Goal: Task Accomplishment & Management: Manage account settings

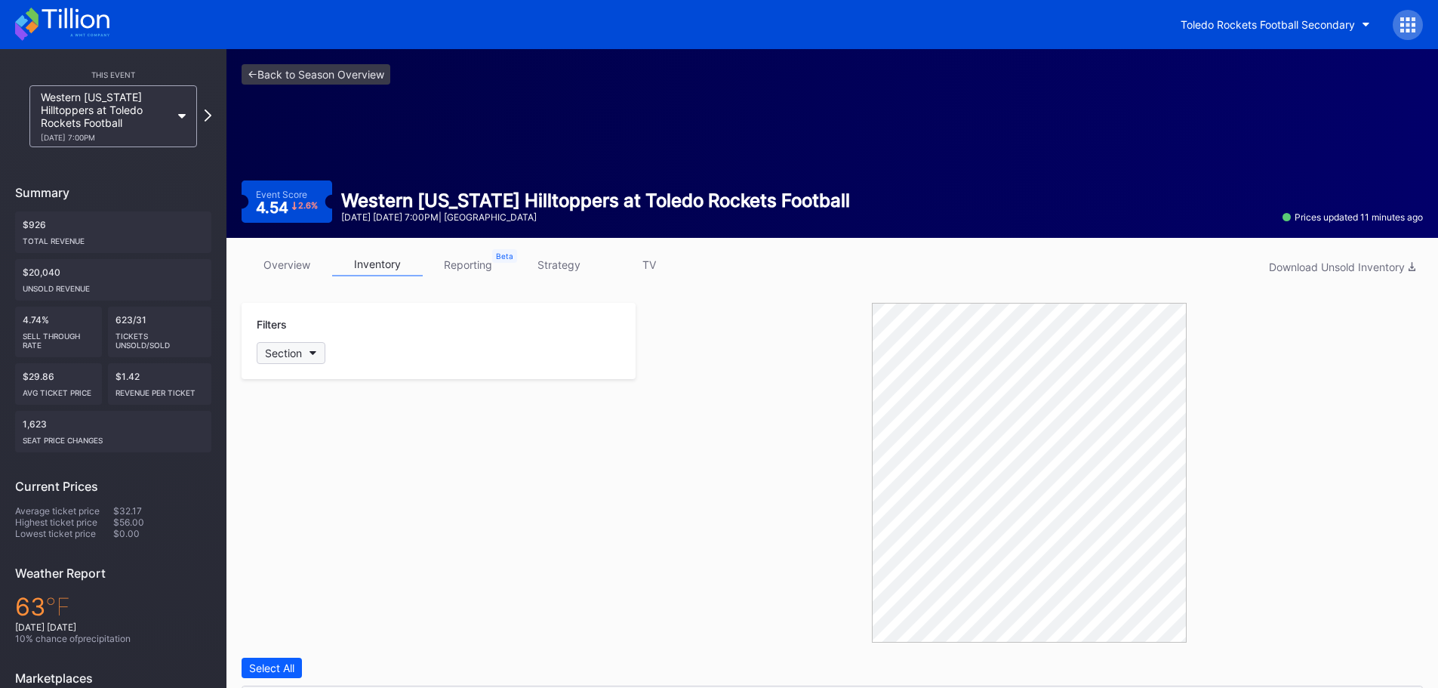
click at [307, 350] on button "Section" at bounding box center [291, 353] width 69 height 22
click at [313, 518] on div "5" at bounding box center [345, 521] width 176 height 28
click at [313, 537] on div "6" at bounding box center [345, 549] width 176 height 28
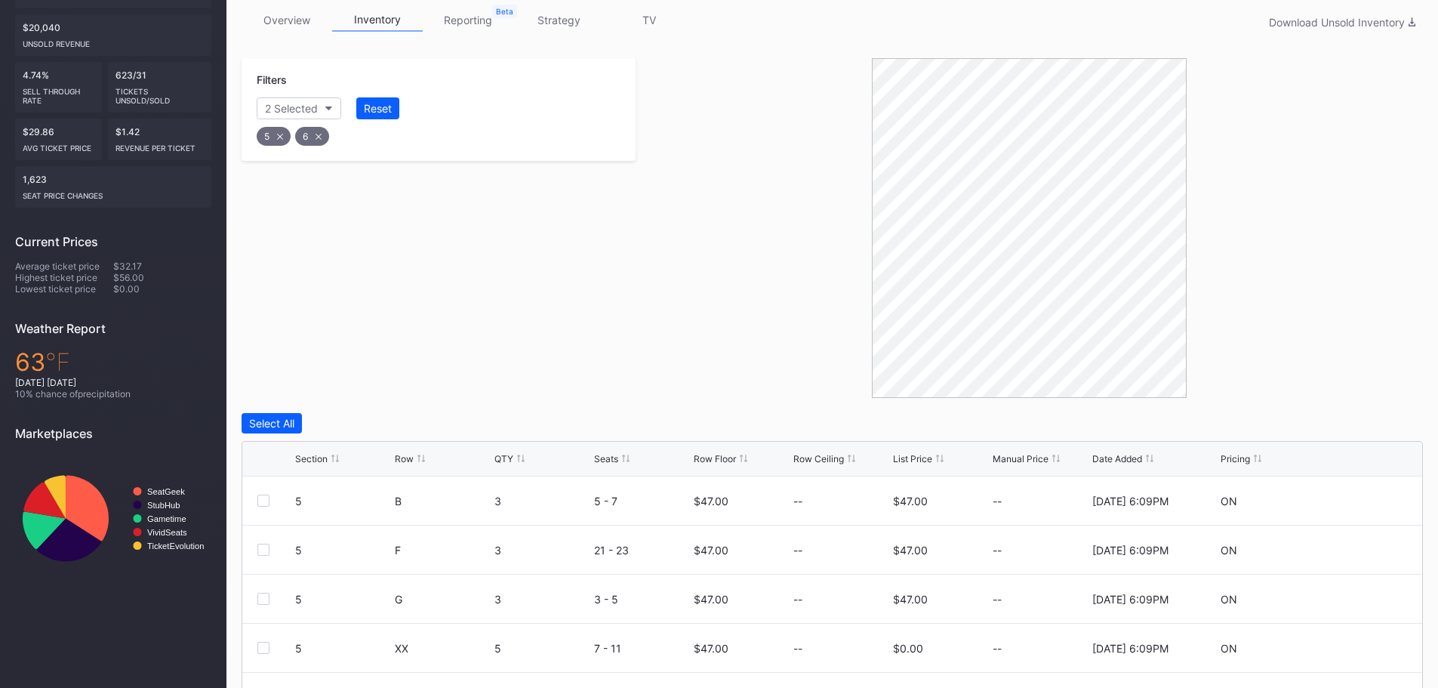
scroll to position [377, 0]
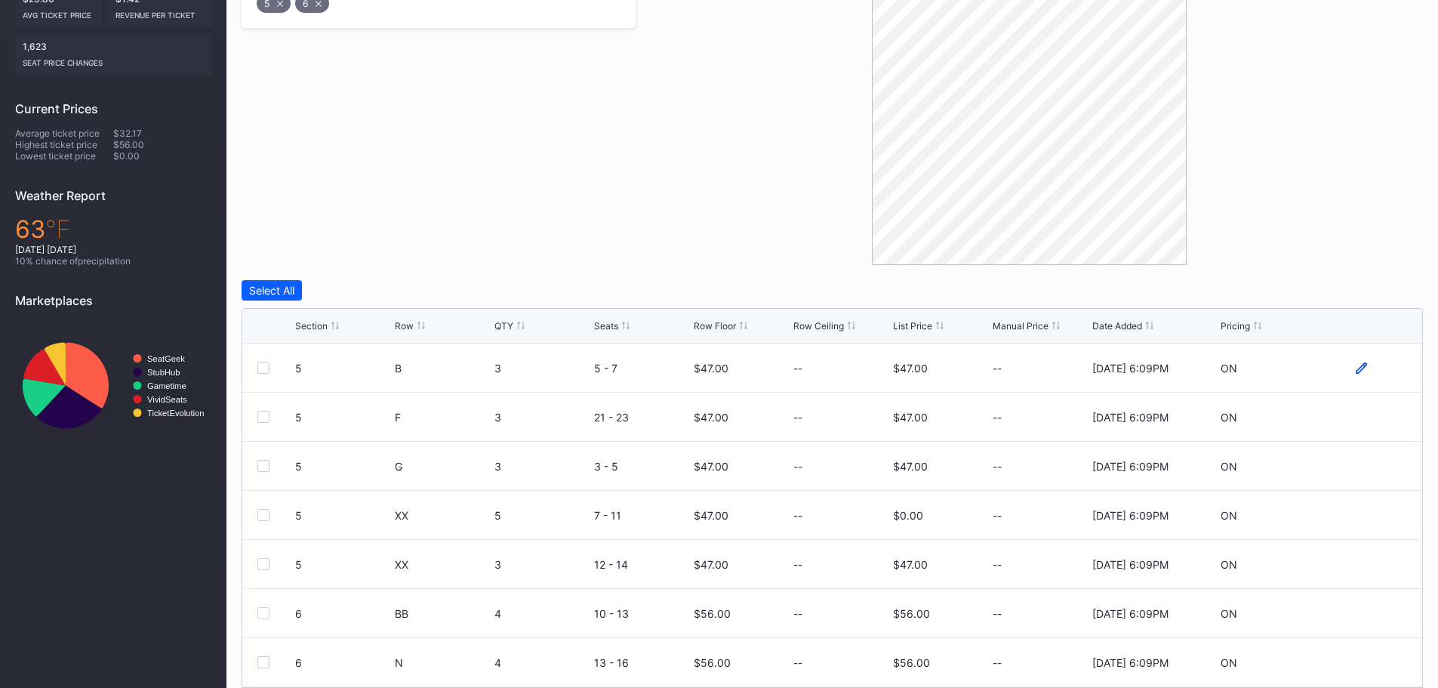
click at [1355, 368] on icon at bounding box center [1360, 367] width 11 height 11
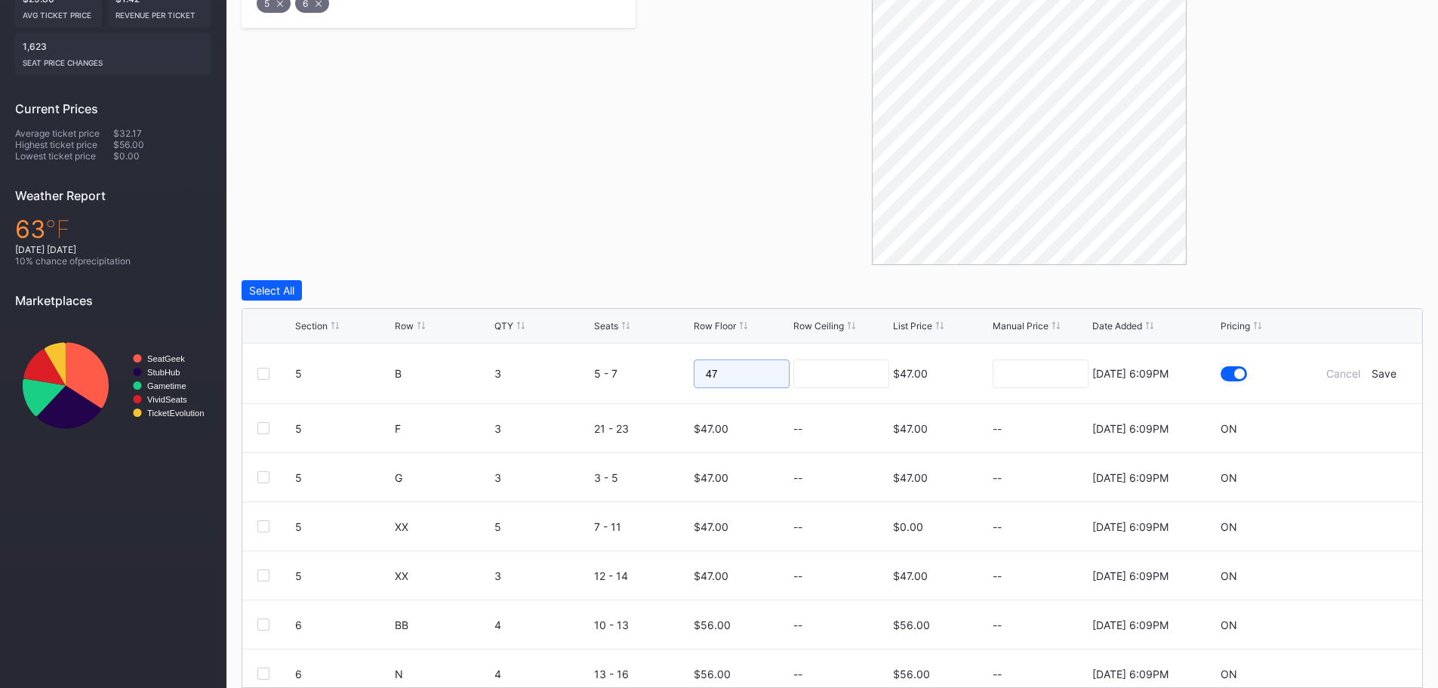
drag, startPoint x: 743, startPoint y: 371, endPoint x: 689, endPoint y: 377, distance: 54.8
click at [694, 377] on input "47" at bounding box center [742, 373] width 96 height 29
type input "55"
click at [688, 158] on div at bounding box center [1028, 95] width 787 height 340
click at [1381, 376] on div "Save" at bounding box center [1383, 373] width 25 height 13
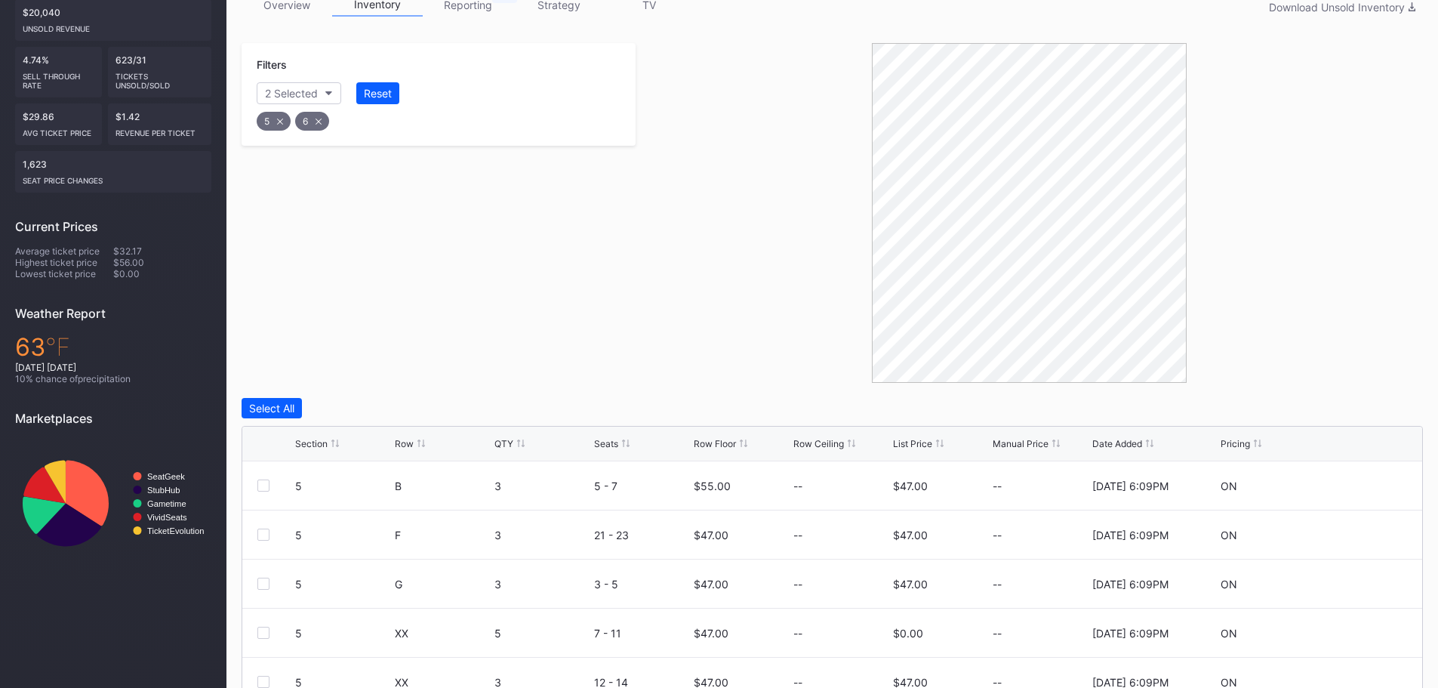
scroll to position [75, 0]
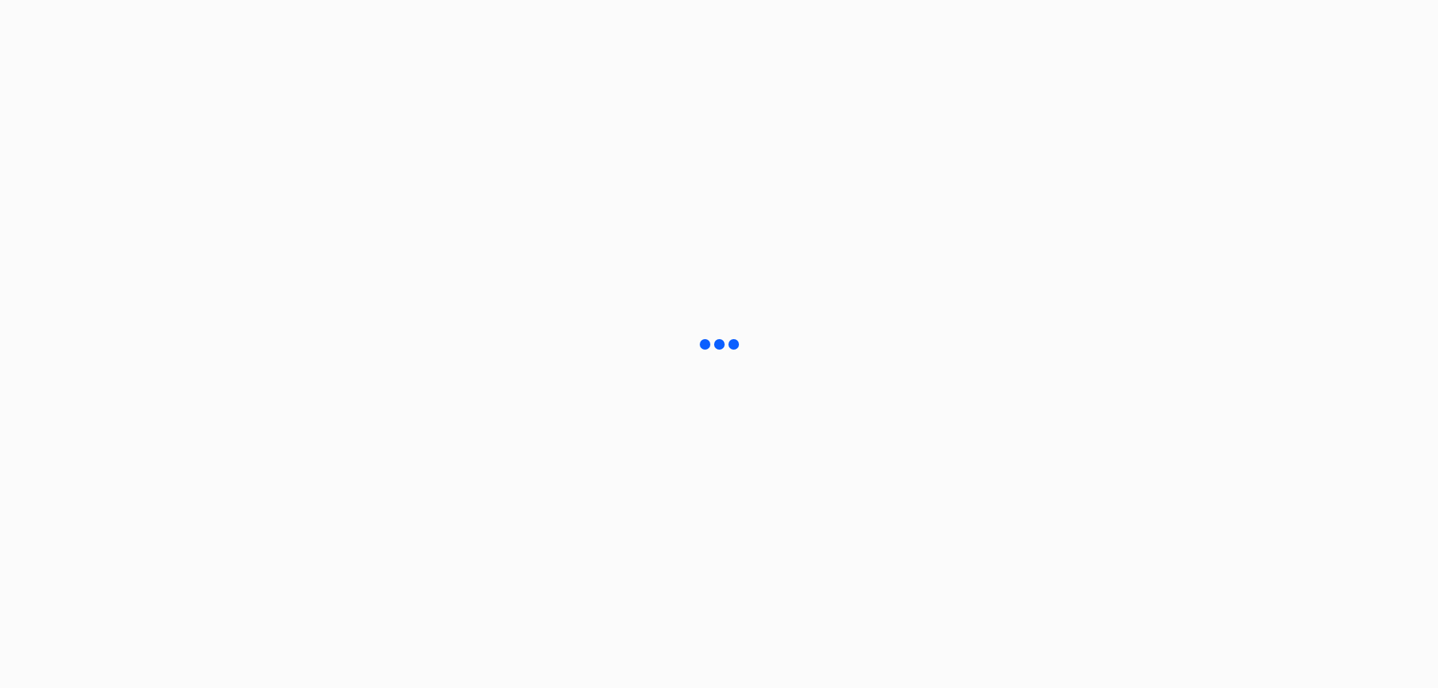
scroll to position [75, 0]
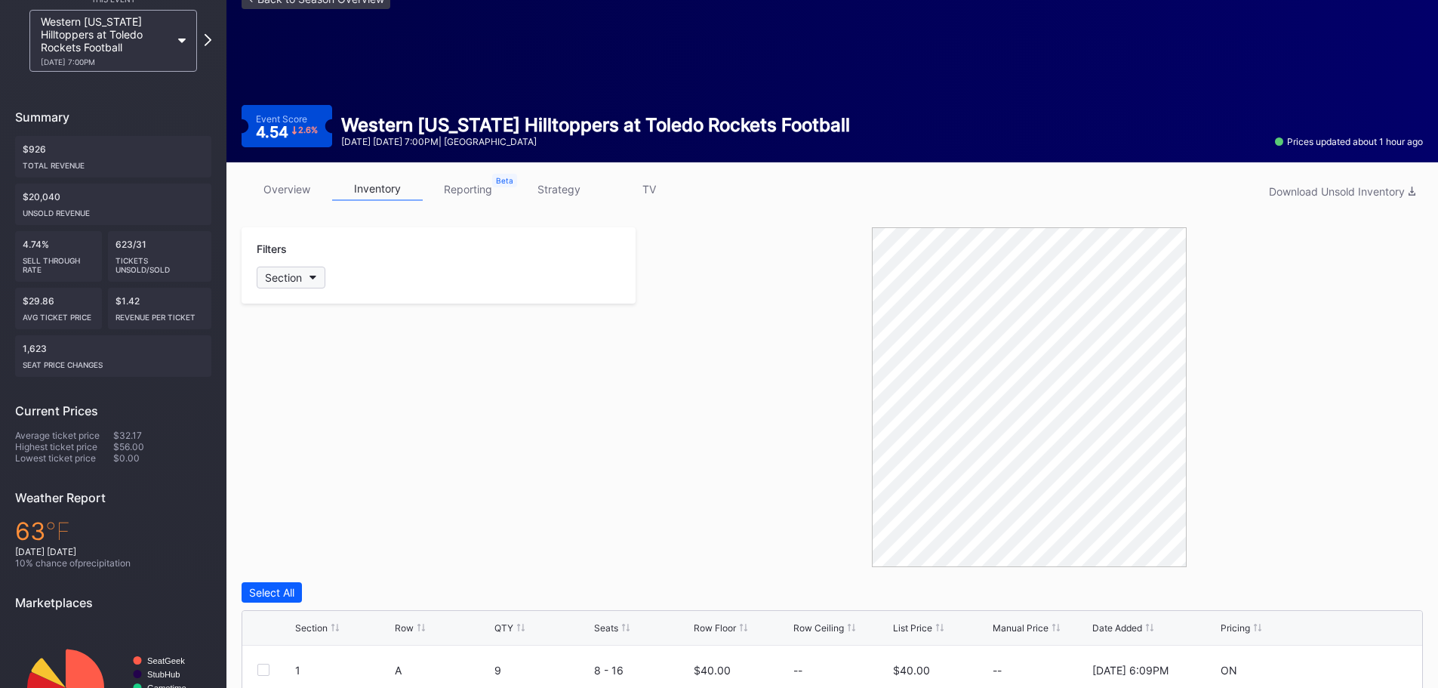
click at [316, 275] on icon "button" at bounding box center [313, 277] width 8 height 5
click at [326, 446] on div "5" at bounding box center [345, 446] width 176 height 28
click at [321, 468] on div "6" at bounding box center [345, 474] width 176 height 28
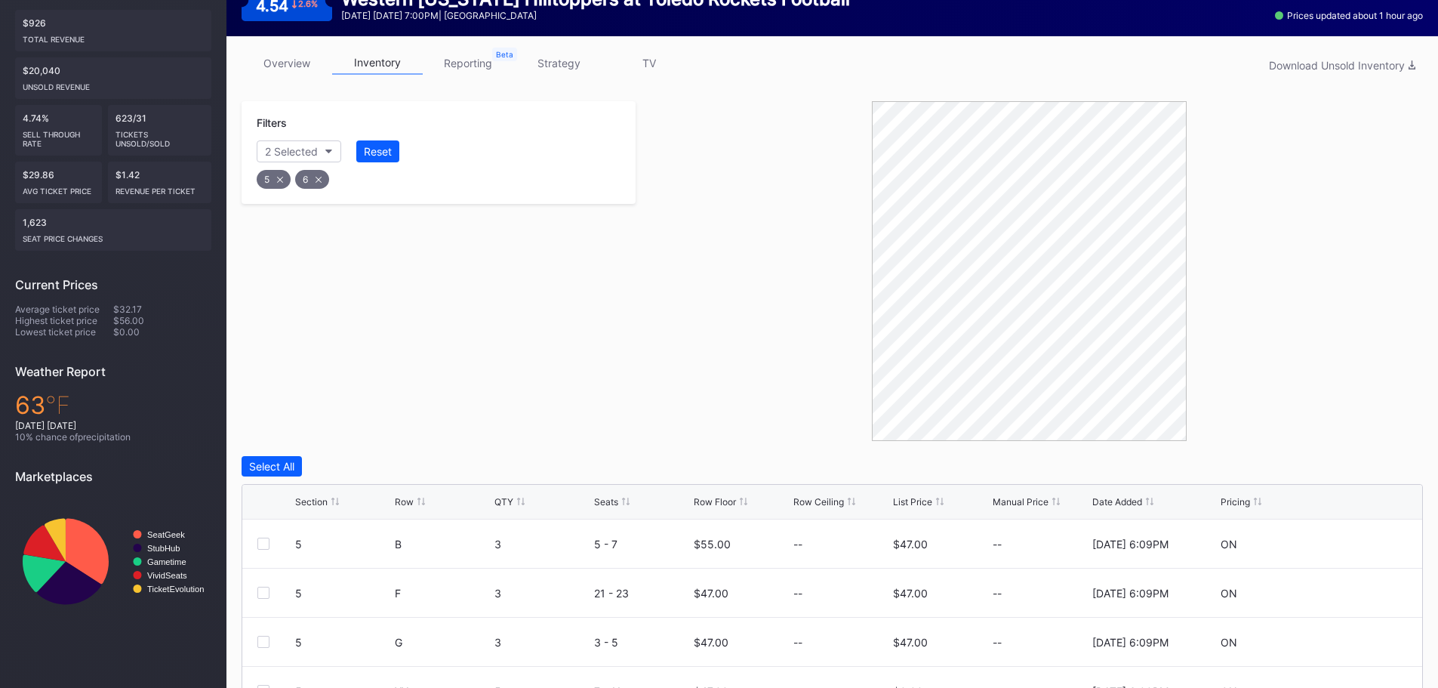
scroll to position [302, 0]
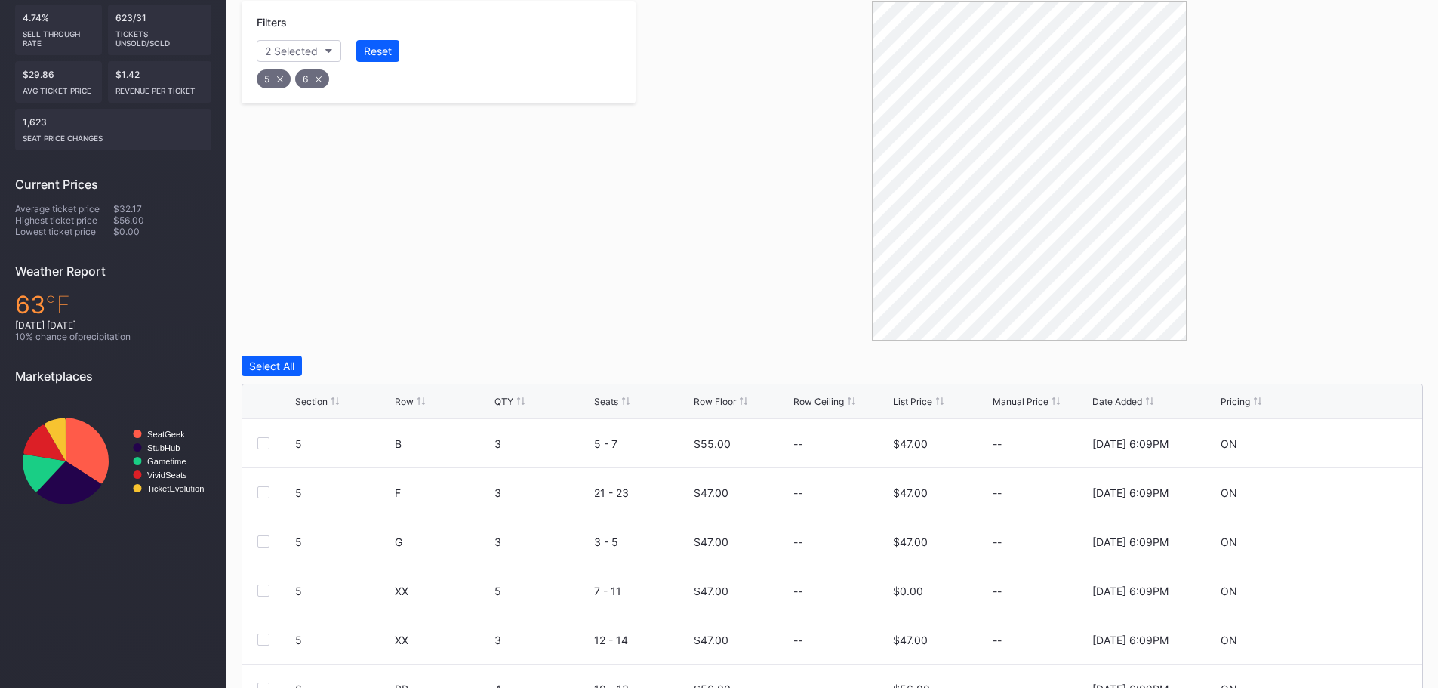
click at [786, 309] on div at bounding box center [1028, 171] width 787 height 340
click at [1355, 445] on icon at bounding box center [1360, 443] width 11 height 11
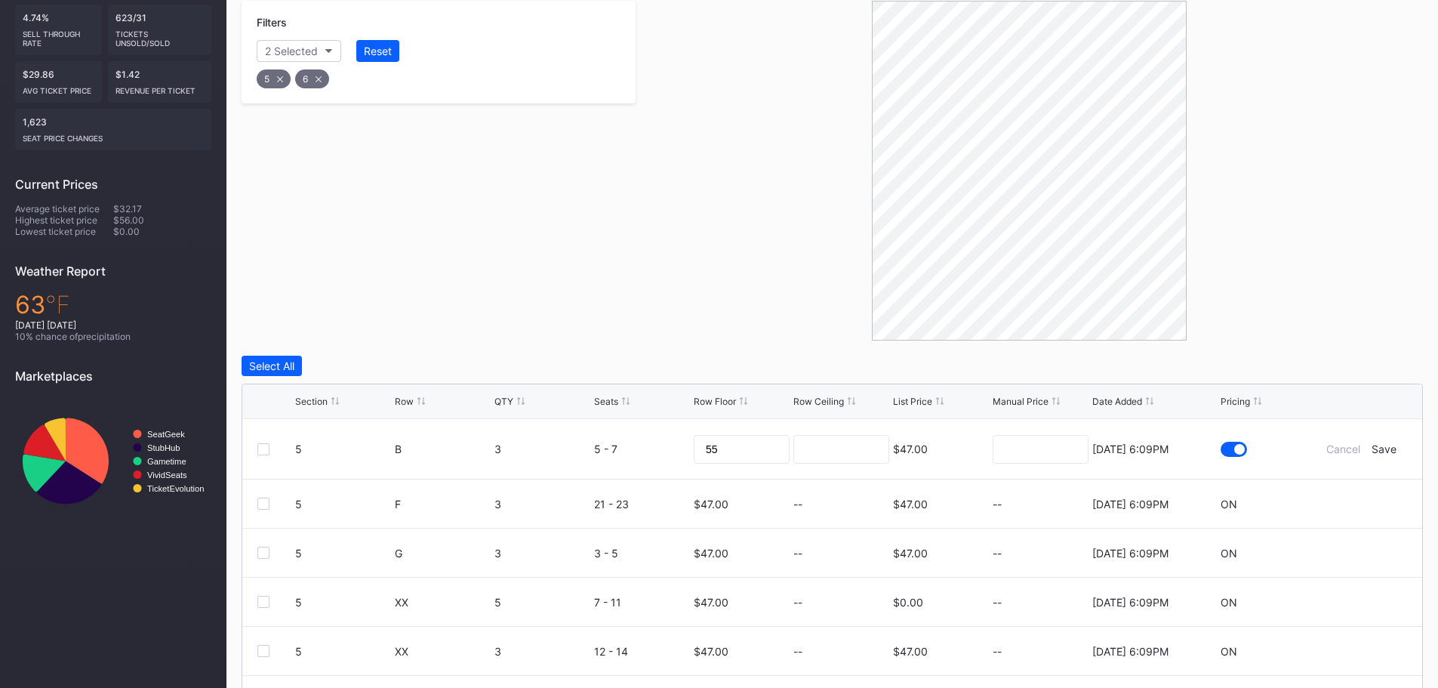
click at [1234, 449] on div at bounding box center [1239, 449] width 11 height 11
click at [1240, 400] on div "Pricing" at bounding box center [1234, 400] width 29 height 11
click at [1221, 444] on div at bounding box center [1233, 448] width 26 height 15
click at [1244, 401] on div "Pricing" at bounding box center [1234, 400] width 29 height 11
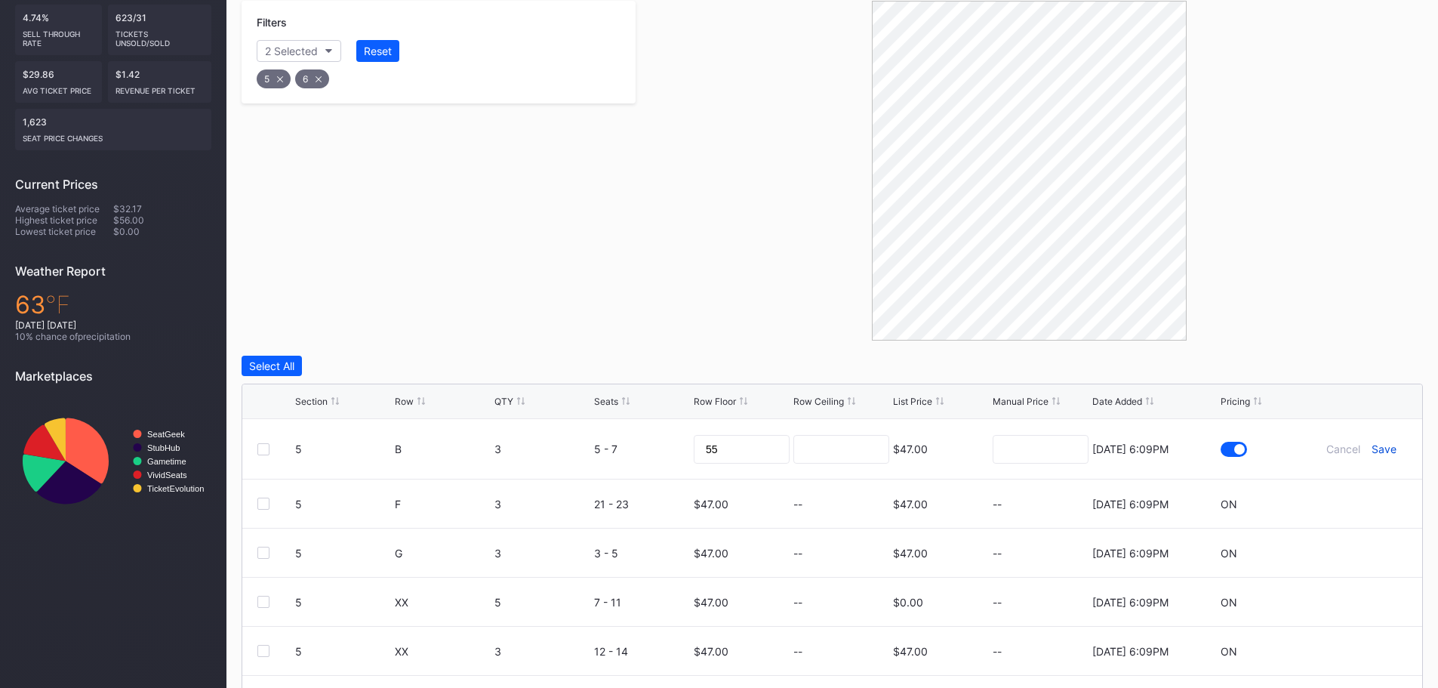
click at [1373, 448] on div "Save" at bounding box center [1383, 448] width 25 height 13
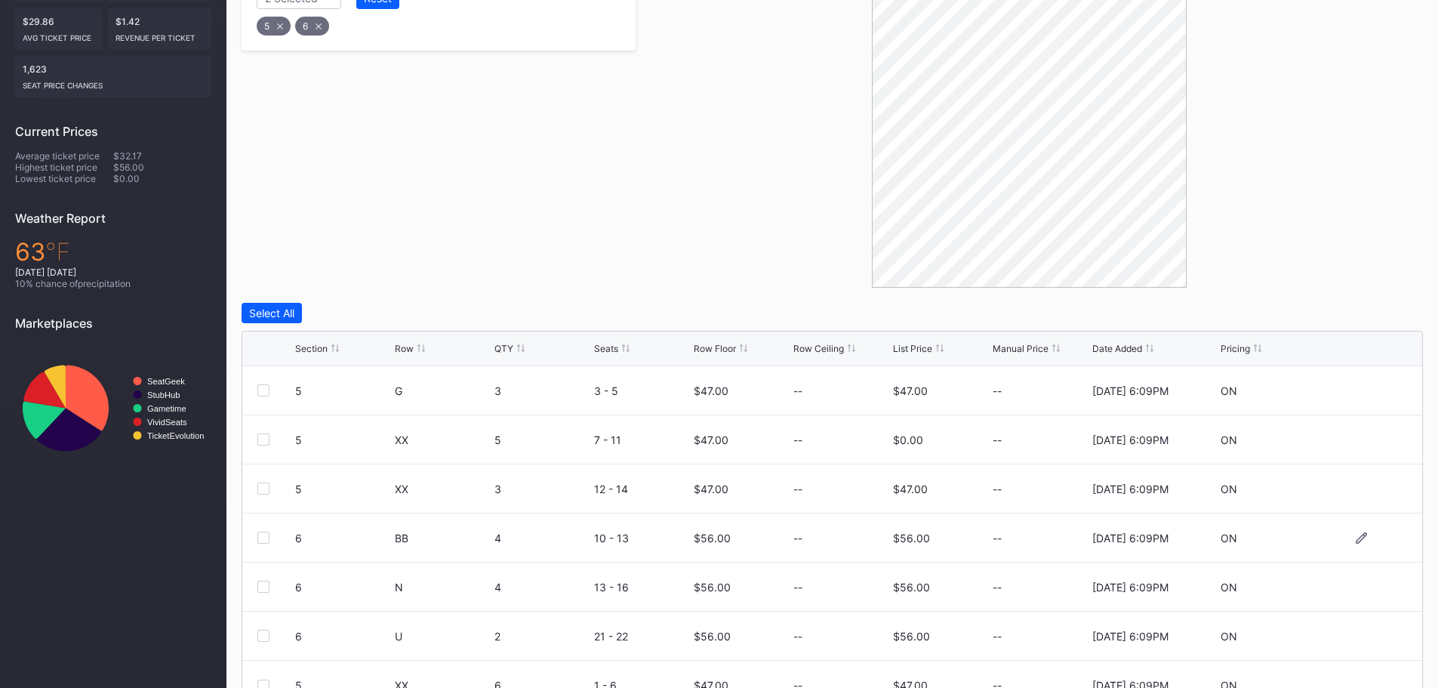
scroll to position [377, 0]
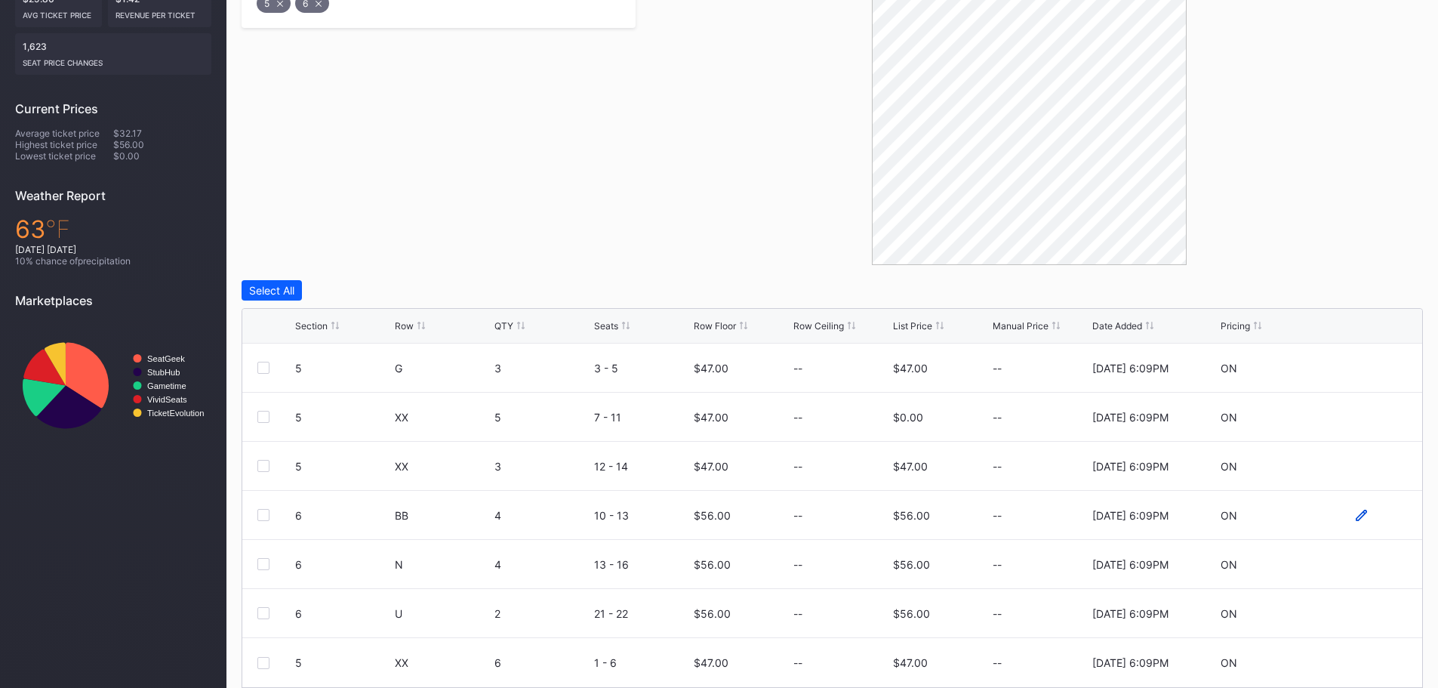
click at [1355, 517] on icon at bounding box center [1360, 514] width 11 height 11
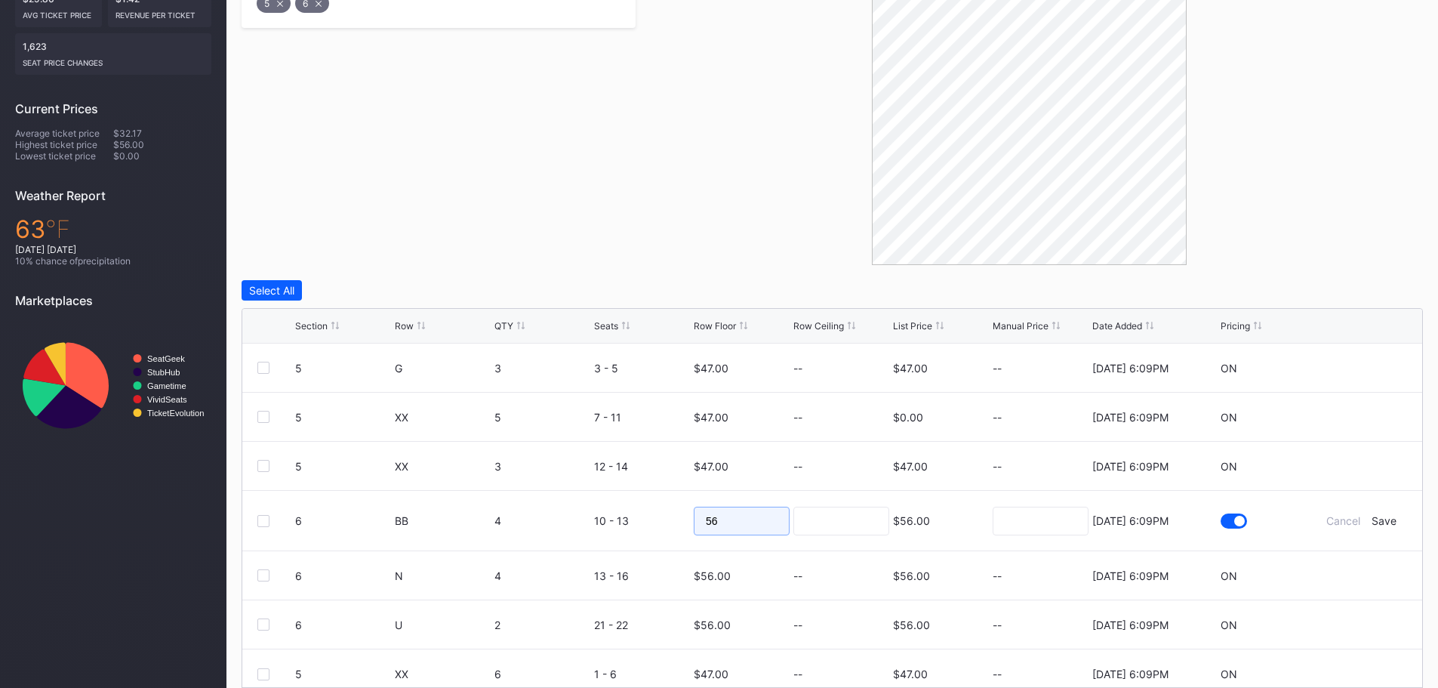
drag, startPoint x: 770, startPoint y: 515, endPoint x: 631, endPoint y: 508, distance: 139.1
click at [631, 508] on form "6 BB 4 10 - 13 56 $56.00 8/15/2025 6:09PM Cancel Save" at bounding box center [851, 521] width 1112 height 60
type input "60"
click at [1372, 520] on div "Save" at bounding box center [1383, 520] width 25 height 13
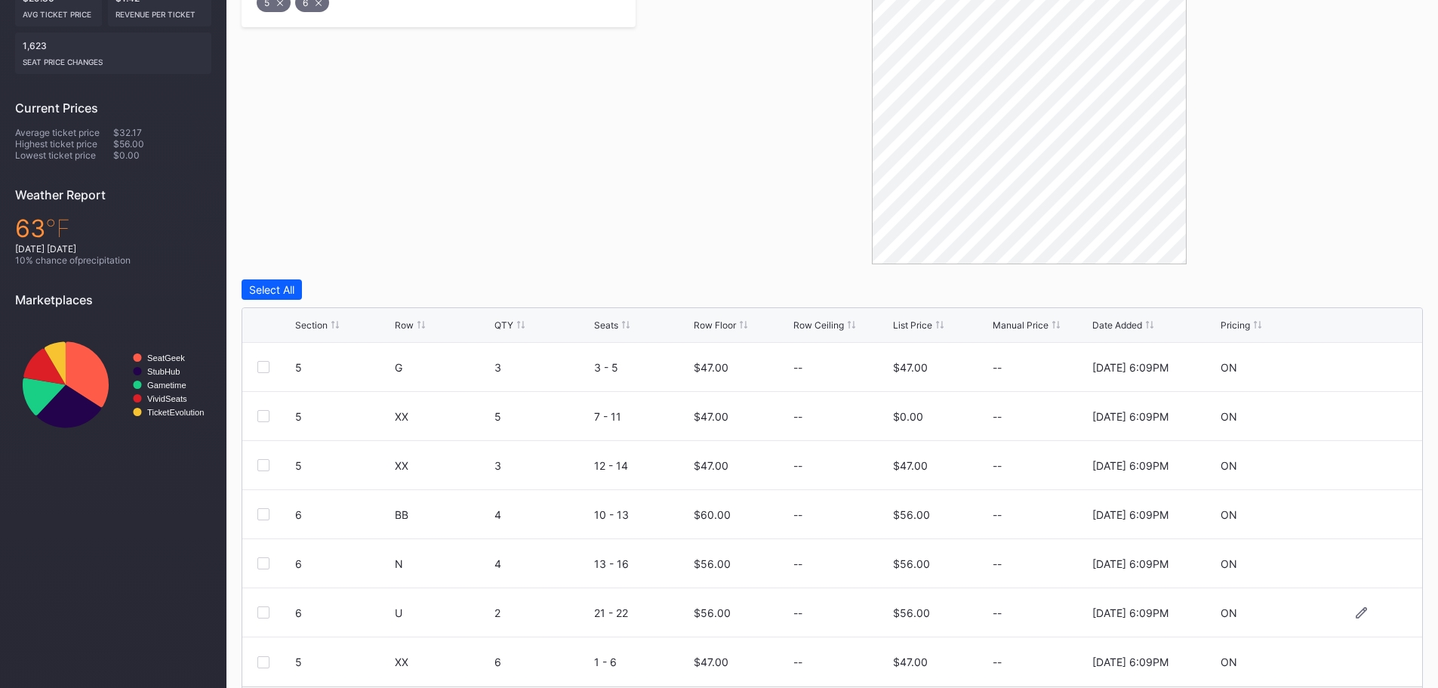
scroll to position [429, 0]
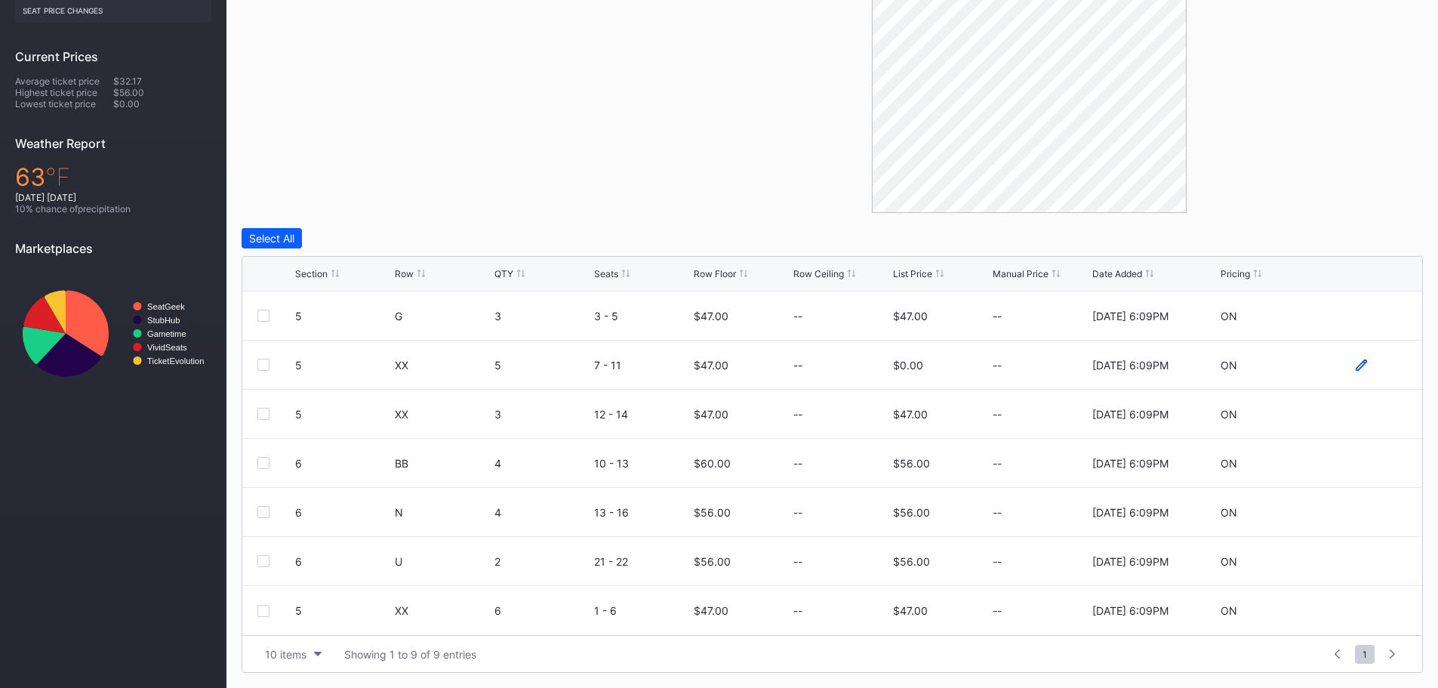
click at [1355, 363] on icon at bounding box center [1360, 364] width 11 height 11
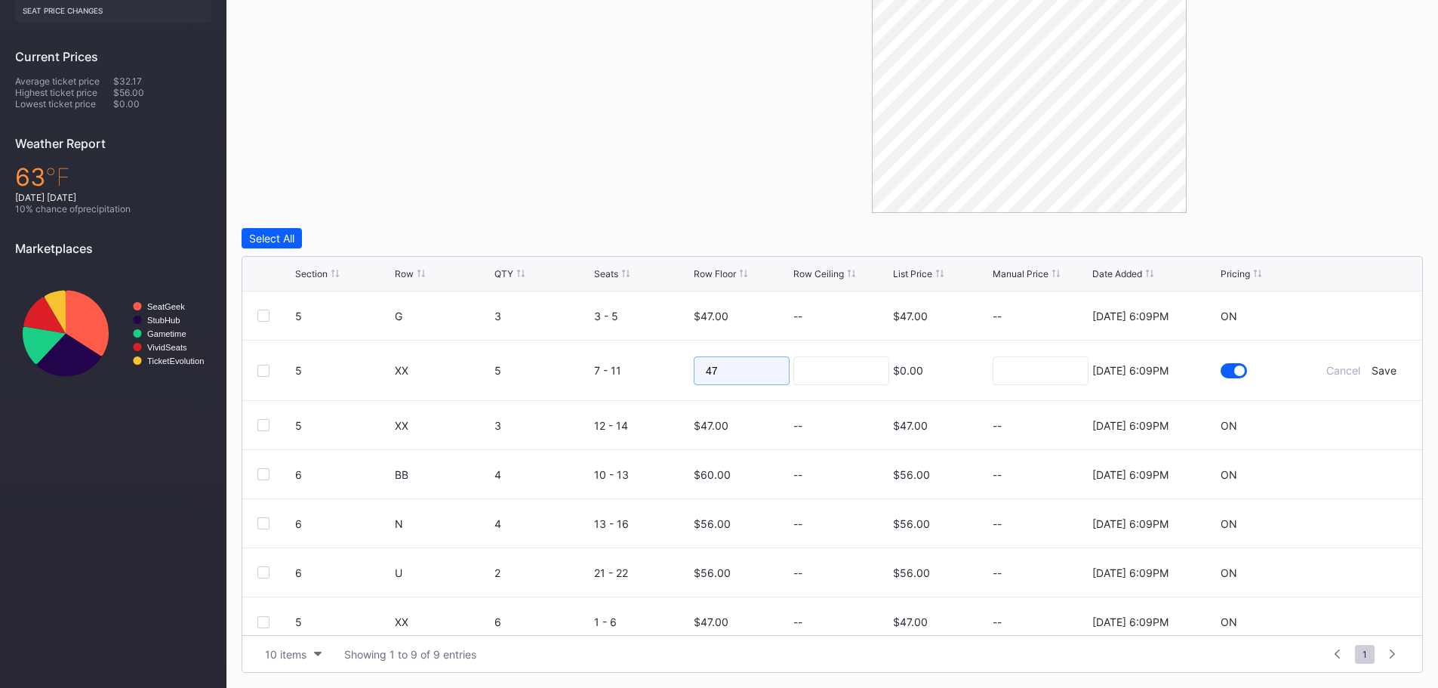
click at [747, 375] on input "47" at bounding box center [742, 370] width 96 height 29
drag, startPoint x: 747, startPoint y: 375, endPoint x: 689, endPoint y: 375, distance: 58.1
click at [694, 375] on input "47" at bounding box center [742, 370] width 96 height 29
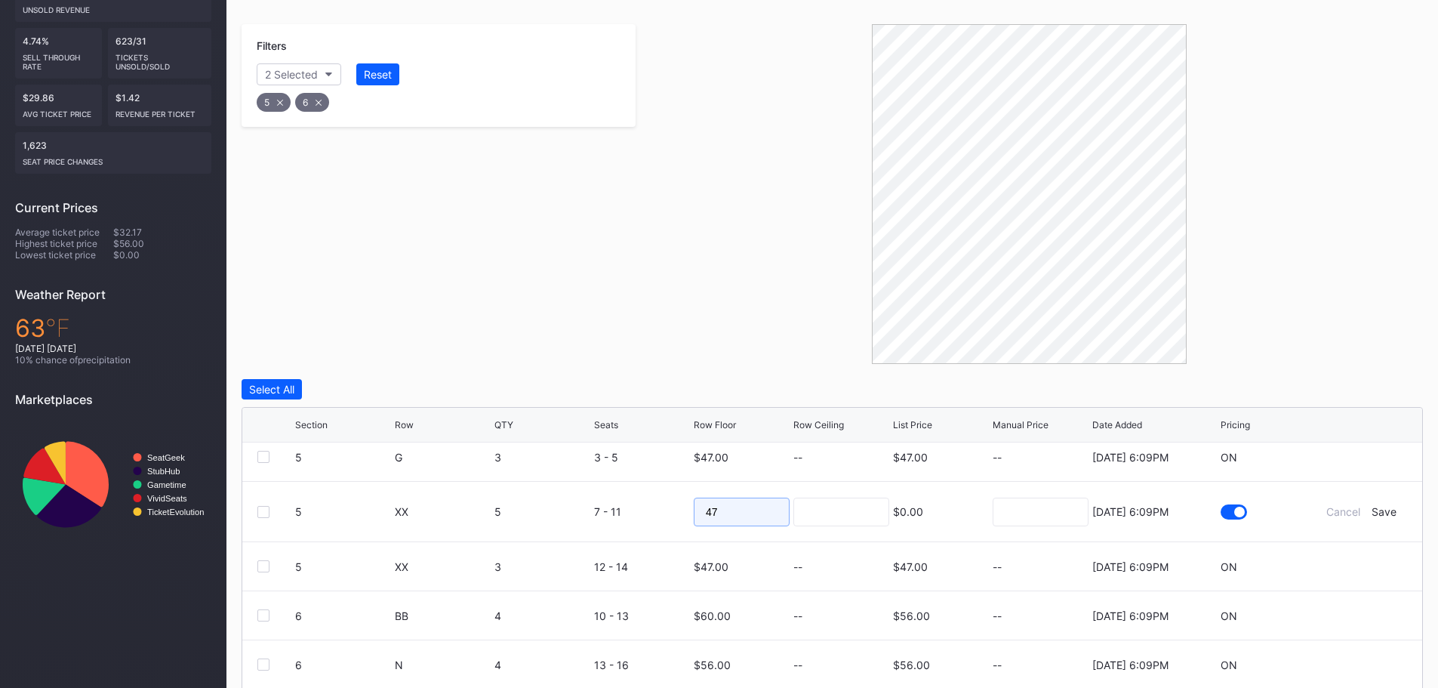
scroll to position [109, 0]
type input "50"
click at [1384, 511] on div "Save" at bounding box center [1383, 509] width 25 height 13
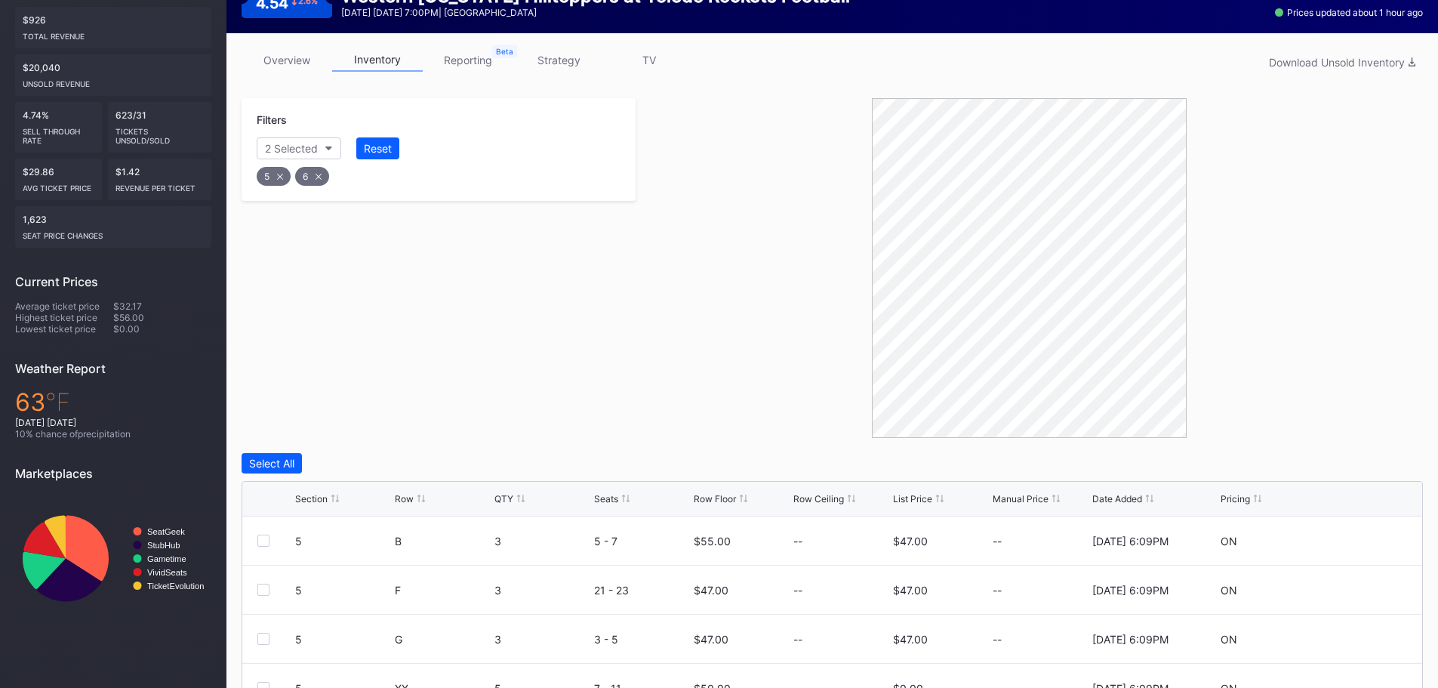
scroll to position [429, 0]
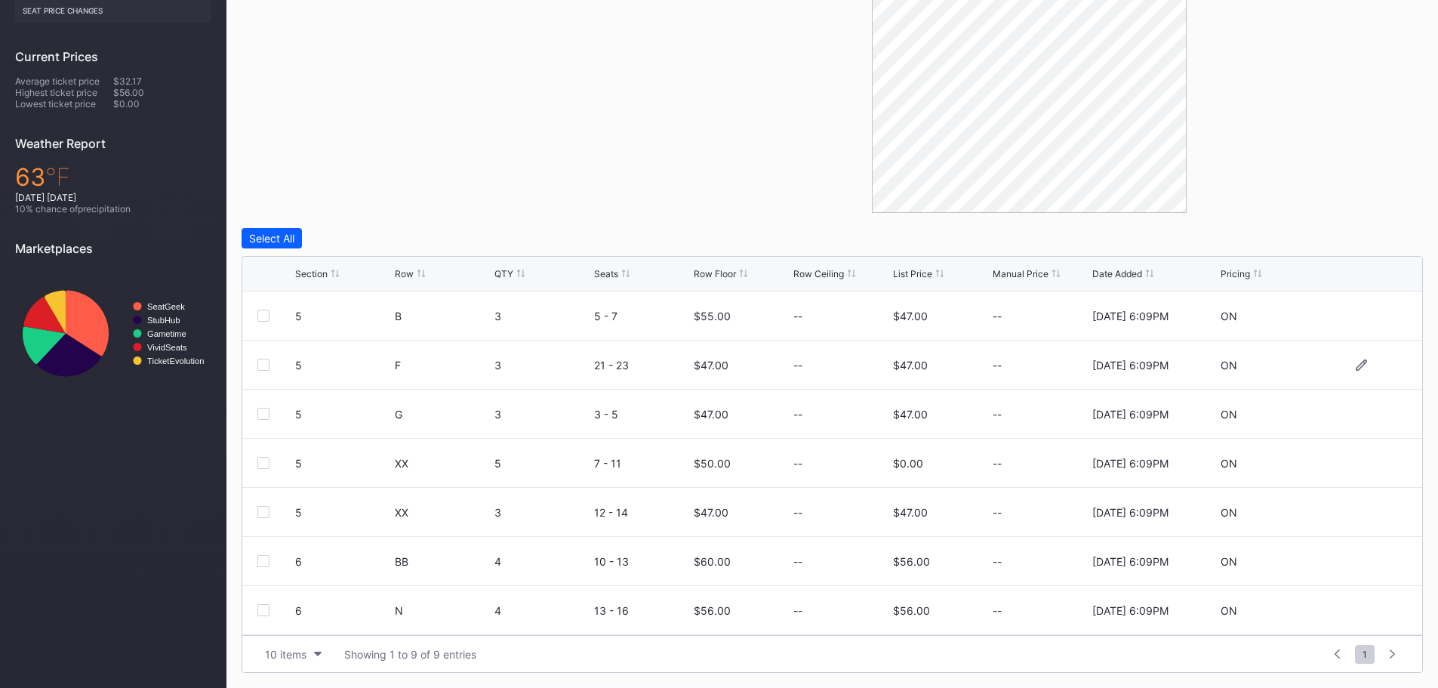
click at [1357, 365] on div at bounding box center [1361, 364] width 91 height 11
click at [1355, 365] on icon at bounding box center [1360, 364] width 11 height 11
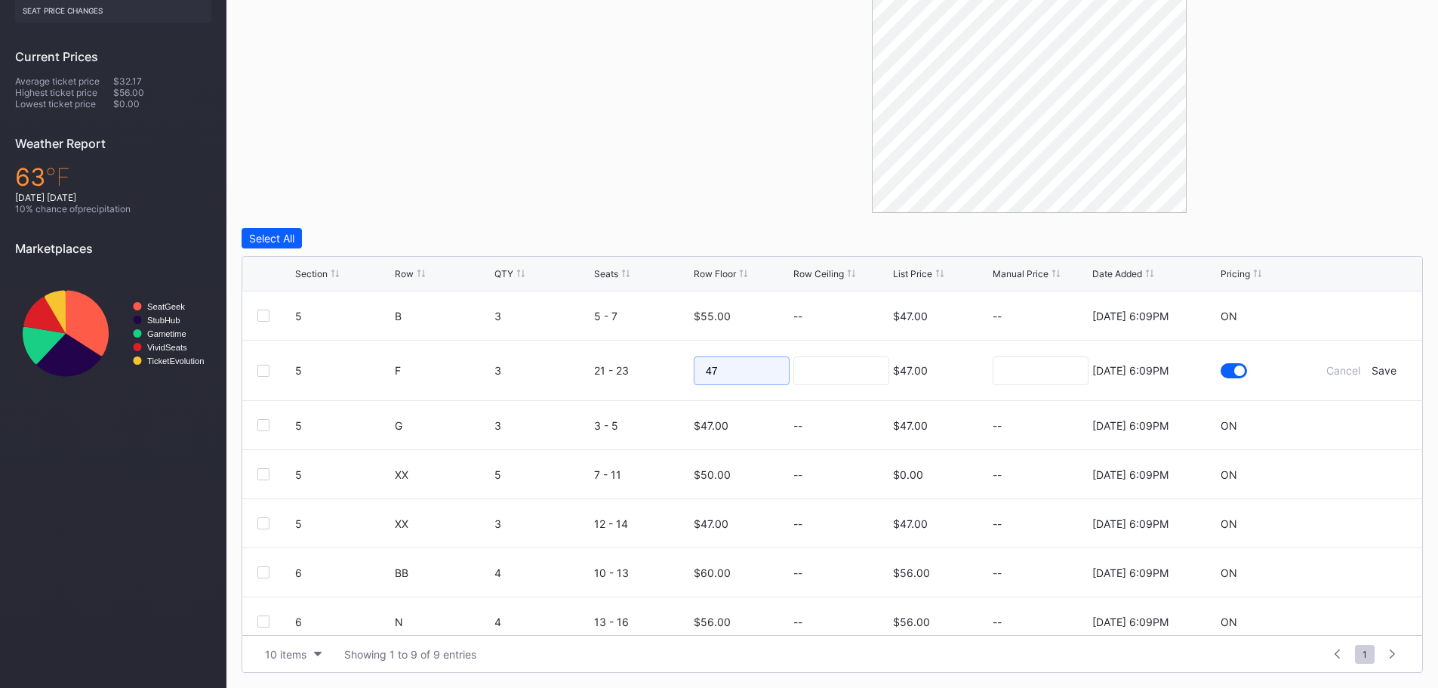
drag, startPoint x: 740, startPoint y: 370, endPoint x: 689, endPoint y: 367, distance: 51.4
click at [694, 367] on input "47" at bounding box center [742, 370] width 96 height 29
type input "50"
click at [1371, 370] on div "Save" at bounding box center [1383, 370] width 25 height 13
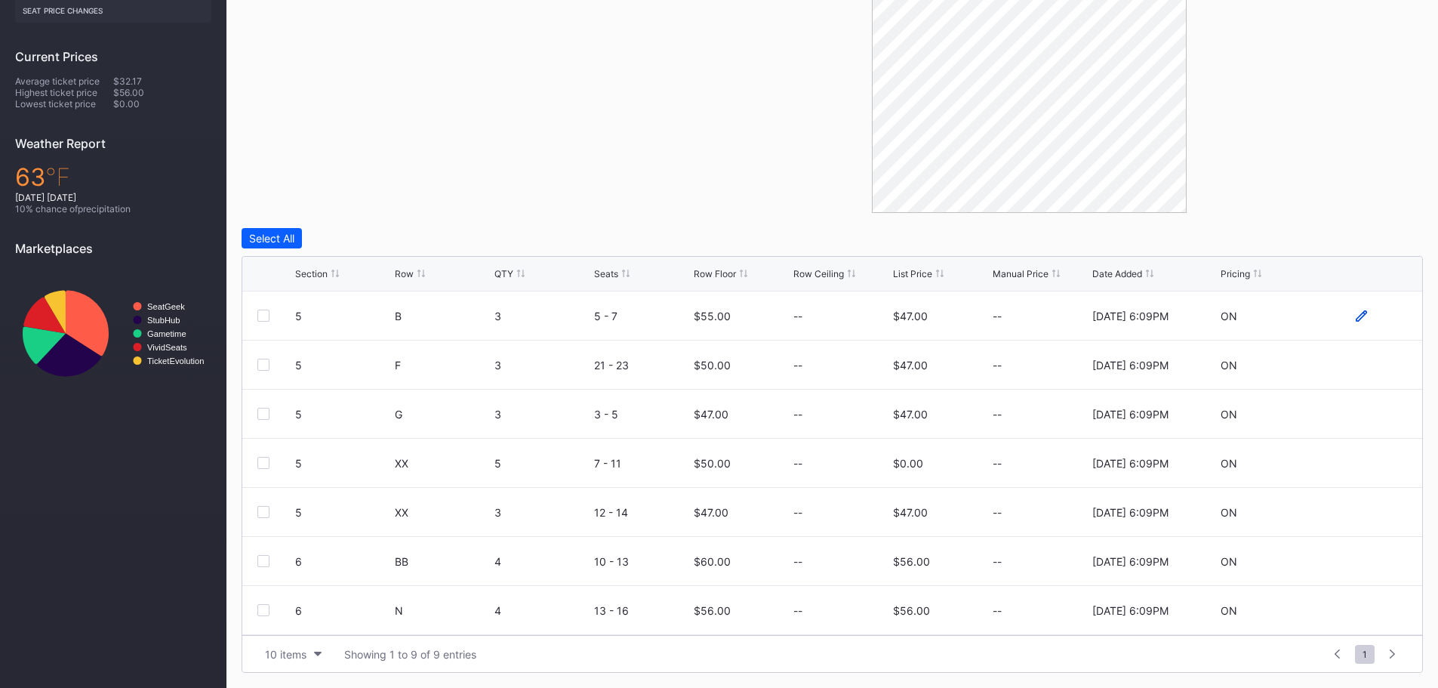
click at [1355, 313] on icon at bounding box center [1360, 314] width 11 height 11
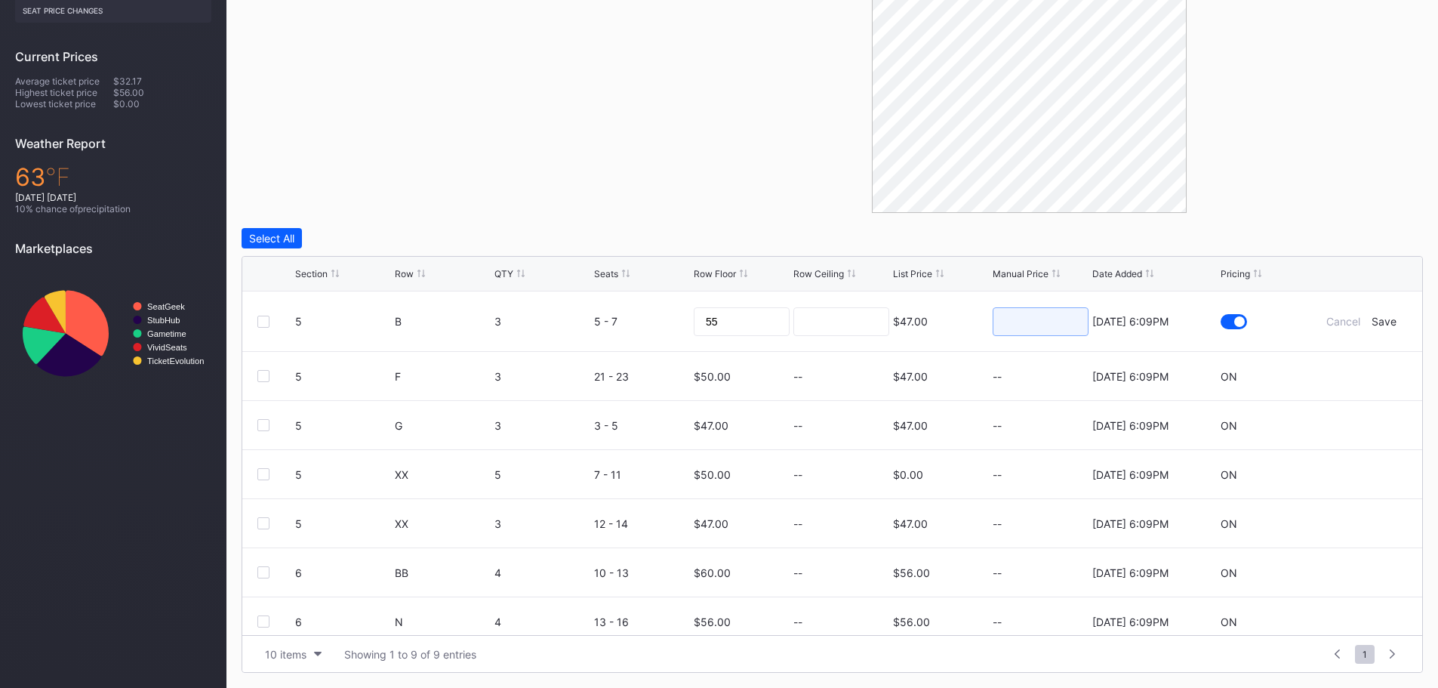
click at [1069, 325] on input at bounding box center [1040, 321] width 96 height 29
click at [1385, 201] on div at bounding box center [1028, 43] width 787 height 340
click at [1389, 321] on div "Cancel Save" at bounding box center [1361, 321] width 91 height 13
click at [1376, 323] on div "Save" at bounding box center [1383, 321] width 25 height 13
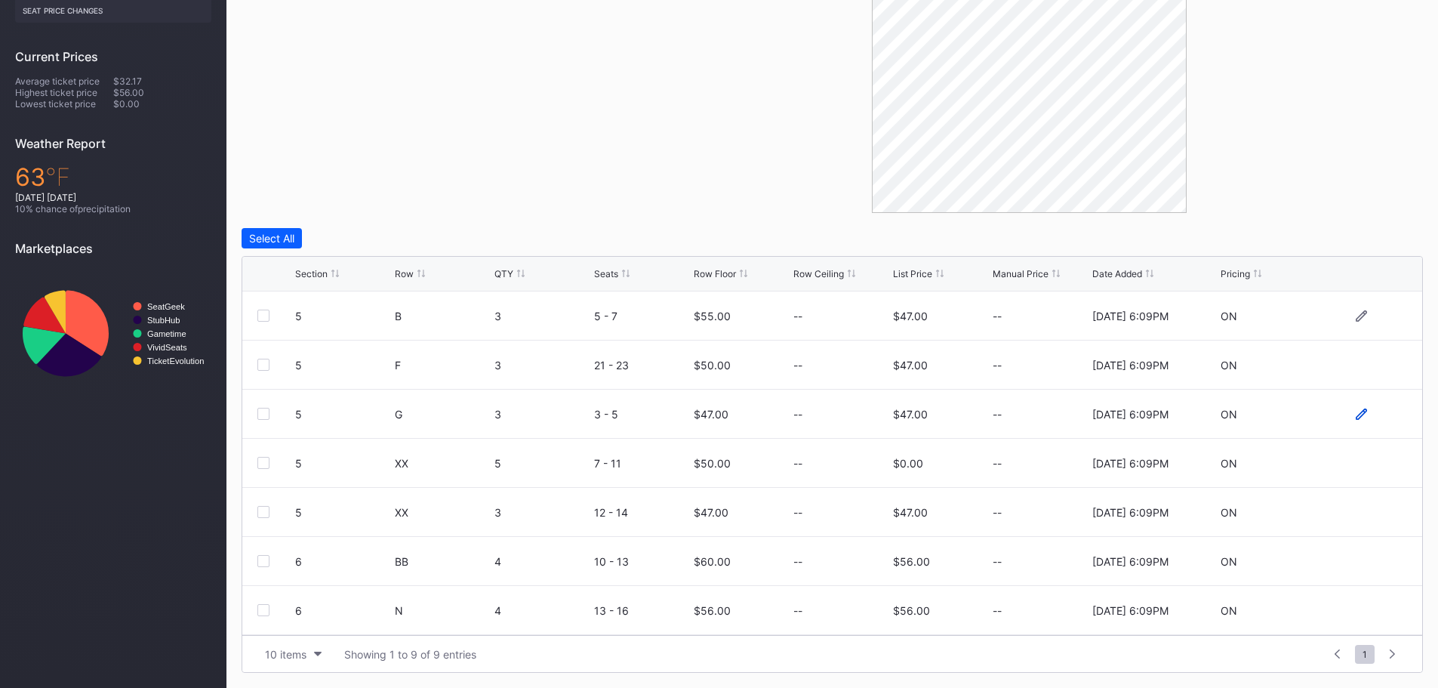
click at [1355, 416] on icon at bounding box center [1360, 413] width 11 height 11
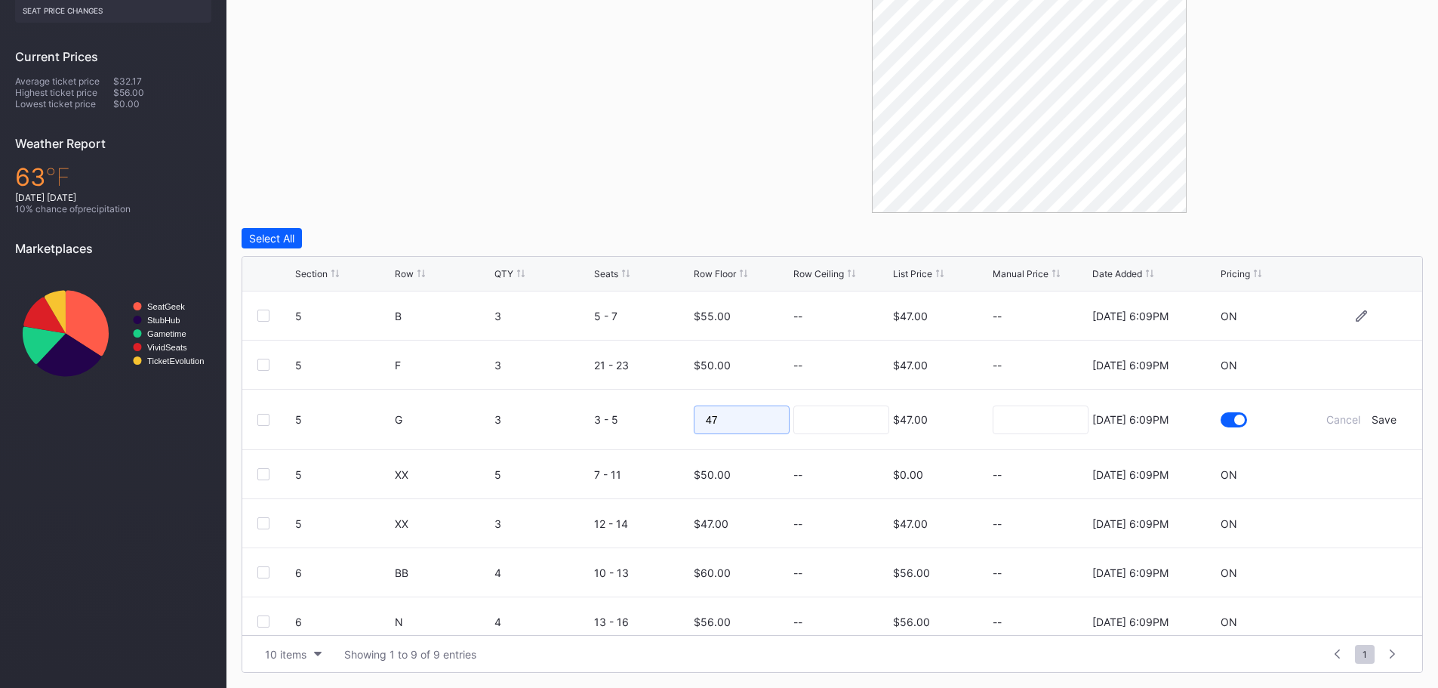
drag, startPoint x: 718, startPoint y: 415, endPoint x: 691, endPoint y: 417, distance: 26.5
click at [694, 417] on input "47" at bounding box center [742, 419] width 96 height 29
type input "50"
click at [1379, 420] on div "Save" at bounding box center [1383, 419] width 25 height 13
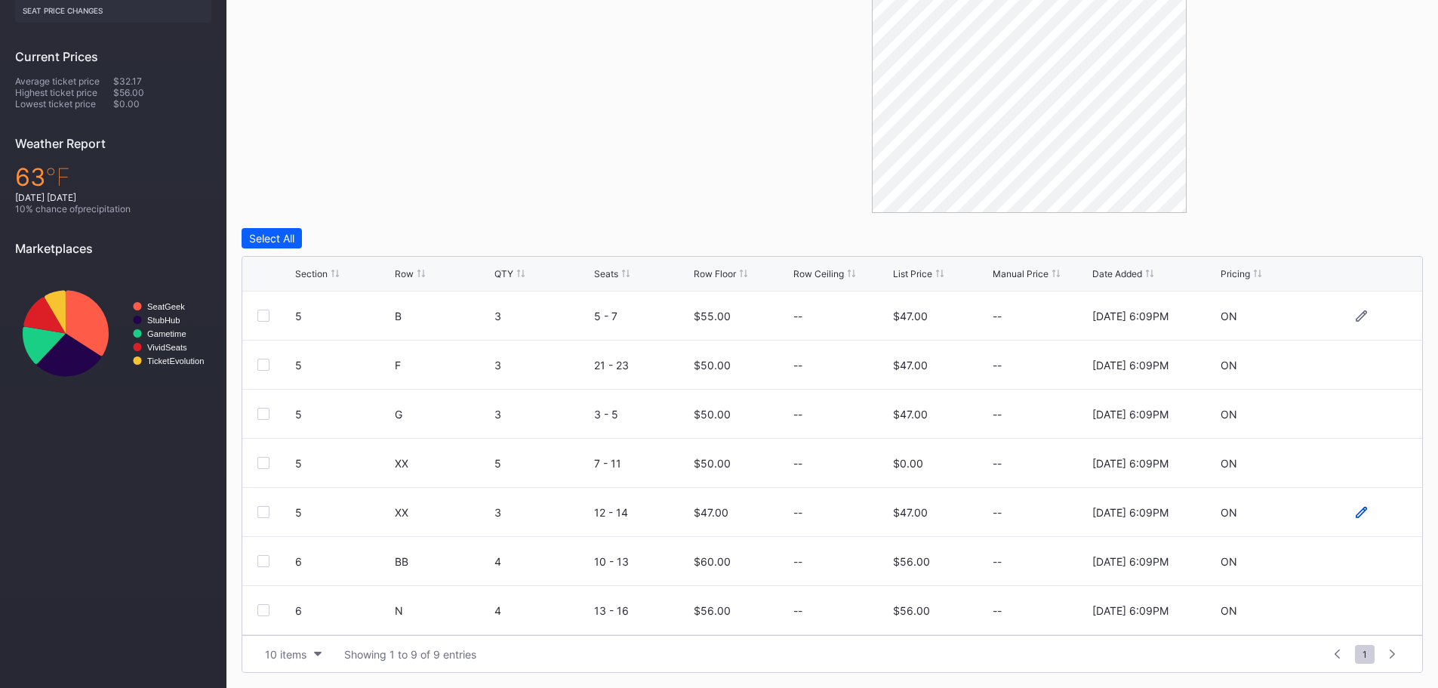
click at [1355, 514] on icon at bounding box center [1360, 511] width 11 height 11
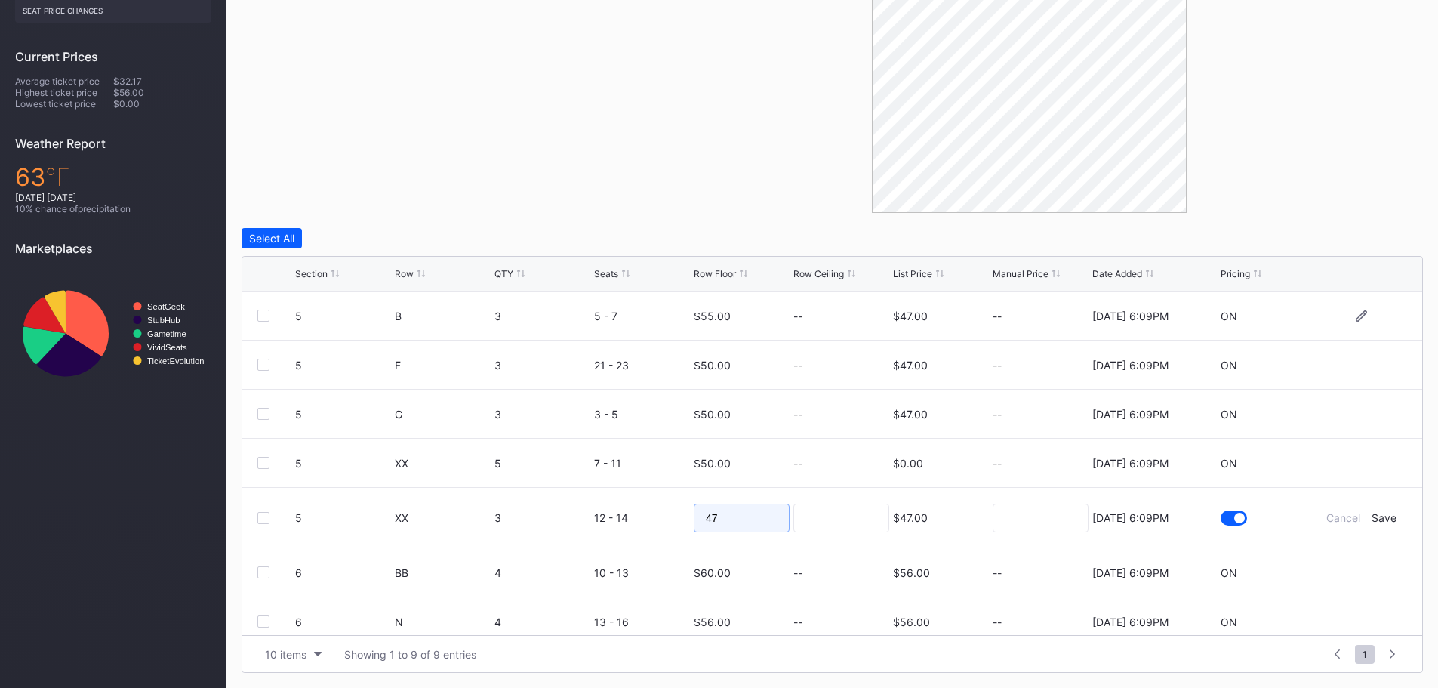
drag, startPoint x: 761, startPoint y: 518, endPoint x: 663, endPoint y: 515, distance: 98.2
click at [663, 515] on form "5 XX 3 12 - 14 47 $47.00 8/15/2025 6:09PM Cancel Save" at bounding box center [851, 518] width 1112 height 60
type input "50"
click at [1371, 521] on div "Save" at bounding box center [1383, 517] width 25 height 13
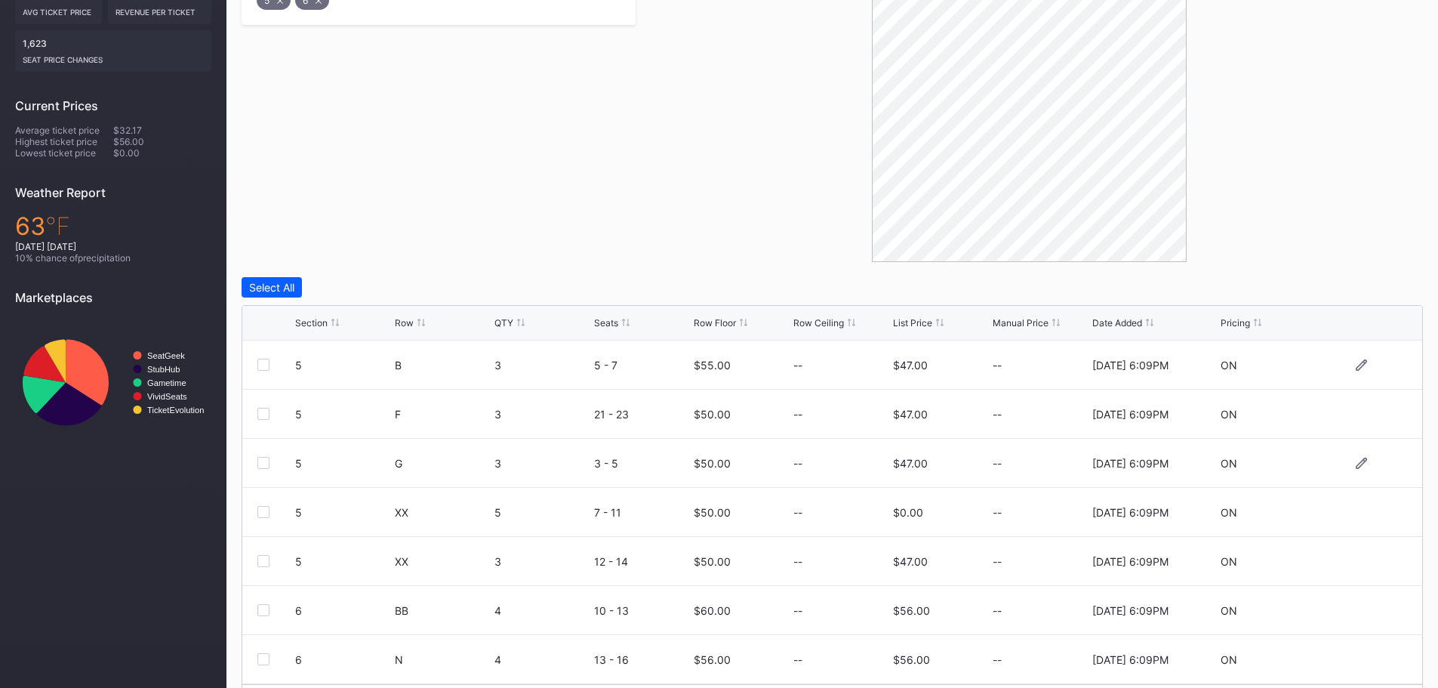
scroll to position [354, 0]
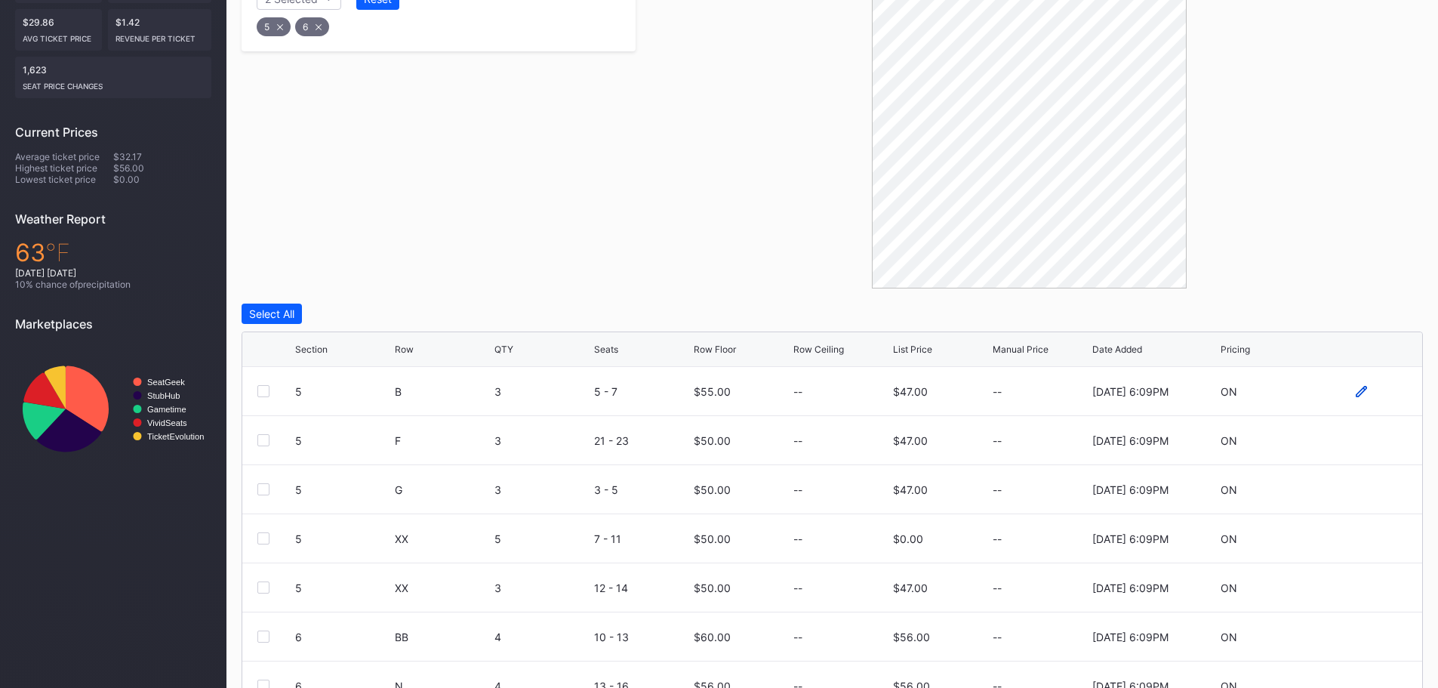
click at [1355, 390] on icon at bounding box center [1360, 391] width 11 height 11
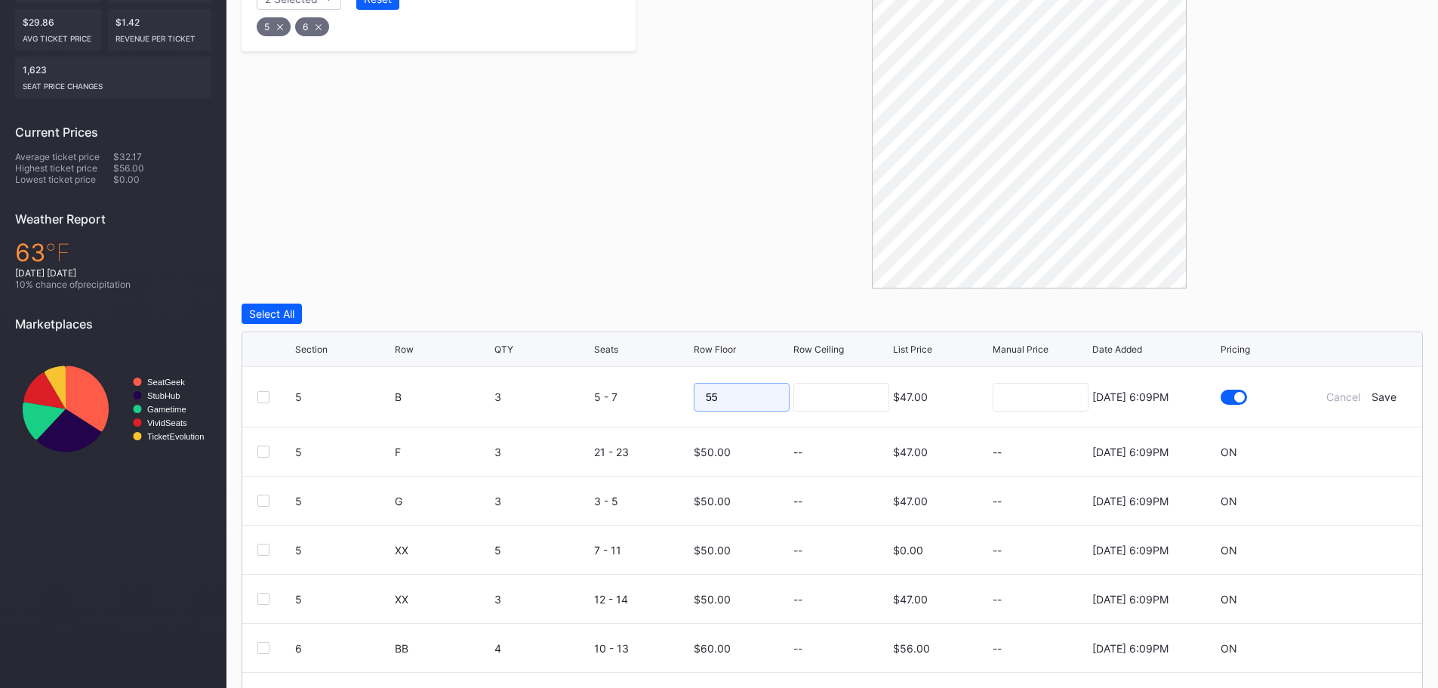
drag, startPoint x: 730, startPoint y: 395, endPoint x: 657, endPoint y: 394, distance: 72.5
click at [657, 394] on form "5 B 3 5 - 7 55 $47.00 8/15/2025 6:09PM Cancel Save" at bounding box center [851, 397] width 1112 height 60
type input "60"
click at [1371, 395] on div "Save" at bounding box center [1383, 396] width 25 height 13
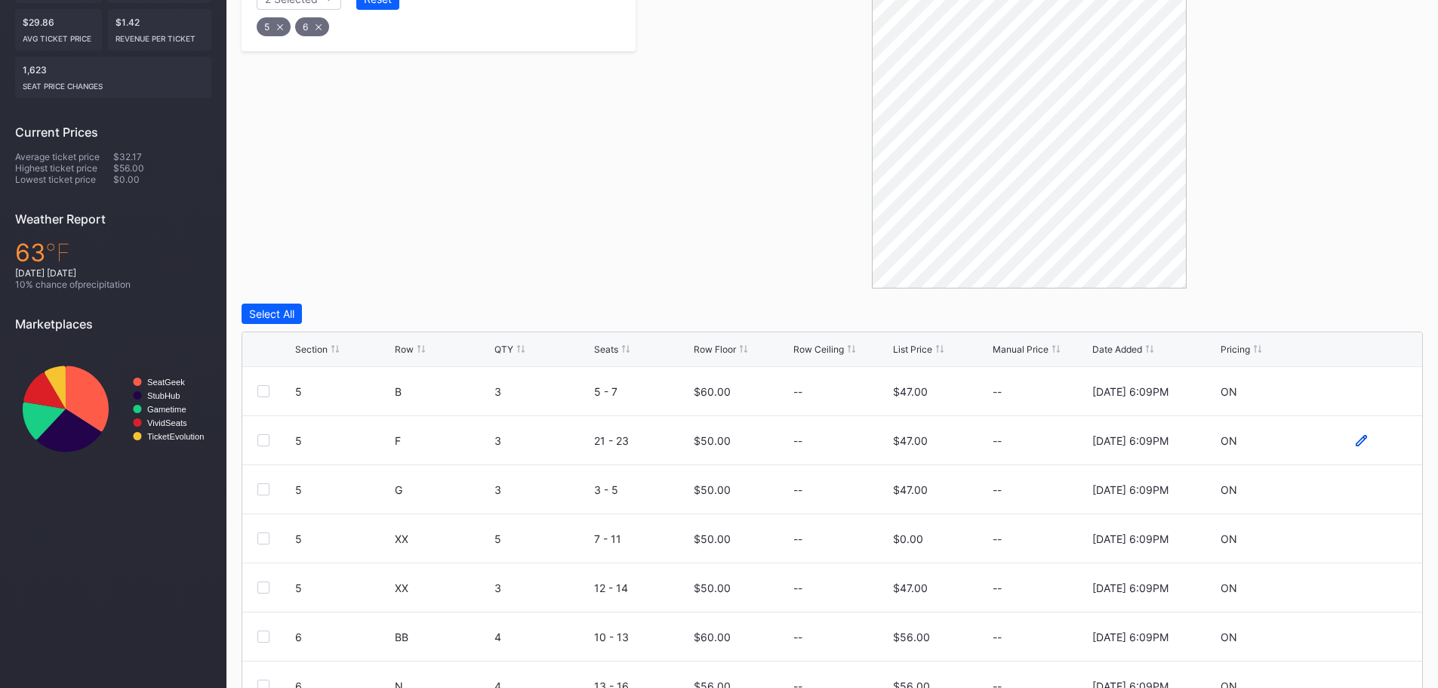
click at [1355, 441] on icon at bounding box center [1360, 439] width 11 height 11
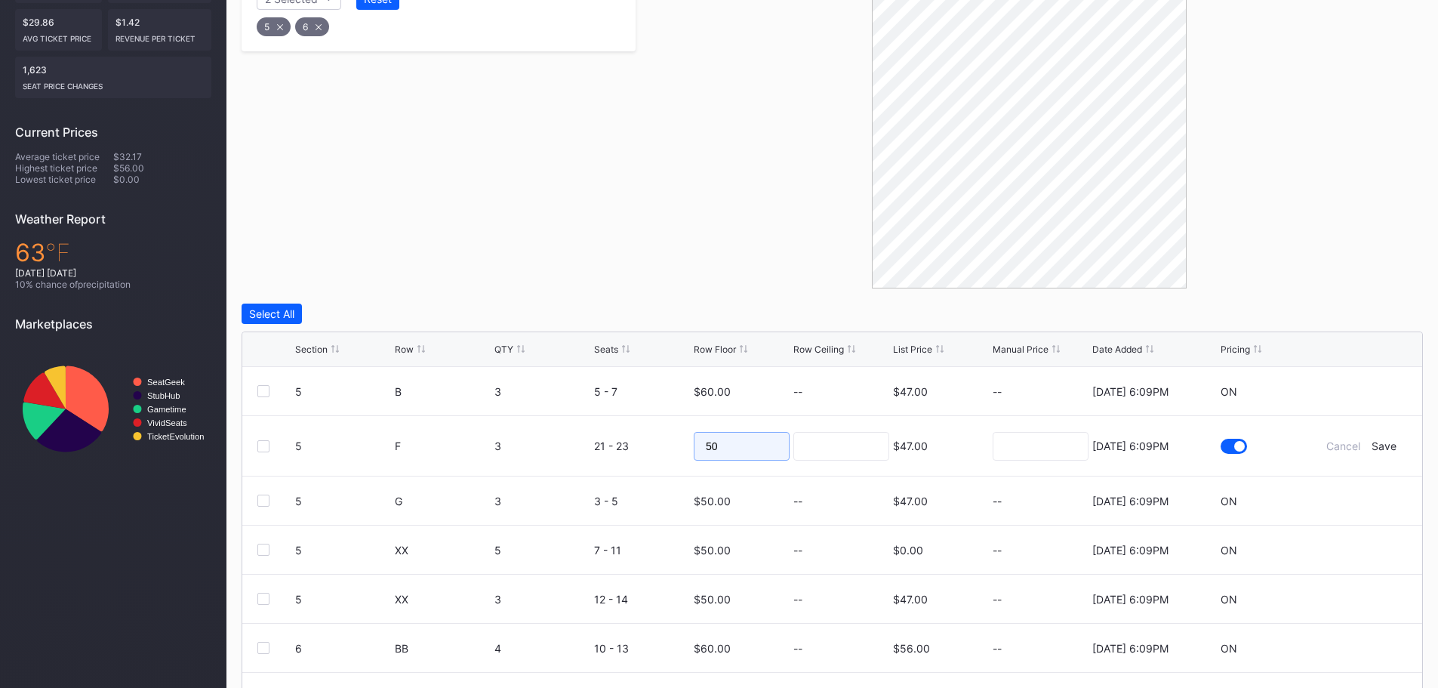
drag, startPoint x: 728, startPoint y: 451, endPoint x: 680, endPoint y: 448, distance: 47.6
click at [699, 451] on input "50" at bounding box center [742, 446] width 96 height 29
type input "55"
click at [1371, 444] on div "Save" at bounding box center [1383, 445] width 25 height 13
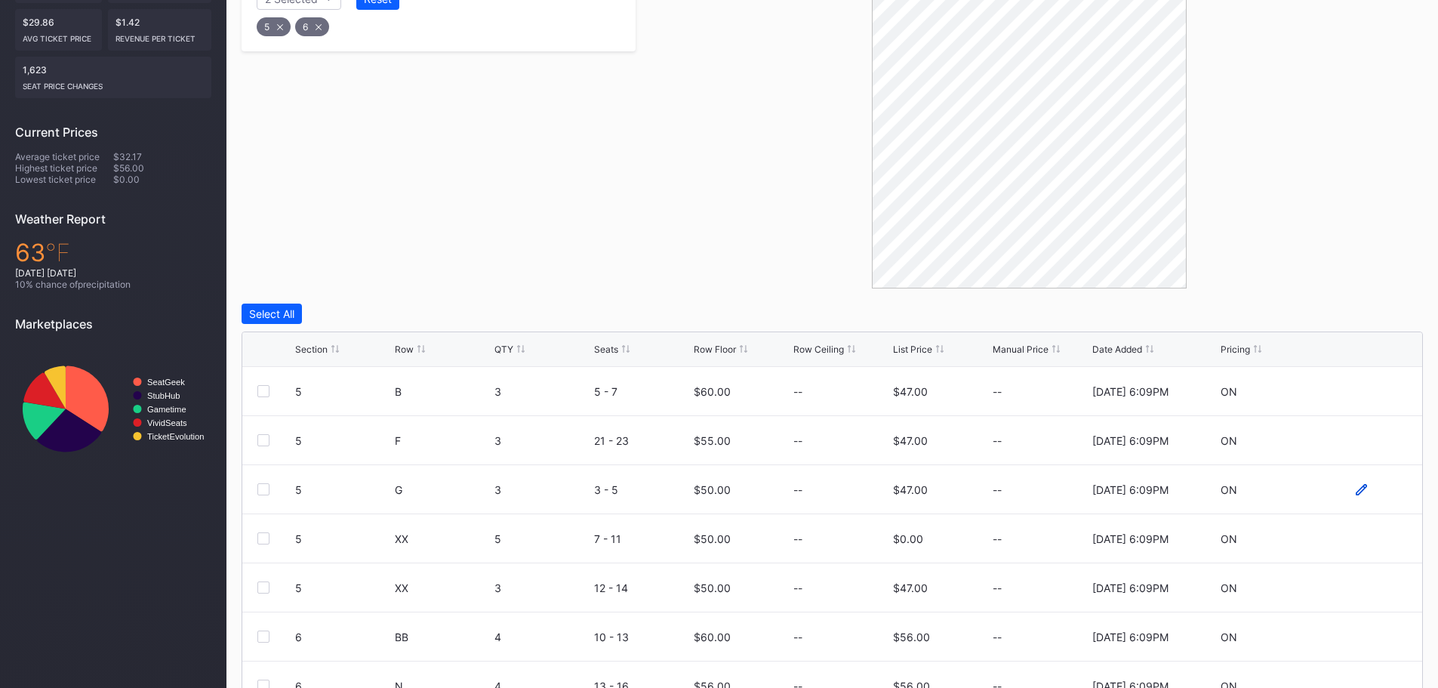
click at [1355, 491] on icon at bounding box center [1360, 488] width 11 height 11
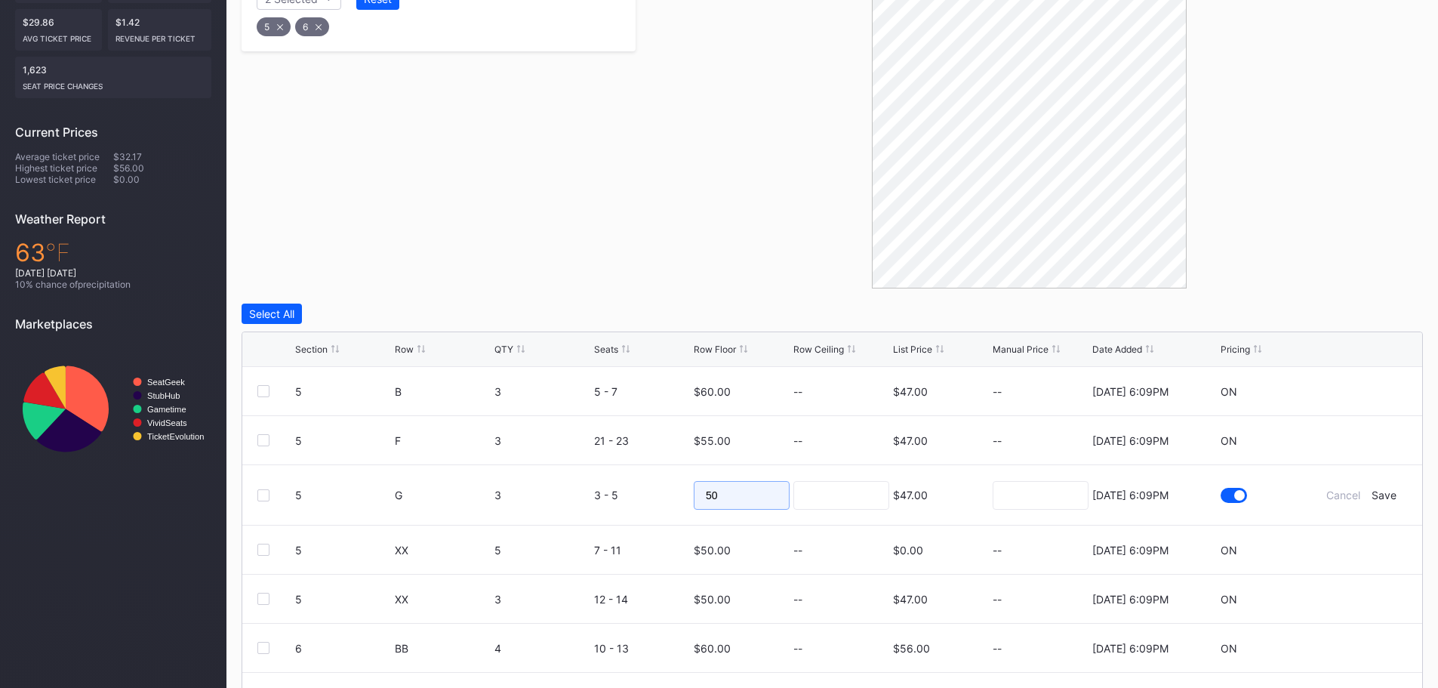
drag, startPoint x: 745, startPoint y: 494, endPoint x: 685, endPoint y: 491, distance: 59.7
click at [685, 491] on form "5 G 3 3 - 5 50 $47.00 8/15/2025 6:09PM Cancel Save" at bounding box center [851, 495] width 1112 height 60
type input "55"
click at [1374, 499] on div "Save" at bounding box center [1383, 494] width 25 height 13
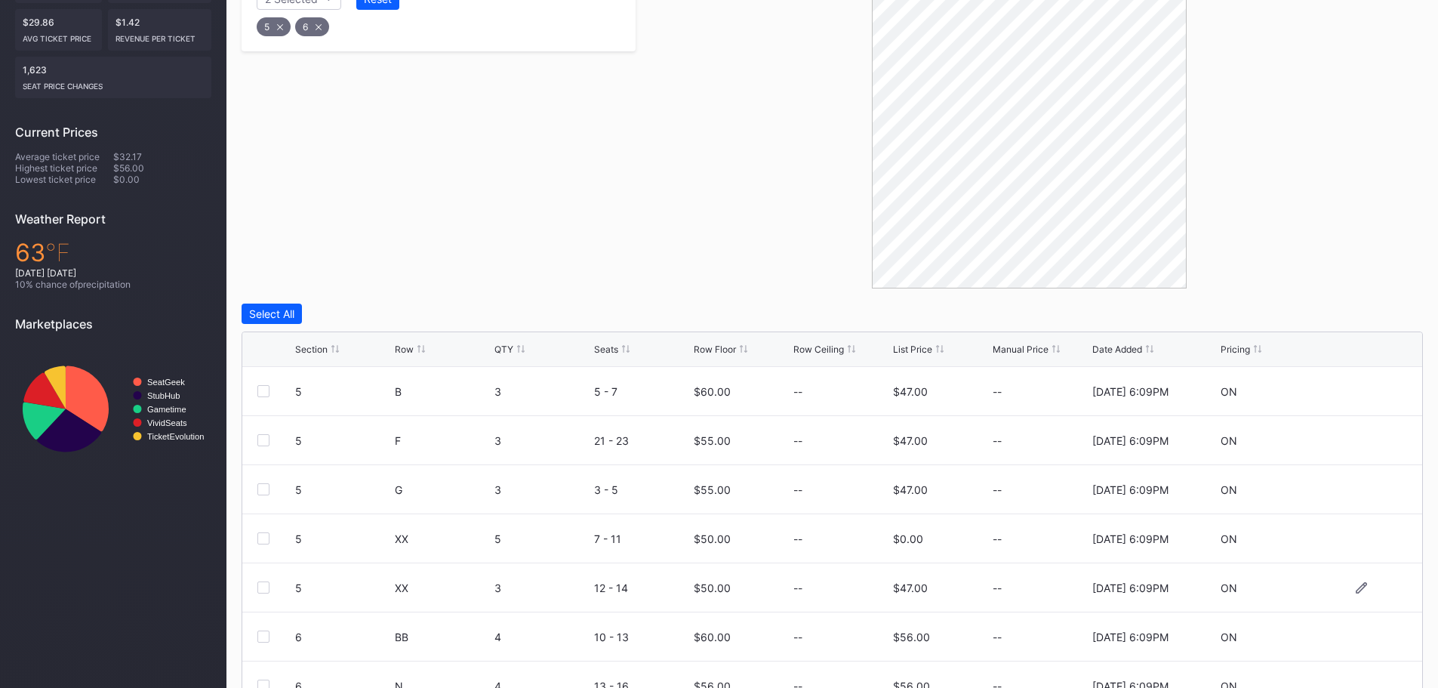
scroll to position [75, 0]
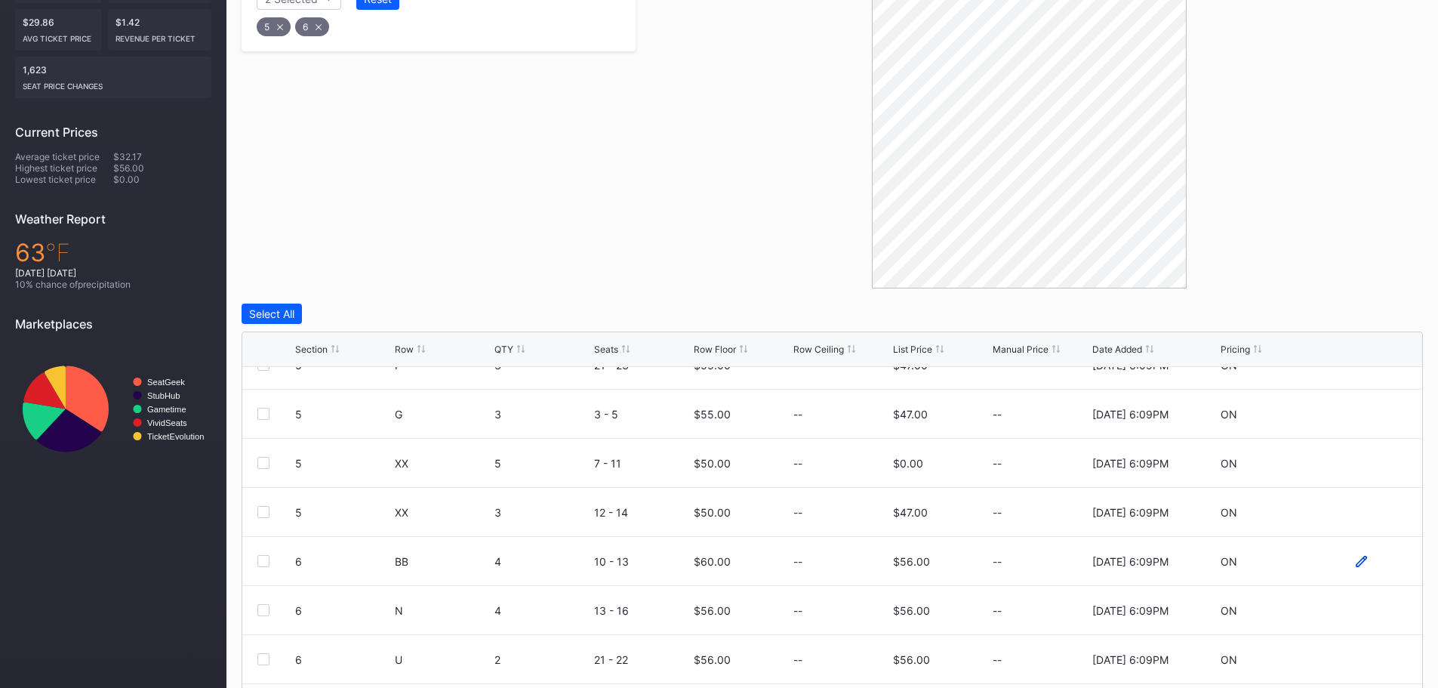
click at [1355, 561] on icon at bounding box center [1360, 560] width 11 height 11
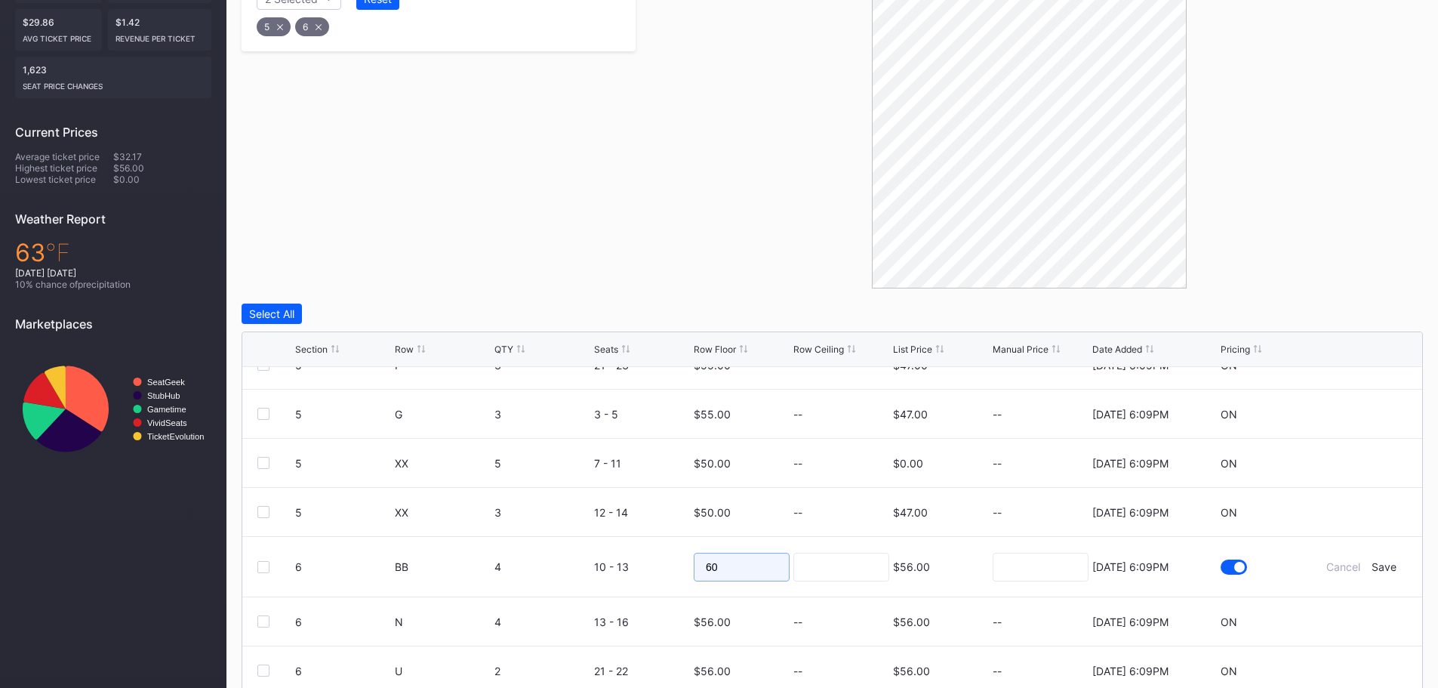
drag, startPoint x: 703, startPoint y: 568, endPoint x: 677, endPoint y: 569, distance: 26.4
click at [677, 569] on form "6 BB 4 10 - 13 60 $56.00 8/15/2025 6:09PM Cancel Save" at bounding box center [851, 567] width 1112 height 60
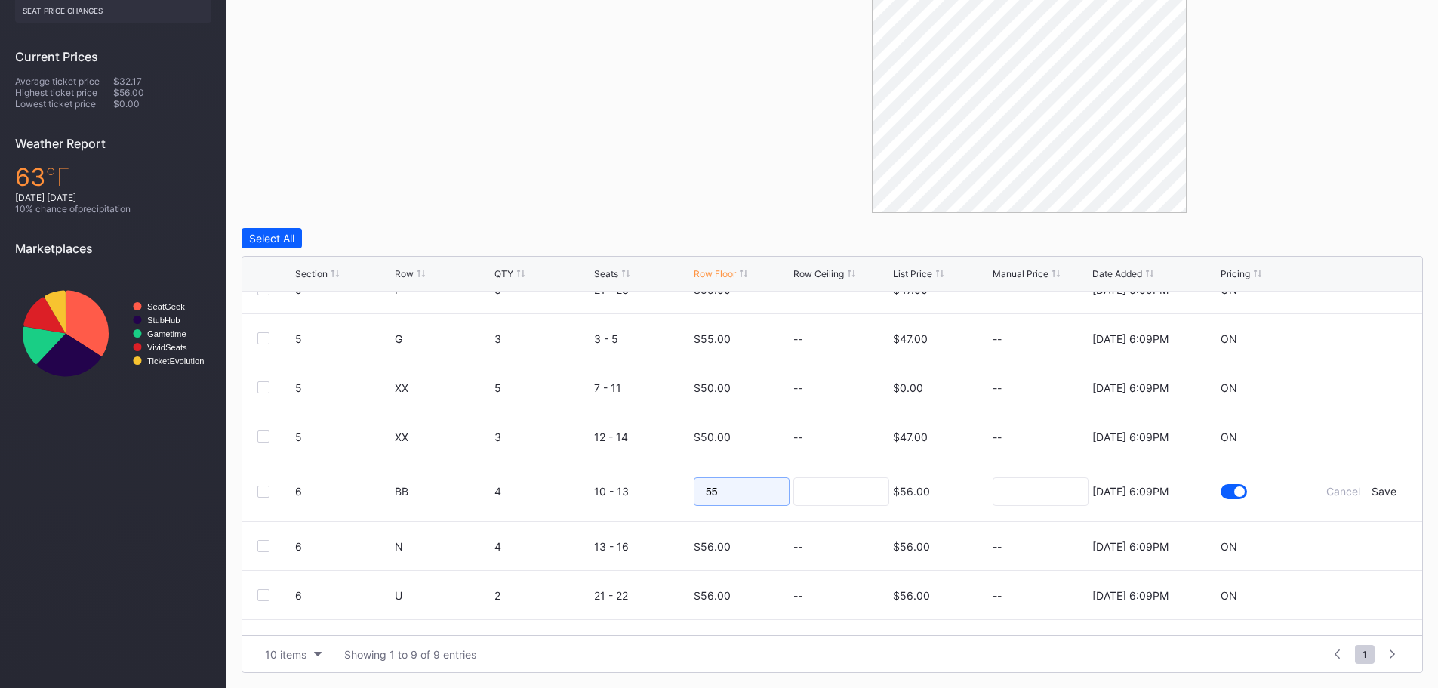
drag, startPoint x: 771, startPoint y: 494, endPoint x: 699, endPoint y: 497, distance: 72.5
click at [699, 497] on input "55" at bounding box center [742, 491] width 96 height 29
type input "65"
click at [1376, 489] on div "Save" at bounding box center [1383, 491] width 25 height 13
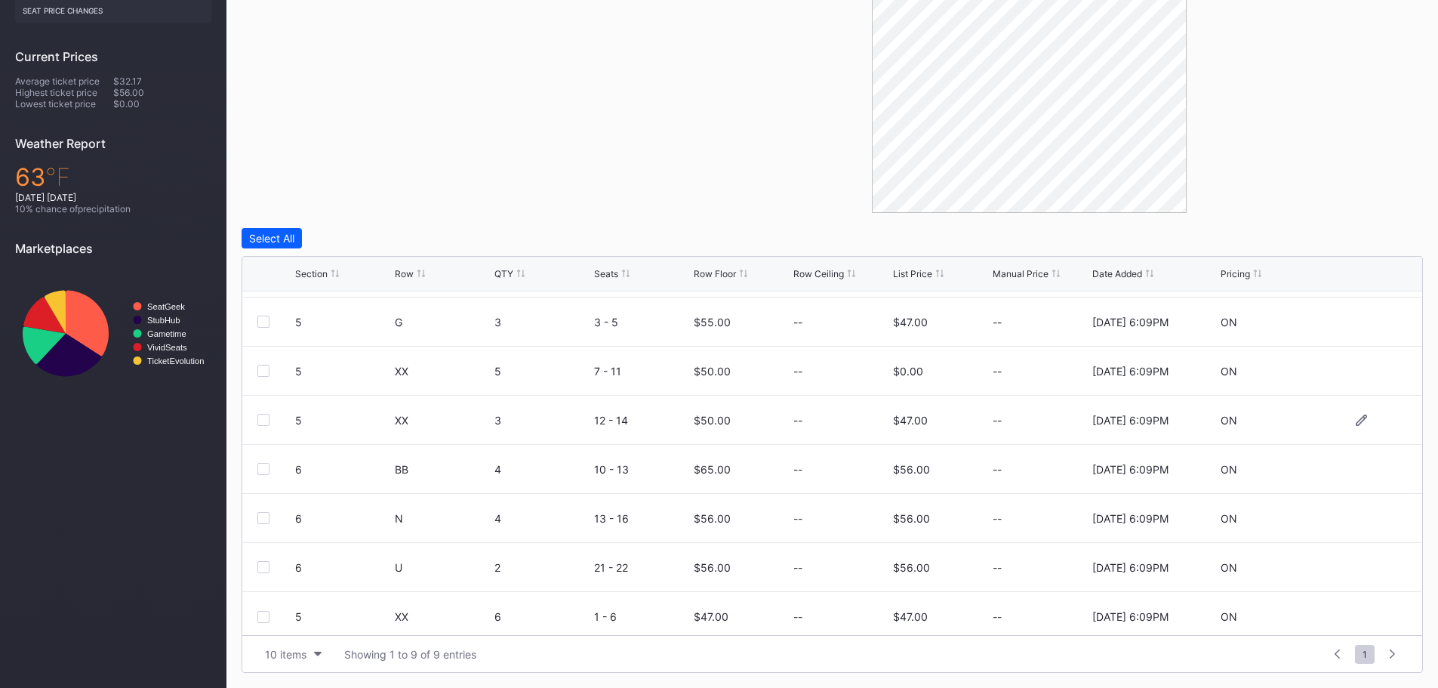
scroll to position [98, 0]
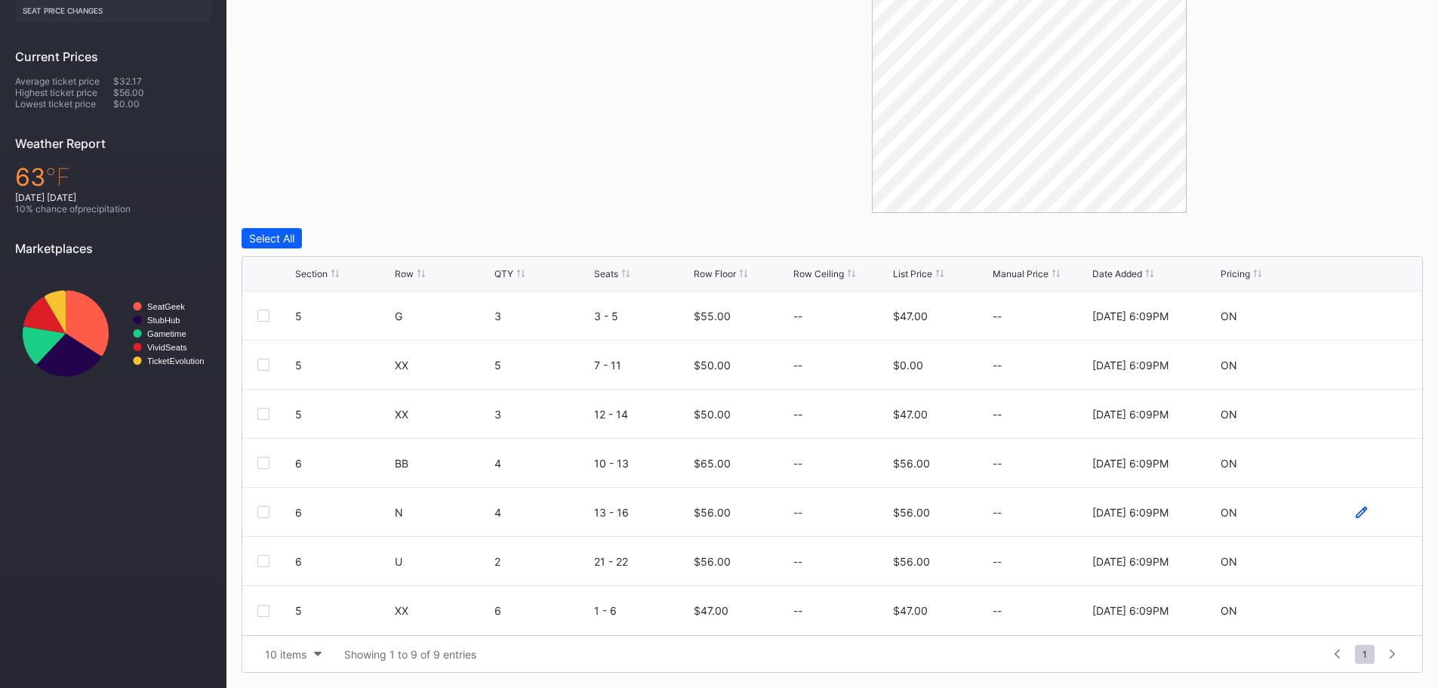
click at [1355, 514] on icon at bounding box center [1360, 511] width 11 height 11
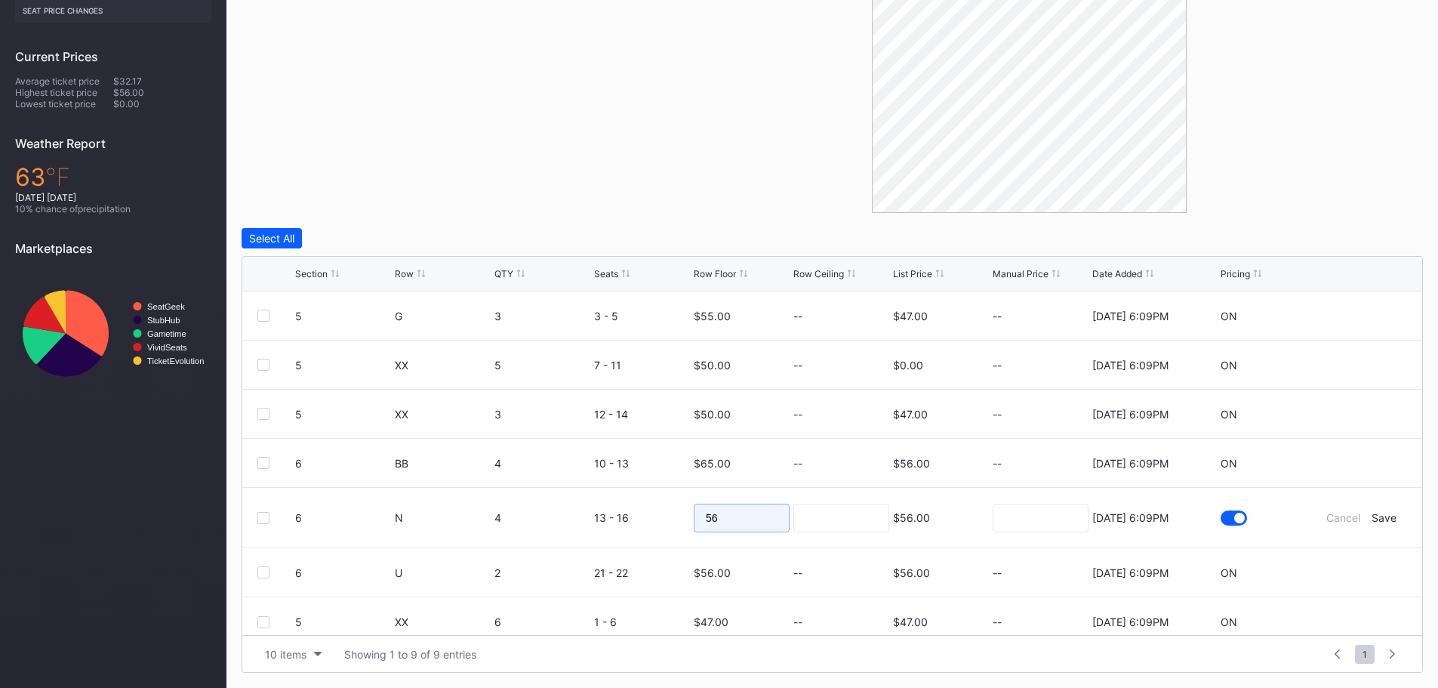
drag, startPoint x: 765, startPoint y: 517, endPoint x: 694, endPoint y: 523, distance: 71.9
click at [694, 523] on input "56" at bounding box center [742, 517] width 96 height 29
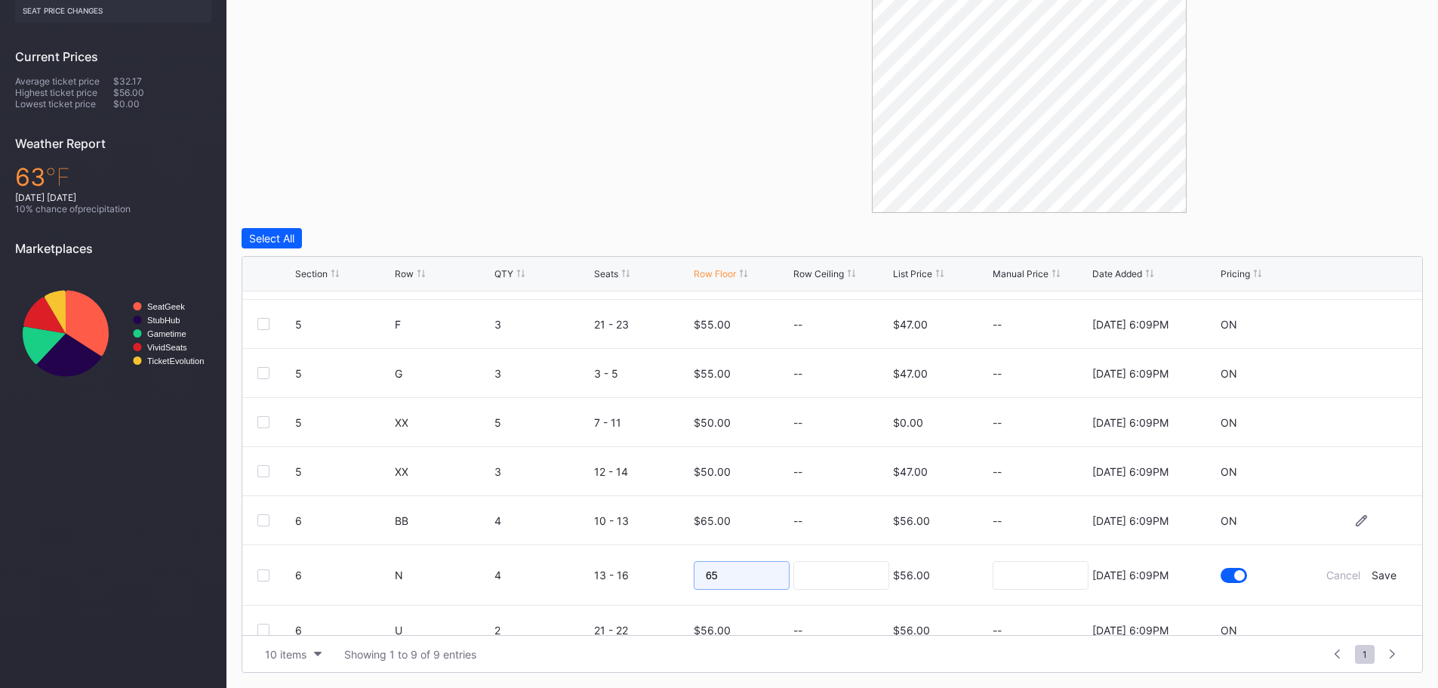
scroll to position [23, 0]
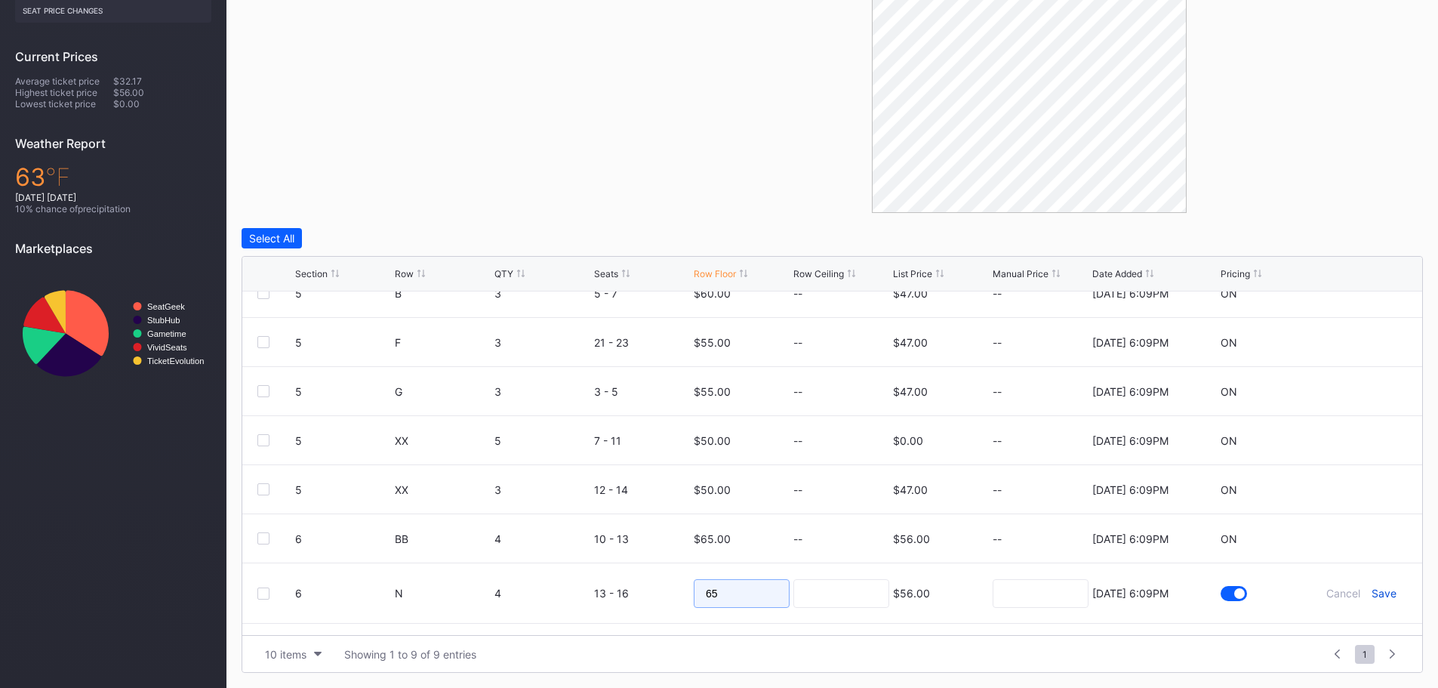
type input "65"
click at [1374, 592] on div "Save" at bounding box center [1383, 592] width 25 height 13
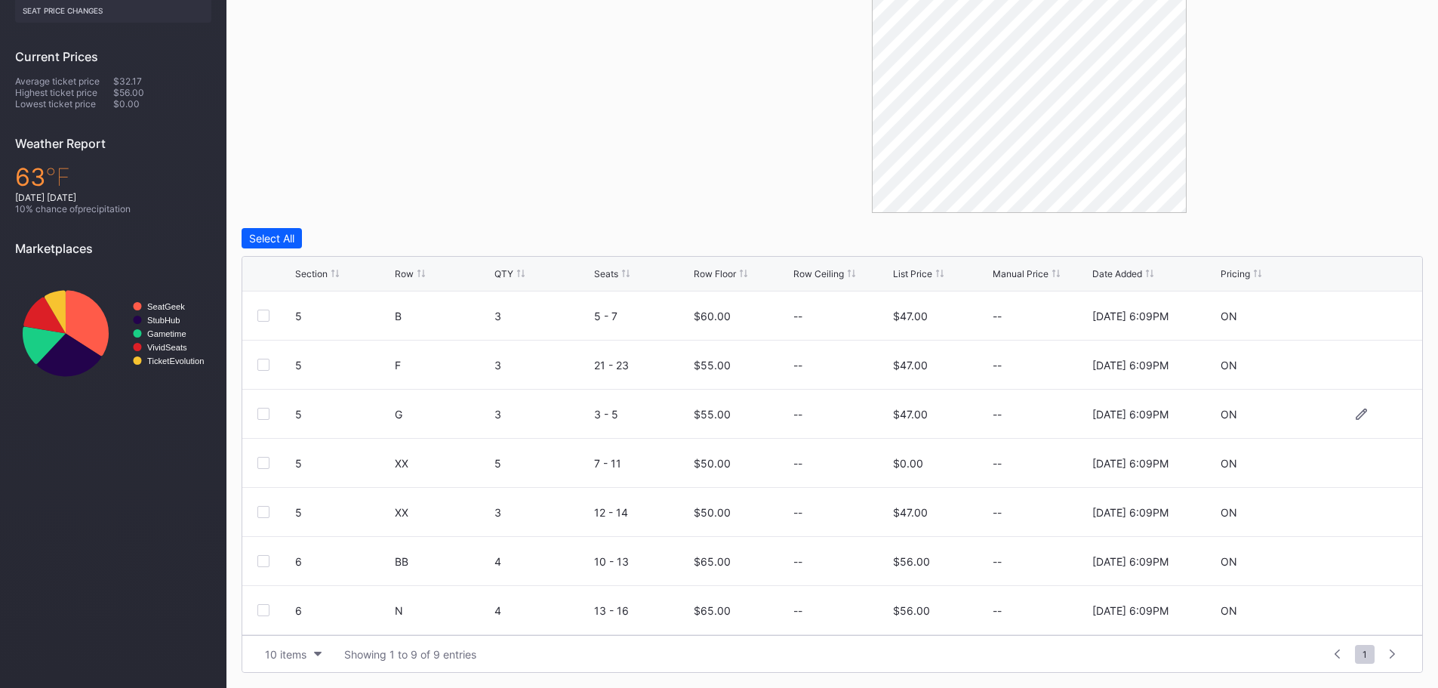
scroll to position [75, 0]
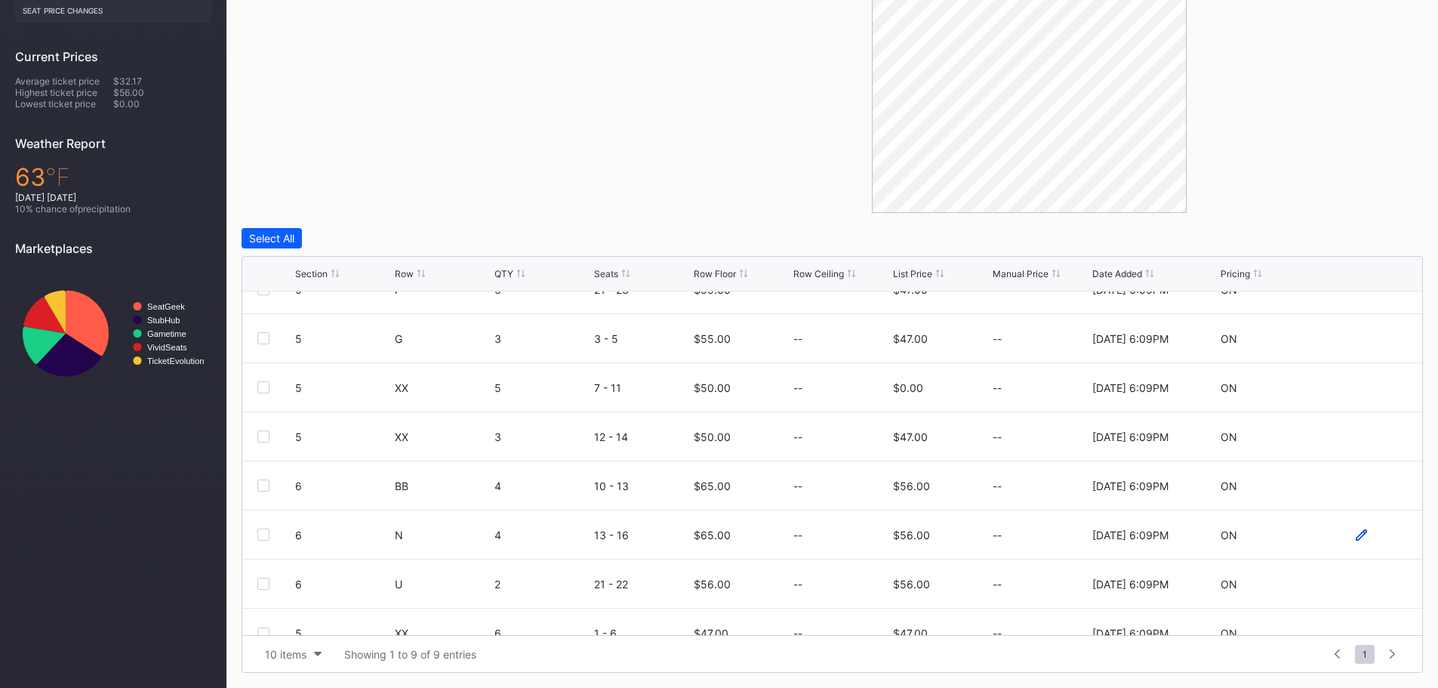
click at [1355, 534] on icon at bounding box center [1360, 533] width 11 height 11
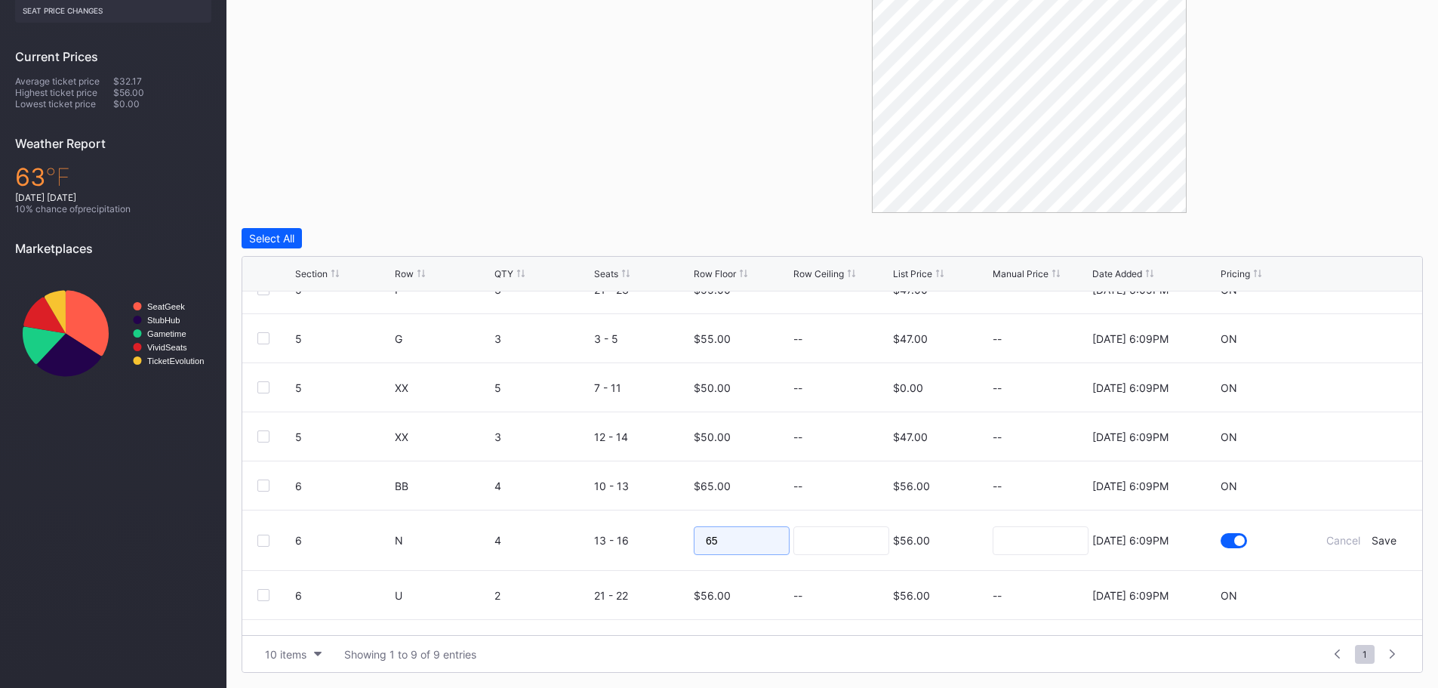
drag, startPoint x: 738, startPoint y: 543, endPoint x: 676, endPoint y: 539, distance: 62.0
click at [676, 539] on form "6 N 4 13 - 16 65 $56.00 8/15/2025 6:09PM Cancel Save" at bounding box center [851, 540] width 1112 height 60
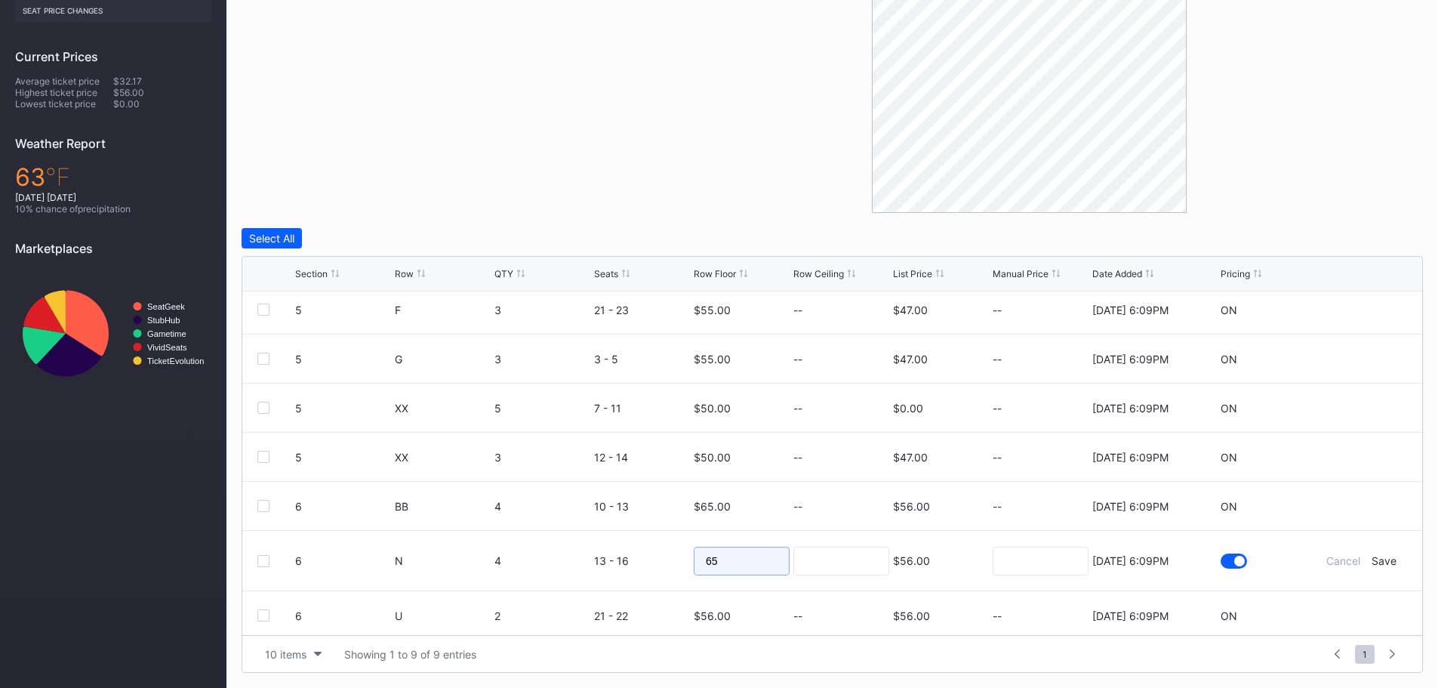
scroll to position [109, 0]
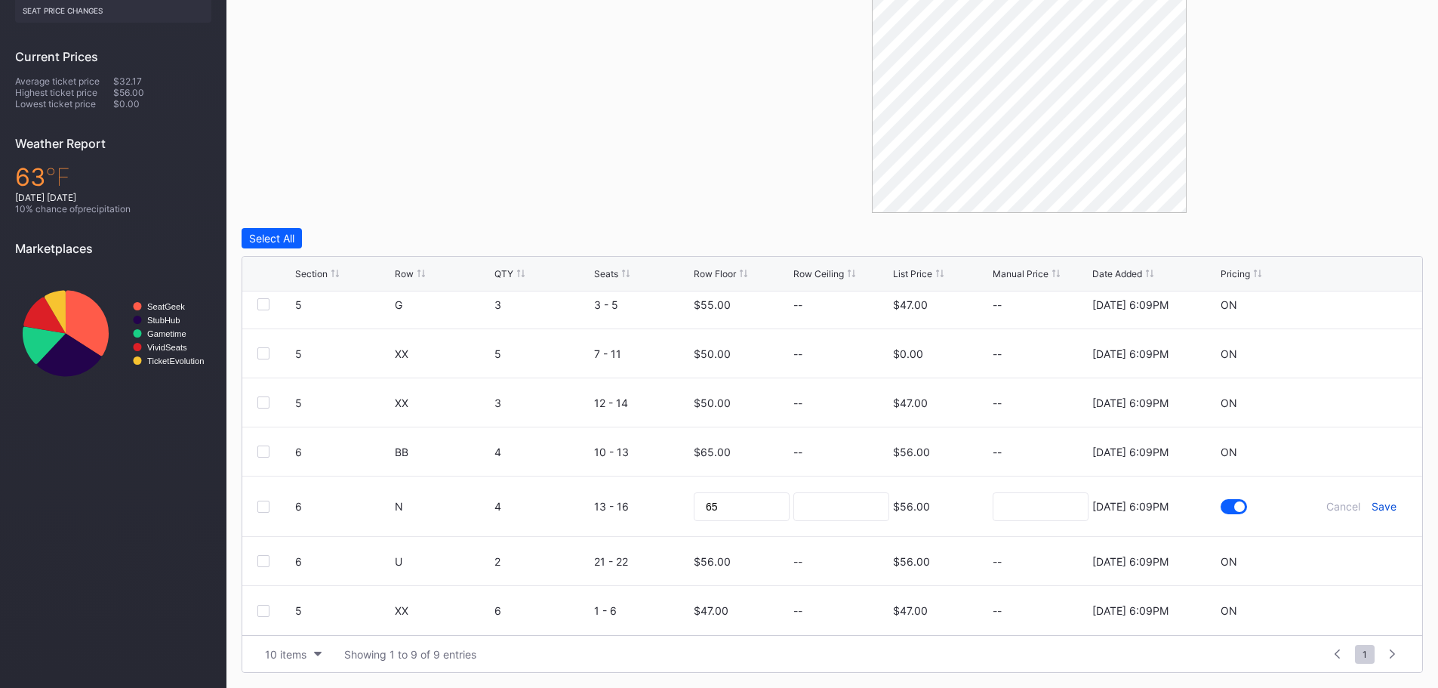
click at [1371, 503] on div "Save" at bounding box center [1383, 506] width 25 height 13
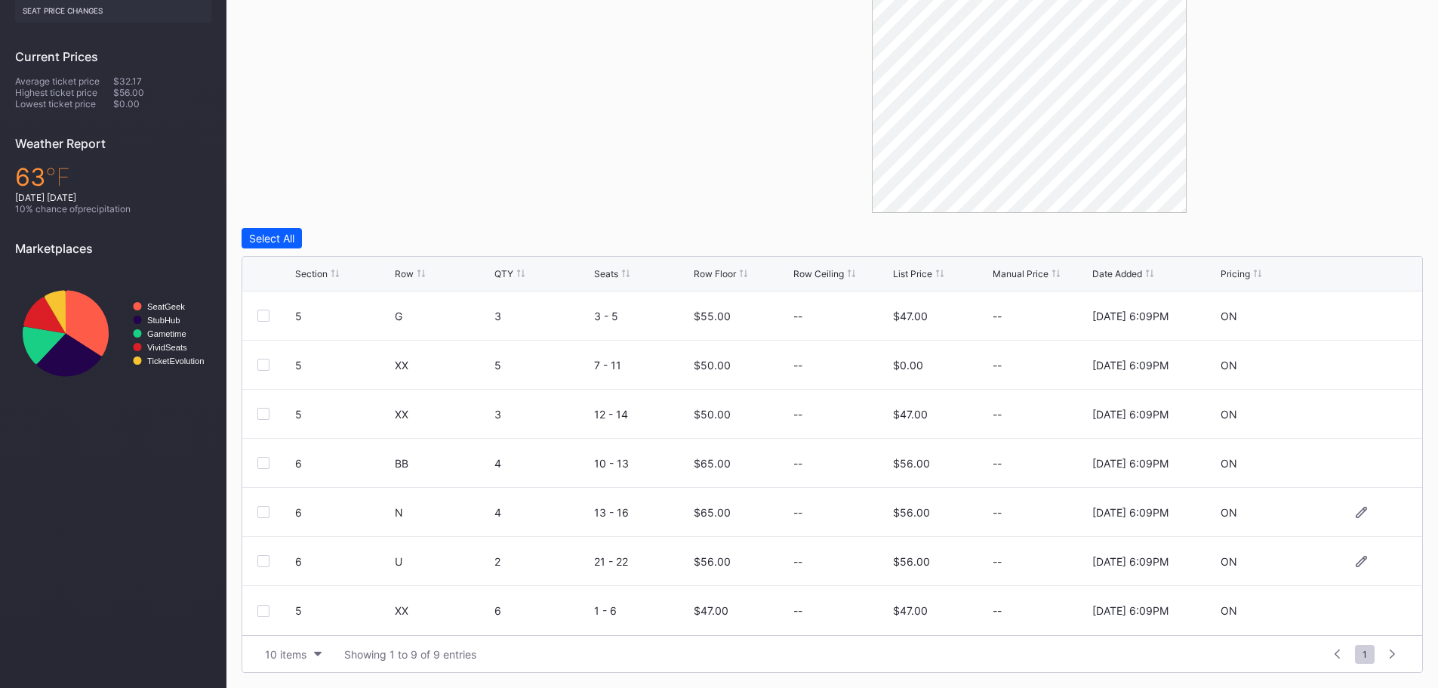
scroll to position [98, 0]
click at [1355, 561] on icon at bounding box center [1360, 560] width 11 height 11
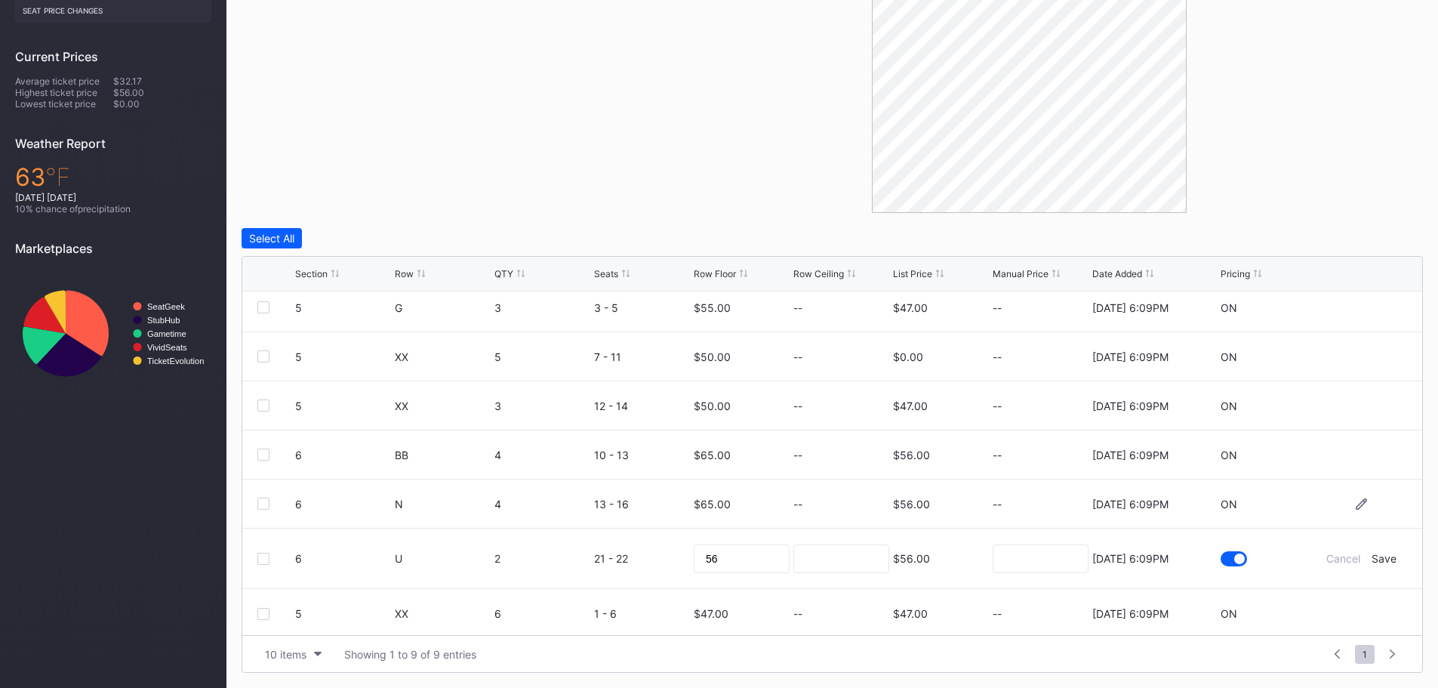
scroll to position [109, 0]
drag, startPoint x: 709, startPoint y: 562, endPoint x: 691, endPoint y: 562, distance: 18.9
click at [694, 562] on input "56" at bounding box center [742, 555] width 96 height 29
type input "65"
click at [1377, 558] on div "Save" at bounding box center [1383, 555] width 25 height 13
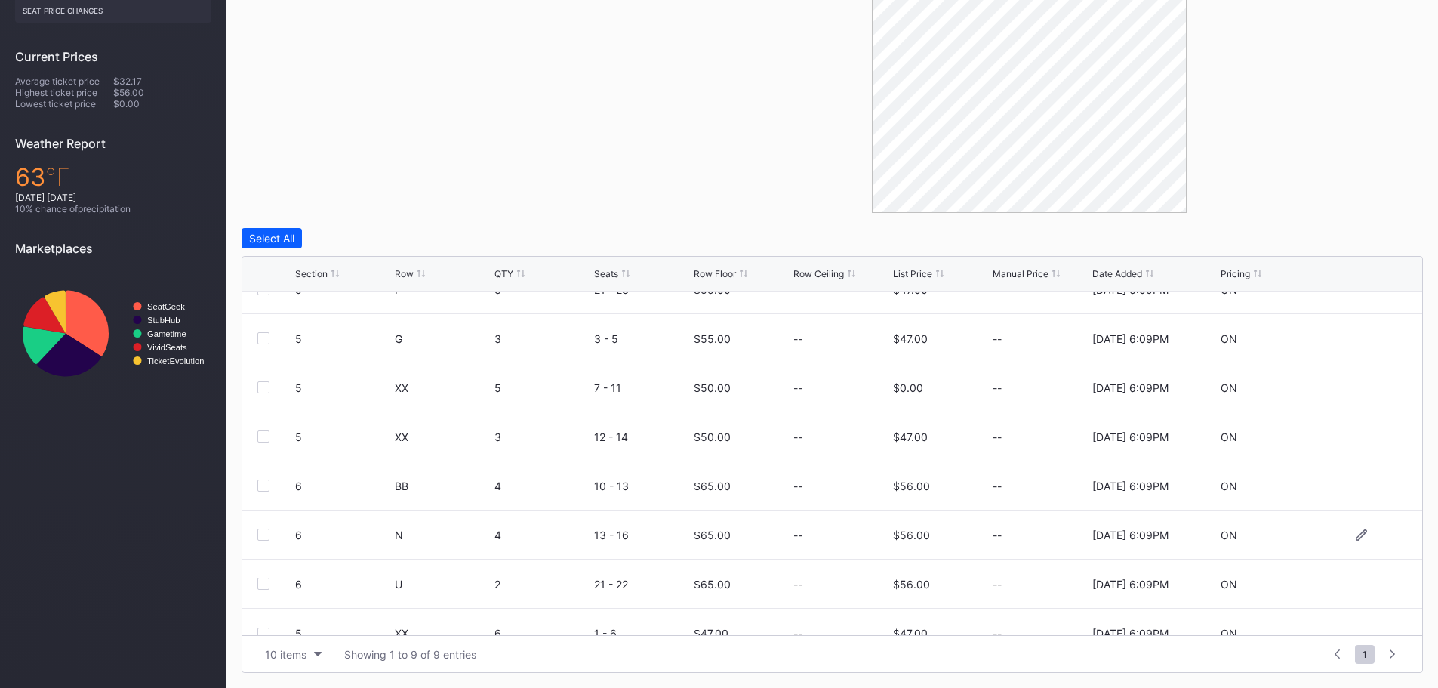
scroll to position [98, 0]
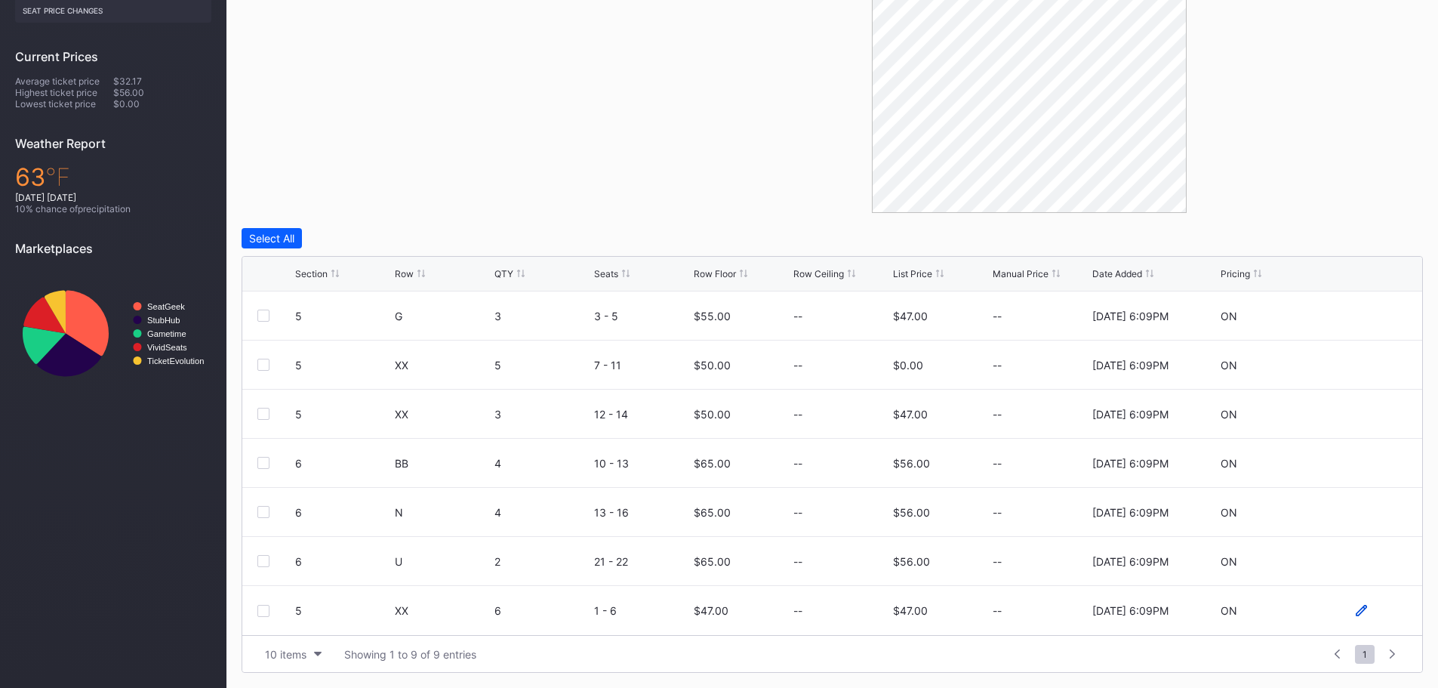
click at [1355, 611] on icon at bounding box center [1360, 609] width 11 height 11
drag, startPoint x: 735, startPoint y: 611, endPoint x: 688, endPoint y: 614, distance: 46.9
click at [688, 614] on form "5 XX 6 1 - 6 47 $47.00 8/15/2025 6:09PM Cancel Save" at bounding box center [851, 616] width 1112 height 60
type input "65"
click at [1371, 614] on div "Save" at bounding box center [1383, 616] width 25 height 13
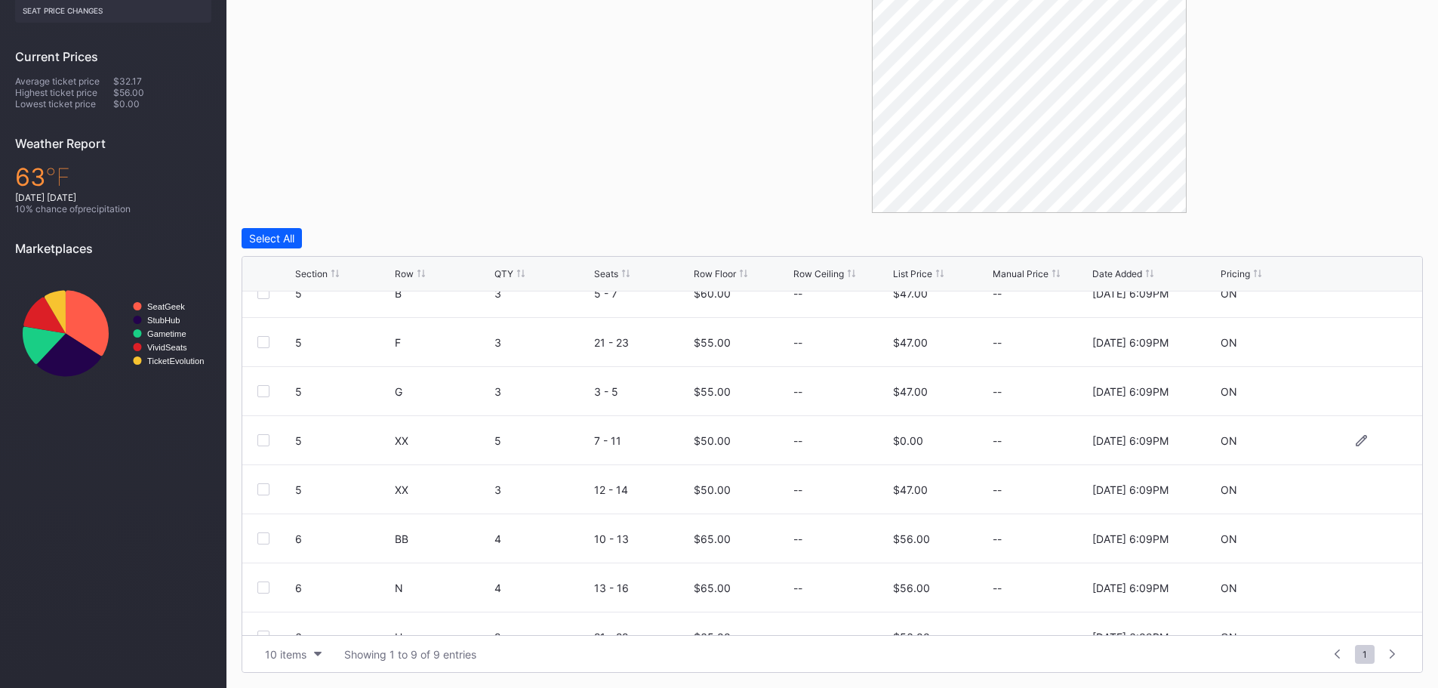
scroll to position [0, 0]
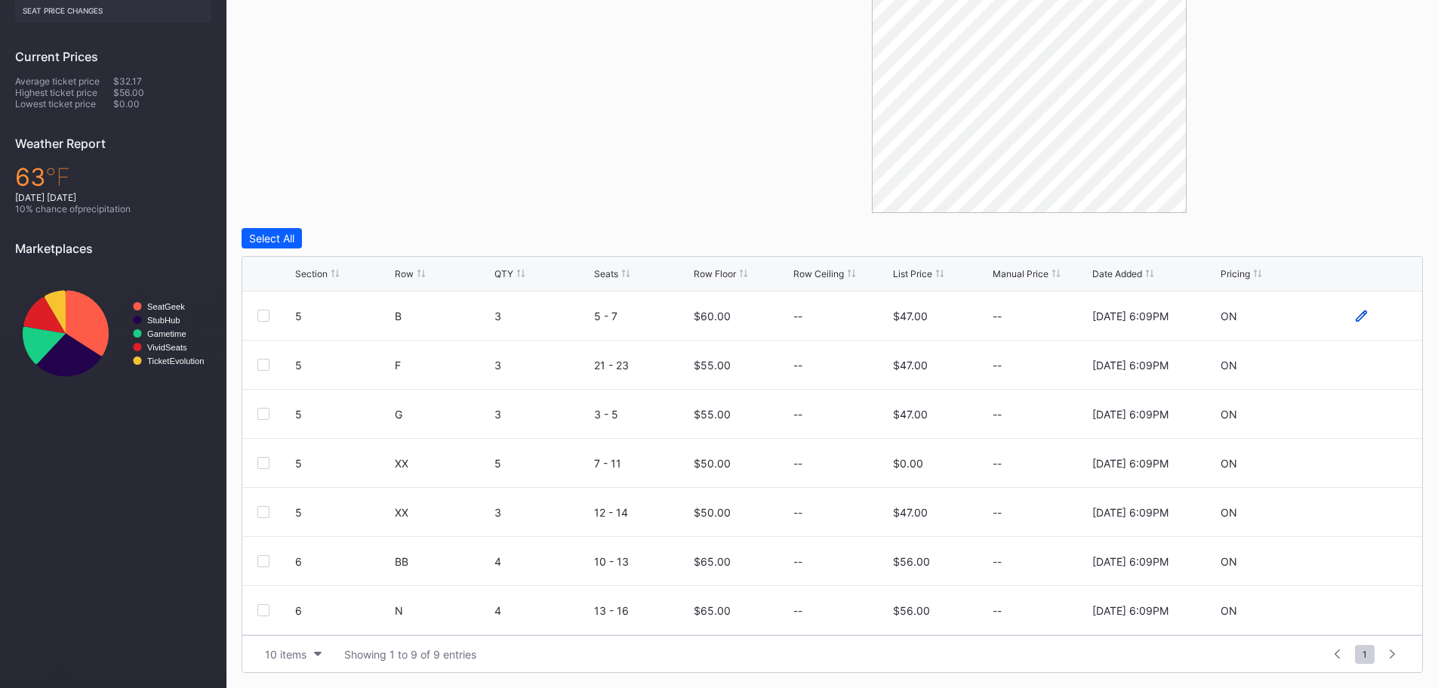
click at [1355, 310] on icon at bounding box center [1360, 315] width 11 height 11
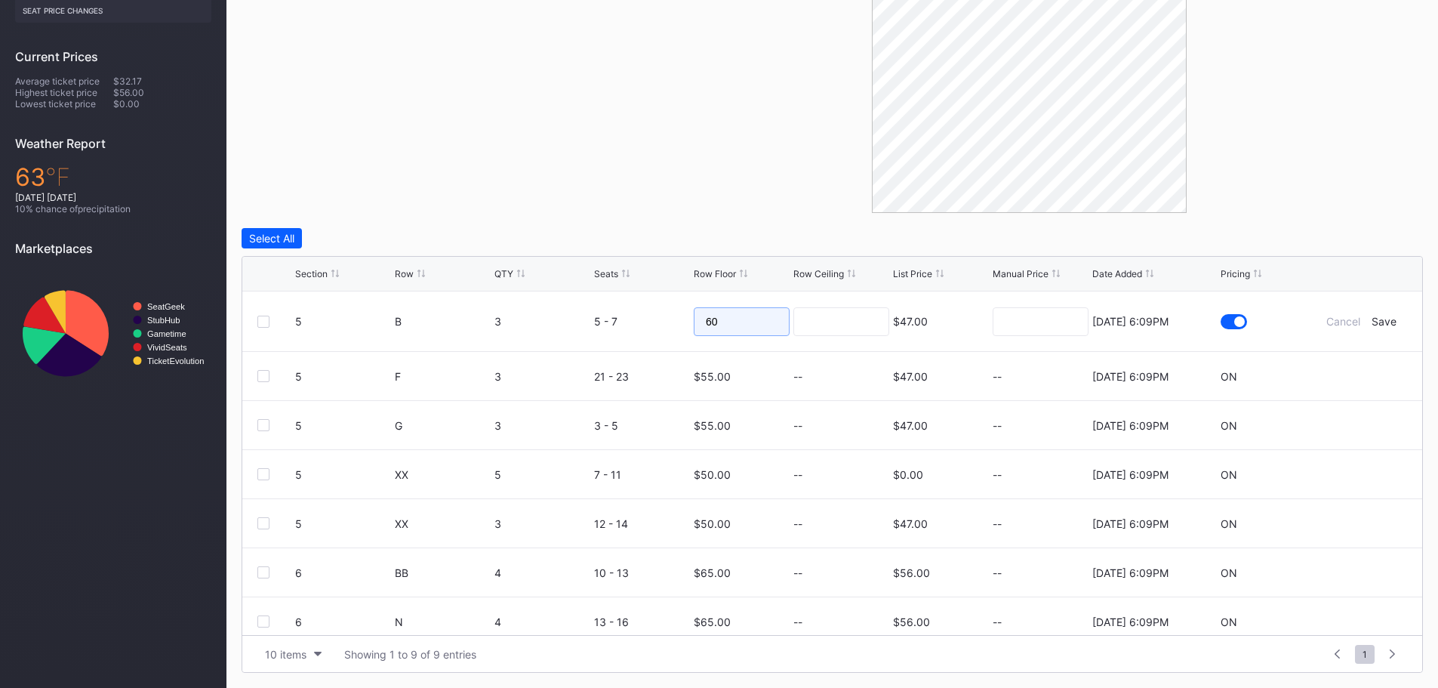
drag, startPoint x: 727, startPoint y: 320, endPoint x: 680, endPoint y: 321, distance: 46.8
click at [680, 321] on form "5 B 3 5 - 7 60 $47.00 8/15/2025 6:09PM Cancel Save" at bounding box center [851, 321] width 1112 height 60
type input "80"
click at [1374, 321] on div "Save" at bounding box center [1383, 321] width 25 height 13
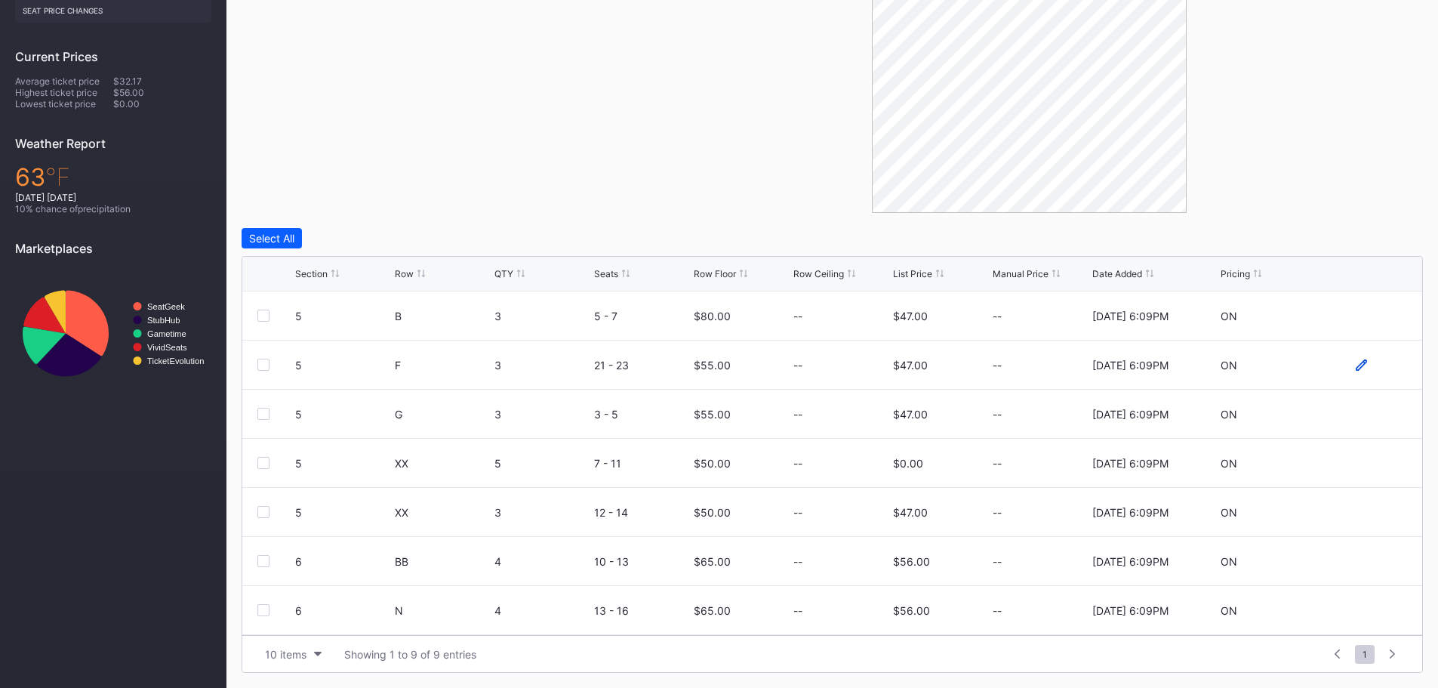
click at [1355, 365] on icon at bounding box center [1360, 363] width 11 height 11
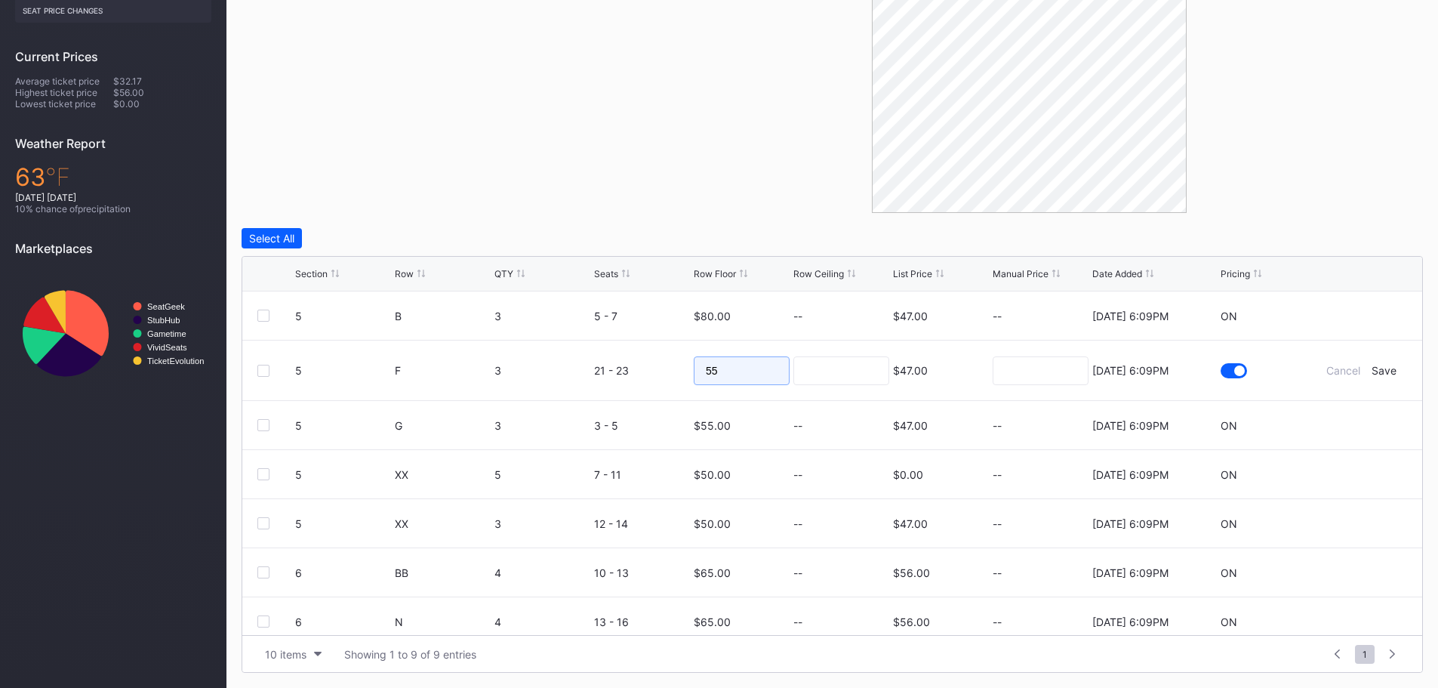
drag, startPoint x: 768, startPoint y: 368, endPoint x: 673, endPoint y: 370, distance: 94.3
click at [673, 370] on form "5 F 3 21 - 23 55 $47.00 8/15/2025 6:09PM Cancel Save" at bounding box center [851, 370] width 1112 height 60
type input "75"
click at [1371, 365] on div "Save" at bounding box center [1383, 370] width 25 height 13
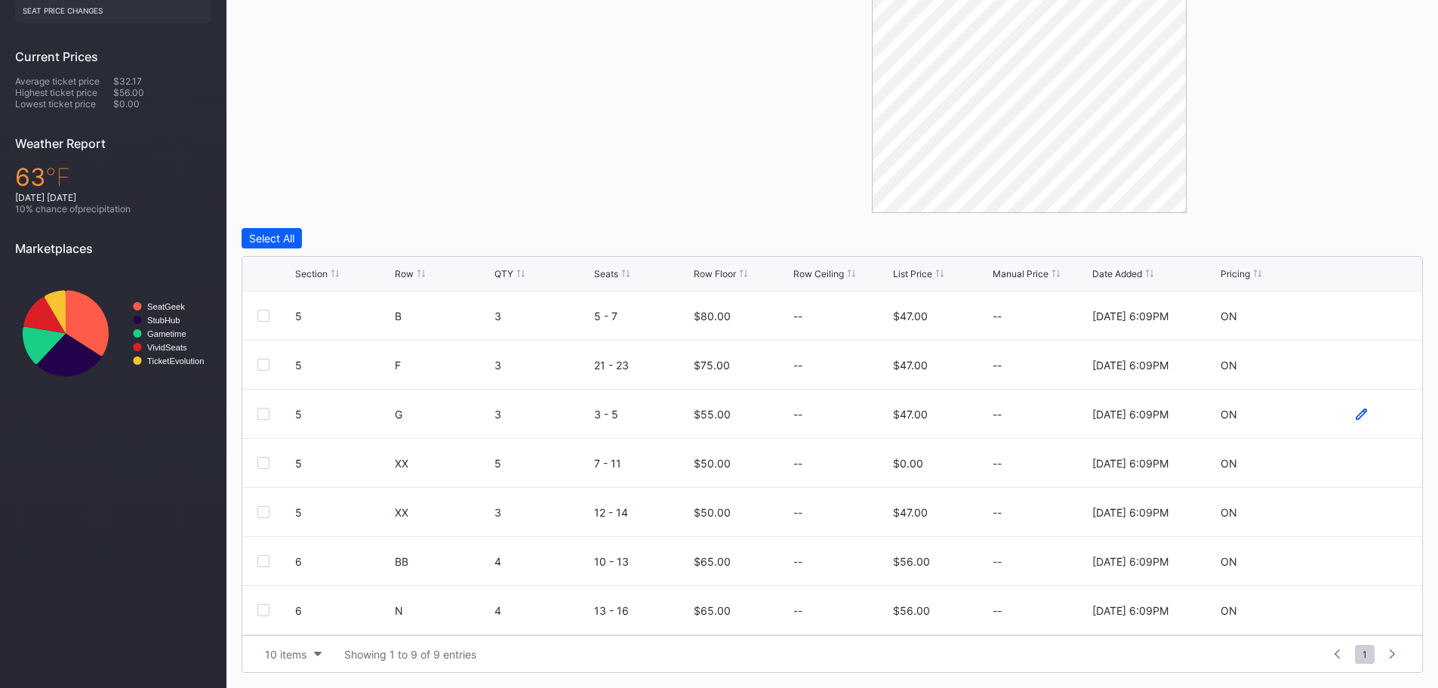
click at [1355, 416] on icon at bounding box center [1360, 413] width 11 height 11
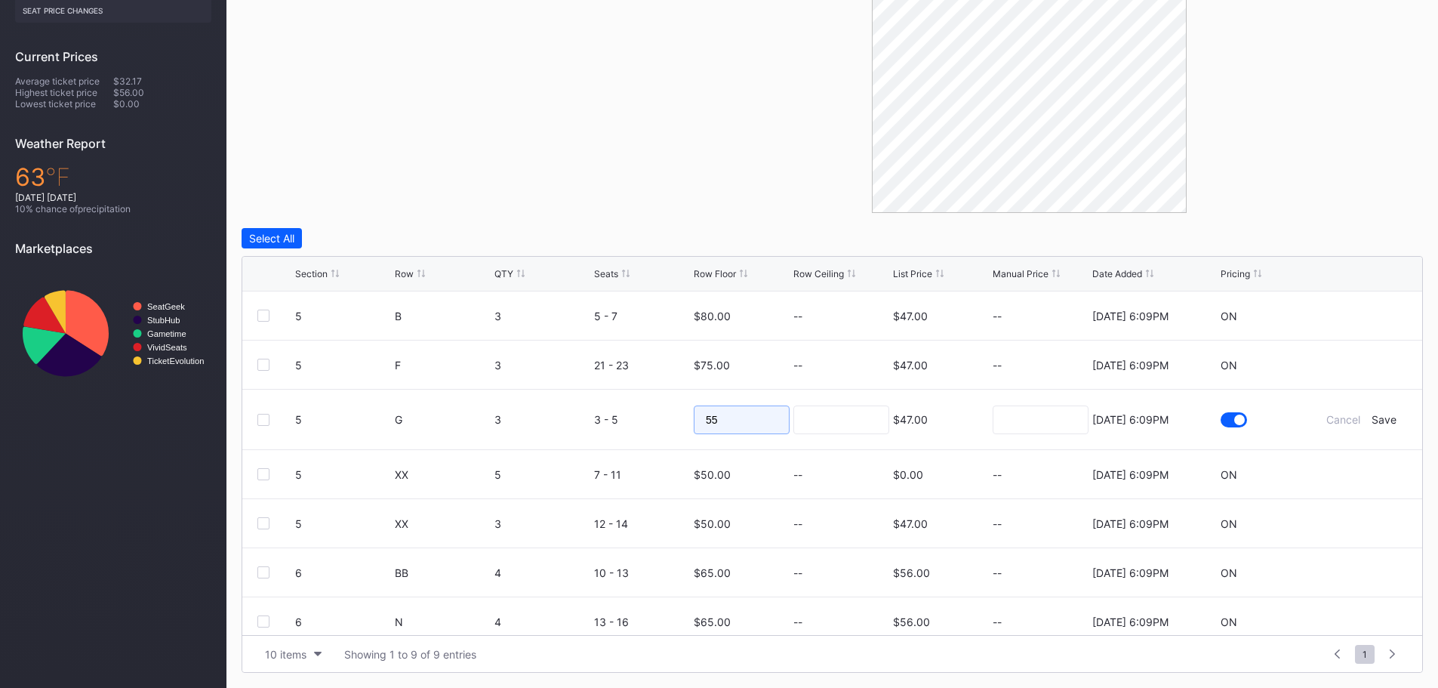
drag, startPoint x: 761, startPoint y: 424, endPoint x: 637, endPoint y: 419, distance: 124.6
click at [637, 419] on form "5 G 3 3 - 5 55 $47.00 8/15/2025 6:09PM Cancel Save" at bounding box center [851, 419] width 1112 height 60
type input "75"
click at [1371, 417] on div "Save" at bounding box center [1383, 419] width 25 height 13
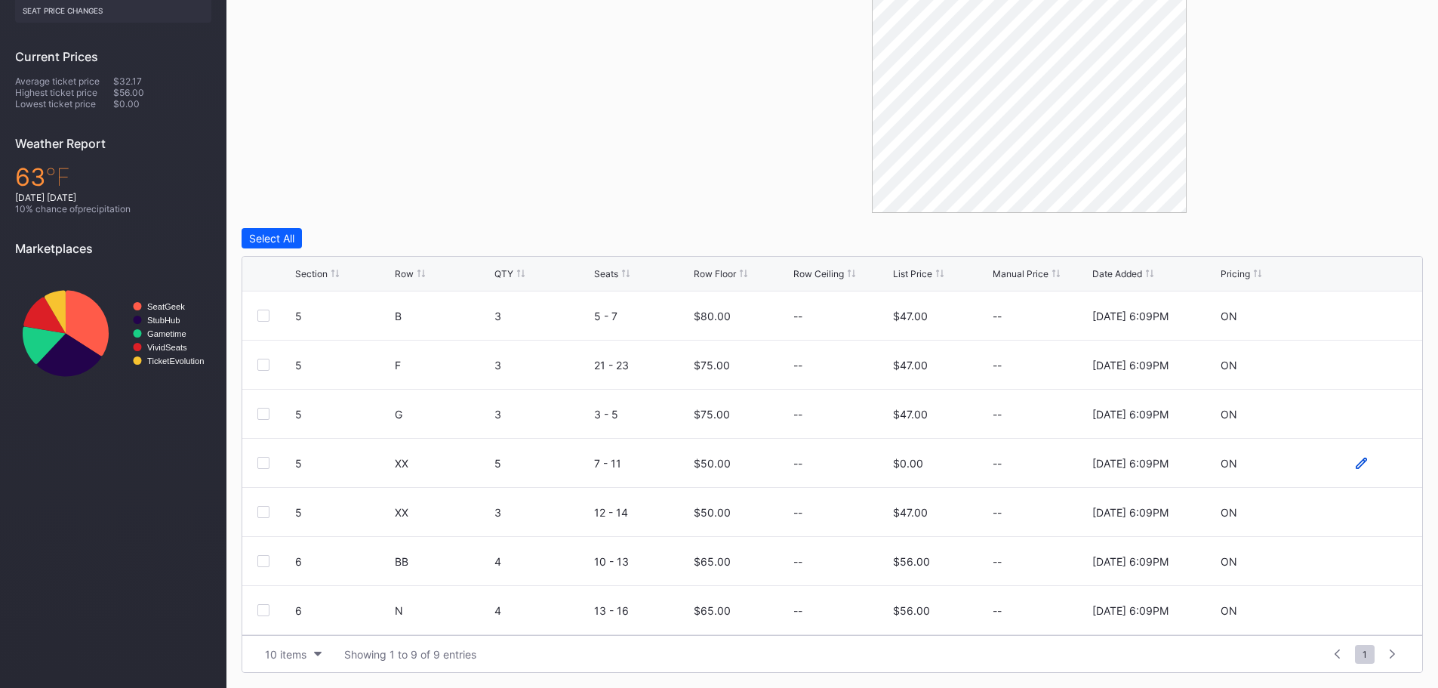
click at [1355, 464] on icon at bounding box center [1360, 462] width 11 height 11
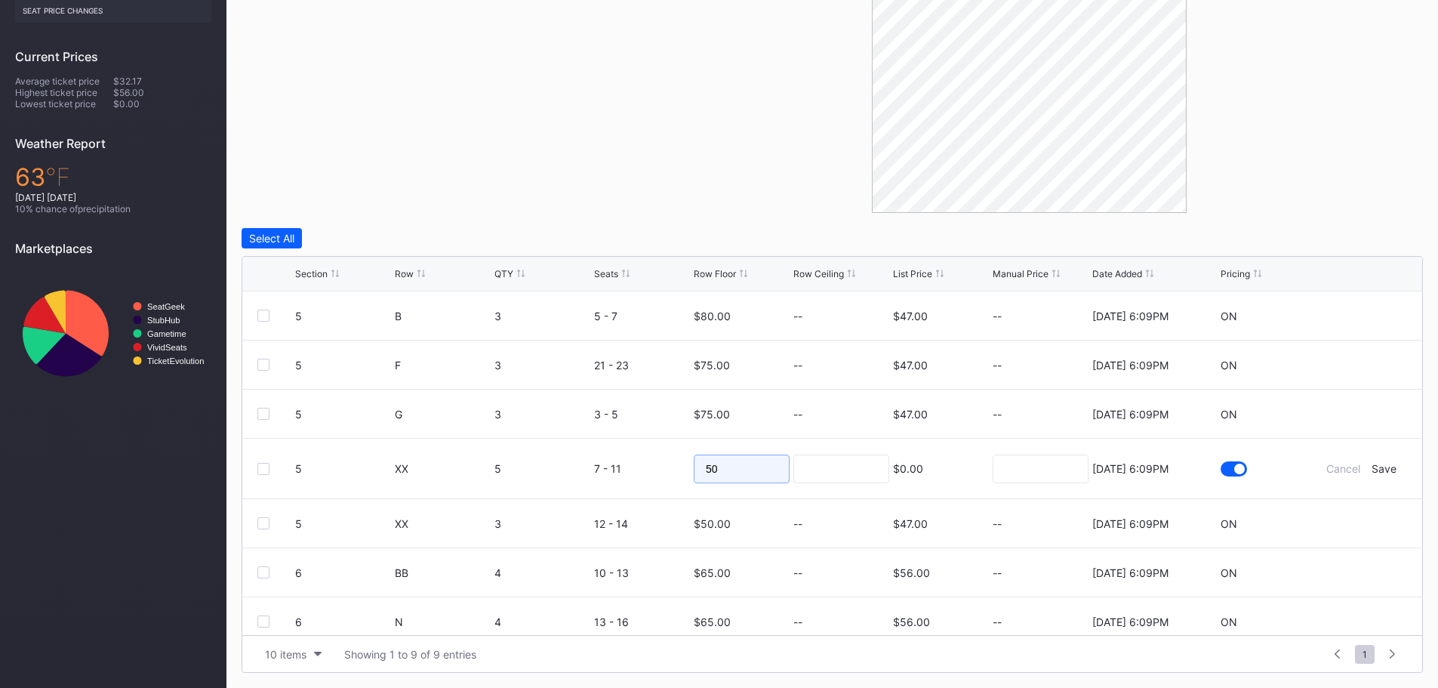
drag, startPoint x: 758, startPoint y: 467, endPoint x: 690, endPoint y: 463, distance: 68.8
click at [694, 463] on input "50" at bounding box center [742, 468] width 96 height 29
type input "70"
click at [1371, 469] on div "Save" at bounding box center [1383, 468] width 25 height 13
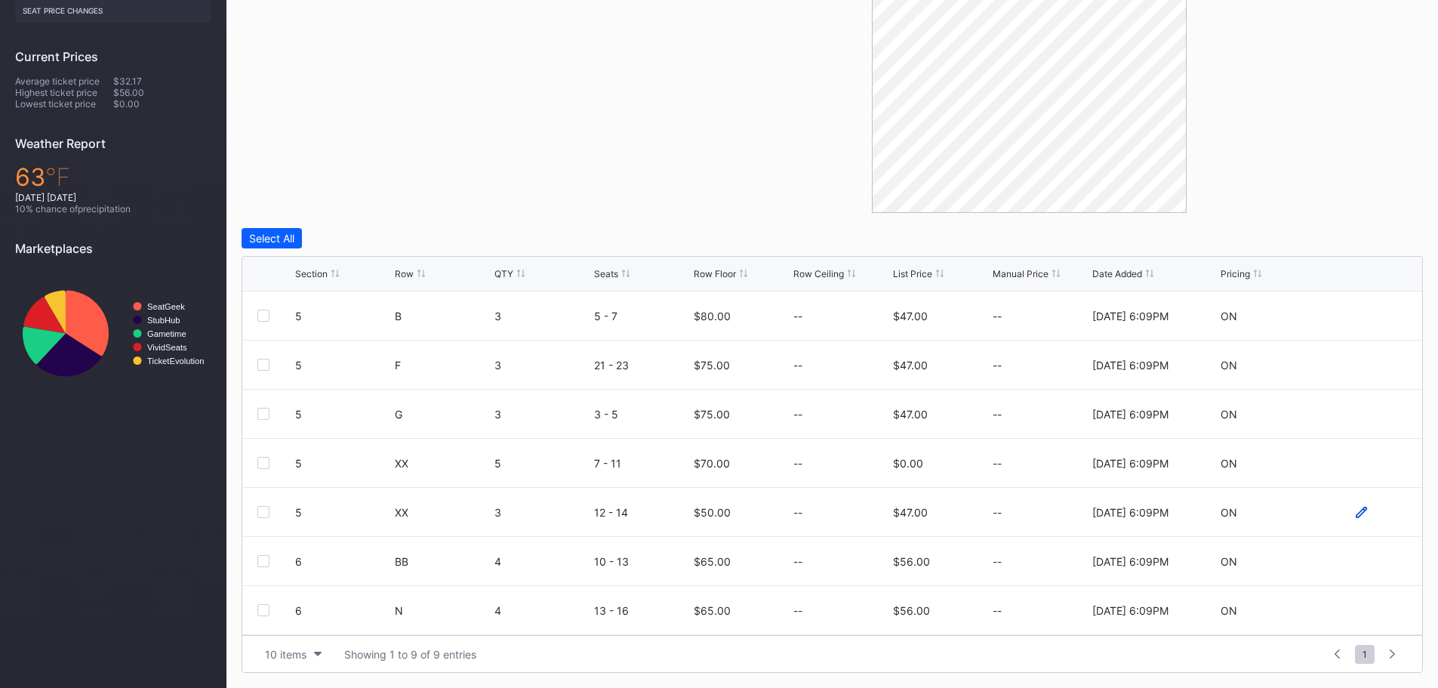
click at [1355, 509] on icon at bounding box center [1360, 511] width 11 height 11
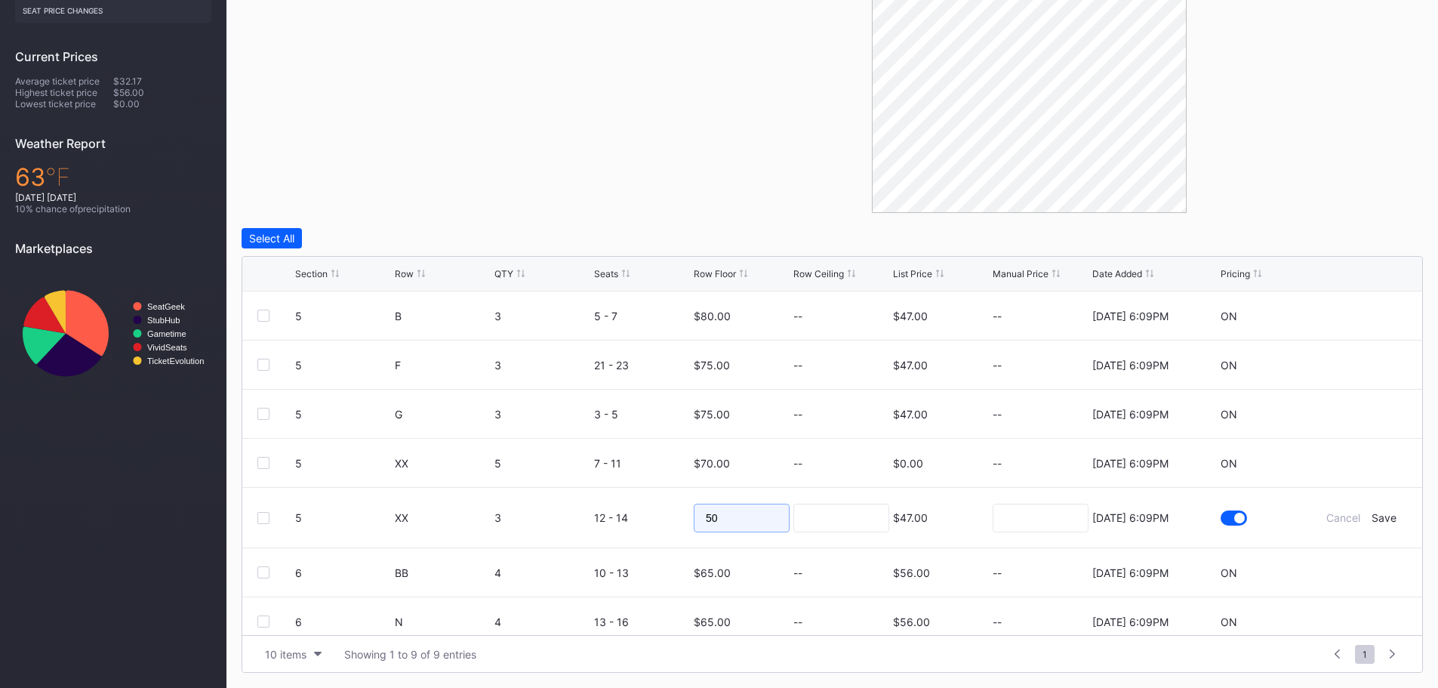
drag, startPoint x: 746, startPoint y: 526, endPoint x: 690, endPoint y: 515, distance: 56.8
click at [694, 515] on input "50" at bounding box center [742, 517] width 96 height 29
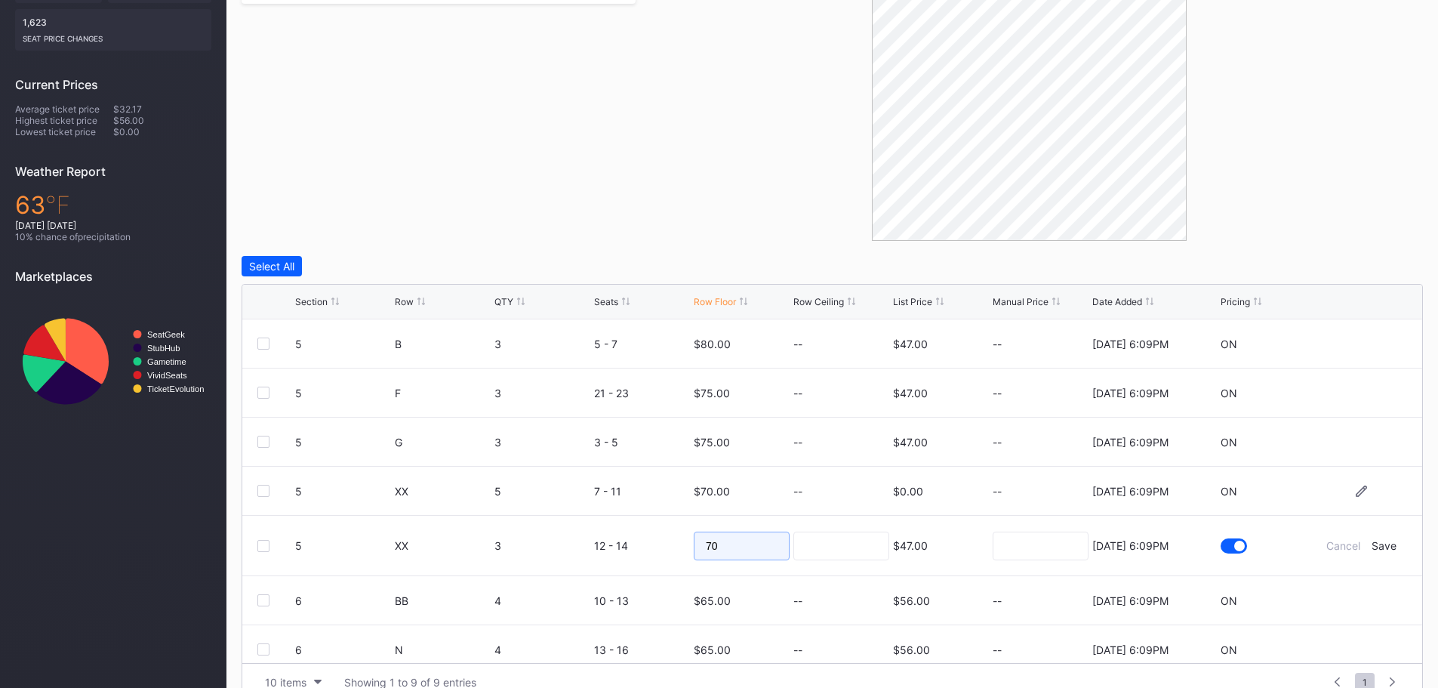
scroll to position [354, 0]
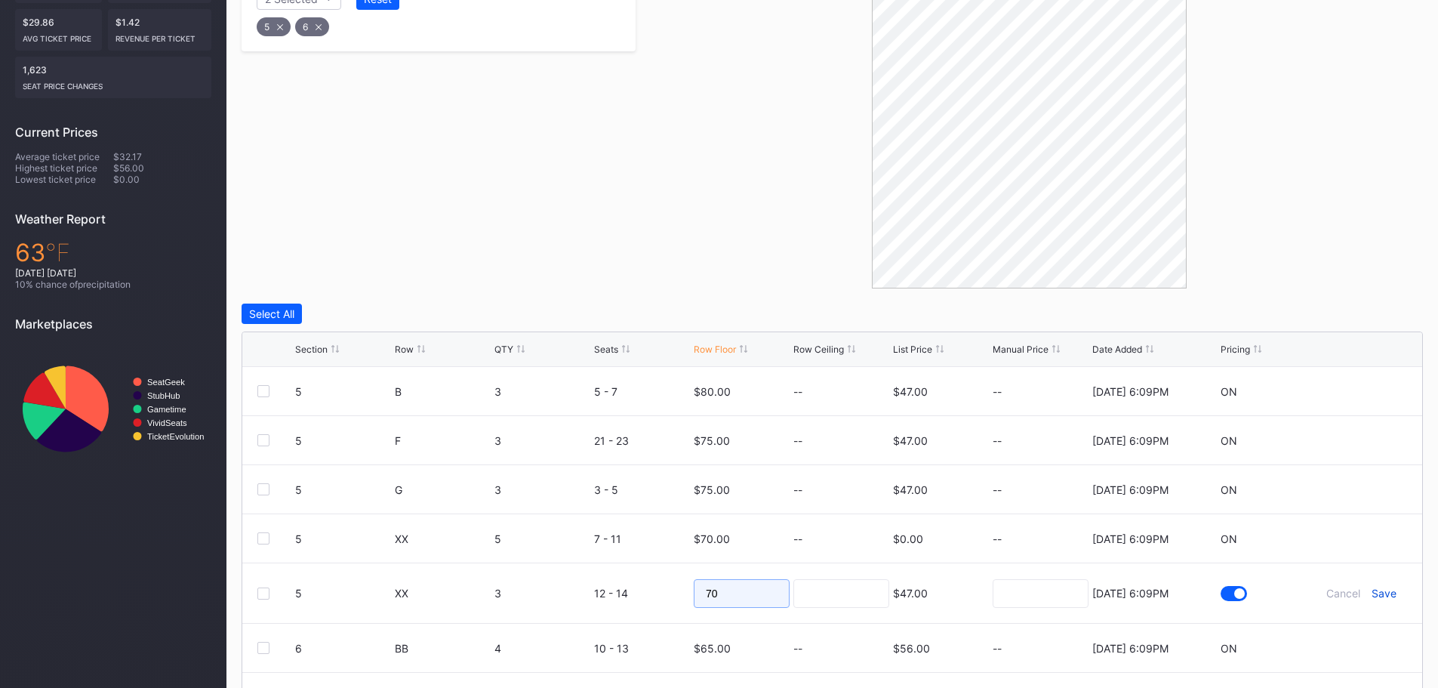
type input "70"
click at [1378, 590] on div "Save" at bounding box center [1383, 592] width 25 height 13
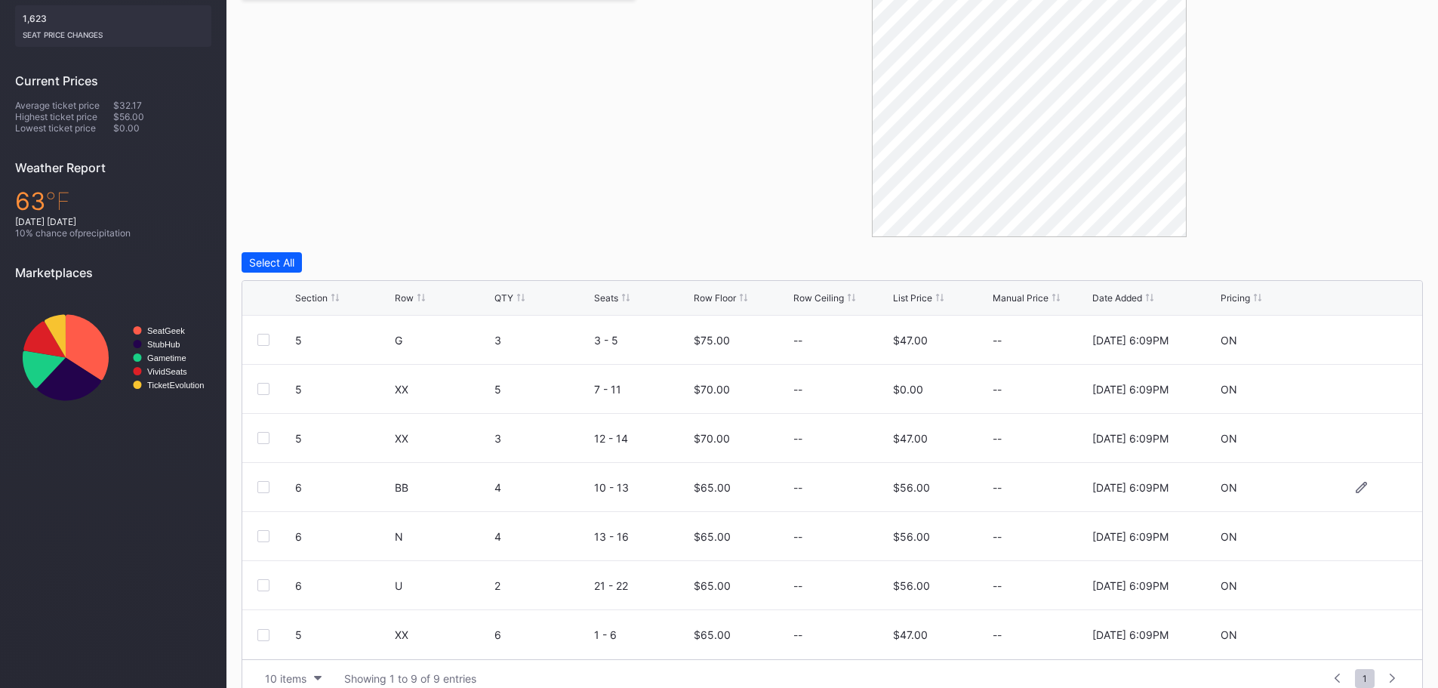
scroll to position [429, 0]
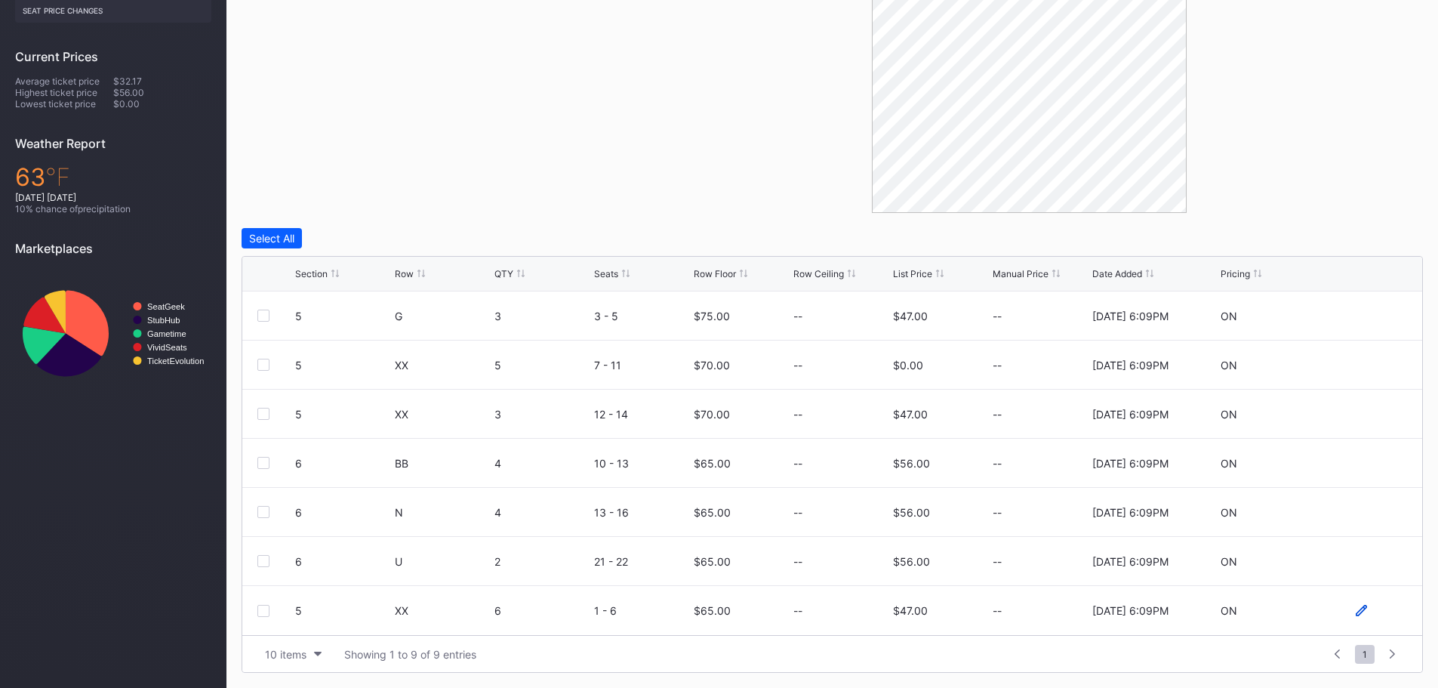
click at [1355, 613] on icon at bounding box center [1360, 609] width 11 height 11
drag, startPoint x: 715, startPoint y: 612, endPoint x: 688, endPoint y: 616, distance: 27.4
click at [688, 616] on form "5 XX 6 1 - 6 65 $47.00 8/15/2025 6:09PM Cancel Save" at bounding box center [851, 616] width 1112 height 60
type input "60"
click at [1371, 617] on div "Save" at bounding box center [1383, 616] width 25 height 13
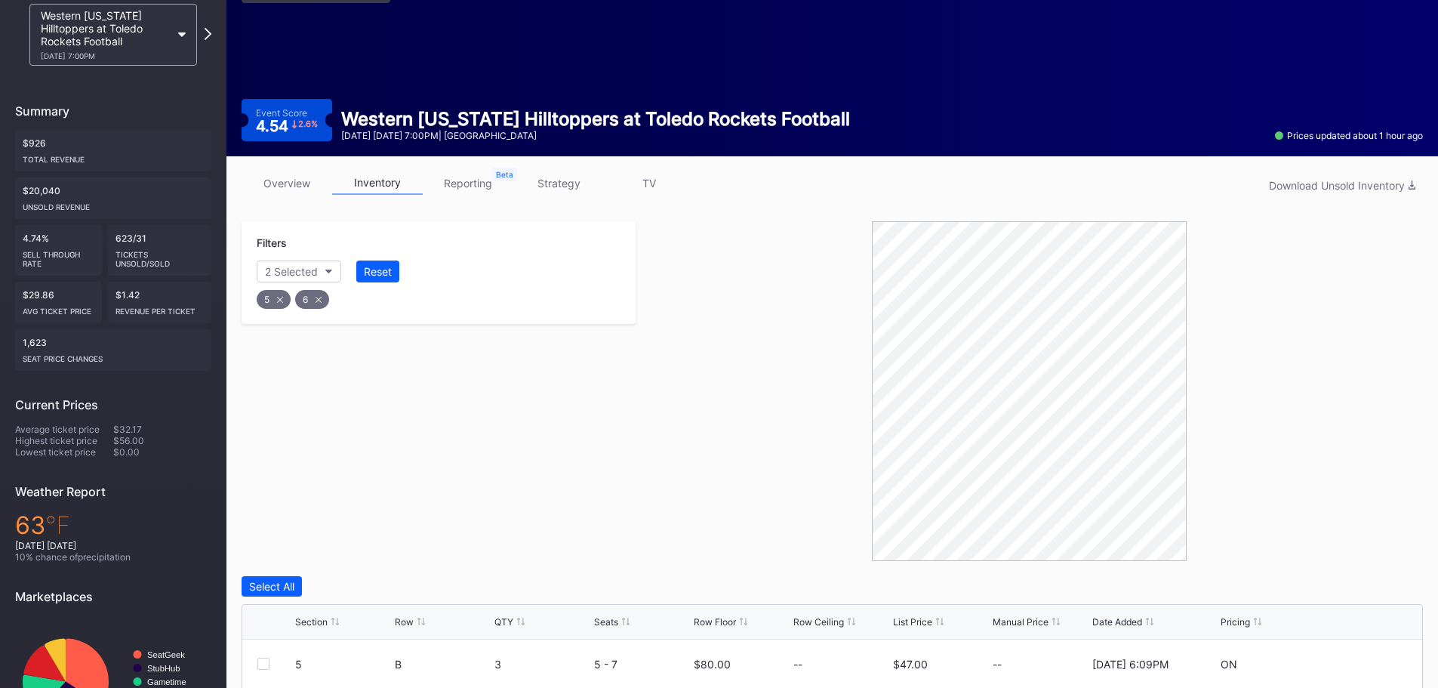
scroll to position [0, 0]
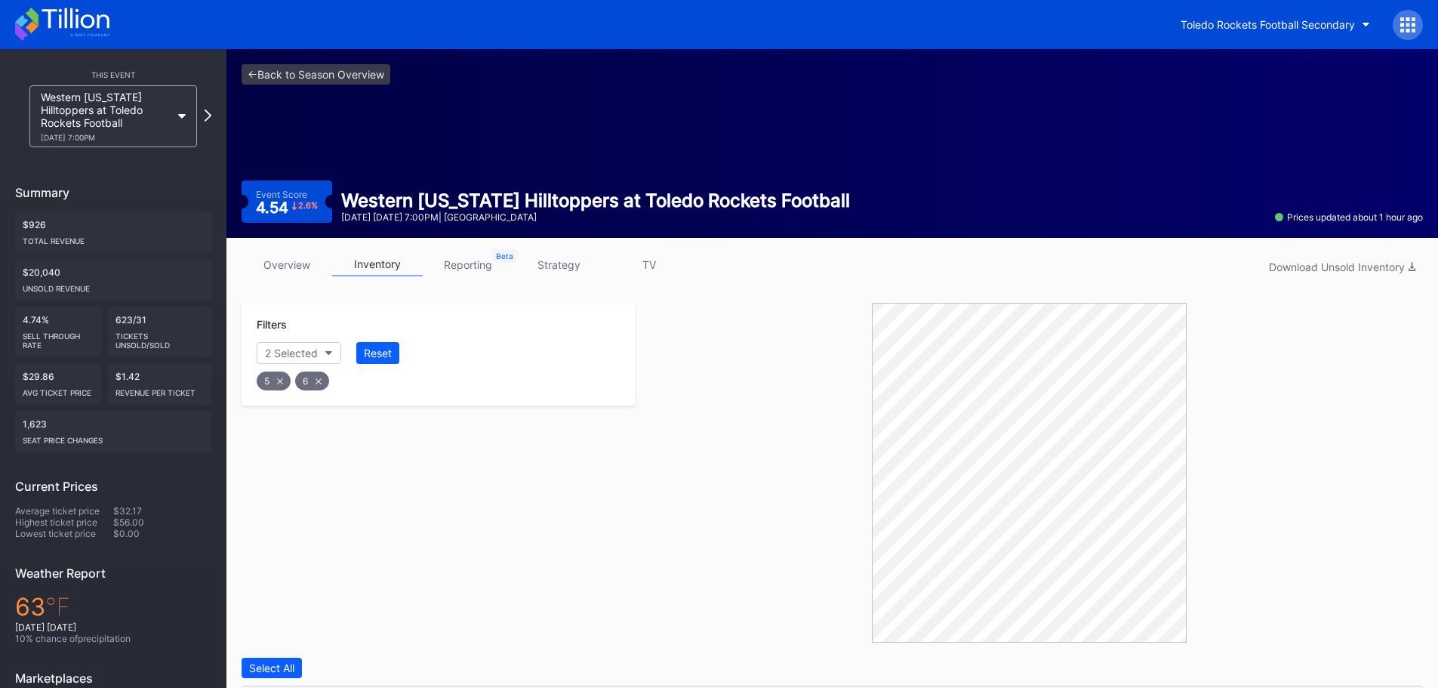
click at [319, 381] on icon at bounding box center [318, 381] width 6 height 6
click at [283, 380] on icon at bounding box center [280, 381] width 6 height 6
click at [310, 349] on button "Section" at bounding box center [291, 353] width 69 height 22
click at [345, 568] on div "7" at bounding box center [345, 577] width 176 height 28
click at [338, 595] on div "8" at bounding box center [345, 605] width 176 height 28
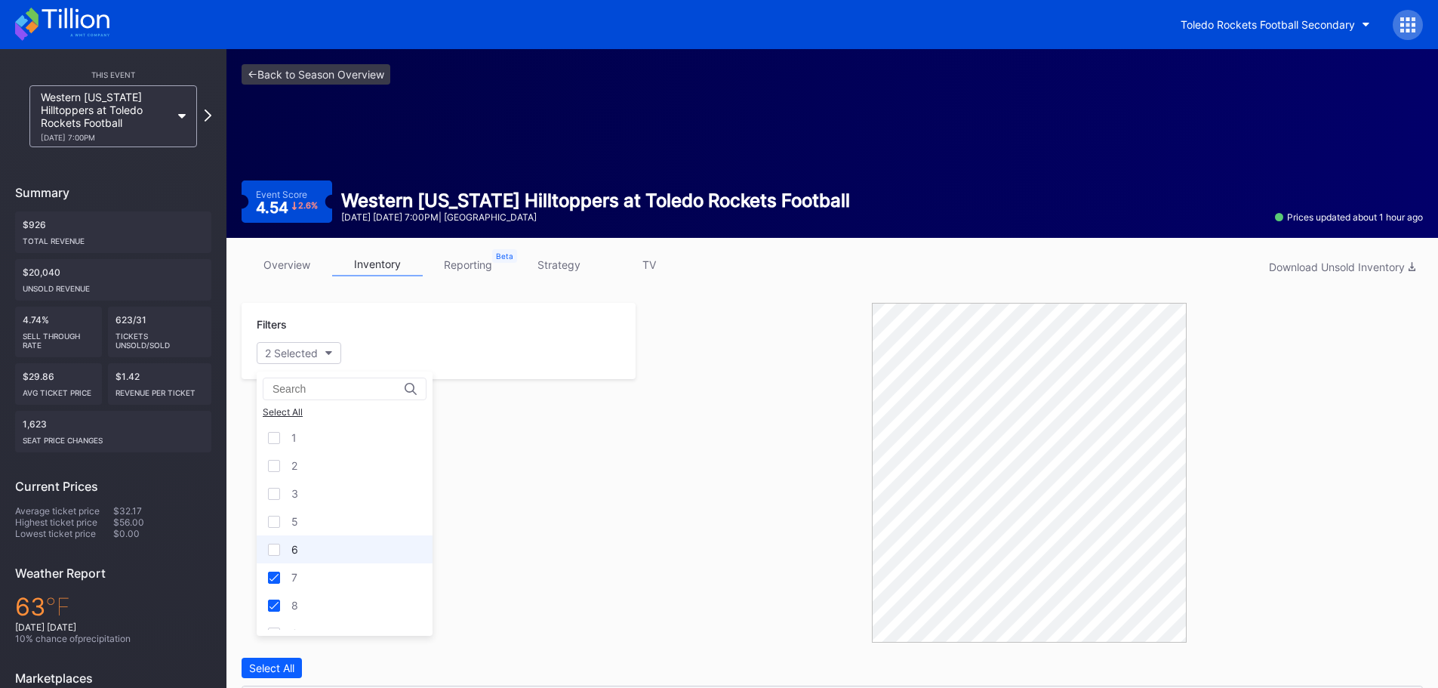
scroll to position [75, 0]
click at [343, 549] on div "9" at bounding box center [345, 557] width 176 height 28
click at [327, 586] on div "10" at bounding box center [345, 585] width 176 height 28
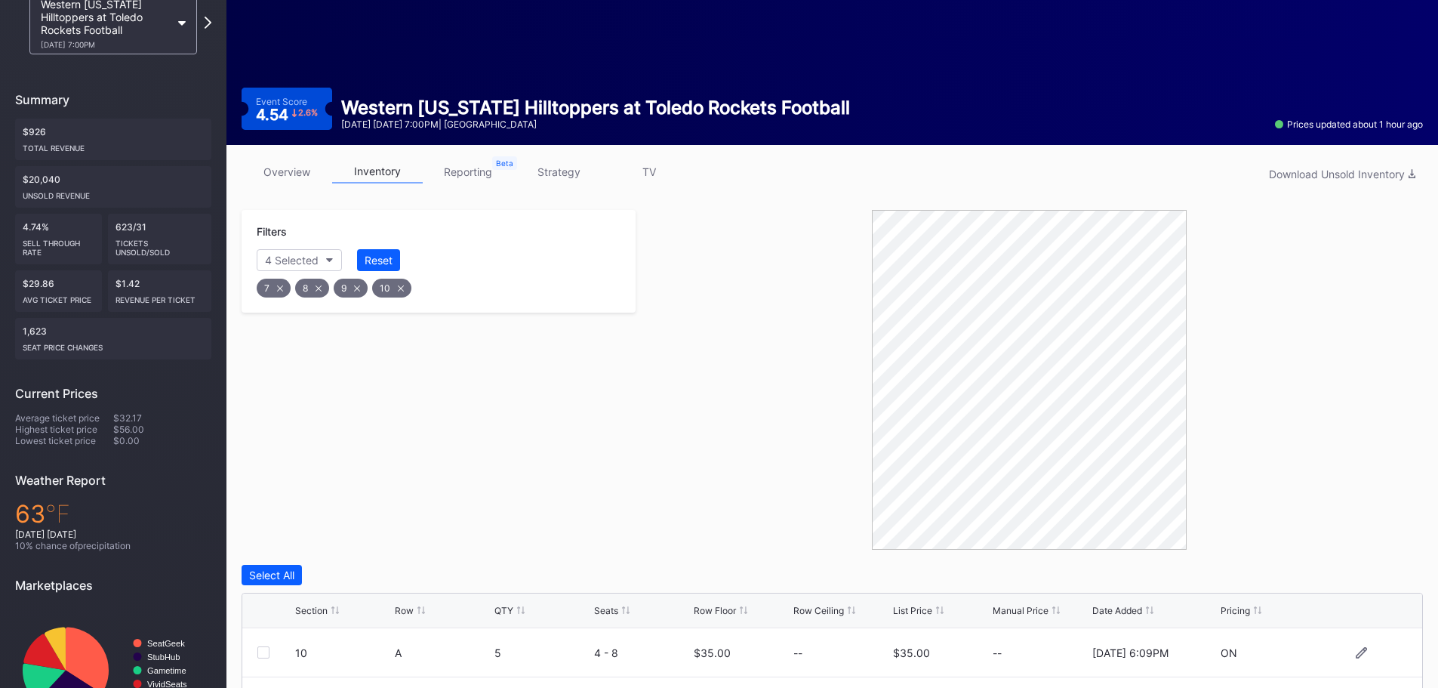
scroll to position [302, 0]
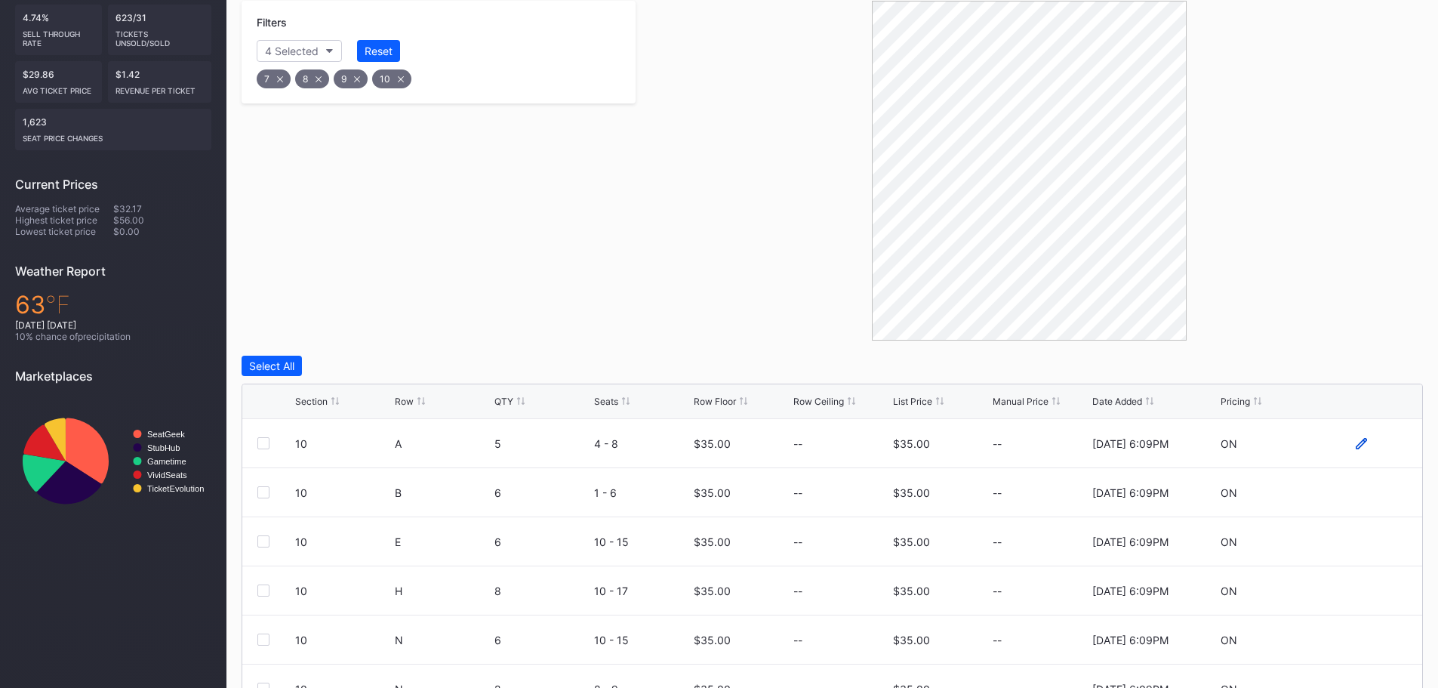
click at [1355, 444] on icon at bounding box center [1360, 443] width 11 height 11
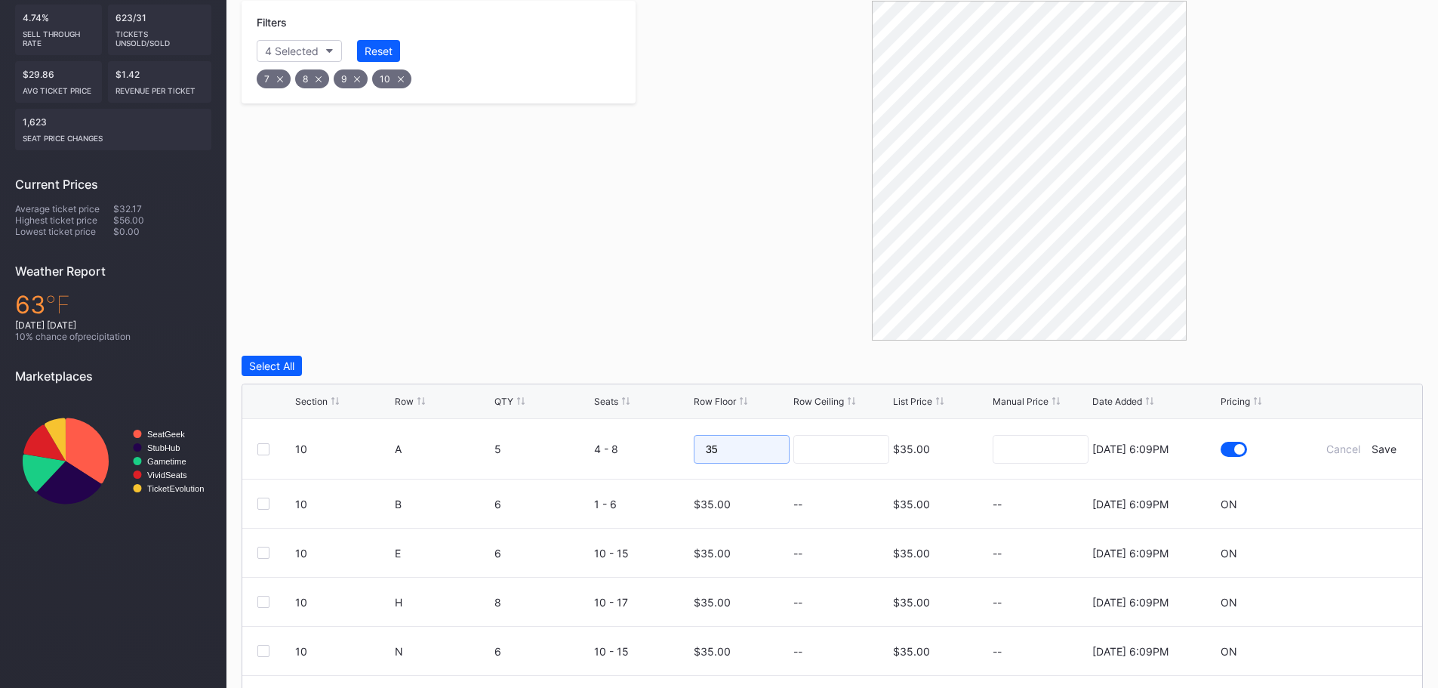
drag, startPoint x: 731, startPoint y: 451, endPoint x: 691, endPoint y: 451, distance: 40.0
click at [694, 451] on input "35" at bounding box center [742, 449] width 96 height 29
click at [727, 449] on input "35" at bounding box center [742, 449] width 96 height 29
drag, startPoint x: 727, startPoint y: 449, endPoint x: 708, endPoint y: 449, distance: 18.9
click at [708, 449] on input "35" at bounding box center [742, 449] width 96 height 29
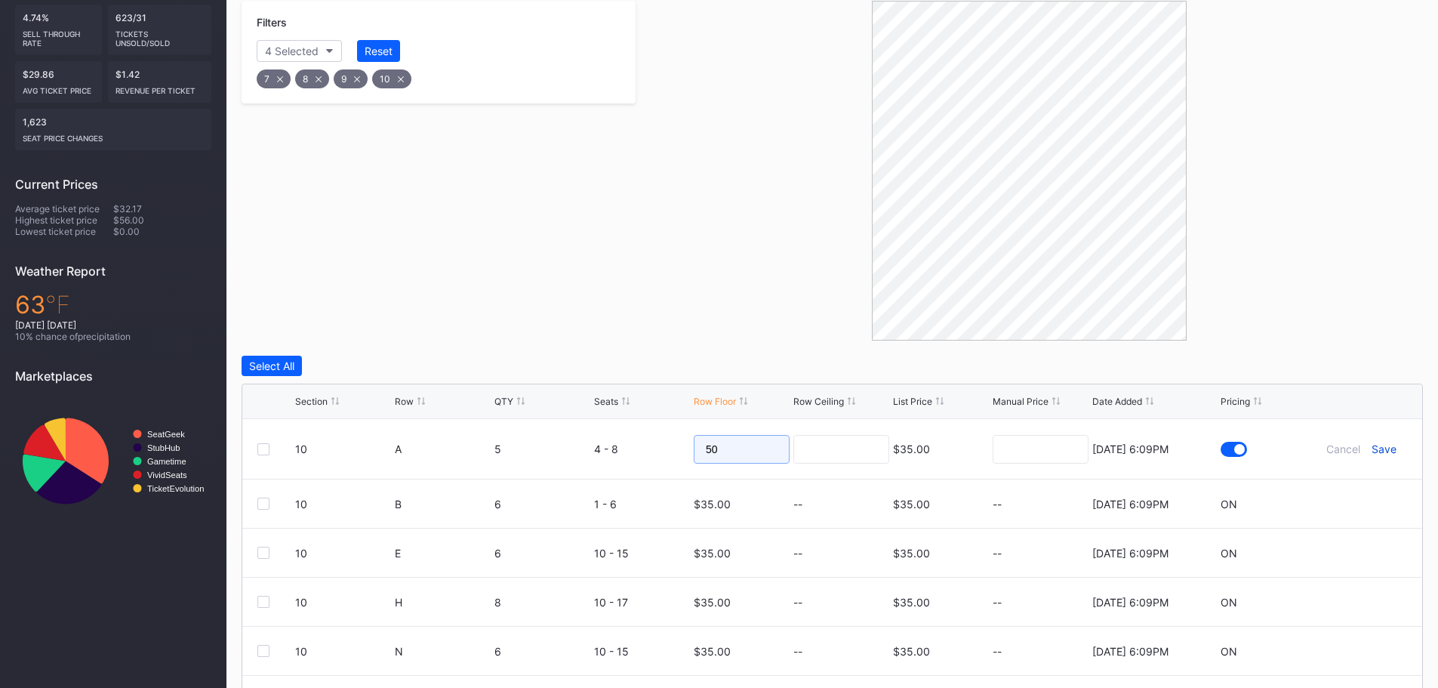
type input "50"
click at [1377, 451] on div "Save" at bounding box center [1383, 448] width 25 height 13
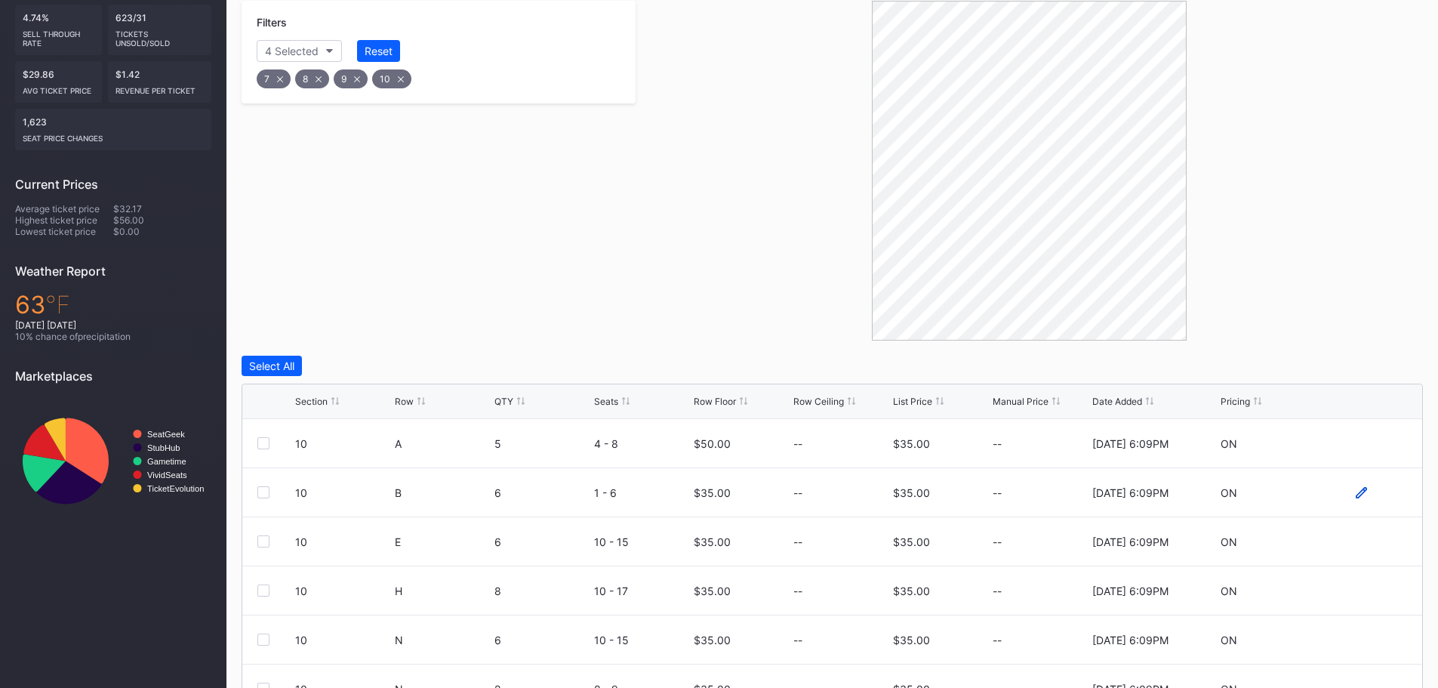
click at [1355, 494] on icon at bounding box center [1360, 492] width 11 height 11
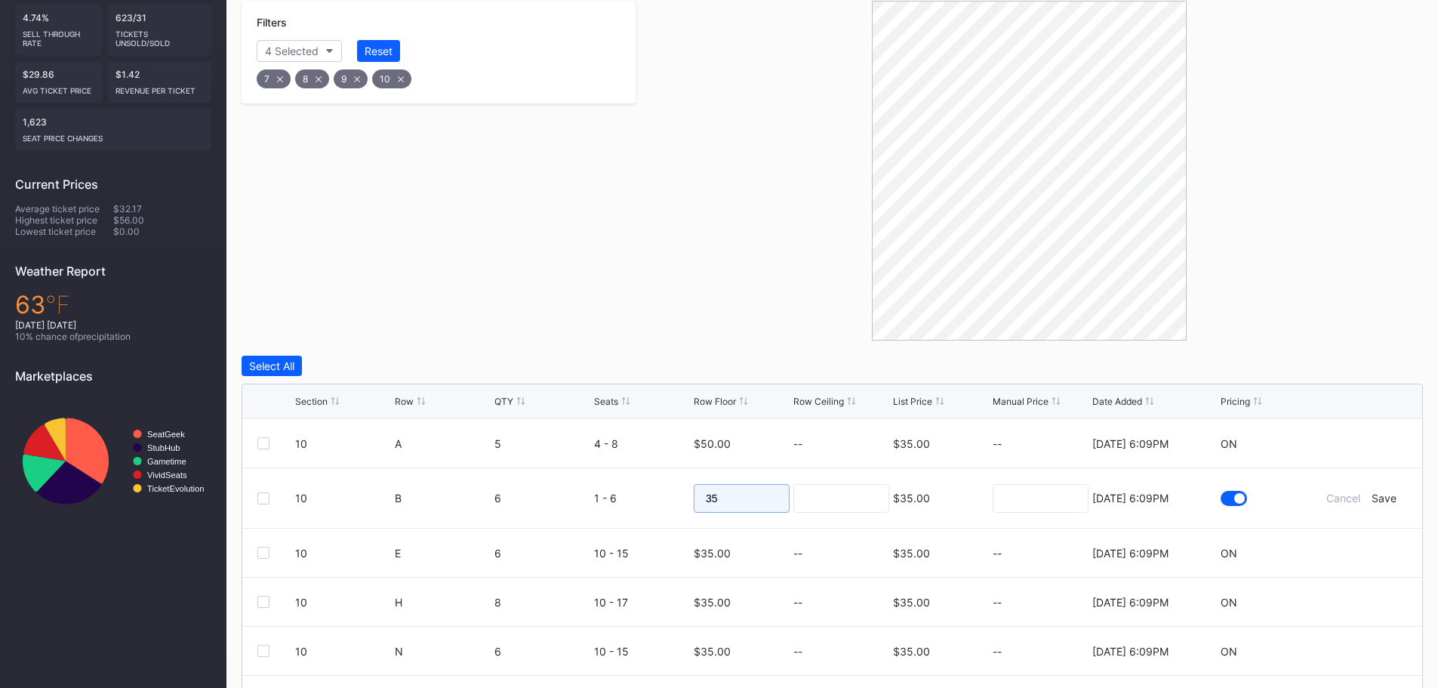
drag, startPoint x: 737, startPoint y: 506, endPoint x: 694, endPoint y: 506, distance: 43.0
click at [694, 506] on input "35" at bounding box center [742, 498] width 96 height 29
type input "45"
click at [1372, 501] on div "Save" at bounding box center [1383, 497] width 25 height 13
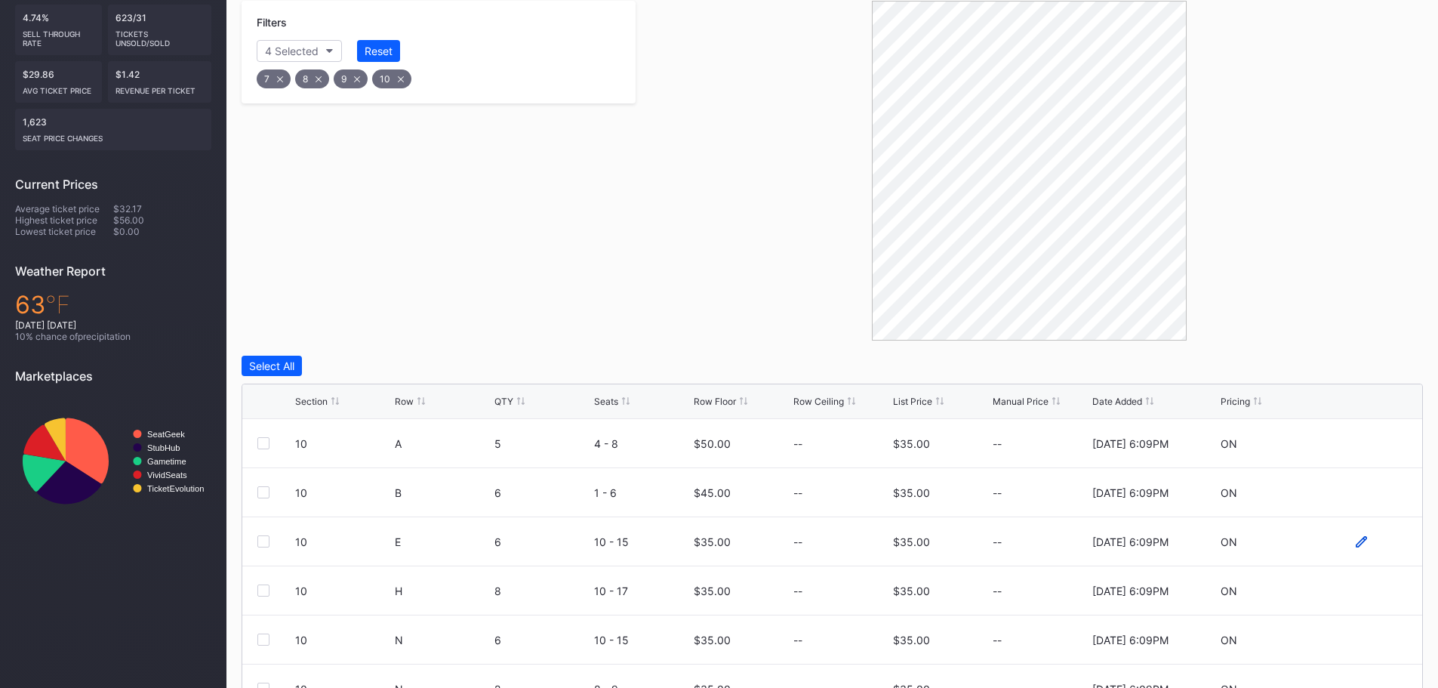
click at [1355, 542] on icon at bounding box center [1360, 541] width 11 height 11
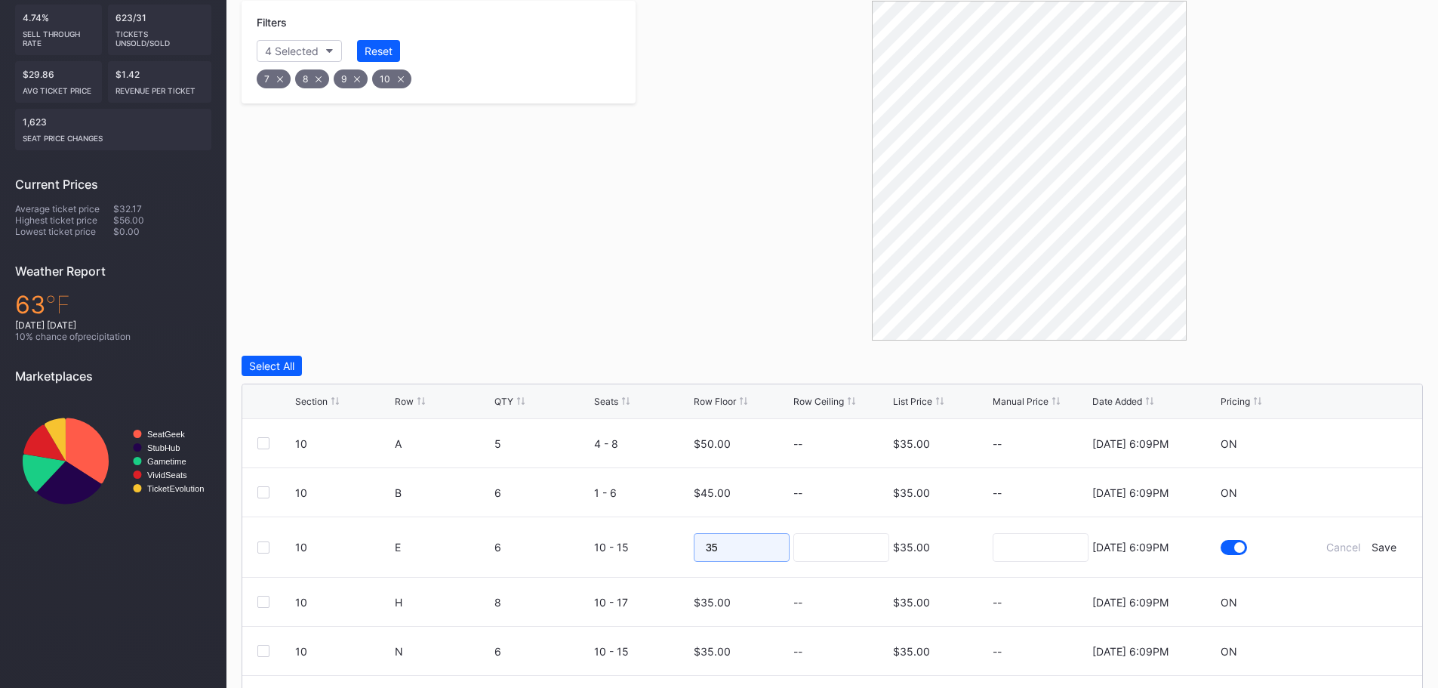
drag, startPoint x: 762, startPoint y: 543, endPoint x: 692, endPoint y: 543, distance: 70.2
click at [694, 543] on input "35" at bounding box center [742, 547] width 96 height 29
type input "40"
click at [1376, 548] on div "Save" at bounding box center [1383, 546] width 25 height 13
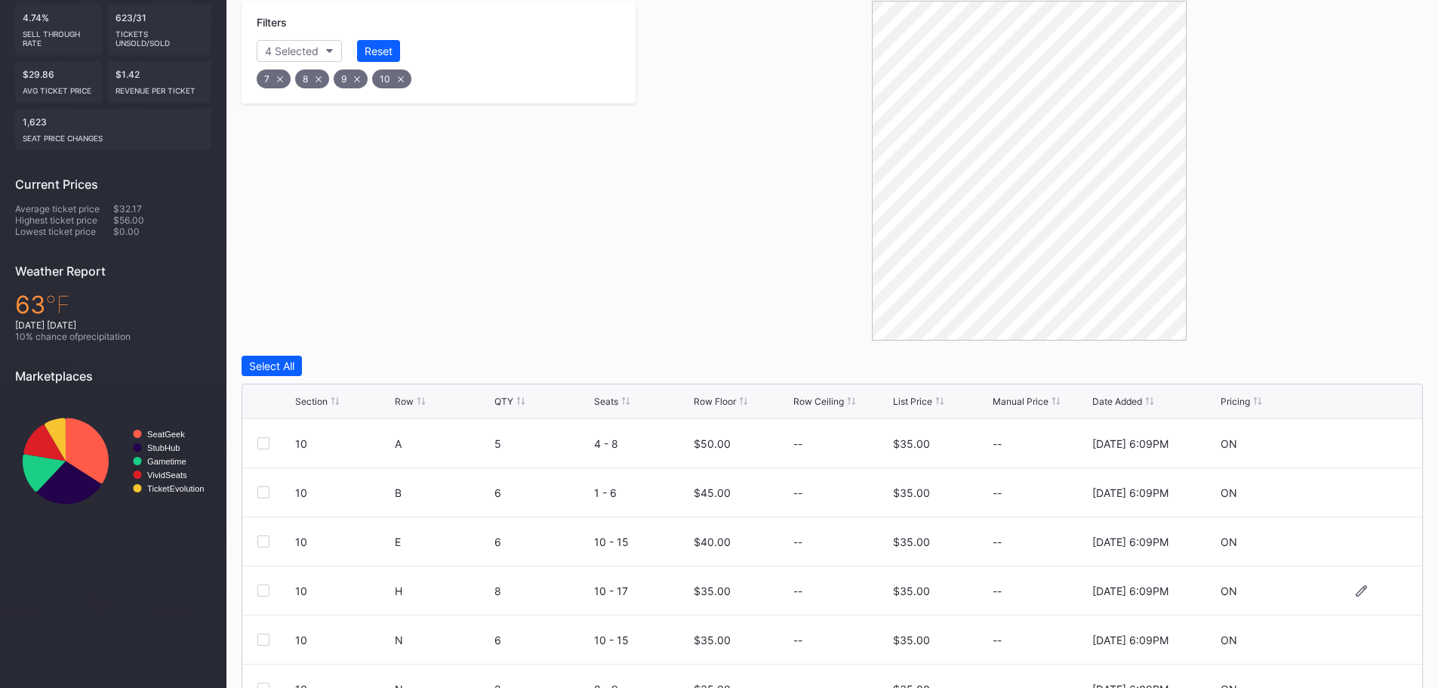
click at [1343, 589] on div at bounding box center [1361, 590] width 91 height 11
click at [1355, 590] on icon at bounding box center [1360, 590] width 11 height 11
drag, startPoint x: 755, startPoint y: 596, endPoint x: 660, endPoint y: 591, distance: 95.2
click at [660, 591] on form "10 H 8 10 - 17 35 $35.00 8/15/2025 6:09PM Cancel Save" at bounding box center [851, 596] width 1112 height 60
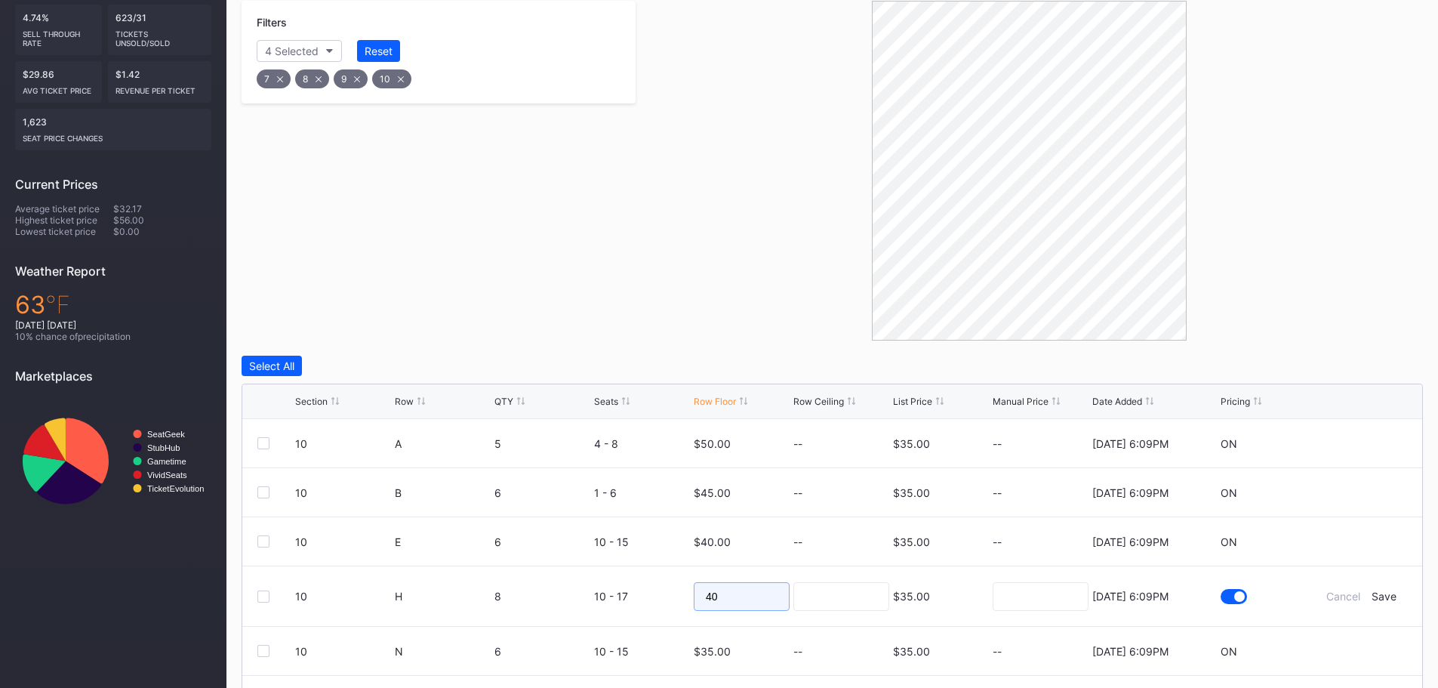
type input "40"
click at [1389, 597] on div "Cancel Save" at bounding box center [1361, 595] width 91 height 13
click at [1383, 597] on div "Save" at bounding box center [1383, 595] width 25 height 13
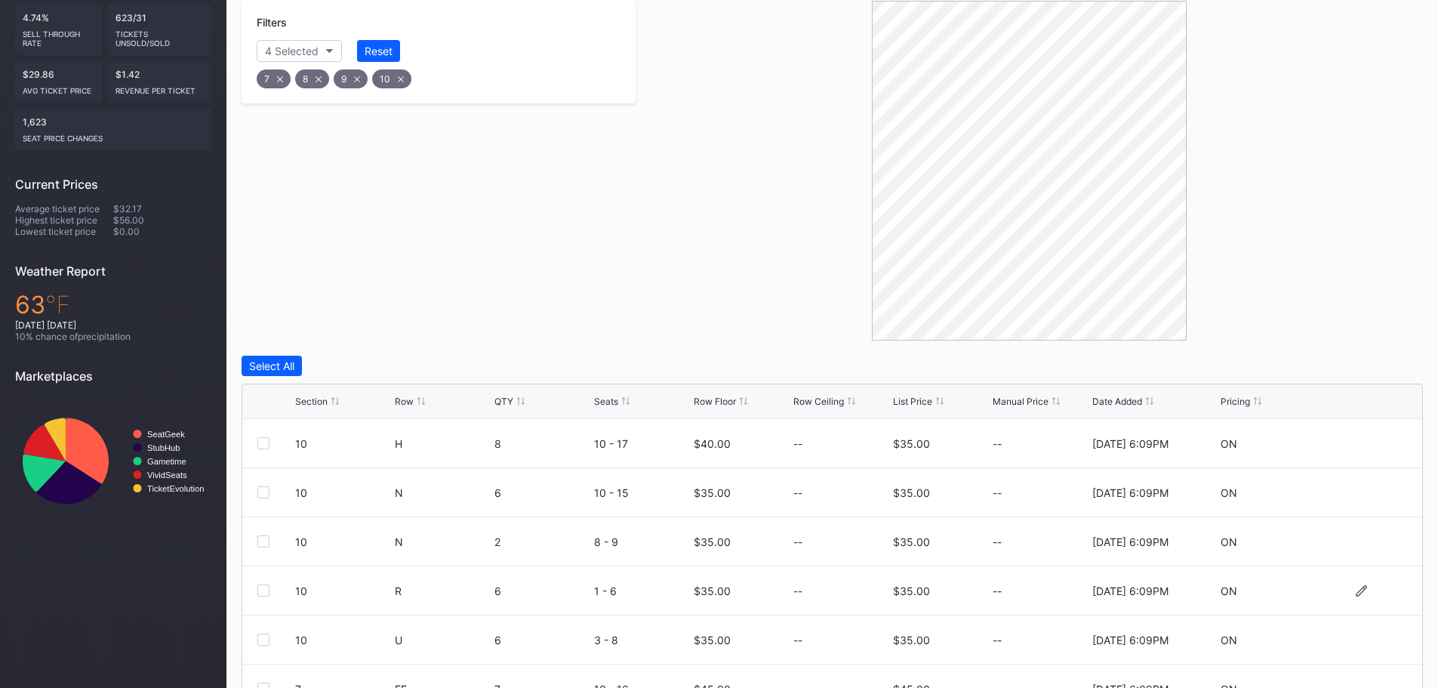
scroll to position [72, 0]
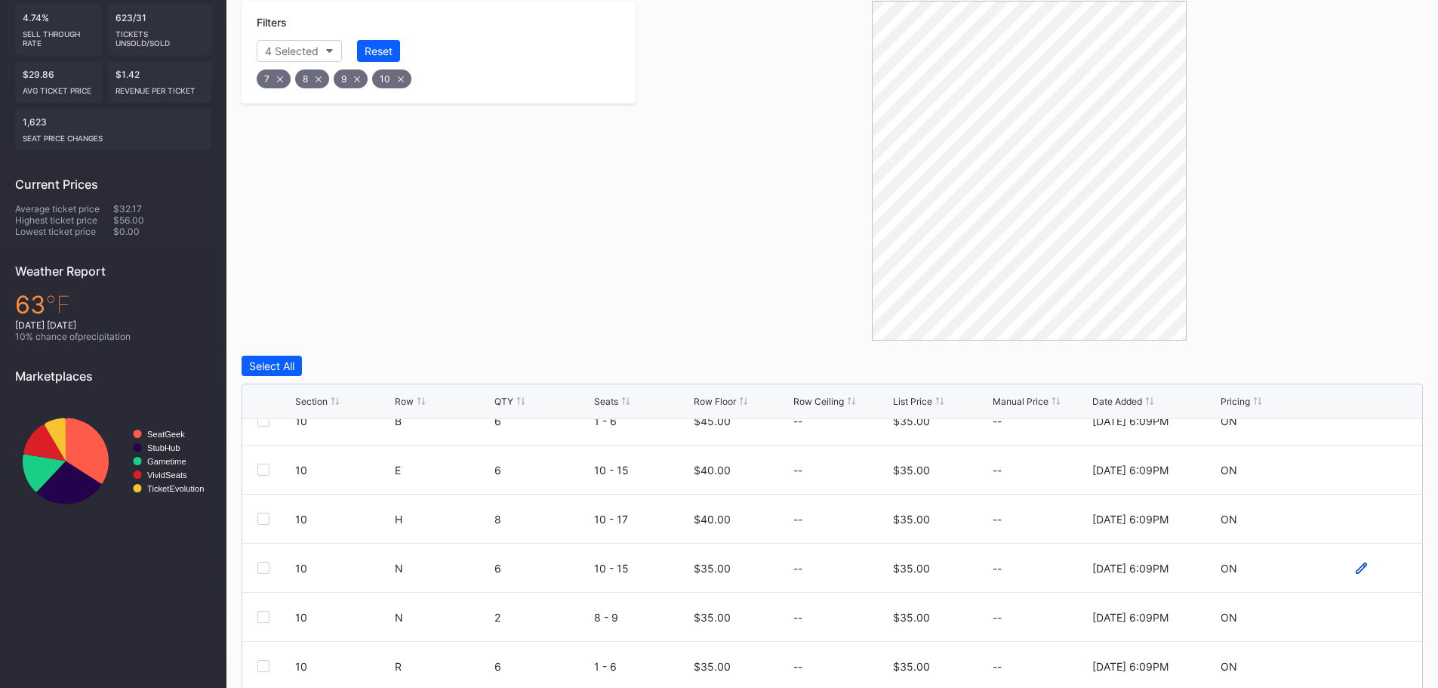
click at [1355, 567] on icon at bounding box center [1360, 567] width 11 height 11
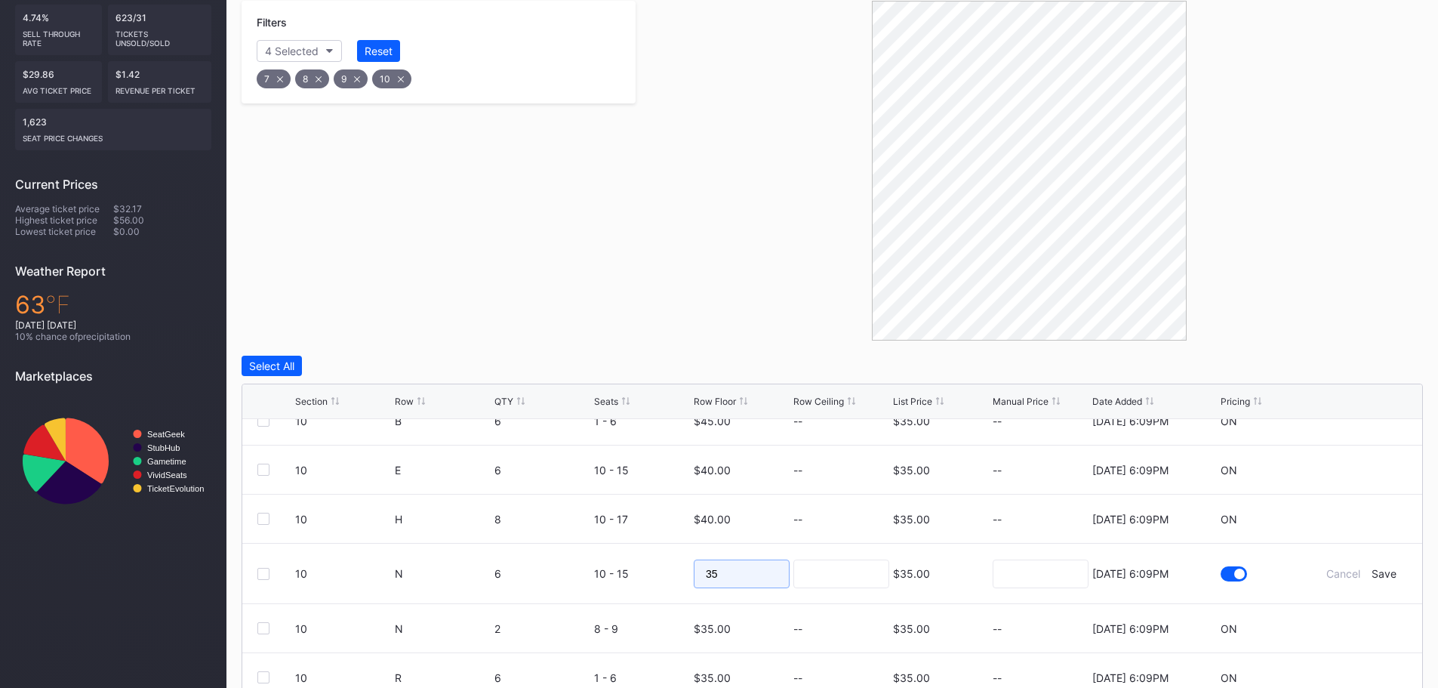
drag, startPoint x: 758, startPoint y: 574, endPoint x: 661, endPoint y: 576, distance: 96.6
click at [661, 576] on form "10 N 6 10 - 15 35 $35.00 8/15/2025 6:09PM Cancel Save" at bounding box center [851, 573] width 1112 height 60
type input "40"
click at [1371, 572] on div "Save" at bounding box center [1383, 573] width 25 height 13
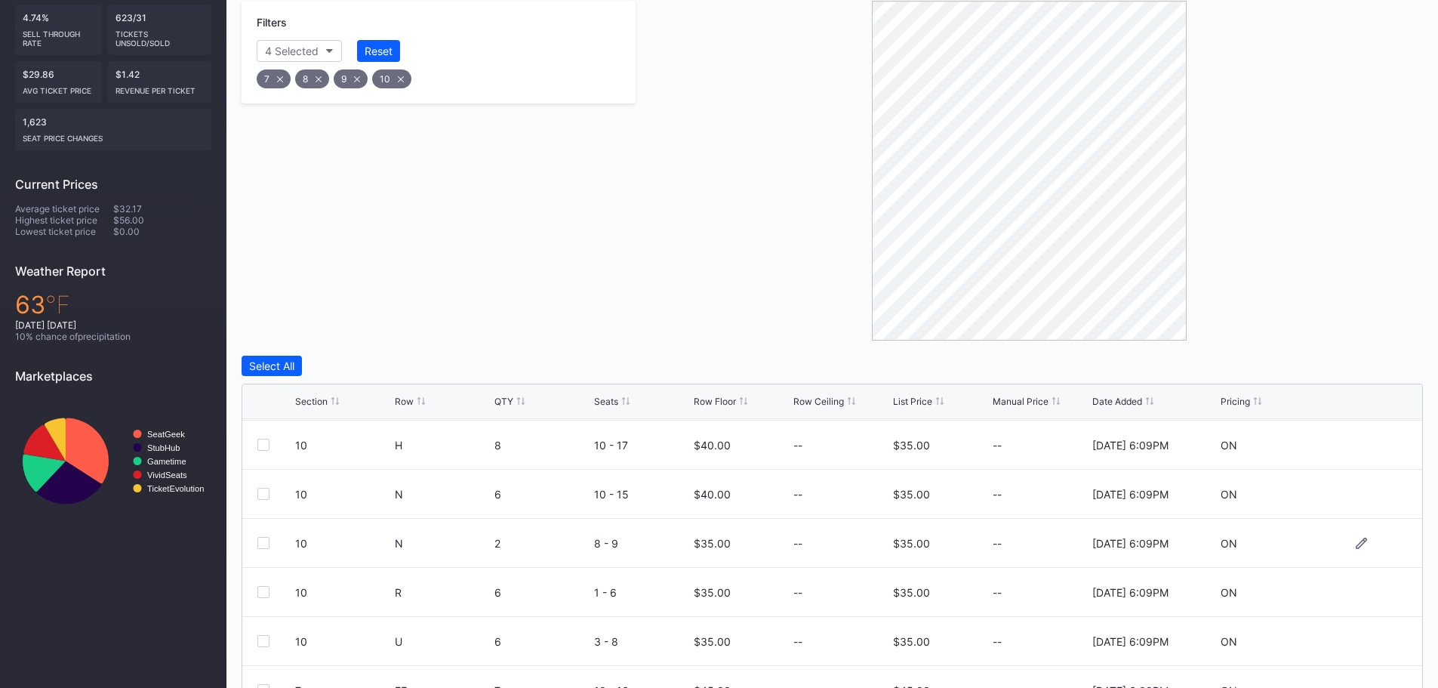
scroll to position [147, 0]
click at [1355, 545] on icon at bounding box center [1360, 540] width 11 height 11
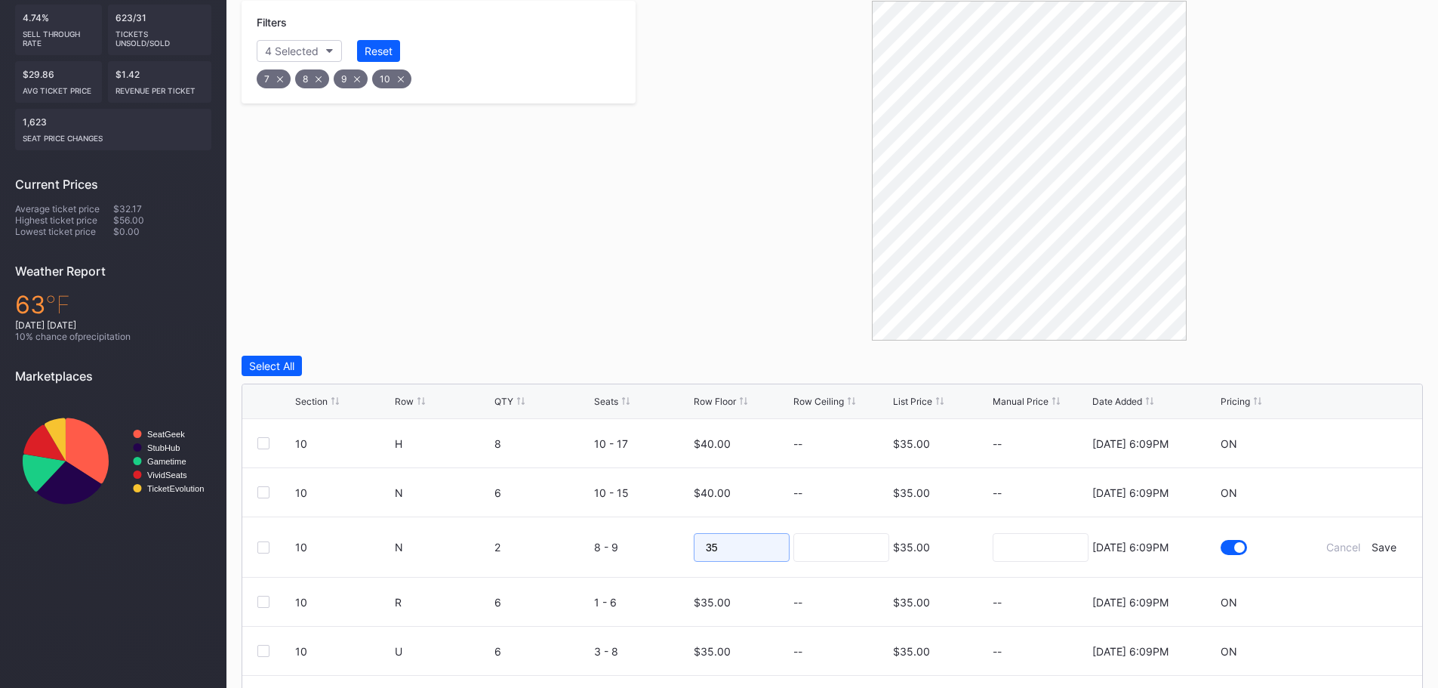
drag, startPoint x: 733, startPoint y: 549, endPoint x: 691, endPoint y: 555, distance: 42.1
click at [650, 548] on form "10 N 2 8 - 9 35 $35.00 8/15/2025 6:09PM Cancel Save" at bounding box center [851, 547] width 1112 height 60
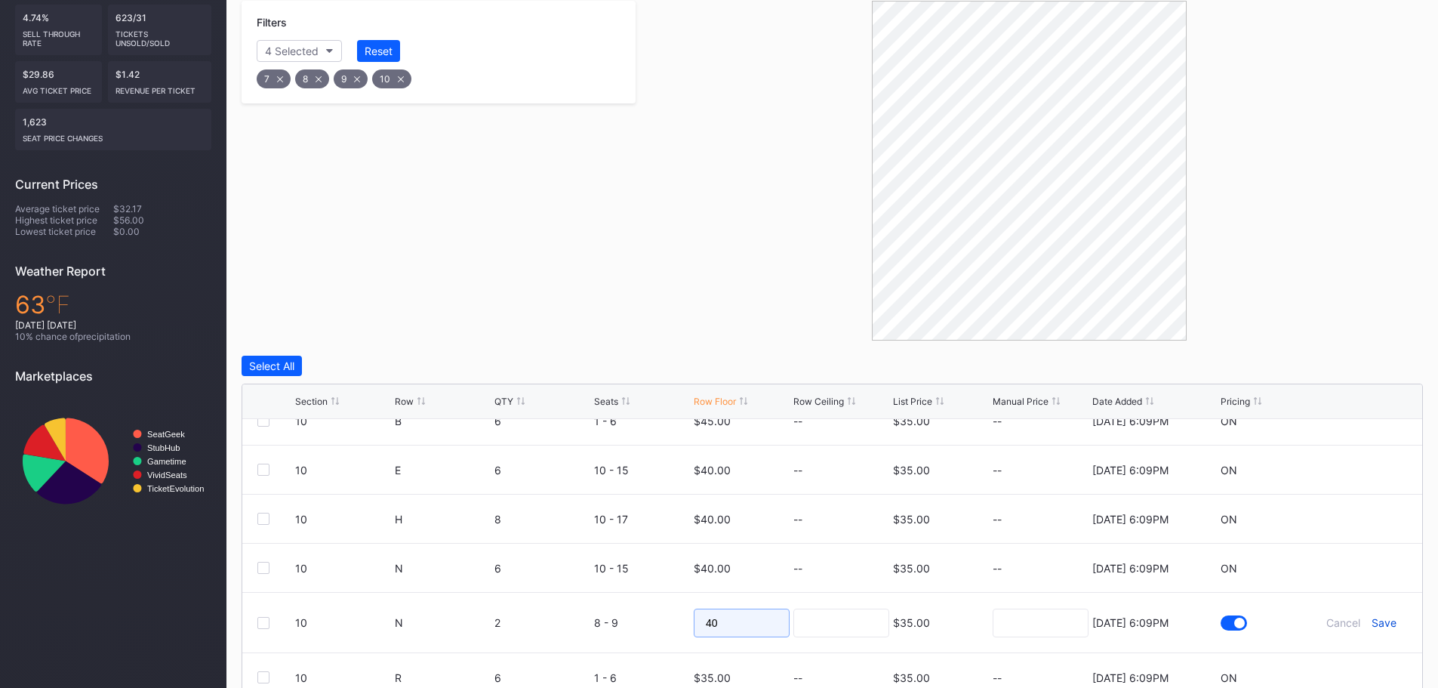
type input "40"
click at [1371, 626] on div "Save" at bounding box center [1383, 622] width 25 height 13
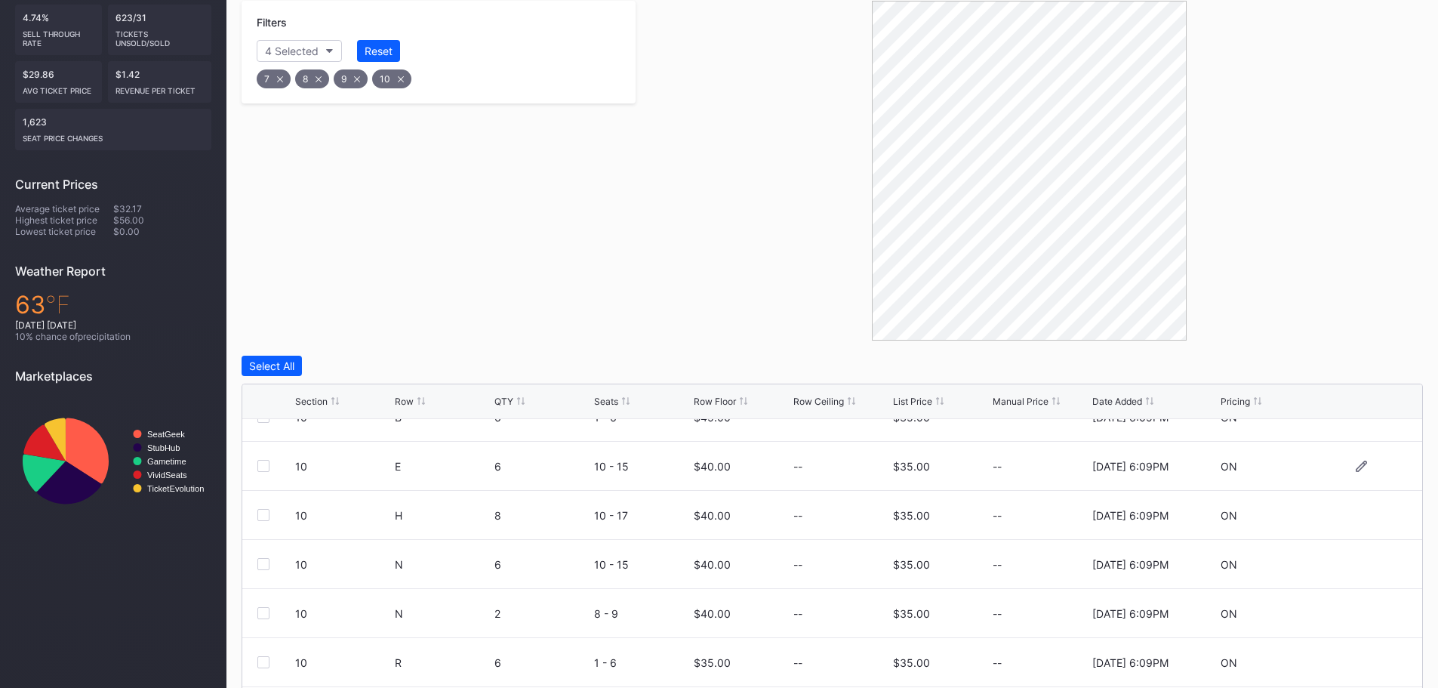
scroll to position [147, 0]
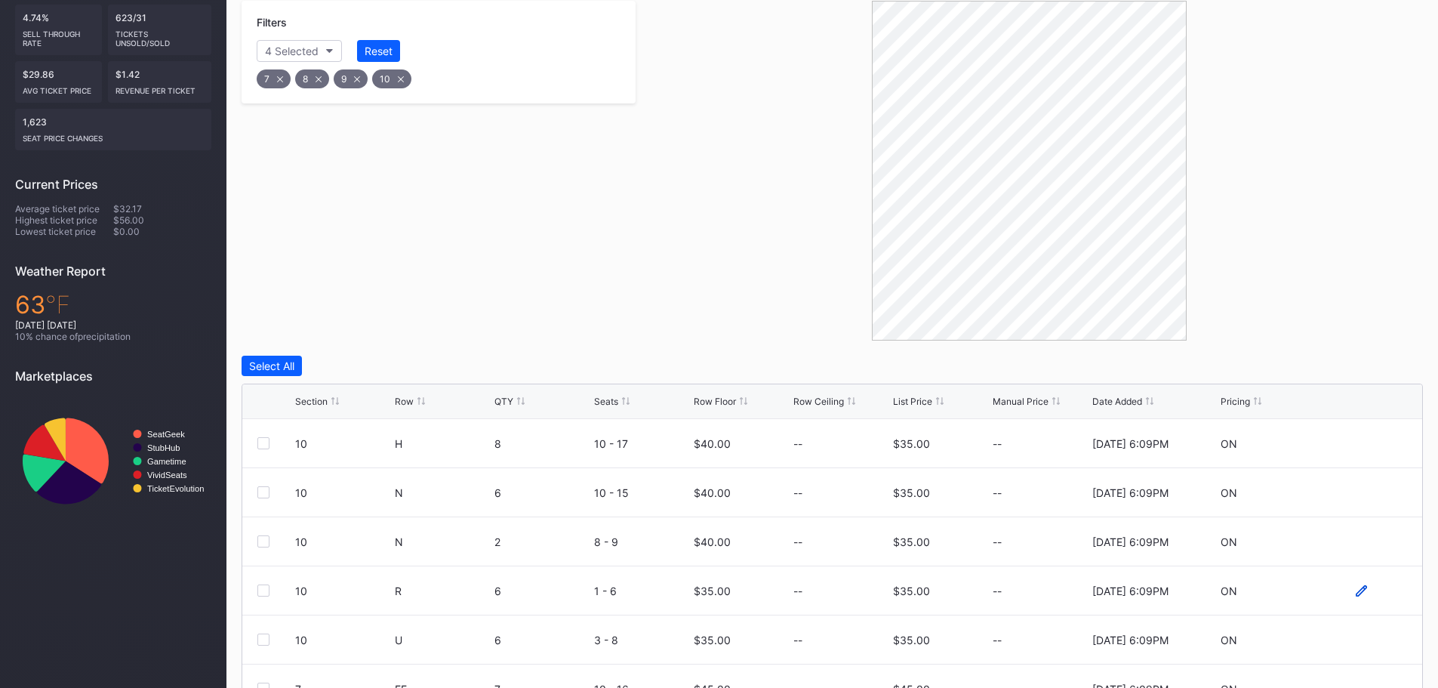
click at [1355, 594] on icon at bounding box center [1360, 589] width 11 height 11
drag, startPoint x: 727, startPoint y: 596, endPoint x: 688, endPoint y: 599, distance: 38.6
click at [688, 599] on form "10 R 6 1 - 6 35 $35.00 8/15/2025 6:09PM Cancel Save" at bounding box center [851, 596] width 1112 height 60
type input "40"
click at [1371, 592] on div "Save" at bounding box center [1383, 595] width 25 height 13
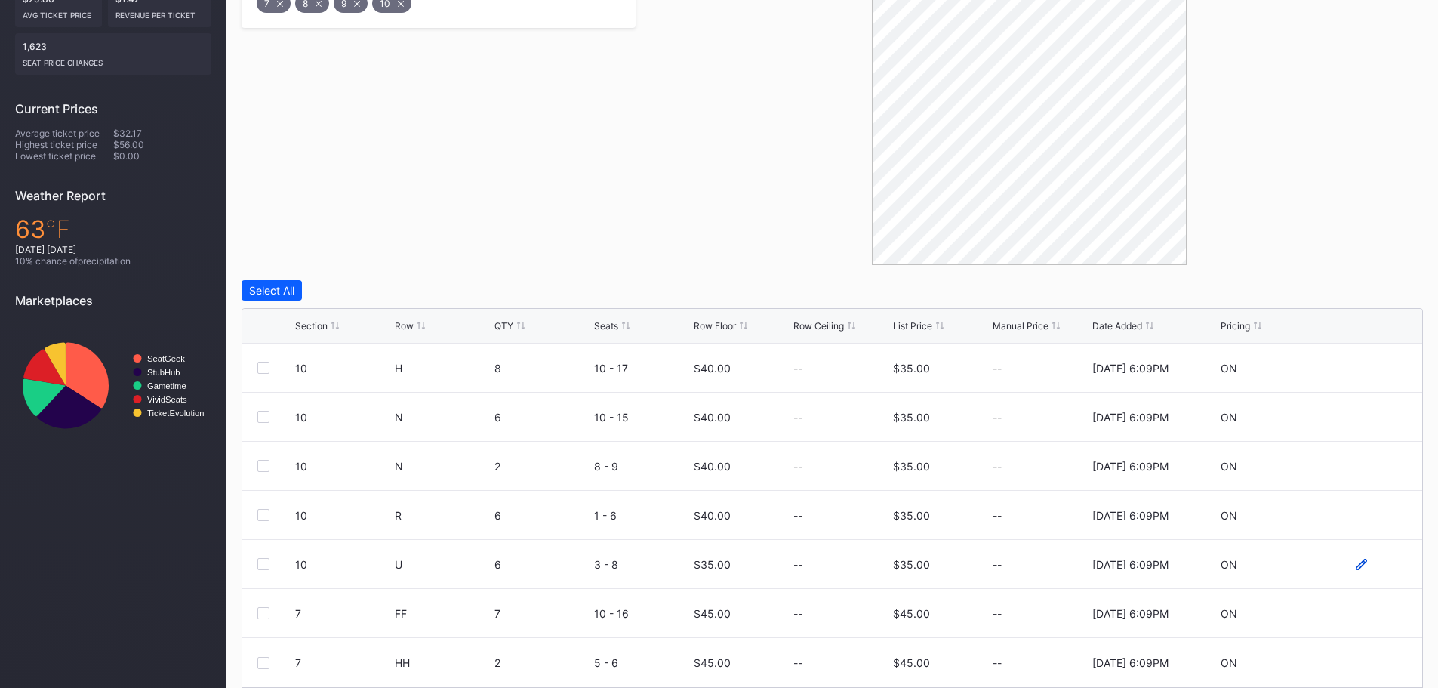
click at [1355, 566] on icon at bounding box center [1360, 563] width 11 height 11
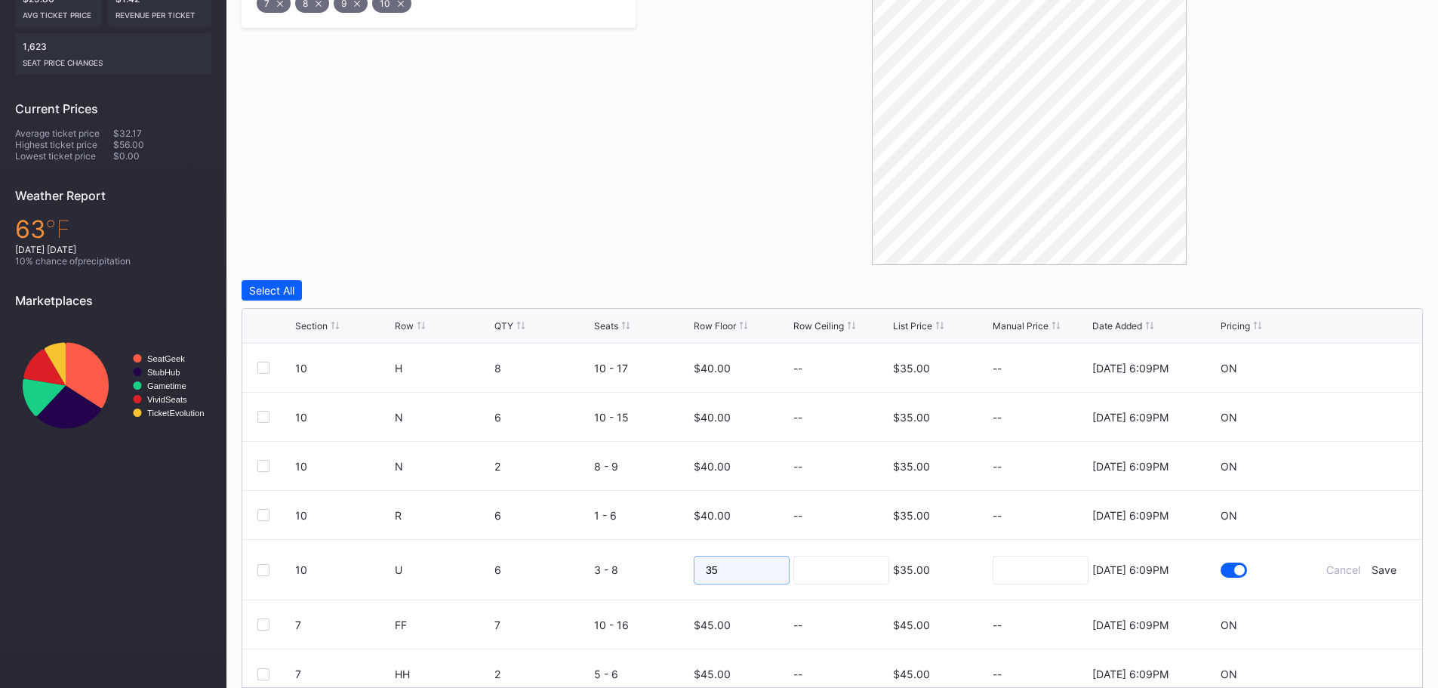
drag, startPoint x: 715, startPoint y: 571, endPoint x: 659, endPoint y: 568, distance: 56.0
click at [659, 568] on form "10 U 6 3 - 8 35 $35.00 8/15/2025 6:09PM Cancel Save" at bounding box center [851, 570] width 1112 height 60
type input "40"
click at [1373, 571] on div "Save" at bounding box center [1383, 569] width 25 height 13
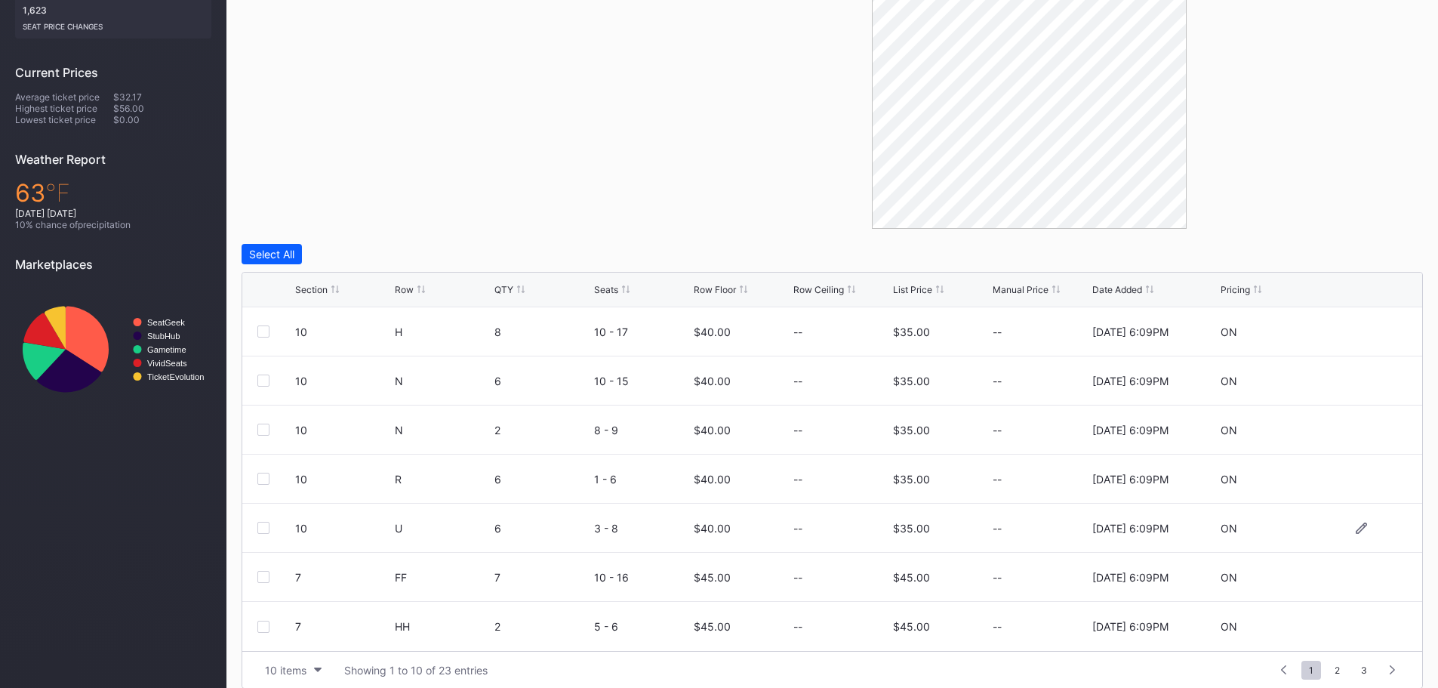
scroll to position [429, 0]
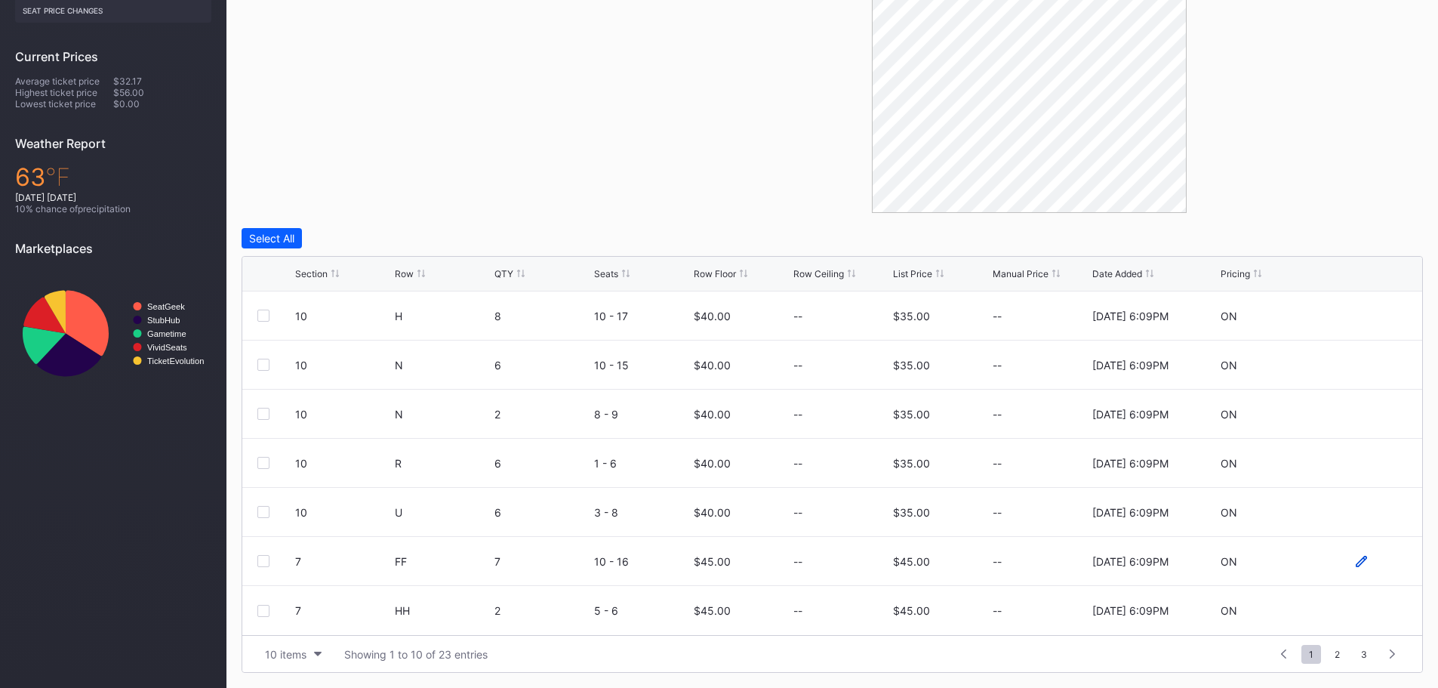
click at [1355, 561] on icon at bounding box center [1360, 560] width 11 height 11
drag, startPoint x: 719, startPoint y: 566, endPoint x: 696, endPoint y: 566, distance: 23.4
click at [696, 566] on input "45" at bounding box center [742, 566] width 96 height 29
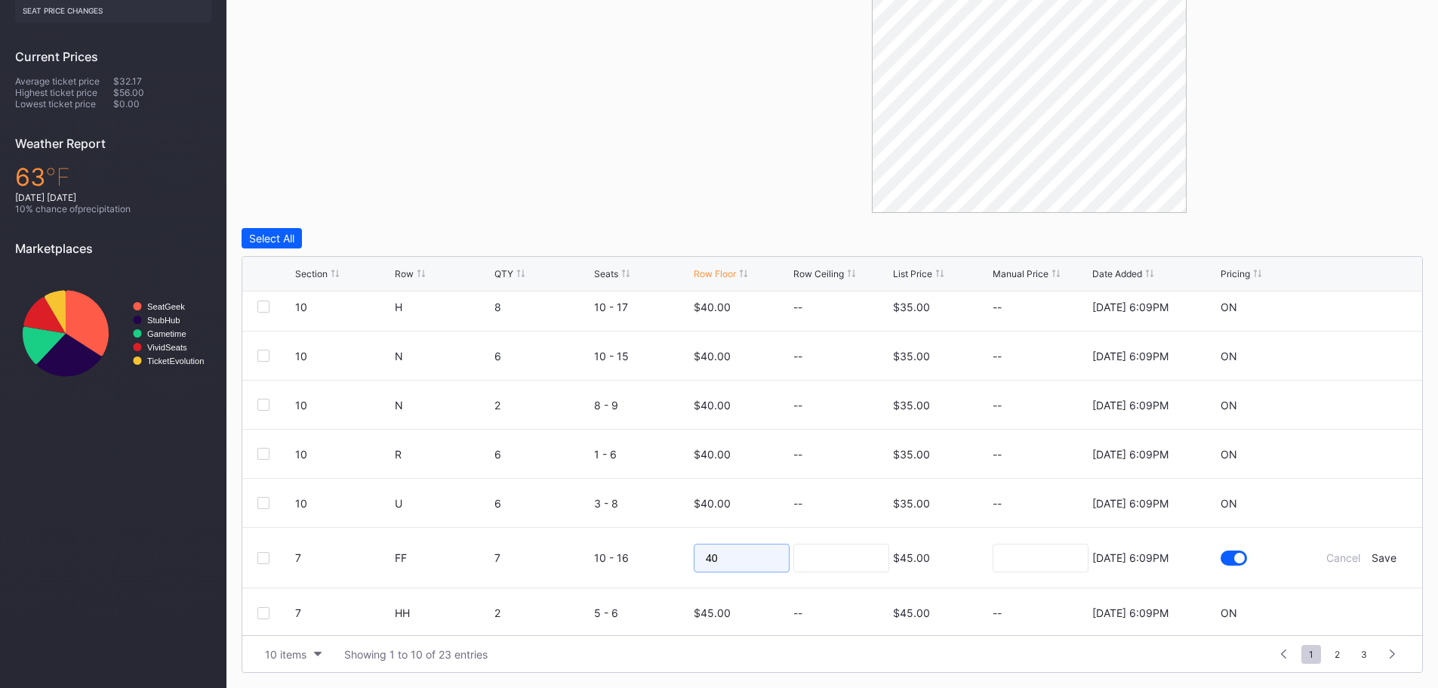
scroll to position [158, 0]
type input "40"
click at [1377, 555] on div "Save" at bounding box center [1383, 555] width 25 height 13
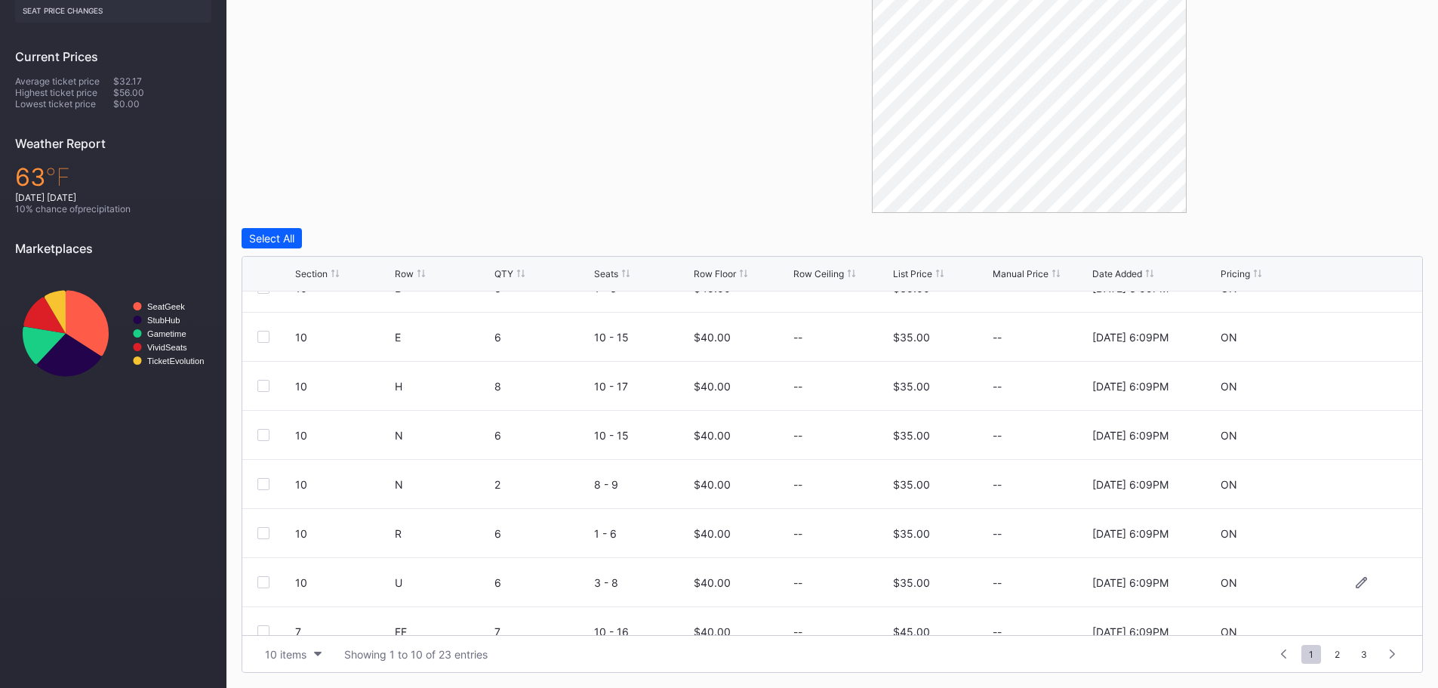
scroll to position [147, 0]
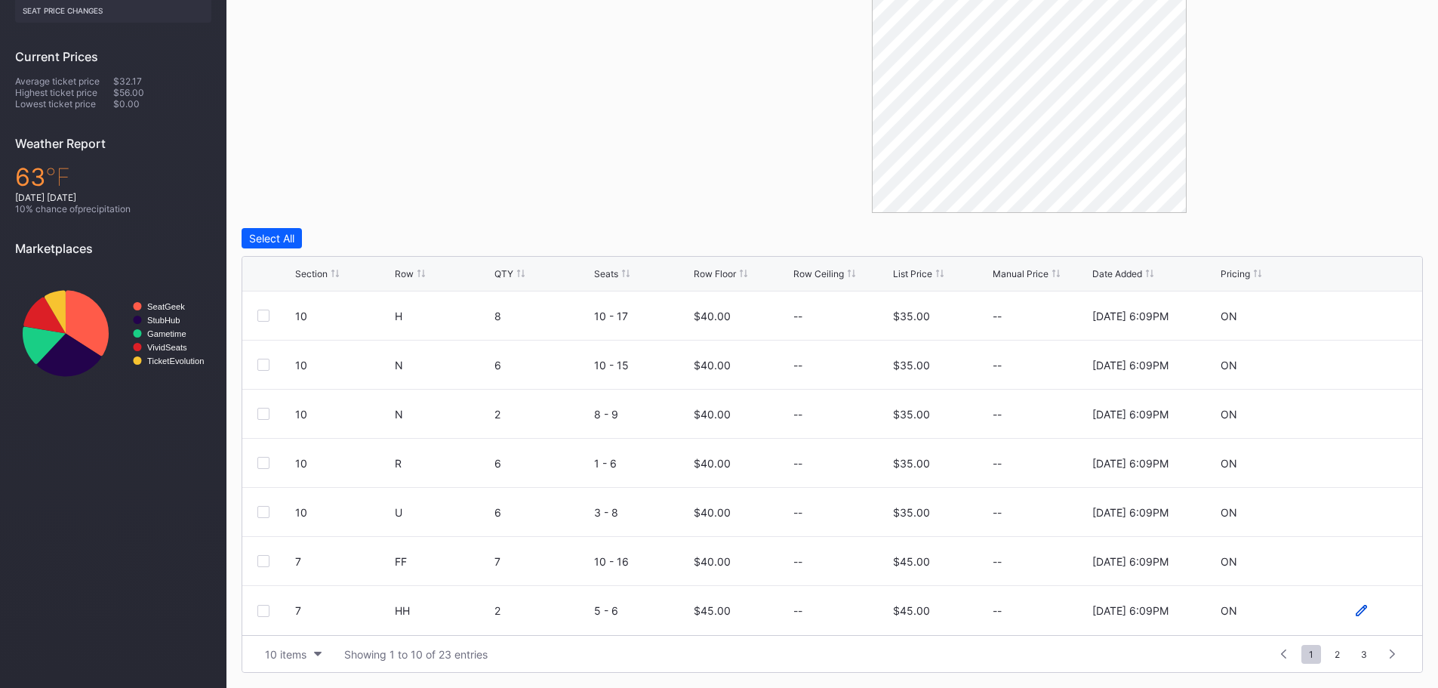
click at [1355, 610] on icon at bounding box center [1360, 609] width 11 height 11
drag, startPoint x: 731, startPoint y: 614, endPoint x: 682, endPoint y: 611, distance: 49.1
click at [682, 611] on form "7 HH 2 5 - 6 45 $45.00 8/15/2025 6:09PM Cancel Save" at bounding box center [851, 616] width 1112 height 60
type input "40"
click at [1371, 620] on div "Save" at bounding box center [1383, 616] width 25 height 13
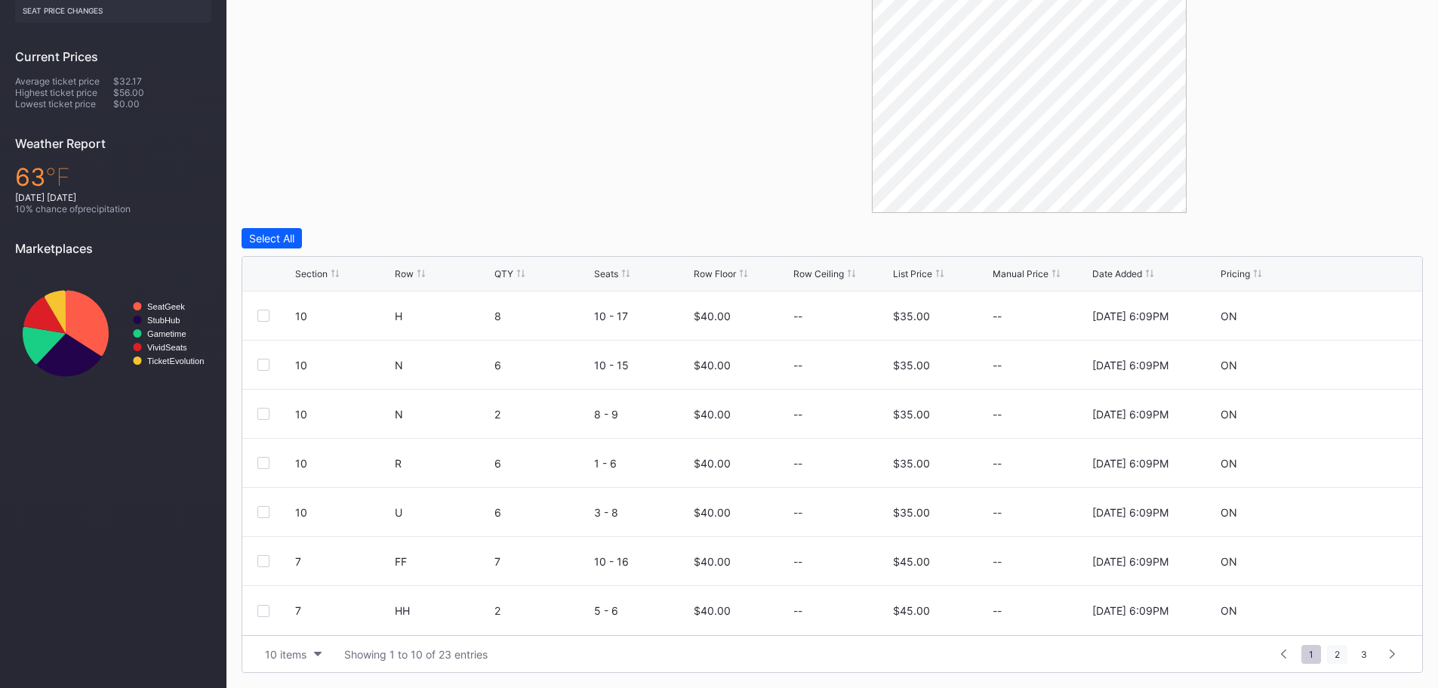
click at [1340, 651] on span "2" at bounding box center [1337, 653] width 20 height 19
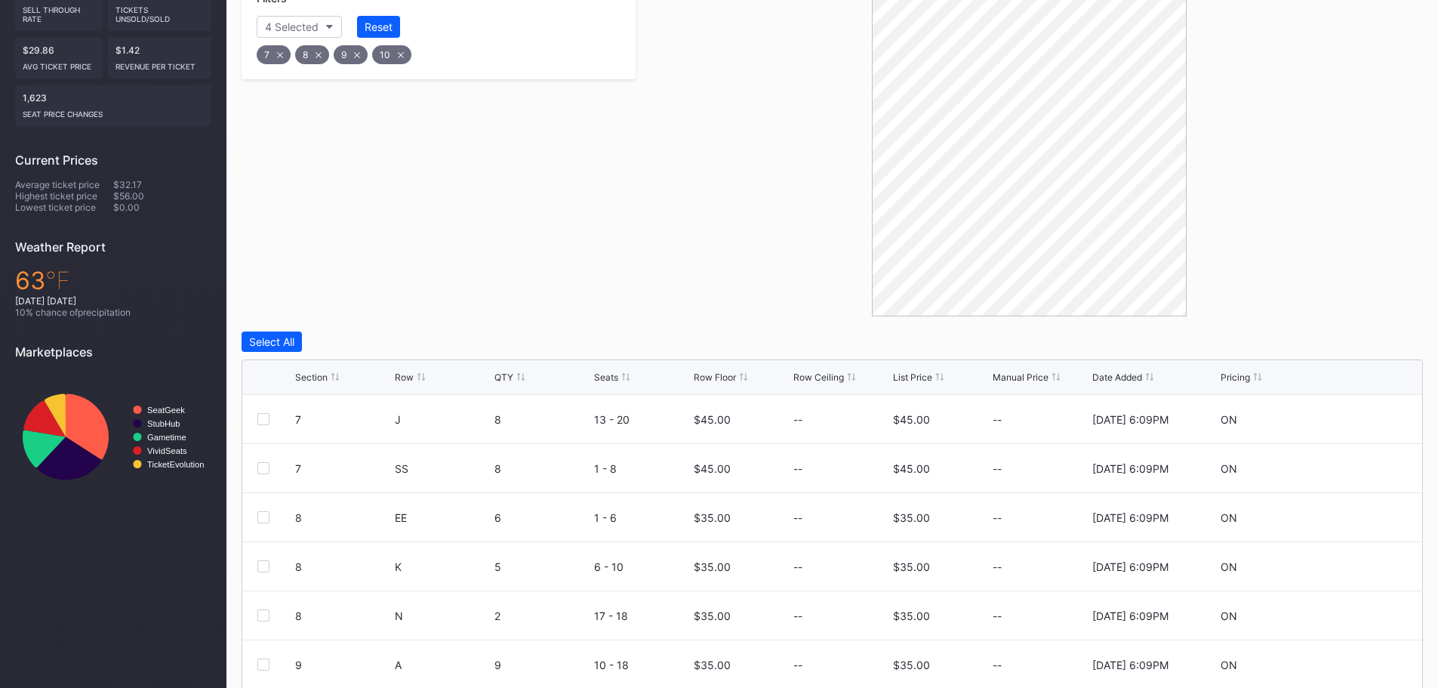
scroll to position [429, 0]
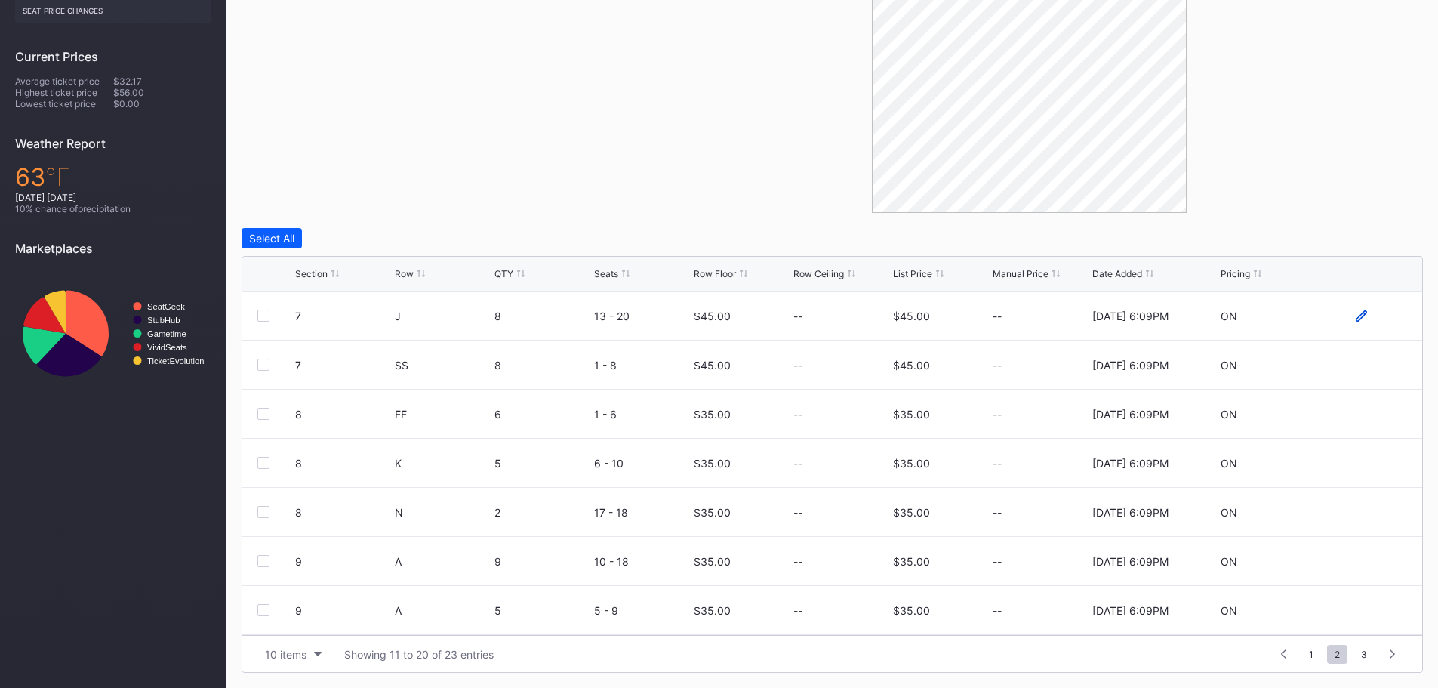
click at [1355, 318] on icon at bounding box center [1360, 314] width 11 height 11
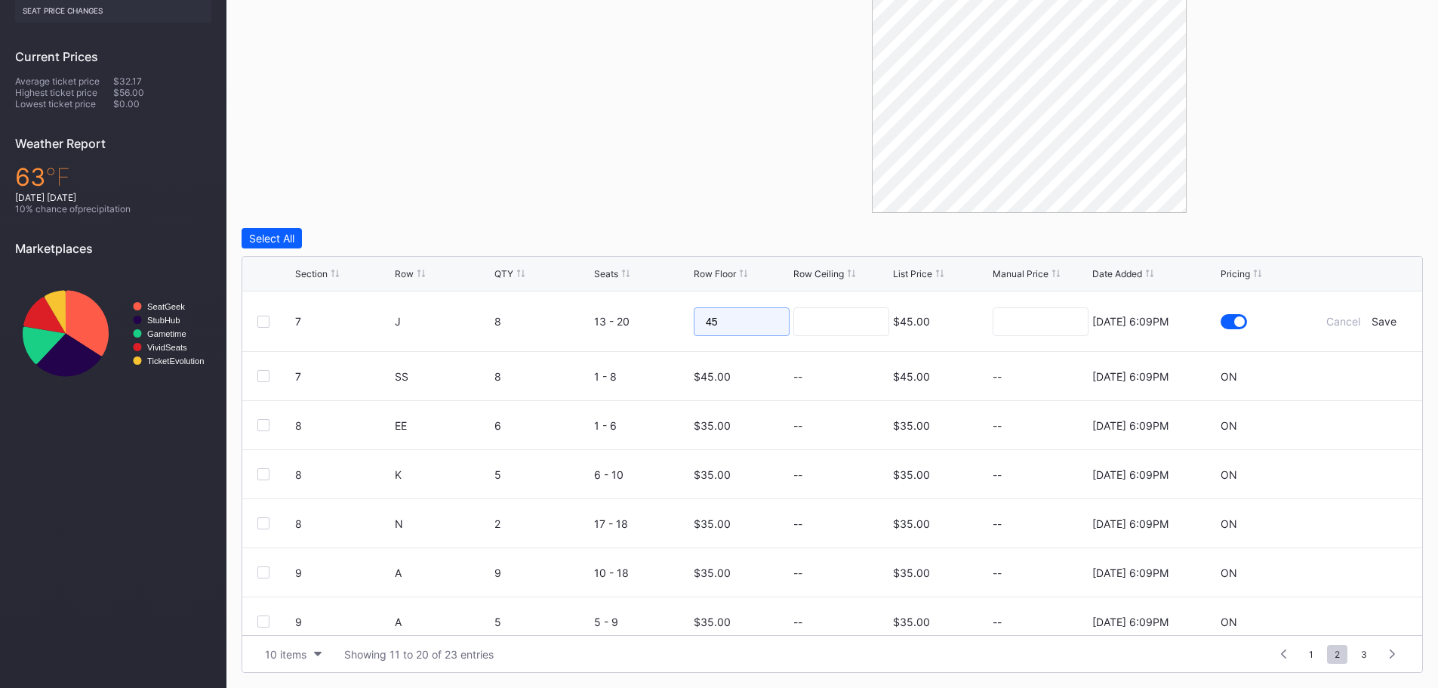
drag, startPoint x: 749, startPoint y: 317, endPoint x: 684, endPoint y: 318, distance: 64.9
click at [684, 318] on form "7 J 8 13 - 20 45 $45.00 8/15/2025 6:09PM Cancel Save" at bounding box center [851, 321] width 1112 height 60
type input "50"
click at [1371, 318] on div "Save" at bounding box center [1383, 321] width 25 height 13
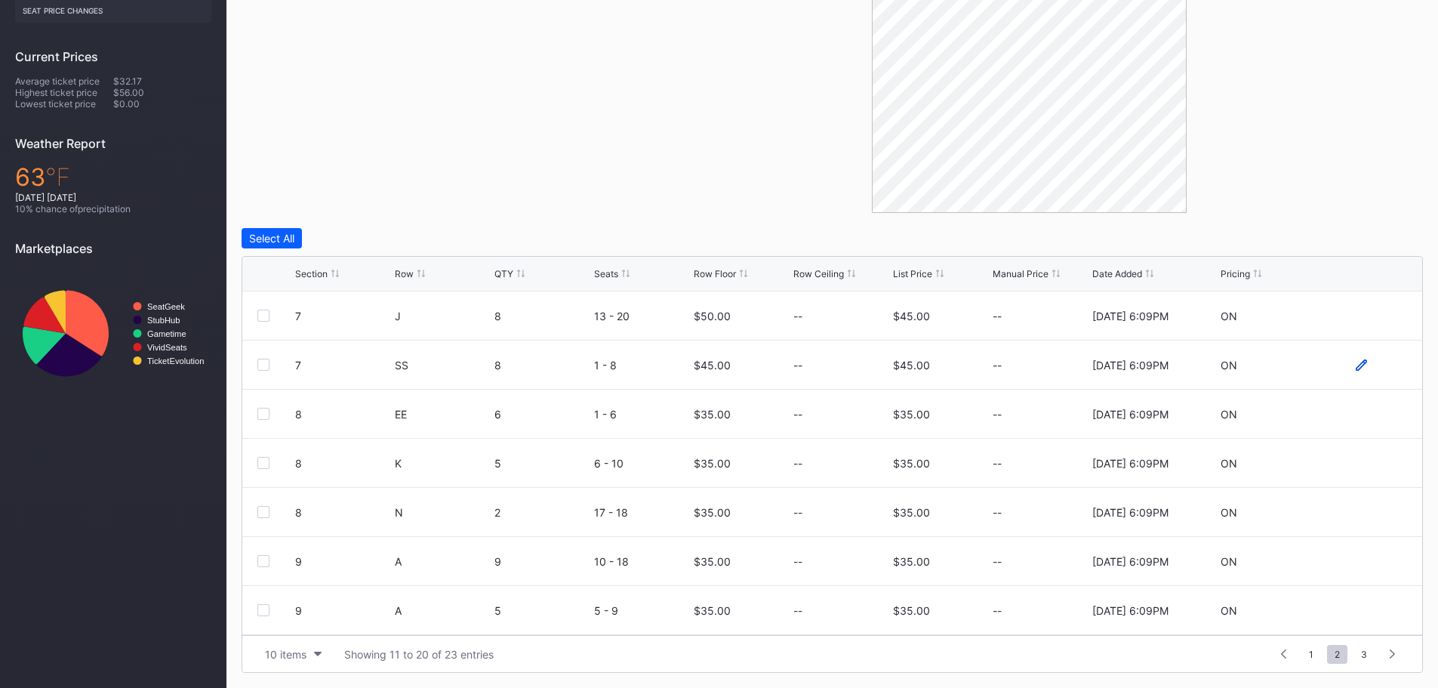
click at [1355, 365] on icon at bounding box center [1360, 364] width 11 height 11
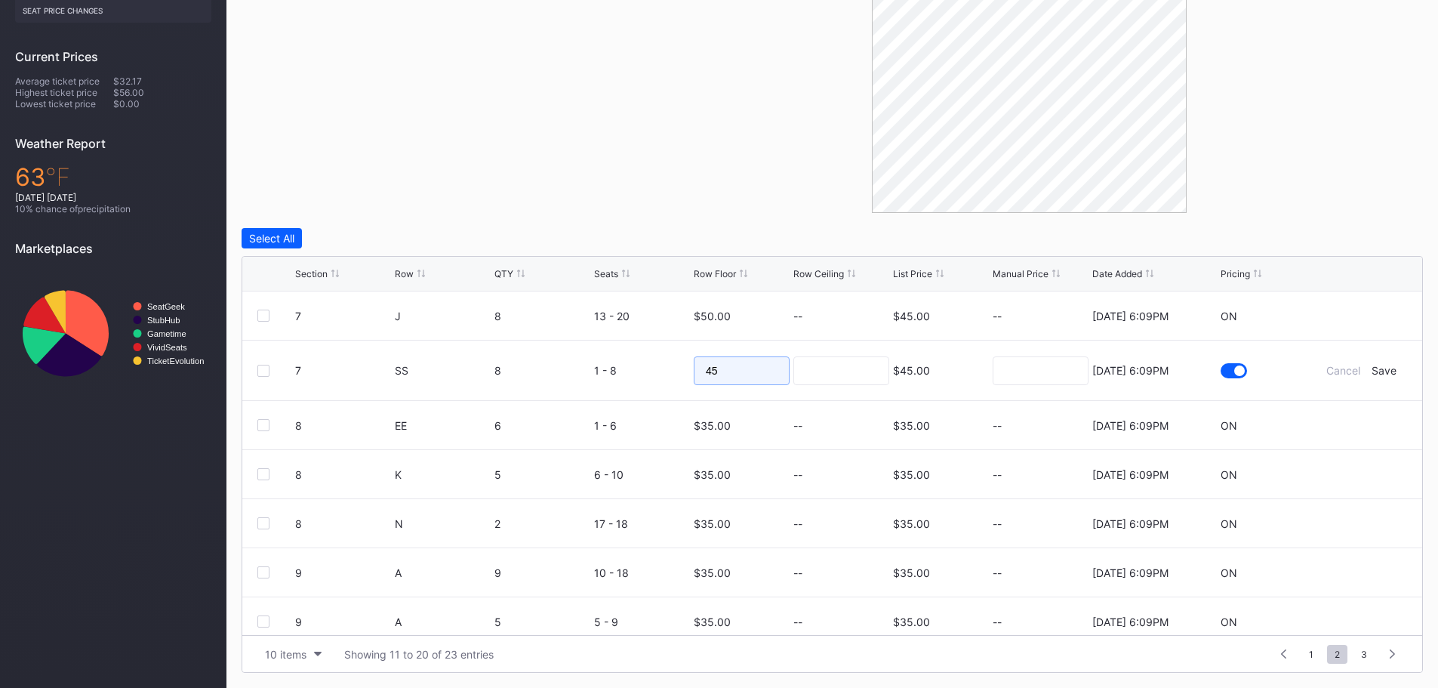
drag, startPoint x: 754, startPoint y: 374, endPoint x: 680, endPoint y: 370, distance: 74.1
click at [680, 370] on form "7 SS 8 1 - 8 45 $45.00 8/15/2025 6:09PM Cancel Save" at bounding box center [851, 370] width 1112 height 60
type input "50"
click at [1378, 372] on div "Save" at bounding box center [1383, 370] width 25 height 13
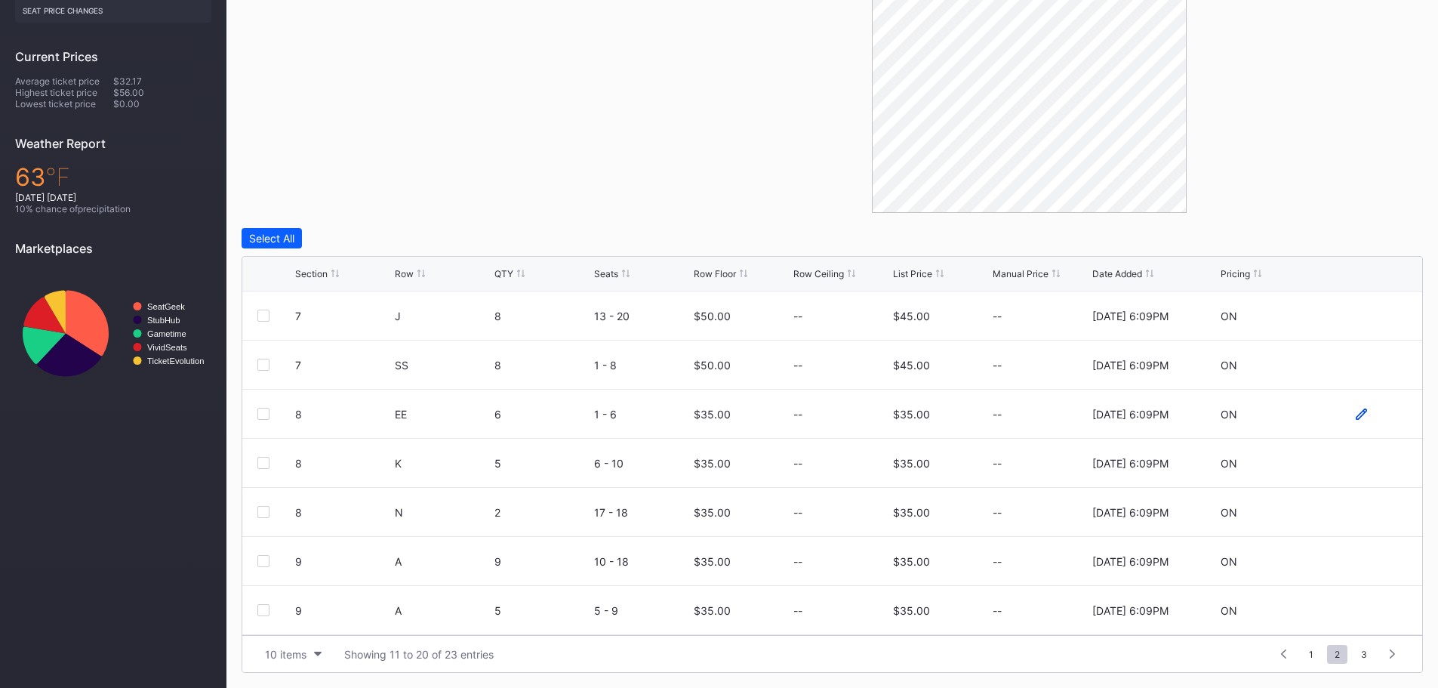
click at [1355, 413] on icon at bounding box center [1360, 413] width 11 height 11
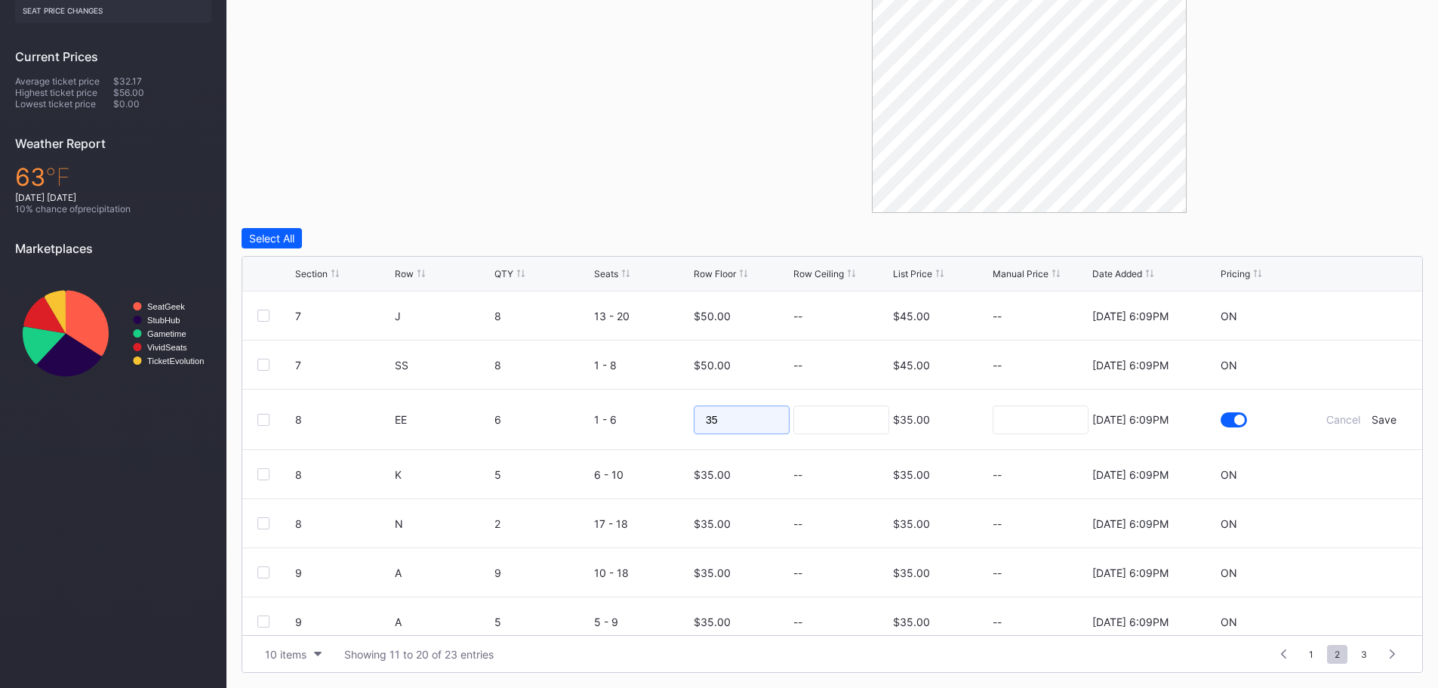
drag, startPoint x: 713, startPoint y: 417, endPoint x: 683, endPoint y: 417, distance: 30.2
click at [683, 417] on form "8 EE 6 1 - 6 35 $35.00 8/15/2025 6:09PM Cancel Save" at bounding box center [851, 419] width 1112 height 60
type input "40"
click at [1377, 419] on div "Save" at bounding box center [1383, 419] width 25 height 13
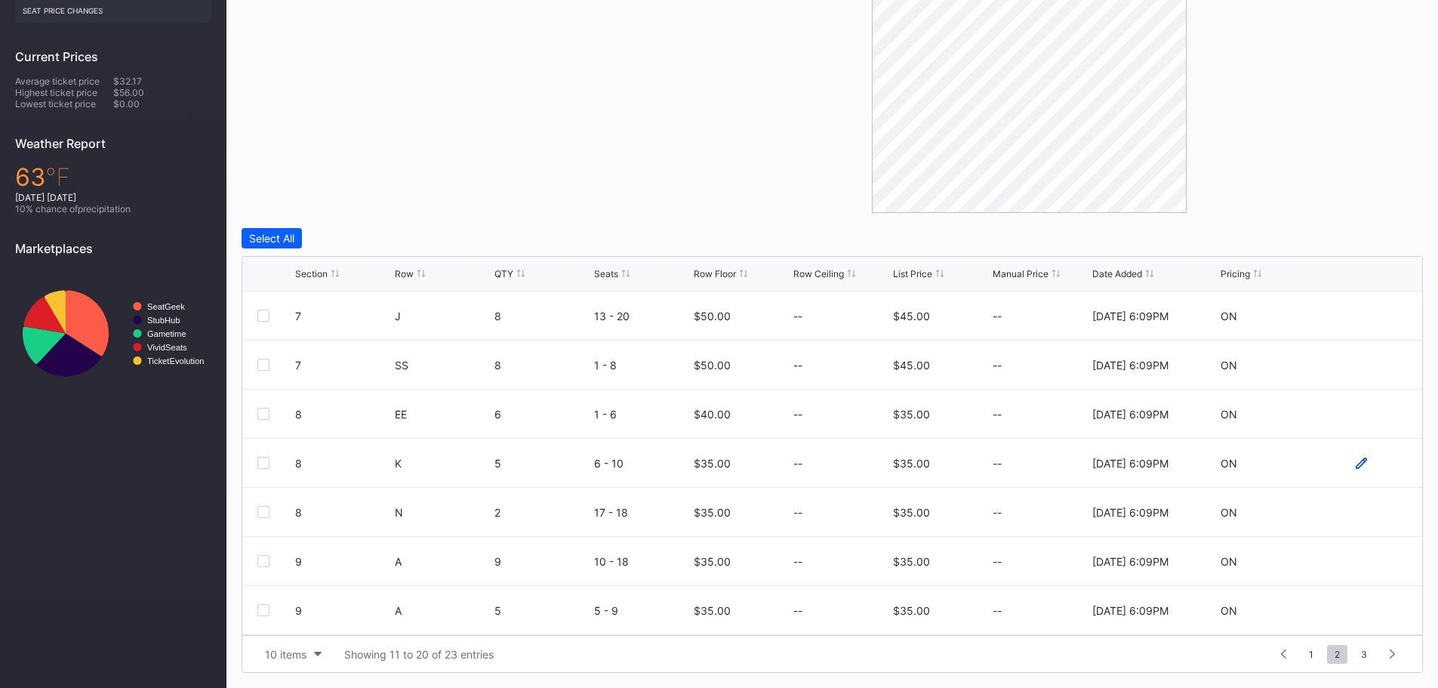
click at [1355, 462] on icon at bounding box center [1360, 462] width 11 height 11
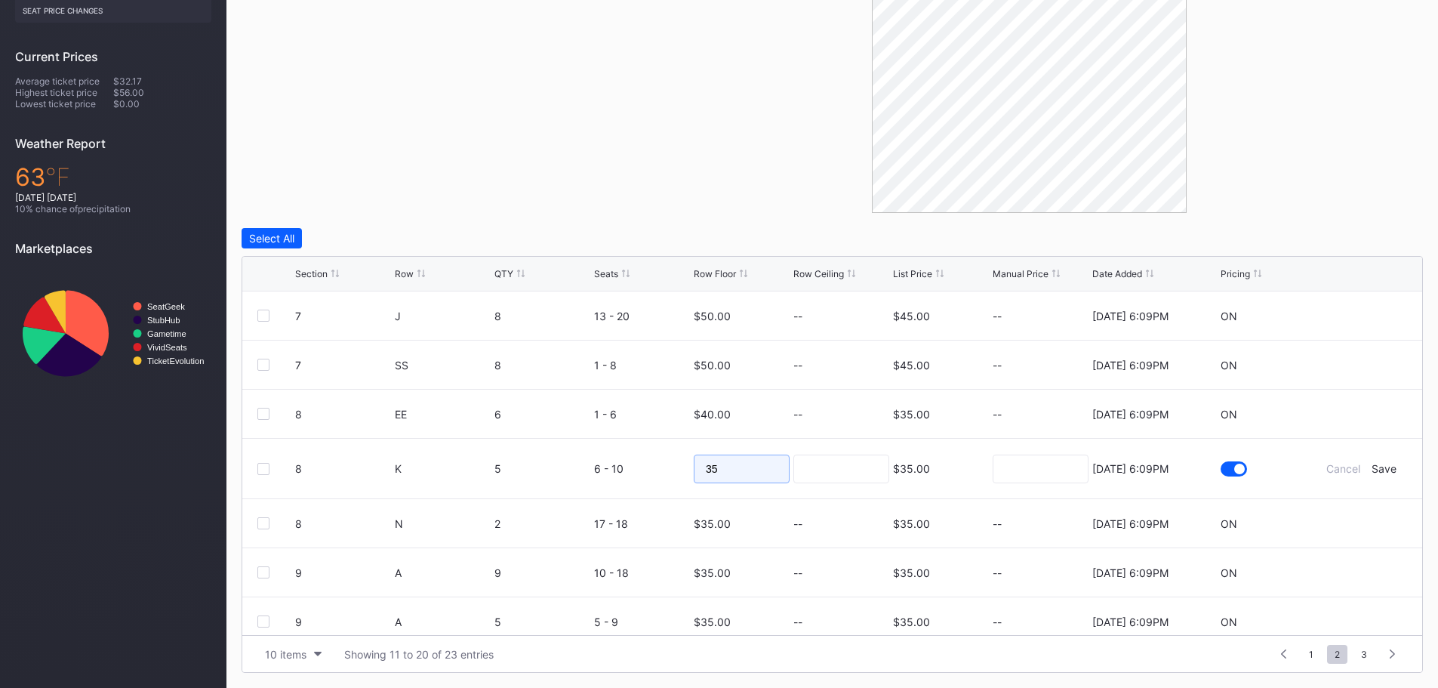
drag, startPoint x: 744, startPoint y: 465, endPoint x: 697, endPoint y: 467, distance: 47.6
click at [697, 467] on input "35" at bounding box center [742, 468] width 96 height 29
type input "40"
click at [1373, 468] on div "Save" at bounding box center [1383, 468] width 25 height 13
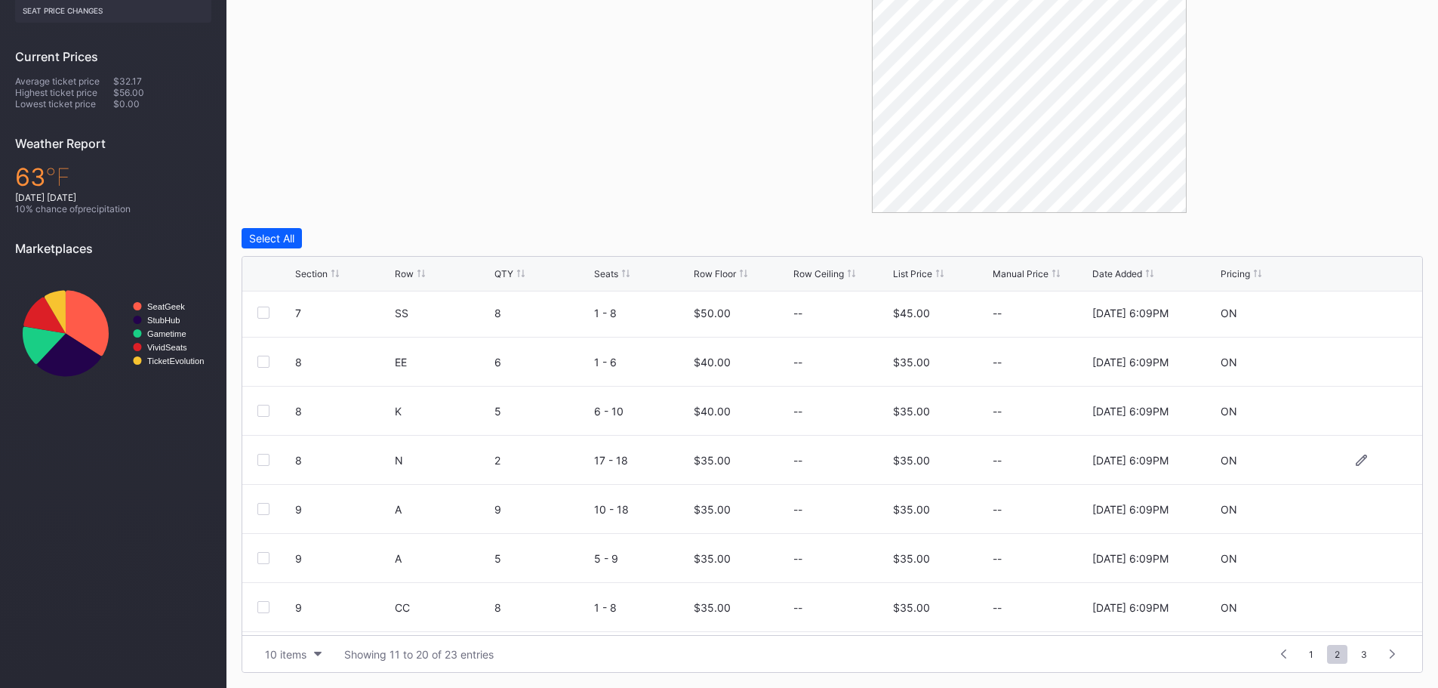
scroll to position [75, 0]
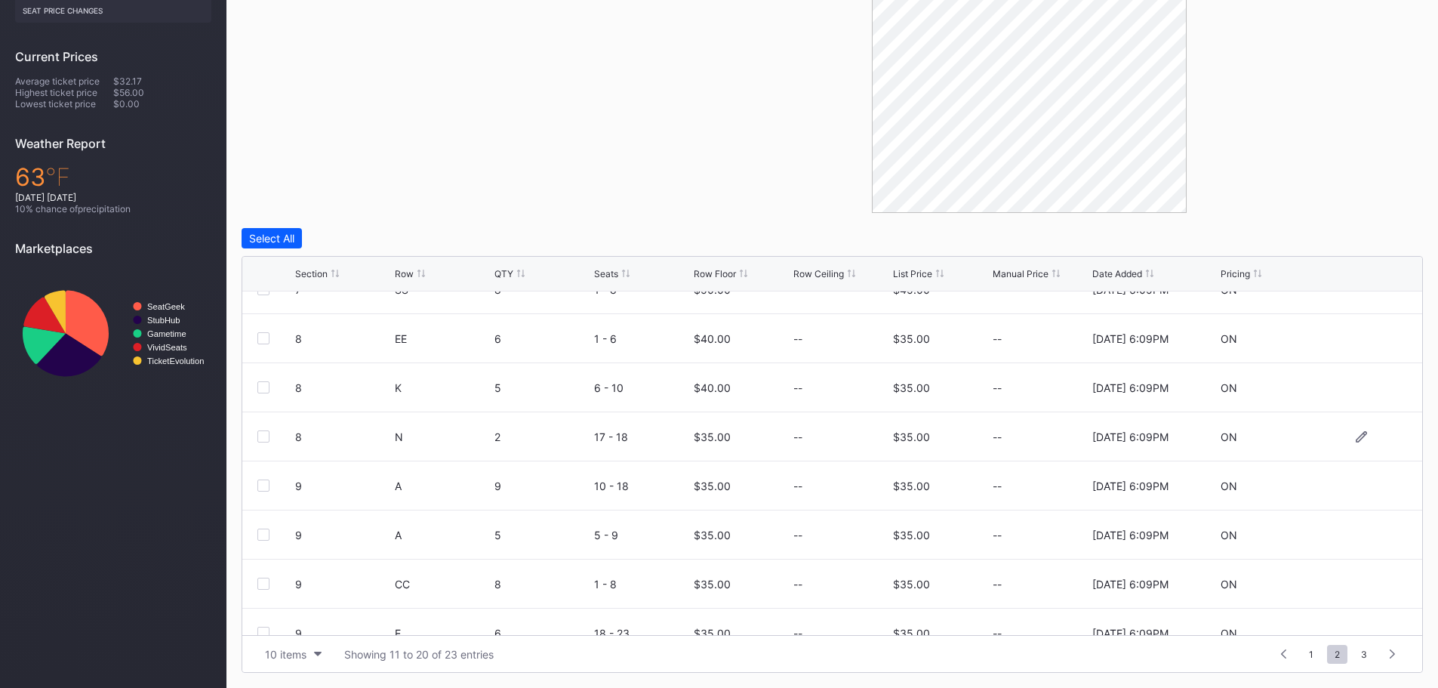
click at [1341, 435] on div at bounding box center [1361, 436] width 91 height 11
click at [1355, 435] on icon at bounding box center [1360, 436] width 11 height 11
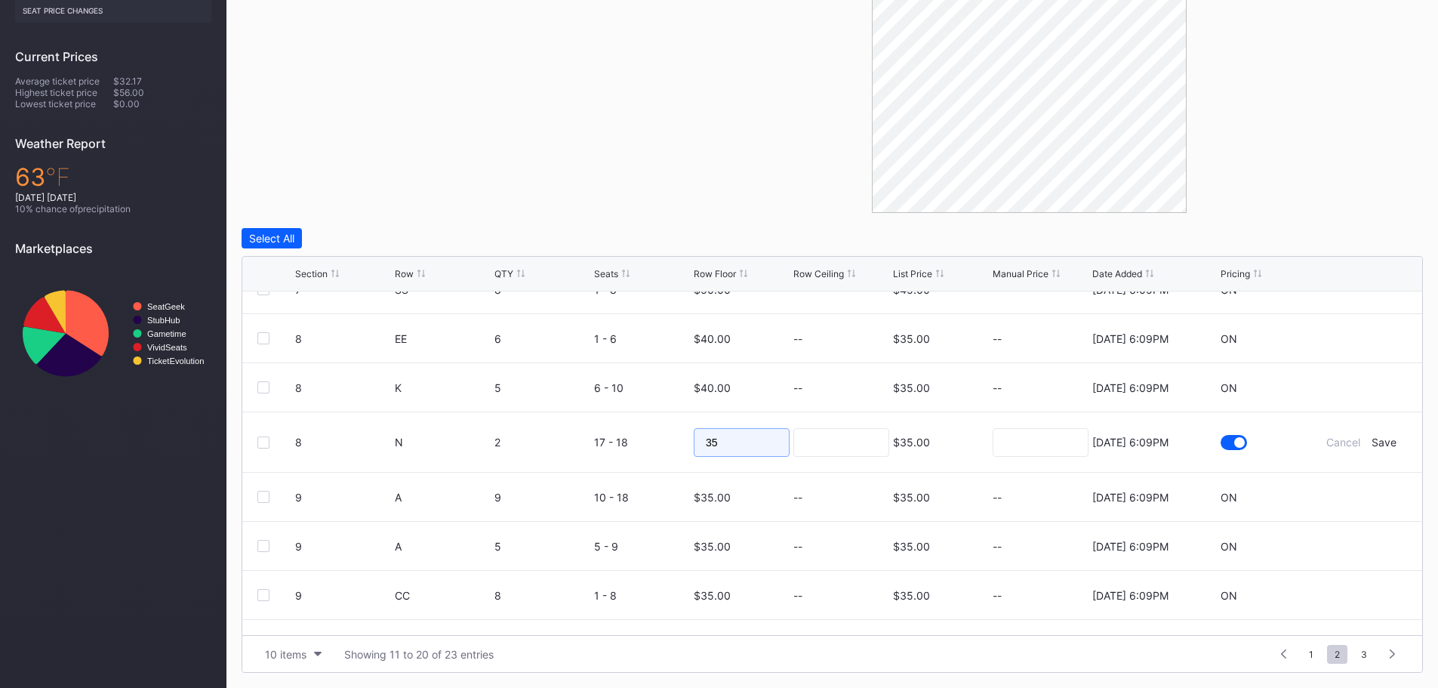
drag, startPoint x: 736, startPoint y: 442, endPoint x: 697, endPoint y: 442, distance: 39.2
click at [697, 442] on input "35" at bounding box center [742, 442] width 96 height 29
type input "40"
click at [1383, 441] on div "Save" at bounding box center [1383, 441] width 25 height 13
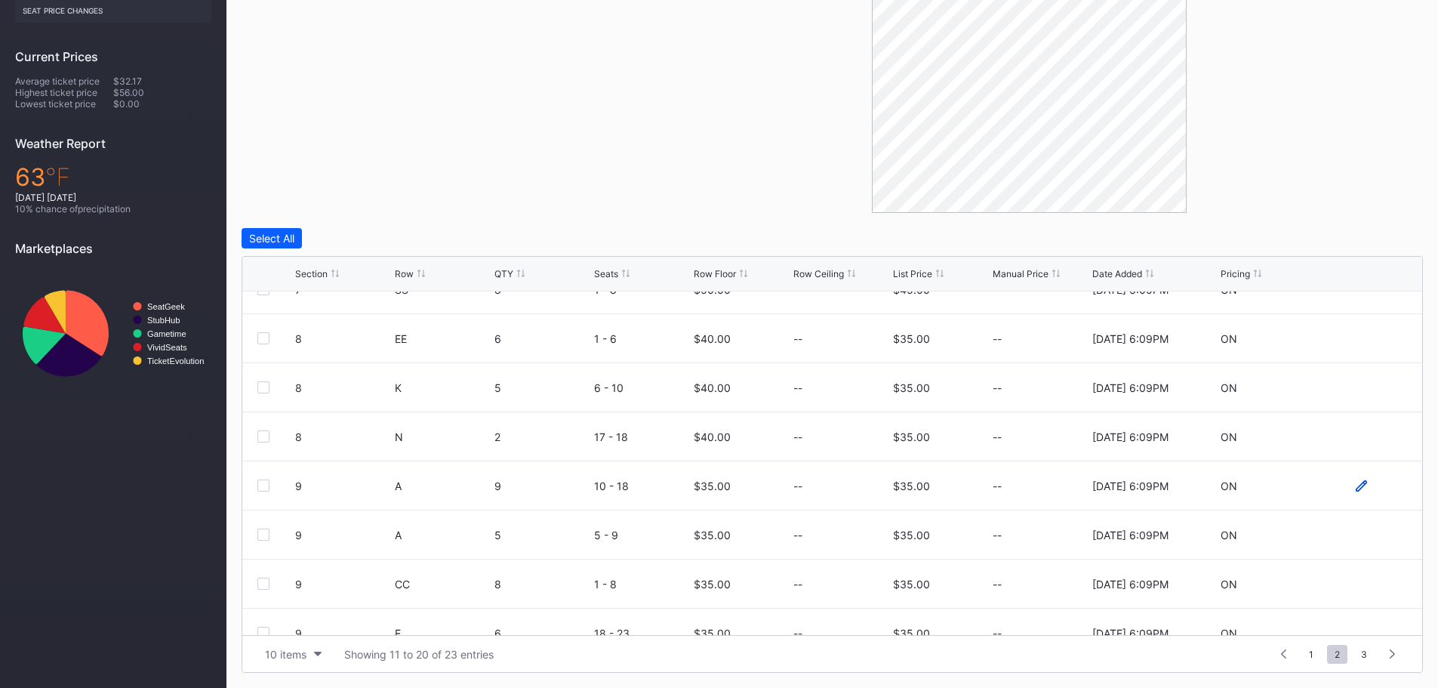
click at [1355, 488] on icon at bounding box center [1360, 485] width 11 height 11
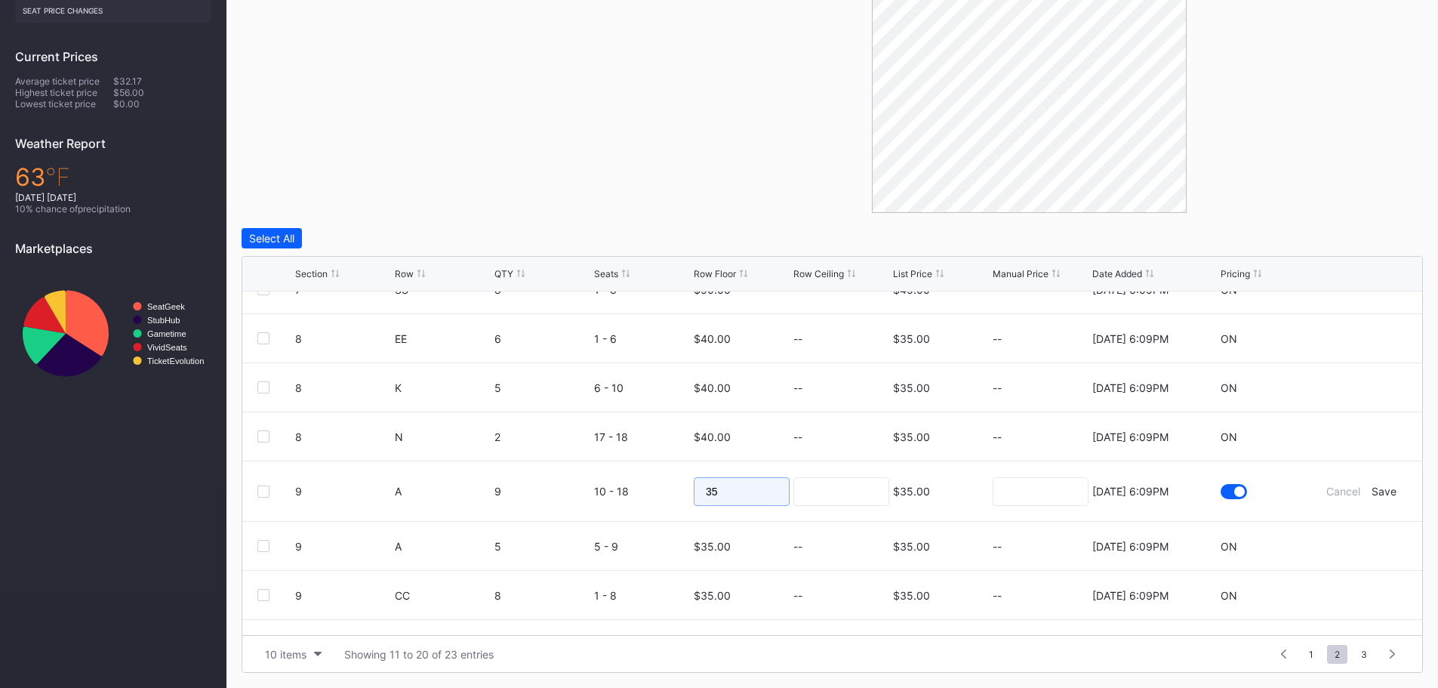
drag, startPoint x: 735, startPoint y: 490, endPoint x: 692, endPoint y: 491, distance: 43.0
click at [694, 491] on input "35" at bounding box center [742, 491] width 96 height 29
type input "55"
click at [1371, 494] on div "Save" at bounding box center [1383, 491] width 25 height 13
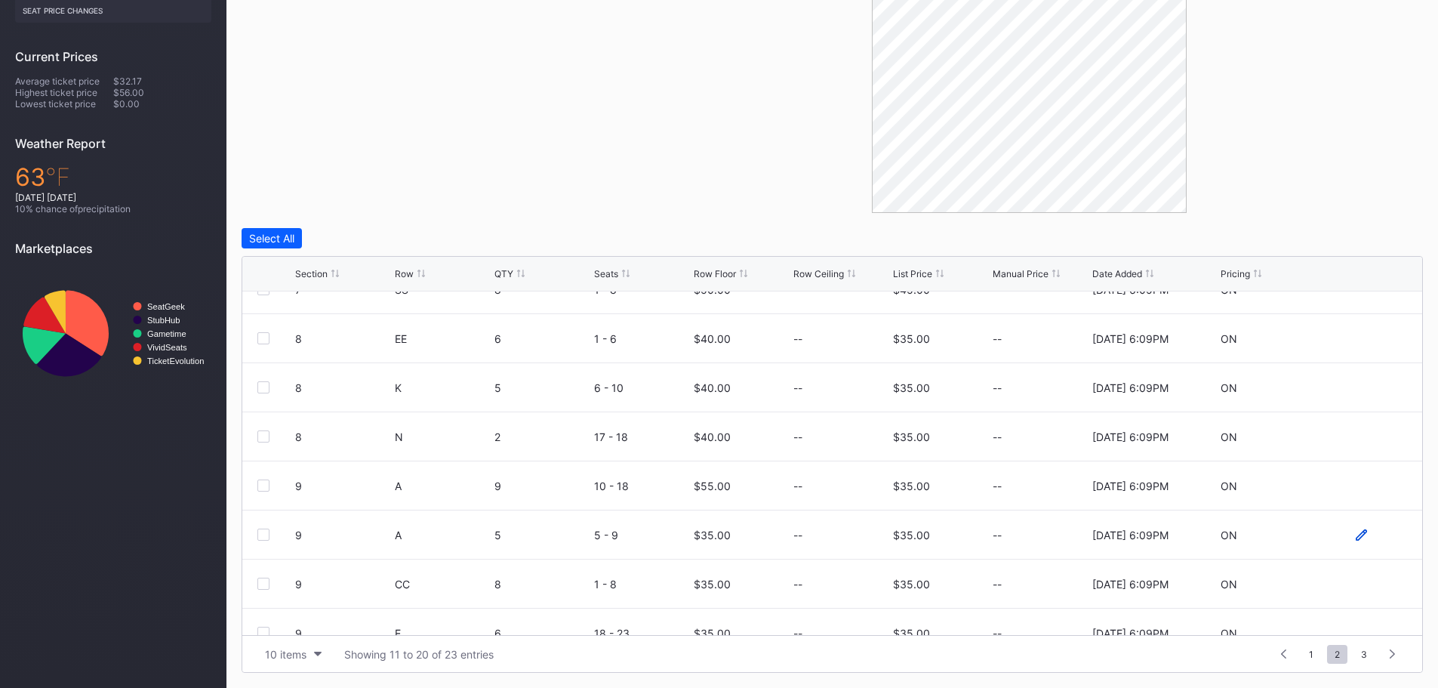
click at [1355, 532] on icon at bounding box center [1360, 533] width 11 height 11
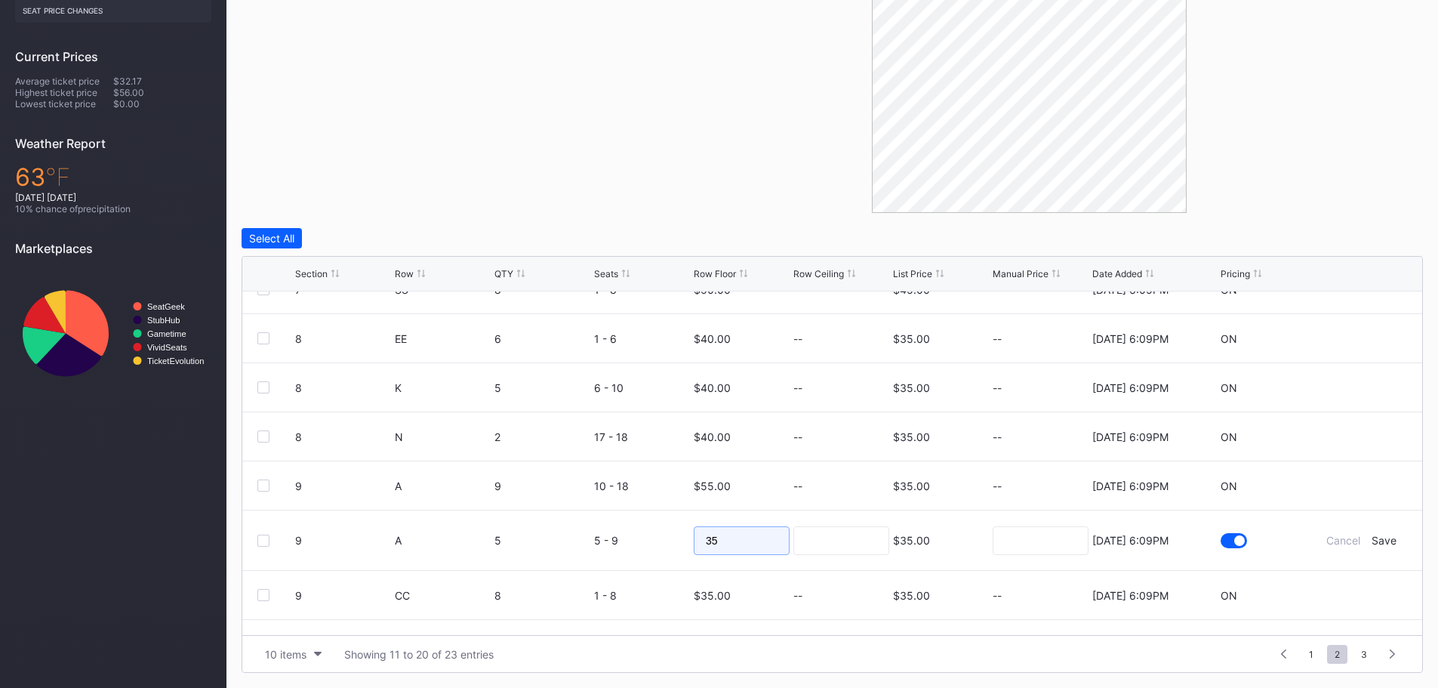
drag, startPoint x: 746, startPoint y: 537, endPoint x: 692, endPoint y: 537, distance: 53.6
click at [694, 537] on input "35" at bounding box center [742, 540] width 96 height 29
type input "55"
click at [1371, 537] on div "Save" at bounding box center [1383, 540] width 25 height 13
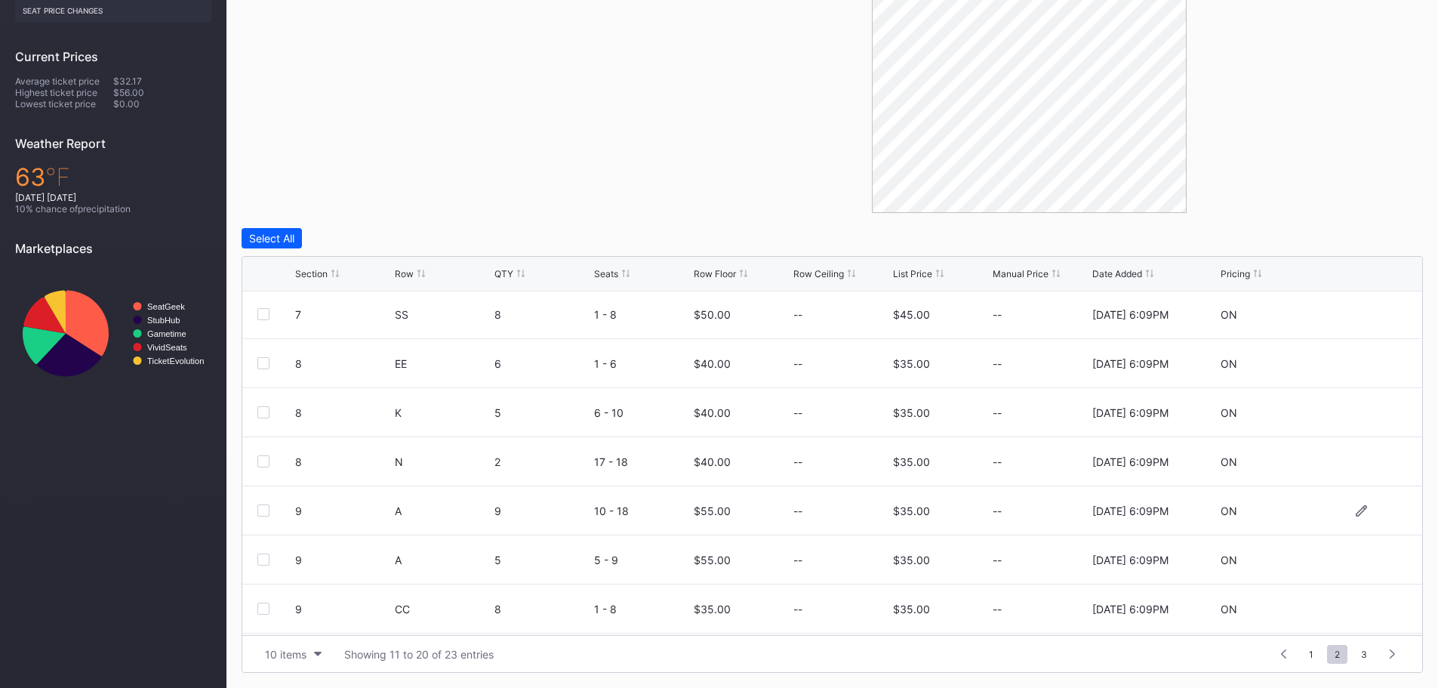
scroll to position [147, 0]
click at [1355, 510] on icon at bounding box center [1360, 511] width 11 height 11
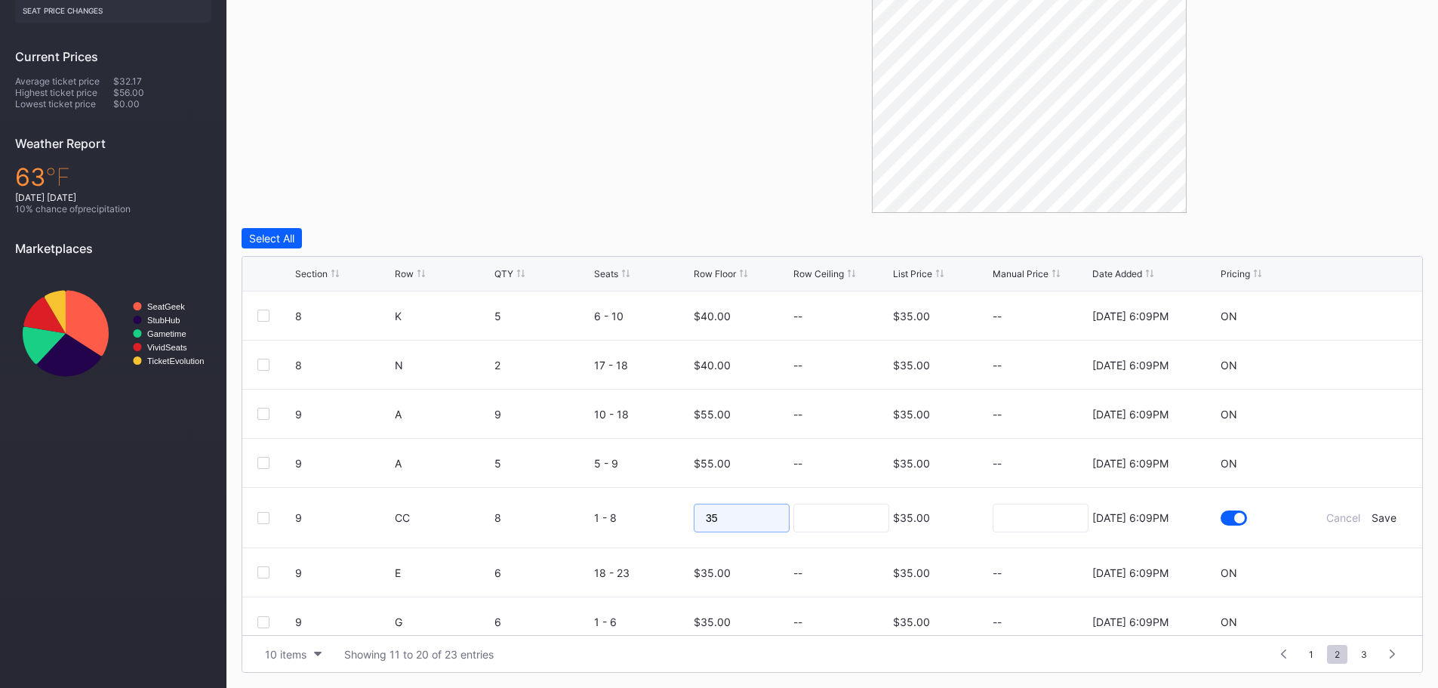
drag, startPoint x: 721, startPoint y: 521, endPoint x: 688, endPoint y: 518, distance: 33.4
click at [688, 518] on form "9 CC 8 1 - 8 35 $35.00 8/15/2025 6:09PM Cancel Save" at bounding box center [851, 518] width 1112 height 60
type input "40"
click at [1371, 517] on div "Save" at bounding box center [1383, 517] width 25 height 13
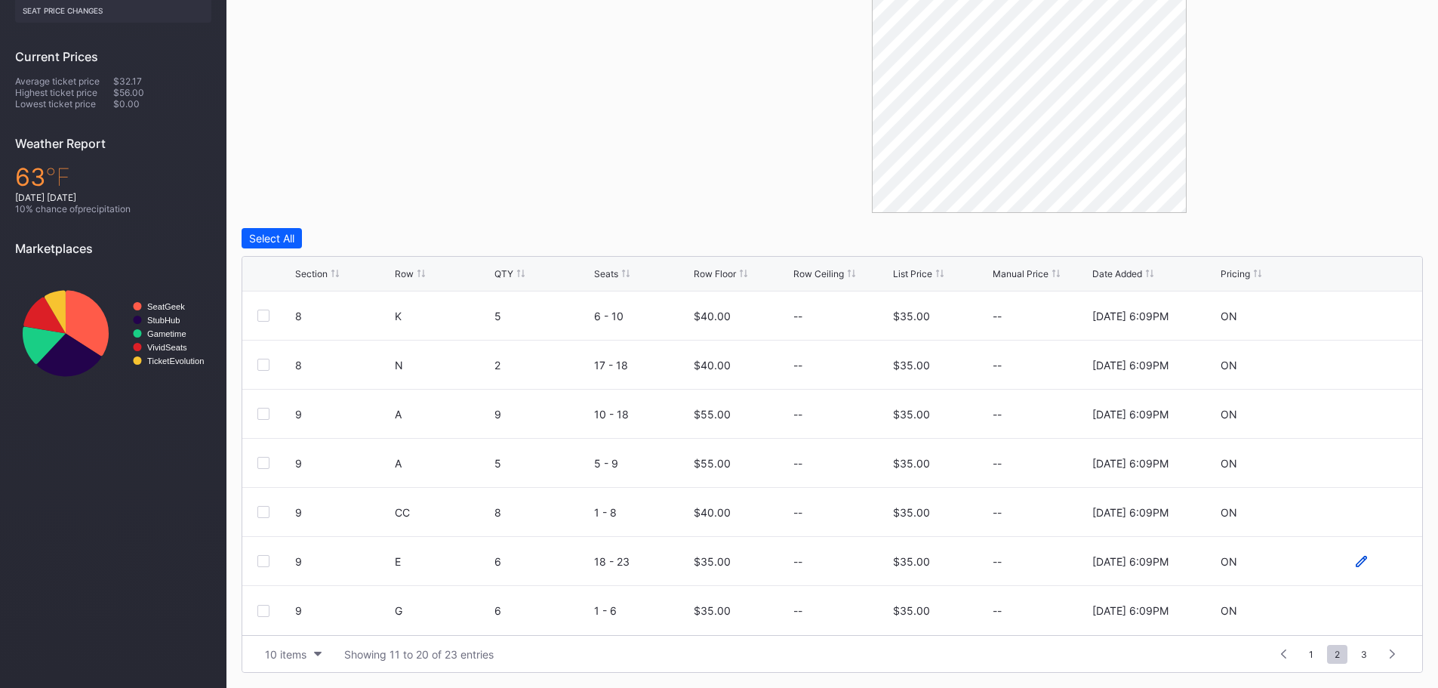
click at [1355, 561] on icon at bounding box center [1360, 560] width 11 height 11
drag, startPoint x: 735, startPoint y: 564, endPoint x: 676, endPoint y: 563, distance: 58.9
click at [676, 563] on form "9 E 6 18 - 23 35 $35.00 8/15/2025 6:09PM Cancel Save" at bounding box center [851, 567] width 1112 height 60
type input "45"
click at [1375, 569] on div "Save" at bounding box center [1383, 566] width 25 height 13
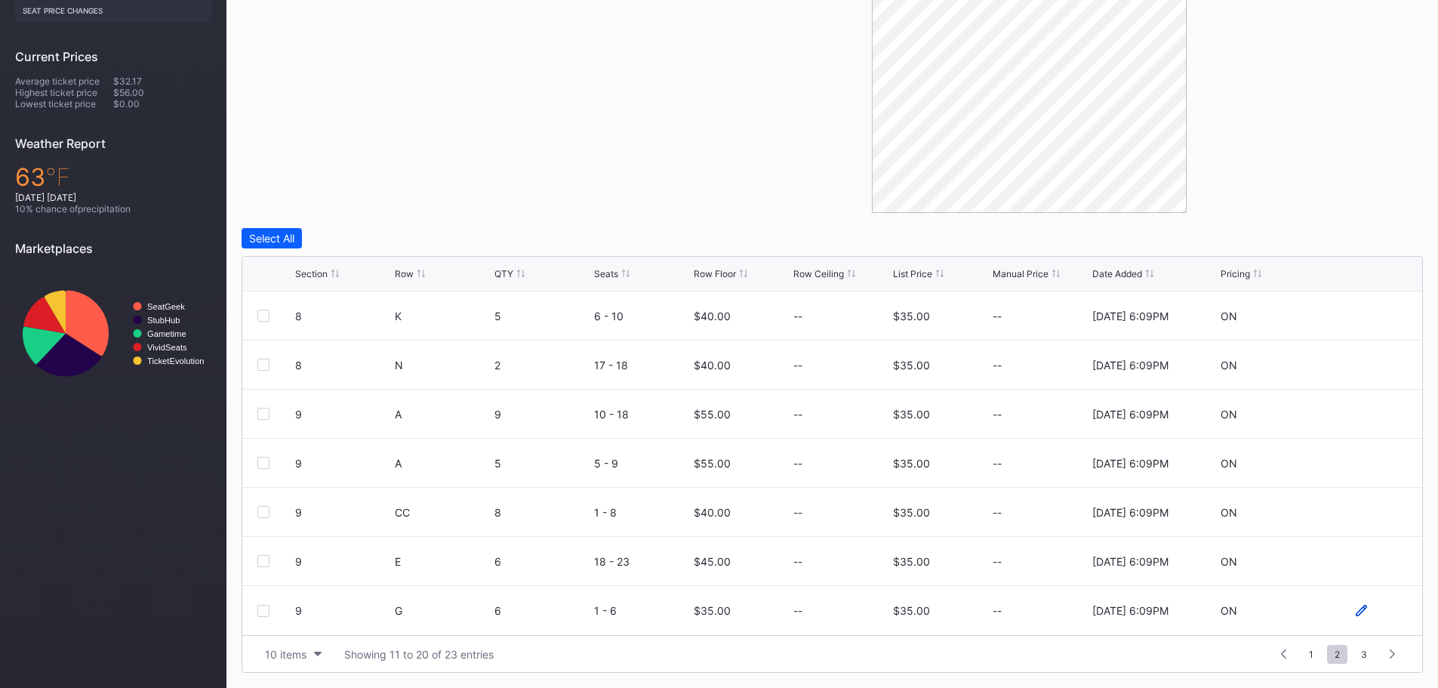
click at [1355, 611] on icon at bounding box center [1360, 609] width 11 height 11
drag, startPoint x: 731, startPoint y: 614, endPoint x: 681, endPoint y: 611, distance: 50.7
click at [681, 611] on form "9 G 6 1 - 6 35 $35.00 8/15/2025 6:09PM Cancel Save" at bounding box center [851, 616] width 1112 height 60
type input "40"
click at [1374, 618] on div "Save" at bounding box center [1383, 616] width 25 height 13
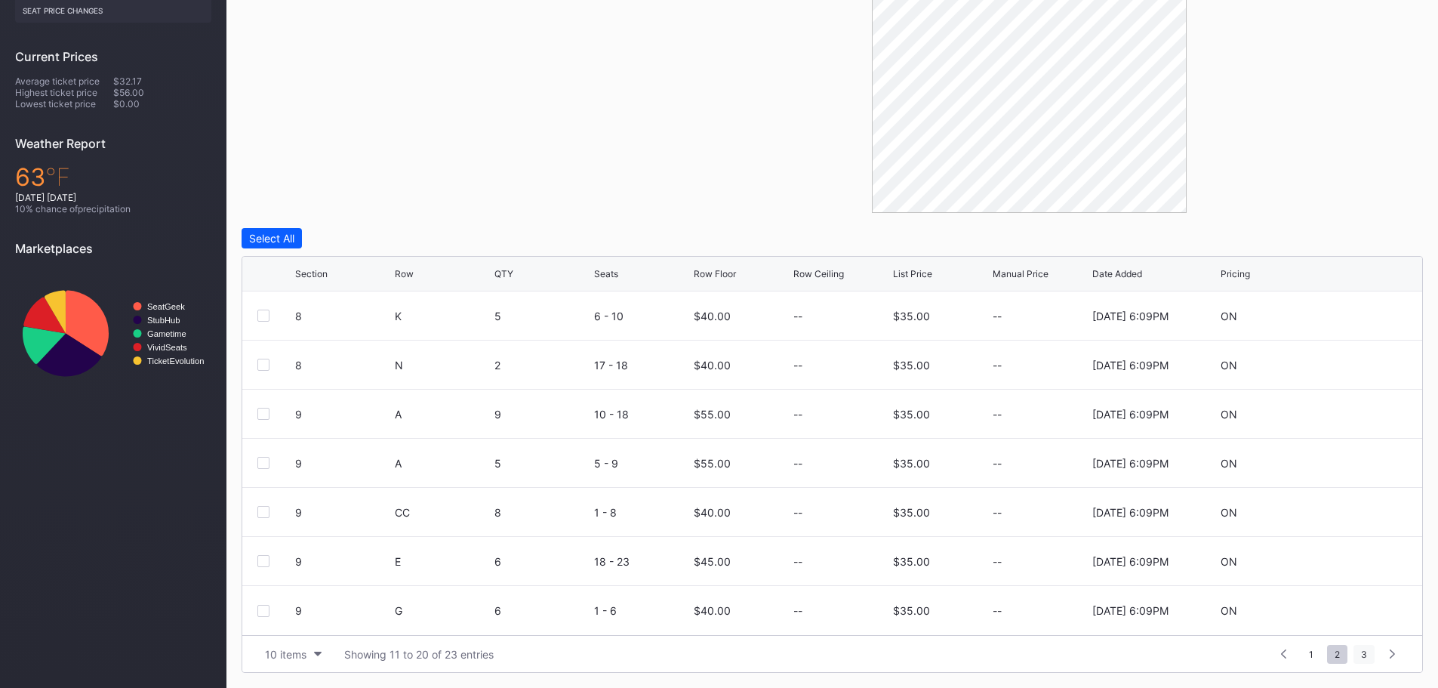
click at [1368, 654] on span "3" at bounding box center [1363, 653] width 21 height 19
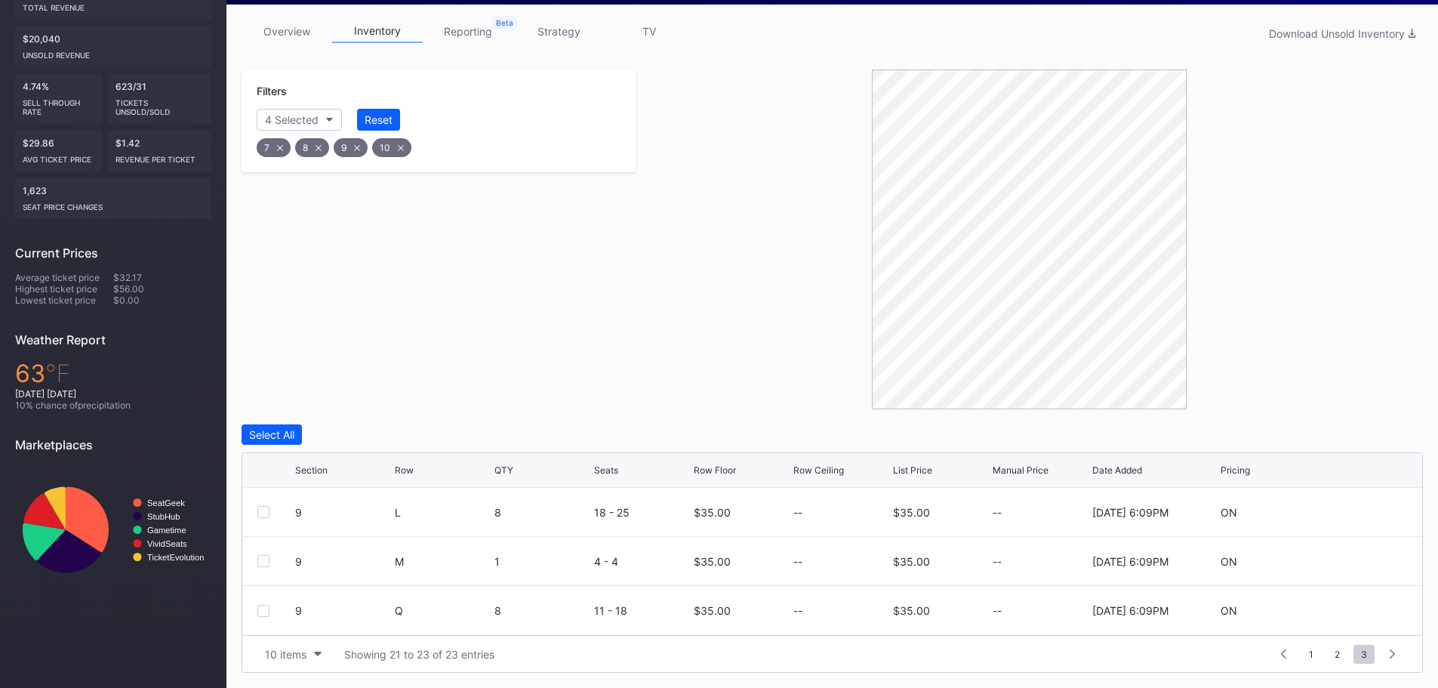
scroll to position [0, 0]
click at [1364, 510] on icon at bounding box center [1360, 511] width 11 height 11
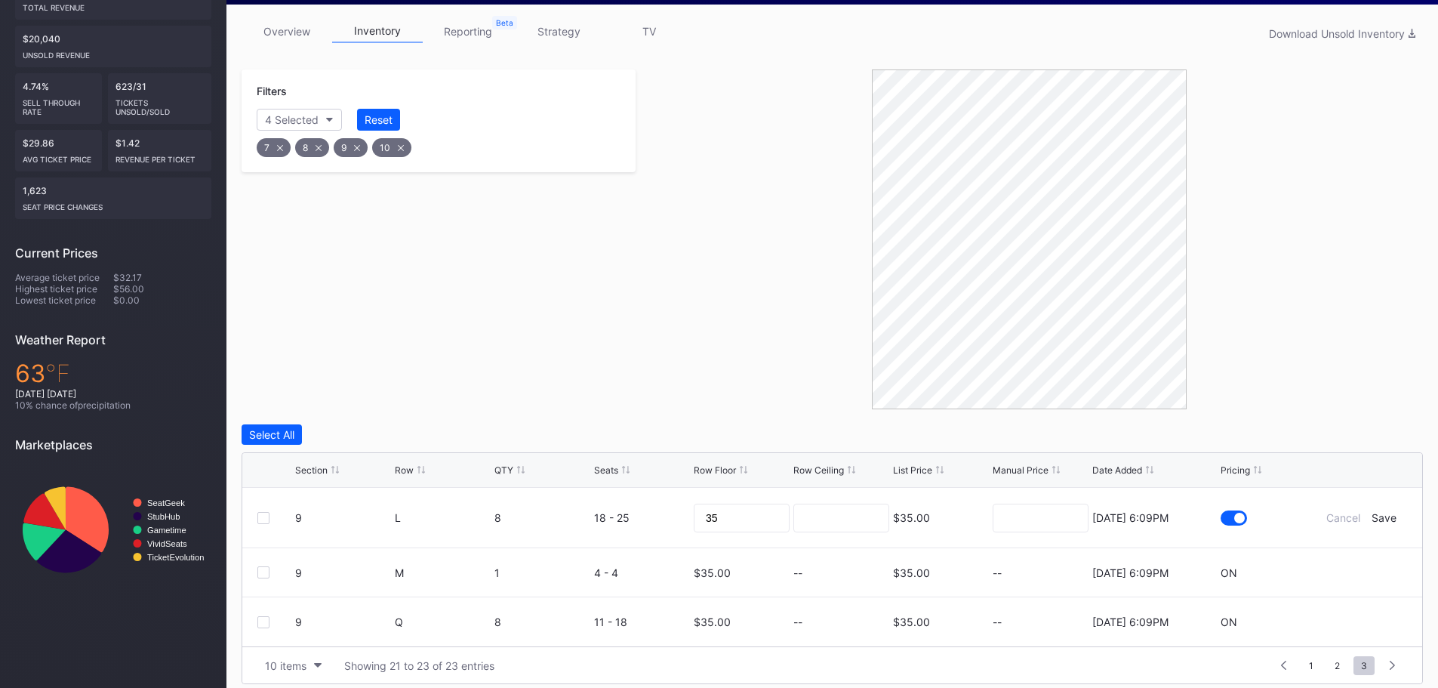
scroll to position [245, 0]
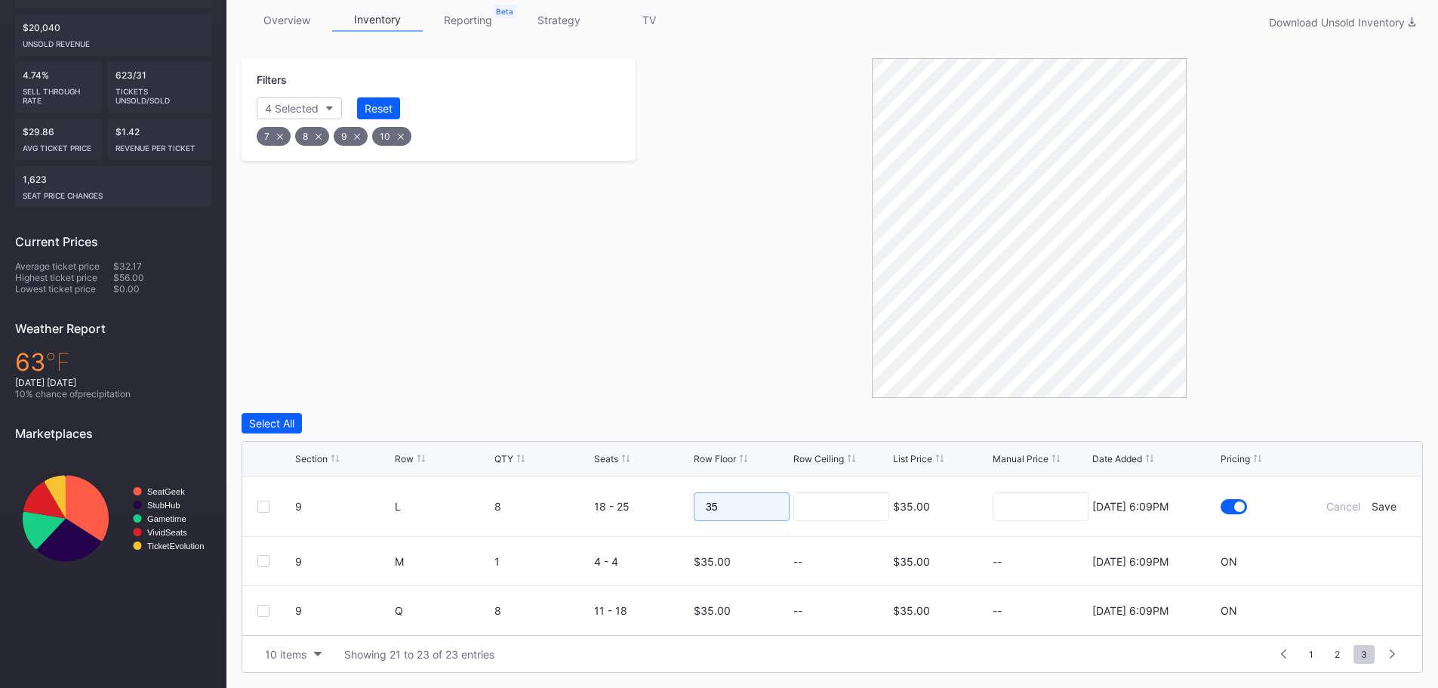
drag, startPoint x: 740, startPoint y: 505, endPoint x: 695, endPoint y: 506, distance: 44.5
click at [695, 506] on input "35" at bounding box center [742, 506] width 96 height 29
type input "40"
click at [1386, 505] on div "Save" at bounding box center [1383, 506] width 25 height 13
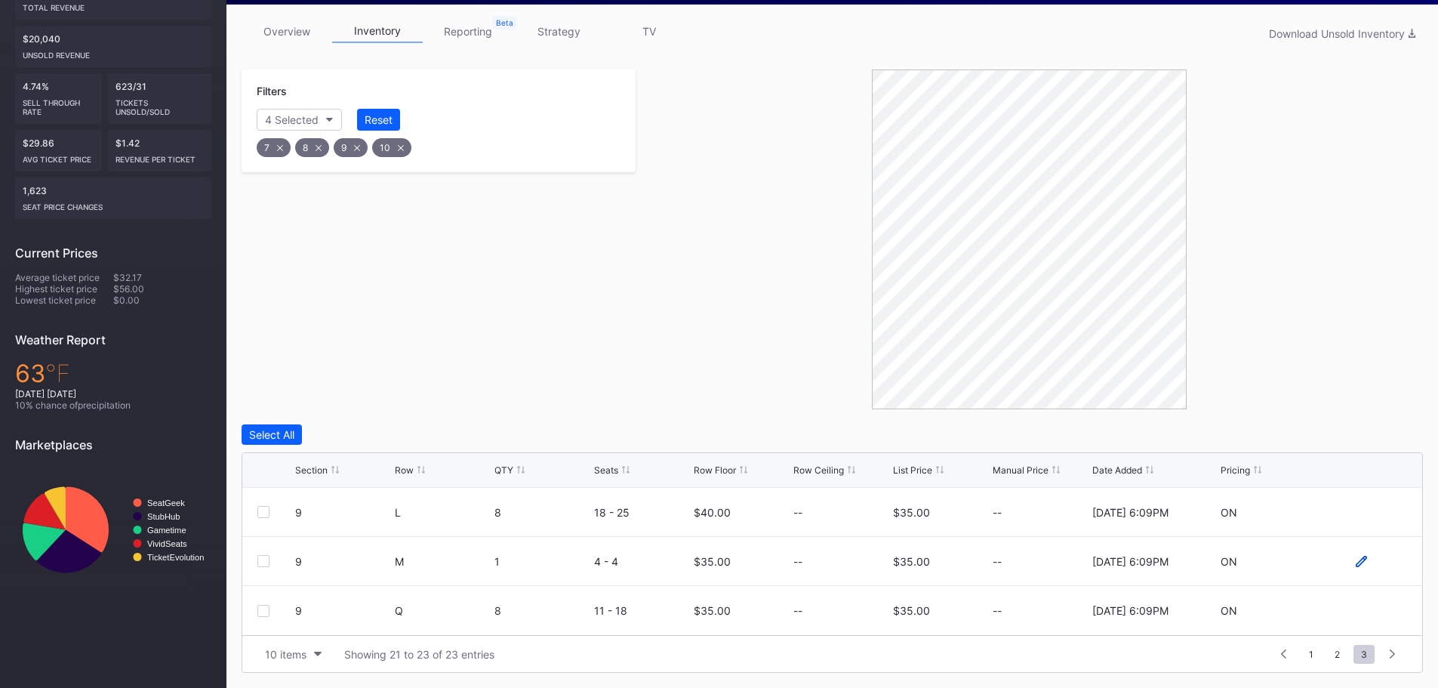
click at [1359, 561] on icon at bounding box center [1360, 560] width 11 height 11
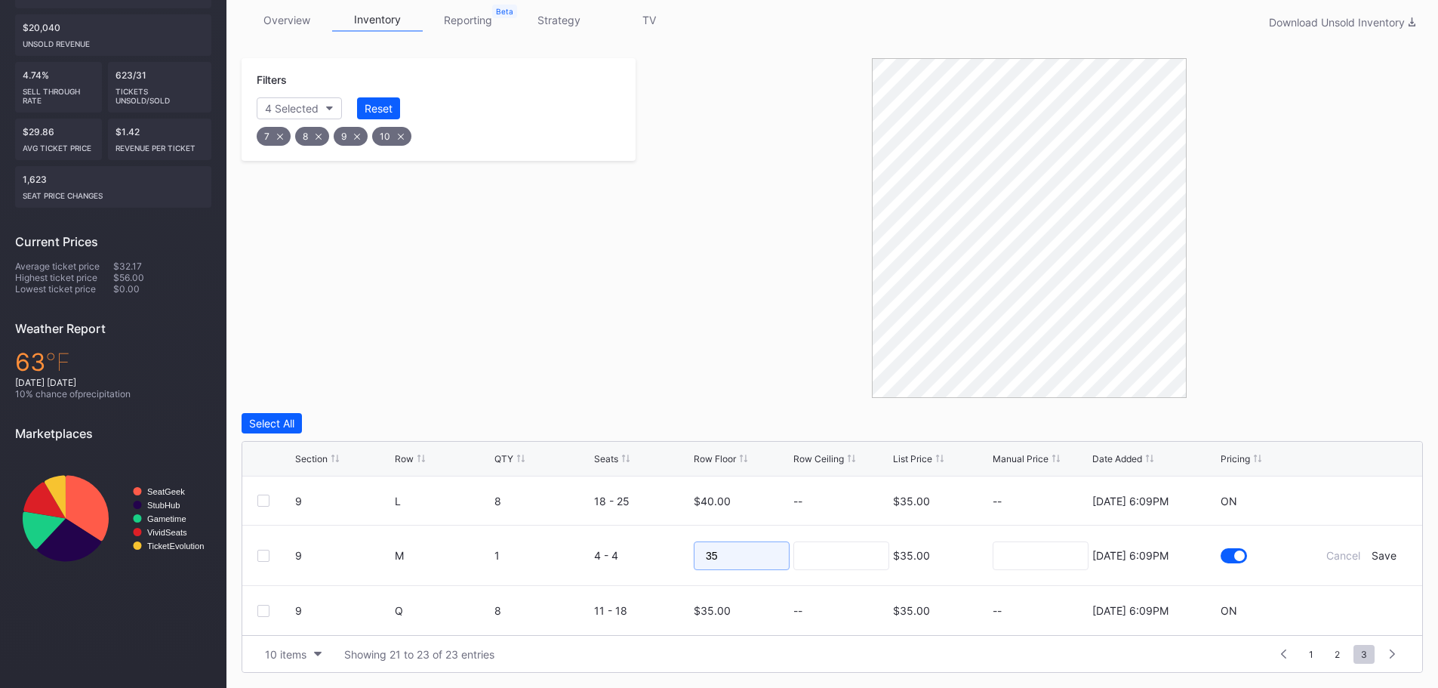
drag, startPoint x: 747, startPoint y: 558, endPoint x: 700, endPoint y: 556, distance: 46.8
click at [700, 556] on input "35" at bounding box center [742, 555] width 96 height 29
type input "25"
click at [1383, 556] on div "Save" at bounding box center [1383, 555] width 25 height 13
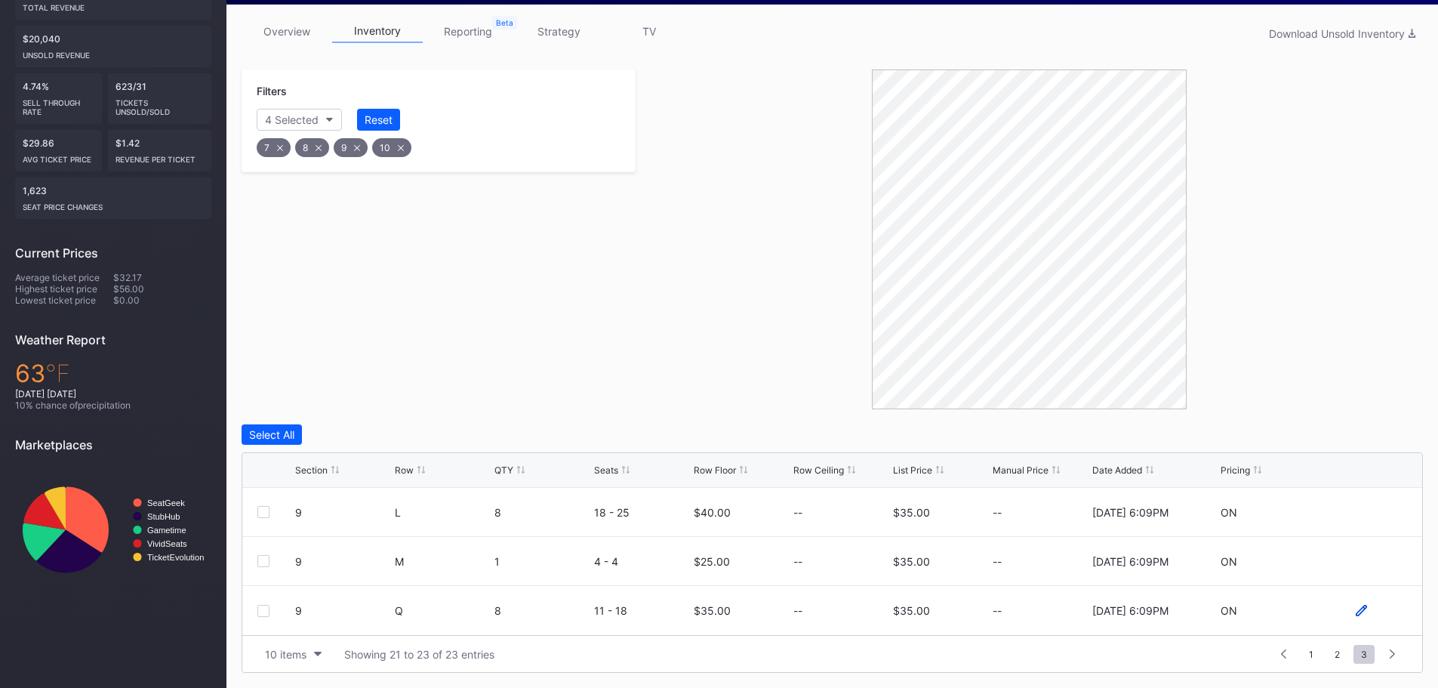
click at [1361, 612] on icon at bounding box center [1360, 609] width 11 height 11
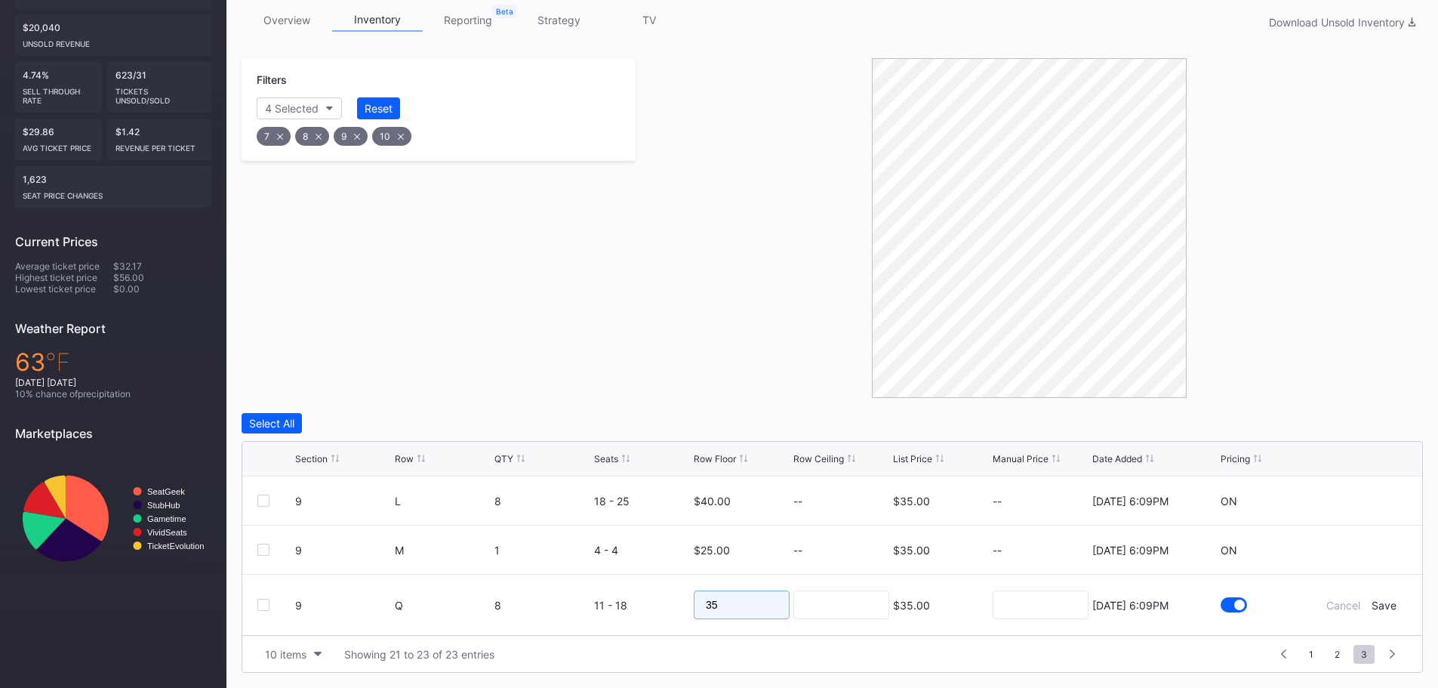
drag, startPoint x: 758, startPoint y: 596, endPoint x: 691, endPoint y: 598, distance: 67.2
click at [691, 598] on form "9 Q 8 11 - 18 35 $35.00 8/15/2025 6:09PM Cancel Save" at bounding box center [851, 604] width 1112 height 60
type input "40"
click at [1383, 604] on div "Save" at bounding box center [1383, 604] width 25 height 13
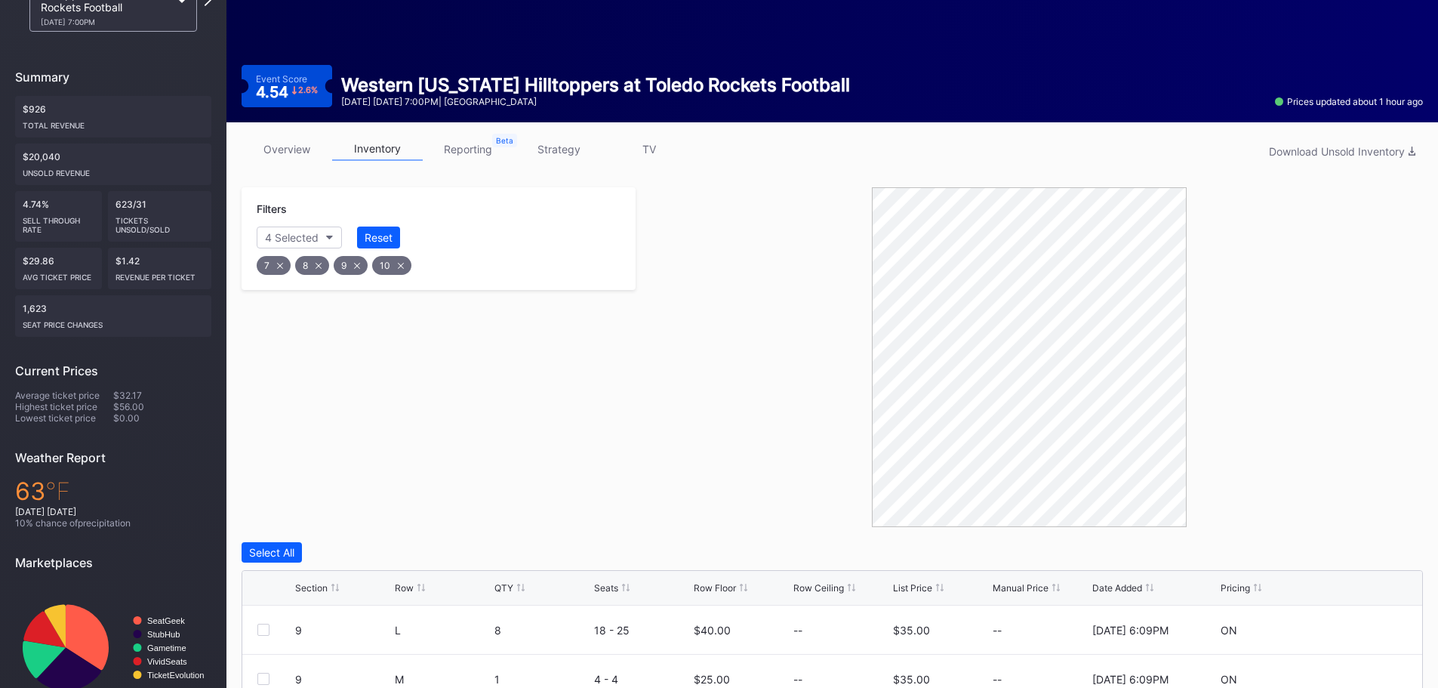
scroll to position [7, 0]
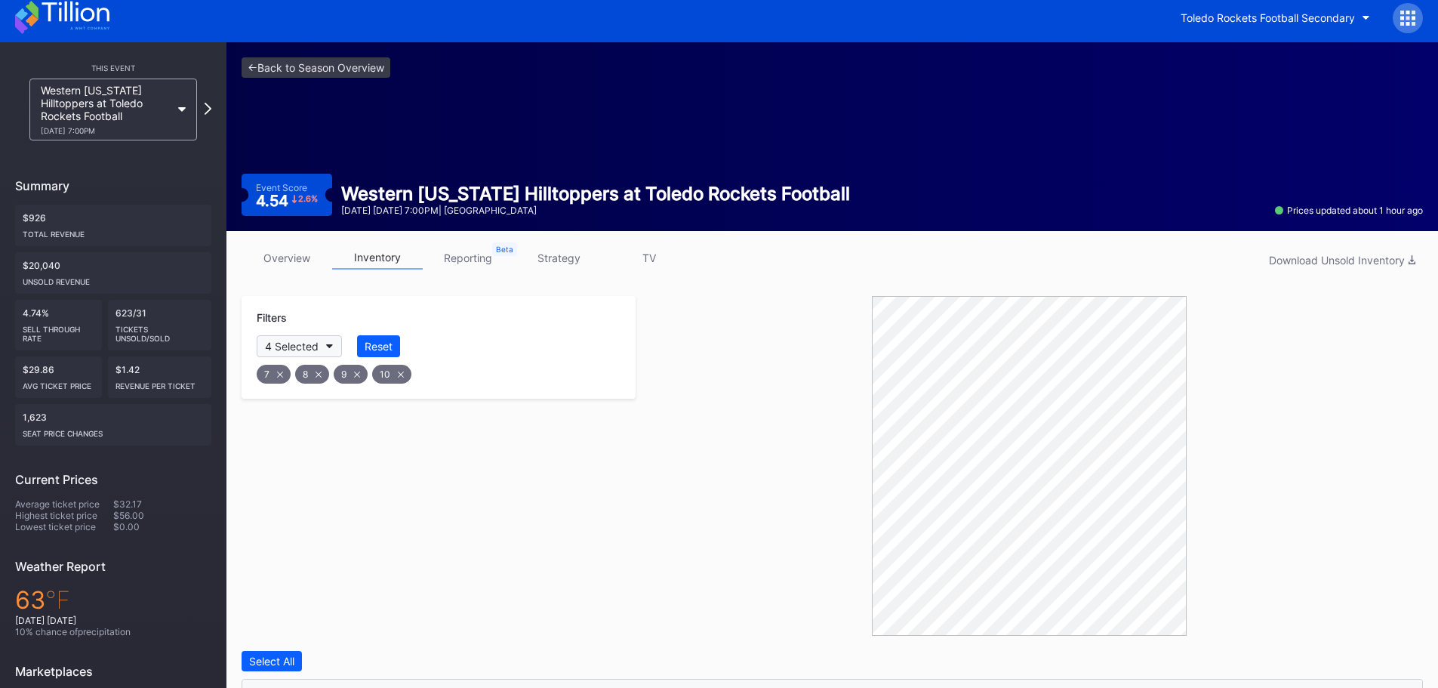
click at [303, 344] on div "4 Selected" at bounding box center [292, 346] width 54 height 13
click at [305, 343] on div "4 Selected" at bounding box center [292, 346] width 54 height 13
click at [296, 496] on div "7" at bounding box center [294, 494] width 6 height 13
click at [297, 518] on div "8" at bounding box center [294, 522] width 7 height 13
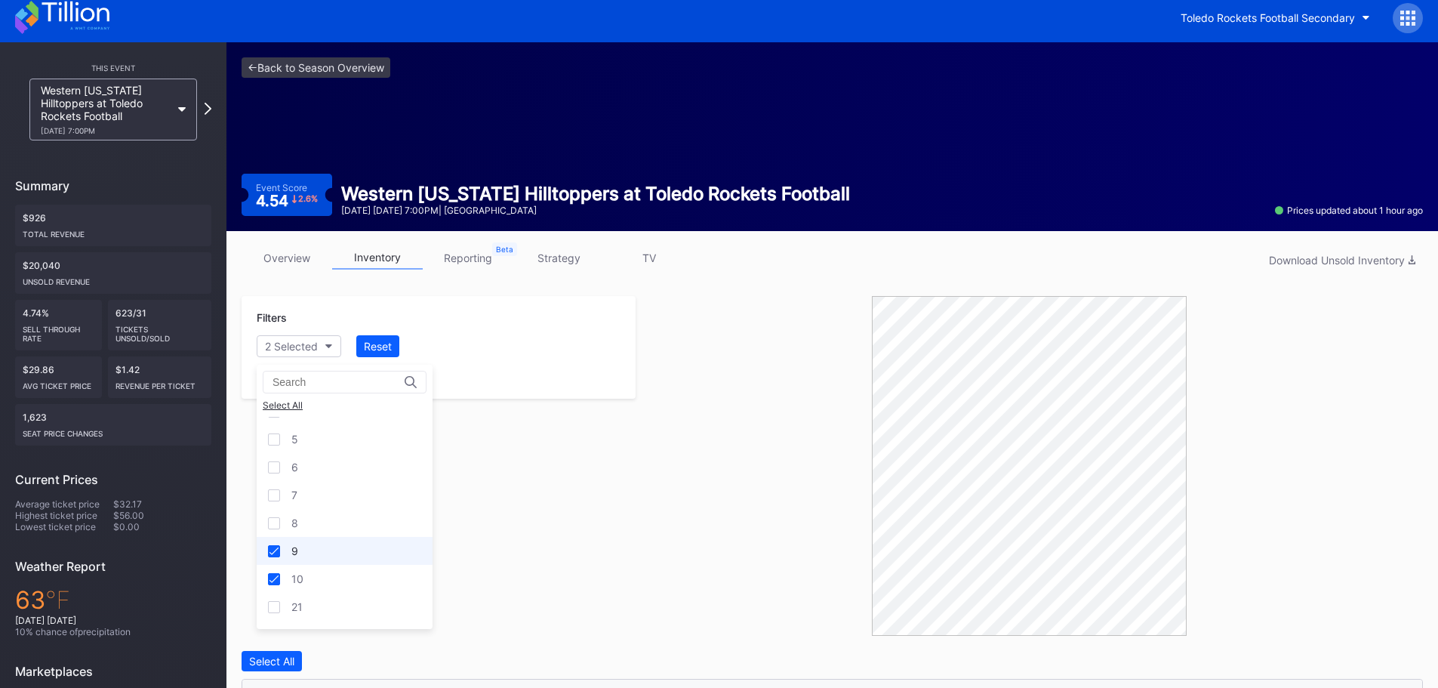
click at [297, 553] on div "9" at bounding box center [294, 550] width 7 height 13
click at [300, 577] on div "10" at bounding box center [297, 578] width 12 height 13
click at [306, 511] on div "23" at bounding box center [345, 511] width 176 height 28
click at [304, 537] on div "24" at bounding box center [297, 539] width 13 height 13
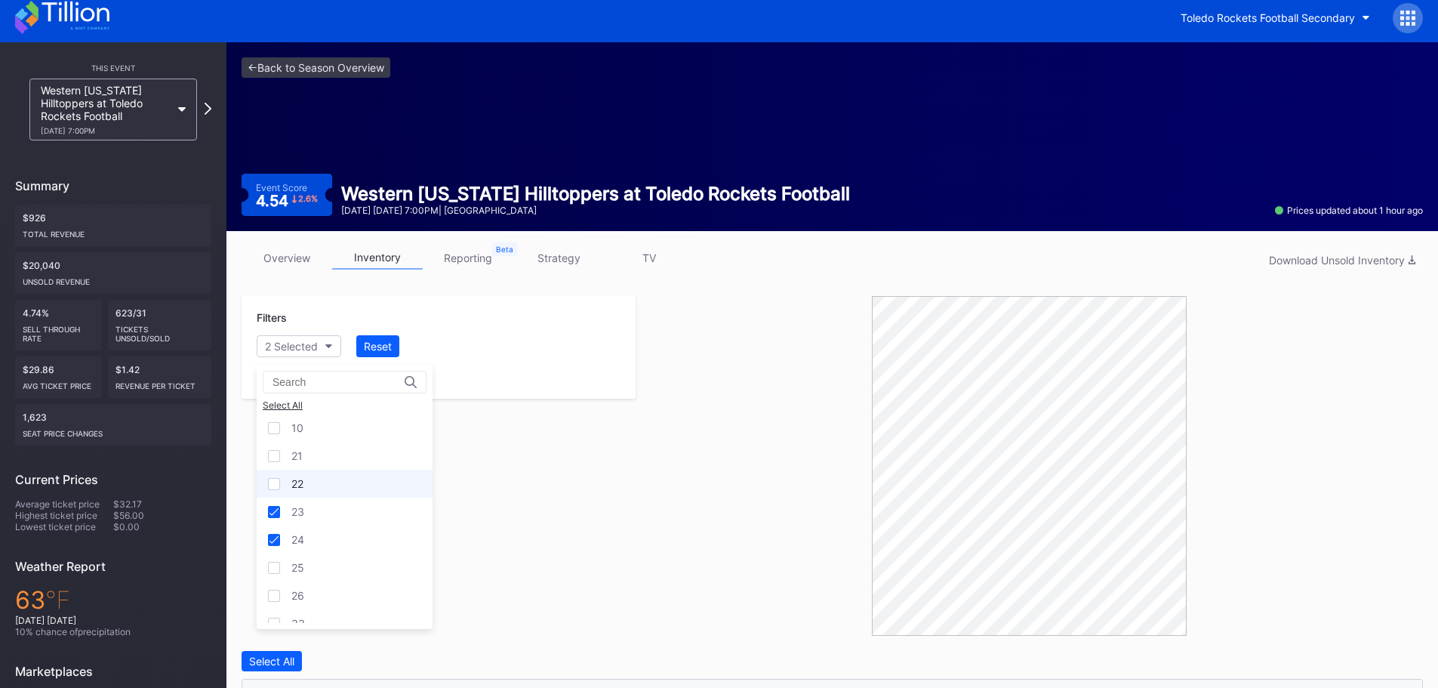
click at [310, 482] on div "22" at bounding box center [345, 483] width 176 height 28
click at [312, 461] on div "21" at bounding box center [345, 455] width 176 height 28
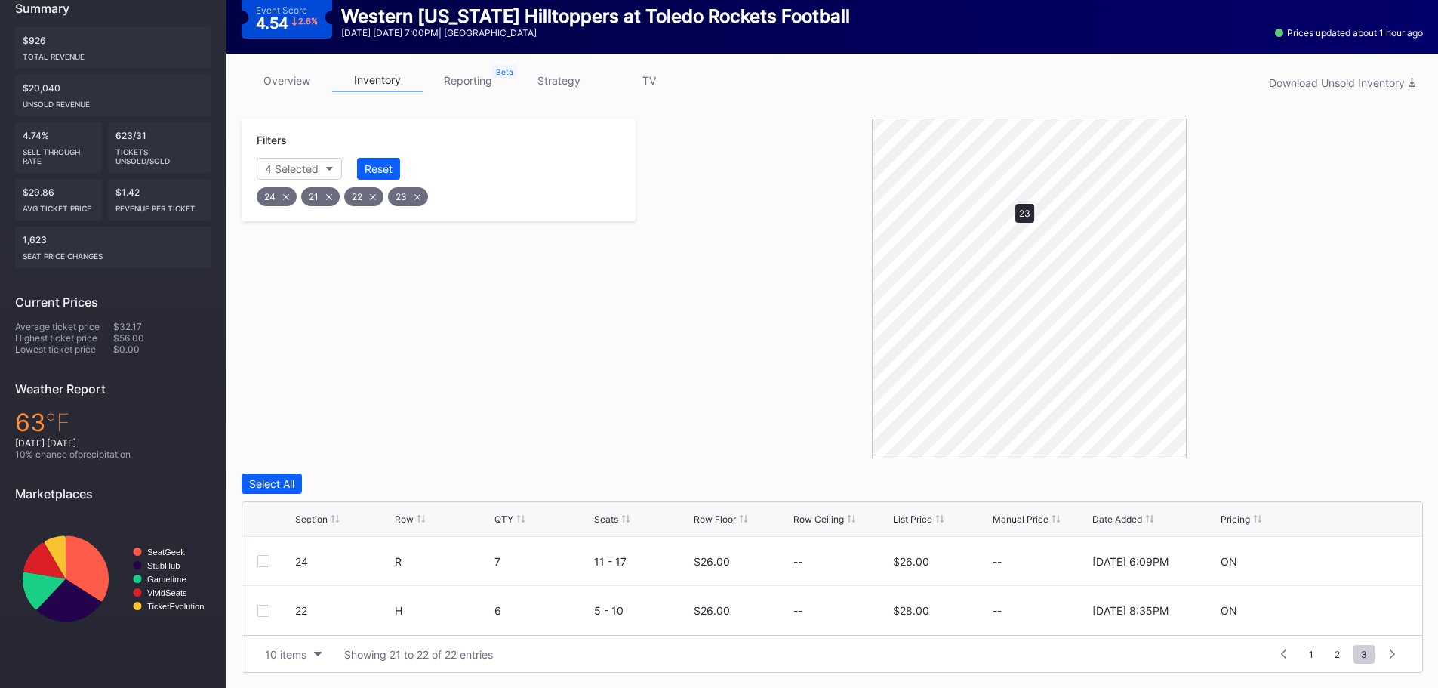
scroll to position [184, 0]
click at [854, 255] on div at bounding box center [1028, 288] width 787 height 340
click at [1312, 656] on span "1" at bounding box center [1311, 653] width 20 height 19
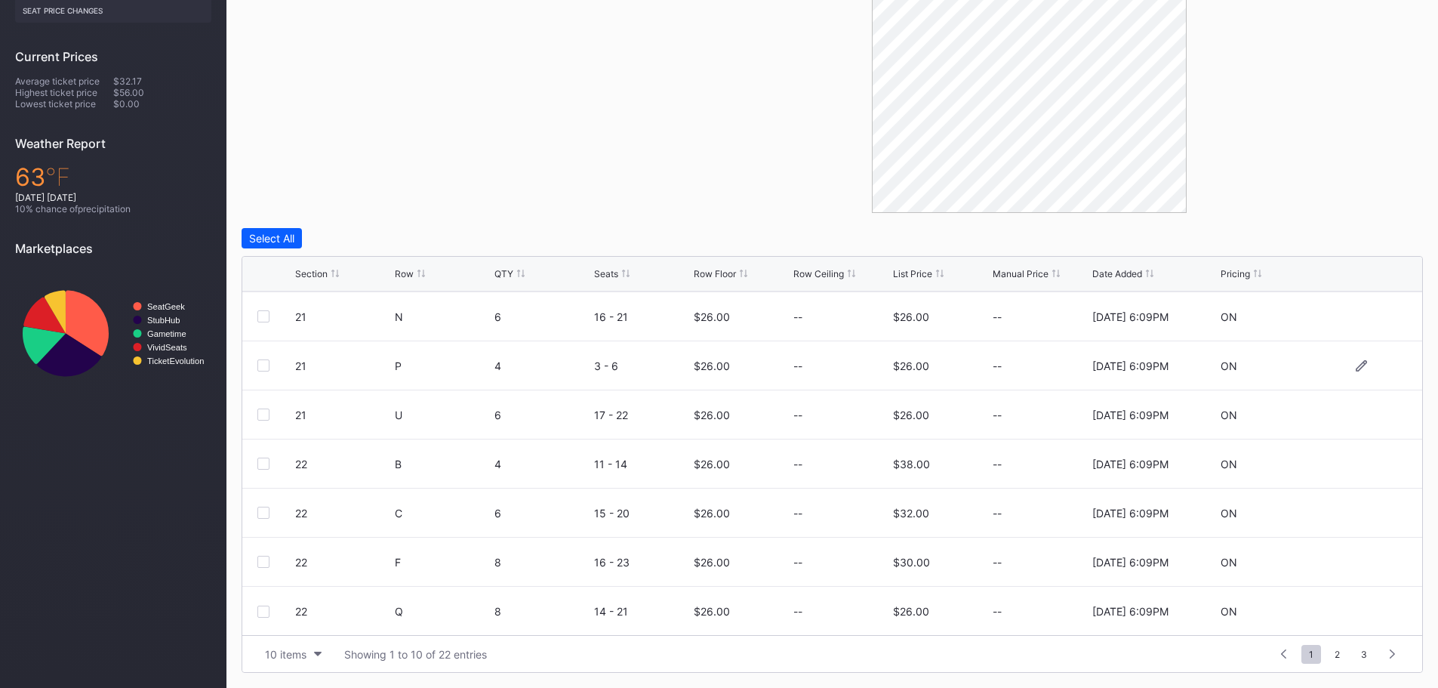
scroll to position [147, 0]
click at [1335, 655] on span "2" at bounding box center [1337, 653] width 20 height 19
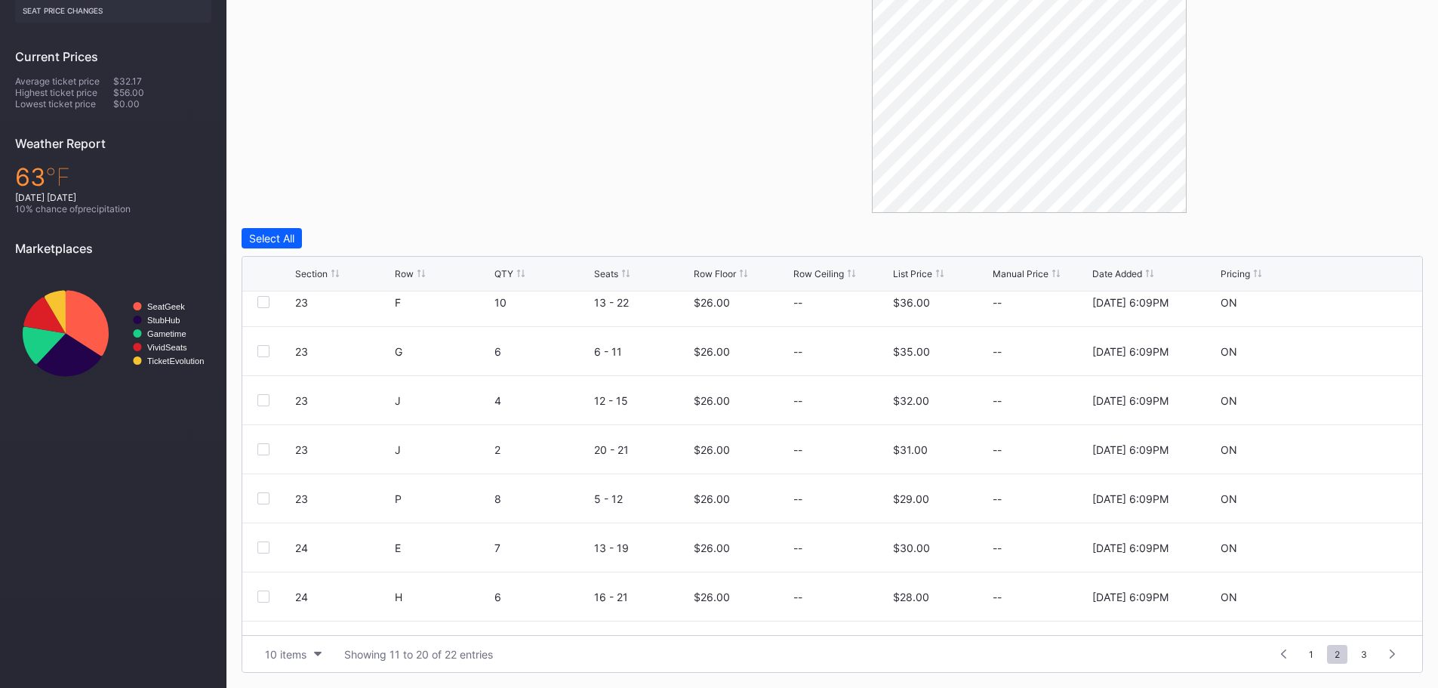
scroll to position [0, 0]
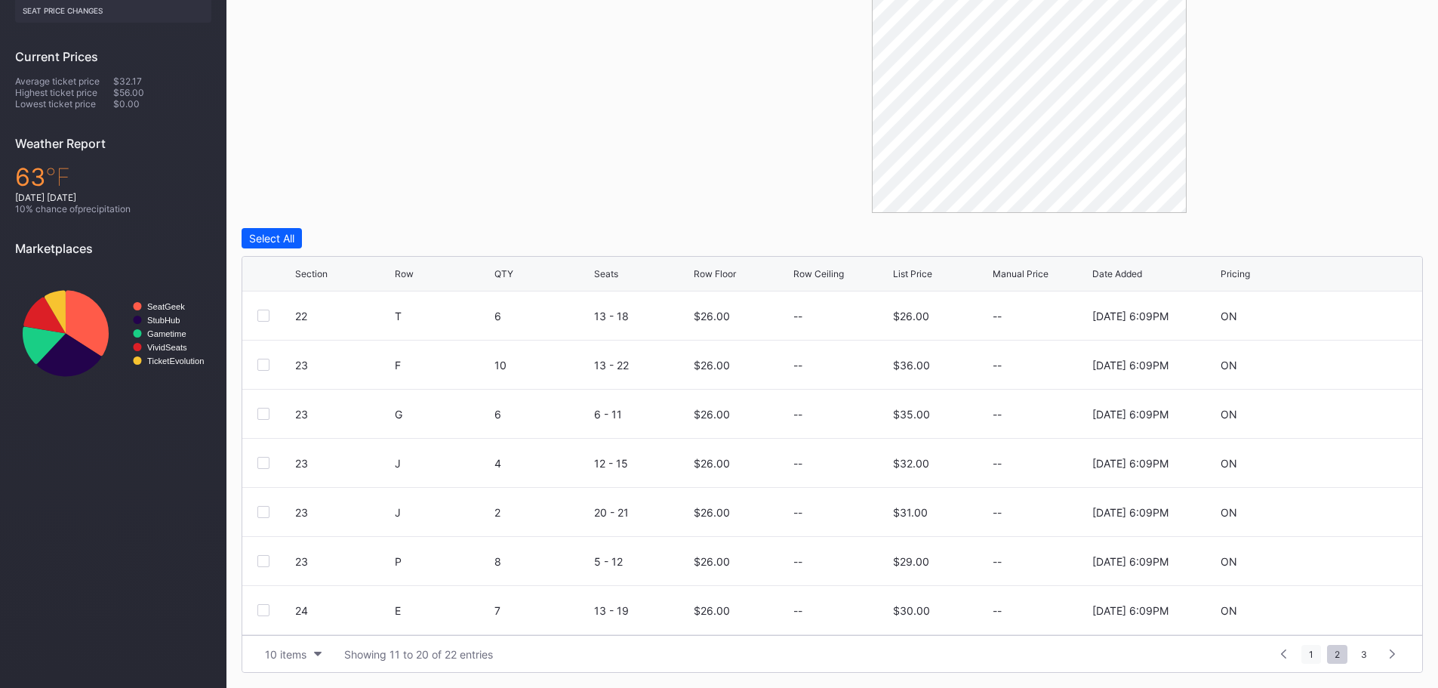
click at [1316, 654] on span "1" at bounding box center [1311, 653] width 20 height 19
click at [1355, 316] on icon at bounding box center [1360, 315] width 11 height 11
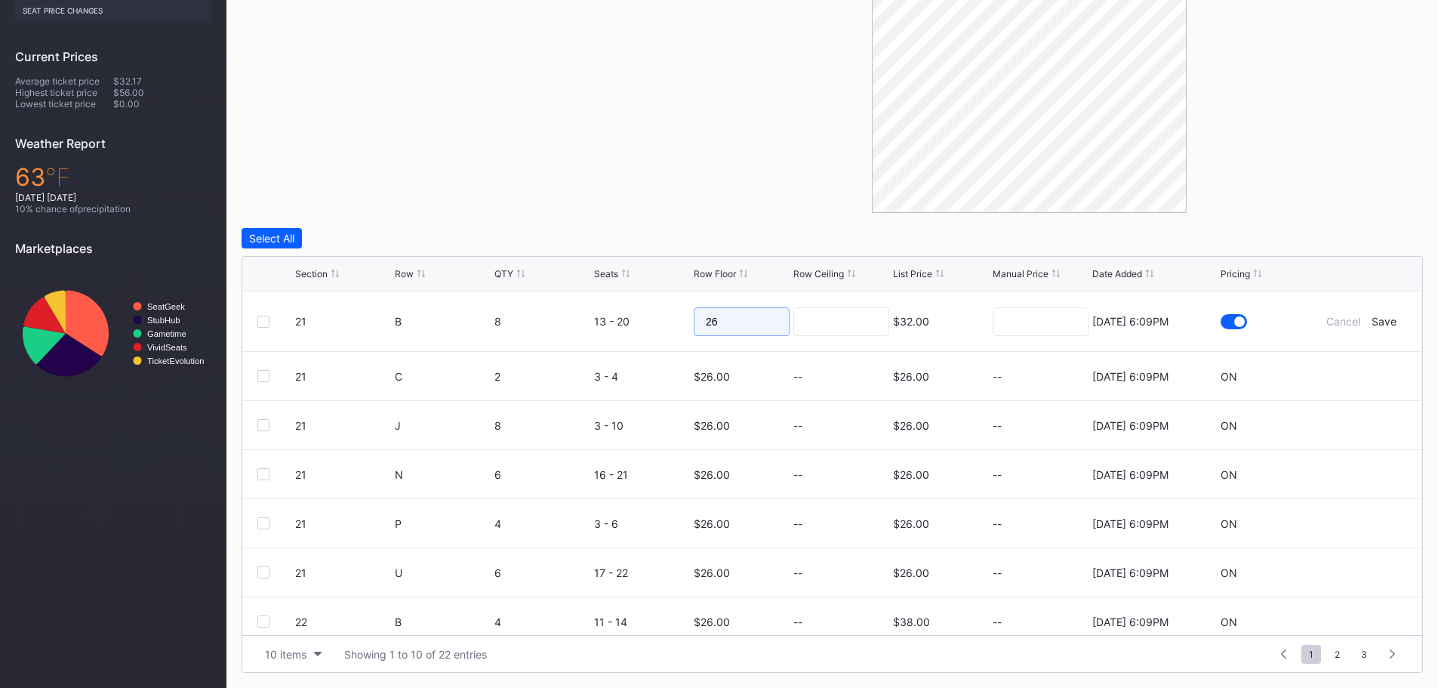
drag, startPoint x: 726, startPoint y: 322, endPoint x: 697, endPoint y: 322, distance: 29.4
click at [697, 322] on input "26" at bounding box center [742, 321] width 96 height 29
type input "30"
click at [1371, 320] on div "Save" at bounding box center [1383, 321] width 25 height 13
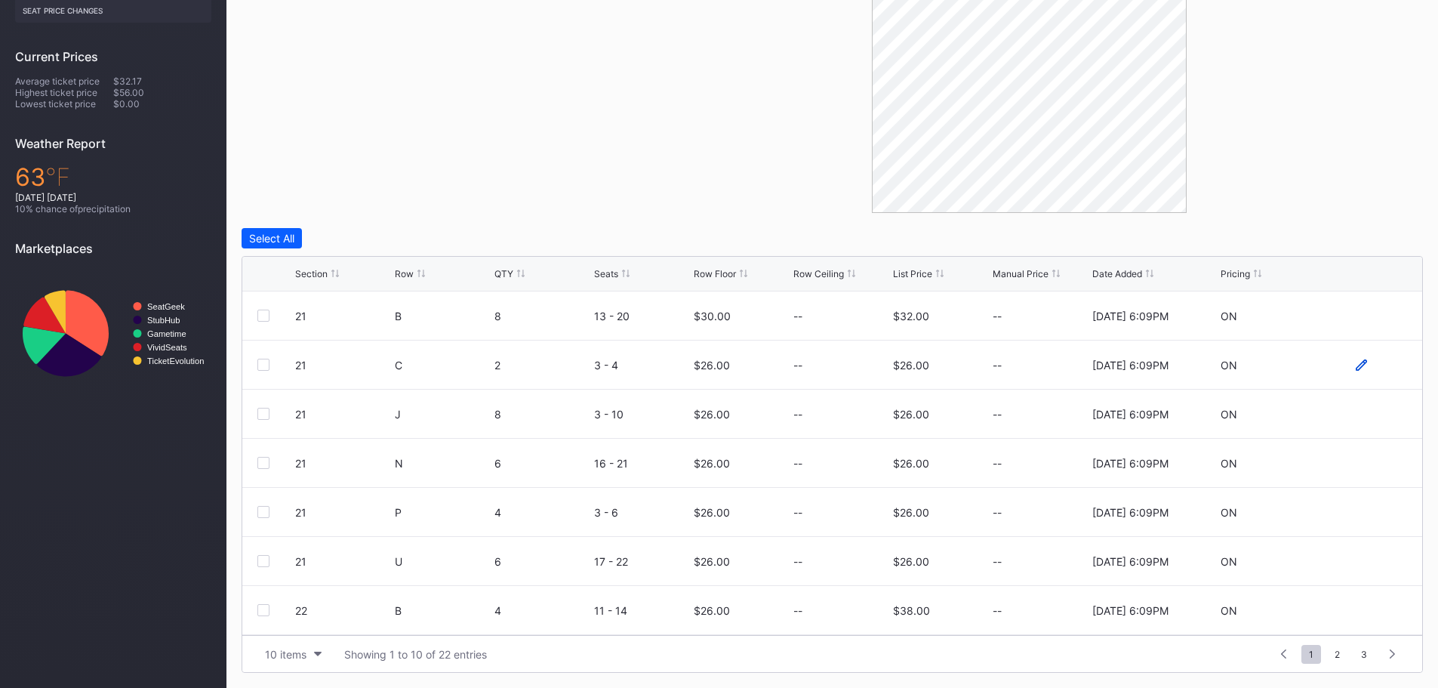
click at [1355, 366] on icon at bounding box center [1360, 363] width 11 height 11
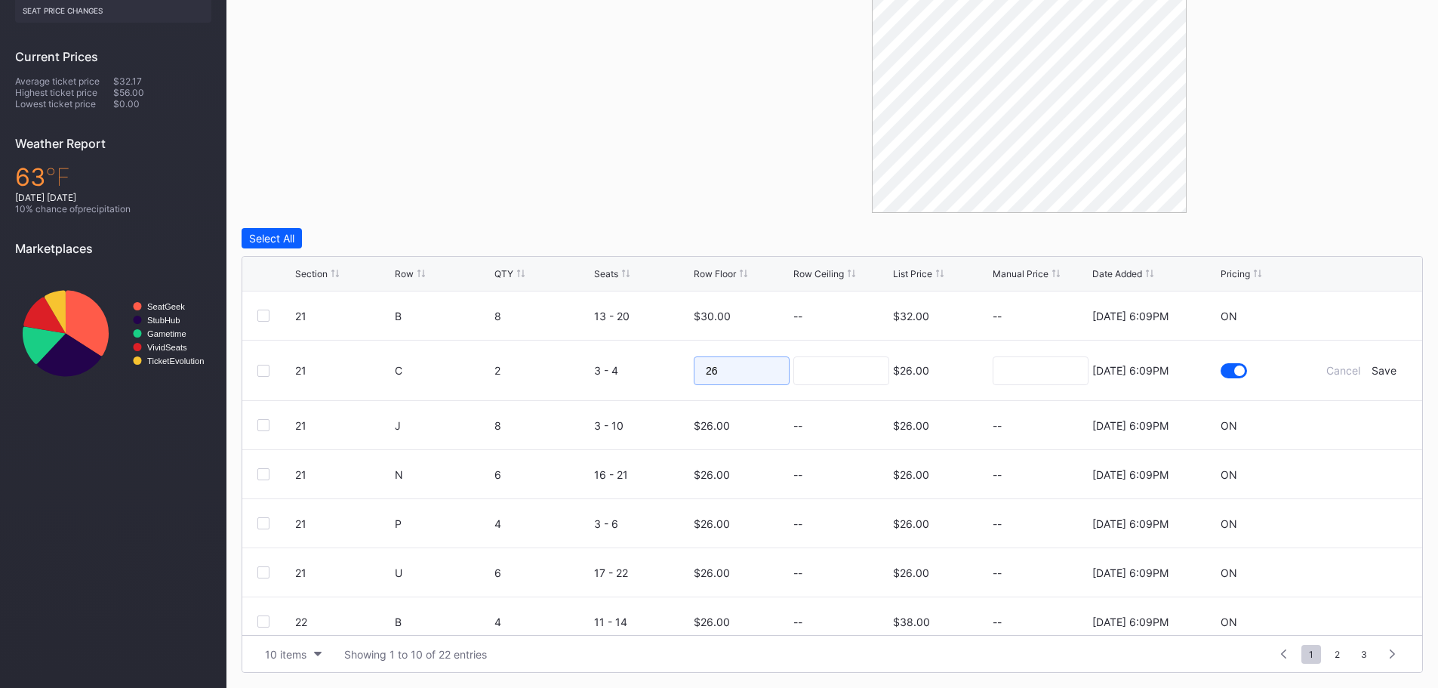
drag, startPoint x: 719, startPoint y: 369, endPoint x: 663, endPoint y: 368, distance: 55.9
click at [663, 369] on form "21 C 2 3 - 4 26 $26.00 8/15/2025 6:09PM Cancel Save" at bounding box center [851, 370] width 1112 height 60
type input "30"
click at [1371, 370] on div "Save" at bounding box center [1383, 370] width 25 height 13
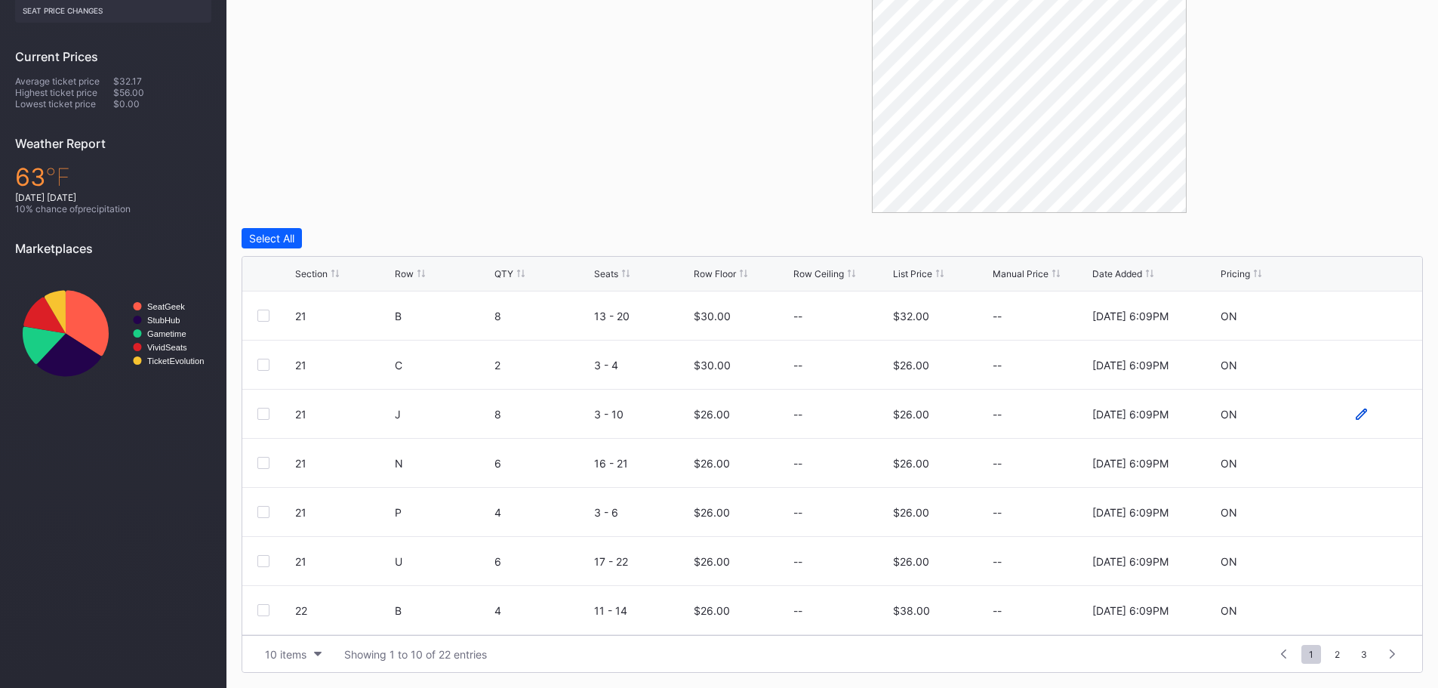
click at [1355, 412] on icon at bounding box center [1360, 413] width 11 height 11
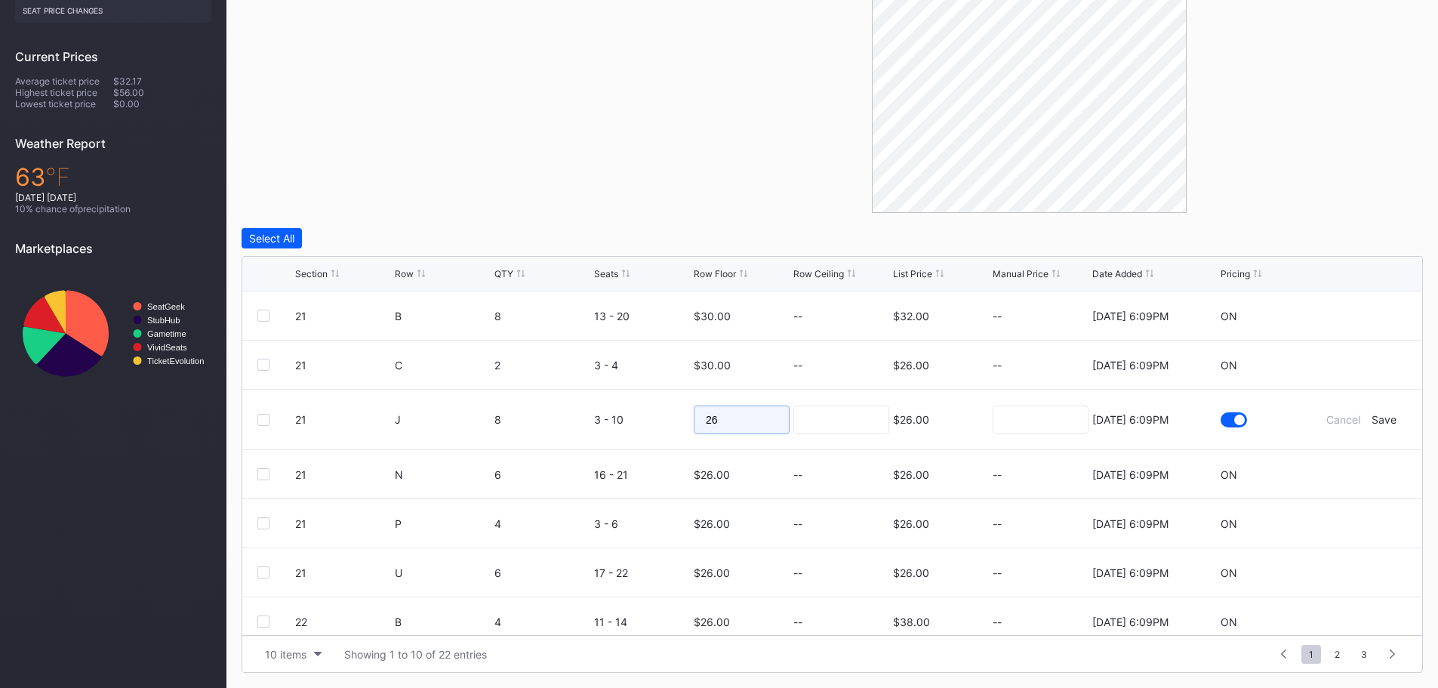
drag, startPoint x: 743, startPoint y: 417, endPoint x: 689, endPoint y: 420, distance: 54.4
click at [694, 420] on input "26" at bounding box center [742, 419] width 96 height 29
type input "30"
drag, startPoint x: 1379, startPoint y: 416, endPoint x: 1321, endPoint y: 436, distance: 61.6
click at [1378, 416] on div "Save" at bounding box center [1383, 419] width 25 height 13
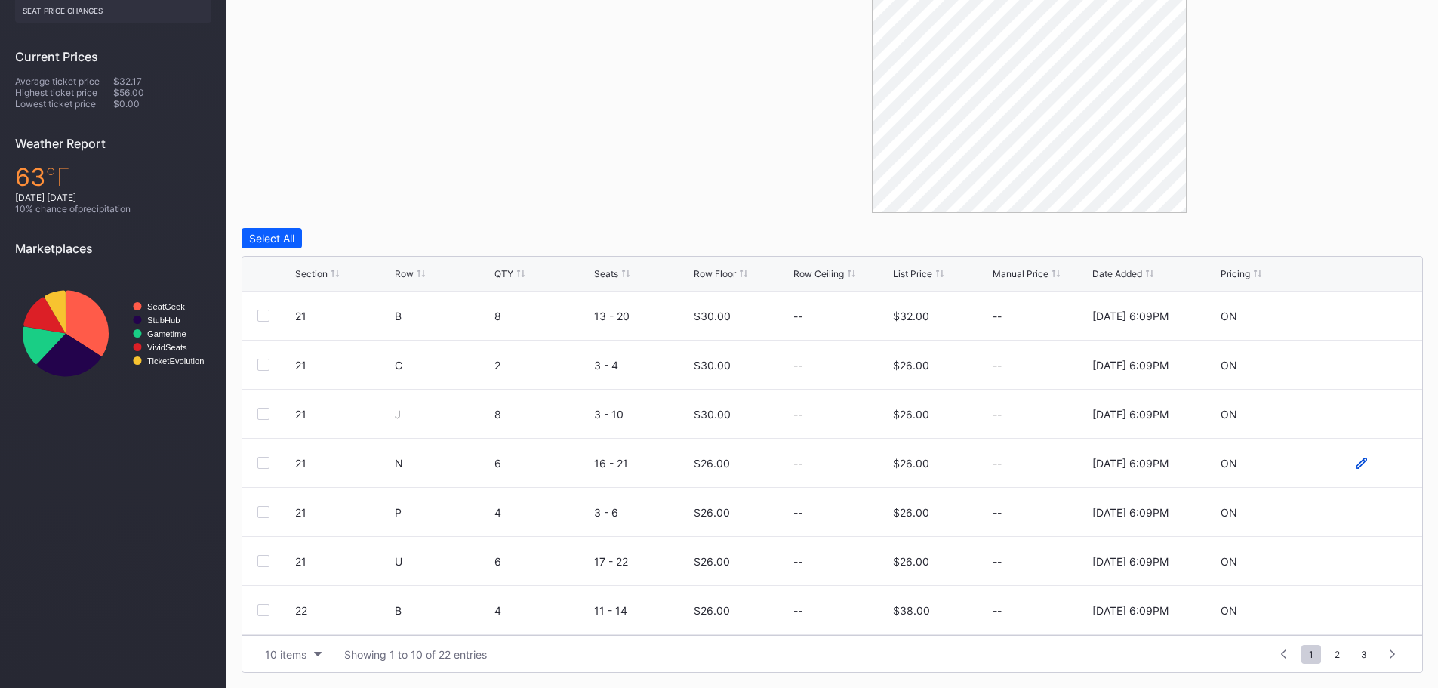
click at [1355, 466] on icon at bounding box center [1360, 462] width 11 height 11
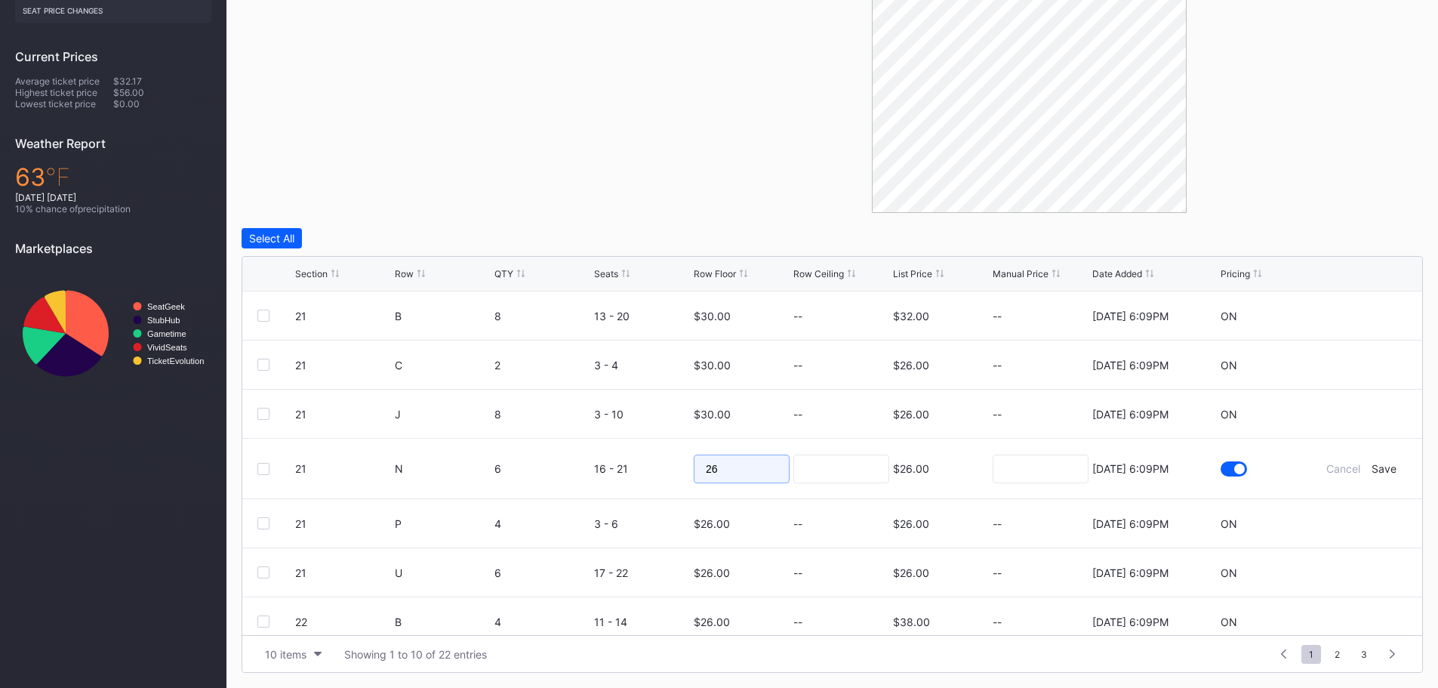
drag, startPoint x: 731, startPoint y: 472, endPoint x: 669, endPoint y: 464, distance: 62.3
click at [669, 464] on form "21 N 6 16 - 21 26 $26.00 8/15/2025 6:09PM Cancel Save" at bounding box center [851, 468] width 1112 height 60
type input "30"
click at [1371, 468] on div "Save" at bounding box center [1383, 468] width 25 height 13
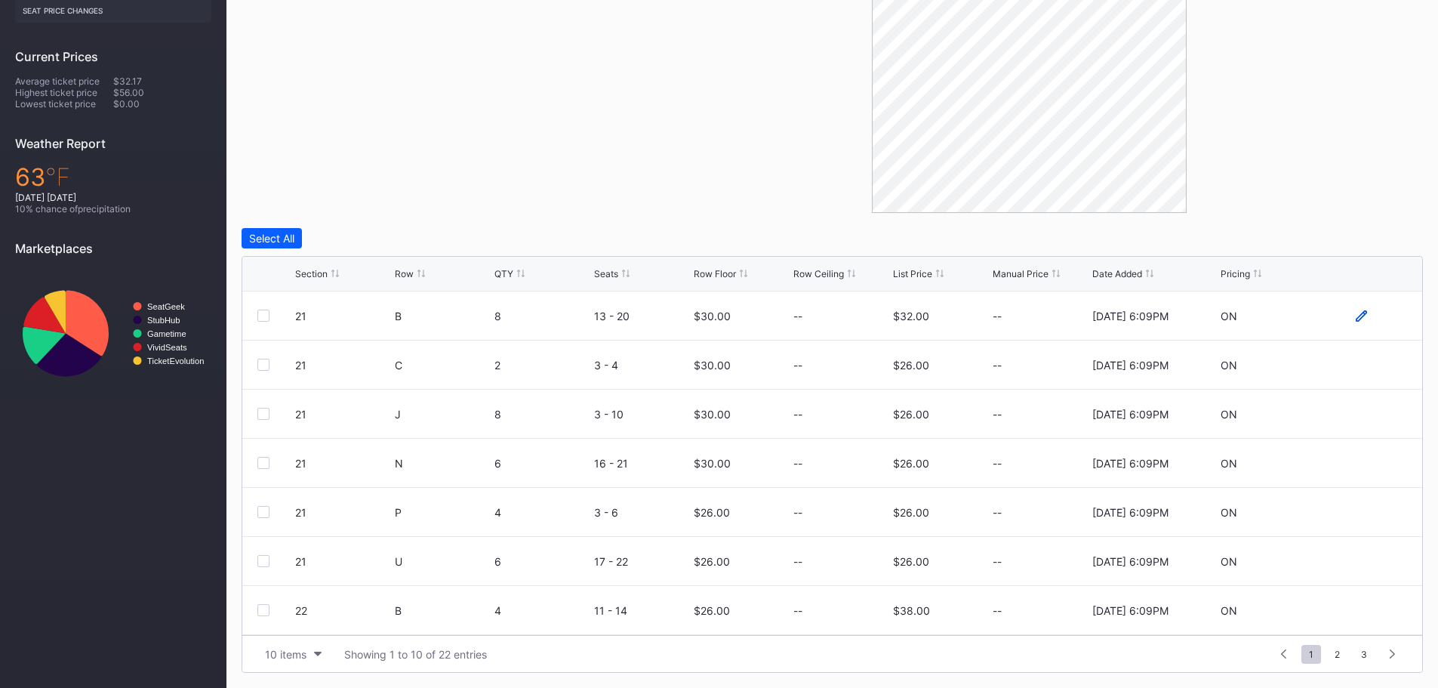
click at [1355, 314] on icon at bounding box center [1360, 315] width 11 height 11
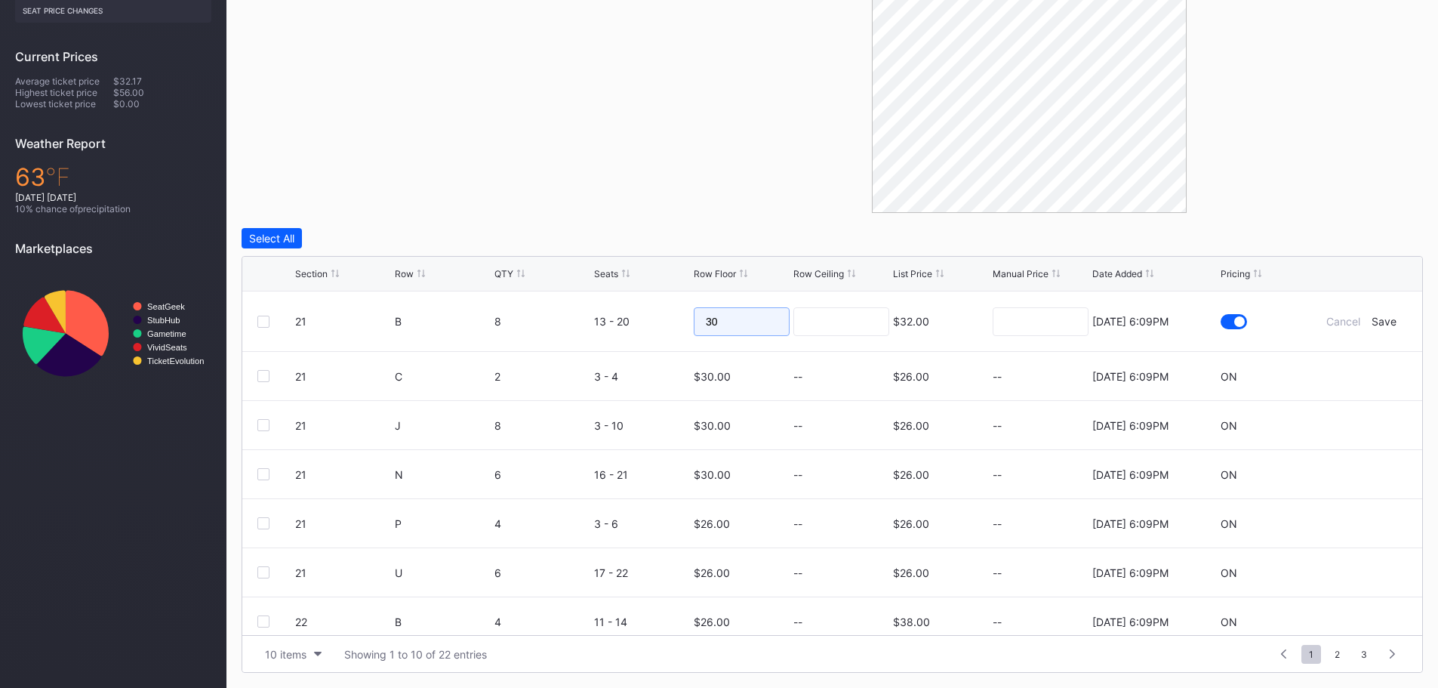
drag, startPoint x: 687, startPoint y: 321, endPoint x: 652, endPoint y: 322, distance: 34.7
click at [654, 321] on form "21 B 8 13 - 20 30 $32.00 8/15/2025 6:09PM Cancel Save" at bounding box center [851, 321] width 1112 height 60
type input "35"
click at [1371, 321] on div "Save" at bounding box center [1383, 321] width 25 height 13
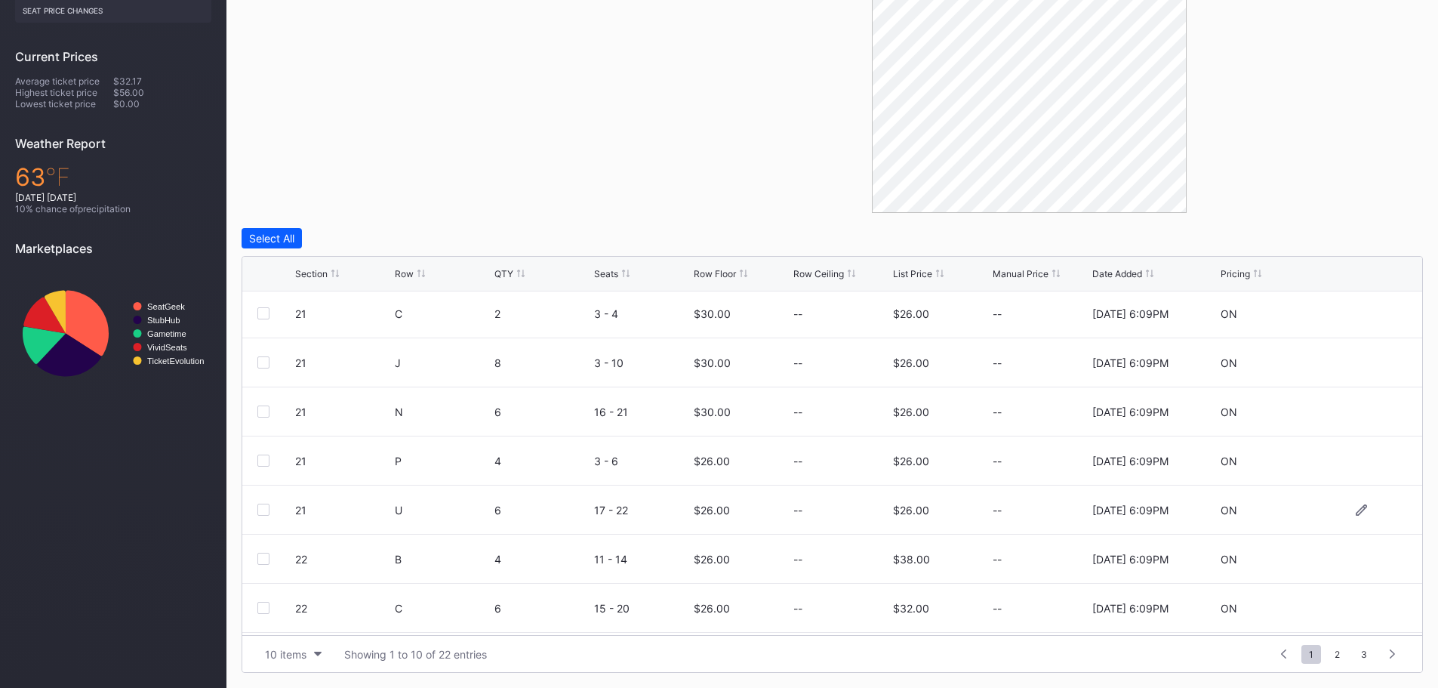
scroll to position [75, 0]
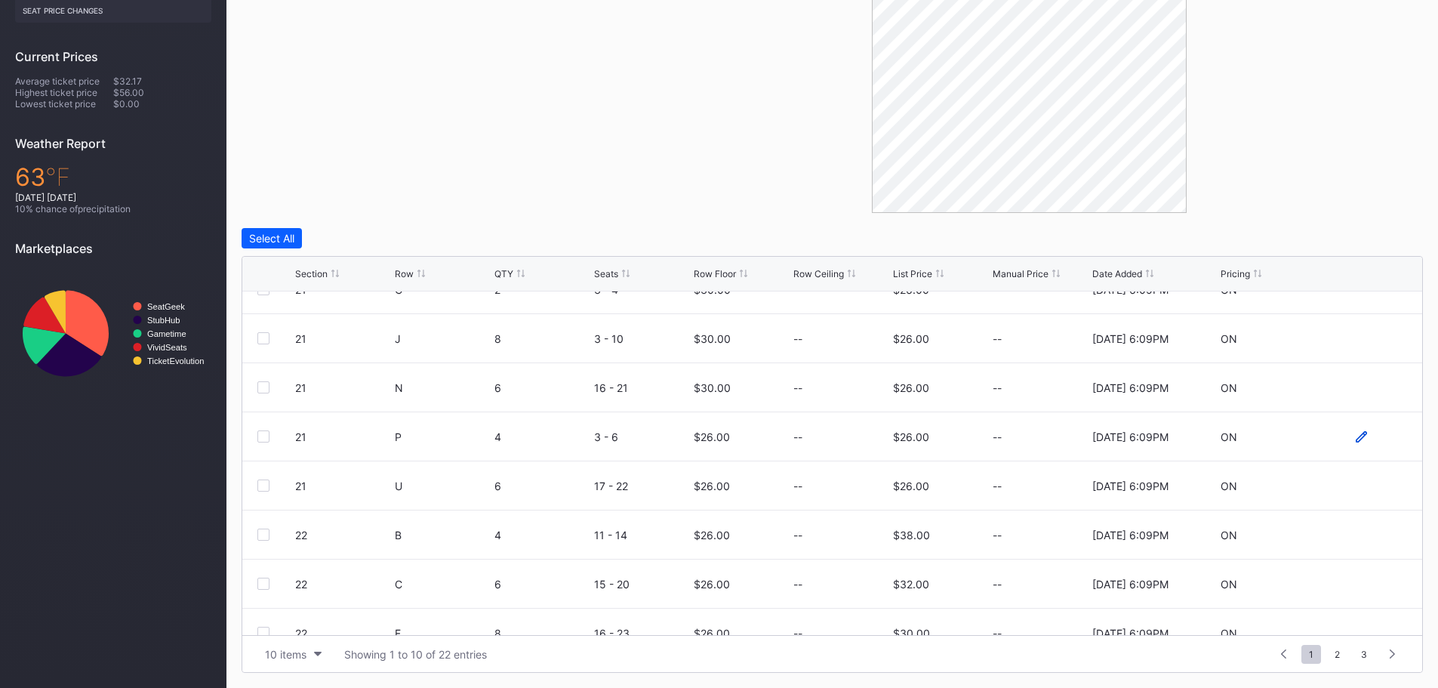
click at [1355, 435] on icon at bounding box center [1360, 436] width 11 height 11
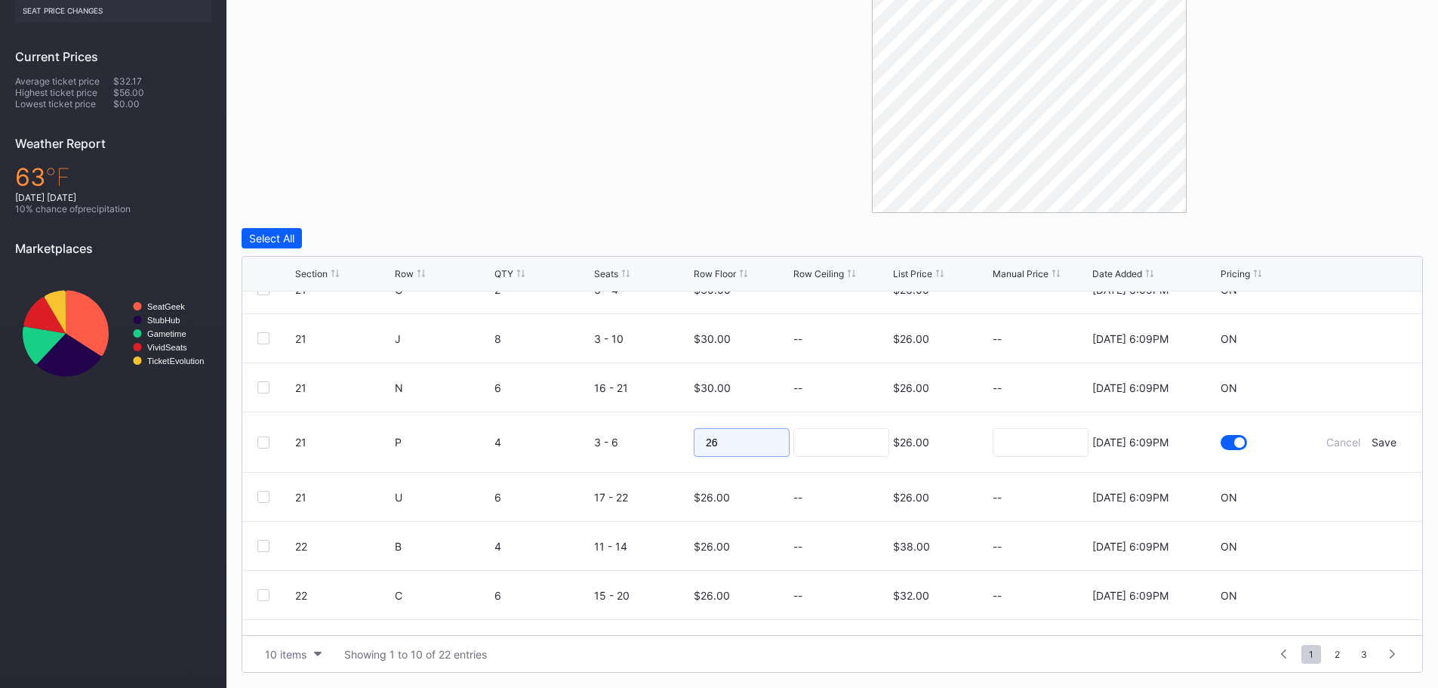
drag, startPoint x: 727, startPoint y: 445, endPoint x: 684, endPoint y: 445, distance: 43.0
click at [684, 445] on form "21 P 4 3 - 6 26 $26.00 8/15/2025 6:09PM Cancel Save" at bounding box center [851, 442] width 1112 height 60
type input "30"
click at [1379, 438] on div "Save" at bounding box center [1383, 441] width 25 height 13
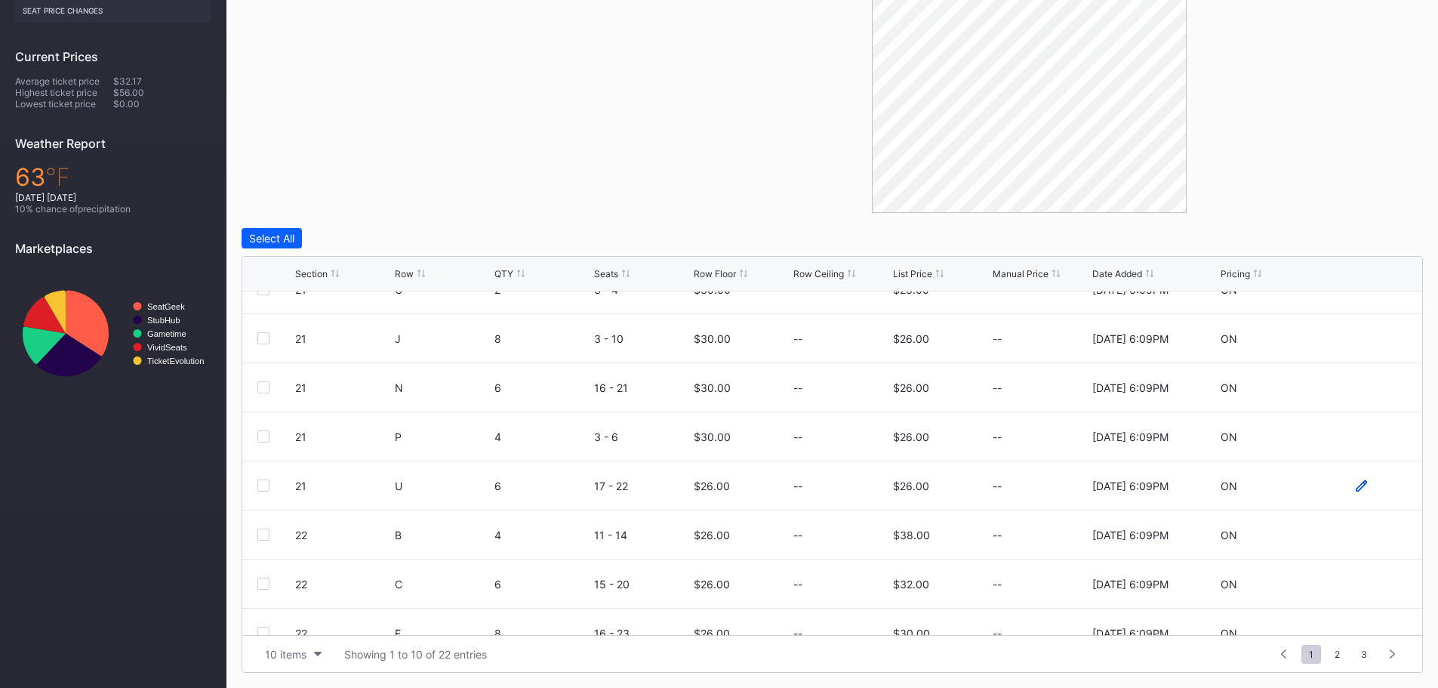
click at [1355, 483] on icon at bounding box center [1360, 485] width 11 height 11
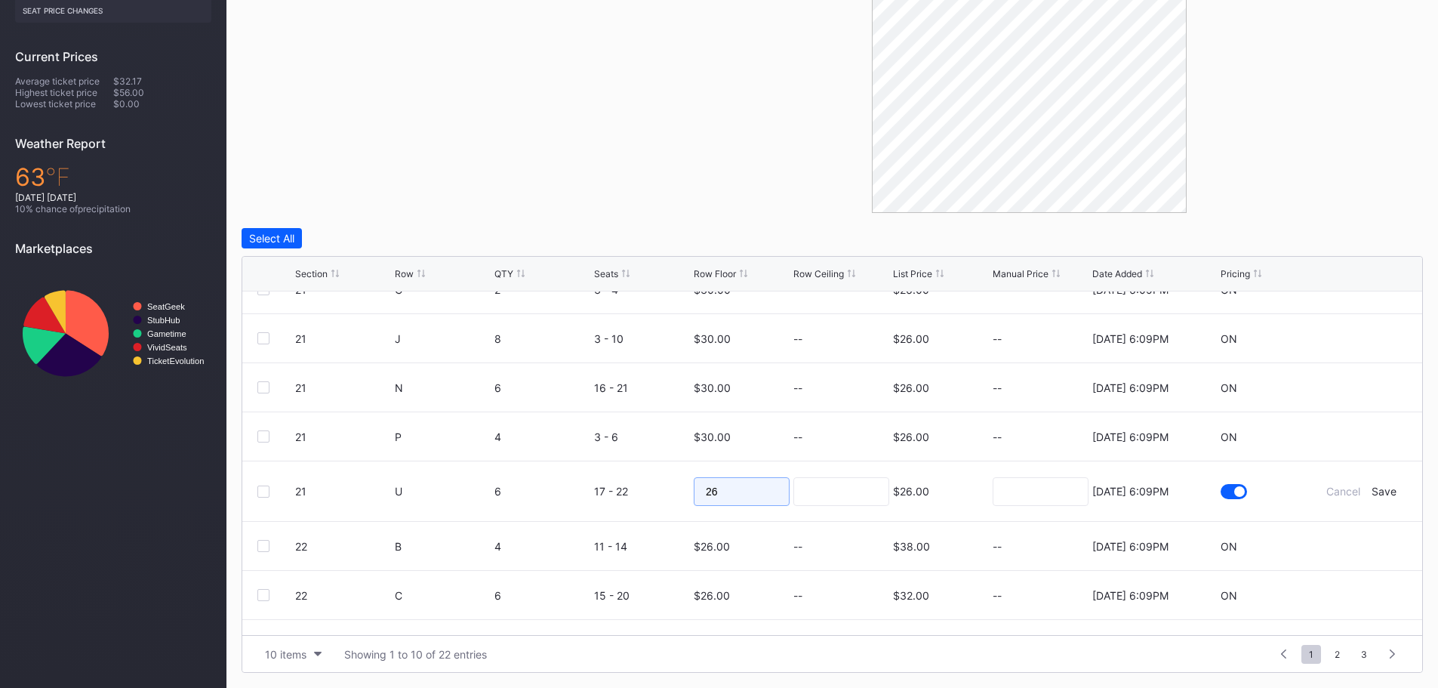
drag, startPoint x: 743, startPoint y: 493, endPoint x: 678, endPoint y: 491, distance: 64.9
click at [678, 491] on form "21 U 6 17 - 22 26 $26.00 8/15/2025 6:09PM Cancel Save" at bounding box center [851, 491] width 1112 height 60
type input "30"
click at [1371, 491] on div "Save" at bounding box center [1383, 491] width 25 height 13
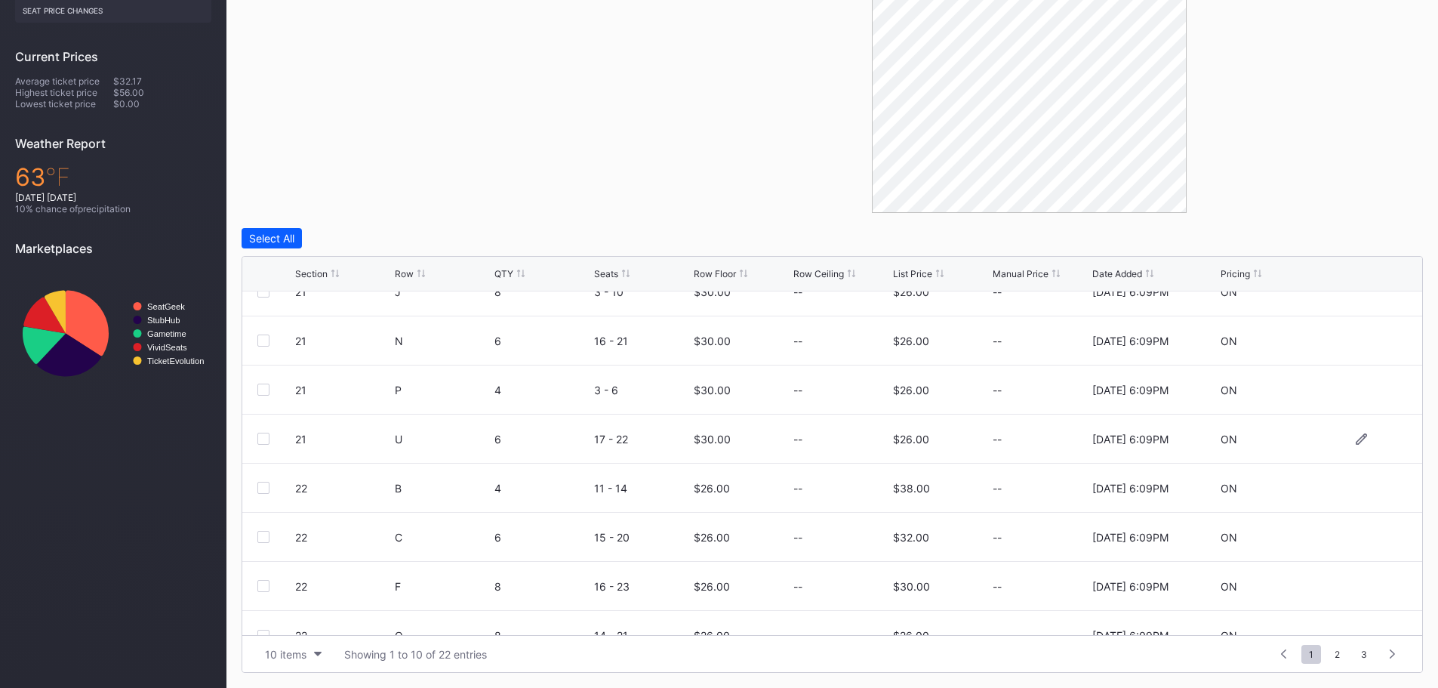
scroll to position [147, 0]
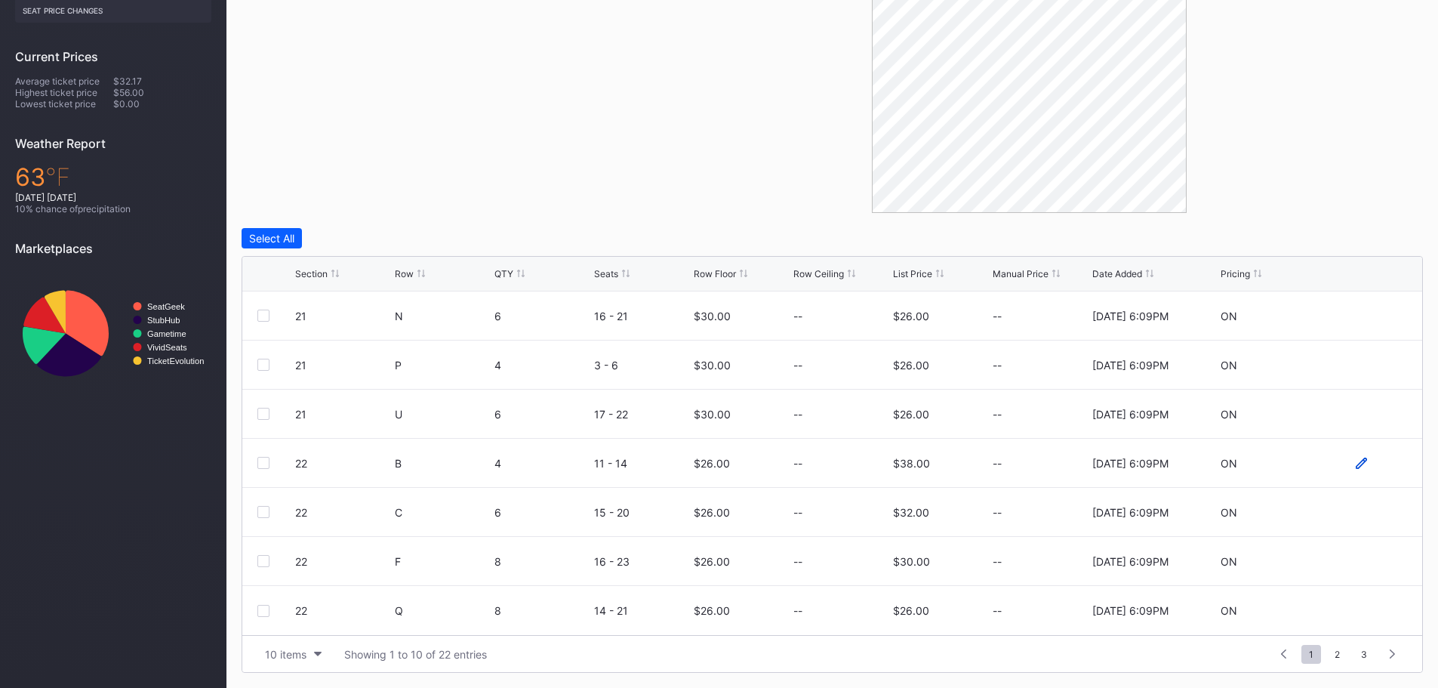
click at [1355, 462] on icon at bounding box center [1360, 462] width 11 height 11
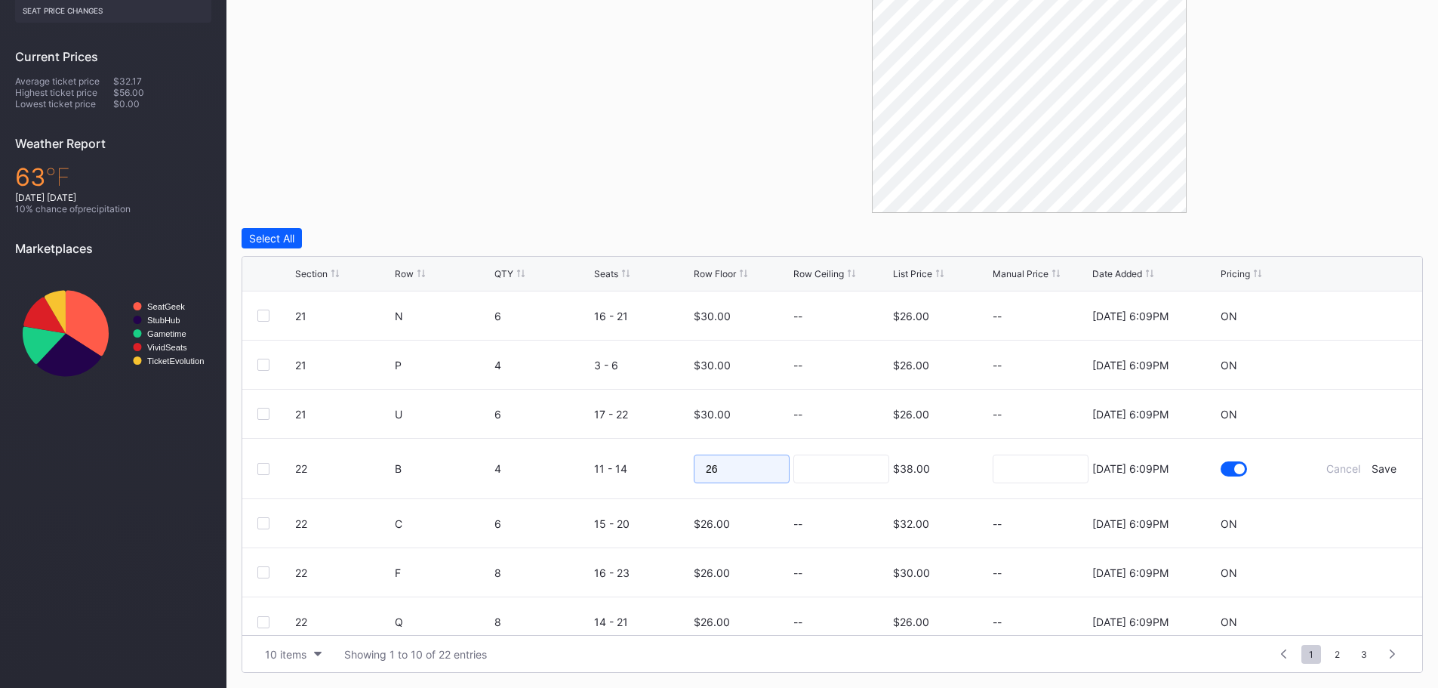
drag, startPoint x: 753, startPoint y: 471, endPoint x: 641, endPoint y: 473, distance: 111.7
click at [641, 473] on form "22 B 4 11 - 14 26 $38.00 8/15/2025 6:09PM Cancel Save" at bounding box center [851, 468] width 1112 height 60
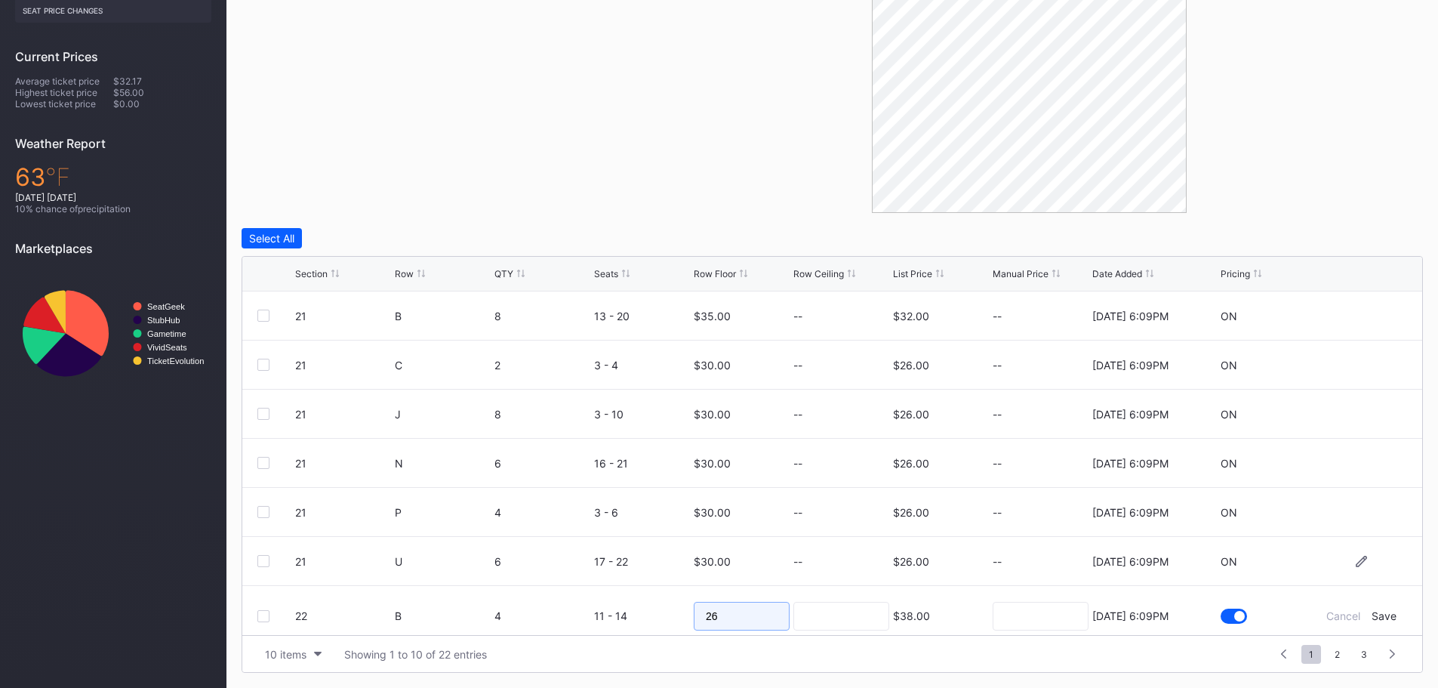
scroll to position [158, 0]
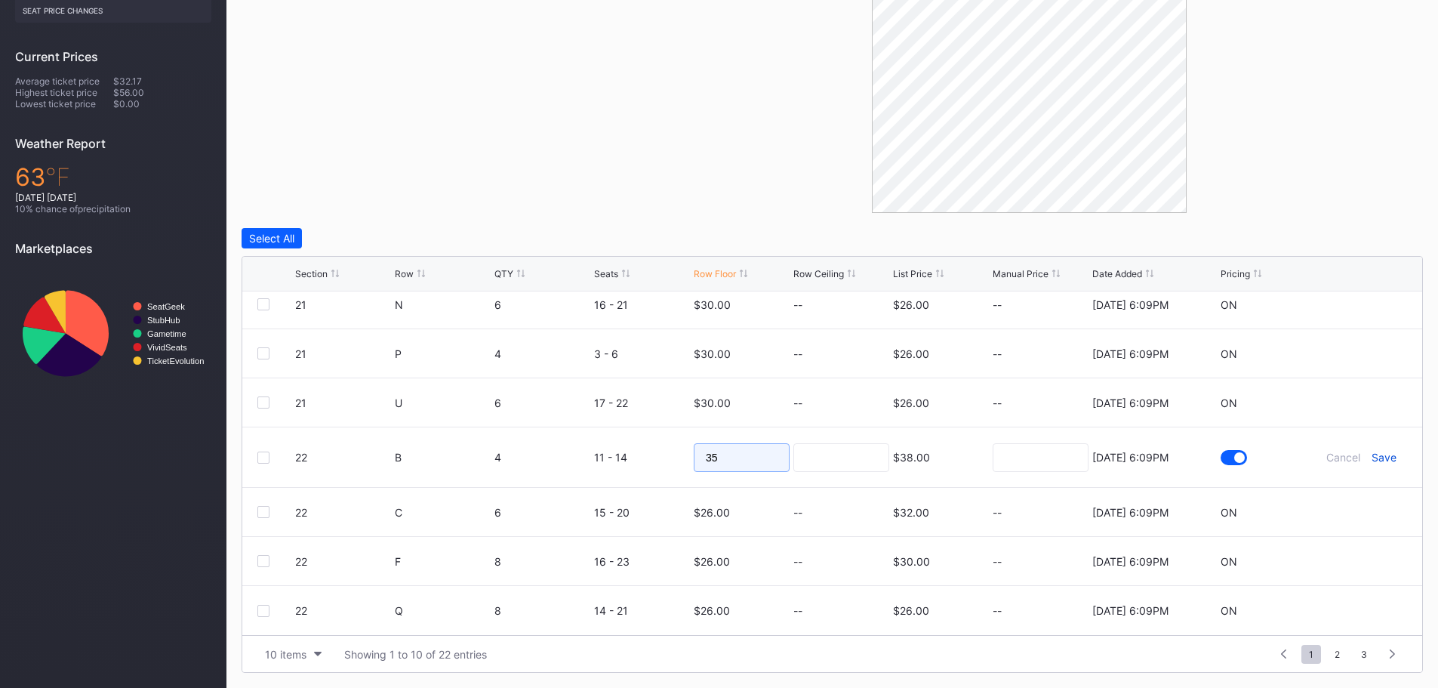
type input "35"
click at [1374, 460] on div "Save" at bounding box center [1383, 457] width 25 height 13
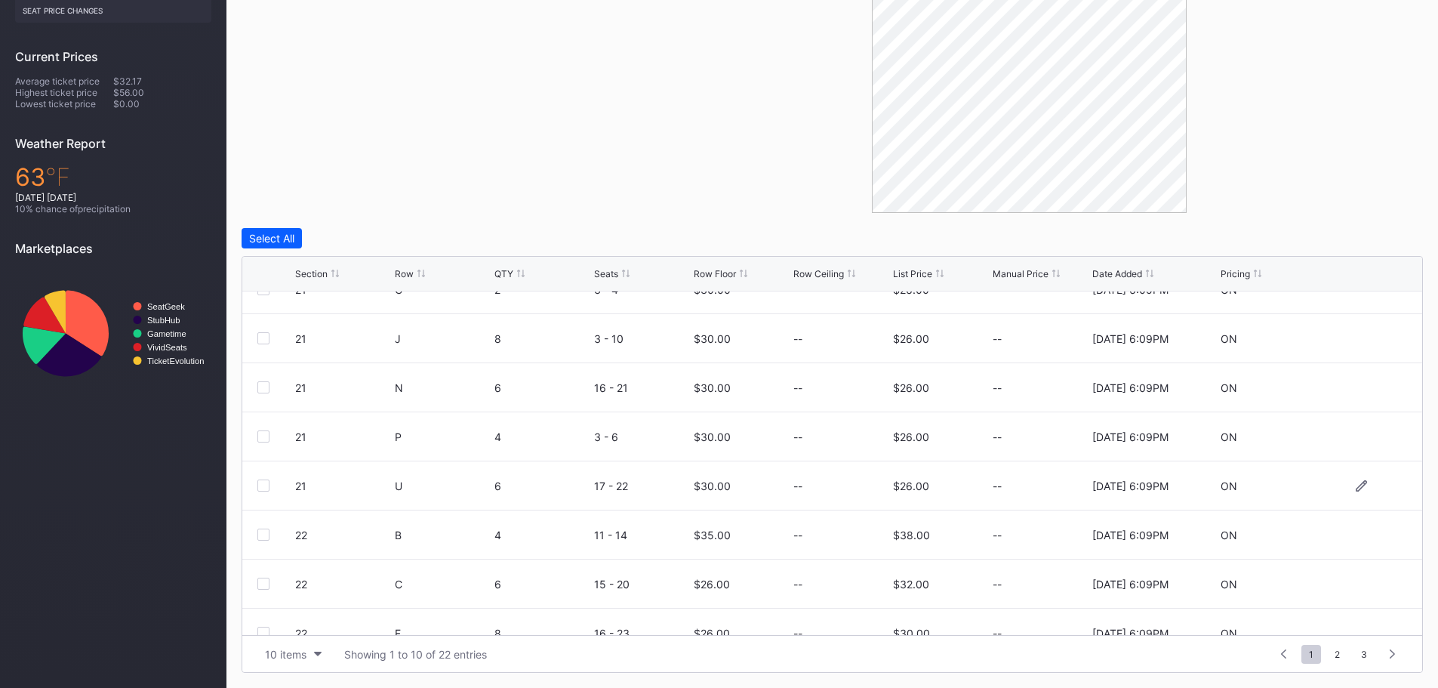
scroll to position [147, 0]
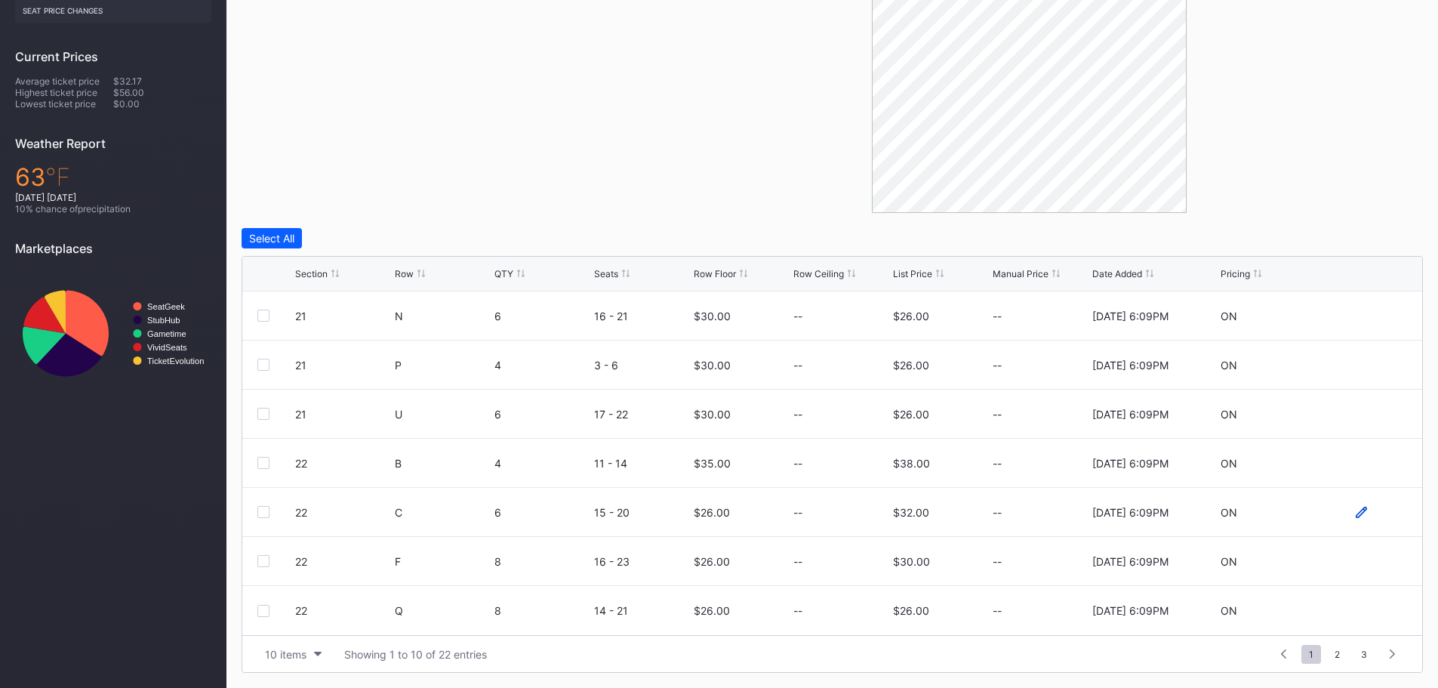
click at [1355, 512] on icon at bounding box center [1360, 511] width 11 height 11
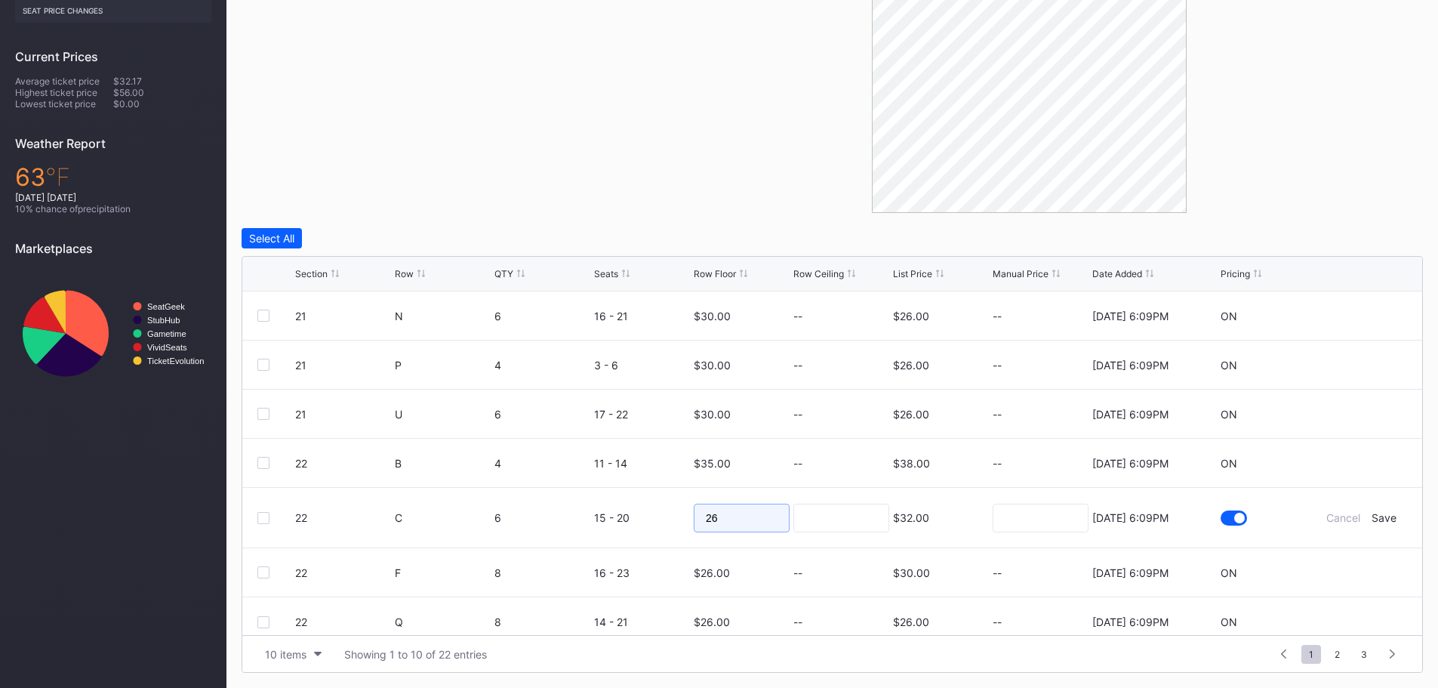
drag, startPoint x: 745, startPoint y: 515, endPoint x: 683, endPoint y: 515, distance: 61.9
click at [683, 515] on form "22 C 6 15 - 20 26 $32.00 8/15/2025 6:09PM Cancel Save" at bounding box center [851, 518] width 1112 height 60
type input "35"
click at [1371, 517] on div "Save" at bounding box center [1383, 517] width 25 height 13
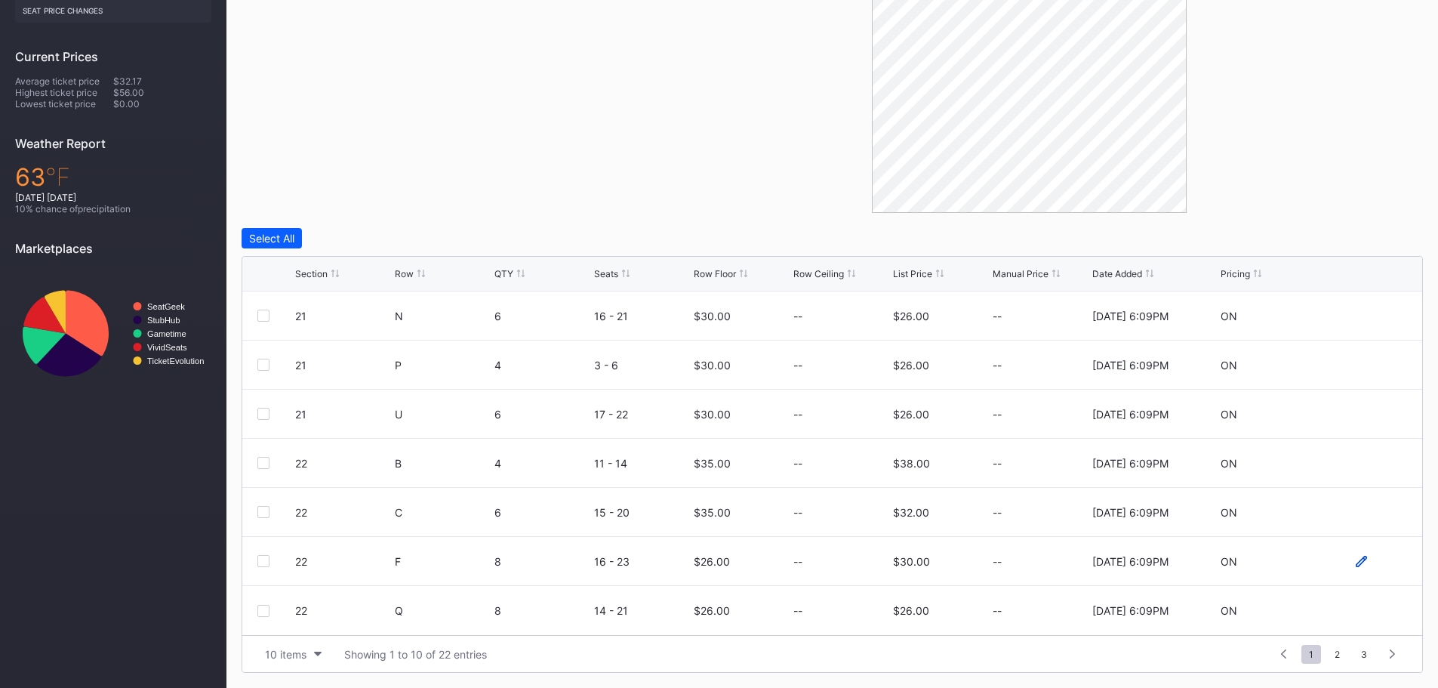
click at [1355, 560] on icon at bounding box center [1360, 560] width 11 height 11
drag, startPoint x: 758, startPoint y: 566, endPoint x: 685, endPoint y: 569, distance: 72.5
click at [685, 569] on form "22 F 8 16 - 23 26 $30.00 8/15/2025 6:09PM Cancel Save" at bounding box center [851, 567] width 1112 height 60
type input "30"
click at [1383, 564] on div "Save" at bounding box center [1383, 566] width 25 height 13
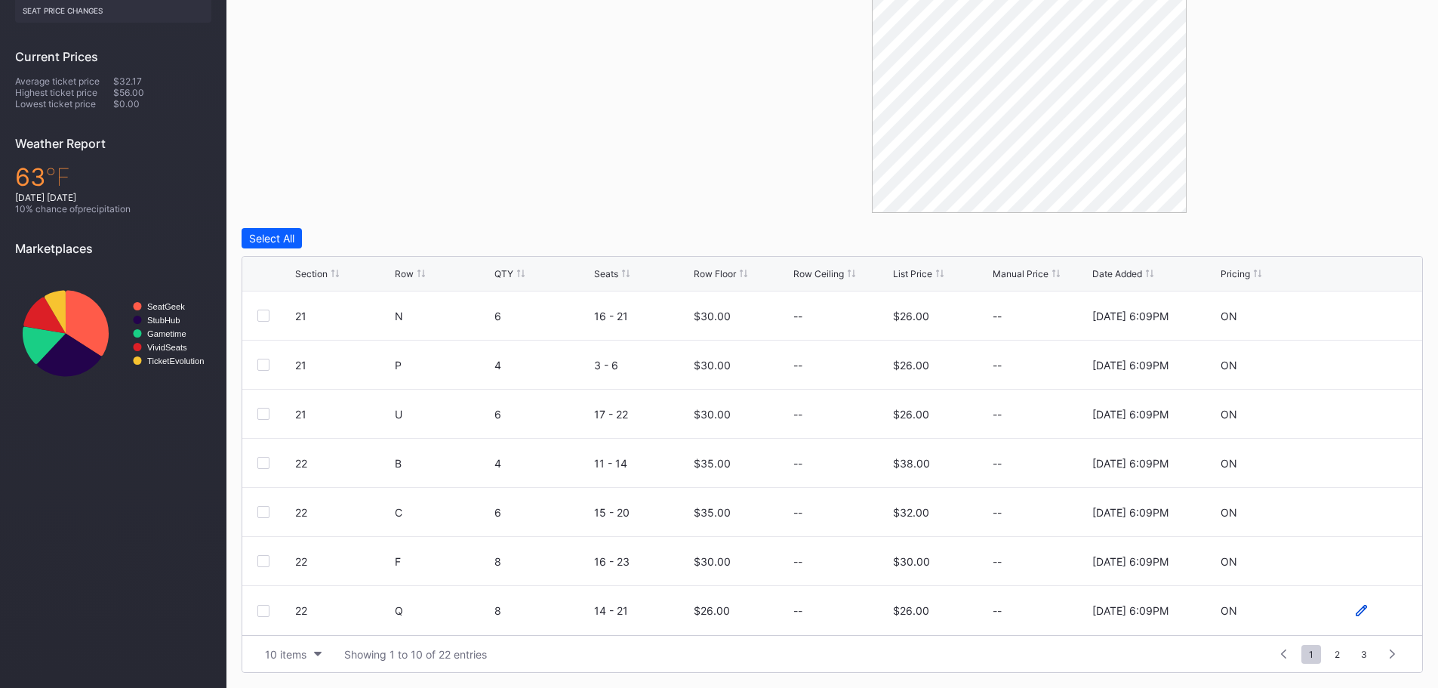
click at [1355, 613] on icon at bounding box center [1360, 609] width 11 height 11
click at [684, 613] on form "22 Q 8 14 - 21 26 $26.00 8/15/2025 6:09PM Cancel Save" at bounding box center [851, 616] width 1112 height 60
type input "30"
click at [1372, 618] on div "Save" at bounding box center [1383, 616] width 25 height 13
click at [1334, 655] on span "2" at bounding box center [1337, 653] width 20 height 19
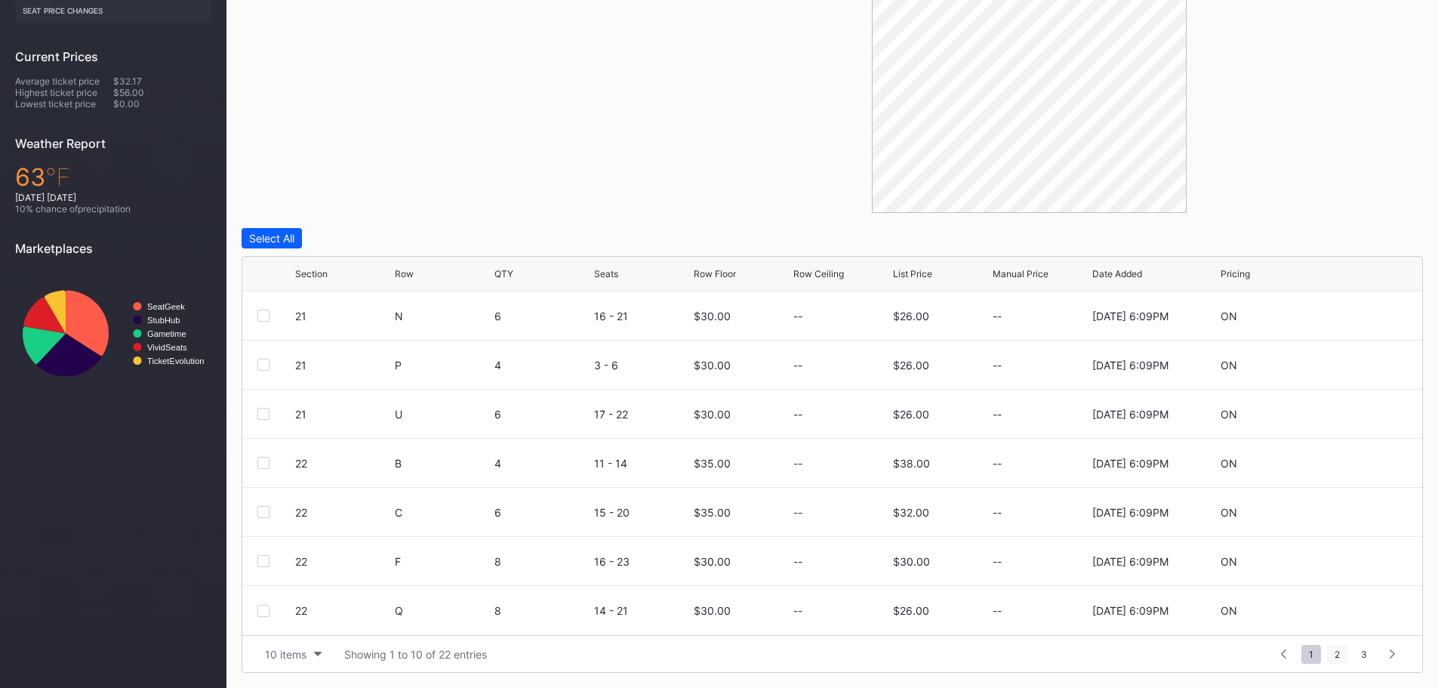
scroll to position [0, 0]
click at [1355, 318] on icon at bounding box center [1360, 315] width 11 height 11
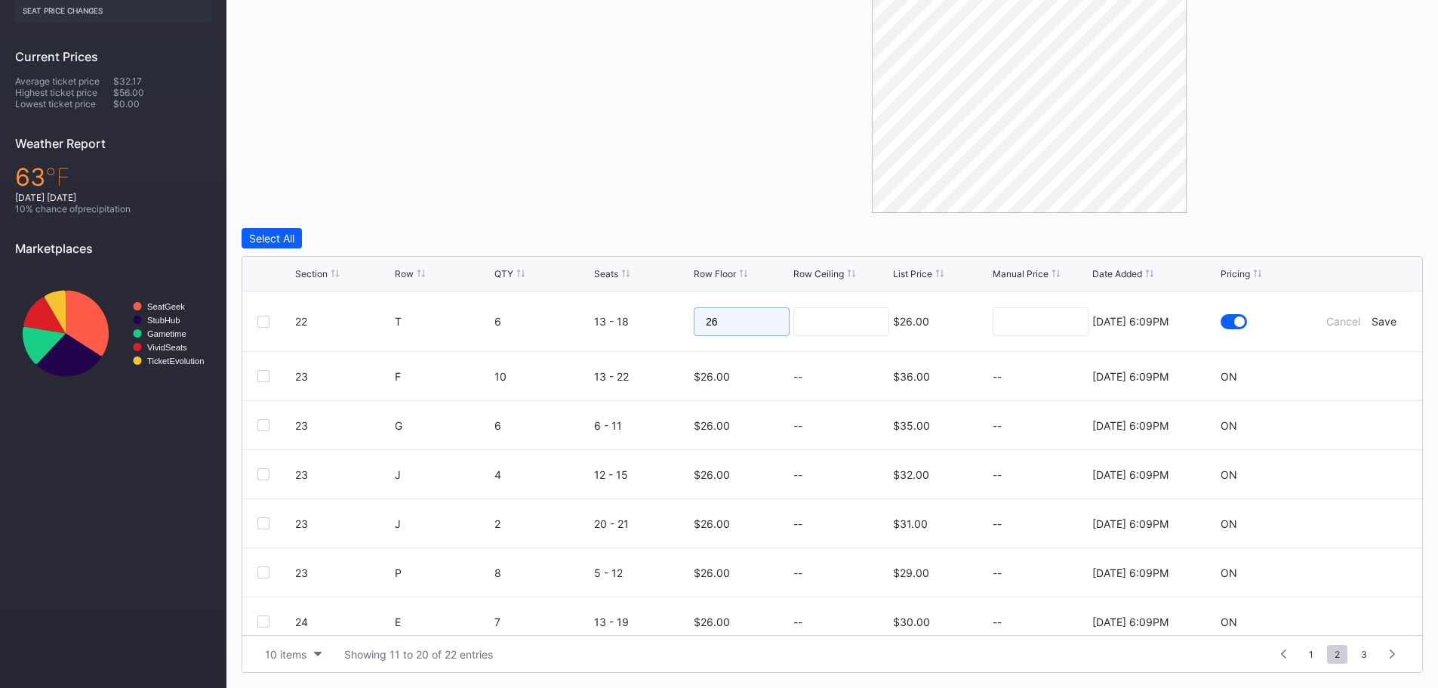
drag, startPoint x: 749, startPoint y: 327, endPoint x: 655, endPoint y: 322, distance: 94.4
click at [655, 322] on form "22 T 6 13 - 18 26 $26.00 8/15/2025 6:09PM Cancel Save" at bounding box center [851, 321] width 1112 height 60
type input "30"
click at [1375, 318] on div "Save" at bounding box center [1383, 321] width 25 height 13
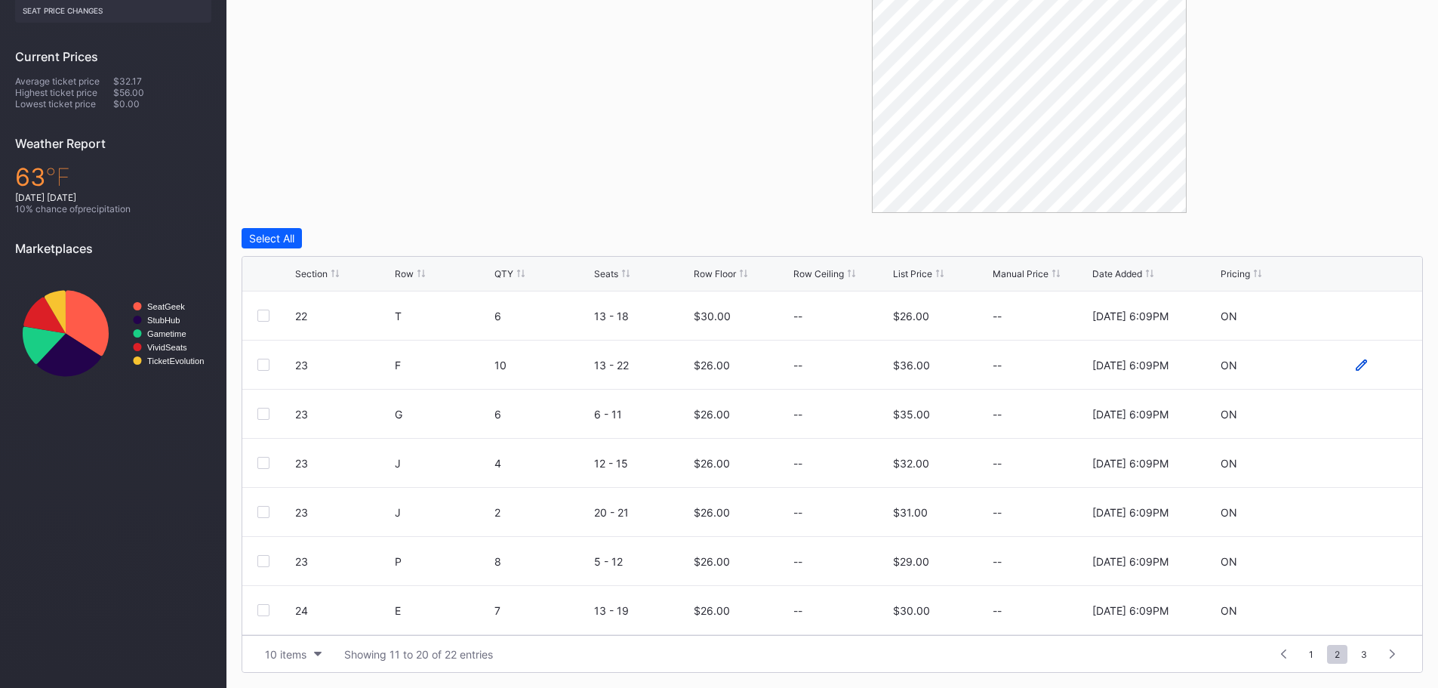
click at [1355, 364] on icon at bounding box center [1360, 364] width 11 height 11
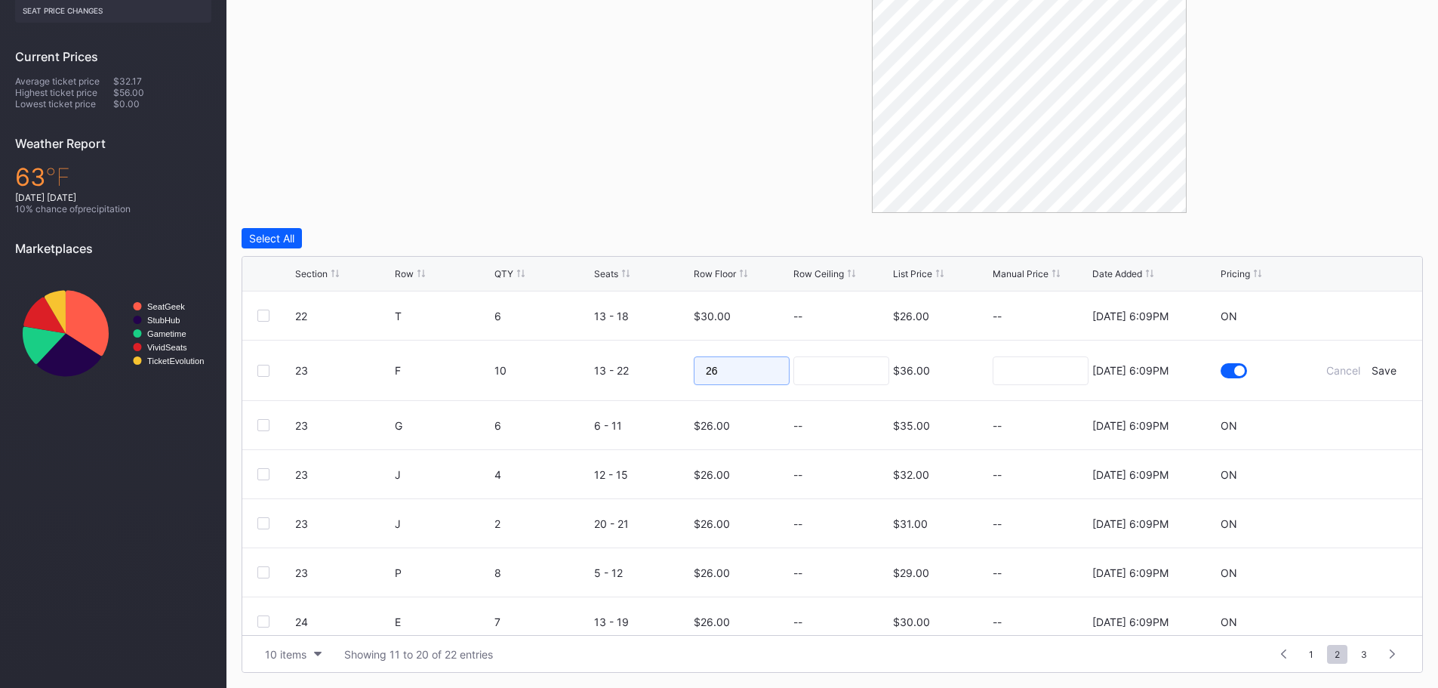
drag, startPoint x: 745, startPoint y: 371, endPoint x: 661, endPoint y: 368, distance: 83.8
click at [661, 368] on form "23 F 10 13 - 22 26 $36.00 8/15/2025 6:09PM Cancel Save" at bounding box center [851, 370] width 1112 height 60
type input "30"
click at [1374, 374] on div "Save" at bounding box center [1383, 370] width 25 height 13
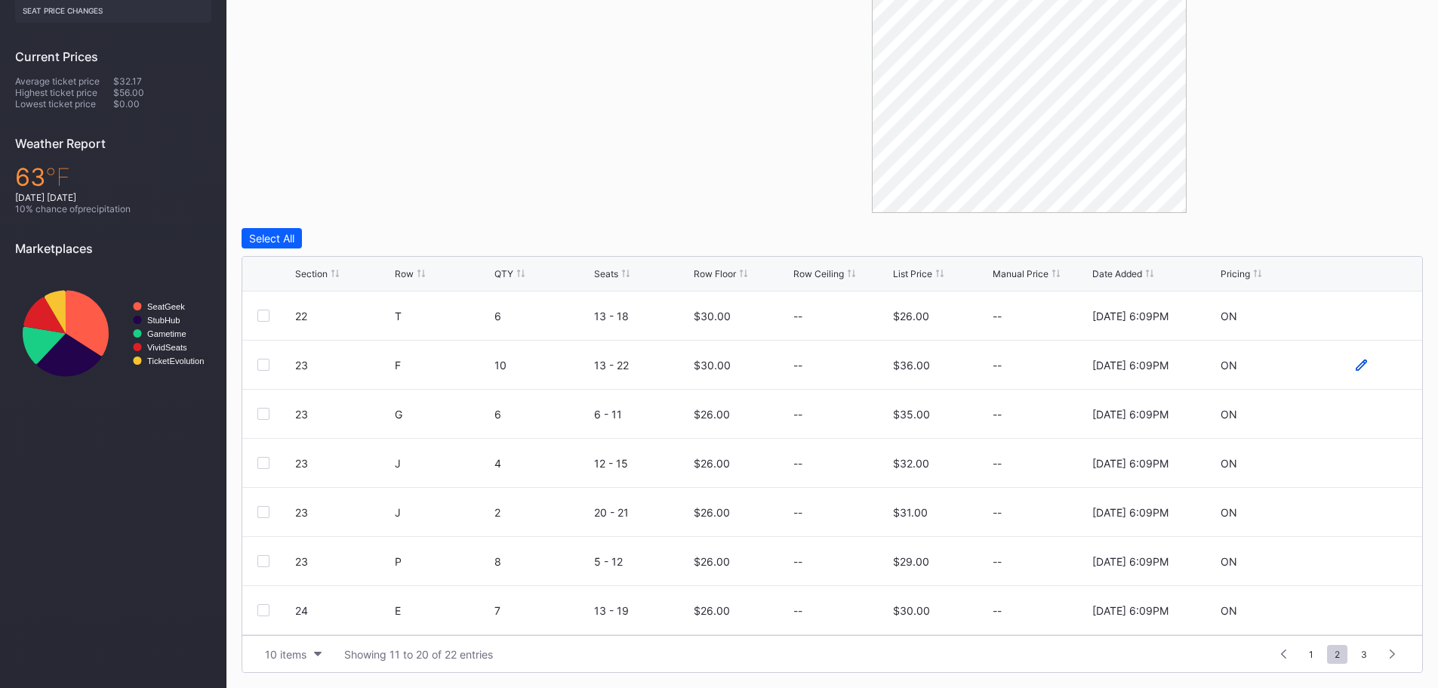
click at [1355, 361] on icon at bounding box center [1360, 363] width 11 height 11
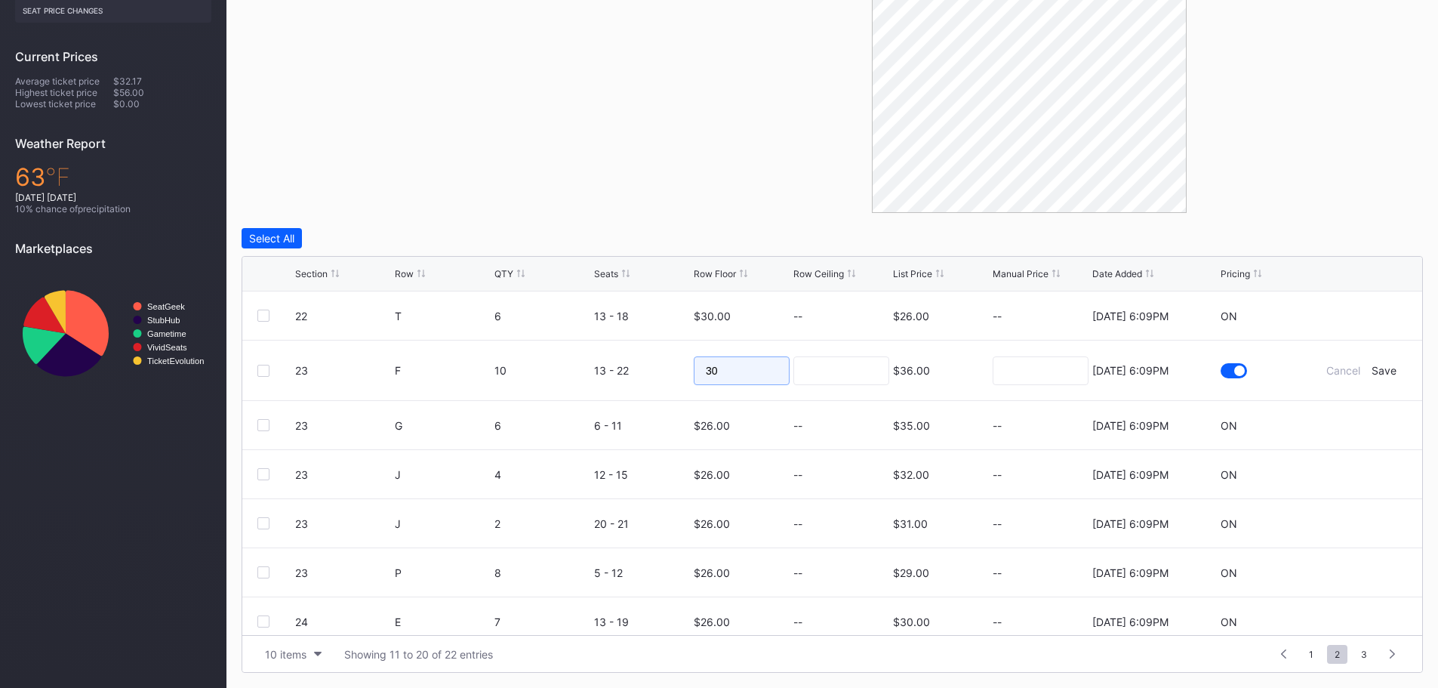
drag, startPoint x: 718, startPoint y: 368, endPoint x: 686, endPoint y: 368, distance: 31.7
click at [686, 368] on form "23 F 10 13 - 22 30 $36.00 8/15/2025 6:09PM Cancel Save" at bounding box center [851, 370] width 1112 height 60
type input "35"
click at [1376, 373] on div "Save" at bounding box center [1383, 370] width 25 height 13
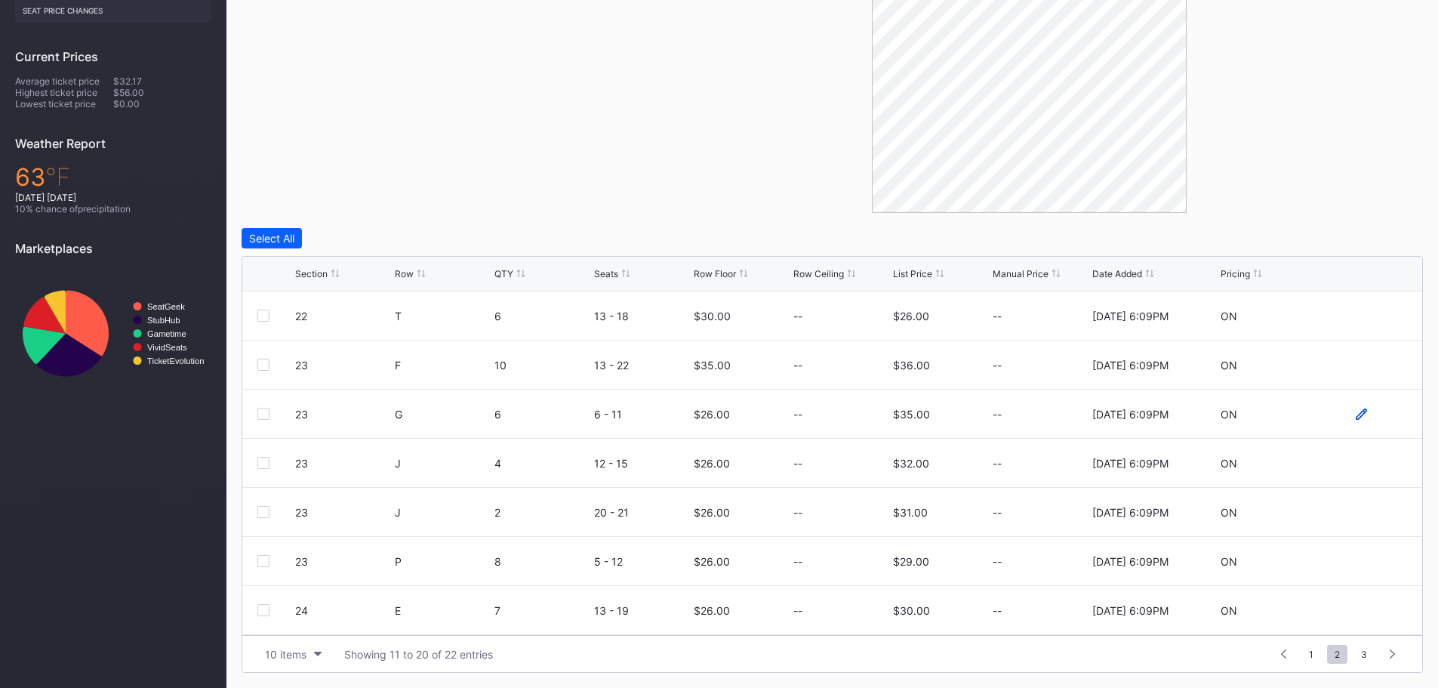
click at [1355, 414] on icon at bounding box center [1360, 413] width 11 height 11
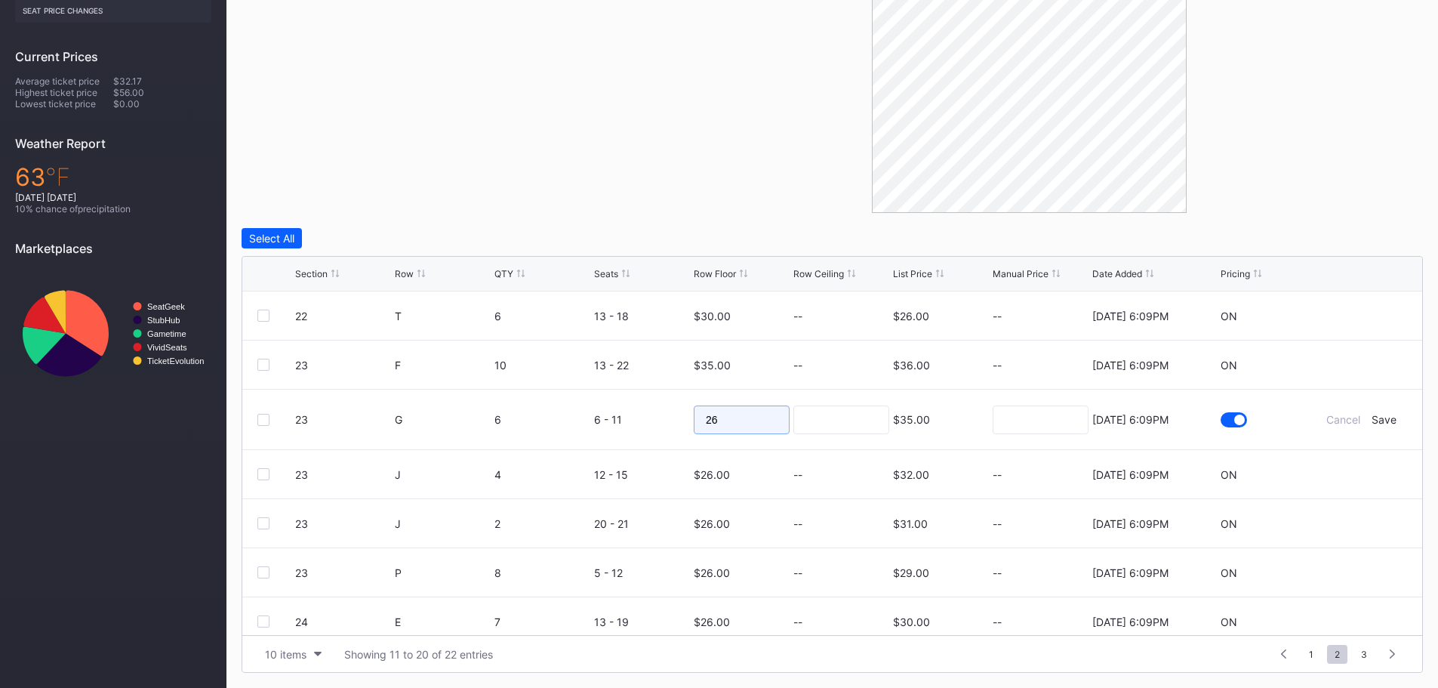
drag, startPoint x: 722, startPoint y: 417, endPoint x: 697, endPoint y: 420, distance: 25.0
click at [697, 420] on input "26" at bounding box center [742, 419] width 96 height 29
type input "35"
click at [1375, 423] on div "Save" at bounding box center [1383, 419] width 25 height 13
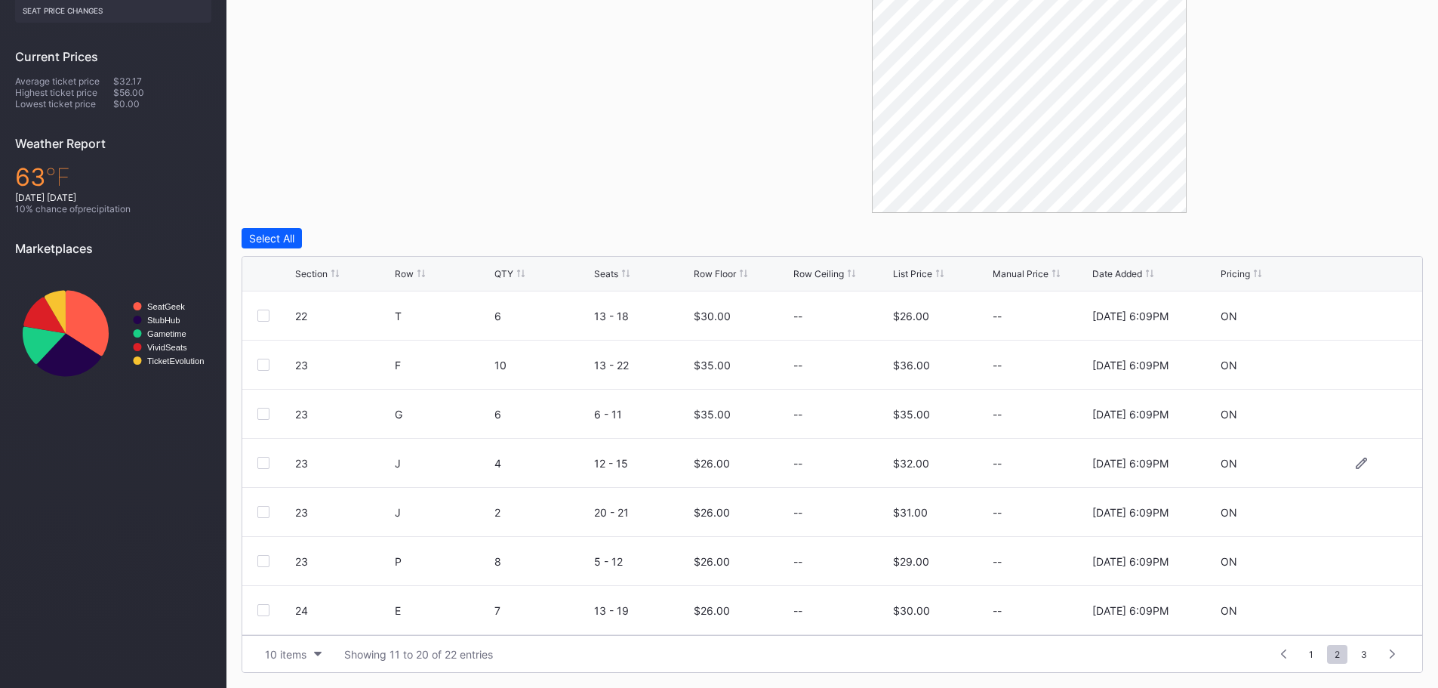
click at [1342, 462] on div at bounding box center [1361, 462] width 91 height 11
click at [1355, 463] on icon at bounding box center [1360, 462] width 11 height 11
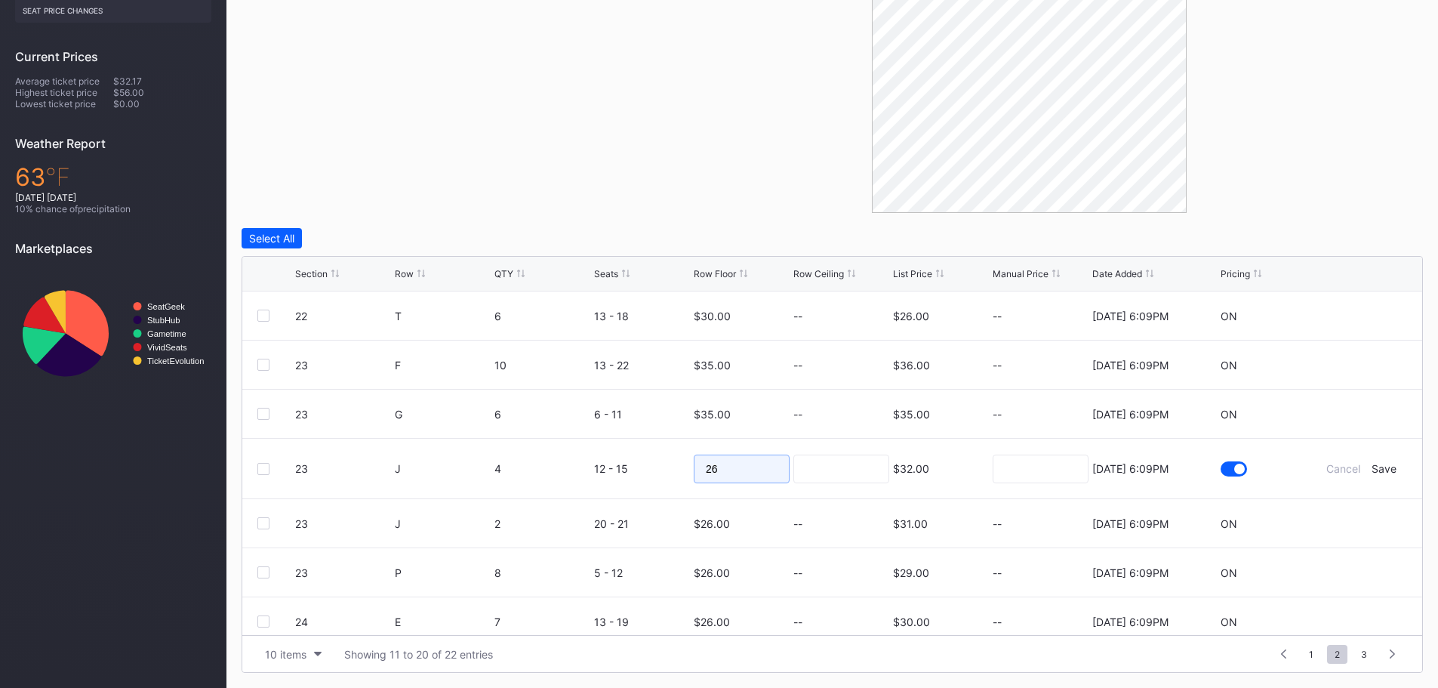
drag, startPoint x: 751, startPoint y: 466, endPoint x: 689, endPoint y: 466, distance: 61.9
click at [694, 466] on input "26" at bounding box center [742, 468] width 96 height 29
type input "35"
click at [1373, 467] on div "Save" at bounding box center [1383, 468] width 25 height 13
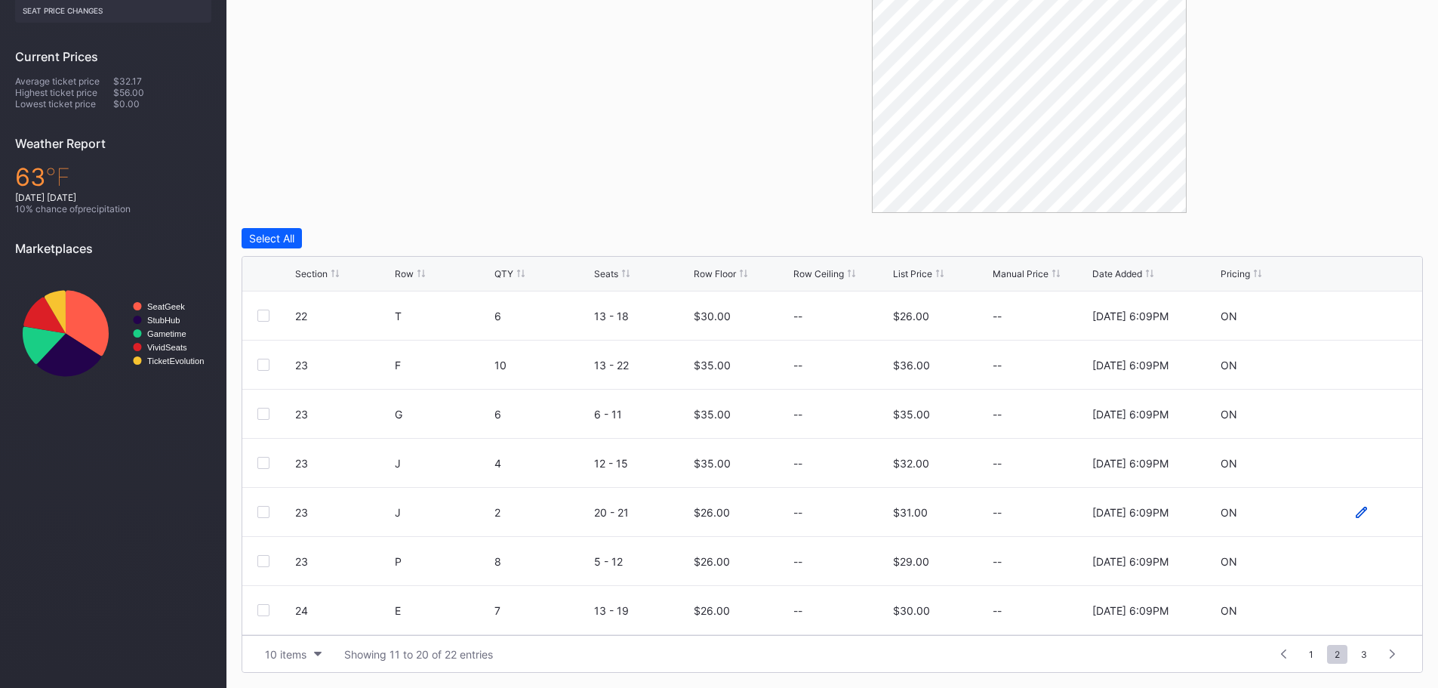
click at [1355, 512] on icon at bounding box center [1360, 511] width 11 height 11
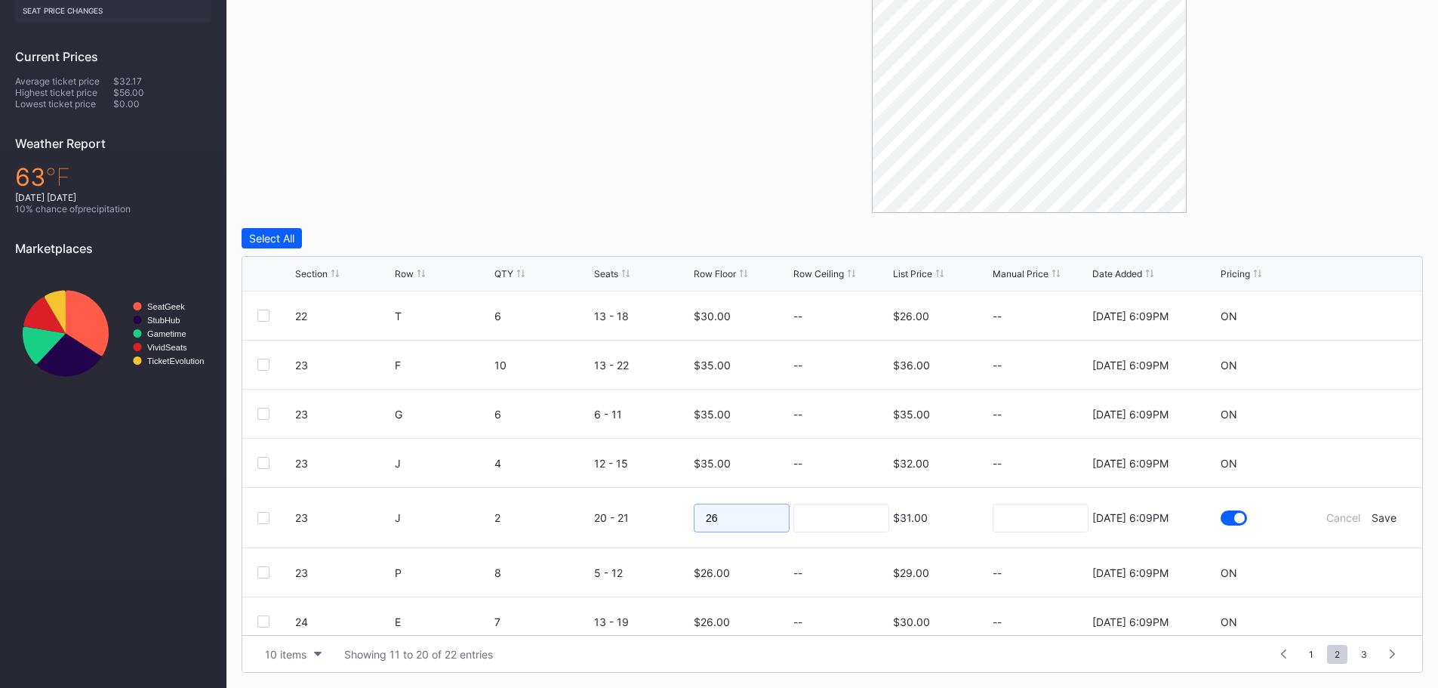
drag, startPoint x: 729, startPoint y: 518, endPoint x: 688, endPoint y: 519, distance: 40.8
click at [688, 519] on form "23 J 2 20 - 21 26 $31.00 8/15/2025 6:09PM Cancel Save" at bounding box center [851, 518] width 1112 height 60
type input "35"
click at [1373, 518] on div "Save" at bounding box center [1383, 517] width 25 height 13
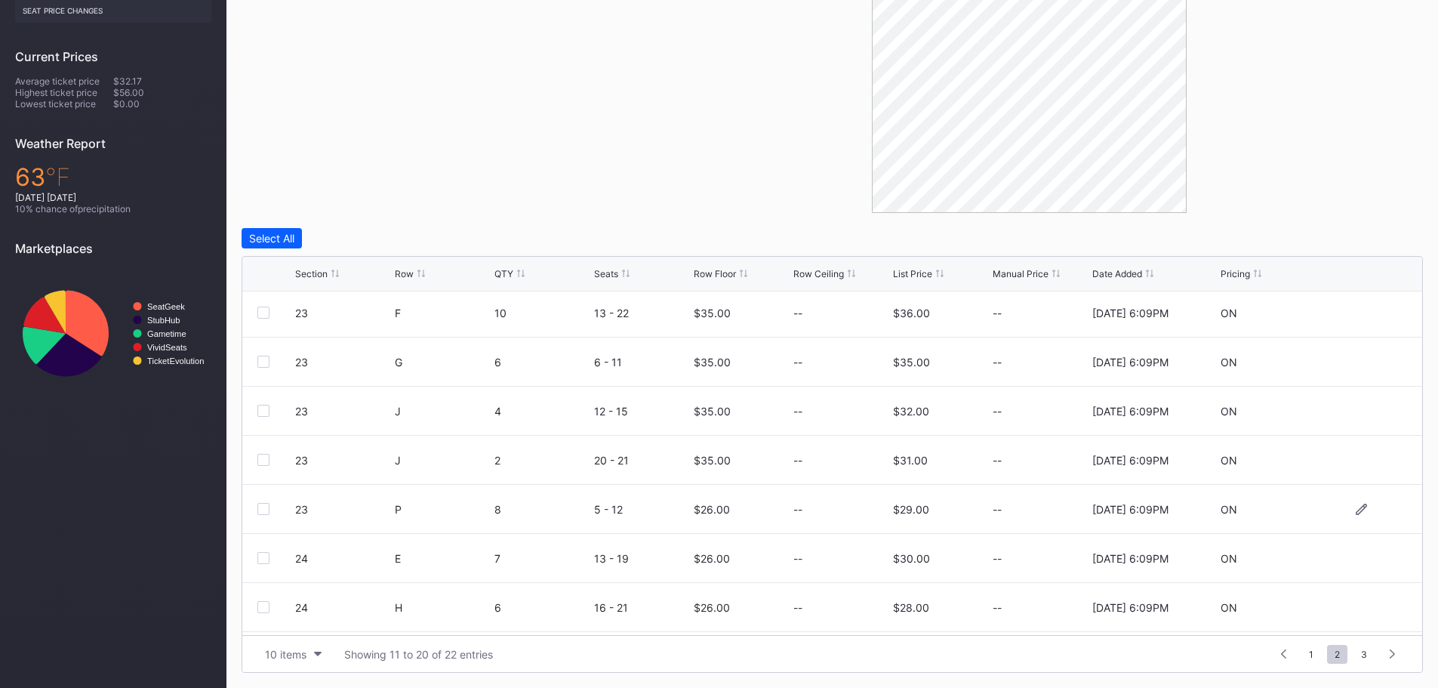
scroll to position [75, 0]
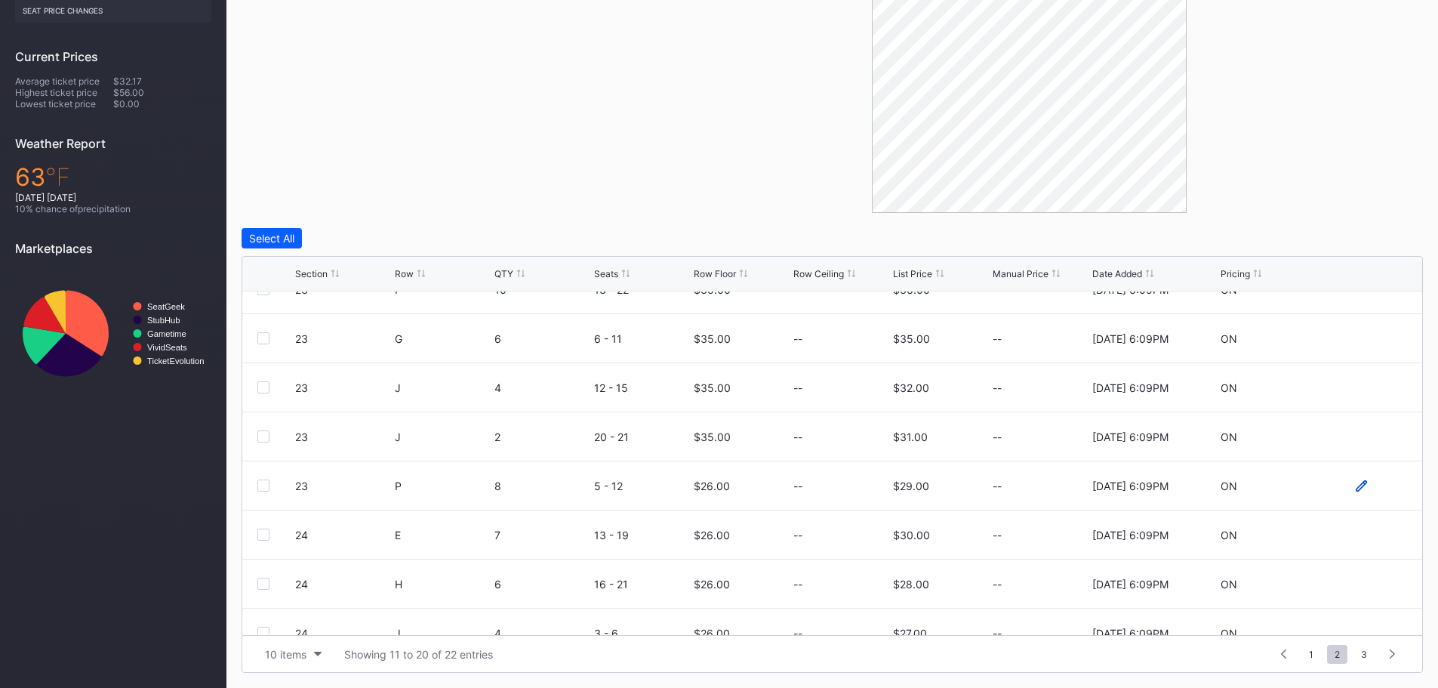
click at [1355, 485] on icon at bounding box center [1360, 484] width 11 height 11
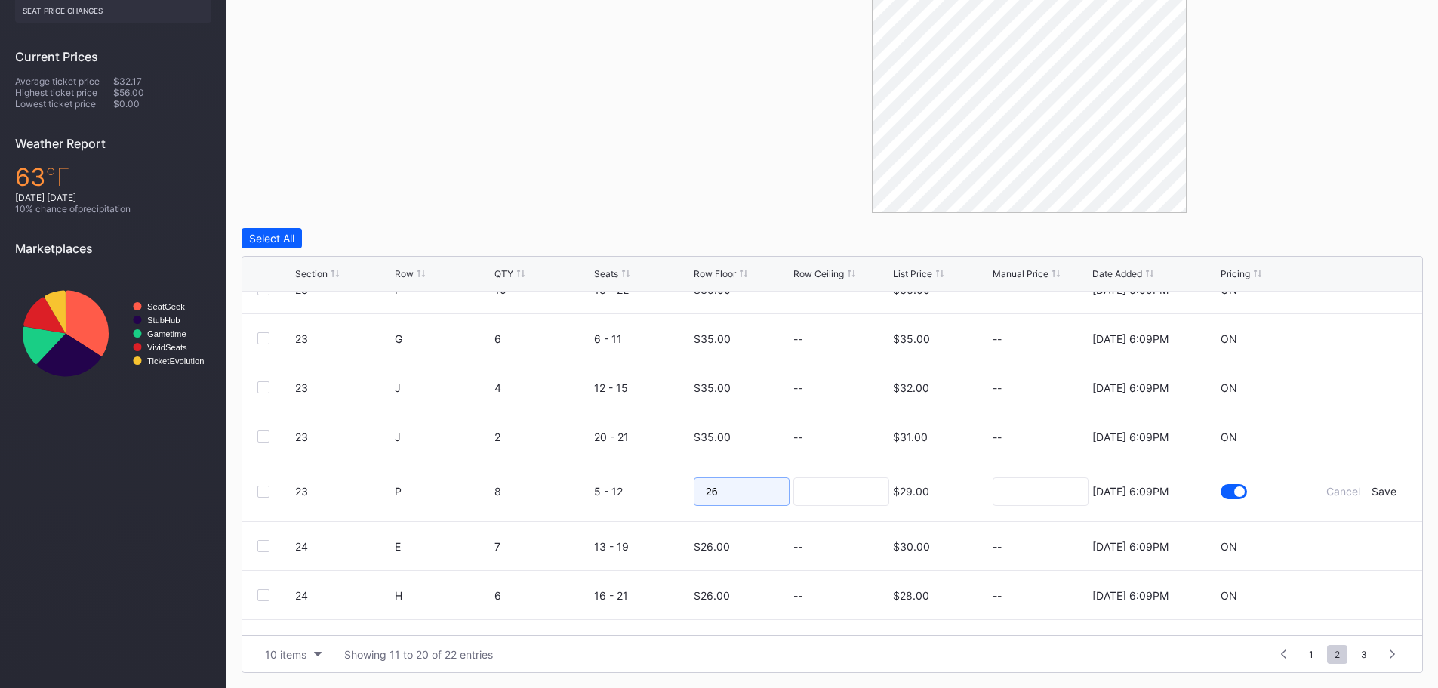
drag, startPoint x: 762, startPoint y: 494, endPoint x: 674, endPoint y: 491, distance: 88.3
click at [674, 491] on form "23 P 8 5 - 12 26 $29.00 8/15/2025 6:09PM Cancel Save" at bounding box center [851, 491] width 1112 height 60
type input "35"
click at [1376, 488] on div "Save" at bounding box center [1383, 491] width 25 height 13
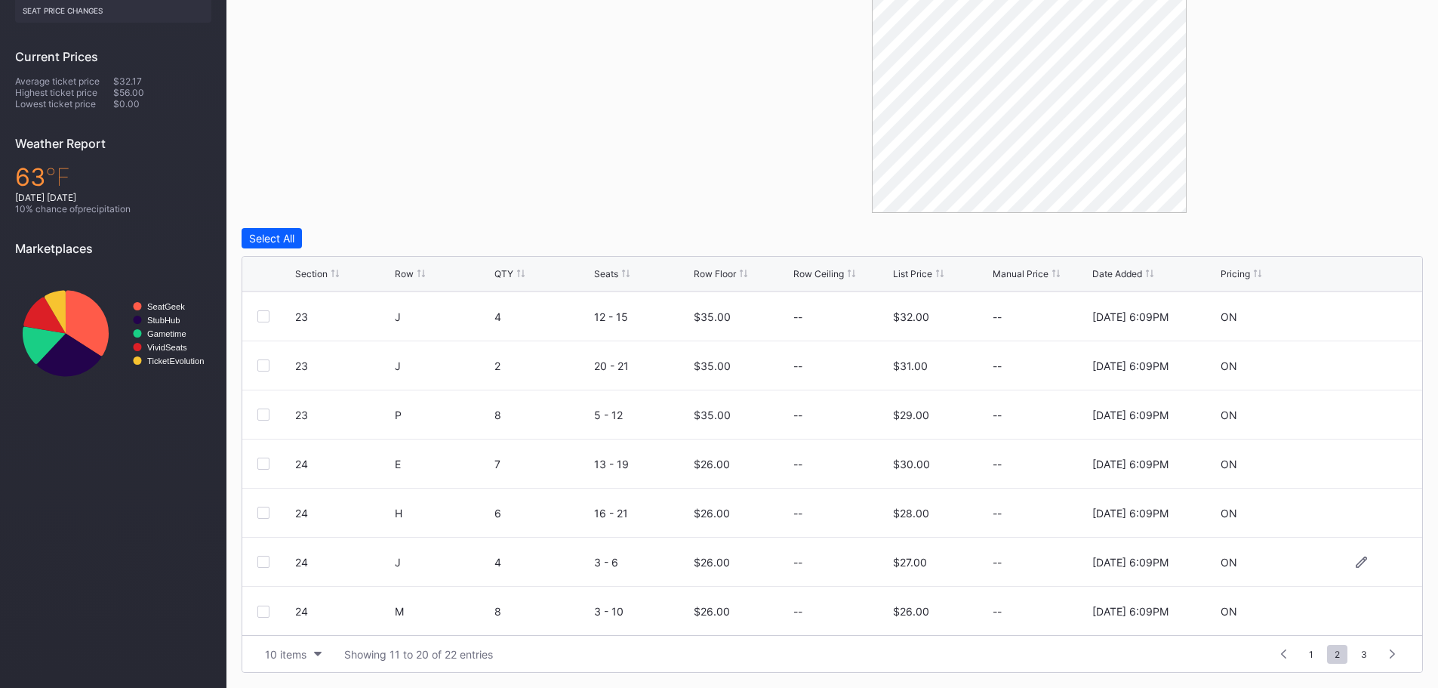
scroll to position [147, 0]
click at [1355, 463] on icon at bounding box center [1360, 462] width 11 height 11
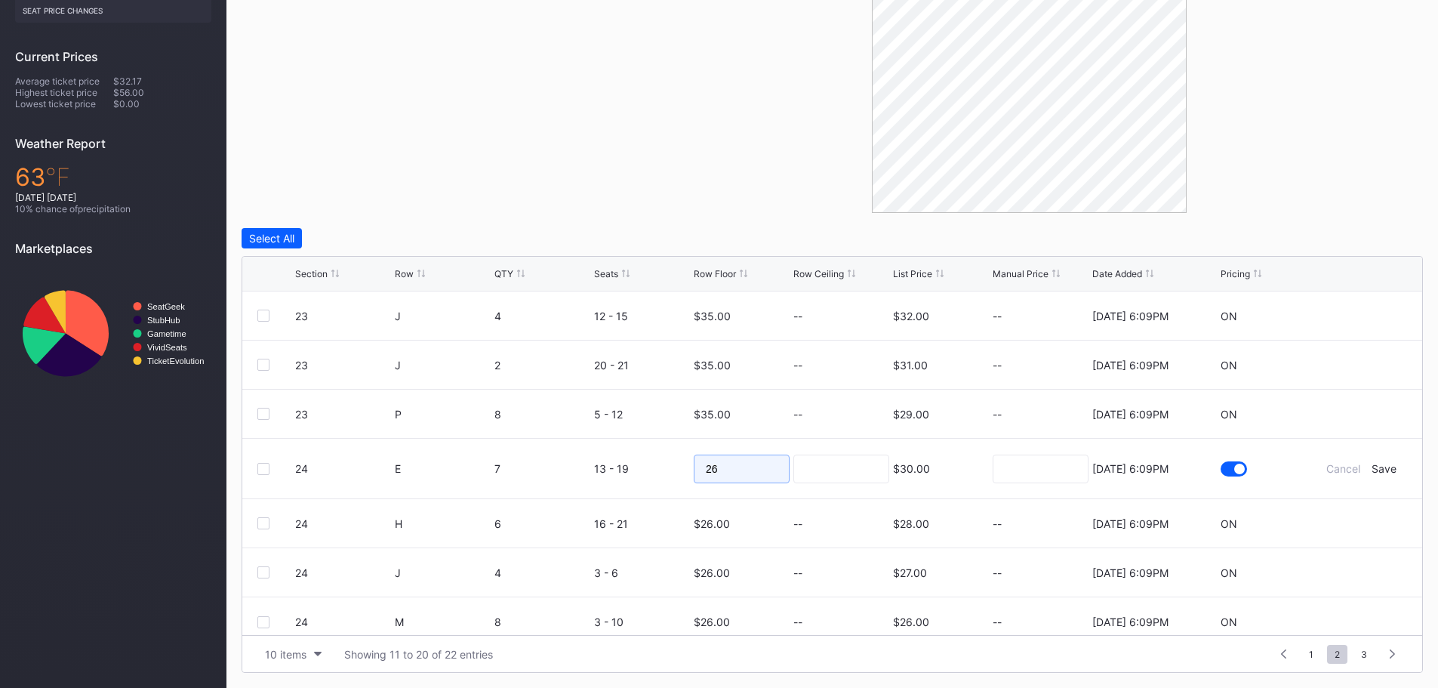
drag, startPoint x: 779, startPoint y: 469, endPoint x: 687, endPoint y: 466, distance: 92.1
click at [687, 466] on form "24 E 7 13 - 19 26 $30.00 8/15/2025 6:09PM Cancel Save" at bounding box center [851, 468] width 1112 height 60
type input "3"
type input "40"
click at [1371, 465] on div "Save" at bounding box center [1383, 468] width 25 height 13
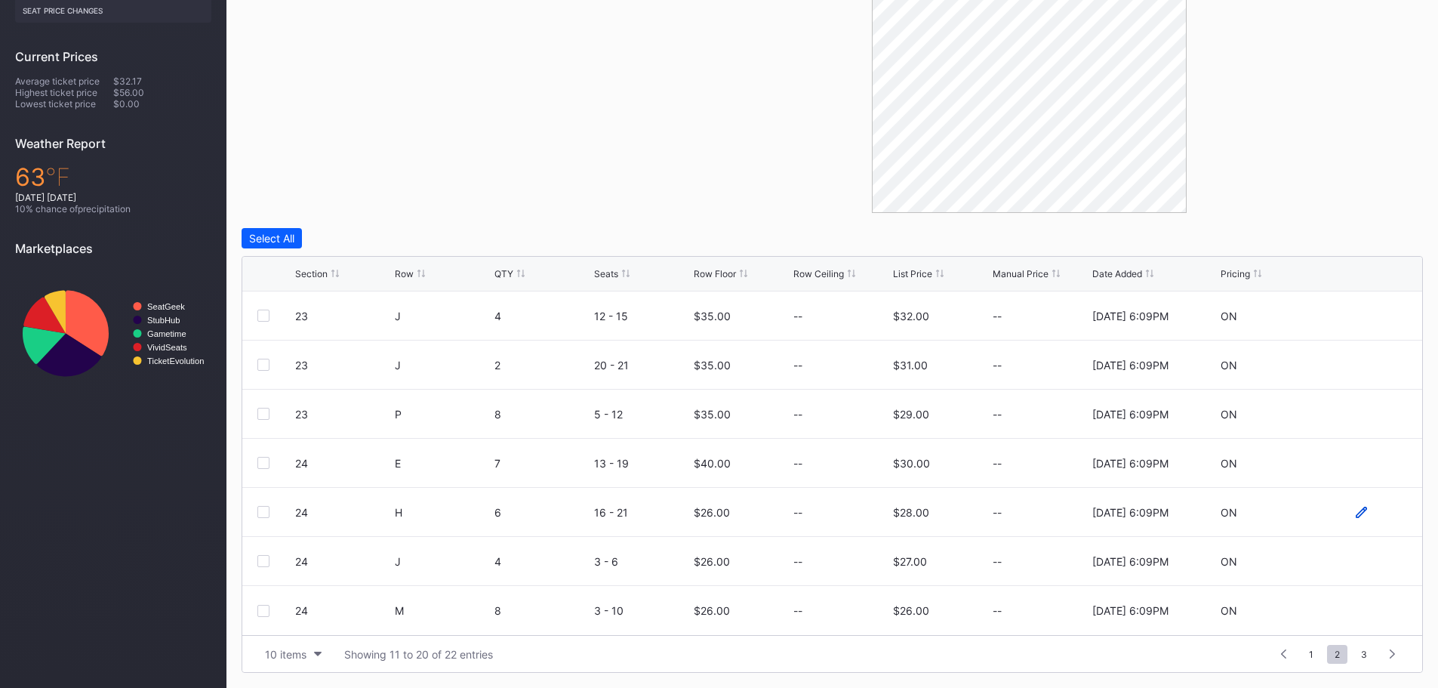
click at [1355, 512] on icon at bounding box center [1360, 511] width 11 height 11
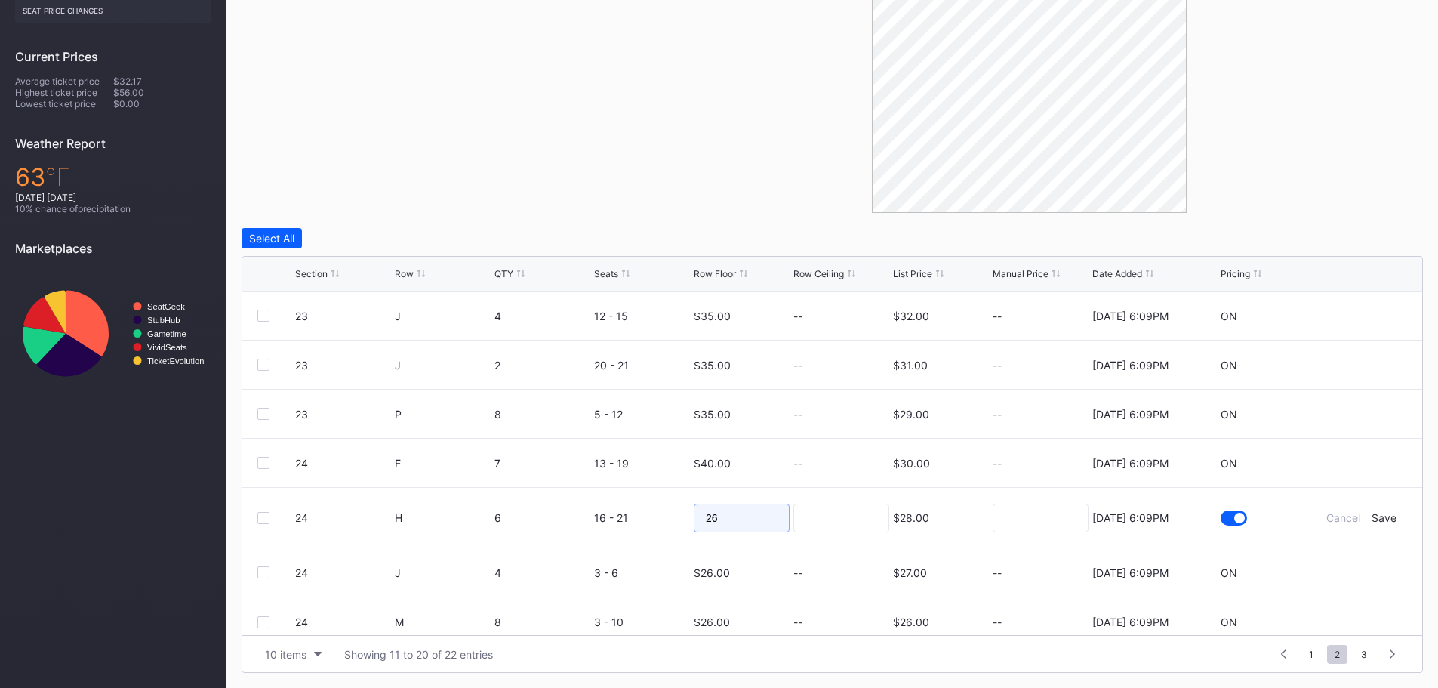
drag, startPoint x: 740, startPoint y: 516, endPoint x: 667, endPoint y: 518, distance: 72.5
click at [667, 518] on form "24 H 6 16 - 21 26 $28.00 8/15/2025 6:09PM Cancel Save" at bounding box center [851, 518] width 1112 height 60
type input "30"
click at [1371, 518] on div "Save" at bounding box center [1383, 517] width 25 height 13
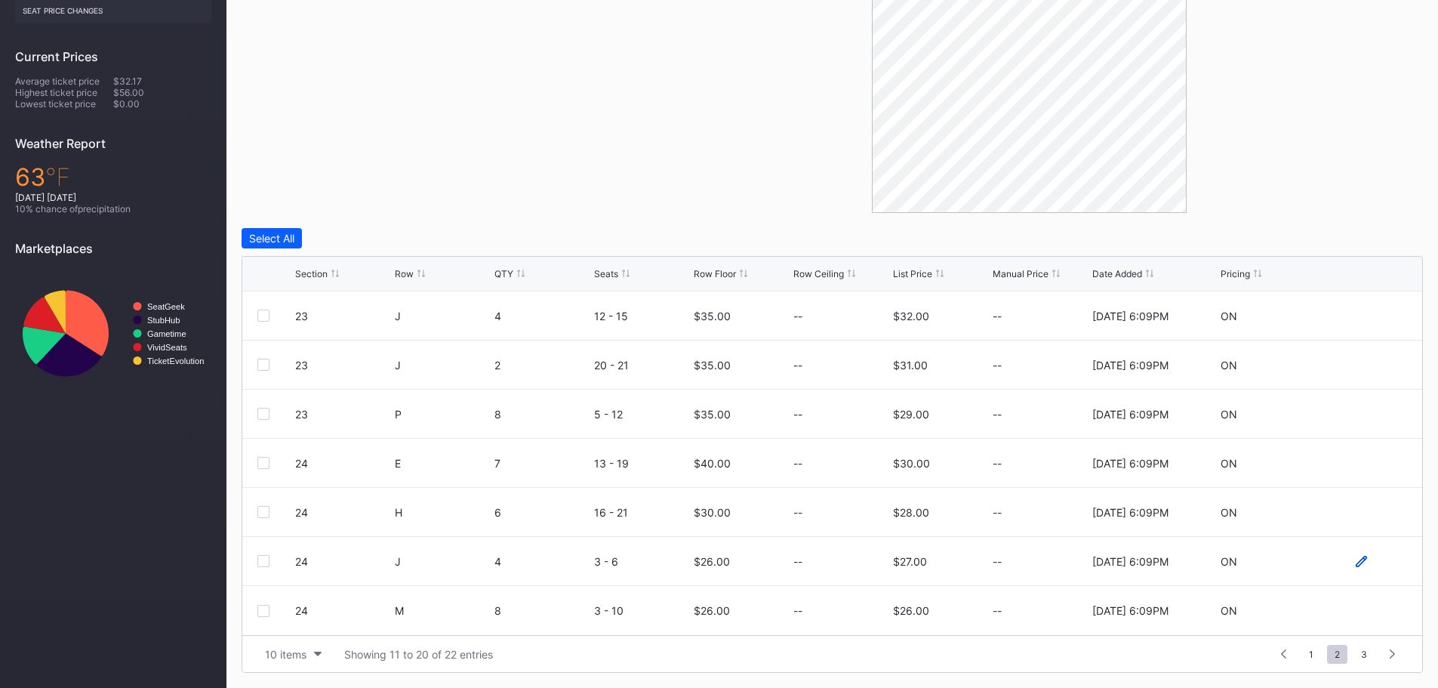
click at [1355, 562] on icon at bounding box center [1360, 560] width 11 height 11
drag, startPoint x: 725, startPoint y: 564, endPoint x: 675, endPoint y: 564, distance: 49.8
click at [675, 564] on form "24 J 4 3 - 6 26 $27.00 8/15/2025 6:09PM Cancel Save" at bounding box center [851, 567] width 1112 height 60
type input "30"
click at [1379, 568] on div "Save" at bounding box center [1383, 566] width 25 height 13
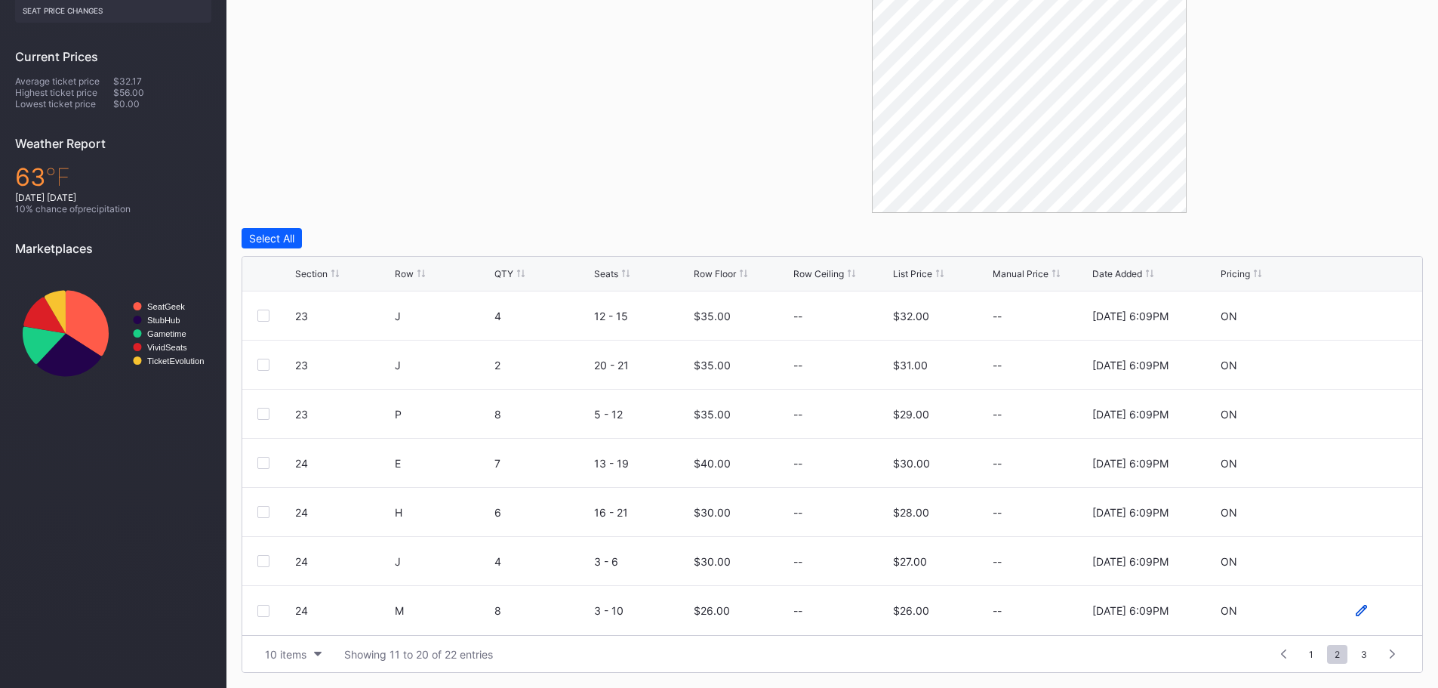
click at [1355, 610] on icon at bounding box center [1360, 609] width 11 height 11
drag, startPoint x: 718, startPoint y: 614, endPoint x: 681, endPoint y: 607, distance: 37.6
click at [681, 607] on form "24 M 8 3 - 10 26 $26.00 8/15/2025 6:09PM Cancel Save" at bounding box center [851, 616] width 1112 height 60
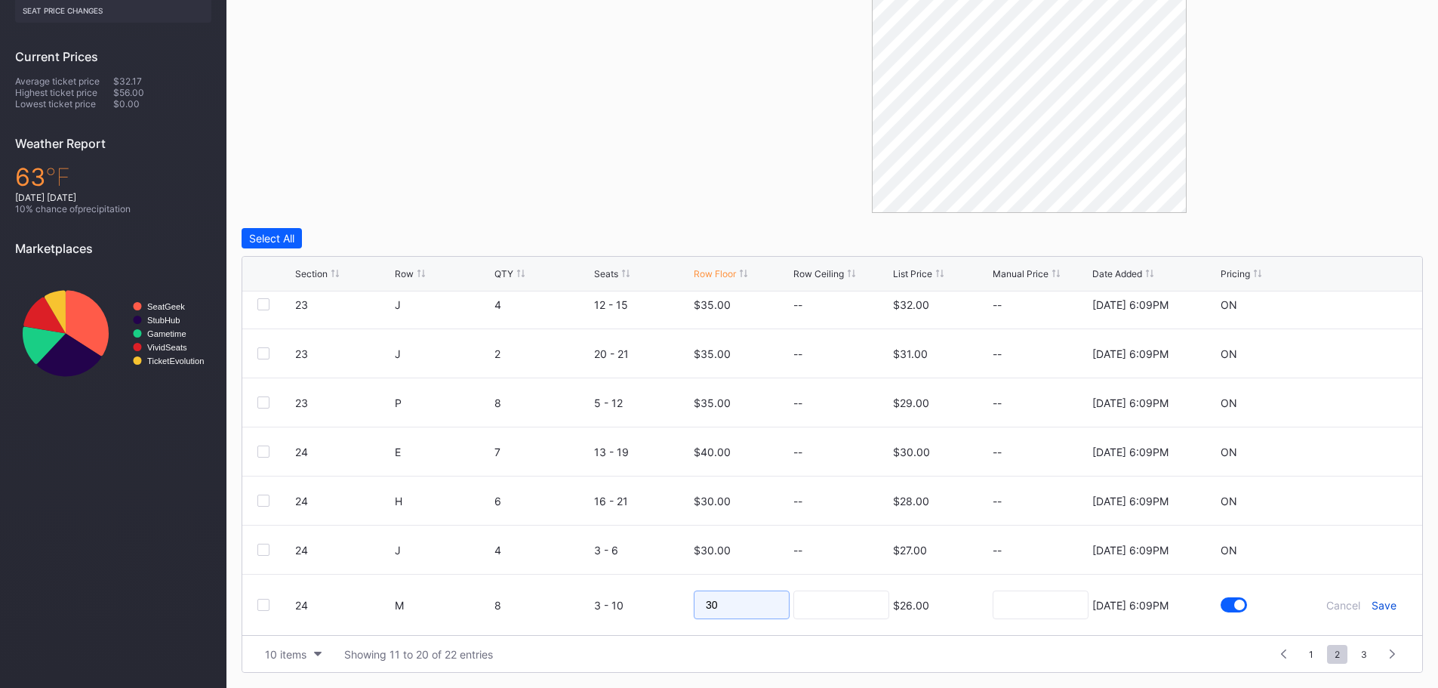
type input "30"
click at [1371, 604] on div "Save" at bounding box center [1383, 604] width 25 height 13
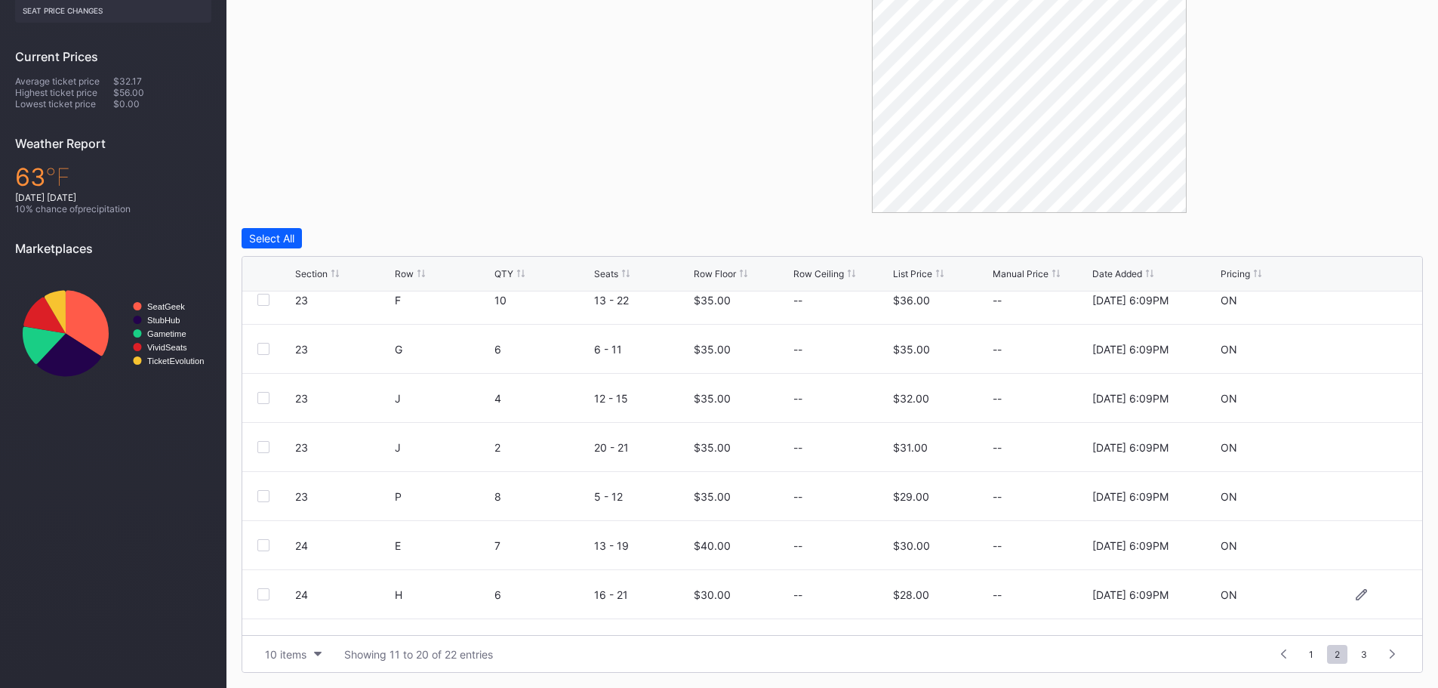
scroll to position [0, 0]
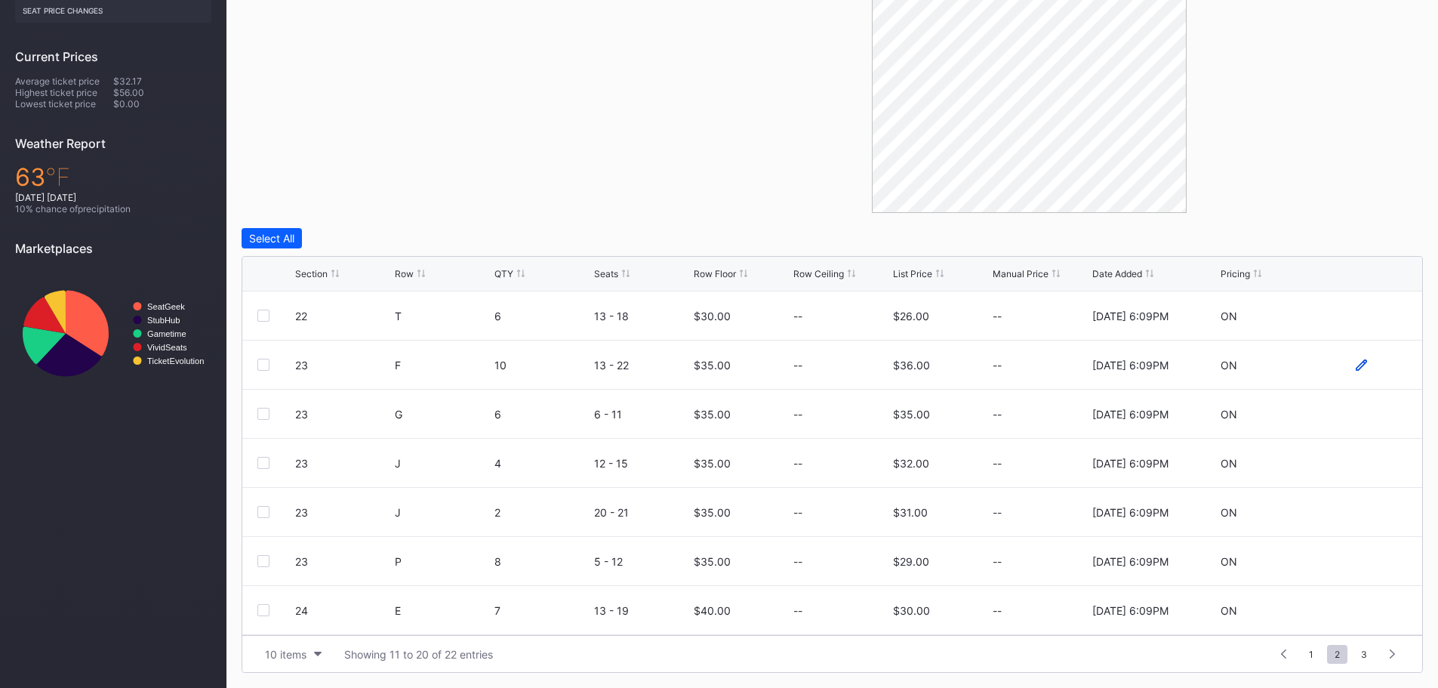
click at [1355, 366] on icon at bounding box center [1360, 364] width 11 height 11
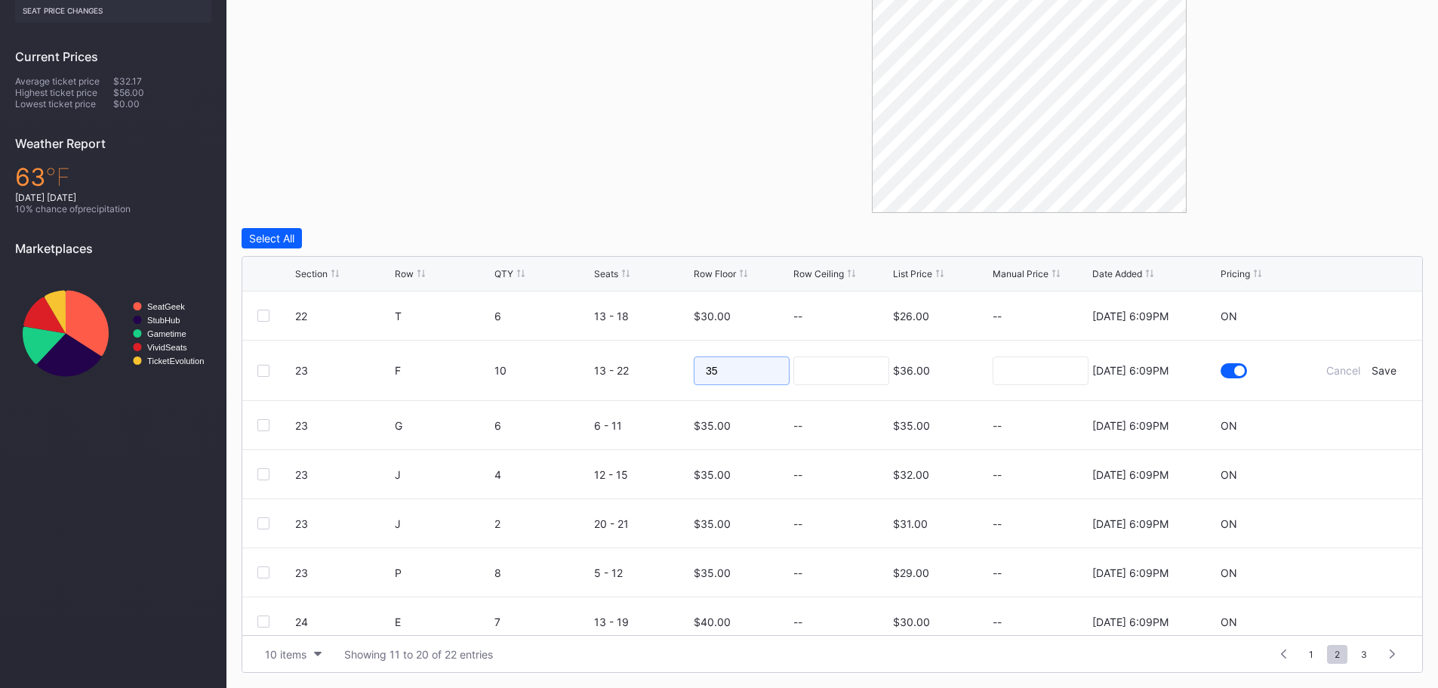
drag, startPoint x: 713, startPoint y: 370, endPoint x: 675, endPoint y: 366, distance: 37.9
click at [675, 366] on form "23 F 10 13 - 22 35 $36.00 8/15/2025 6:09PM Cancel Save" at bounding box center [851, 370] width 1112 height 60
type input "40"
click at [1377, 371] on div "Save" at bounding box center [1383, 370] width 25 height 13
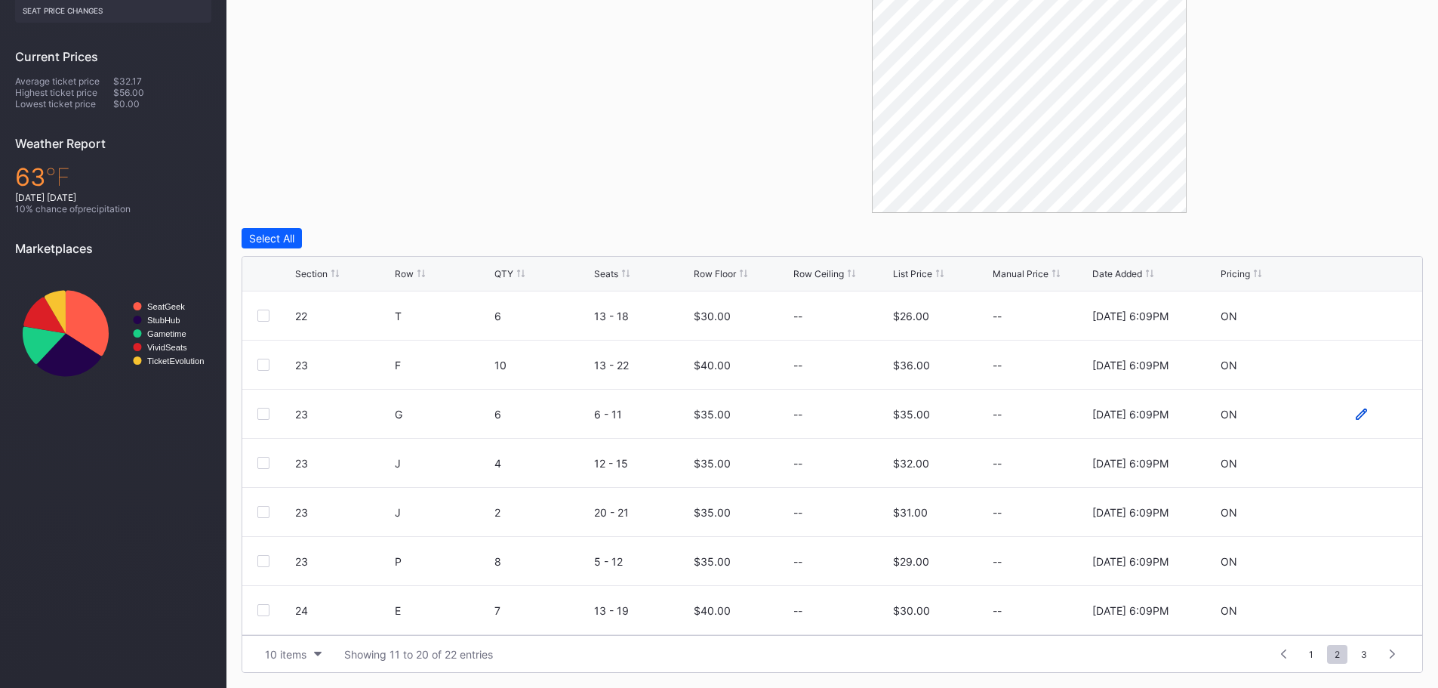
click at [1355, 411] on icon at bounding box center [1360, 413] width 11 height 11
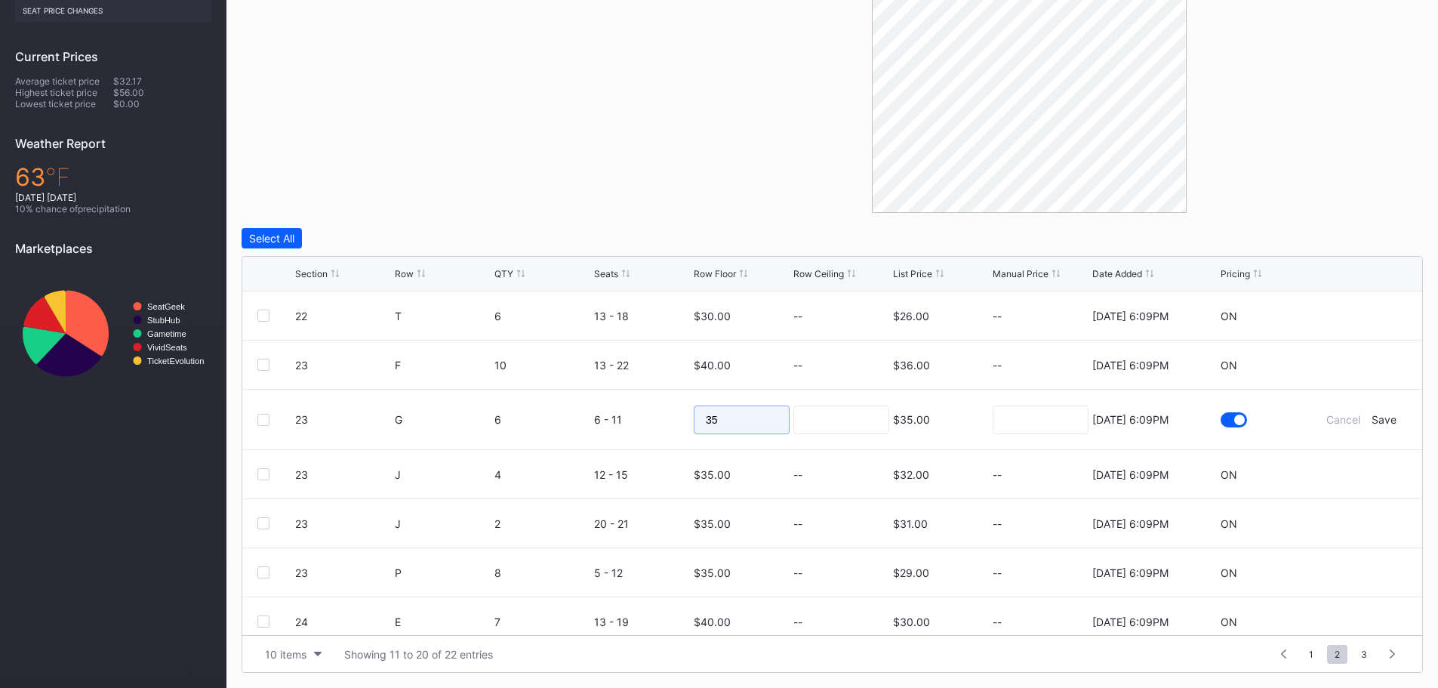
drag, startPoint x: 737, startPoint y: 422, endPoint x: 695, endPoint y: 418, distance: 41.7
click at [695, 418] on input "35" at bounding box center [742, 419] width 96 height 29
type input "45"
click at [1371, 418] on div "Save" at bounding box center [1383, 419] width 25 height 13
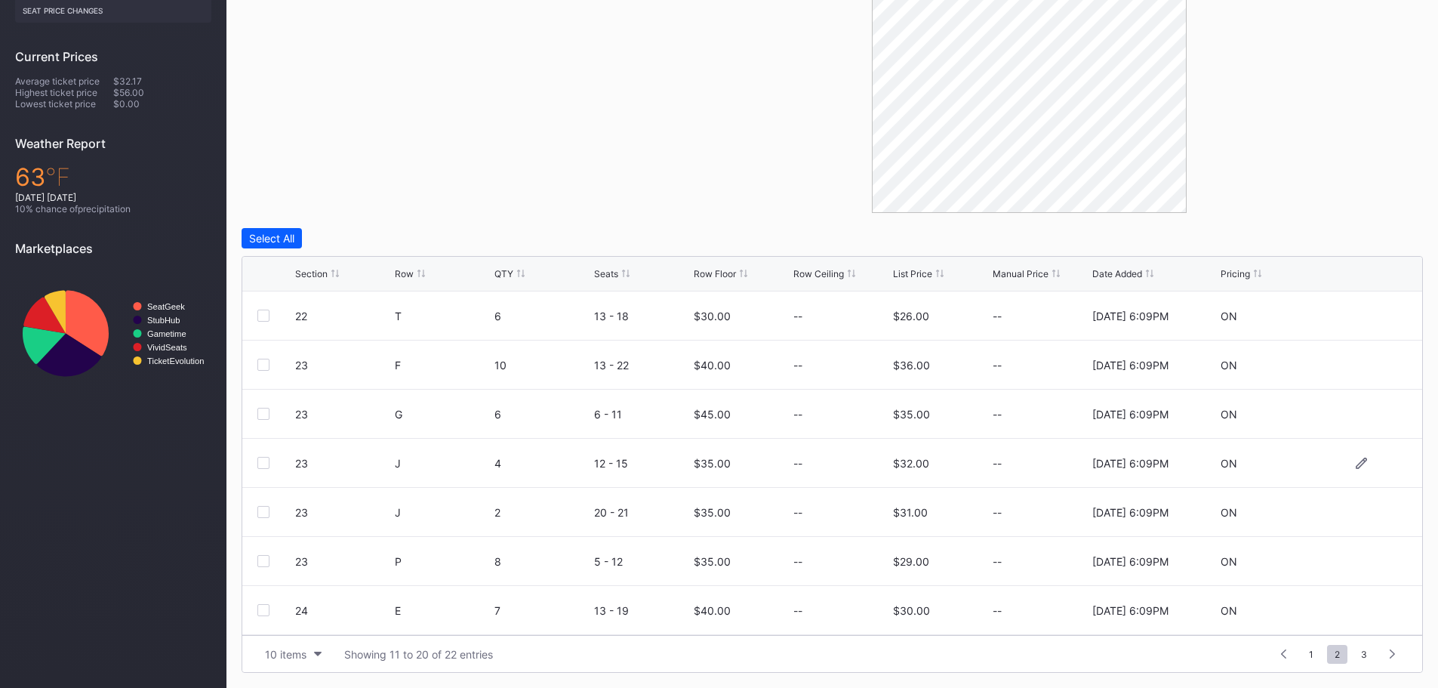
click at [1343, 464] on div at bounding box center [1361, 462] width 91 height 11
click at [1355, 464] on icon at bounding box center [1360, 462] width 11 height 11
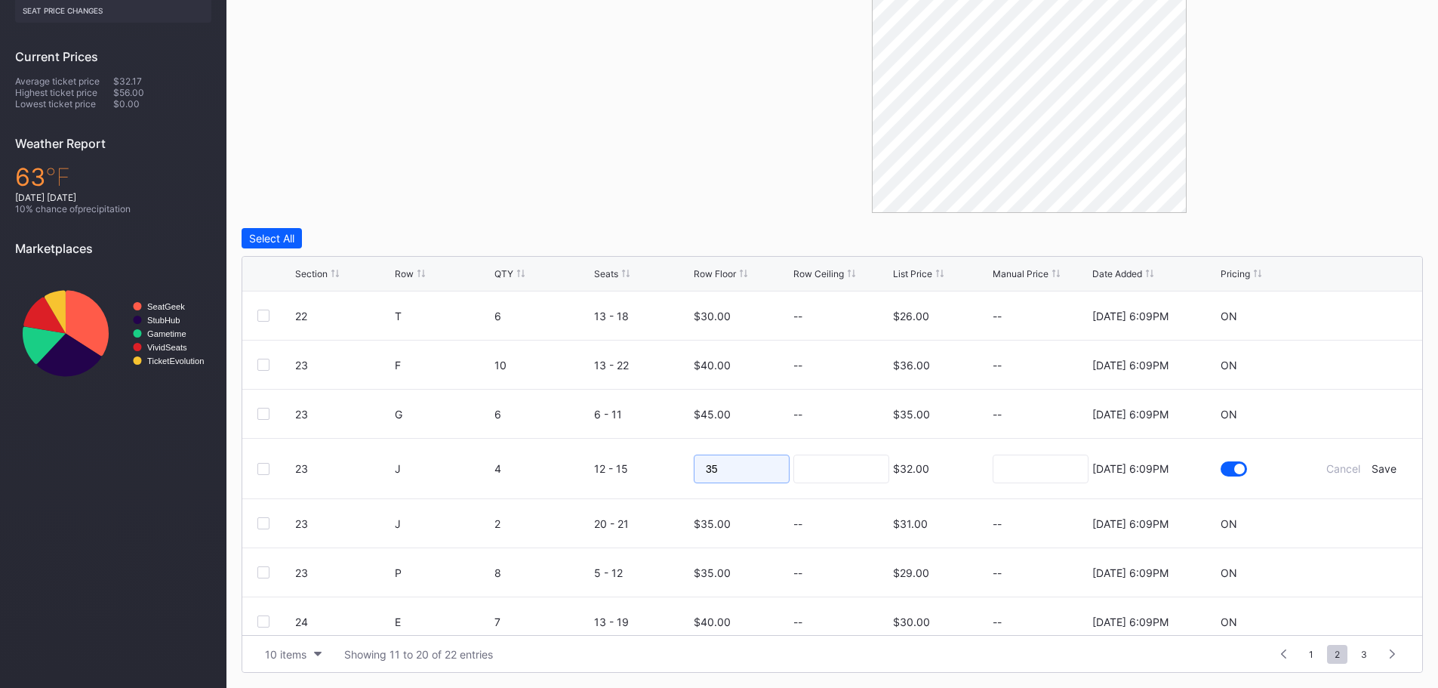
drag, startPoint x: 749, startPoint y: 469, endPoint x: 681, endPoint y: 470, distance: 67.9
click at [681, 470] on form "23 J 4 12 - 15 35 $32.00 8/15/2025 6:09PM Cancel Save" at bounding box center [851, 468] width 1112 height 60
type input "40"
click at [1374, 468] on div "Save" at bounding box center [1383, 468] width 25 height 13
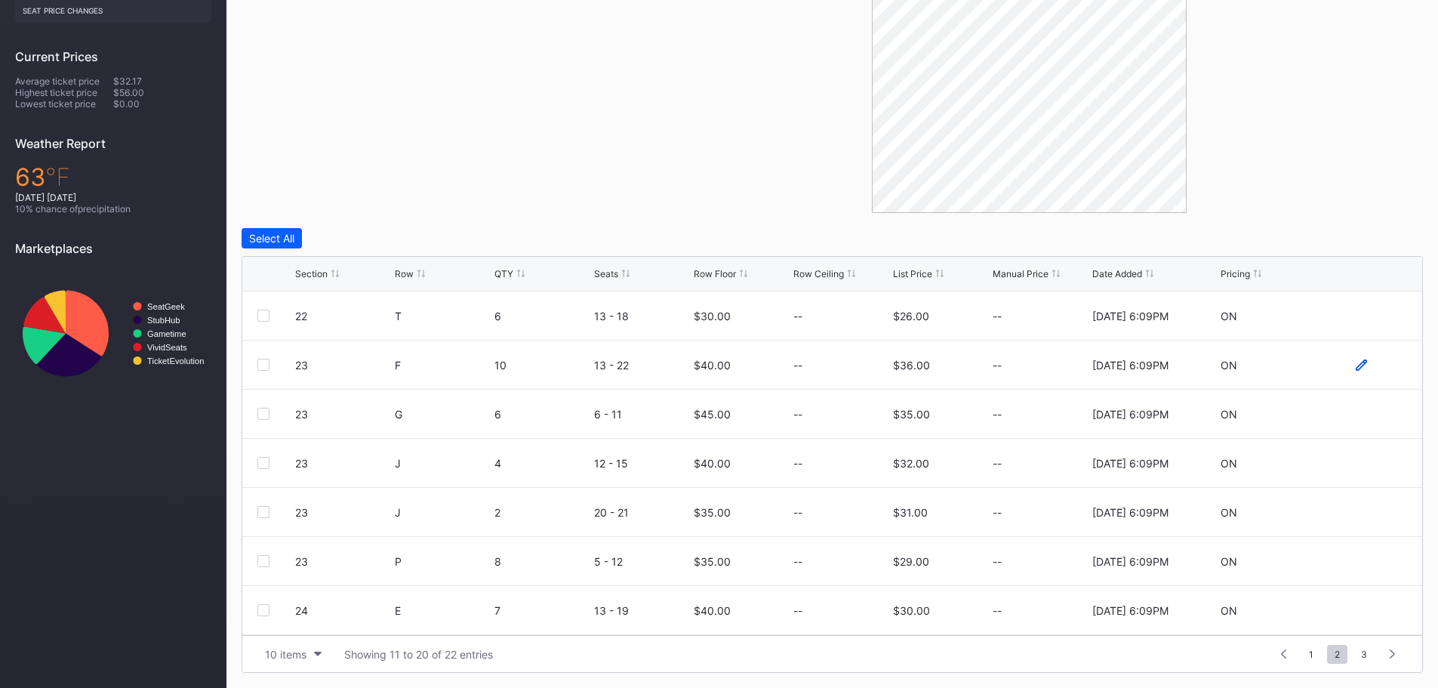
click at [1355, 365] on icon at bounding box center [1360, 364] width 11 height 11
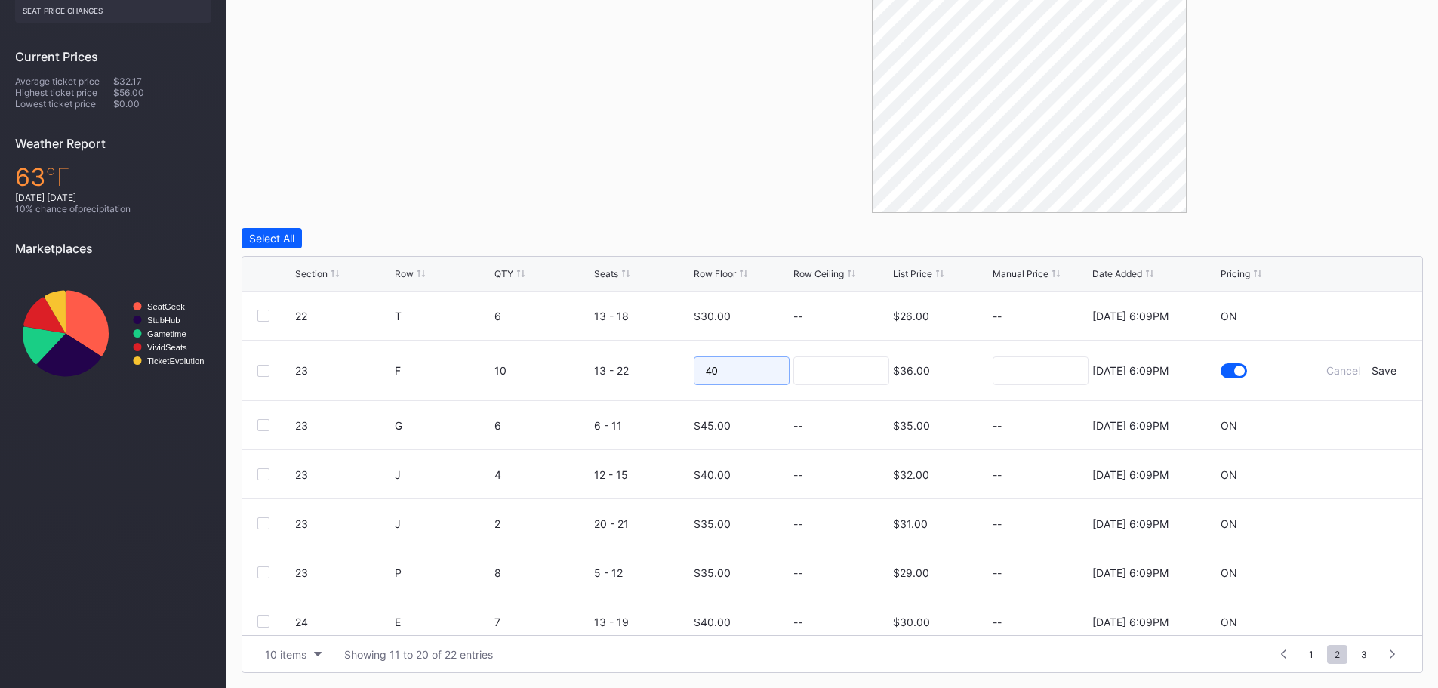
drag, startPoint x: 729, startPoint y: 379, endPoint x: 680, endPoint y: 377, distance: 49.1
click at [679, 377] on form "23 F 10 13 - 22 40 $36.00 8/15/2025 6:09PM Cancel Save" at bounding box center [851, 370] width 1112 height 60
type input "45"
click at [1375, 370] on div "Save" at bounding box center [1383, 370] width 25 height 13
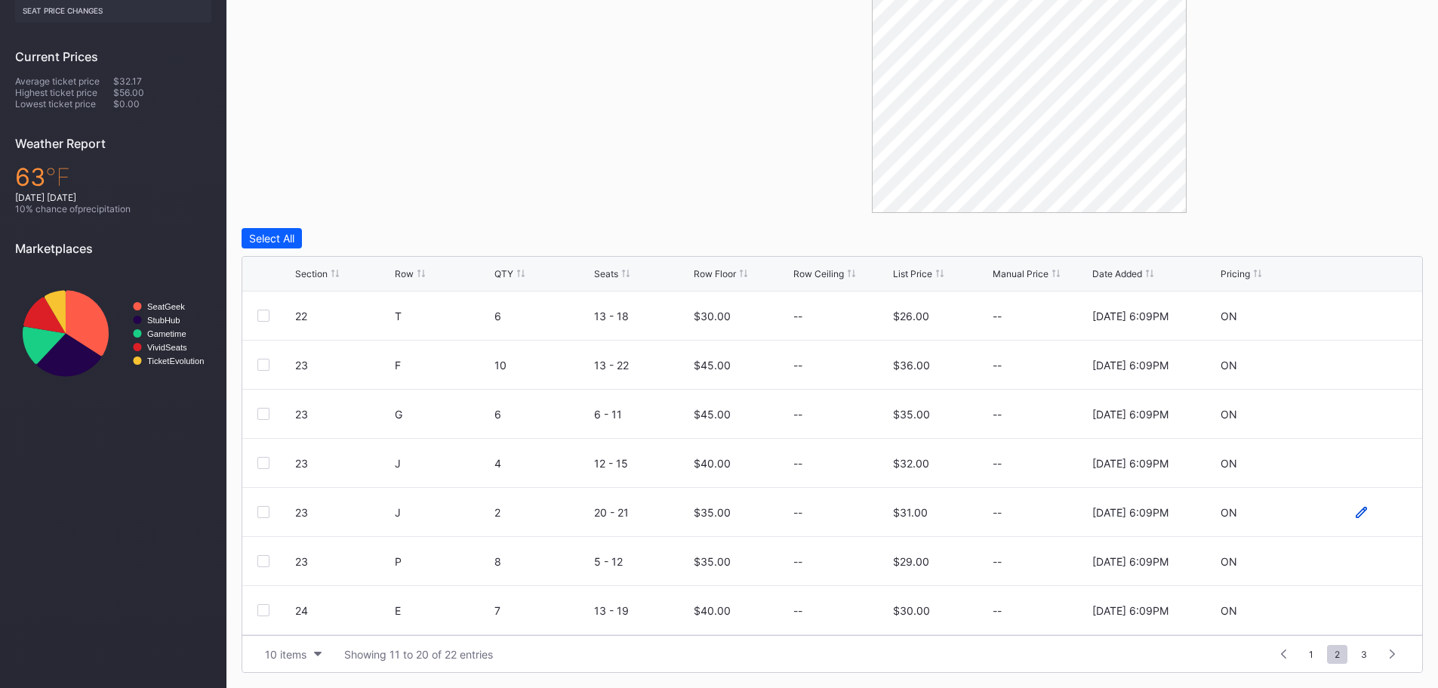
click at [1355, 509] on icon at bounding box center [1360, 511] width 11 height 11
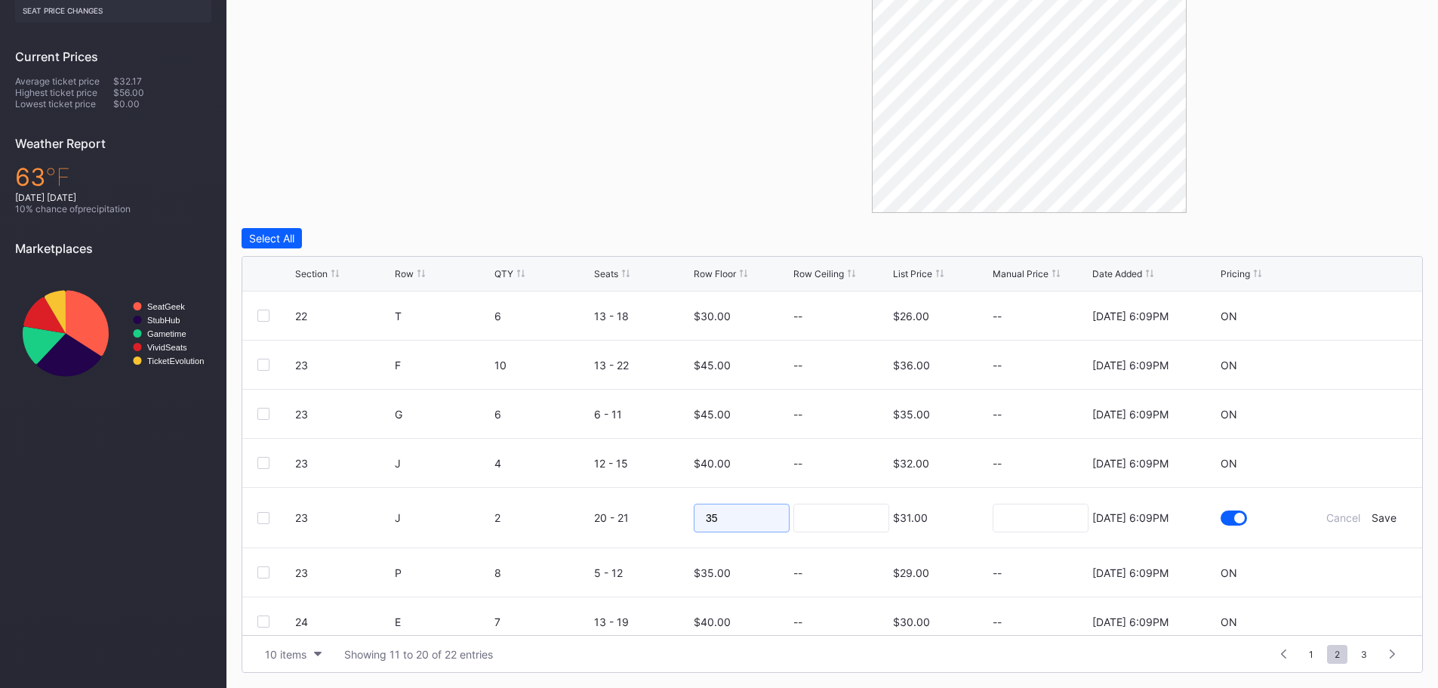
drag, startPoint x: 745, startPoint y: 515, endPoint x: 674, endPoint y: 517, distance: 71.0
click at [674, 517] on form "23 J 2 20 - 21 35 $31.00 8/15/2025 6:09PM Cancel Save" at bounding box center [851, 518] width 1112 height 60
type input "40"
click at [1374, 516] on div "Save" at bounding box center [1383, 517] width 25 height 13
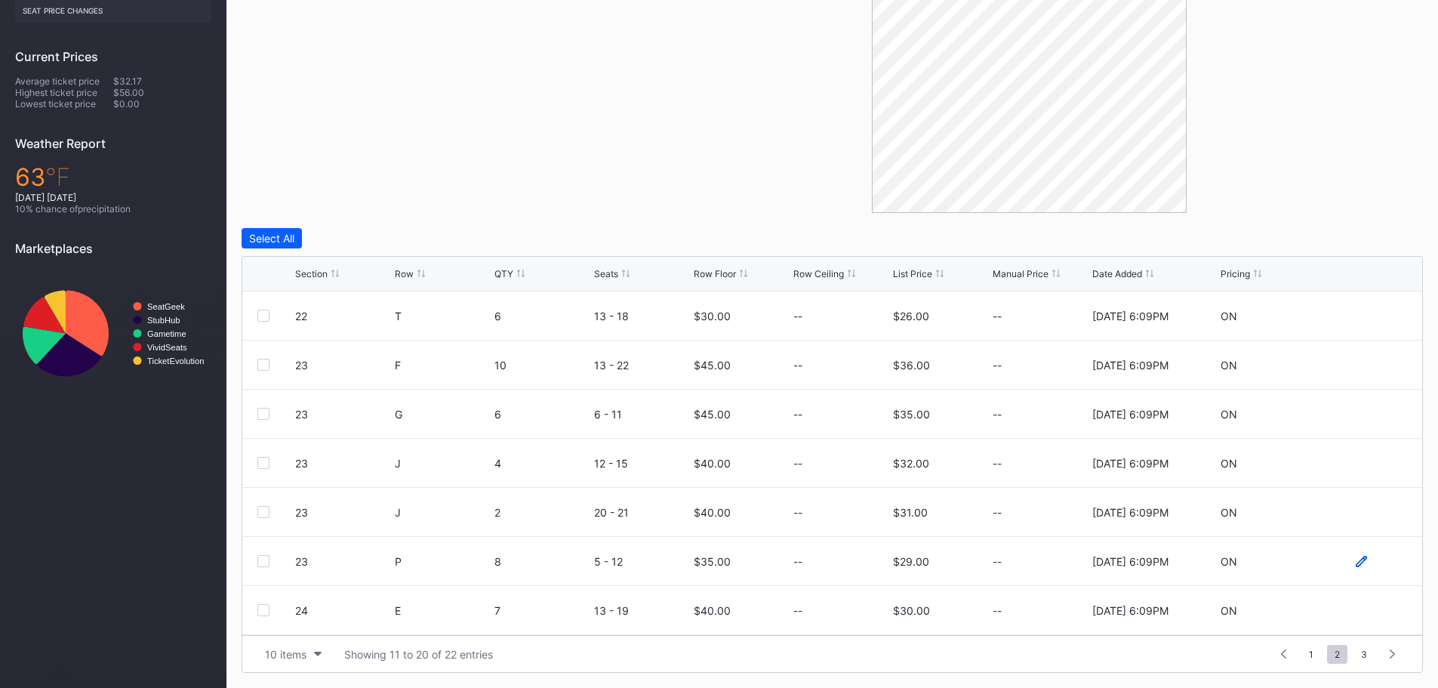
click at [1355, 563] on icon at bounding box center [1360, 560] width 11 height 11
drag, startPoint x: 749, startPoint y: 574, endPoint x: 667, endPoint y: 567, distance: 82.5
click at [667, 567] on form "23 P 8 5 - 12 35 $29.00 8/15/2025 6:09PM Cancel Save" at bounding box center [851, 567] width 1112 height 60
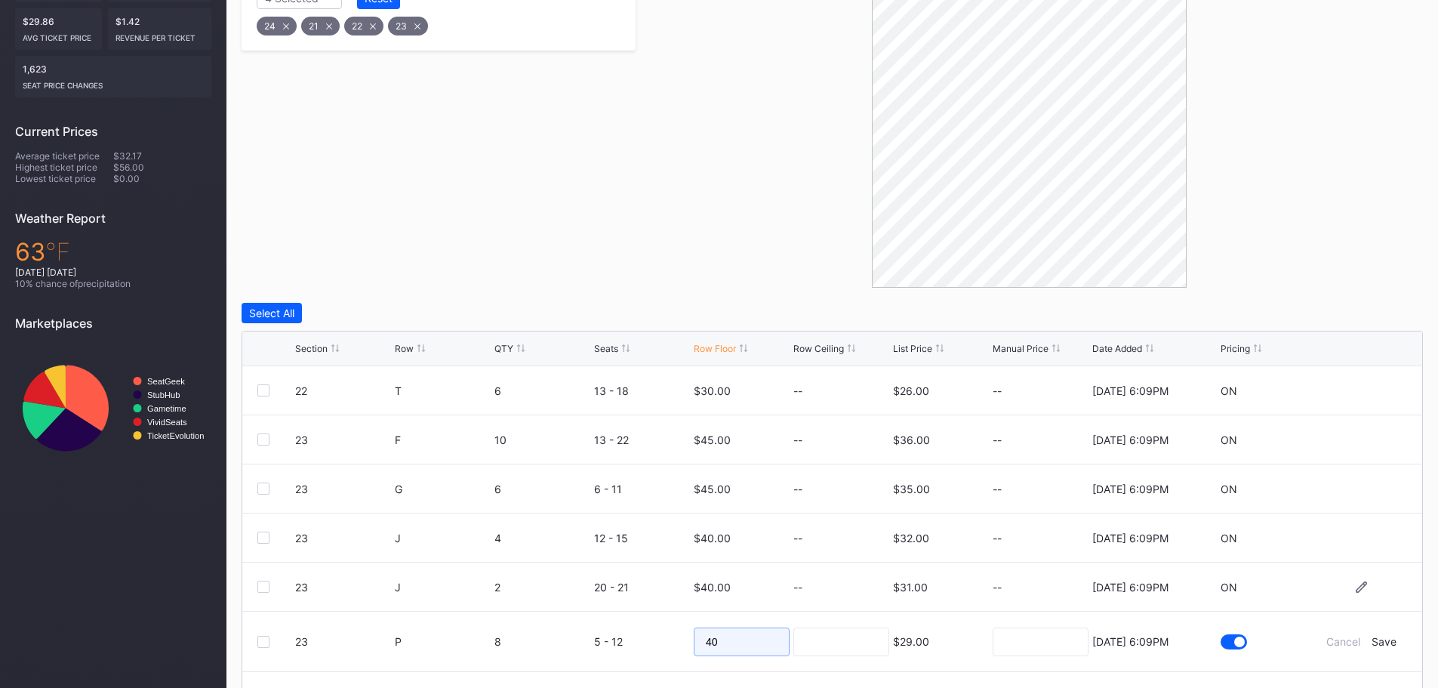
scroll to position [354, 0]
type input "40"
click at [1371, 642] on div "Save" at bounding box center [1383, 641] width 25 height 13
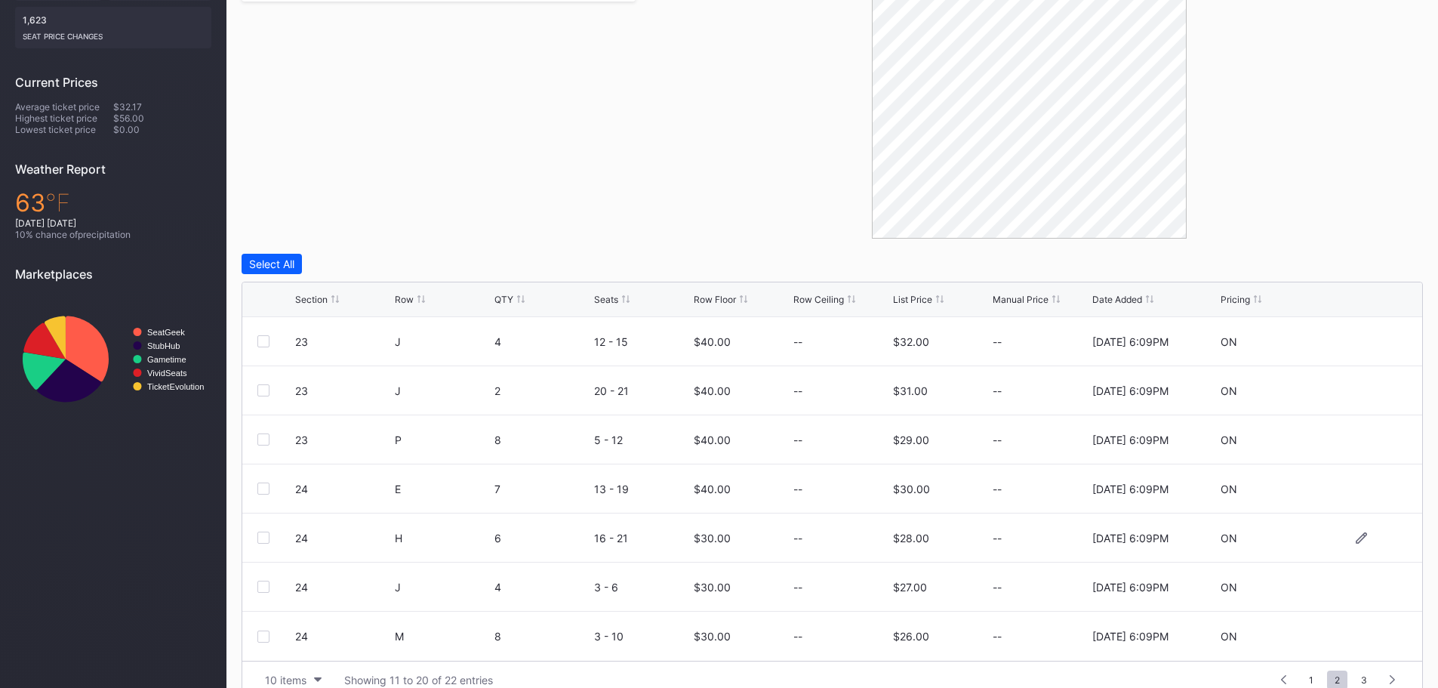
scroll to position [429, 0]
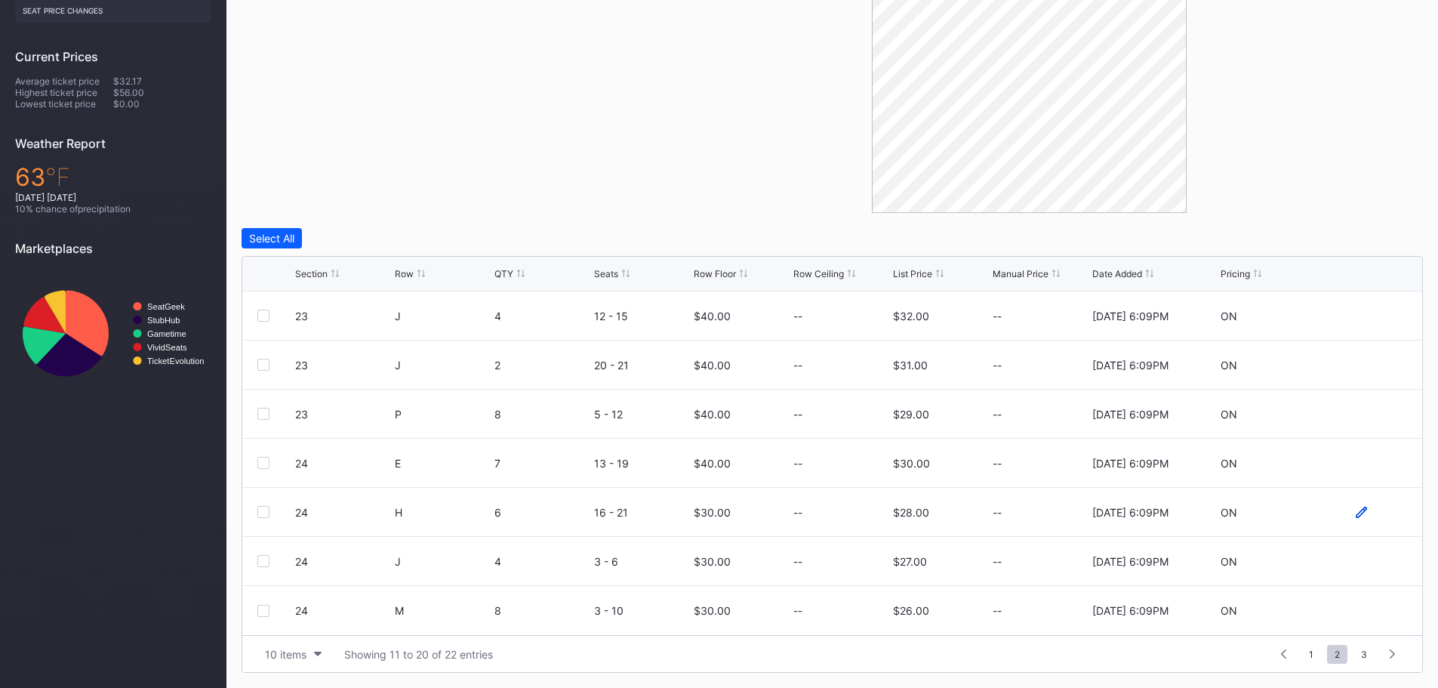
click at [1355, 512] on icon at bounding box center [1360, 511] width 11 height 11
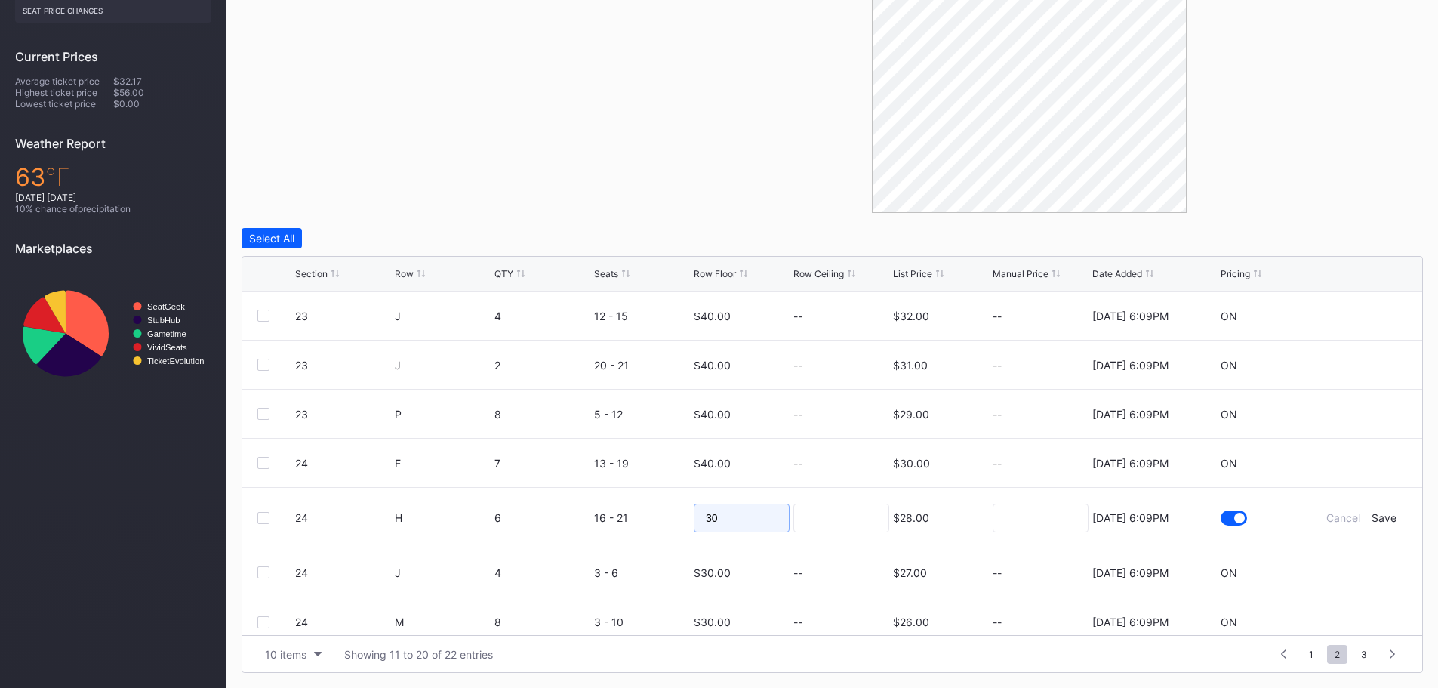
drag, startPoint x: 752, startPoint y: 519, endPoint x: 698, endPoint y: 519, distance: 53.6
click at [698, 519] on input "30" at bounding box center [742, 517] width 96 height 29
type input "35"
click at [1381, 520] on div "Save" at bounding box center [1383, 517] width 25 height 13
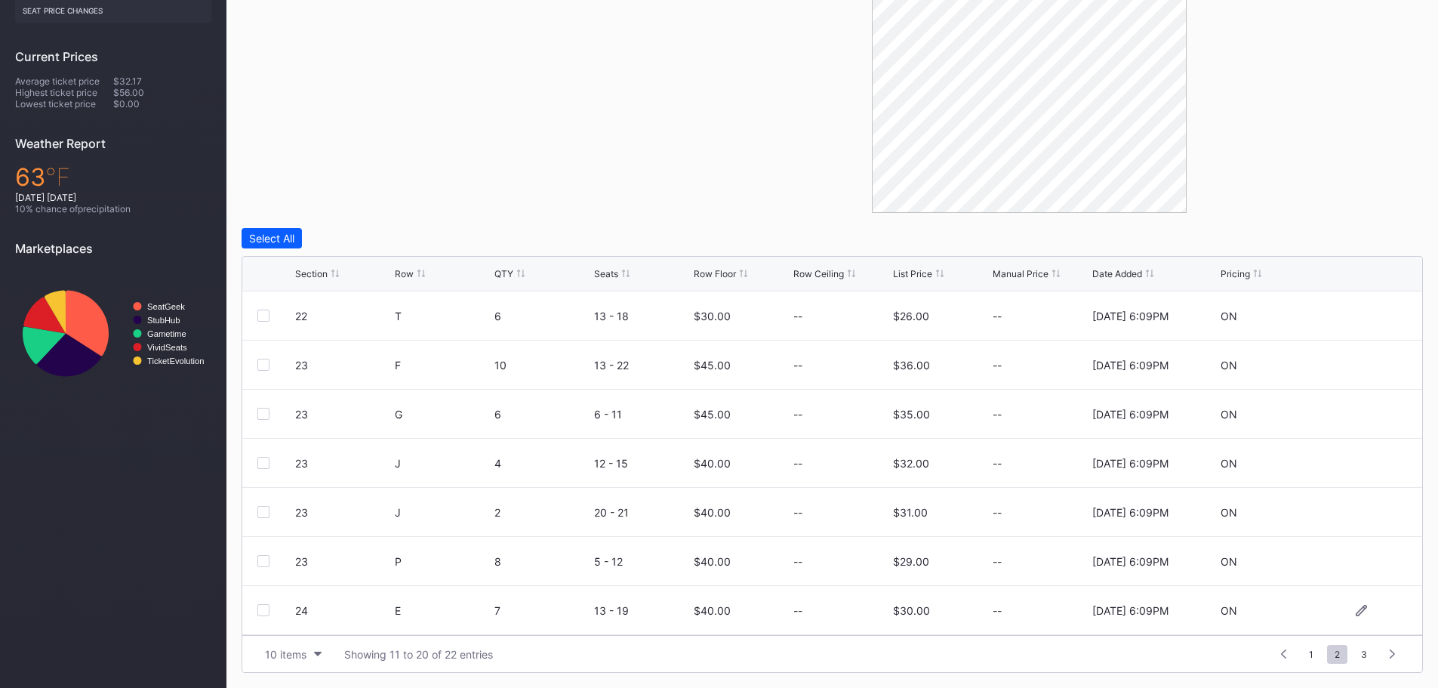
scroll to position [147, 0]
click at [1355, 561] on icon at bounding box center [1360, 560] width 11 height 11
drag, startPoint x: 731, startPoint y: 561, endPoint x: 688, endPoint y: 564, distance: 43.1
click at [688, 564] on form "24 J 4 3 - 6 30 $27.00 8/15/2025 6:09PM Cancel Save" at bounding box center [851, 567] width 1112 height 60
type input "35"
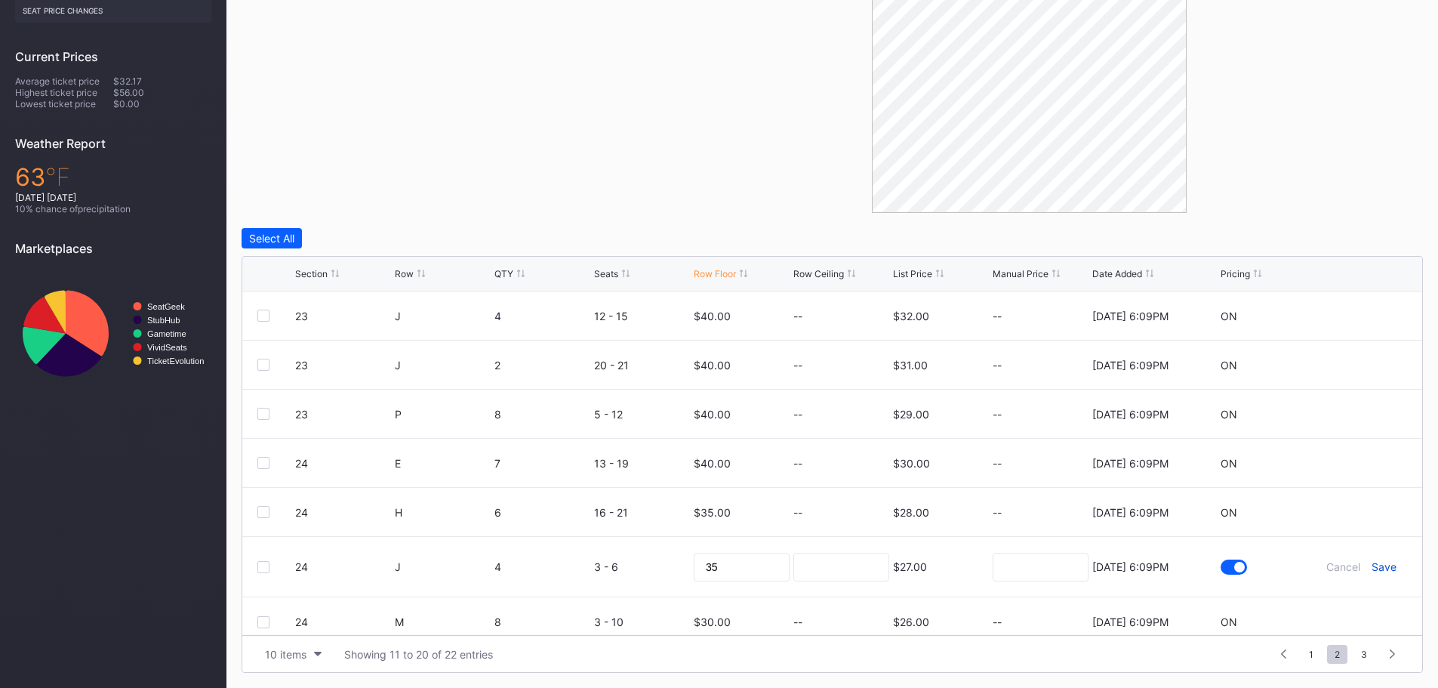
click at [1371, 564] on div "Save" at bounding box center [1383, 566] width 25 height 13
click at [1359, 655] on span "3" at bounding box center [1363, 653] width 21 height 19
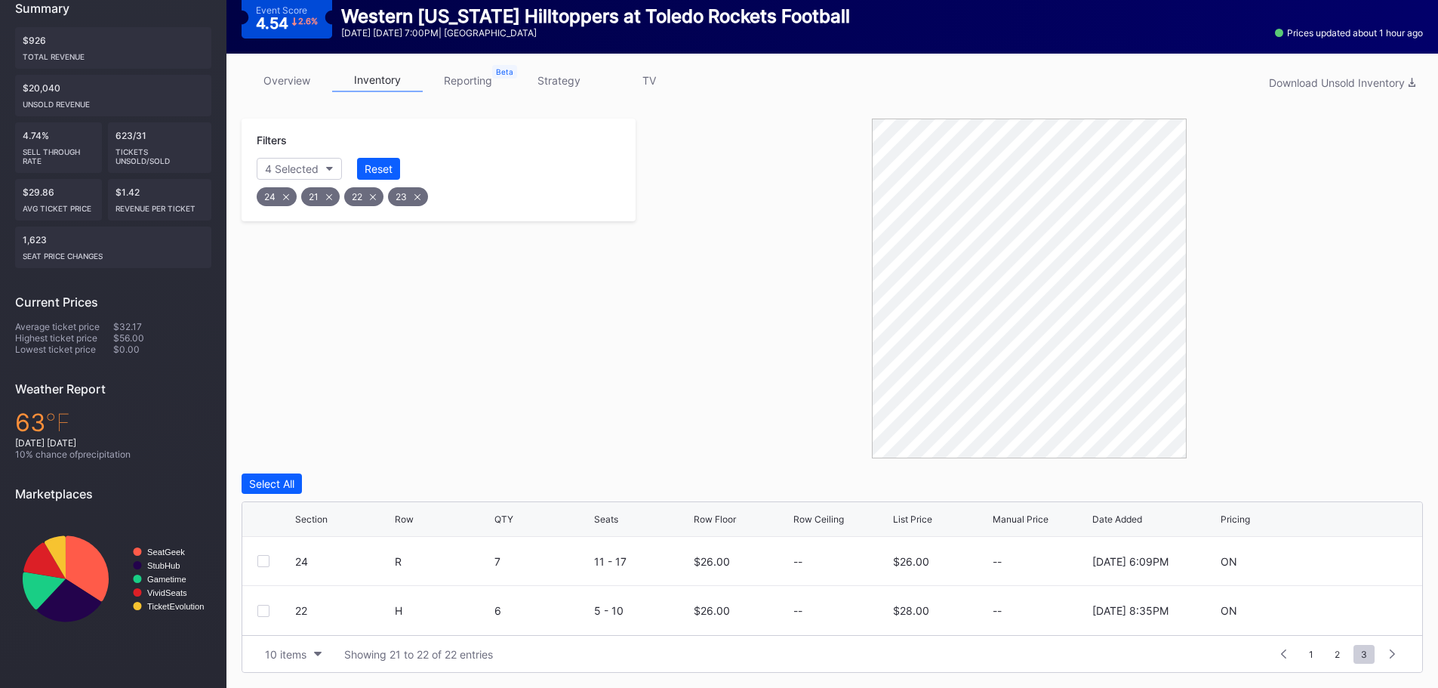
scroll to position [184, 0]
click at [1364, 563] on icon at bounding box center [1360, 560] width 11 height 11
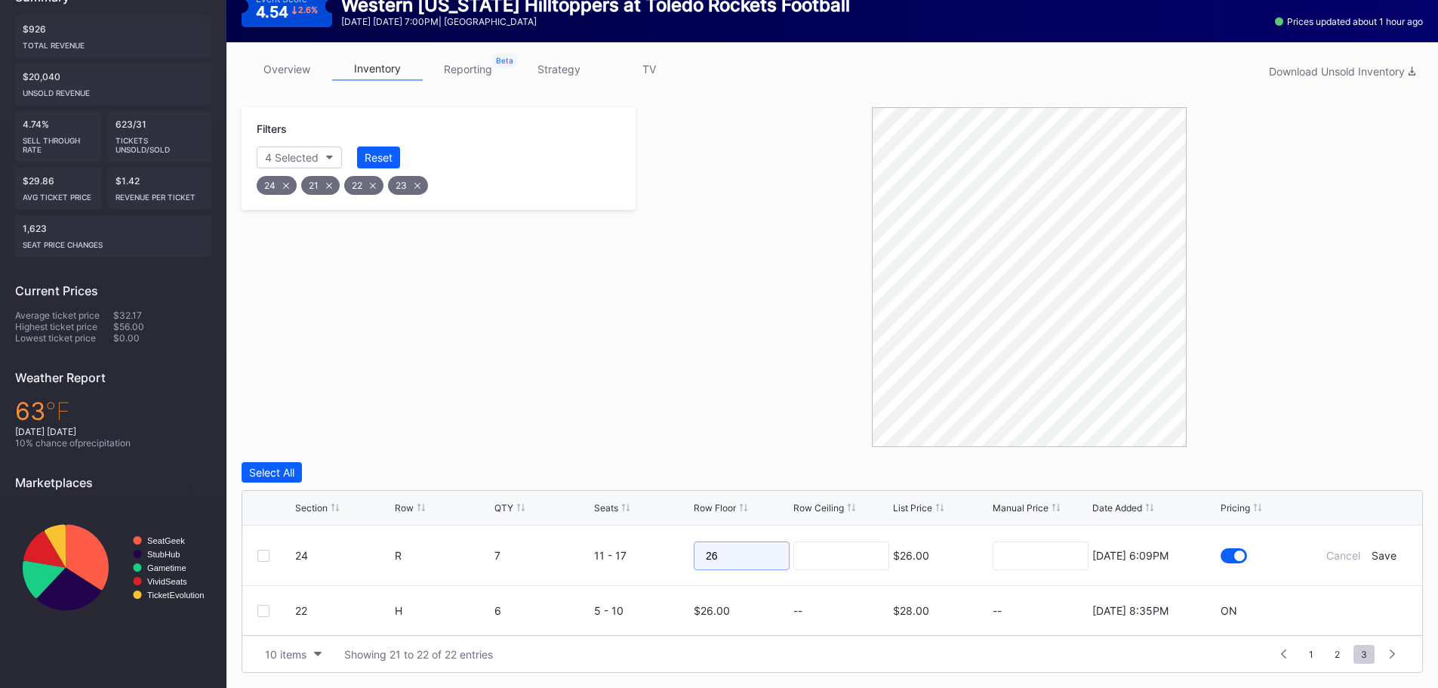
drag, startPoint x: 731, startPoint y: 554, endPoint x: 667, endPoint y: 552, distance: 64.2
click at [667, 552] on form "24 R 7 11 - 17 26 $26.00 8/15/2025 6:09PM Cancel Save" at bounding box center [851, 555] width 1112 height 60
type input "30"
click at [1381, 555] on div "Save" at bounding box center [1383, 555] width 25 height 13
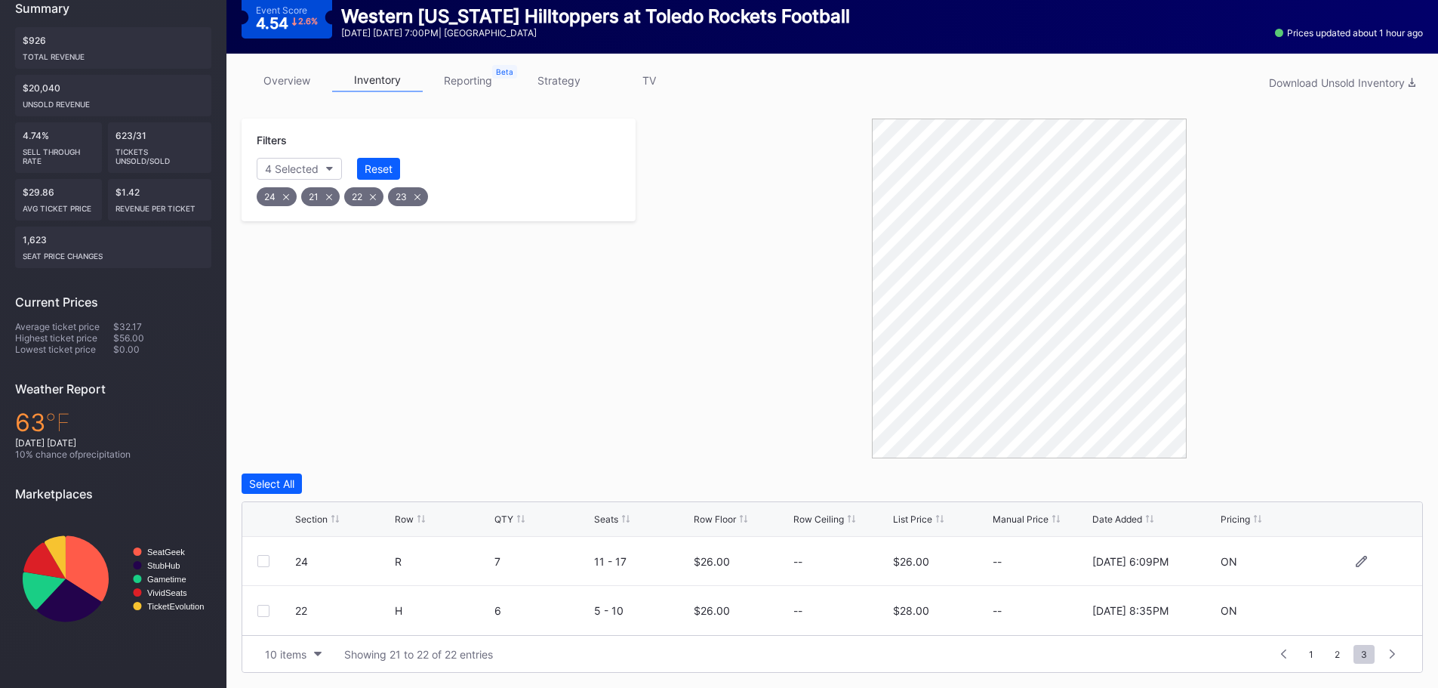
scroll to position [184, 0]
click at [1362, 611] on icon at bounding box center [1360, 609] width 11 height 11
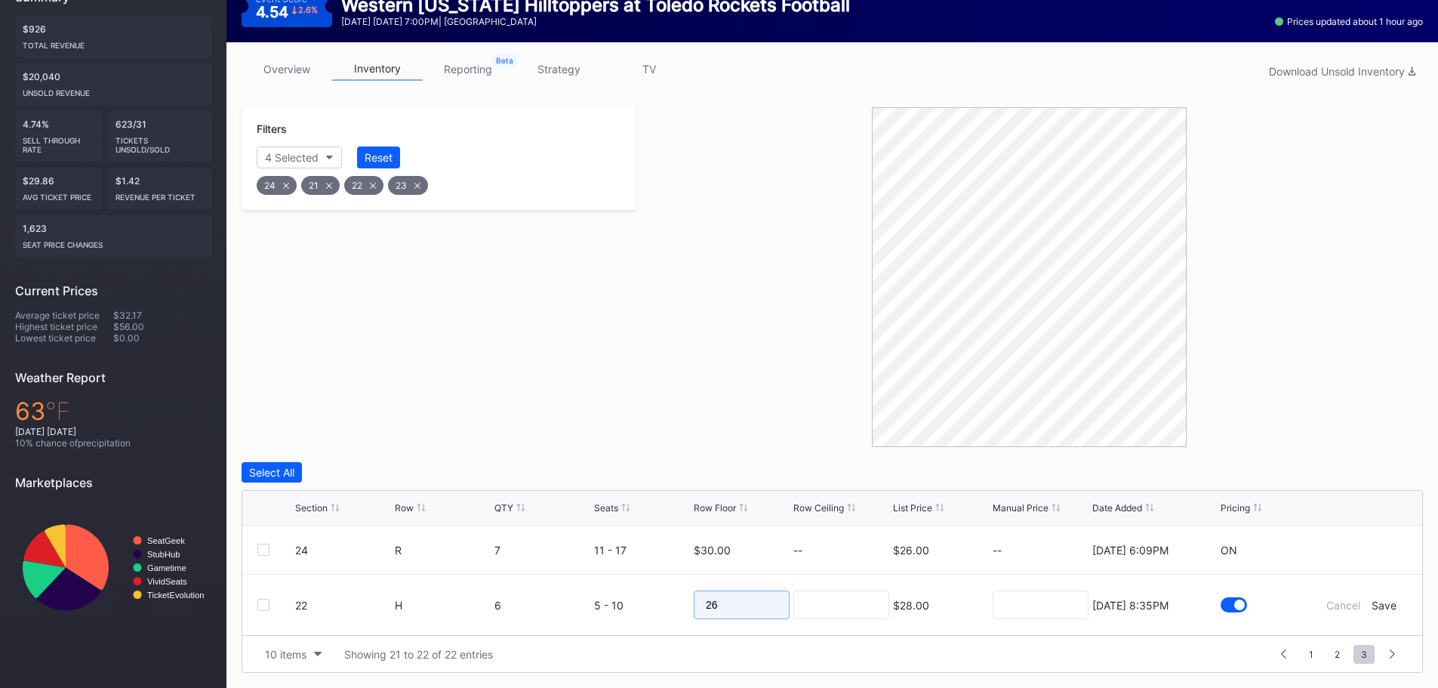
drag, startPoint x: 760, startPoint y: 601, endPoint x: 693, endPoint y: 598, distance: 67.2
click at [694, 598] on input "26" at bounding box center [742, 604] width 96 height 29
type input "30"
click at [1390, 611] on div "Save" at bounding box center [1383, 604] width 25 height 13
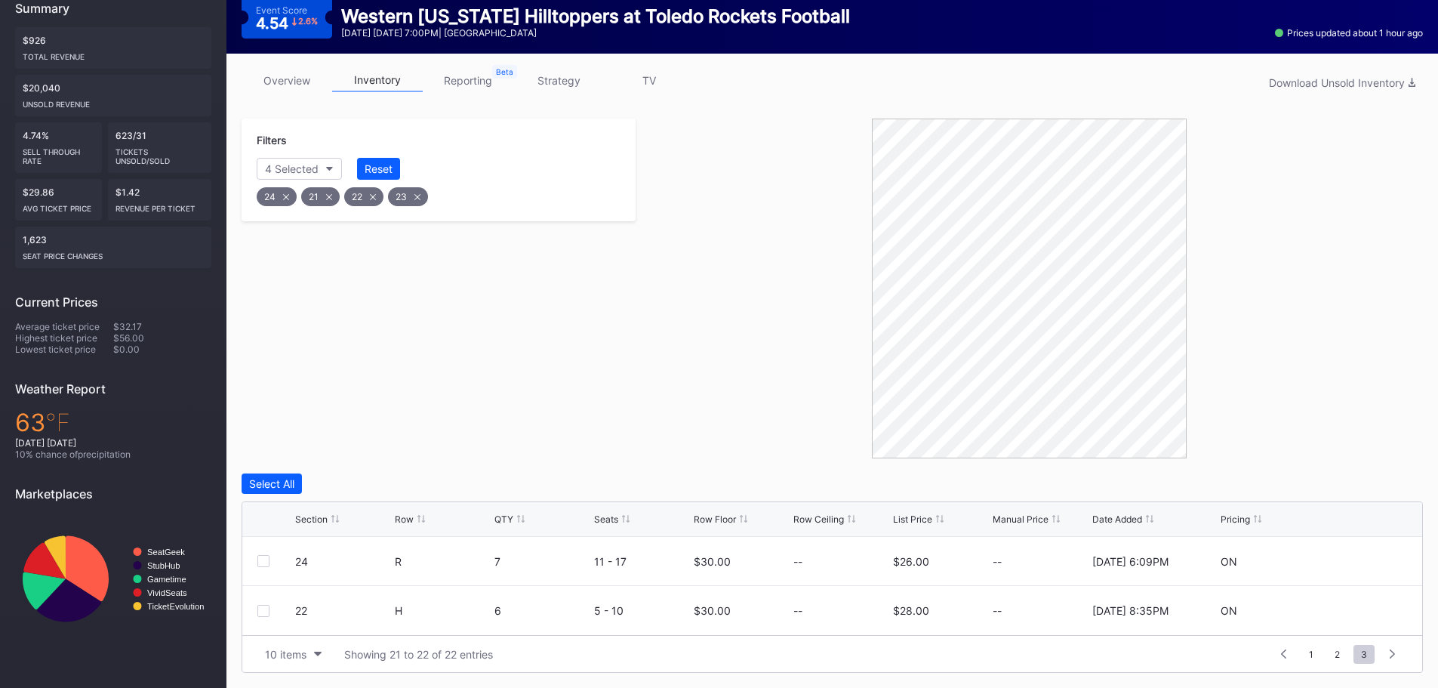
click at [419, 200] on div "23" at bounding box center [408, 196] width 40 height 19
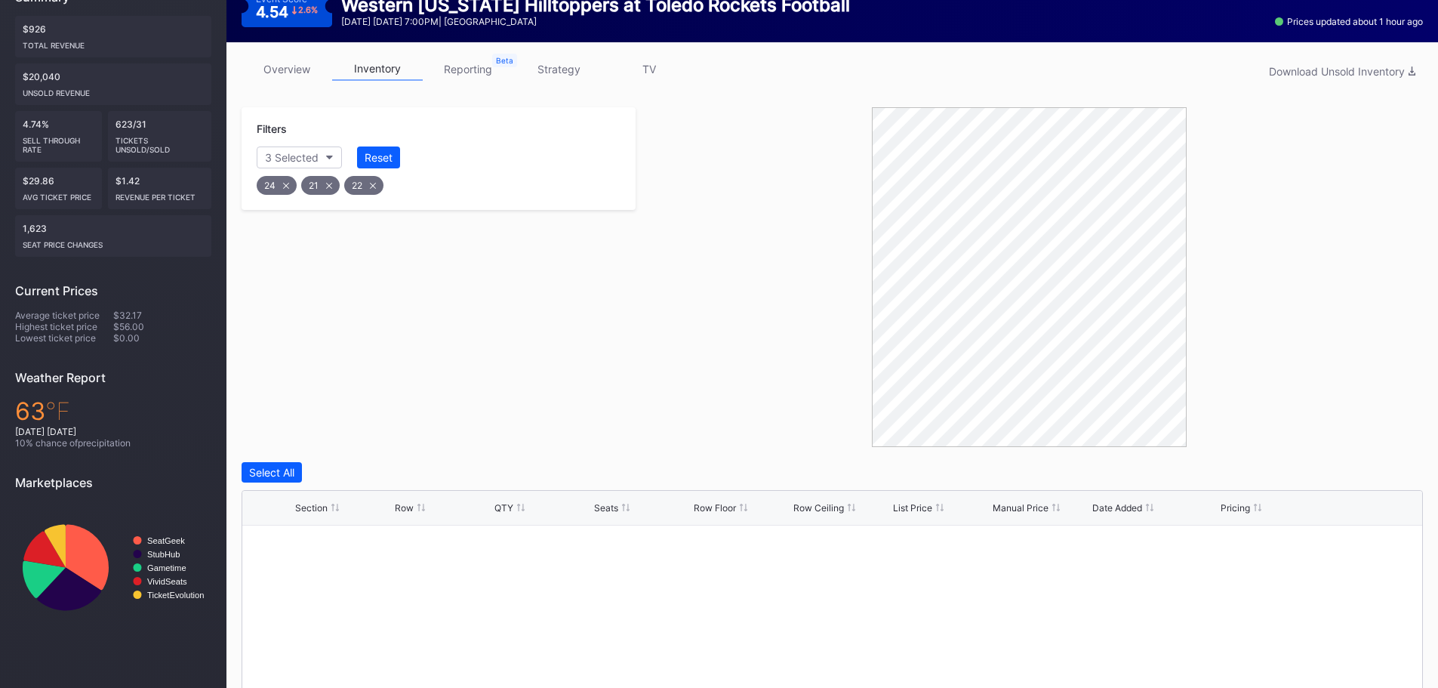
click at [371, 188] on icon at bounding box center [373, 186] width 6 height 6
click at [334, 184] on div "21" at bounding box center [320, 185] width 38 height 19
click at [289, 183] on div "24" at bounding box center [277, 185] width 40 height 19
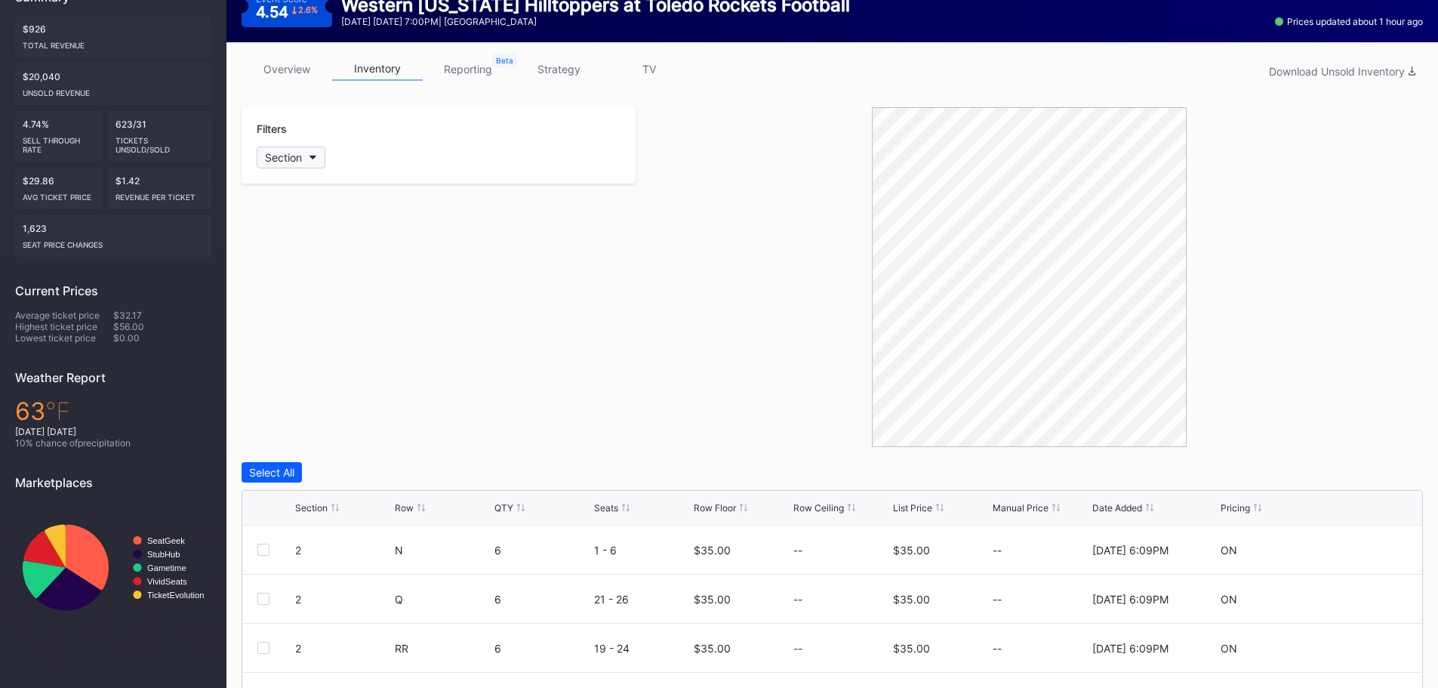
click at [297, 157] on div "Section" at bounding box center [283, 157] width 37 height 13
click at [273, 303] on div at bounding box center [274, 309] width 12 height 12
click at [274, 329] on div "26" at bounding box center [345, 336] width 176 height 28
click at [272, 358] on div at bounding box center [274, 364] width 12 height 12
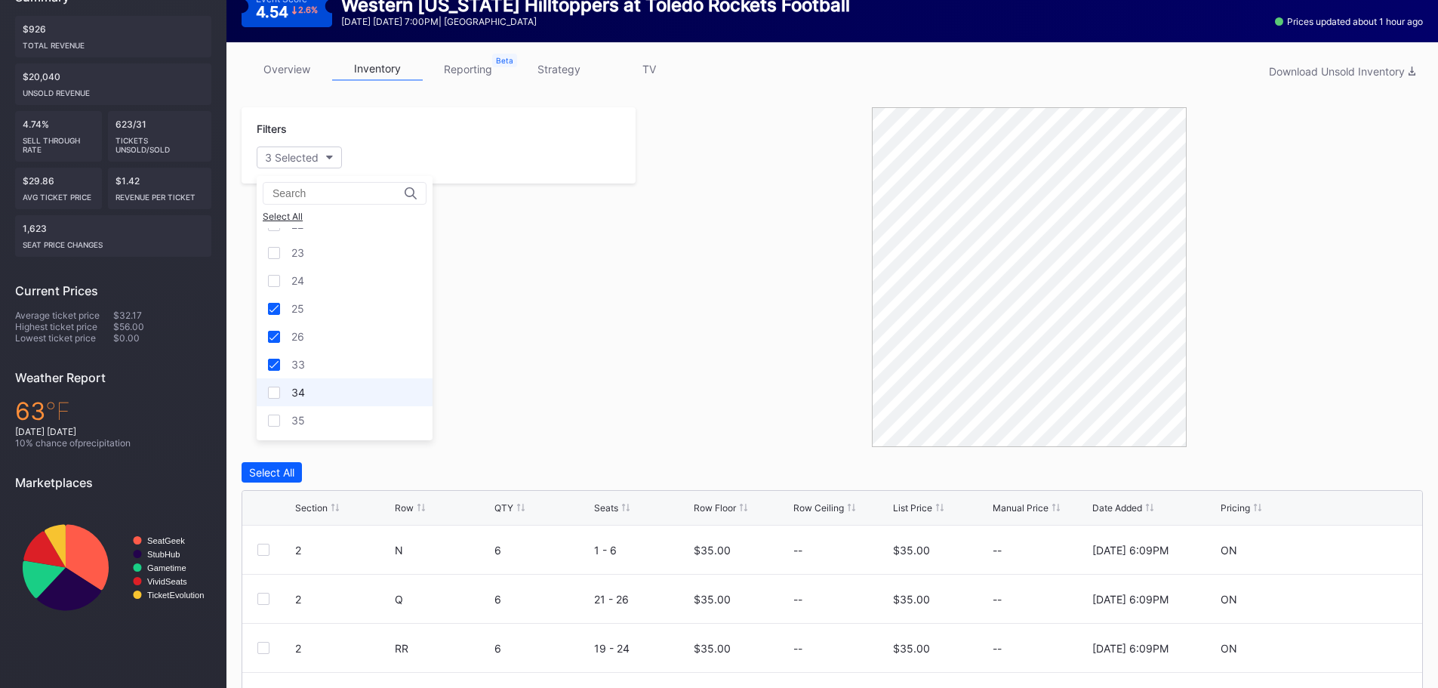
click at [273, 389] on div at bounding box center [274, 392] width 12 height 12
click at [277, 421] on div at bounding box center [274, 420] width 12 height 12
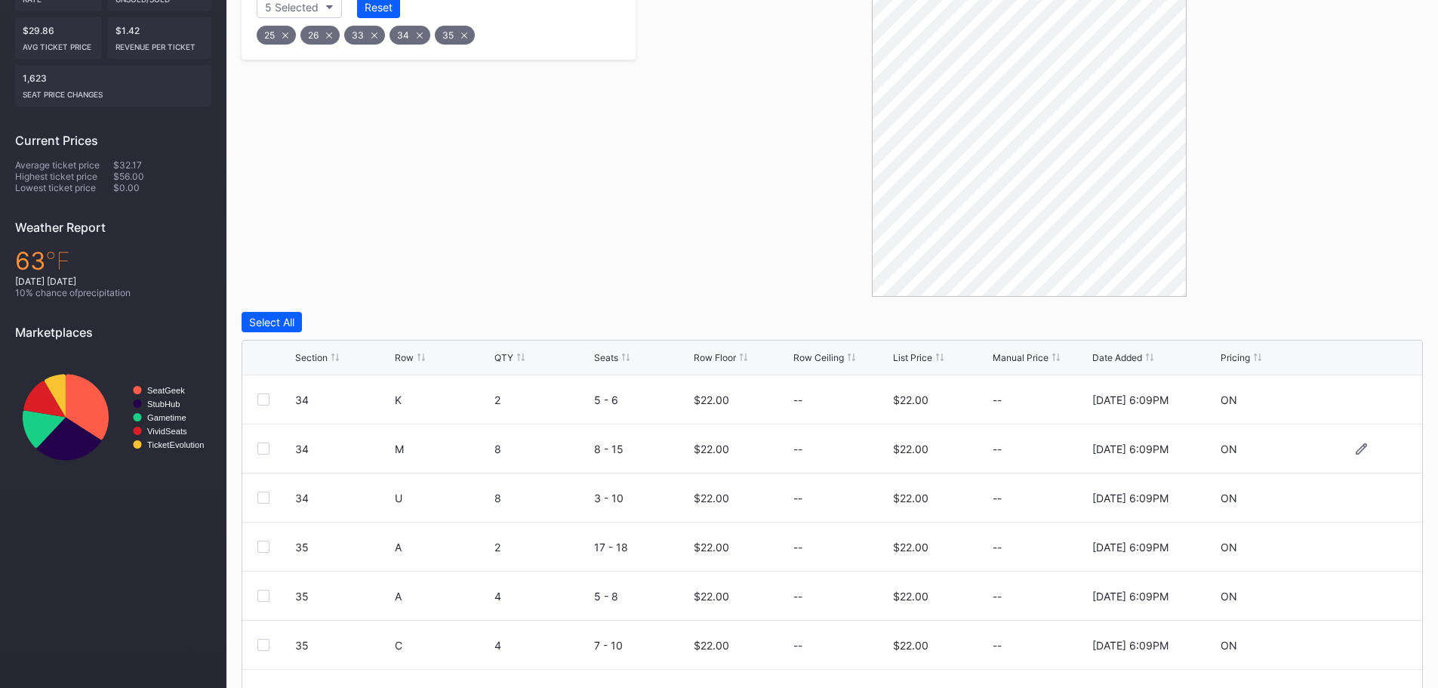
scroll to position [346, 0]
click at [1355, 398] on icon at bounding box center [1360, 398] width 11 height 11
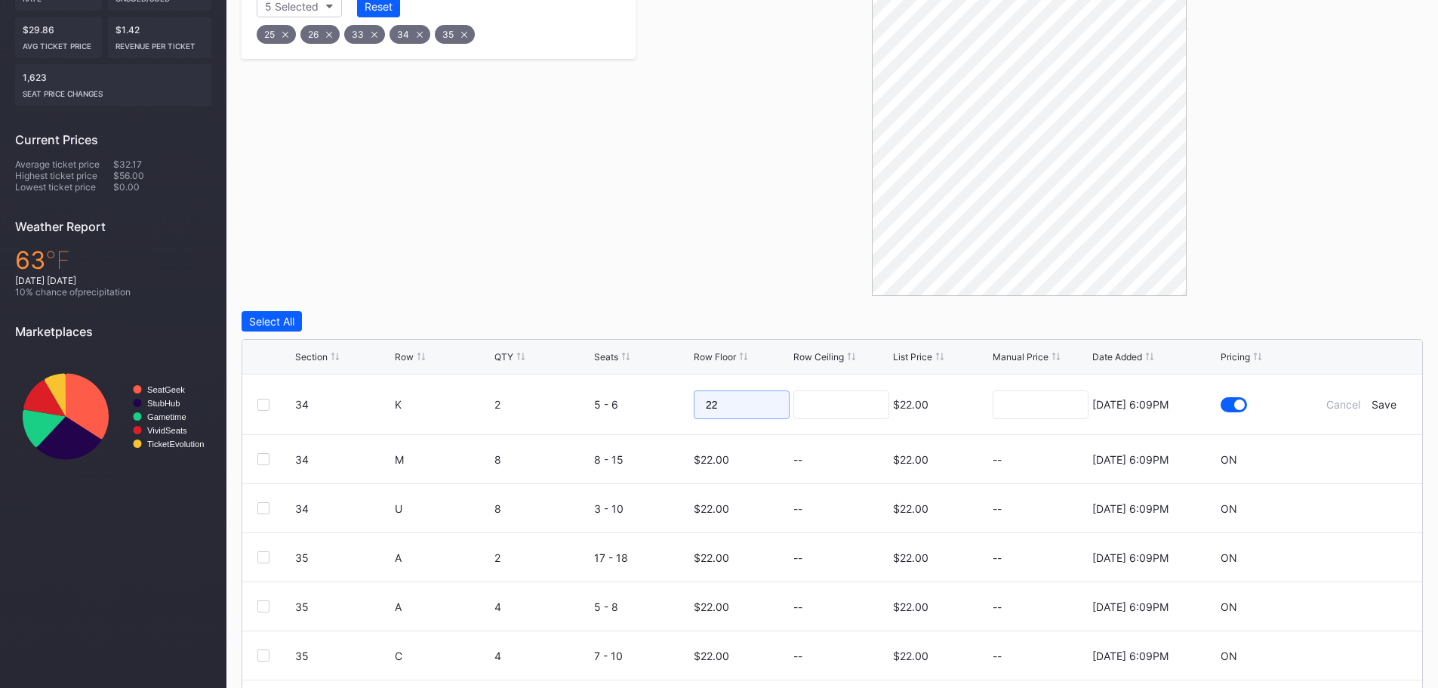
drag, startPoint x: 765, startPoint y: 410, endPoint x: 687, endPoint y: 410, distance: 78.5
click at [687, 410] on form "34 K 2 5 - 6 22 $22.00 8/15/2025 6:09PM Cancel Save" at bounding box center [851, 404] width 1112 height 60
type input "30"
click at [1379, 403] on div "Save" at bounding box center [1383, 404] width 25 height 13
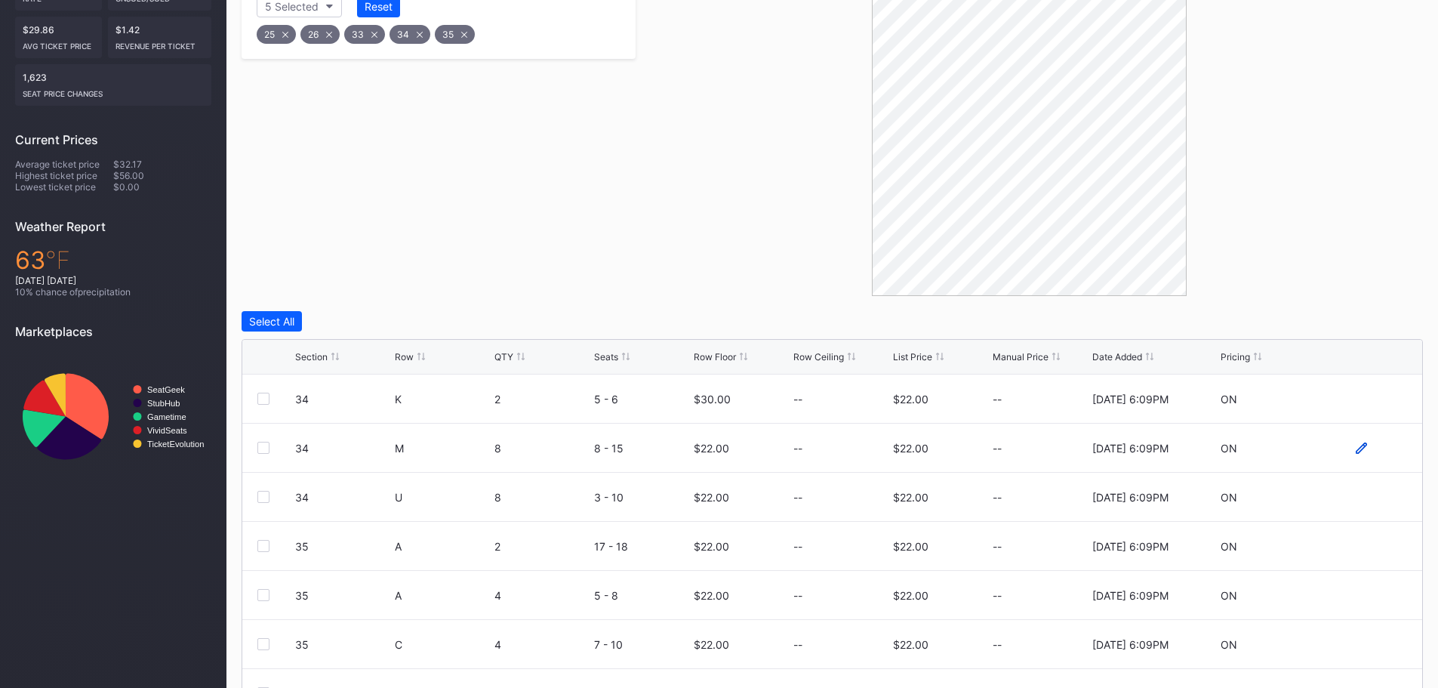
click at [1355, 448] on icon at bounding box center [1360, 446] width 11 height 11
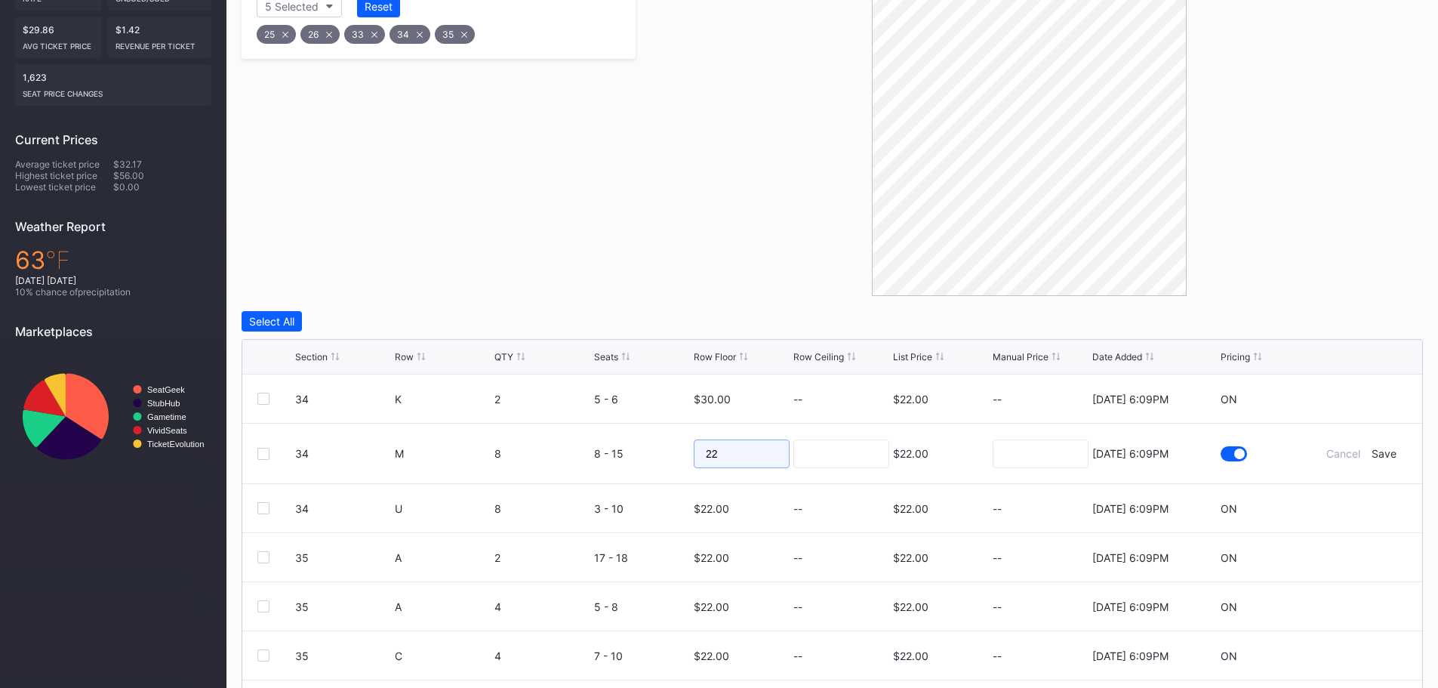
drag, startPoint x: 755, startPoint y: 459, endPoint x: 694, endPoint y: 463, distance: 62.0
click at [694, 463] on input "22" at bounding box center [742, 453] width 96 height 29
type input "30"
click at [1371, 456] on div "Save" at bounding box center [1383, 453] width 25 height 13
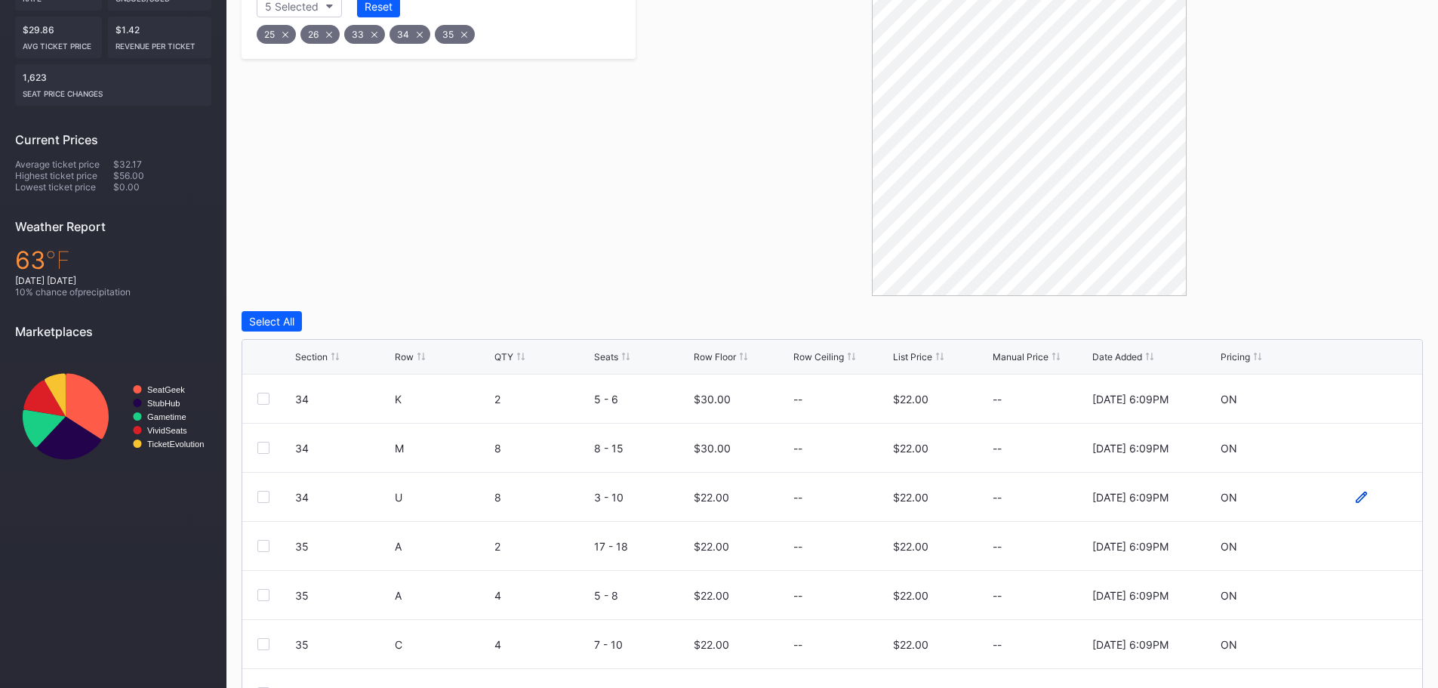
click at [1355, 495] on icon at bounding box center [1360, 496] width 11 height 11
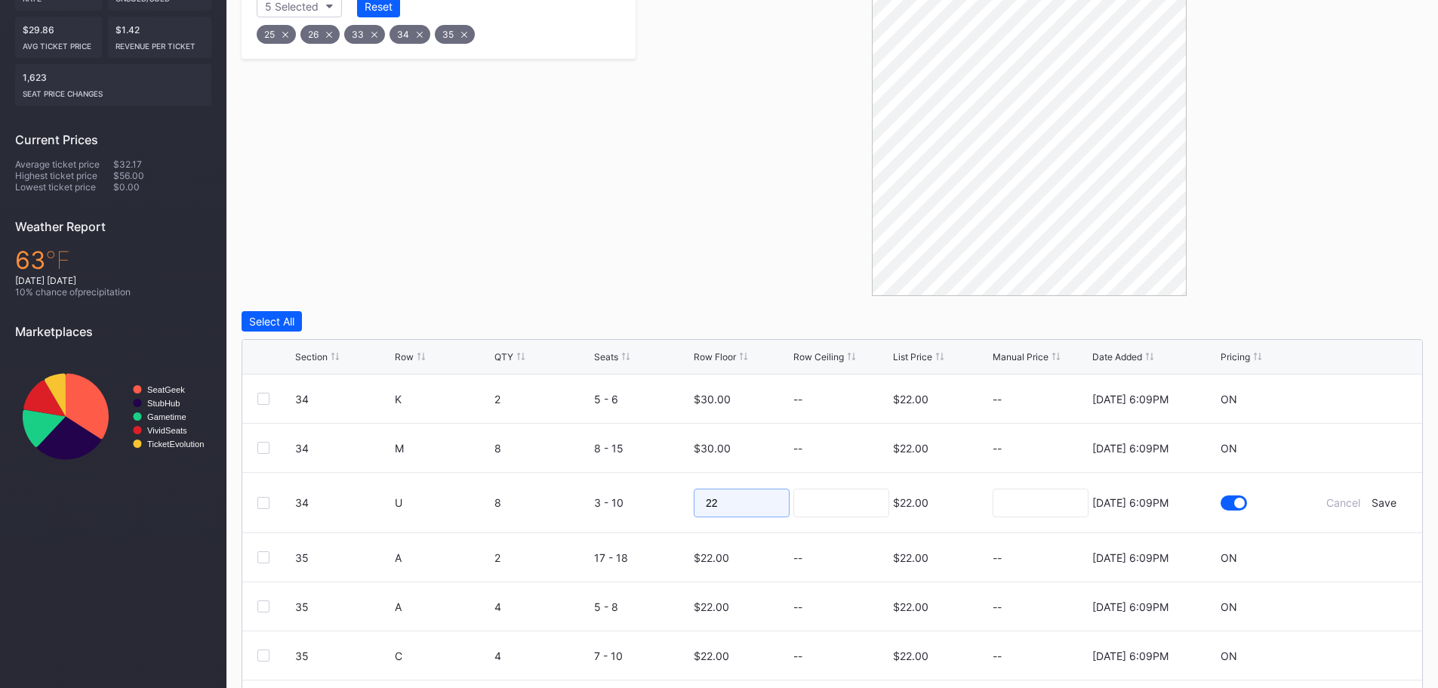
drag, startPoint x: 744, startPoint y: 500, endPoint x: 688, endPoint y: 506, distance: 56.9
click at [688, 506] on form "34 U 8 3 - 10 22 $22.00 8/15/2025 6:09PM Cancel Save" at bounding box center [851, 502] width 1112 height 60
type input "30"
click at [1378, 503] on div "Save" at bounding box center [1383, 502] width 25 height 13
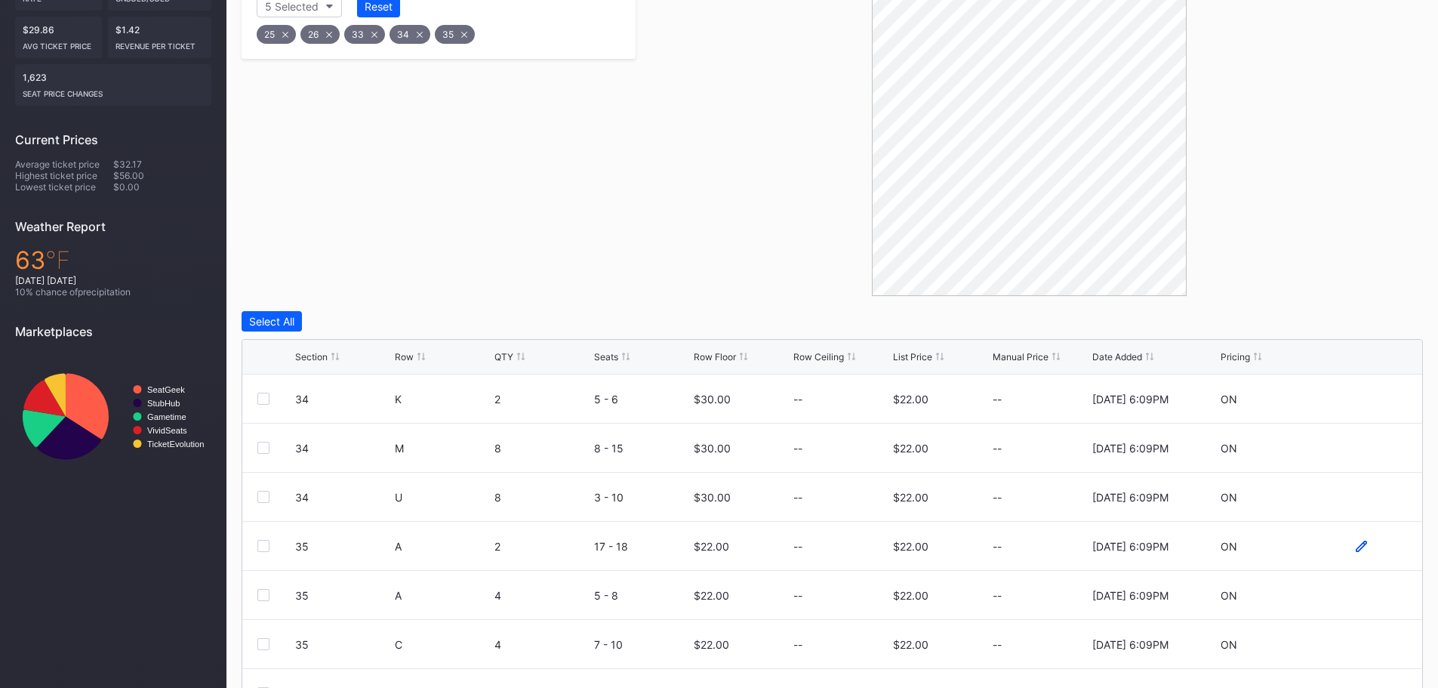
click at [1355, 543] on icon at bounding box center [1360, 545] width 11 height 11
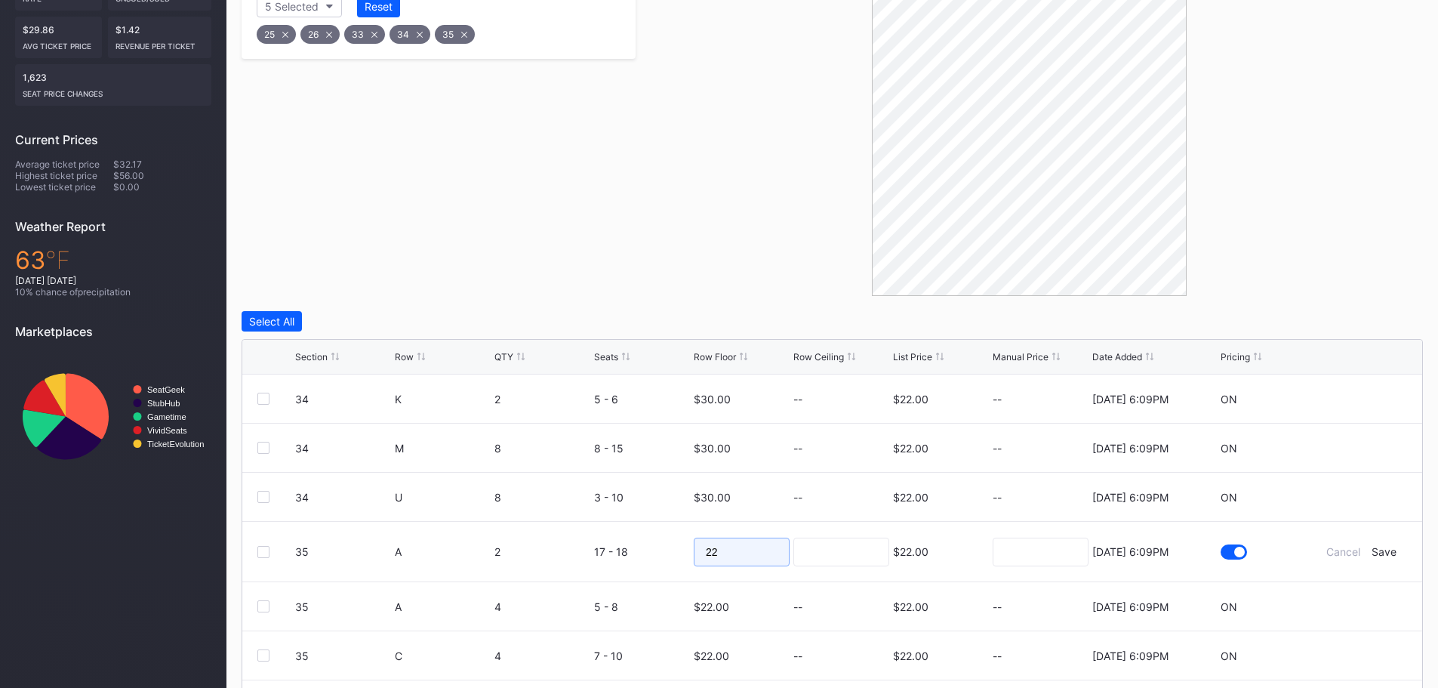
drag, startPoint x: 752, startPoint y: 552, endPoint x: 701, endPoint y: 552, distance: 50.6
click at [701, 552] on input "22" at bounding box center [742, 551] width 96 height 29
drag, startPoint x: 727, startPoint y: 552, endPoint x: 670, endPoint y: 551, distance: 56.6
click at [669, 552] on form "35 A 2 17 - 18 40 $22.00 8/15/2025 6:09PM Cancel Save" at bounding box center [851, 551] width 1112 height 60
type input "35"
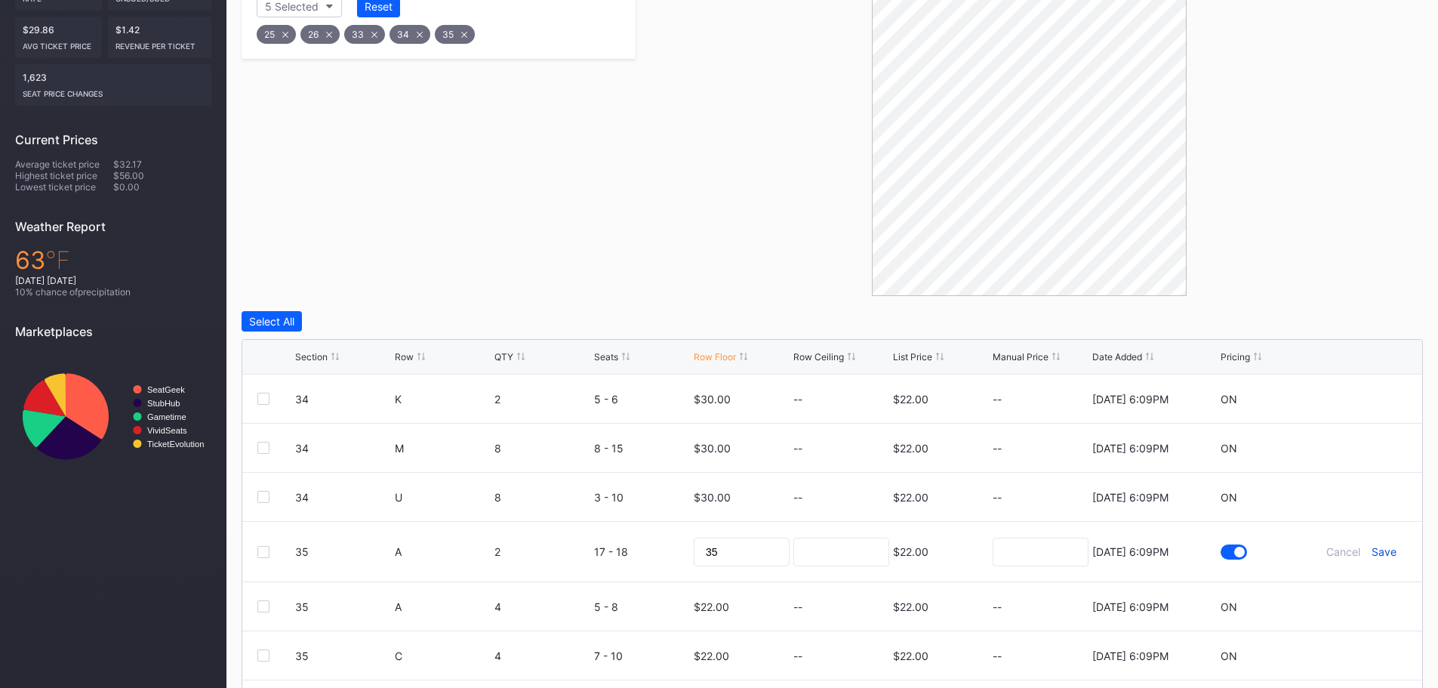
click at [1379, 550] on div "Save" at bounding box center [1383, 551] width 25 height 13
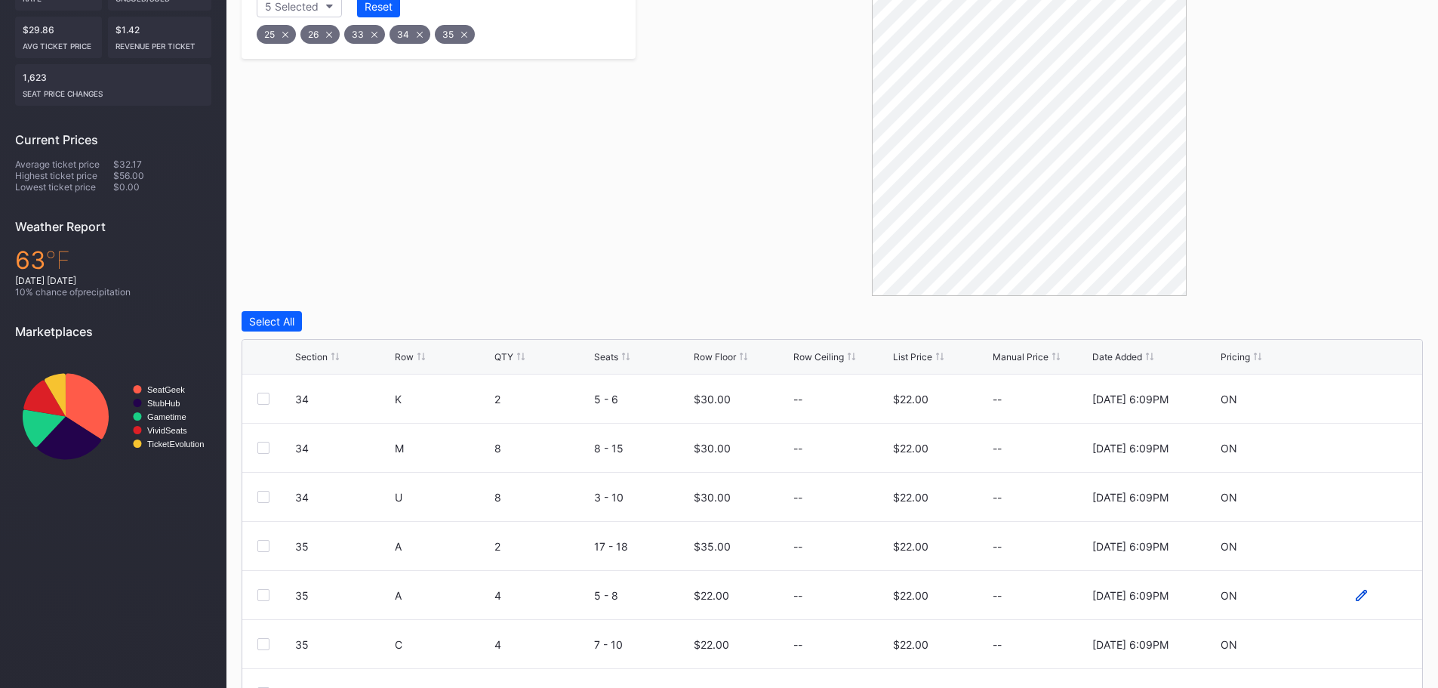
click at [1355, 595] on icon at bounding box center [1360, 594] width 11 height 11
drag, startPoint x: 694, startPoint y: 606, endPoint x: 662, endPoint y: 604, distance: 31.8
click at [662, 604] on form "35 A 4 5 - 8 22 $22.00 8/15/2025 6:09PM Cancel Save" at bounding box center [851, 601] width 1112 height 60
type input "35"
click at [1374, 601] on div "Save" at bounding box center [1383, 600] width 25 height 13
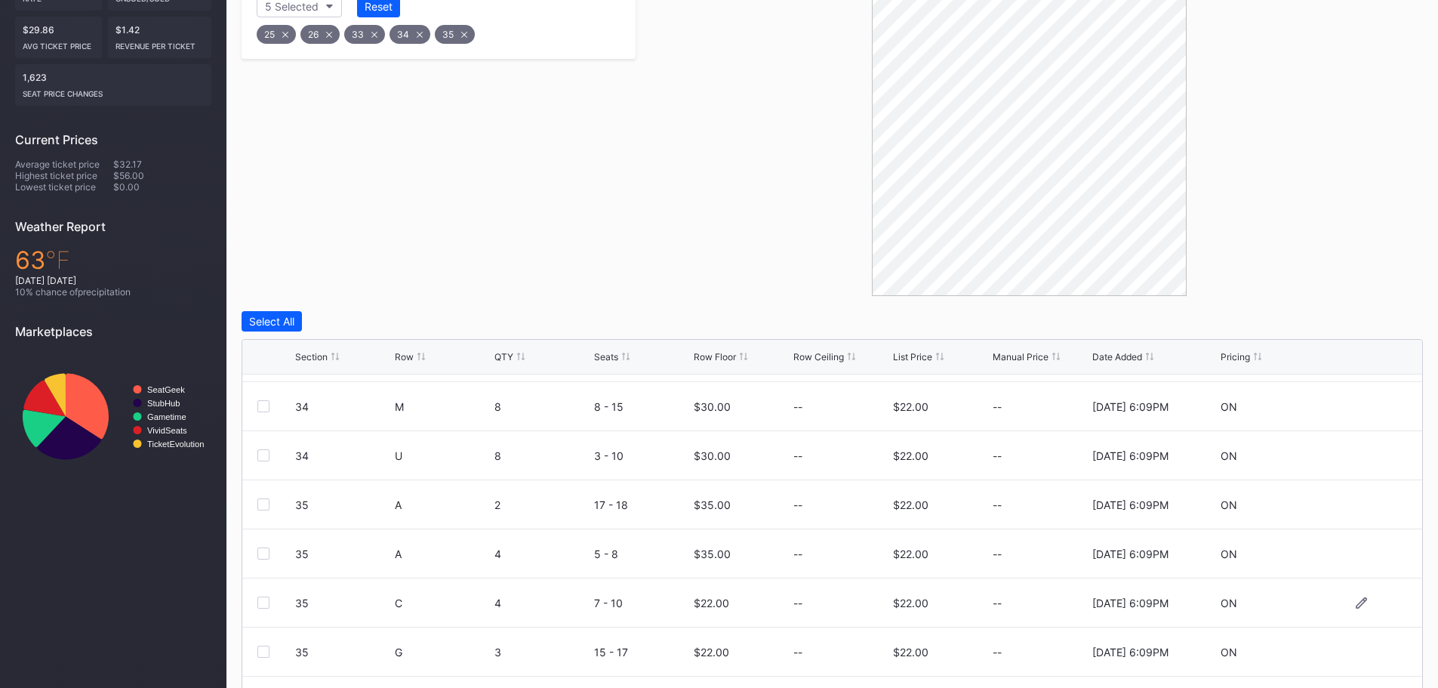
scroll to position [75, 0]
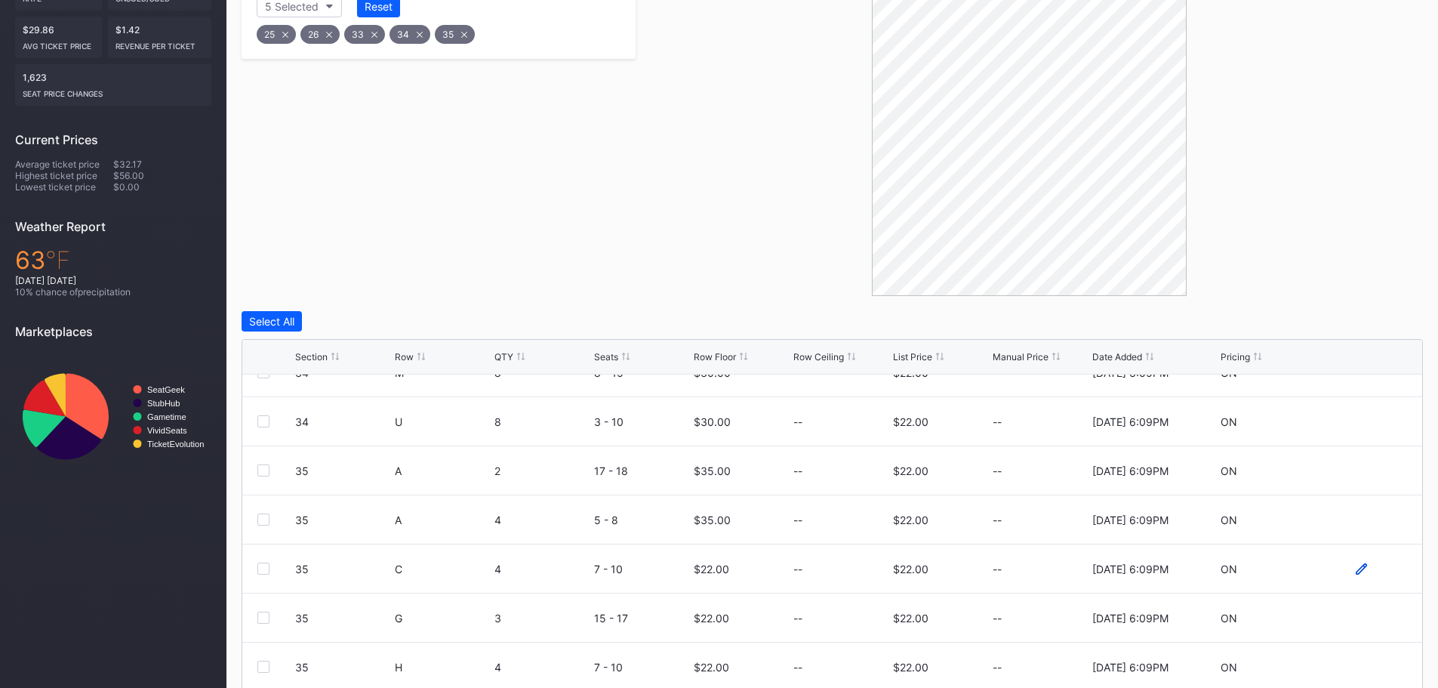
click at [1355, 569] on icon at bounding box center [1360, 568] width 11 height 11
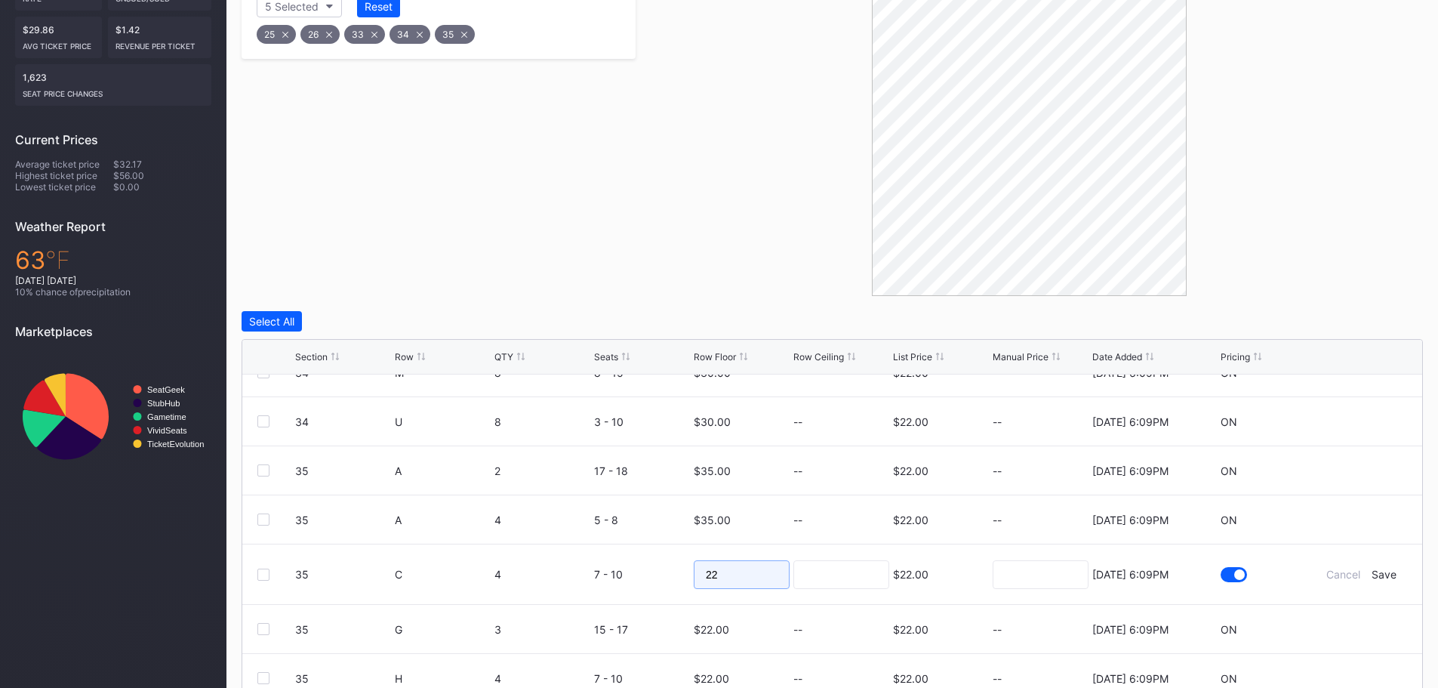
drag, startPoint x: 746, startPoint y: 579, endPoint x: 662, endPoint y: 580, distance: 84.5
click at [662, 580] on form "35 C 4 7 - 10 22 $22.00 8/15/2025 6:09PM Cancel Save" at bounding box center [851, 574] width 1112 height 60
type input "30"
click at [1377, 571] on div "Save" at bounding box center [1383, 574] width 25 height 13
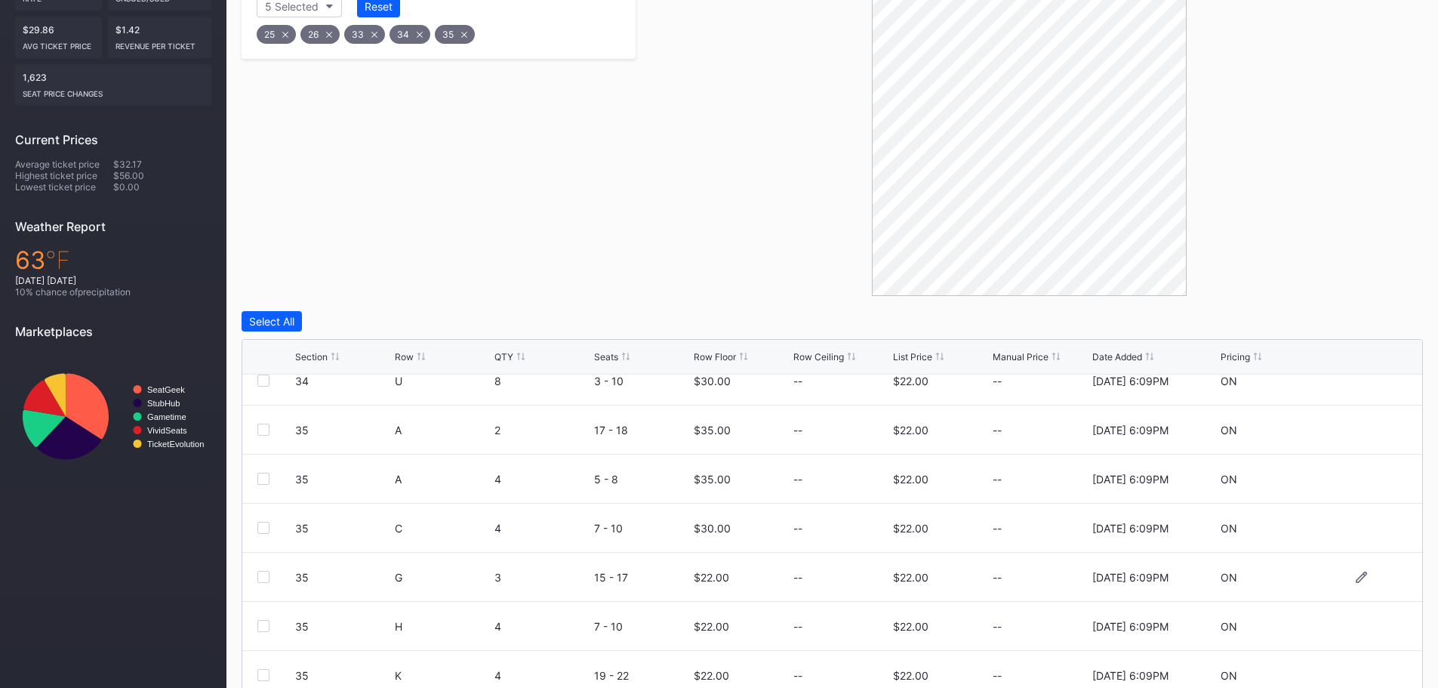
scroll to position [147, 0]
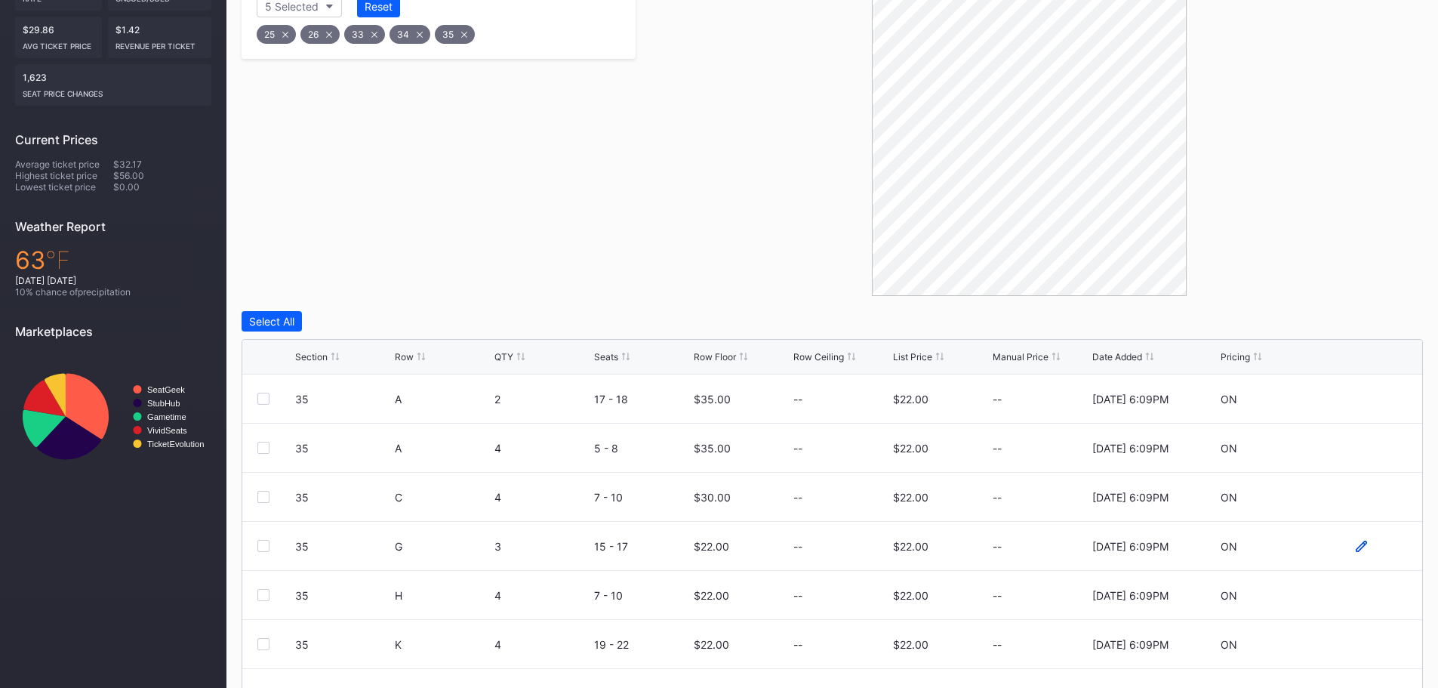
click at [1355, 543] on icon at bounding box center [1360, 545] width 11 height 11
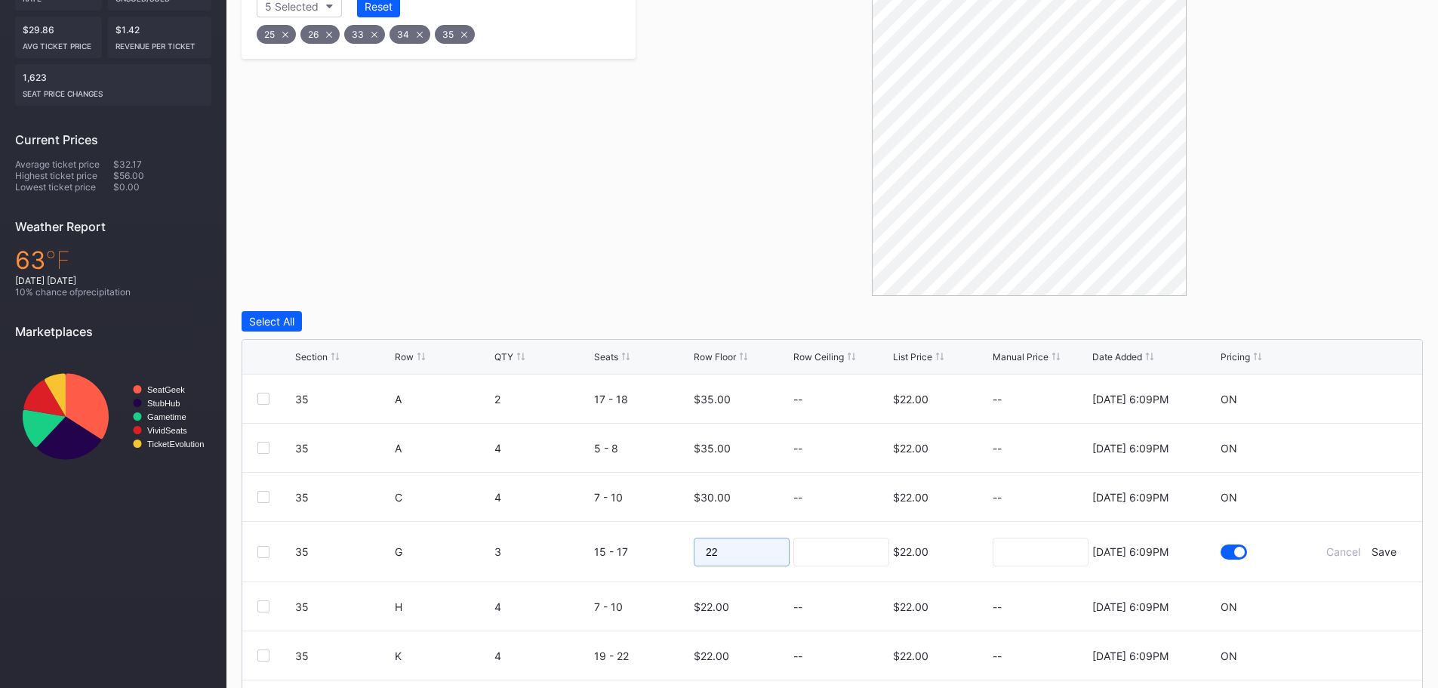
drag, startPoint x: 730, startPoint y: 551, endPoint x: 681, endPoint y: 552, distance: 49.1
click at [681, 552] on form "35 G 3 15 - 17 22 $22.00 8/15/2025 6:09PM Cancel Save" at bounding box center [851, 551] width 1112 height 60
type input "30"
click at [1372, 549] on div "Save" at bounding box center [1383, 551] width 25 height 13
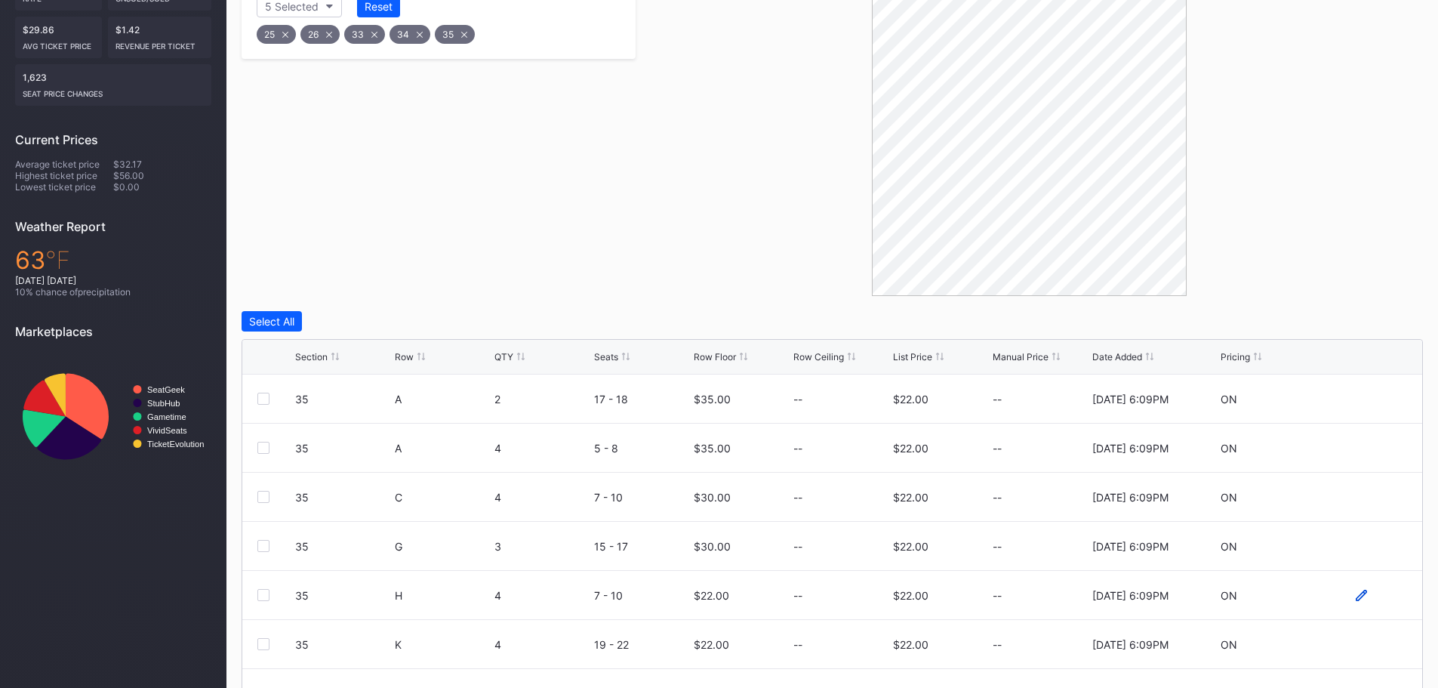
click at [1355, 593] on icon at bounding box center [1360, 594] width 11 height 11
drag, startPoint x: 722, startPoint y: 614, endPoint x: 702, endPoint y: 609, distance: 20.9
click at [702, 609] on input "22" at bounding box center [742, 600] width 96 height 29
drag, startPoint x: 732, startPoint y: 596, endPoint x: 688, endPoint y: 599, distance: 44.6
click at [688, 599] on form "35 H 4 7 - 10 28 $22.00 8/15/2025 6:09PM Cancel Save" at bounding box center [851, 601] width 1112 height 60
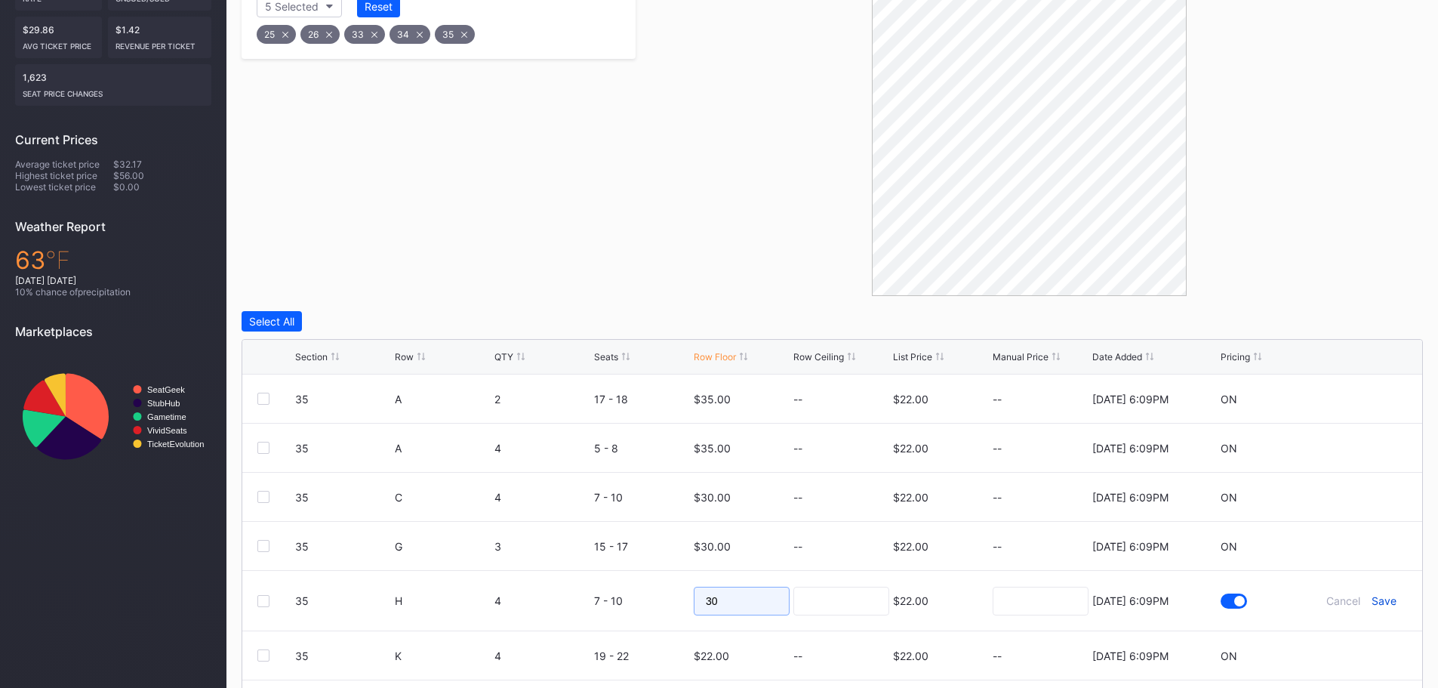
type input "30"
click at [1380, 600] on div "Save" at bounding box center [1383, 600] width 25 height 13
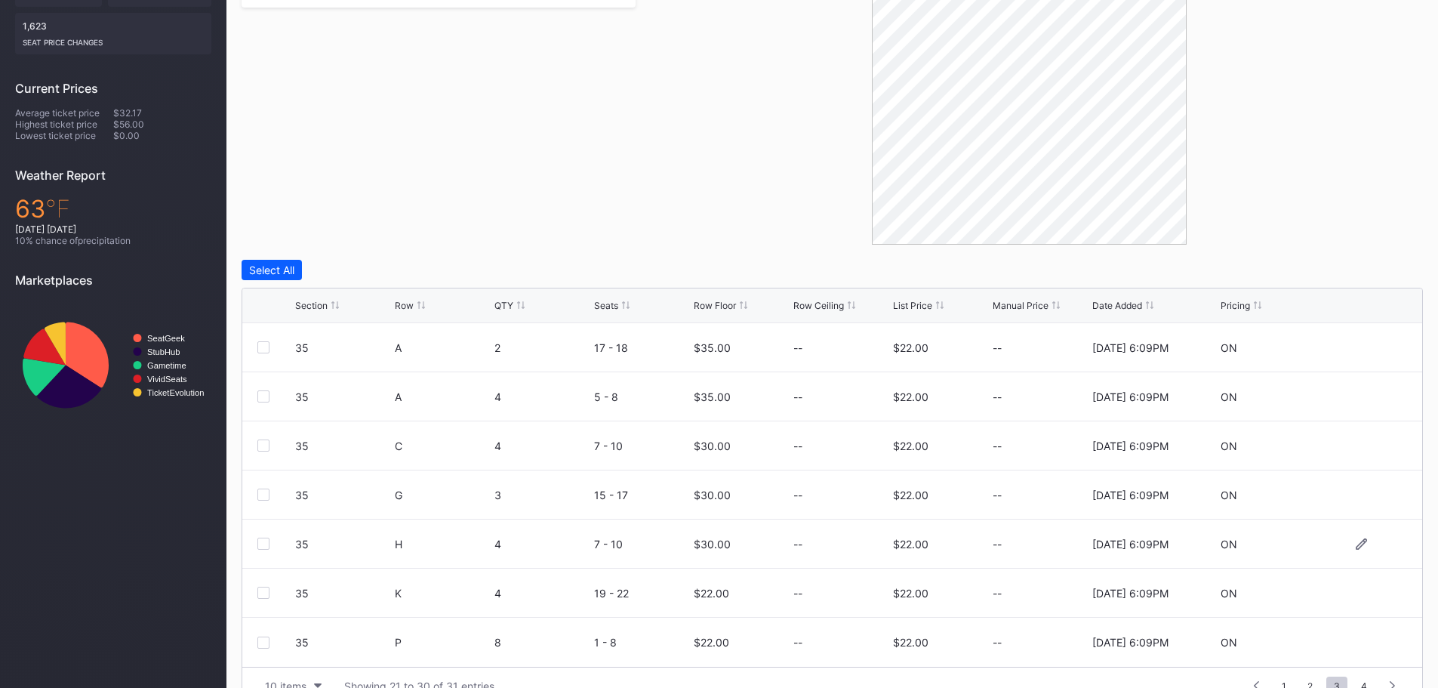
scroll to position [422, 0]
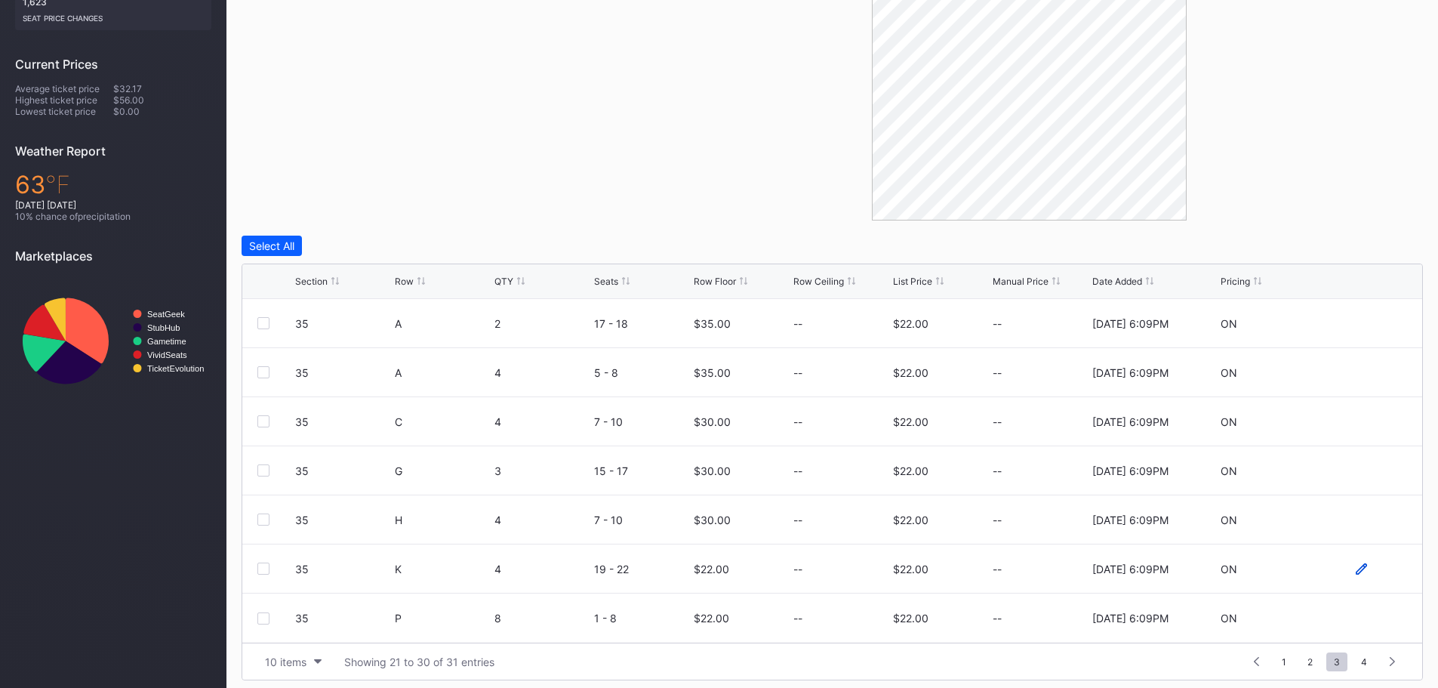
click at [1355, 566] on icon at bounding box center [1360, 568] width 11 height 11
click at [684, 576] on form "35 K 4 19 - 22 22 $22.00 8/15/2025 6:09PM Cancel Save" at bounding box center [851, 574] width 1112 height 60
type input "30"
click at [1378, 575] on div "Save" at bounding box center [1383, 574] width 25 height 13
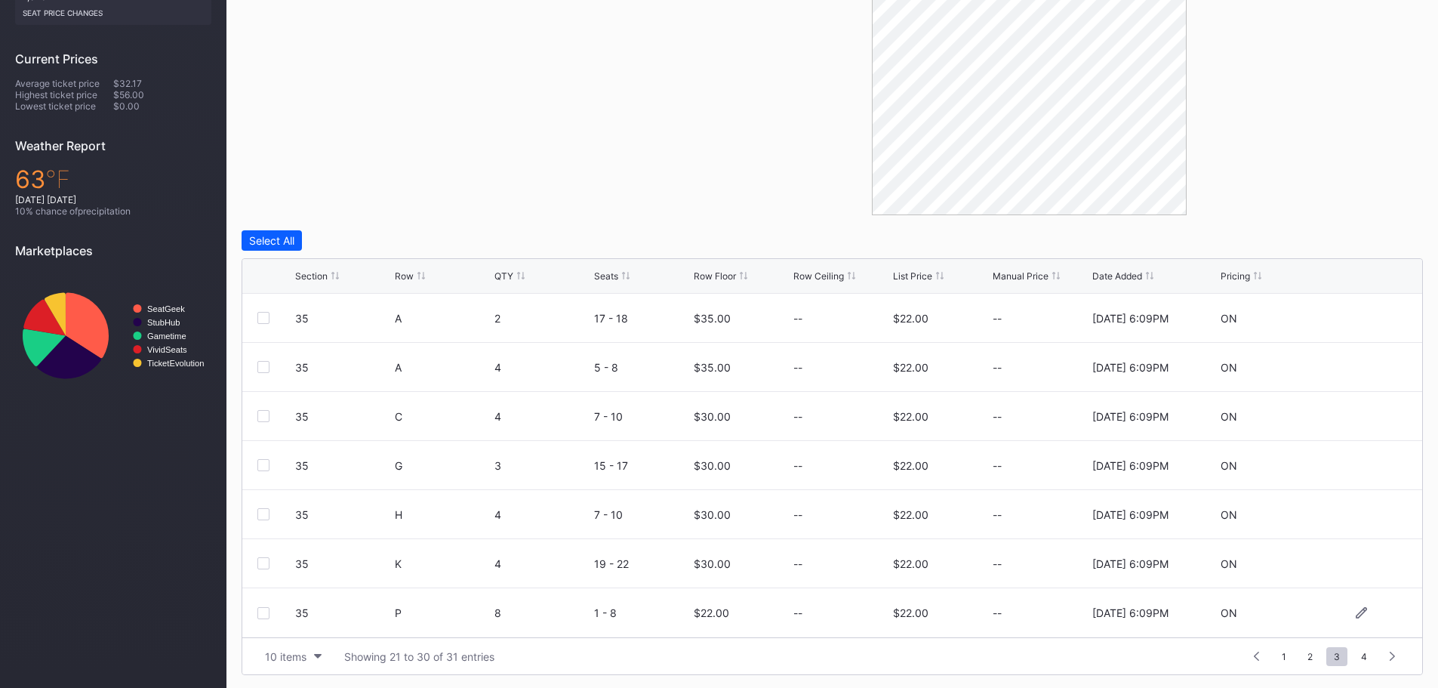
scroll to position [429, 0]
click at [1355, 604] on icon at bounding box center [1360, 609] width 11 height 11
drag, startPoint x: 733, startPoint y: 614, endPoint x: 650, endPoint y: 608, distance: 83.2
click at [650, 608] on form "35 P 8 1 - 8 22 $22.00 8/15/2025 6:09PM Cancel Save" at bounding box center [851, 616] width 1112 height 60
type input "30"
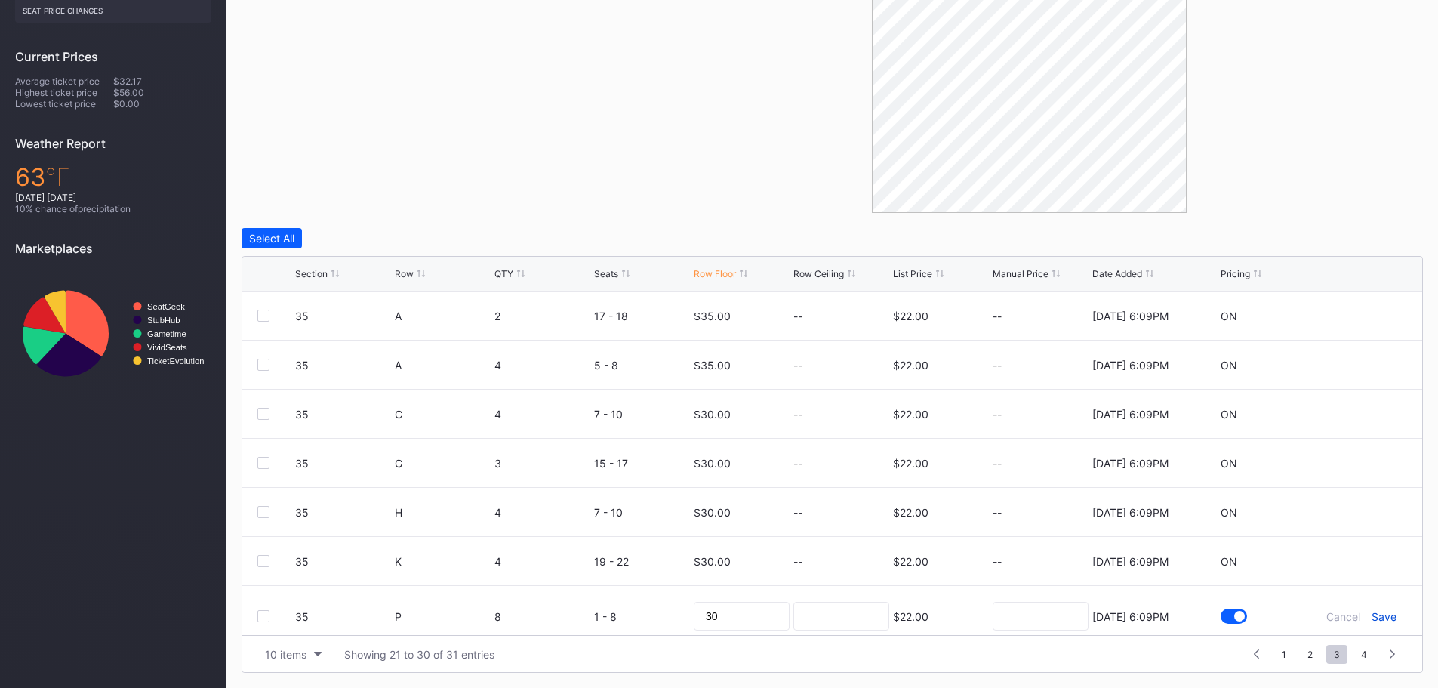
click at [1374, 615] on div "Save" at bounding box center [1383, 616] width 25 height 13
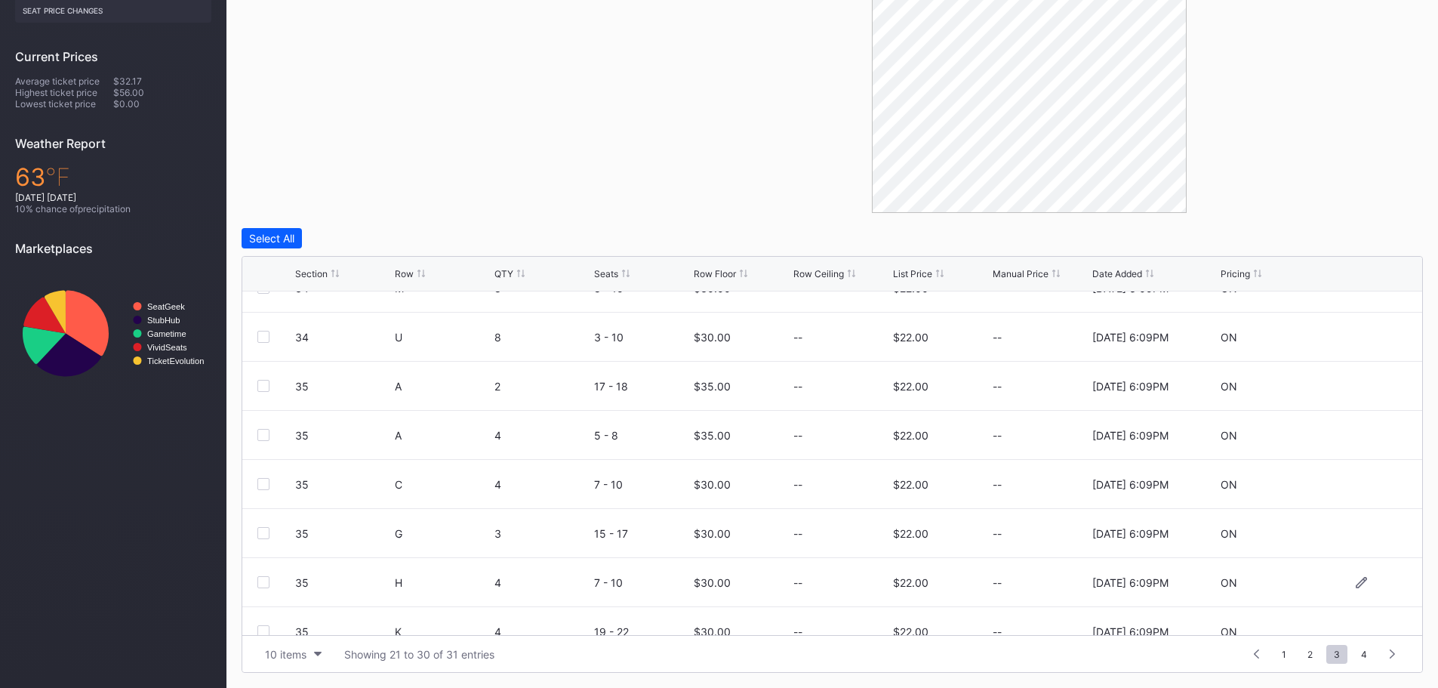
scroll to position [147, 0]
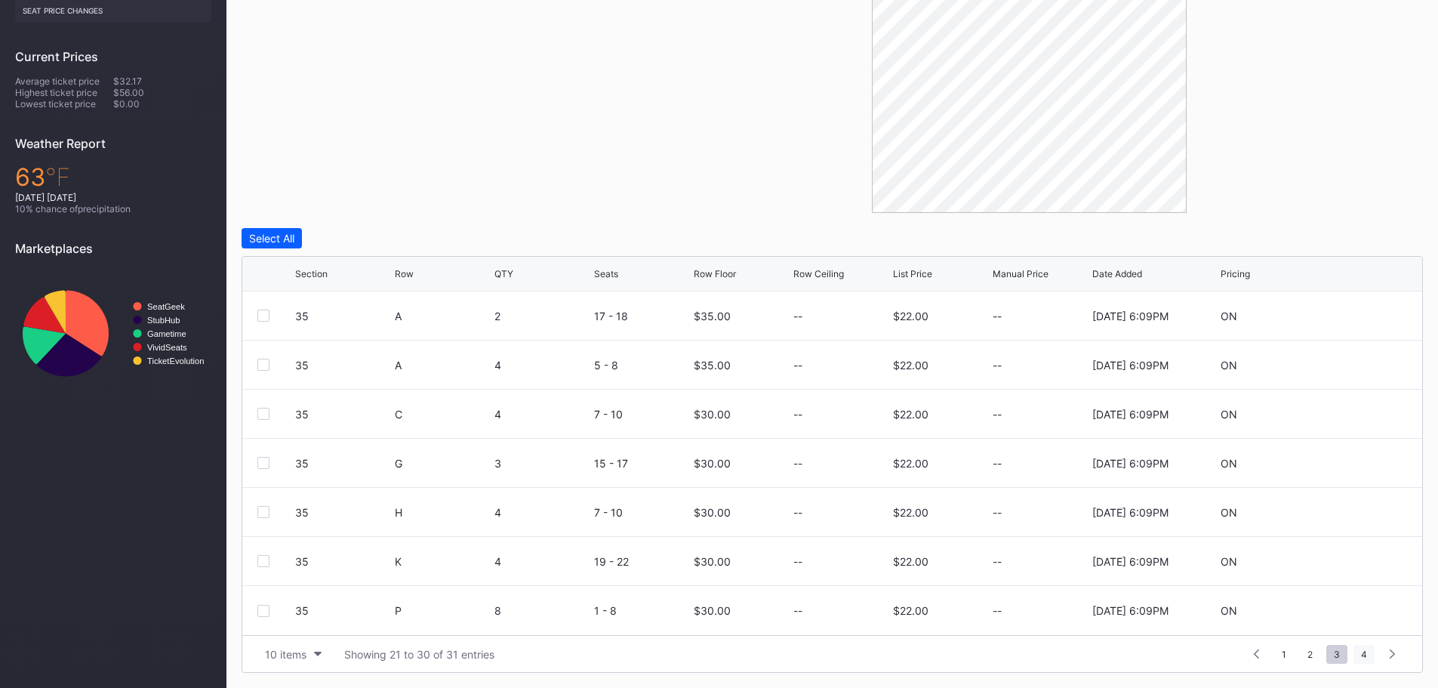
click at [1360, 653] on span "4" at bounding box center [1363, 653] width 21 height 19
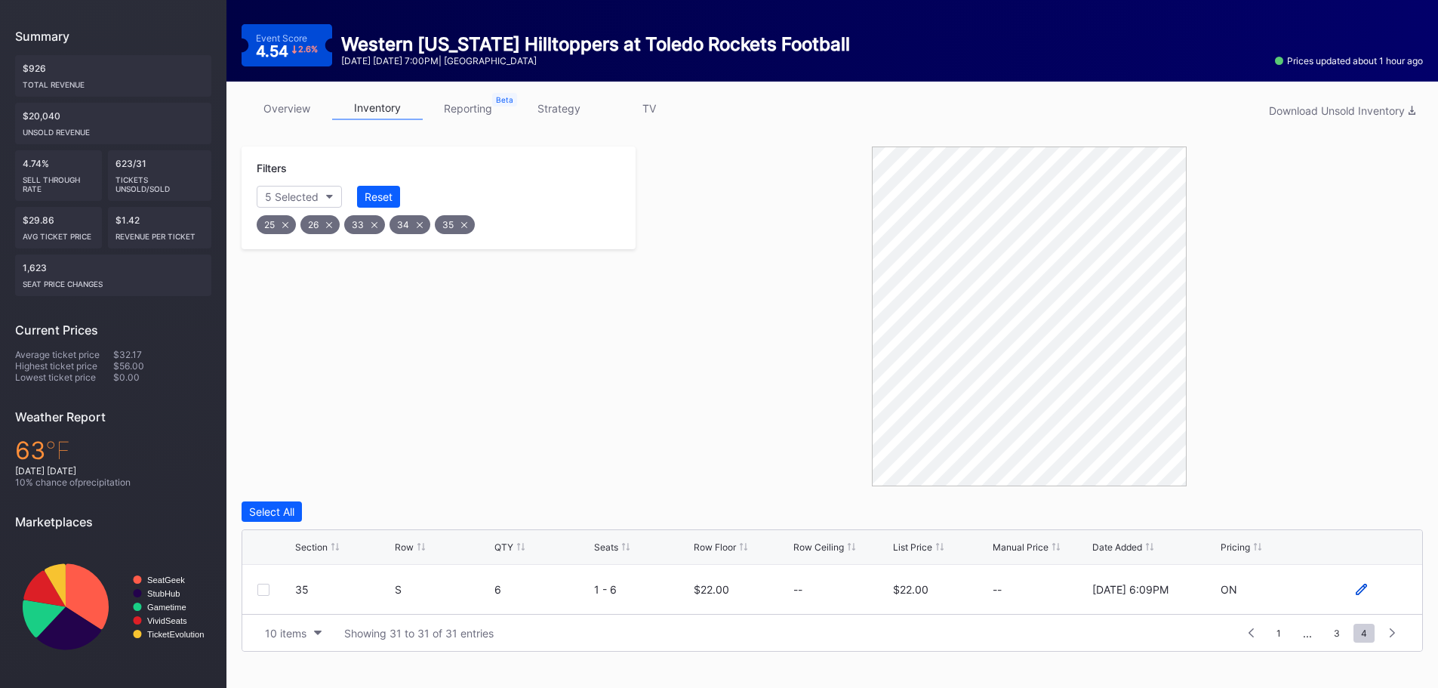
click at [1362, 588] on icon at bounding box center [1360, 588] width 11 height 11
drag, startPoint x: 758, startPoint y: 596, endPoint x: 694, endPoint y: 595, distance: 63.4
click at [694, 595] on input "22" at bounding box center [742, 594] width 96 height 29
type input "30"
click at [1391, 596] on div "Save" at bounding box center [1383, 595] width 25 height 13
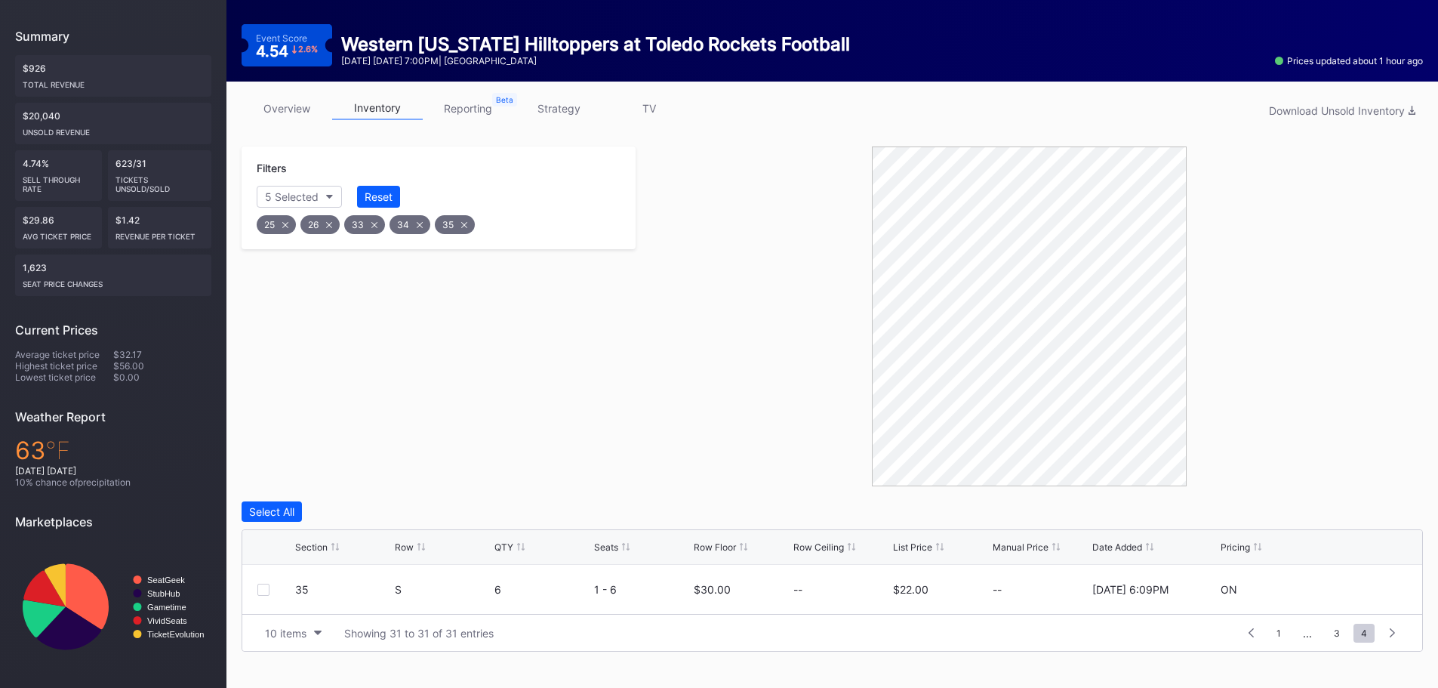
click at [463, 225] on icon at bounding box center [464, 224] width 6 height 6
click at [424, 226] on div "34" at bounding box center [409, 224] width 41 height 19
click at [374, 223] on icon at bounding box center [374, 224] width 6 height 6
click at [330, 224] on icon at bounding box center [329, 224] width 6 height 6
click at [287, 225] on icon at bounding box center [285, 225] width 6 height 6
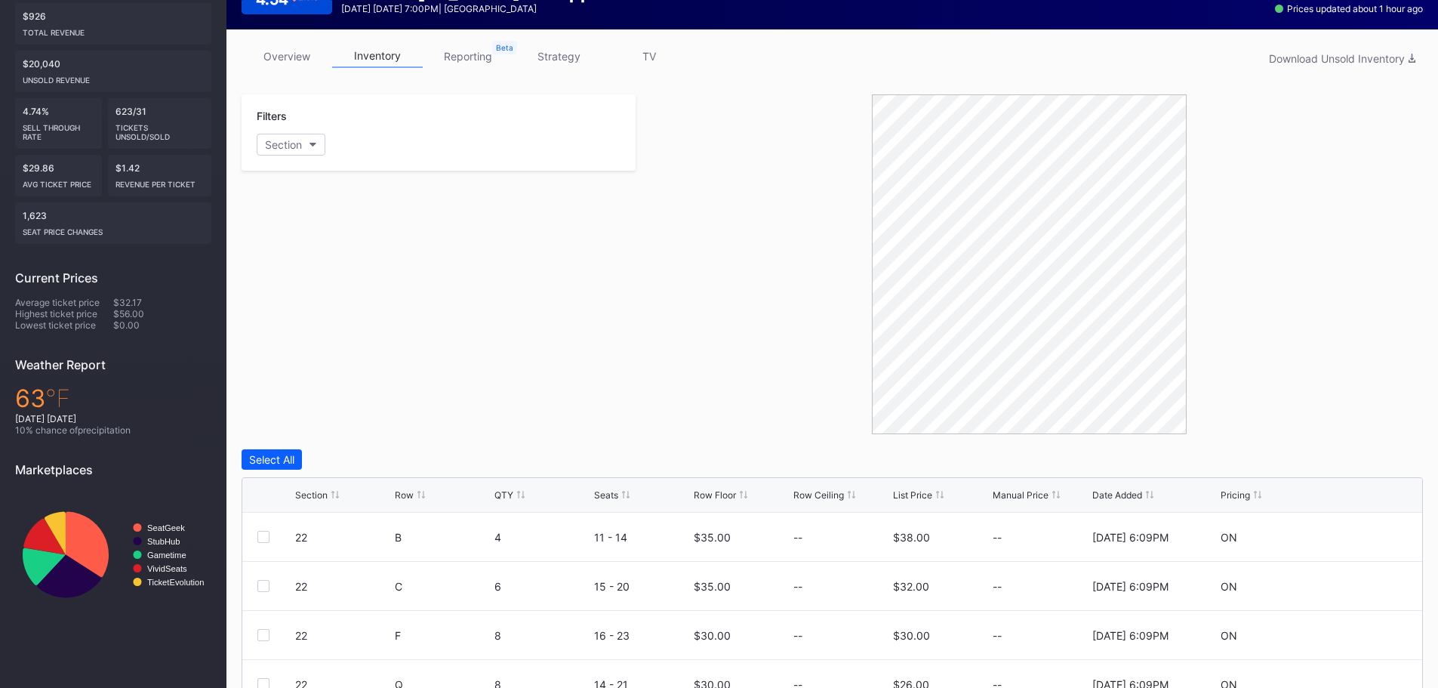
scroll to position [0, 0]
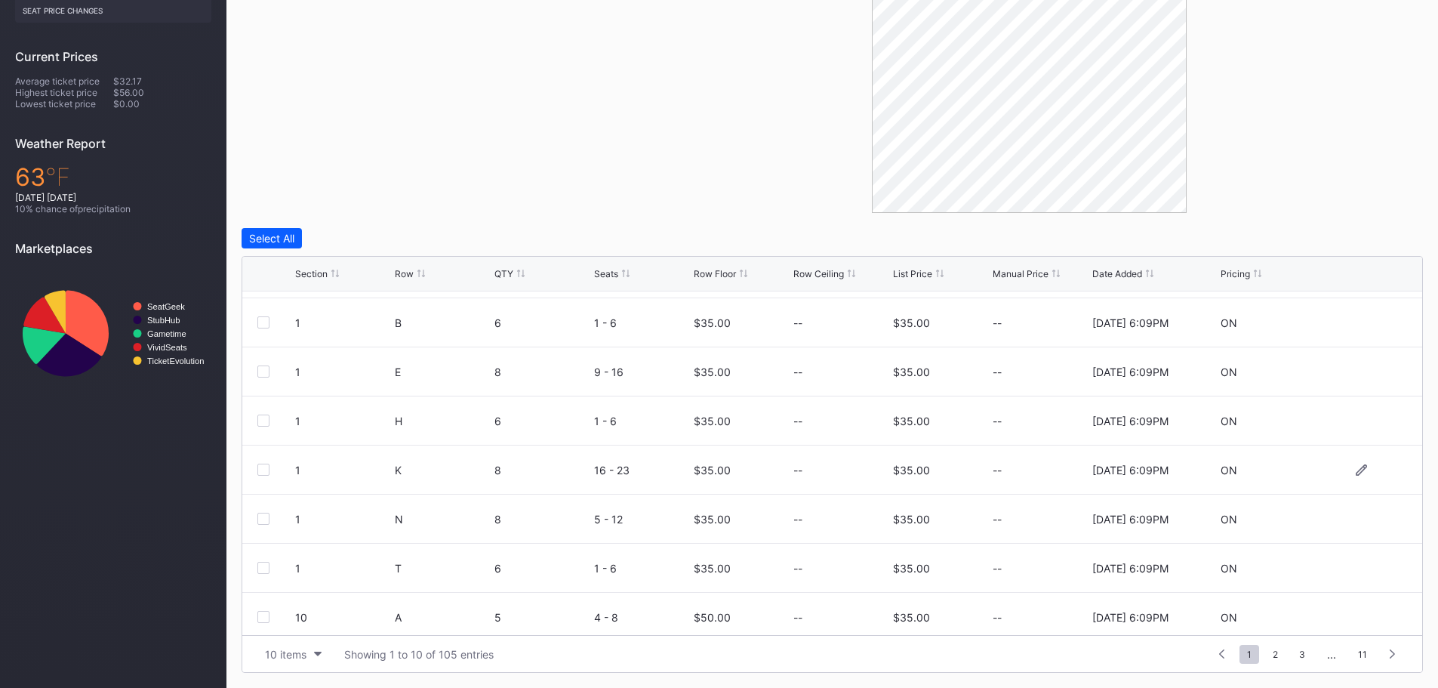
scroll to position [147, 0]
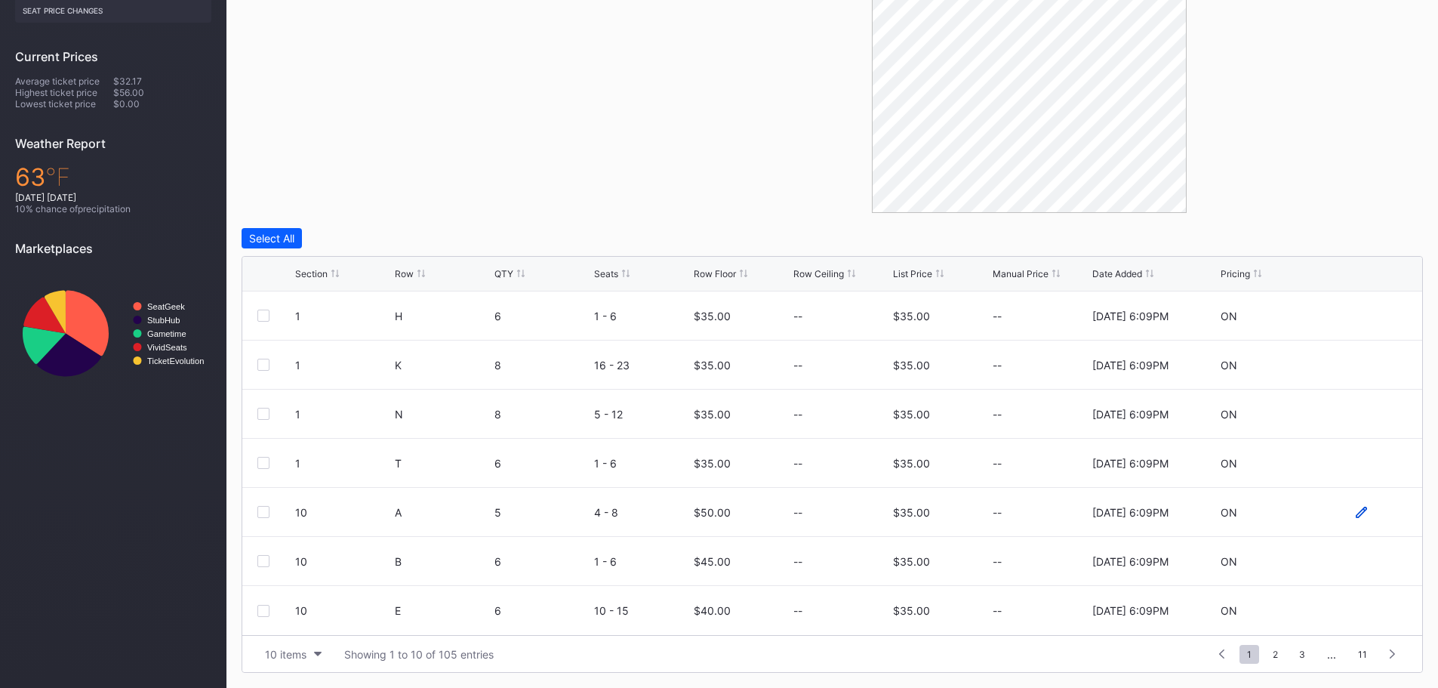
click at [1355, 508] on icon at bounding box center [1360, 511] width 11 height 11
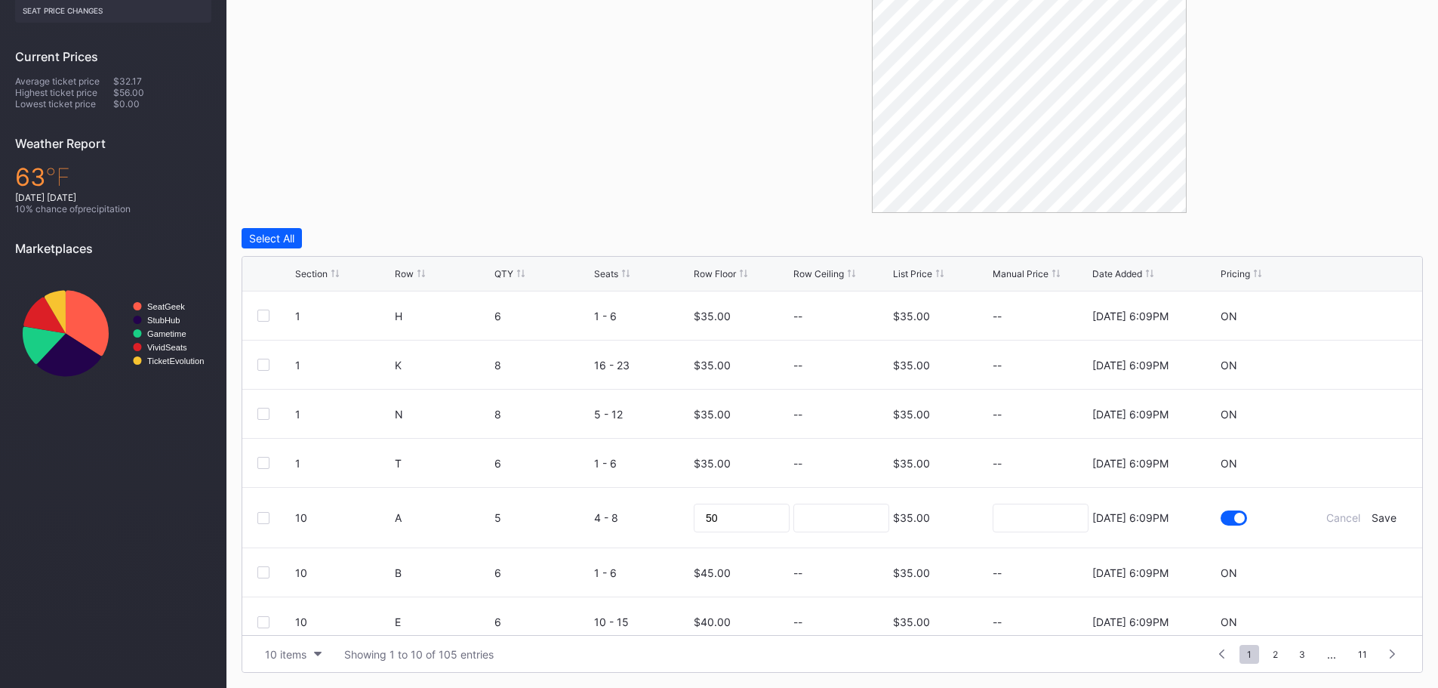
click at [913, 521] on div "$35.00" at bounding box center [911, 517] width 37 height 13
click at [1234, 515] on div at bounding box center [1239, 517] width 11 height 11
click at [1224, 516] on div at bounding box center [1233, 517] width 26 height 15
click at [1375, 515] on div "Save" at bounding box center [1383, 517] width 25 height 13
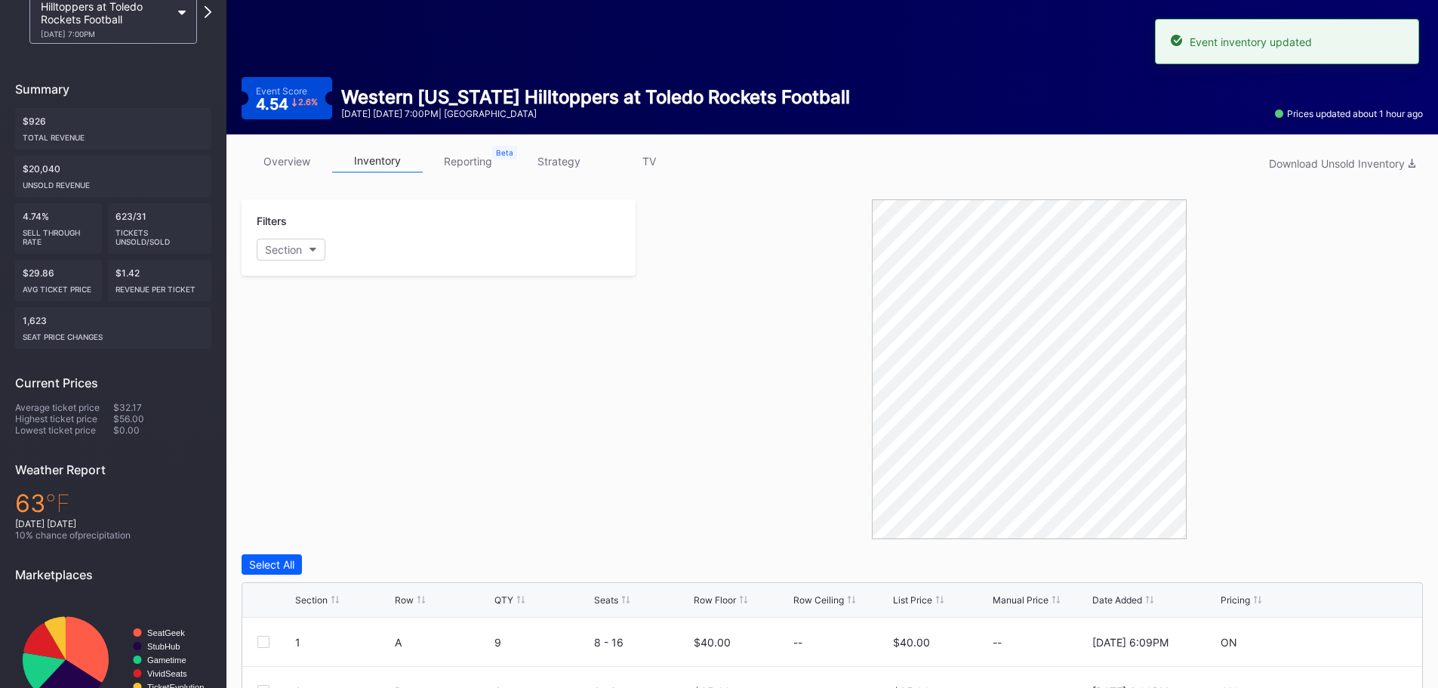
scroll to position [0, 0]
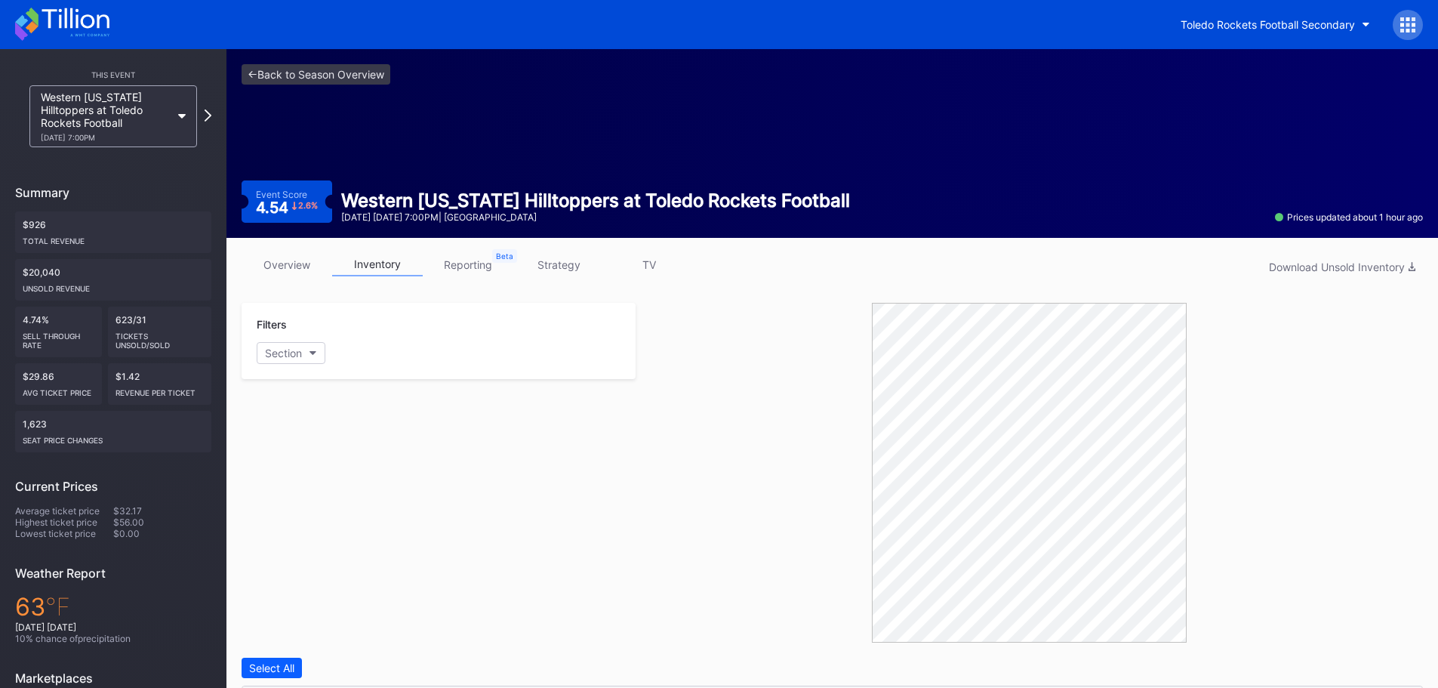
click at [469, 260] on link "reporting" at bounding box center [468, 264] width 91 height 23
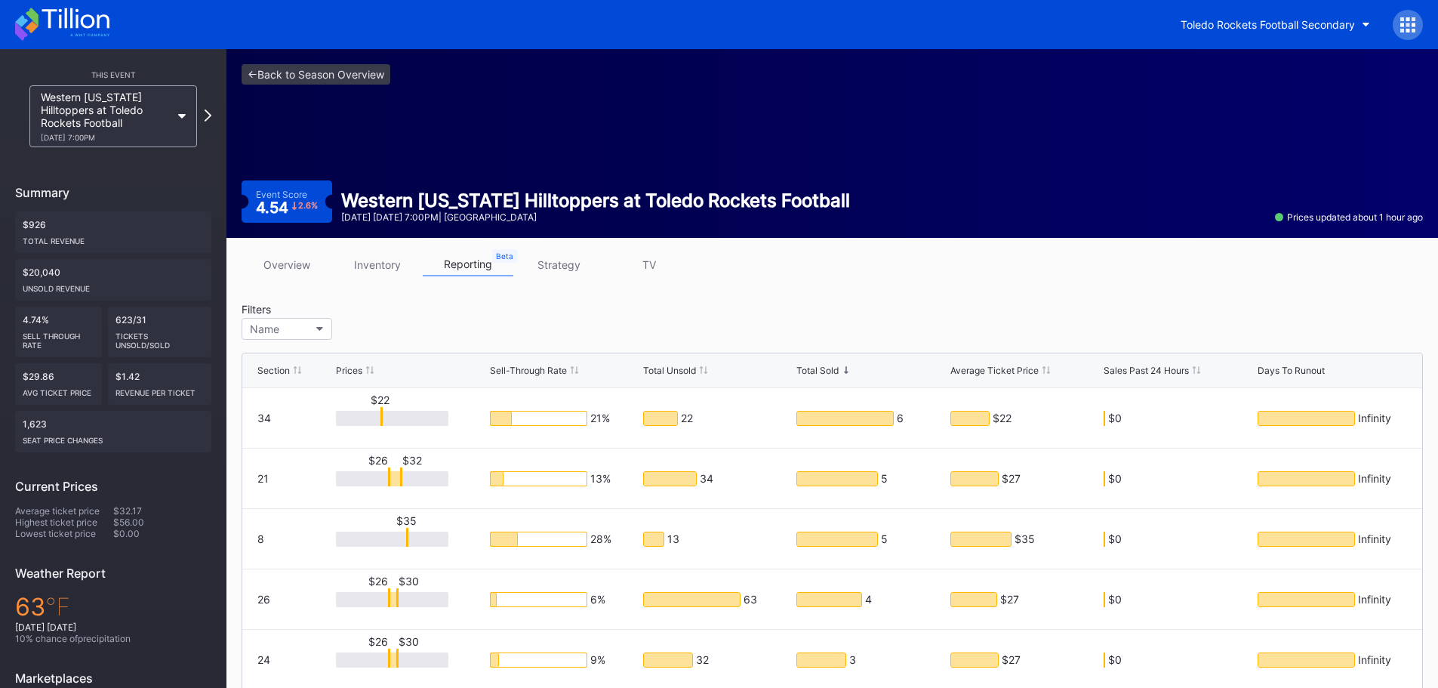
click at [549, 267] on link "strategy" at bounding box center [558, 264] width 91 height 23
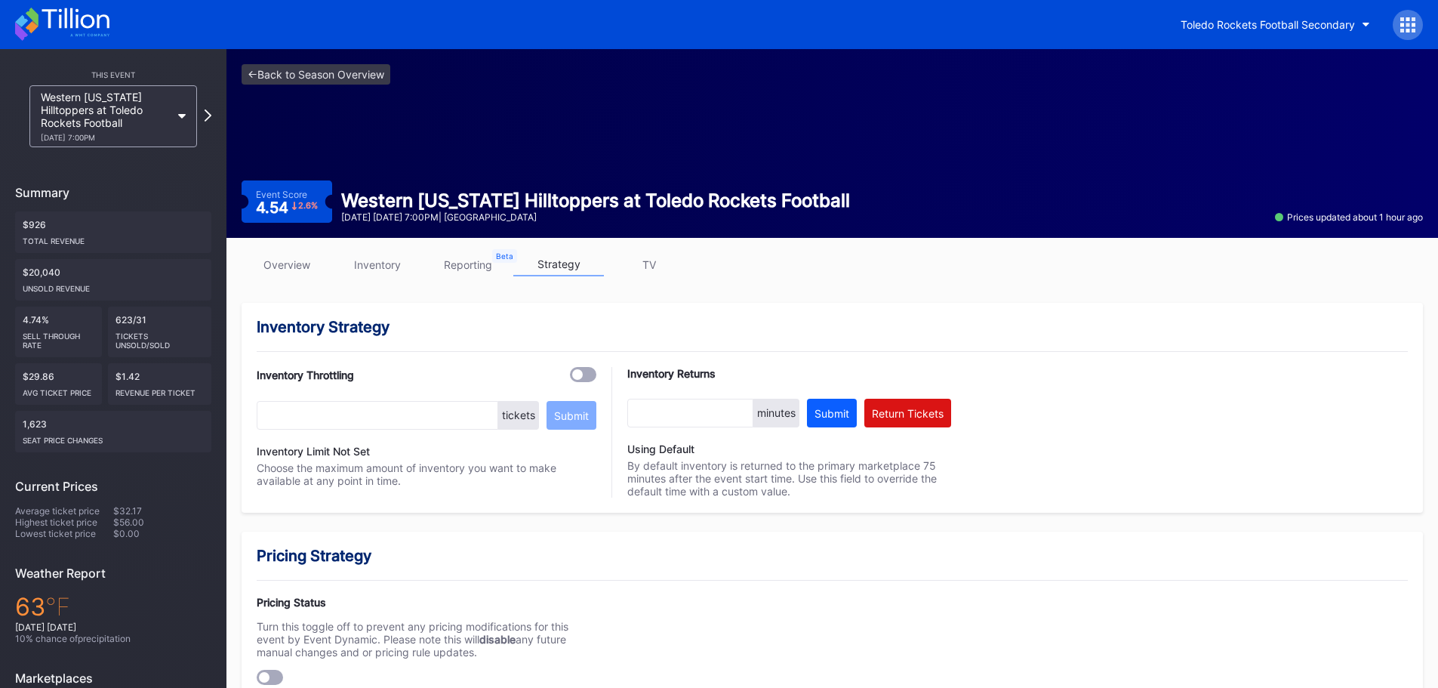
click at [472, 267] on link "reporting" at bounding box center [468, 264] width 91 height 23
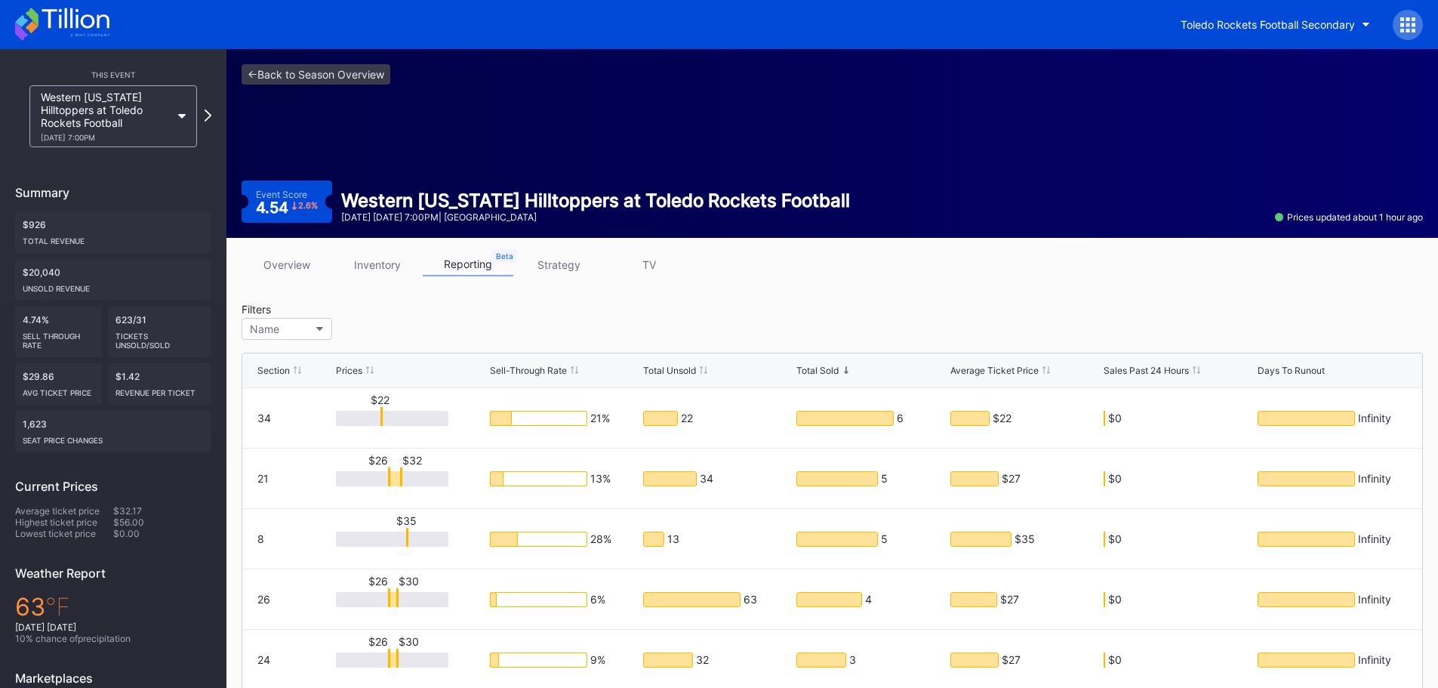
click at [386, 267] on link "inventory" at bounding box center [377, 264] width 91 height 23
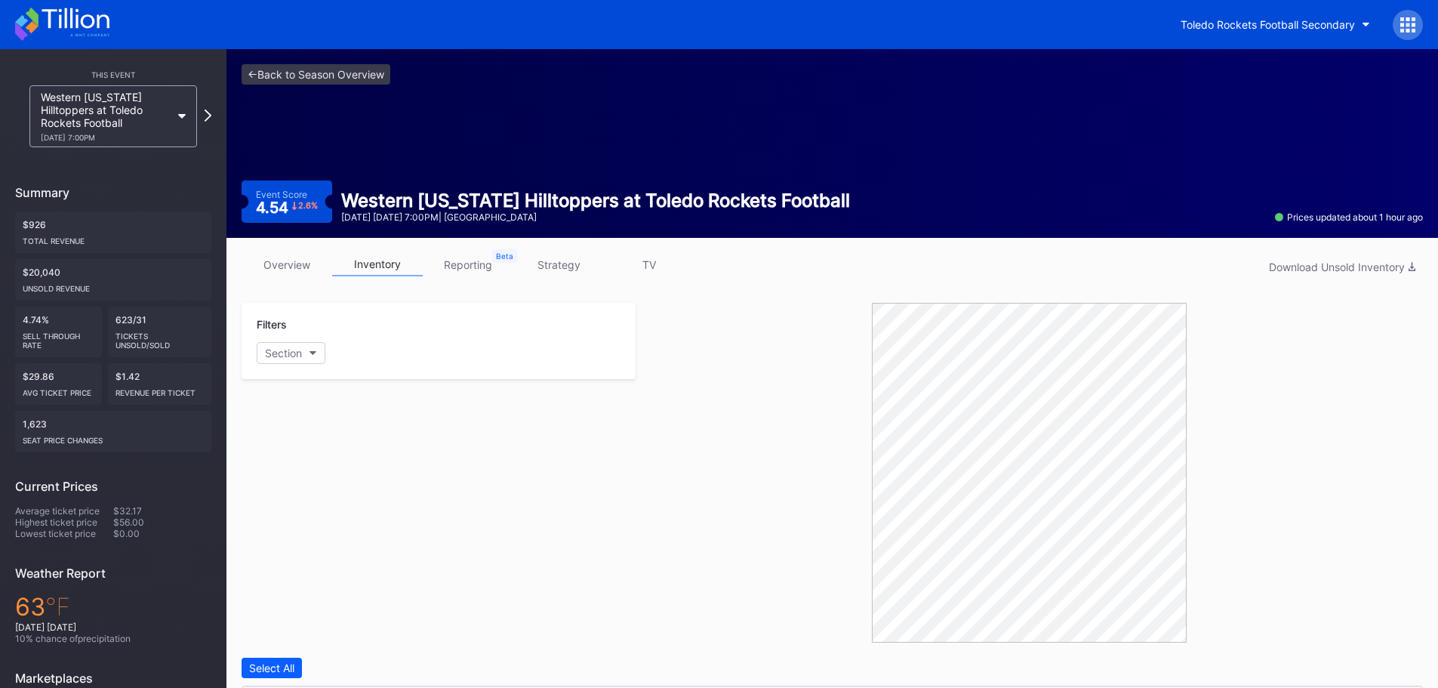
click at [285, 258] on link "overview" at bounding box center [286, 264] width 91 height 23
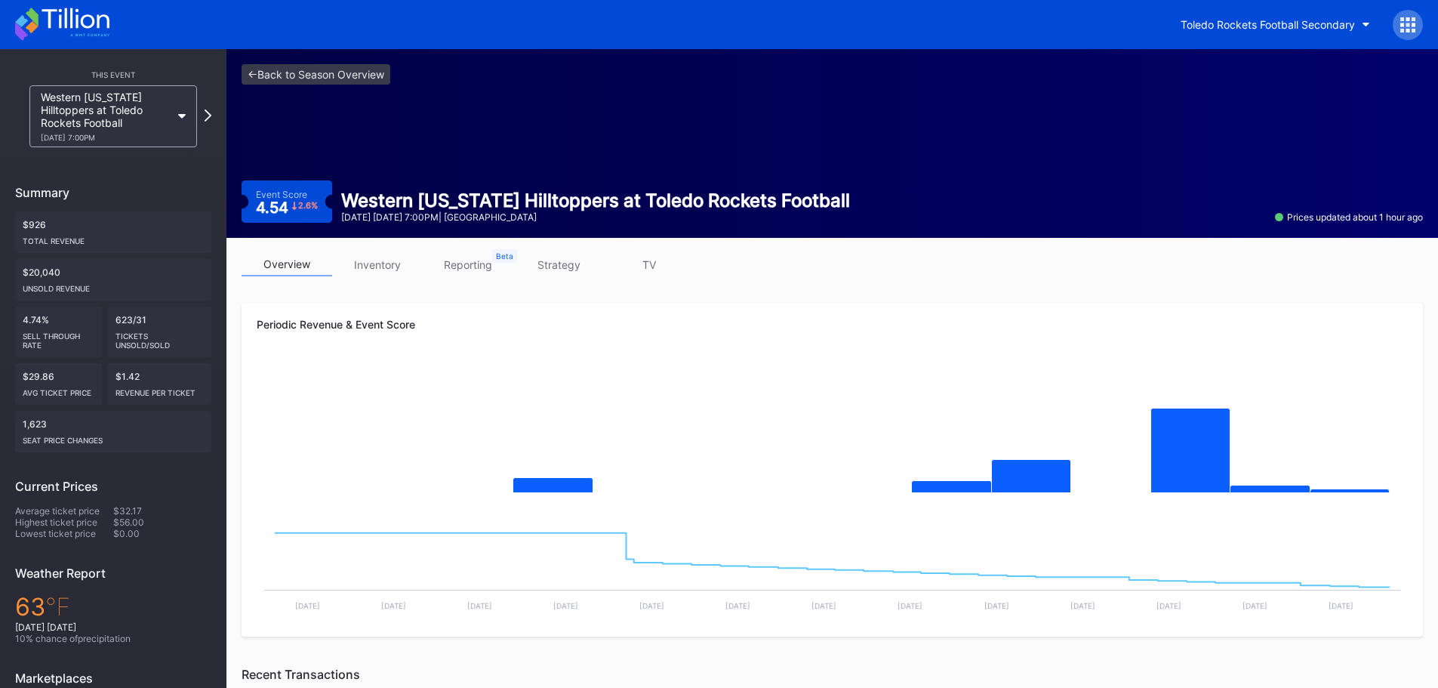
click at [551, 266] on link "strategy" at bounding box center [558, 264] width 91 height 23
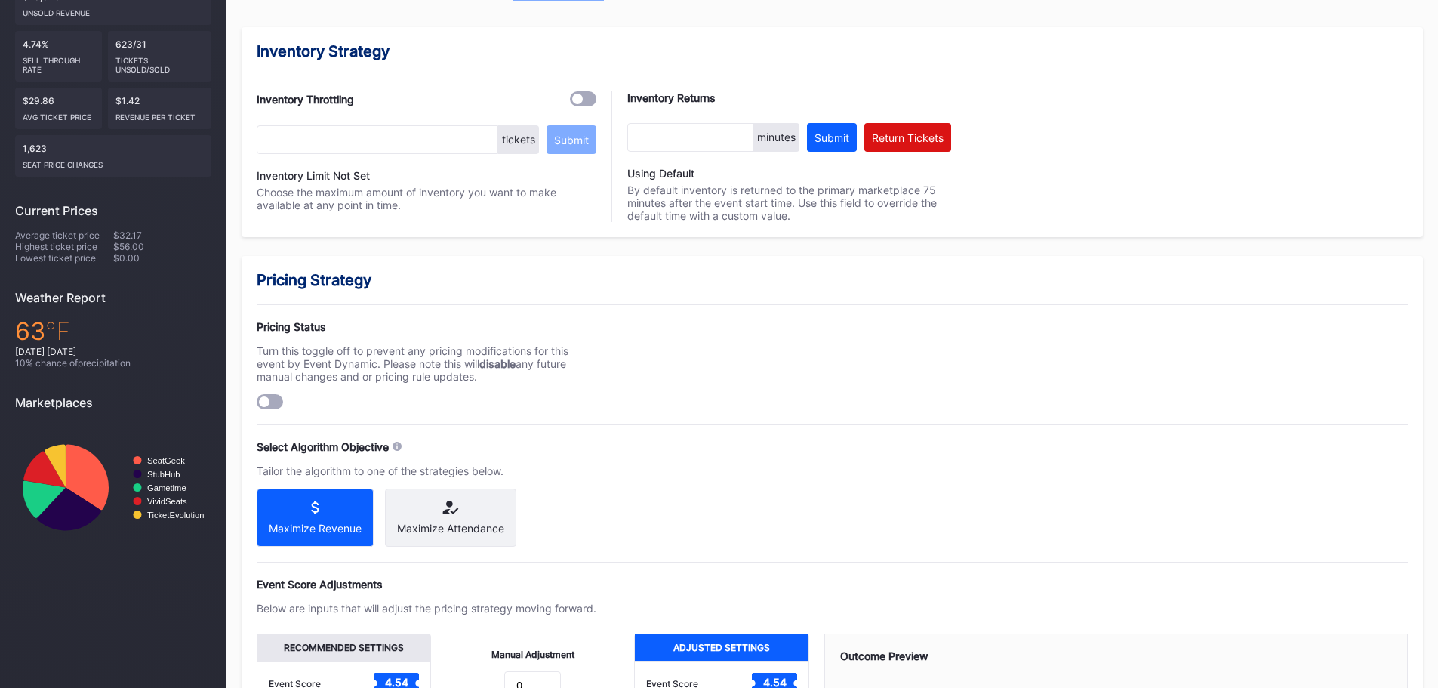
scroll to position [302, 0]
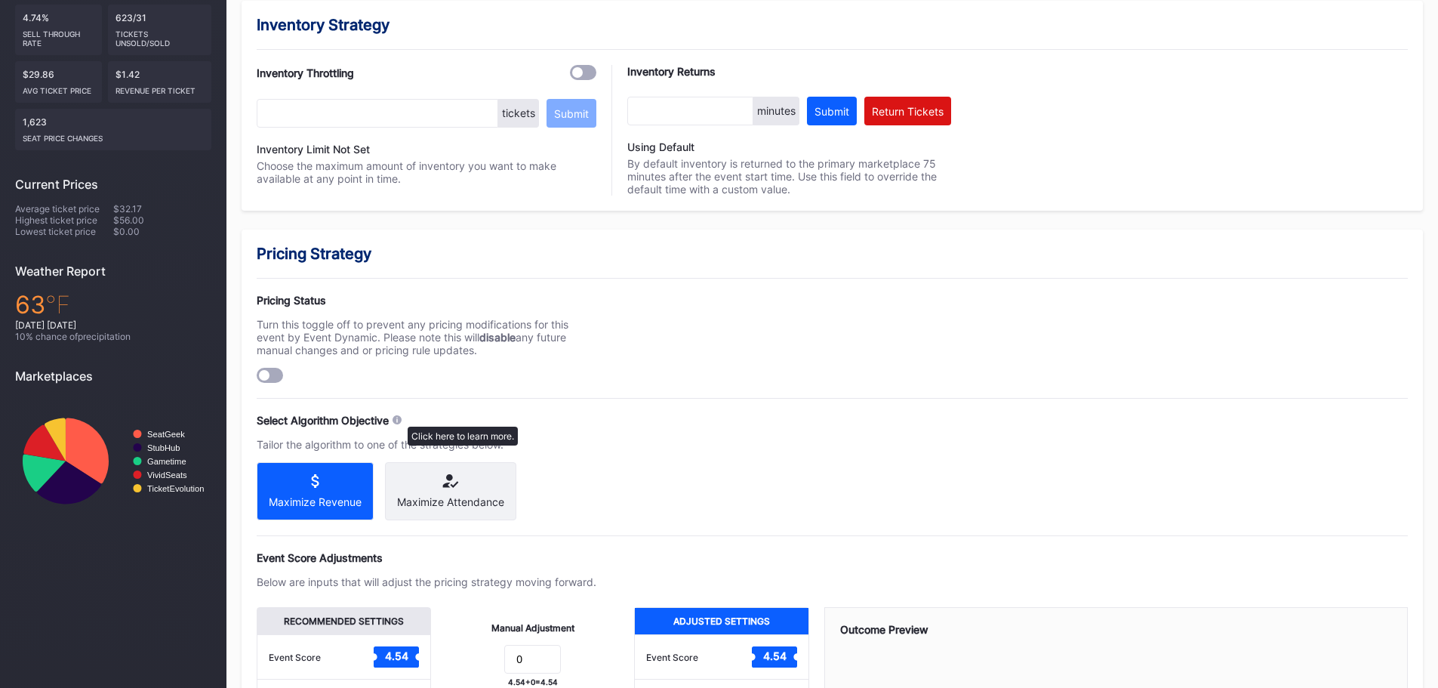
click at [400, 419] on icon at bounding box center [396, 419] width 9 height 9
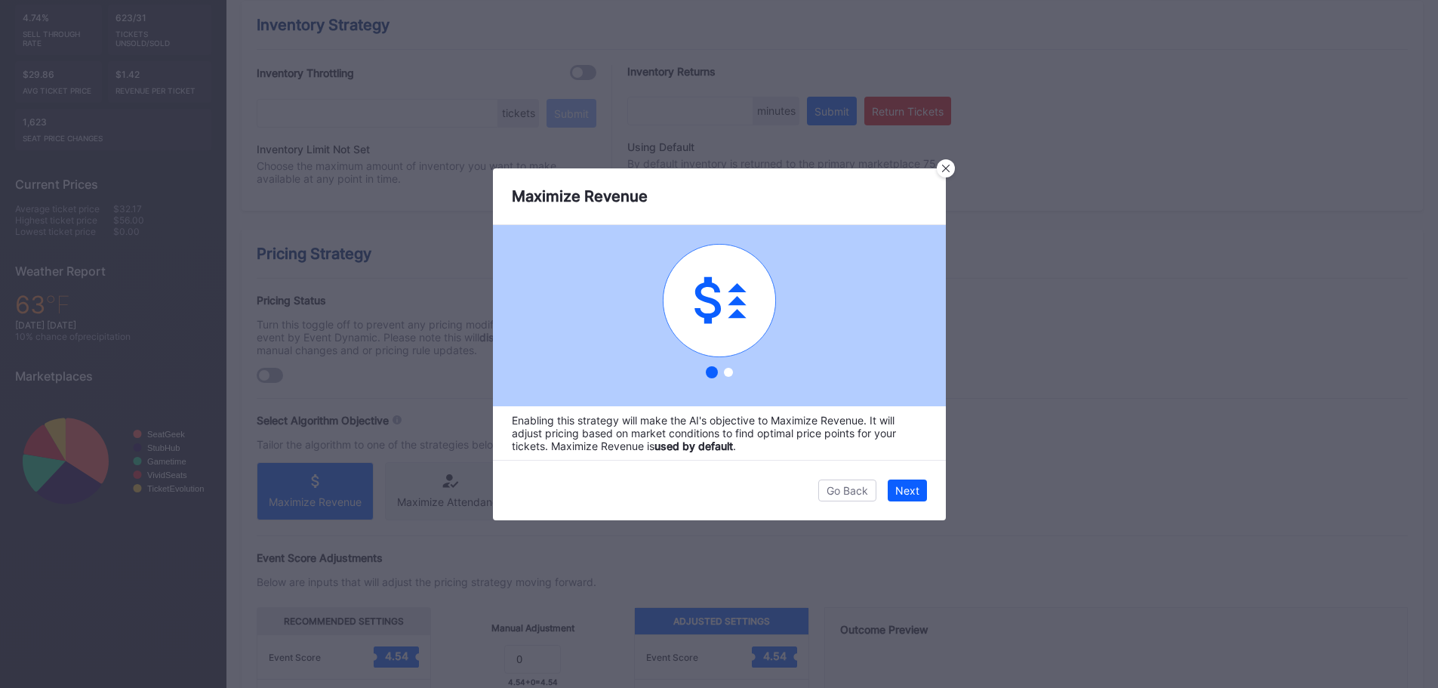
click at [728, 371] on div at bounding box center [728, 372] width 9 height 9
click at [903, 492] on div "Next" at bounding box center [907, 490] width 24 height 13
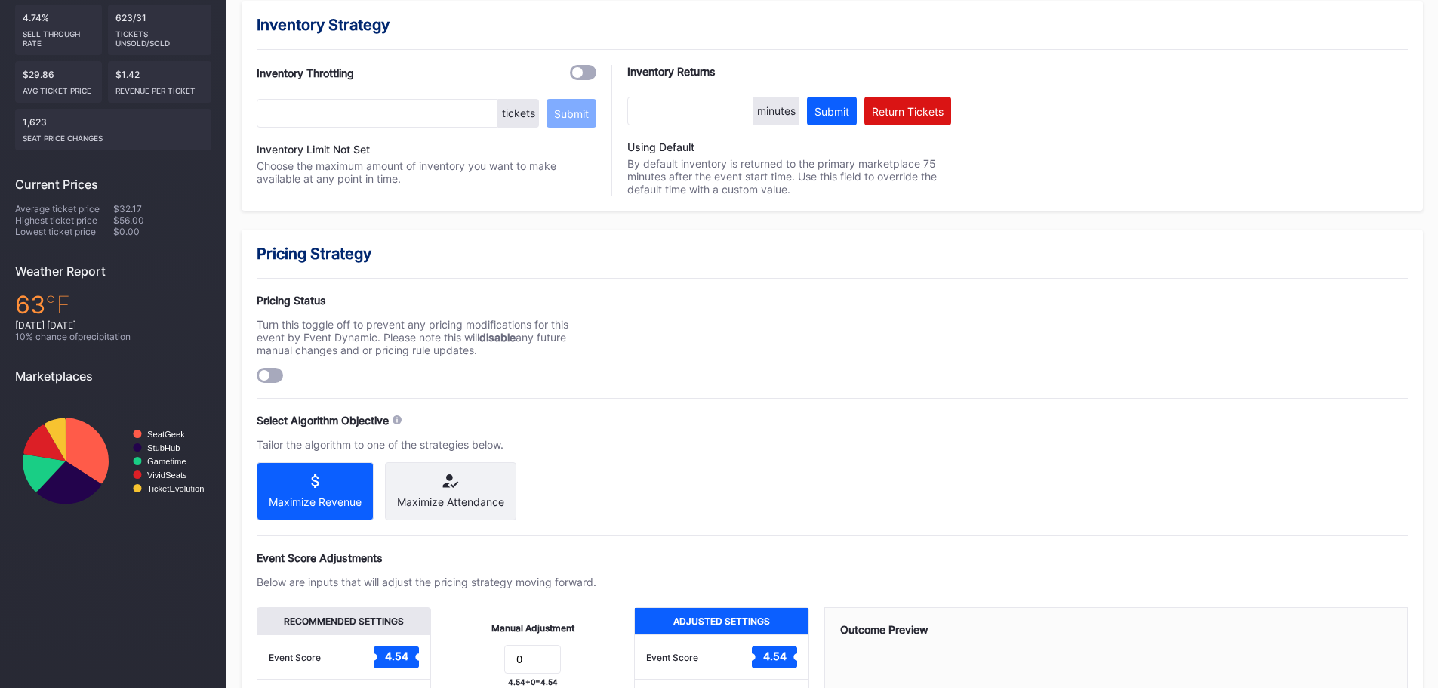
click at [485, 492] on div "Maximize Attendance" at bounding box center [450, 491] width 131 height 58
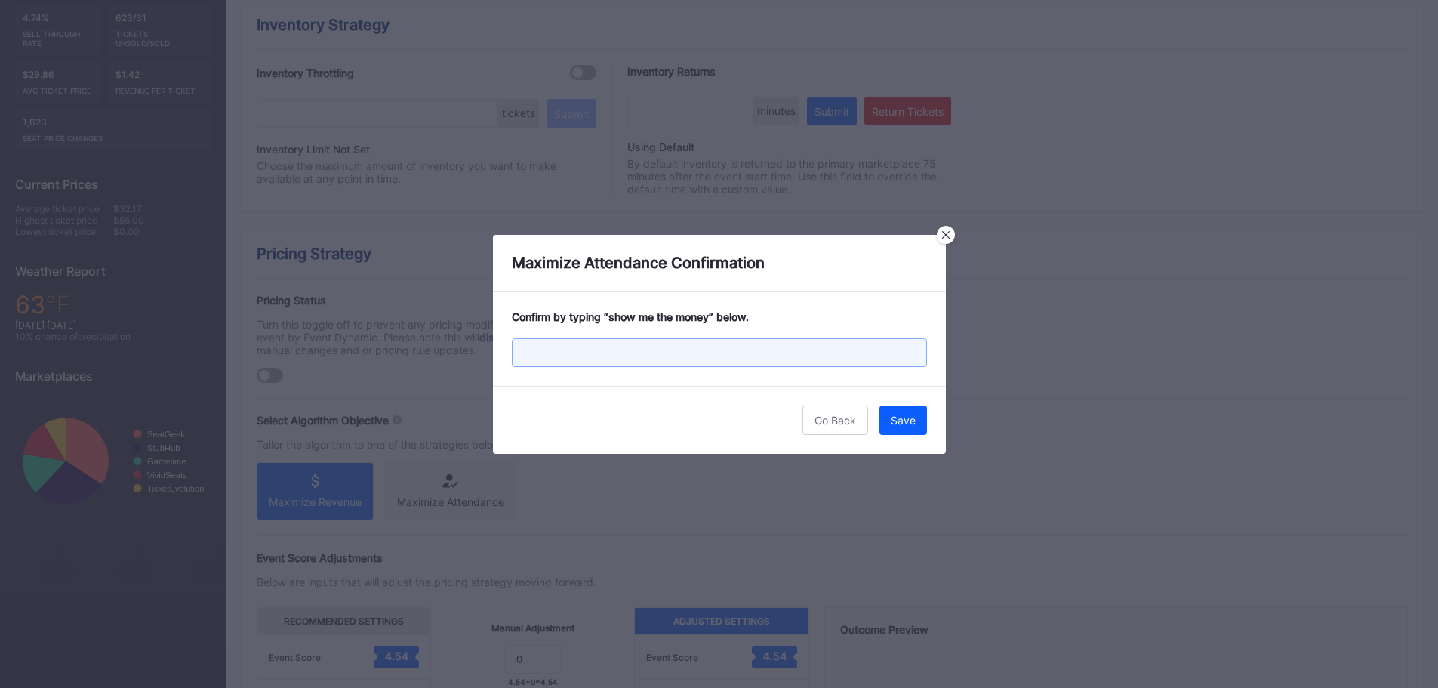
click at [721, 344] on input "text" at bounding box center [719, 352] width 415 height 29
type input "show me the money"
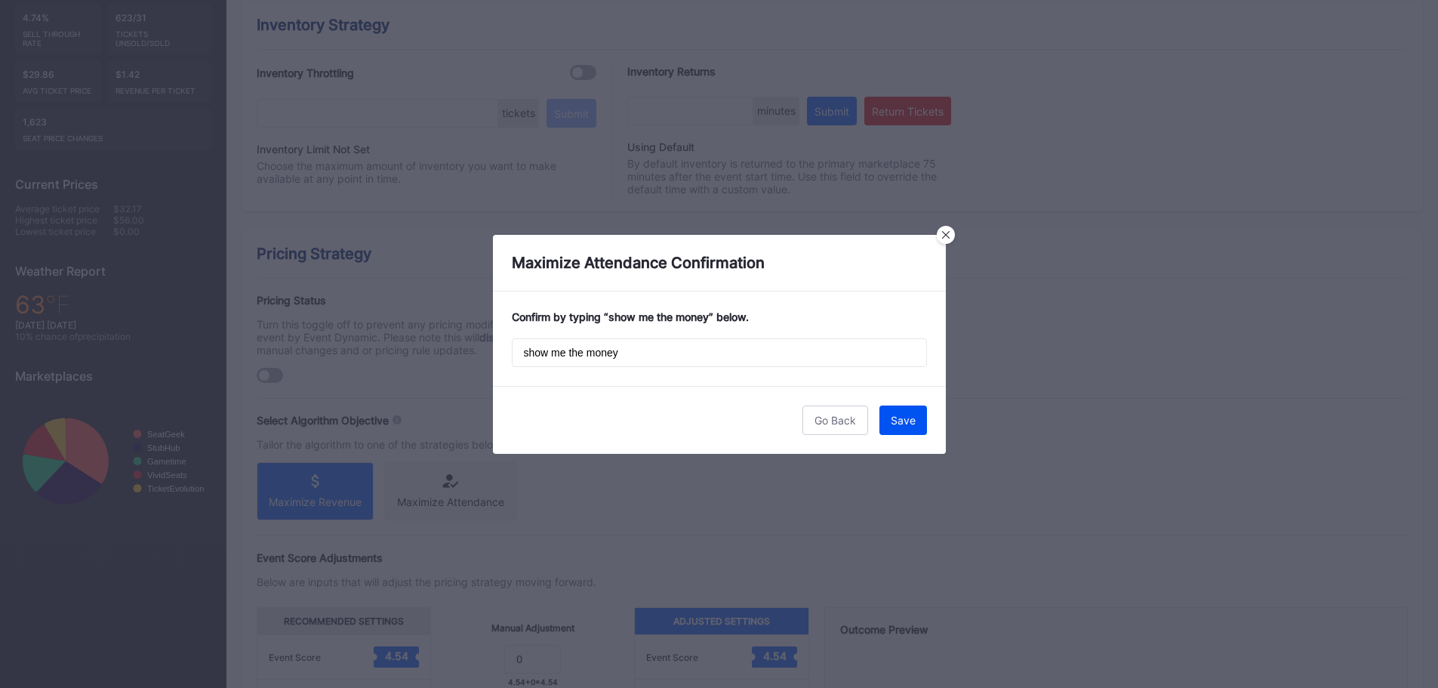
click at [897, 417] on div "Save" at bounding box center [903, 420] width 25 height 13
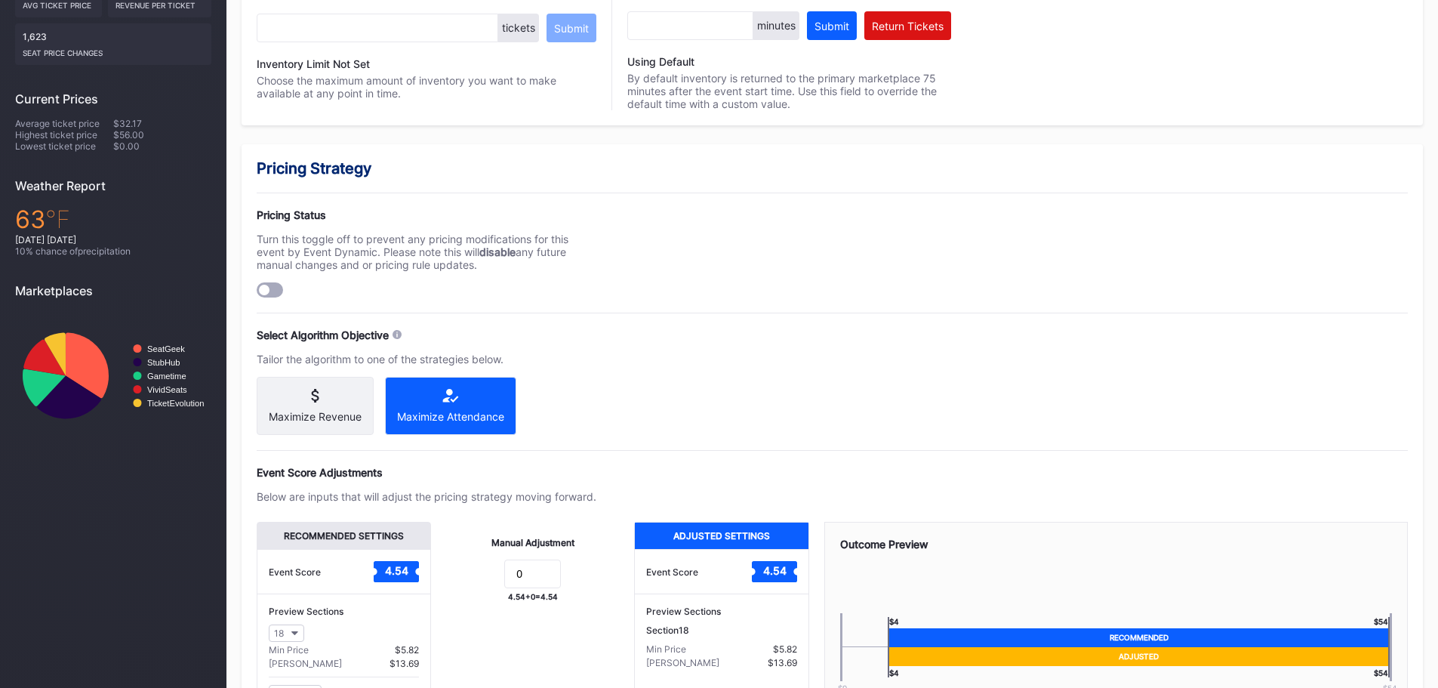
scroll to position [528, 0]
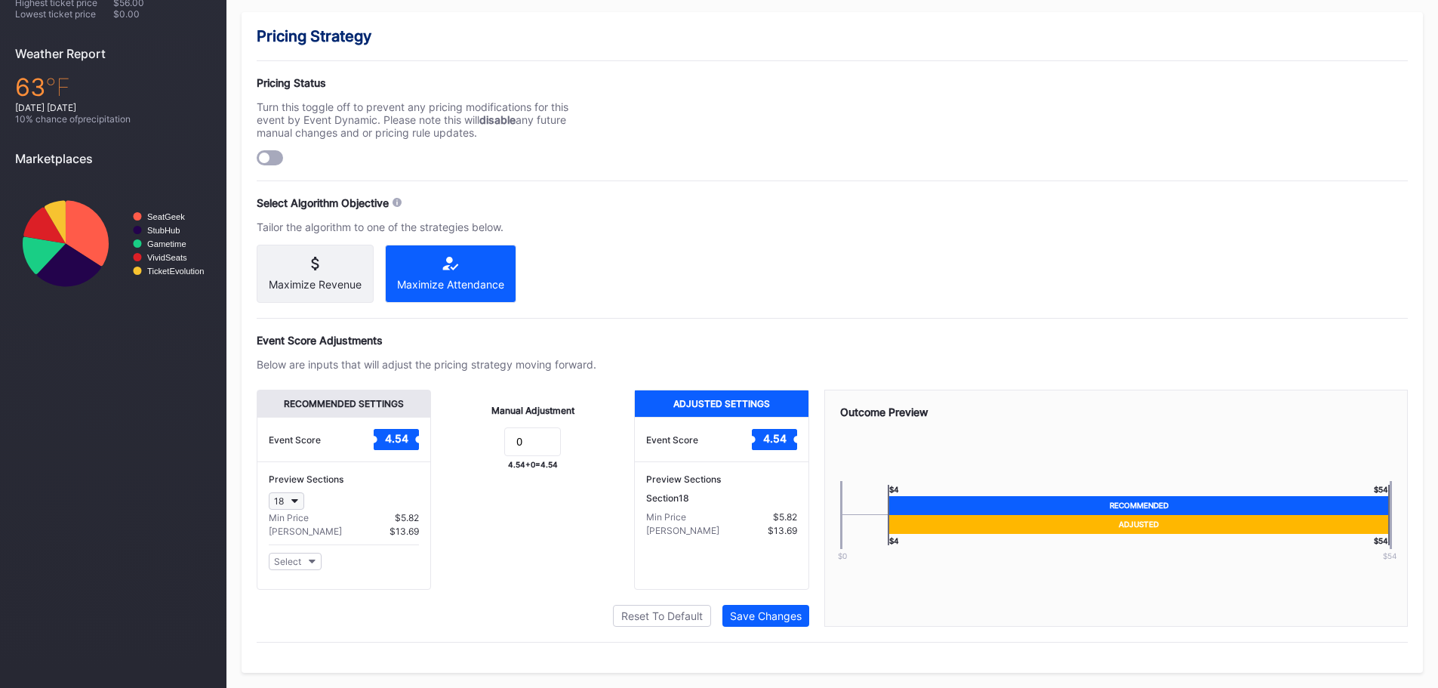
click at [294, 498] on button "18" at bounding box center [286, 500] width 35 height 17
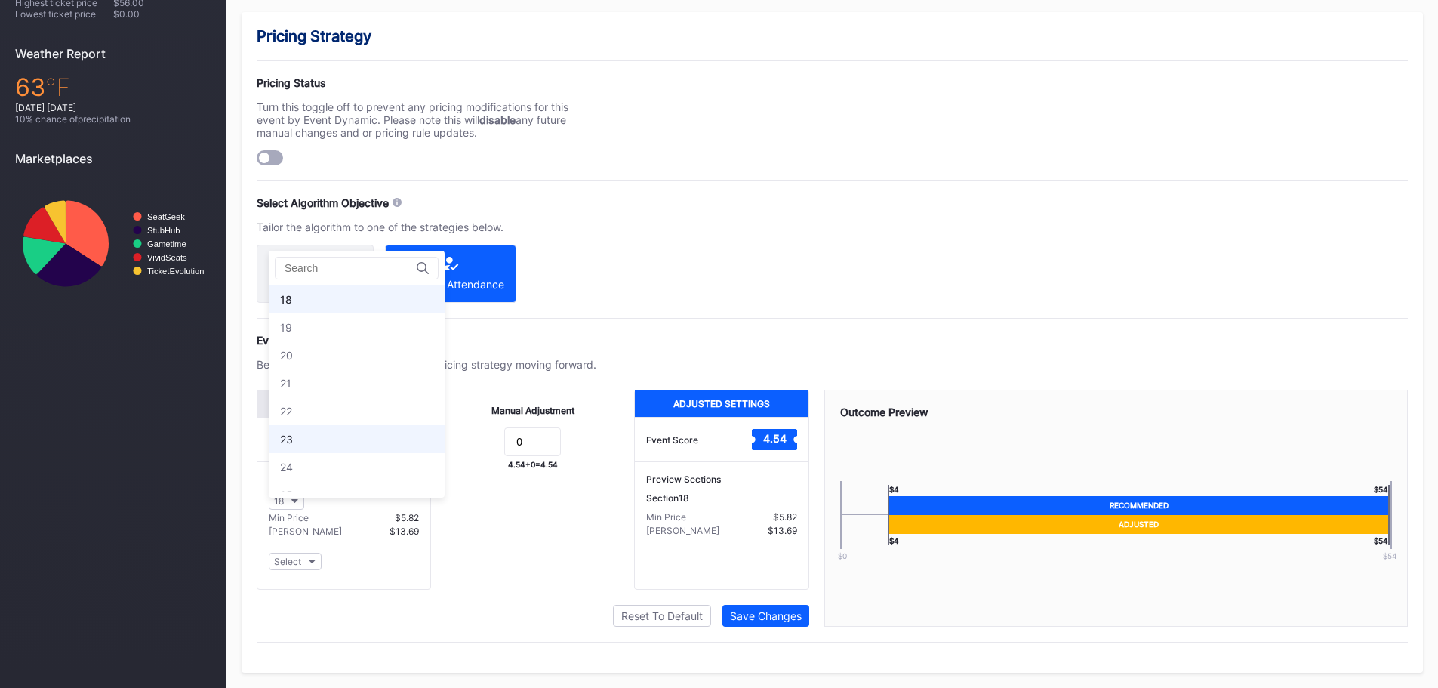
scroll to position [626, 0]
click at [329, 285] on div "23" at bounding box center [357, 288] width 176 height 28
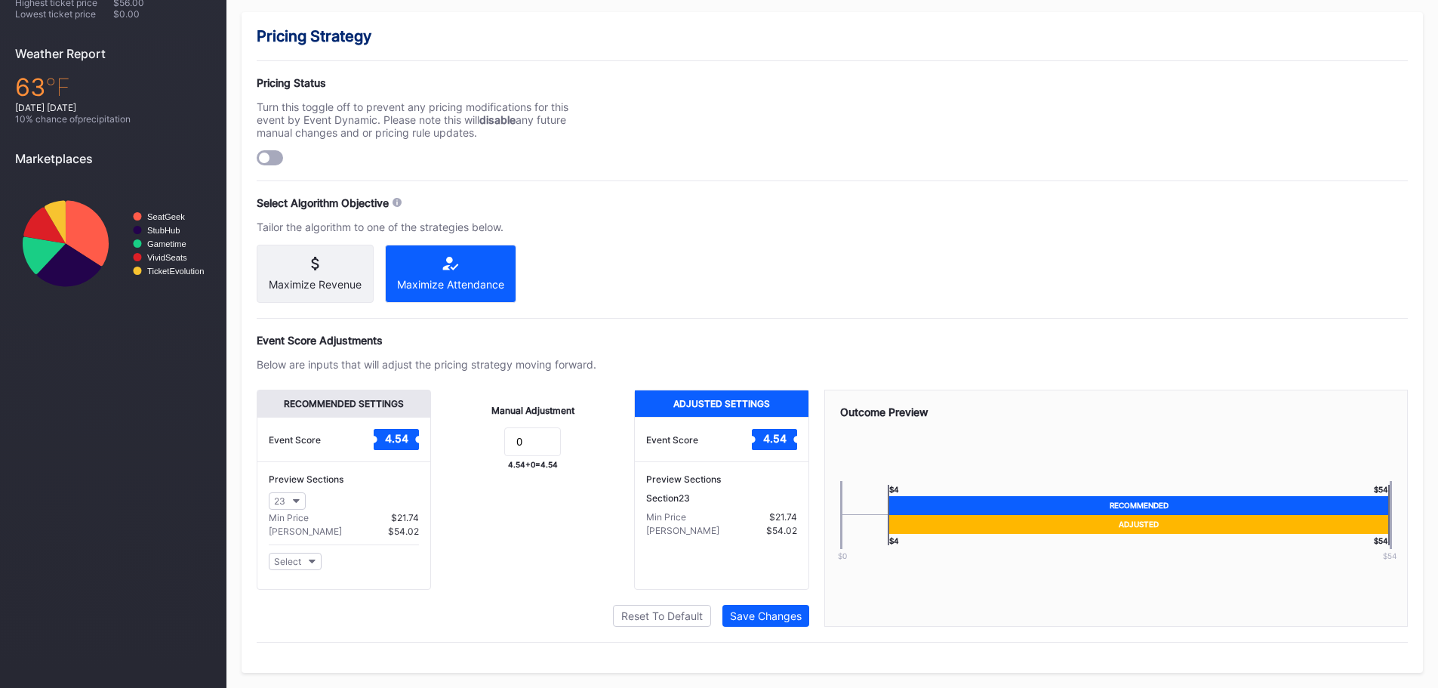
click at [596, 534] on div "Manual Adjustment 0 4.54 + 0 = 4.54" at bounding box center [532, 489] width 203 height 200
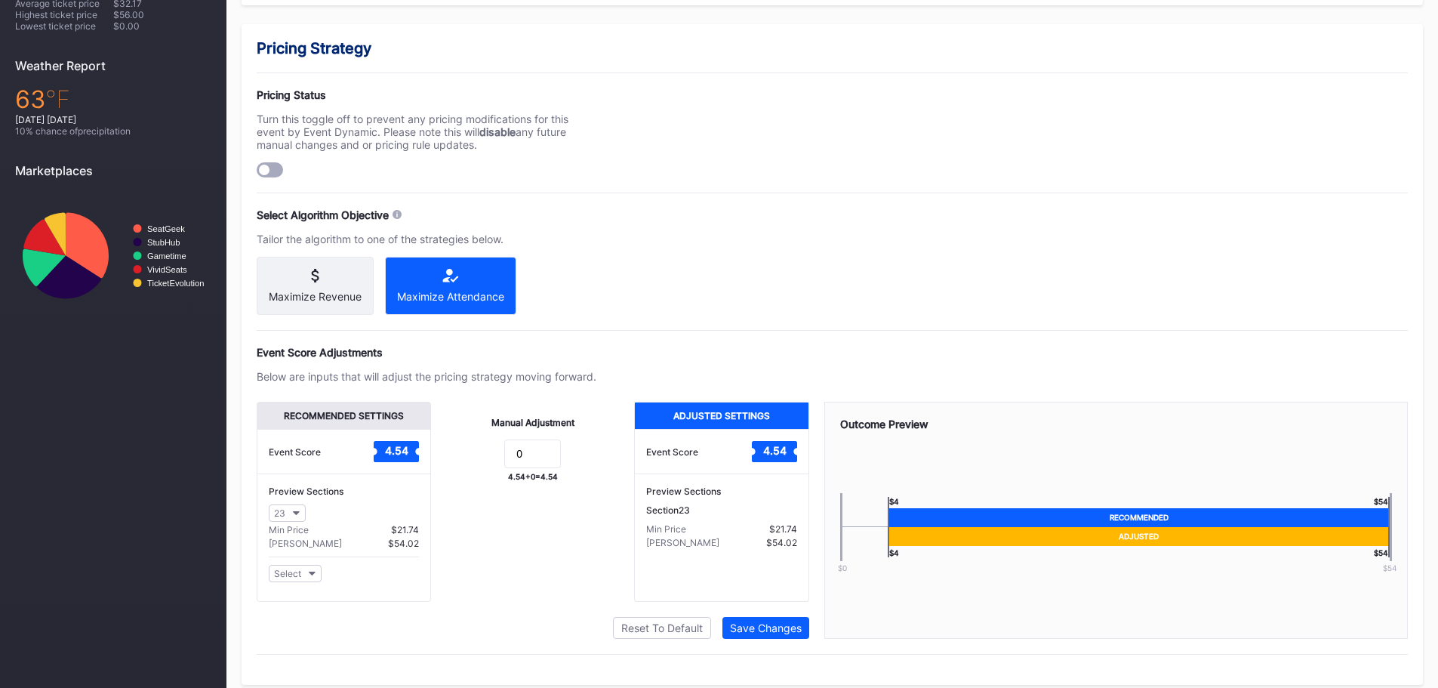
scroll to position [532, 0]
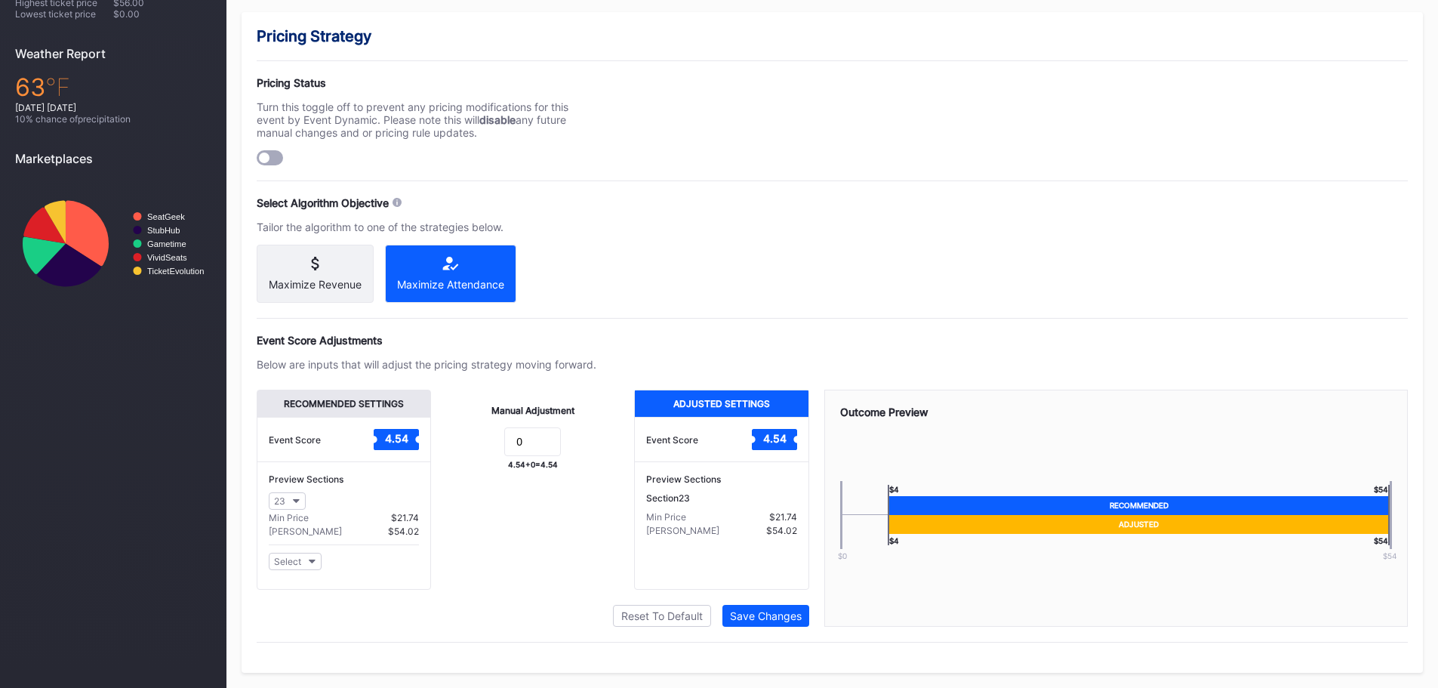
click at [562, 573] on div "Manual Adjustment 0 4.54 + 0 = 4.54" at bounding box center [532, 489] width 203 height 200
click at [290, 505] on button "23" at bounding box center [287, 500] width 37 height 17
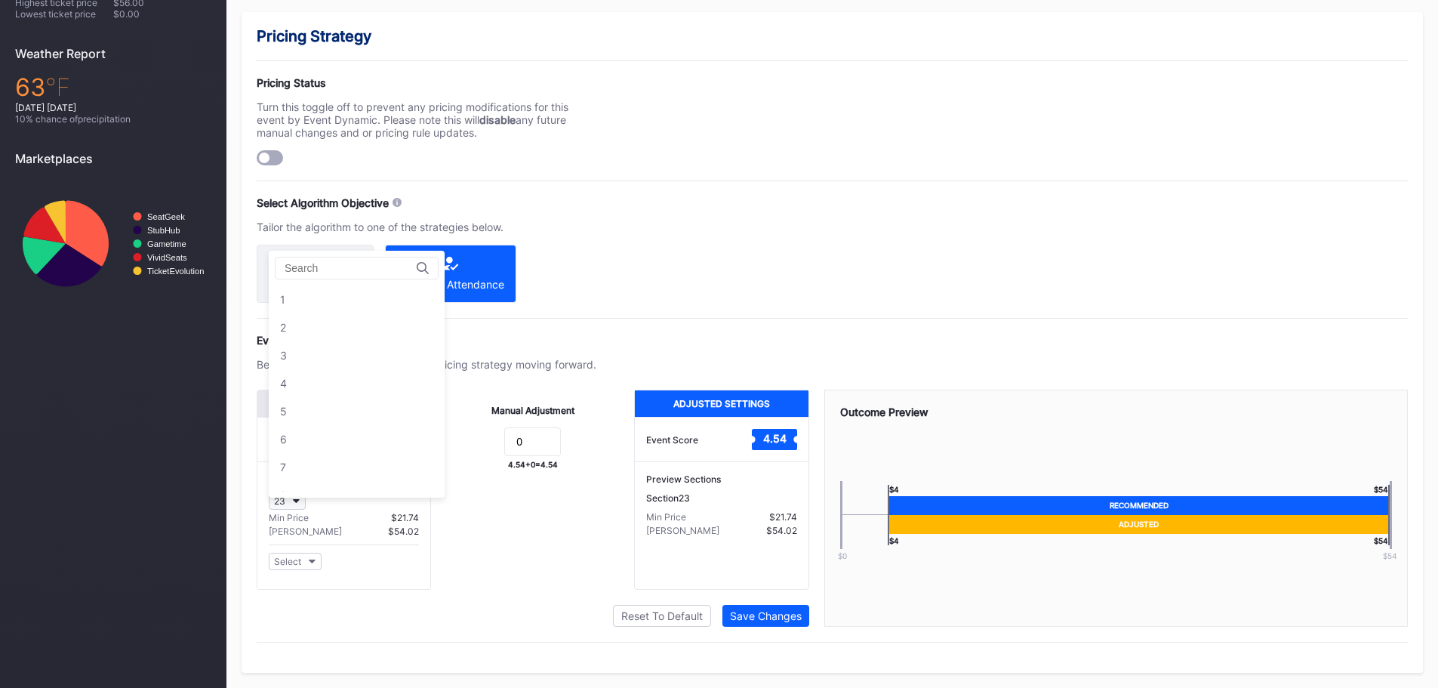
scroll to position [614, 0]
click at [308, 287] on div "23" at bounding box center [357, 299] width 176 height 28
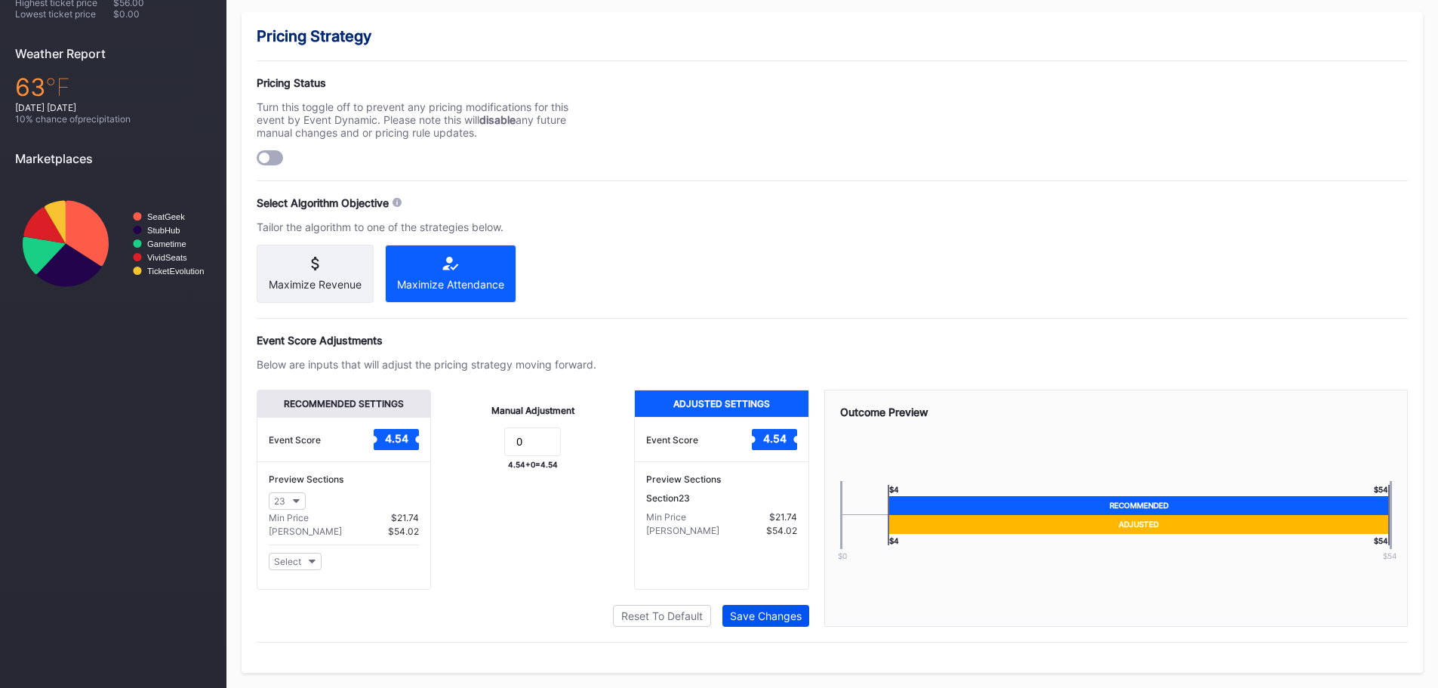
click at [761, 617] on div "Save Changes" at bounding box center [766, 615] width 72 height 13
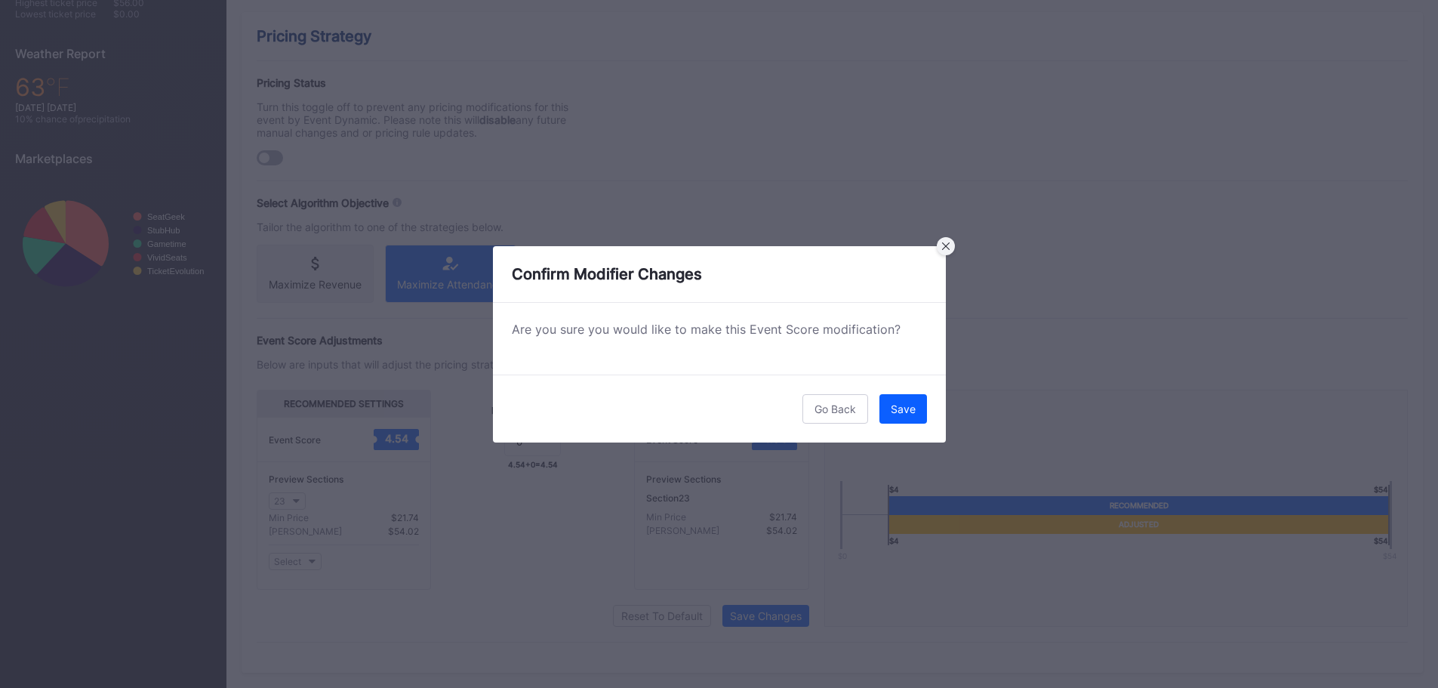
click at [942, 244] on icon at bounding box center [946, 246] width 8 height 8
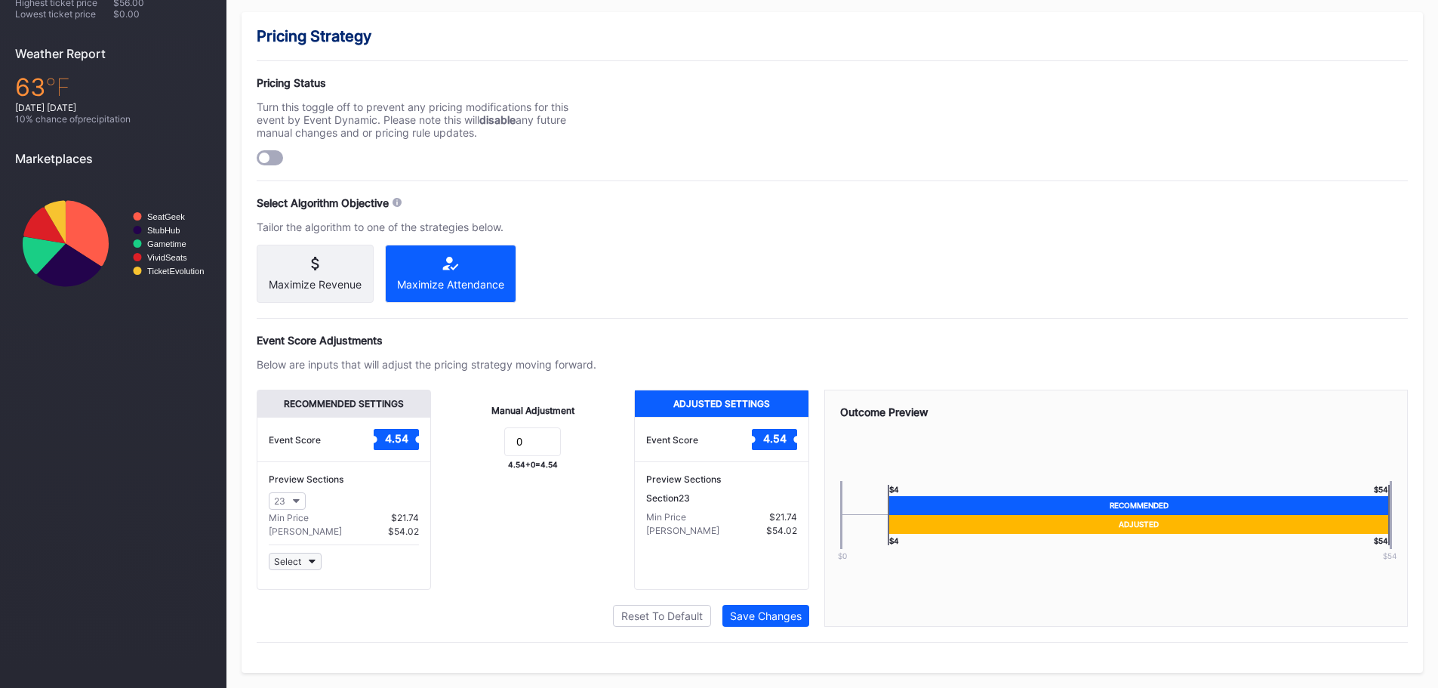
click at [309, 564] on button "Select" at bounding box center [295, 560] width 53 height 17
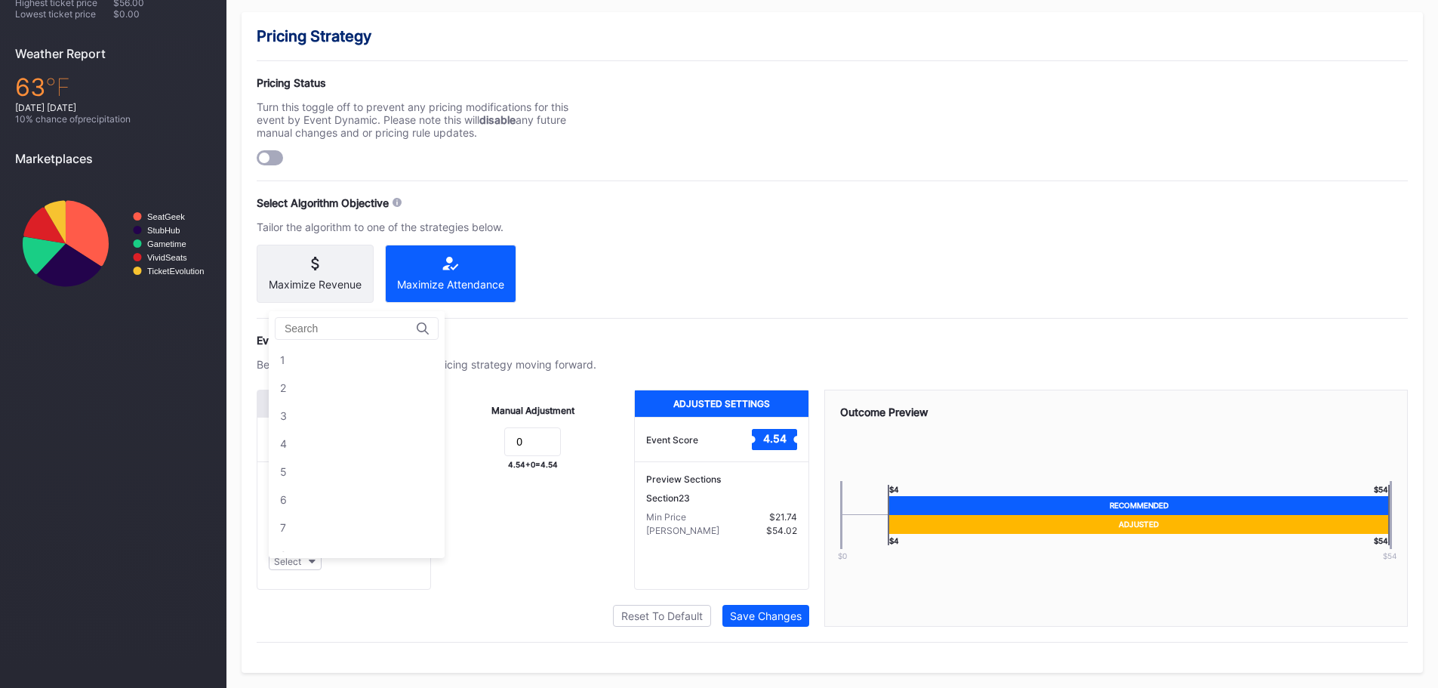
click at [449, 574] on div "Manual Adjustment 0 4.54 + 0 = 4.54" at bounding box center [532, 489] width 203 height 200
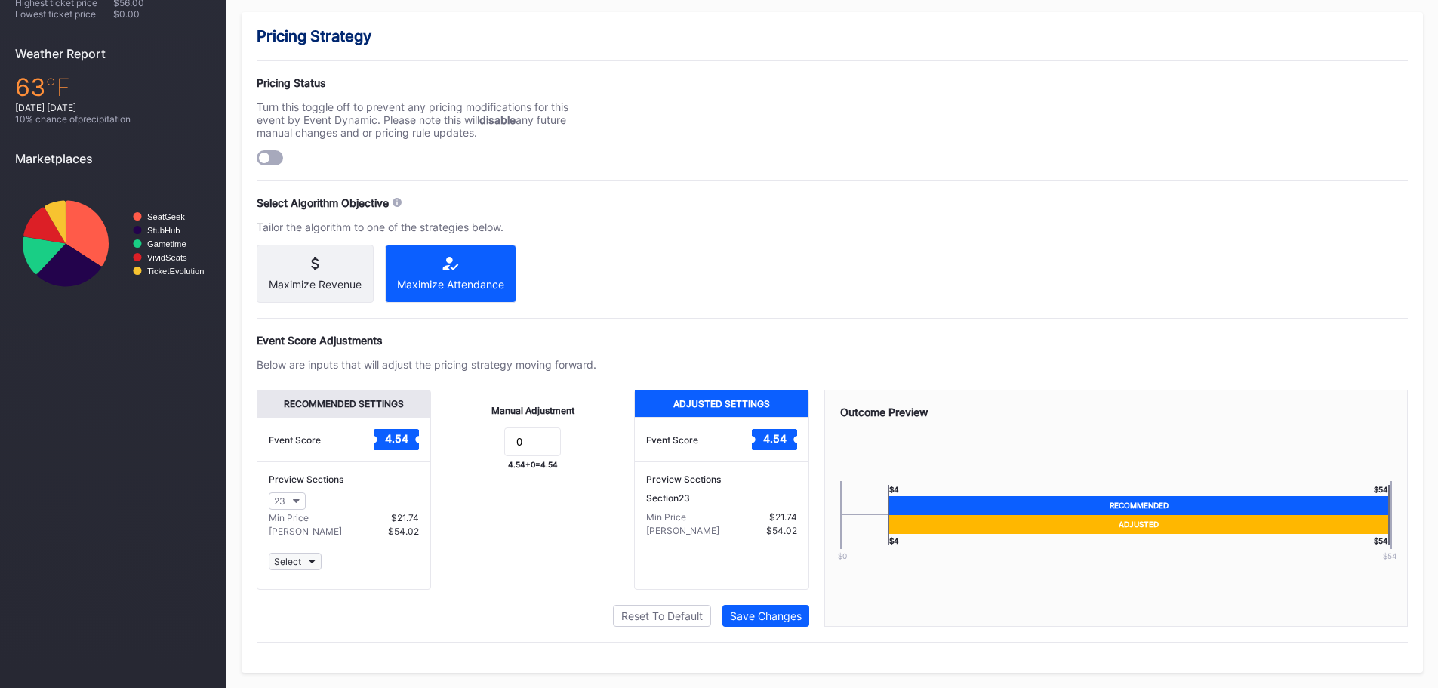
click at [312, 561] on icon "button" at bounding box center [313, 561] width 8 height 5
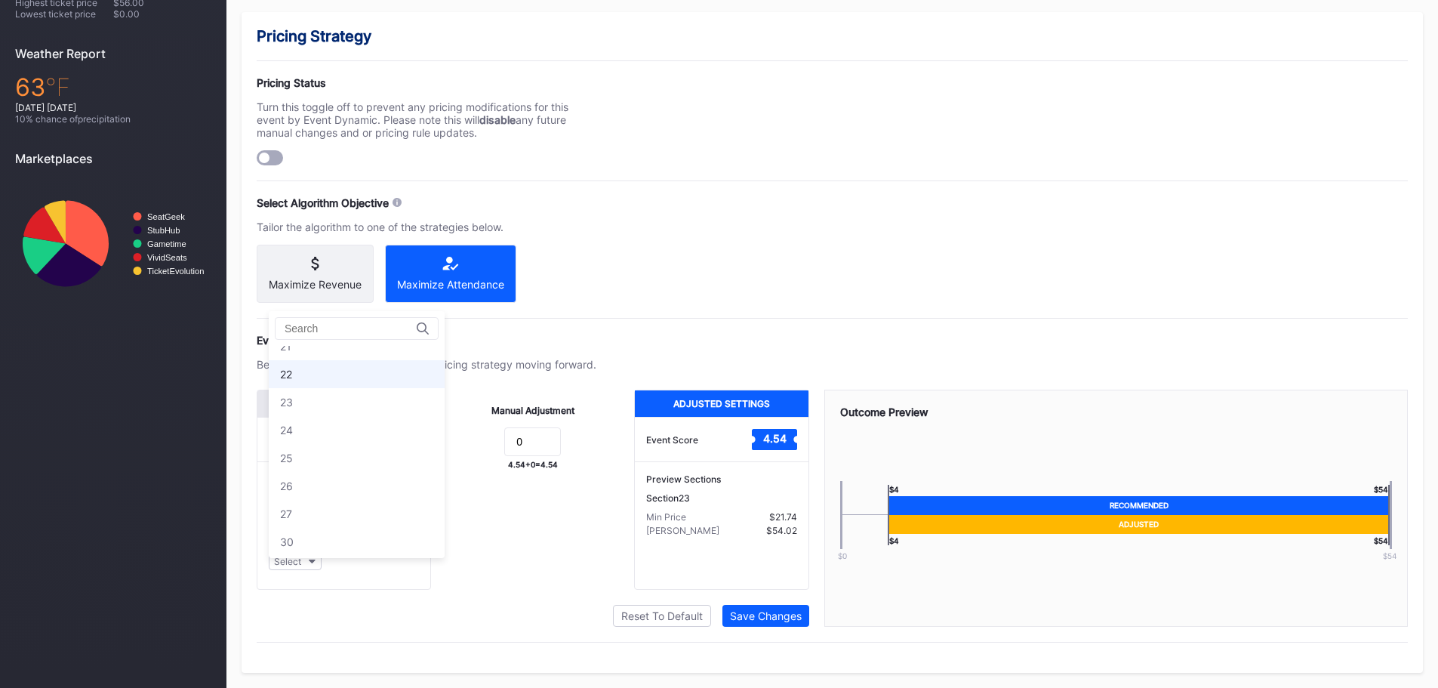
scroll to position [604, 0]
click at [321, 361] on div "23" at bounding box center [357, 370] width 176 height 28
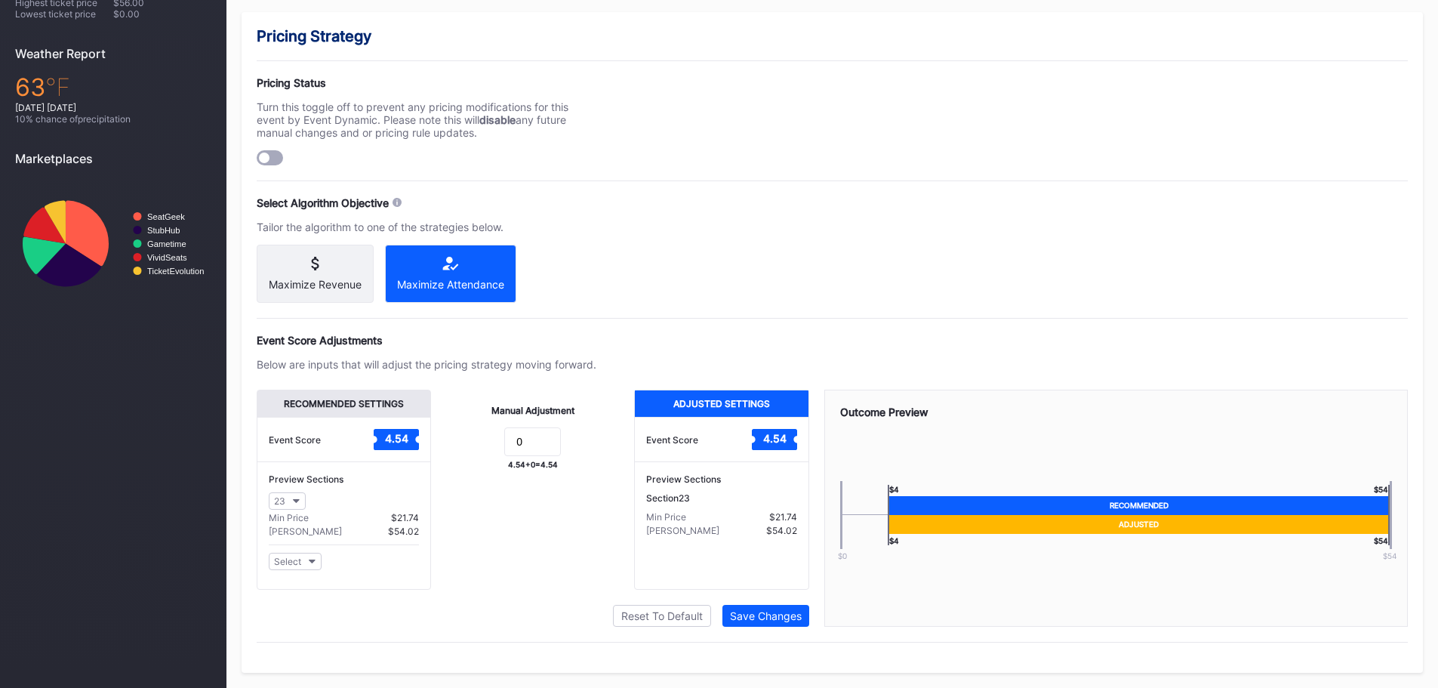
click at [497, 596] on div "Recommended Settings Event Score 4.54 Preview Sections 23 Min Price $21.74 Max …" at bounding box center [533, 507] width 552 height 237
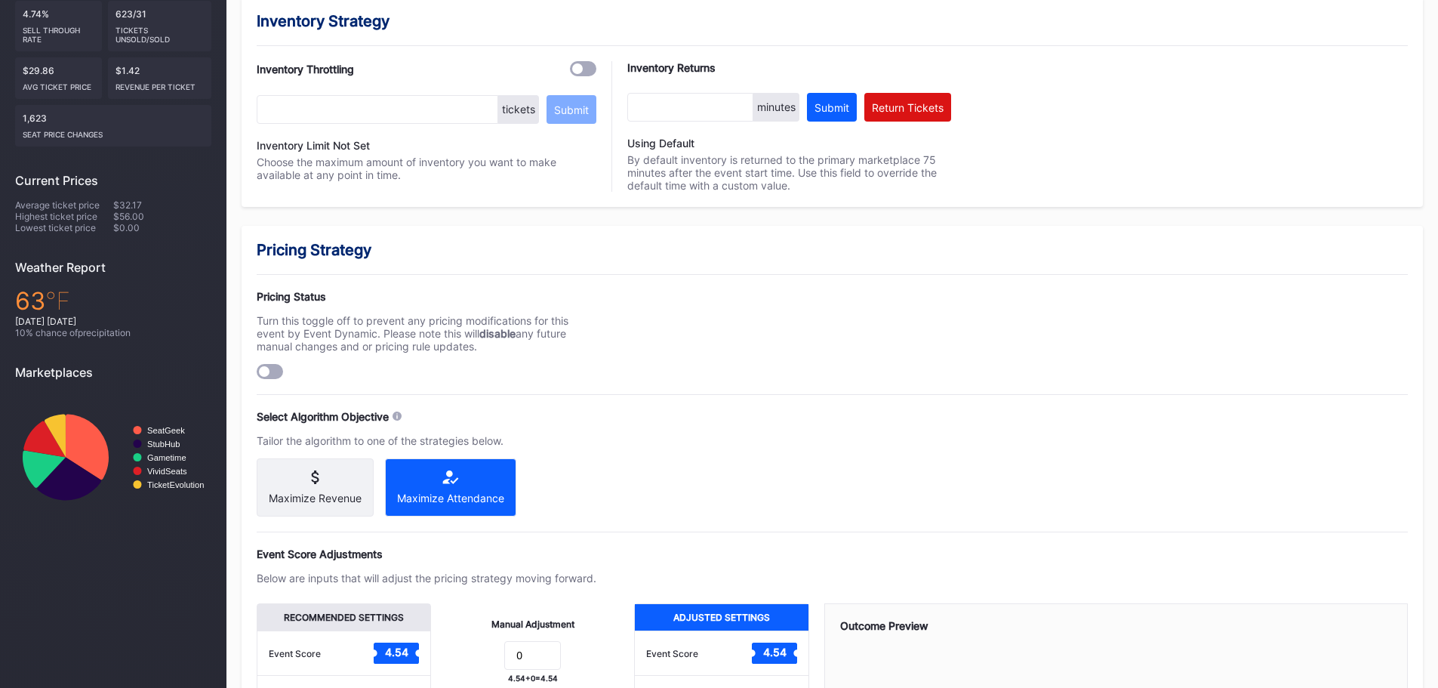
click at [608, 368] on div "Pricing Status Turn this toggle off to prevent any pricing modifications for th…" at bounding box center [832, 334] width 1151 height 89
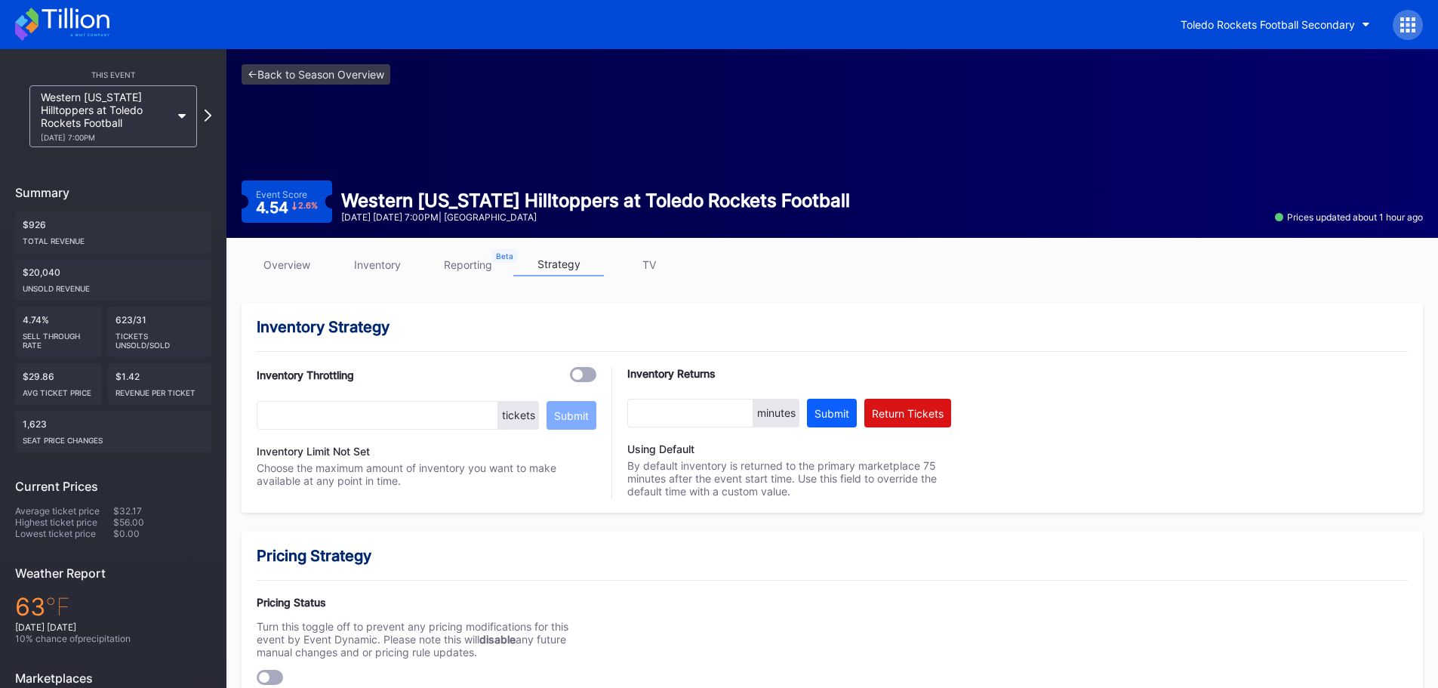
scroll to position [532, 0]
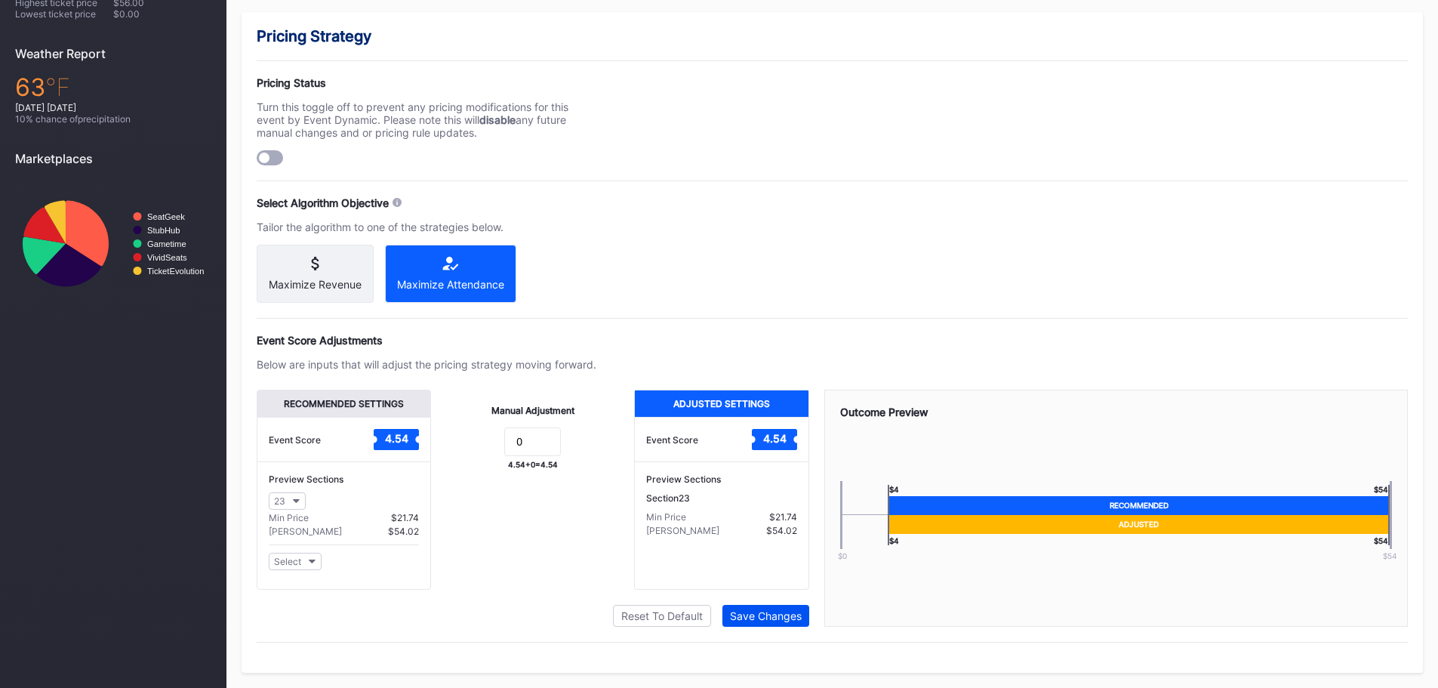
click at [773, 615] on div "Save Changes" at bounding box center [766, 615] width 72 height 13
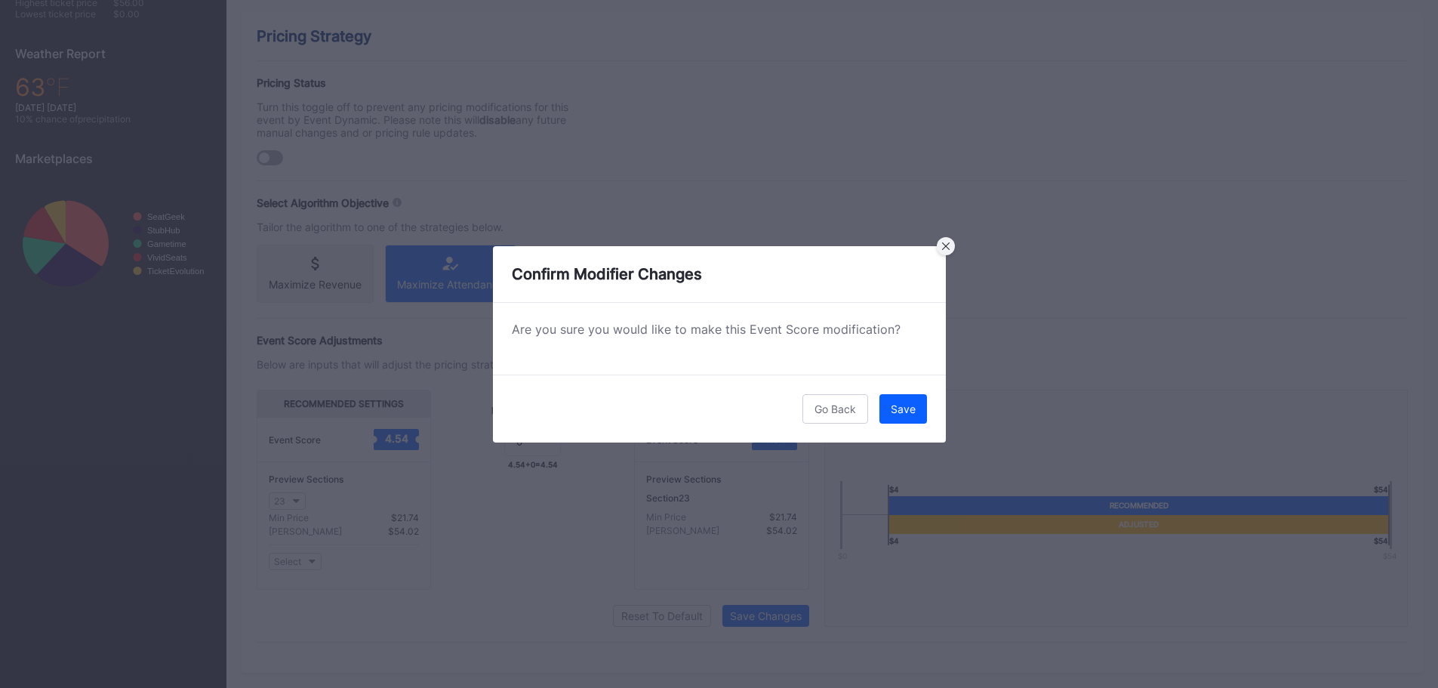
click at [942, 245] on icon at bounding box center [946, 246] width 8 height 8
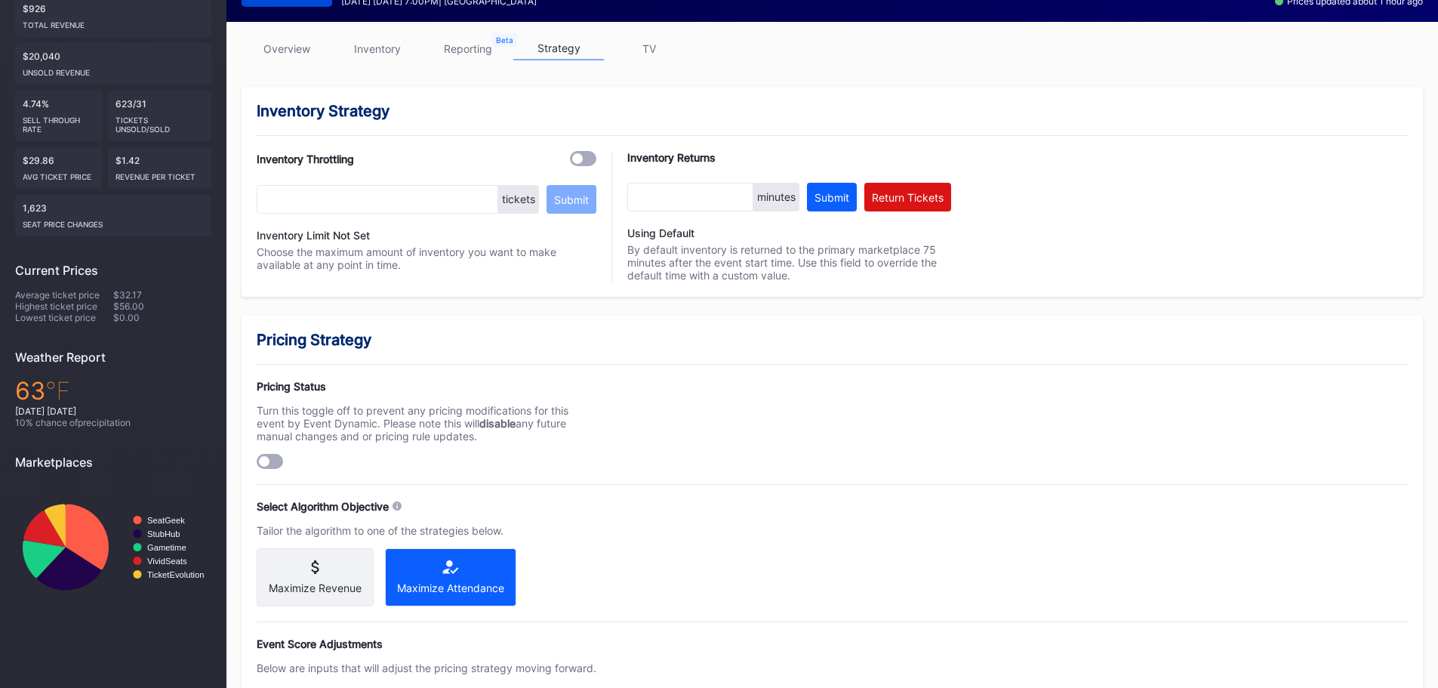
scroll to position [0, 0]
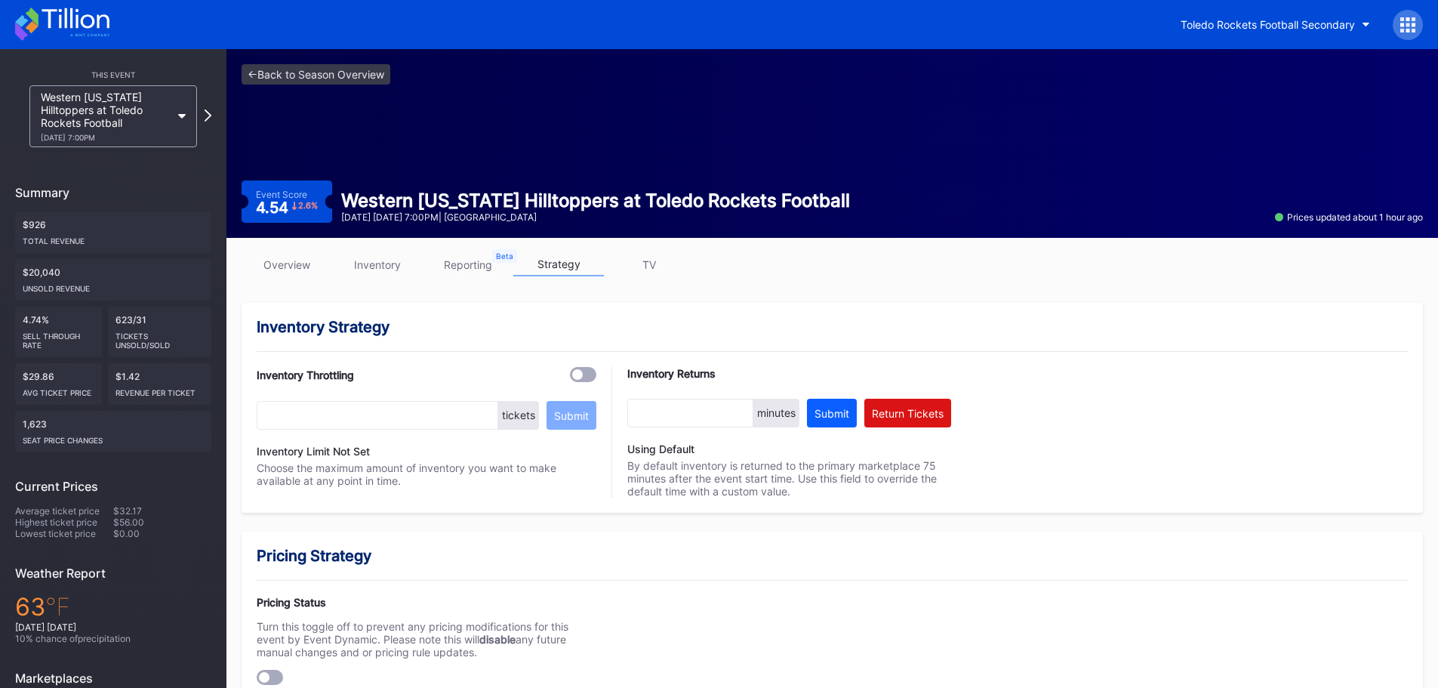
click at [301, 272] on link "overview" at bounding box center [286, 264] width 91 height 23
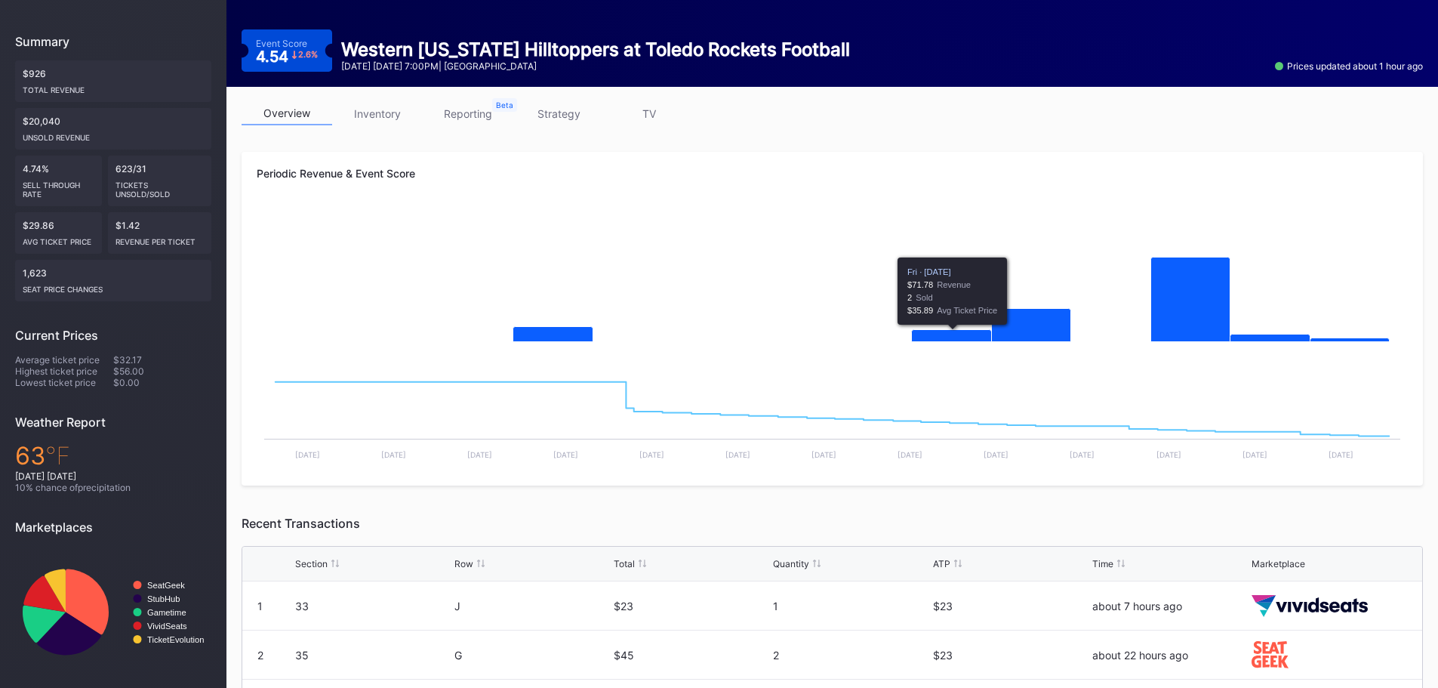
scroll to position [226, 0]
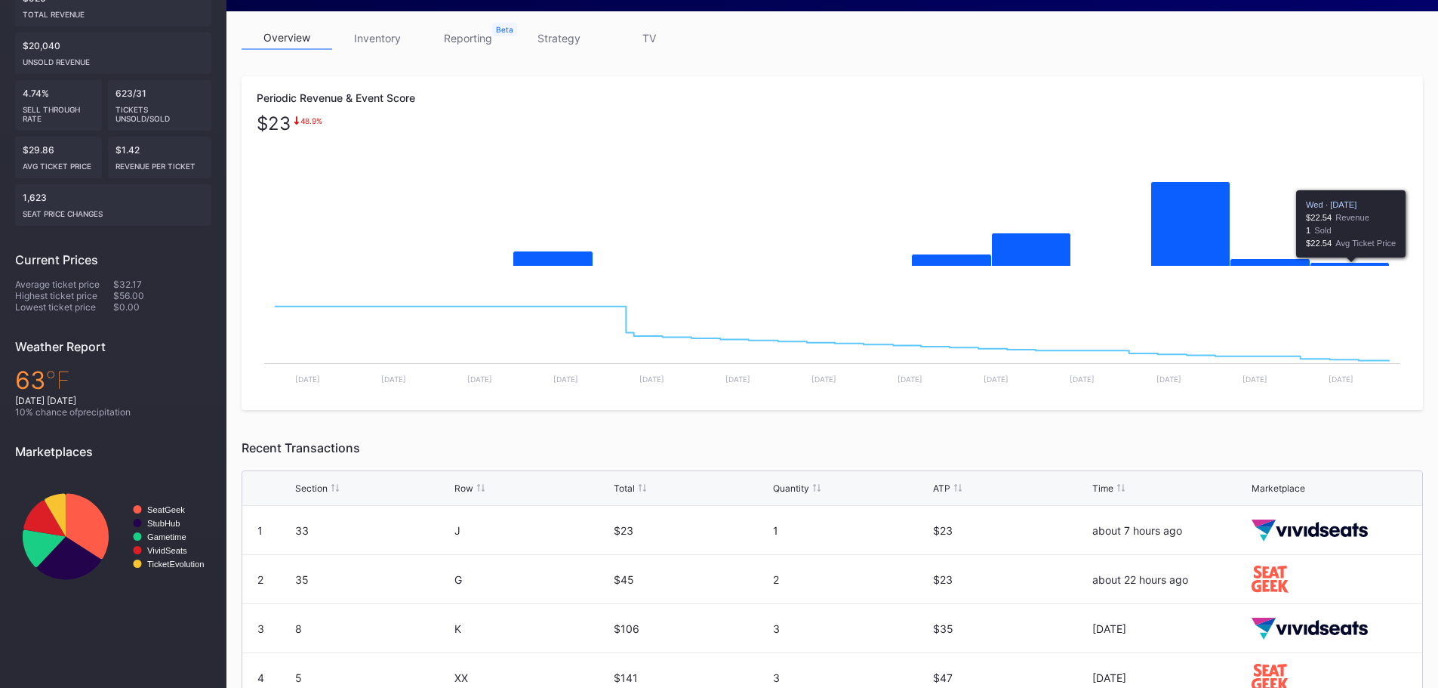
click at [1318, 258] on rect "Chart title" at bounding box center [832, 206] width 1151 height 151
click at [946, 490] on div "ATP" at bounding box center [941, 487] width 17 height 11
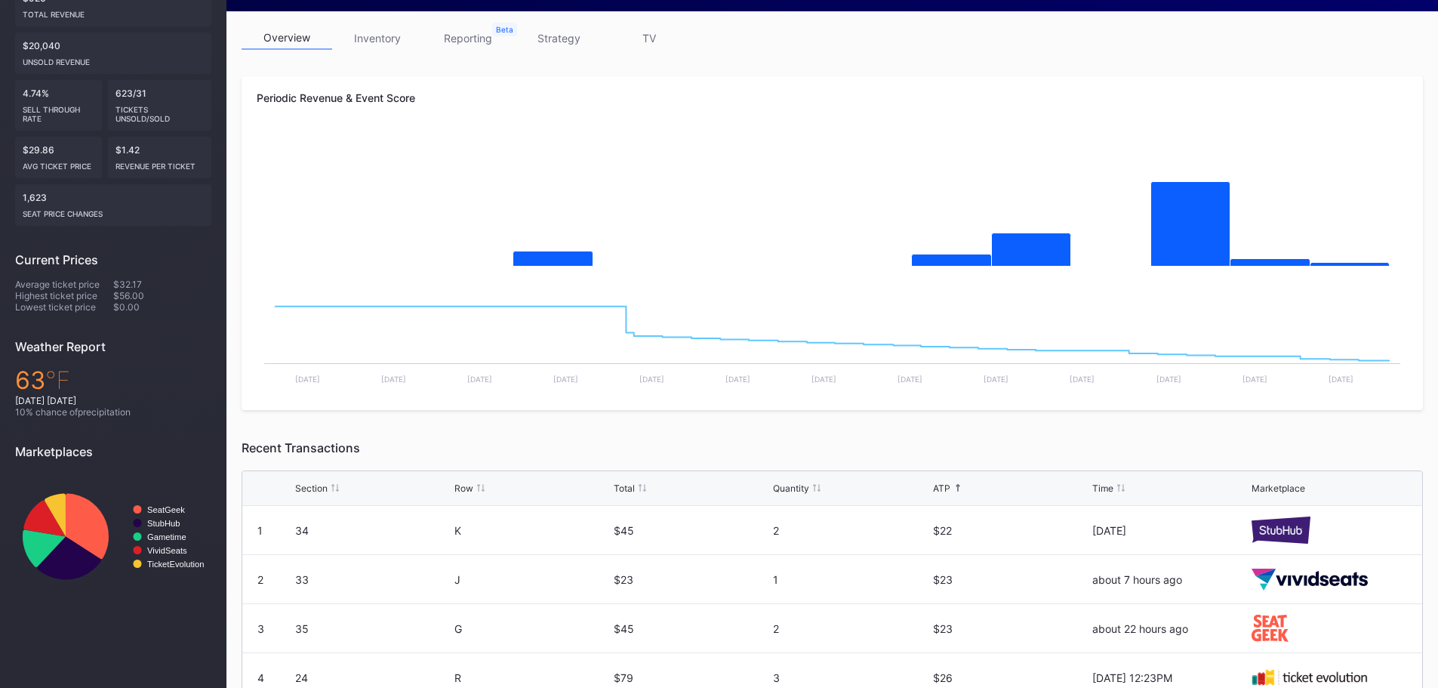
click at [946, 490] on div "ATP" at bounding box center [941, 487] width 17 height 11
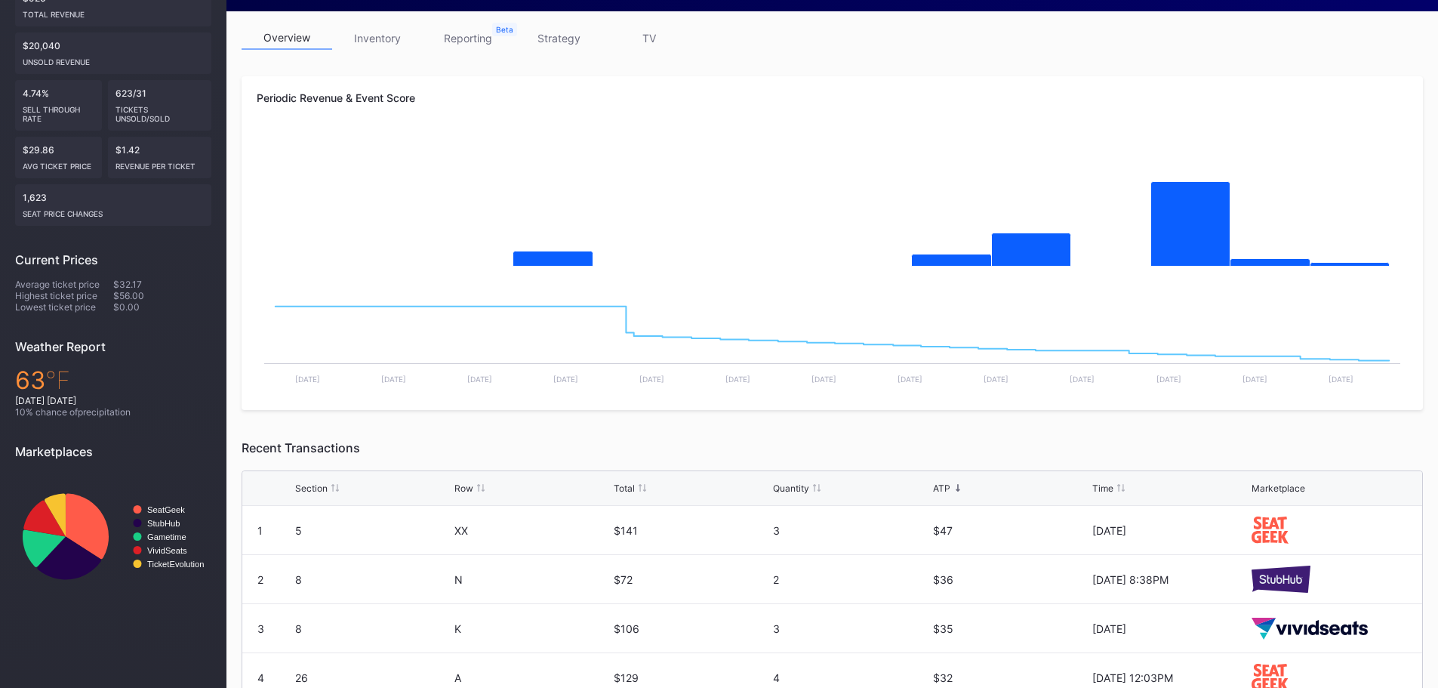
click at [947, 491] on div "ATP" at bounding box center [941, 487] width 17 height 11
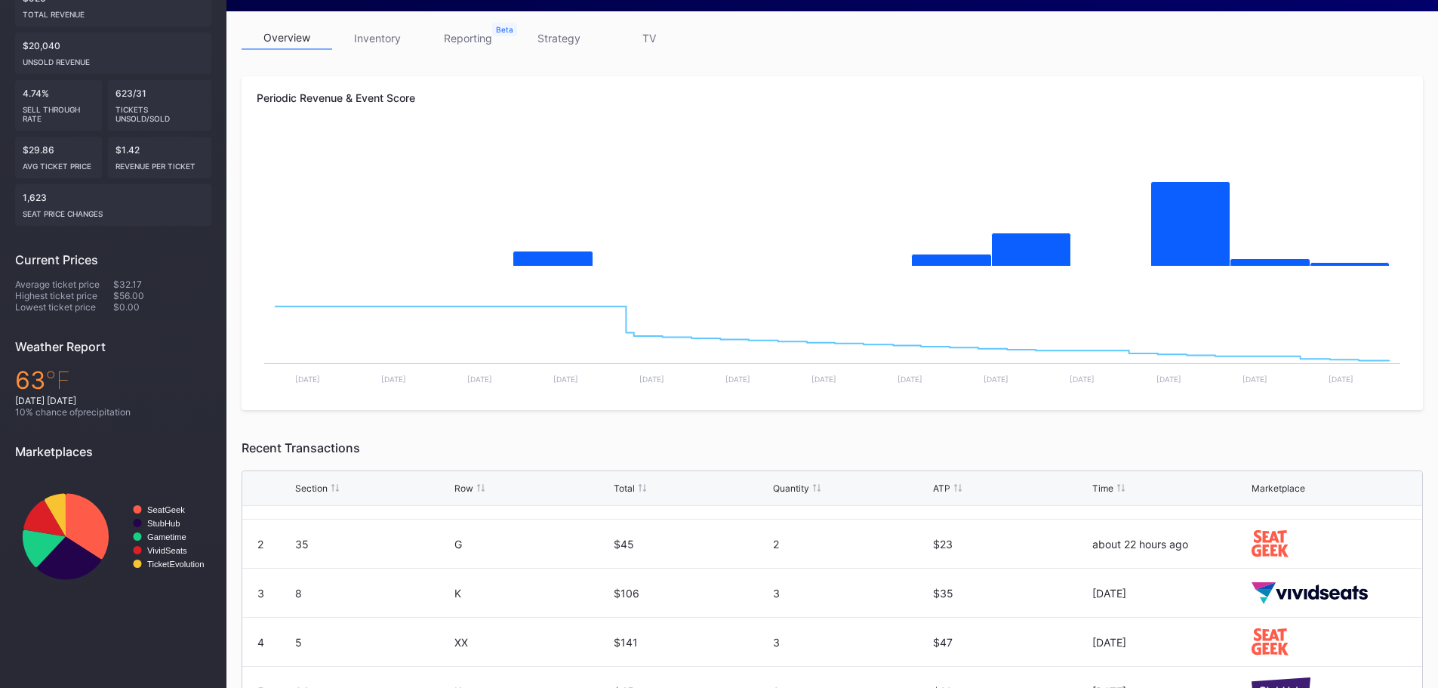
scroll to position [0, 0]
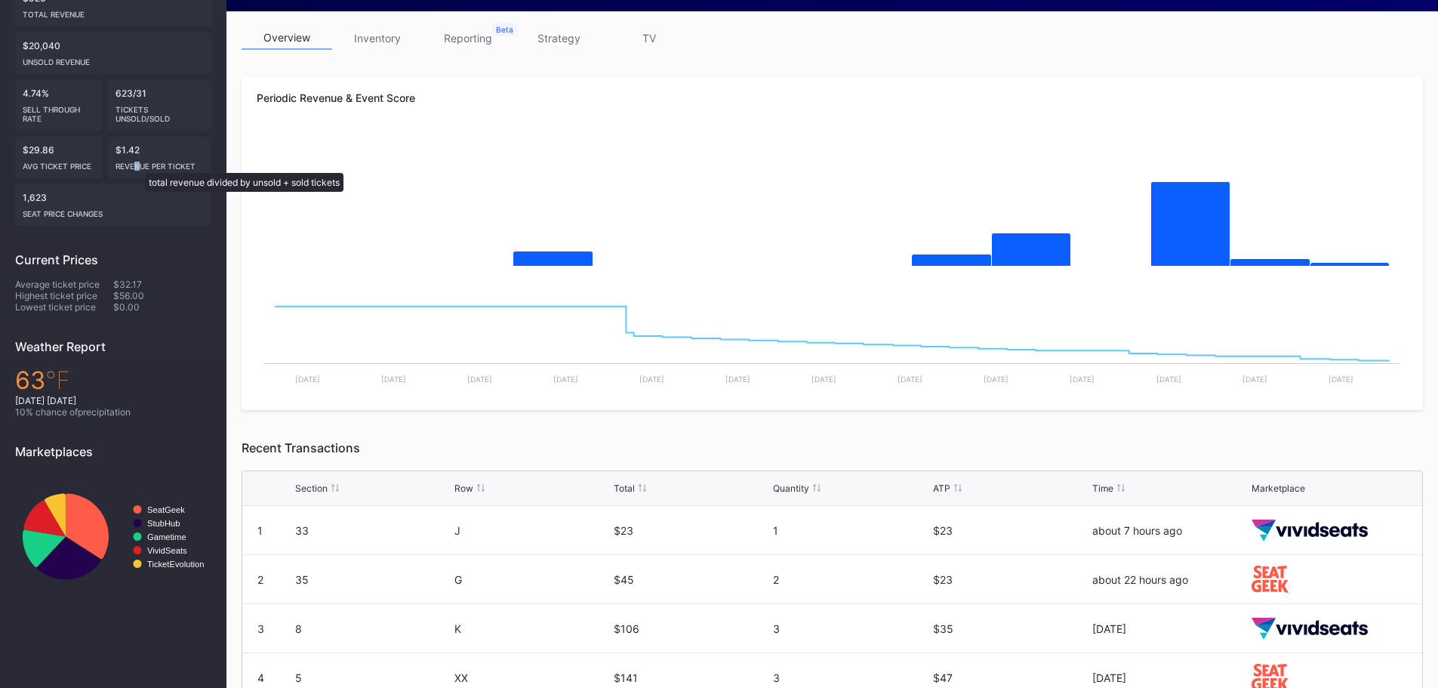
click at [138, 165] on div "Revenue per ticket" at bounding box center [159, 162] width 89 height 15
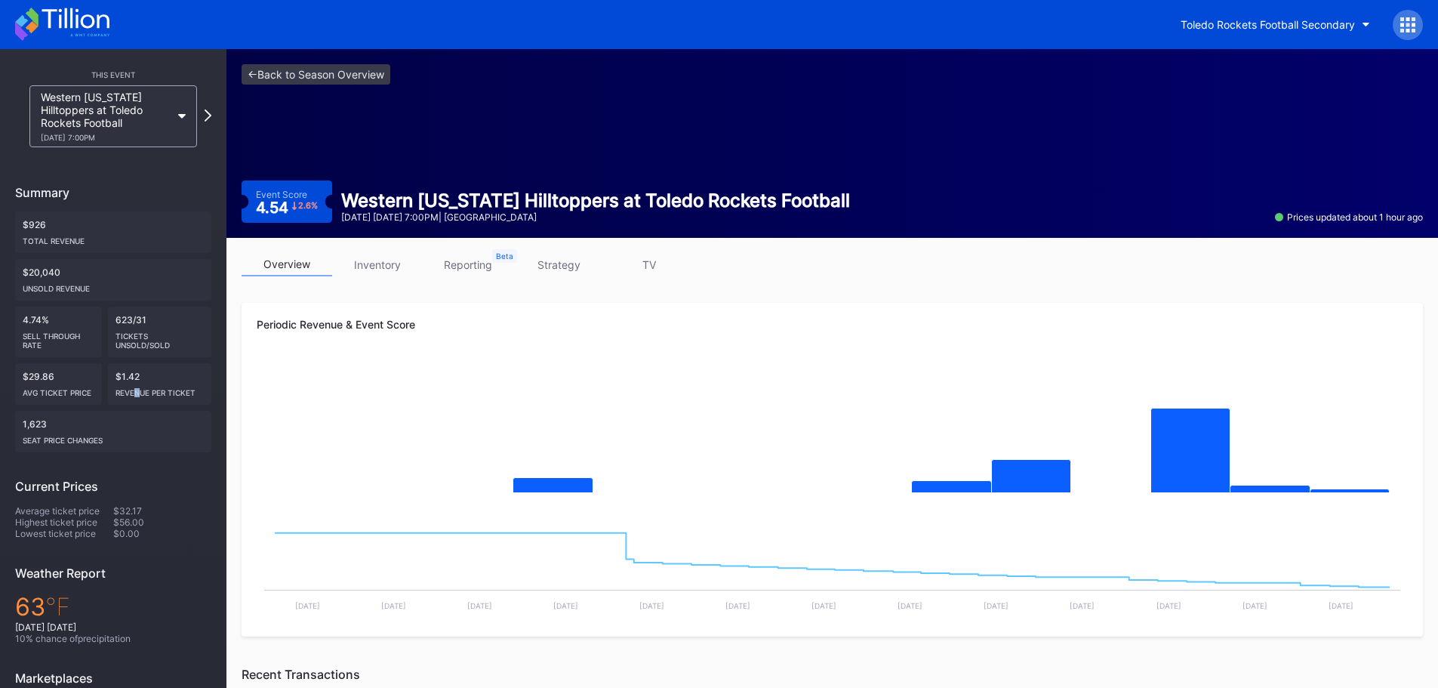
drag, startPoint x: 371, startPoint y: 260, endPoint x: 393, endPoint y: 263, distance: 22.1
click at [371, 260] on link "inventory" at bounding box center [377, 264] width 91 height 23
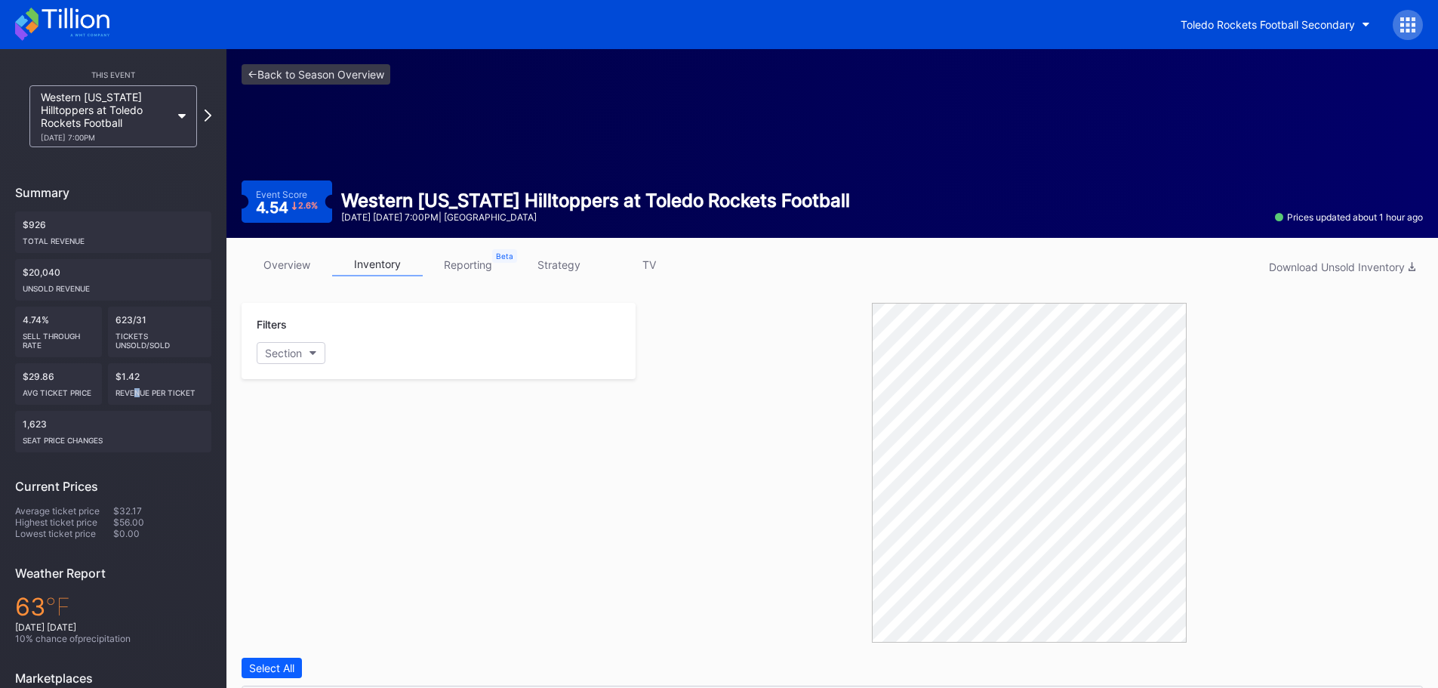
click at [470, 262] on link "reporting" at bounding box center [468, 264] width 91 height 23
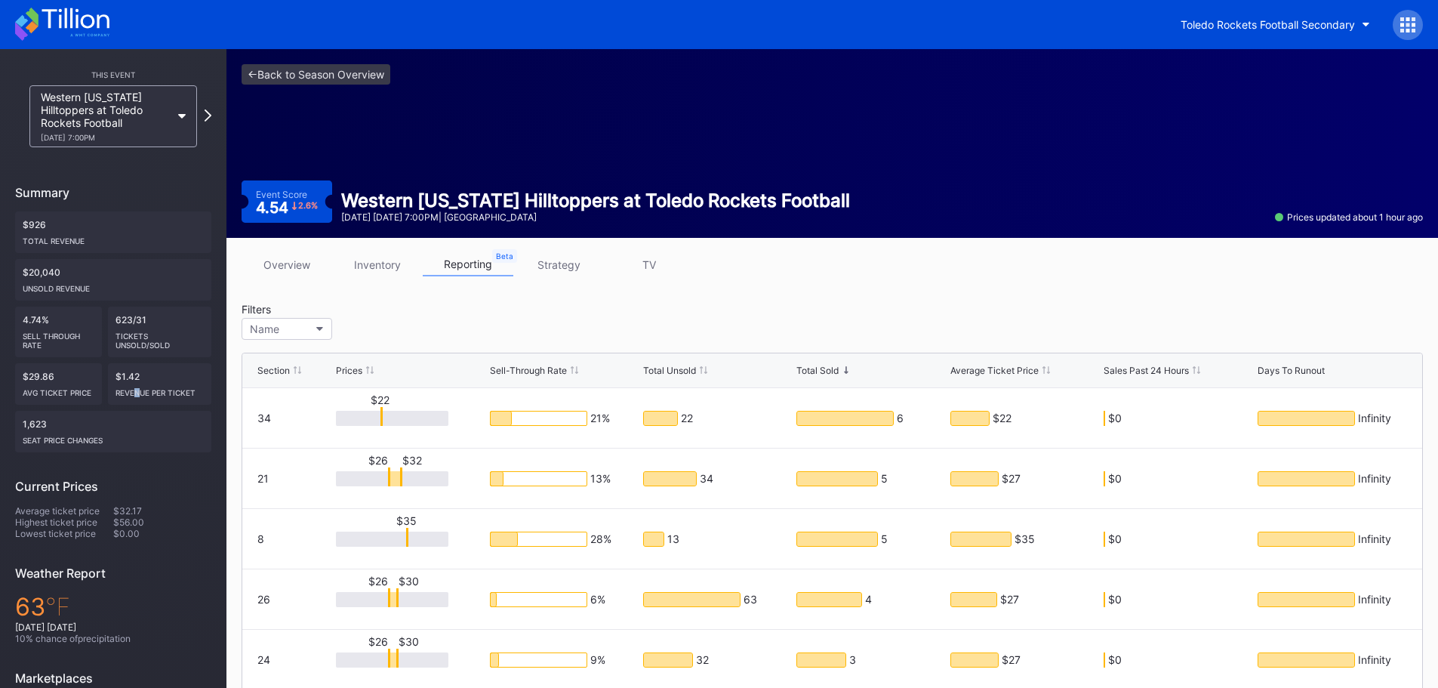
click at [549, 265] on link "strategy" at bounding box center [558, 264] width 91 height 23
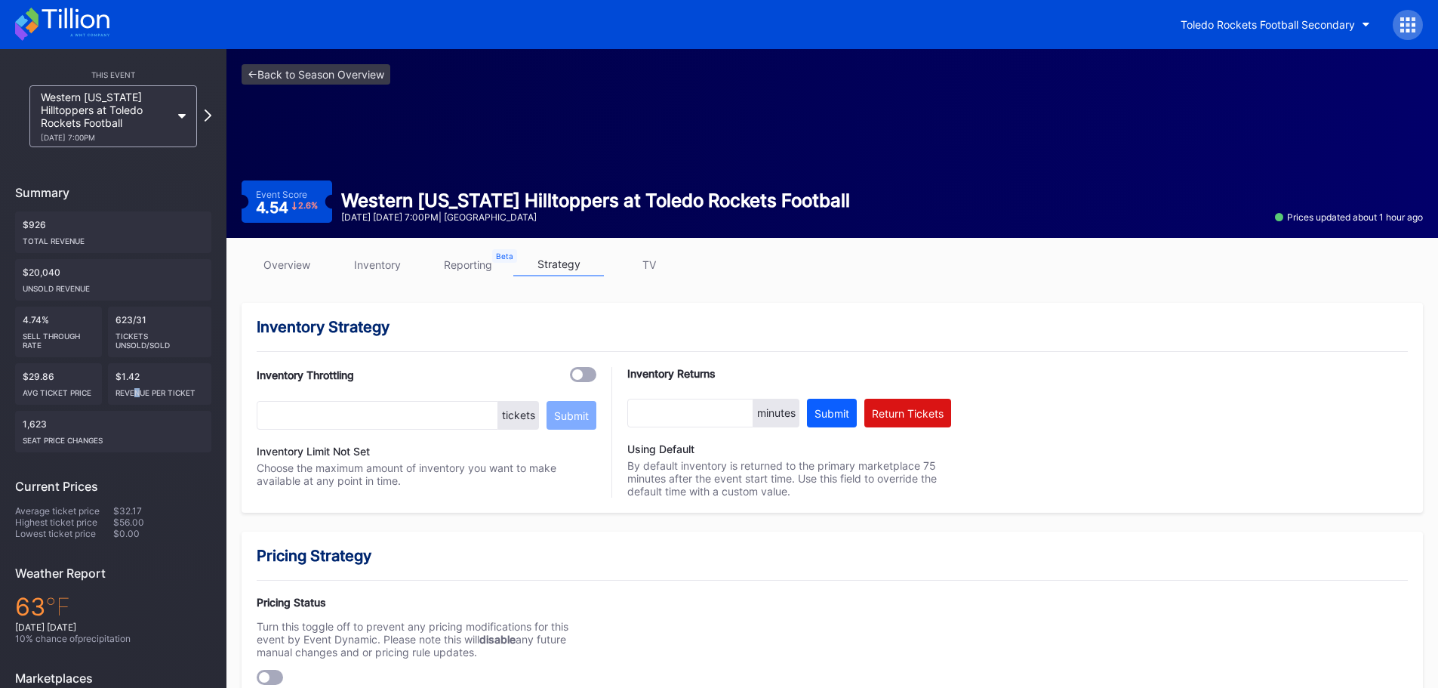
click at [648, 264] on link "TV" at bounding box center [649, 264] width 91 height 23
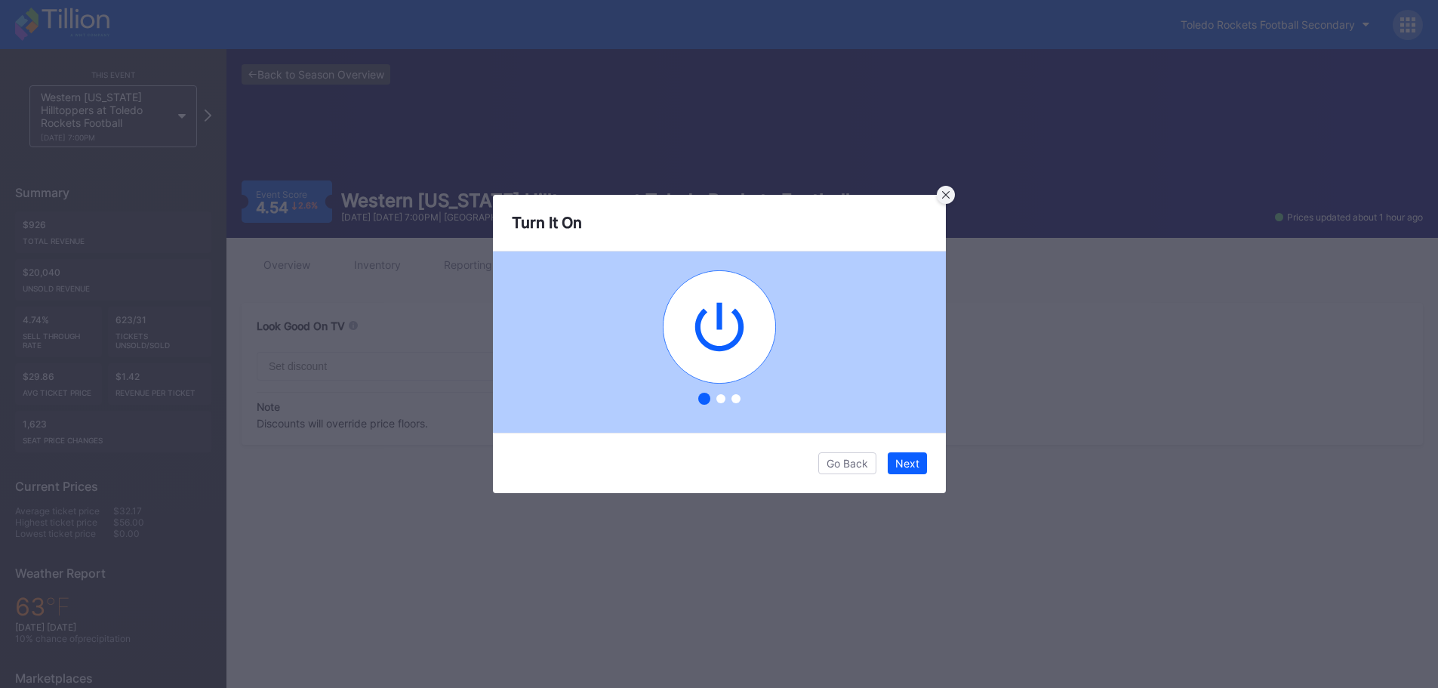
click at [946, 192] on icon at bounding box center [946, 195] width 8 height 8
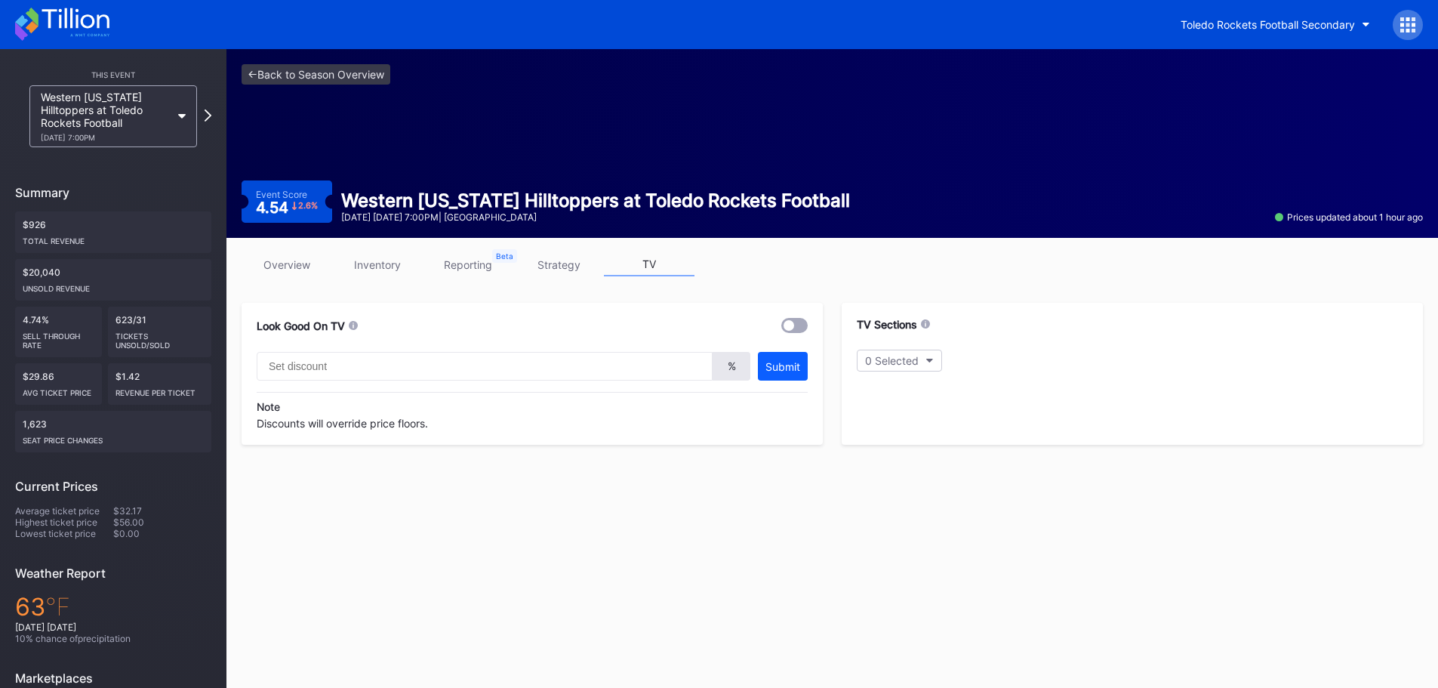
click at [300, 263] on link "overview" at bounding box center [286, 264] width 91 height 23
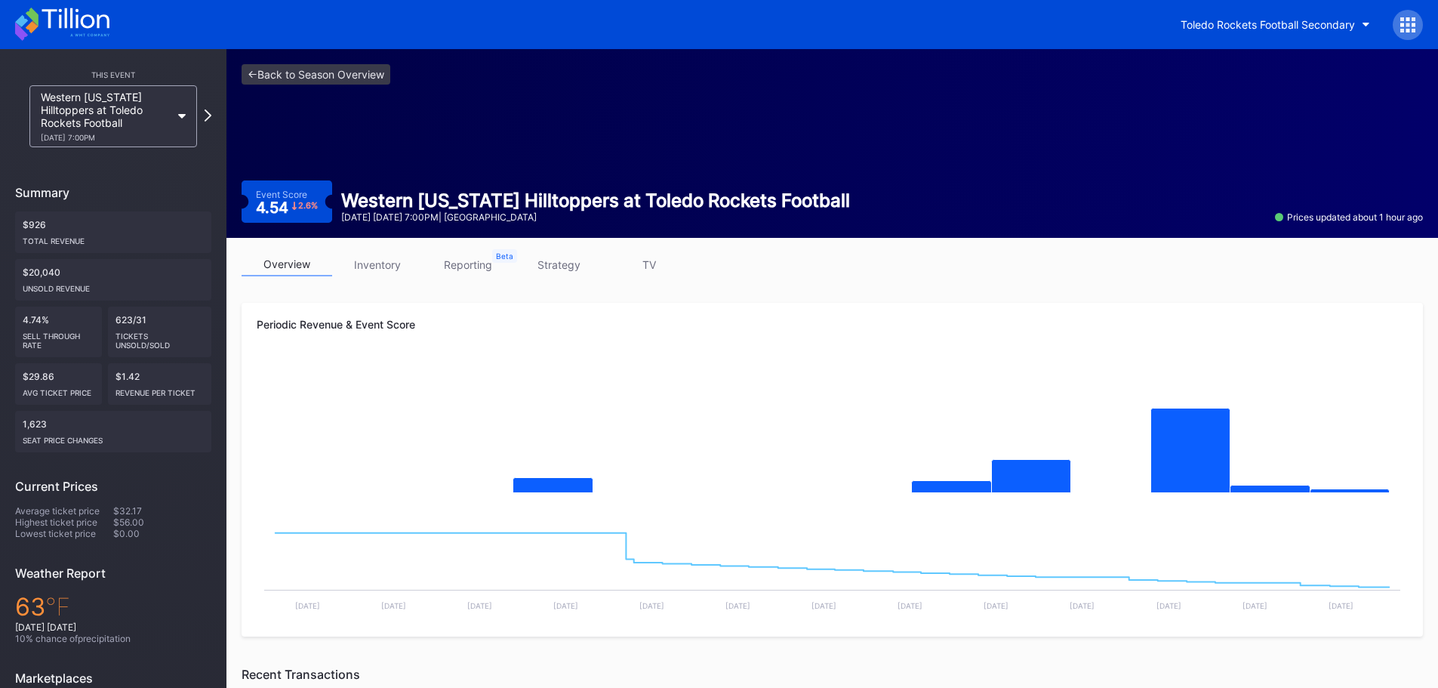
click at [398, 262] on link "inventory" at bounding box center [377, 264] width 91 height 23
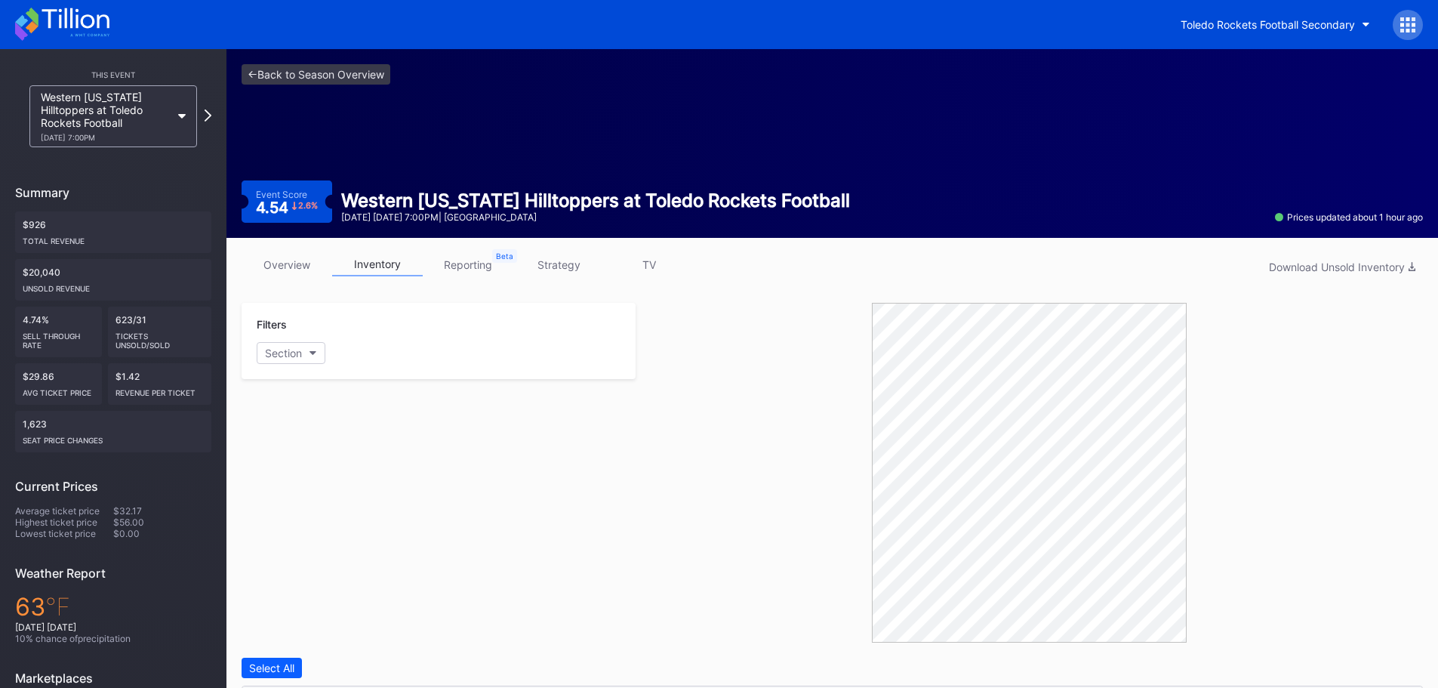
click at [1332, 214] on div "Prices updated about 1 hour ago" at bounding box center [1349, 216] width 148 height 11
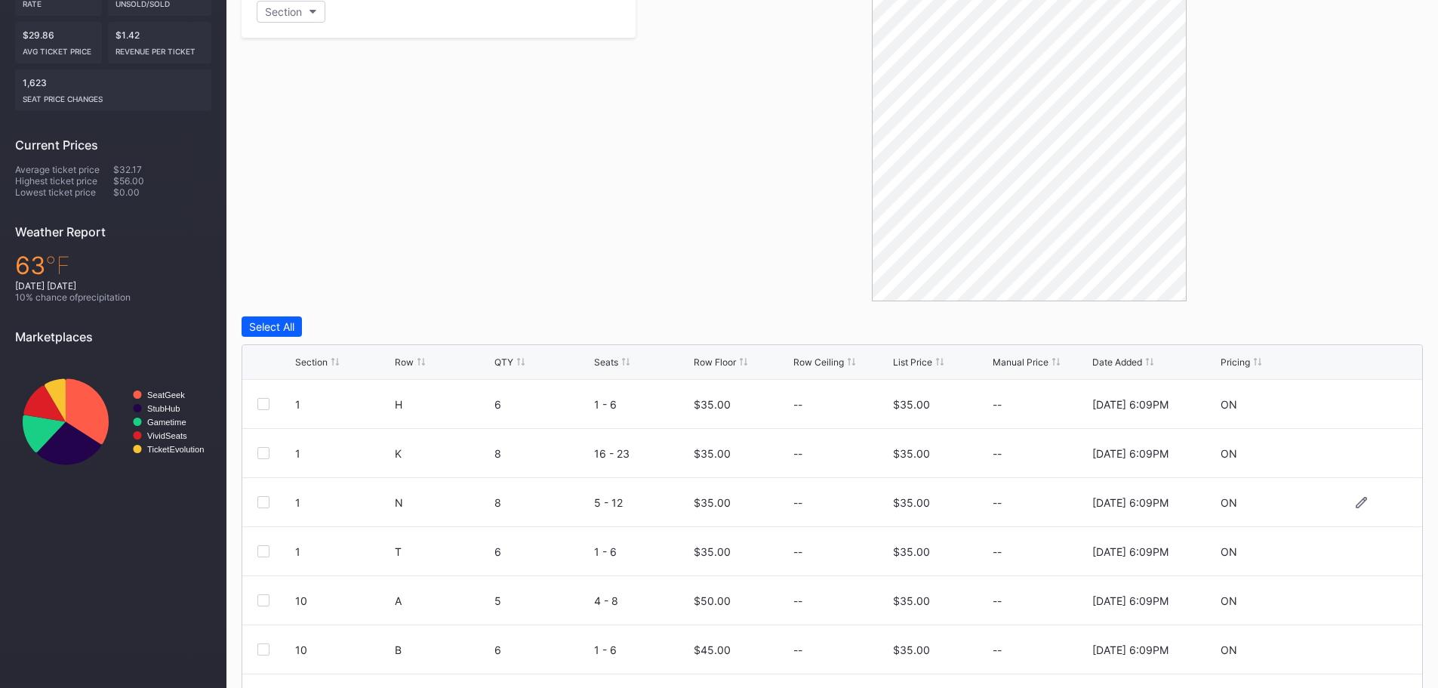
scroll to position [429, 0]
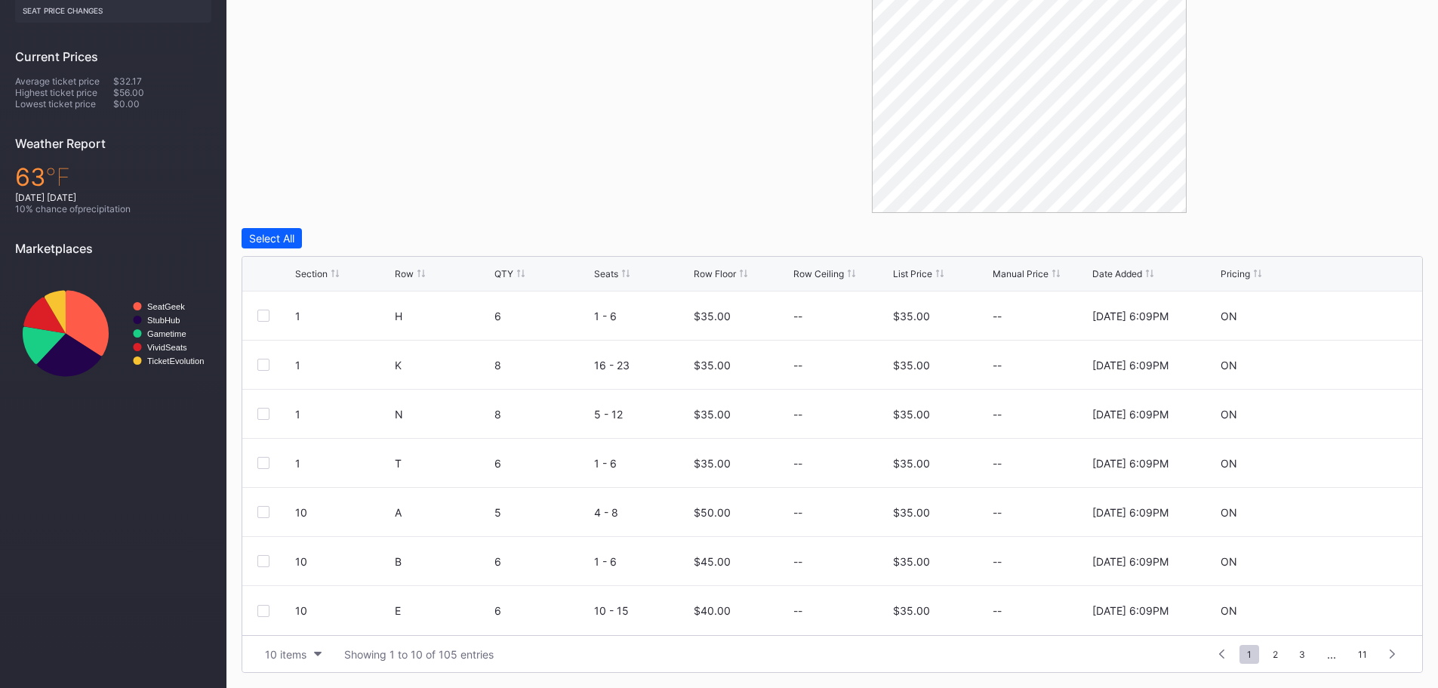
click at [500, 130] on div "Filters Section" at bounding box center [438, 43] width 394 height 340
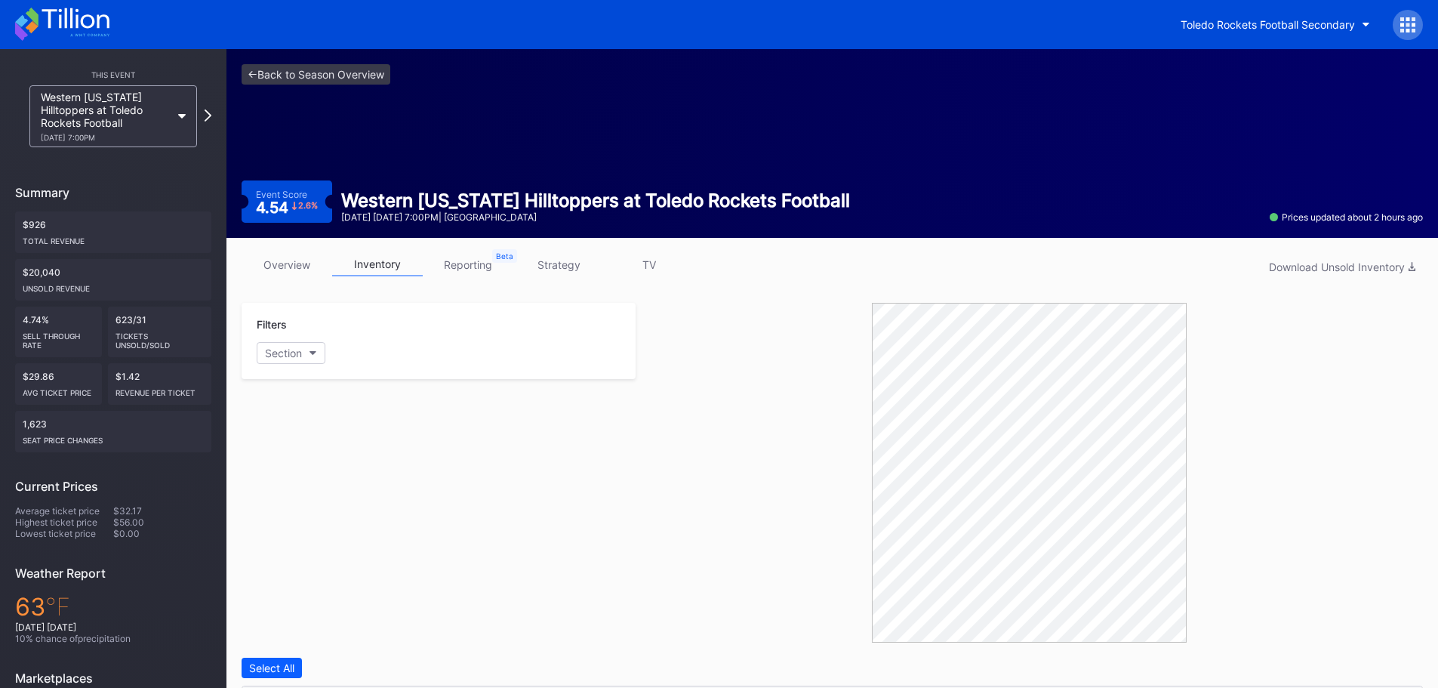
click at [566, 264] on link "strategy" at bounding box center [558, 264] width 91 height 23
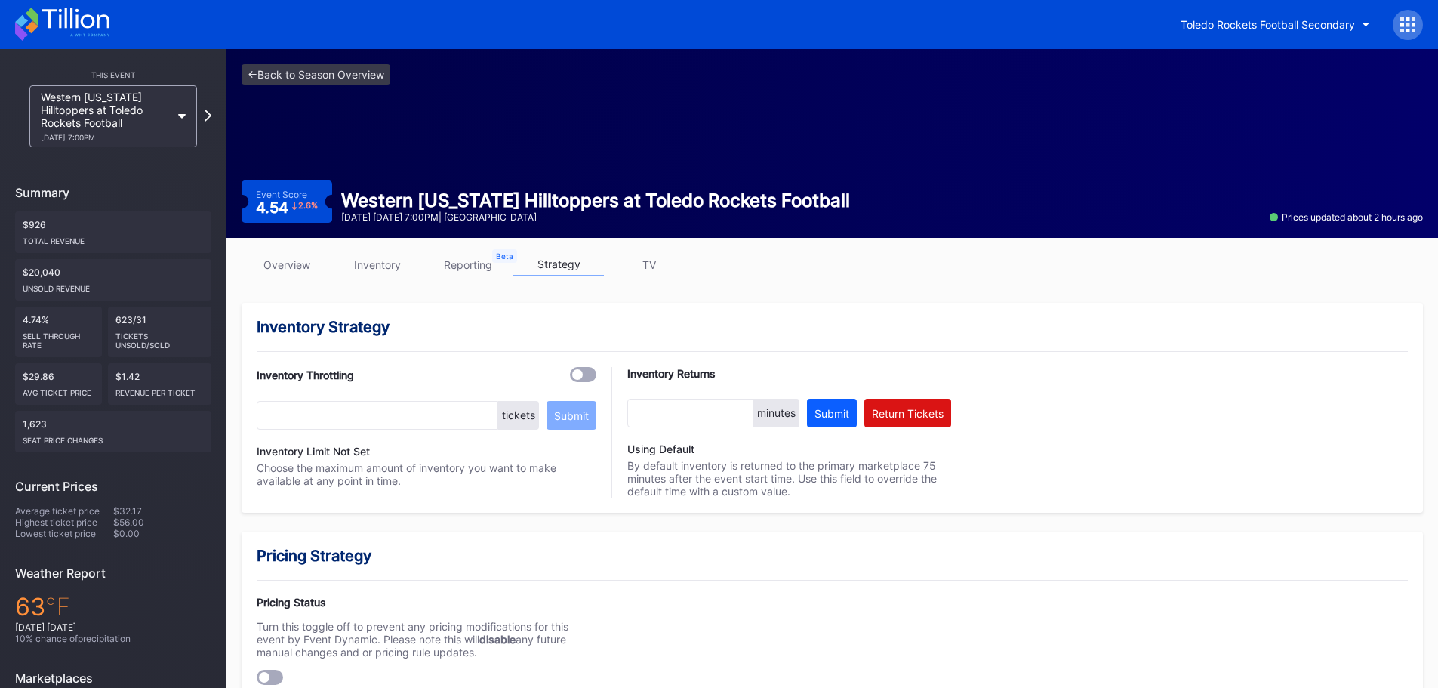
click at [476, 263] on link "reporting" at bounding box center [468, 264] width 91 height 23
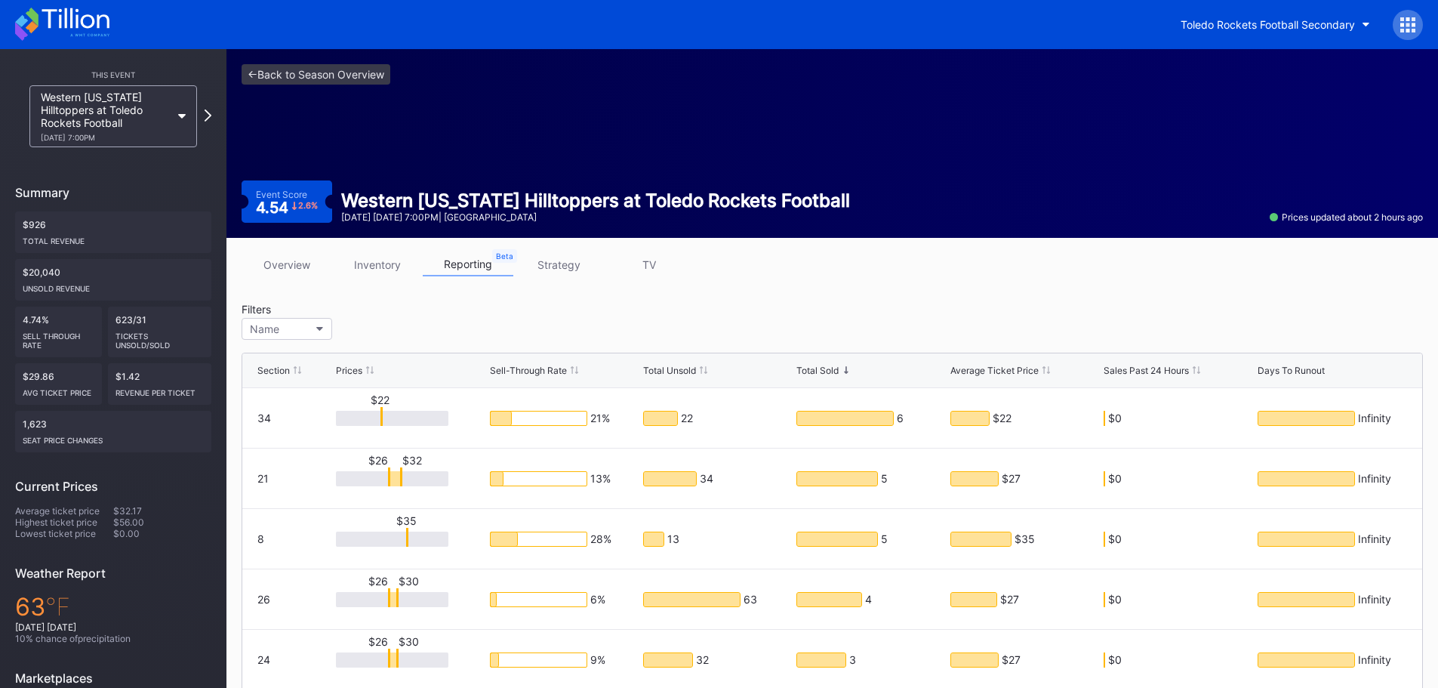
click at [376, 257] on link "inventory" at bounding box center [377, 264] width 91 height 23
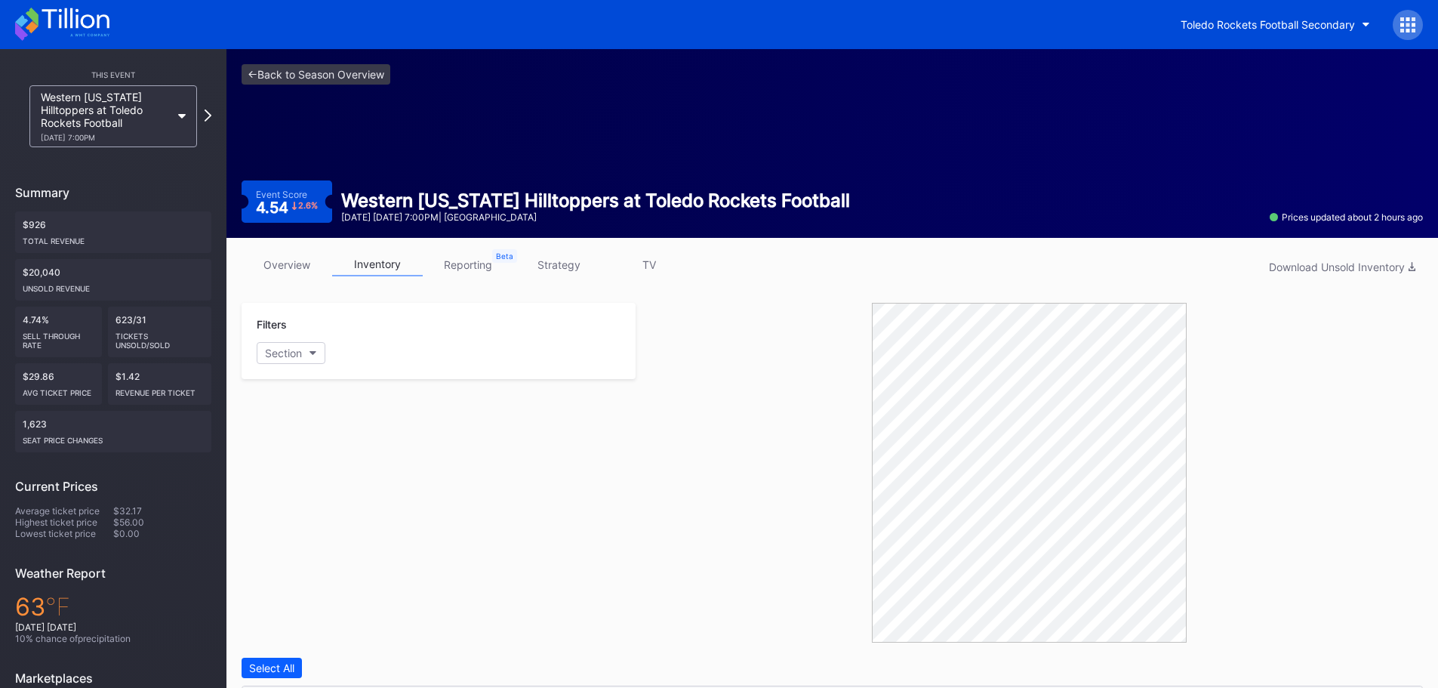
click at [300, 257] on link "overview" at bounding box center [286, 264] width 91 height 23
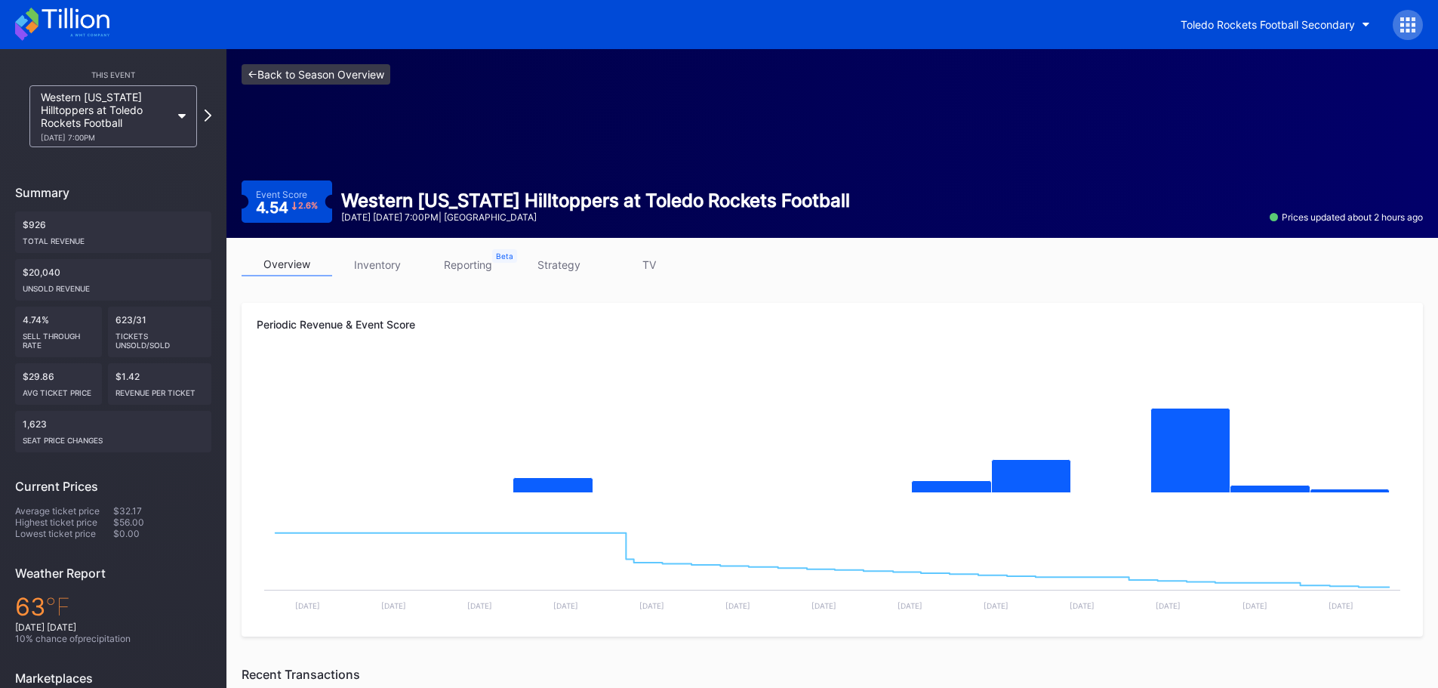
click at [278, 76] on link "<- Back to Season Overview" at bounding box center [315, 74] width 149 height 20
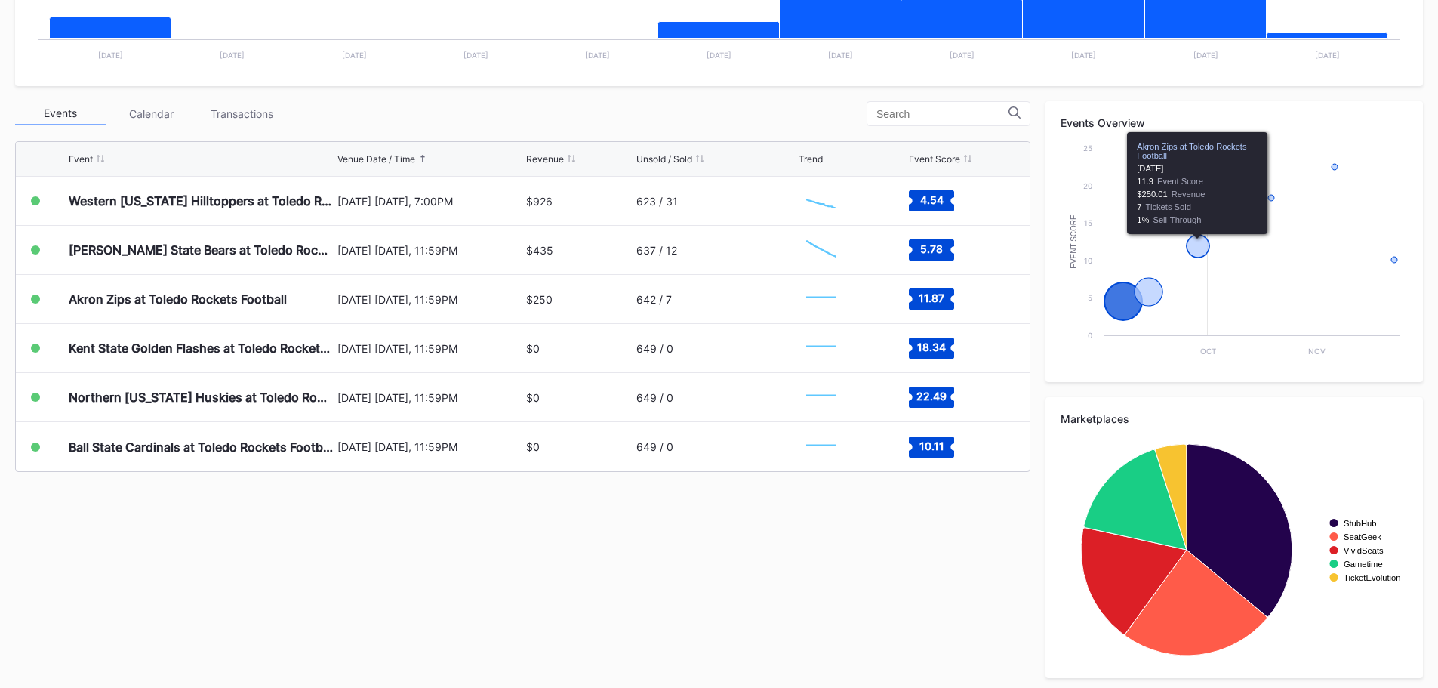
scroll to position [454, 0]
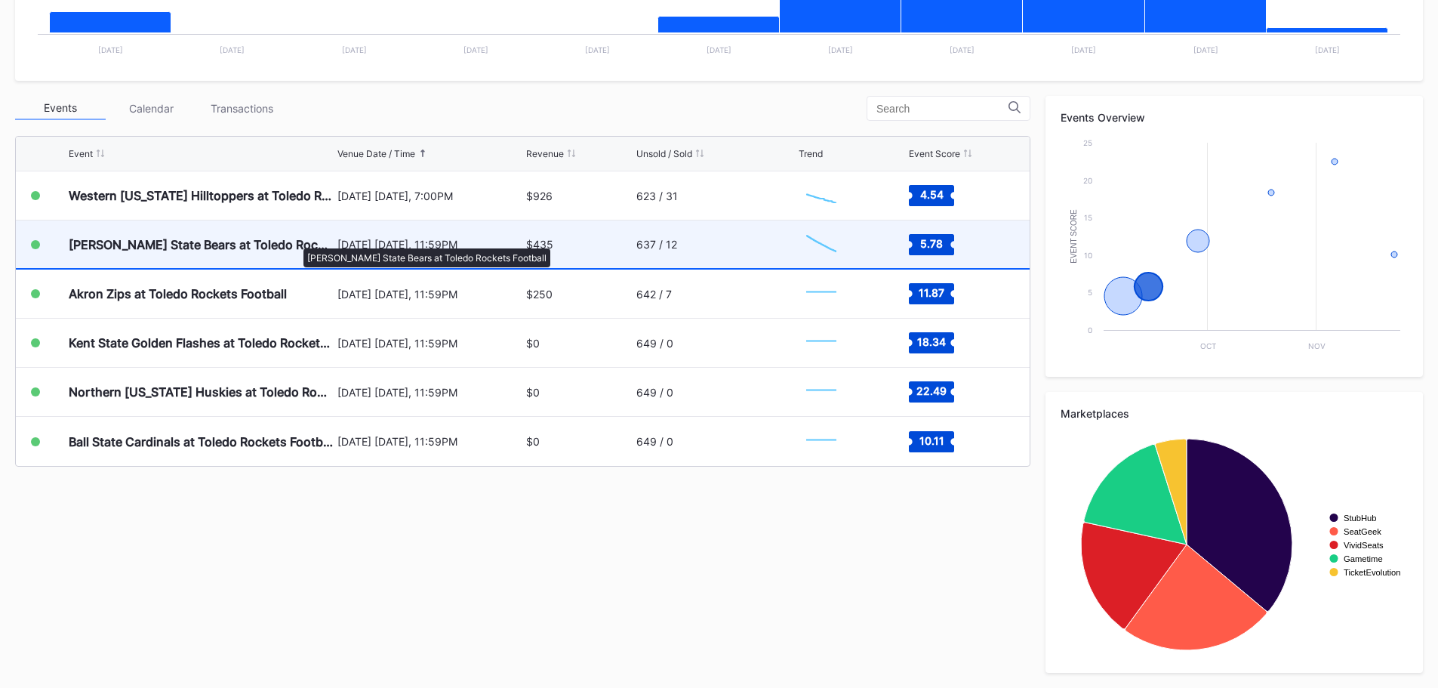
click at [296, 241] on div "[PERSON_NAME] State Bears at Toledo Rockets Football" at bounding box center [201, 244] width 265 height 15
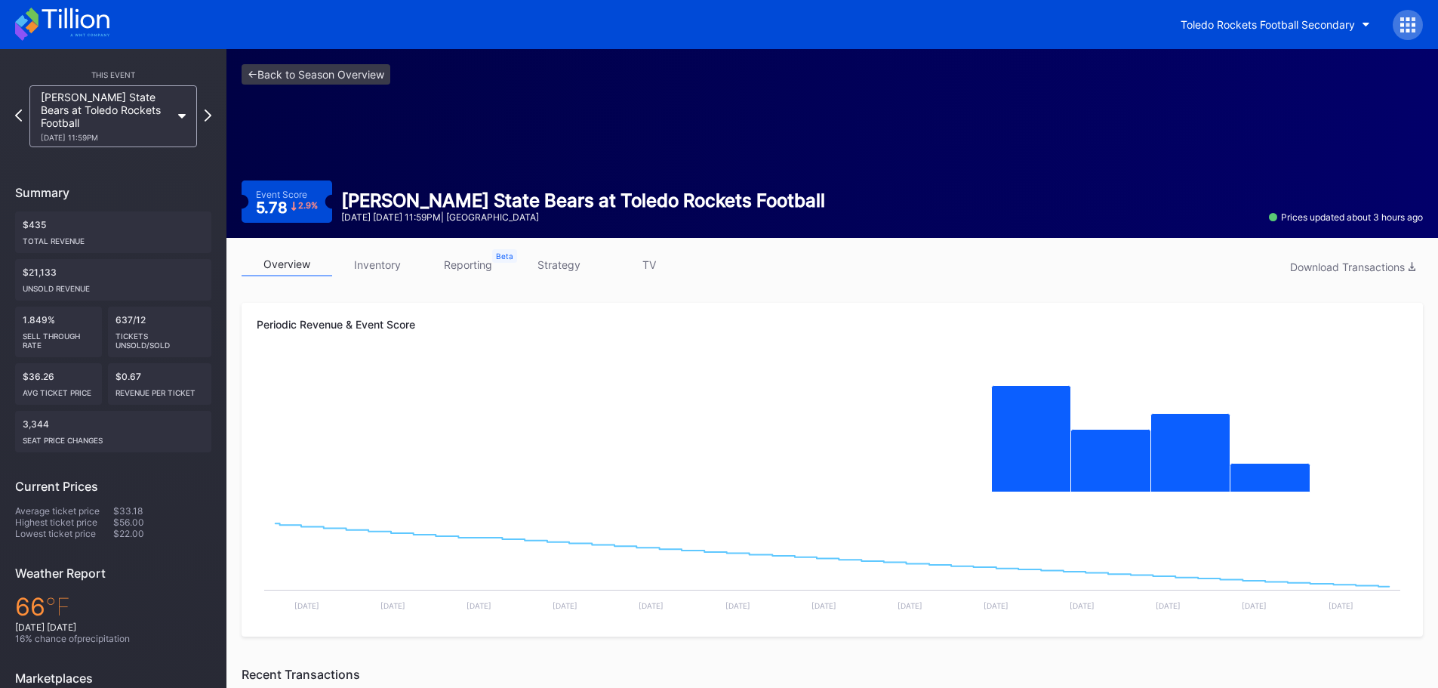
click at [394, 264] on link "inventory" at bounding box center [377, 264] width 91 height 23
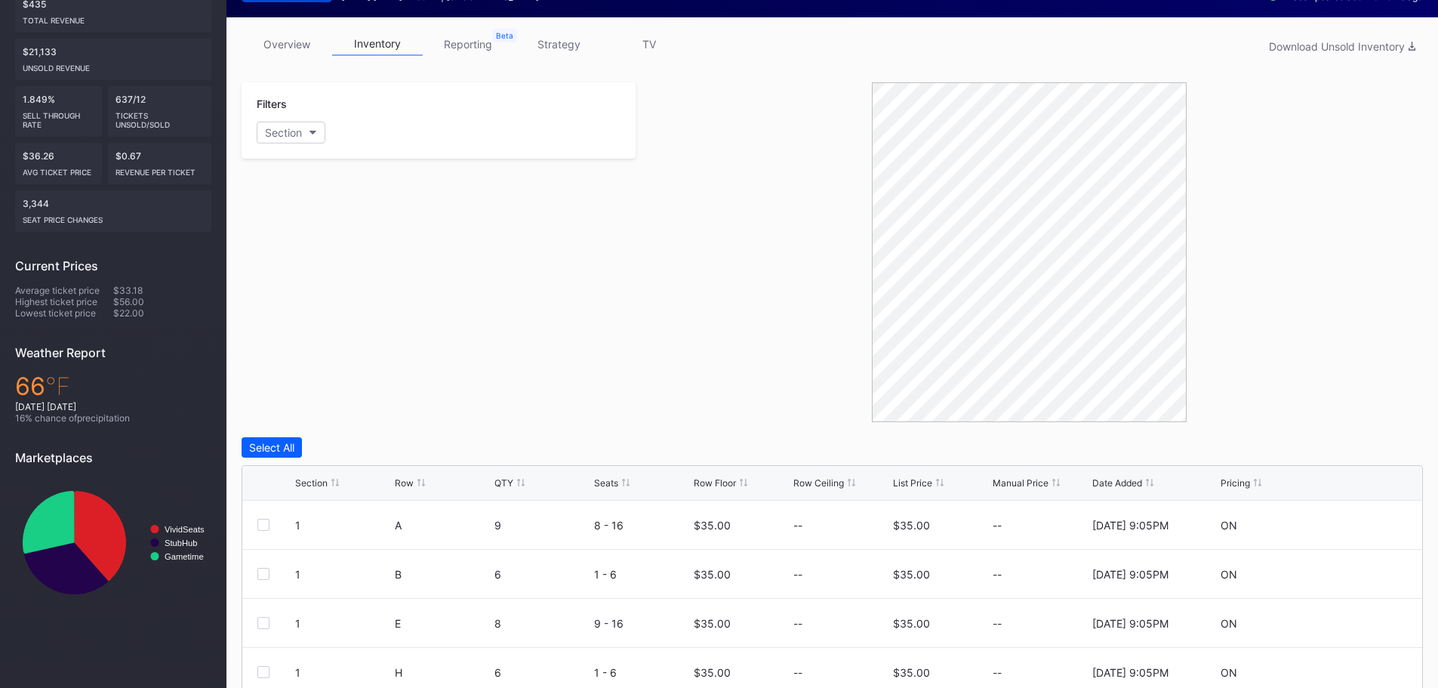
scroll to position [377, 0]
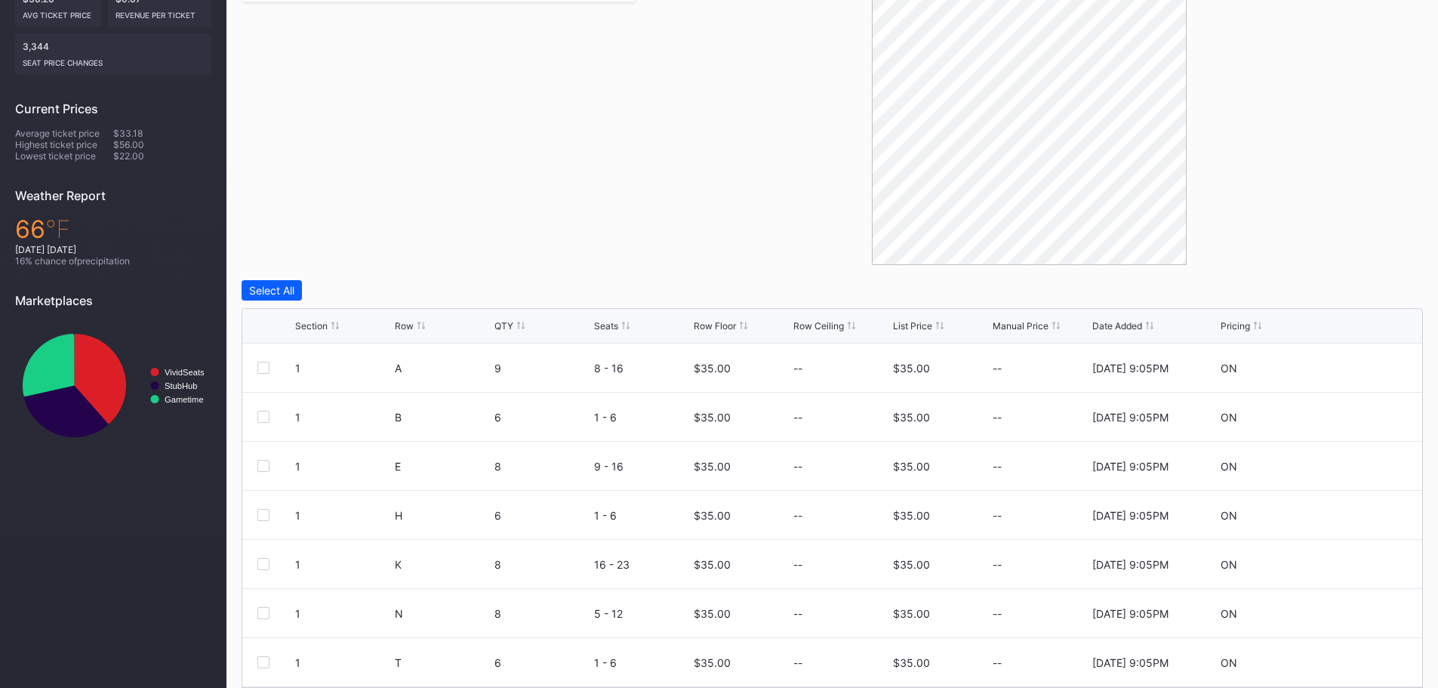
click at [532, 288] on div "Select All" at bounding box center [831, 290] width 1181 height 20
click at [259, 367] on div at bounding box center [263, 367] width 12 height 12
click at [263, 415] on div at bounding box center [263, 417] width 12 height 12
click at [366, 288] on div "Edit 2 Rows" at bounding box center [349, 290] width 57 height 13
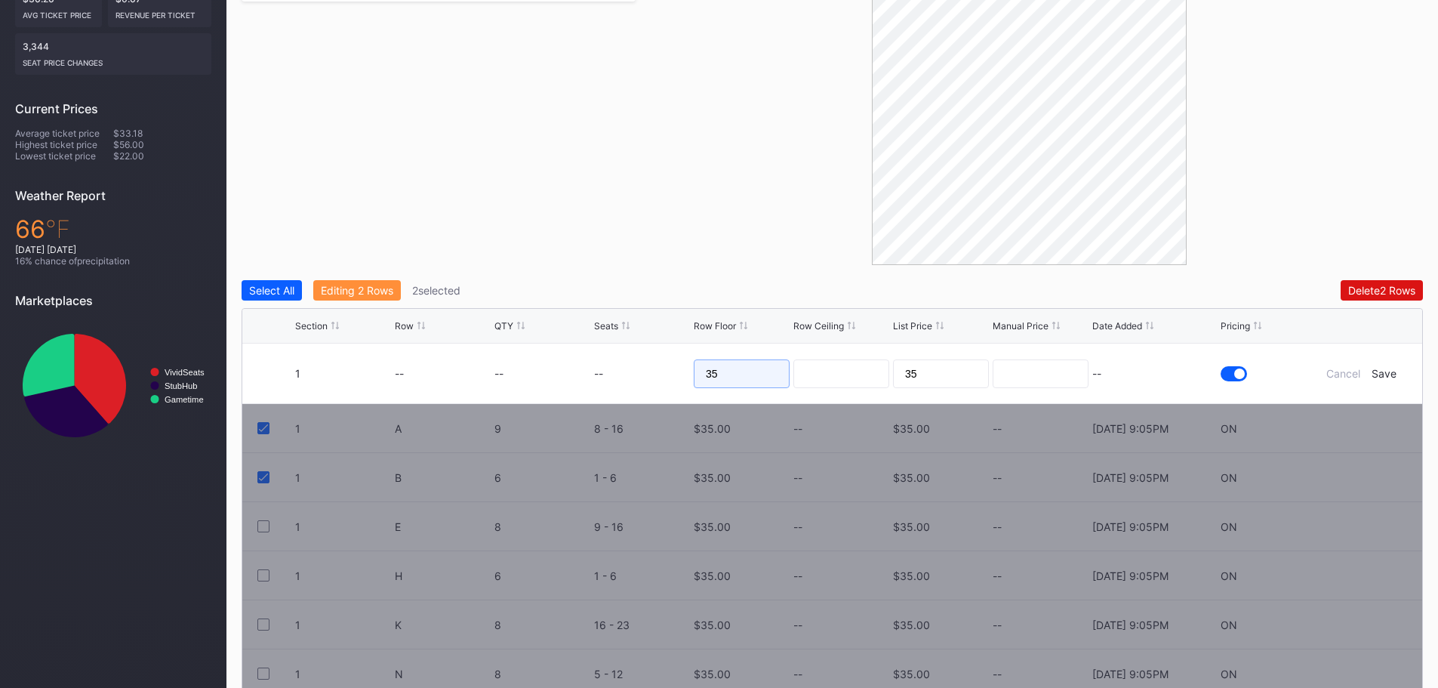
drag, startPoint x: 742, startPoint y: 370, endPoint x: 696, endPoint y: 368, distance: 46.1
click at [696, 368] on input "35" at bounding box center [742, 373] width 96 height 29
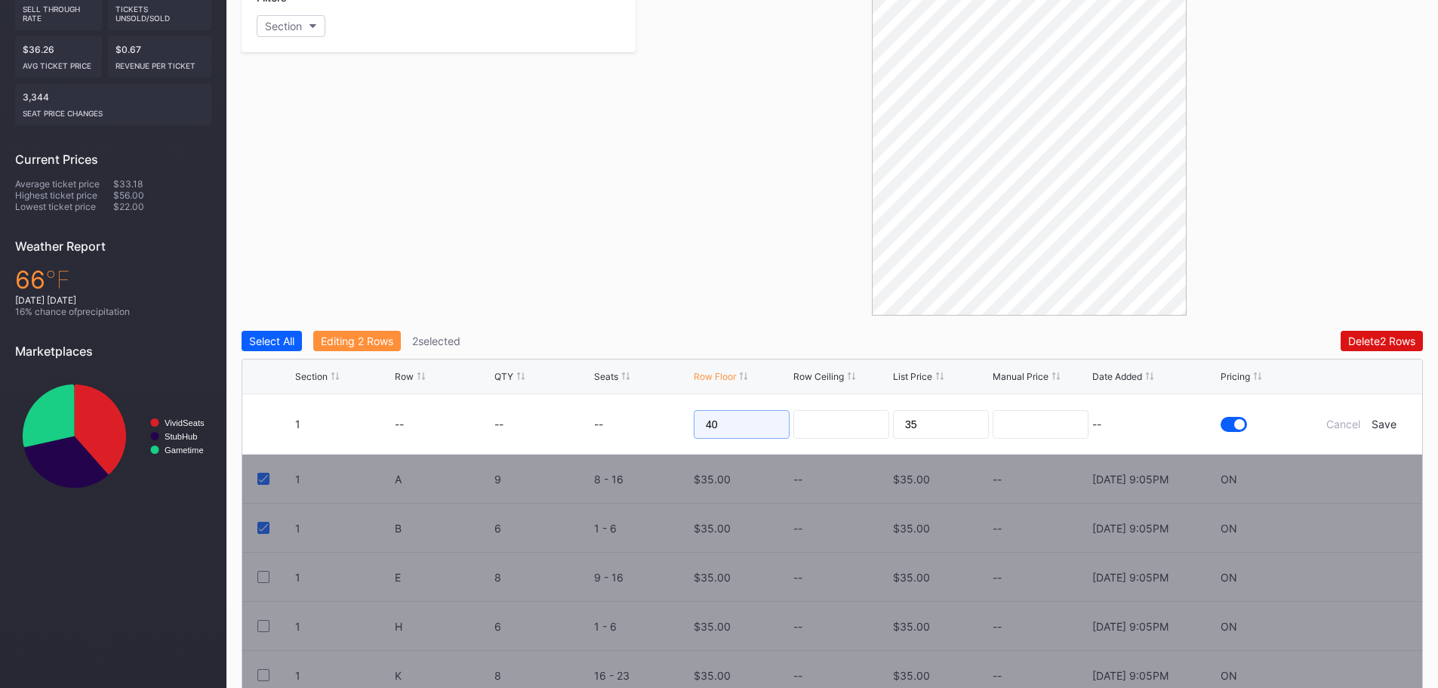
scroll to position [302, 0]
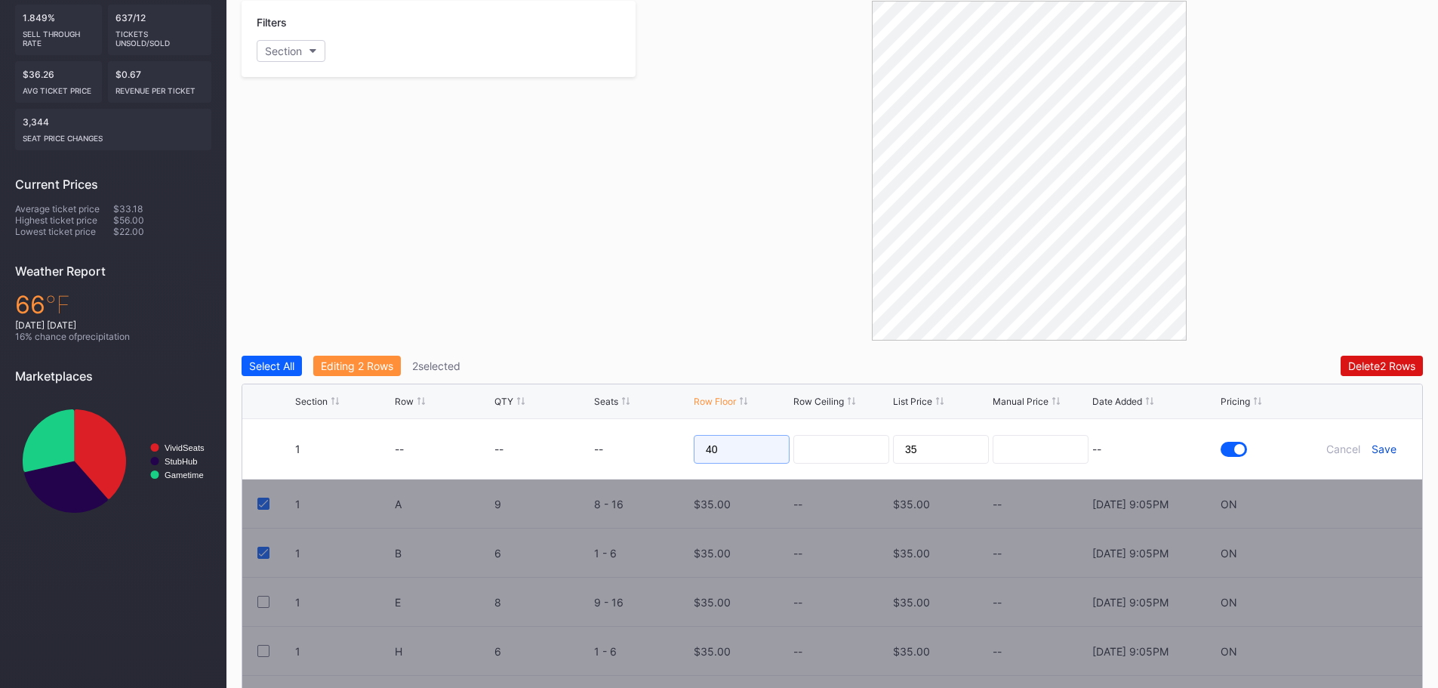
type input "40"
click at [1388, 450] on div "Save" at bounding box center [1383, 448] width 25 height 13
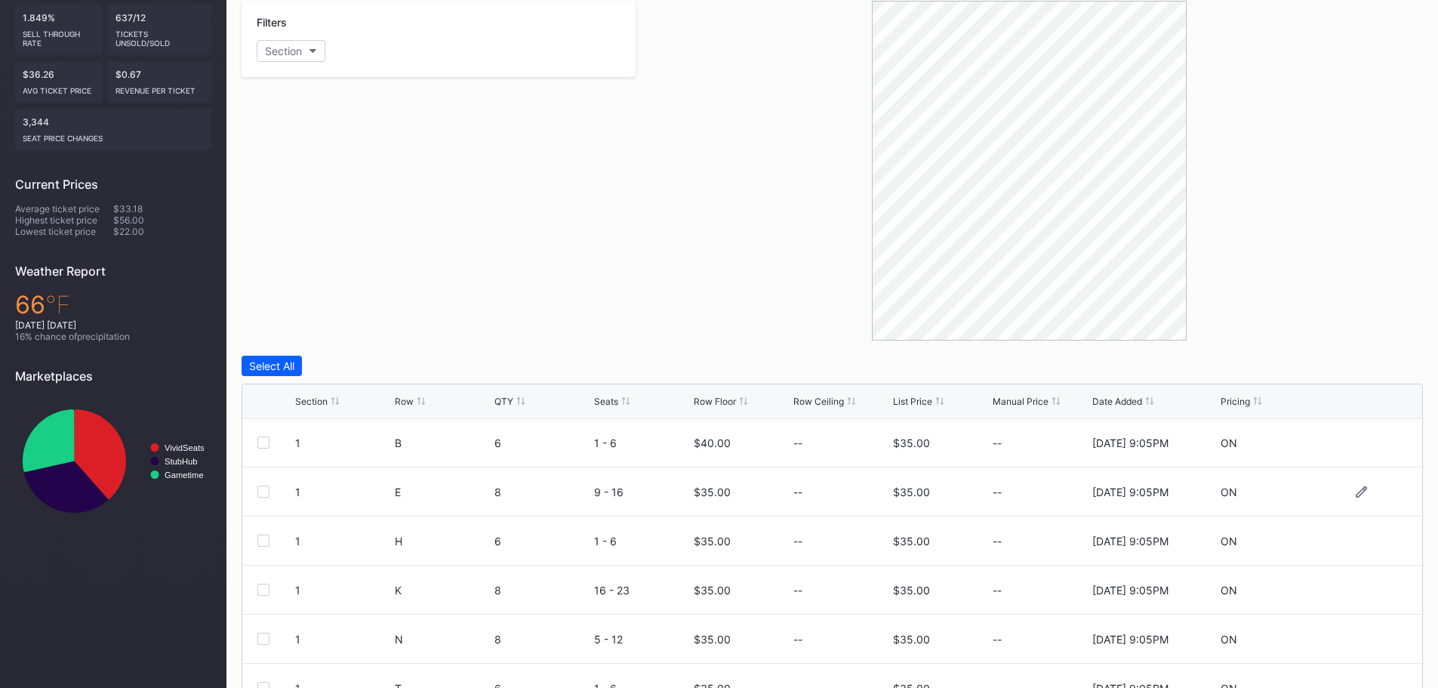
scroll to position [75, 0]
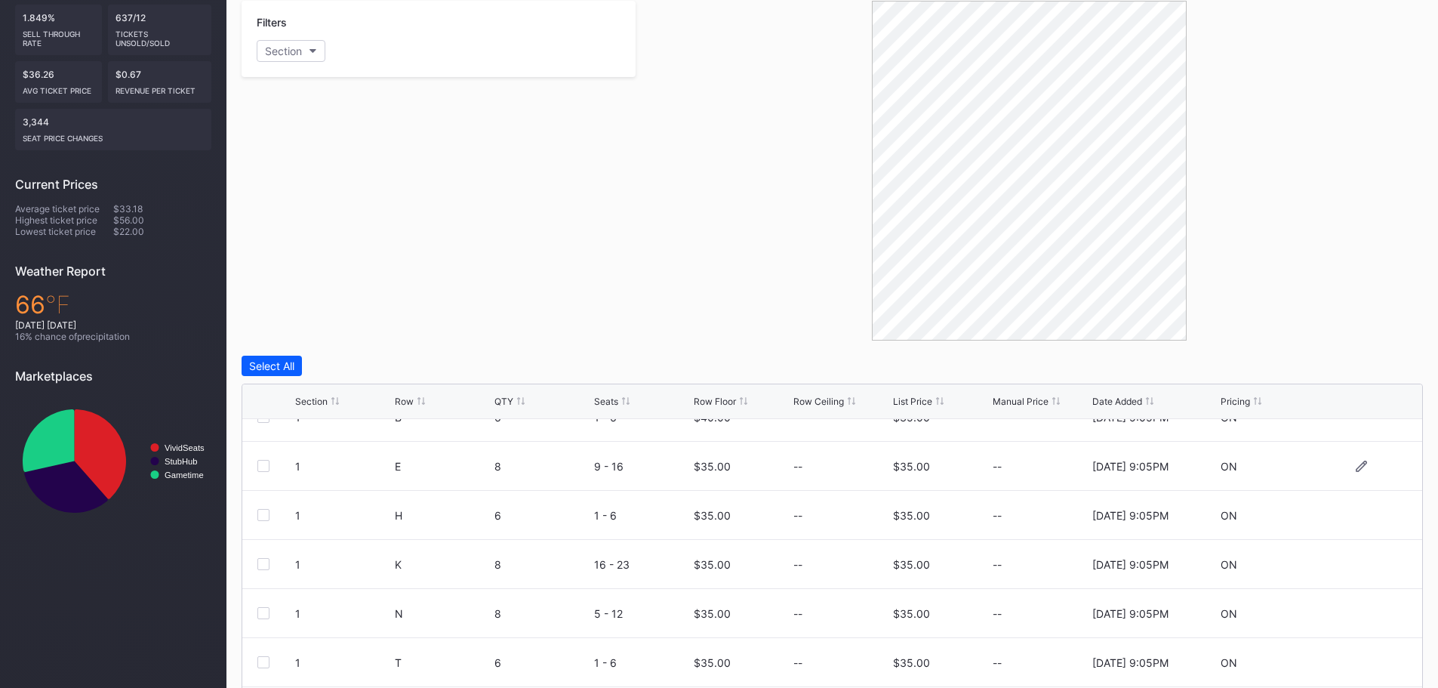
click at [265, 463] on div at bounding box center [263, 466] width 12 height 12
click at [264, 514] on div at bounding box center [263, 515] width 12 height 12
click at [266, 564] on div at bounding box center [263, 564] width 12 height 12
click at [266, 608] on div at bounding box center [263, 613] width 12 height 12
click at [265, 663] on div at bounding box center [263, 662] width 12 height 12
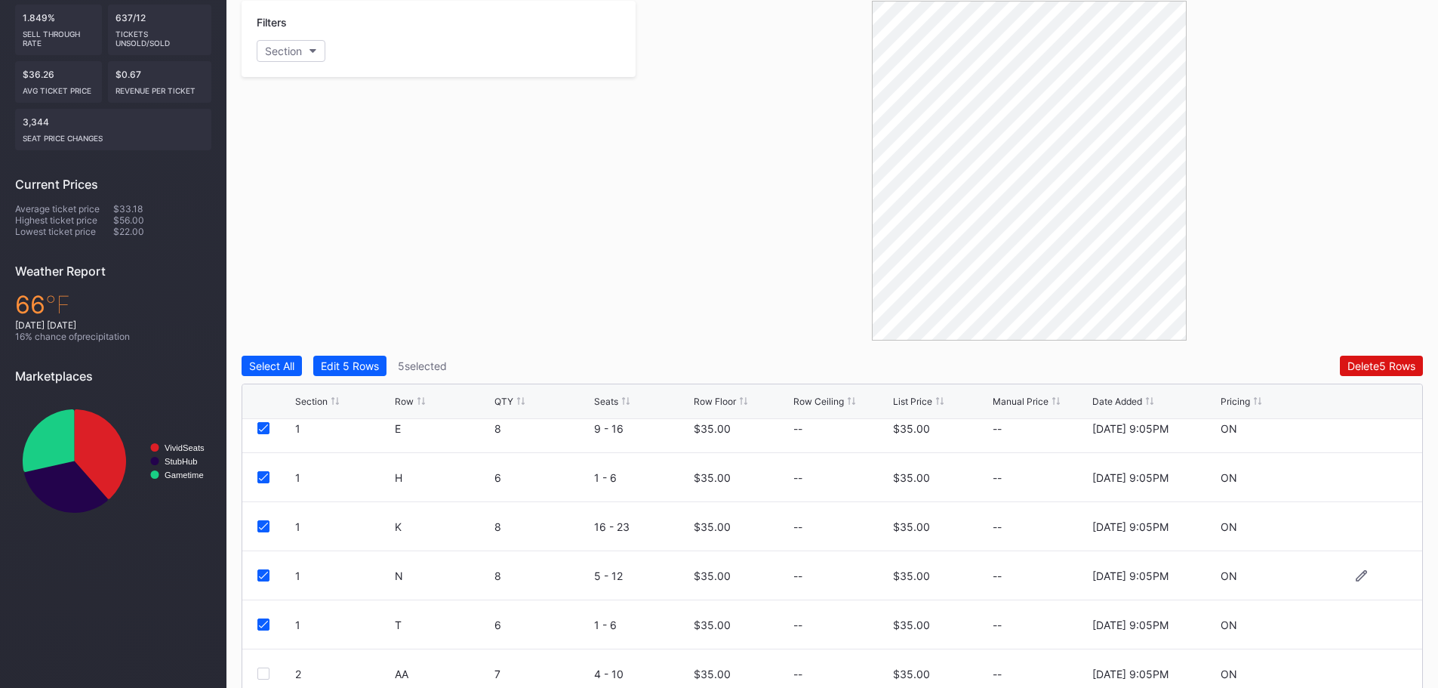
scroll to position [147, 0]
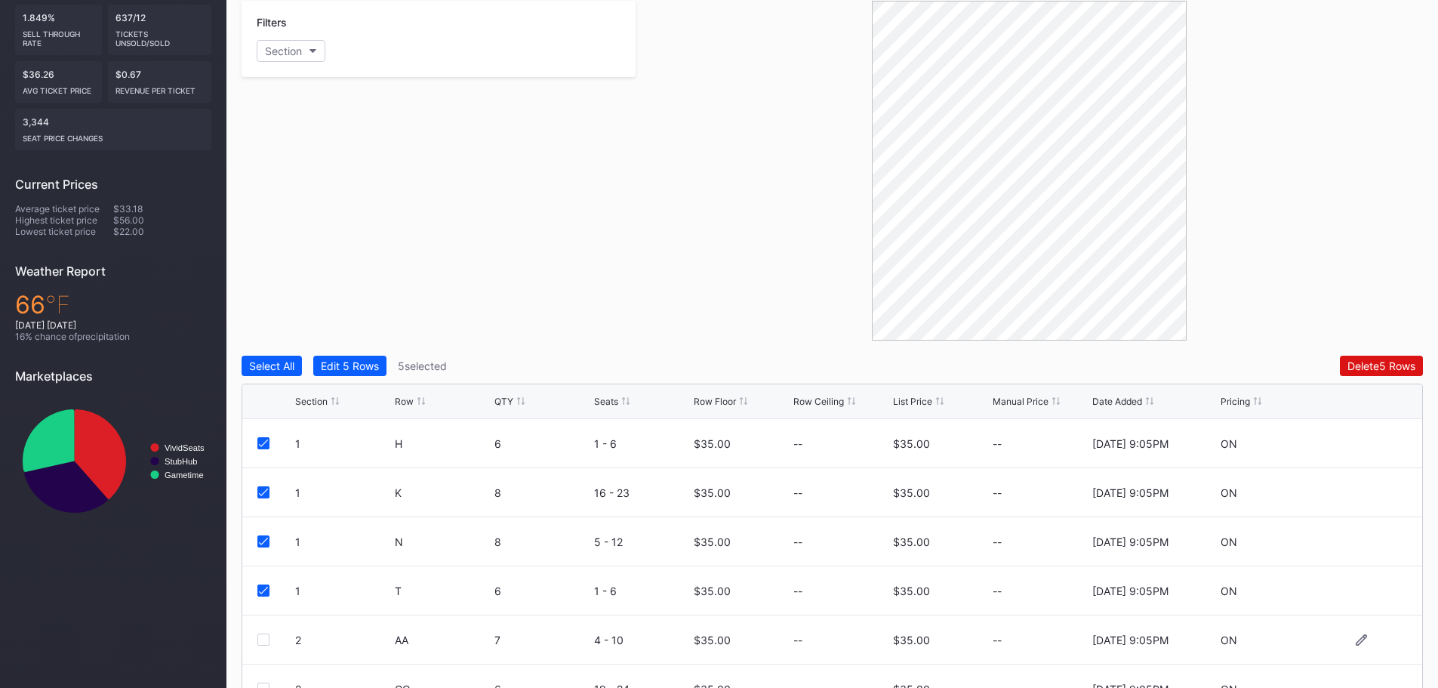
click at [265, 639] on div at bounding box center [263, 639] width 12 height 12
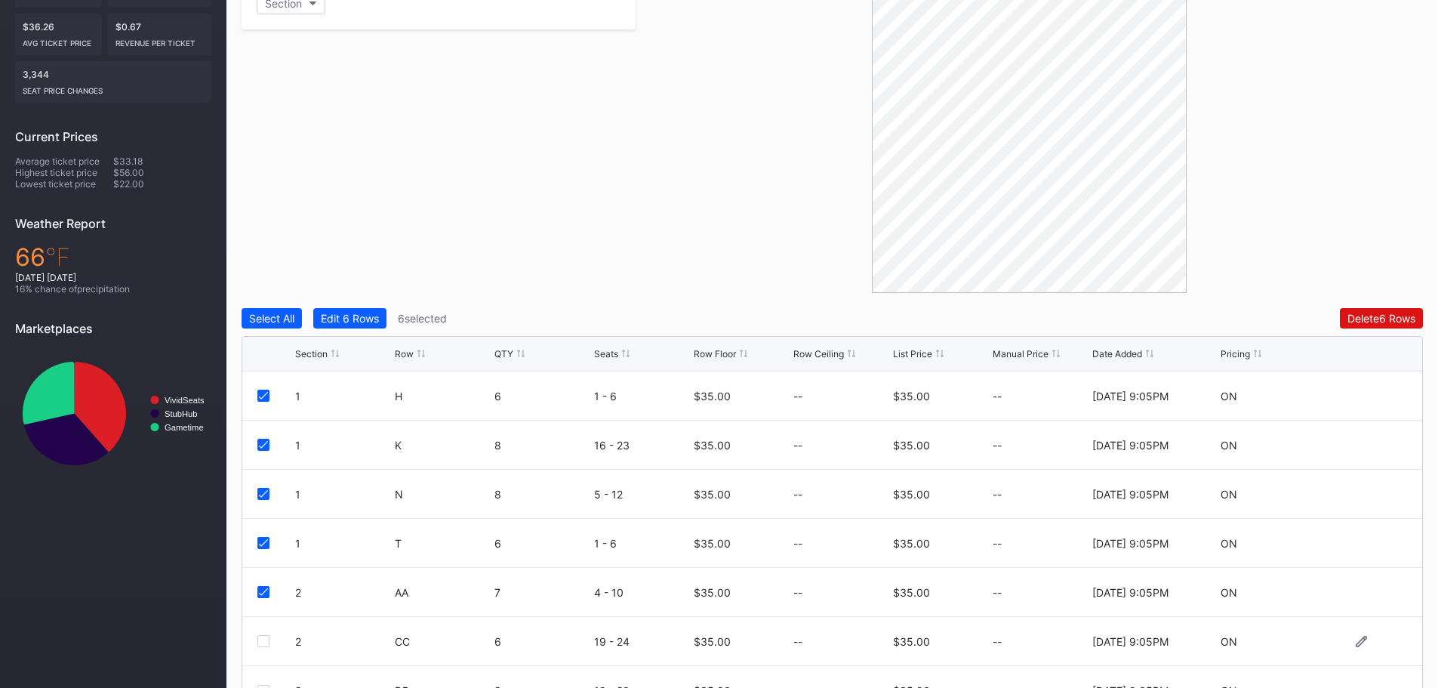
scroll to position [429, 0]
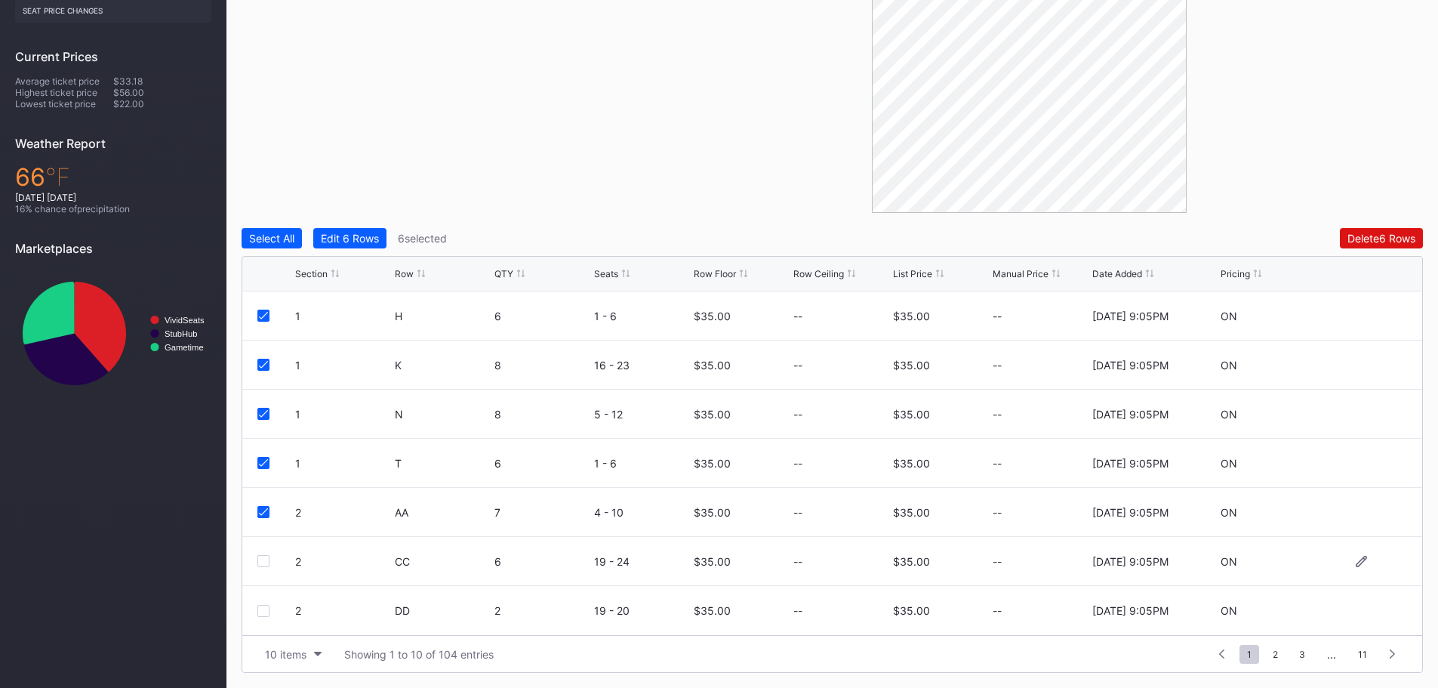
click at [263, 560] on div at bounding box center [263, 561] width 12 height 12
click at [269, 608] on div at bounding box center [276, 610] width 38 height 12
click at [266, 613] on div at bounding box center [263, 610] width 12 height 12
click at [1270, 657] on span "2" at bounding box center [1275, 653] width 20 height 19
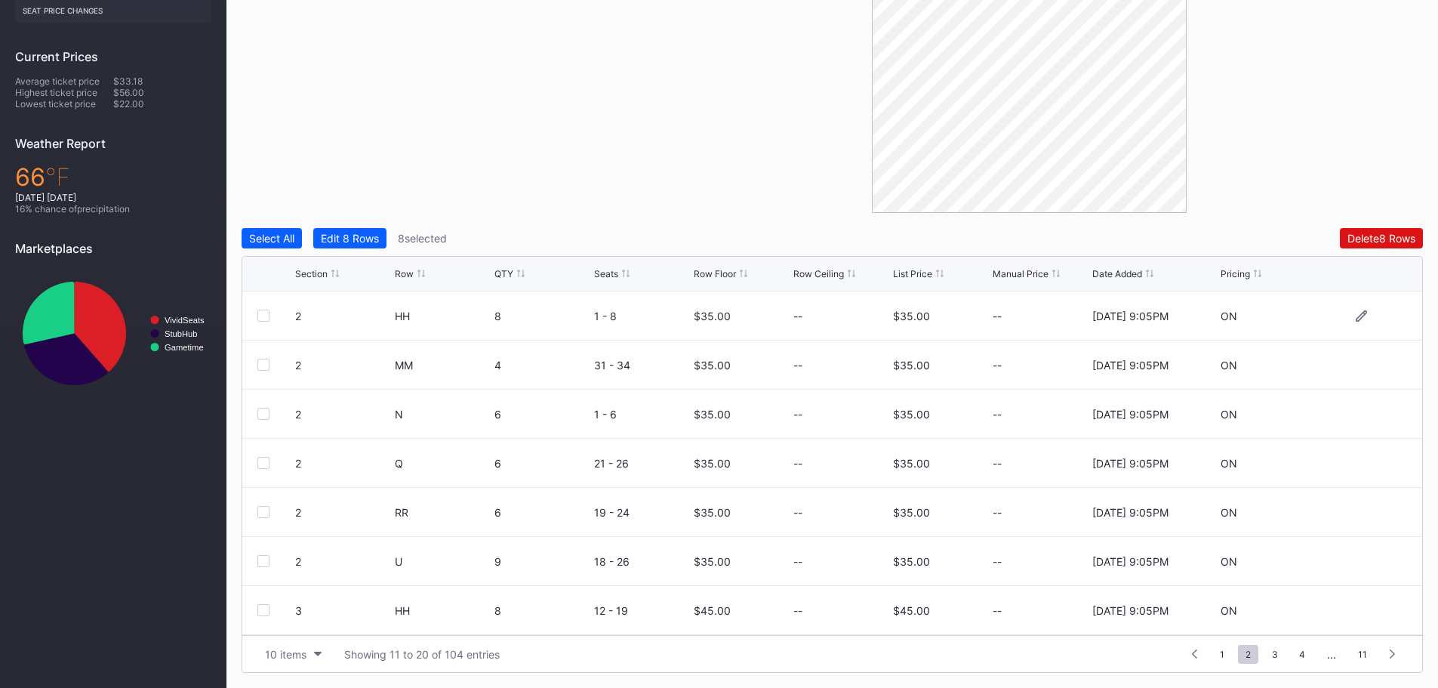
click at [264, 316] on div at bounding box center [263, 315] width 12 height 12
click at [261, 362] on div at bounding box center [263, 364] width 12 height 12
click at [263, 411] on div at bounding box center [263, 414] width 12 height 12
click at [262, 461] on div at bounding box center [263, 463] width 12 height 12
click at [263, 510] on div at bounding box center [263, 512] width 12 height 12
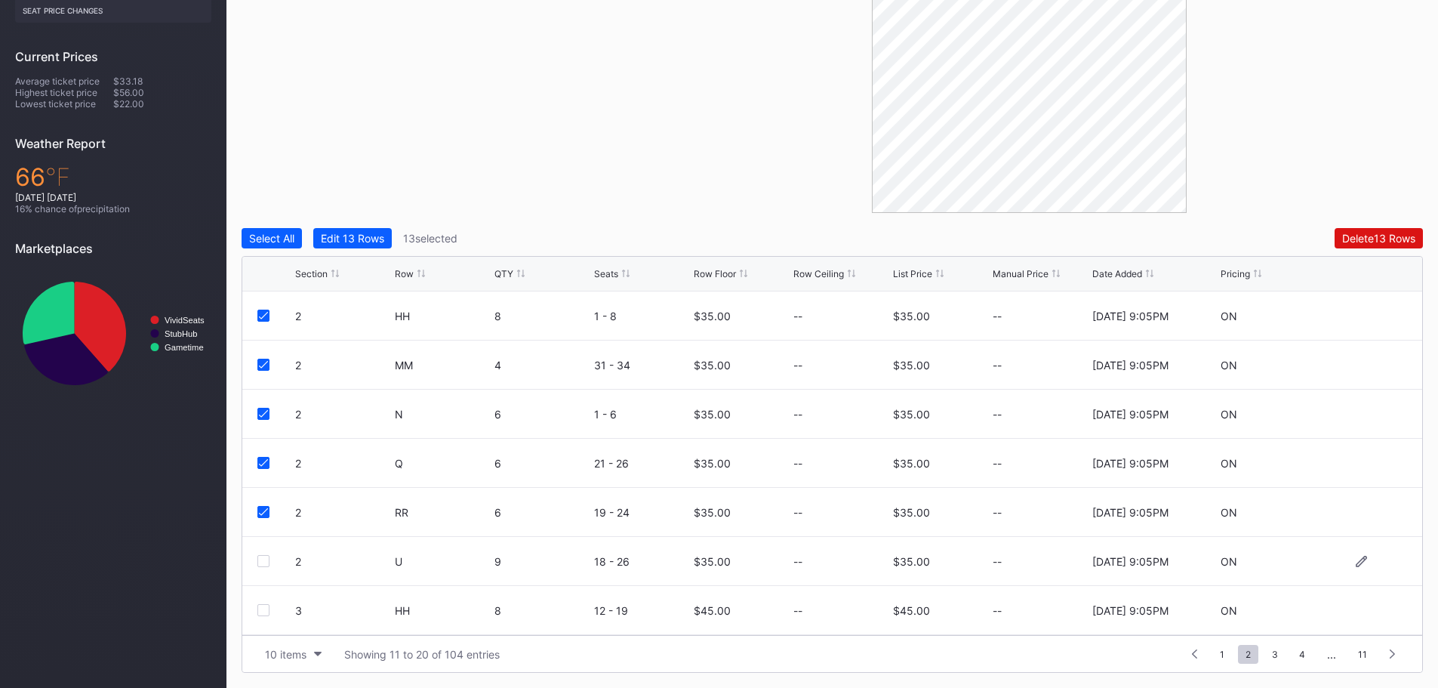
drag, startPoint x: 266, startPoint y: 559, endPoint x: 266, endPoint y: 570, distance: 10.6
click at [265, 559] on div at bounding box center [263, 561] width 12 height 12
click at [265, 611] on div at bounding box center [263, 610] width 12 height 12
click at [263, 612] on icon at bounding box center [263, 610] width 9 height 8
click at [368, 238] on div "Edit 14 Rows" at bounding box center [352, 238] width 63 height 13
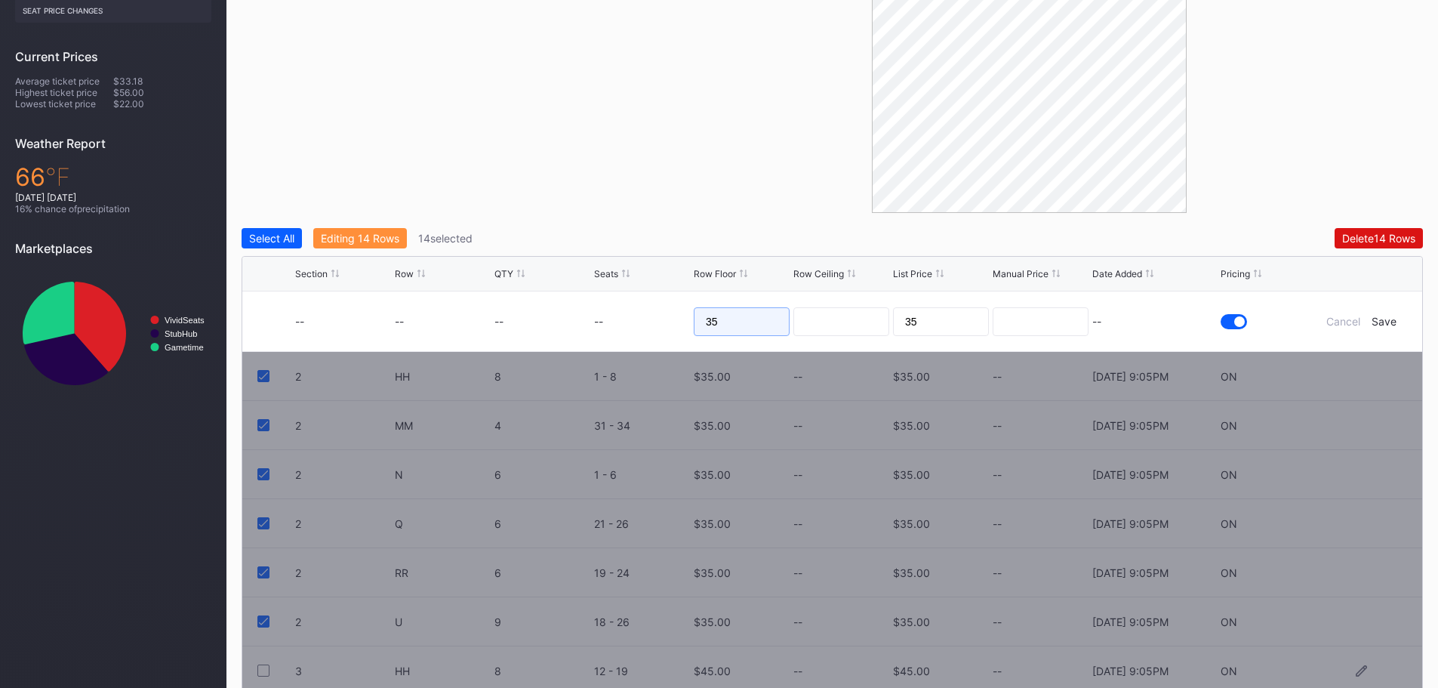
drag, startPoint x: 753, startPoint y: 318, endPoint x: 682, endPoint y: 315, distance: 71.0
click at [682, 315] on form "-- -- -- -- 35 35 -- Cancel Save" at bounding box center [851, 321] width 1112 height 60
type input "40"
click at [938, 317] on input "35" at bounding box center [941, 321] width 96 height 29
drag, startPoint x: 950, startPoint y: 320, endPoint x: 890, endPoint y: 319, distance: 60.4
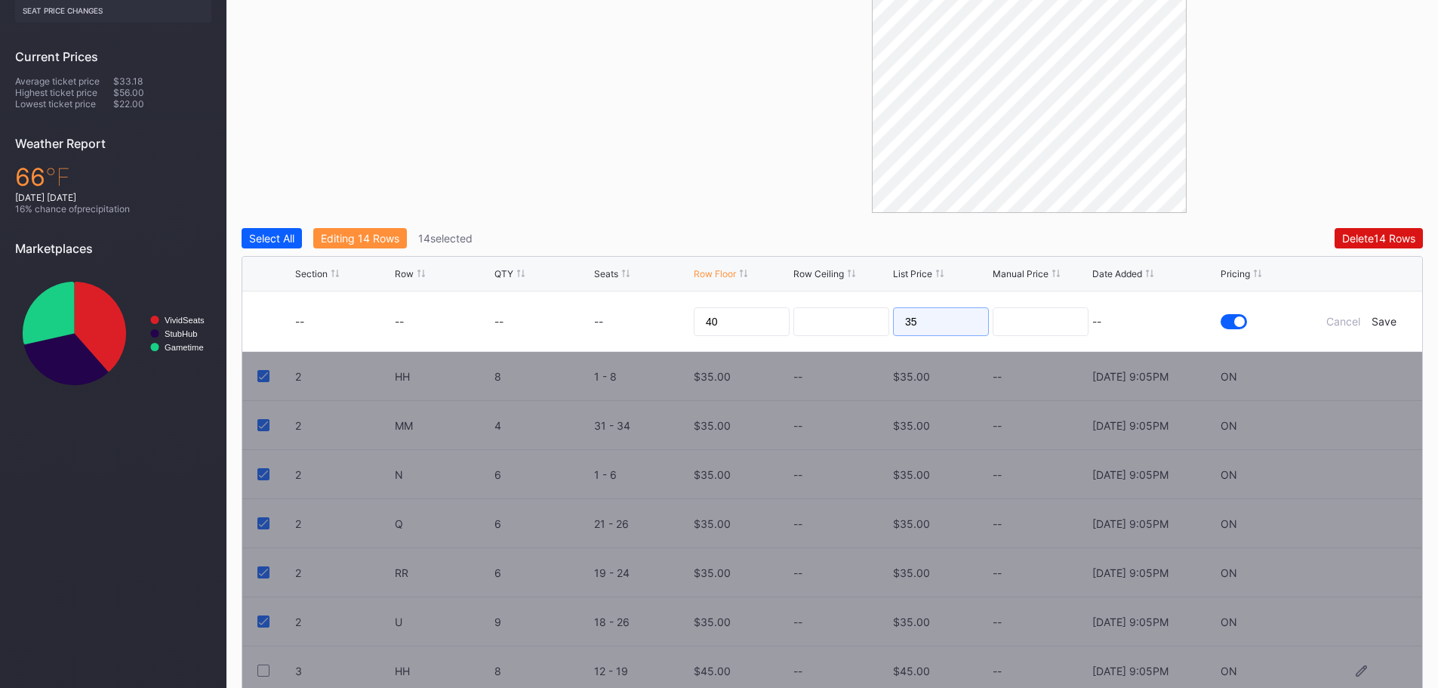
click at [890, 319] on form "-- -- -- -- 40 35 -- Cancel Save" at bounding box center [851, 321] width 1112 height 60
type input "40"
click at [1383, 321] on div "Save" at bounding box center [1383, 321] width 25 height 13
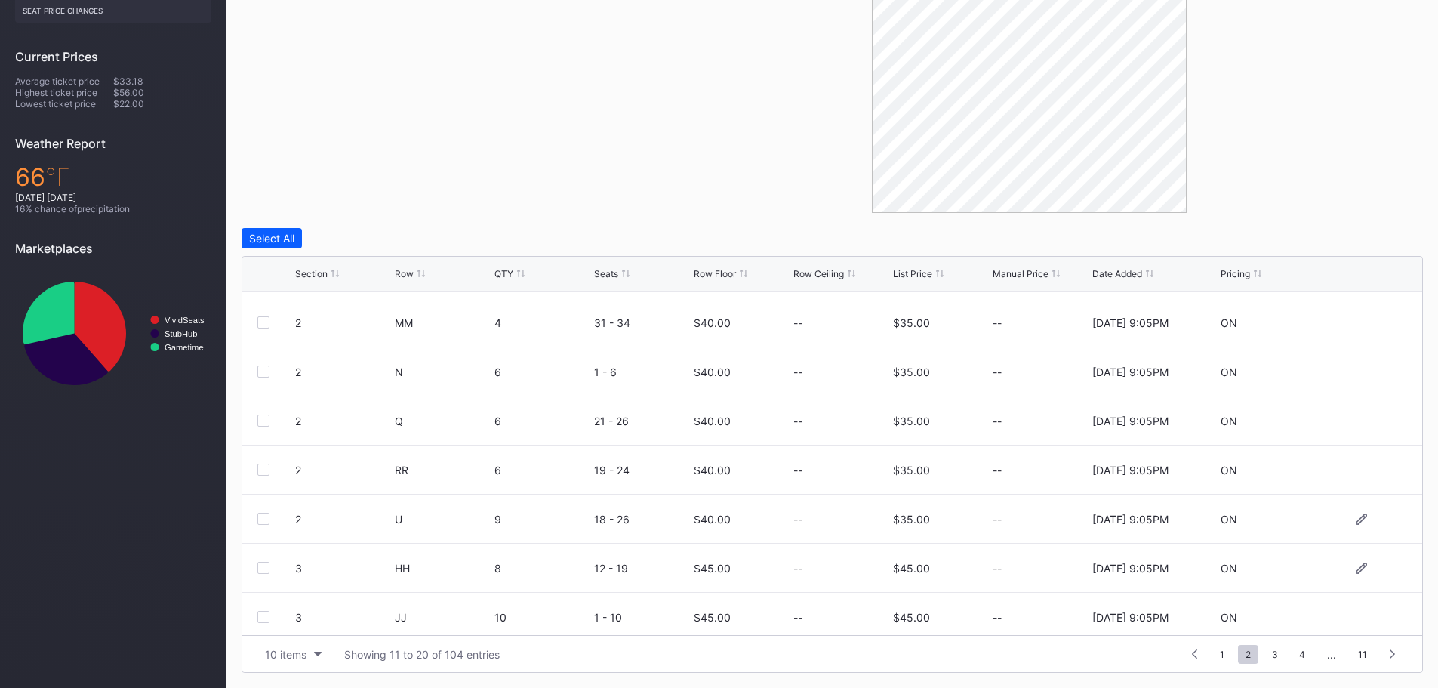
scroll to position [75, 0]
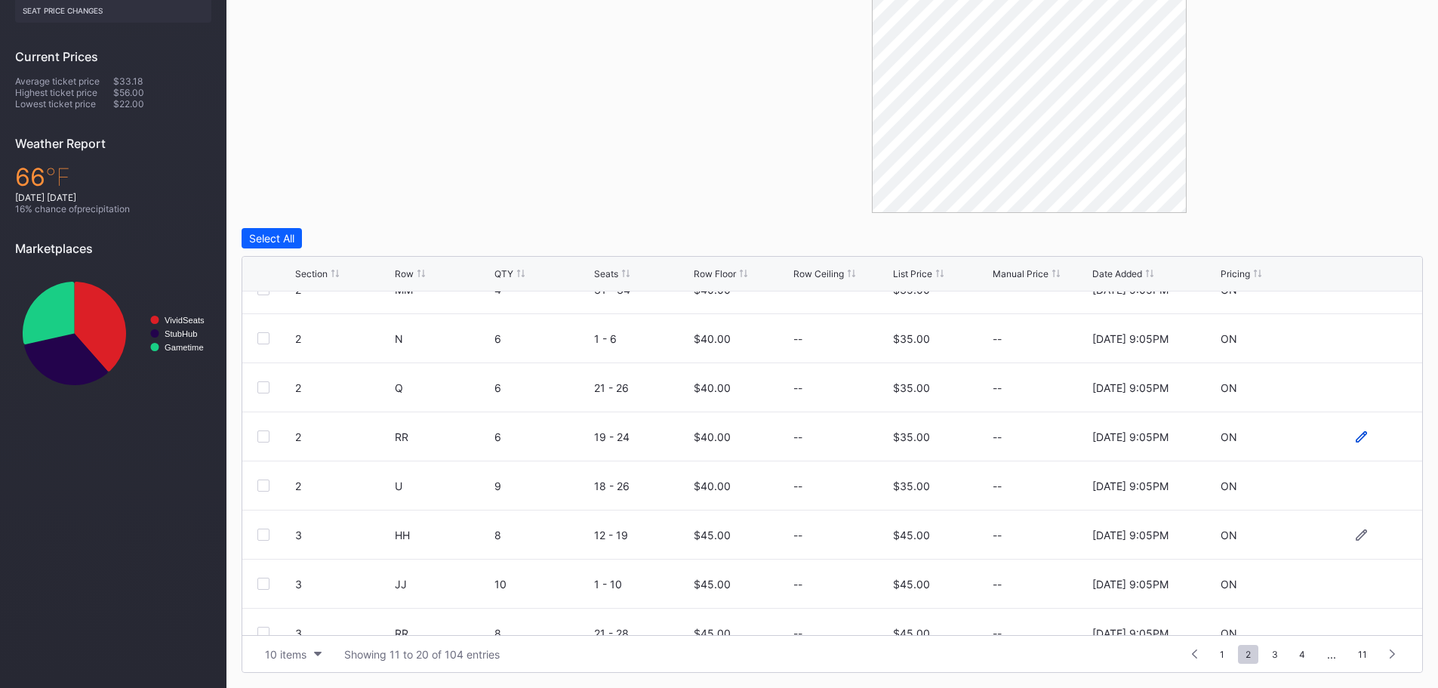
click at [1355, 438] on icon at bounding box center [1360, 436] width 11 height 11
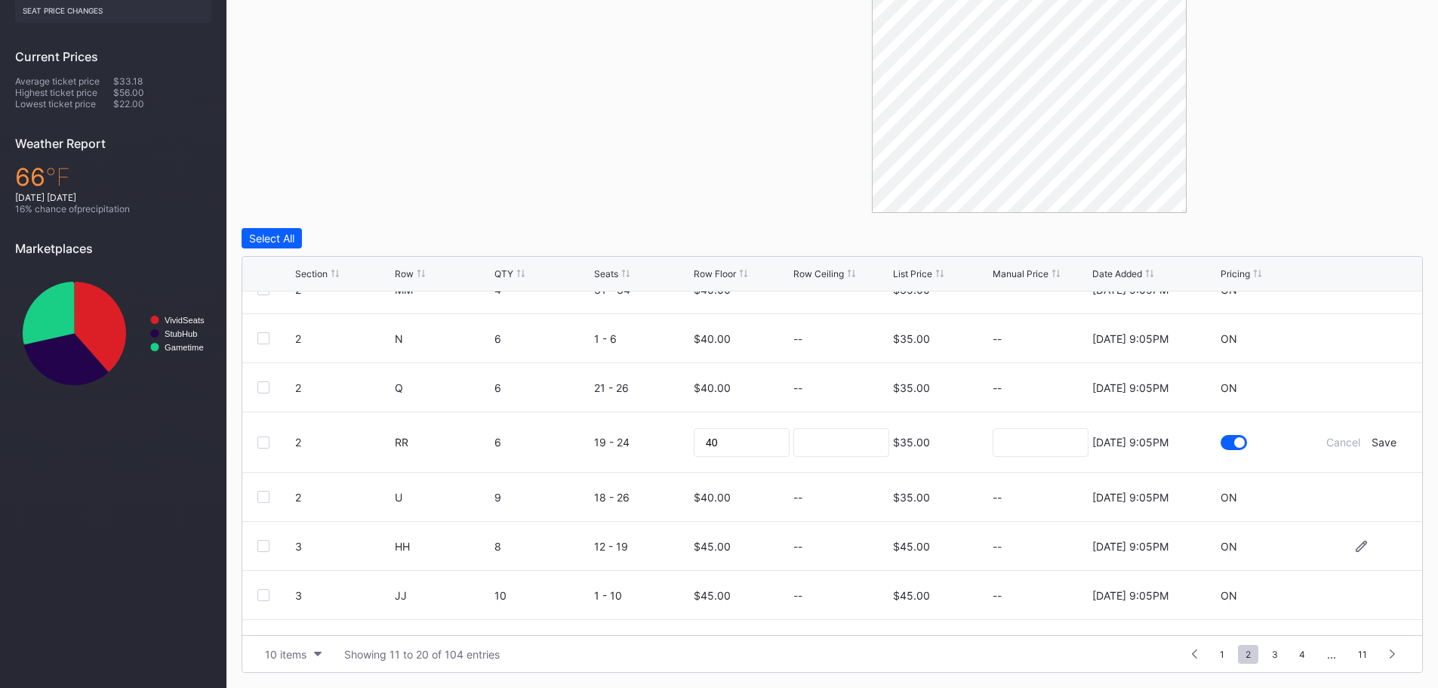
click at [918, 435] on div "$35.00" at bounding box center [911, 441] width 37 height 13
drag, startPoint x: 927, startPoint y: 440, endPoint x: 884, endPoint y: 438, distance: 42.3
click at [884, 438] on form "2 RR 6 19 - 24 40 $35.00 8/15/2025 9:05PM Cancel Save" at bounding box center [851, 442] width 1112 height 60
click at [1330, 442] on div "Cancel" at bounding box center [1343, 441] width 34 height 13
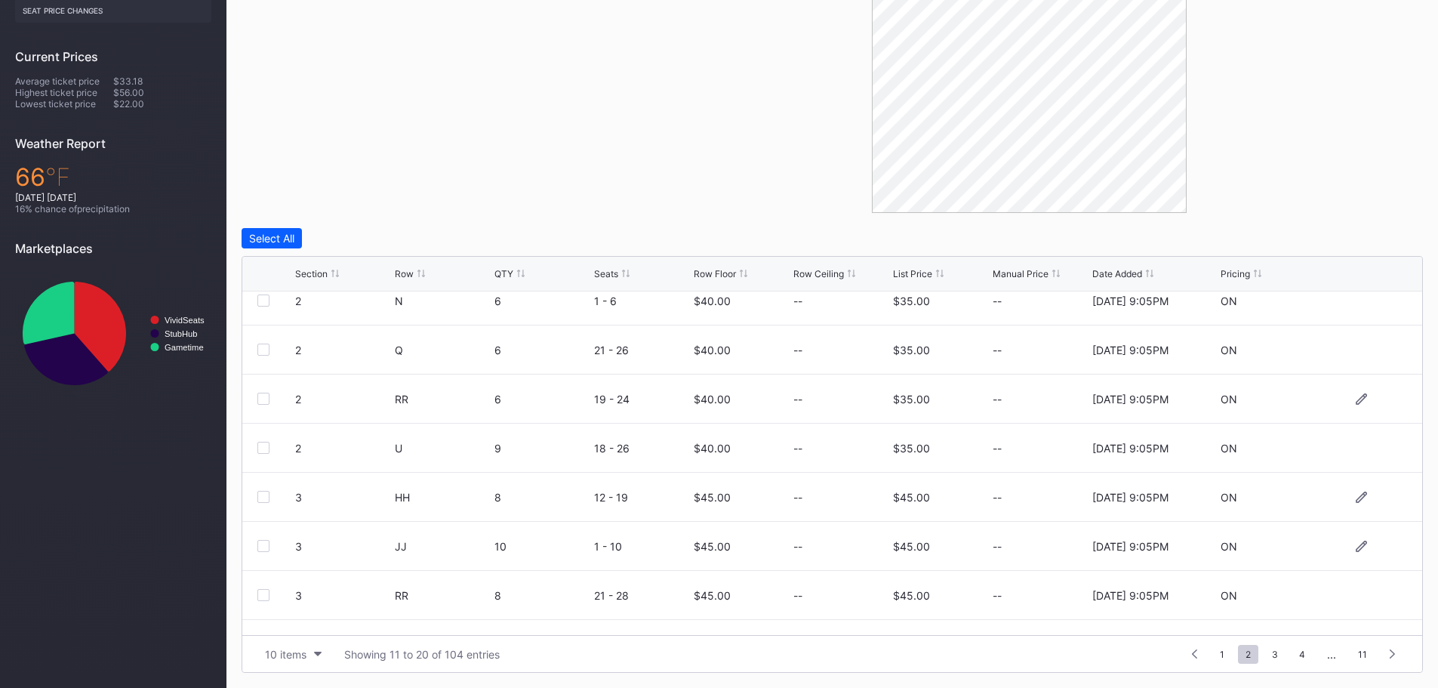
scroll to position [147, 0]
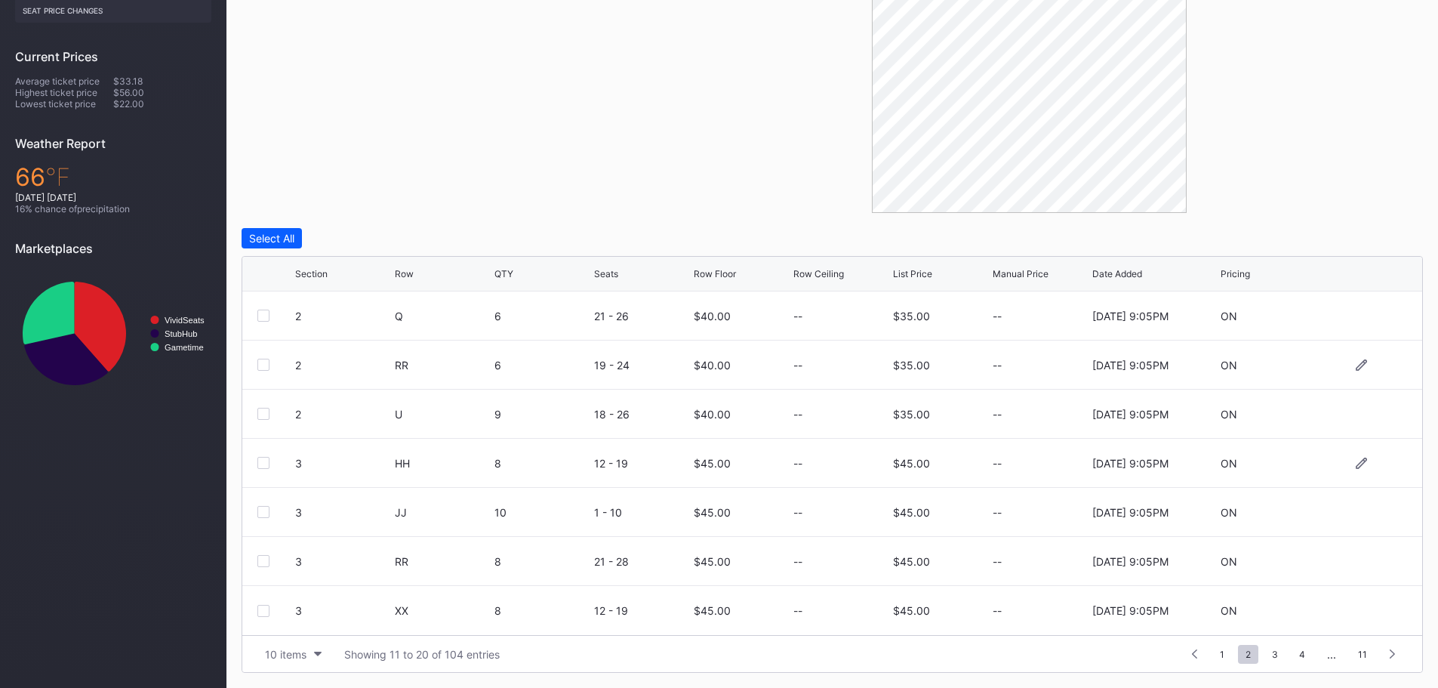
click at [262, 460] on div at bounding box center [263, 463] width 12 height 12
click at [263, 513] on div at bounding box center [263, 512] width 12 height 12
click at [263, 559] on div at bounding box center [263, 561] width 12 height 12
click at [261, 614] on div at bounding box center [263, 610] width 12 height 12
click at [1276, 655] on span "3" at bounding box center [1274, 653] width 21 height 19
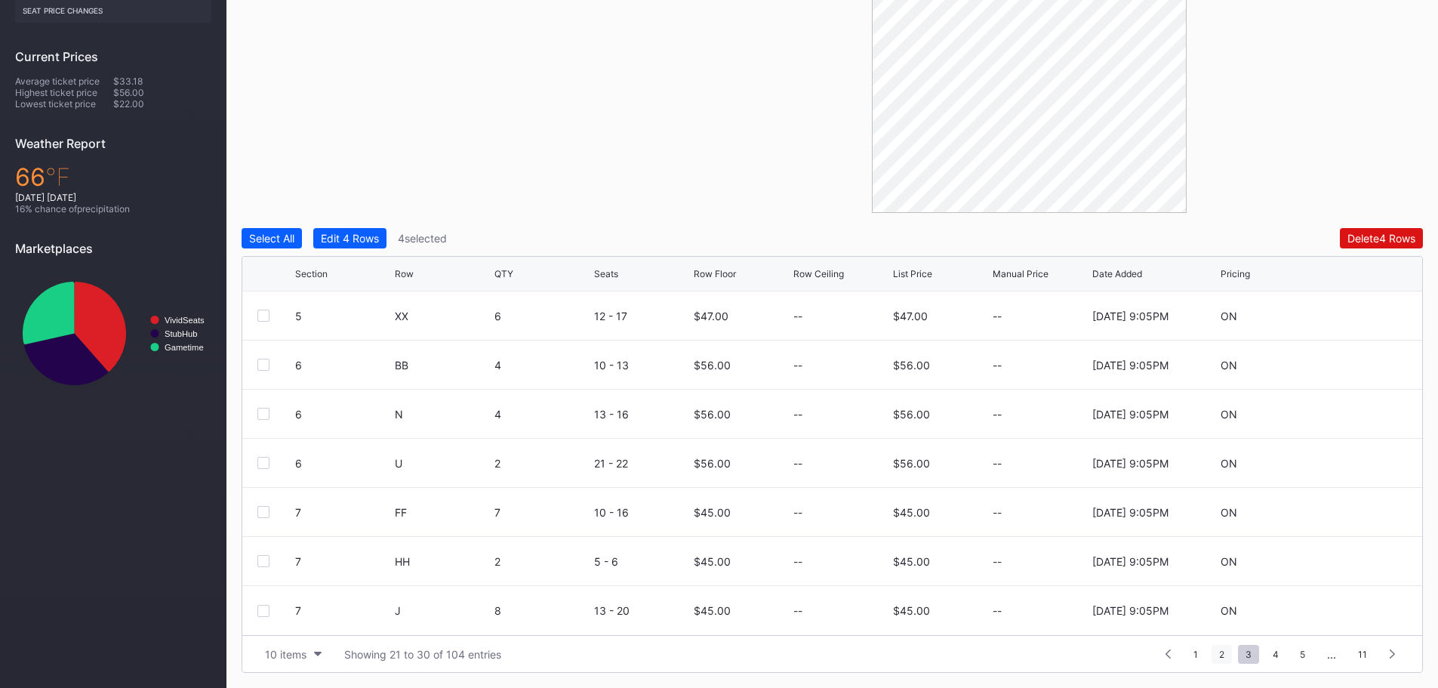
click at [1216, 654] on span "2" at bounding box center [1221, 653] width 20 height 19
click at [365, 236] on div "Edit 4 Rows" at bounding box center [350, 238] width 58 height 13
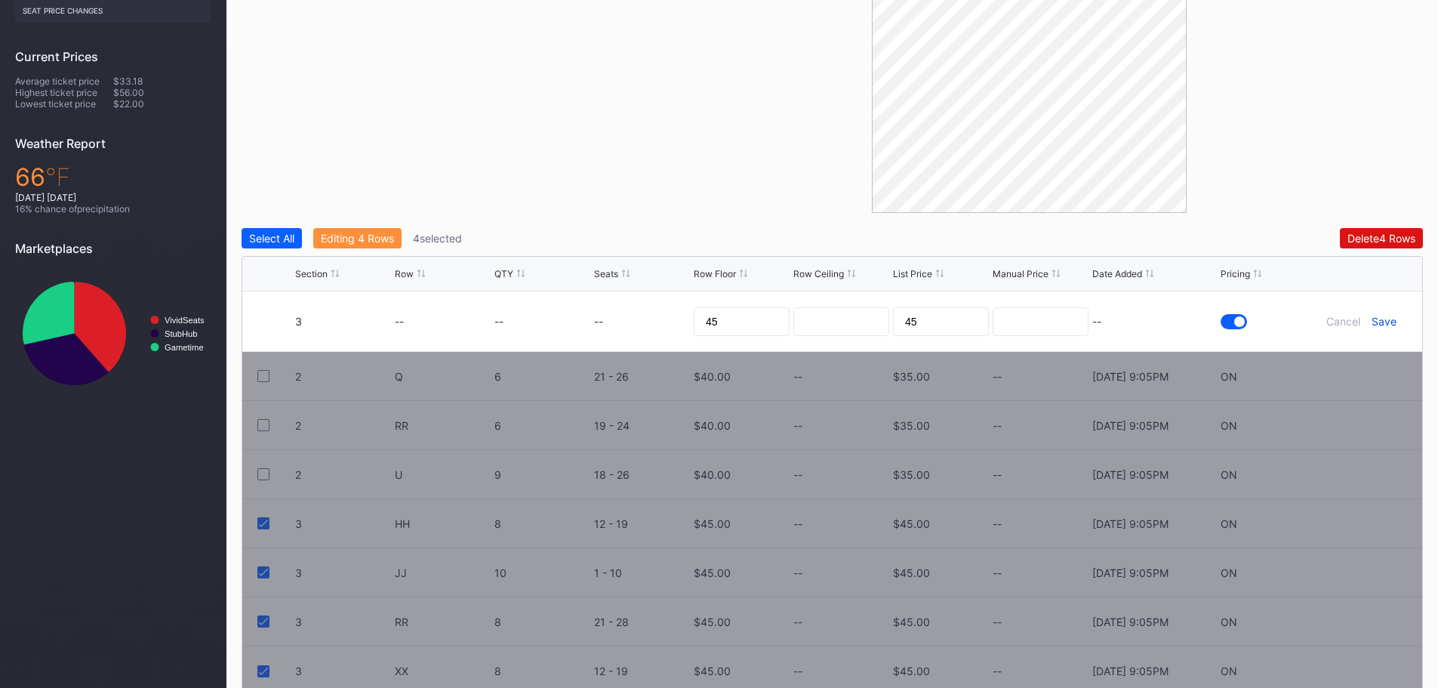
click at [1386, 319] on div "Save" at bounding box center [1383, 321] width 25 height 13
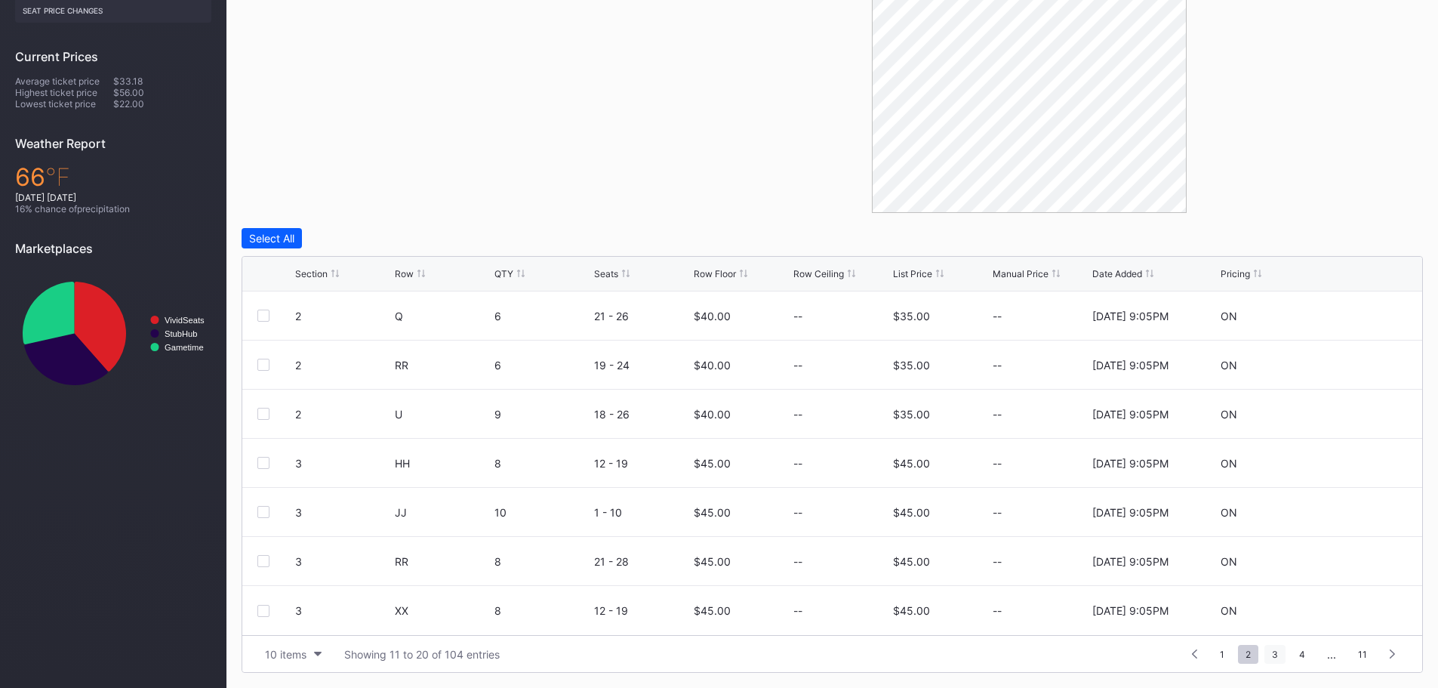
click at [1281, 654] on span "3" at bounding box center [1274, 653] width 21 height 19
click at [1355, 317] on icon at bounding box center [1360, 315] width 11 height 11
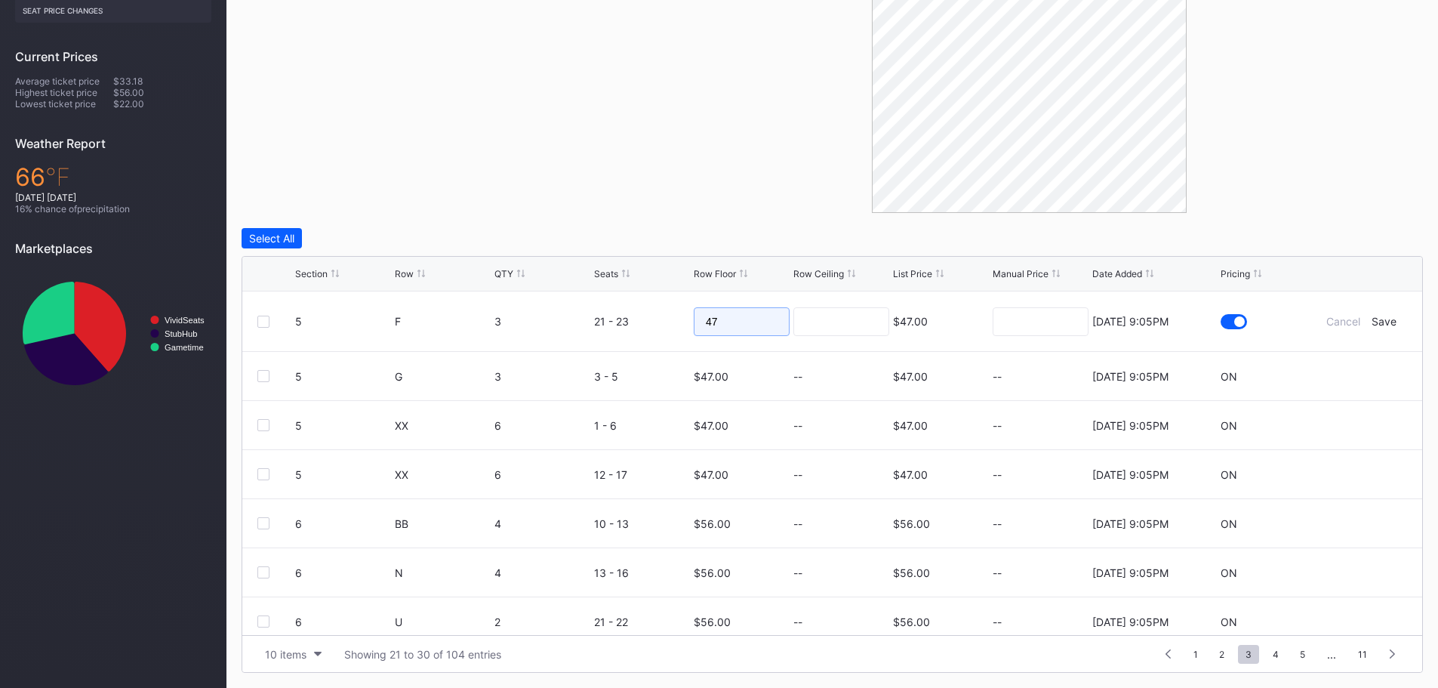
drag, startPoint x: 755, startPoint y: 322, endPoint x: 689, endPoint y: 323, distance: 65.7
click at [694, 323] on input "47" at bounding box center [742, 321] width 96 height 29
type input "70"
click at [1379, 320] on div "Save" at bounding box center [1383, 321] width 25 height 13
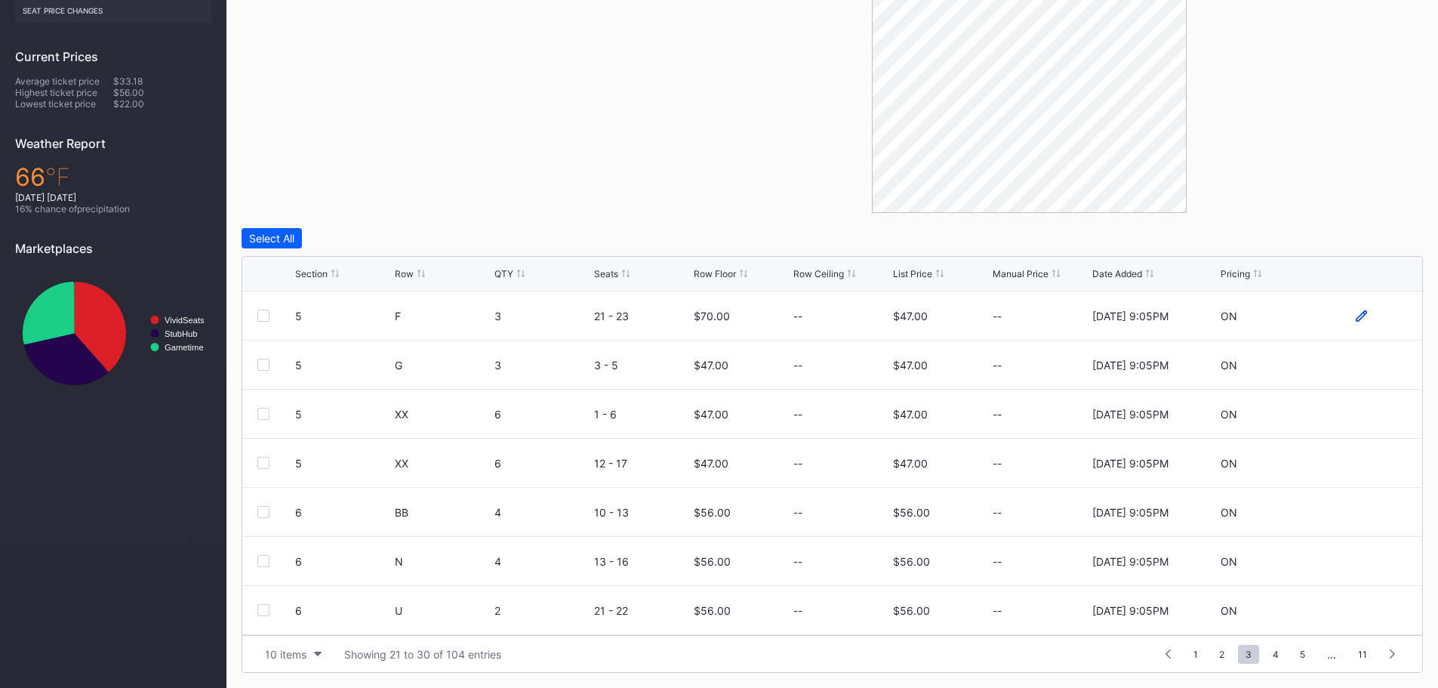
click at [1355, 315] on icon at bounding box center [1360, 315] width 11 height 11
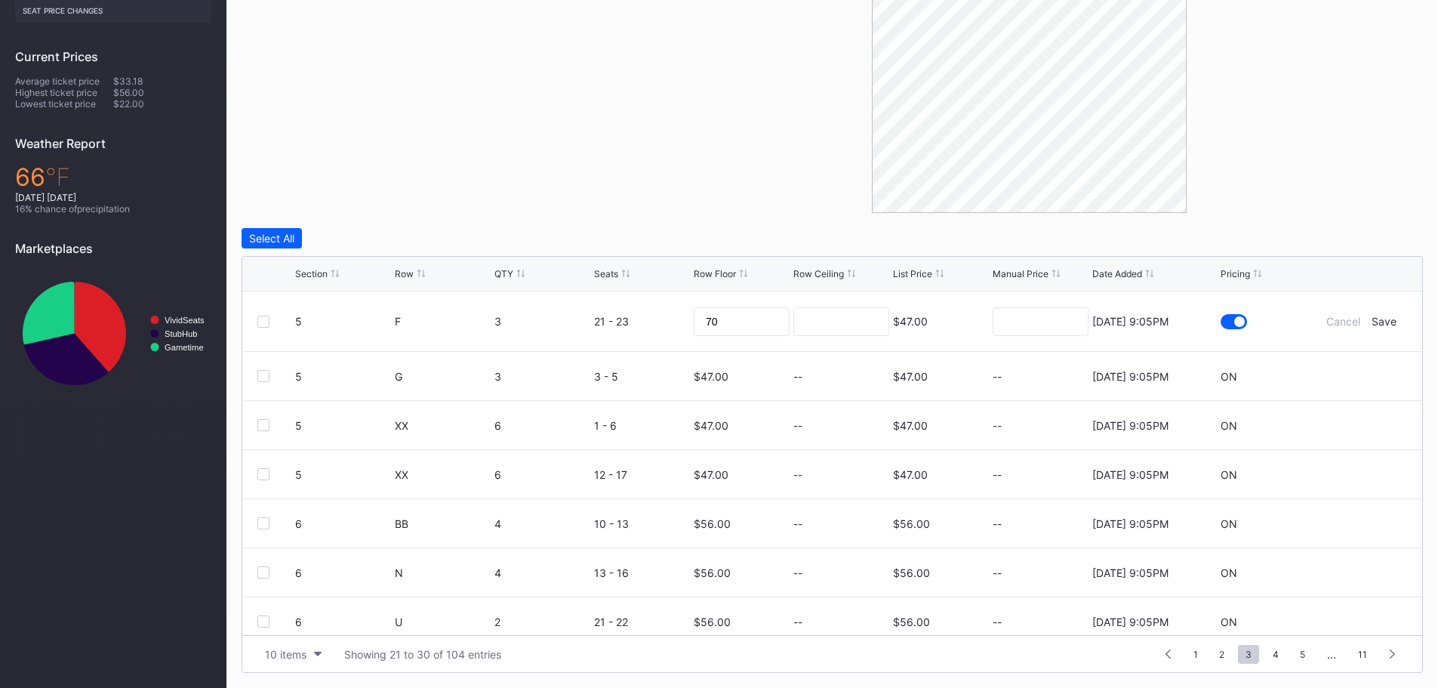
click at [920, 322] on div "$47.00" at bounding box center [941, 321] width 96 height 60
click at [906, 321] on div "$47.00" at bounding box center [910, 321] width 35 height 13
click at [1060, 322] on input at bounding box center [1040, 321] width 96 height 29
type input "70"
click at [1376, 321] on div "Save" at bounding box center [1383, 321] width 25 height 13
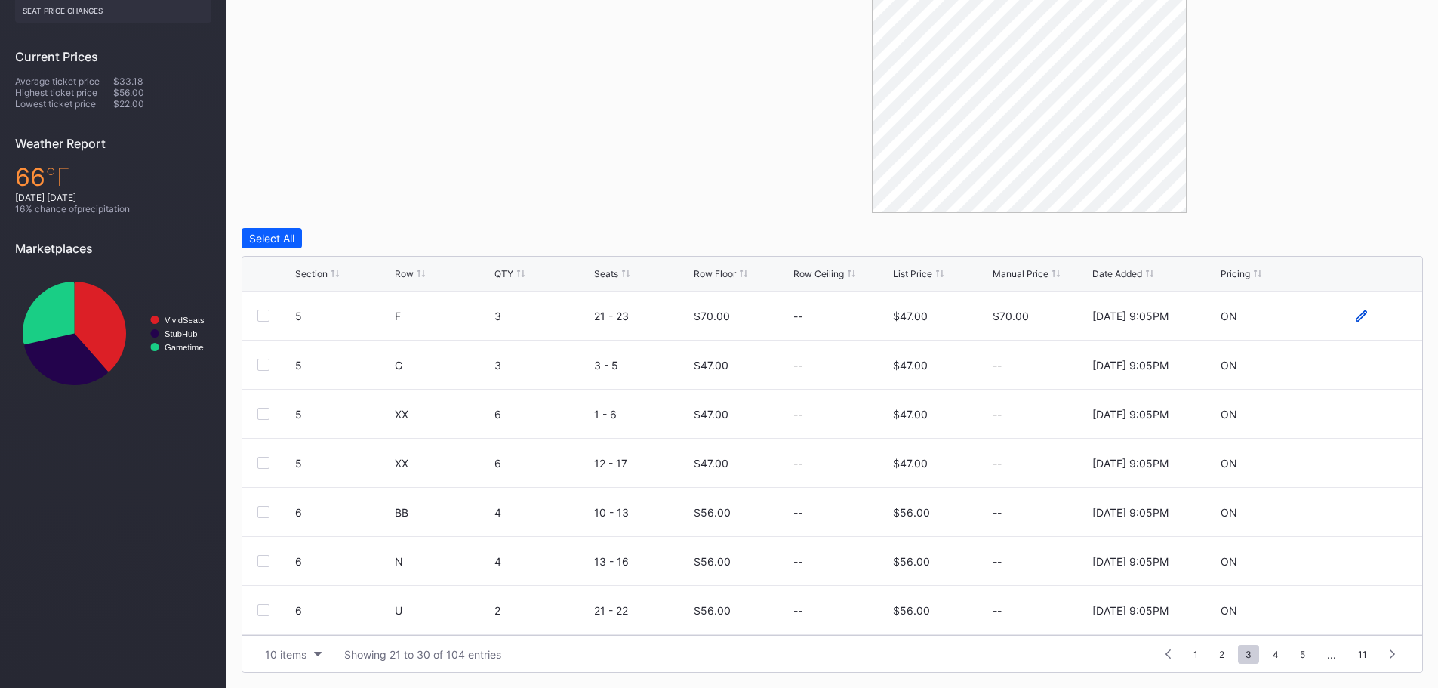
click at [1355, 318] on icon at bounding box center [1360, 314] width 11 height 11
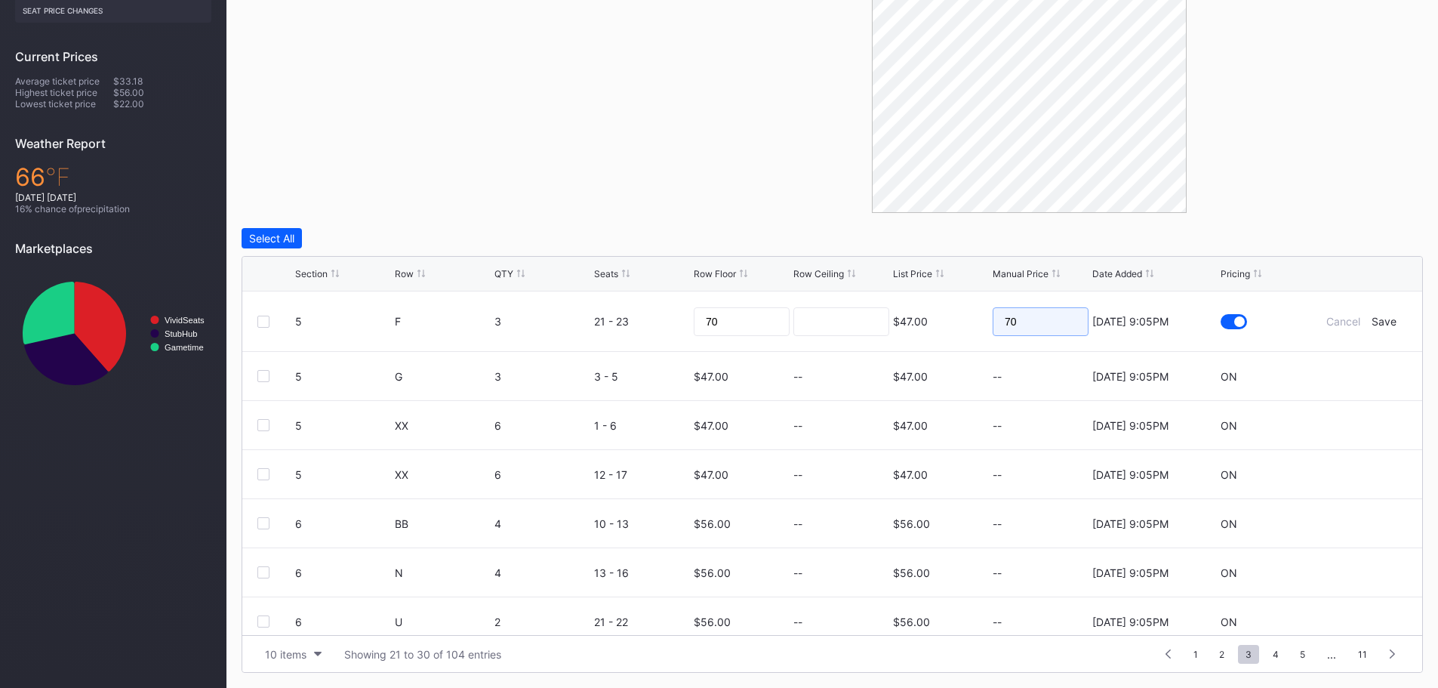
drag, startPoint x: 1041, startPoint y: 317, endPoint x: 992, endPoint y: 326, distance: 49.9
click at [992, 326] on input "70" at bounding box center [1040, 321] width 96 height 29
click at [1378, 320] on div "Save" at bounding box center [1383, 321] width 25 height 13
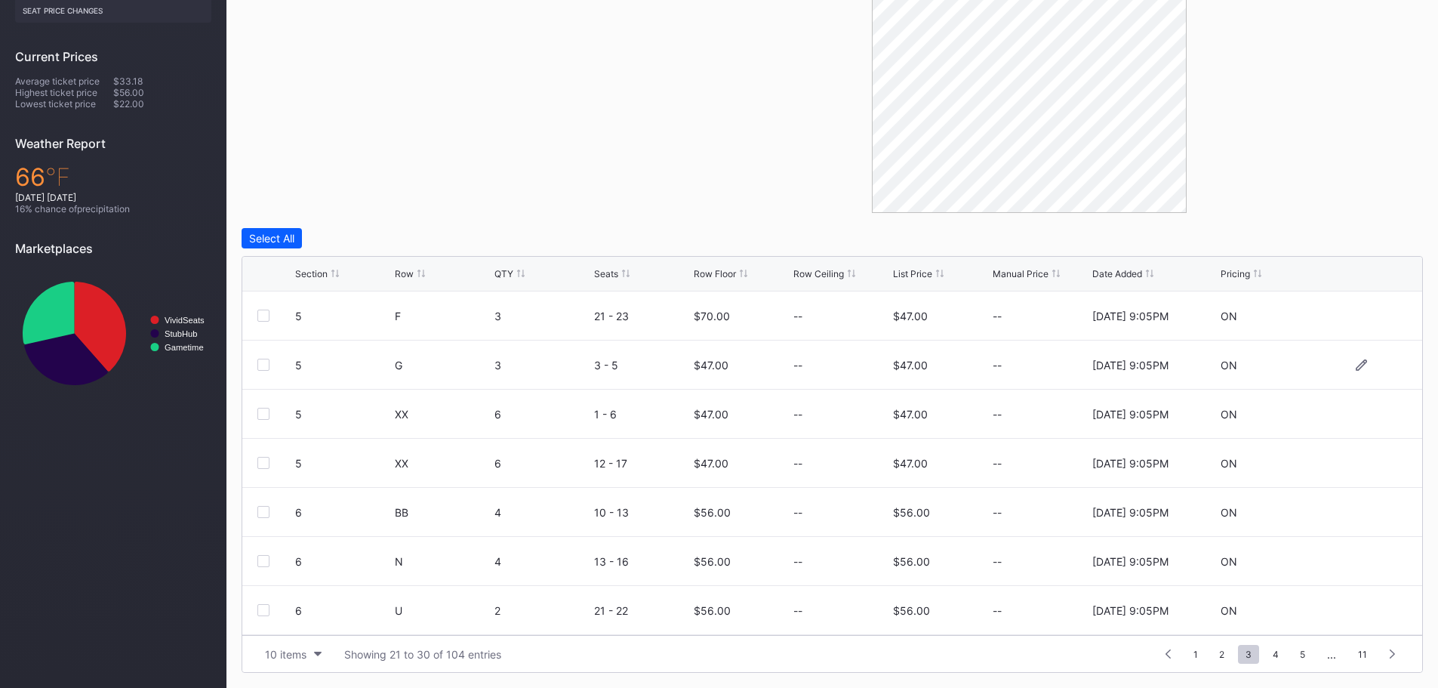
click at [260, 365] on div at bounding box center [263, 364] width 12 height 12
click at [1355, 365] on icon at bounding box center [1360, 364] width 11 height 11
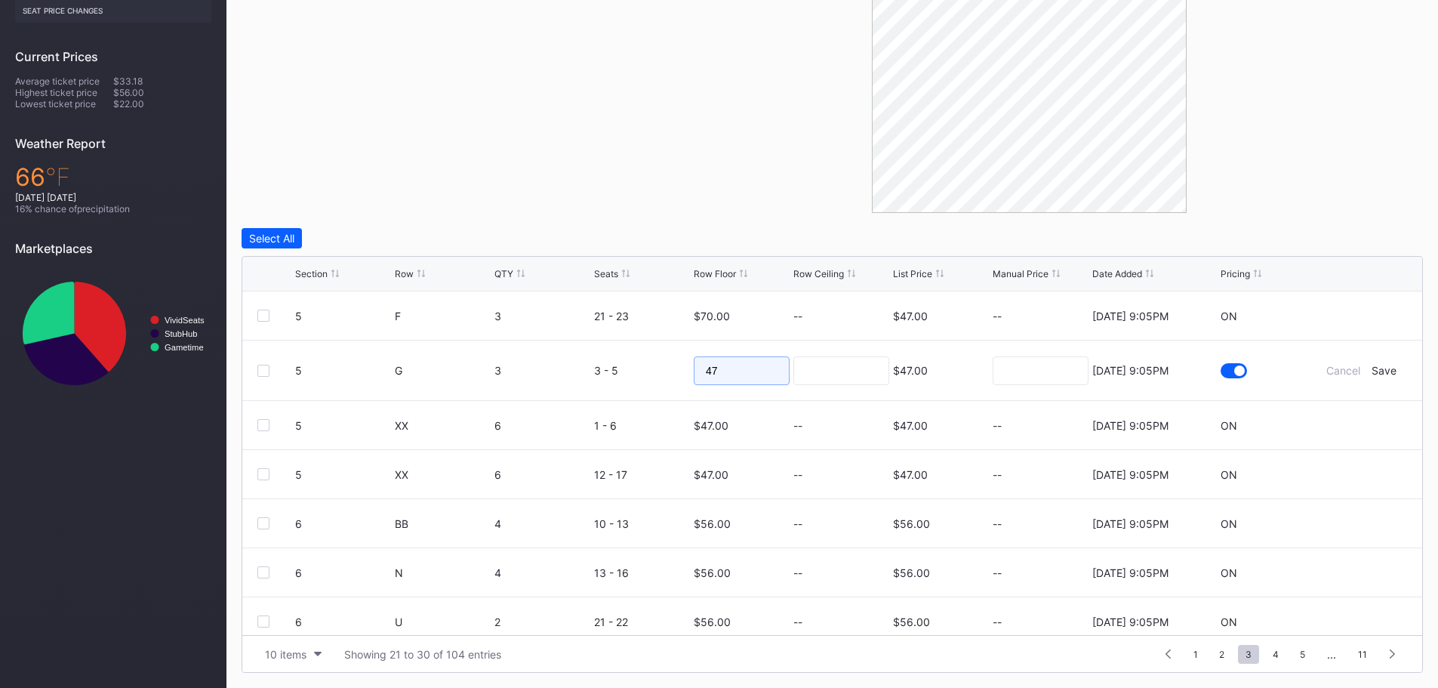
drag, startPoint x: 700, startPoint y: 374, endPoint x: 678, endPoint y: 374, distance: 21.9
click at [678, 374] on form "5 G 3 3 - 5 47 $47.00 8/15/2025 9:05PM Cancel Save" at bounding box center [851, 370] width 1112 height 60
type input "70"
click at [1381, 371] on div "Save" at bounding box center [1383, 370] width 25 height 13
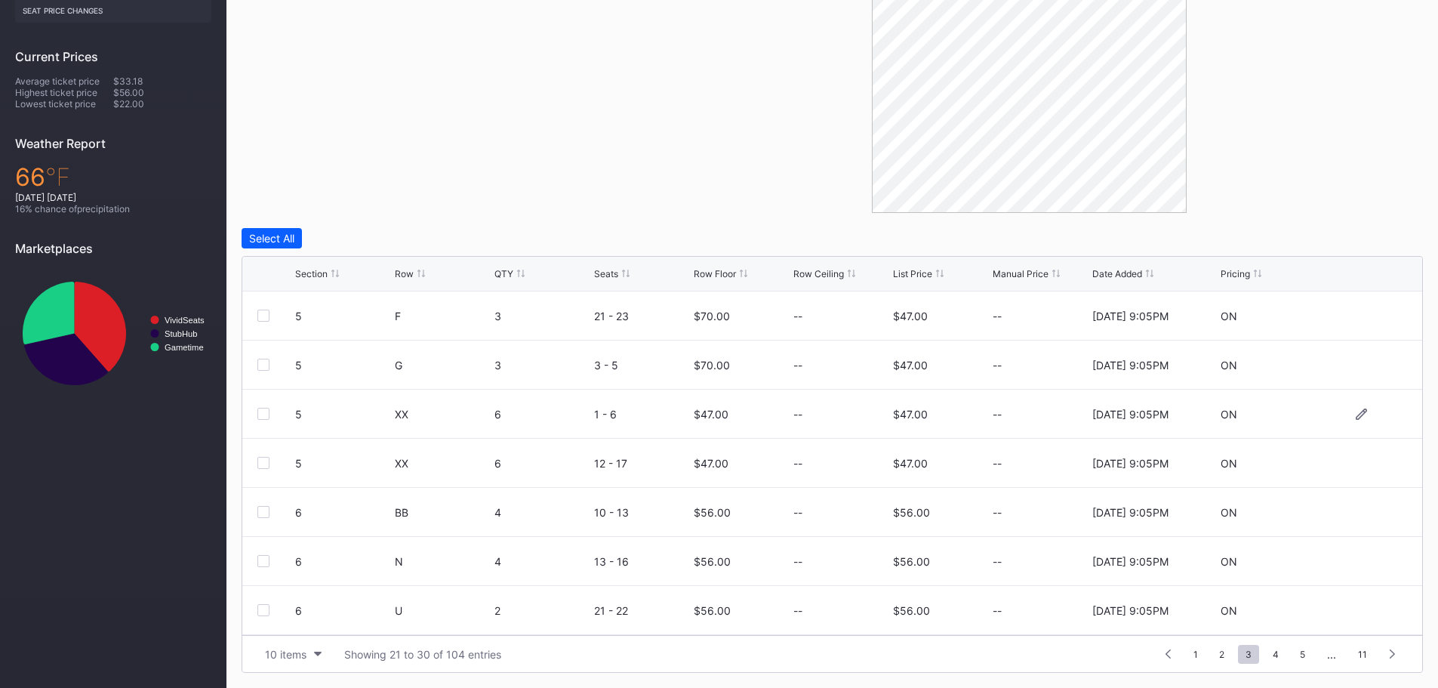
click at [266, 412] on div at bounding box center [263, 414] width 12 height 12
click at [265, 460] on div at bounding box center [263, 463] width 12 height 12
click at [343, 234] on div "Edit 2 Rows" at bounding box center [349, 238] width 57 height 13
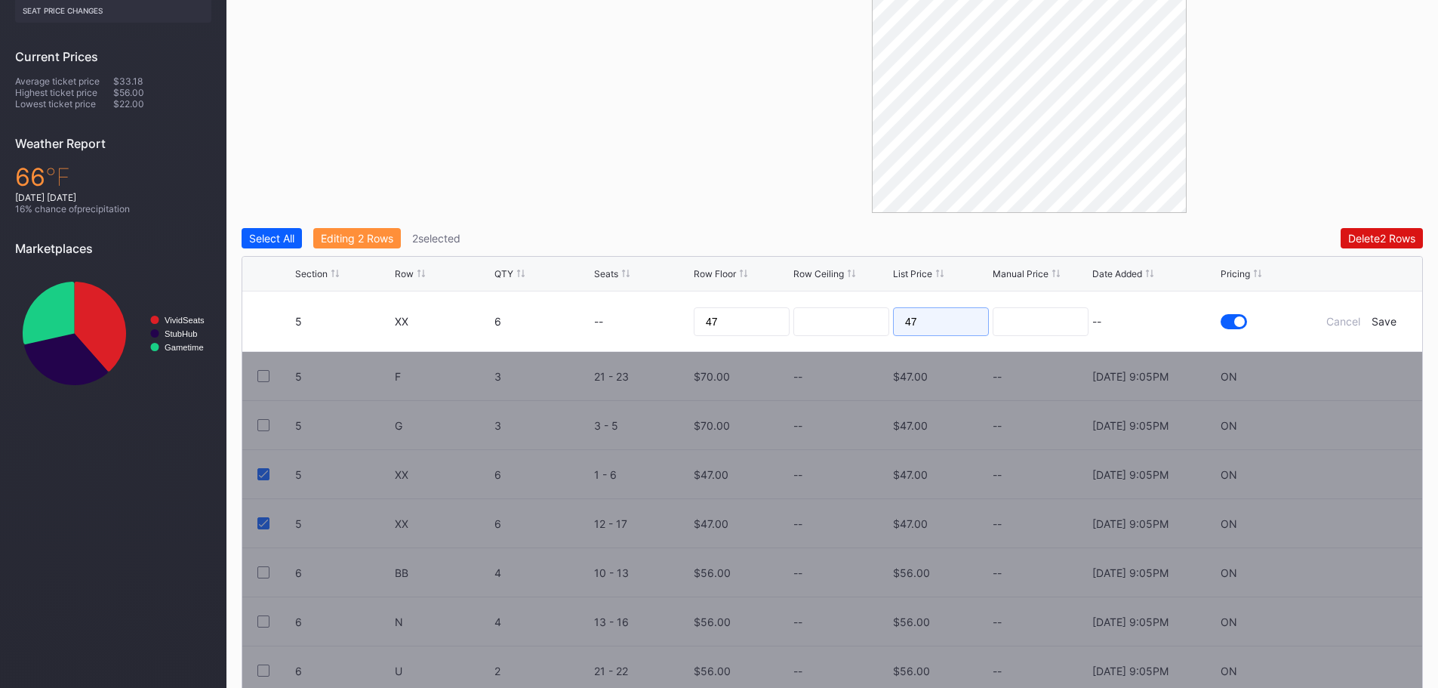
drag, startPoint x: 936, startPoint y: 322, endPoint x: 882, endPoint y: 325, distance: 53.6
click at [883, 325] on form "5 XX 6 -- 47 47 -- Cancel Save" at bounding box center [851, 321] width 1112 height 60
type input "65"
drag, startPoint x: 764, startPoint y: 314, endPoint x: 688, endPoint y: 316, distance: 75.5
click at [688, 316] on form "5 XX 6 -- 47 65 -- Cancel Save" at bounding box center [851, 321] width 1112 height 60
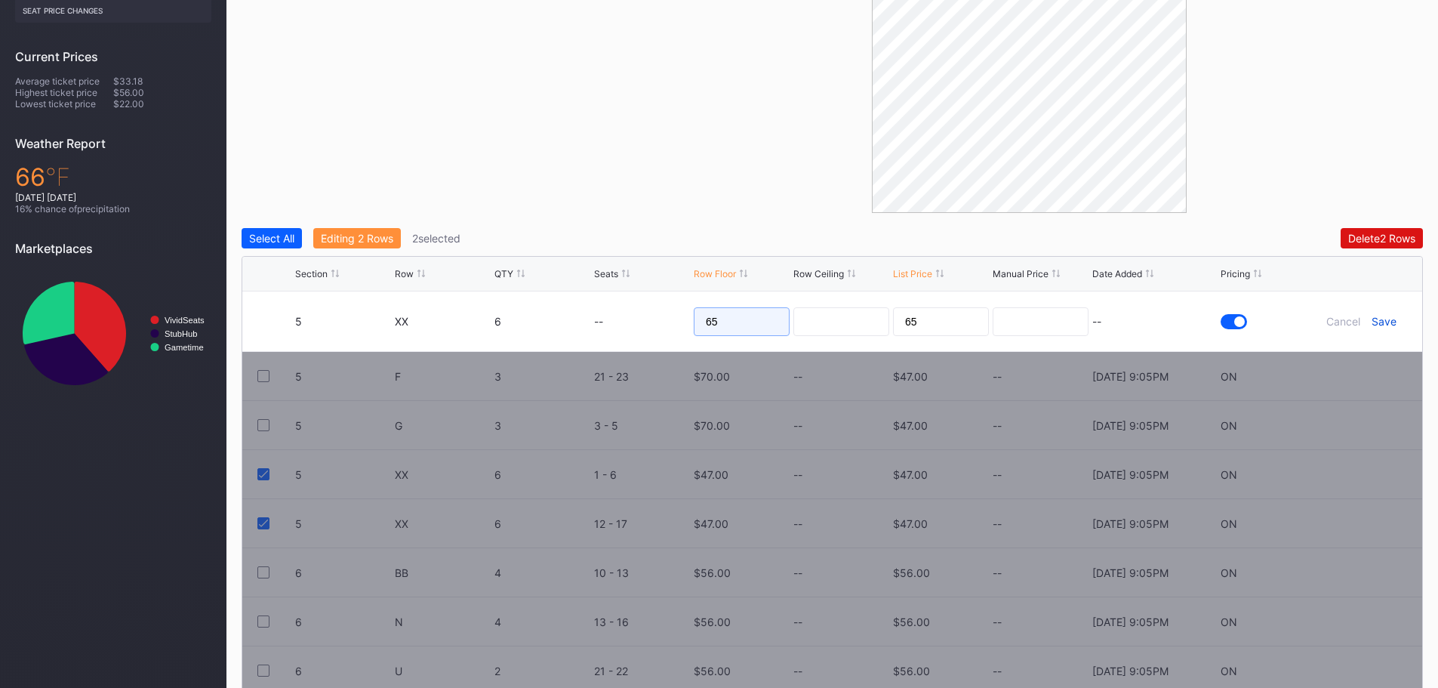
type input "65"
click at [1391, 318] on div "Save" at bounding box center [1383, 321] width 25 height 13
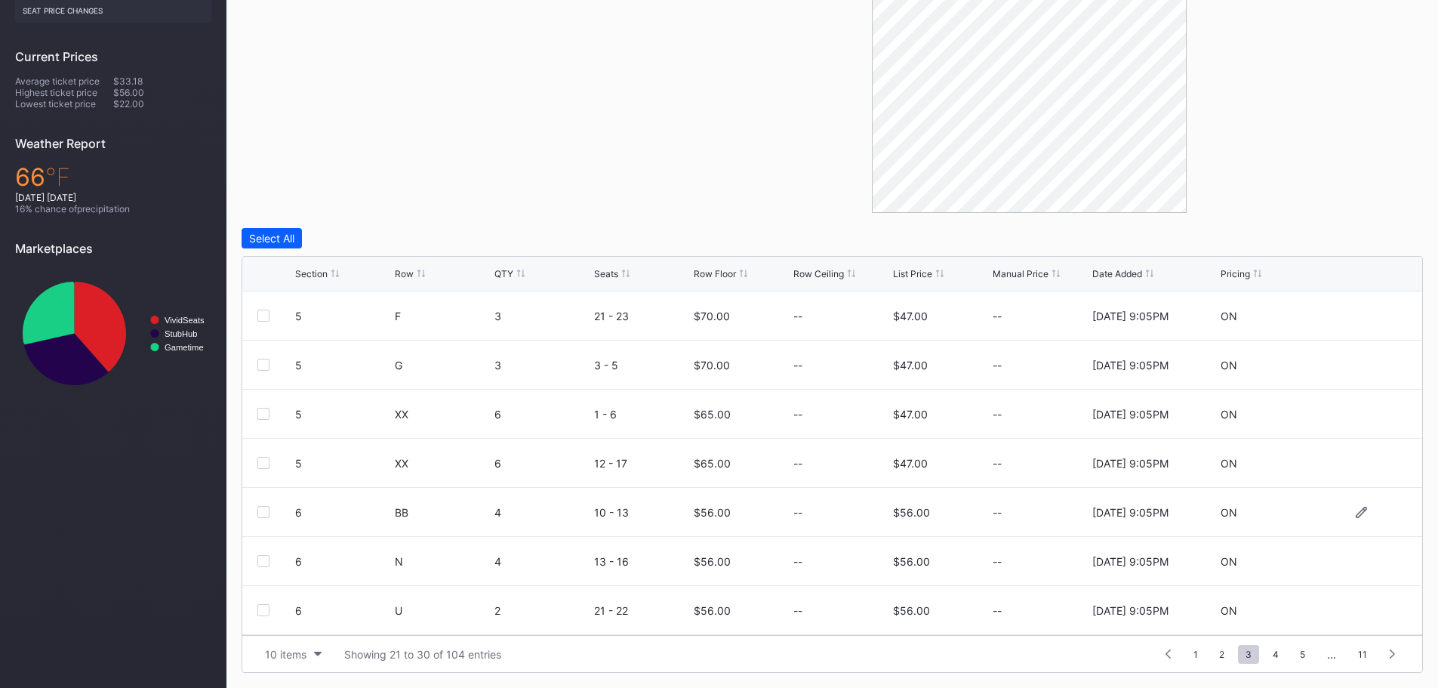
click at [263, 511] on div at bounding box center [263, 512] width 12 height 12
click at [264, 560] on div at bounding box center [263, 561] width 12 height 12
click at [265, 610] on div at bounding box center [263, 610] width 12 height 12
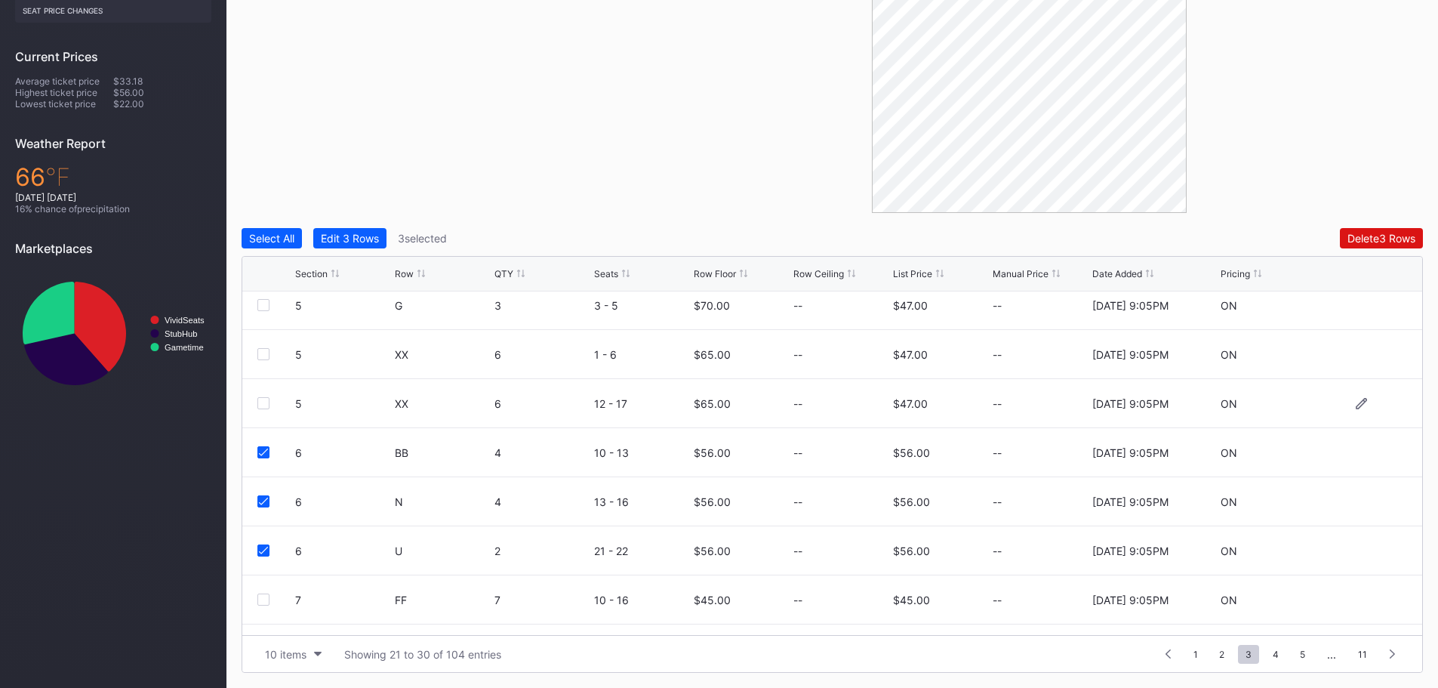
scroll to position [147, 0]
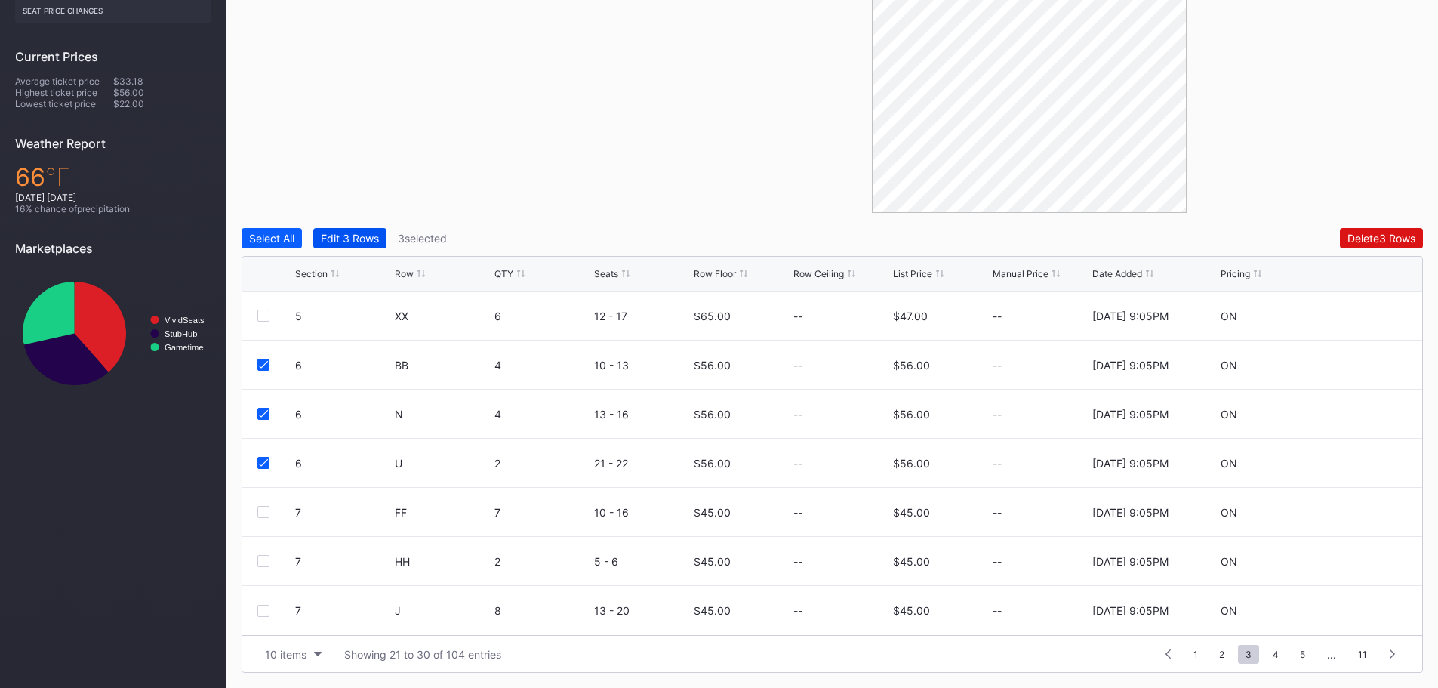
click at [358, 234] on div "Edit 3 Rows" at bounding box center [350, 238] width 58 height 13
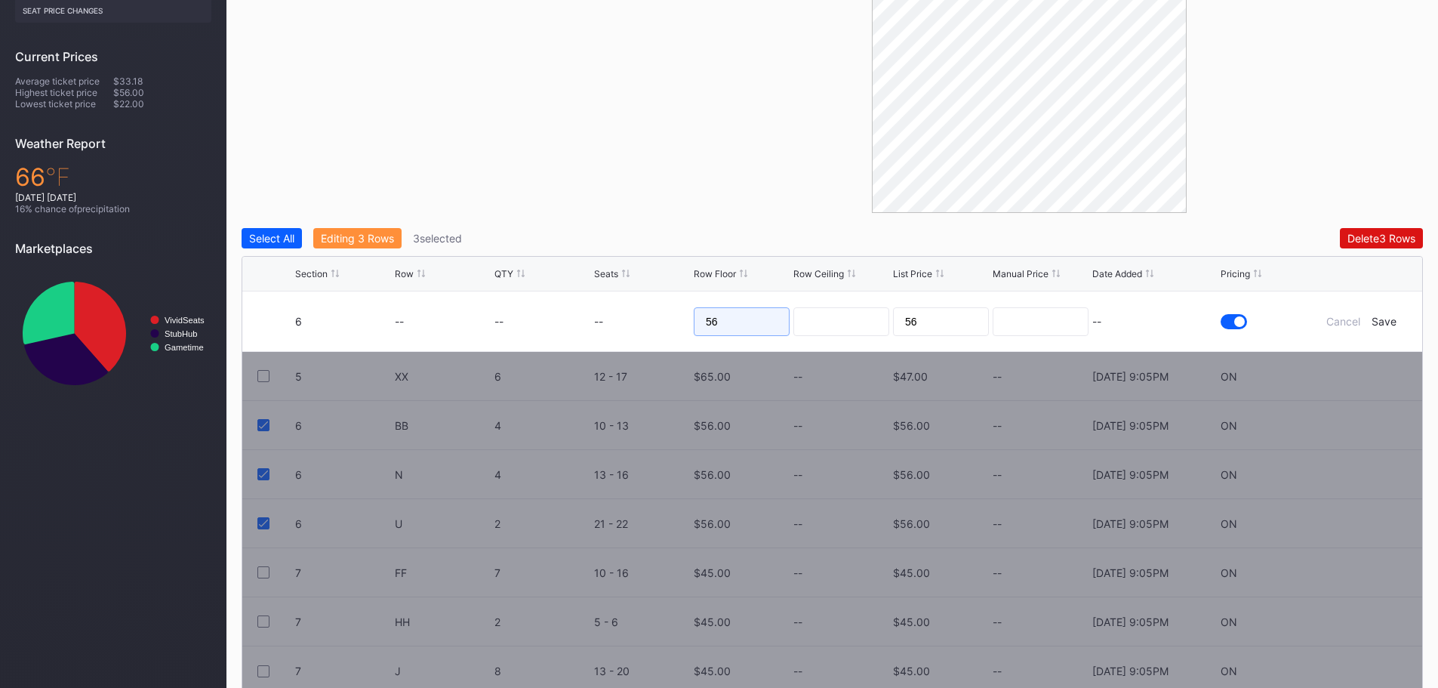
drag, startPoint x: 761, startPoint y: 323, endPoint x: 705, endPoint y: 321, distance: 55.9
click at [705, 321] on input "56" at bounding box center [742, 321] width 96 height 29
type input "65"
drag, startPoint x: 924, startPoint y: 317, endPoint x: 860, endPoint y: 318, distance: 63.4
click at [860, 318] on form "6 -- -- -- 65 56 -- Cancel Save" at bounding box center [851, 321] width 1112 height 60
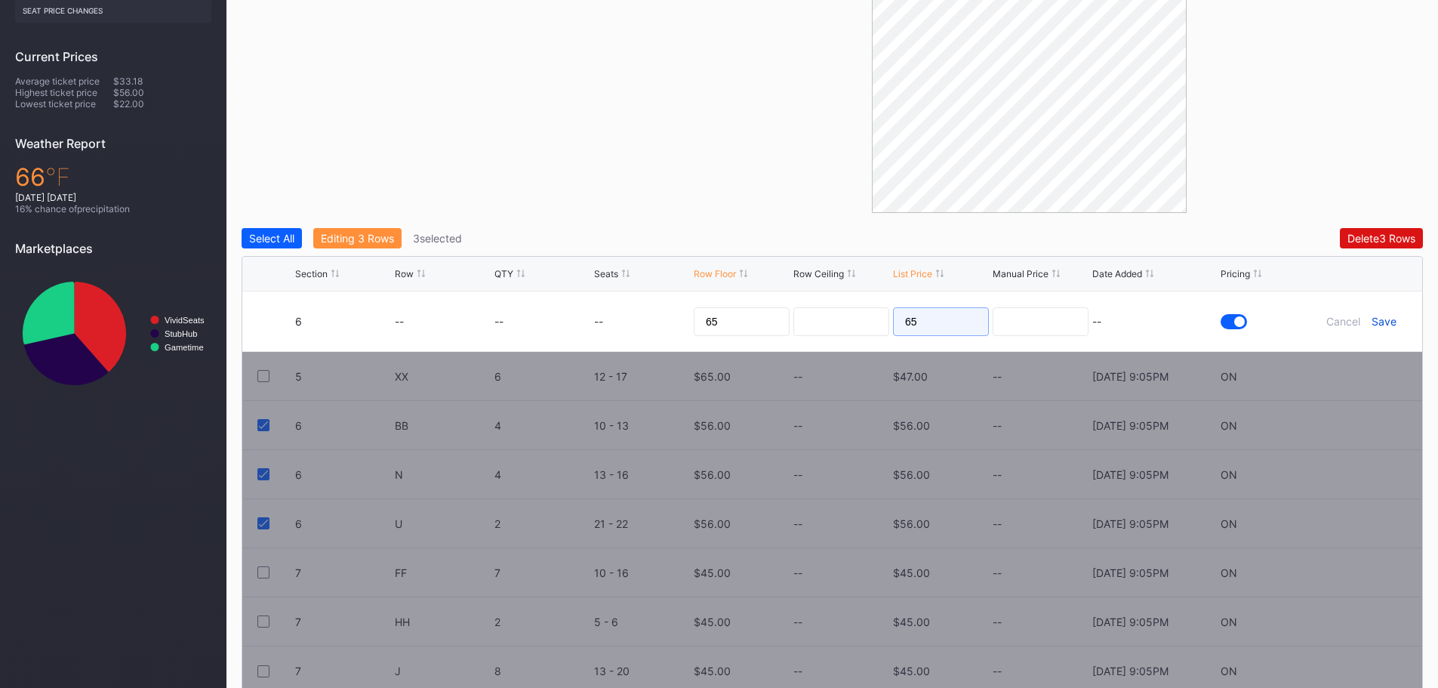
type input "65"
click at [1384, 318] on div "Save" at bounding box center [1383, 321] width 25 height 13
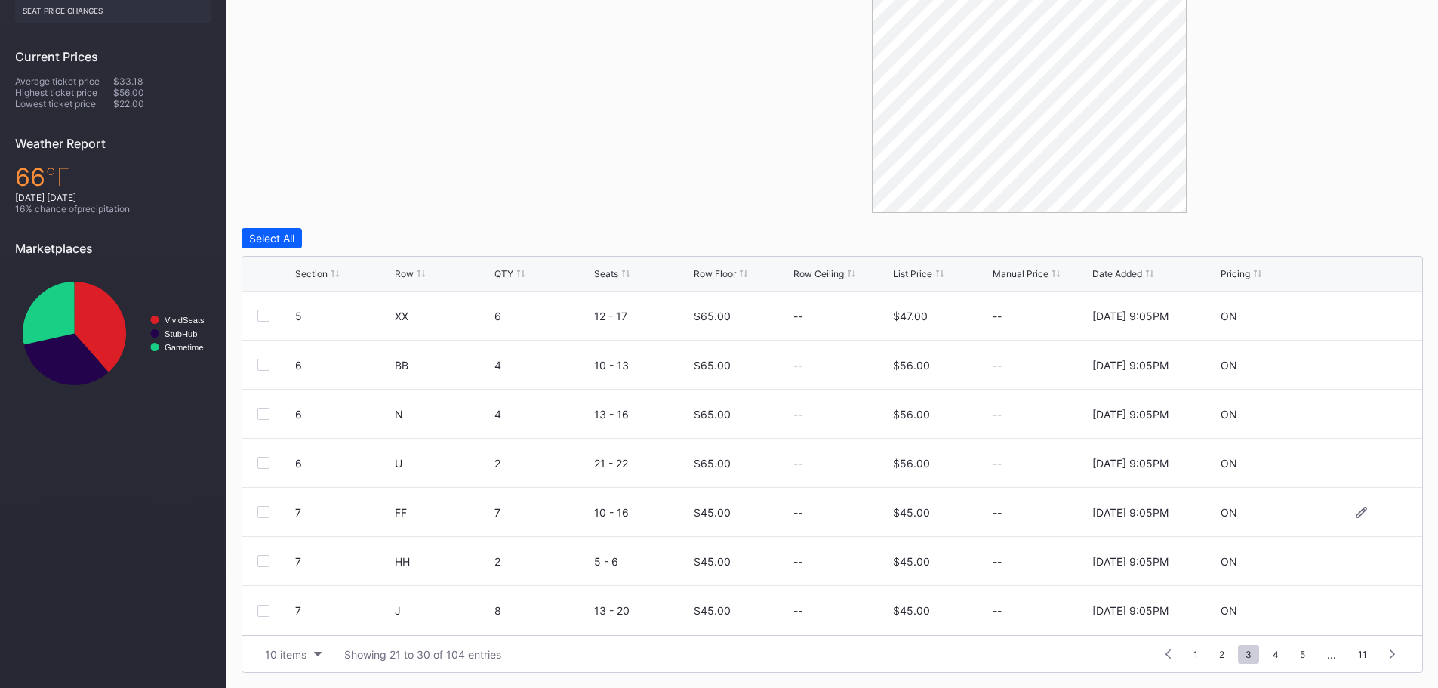
click at [260, 514] on div at bounding box center [263, 512] width 12 height 12
click at [263, 561] on div at bounding box center [263, 561] width 12 height 12
click at [261, 611] on div at bounding box center [263, 610] width 12 height 12
click at [1279, 657] on span "4" at bounding box center [1275, 653] width 21 height 19
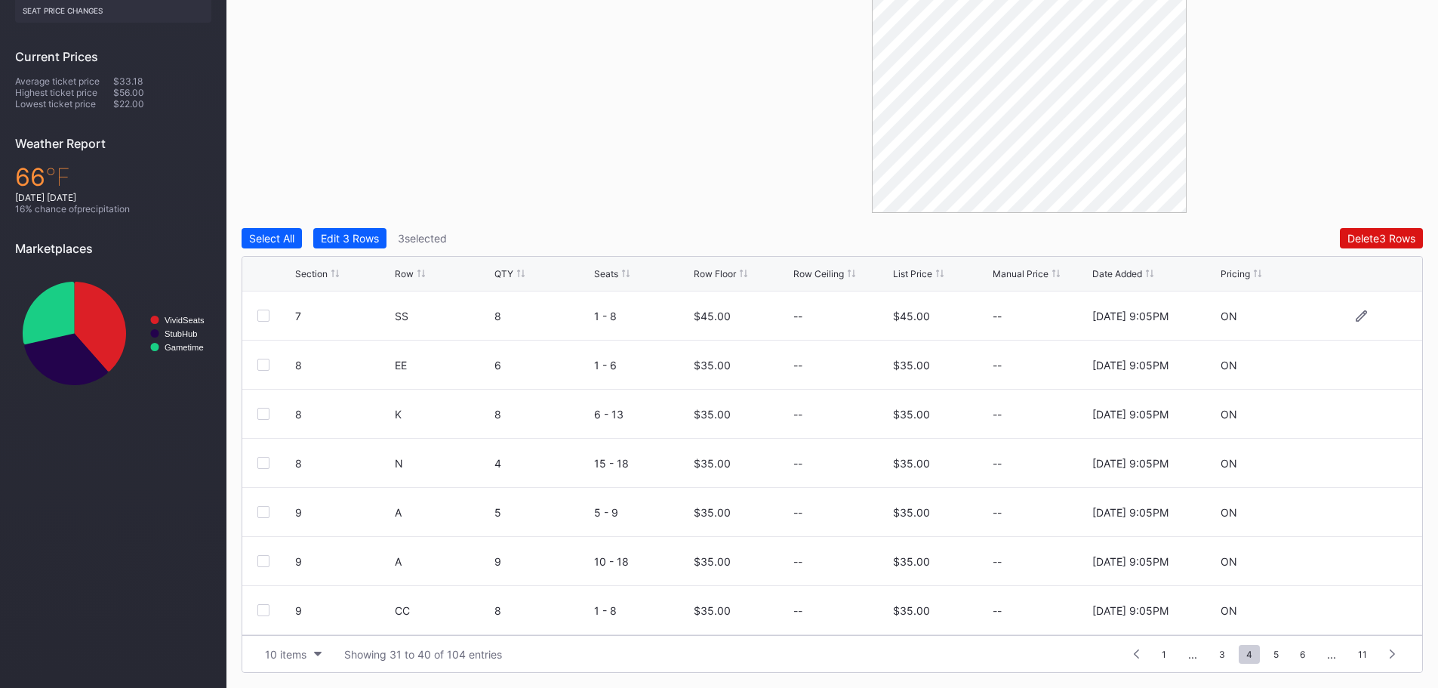
click at [265, 314] on div at bounding box center [263, 315] width 12 height 12
click at [348, 235] on div "Edit 4 Rows" at bounding box center [350, 238] width 58 height 13
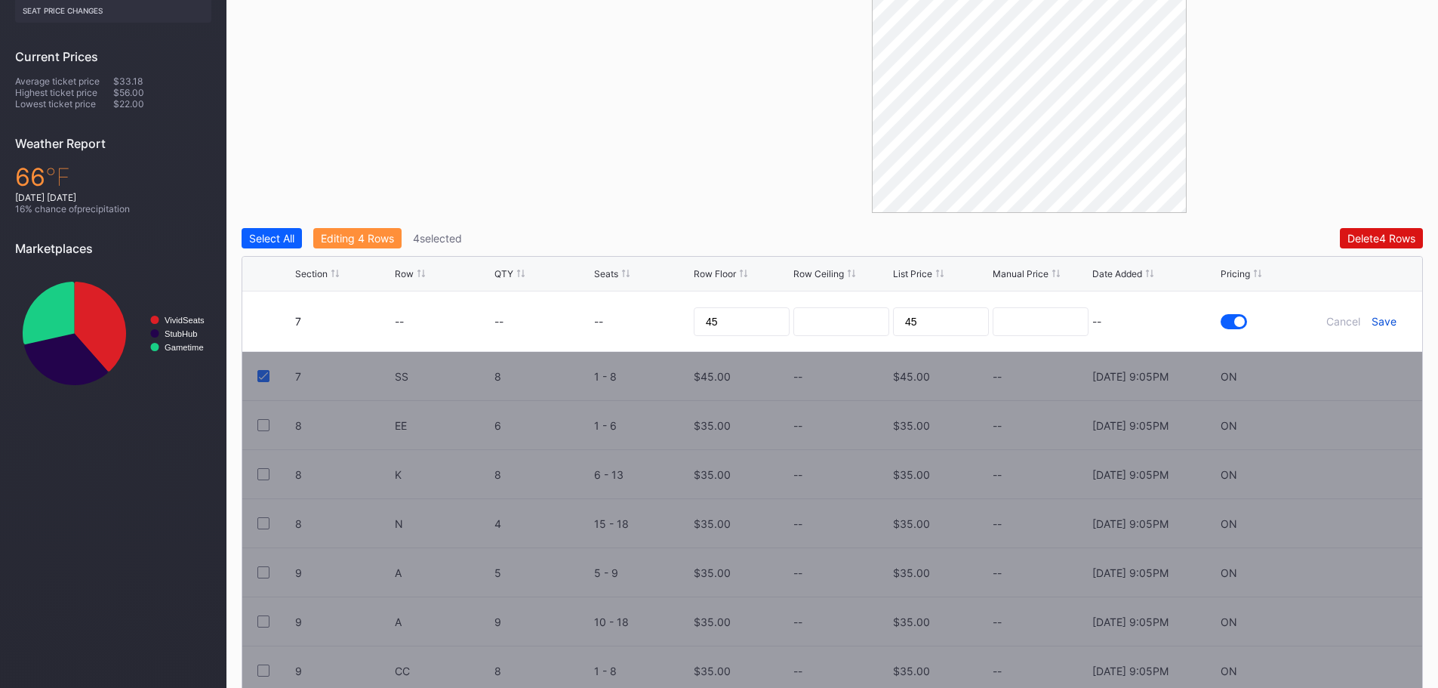
click at [1392, 325] on div "Save" at bounding box center [1383, 321] width 25 height 13
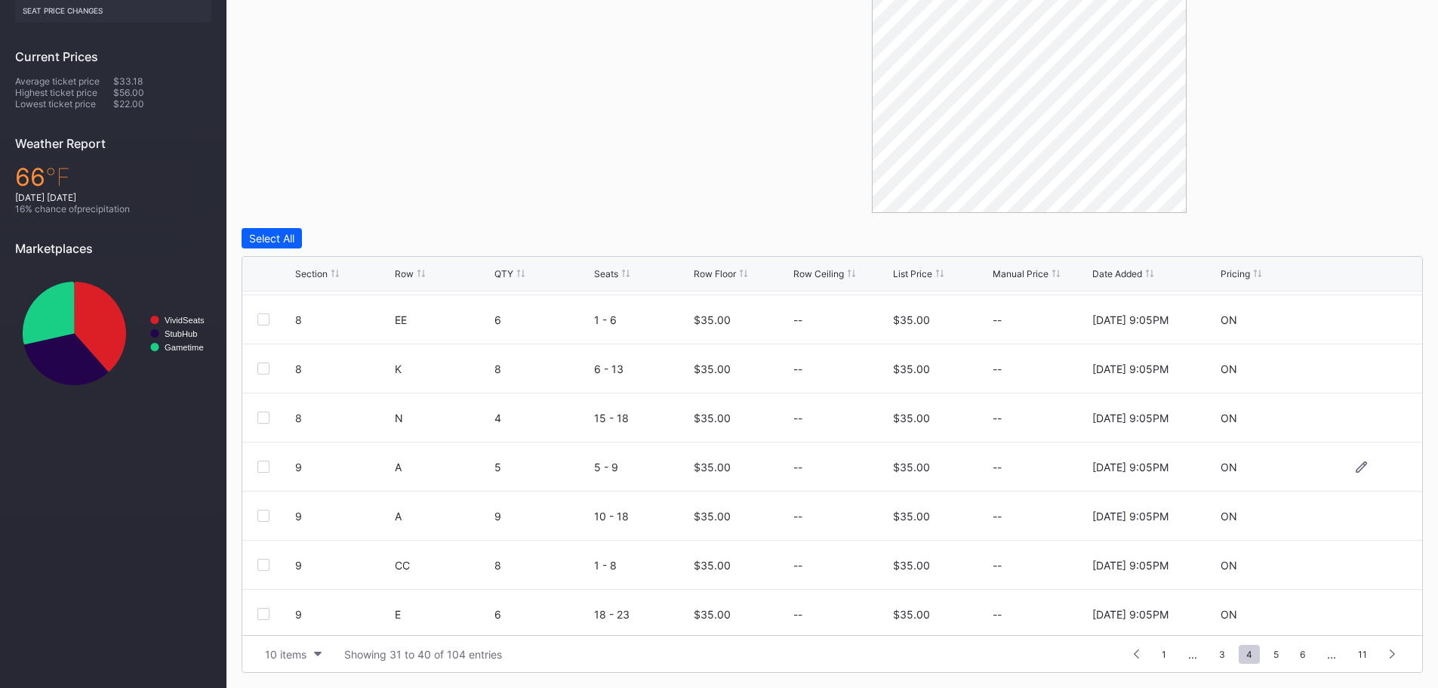
scroll to position [75, 0]
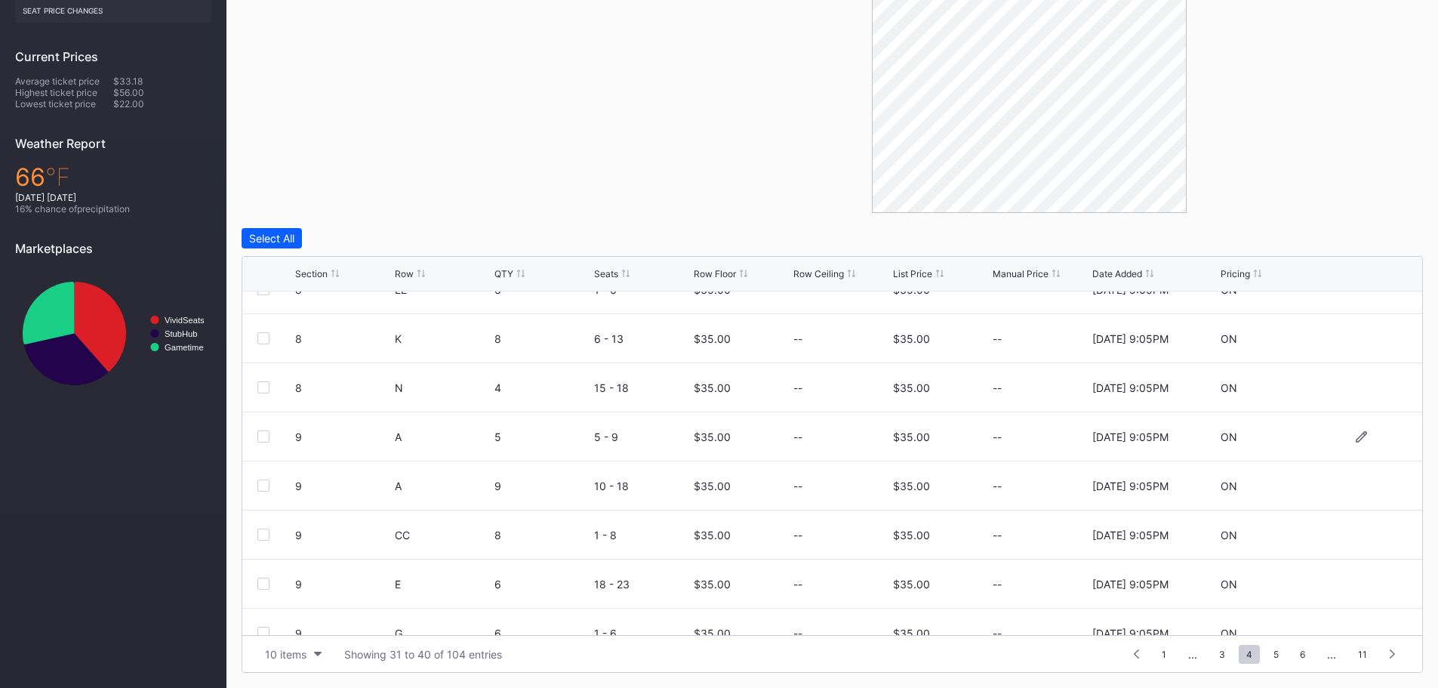
click at [269, 433] on div at bounding box center [263, 436] width 12 height 12
click at [263, 485] on div at bounding box center [263, 485] width 12 height 12
click at [354, 238] on div "Edit 2 Rows" at bounding box center [349, 238] width 57 height 13
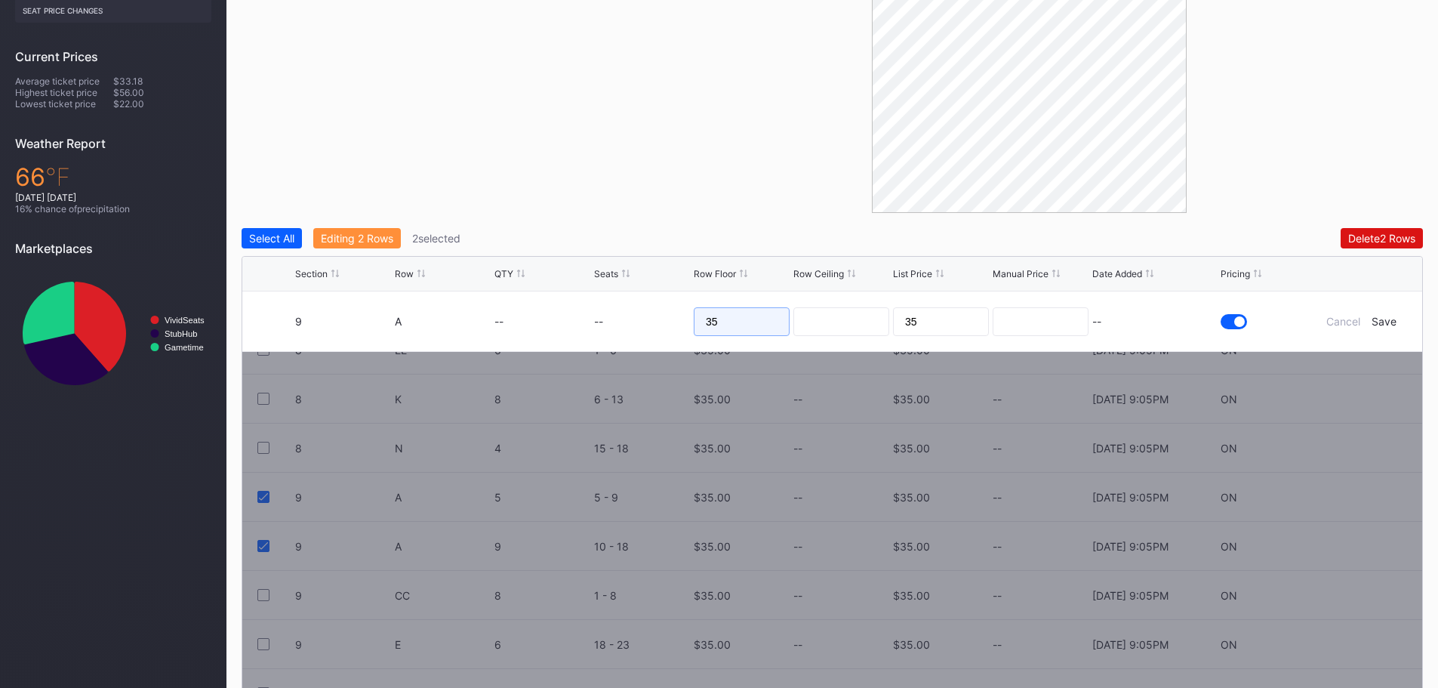
drag, startPoint x: 770, startPoint y: 325, endPoint x: 647, endPoint y: 325, distance: 123.0
click at [647, 325] on form "9 A -- -- 35 35 -- Cancel Save" at bounding box center [851, 321] width 1112 height 60
type input "45"
click at [958, 315] on input "35" at bounding box center [941, 321] width 96 height 29
click at [895, 320] on input "35" at bounding box center [941, 321] width 96 height 29
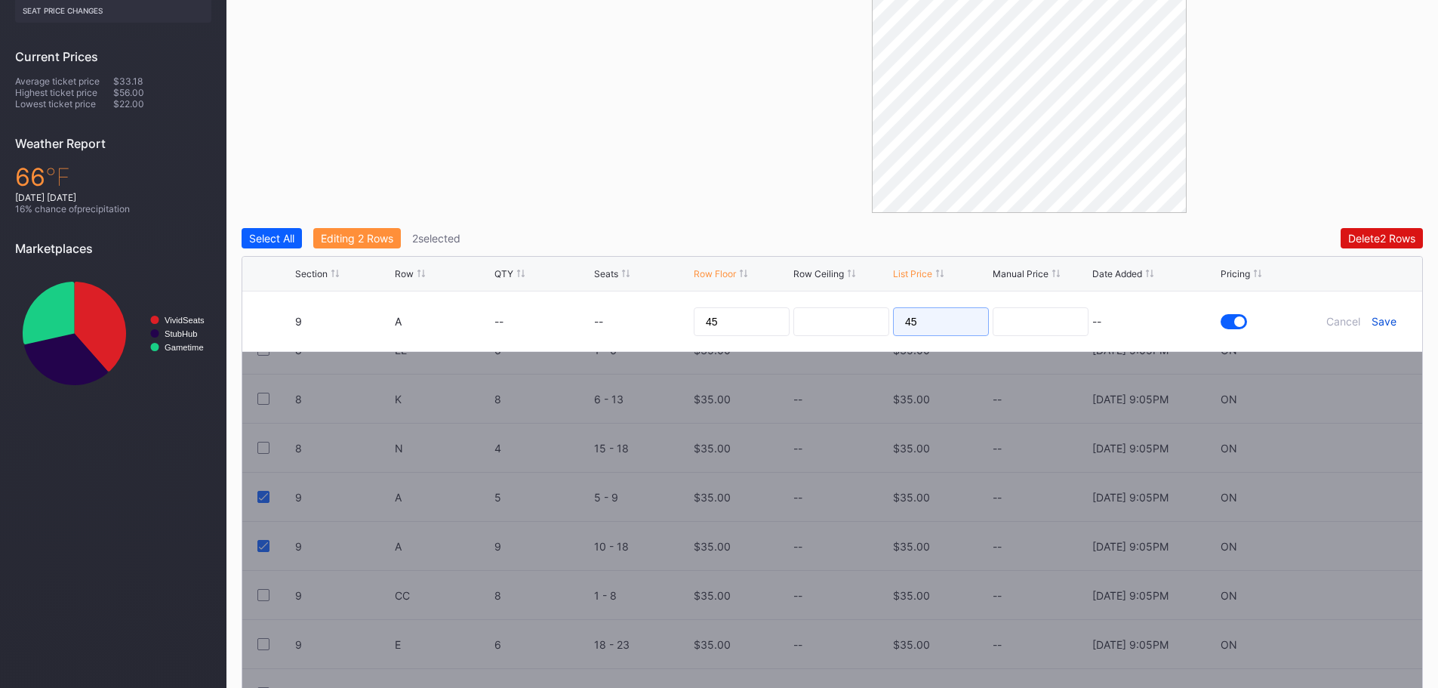
type input "45"
click at [1385, 321] on div "Save" at bounding box center [1383, 321] width 25 height 13
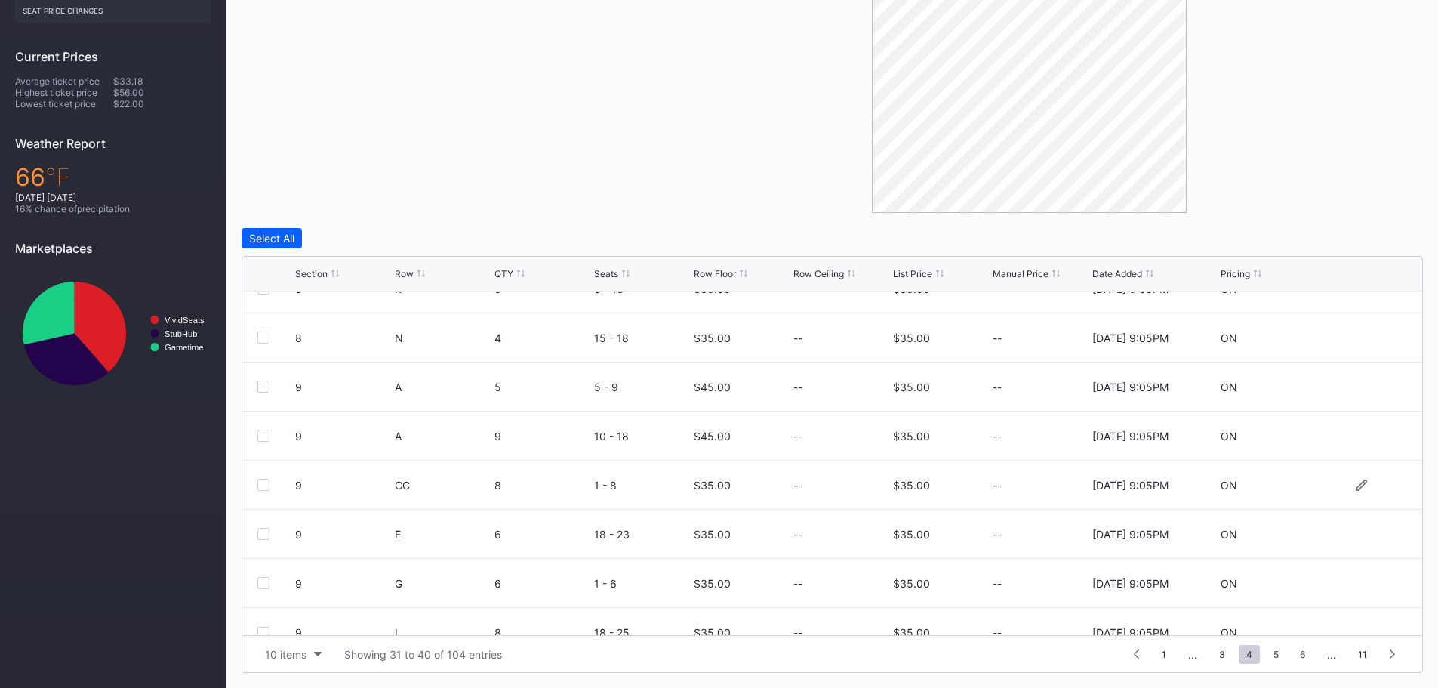
scroll to position [147, 0]
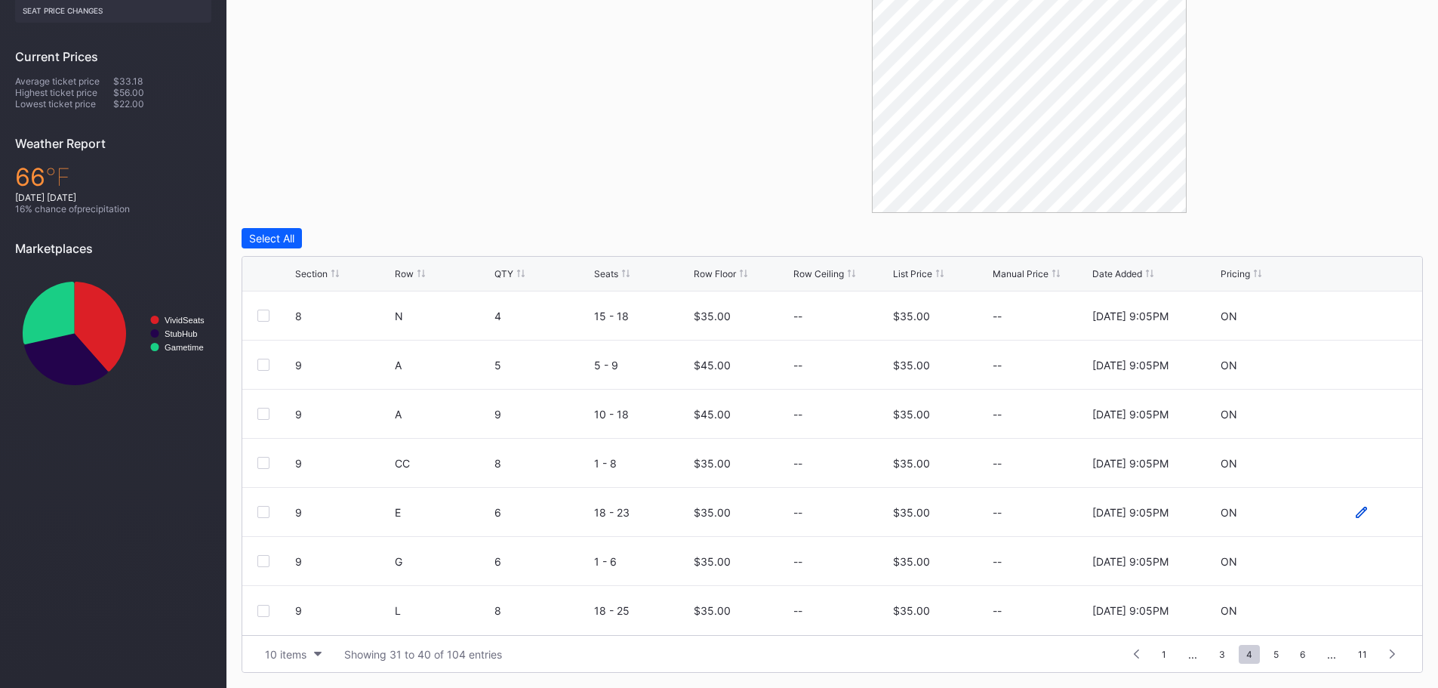
click at [1355, 515] on icon at bounding box center [1360, 511] width 11 height 11
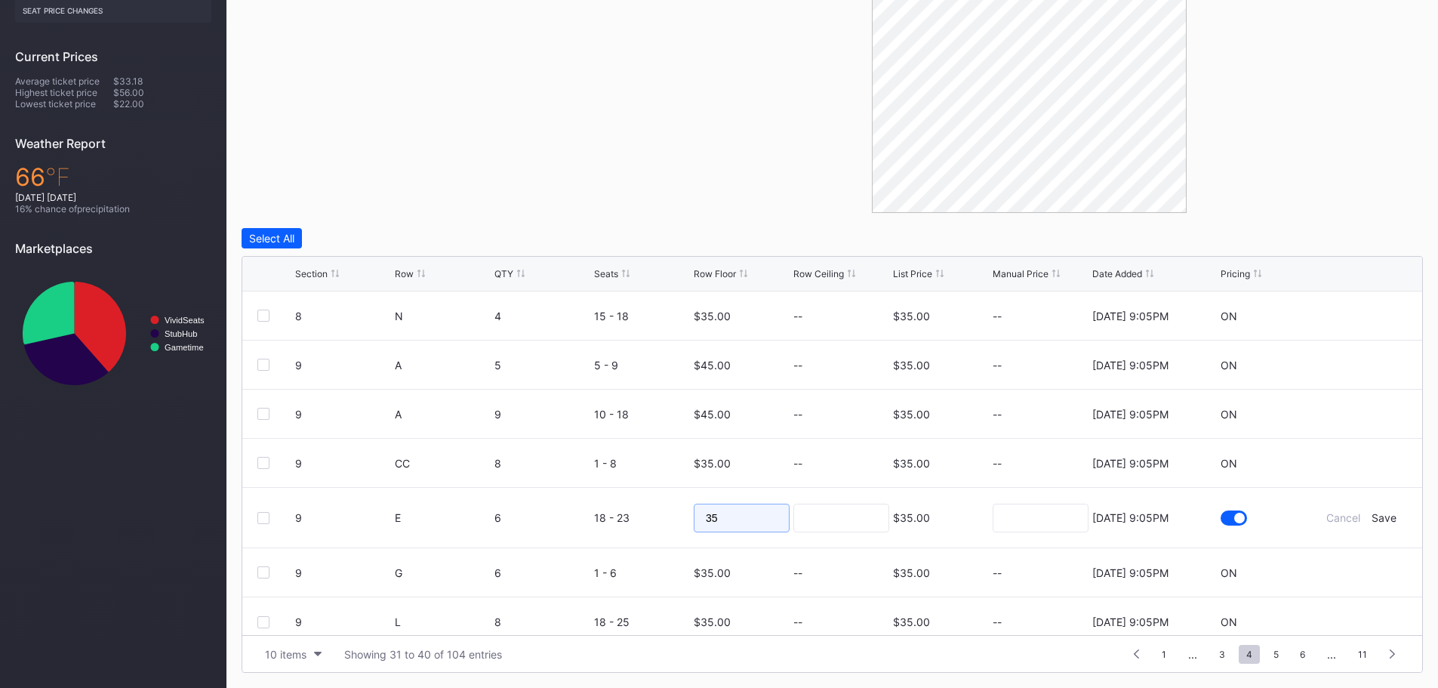
drag, startPoint x: 744, startPoint y: 520, endPoint x: 683, endPoint y: 520, distance: 61.1
click at [683, 520] on form "9 E 6 18 - 23 35 $35.00 8/15/2025 9:05PM Cancel Save" at bounding box center [851, 518] width 1112 height 60
type input "40"
click at [1376, 517] on div "Save" at bounding box center [1383, 517] width 25 height 13
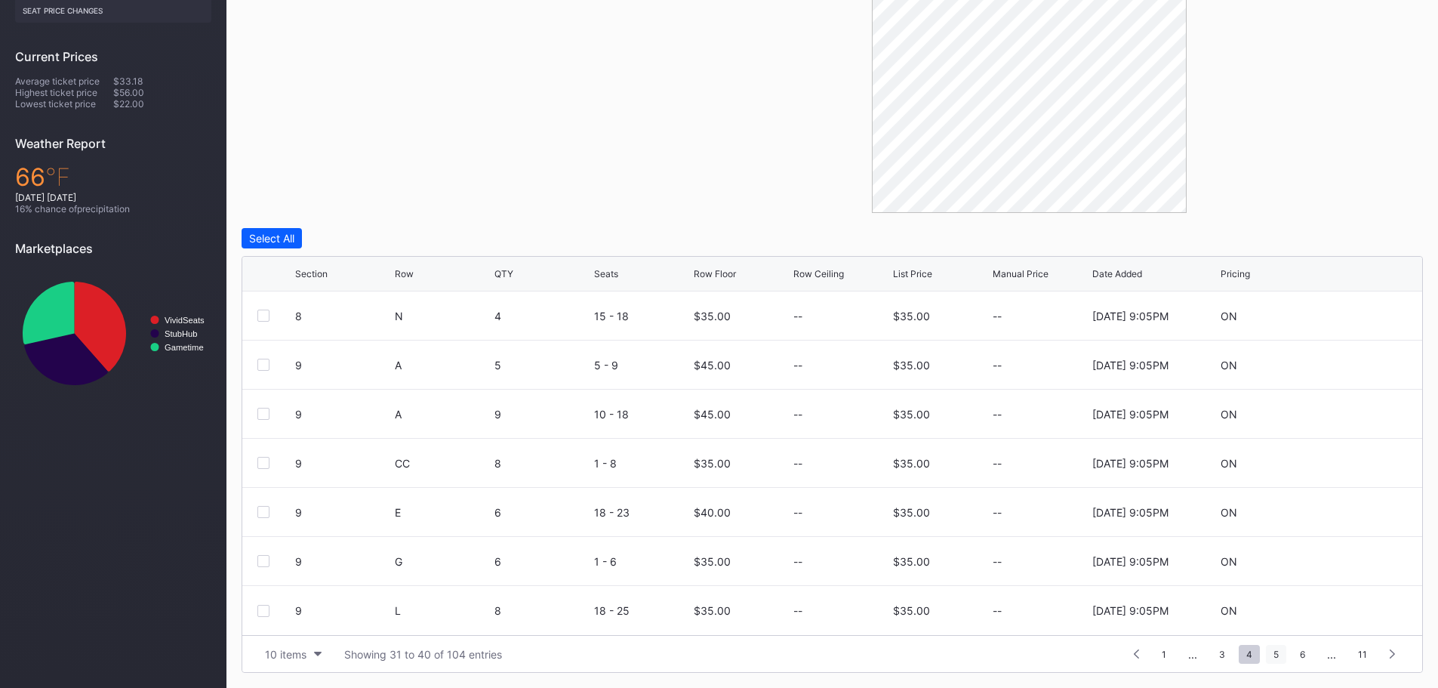
click at [1278, 654] on span "5" at bounding box center [1276, 653] width 20 height 19
click at [699, 145] on div at bounding box center [1028, 43] width 787 height 340
click at [266, 413] on div at bounding box center [263, 414] width 12 height 12
click at [263, 463] on div at bounding box center [263, 463] width 12 height 12
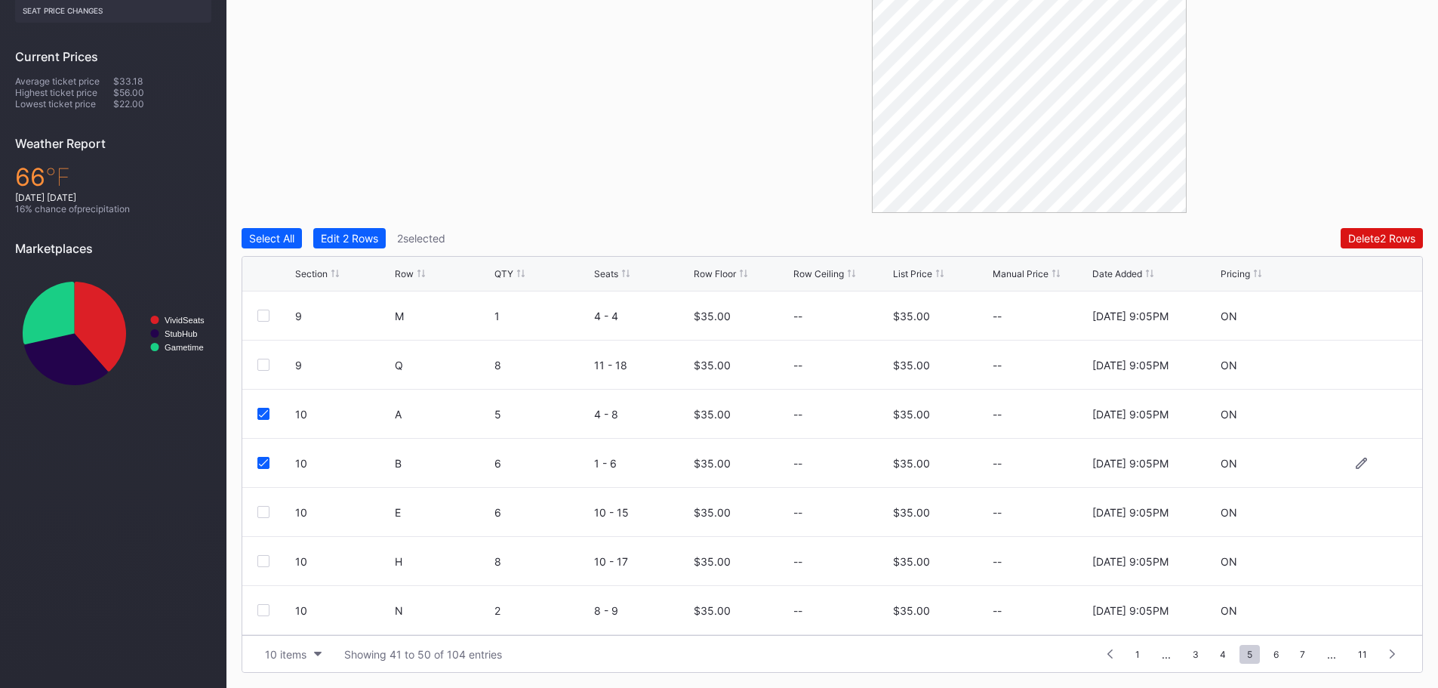
click at [266, 463] on icon at bounding box center [263, 463] width 9 height 8
click at [1355, 412] on icon at bounding box center [1360, 413] width 11 height 11
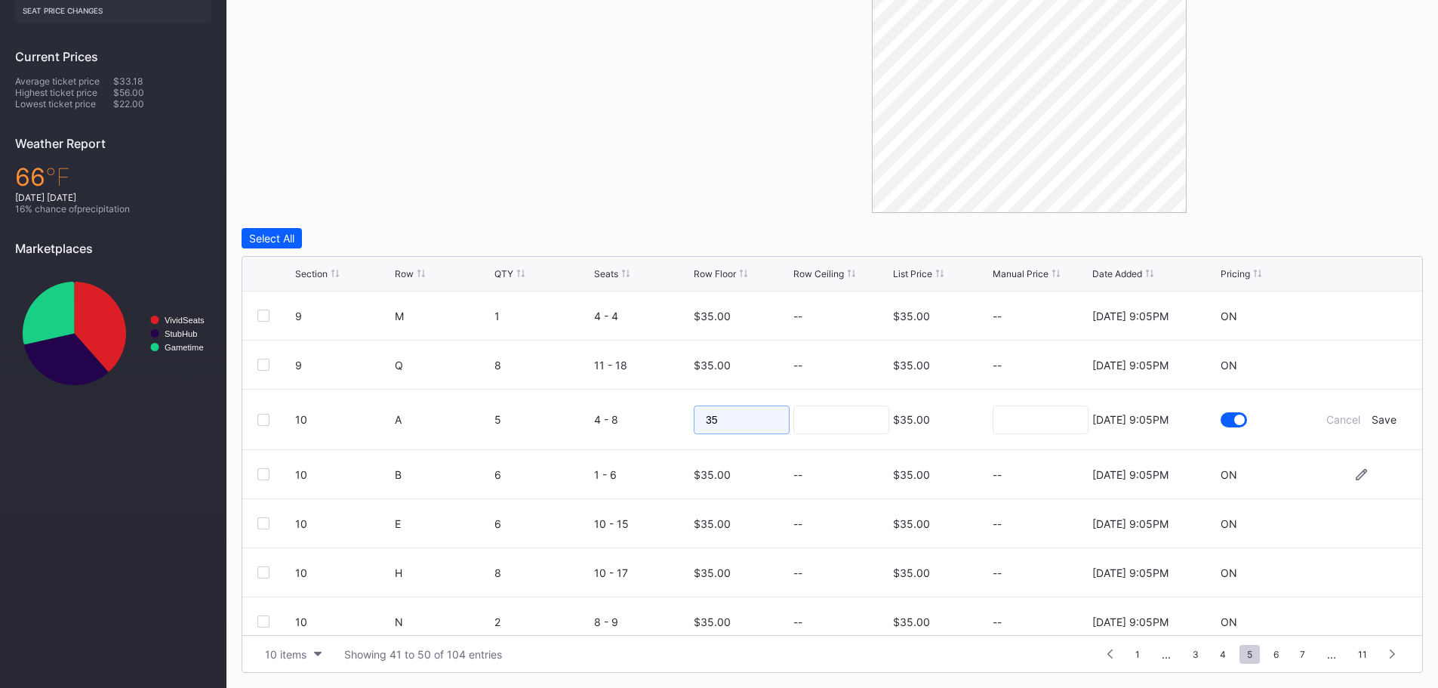
drag, startPoint x: 730, startPoint y: 419, endPoint x: 687, endPoint y: 417, distance: 43.0
click at [687, 418] on form "10 A 5 4 - 8 35 $35.00 8/15/2025 9:05PM Cancel Save" at bounding box center [851, 419] width 1112 height 60
type input "45"
drag, startPoint x: 1375, startPoint y: 418, endPoint x: 1359, endPoint y: 423, distance: 16.5
click at [1376, 418] on div "Save" at bounding box center [1383, 419] width 25 height 13
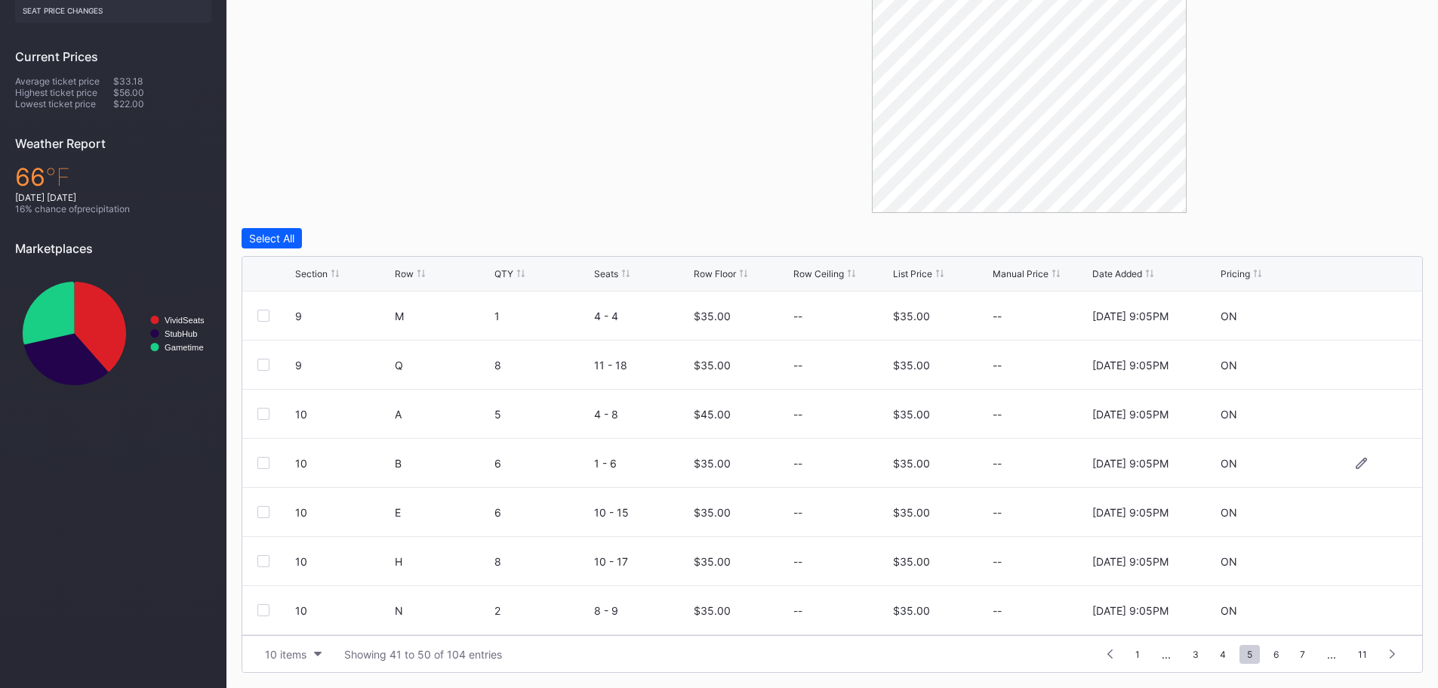
click at [262, 461] on div at bounding box center [263, 463] width 12 height 12
click at [266, 509] on div at bounding box center [263, 512] width 12 height 12
click at [355, 239] on div "Edit 2 Rows" at bounding box center [349, 238] width 57 height 13
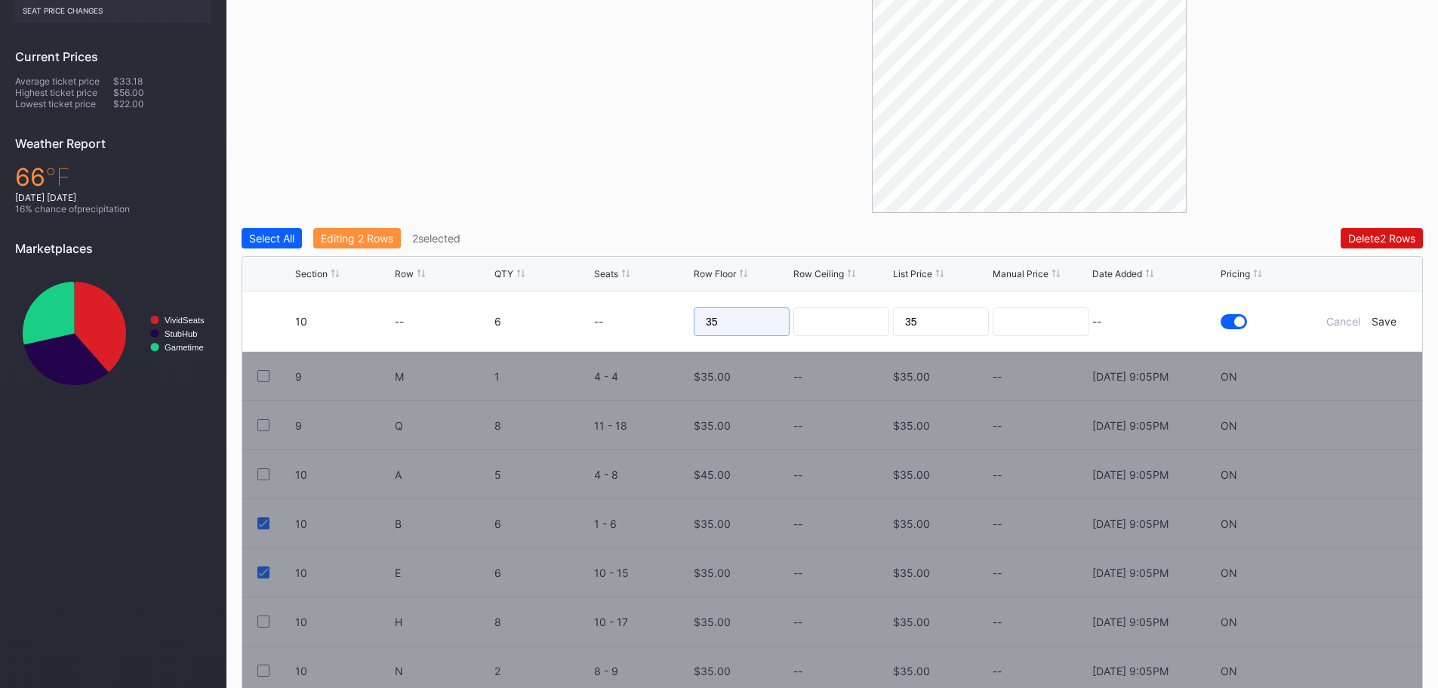
drag, startPoint x: 715, startPoint y: 328, endPoint x: 681, endPoint y: 328, distance: 34.7
click at [681, 328] on form "10 -- 6 -- 35 35 -- Cancel Save" at bounding box center [851, 321] width 1112 height 60
type input "40"
click at [1386, 322] on div "Save" at bounding box center [1383, 321] width 25 height 13
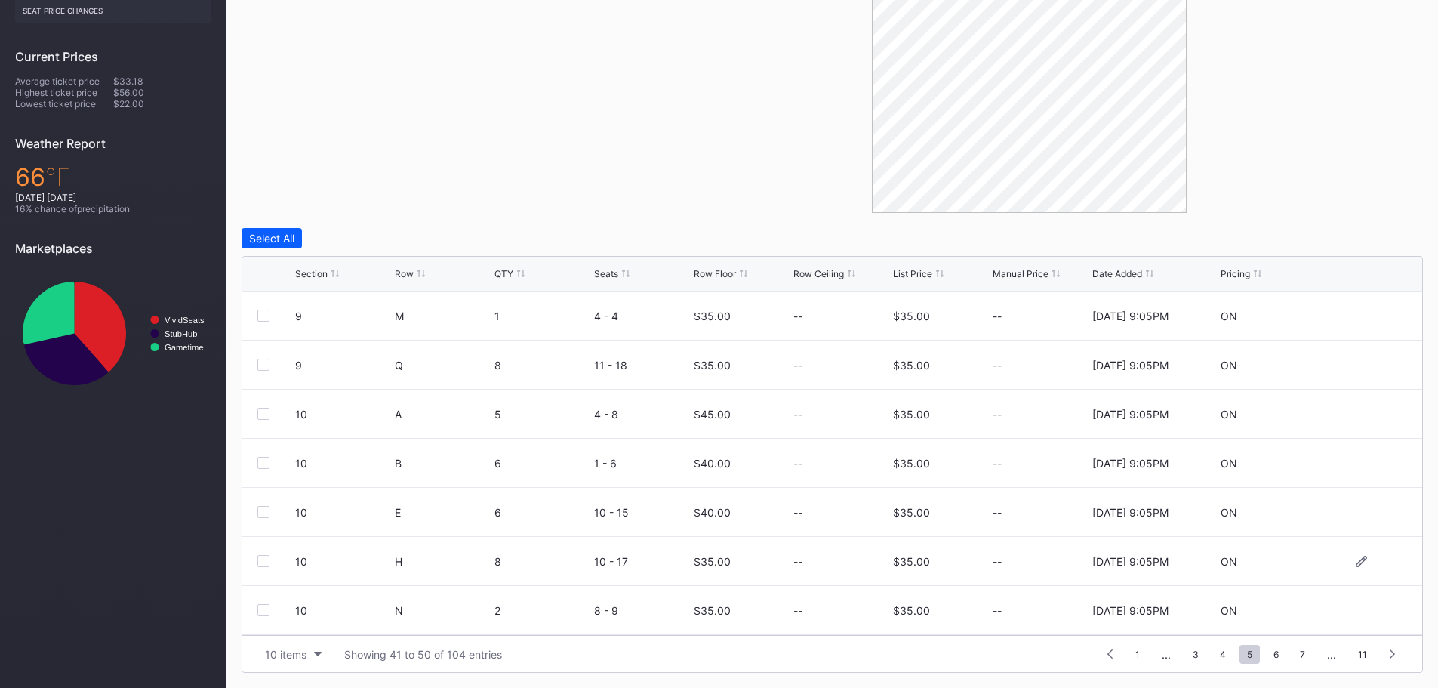
scroll to position [147, 0]
click at [1278, 657] on span "6" at bounding box center [1276, 653] width 20 height 19
click at [1275, 653] on span "7" at bounding box center [1276, 653] width 20 height 19
click at [1355, 411] on icon at bounding box center [1360, 413] width 11 height 11
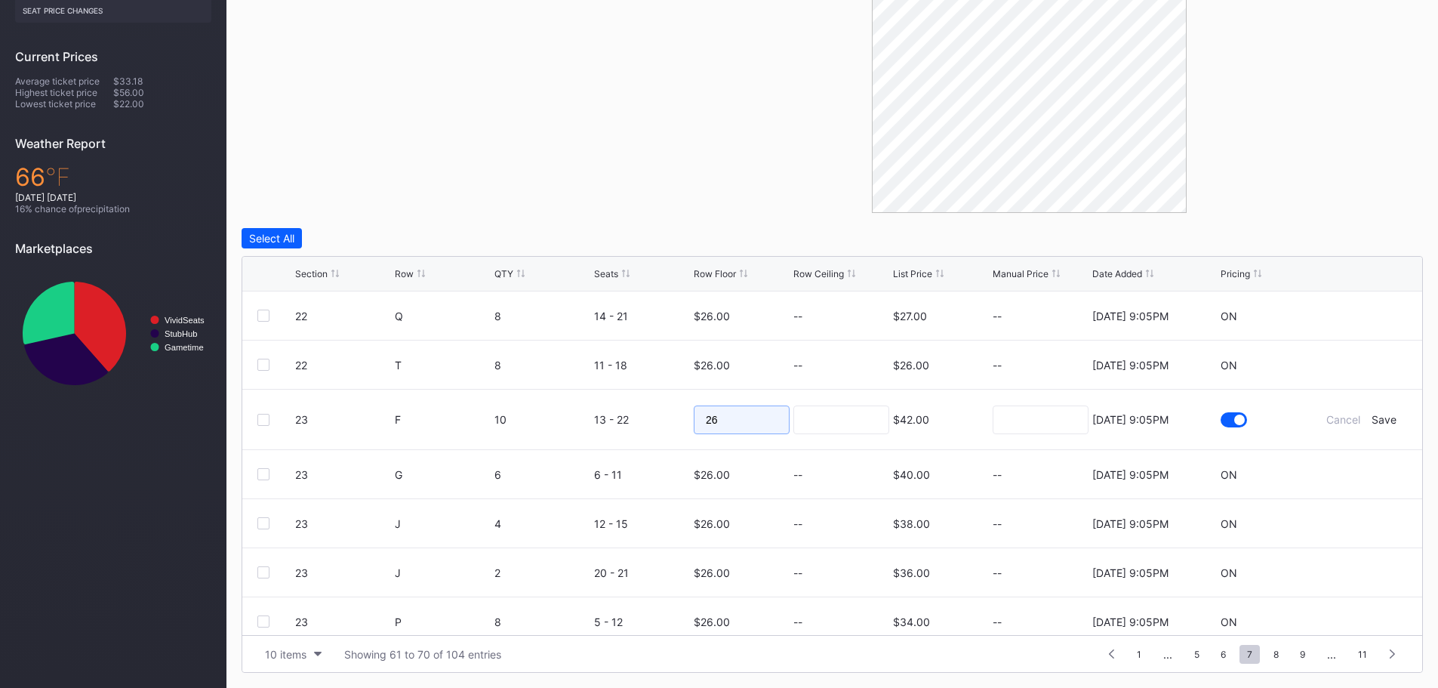
drag, startPoint x: 731, startPoint y: 421, endPoint x: 687, endPoint y: 414, distance: 44.3
click at [687, 414] on form "23 F 10 13 - 22 26 $42.00 8/15/2025 9:05PM Cancel Save" at bounding box center [851, 419] width 1112 height 60
type input "40"
click at [1371, 423] on div "Save" at bounding box center [1383, 419] width 25 height 13
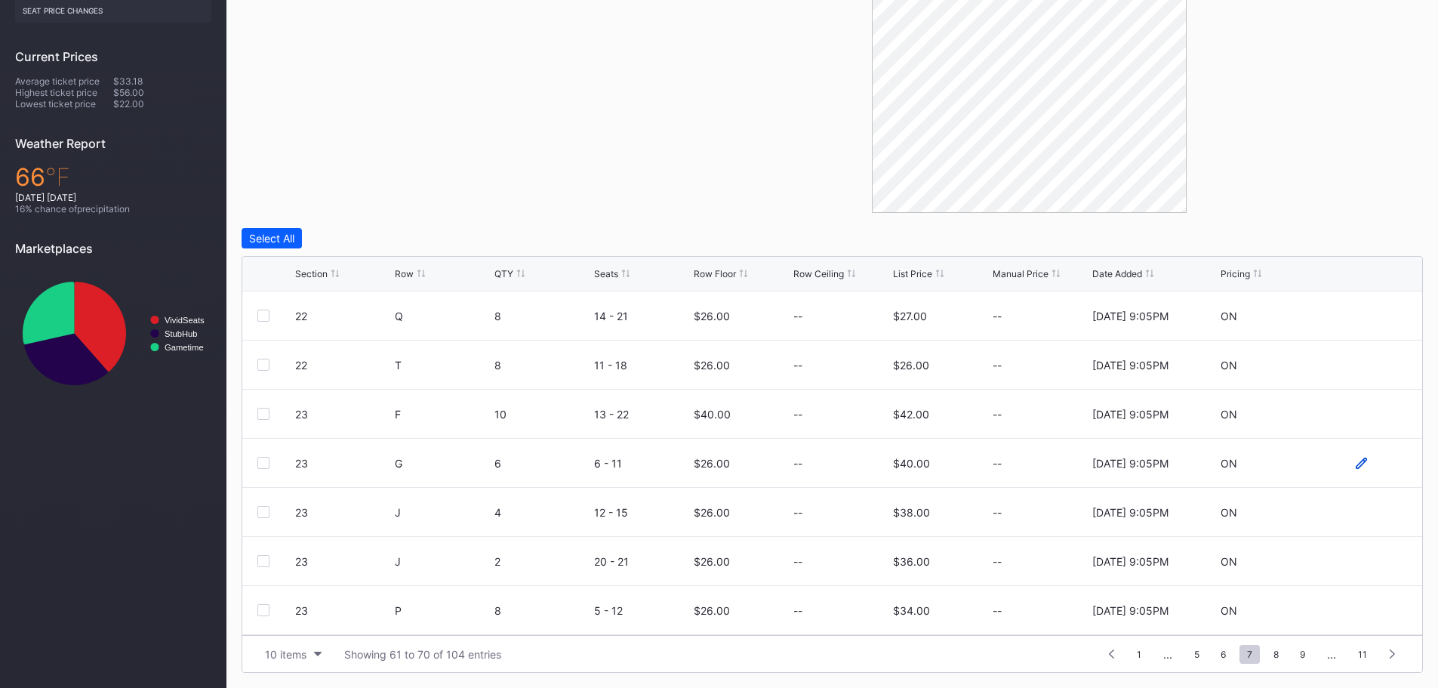
click at [1355, 460] on icon at bounding box center [1360, 462] width 11 height 11
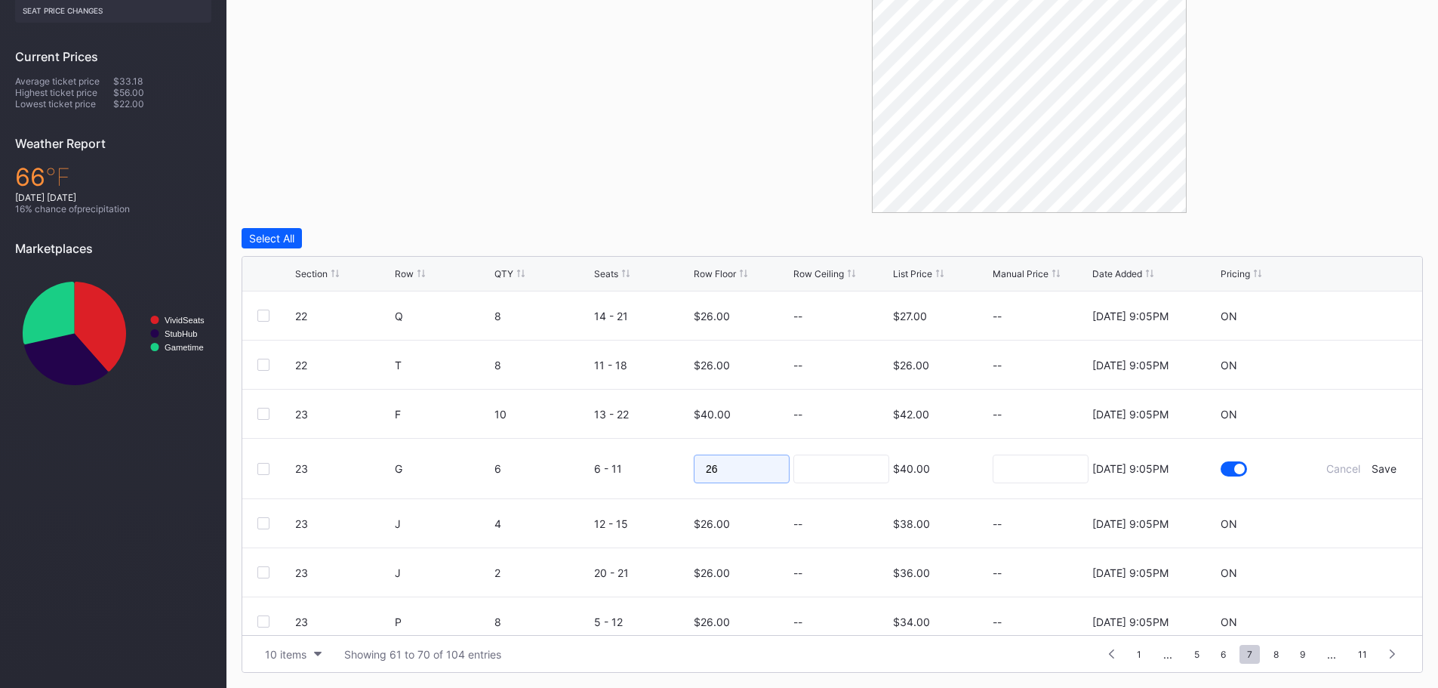
drag, startPoint x: 731, startPoint y: 475, endPoint x: 657, endPoint y: 472, distance: 74.8
click at [657, 472] on form "23 G 6 6 - 11 26 $40.00 8/15/2025 9:05PM Cancel Save" at bounding box center [851, 468] width 1112 height 60
type input "40"
click at [1372, 468] on div "Save" at bounding box center [1383, 468] width 25 height 13
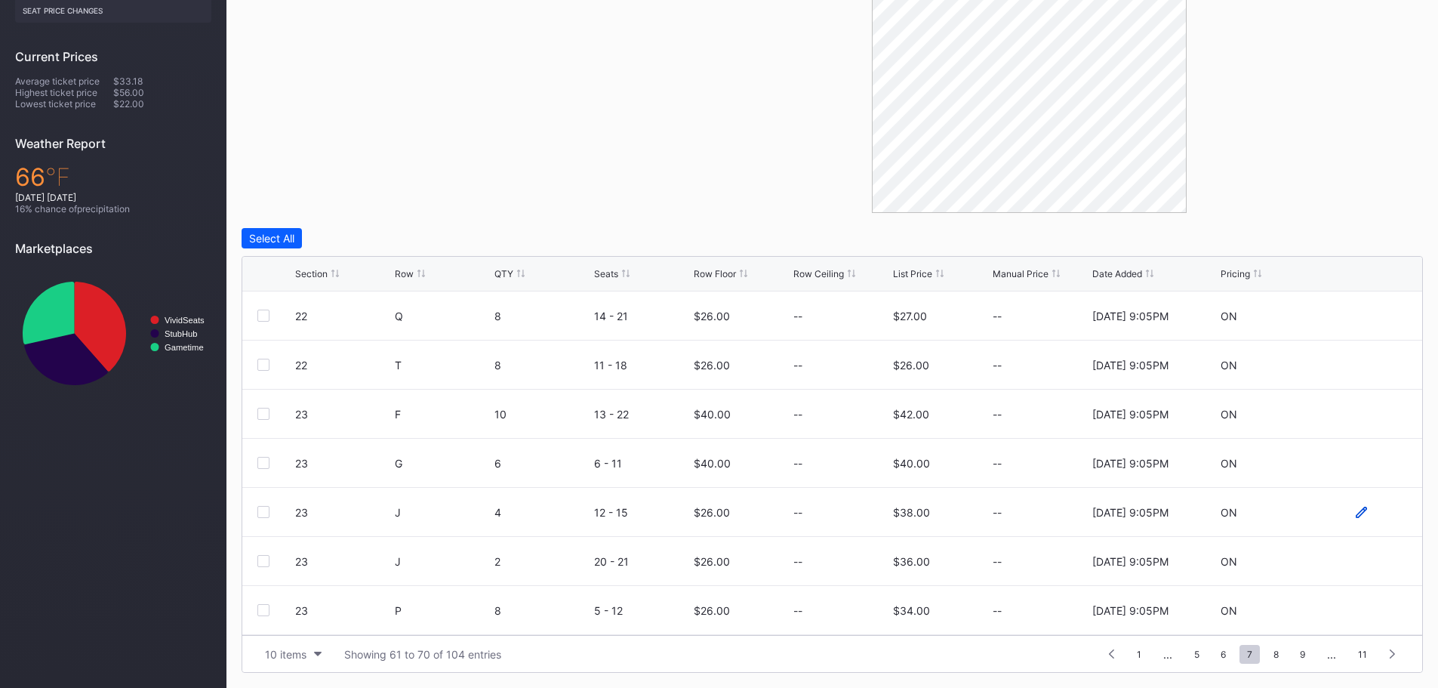
click at [1355, 509] on icon at bounding box center [1360, 511] width 11 height 11
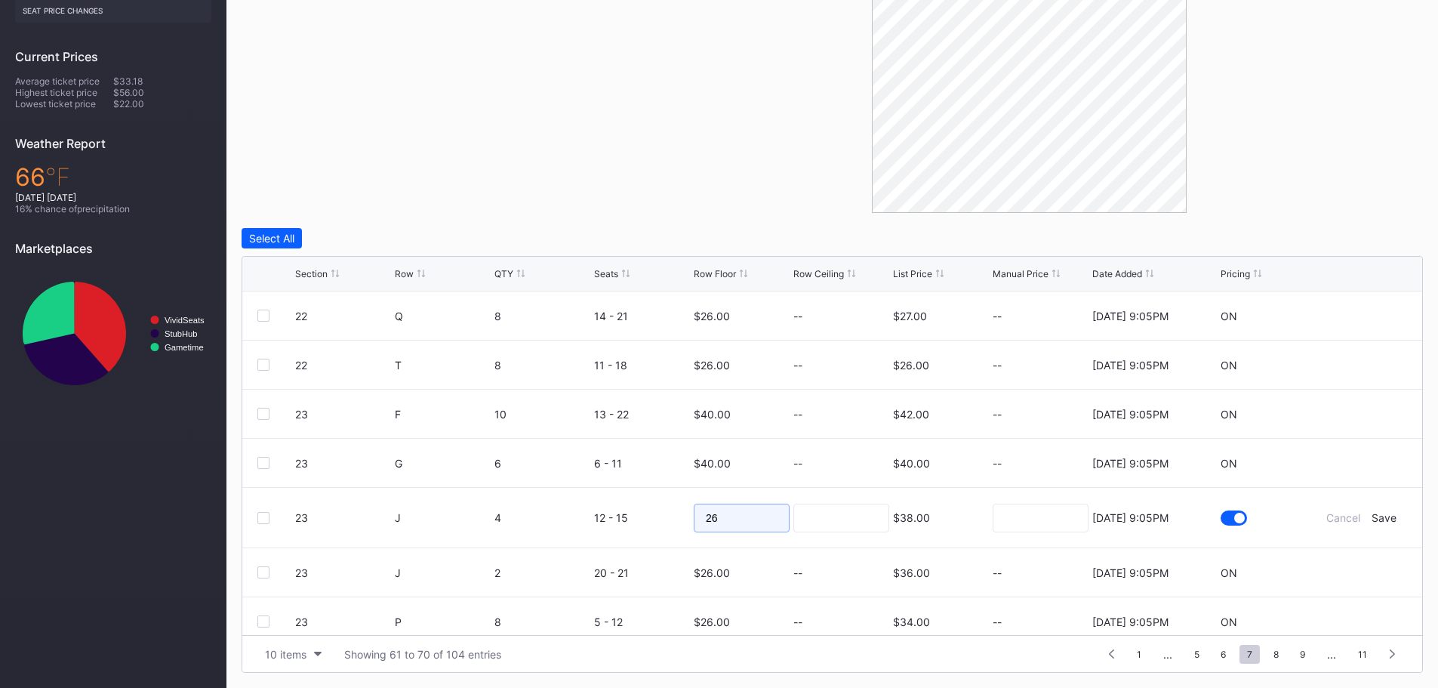
drag, startPoint x: 746, startPoint y: 518, endPoint x: 692, endPoint y: 518, distance: 54.3
click at [694, 518] on input "26" at bounding box center [742, 517] width 96 height 29
type input "40"
click at [1371, 518] on div "Save" at bounding box center [1383, 517] width 25 height 13
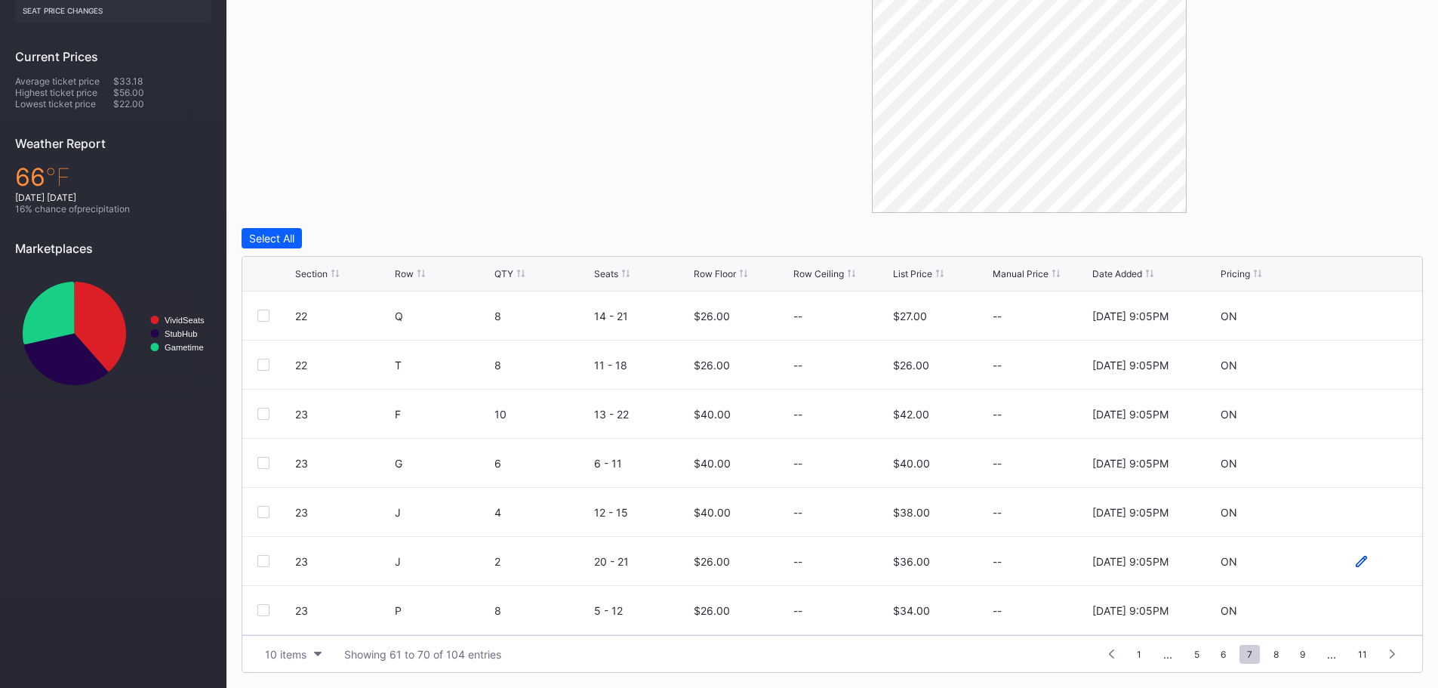
click at [1355, 561] on icon at bounding box center [1360, 560] width 11 height 11
drag, startPoint x: 743, startPoint y: 563, endPoint x: 678, endPoint y: 567, distance: 65.0
click at [678, 567] on form "23 J 2 20 - 21 26 $36.00 8/15/2025 9:05PM Cancel Save" at bounding box center [851, 567] width 1112 height 60
type input "40"
click at [1375, 568] on div "Save" at bounding box center [1383, 566] width 25 height 13
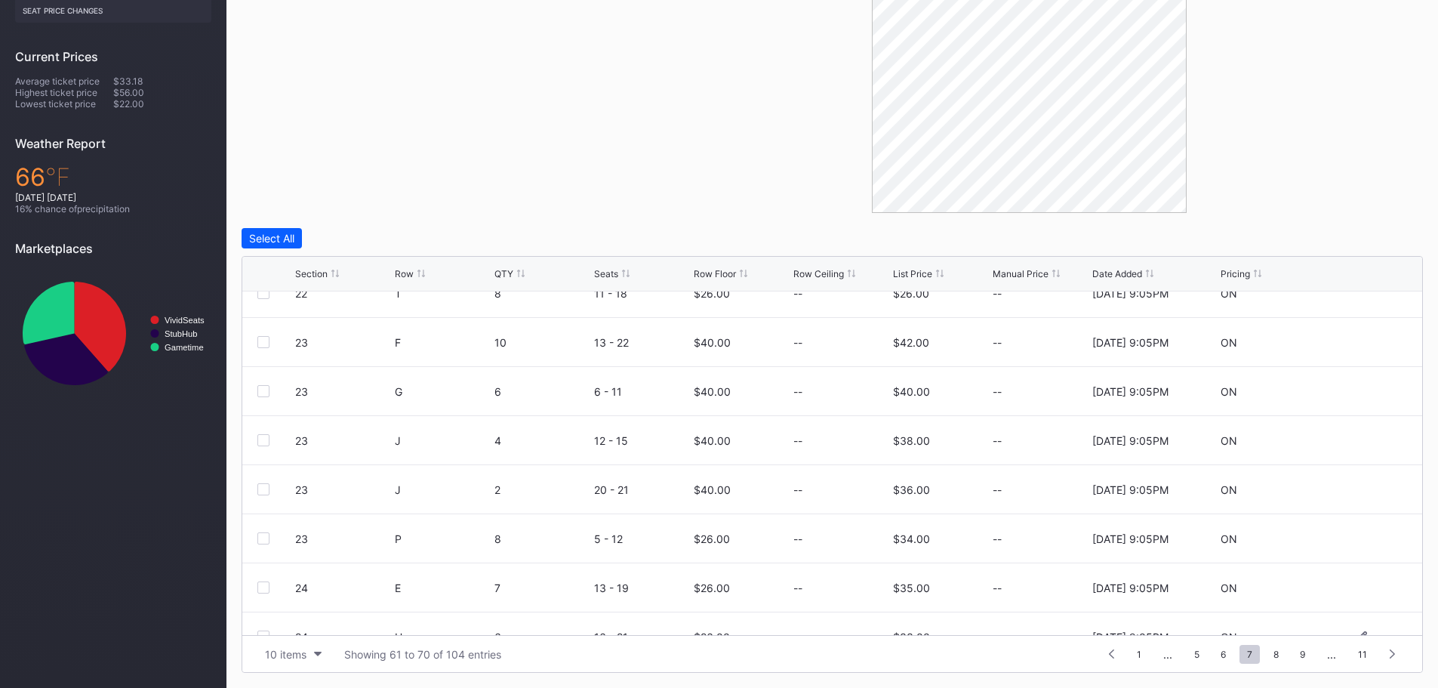
scroll to position [147, 0]
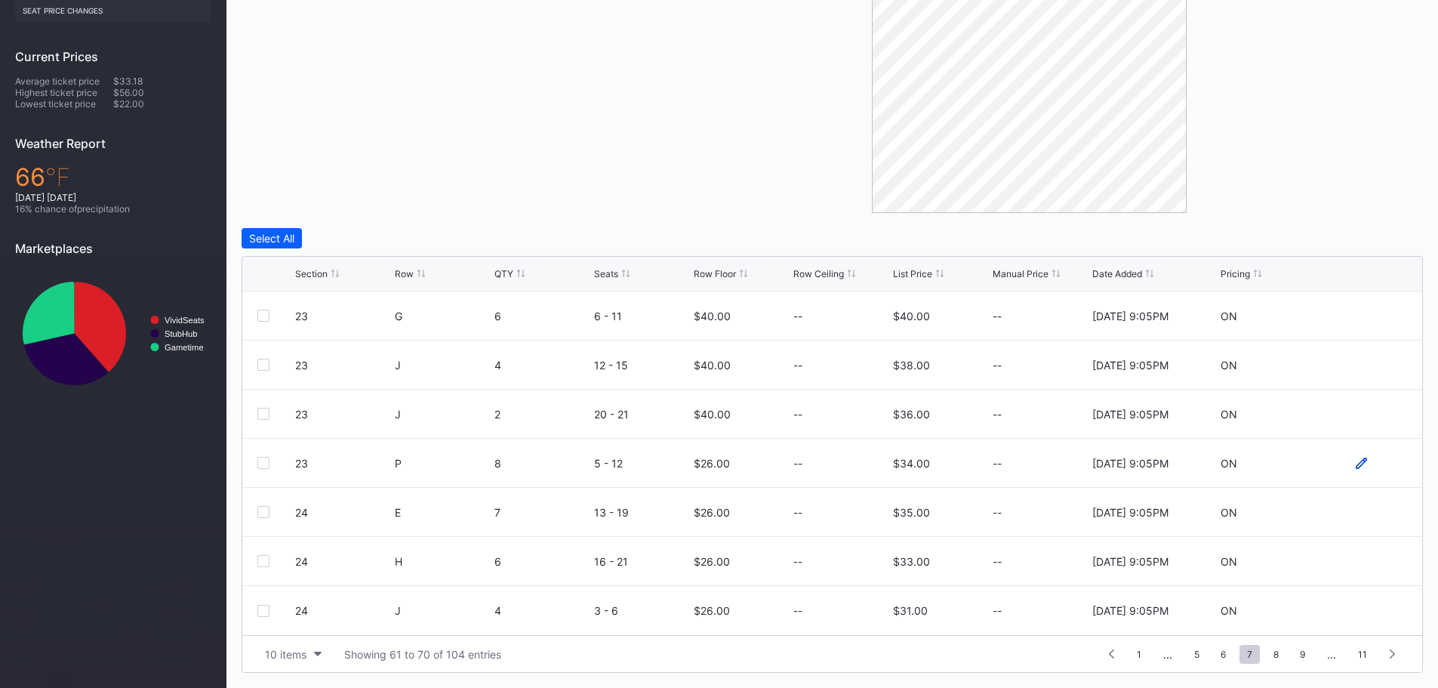
click at [1355, 465] on icon at bounding box center [1360, 462] width 11 height 11
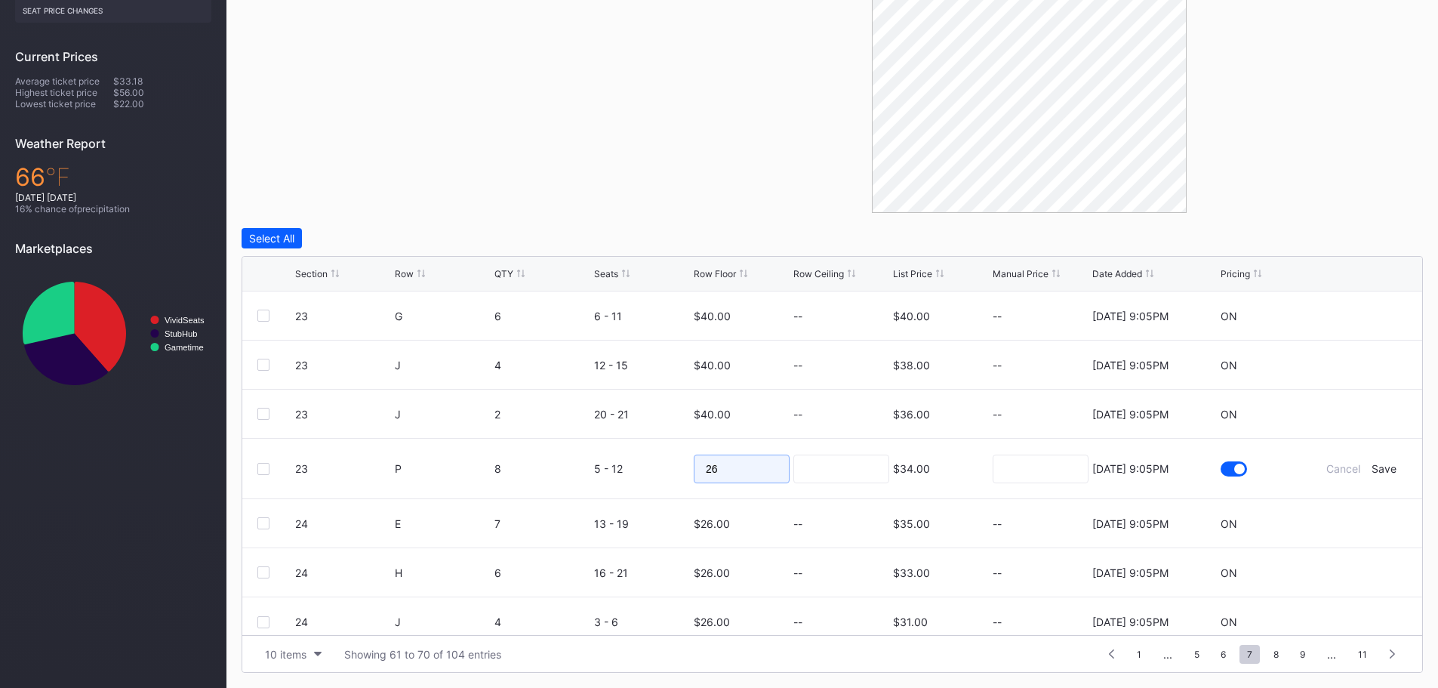
drag, startPoint x: 728, startPoint y: 469, endPoint x: 686, endPoint y: 465, distance: 41.7
click at [686, 465] on form "23 P 8 5 - 12 26 $34.00 8/15/2025 9:05PM Cancel Save" at bounding box center [851, 468] width 1112 height 60
type input "35"
click at [1371, 465] on div "Save" at bounding box center [1383, 468] width 25 height 13
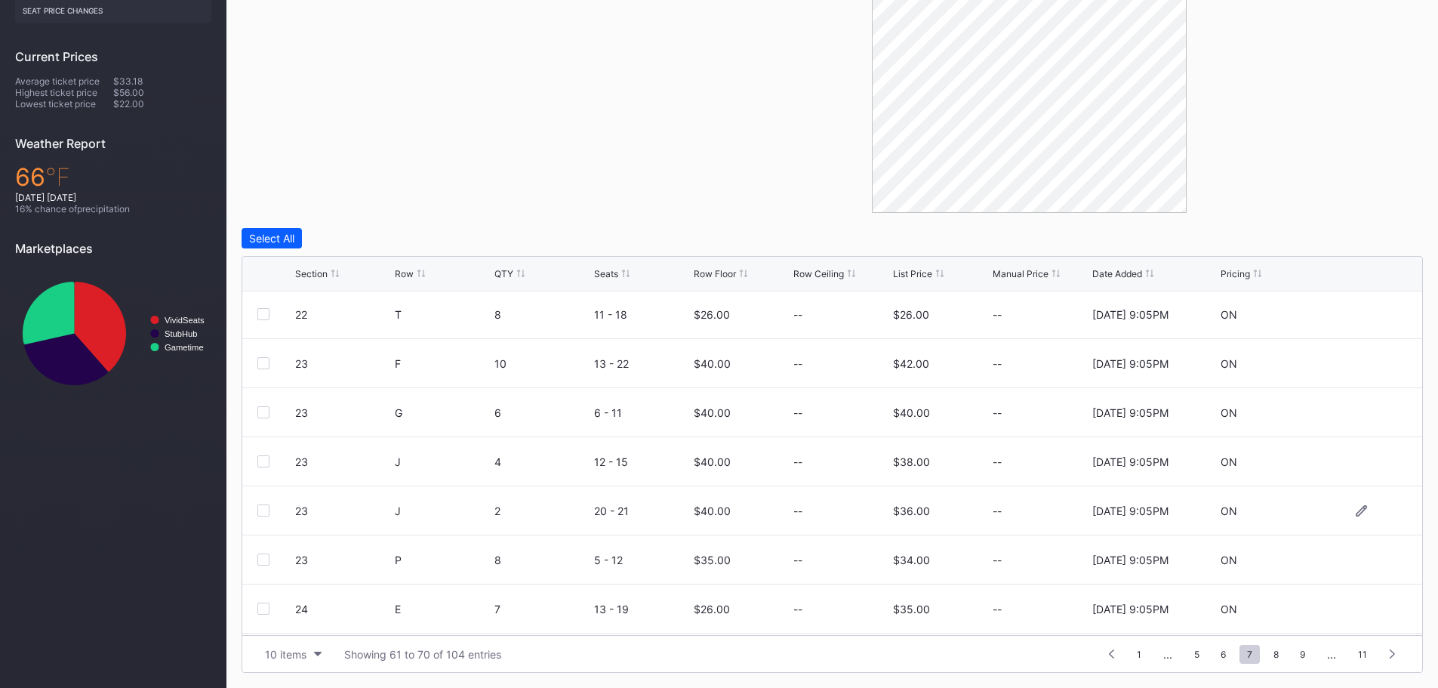
scroll to position [75, 0]
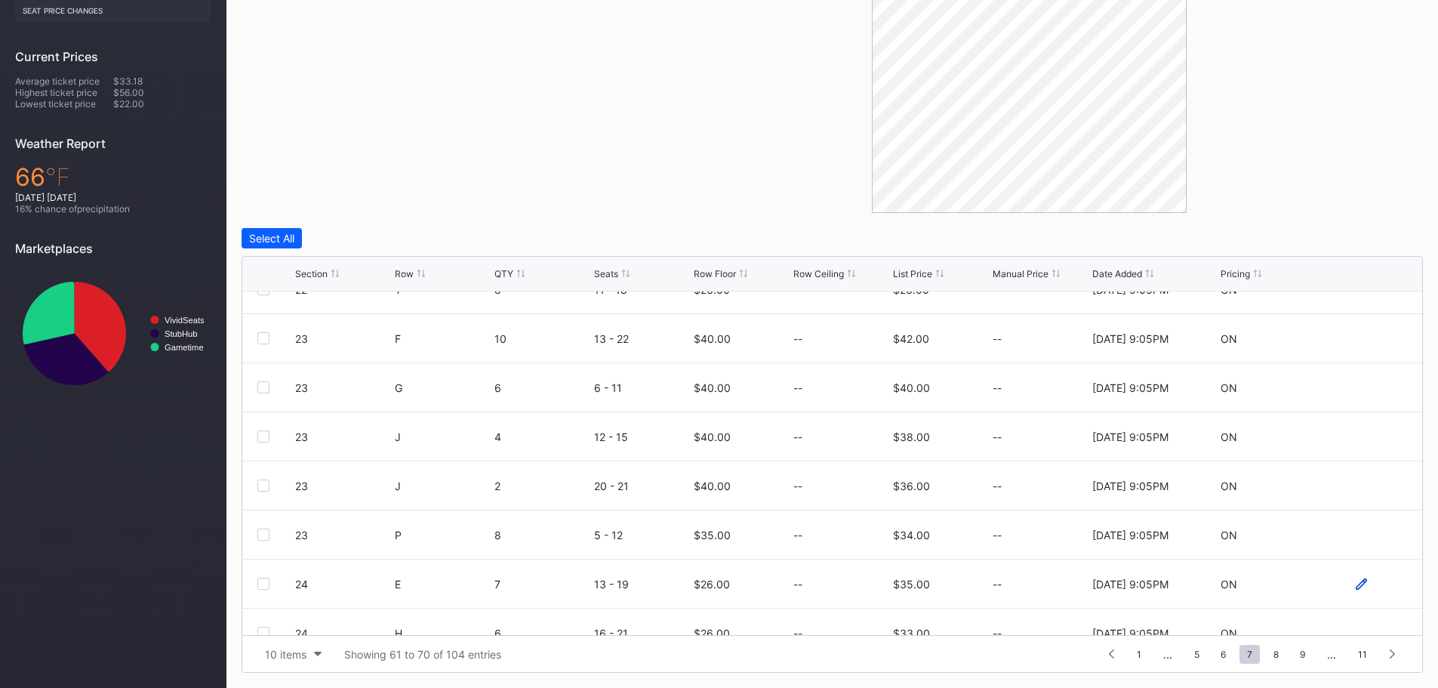
click at [1355, 586] on icon at bounding box center [1360, 583] width 11 height 11
drag, startPoint x: 709, startPoint y: 592, endPoint x: 696, endPoint y: 592, distance: 13.6
click at [696, 592] on input "26" at bounding box center [742, 589] width 96 height 29
type input "45"
click at [1377, 591] on div "Save" at bounding box center [1383, 589] width 25 height 13
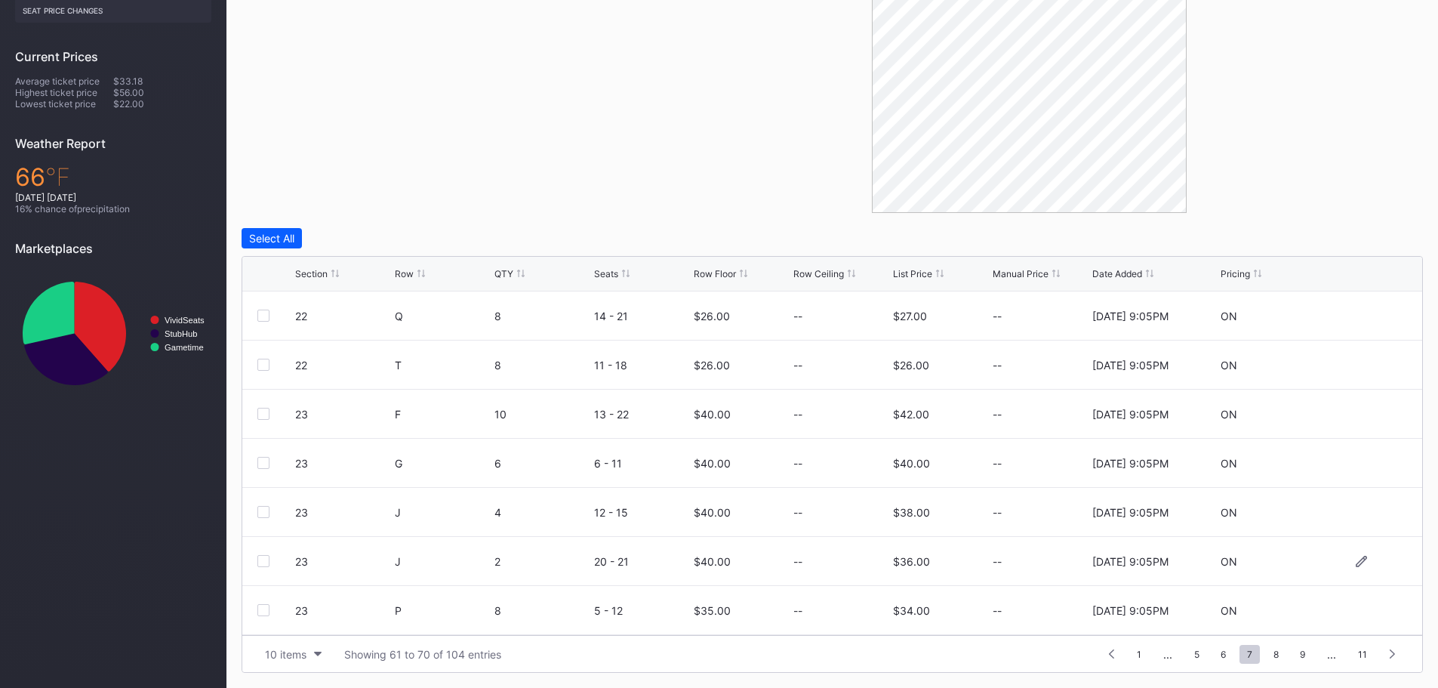
scroll to position [147, 0]
click at [1355, 561] on icon at bounding box center [1360, 560] width 11 height 11
drag, startPoint x: 731, startPoint y: 572, endPoint x: 688, endPoint y: 569, distance: 43.1
click at [688, 569] on form "24 H 6 16 - 21 26 $33.00 8/15/2025 9:05PM Cancel Save" at bounding box center [851, 567] width 1112 height 60
type input "40"
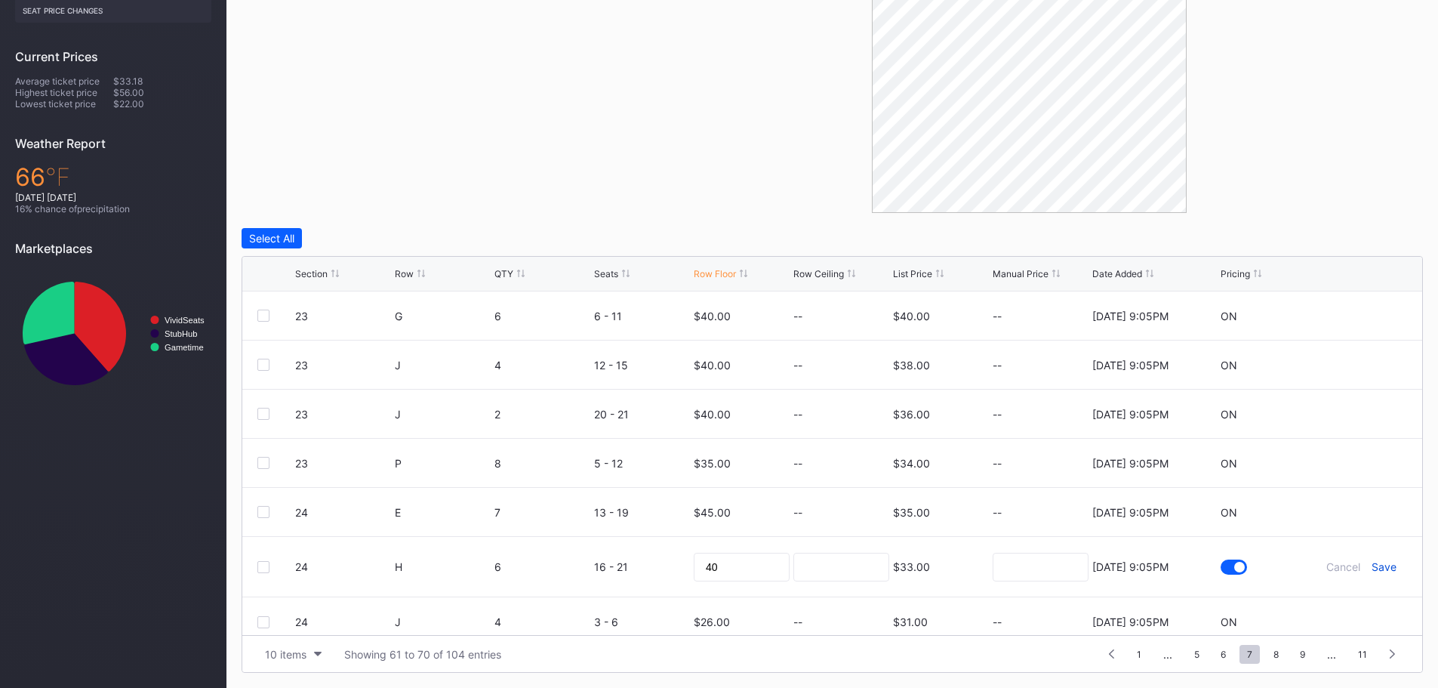
click at [1371, 565] on div "Save" at bounding box center [1383, 566] width 25 height 13
click at [1355, 610] on icon at bounding box center [1360, 609] width 11 height 11
click at [683, 614] on form "24 J 4 3 - 6 26 $31.00 8/15/2025 9:05PM Cancel Save" at bounding box center [851, 616] width 1112 height 60
type input "35"
click at [1374, 615] on div "Save" at bounding box center [1383, 616] width 25 height 13
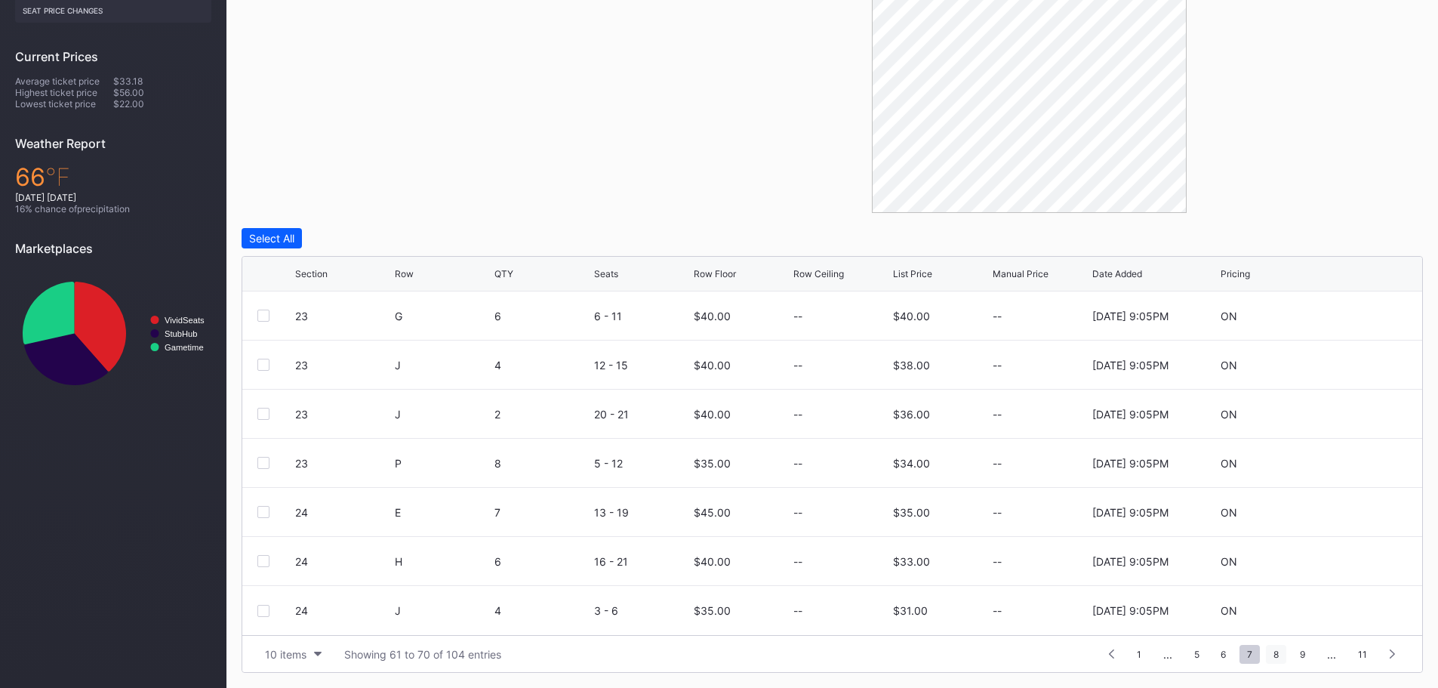
click at [1276, 654] on span "8" at bounding box center [1276, 653] width 20 height 19
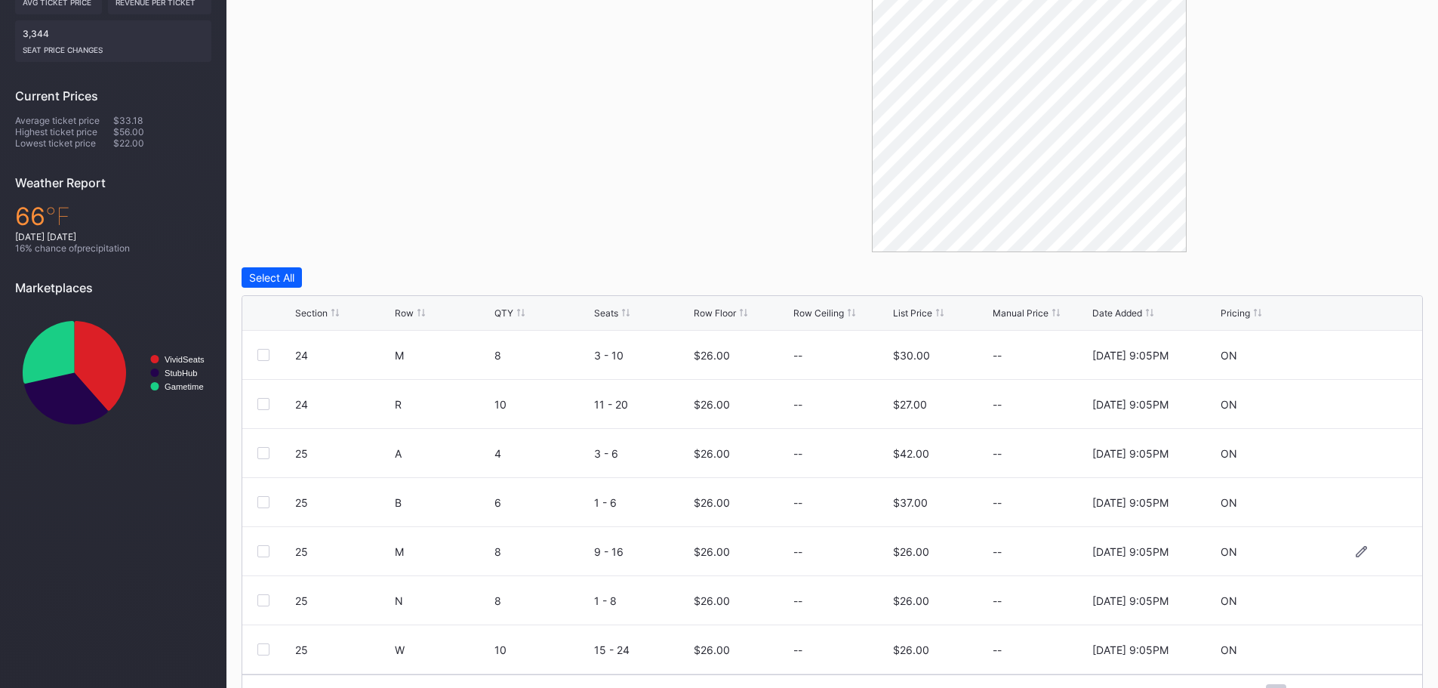
scroll to position [354, 0]
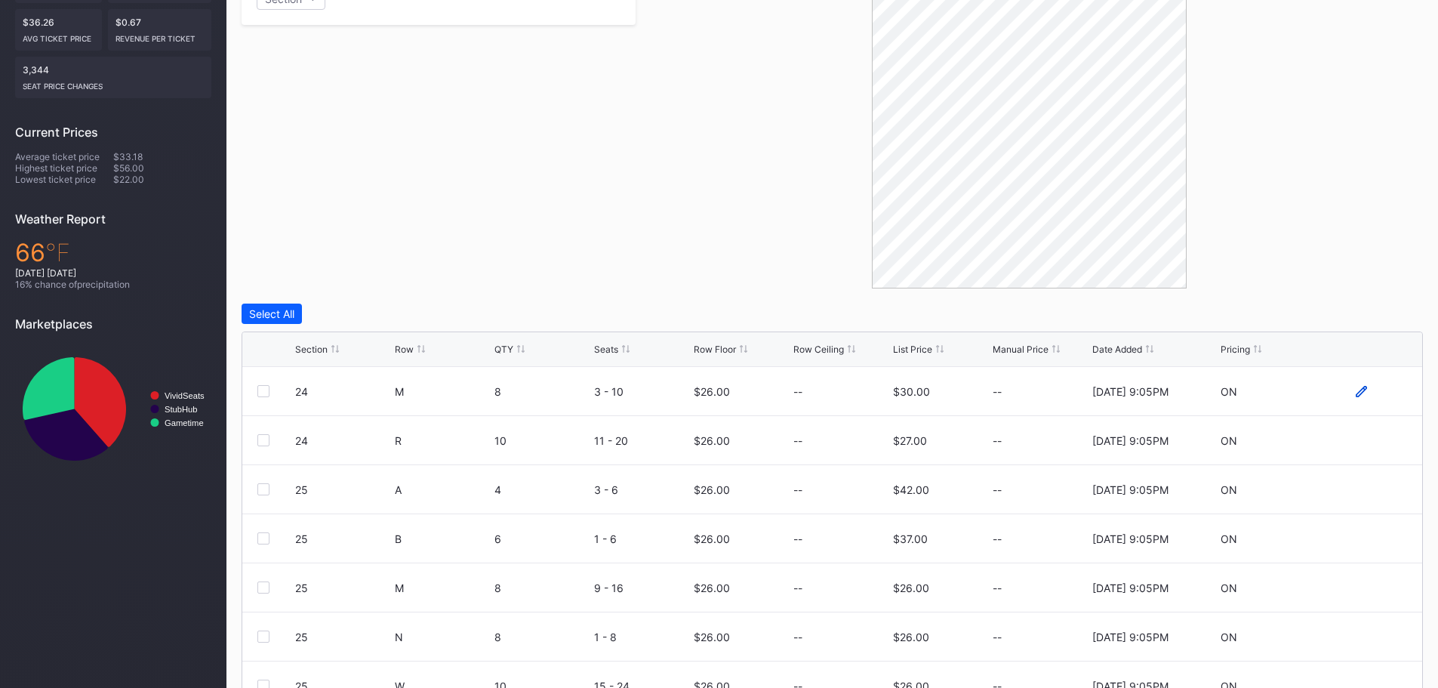
click at [1355, 392] on icon at bounding box center [1360, 391] width 11 height 11
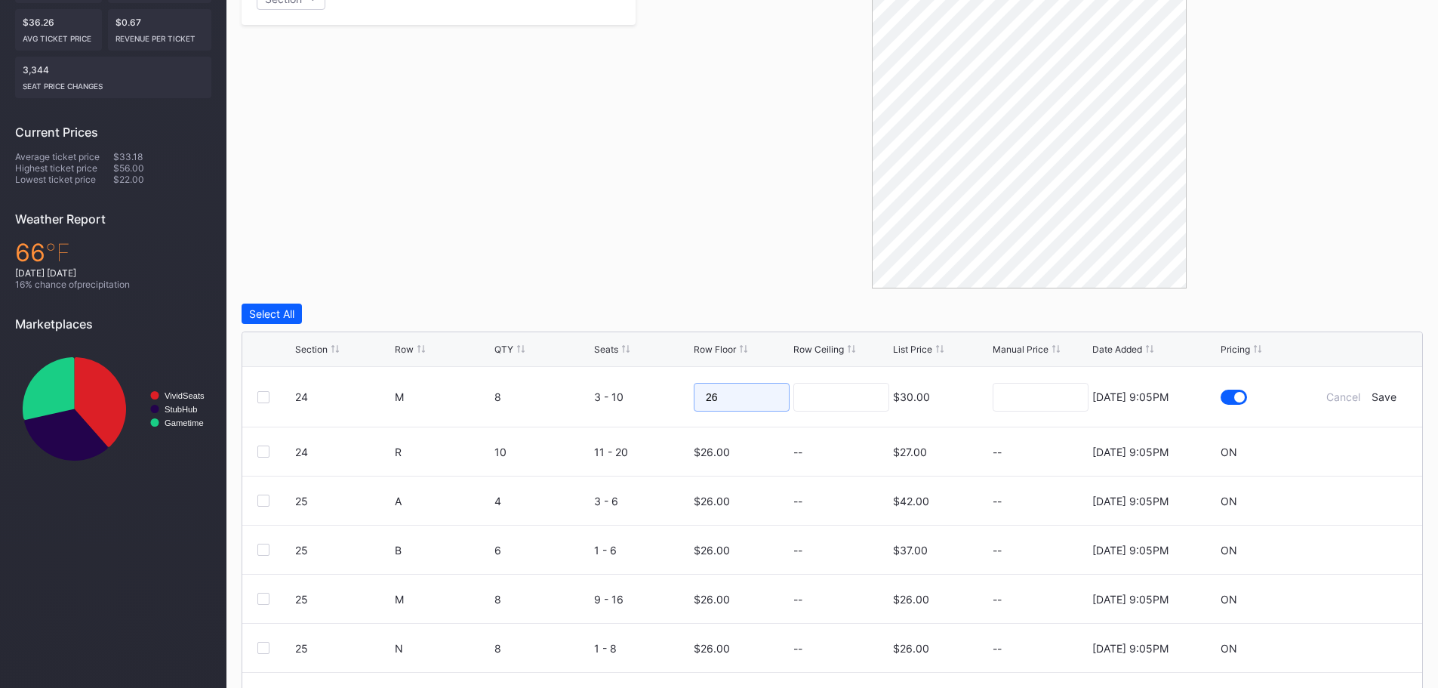
drag, startPoint x: 729, startPoint y: 392, endPoint x: 672, endPoint y: 392, distance: 56.6
click at [672, 392] on form "24 M 8 3 - 10 26 $30.00 8/15/2025 9:05PM Cancel Save" at bounding box center [851, 397] width 1112 height 60
drag, startPoint x: 742, startPoint y: 394, endPoint x: 636, endPoint y: 392, distance: 105.7
click at [636, 392] on form "24 M 8 3 - 10 30 $30.00 8/15/2025 9:05PM Cancel Save" at bounding box center [851, 397] width 1112 height 60
type input "35"
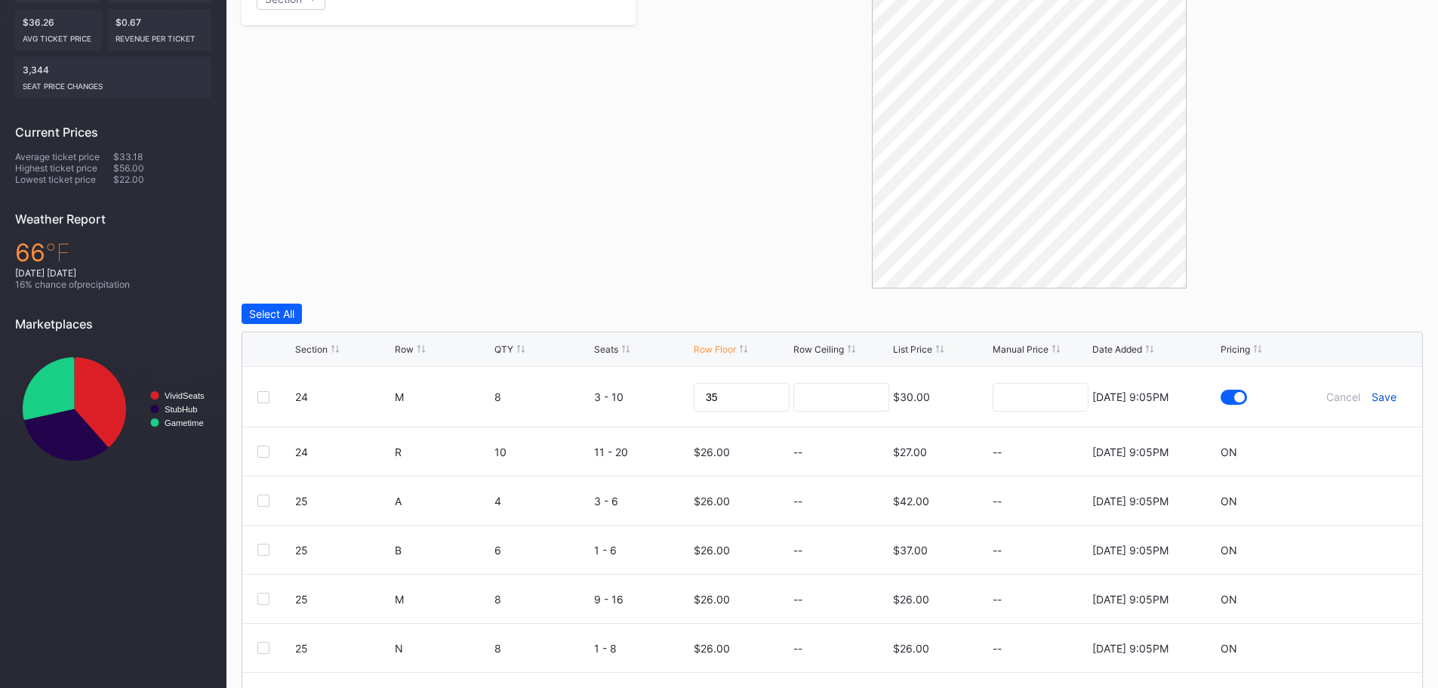
click at [1379, 395] on div "Save" at bounding box center [1383, 396] width 25 height 13
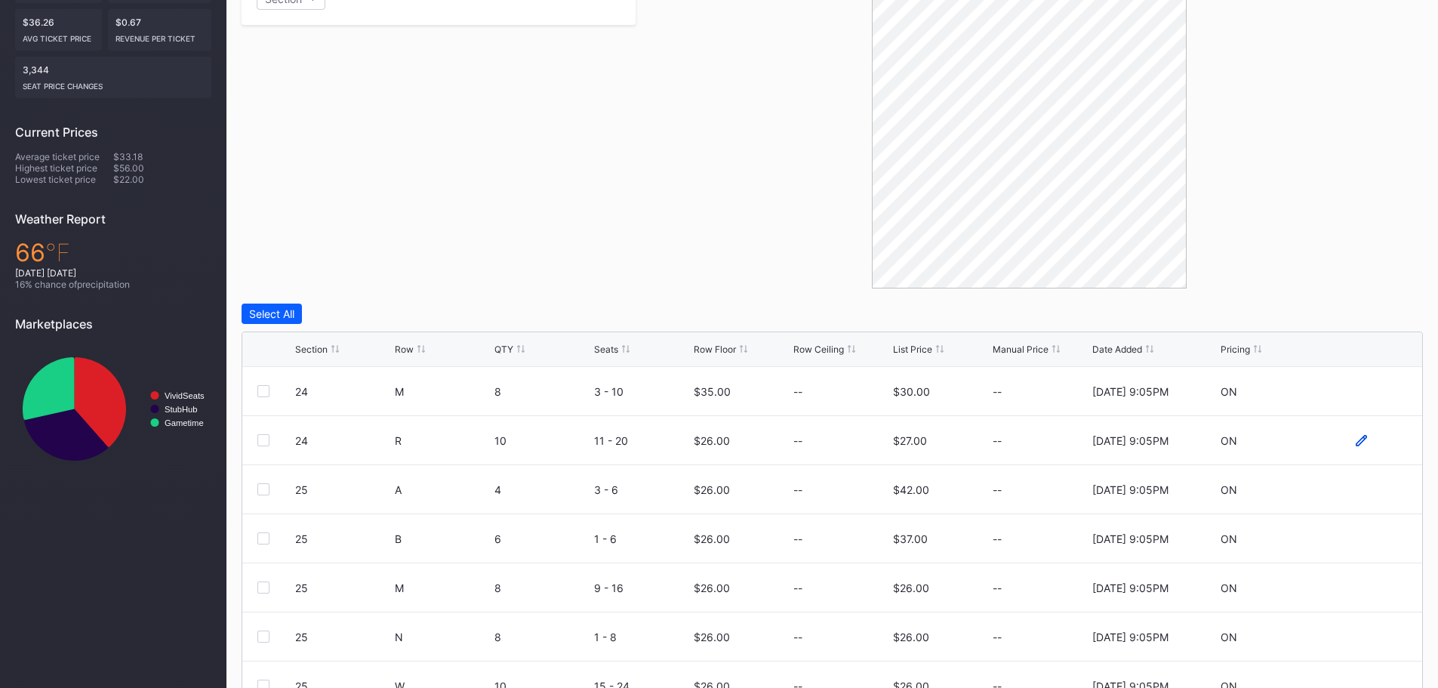
click at [1355, 438] on icon at bounding box center [1360, 440] width 11 height 11
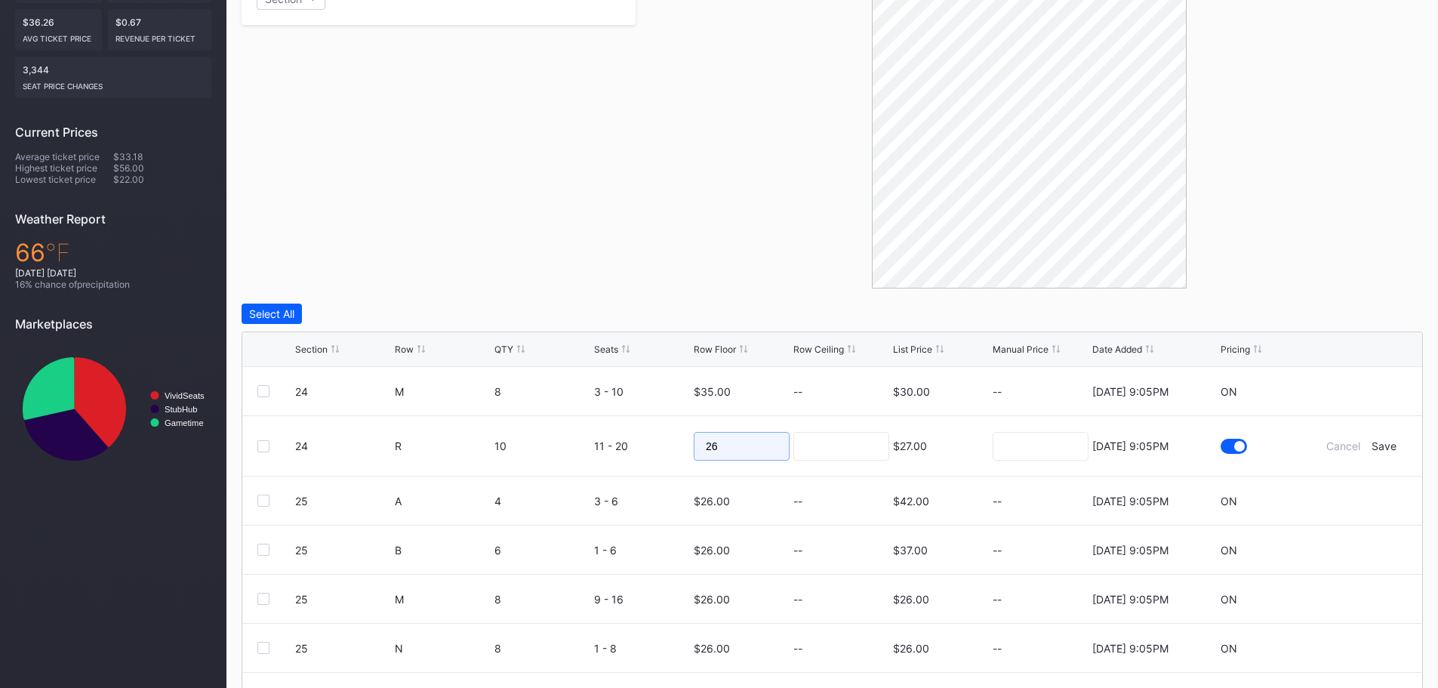
drag, startPoint x: 723, startPoint y: 448, endPoint x: 681, endPoint y: 448, distance: 41.5
click at [681, 448] on form "24 R 10 11 - 20 26 $27.00 8/15/2025 9:05PM Cancel Save" at bounding box center [851, 446] width 1112 height 60
type input "30"
click at [1373, 444] on div "Save" at bounding box center [1383, 445] width 25 height 13
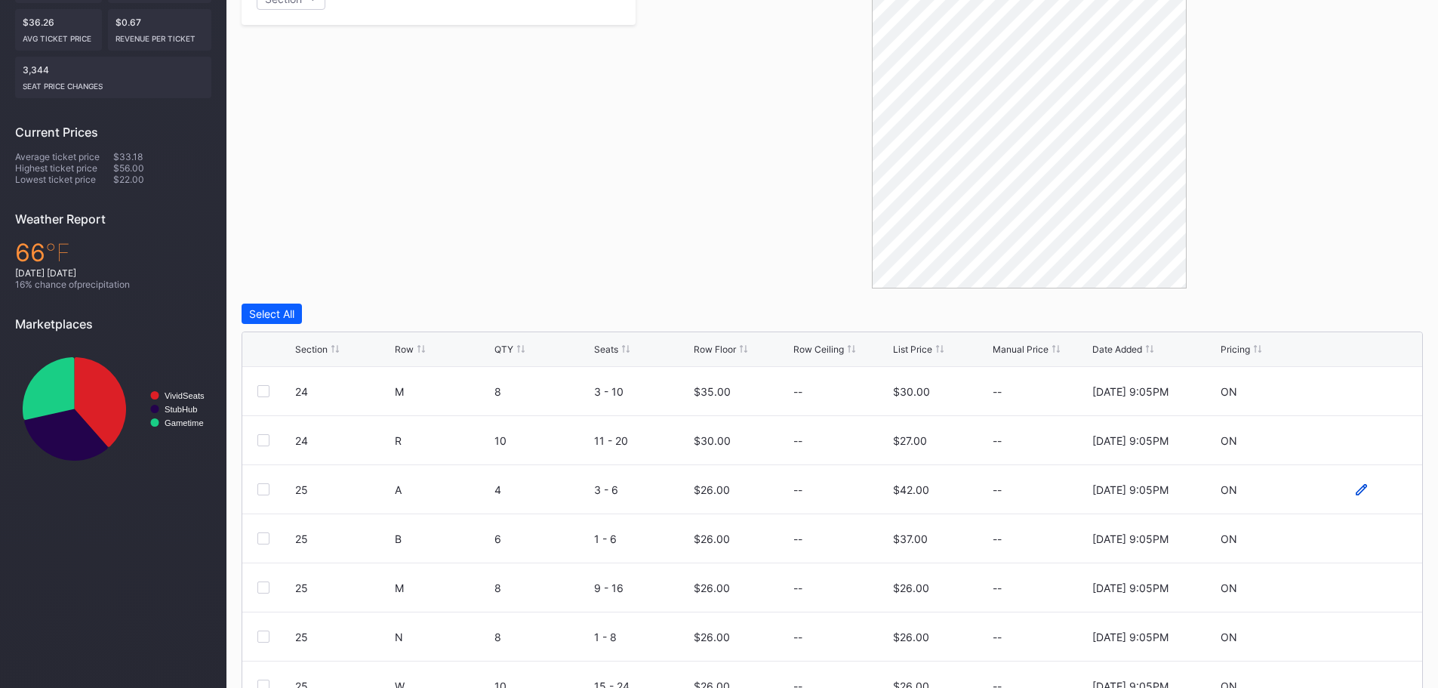
click at [1355, 489] on icon at bounding box center [1360, 489] width 11 height 11
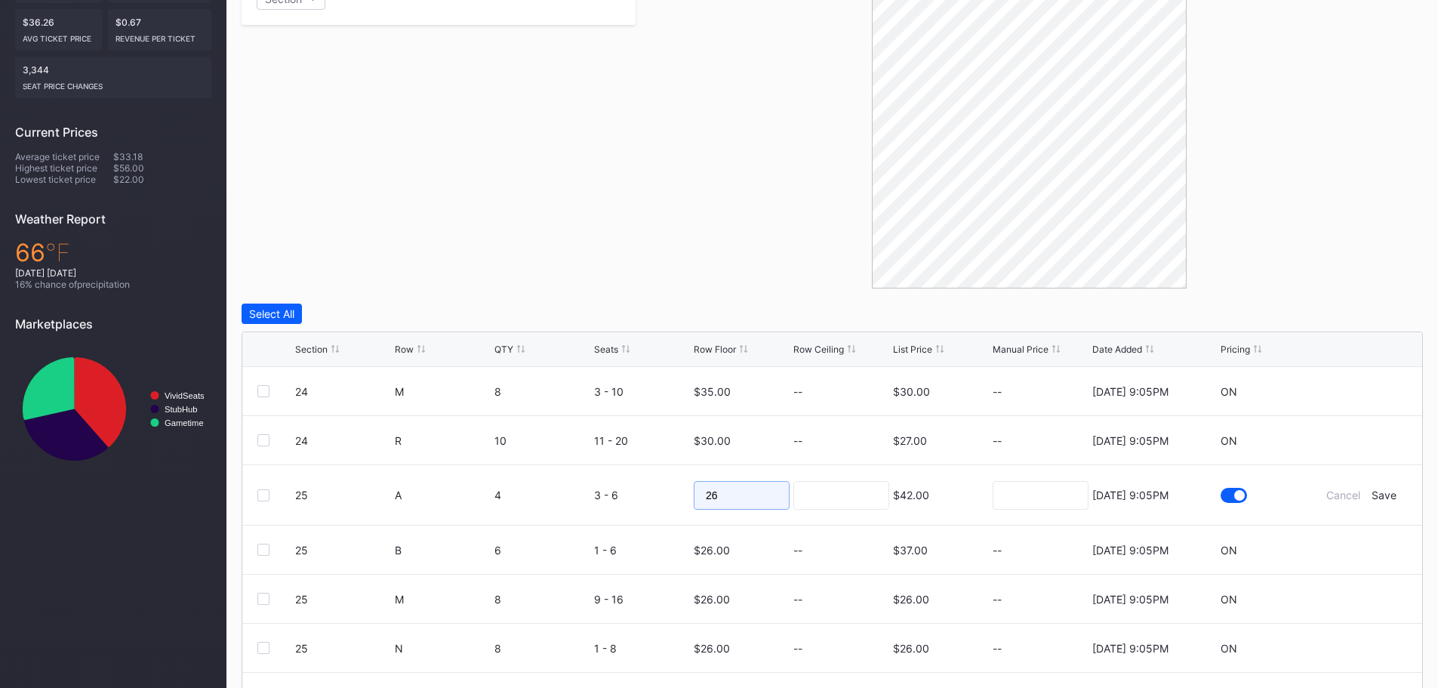
drag, startPoint x: 718, startPoint y: 498, endPoint x: 694, endPoint y: 494, distance: 25.2
click at [694, 494] on input "26" at bounding box center [742, 495] width 96 height 29
type input "40"
click at [1371, 495] on div "Save" at bounding box center [1383, 494] width 25 height 13
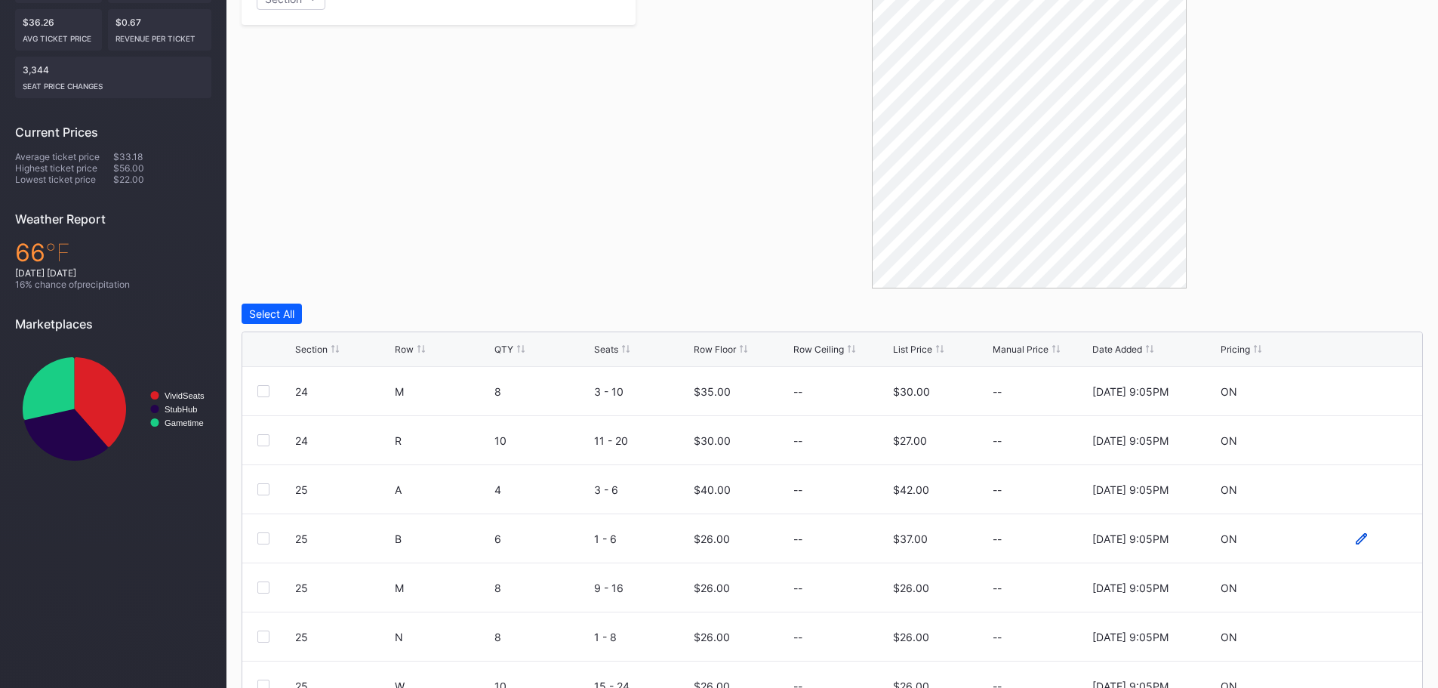
click at [1355, 537] on icon at bounding box center [1360, 538] width 11 height 11
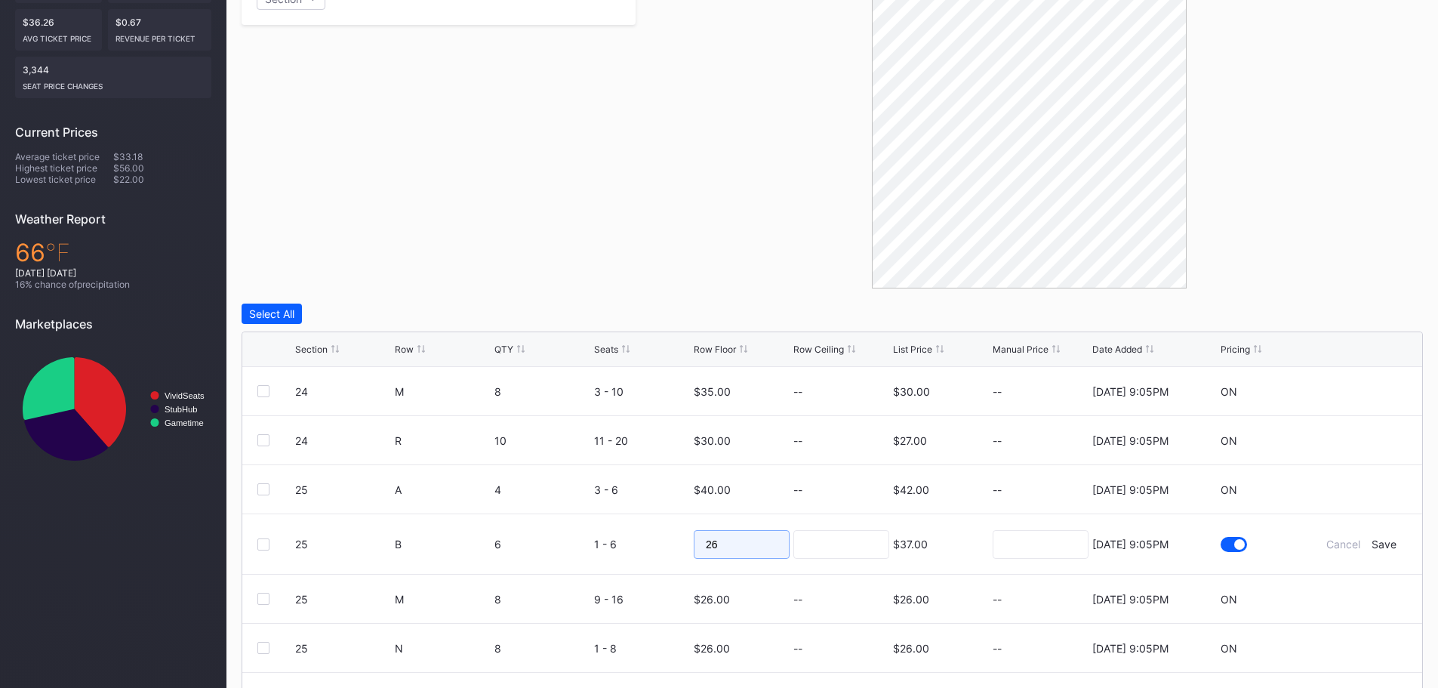
drag, startPoint x: 740, startPoint y: 541, endPoint x: 694, endPoint y: 541, distance: 46.0
click at [694, 541] on input "26" at bounding box center [742, 544] width 96 height 29
type input "38"
click at [1377, 544] on div "Save" at bounding box center [1383, 543] width 25 height 13
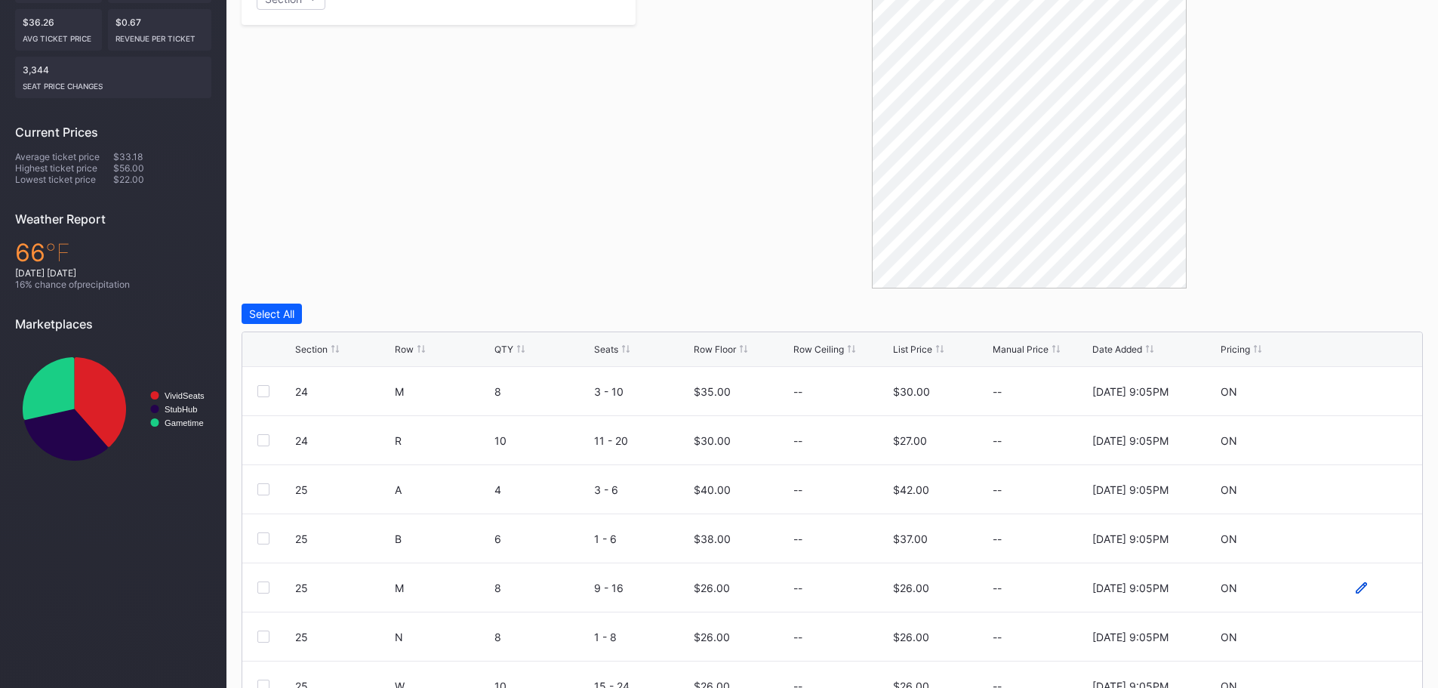
click at [1355, 587] on icon at bounding box center [1360, 587] width 11 height 11
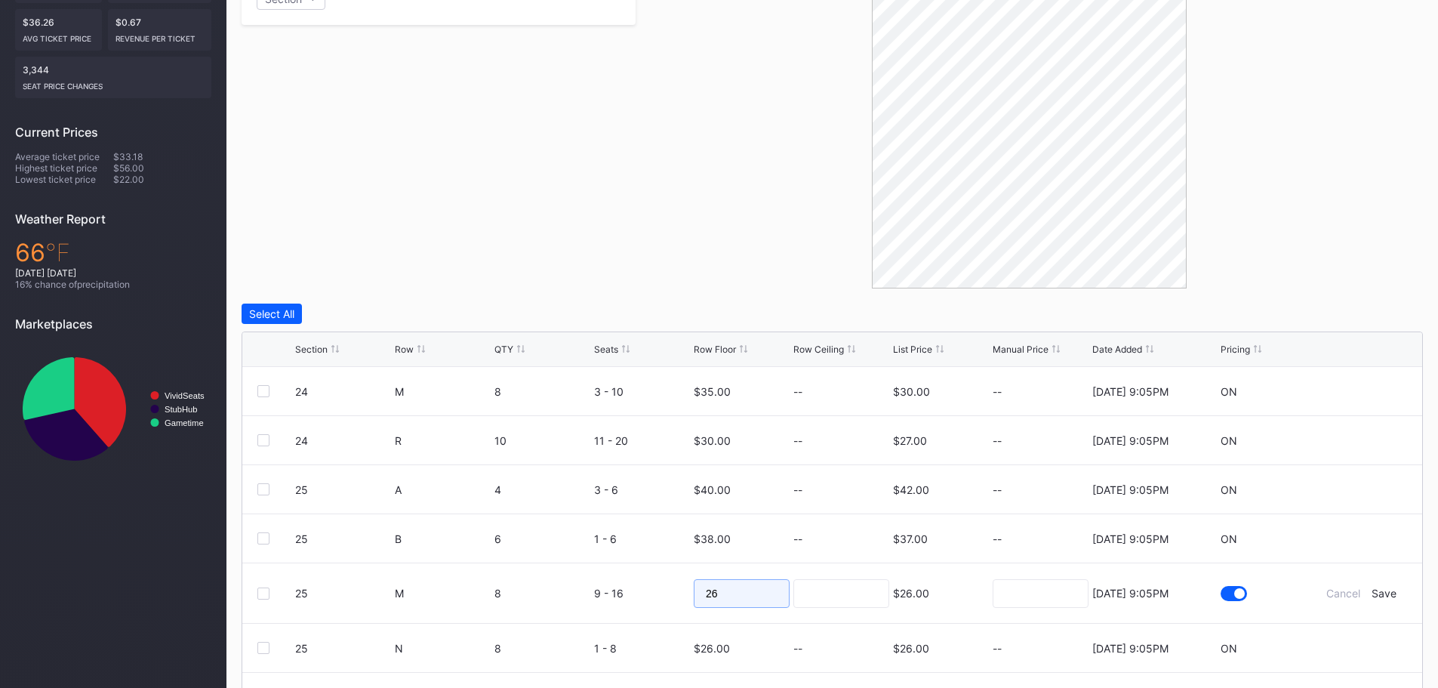
drag, startPoint x: 724, startPoint y: 592, endPoint x: 668, endPoint y: 592, distance: 55.9
click at [668, 592] on form "25 M 8 9 - 16 26 $26.00 8/15/2025 9:05PM Cancel Save" at bounding box center [851, 593] width 1112 height 60
type input "30"
click at [1374, 594] on div "Save" at bounding box center [1383, 592] width 25 height 13
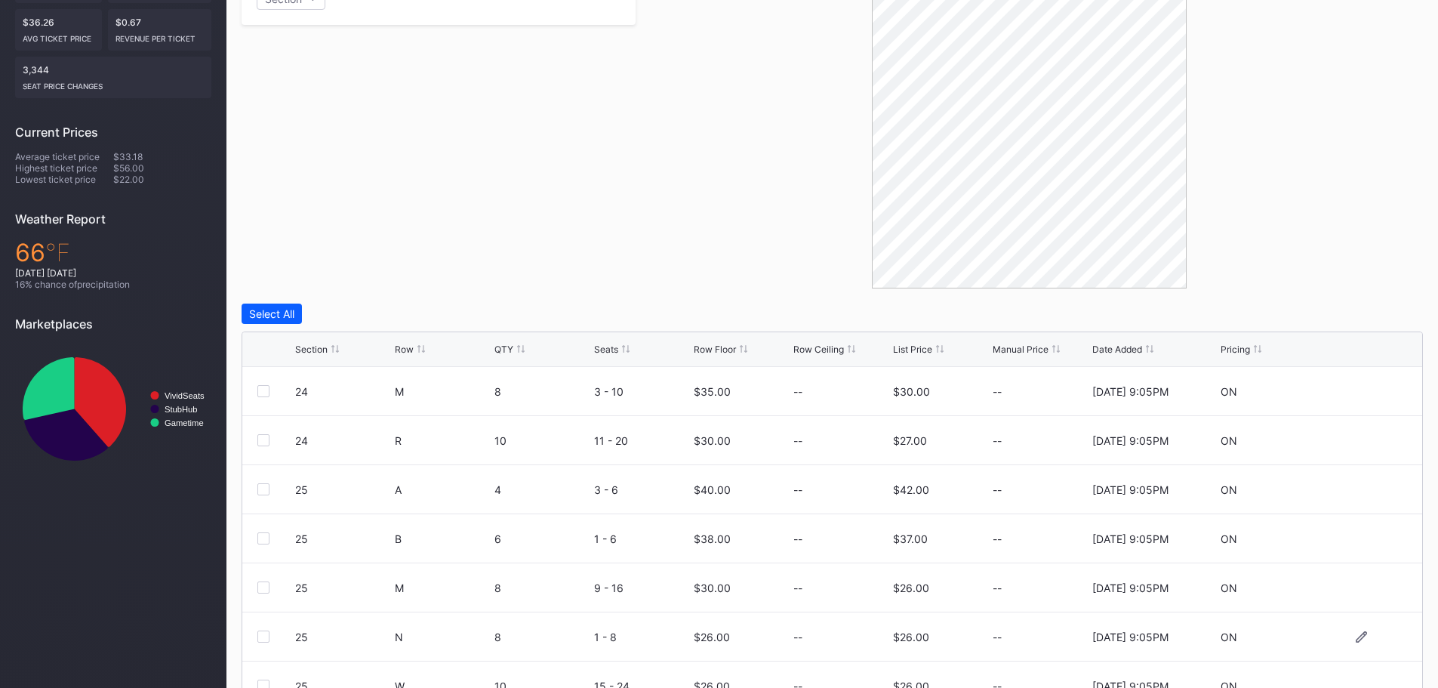
scroll to position [75, 0]
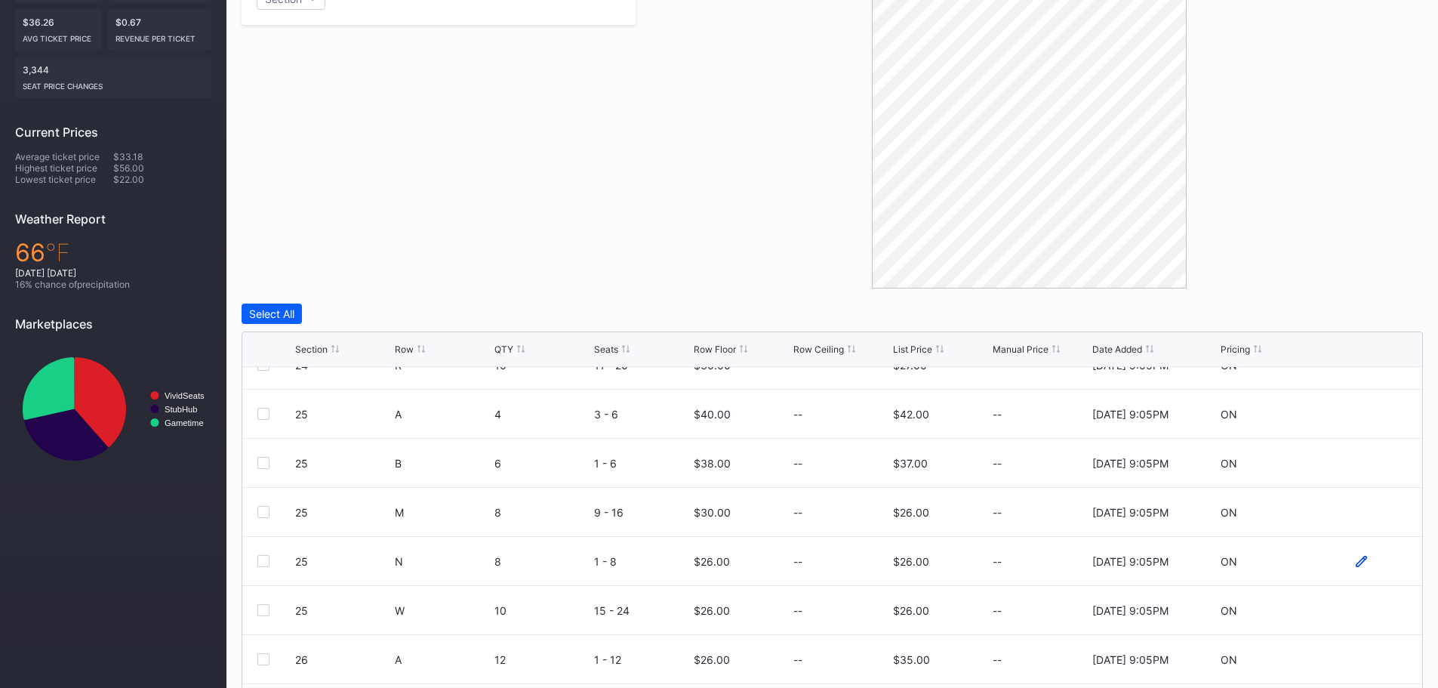
click at [1355, 561] on icon at bounding box center [1360, 560] width 11 height 11
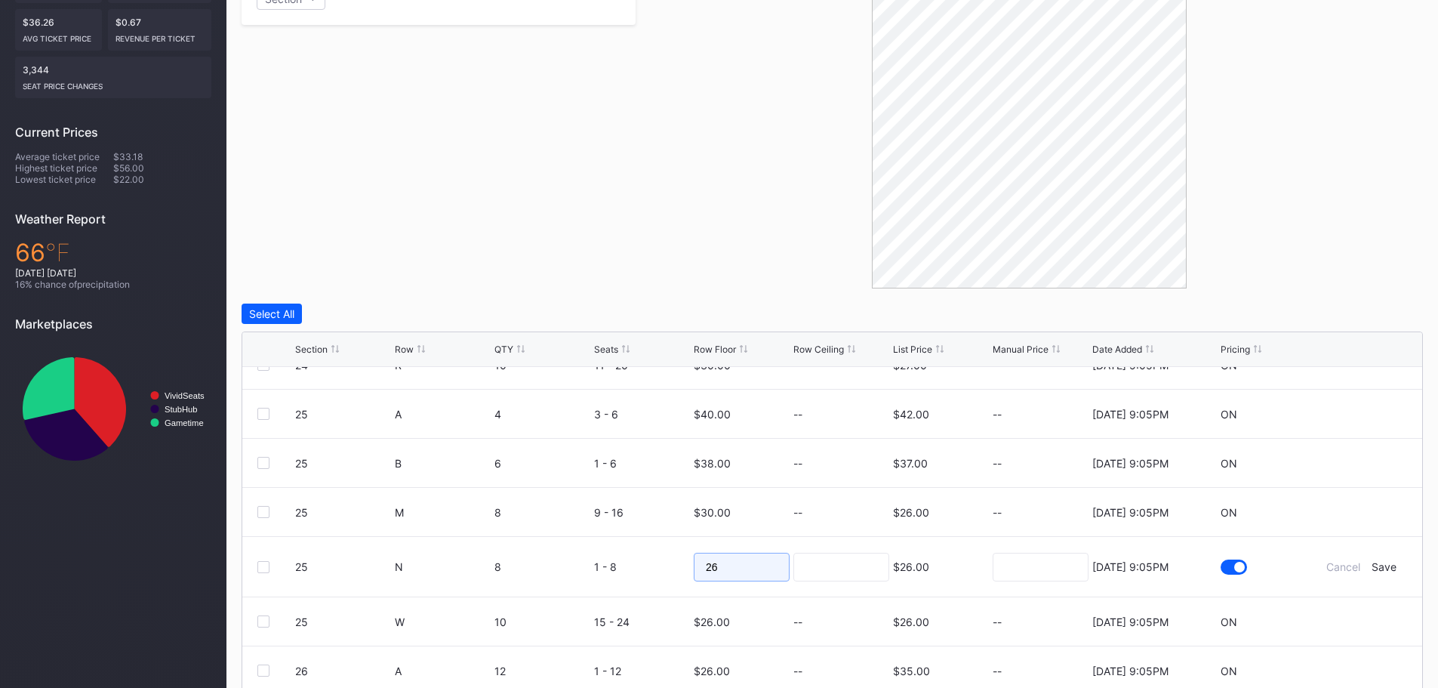
click at [686, 569] on form "25 N 8 1 - 8 26 $26.00 8/15/2025 9:05PM Cancel Save" at bounding box center [851, 567] width 1112 height 60
type input "30"
click at [1371, 568] on div "Save" at bounding box center [1383, 566] width 25 height 13
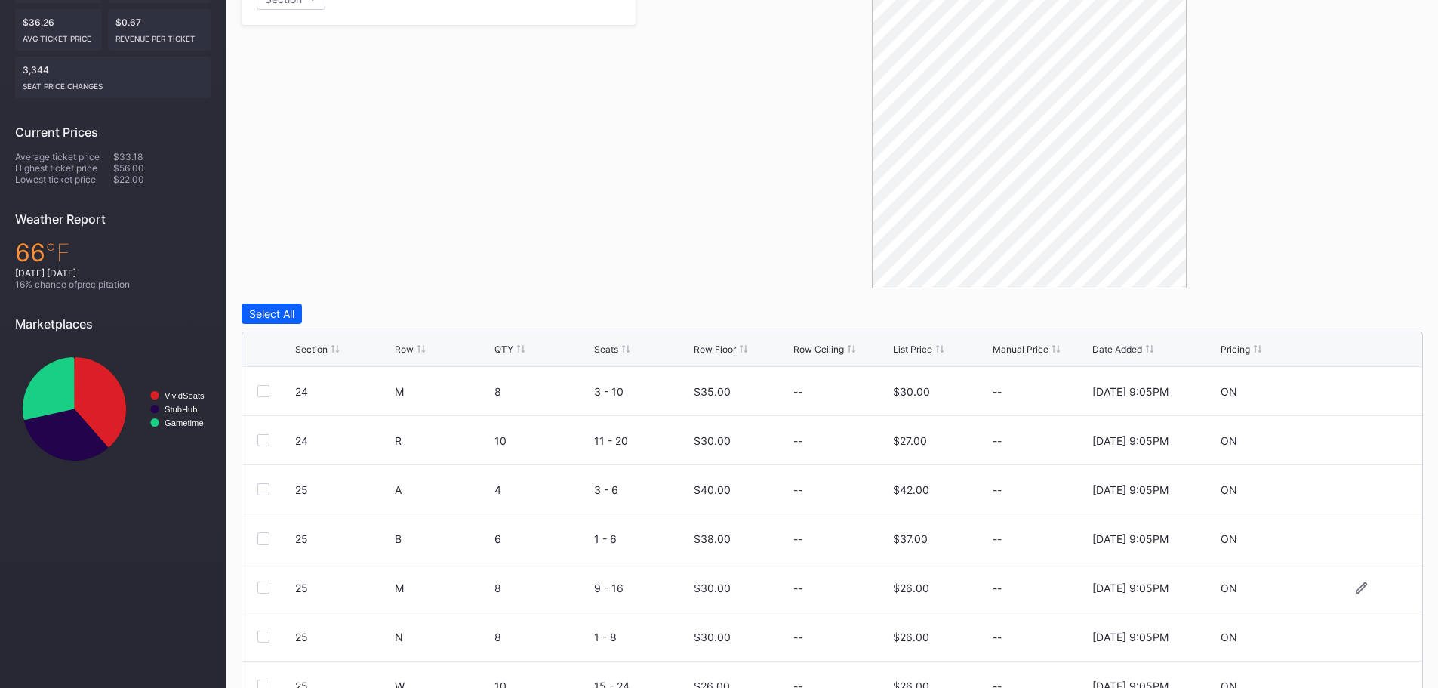
scroll to position [147, 0]
click at [1355, 539] on icon at bounding box center [1360, 538] width 11 height 11
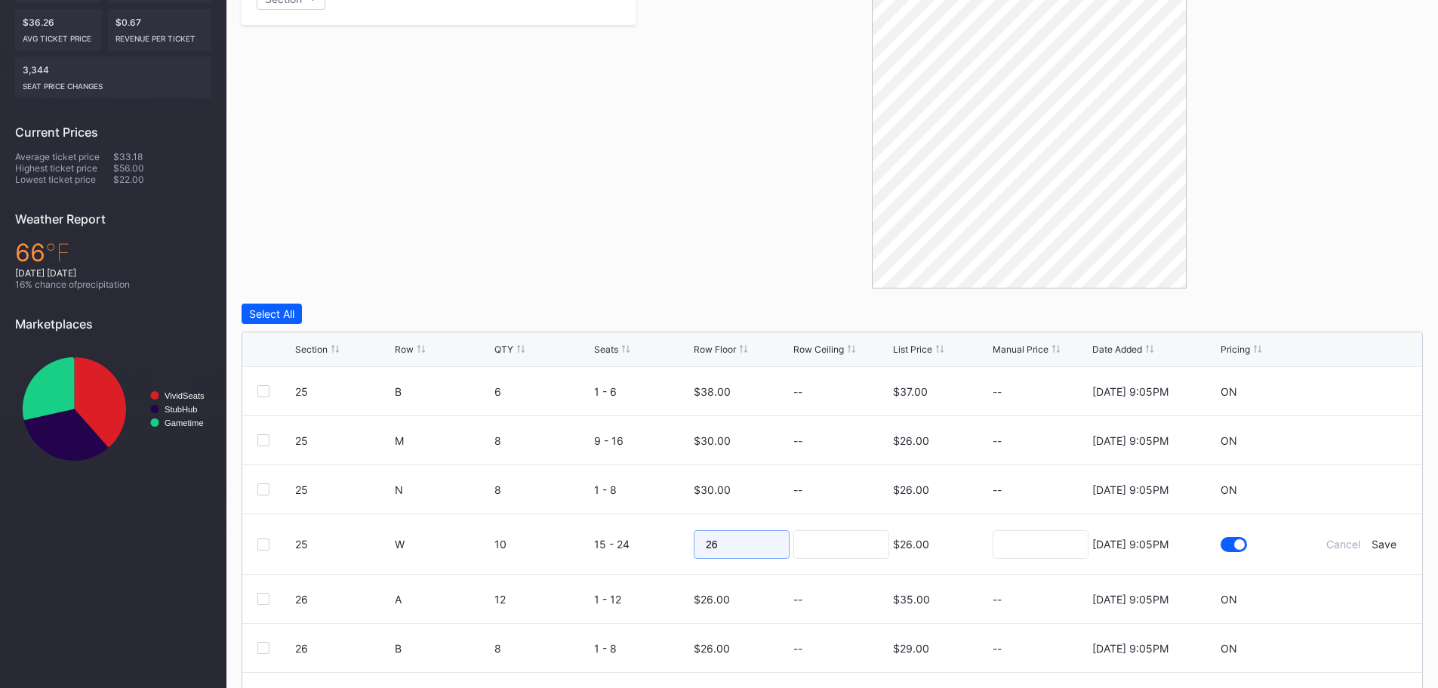
drag, startPoint x: 713, startPoint y: 546, endPoint x: 696, endPoint y: 546, distance: 17.4
click at [696, 546] on input "26" at bounding box center [742, 544] width 96 height 29
type input "30"
click at [1374, 545] on div "Save" at bounding box center [1383, 543] width 25 height 13
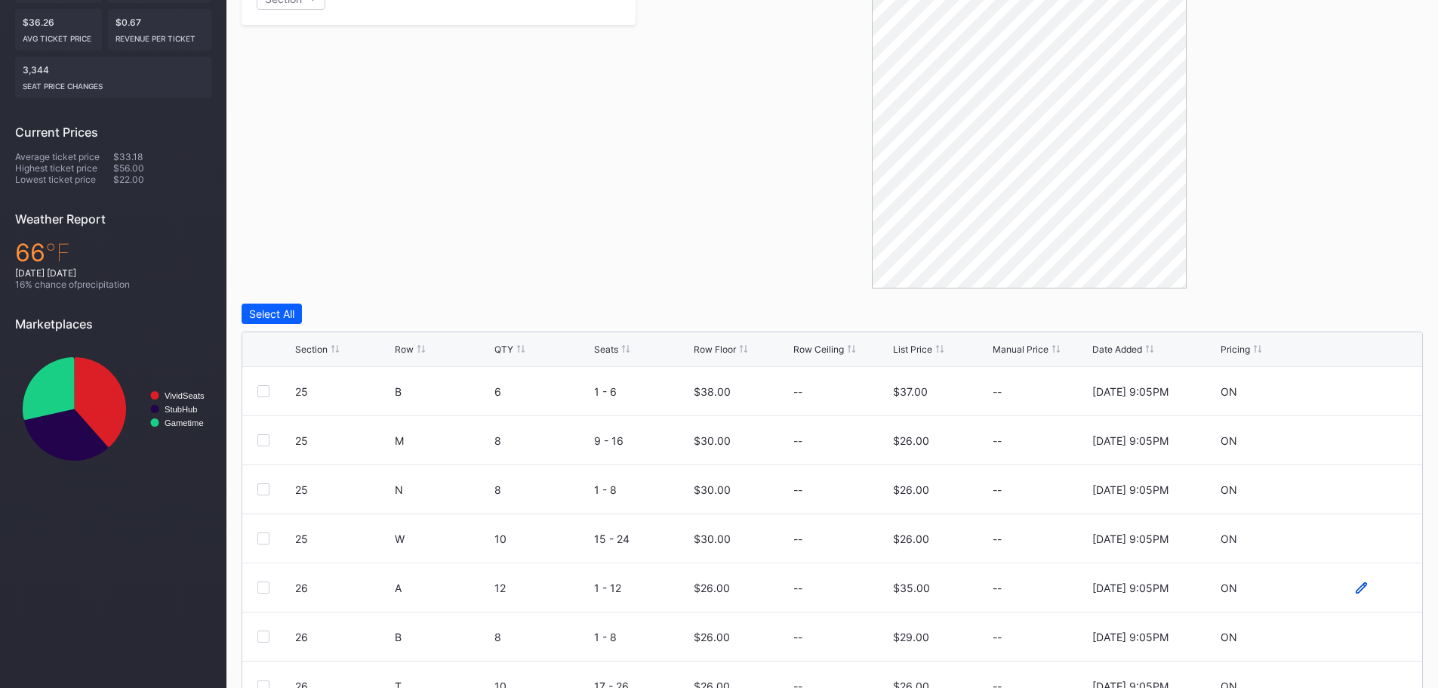
click at [1355, 587] on icon at bounding box center [1360, 586] width 11 height 11
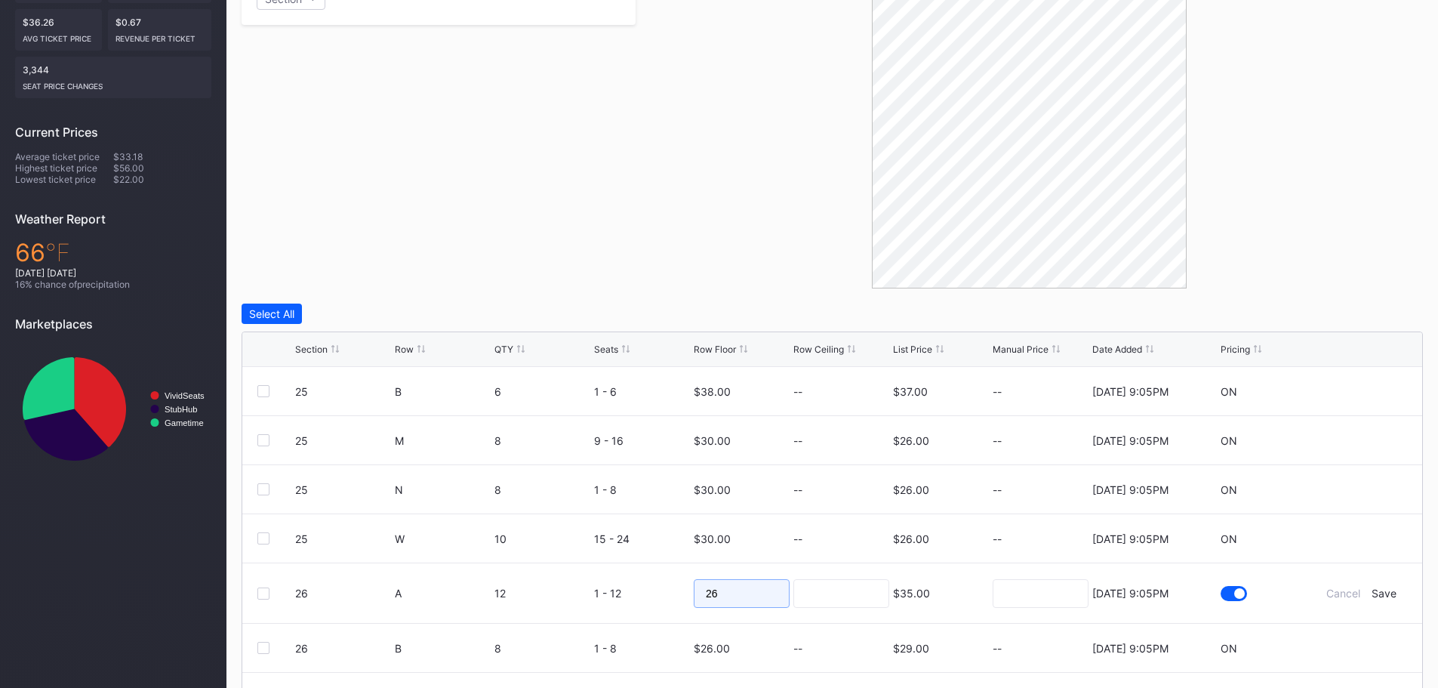
drag, startPoint x: 741, startPoint y: 593, endPoint x: 697, endPoint y: 593, distance: 43.8
click at [697, 593] on input "26" at bounding box center [742, 593] width 96 height 29
type input "35"
click at [1371, 593] on div "Save" at bounding box center [1383, 592] width 25 height 13
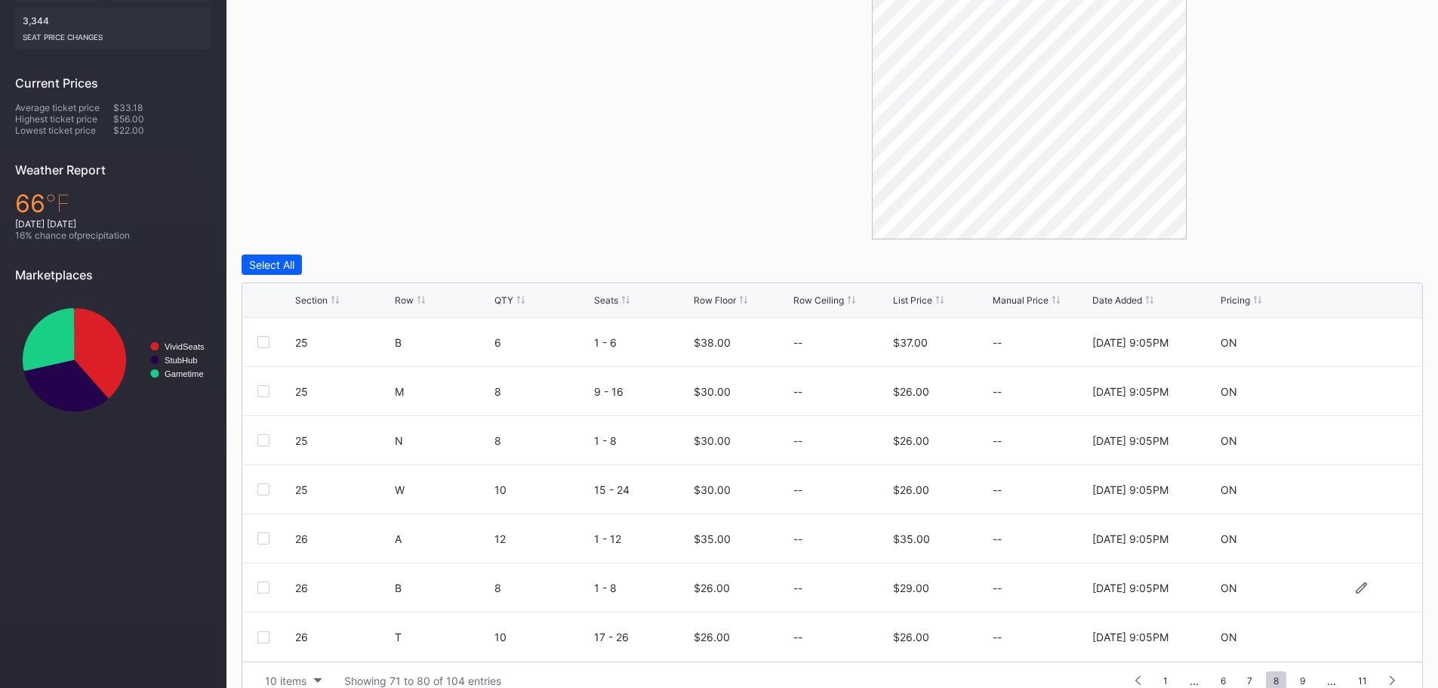
scroll to position [429, 0]
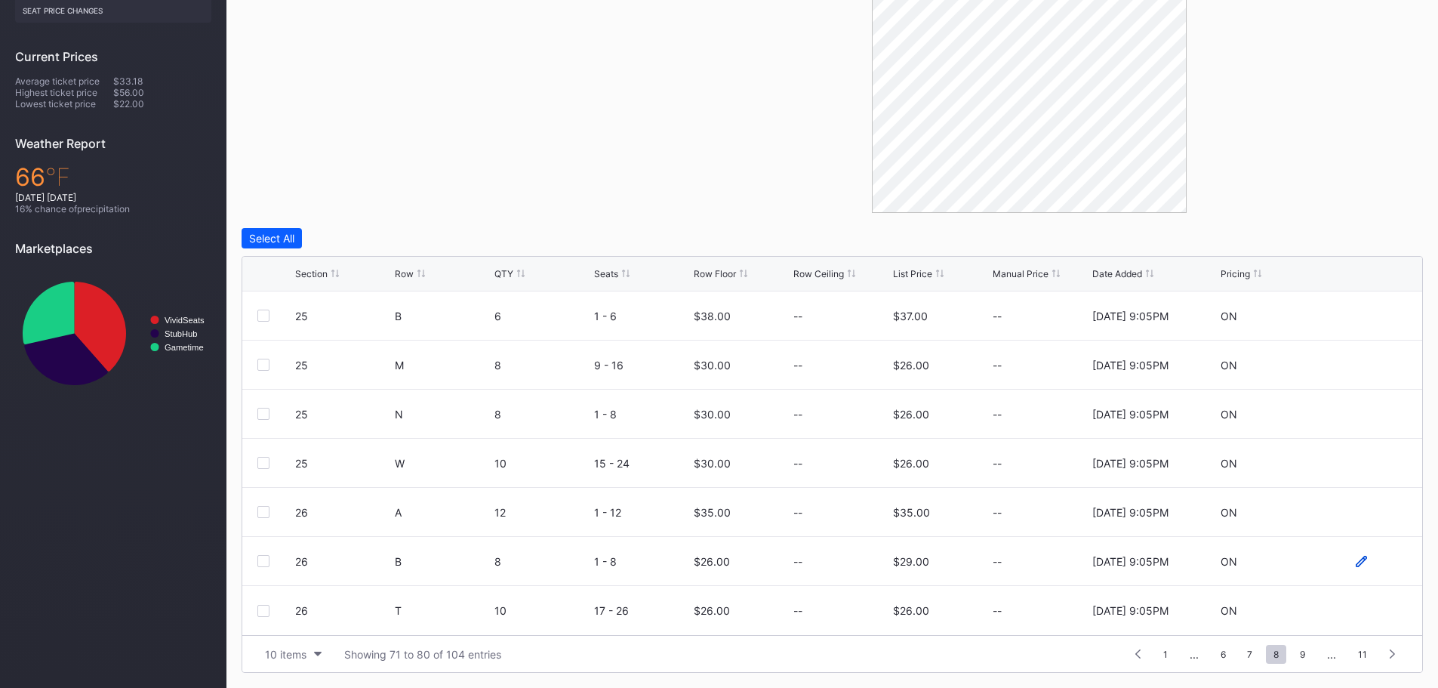
click at [1355, 561] on icon at bounding box center [1360, 560] width 11 height 11
drag, startPoint x: 749, startPoint y: 567, endPoint x: 682, endPoint y: 566, distance: 66.4
click at [682, 566] on form "26 B 8 1 - 8 26 $29.00 8/15/2025 9:05PM Cancel Save" at bounding box center [851, 567] width 1112 height 60
type input "32"
click at [1376, 564] on div "Save" at bounding box center [1383, 566] width 25 height 13
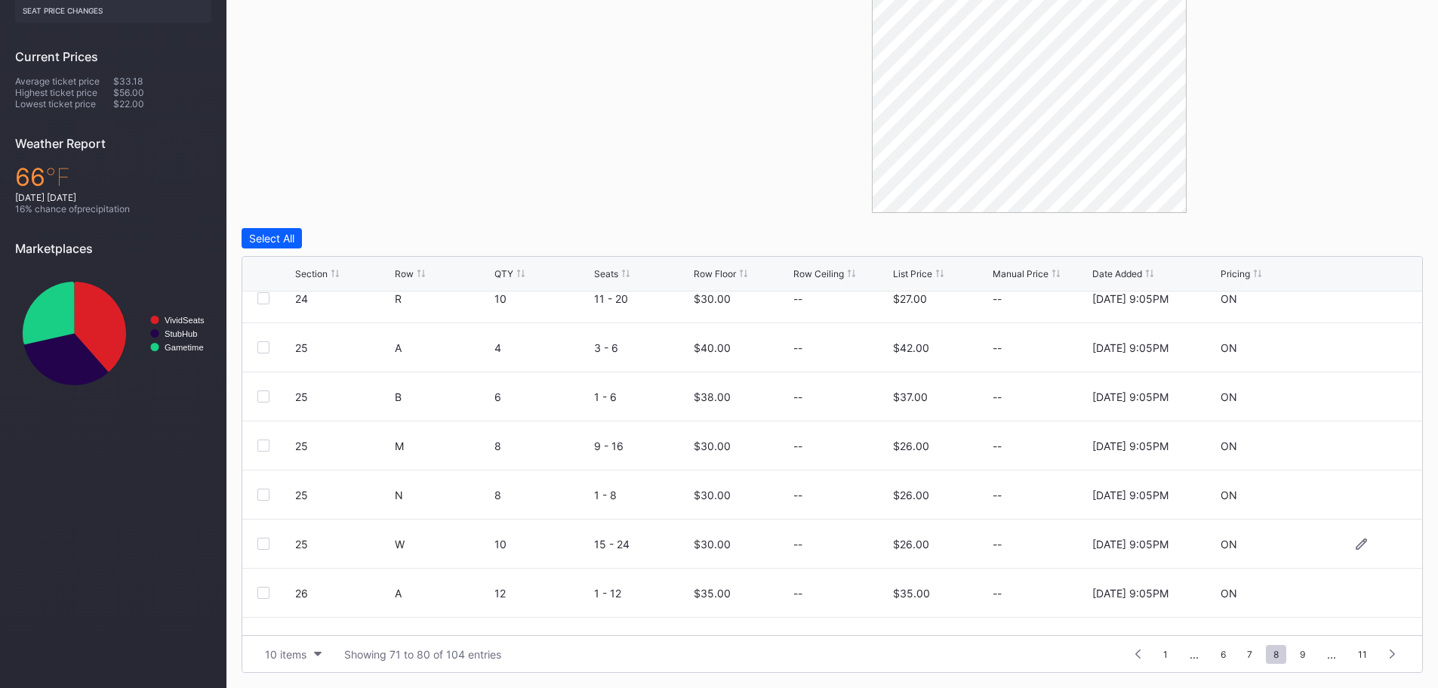
scroll to position [147, 0]
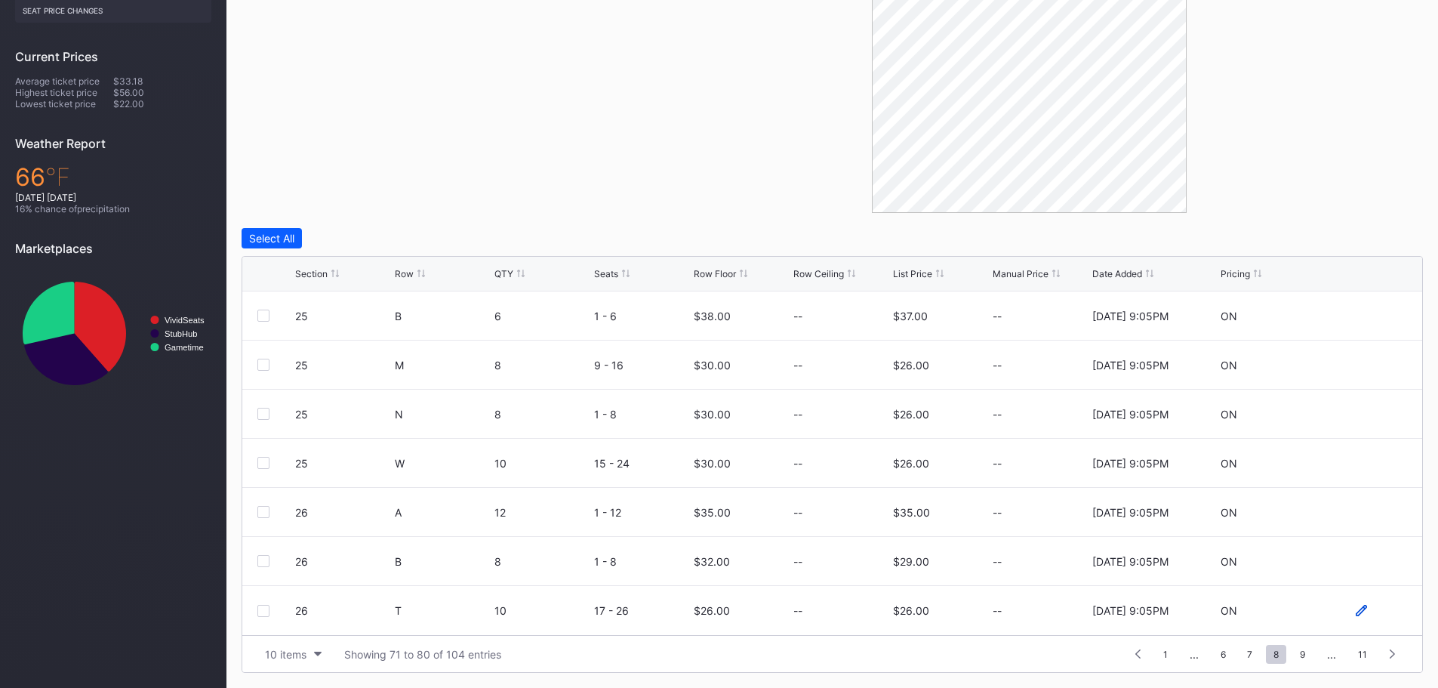
click at [1355, 610] on icon at bounding box center [1360, 609] width 11 height 11
drag, startPoint x: 728, startPoint y: 620, endPoint x: 683, endPoint y: 612, distance: 45.2
click at [683, 612] on form "26 T 10 17 - 26 26 $26.00 8/15/2025 9:05PM Cancel Save" at bounding box center [851, 616] width 1112 height 60
type input "30"
click at [1361, 617] on div "Cancel Save" at bounding box center [1361, 616] width 91 height 13
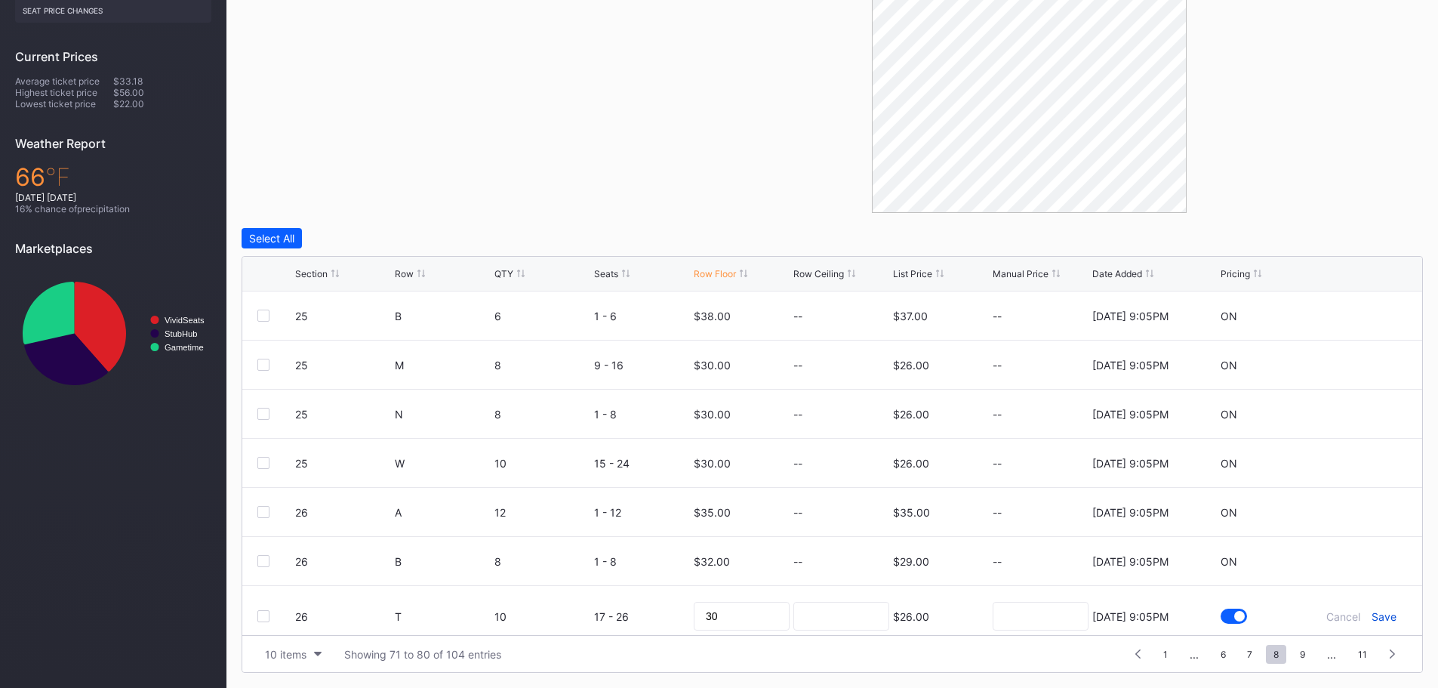
click at [1371, 614] on div "Save" at bounding box center [1383, 616] width 25 height 13
click at [1297, 654] on span "9" at bounding box center [1302, 653] width 20 height 19
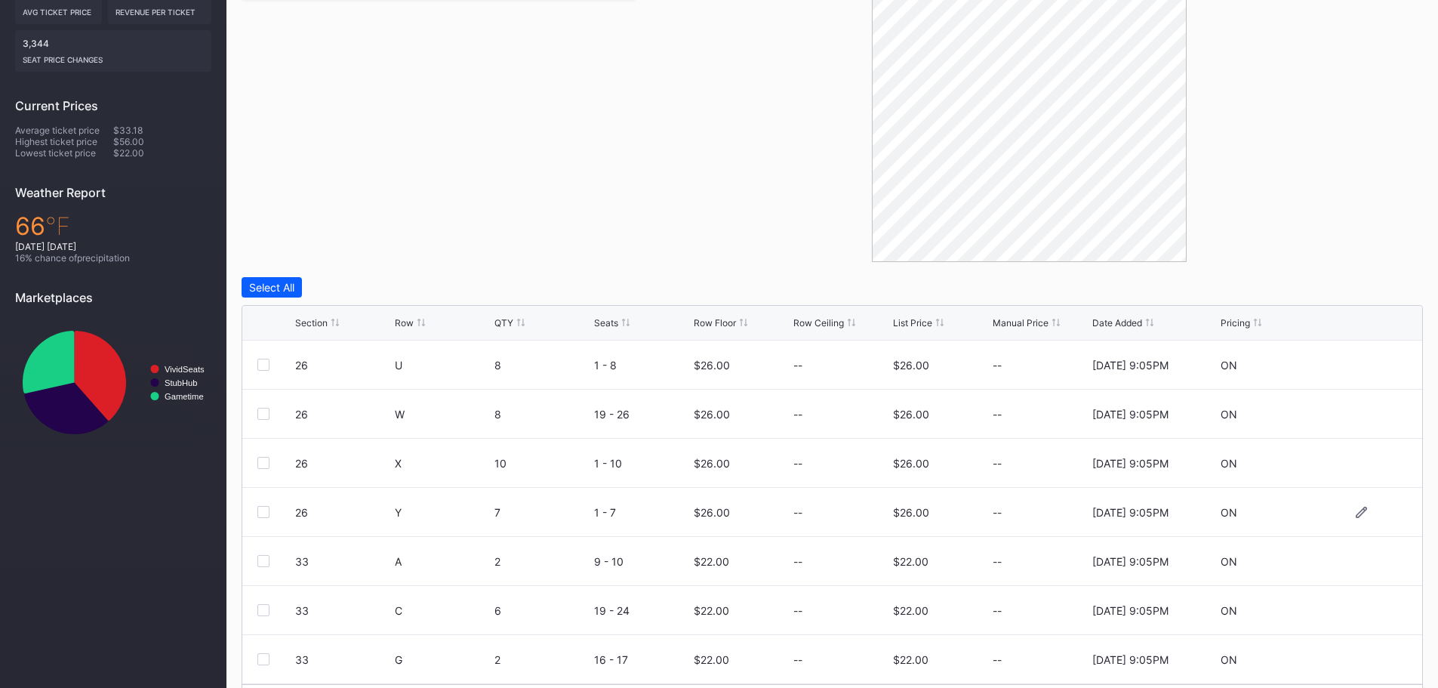
scroll to position [354, 0]
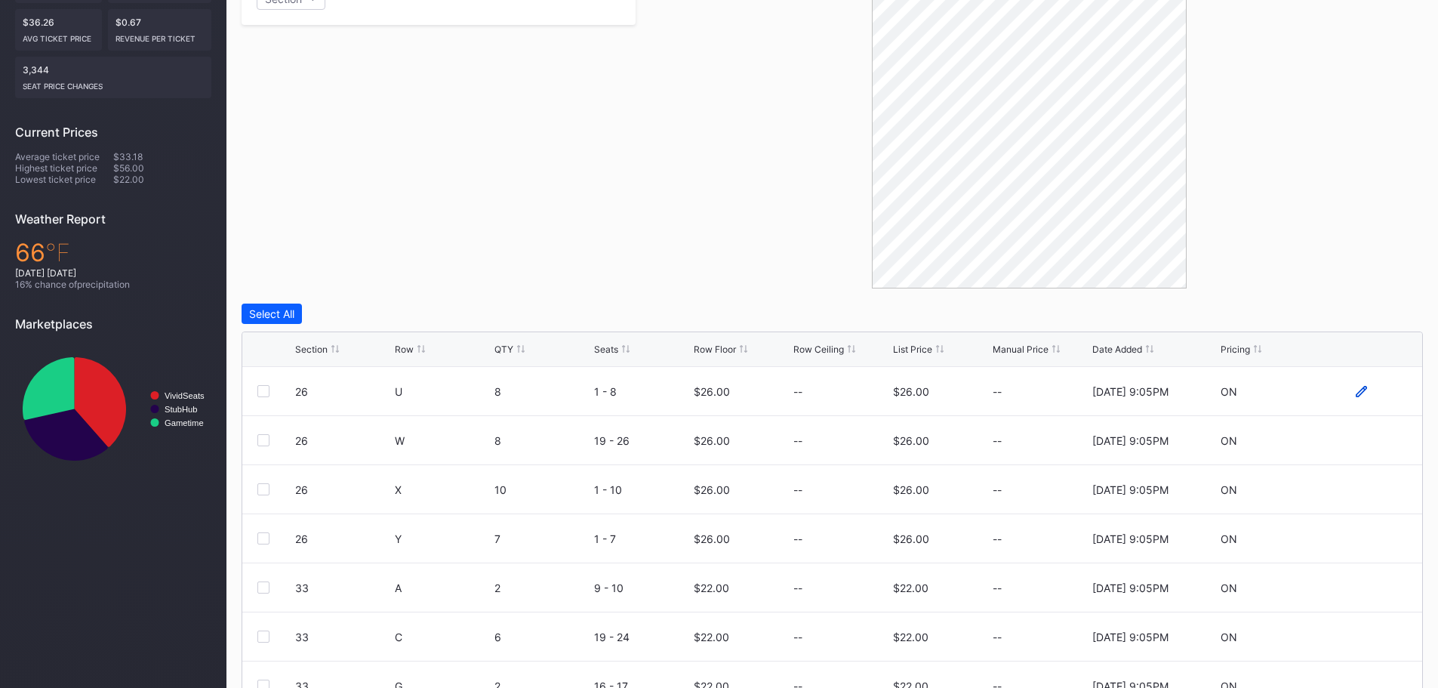
click at [1355, 388] on icon at bounding box center [1360, 391] width 11 height 11
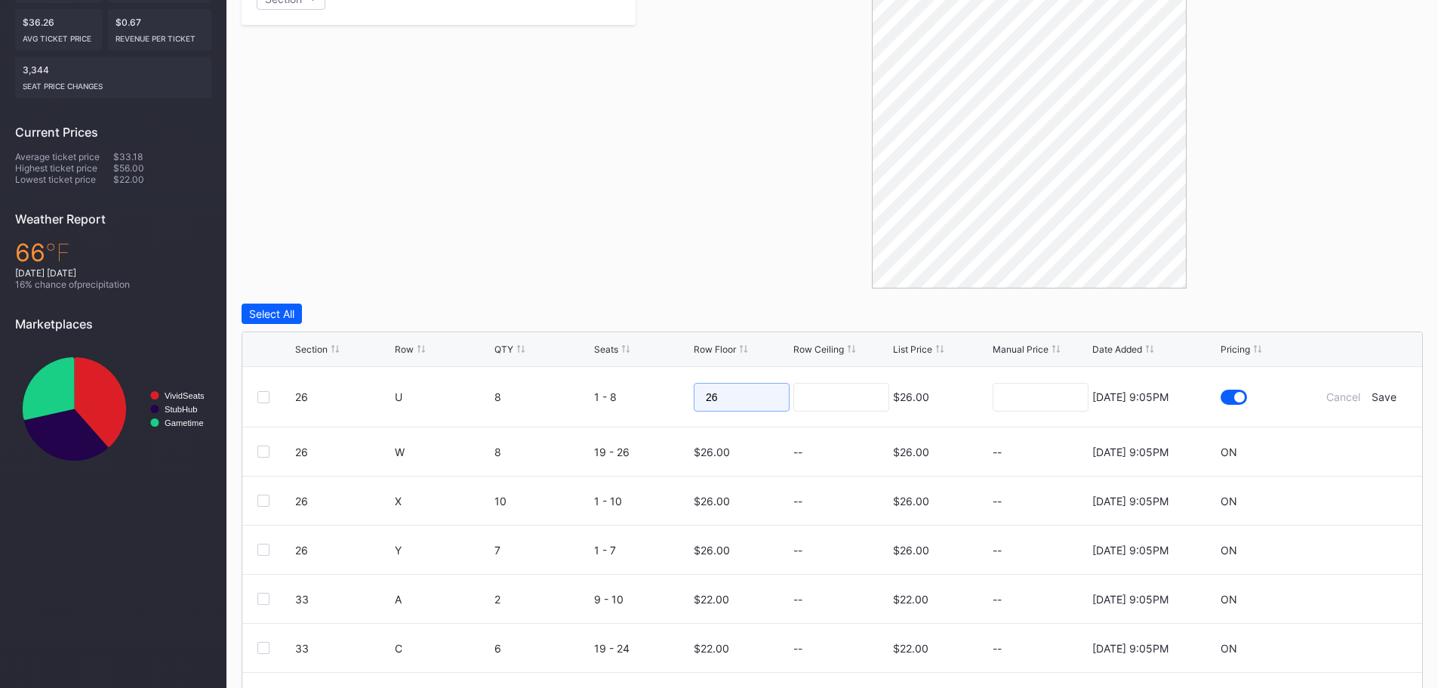
drag, startPoint x: 758, startPoint y: 401, endPoint x: 666, endPoint y: 393, distance: 91.6
click at [666, 393] on form "26 U 8 1 - 8 26 $26.00 8/15/2025 9:05PM Cancel Save" at bounding box center [851, 397] width 1112 height 60
click at [1371, 396] on div "Save" at bounding box center [1383, 396] width 25 height 13
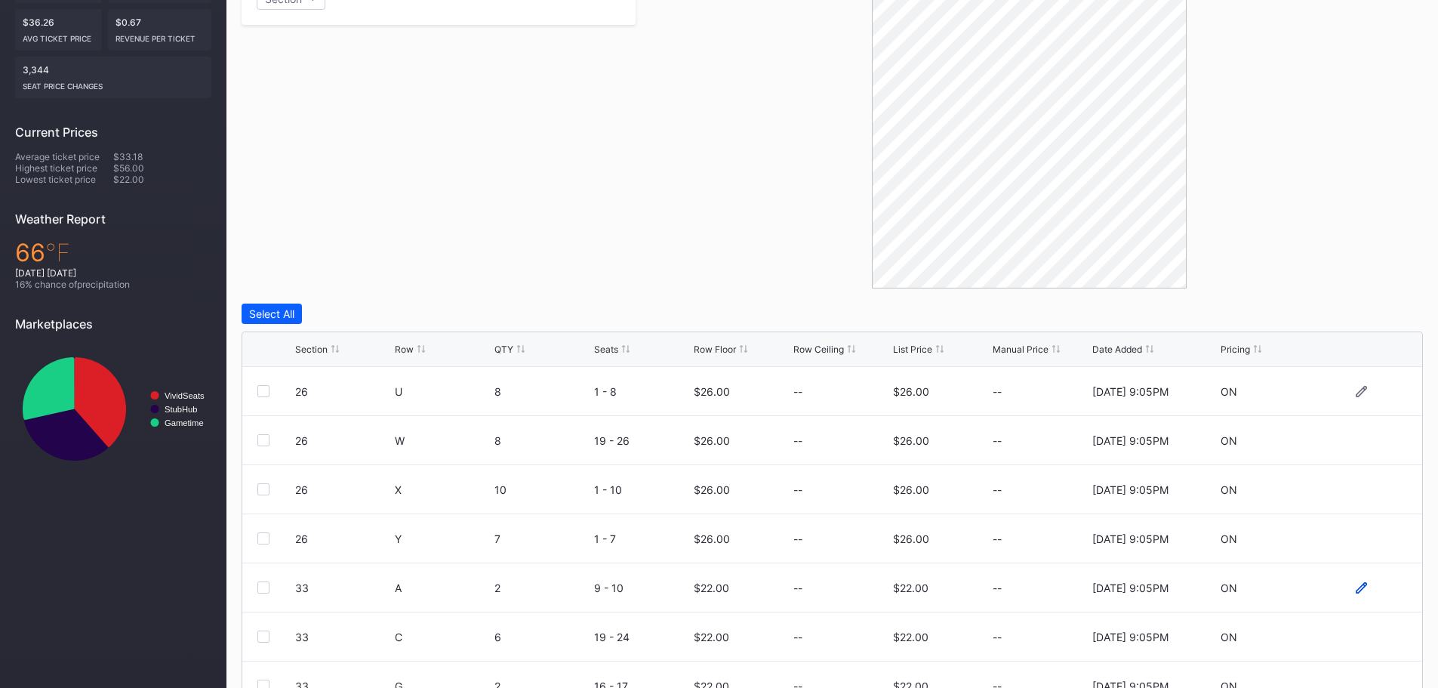
click at [1355, 588] on icon at bounding box center [1360, 586] width 11 height 11
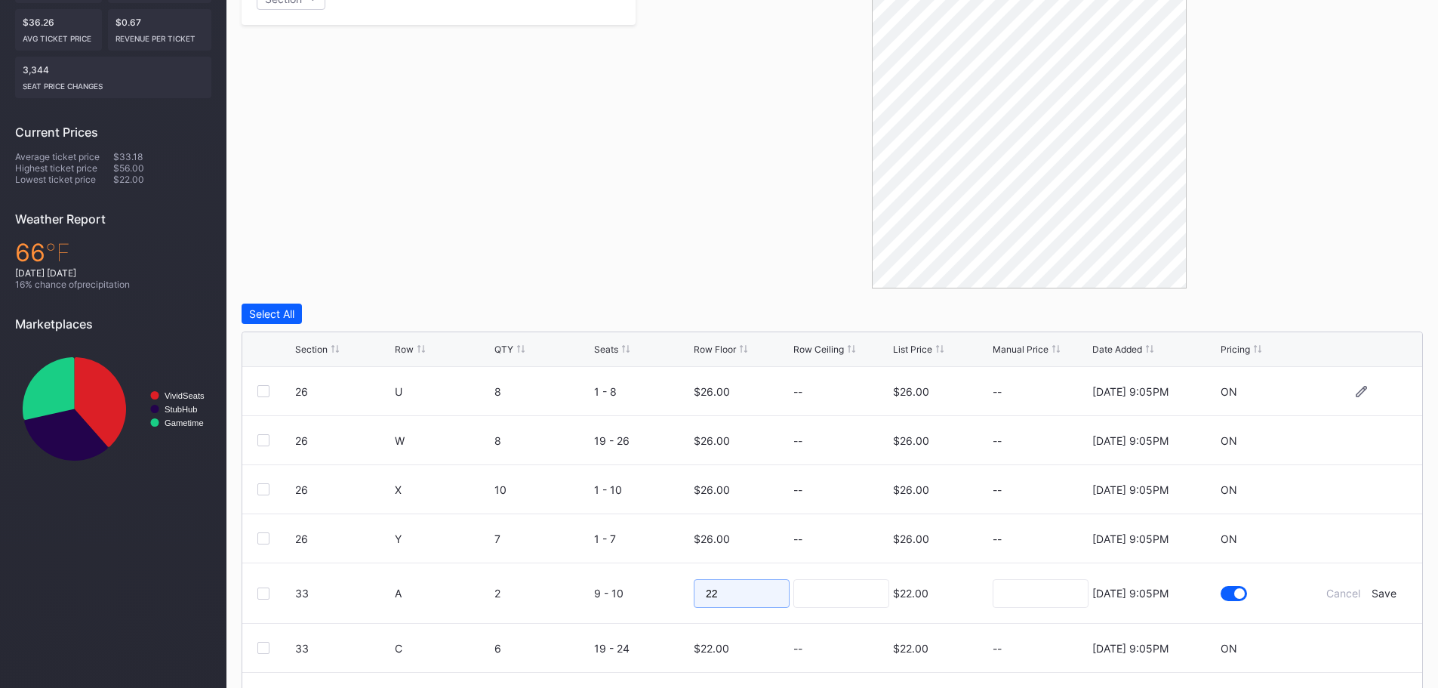
click at [680, 592] on form "33 A 2 9 - 10 22 $22.00 8/15/2025 9:05PM Cancel Save" at bounding box center [851, 593] width 1112 height 60
type input "25"
click at [1377, 592] on div "Save" at bounding box center [1383, 592] width 25 height 13
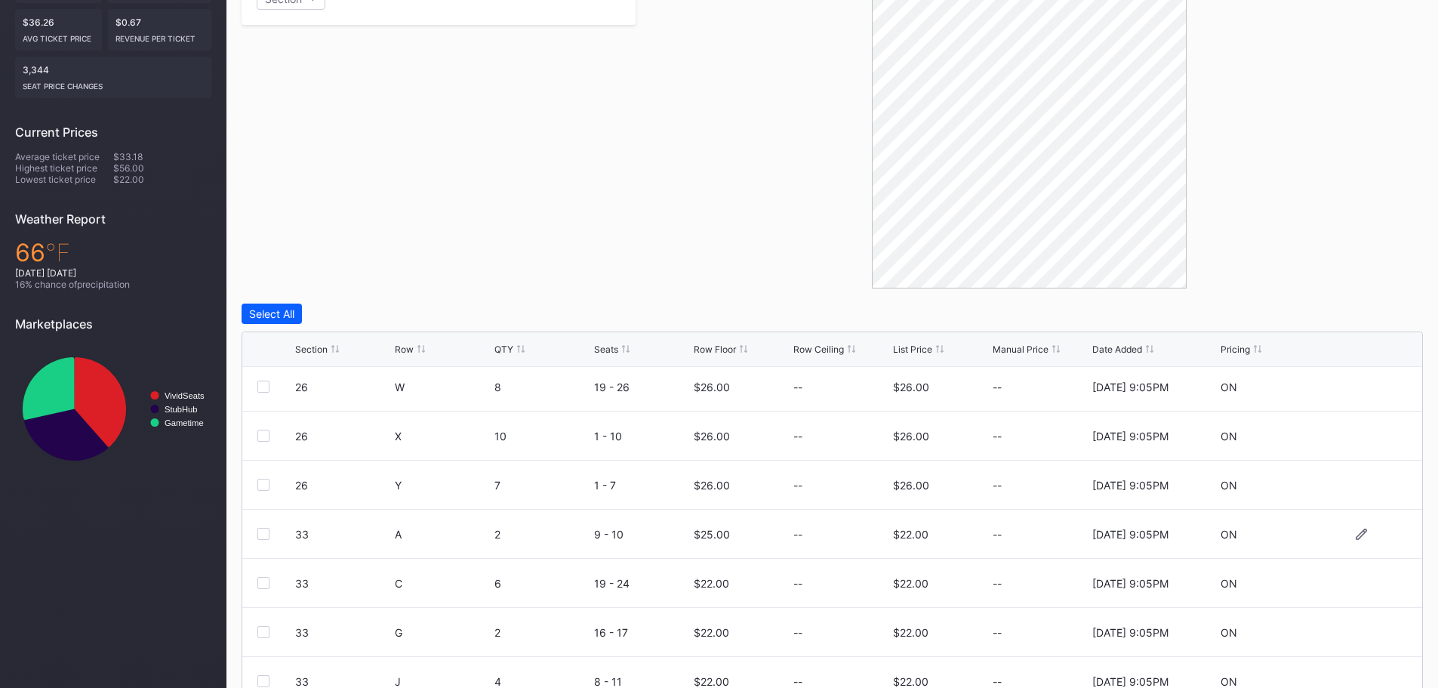
scroll to position [75, 0]
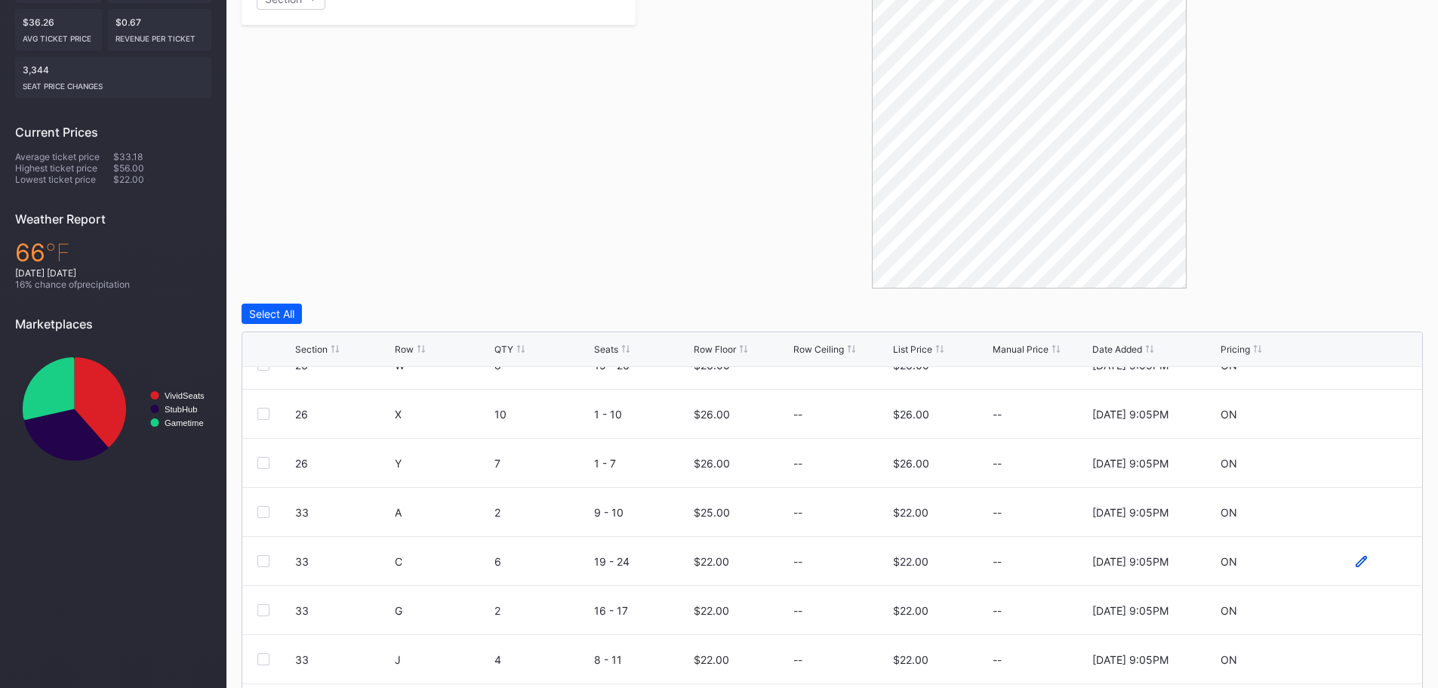
click at [1355, 560] on icon at bounding box center [1360, 560] width 11 height 11
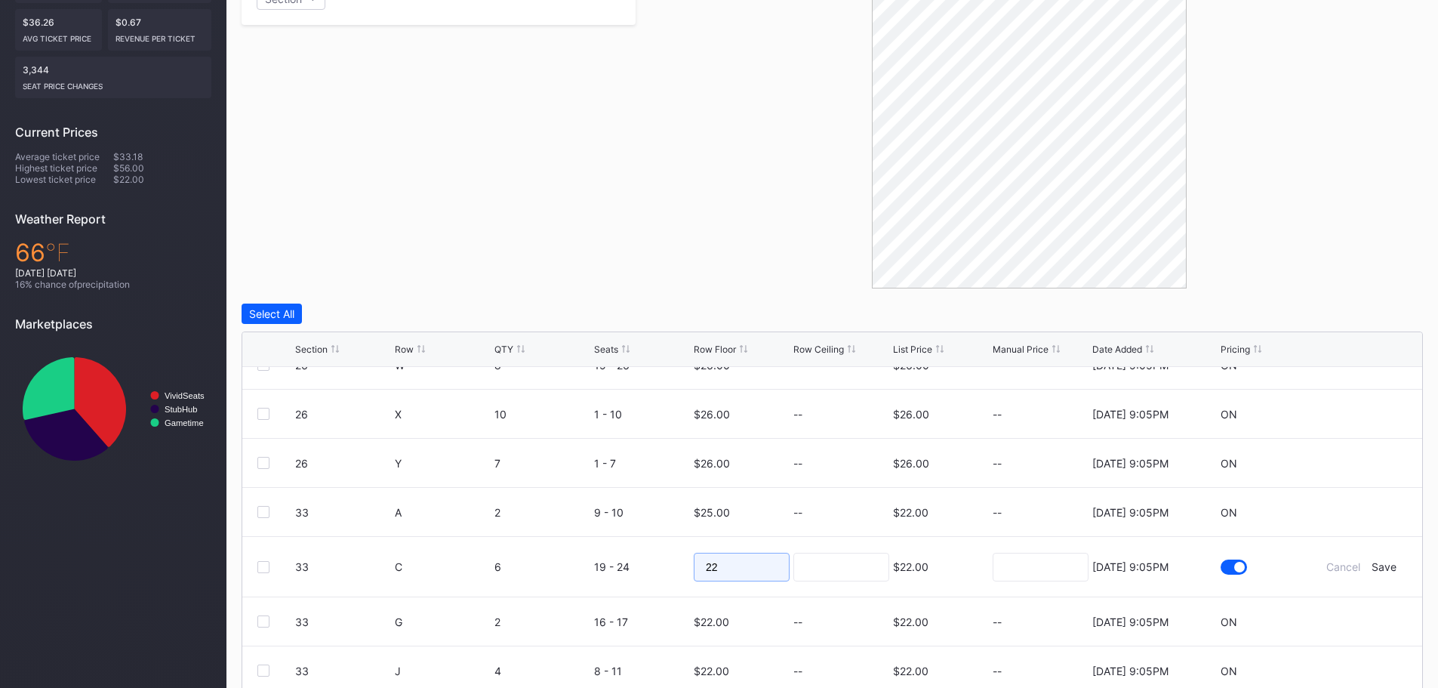
drag, startPoint x: 718, startPoint y: 568, endPoint x: 681, endPoint y: 565, distance: 36.3
click at [681, 565] on form "33 C 6 19 - 24 22 $22.00 8/15/2025 9:05PM Cancel Save" at bounding box center [851, 567] width 1112 height 60
type input "23"
click at [1380, 568] on div "Save" at bounding box center [1383, 566] width 25 height 13
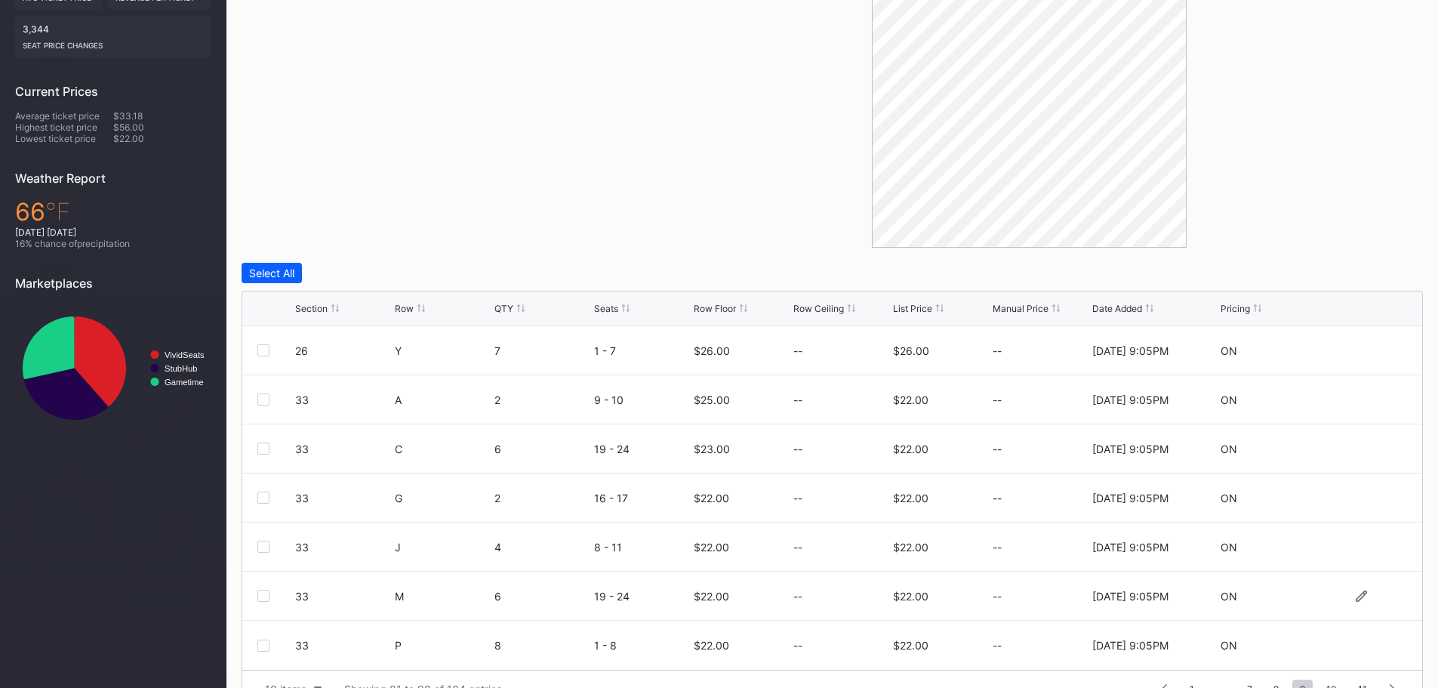
scroll to position [429, 0]
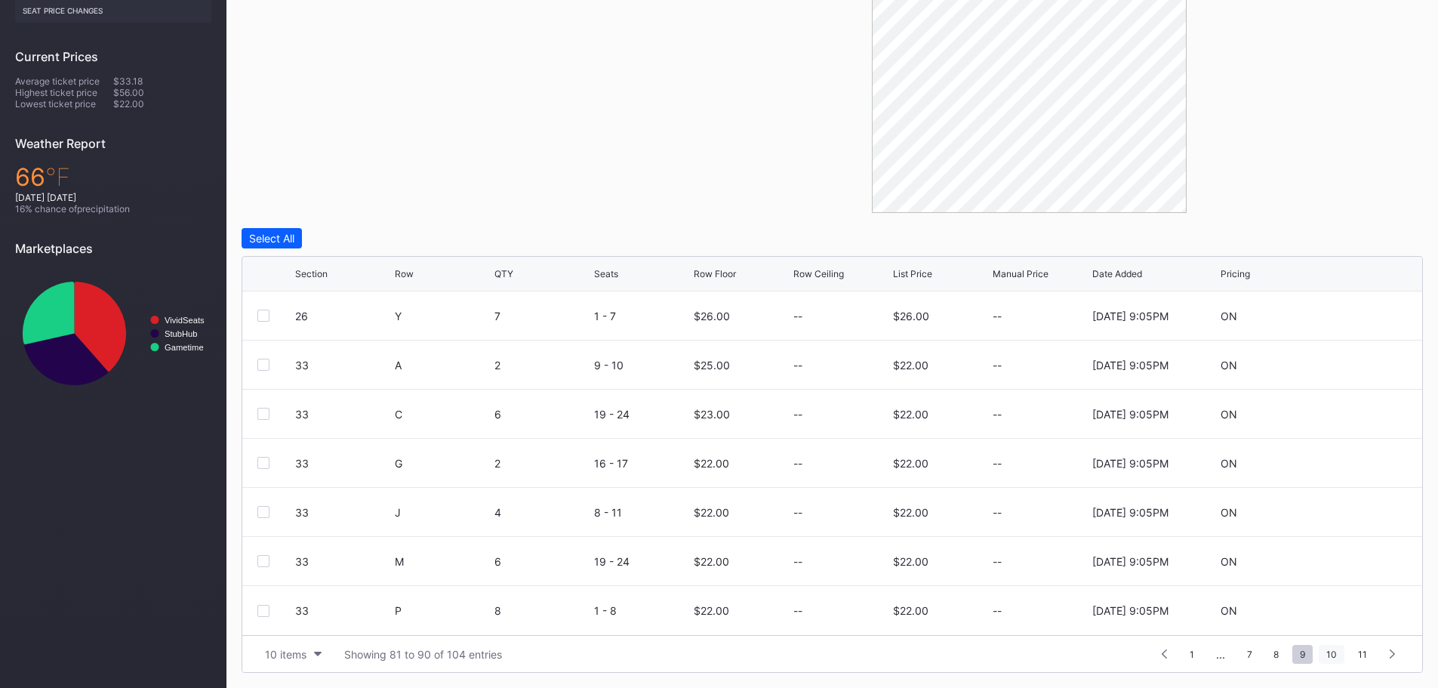
click at [1336, 649] on span "10" at bounding box center [1331, 653] width 26 height 19
click at [1355, 318] on icon at bounding box center [1360, 314] width 11 height 11
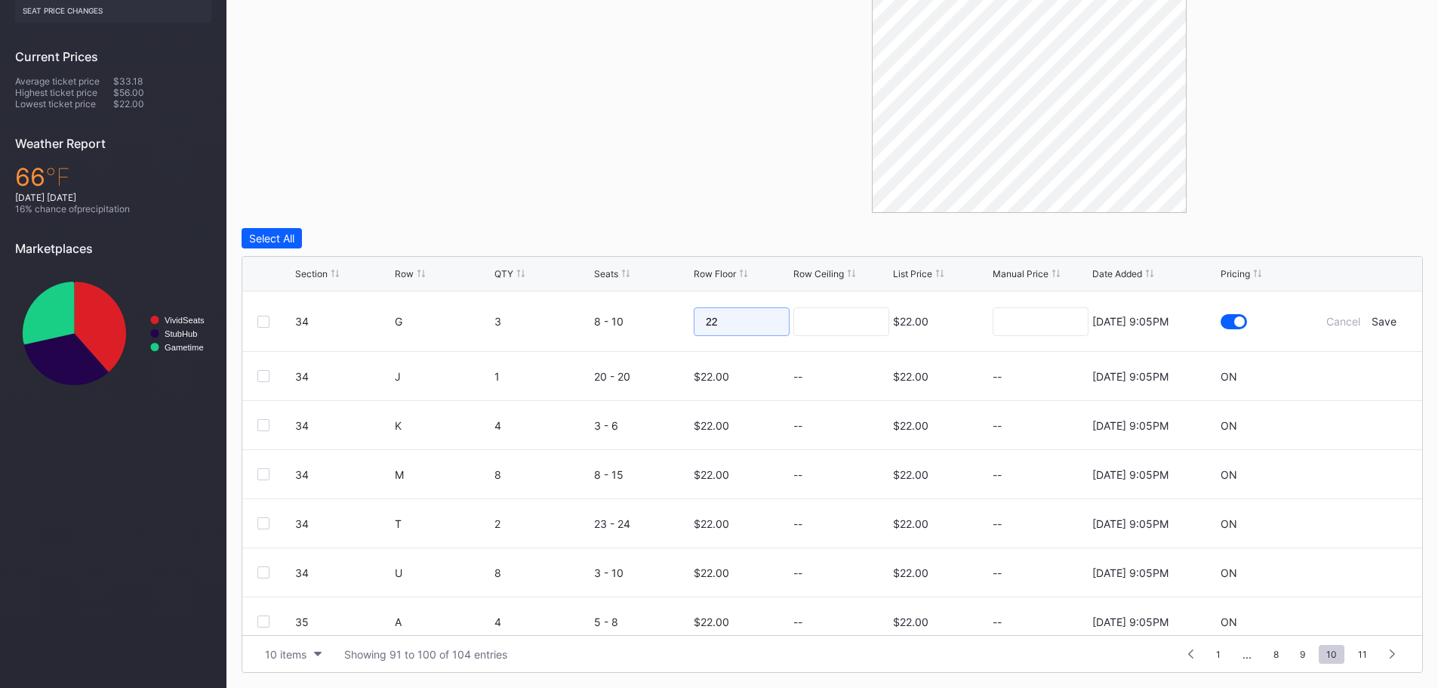
drag, startPoint x: 729, startPoint y: 325, endPoint x: 663, endPoint y: 319, distance: 66.7
click at [663, 319] on form "34 G 3 8 - 10 22 $22.00 8/15/2025 9:05PM Cancel Save" at bounding box center [851, 321] width 1112 height 60
type input "28"
click at [1371, 317] on div "Save" at bounding box center [1383, 321] width 25 height 13
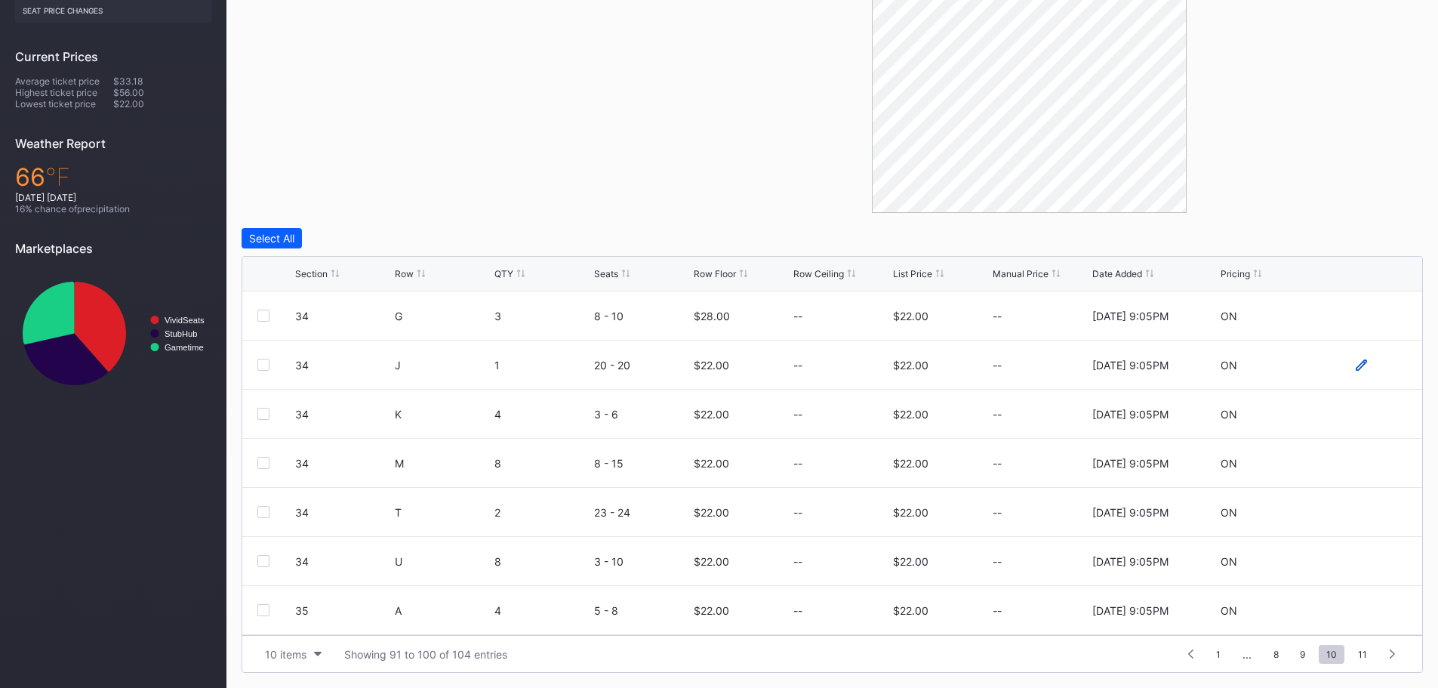
click at [1355, 365] on icon at bounding box center [1360, 364] width 11 height 11
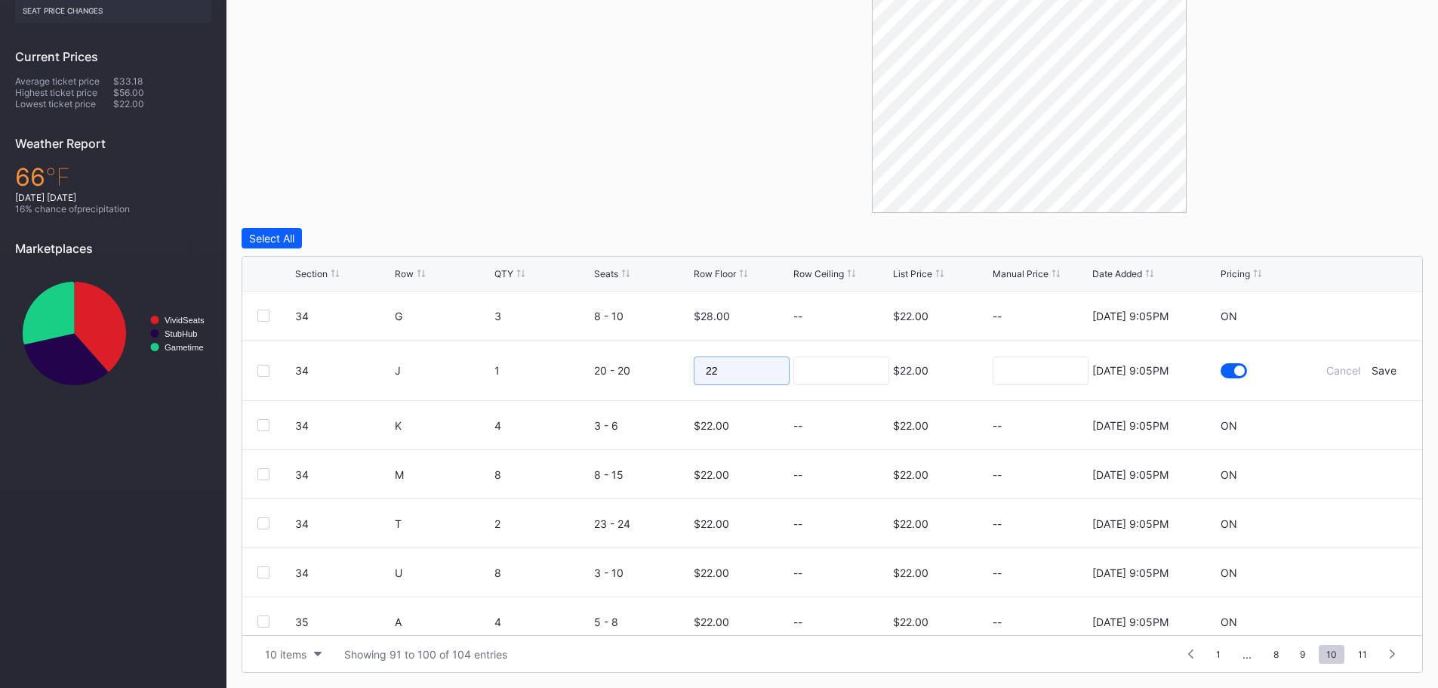
click at [681, 371] on form "34 J 1 20 - 20 22 $22.00 8/15/2025 9:05PM Cancel Save" at bounding box center [851, 370] width 1112 height 60
type input "28"
click at [1371, 368] on div "Save" at bounding box center [1383, 370] width 25 height 13
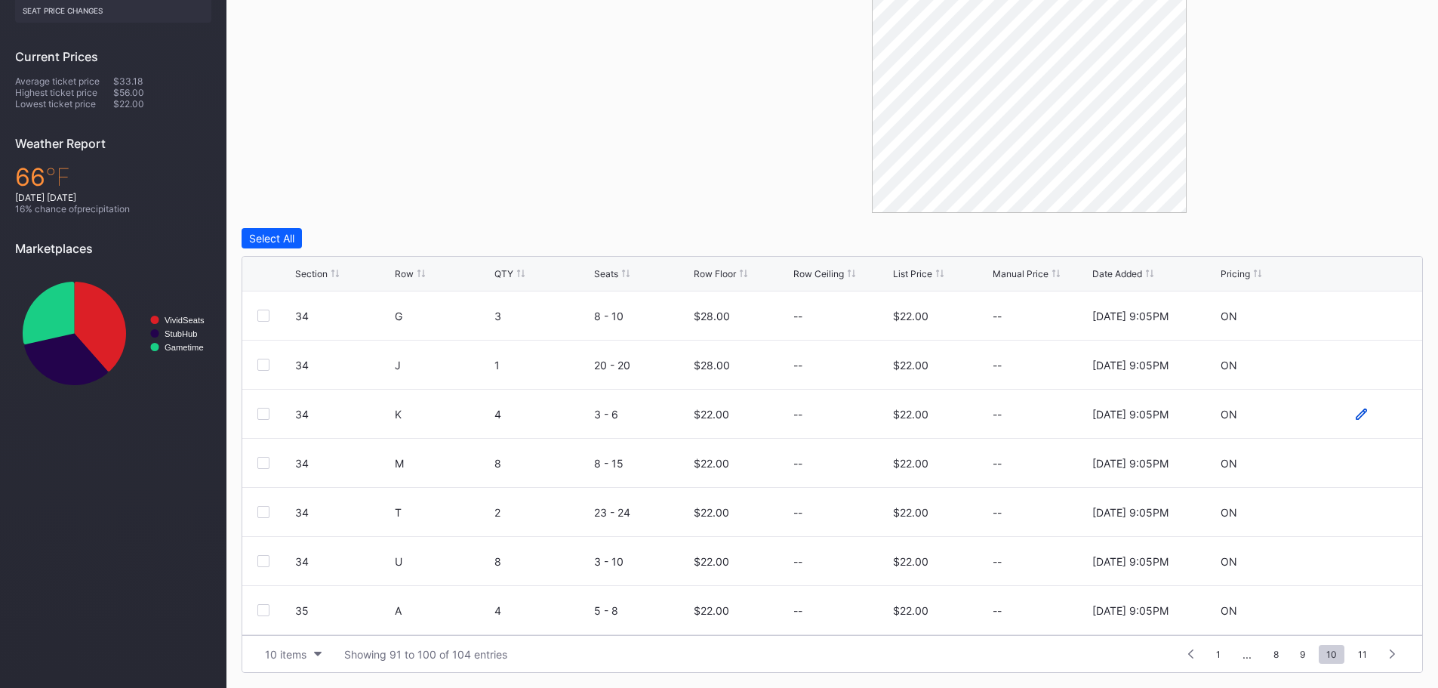
click at [1355, 414] on icon at bounding box center [1360, 413] width 11 height 11
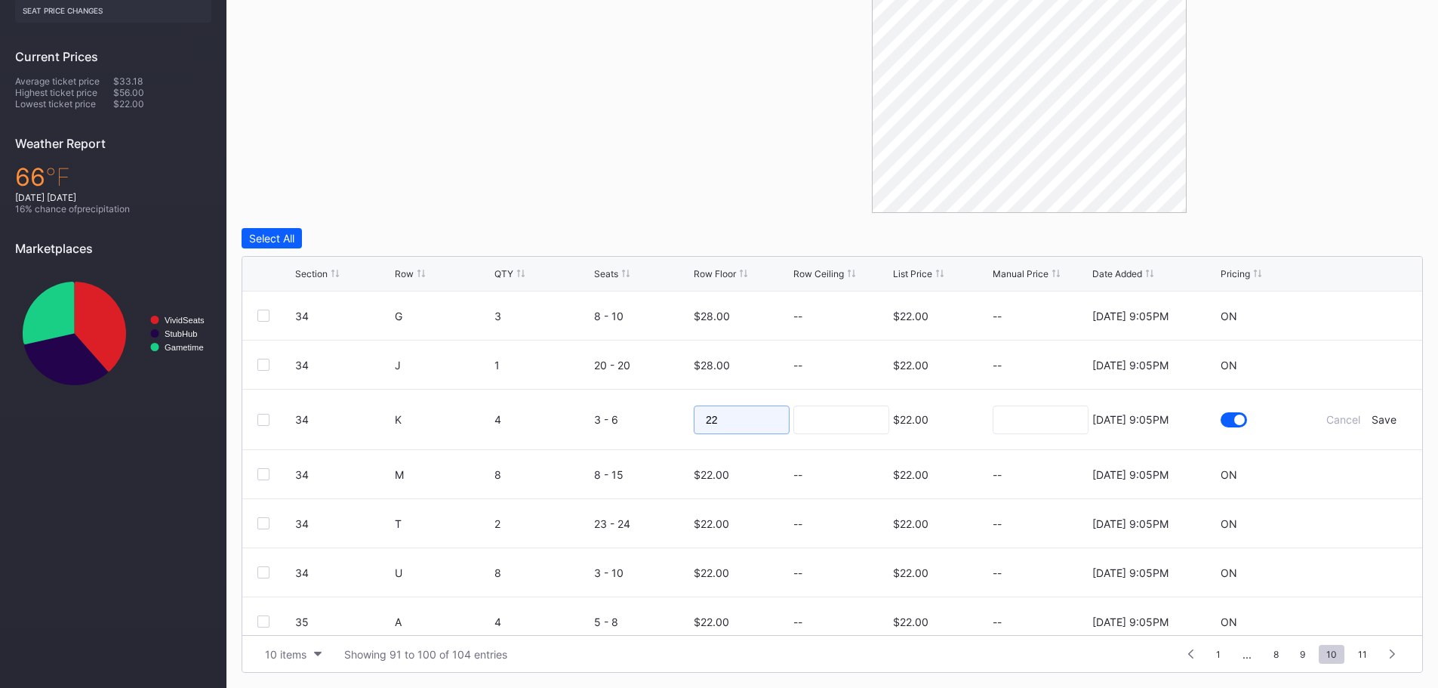
drag, startPoint x: 724, startPoint y: 423, endPoint x: 679, endPoint y: 420, distance: 45.4
click at [679, 420] on form "34 K 4 3 - 6 22 $22.00 8/15/2025 9:05PM Cancel Save" at bounding box center [851, 419] width 1112 height 60
type input "28"
click at [1378, 420] on div "Save" at bounding box center [1383, 419] width 25 height 13
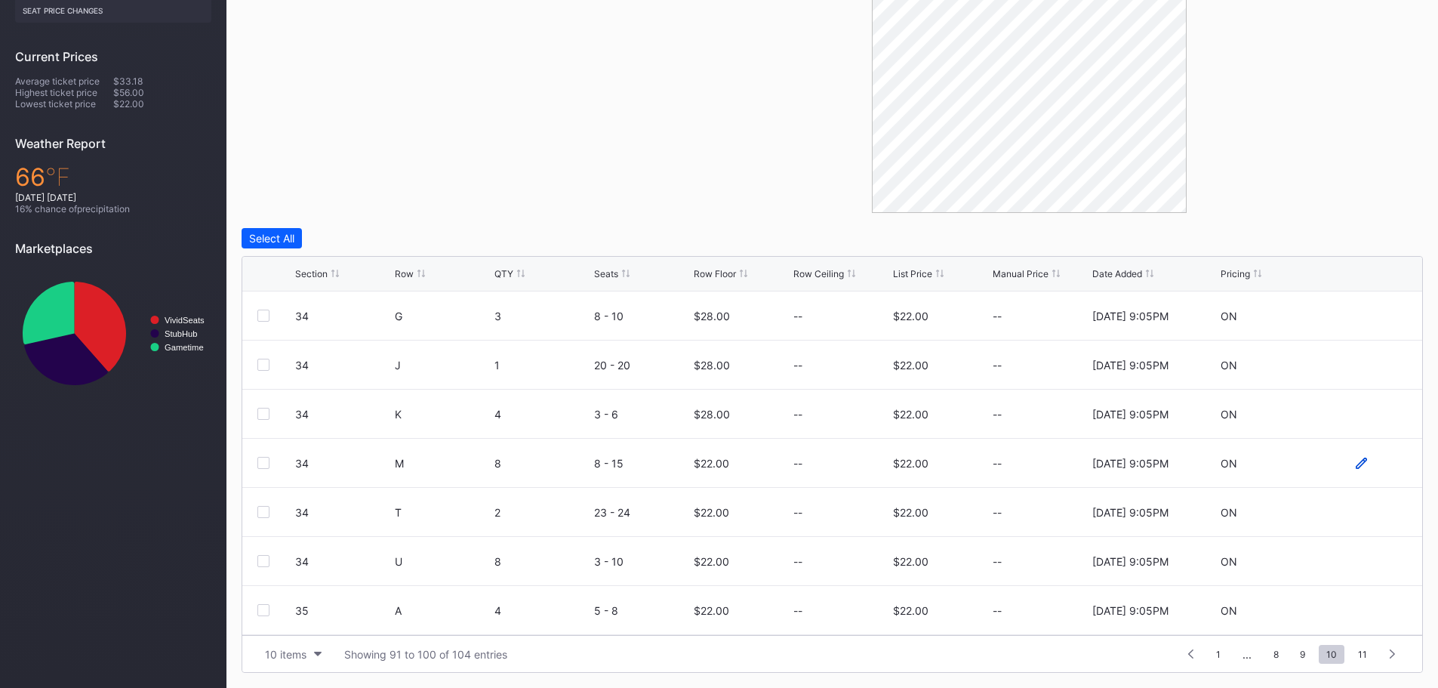
click at [1355, 463] on icon at bounding box center [1360, 462] width 11 height 11
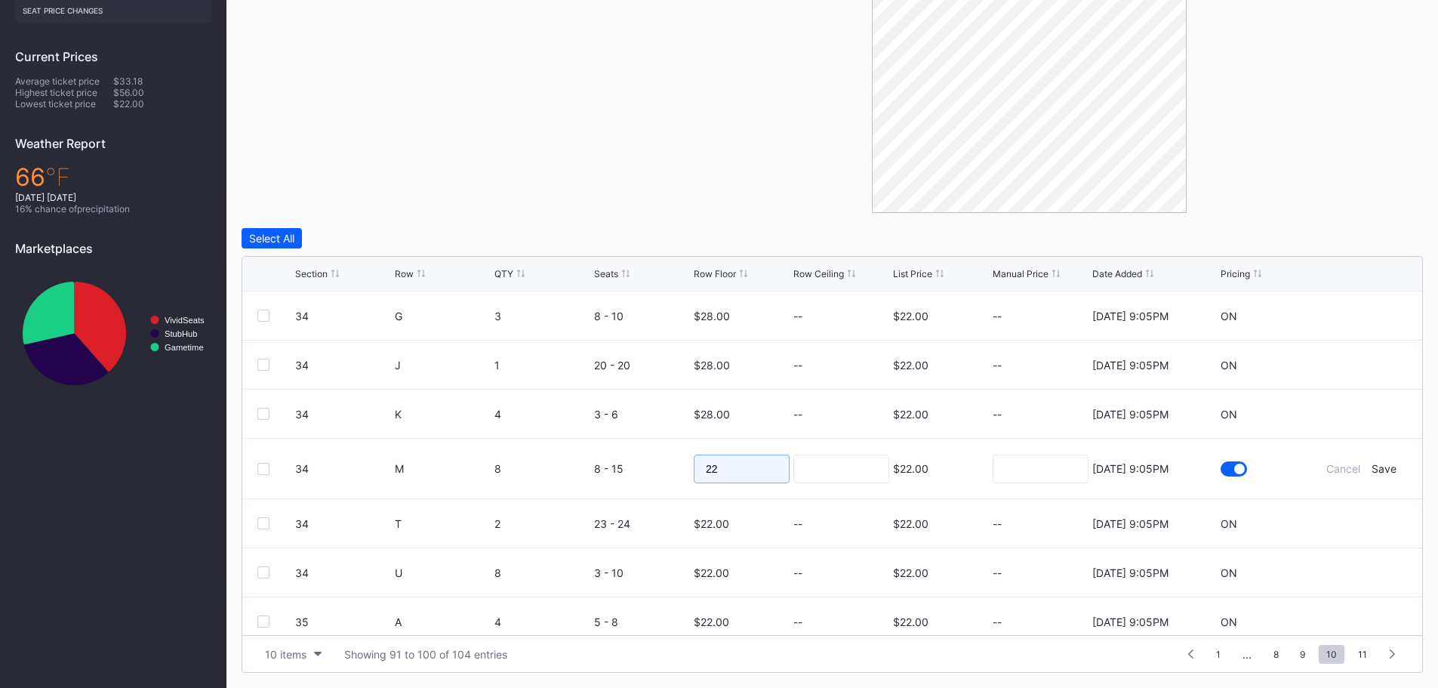
drag, startPoint x: 679, startPoint y: 467, endPoint x: 669, endPoint y: 467, distance: 9.8
click at [669, 467] on form "34 M 8 8 - 15 22 $22.00 8/15/2025 9:05PM Cancel Save" at bounding box center [851, 468] width 1112 height 60
type input "28"
click at [1374, 469] on div "Save" at bounding box center [1383, 468] width 25 height 13
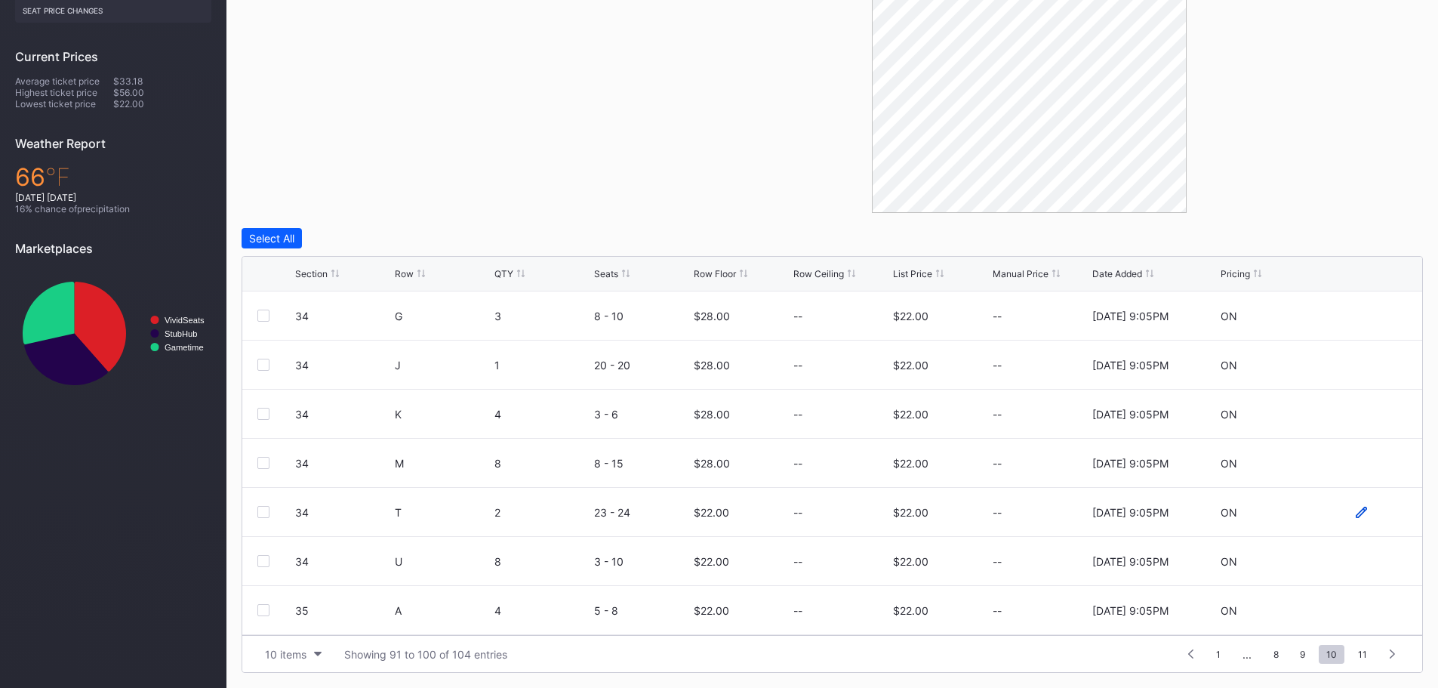
click at [1355, 512] on icon at bounding box center [1360, 511] width 11 height 11
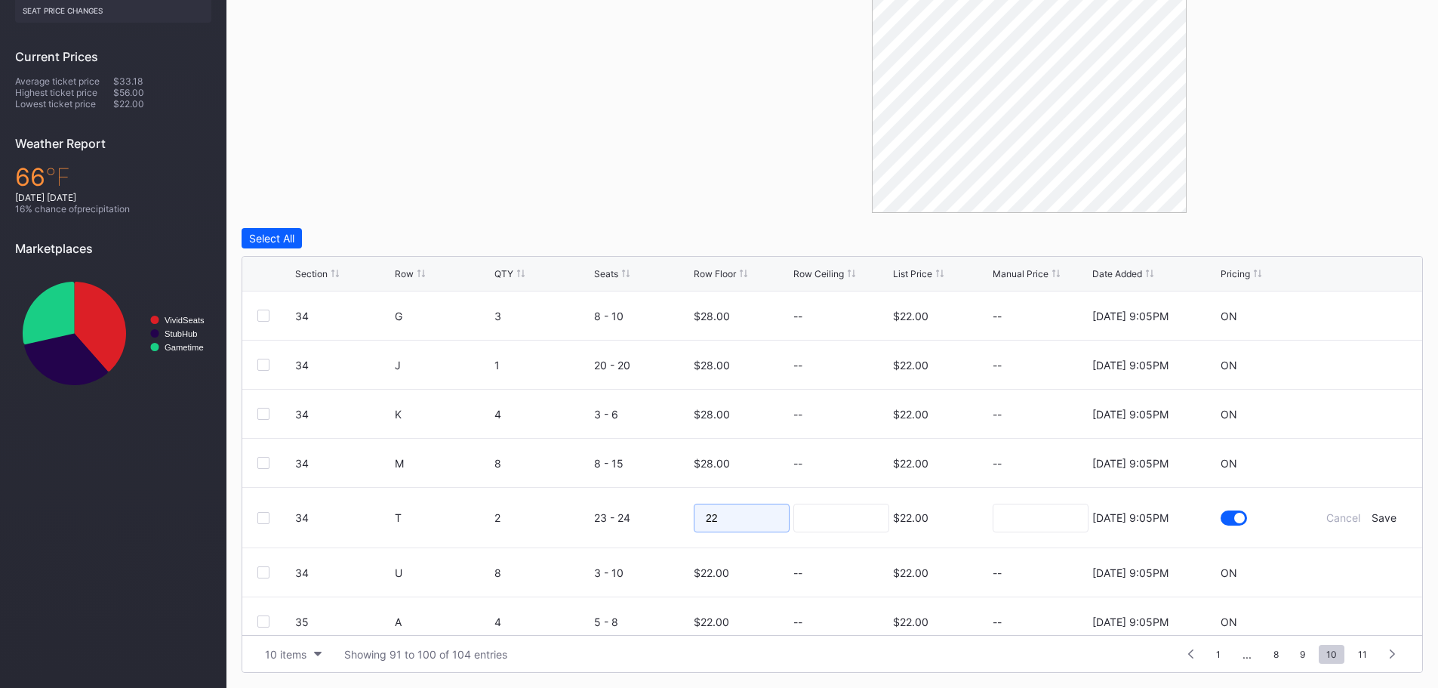
drag, startPoint x: 737, startPoint y: 521, endPoint x: 654, endPoint y: 521, distance: 83.0
click at [654, 521] on form "34 T 2 23 - 24 22 $22.00 8/15/2025 9:05PM Cancel Save" at bounding box center [851, 518] width 1112 height 60
type input "28"
click at [1371, 518] on div "Save" at bounding box center [1383, 517] width 25 height 13
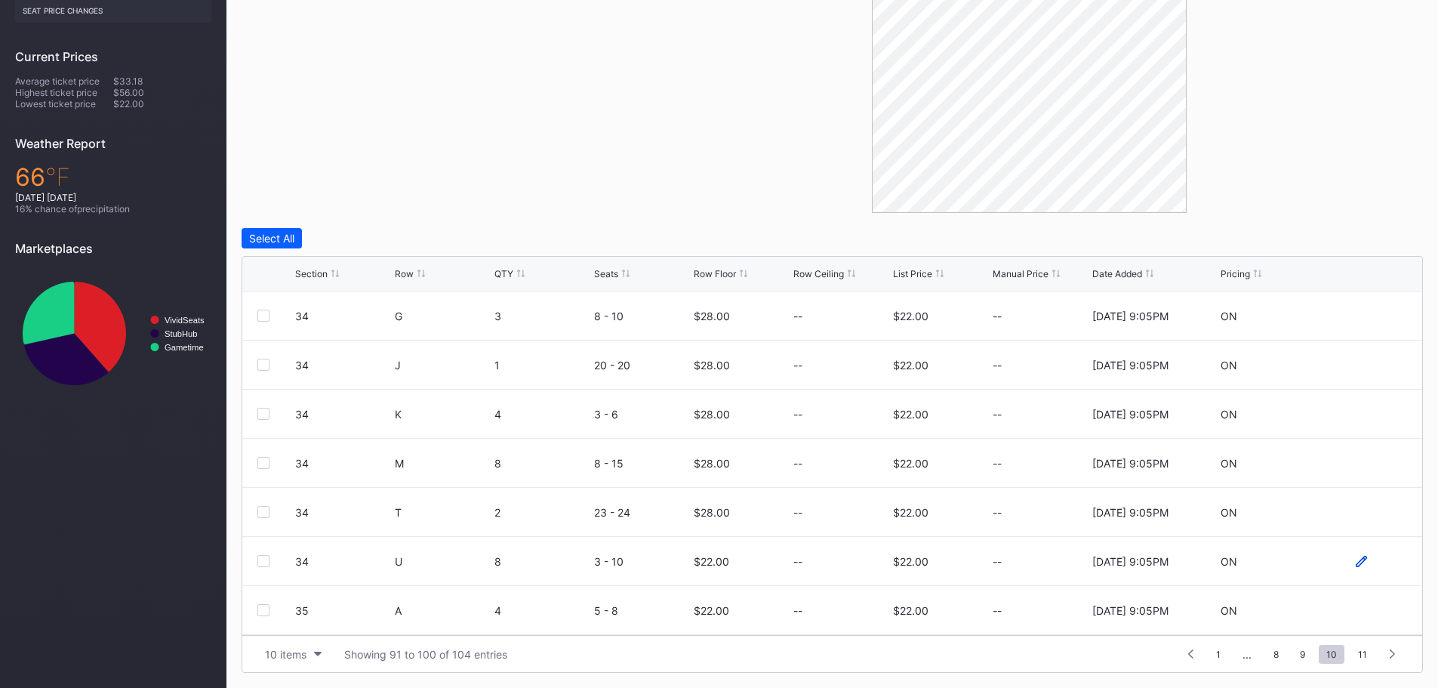
click at [1355, 564] on icon at bounding box center [1360, 560] width 11 height 11
drag, startPoint x: 730, startPoint y: 556, endPoint x: 685, endPoint y: 562, distance: 44.9
click at [685, 562] on form "34 U 8 3 - 10 22 $22.00 8/15/2025 9:05PM Cancel Save" at bounding box center [851, 567] width 1112 height 60
type input "25"
click at [1371, 566] on div "Save" at bounding box center [1383, 566] width 25 height 13
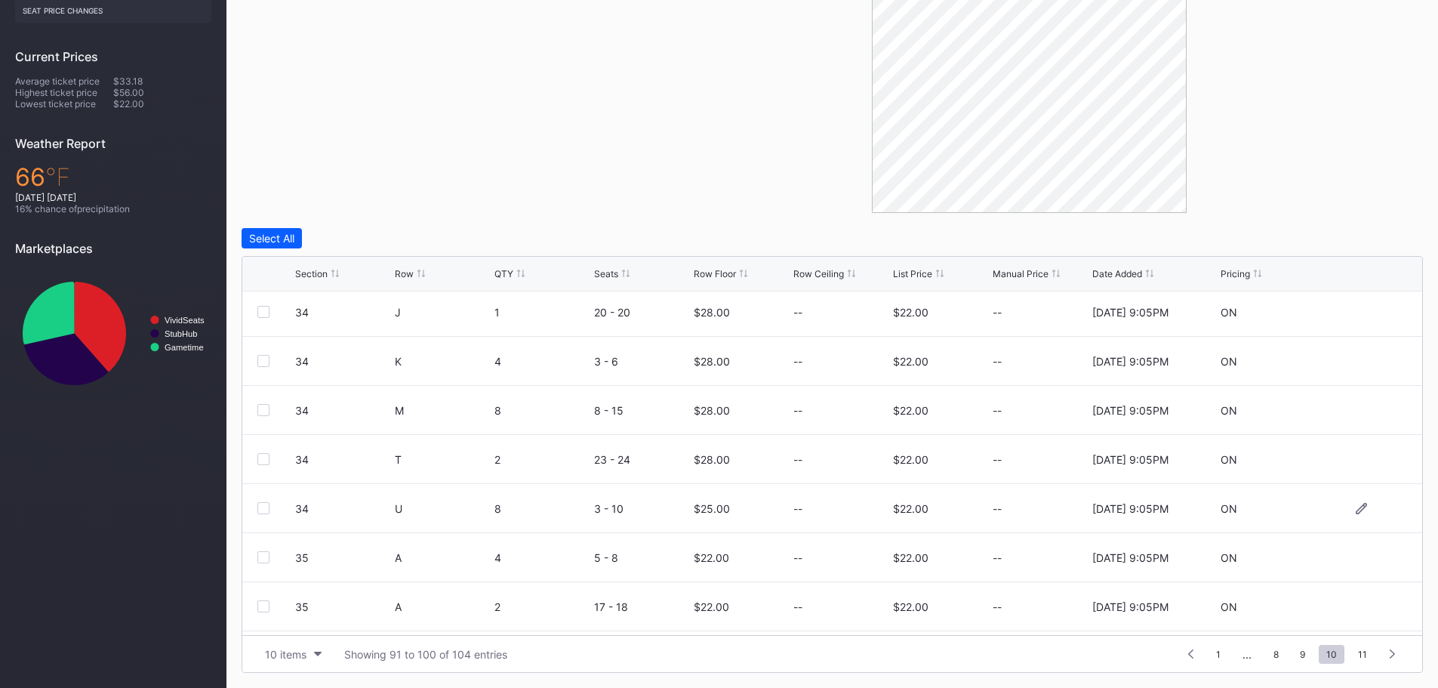
scroll to position [75, 0]
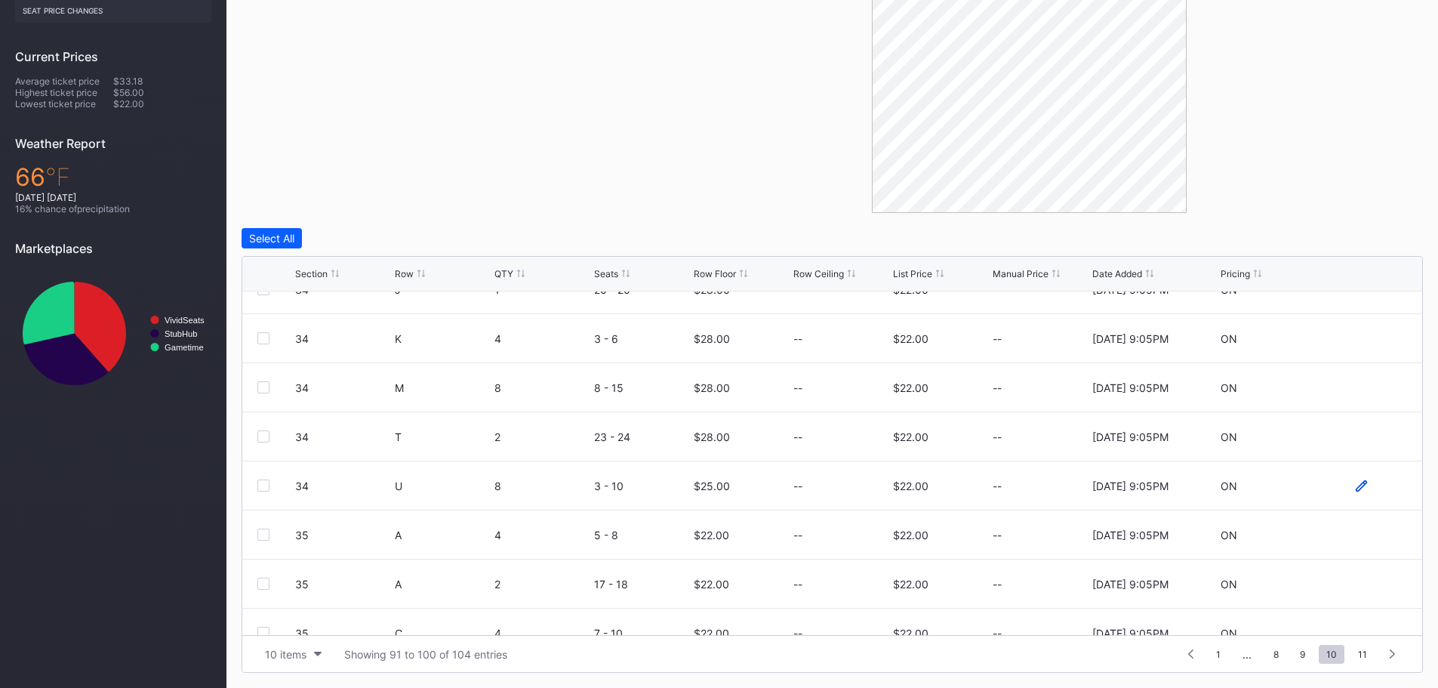
click at [1355, 486] on icon at bounding box center [1360, 484] width 11 height 11
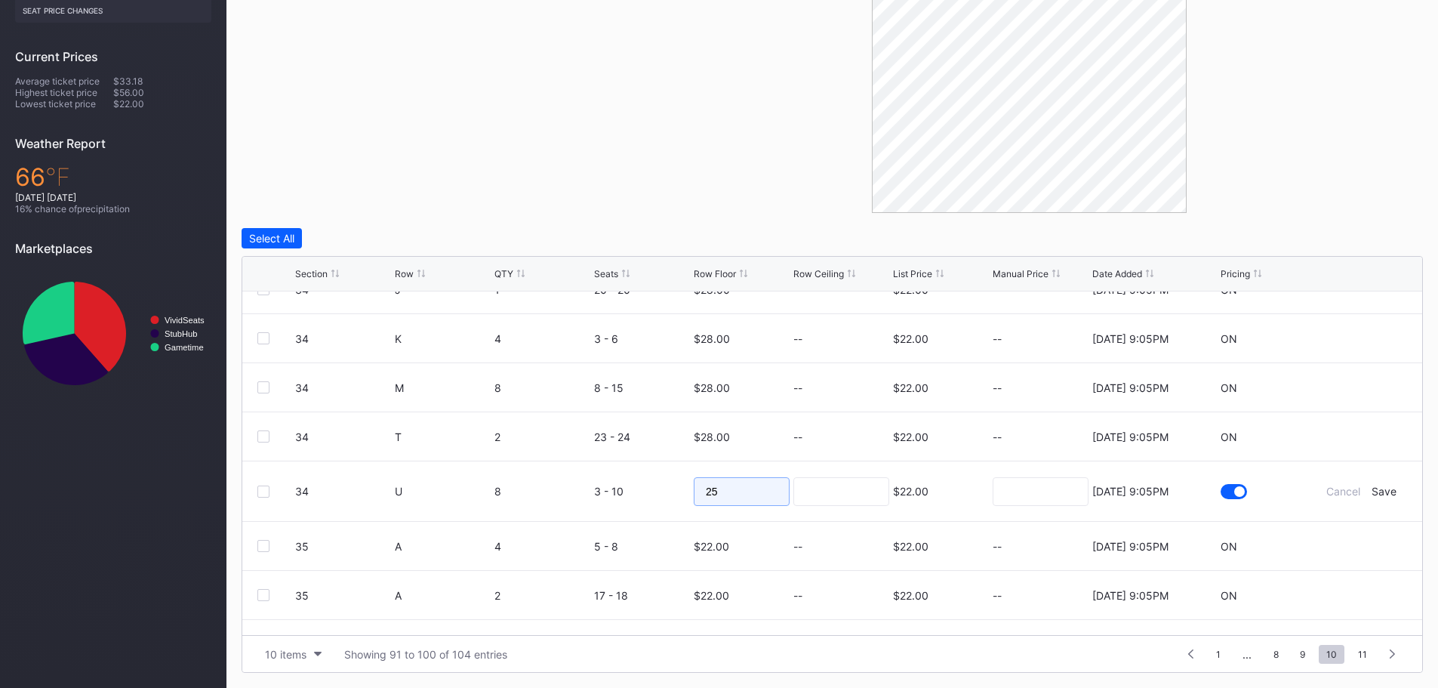
click at [719, 484] on input "25" at bounding box center [742, 491] width 96 height 29
drag, startPoint x: 726, startPoint y: 493, endPoint x: 679, endPoint y: 484, distance: 47.7
click at [679, 484] on form "34 U 8 3 - 10 25 $22.00 8/15/2025 9:05PM Cancel Save" at bounding box center [851, 491] width 1112 height 60
type input "28"
click at [1372, 489] on div "Save" at bounding box center [1383, 491] width 25 height 13
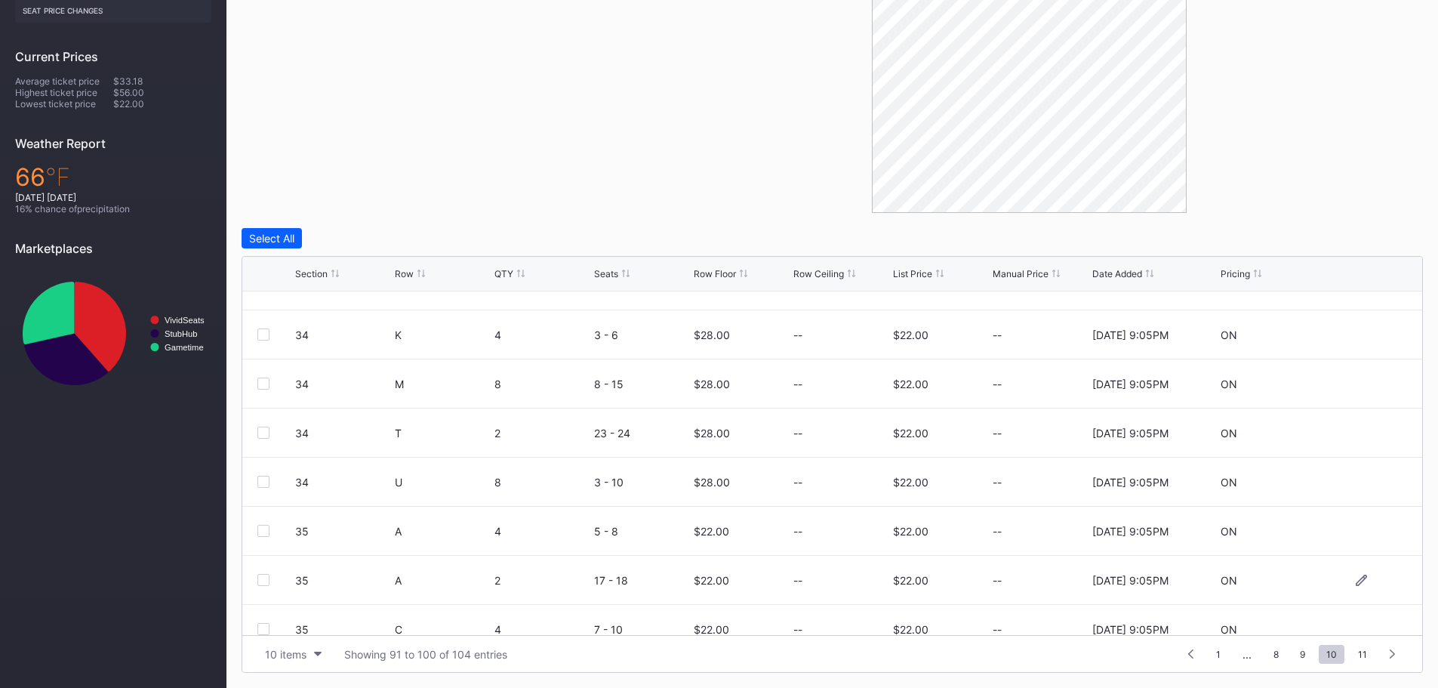
scroll to position [147, 0]
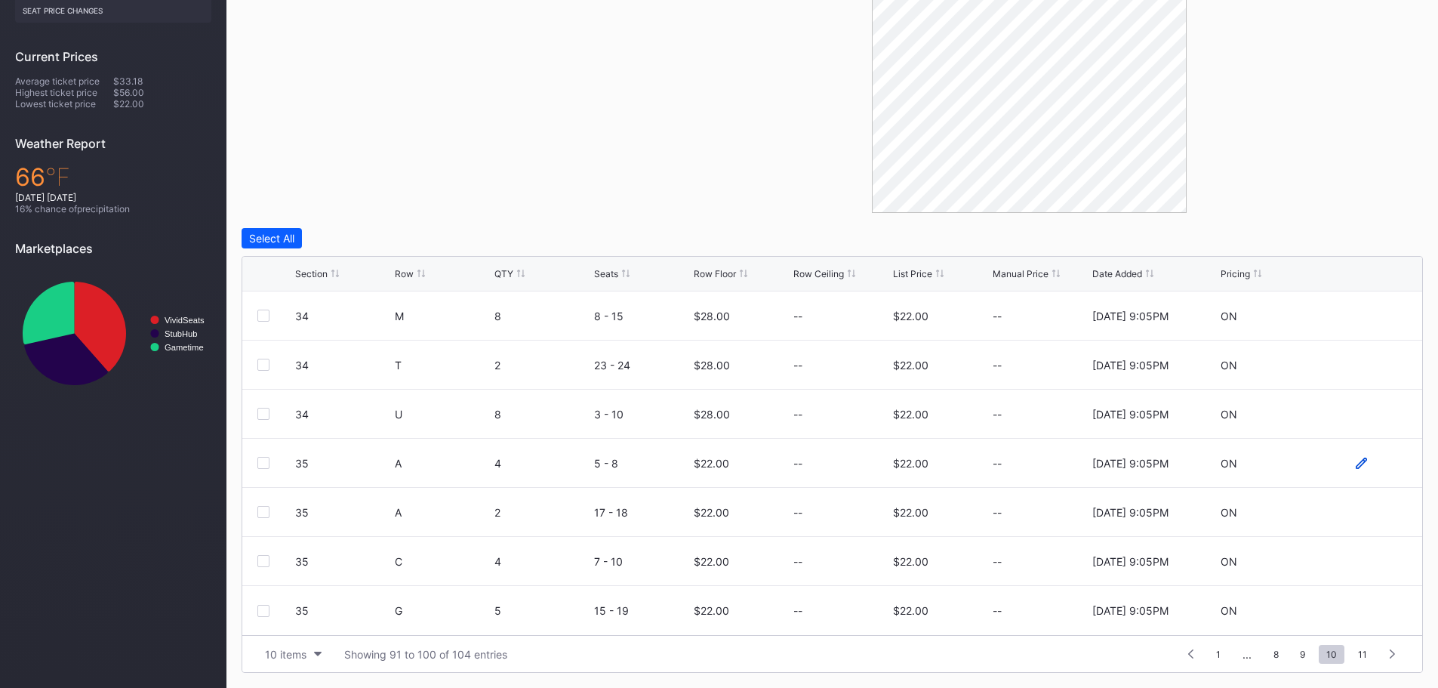
click at [1355, 463] on icon at bounding box center [1360, 462] width 11 height 11
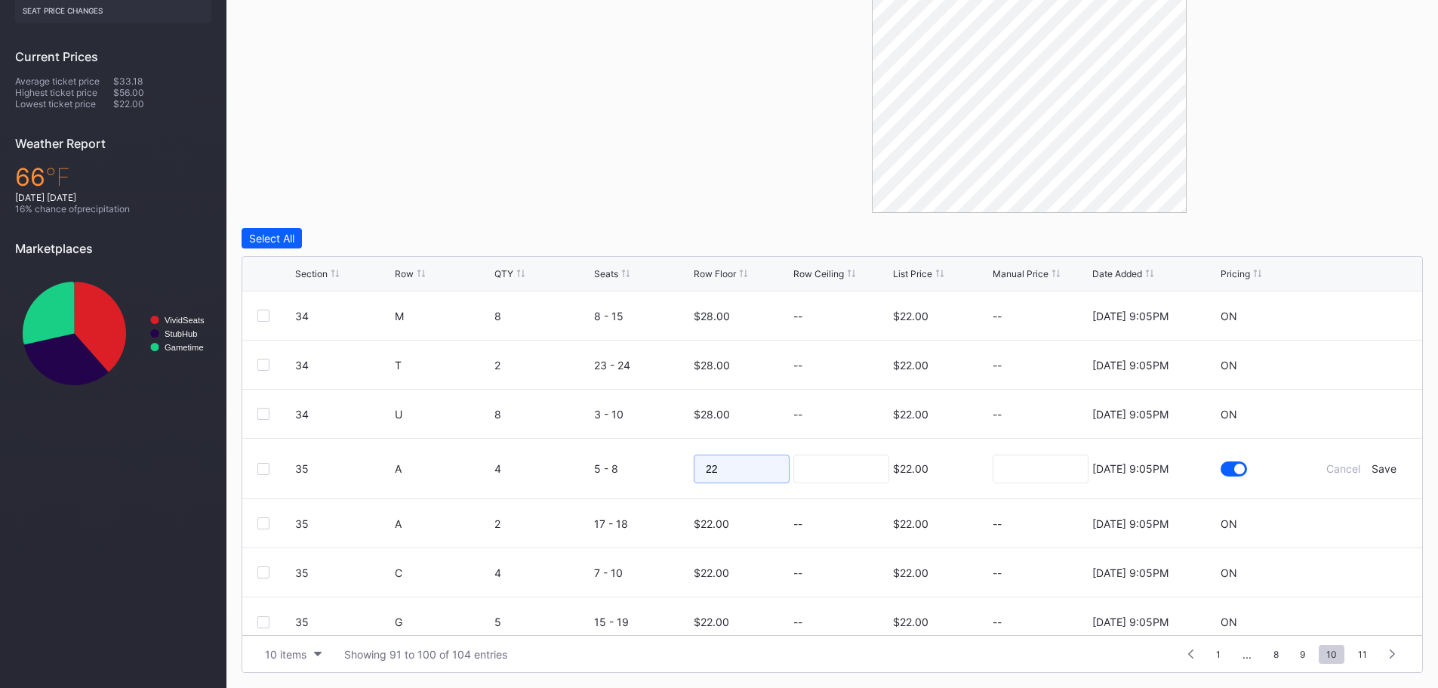
drag, startPoint x: 712, startPoint y: 473, endPoint x: 668, endPoint y: 466, distance: 45.2
click at [668, 466] on form "35 A 4 5 - 8 22 $22.00 8/15/2025 9:05PM Cancel Save" at bounding box center [851, 468] width 1112 height 60
type input "32"
click at [1371, 469] on div "Save" at bounding box center [1383, 468] width 25 height 13
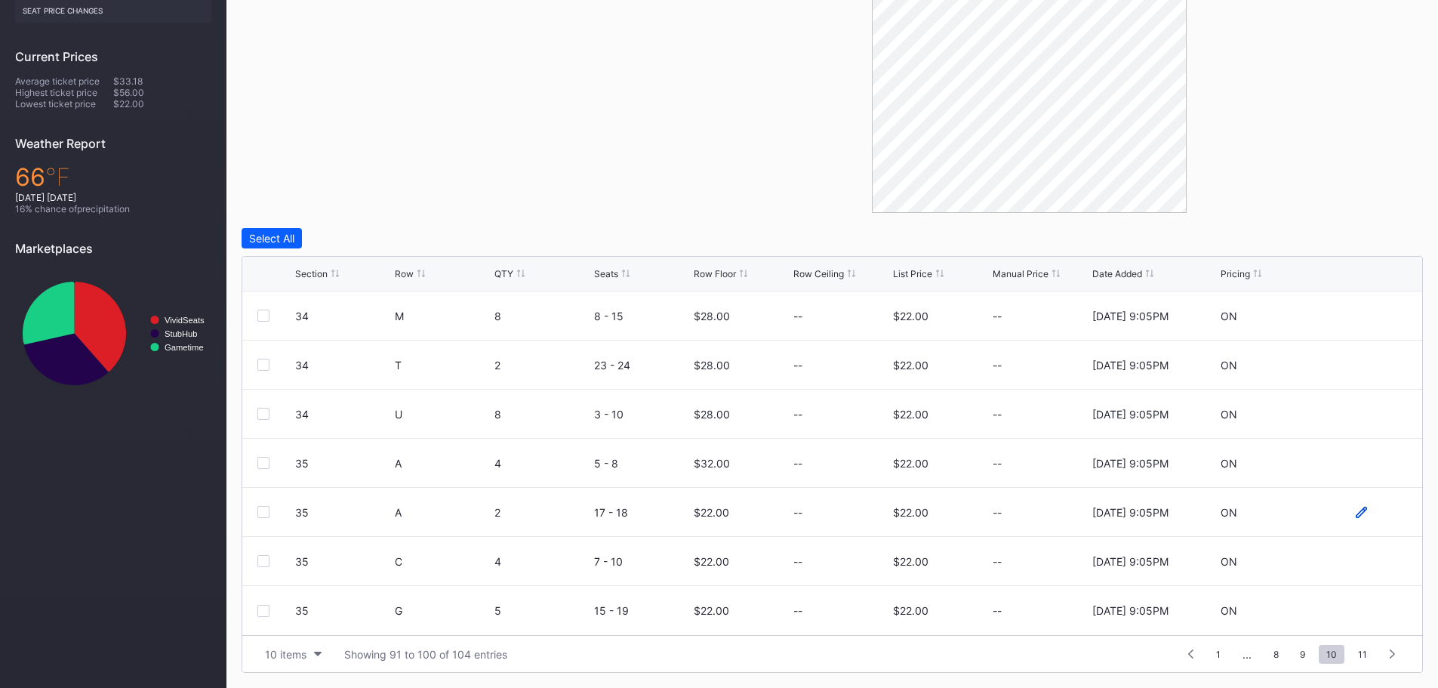
click at [1355, 512] on icon at bounding box center [1360, 511] width 11 height 11
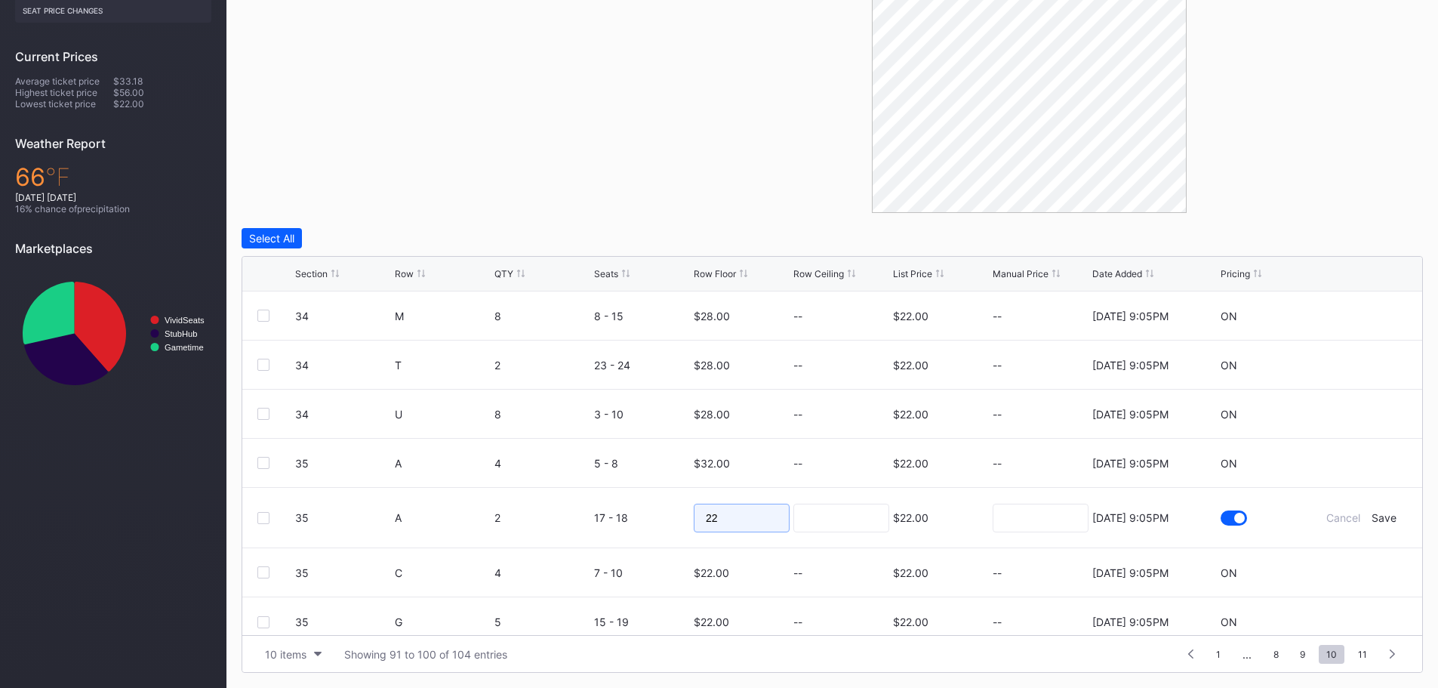
drag, startPoint x: 728, startPoint y: 521, endPoint x: 693, endPoint y: 520, distance: 35.5
click at [694, 520] on input "22" at bounding box center [742, 517] width 96 height 29
type input "32"
click at [1380, 518] on div "Save" at bounding box center [1383, 517] width 25 height 13
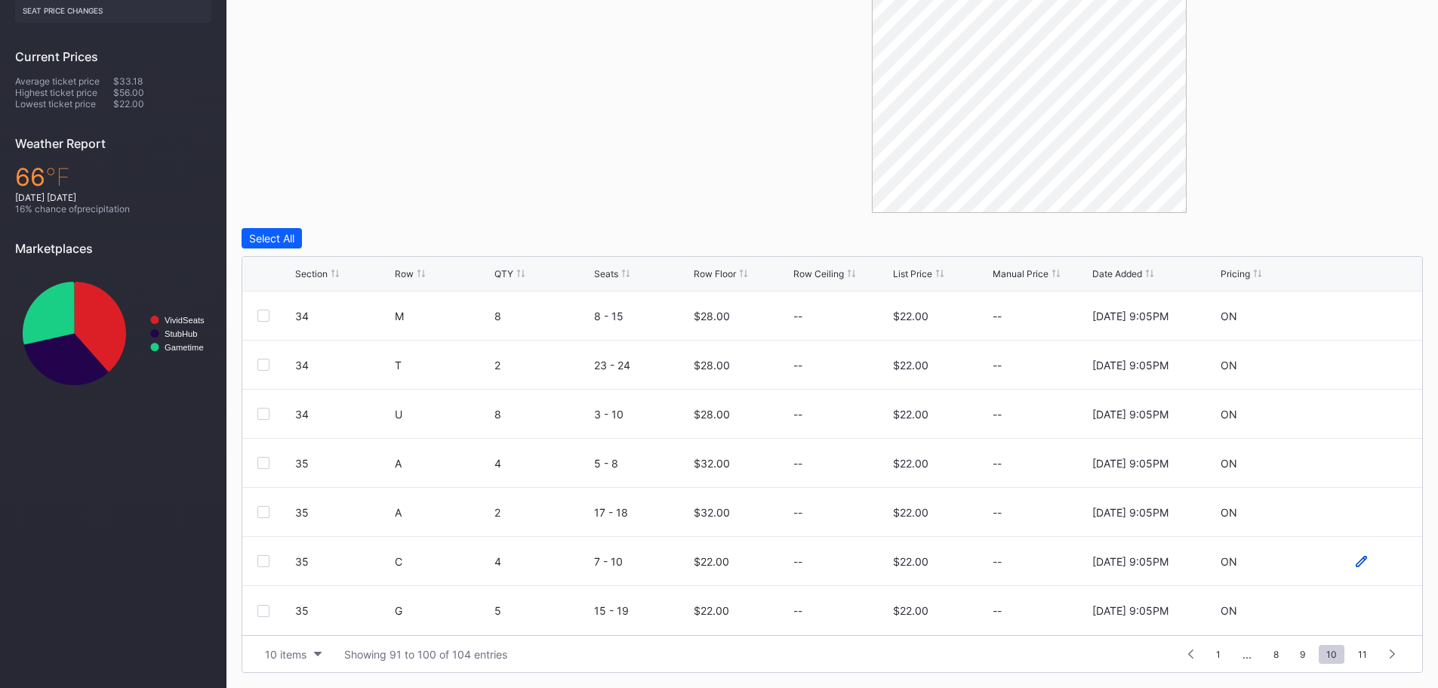
click at [1355, 562] on icon at bounding box center [1360, 560] width 11 height 11
drag, startPoint x: 752, startPoint y: 568, endPoint x: 684, endPoint y: 567, distance: 67.2
click at [684, 567] on form "35 C 4 7 - 10 22 $22.00 8/15/2025 9:05PM Cancel Save" at bounding box center [851, 567] width 1112 height 60
type input "28"
click at [1375, 567] on div "Save" at bounding box center [1383, 566] width 25 height 13
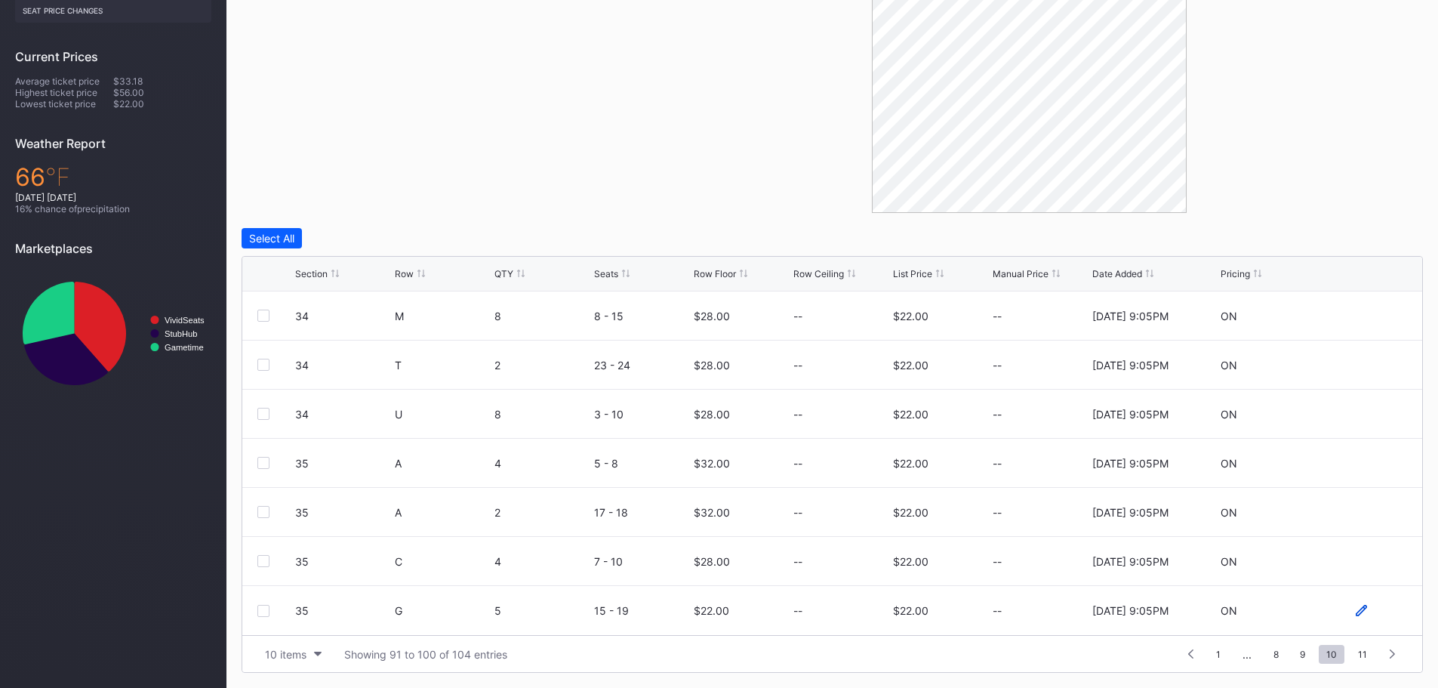
click at [1355, 613] on icon at bounding box center [1360, 609] width 11 height 11
drag, startPoint x: 745, startPoint y: 610, endPoint x: 700, endPoint y: 610, distance: 45.3
click at [700, 610] on input "22" at bounding box center [742, 615] width 96 height 29
drag, startPoint x: 727, startPoint y: 611, endPoint x: 704, endPoint y: 612, distance: 22.7
click at [704, 612] on input "25" at bounding box center [742, 615] width 96 height 29
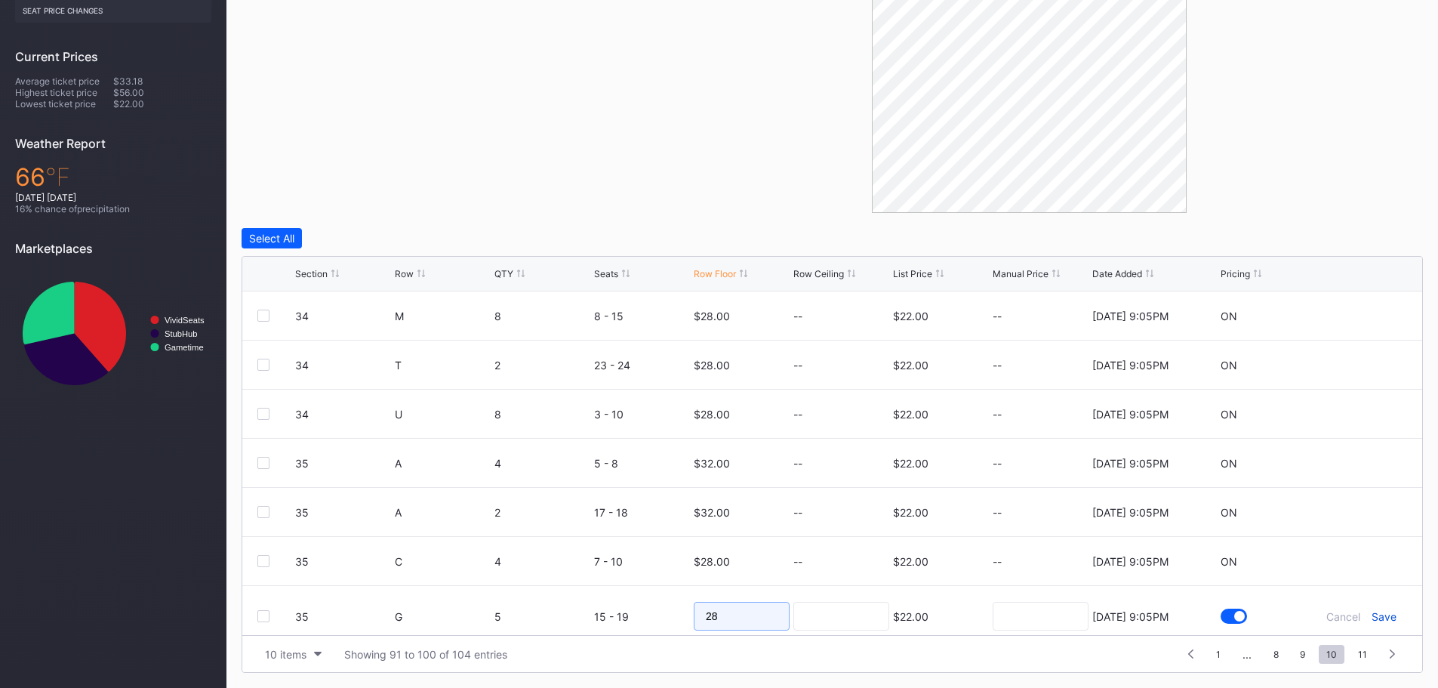
type input "28"
click at [1371, 616] on div "Save" at bounding box center [1383, 616] width 25 height 13
click at [1362, 652] on span "11" at bounding box center [1362, 653] width 24 height 19
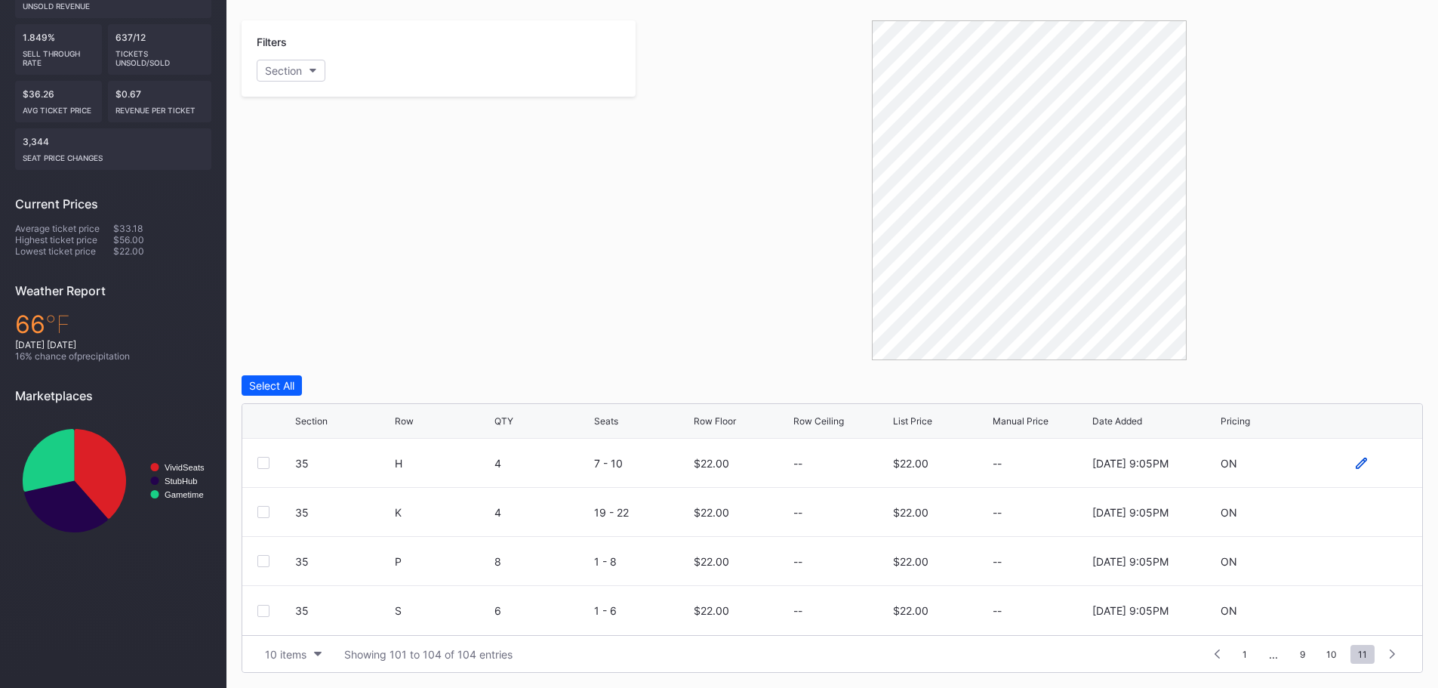
click at [1362, 463] on icon at bounding box center [1360, 462] width 11 height 11
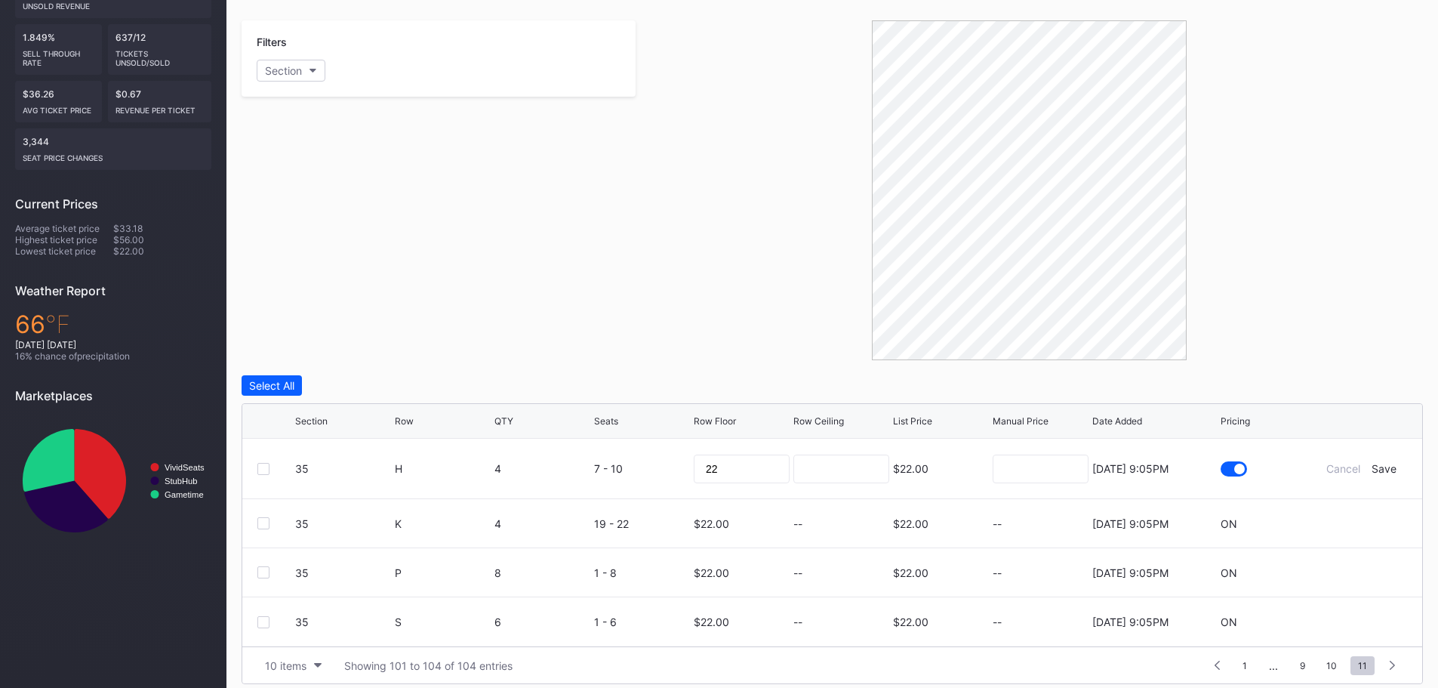
scroll to position [294, 0]
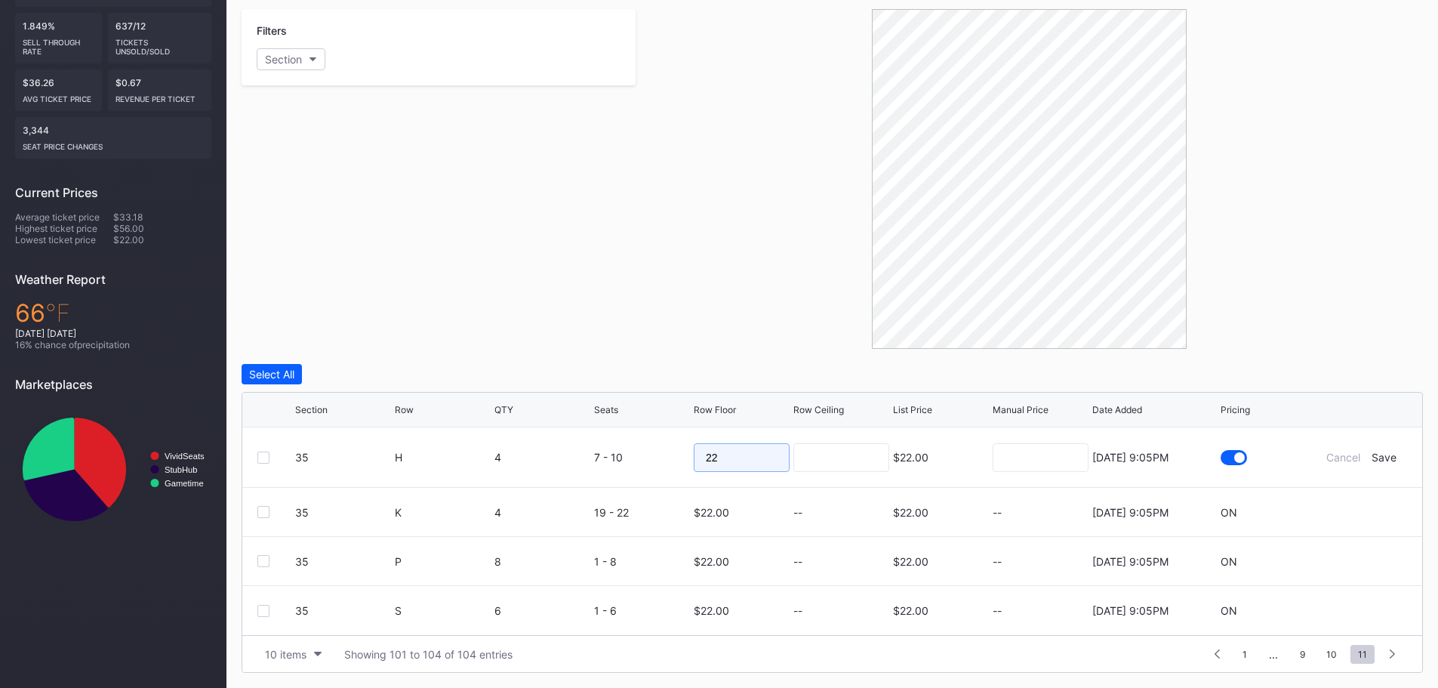
drag, startPoint x: 684, startPoint y: 451, endPoint x: 672, endPoint y: 451, distance: 12.1
click at [672, 451] on form "35 H 4 7 - 10 22 $22.00 8/15/2025 9:05PM Cancel Save" at bounding box center [851, 457] width 1112 height 60
drag, startPoint x: 751, startPoint y: 459, endPoint x: 709, endPoint y: 458, distance: 42.3
click at [709, 458] on input "25" at bounding box center [742, 457] width 96 height 29
type input "28"
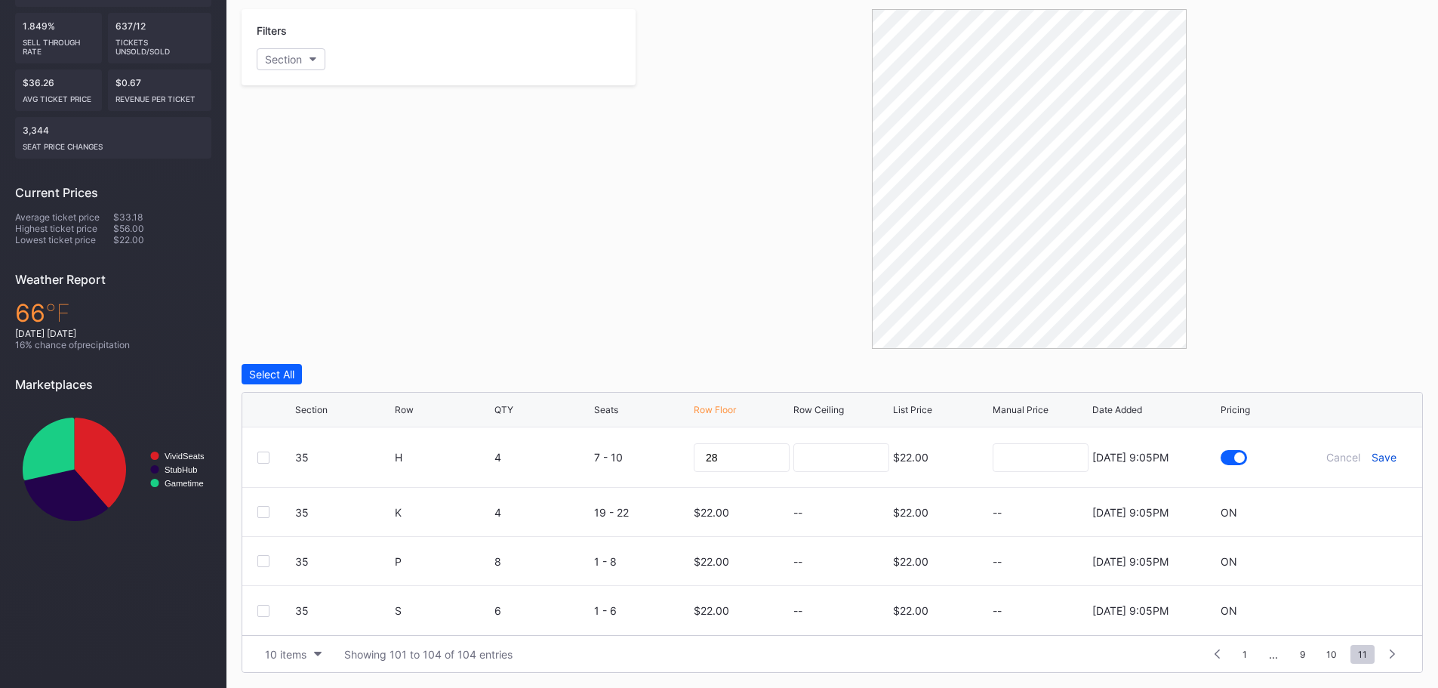
click at [1395, 457] on div "Save" at bounding box center [1383, 457] width 25 height 13
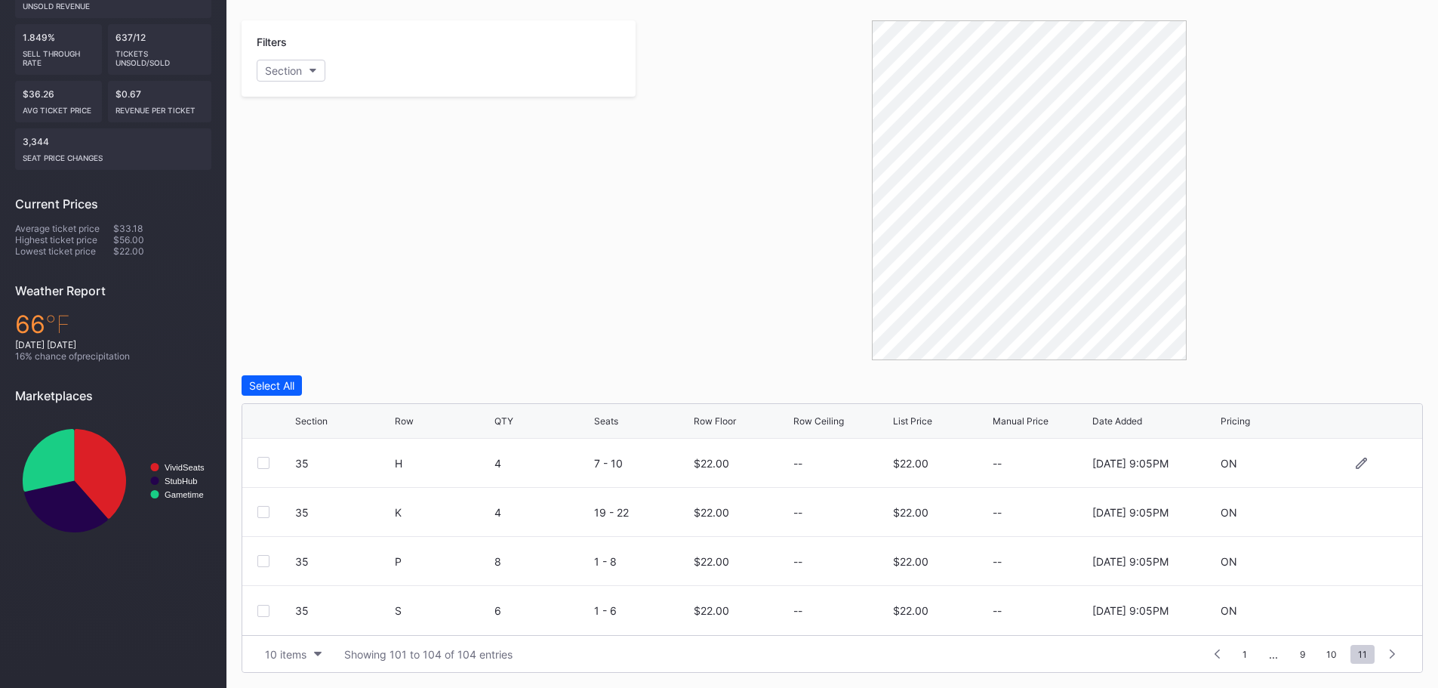
scroll to position [282, 0]
click at [1360, 510] on icon at bounding box center [1360, 511] width 11 height 11
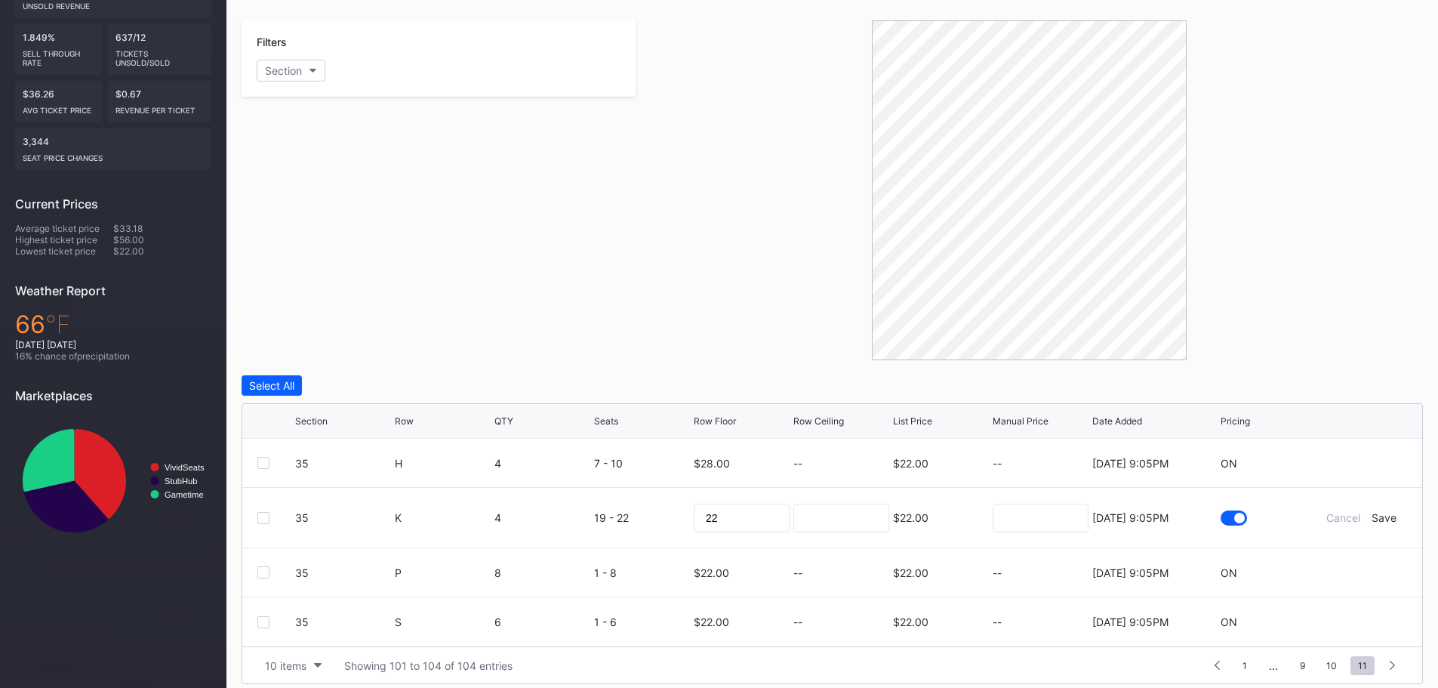
scroll to position [294, 0]
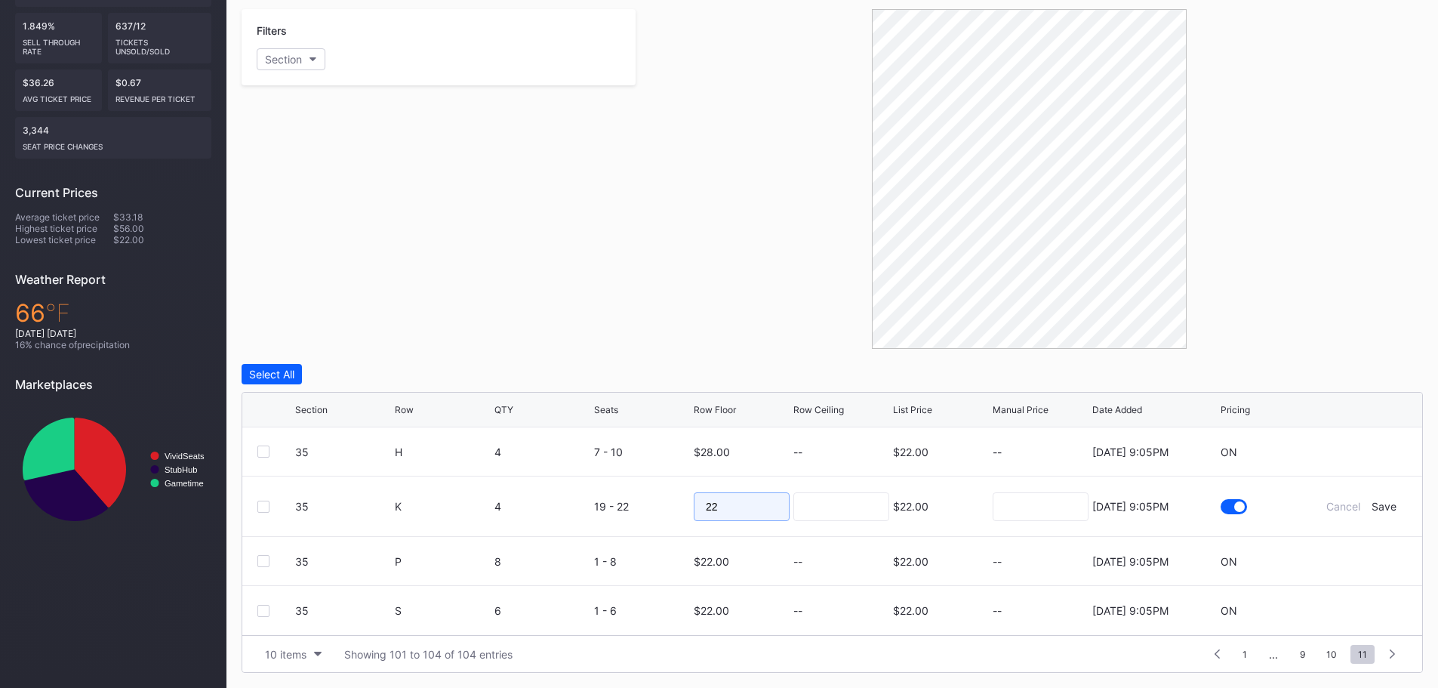
drag, startPoint x: 722, startPoint y: 507, endPoint x: 671, endPoint y: 503, distance: 51.5
click at [671, 503] on form "35 K 4 19 - 22 22 $22.00 8/15/2025 9:05PM Cancel Save" at bounding box center [851, 506] width 1112 height 60
type input "25"
click at [1384, 504] on div "Save" at bounding box center [1383, 506] width 25 height 13
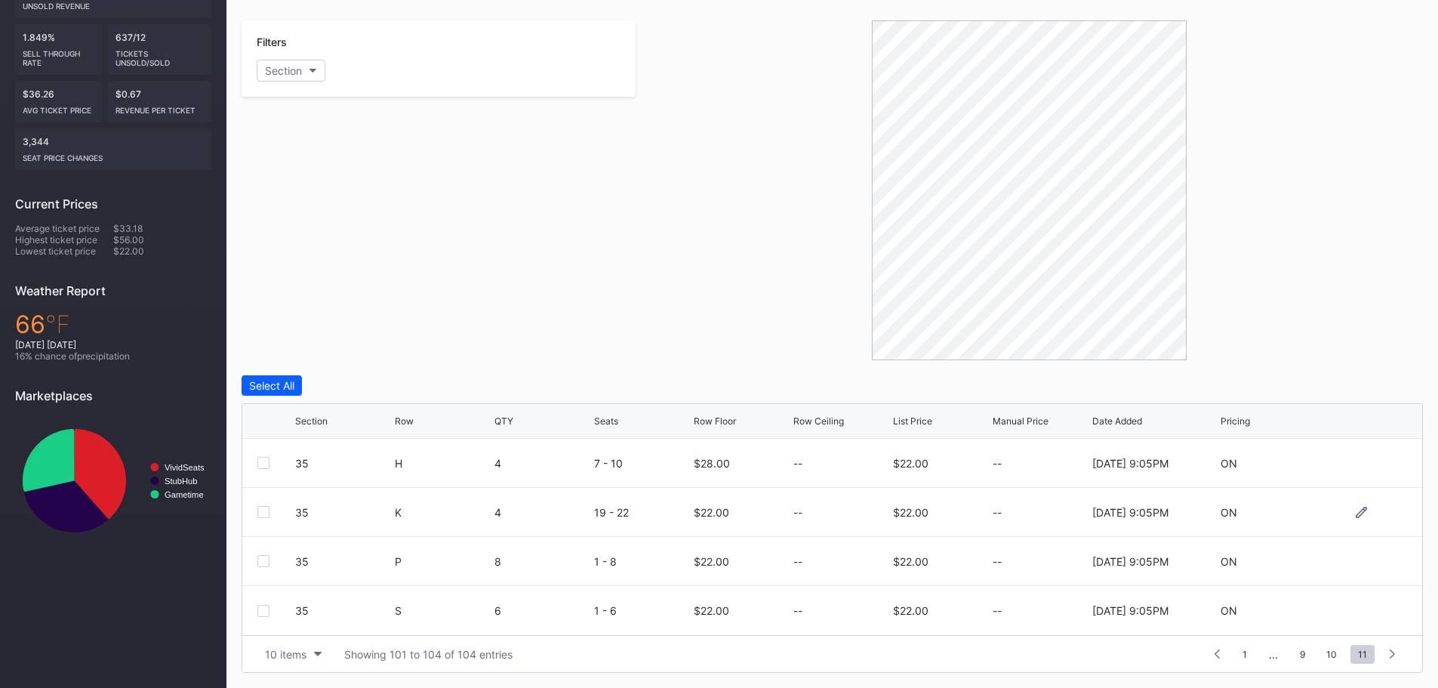
scroll to position [282, 0]
click at [1361, 561] on icon at bounding box center [1360, 560] width 11 height 11
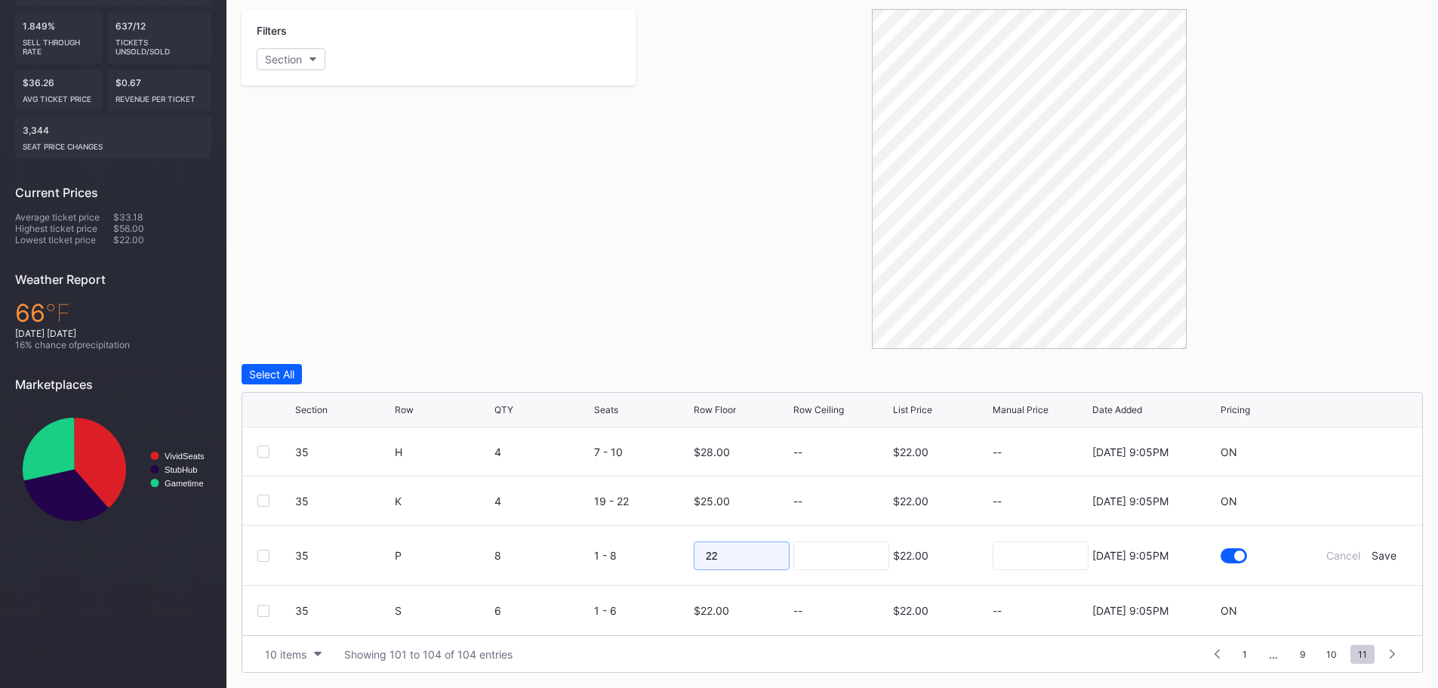
drag, startPoint x: 750, startPoint y: 558, endPoint x: 692, endPoint y: 555, distance: 58.2
click at [692, 555] on form "35 P 8 1 - 8 22 $22.00 8/15/2025 9:05PM Cancel Save" at bounding box center [851, 555] width 1112 height 60
type input "25"
click at [1386, 557] on div "Save" at bounding box center [1383, 555] width 25 height 13
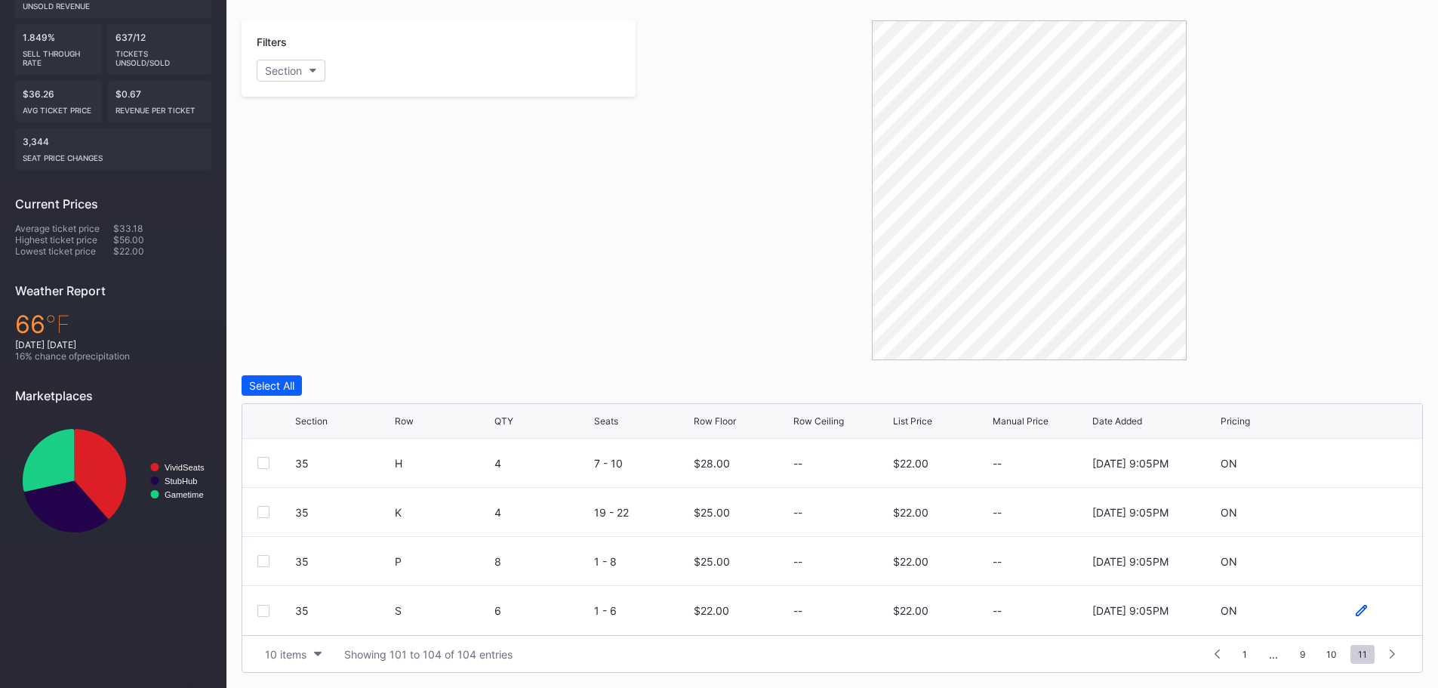
click at [1364, 610] on icon at bounding box center [1360, 609] width 11 height 11
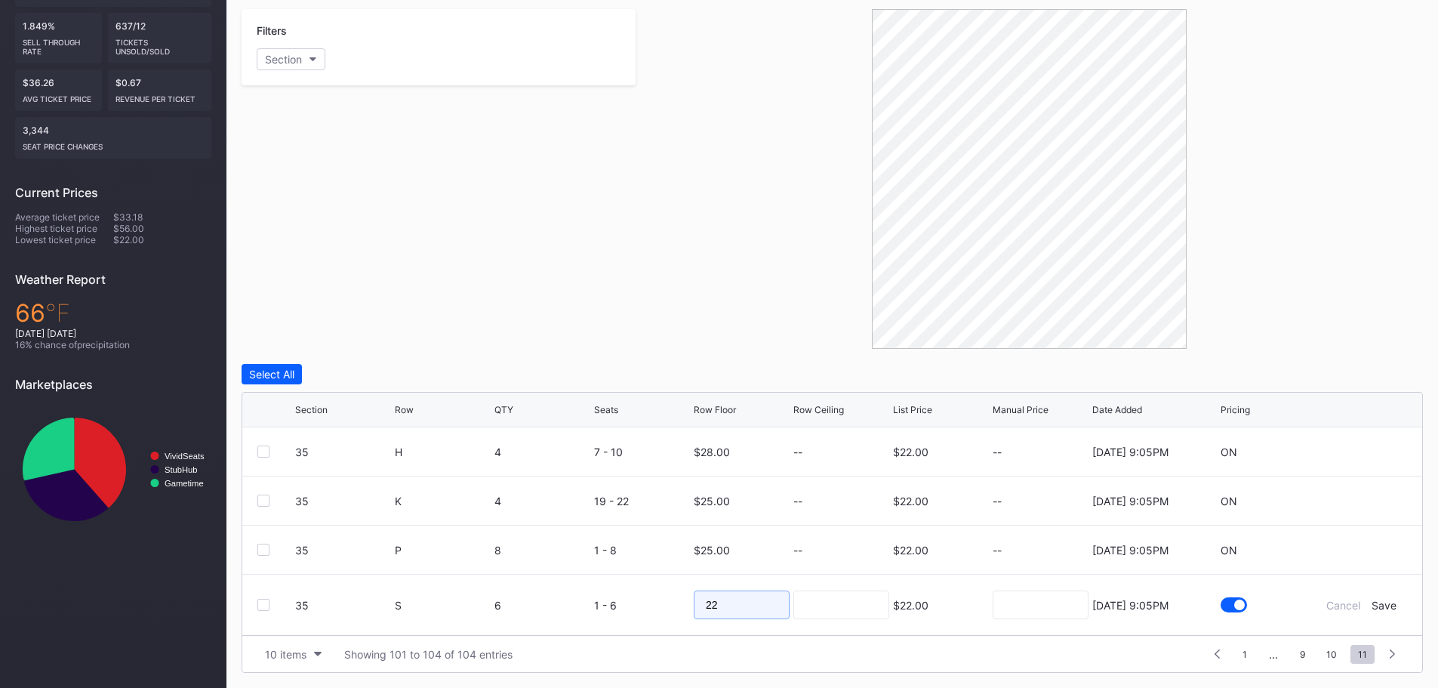
drag, startPoint x: 738, startPoint y: 606, endPoint x: 678, endPoint y: 598, distance: 60.2
click at [678, 598] on form "35 S 6 1 - 6 22 $22.00 8/15/2025 9:05PM Cancel Save" at bounding box center [851, 604] width 1112 height 60
type input "28"
click at [1393, 604] on div "Save" at bounding box center [1383, 604] width 25 height 13
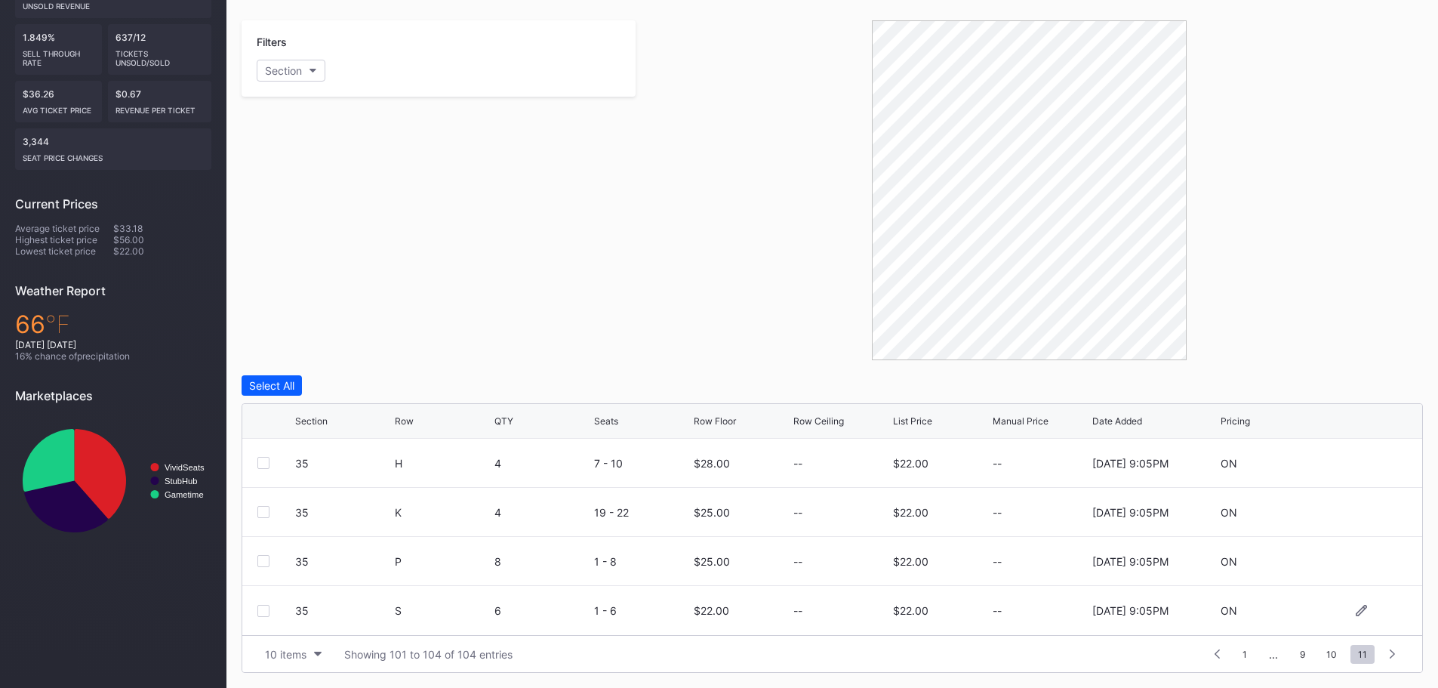
scroll to position [282, 0]
click at [1361, 559] on icon at bounding box center [1360, 560] width 11 height 11
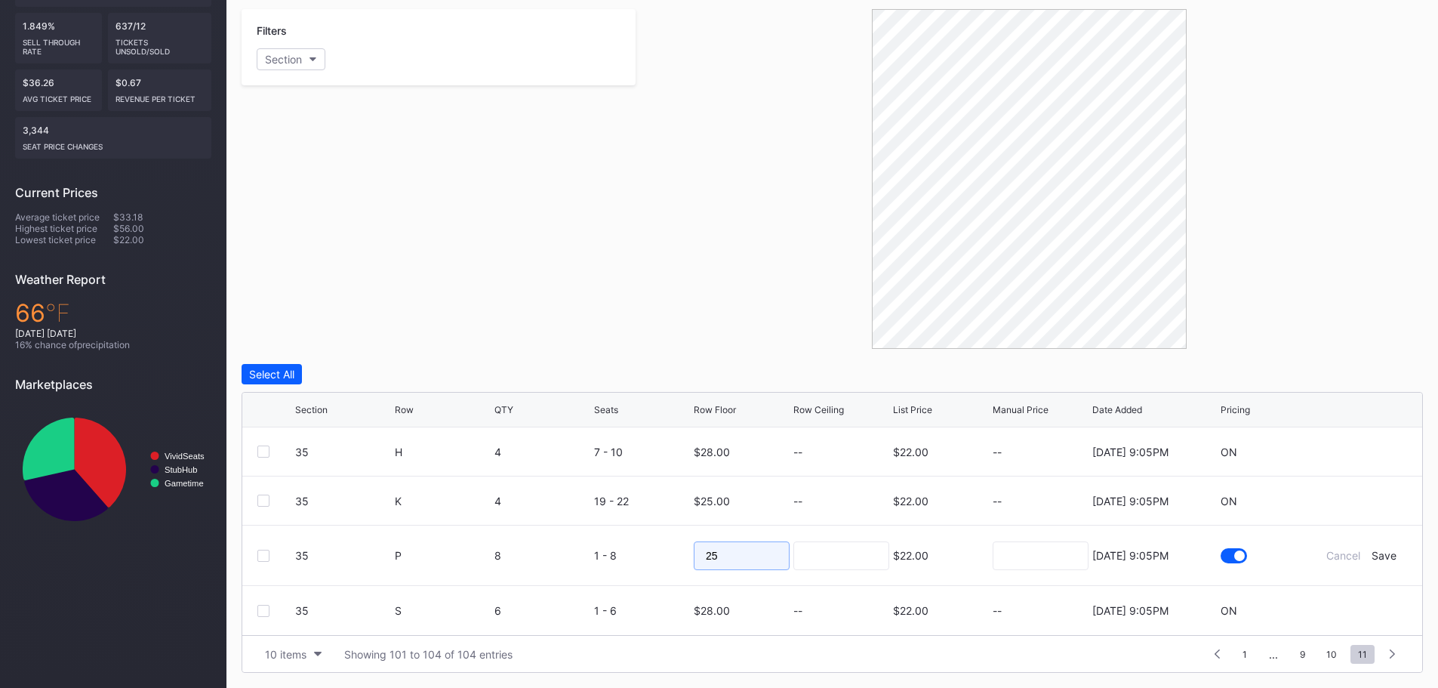
drag, startPoint x: 766, startPoint y: 553, endPoint x: 703, endPoint y: 546, distance: 63.1
click at [673, 551] on form "35 P 8 1 - 8 25 $22.00 8/15/2025 9:05PM Cancel Save" at bounding box center [851, 555] width 1112 height 60
type input "28"
click at [1377, 551] on div "Save" at bounding box center [1383, 555] width 25 height 13
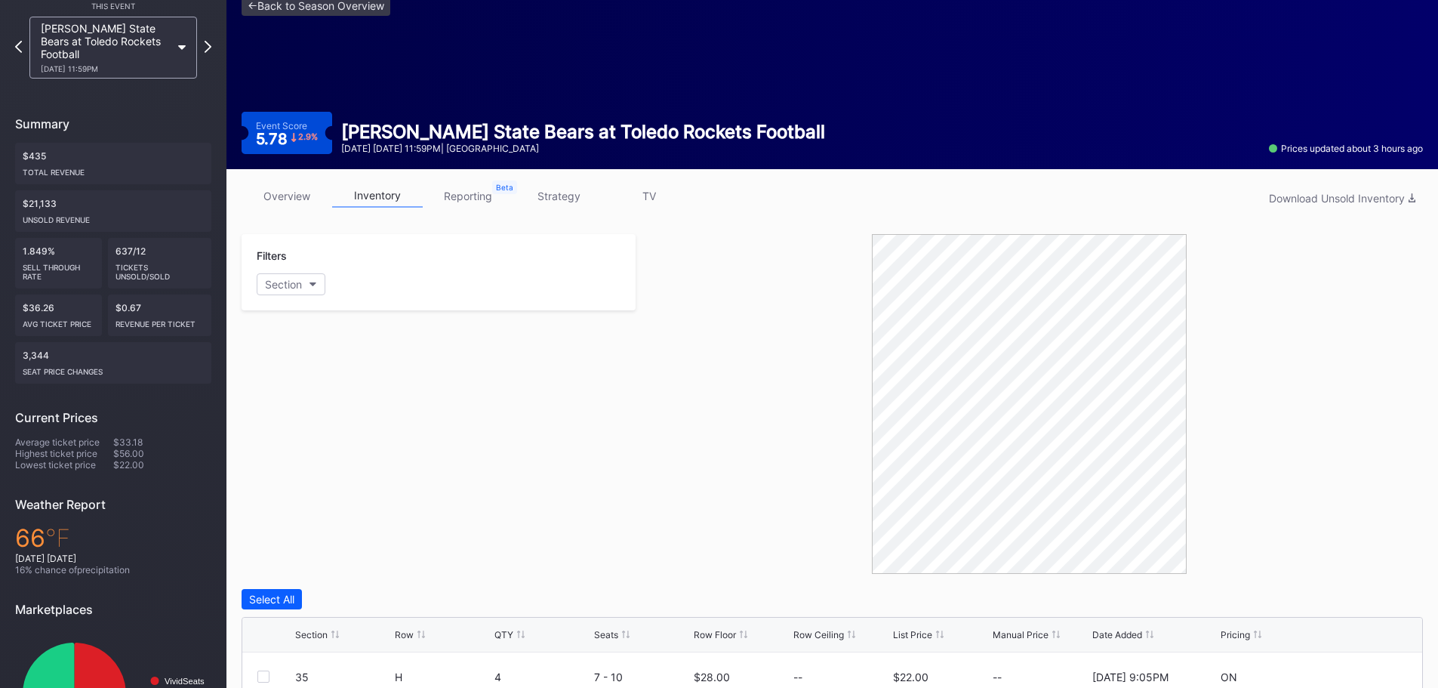
scroll to position [0, 0]
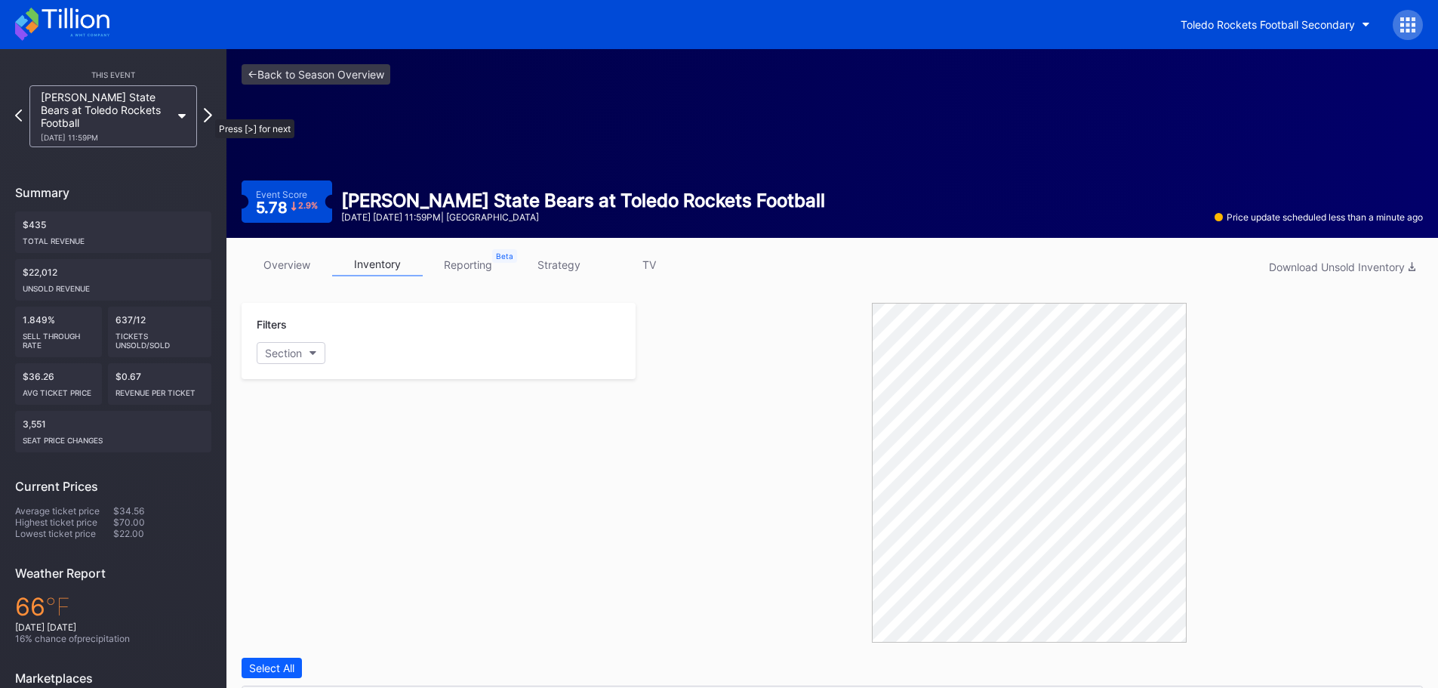
click at [208, 112] on icon at bounding box center [208, 115] width 8 height 14
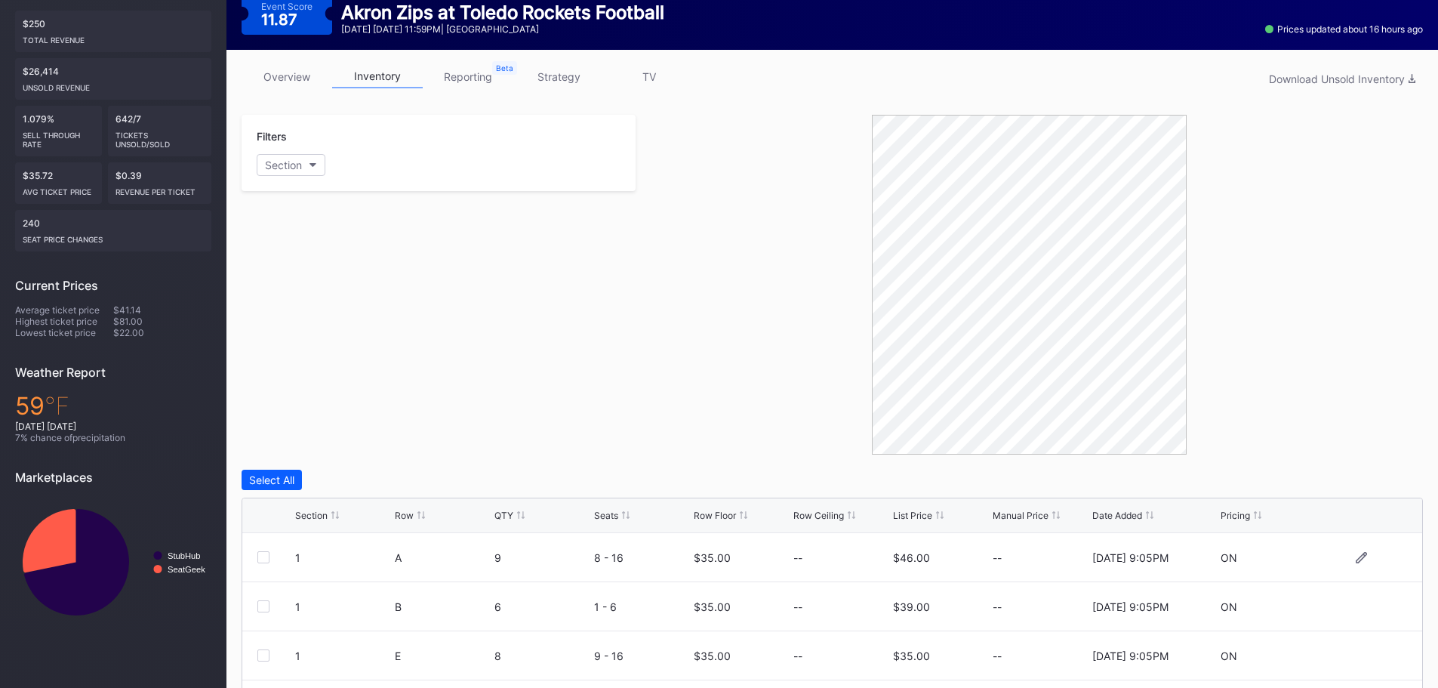
scroll to position [302, 0]
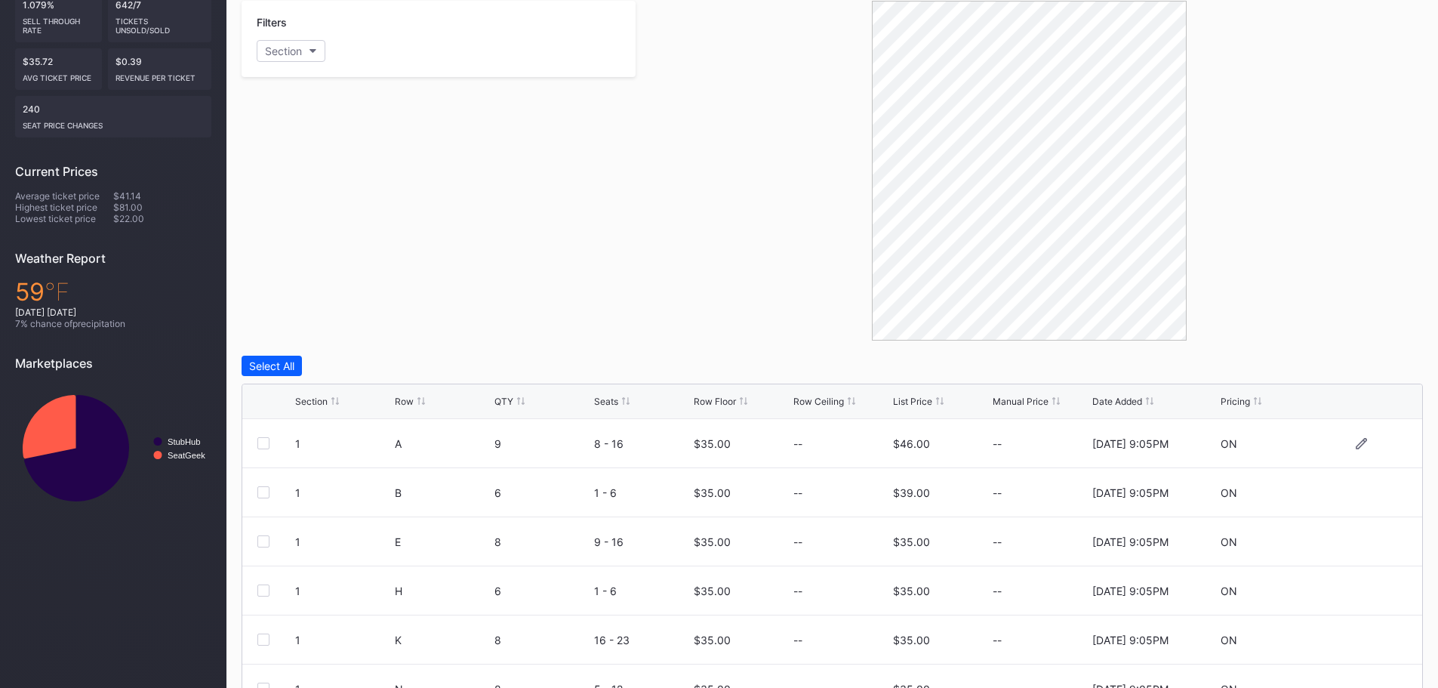
click at [266, 443] on div at bounding box center [263, 443] width 12 height 12
click at [262, 489] on div at bounding box center [263, 492] width 12 height 12
click at [335, 360] on div "Edit 2 Rows" at bounding box center [349, 365] width 57 height 13
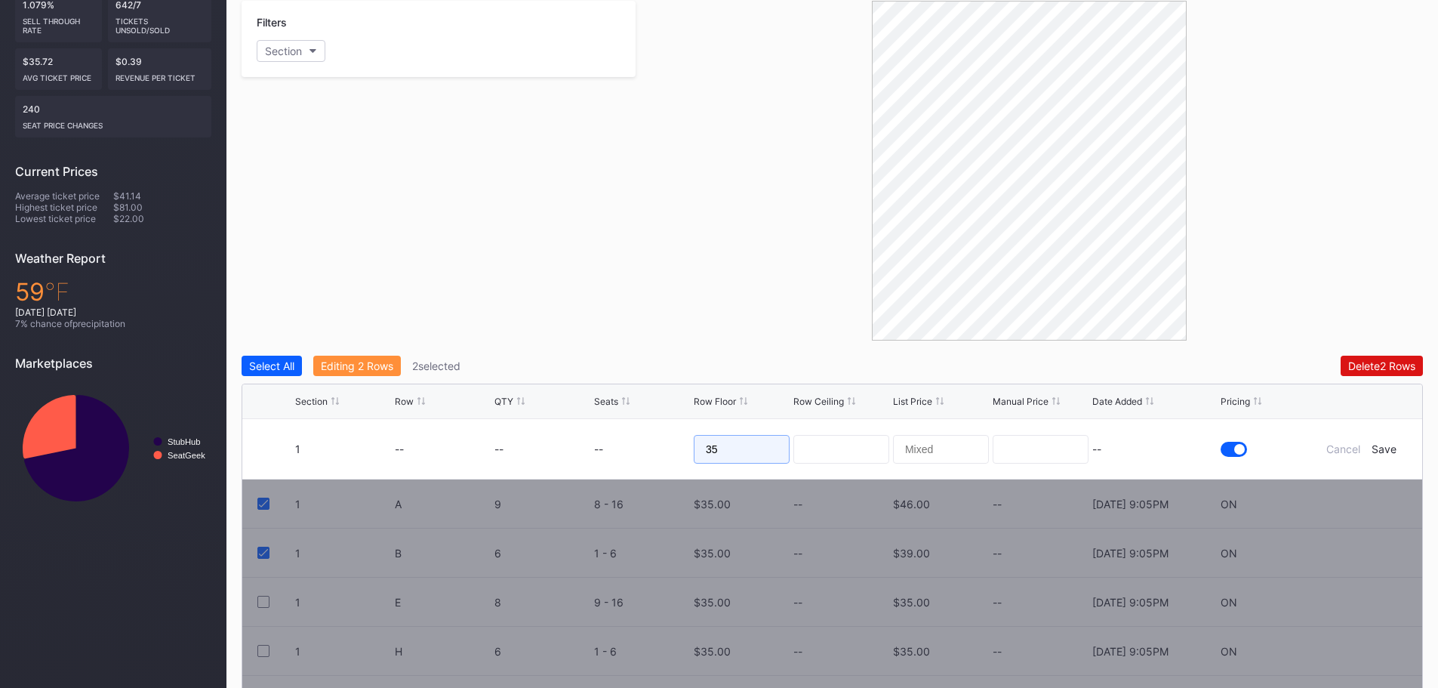
drag, startPoint x: 736, startPoint y: 449, endPoint x: 671, endPoint y: 454, distance: 65.1
click at [675, 454] on form "1 -- -- -- 35 -- Cancel Save" at bounding box center [851, 449] width 1112 height 60
type input "45"
click at [1380, 449] on div "Save" at bounding box center [1383, 448] width 25 height 13
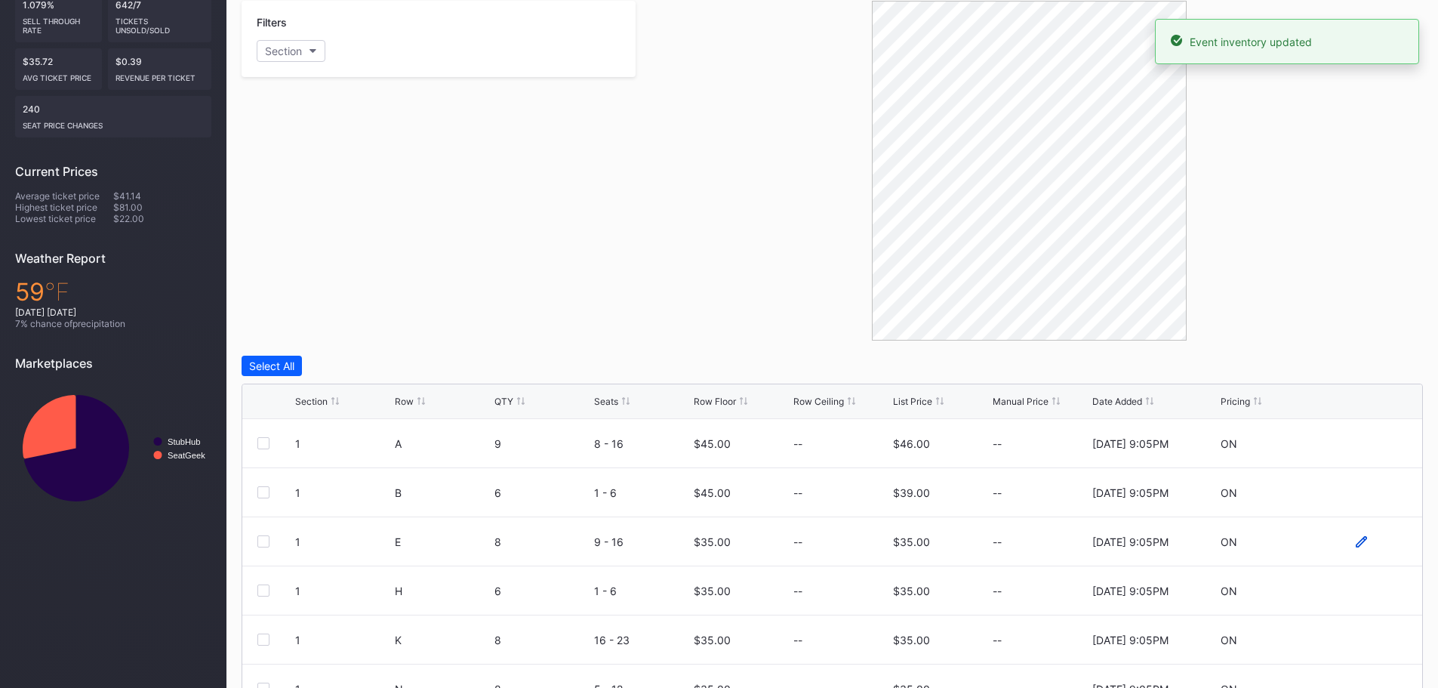
click at [1355, 537] on icon at bounding box center [1360, 541] width 11 height 11
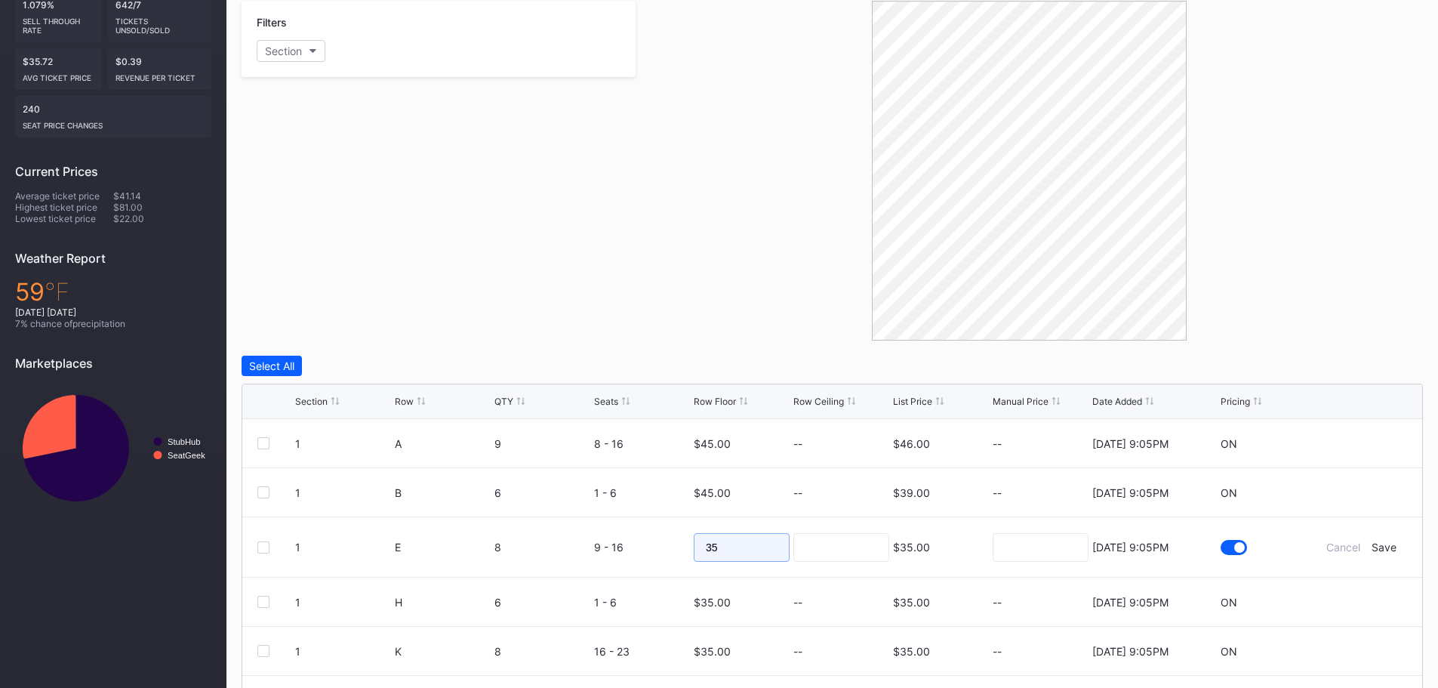
drag, startPoint x: 739, startPoint y: 552, endPoint x: 688, endPoint y: 557, distance: 50.8
click at [688, 557] on form "1 E 8 9 - 16 35 $35.00 [DATE] 9:05PM Cancel Save" at bounding box center [851, 547] width 1112 height 60
type input "40"
click at [1377, 547] on div "Save" at bounding box center [1383, 546] width 25 height 13
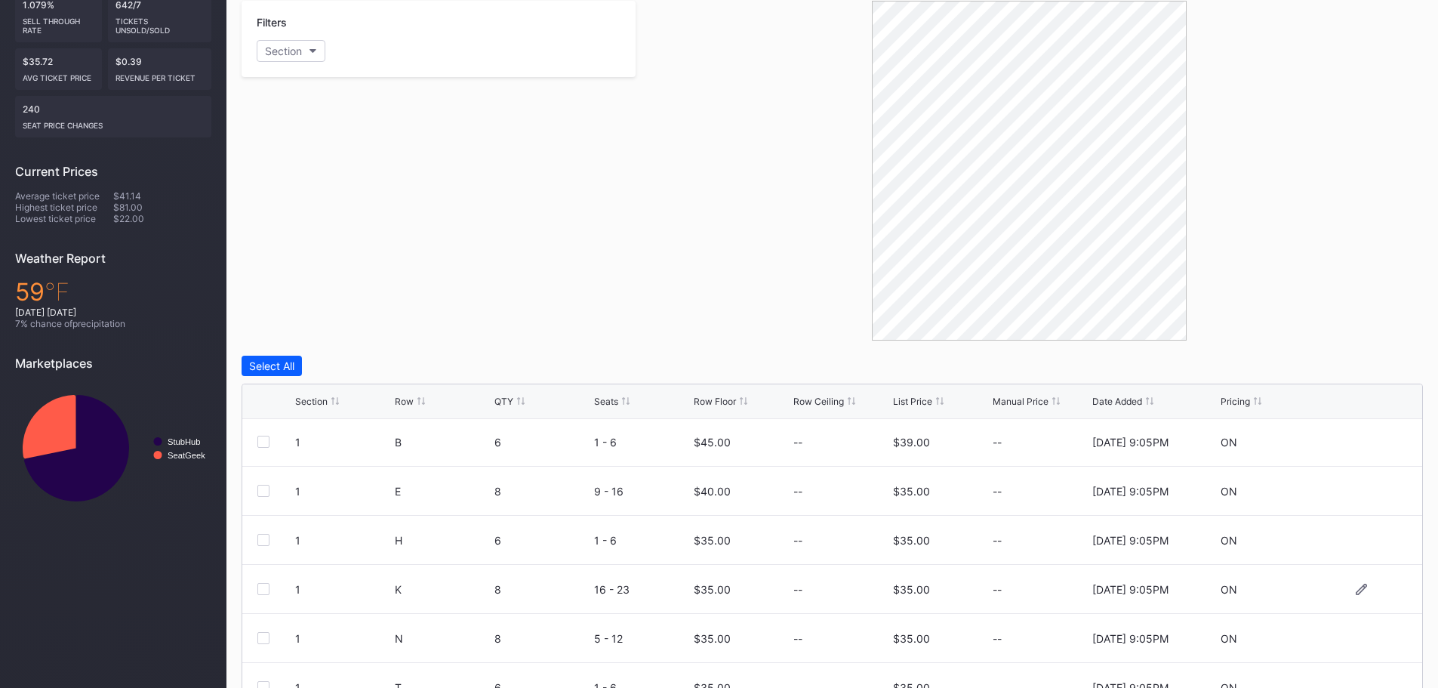
scroll to position [75, 0]
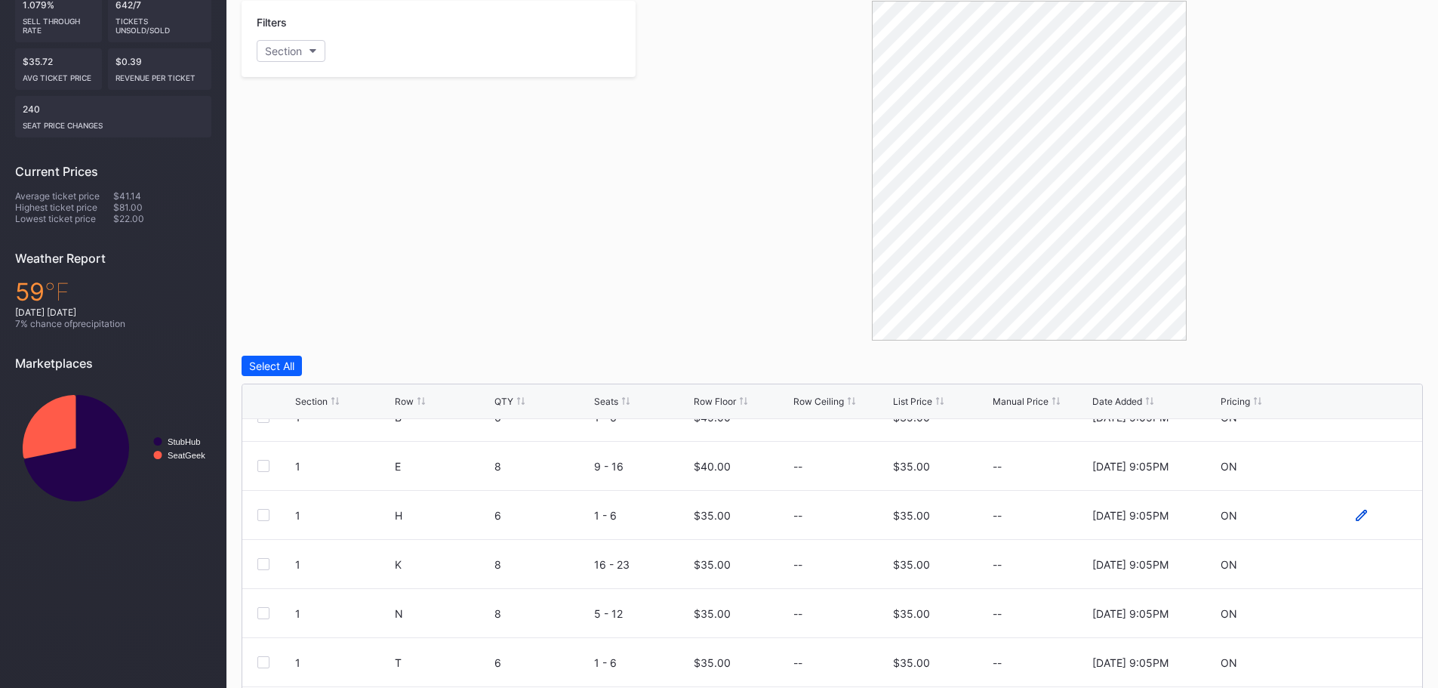
click at [1355, 513] on icon at bounding box center [1360, 514] width 11 height 11
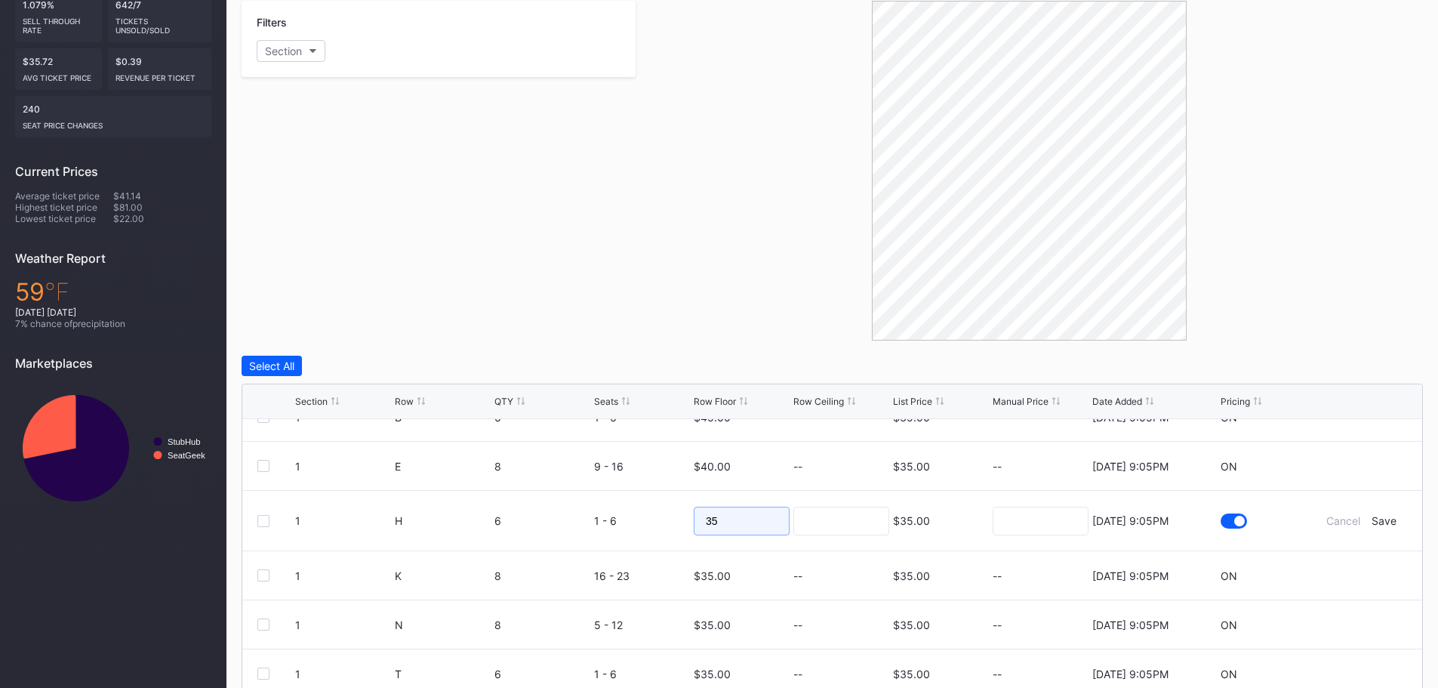
drag, startPoint x: 697, startPoint y: 528, endPoint x: 686, endPoint y: 528, distance: 10.6
click at [686, 528] on form "1 H 6 1 - 6 35 $35.00 [DATE] 9:05PM Cancel Save" at bounding box center [851, 521] width 1112 height 60
type input "40"
click at [1375, 522] on div "Save" at bounding box center [1383, 520] width 25 height 13
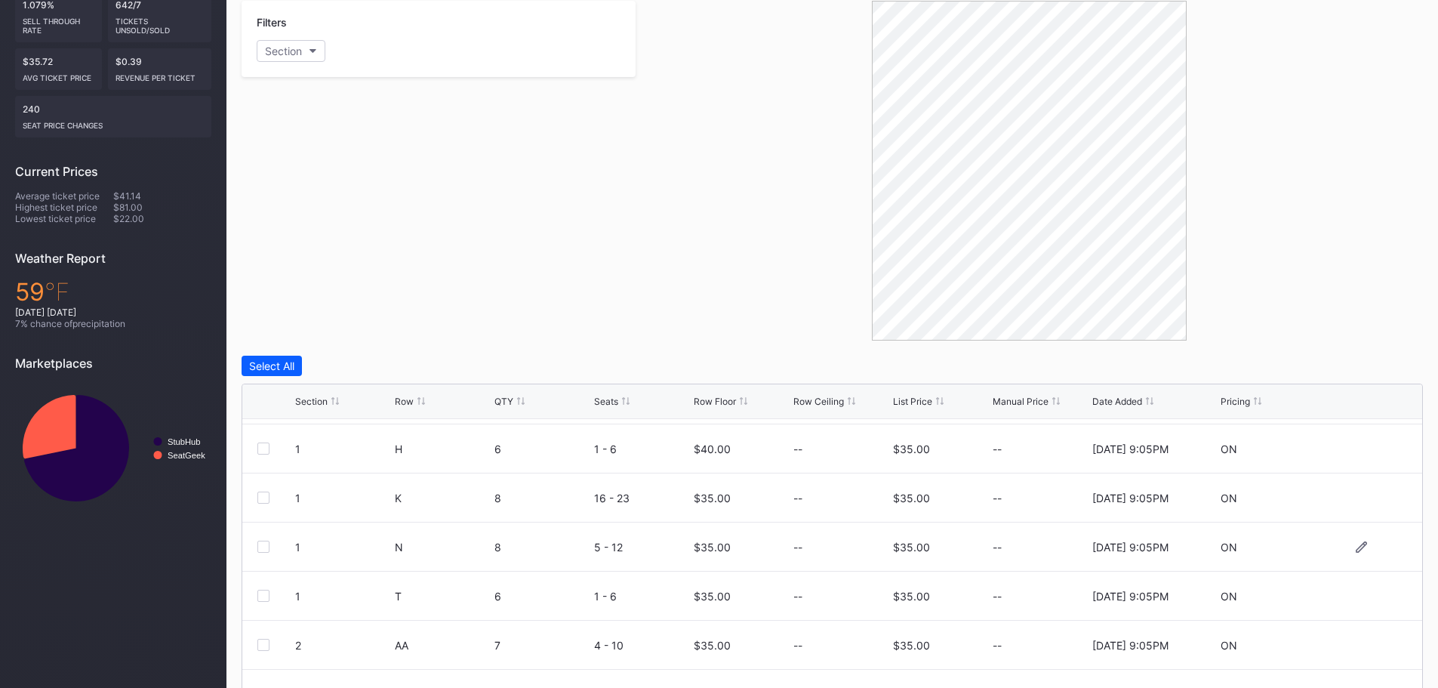
scroll to position [147, 0]
click at [260, 491] on div at bounding box center [263, 492] width 12 height 12
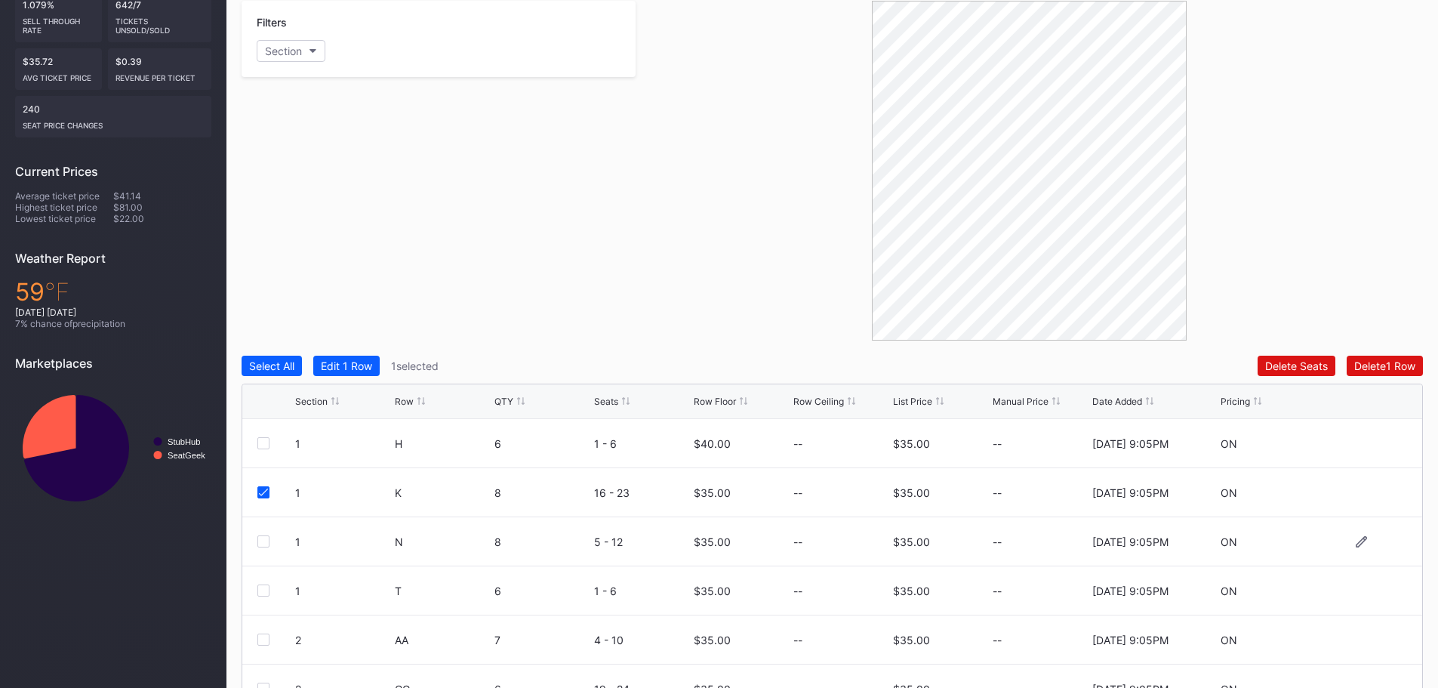
click at [264, 540] on div at bounding box center [263, 541] width 12 height 12
click at [263, 586] on div at bounding box center [263, 590] width 12 height 12
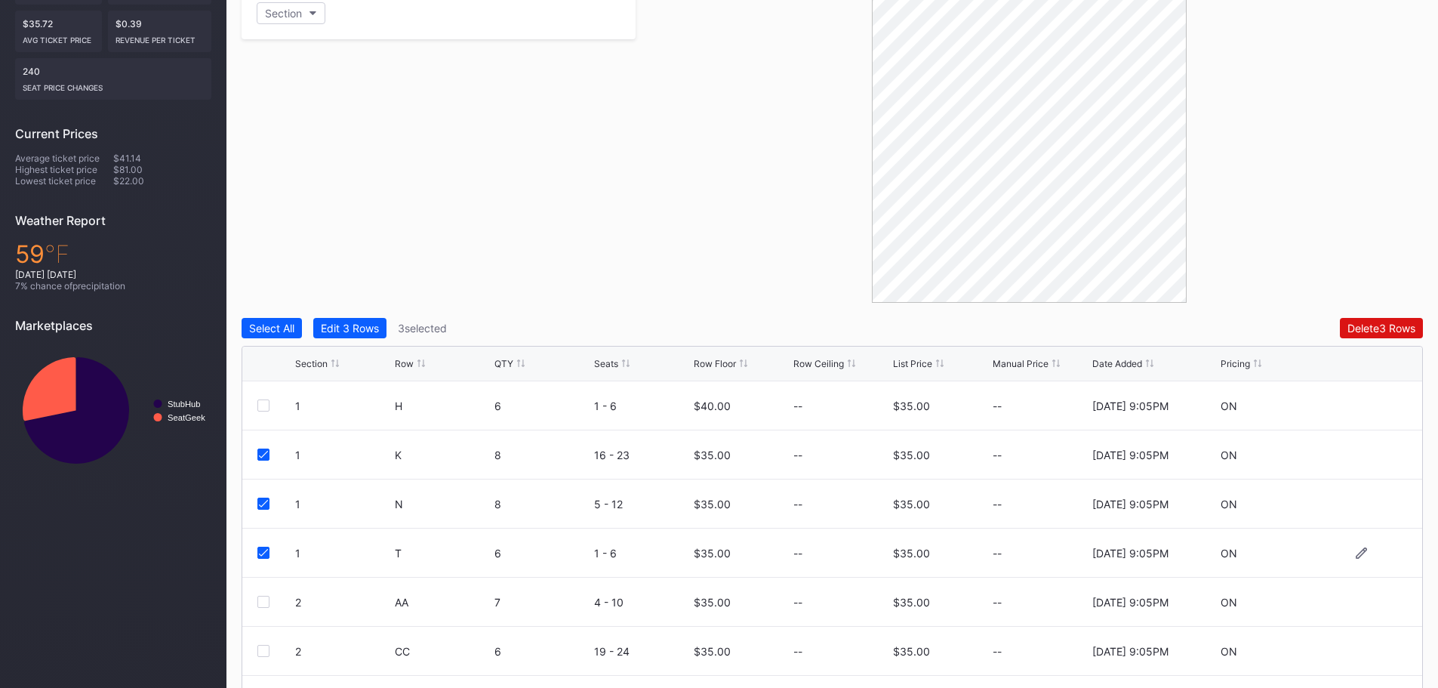
scroll to position [377, 0]
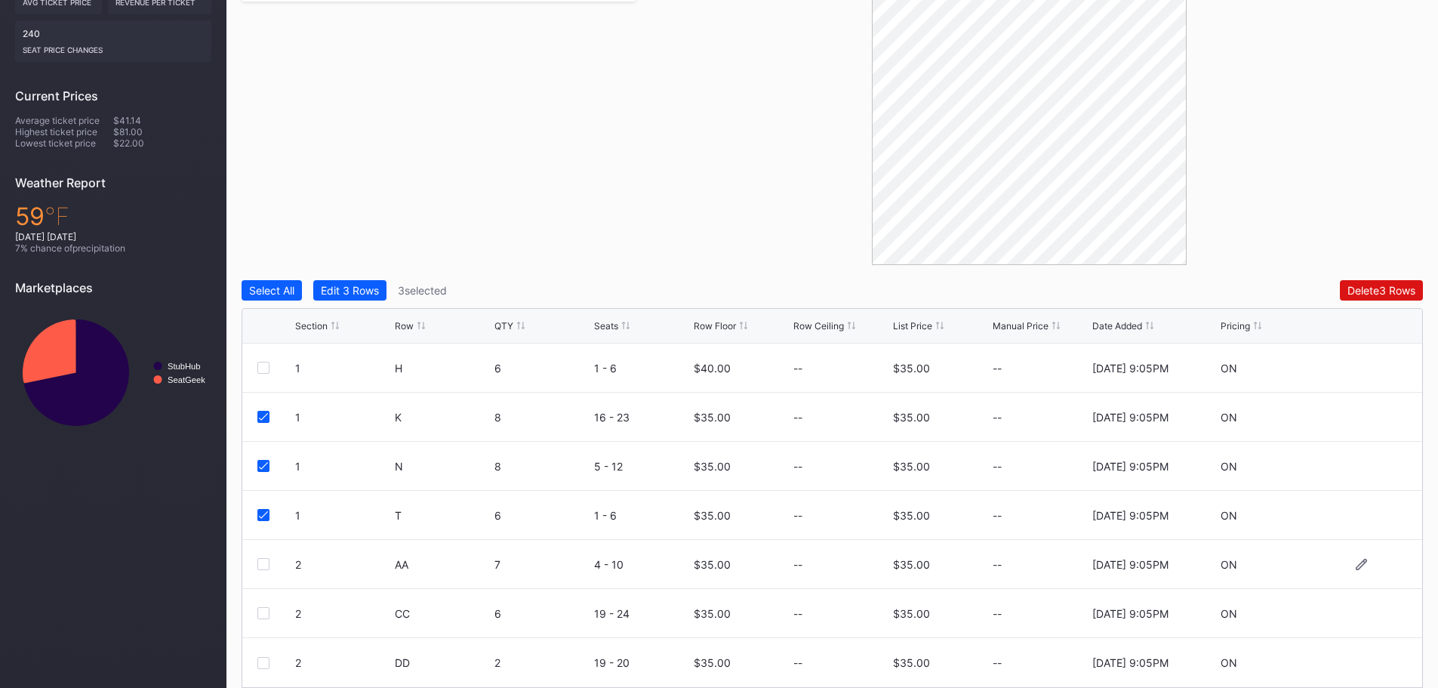
click at [265, 563] on div at bounding box center [263, 564] width 12 height 12
click at [263, 614] on div at bounding box center [263, 613] width 12 height 12
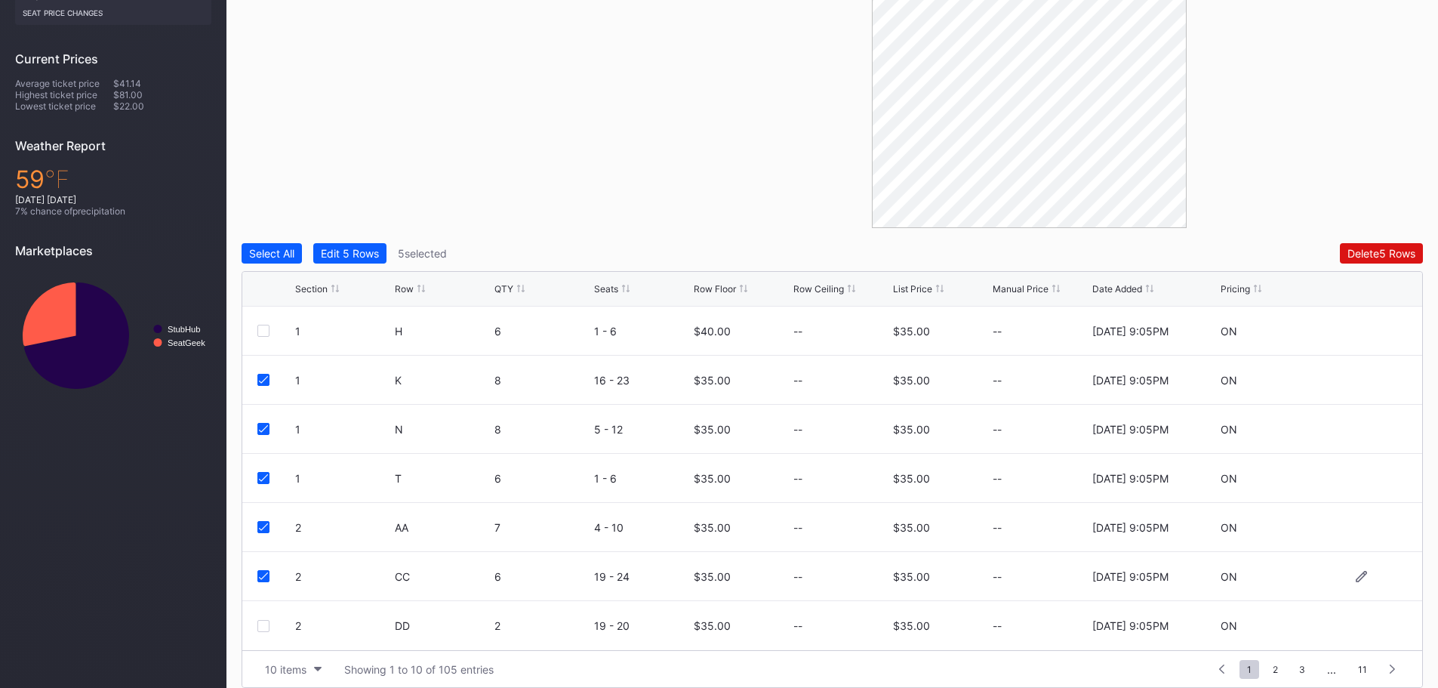
scroll to position [429, 0]
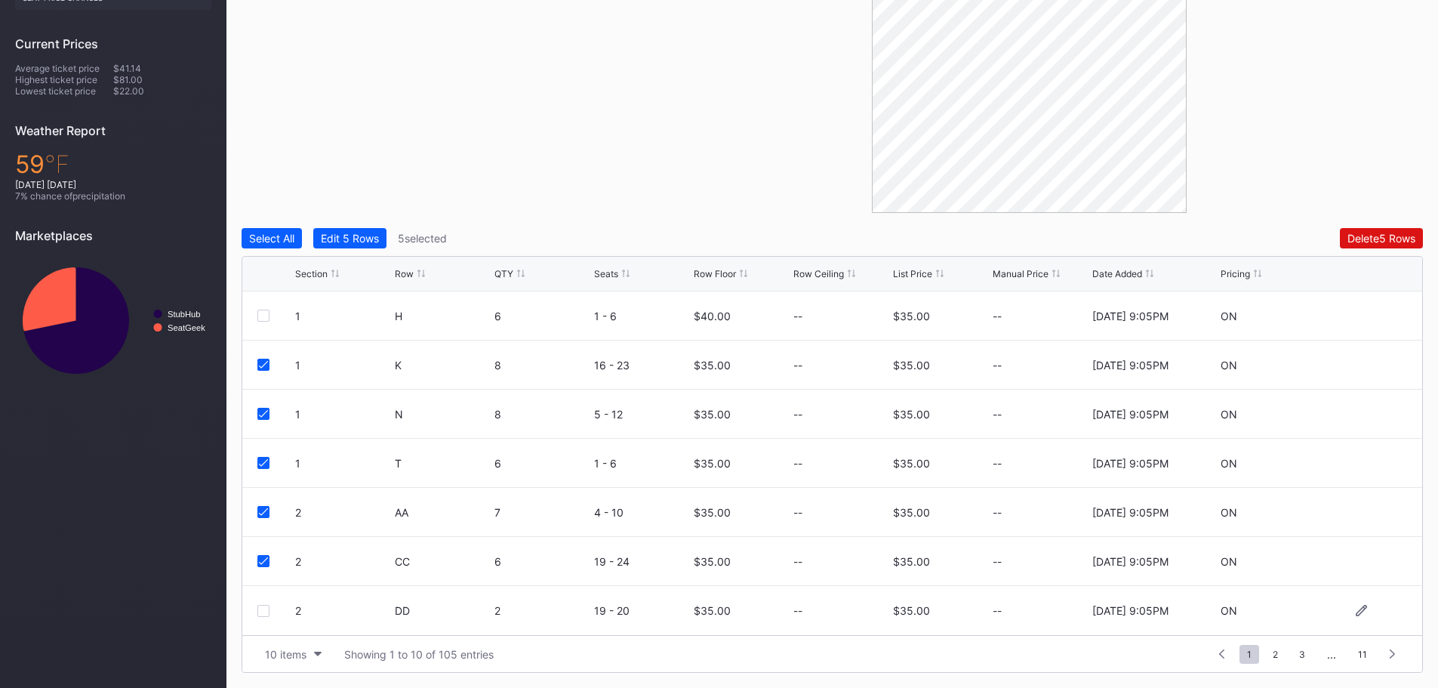
click at [264, 610] on div at bounding box center [263, 610] width 12 height 12
click at [371, 240] on div "Edit 6 Rows" at bounding box center [350, 238] width 58 height 13
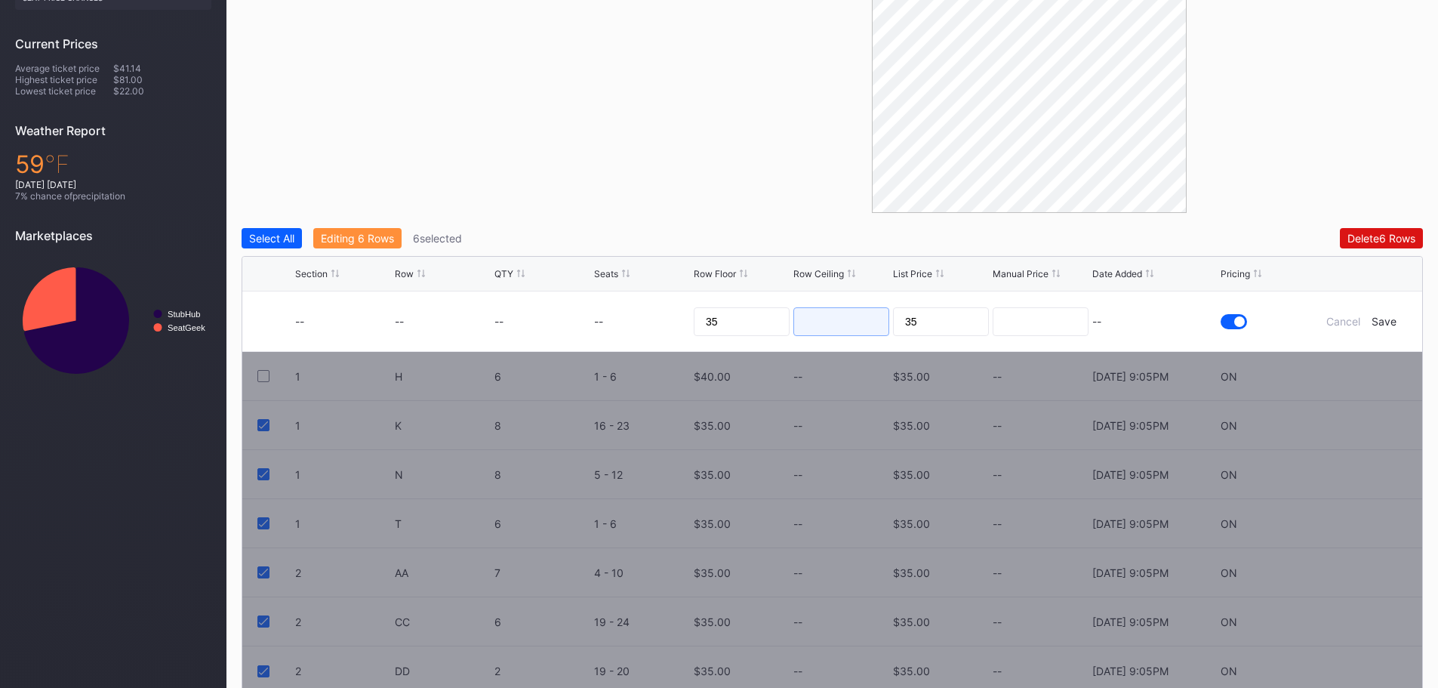
drag, startPoint x: 793, startPoint y: 319, endPoint x: 675, endPoint y: 323, distance: 117.8
click at [675, 323] on form "-- -- -- -- 35 35 -- Cancel Save" at bounding box center [851, 321] width 1112 height 60
drag, startPoint x: 725, startPoint y: 320, endPoint x: 697, endPoint y: 318, distance: 28.8
click at [697, 318] on input "35" at bounding box center [742, 321] width 96 height 29
type input "40"
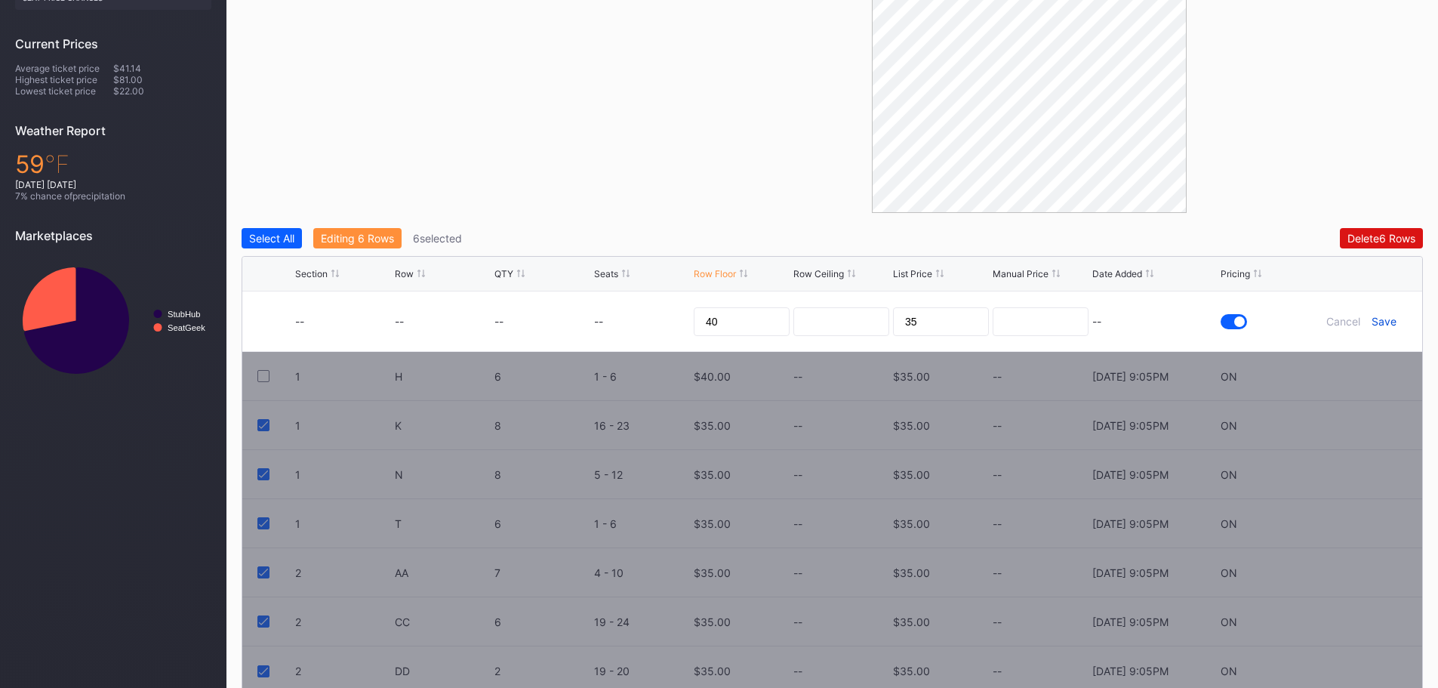
click at [1379, 321] on div "Save" at bounding box center [1383, 321] width 25 height 13
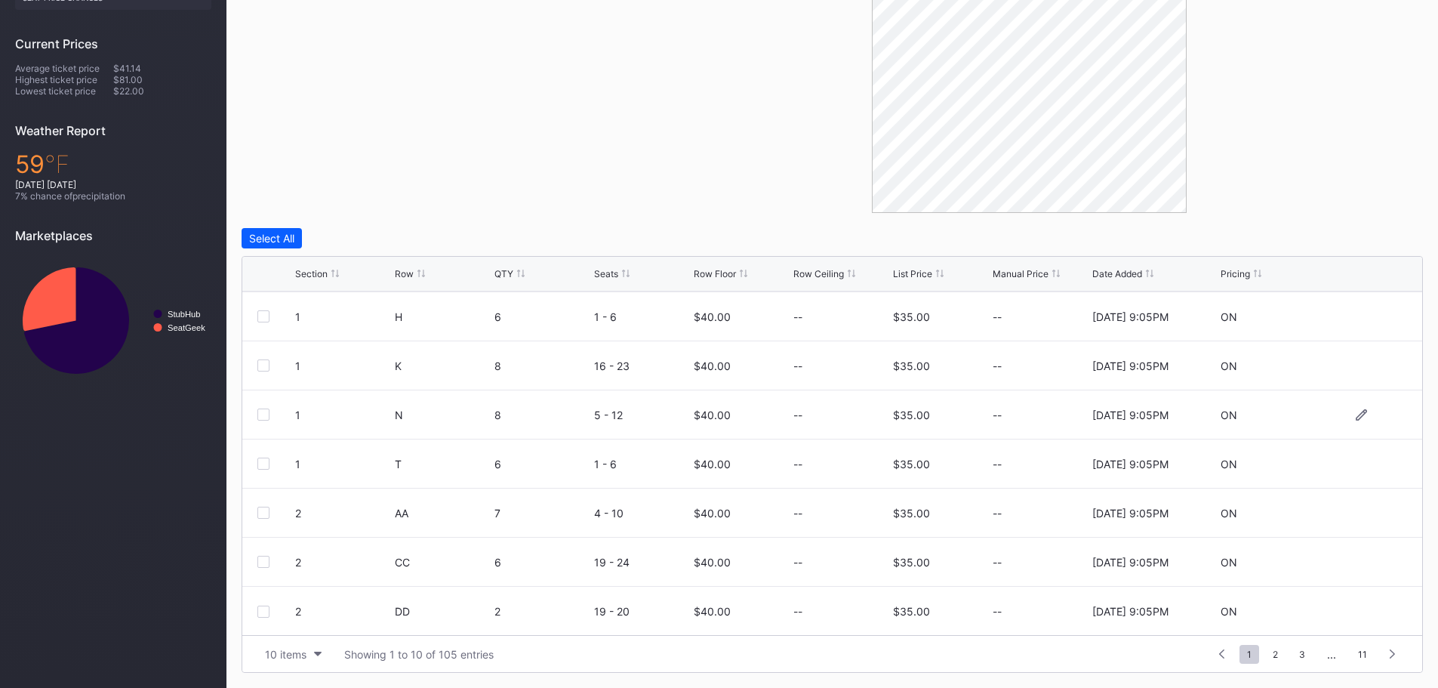
scroll to position [147, 0]
click at [1275, 655] on span "2" at bounding box center [1275, 653] width 20 height 19
click at [261, 313] on div at bounding box center [263, 315] width 12 height 12
drag, startPoint x: 266, startPoint y: 361, endPoint x: 265, endPoint y: 386, distance: 24.2
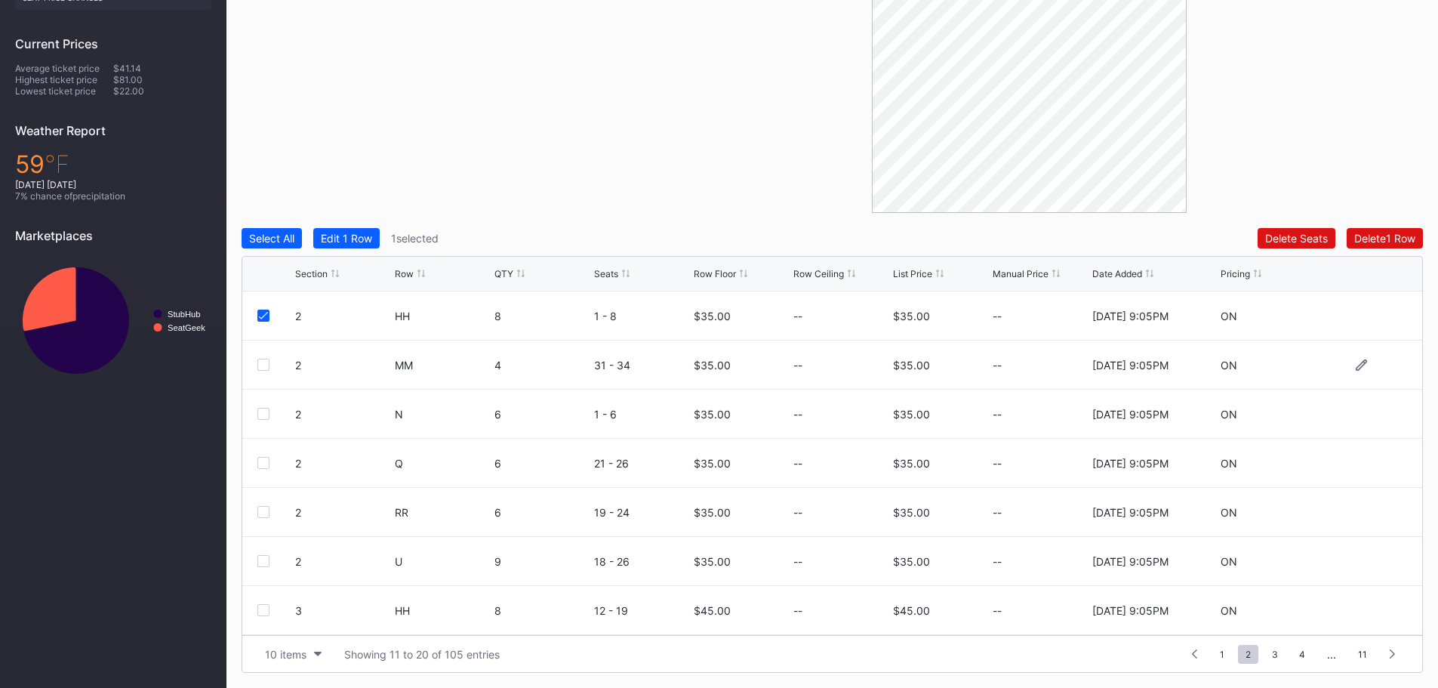
click at [266, 361] on div at bounding box center [263, 364] width 12 height 12
click at [266, 408] on div at bounding box center [263, 414] width 12 height 12
click at [266, 463] on div at bounding box center [263, 463] width 12 height 12
click at [265, 511] on div at bounding box center [263, 512] width 12 height 12
click at [261, 561] on div at bounding box center [263, 561] width 12 height 12
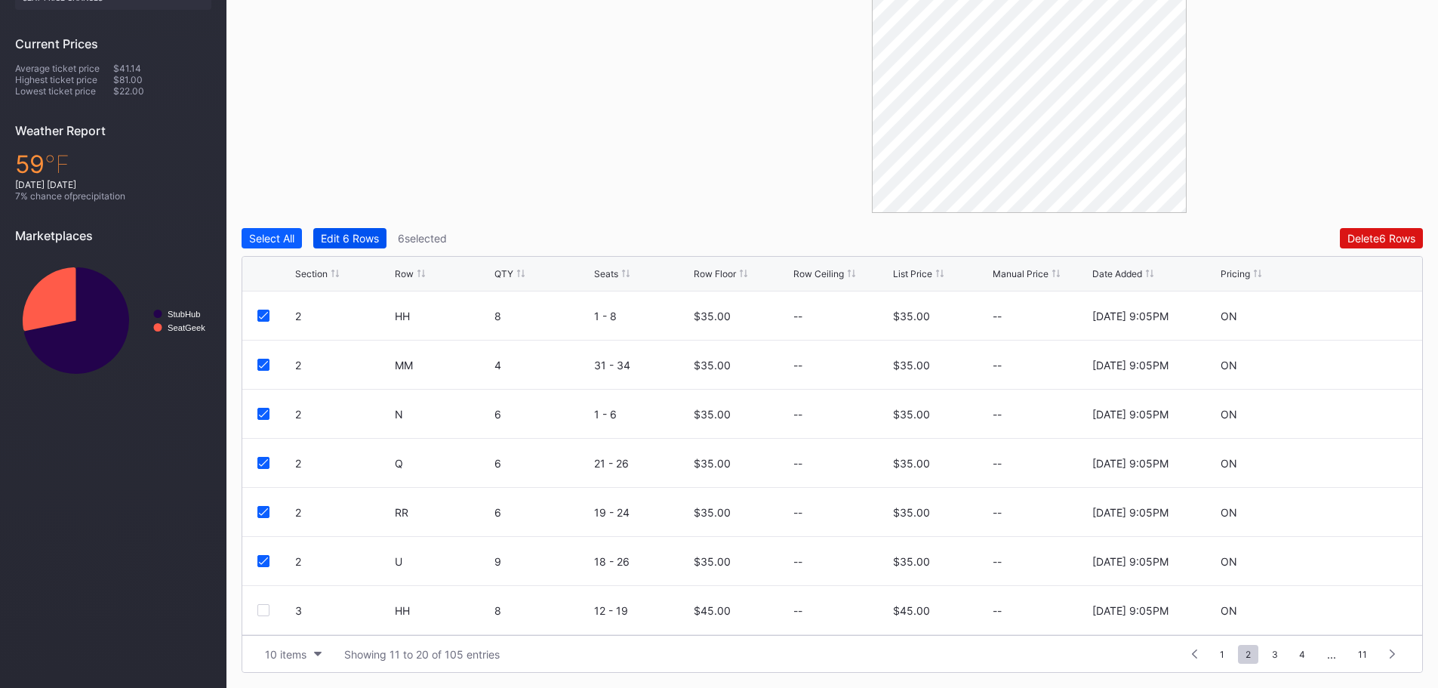
click at [357, 245] on button "Edit 6 Rows" at bounding box center [349, 238] width 73 height 20
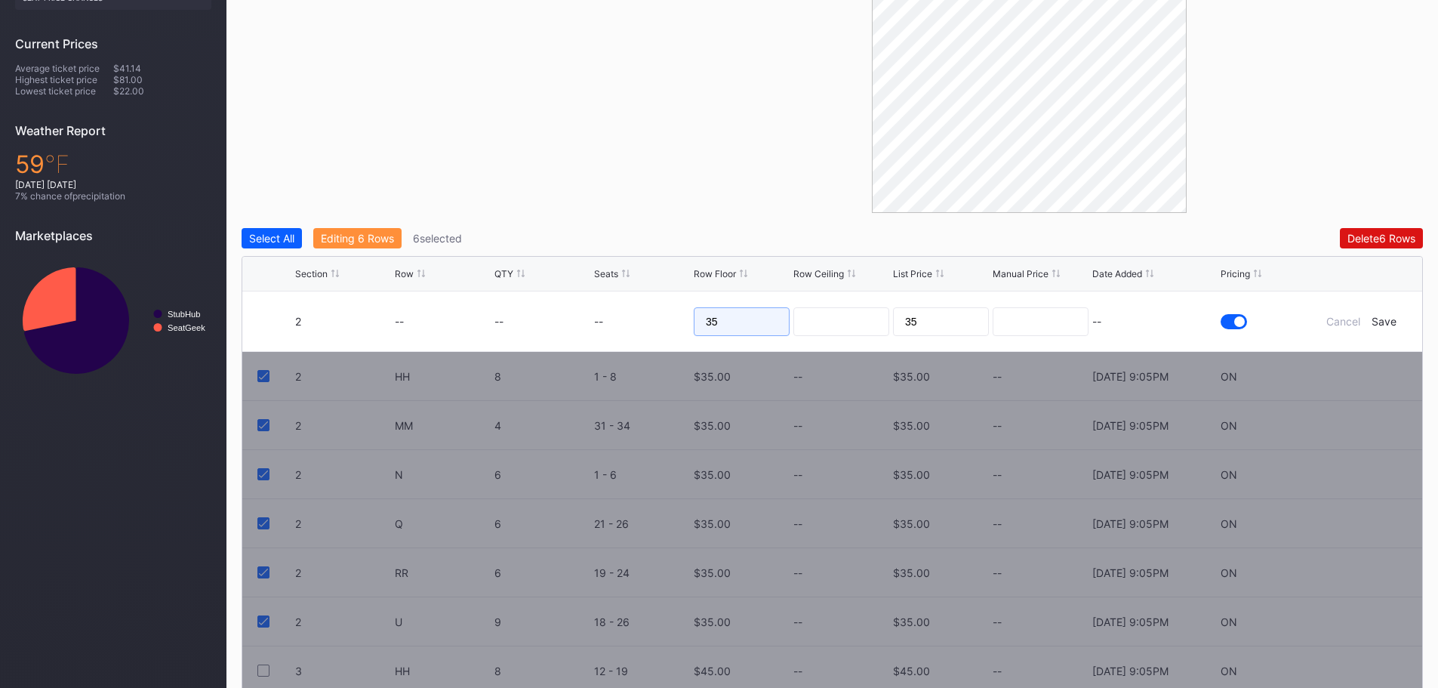
drag, startPoint x: 786, startPoint y: 322, endPoint x: 686, endPoint y: 324, distance: 99.6
click at [686, 324] on form "2 -- -- -- 35 35 -- Cancel Save" at bounding box center [851, 321] width 1112 height 60
type input "40"
click at [1379, 323] on div "Save" at bounding box center [1383, 321] width 25 height 13
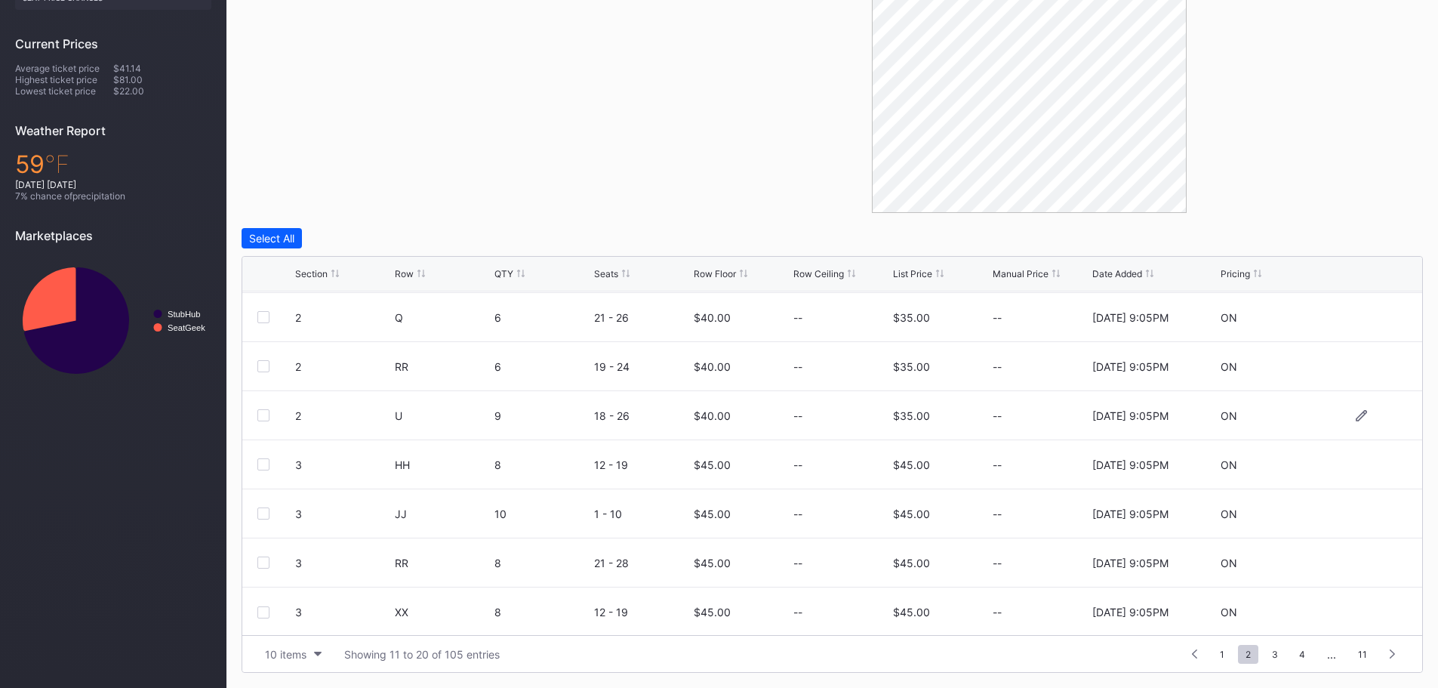
scroll to position [147, 0]
click at [264, 462] on div at bounding box center [263, 463] width 12 height 12
click at [264, 509] on div at bounding box center [263, 512] width 12 height 12
click at [263, 560] on div at bounding box center [263, 561] width 12 height 12
click at [265, 615] on div at bounding box center [263, 610] width 12 height 12
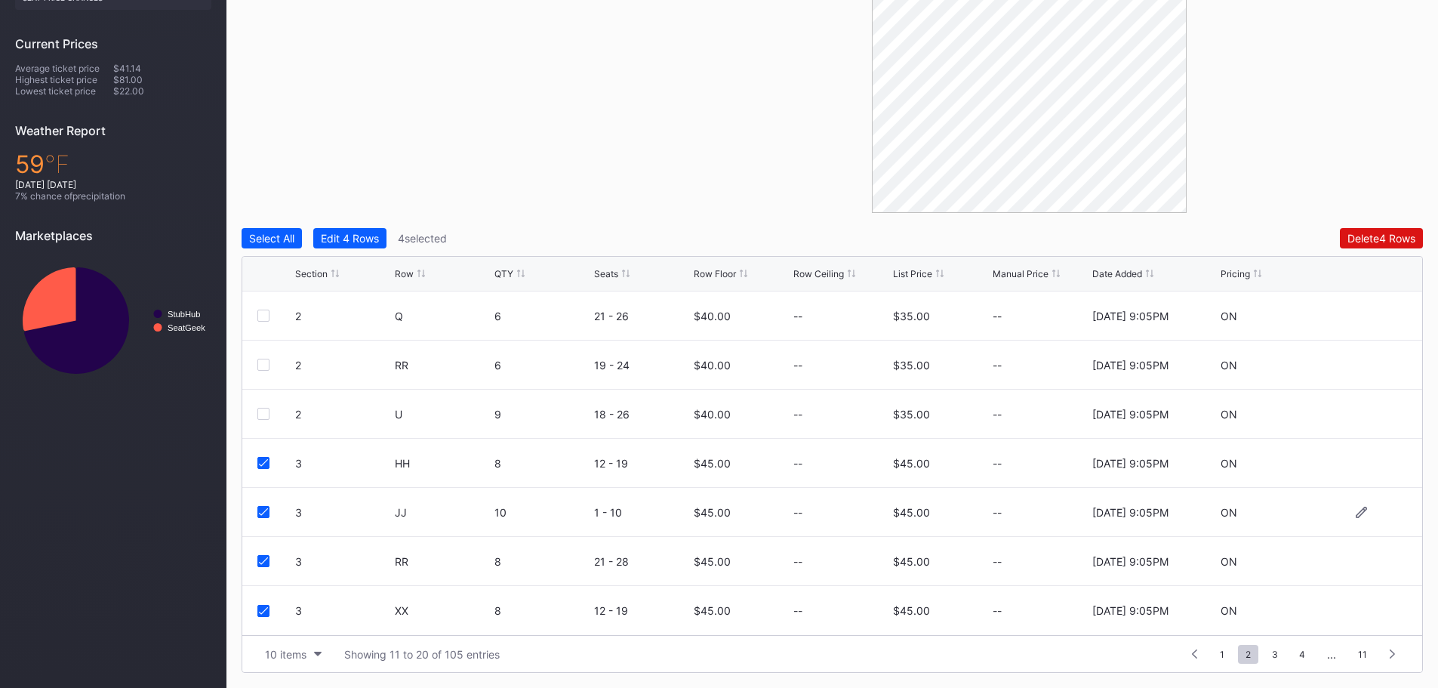
click at [260, 510] on icon at bounding box center [263, 512] width 9 height 8
click at [345, 238] on div "Edit 3 Rows" at bounding box center [350, 238] width 58 height 13
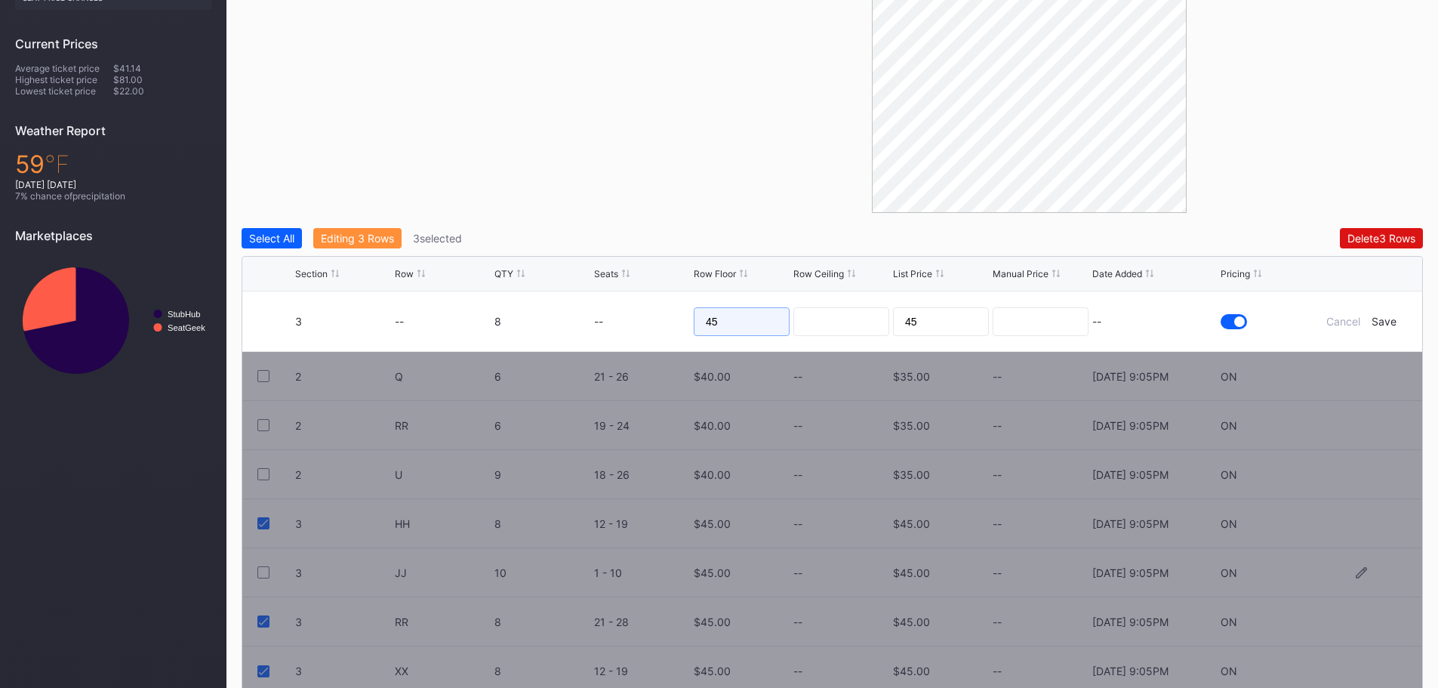
drag, startPoint x: 720, startPoint y: 327, endPoint x: 682, endPoint y: 319, distance: 38.5
click at [682, 319] on form "3 -- 8 -- 45 45 -- Cancel Save" at bounding box center [851, 321] width 1112 height 60
type input "50"
click at [1379, 322] on div "Save" at bounding box center [1383, 321] width 25 height 13
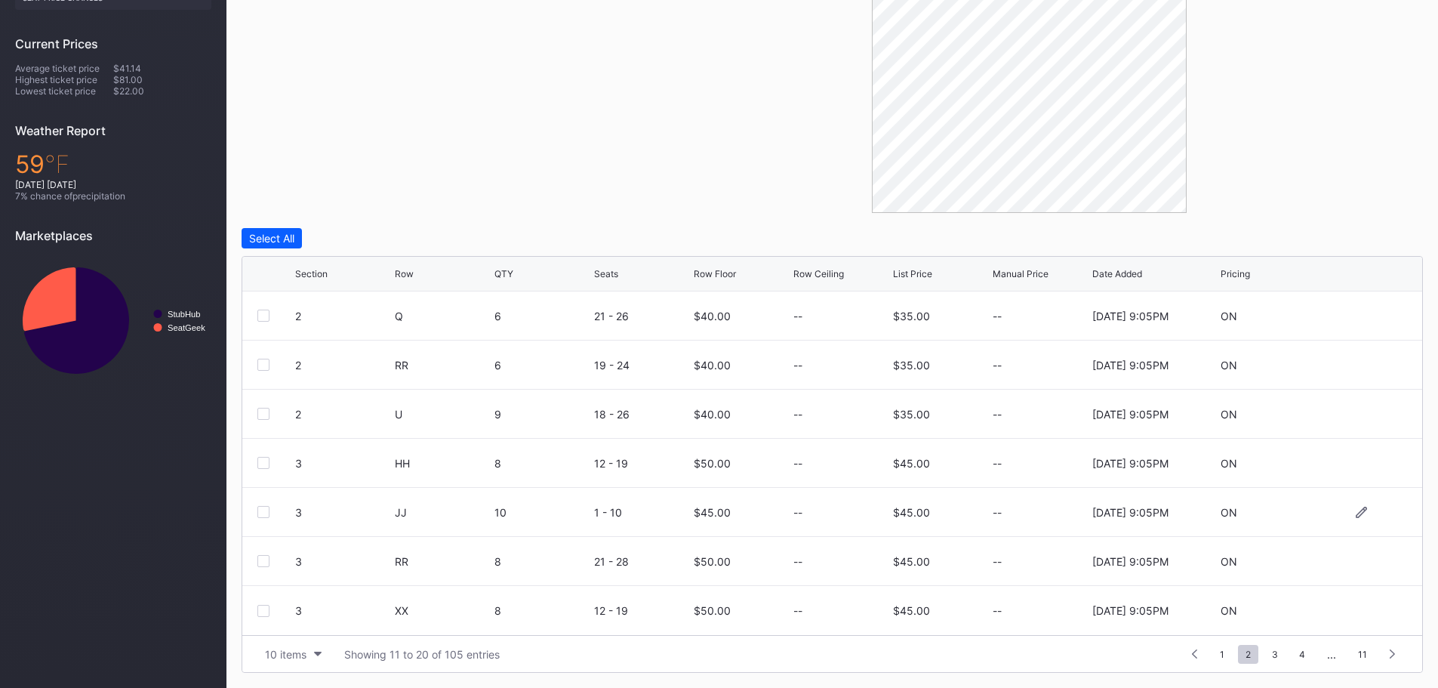
click at [265, 511] on div at bounding box center [263, 512] width 12 height 12
click at [355, 231] on button "Edit 1 Row" at bounding box center [346, 238] width 66 height 20
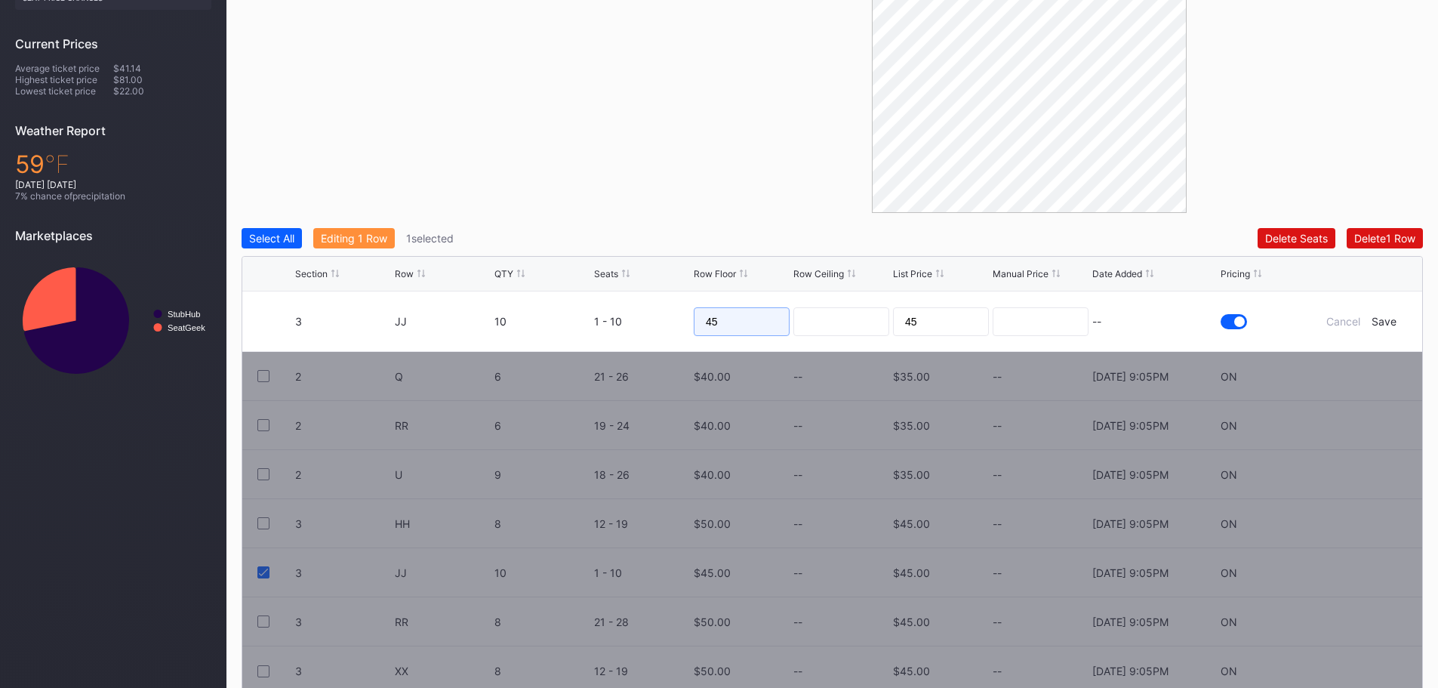
drag, startPoint x: 740, startPoint y: 321, endPoint x: 685, endPoint y: 323, distance: 55.1
click at [685, 323] on form "3 JJ 10 1 - 10 45 45 -- Cancel Save" at bounding box center [851, 321] width 1112 height 60
type input "50"
click at [1383, 323] on div "Save" at bounding box center [1383, 321] width 25 height 13
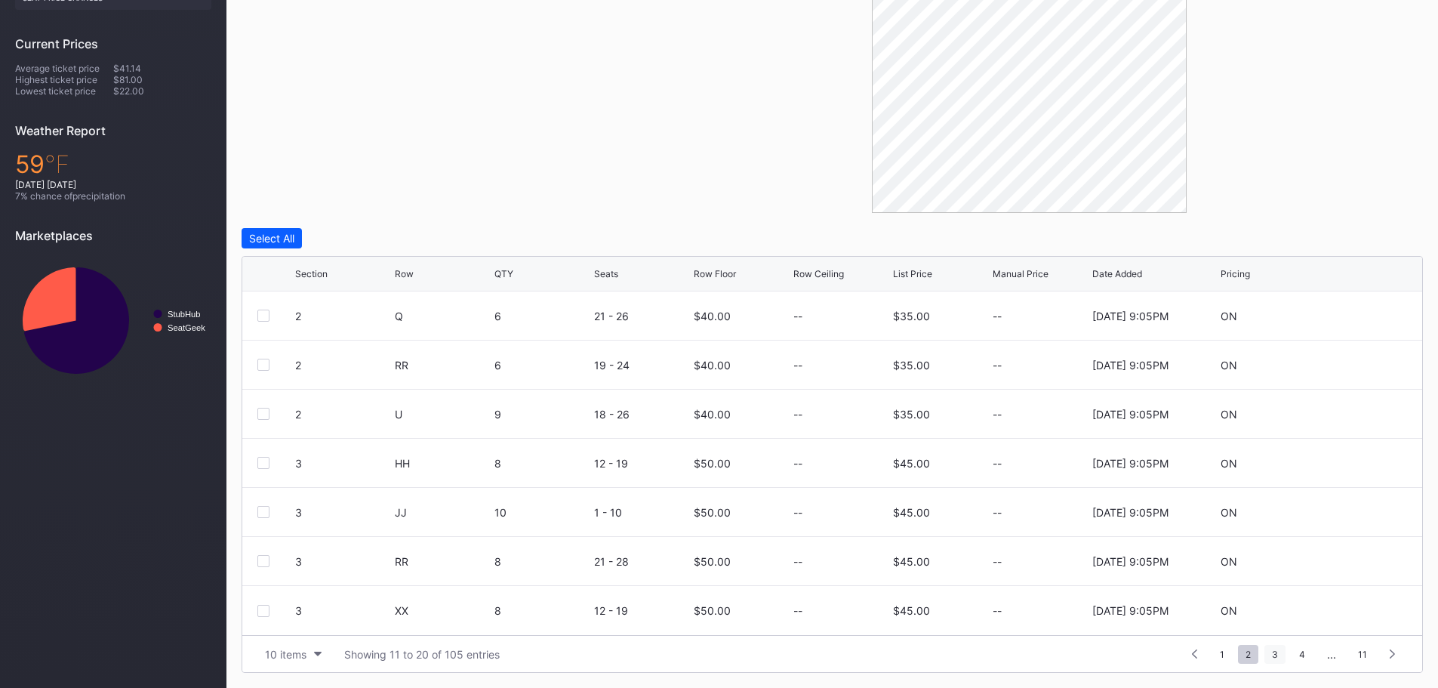
click at [1281, 654] on span "3" at bounding box center [1274, 653] width 21 height 19
click at [263, 315] on div at bounding box center [263, 315] width 12 height 12
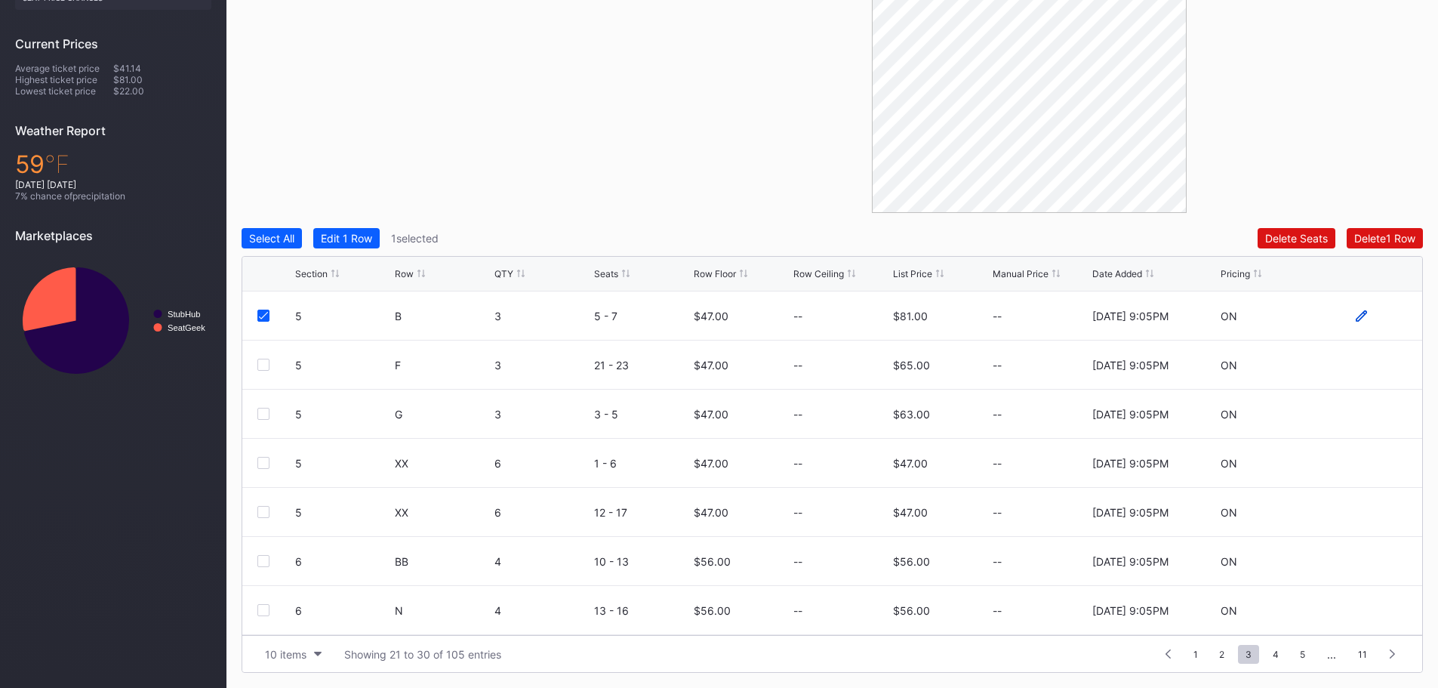
click at [1355, 315] on icon at bounding box center [1360, 315] width 11 height 11
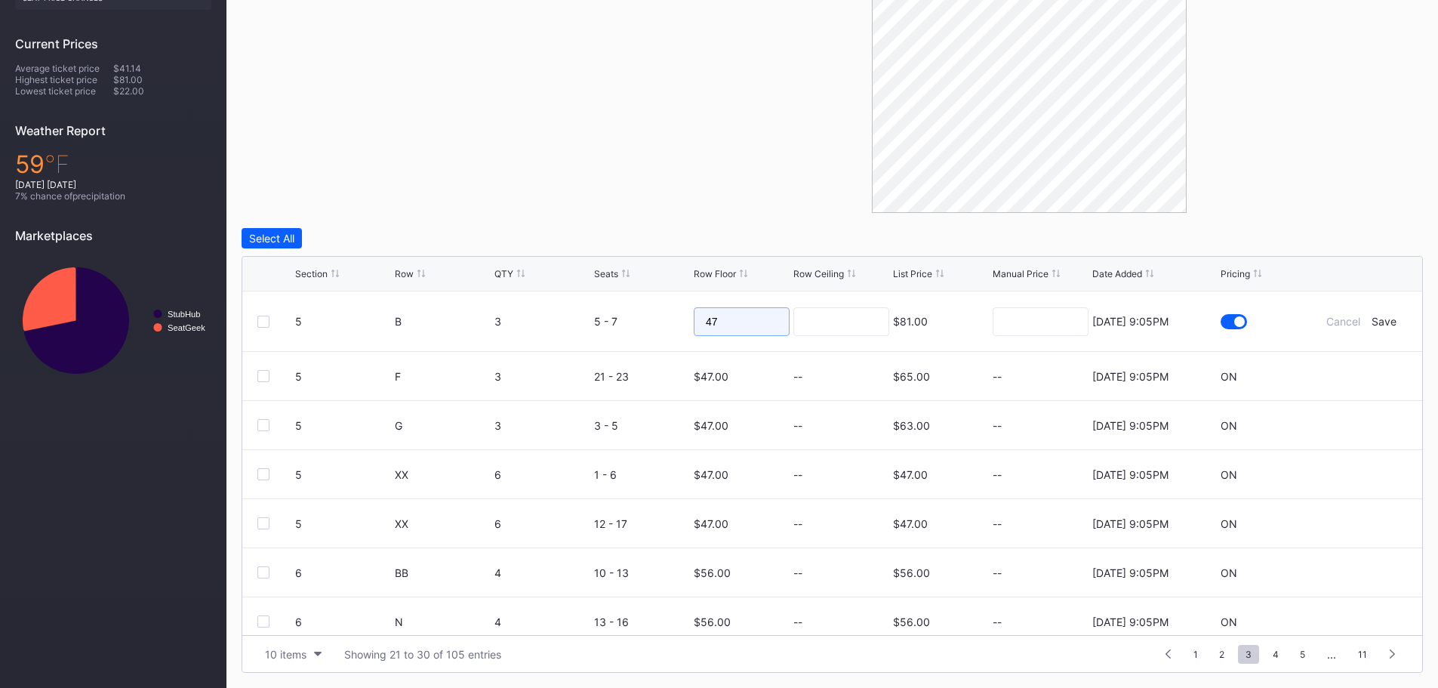
drag, startPoint x: 700, startPoint y: 322, endPoint x: 678, endPoint y: 321, distance: 21.9
click at [678, 321] on form "5 B 3 5 - 7 47 $81.00 [DATE] 9:05PM Cancel Save" at bounding box center [851, 321] width 1112 height 60
drag, startPoint x: 723, startPoint y: 318, endPoint x: 682, endPoint y: 318, distance: 40.8
click at [682, 318] on form "5 B 3 5 - 7 75 $81.00 [DATE] 9:05PM Cancel Save" at bounding box center [851, 321] width 1112 height 60
type input "85"
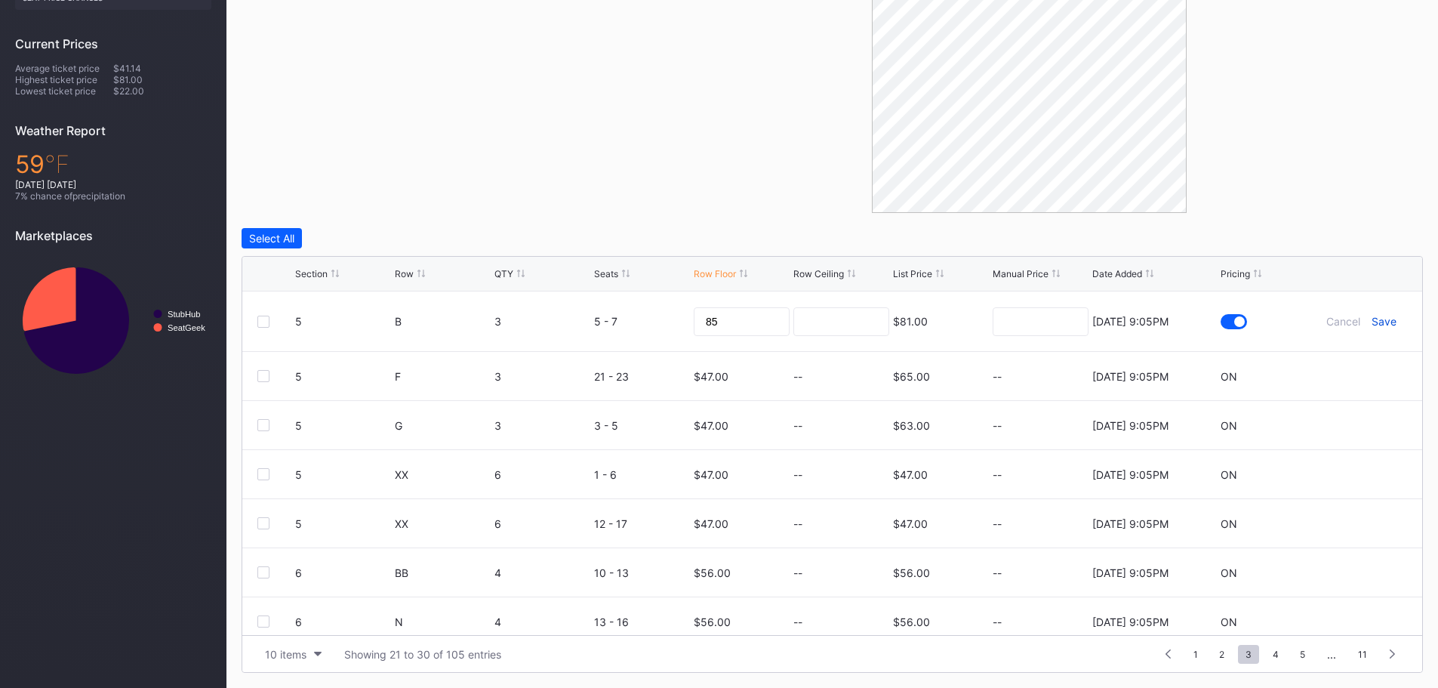
click at [1378, 321] on div "Save" at bounding box center [1383, 321] width 25 height 13
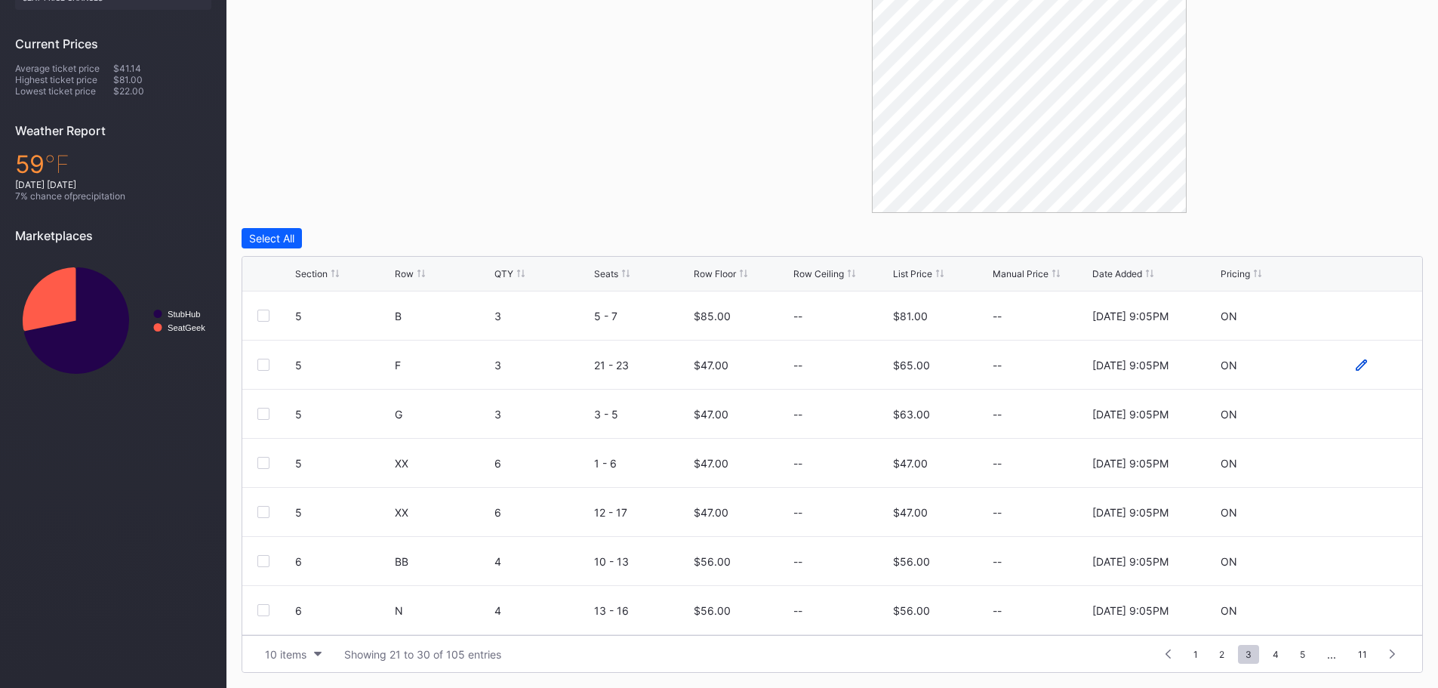
click at [1355, 365] on icon at bounding box center [1360, 364] width 11 height 11
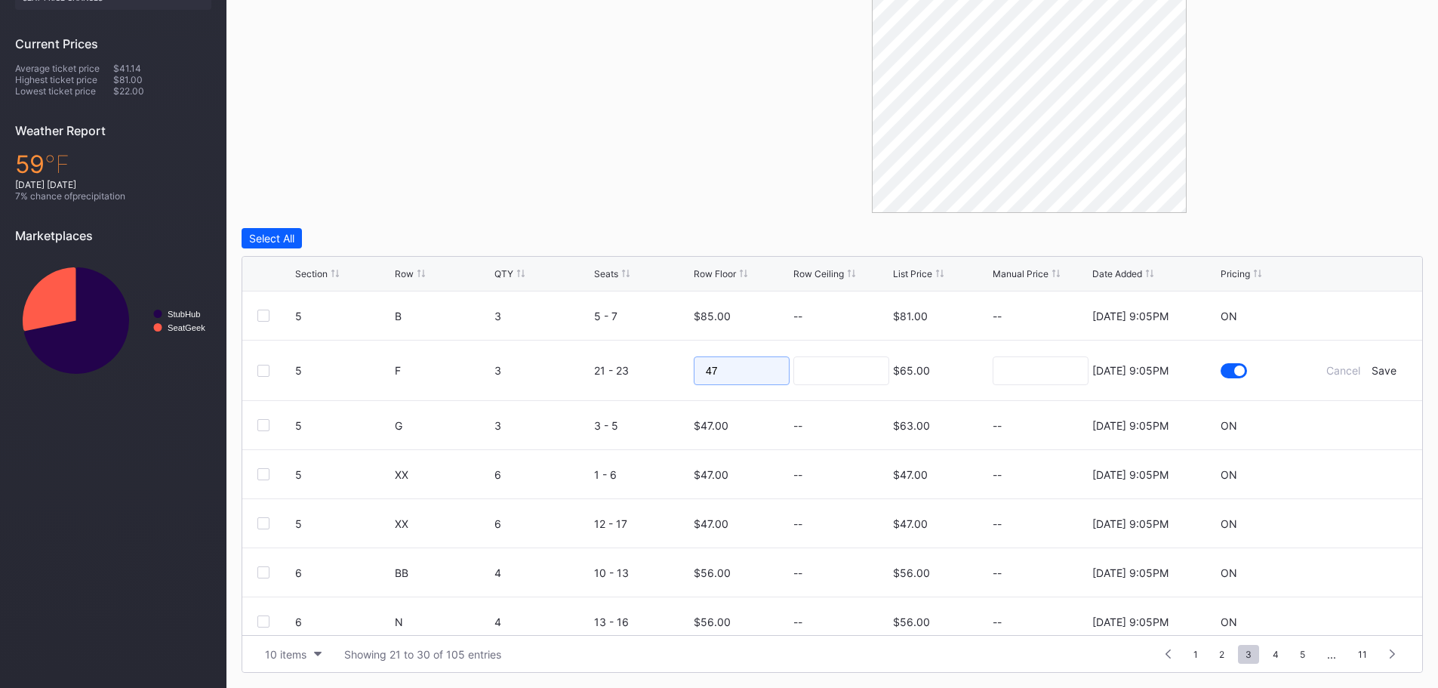
drag, startPoint x: 726, startPoint y: 373, endPoint x: 699, endPoint y: 369, distance: 27.4
click at [699, 369] on input "47" at bounding box center [742, 370] width 96 height 29
type input "75"
click at [1374, 373] on div "Save" at bounding box center [1383, 370] width 25 height 13
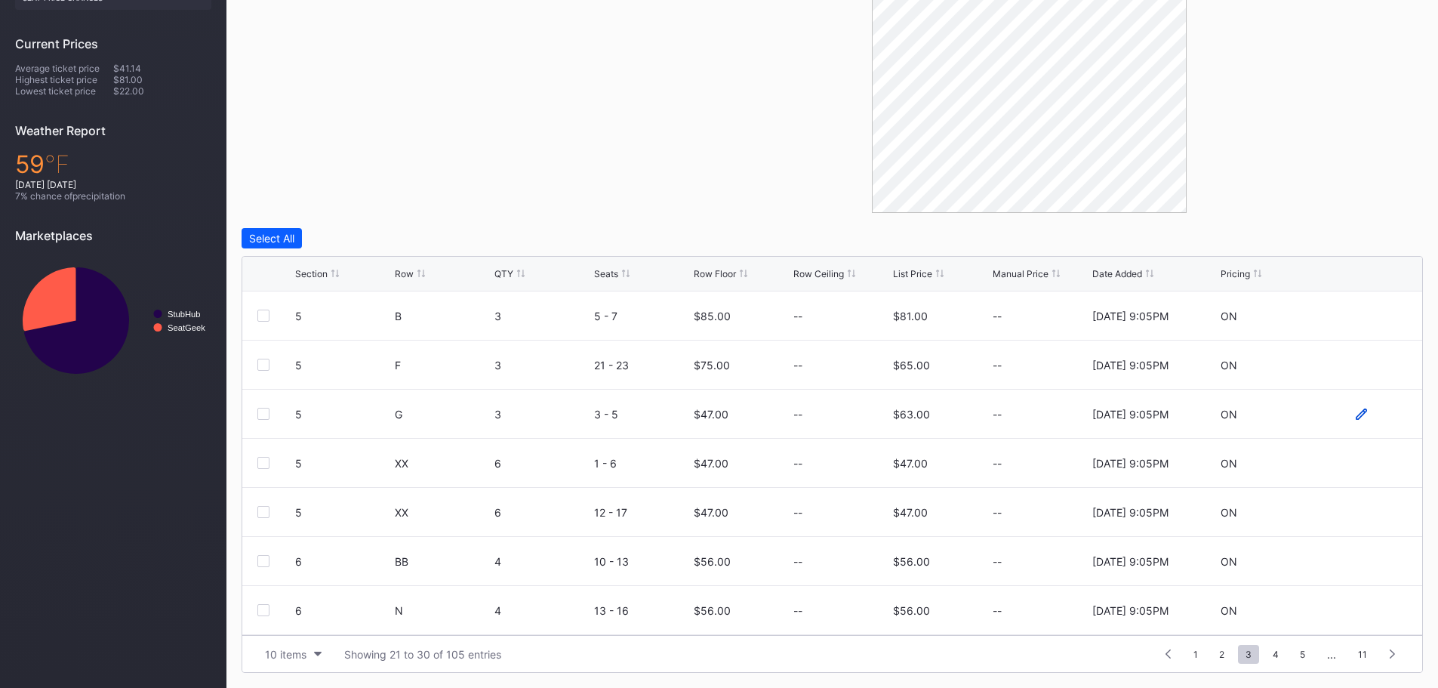
click at [1355, 413] on icon at bounding box center [1360, 413] width 11 height 11
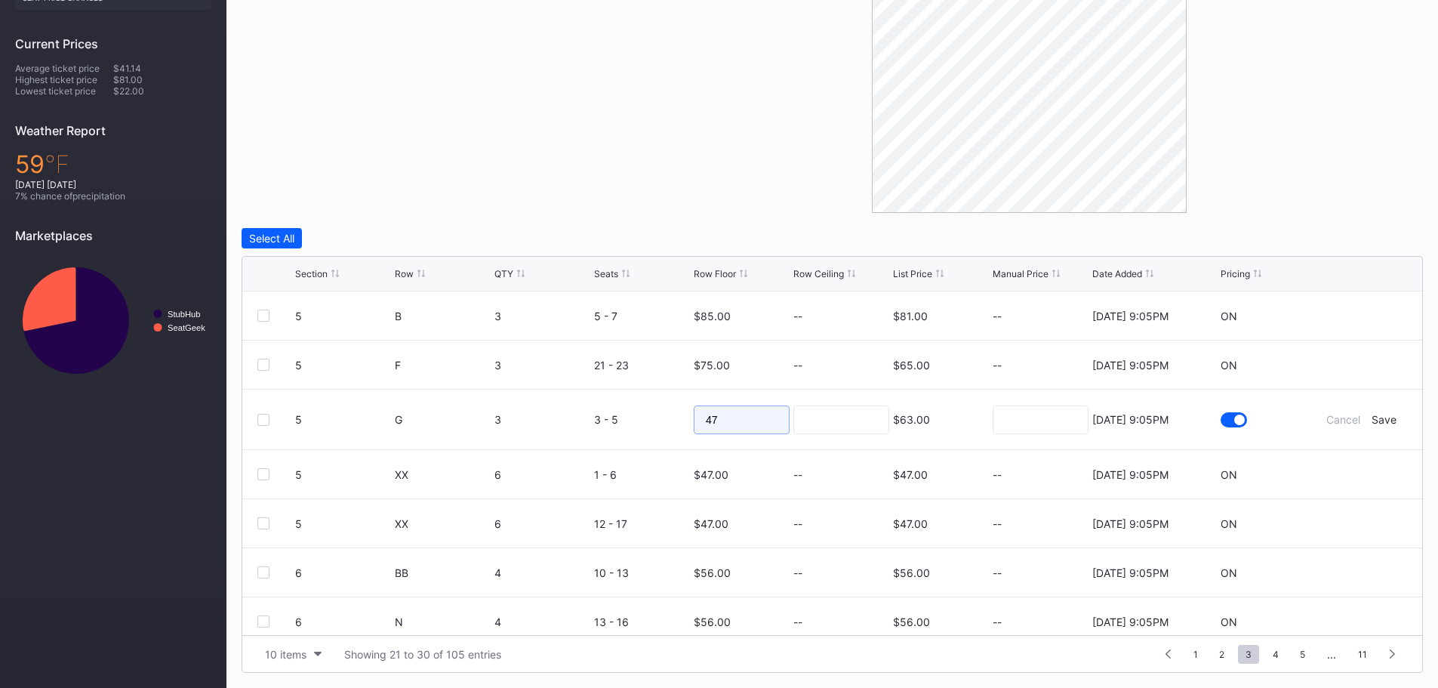
drag, startPoint x: 724, startPoint y: 424, endPoint x: 697, endPoint y: 423, distance: 27.9
click at [697, 423] on input "47" at bounding box center [742, 419] width 96 height 29
type input "75"
click at [1378, 420] on div "Save" at bounding box center [1383, 419] width 25 height 13
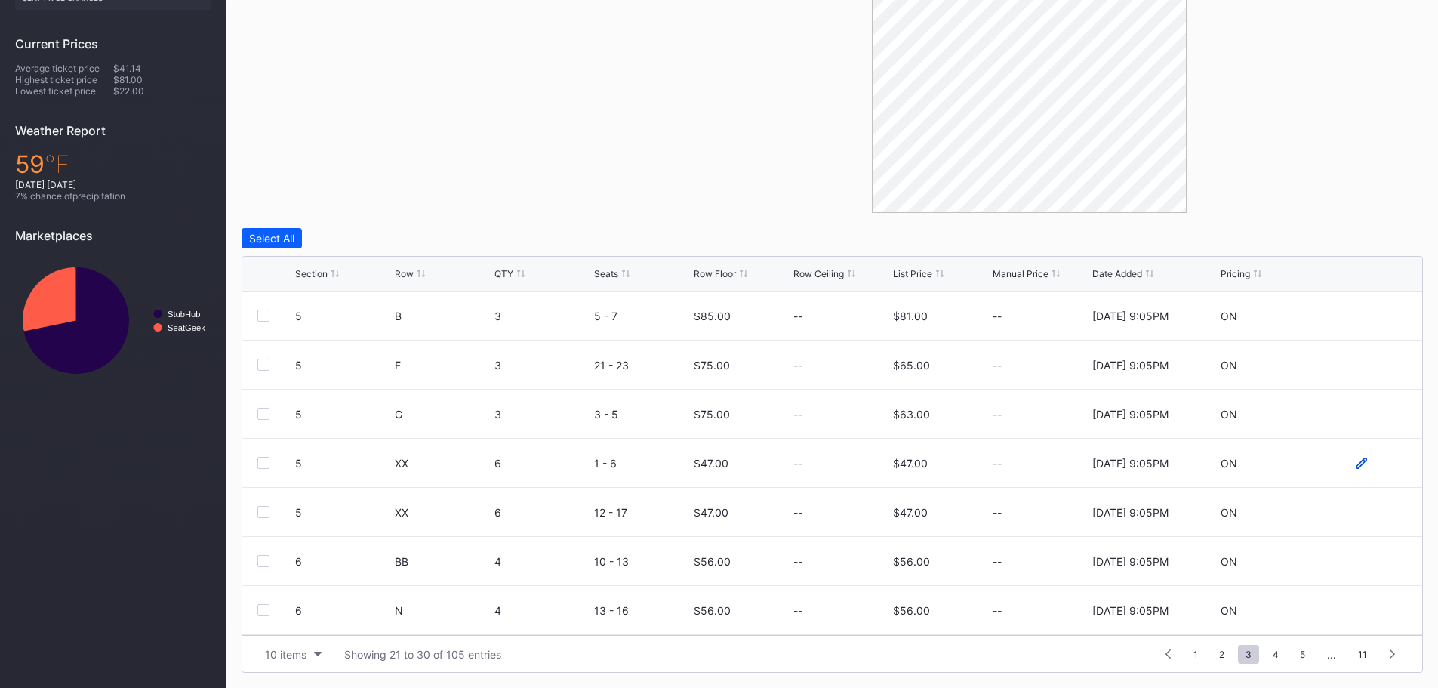
click at [1355, 462] on icon at bounding box center [1360, 462] width 11 height 11
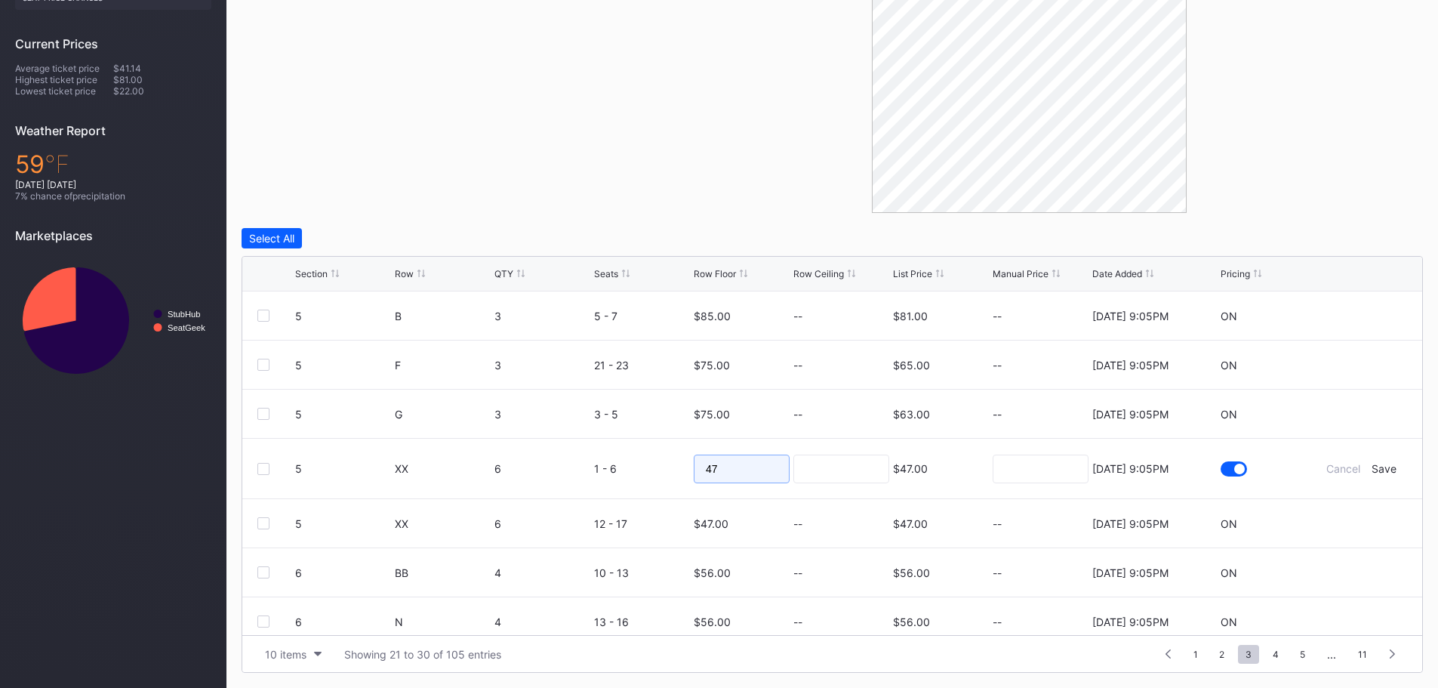
drag, startPoint x: 718, startPoint y: 468, endPoint x: 677, endPoint y: 466, distance: 41.6
click at [677, 466] on form "5 XX 6 1 - 6 47 $47.00 [DATE] 9:05PM Cancel Save" at bounding box center [851, 468] width 1112 height 60
type input "70"
click at [1371, 469] on div "Save" at bounding box center [1383, 468] width 25 height 13
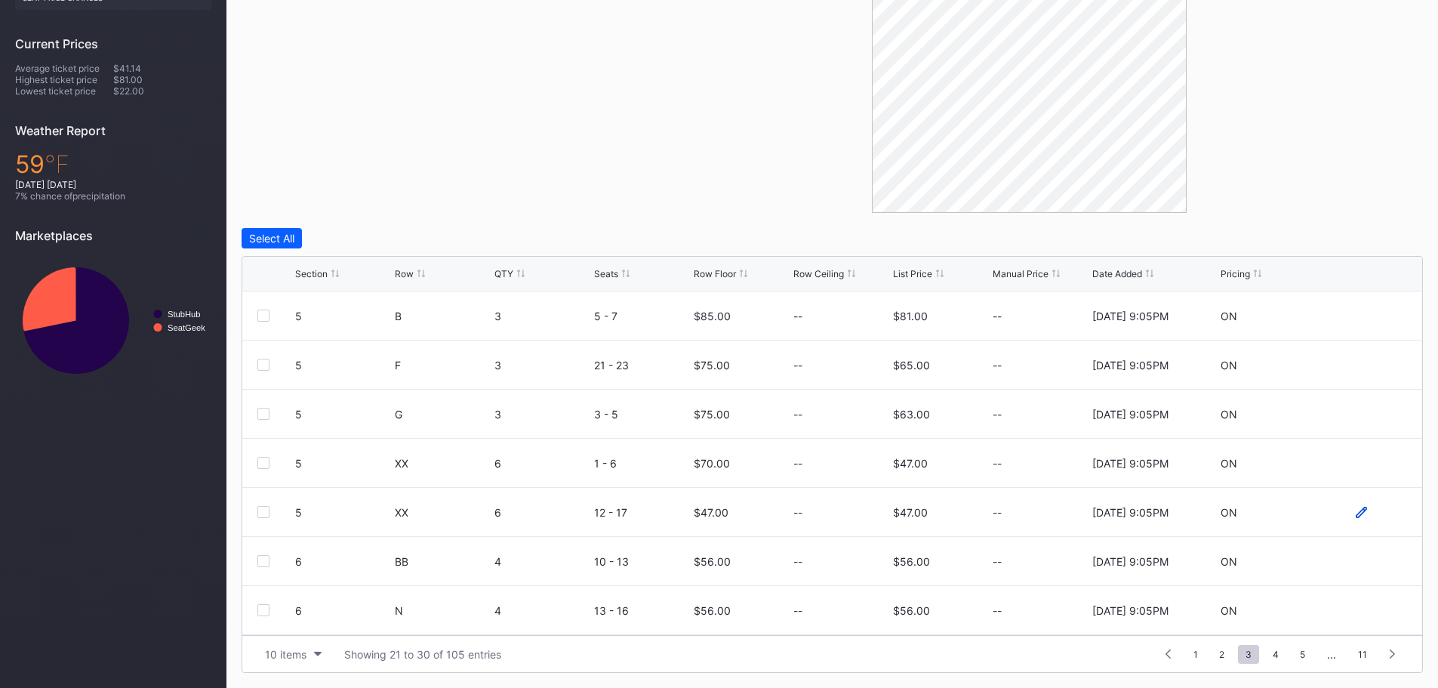
click at [1355, 512] on icon at bounding box center [1360, 511] width 11 height 11
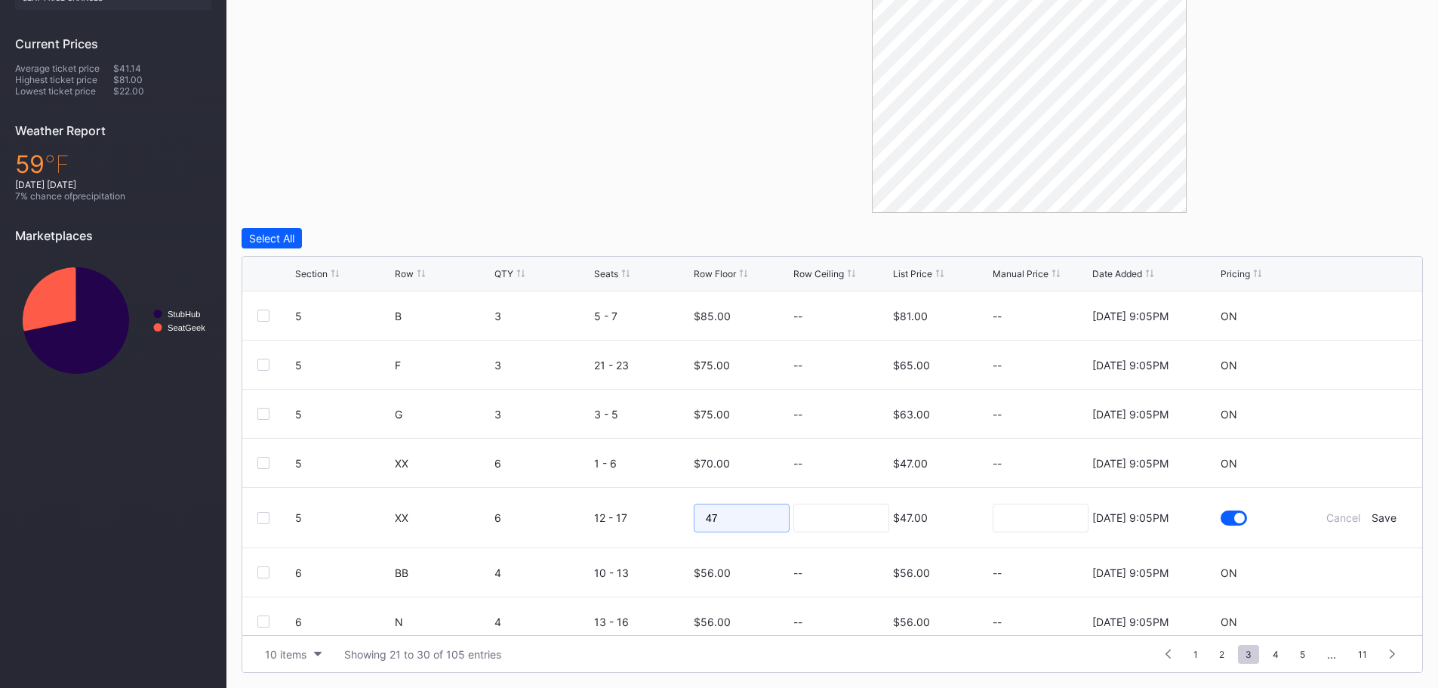
drag, startPoint x: 735, startPoint y: 521, endPoint x: 678, endPoint y: 515, distance: 56.9
click at [678, 515] on form "5 XX 6 12 - 17 47 $47.00 [DATE] 9:05PM Cancel Save" at bounding box center [851, 518] width 1112 height 60
type input "70"
click at [1372, 516] on div "Save" at bounding box center [1383, 517] width 25 height 13
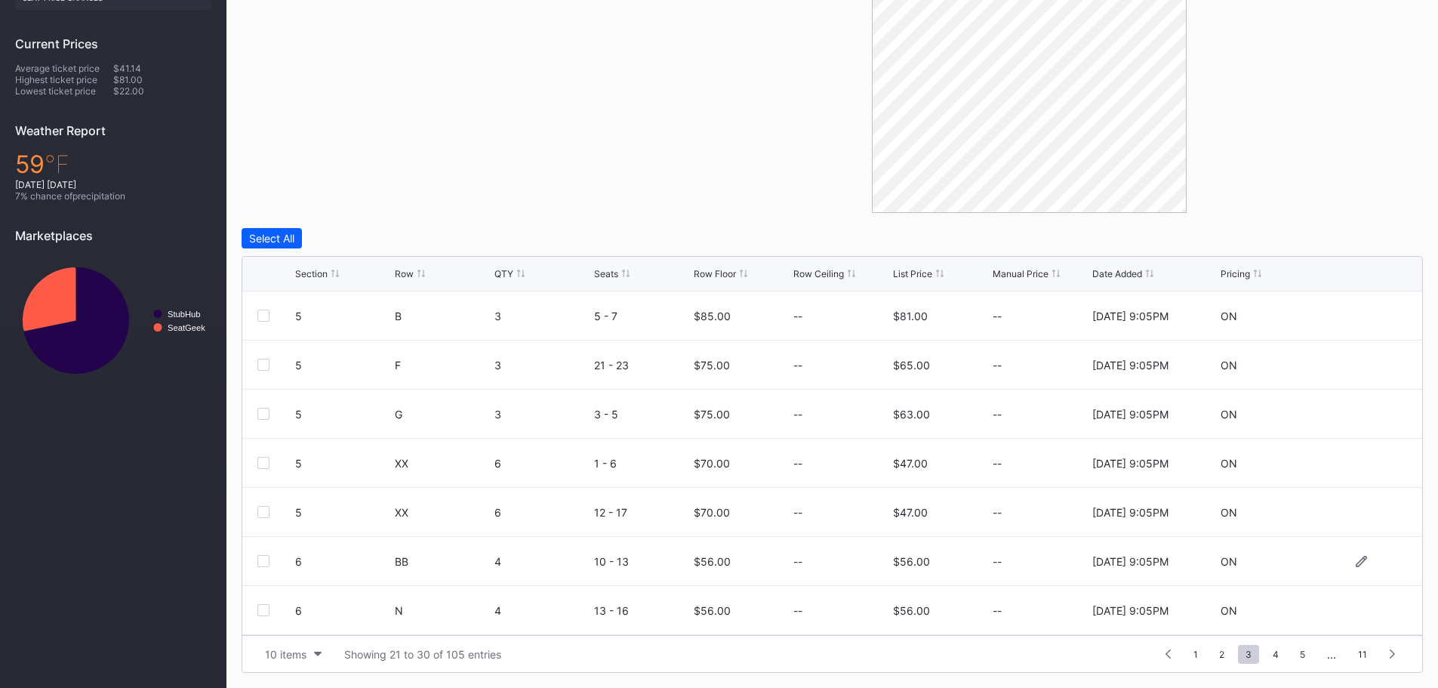
scroll to position [147, 0]
click at [1355, 414] on icon at bounding box center [1360, 413] width 11 height 11
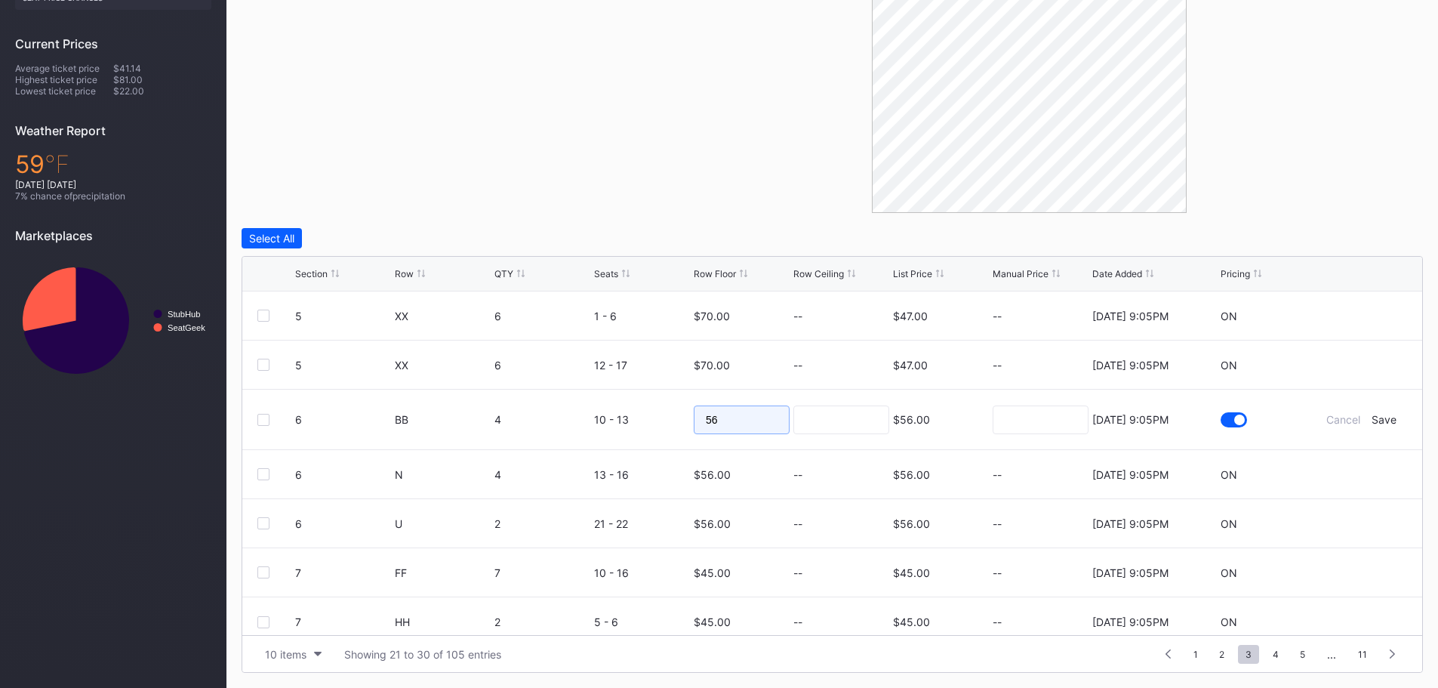
click at [672, 417] on form "6 BB 4 10 - 13 56 $56.00 [DATE] 9:05PM Cancel Save" at bounding box center [851, 419] width 1112 height 60
type input "70"
click at [1373, 420] on div "Save" at bounding box center [1383, 419] width 25 height 13
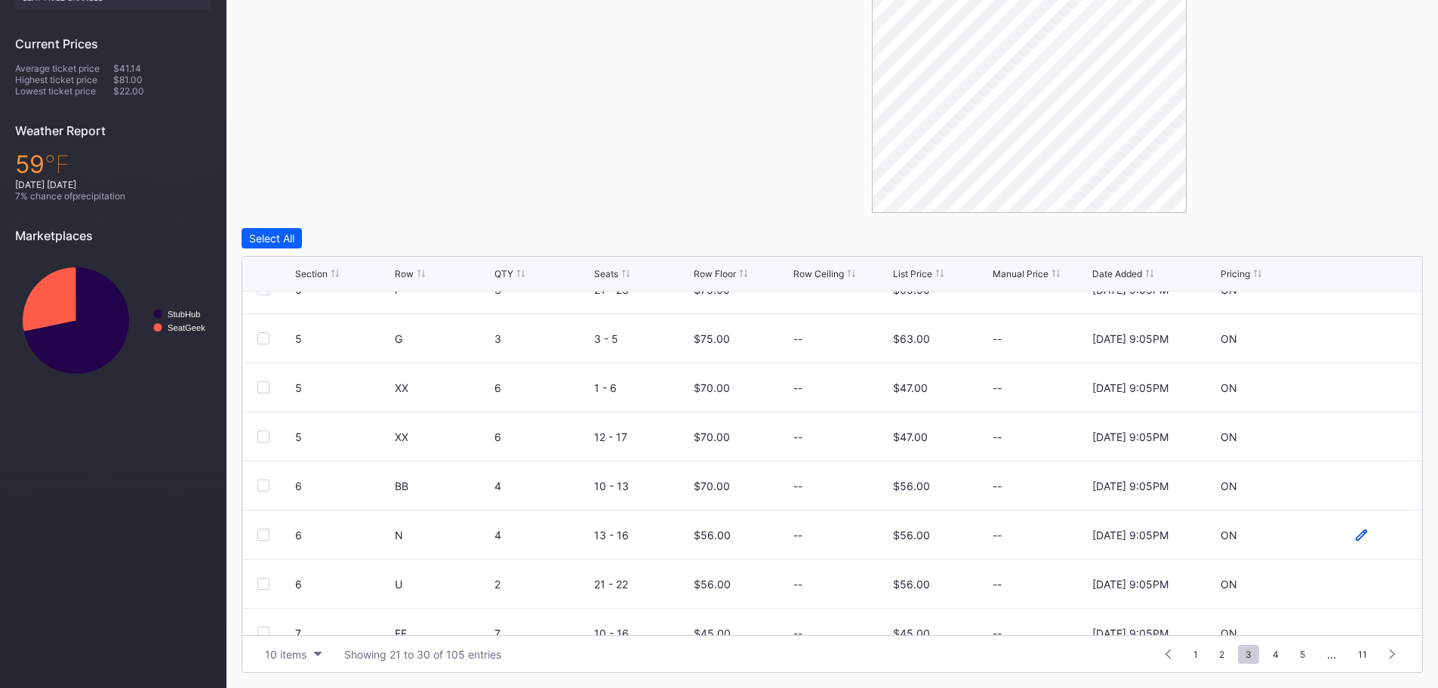
click at [1355, 536] on icon at bounding box center [1360, 534] width 11 height 11
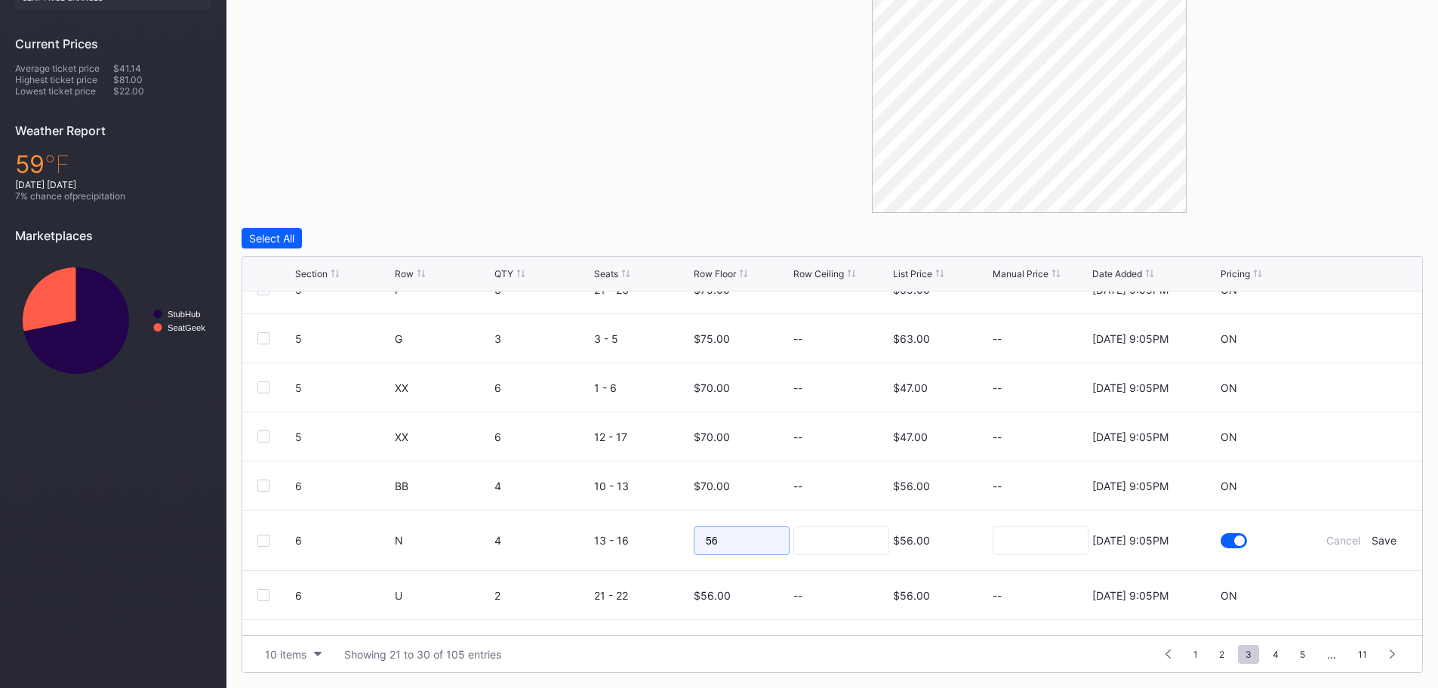
drag, startPoint x: 724, startPoint y: 542, endPoint x: 686, endPoint y: 538, distance: 38.7
click at [686, 538] on form "6 N 4 13 - 16 56 $56.00 [DATE] 9:05PM Cancel Save" at bounding box center [851, 540] width 1112 height 60
type input "70"
click at [1381, 539] on div "Save" at bounding box center [1383, 540] width 25 height 13
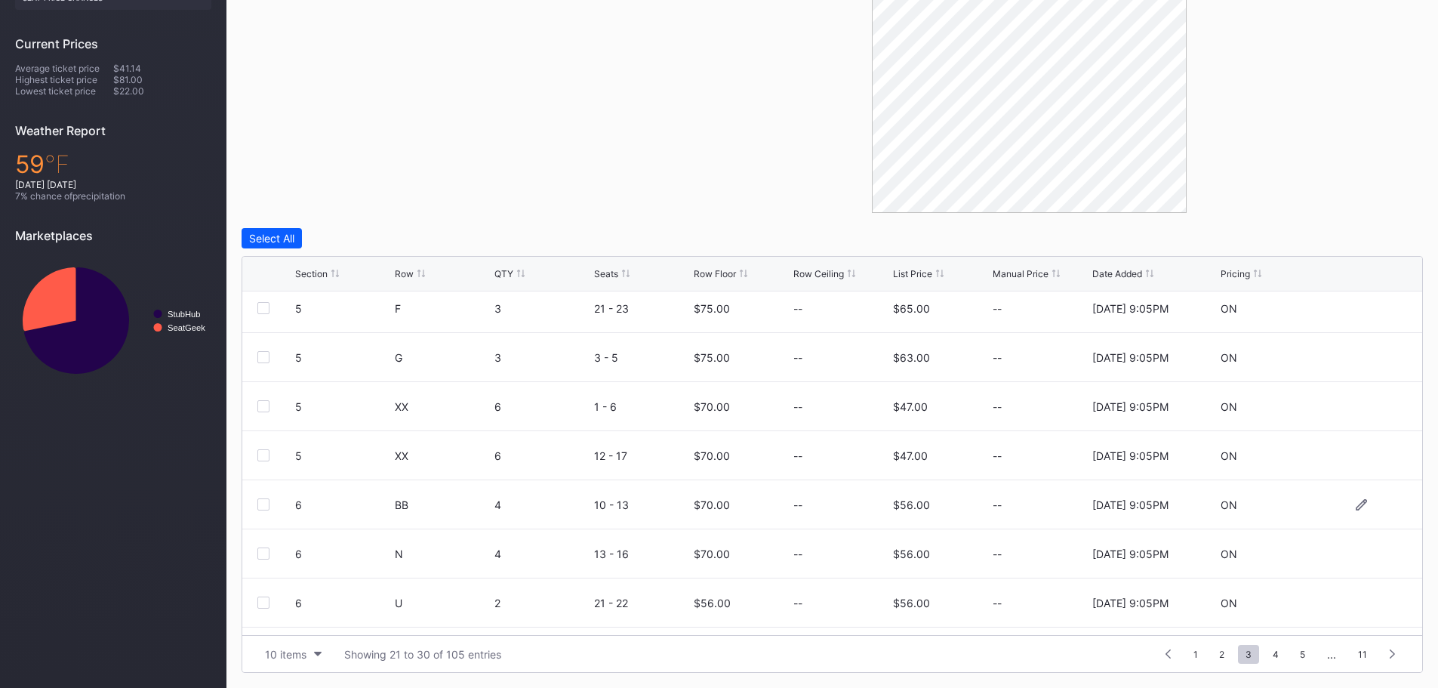
scroll to position [147, 0]
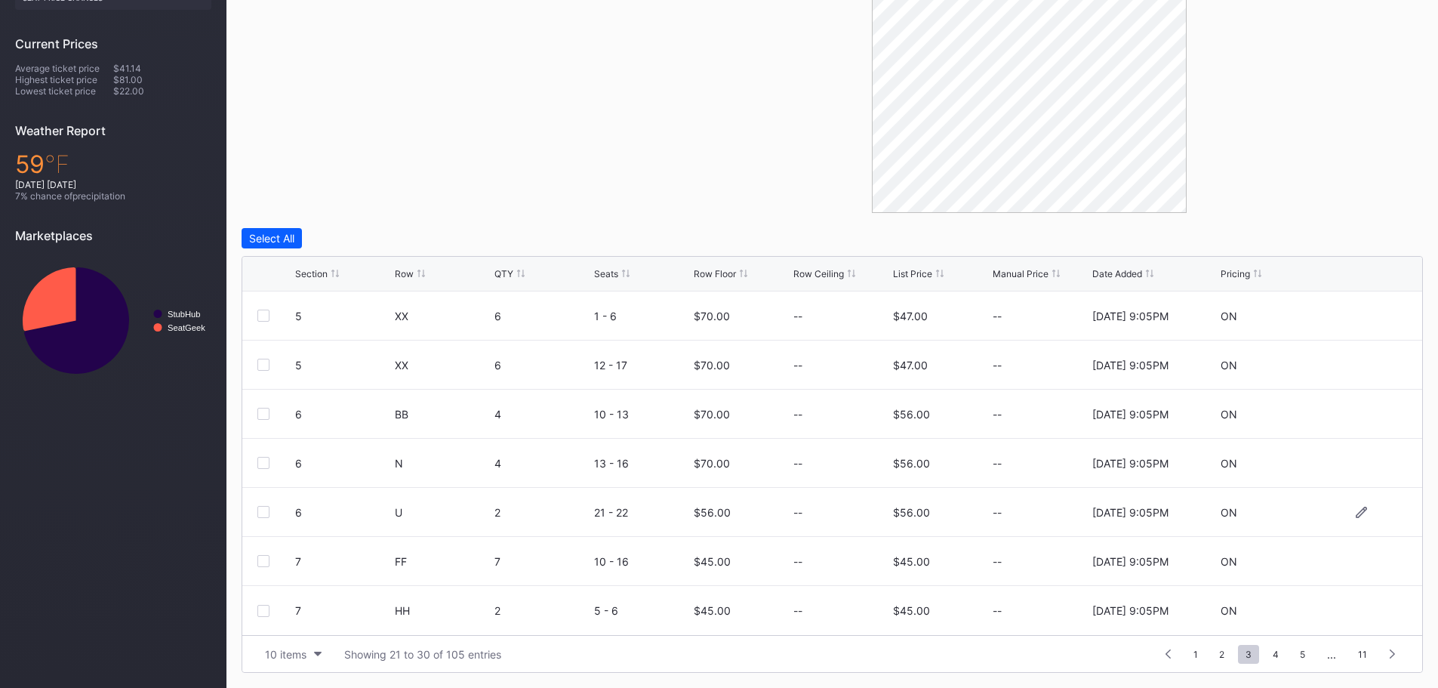
click at [1356, 509] on div at bounding box center [1361, 511] width 91 height 11
click at [1343, 510] on div at bounding box center [1361, 511] width 91 height 11
click at [1355, 513] on icon at bounding box center [1360, 511] width 11 height 11
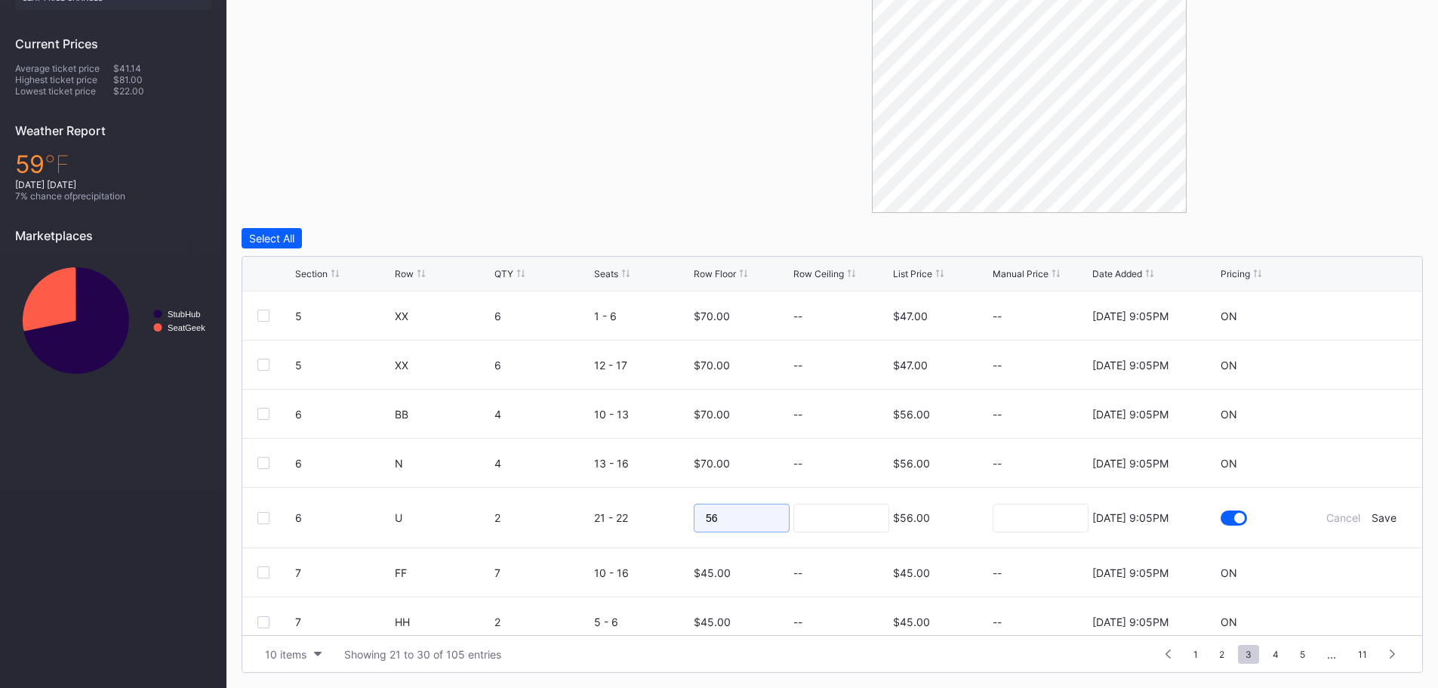
drag, startPoint x: 766, startPoint y: 522, endPoint x: 707, endPoint y: 518, distance: 59.0
click at [707, 518] on input "56" at bounding box center [742, 517] width 96 height 29
click at [729, 518] on input "56" at bounding box center [742, 517] width 96 height 29
drag, startPoint x: 728, startPoint y: 518, endPoint x: 691, endPoint y: 512, distance: 38.2
click at [694, 512] on input "56" at bounding box center [742, 517] width 96 height 29
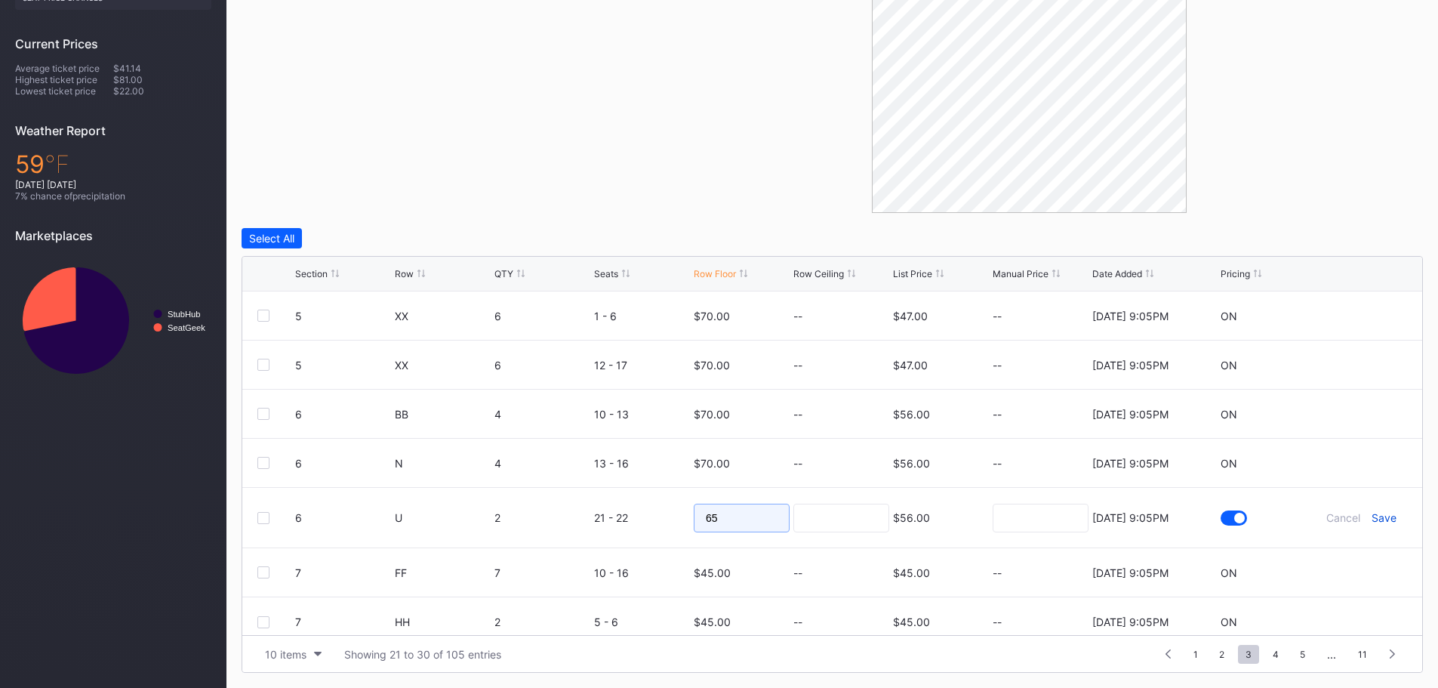
type input "65"
click at [1374, 519] on div "Save" at bounding box center [1383, 517] width 25 height 13
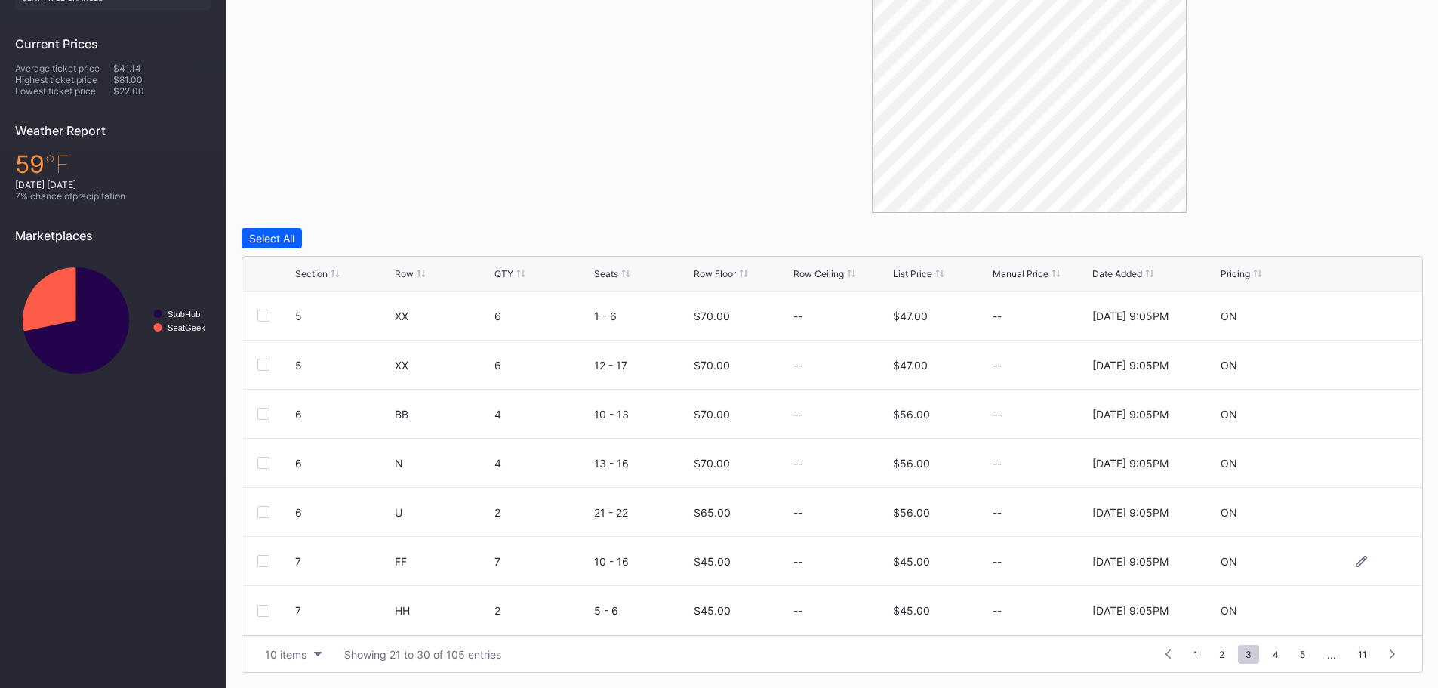
click at [260, 558] on div at bounding box center [263, 561] width 12 height 12
click at [266, 611] on div at bounding box center [263, 610] width 12 height 12
click at [1278, 657] on span "4" at bounding box center [1275, 653] width 21 height 19
click at [262, 314] on div at bounding box center [263, 315] width 12 height 12
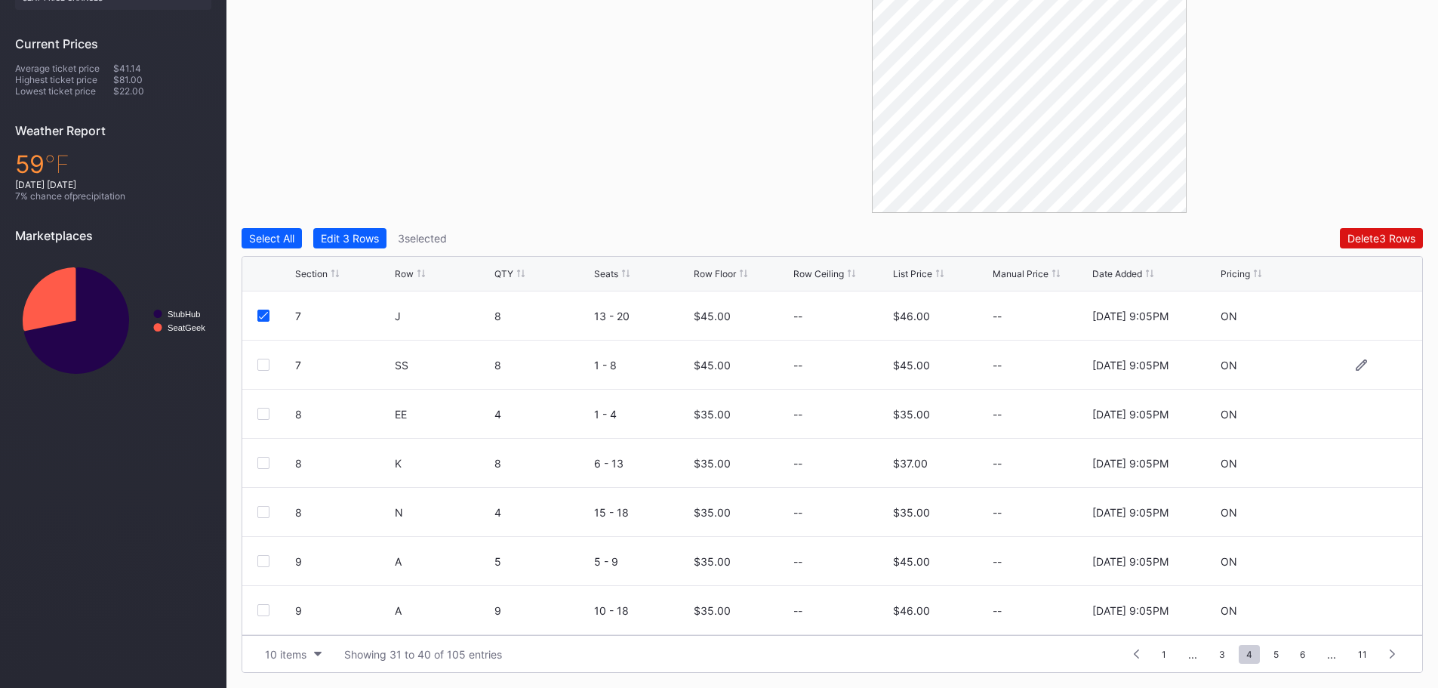
click at [266, 365] on div at bounding box center [263, 364] width 12 height 12
click at [361, 237] on div "Edit 4 Rows" at bounding box center [350, 238] width 58 height 13
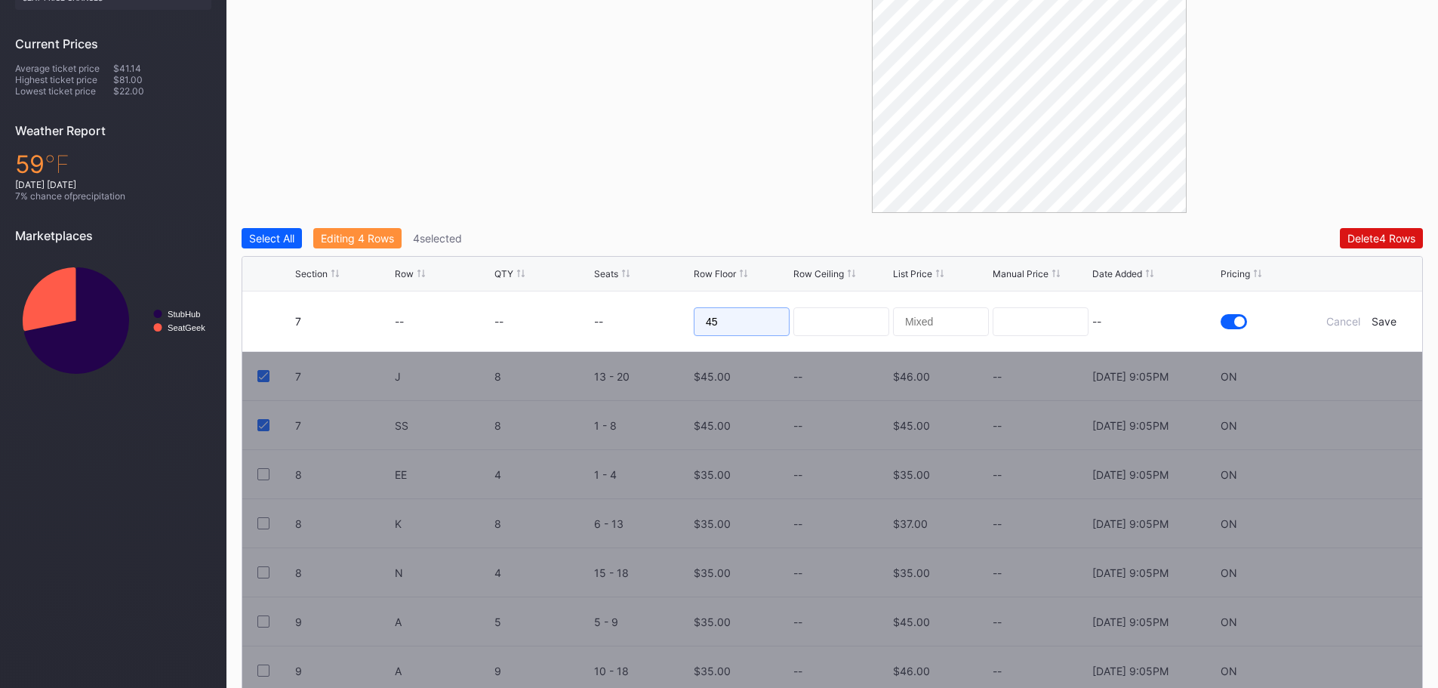
drag, startPoint x: 740, startPoint y: 320, endPoint x: 695, endPoint y: 318, distance: 45.3
click at [695, 318] on input "45" at bounding box center [742, 321] width 96 height 29
type input "55"
click at [1377, 321] on div "Save" at bounding box center [1383, 321] width 25 height 13
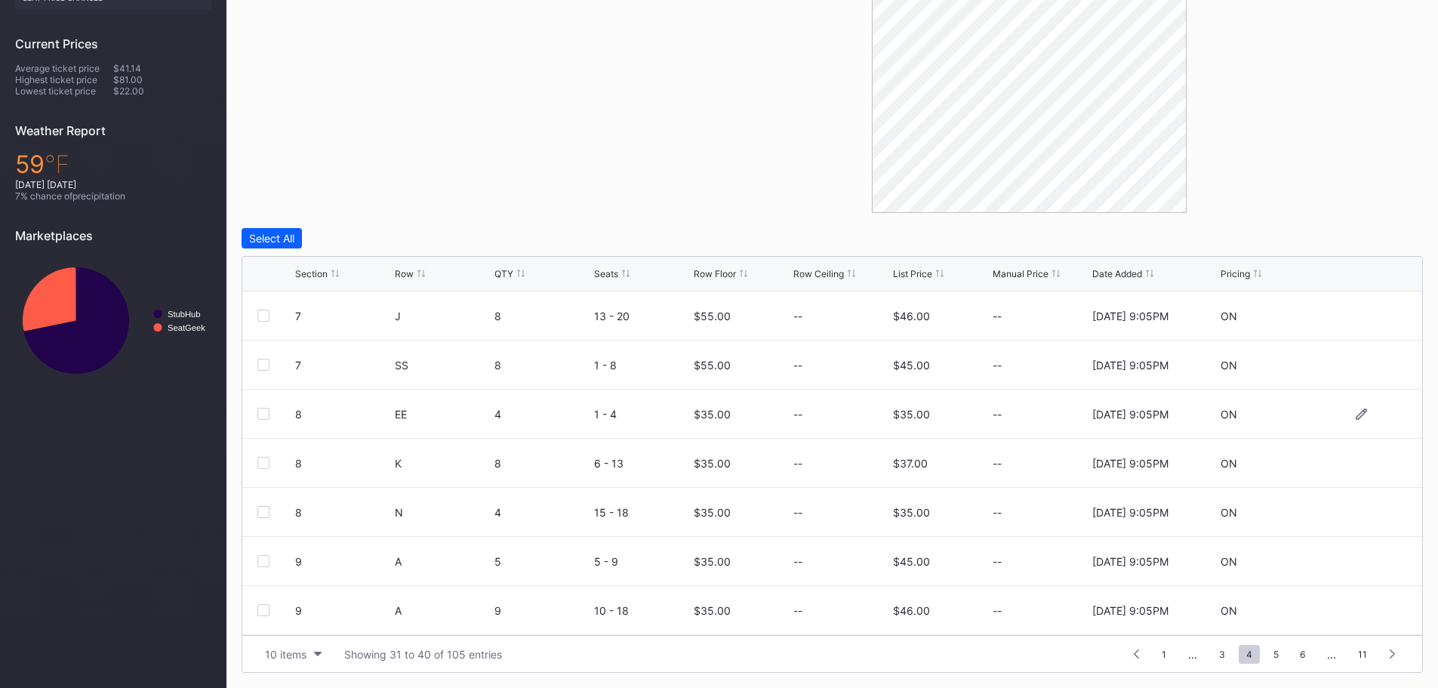
click at [263, 410] on div at bounding box center [263, 414] width 12 height 12
click at [263, 460] on div at bounding box center [263, 463] width 12 height 12
click at [263, 509] on div at bounding box center [263, 512] width 12 height 12
click at [358, 235] on div "Edit 3 Rows" at bounding box center [350, 238] width 58 height 13
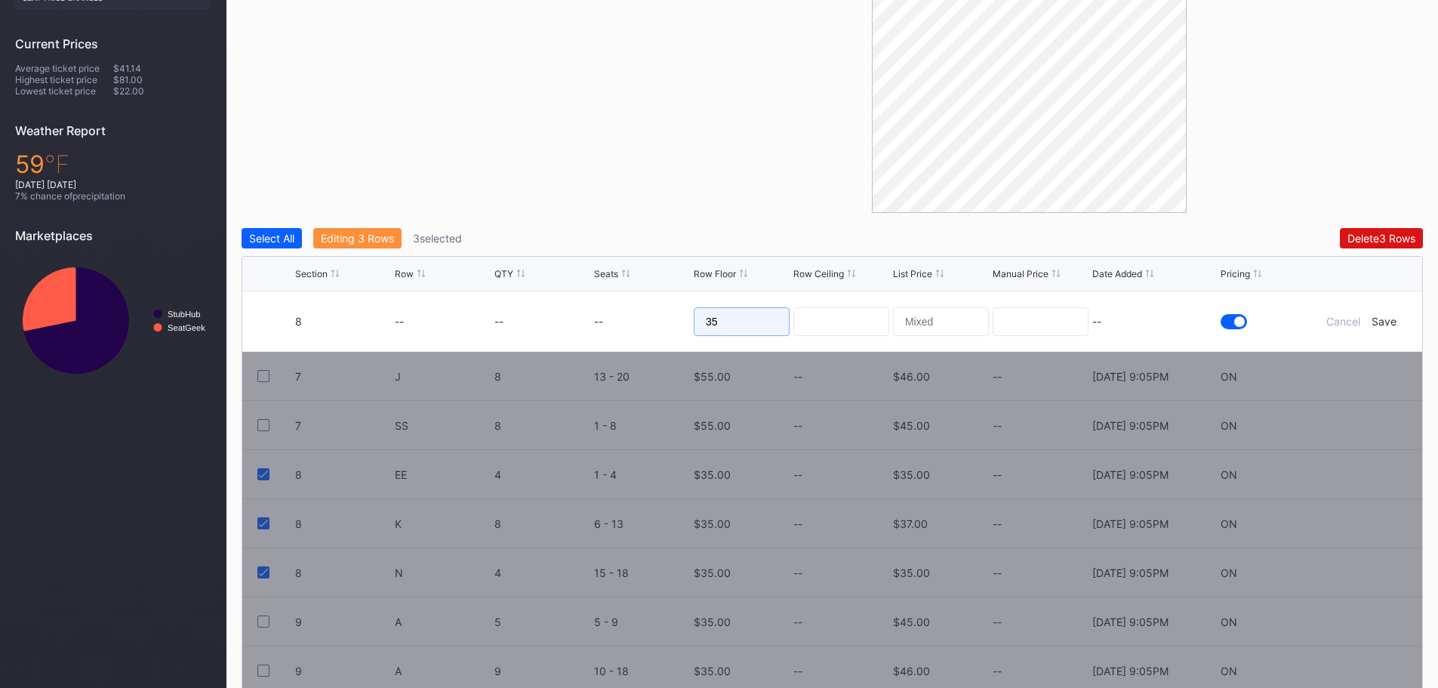
drag, startPoint x: 756, startPoint y: 319, endPoint x: 676, endPoint y: 319, distance: 80.0
click at [676, 319] on form "8 -- -- -- 35 -- Cancel Save" at bounding box center [851, 321] width 1112 height 60
type input "45"
click at [1386, 321] on div "Save" at bounding box center [1383, 321] width 25 height 13
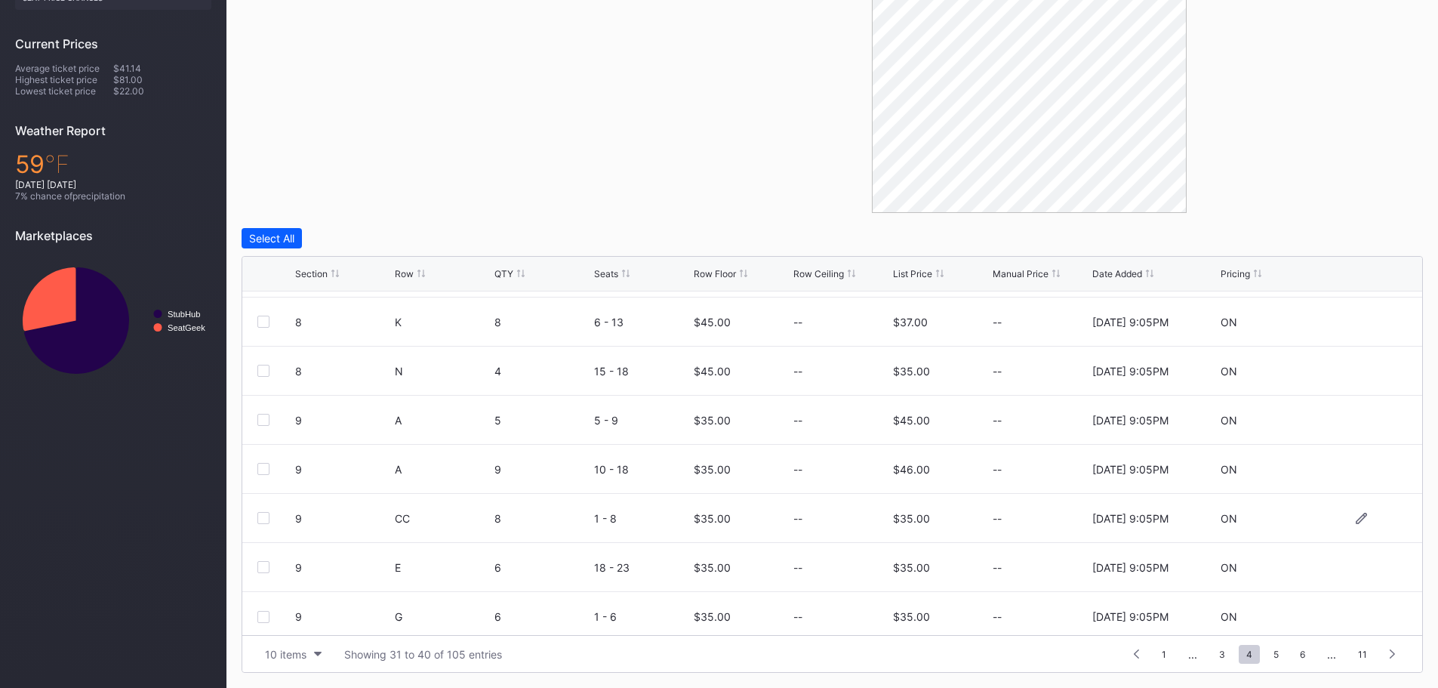
scroll to position [147, 0]
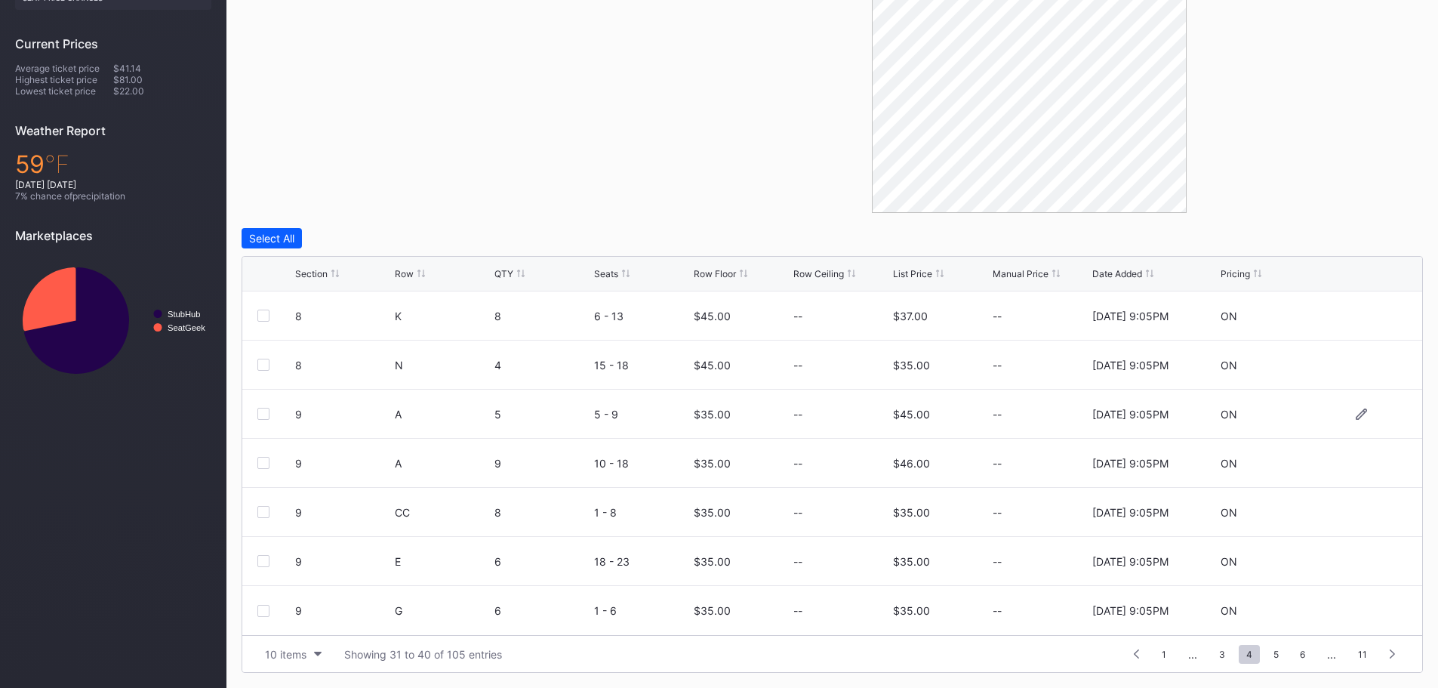
click at [263, 413] on div at bounding box center [263, 414] width 12 height 12
click at [265, 464] on div at bounding box center [263, 463] width 12 height 12
click at [344, 241] on div "Edit 2 Rows" at bounding box center [349, 238] width 57 height 13
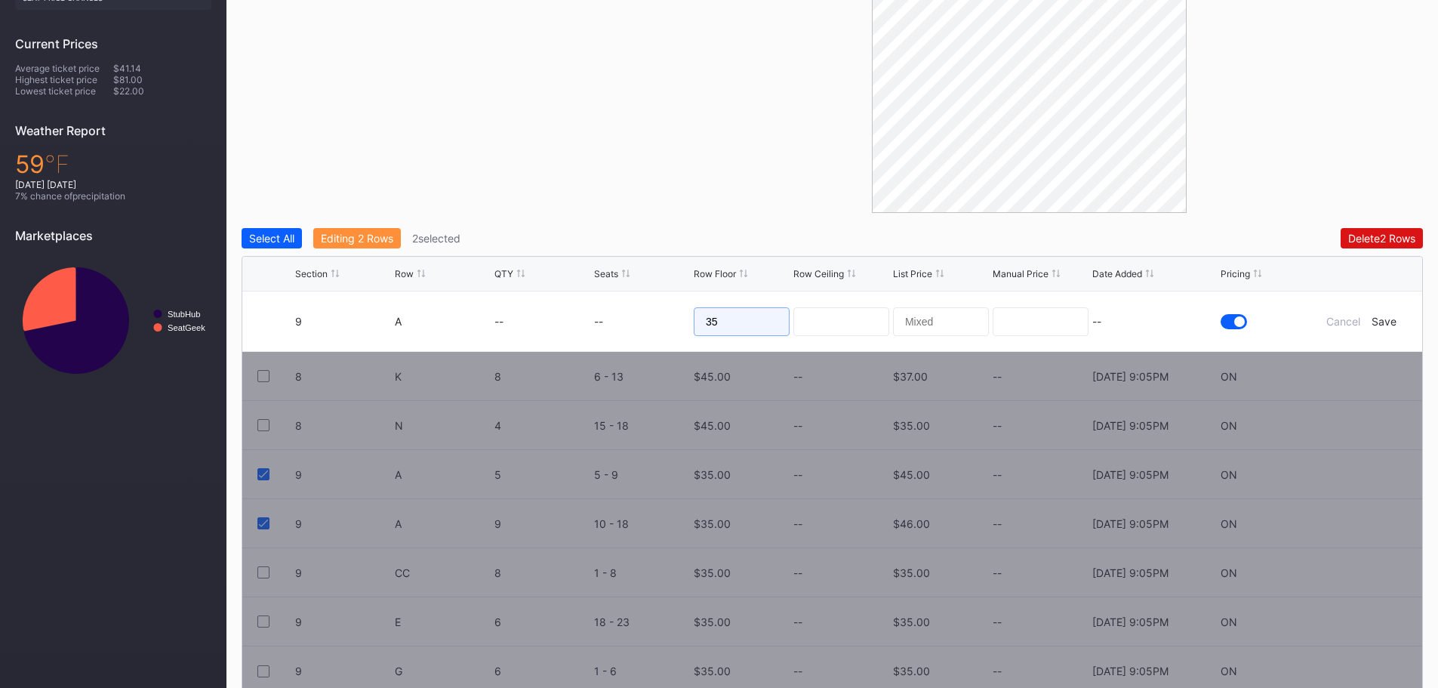
drag, startPoint x: 783, startPoint y: 328, endPoint x: 699, endPoint y: 324, distance: 84.6
click at [699, 324] on input "35" at bounding box center [742, 321] width 96 height 29
type input "55"
click at [1384, 322] on div "Save" at bounding box center [1383, 321] width 25 height 13
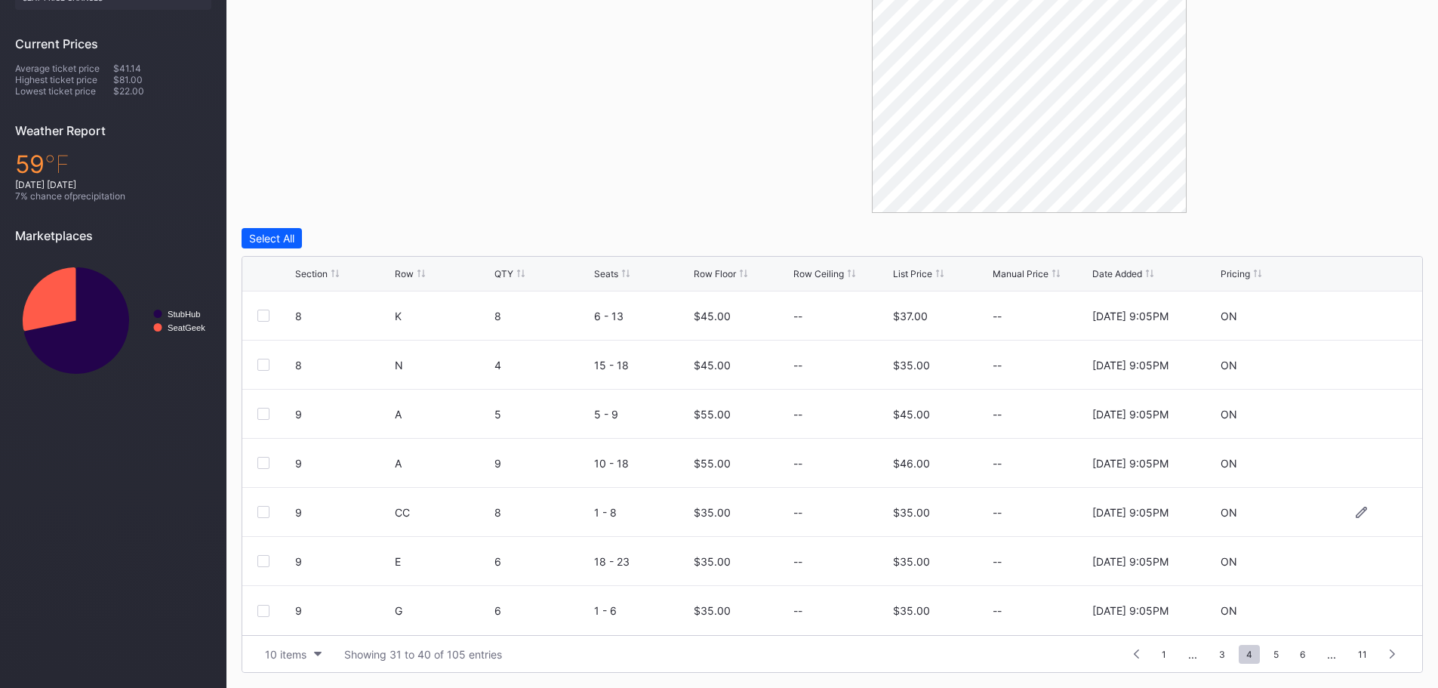
click at [258, 511] on div at bounding box center [263, 512] width 12 height 12
click at [354, 239] on div "Edit 1 Row" at bounding box center [346, 238] width 51 height 13
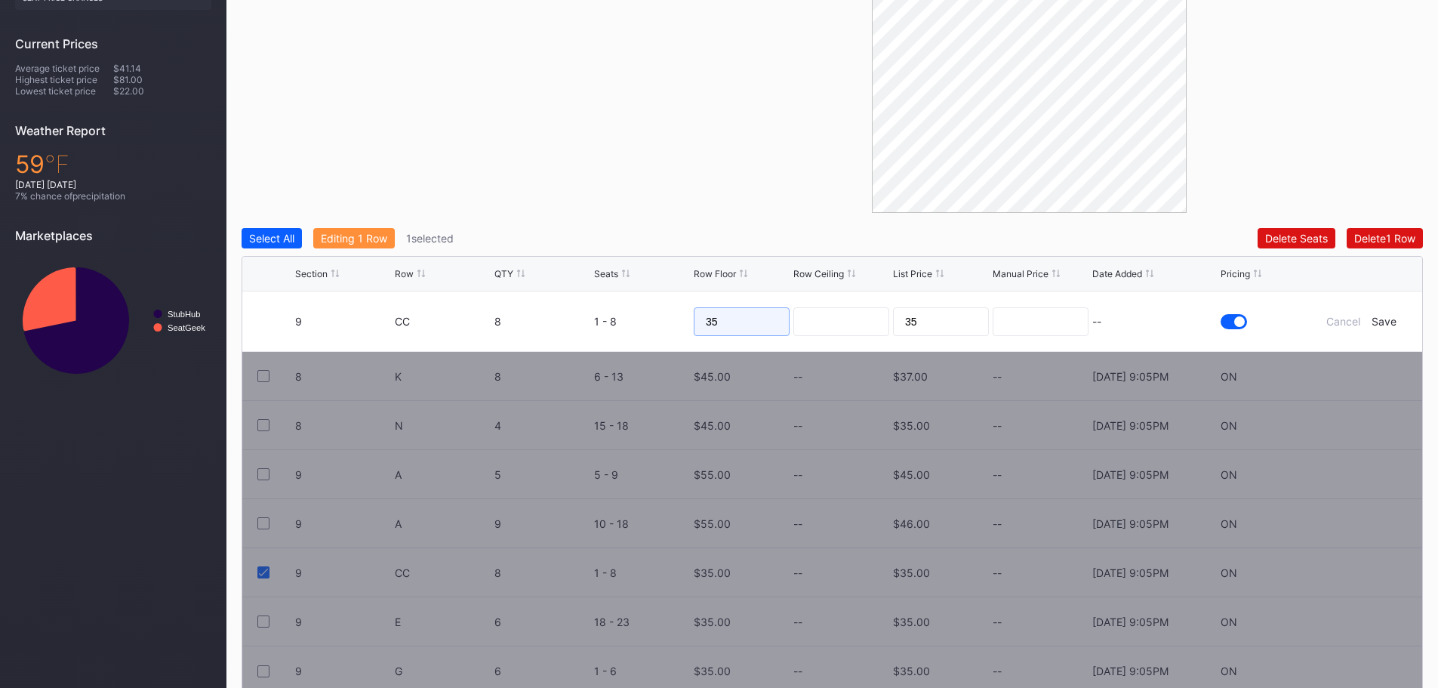
drag, startPoint x: 749, startPoint y: 325, endPoint x: 655, endPoint y: 322, distance: 94.4
click at [655, 322] on form "9 CC 8 1 - 8 35 35 -- Cancel Save" at bounding box center [851, 321] width 1112 height 60
type input "45"
click at [1381, 321] on div "Save" at bounding box center [1383, 321] width 25 height 13
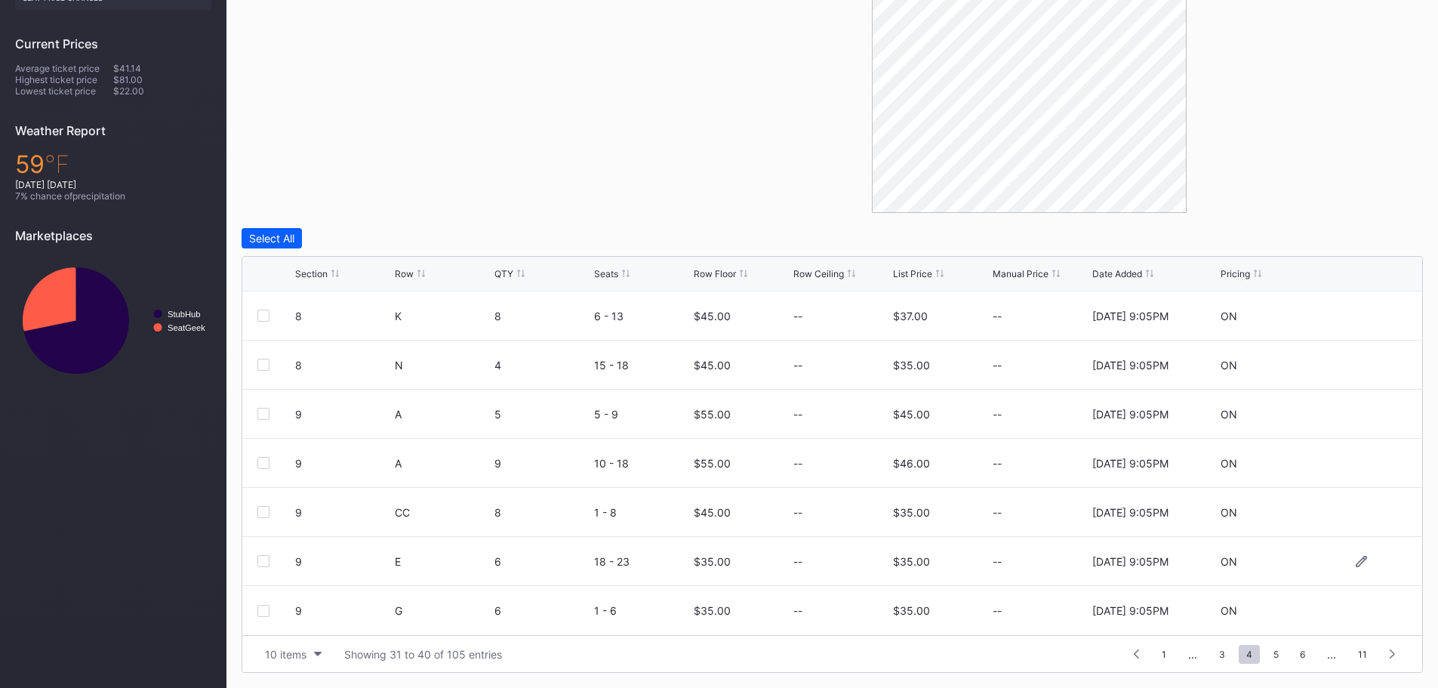
click at [262, 556] on div at bounding box center [263, 561] width 12 height 12
drag, startPoint x: 358, startPoint y: 239, endPoint x: 549, endPoint y: 269, distance: 193.3
click at [357, 239] on div "Edit 1 Row" at bounding box center [346, 238] width 51 height 13
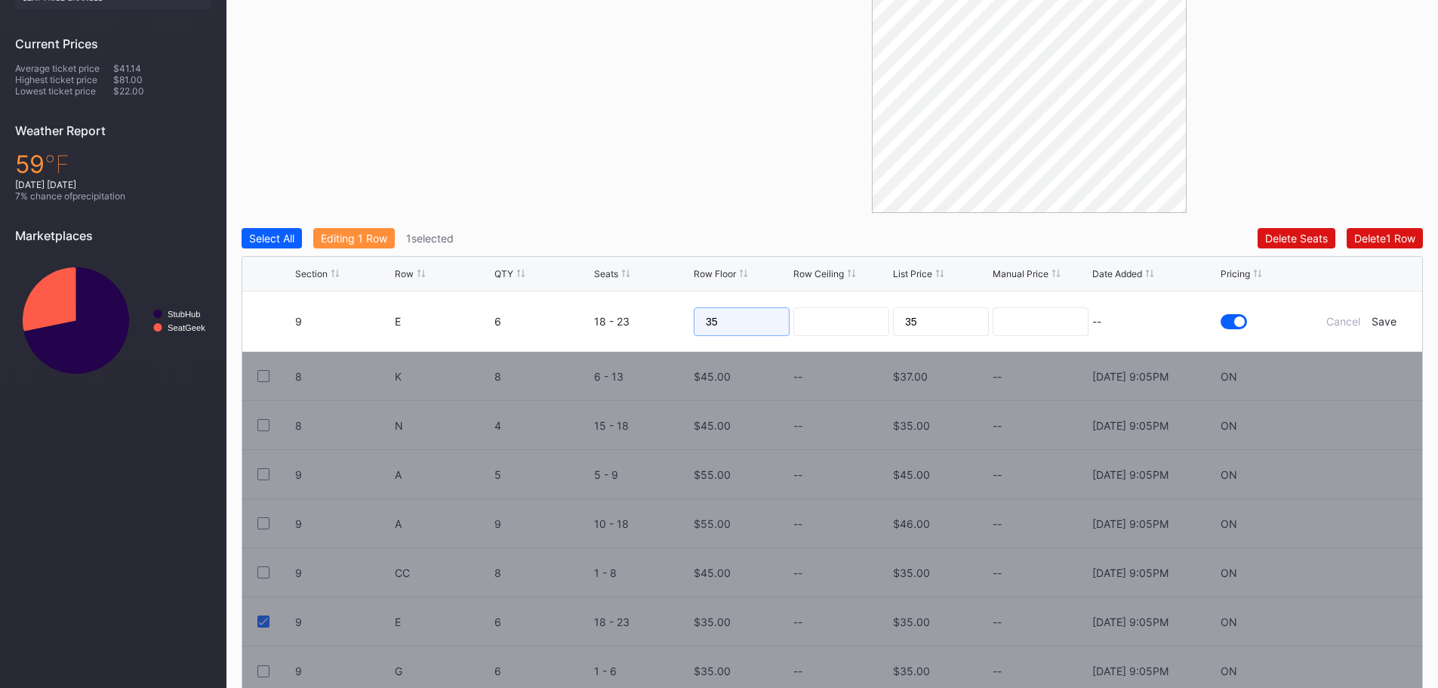
drag, startPoint x: 754, startPoint y: 321, endPoint x: 694, endPoint y: 321, distance: 60.4
click at [694, 321] on input "35" at bounding box center [742, 321] width 96 height 29
type input "50"
click at [1391, 322] on div "Save" at bounding box center [1383, 321] width 25 height 13
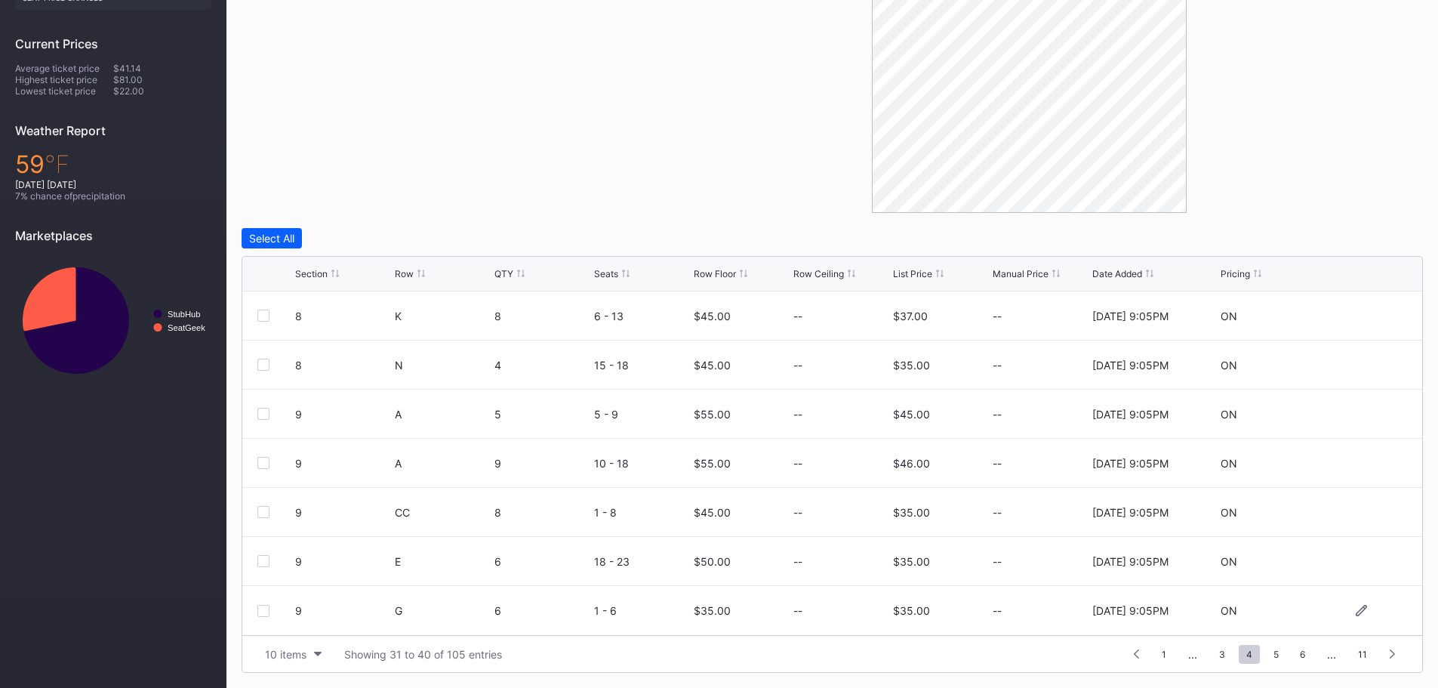
click at [260, 612] on div at bounding box center [263, 610] width 12 height 12
click at [352, 236] on div "Edit 1 Row" at bounding box center [346, 238] width 51 height 13
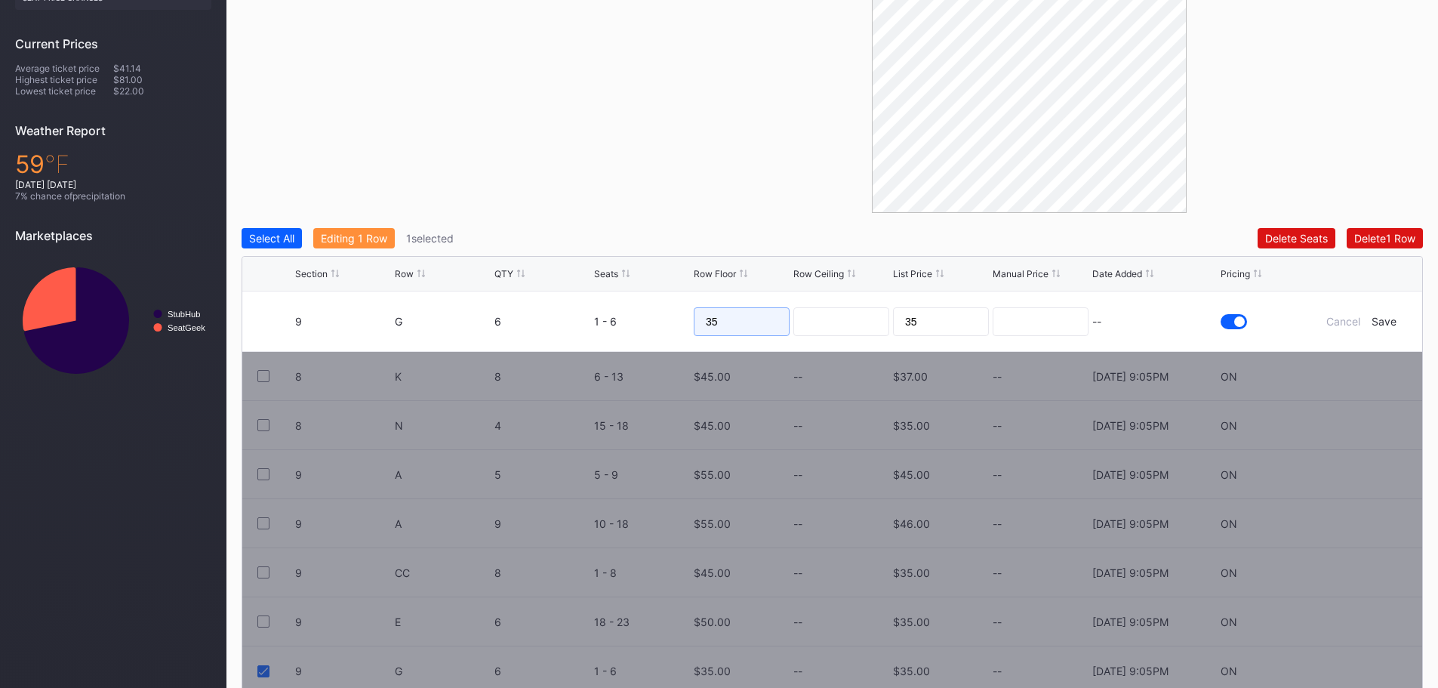
drag, startPoint x: 737, startPoint y: 318, endPoint x: 695, endPoint y: 319, distance: 42.3
click at [695, 319] on input "35" at bounding box center [742, 321] width 96 height 29
type input "45"
click at [1393, 321] on div "Save" at bounding box center [1383, 321] width 25 height 13
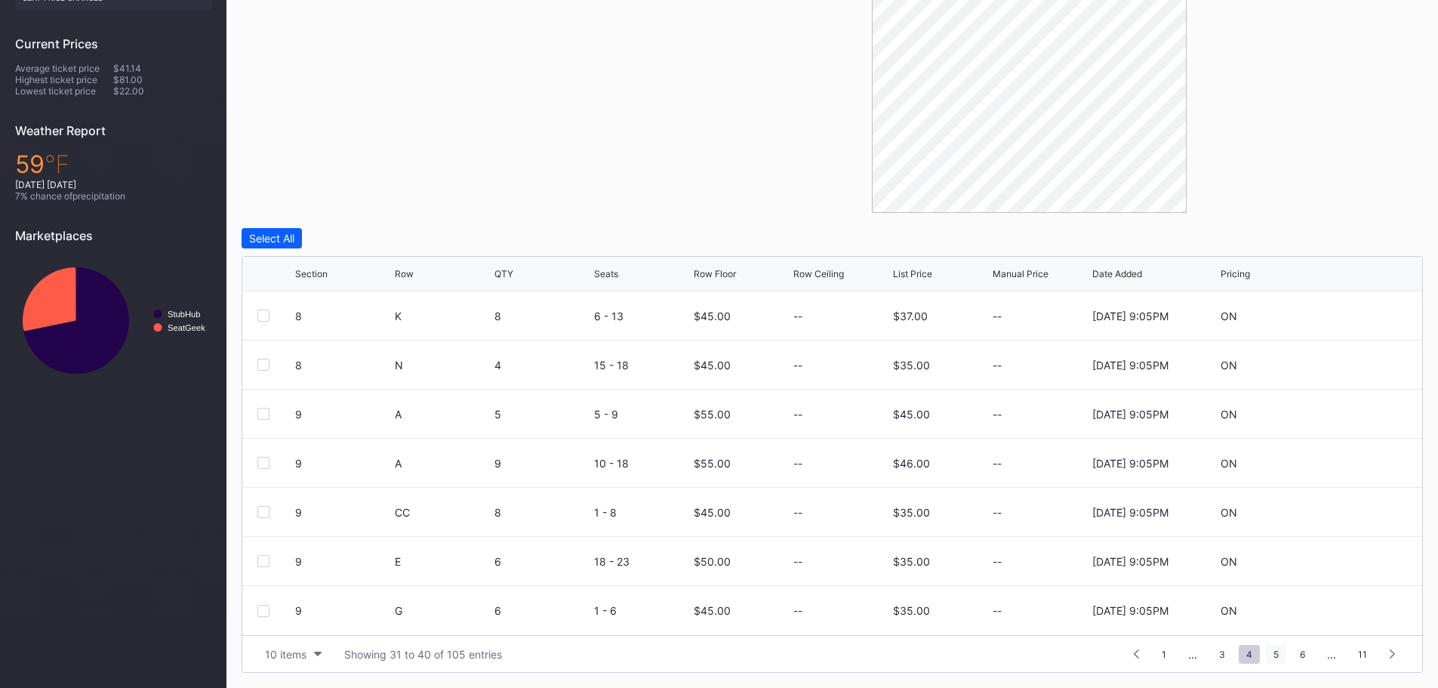
click at [1269, 655] on span "5" at bounding box center [1276, 653] width 20 height 19
click at [261, 312] on div at bounding box center [263, 315] width 12 height 12
click at [270, 362] on div at bounding box center [276, 364] width 38 height 12
click at [359, 241] on div "Edit 1 Row" at bounding box center [346, 238] width 51 height 13
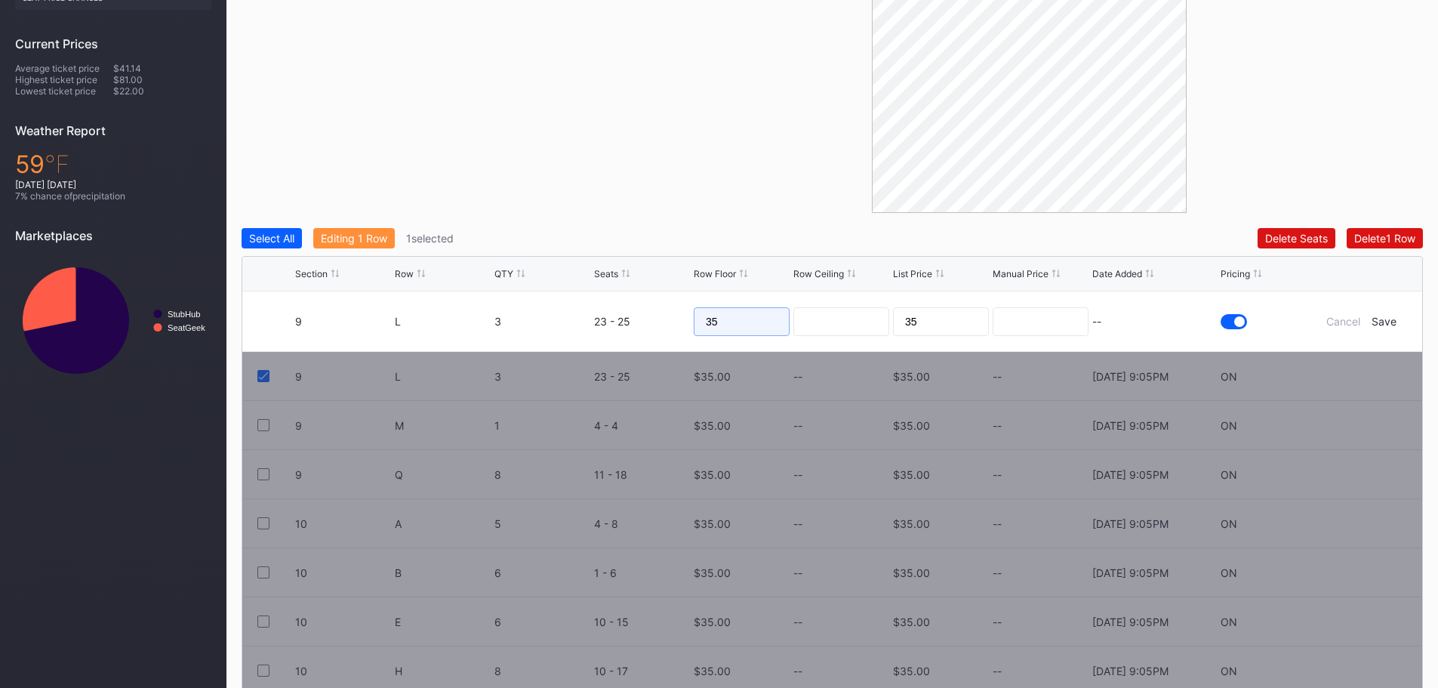
drag, startPoint x: 739, startPoint y: 327, endPoint x: 695, endPoint y: 325, distance: 43.8
click at [695, 325] on input "35" at bounding box center [742, 321] width 96 height 29
type input "45"
click at [1381, 319] on div "Save" at bounding box center [1383, 321] width 25 height 13
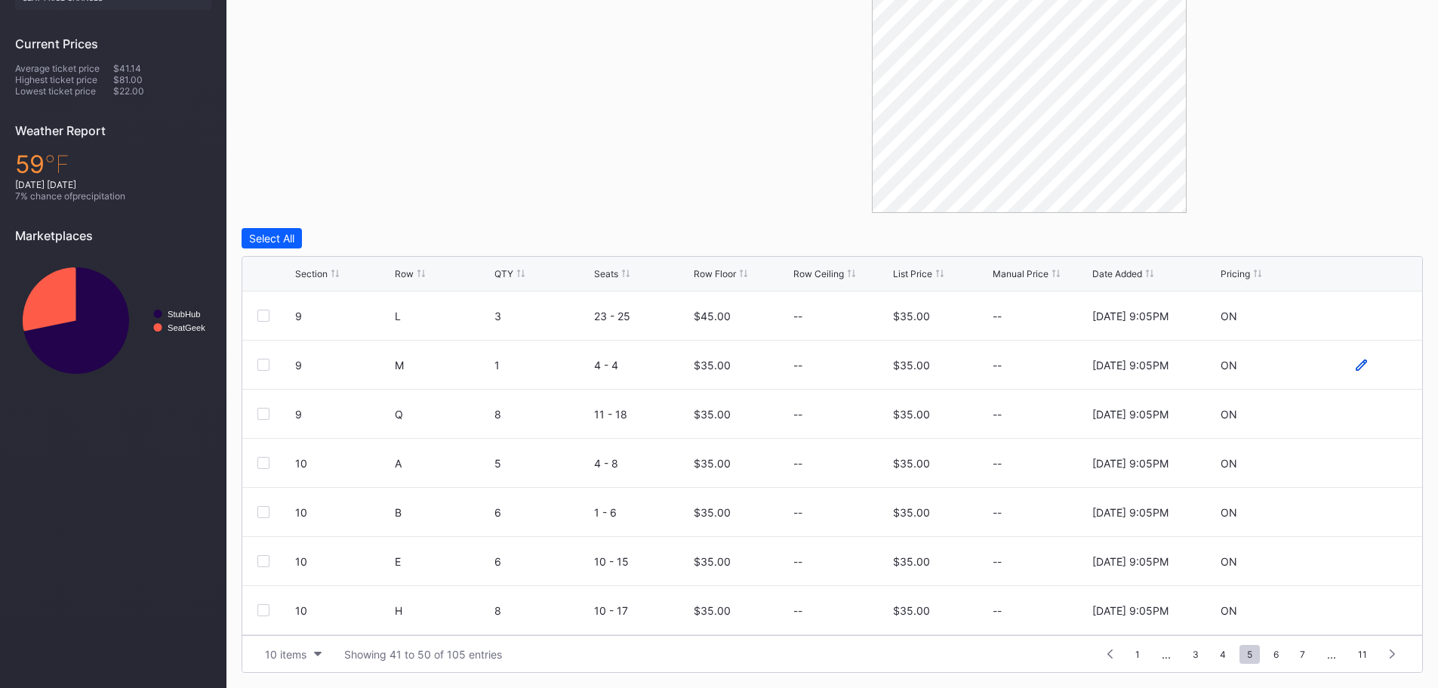
click at [1355, 365] on icon at bounding box center [1360, 364] width 11 height 11
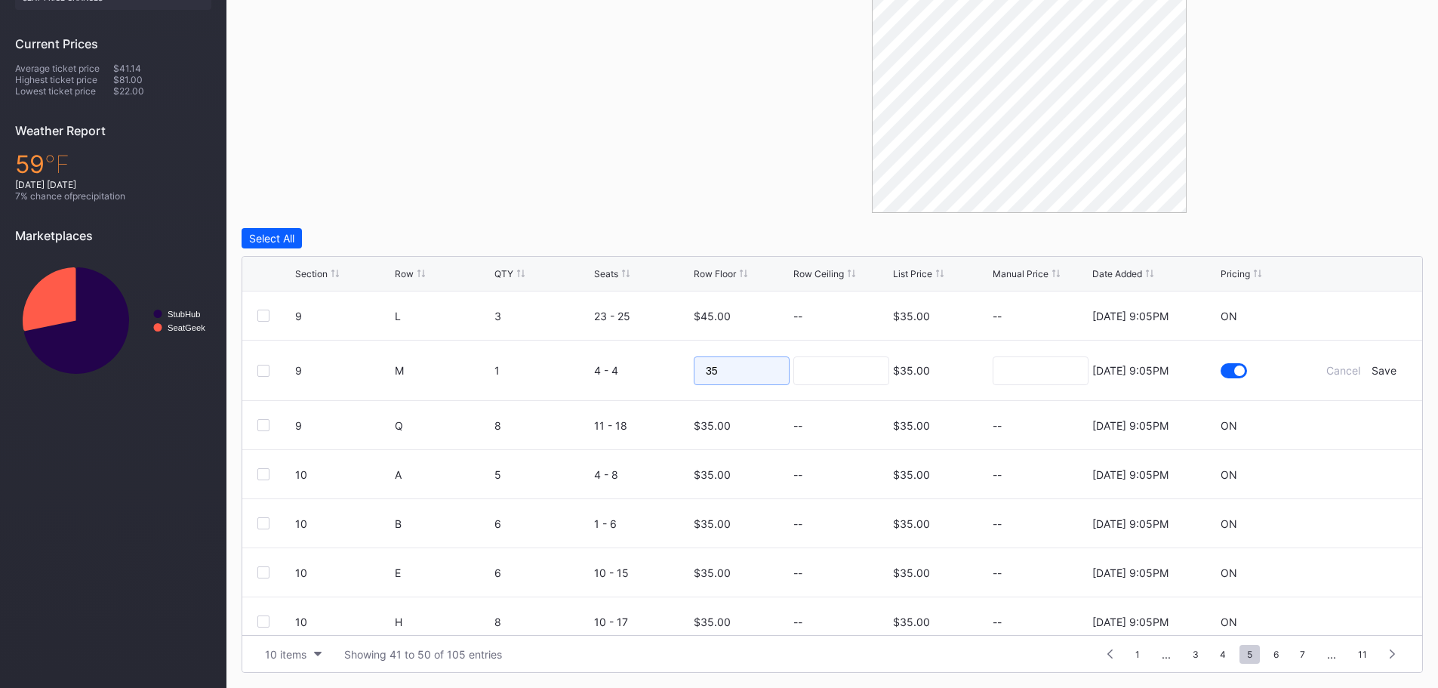
drag, startPoint x: 741, startPoint y: 377, endPoint x: 700, endPoint y: 373, distance: 41.8
click at [700, 373] on input "35" at bounding box center [742, 370] width 96 height 29
type input "30"
click at [1371, 366] on div "Save" at bounding box center [1383, 370] width 25 height 13
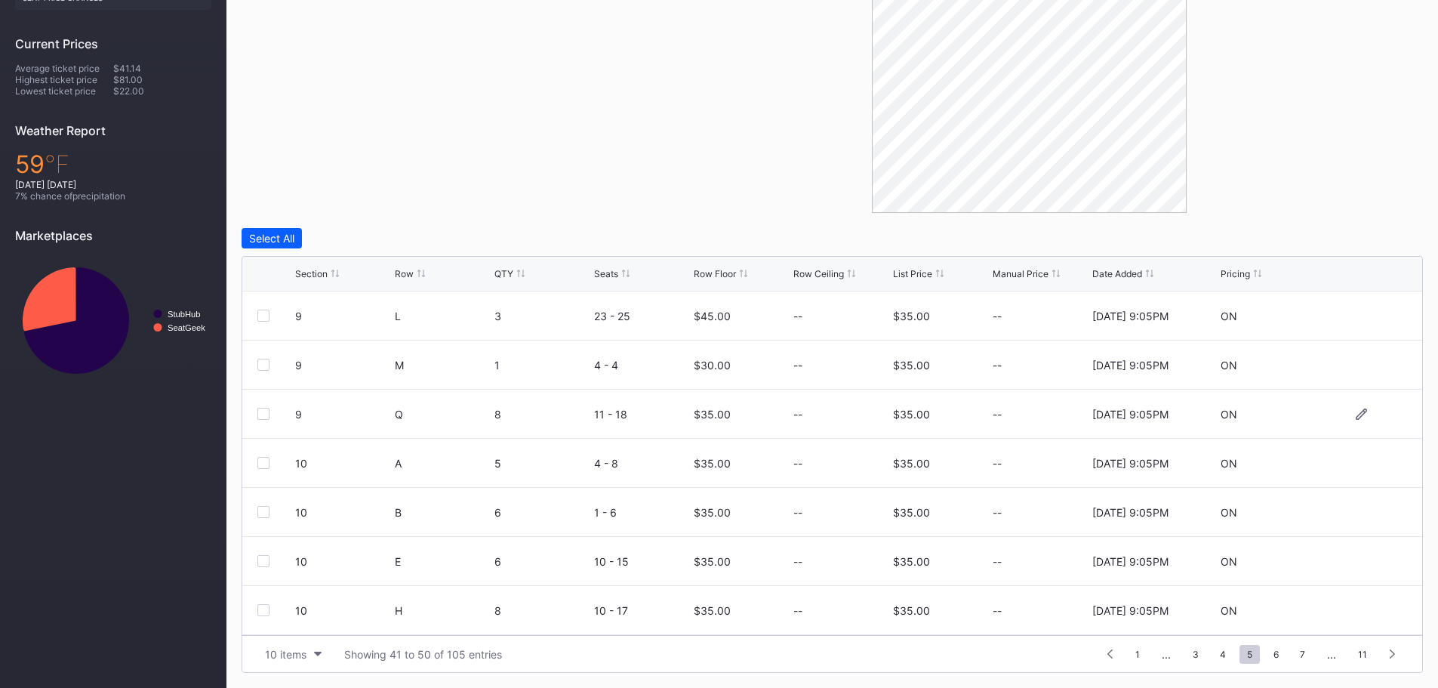
click at [266, 410] on div at bounding box center [263, 414] width 12 height 12
click at [360, 235] on div "Edit 1 Row" at bounding box center [346, 238] width 51 height 13
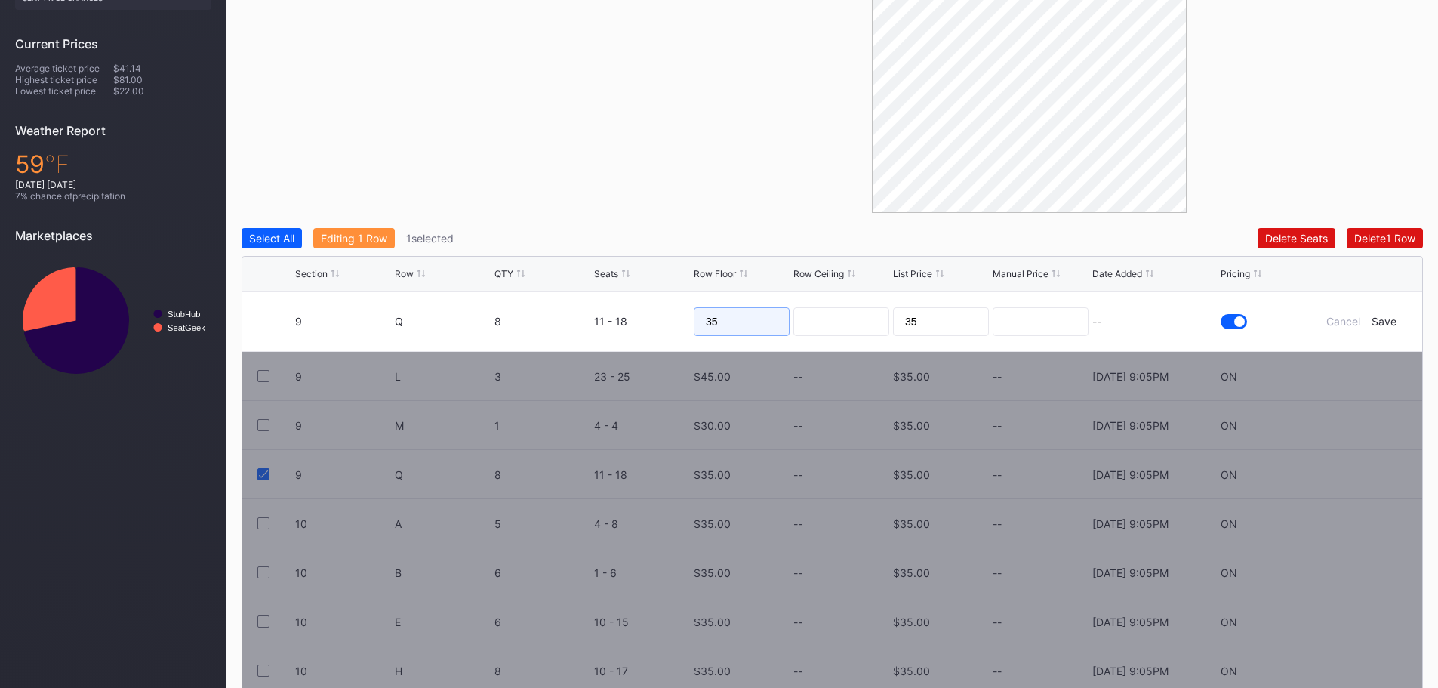
click at [686, 319] on form "9 Q 8 11 - 18 35 35 -- Cancel Save" at bounding box center [851, 321] width 1112 height 60
type input "45"
click at [1385, 320] on div "Save" at bounding box center [1383, 321] width 25 height 13
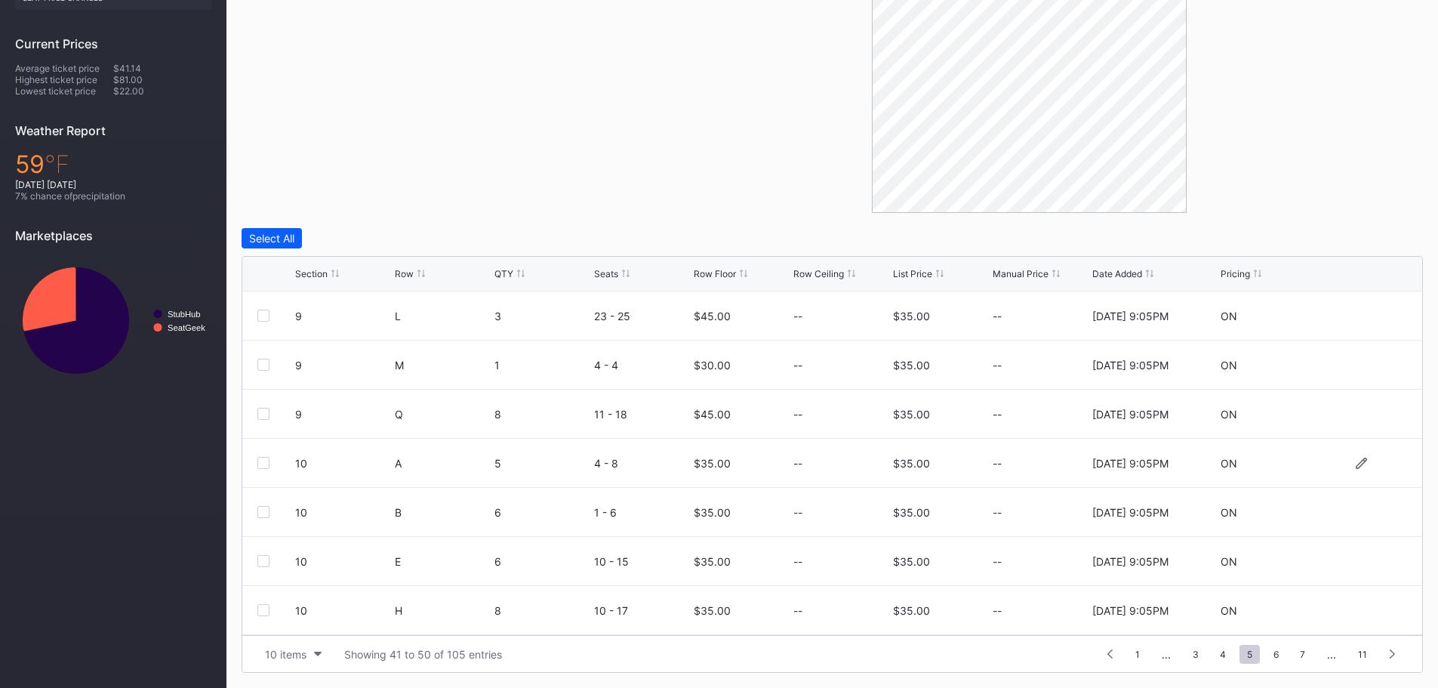
click at [262, 461] on div at bounding box center [263, 463] width 12 height 12
click at [1355, 463] on icon at bounding box center [1360, 462] width 11 height 11
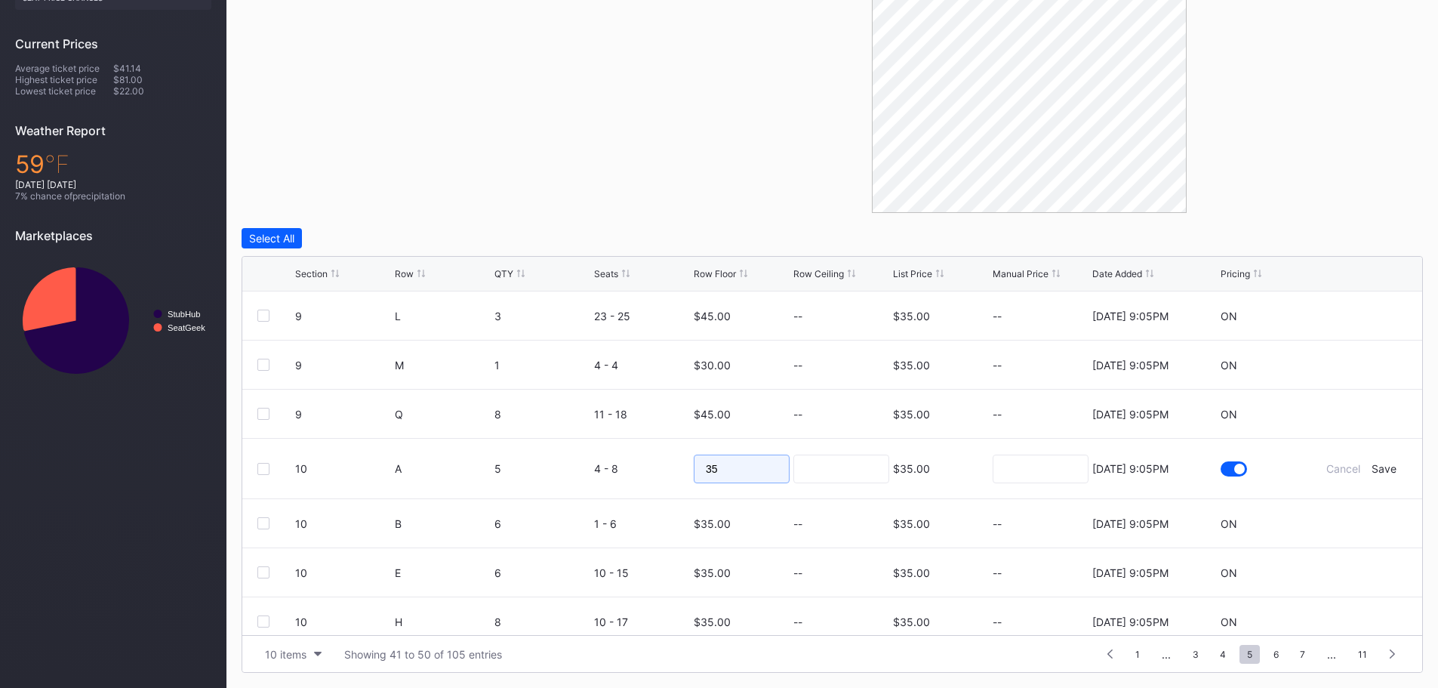
drag, startPoint x: 734, startPoint y: 472, endPoint x: 691, endPoint y: 464, distance: 43.7
click at [685, 466] on form "10 A 5 4 - 8 35 $35.00 8/15/2025 9:05PM Cancel Save" at bounding box center [851, 468] width 1112 height 60
type input "55"
click at [1376, 467] on div "Save" at bounding box center [1383, 468] width 25 height 13
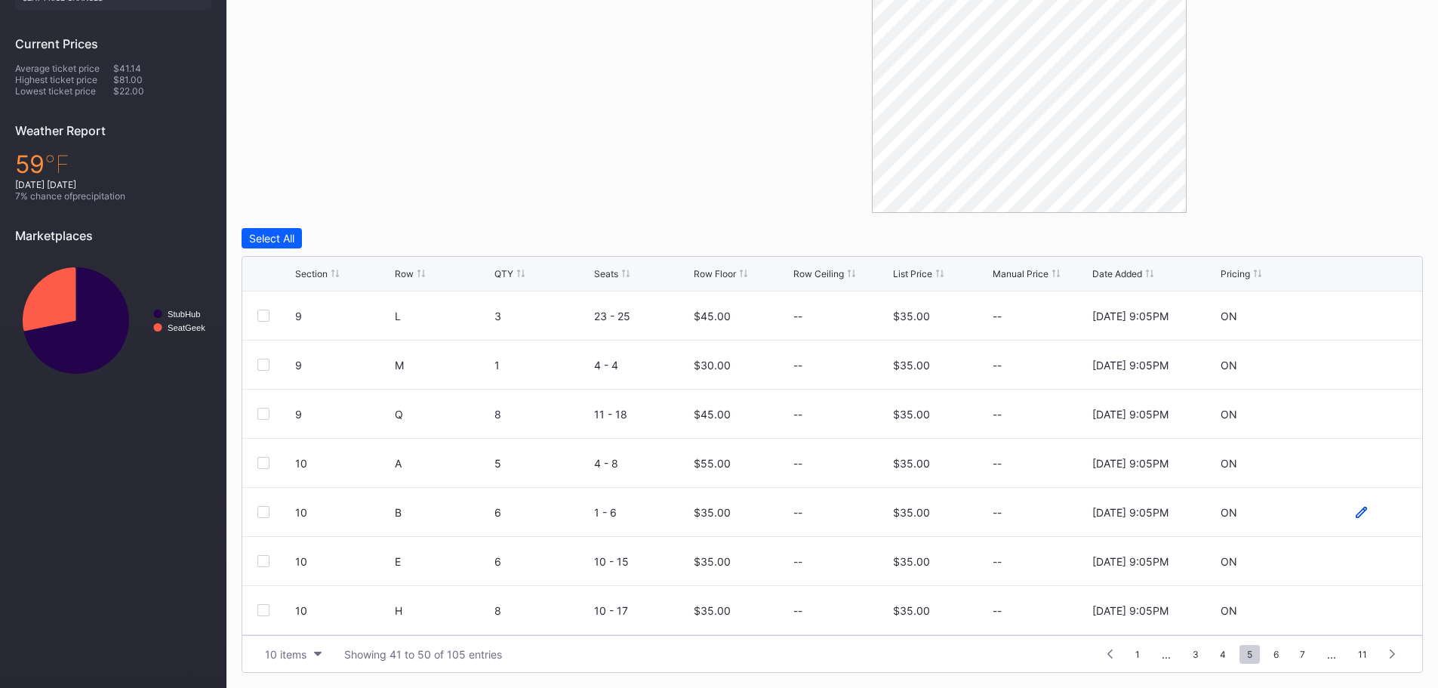
click at [1355, 512] on icon at bounding box center [1360, 511] width 11 height 11
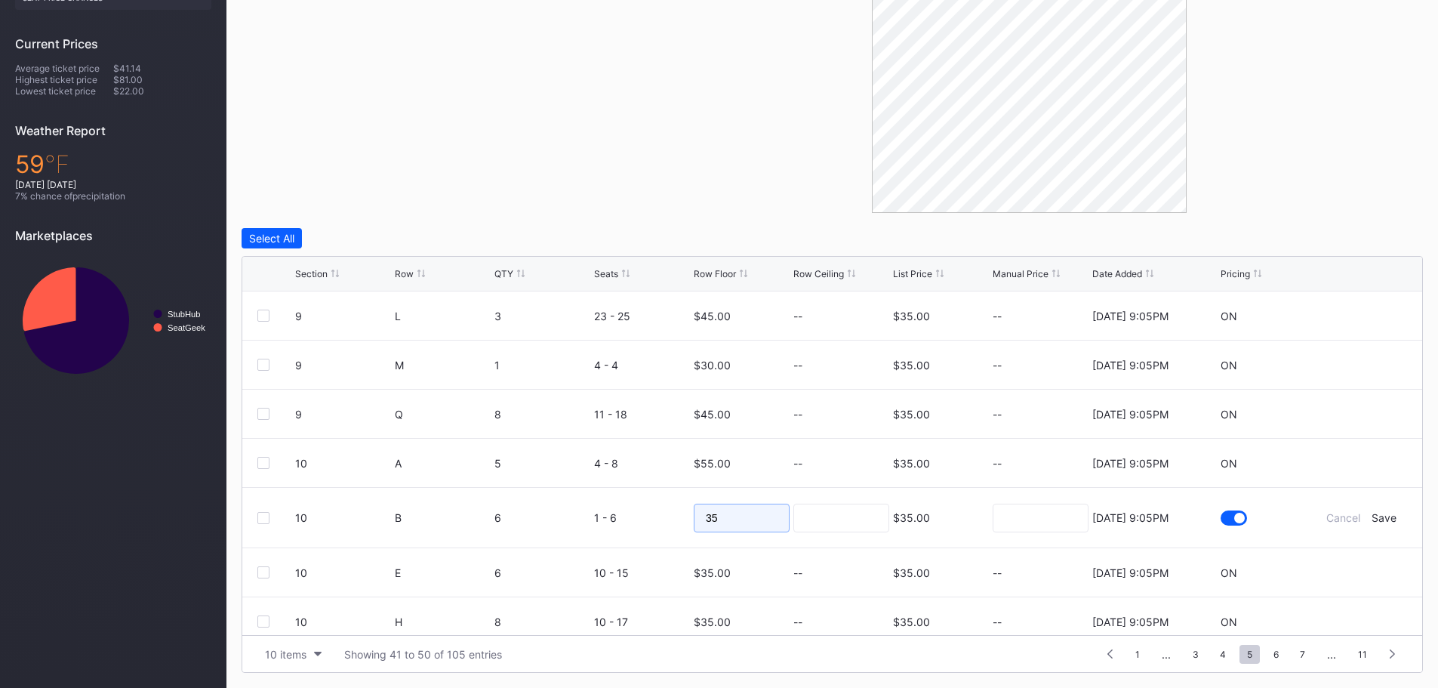
drag, startPoint x: 735, startPoint y: 525, endPoint x: 678, endPoint y: 520, distance: 57.6
click at [678, 520] on form "10 B 6 1 - 6 35 $35.00 8/15/2025 9:05PM Cancel Save" at bounding box center [851, 518] width 1112 height 60
type input "50"
click at [1371, 520] on div "Save" at bounding box center [1383, 517] width 25 height 13
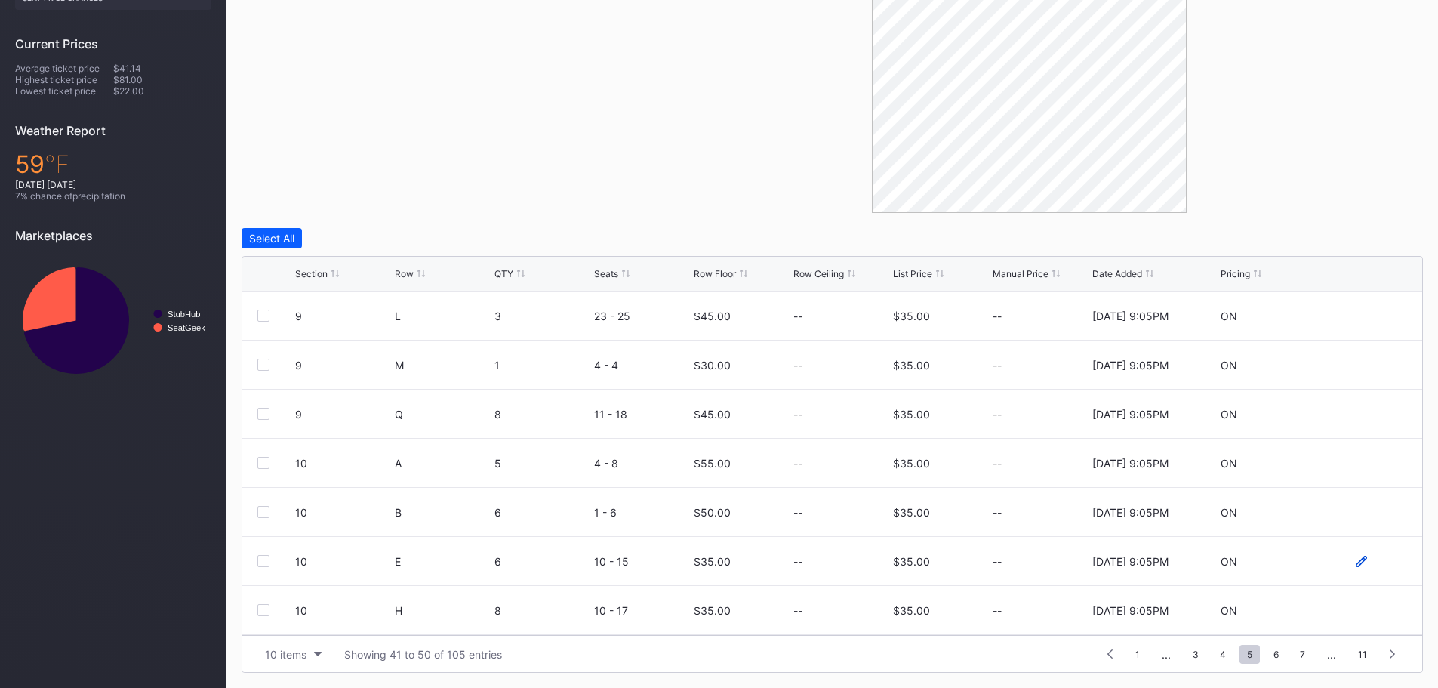
click at [1355, 560] on icon at bounding box center [1360, 560] width 11 height 11
drag, startPoint x: 676, startPoint y: 563, endPoint x: 662, endPoint y: 561, distance: 14.5
click at [662, 561] on form "10 E 6 10 - 15 35 $35.00 8/15/2025 9:05PM Cancel Save" at bounding box center [851, 567] width 1112 height 60
type input "45"
click at [1372, 567] on div "Save" at bounding box center [1383, 566] width 25 height 13
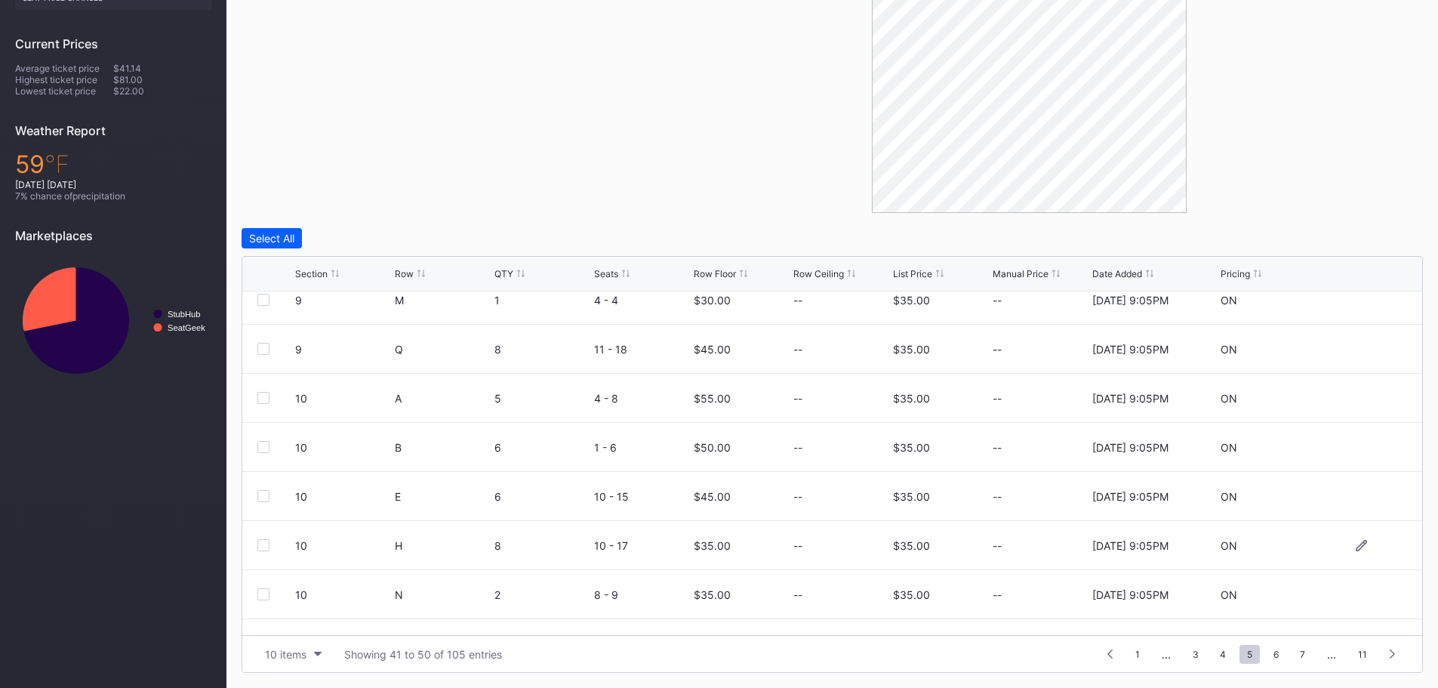
scroll to position [147, 0]
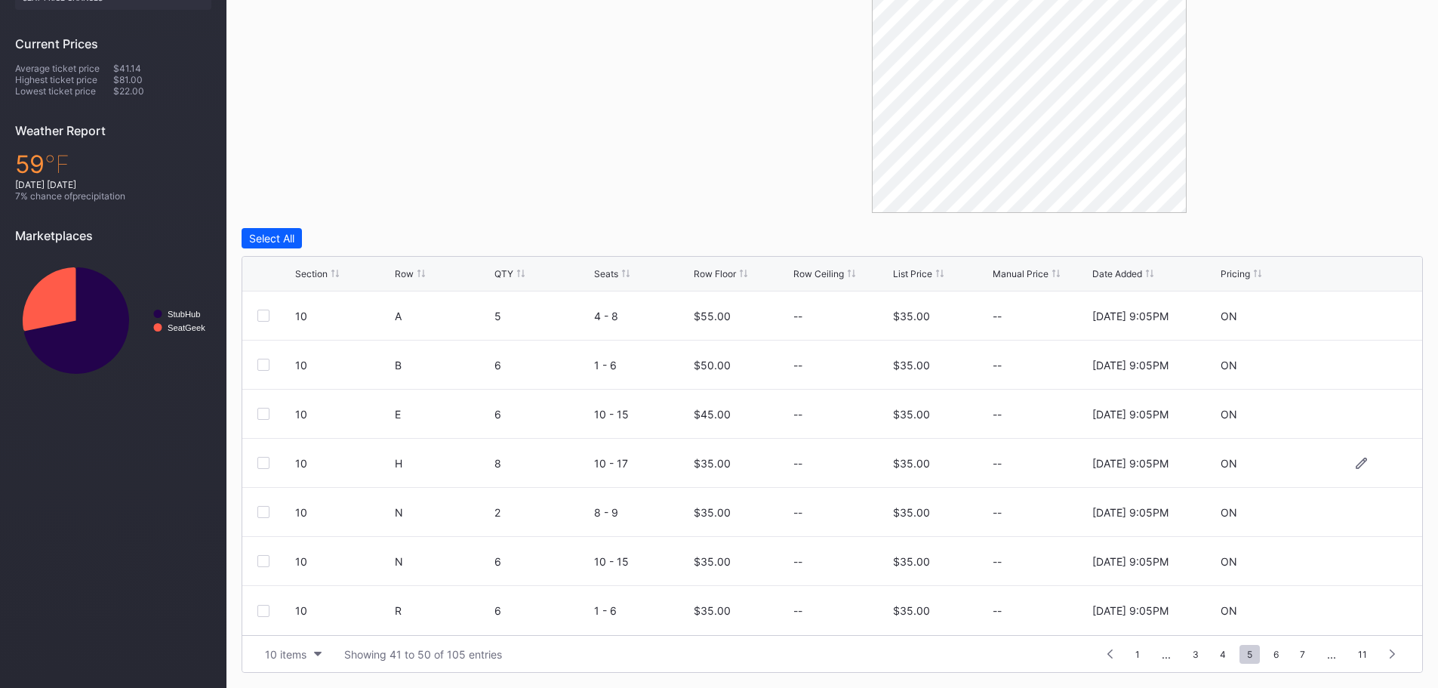
click at [266, 461] on div at bounding box center [263, 463] width 12 height 12
click at [262, 509] on div at bounding box center [263, 512] width 12 height 12
click at [264, 560] on div at bounding box center [263, 561] width 12 height 12
click at [266, 608] on div at bounding box center [263, 610] width 12 height 12
click at [266, 613] on icon at bounding box center [263, 611] width 9 height 8
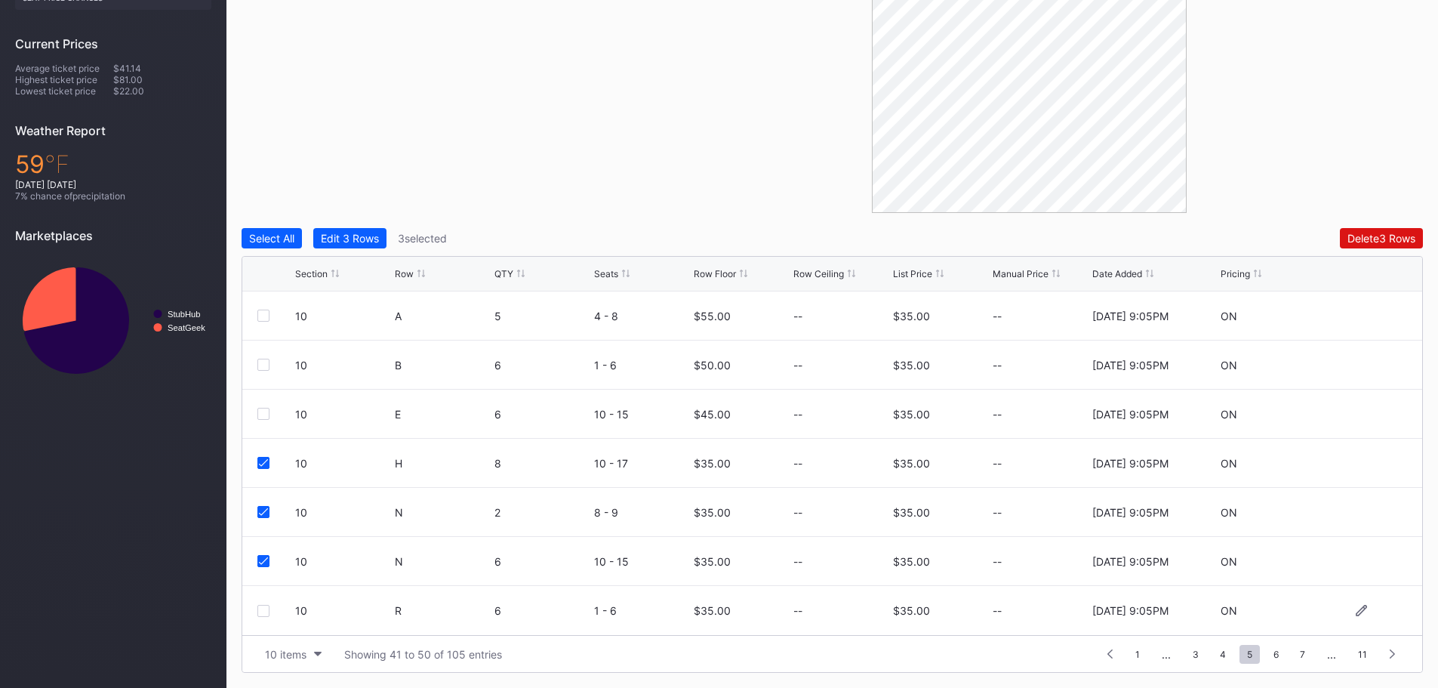
drag, startPoint x: 355, startPoint y: 231, endPoint x: 389, endPoint y: 258, distance: 43.5
click at [355, 231] on button "Edit 3 Rows" at bounding box center [349, 238] width 73 height 20
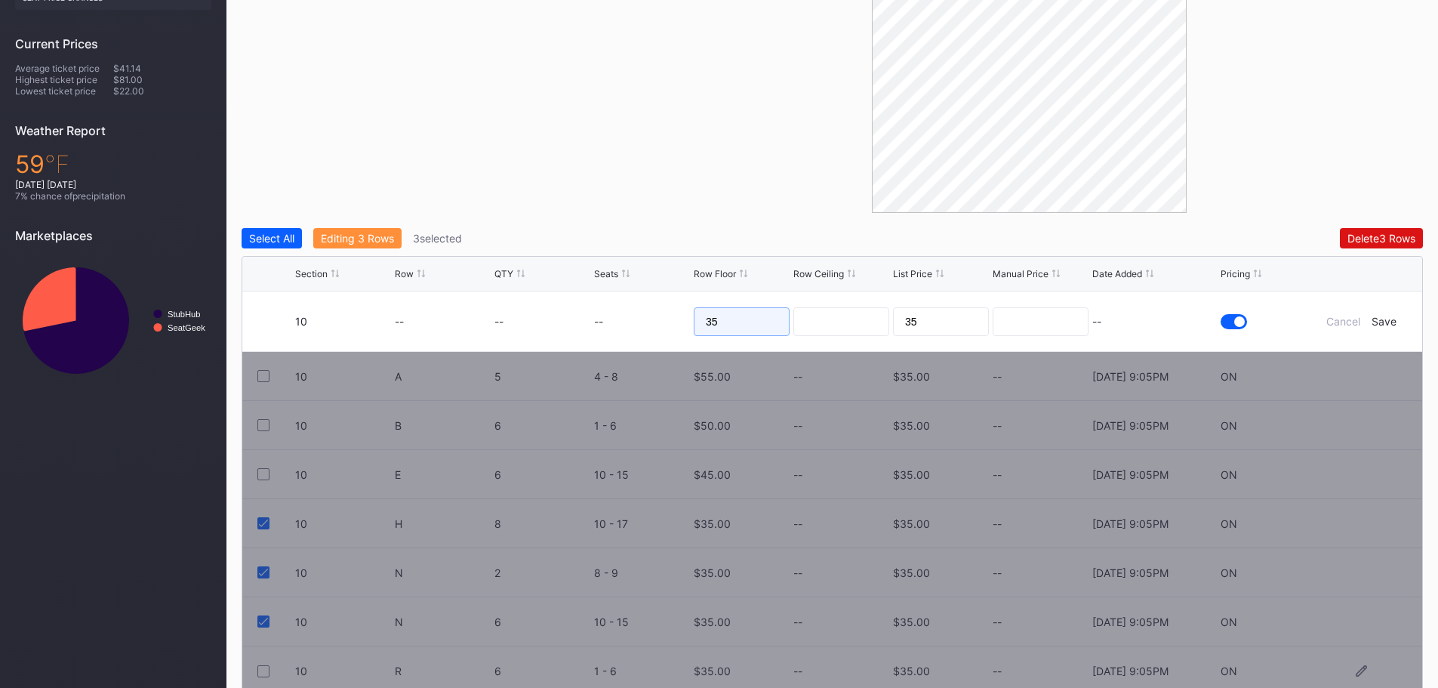
drag, startPoint x: 734, startPoint y: 326, endPoint x: 692, endPoint y: 325, distance: 42.3
click at [692, 325] on form "10 -- -- -- 35 35 -- Cancel Save" at bounding box center [851, 321] width 1112 height 60
type input "40"
click at [1385, 319] on div "Save" at bounding box center [1383, 321] width 25 height 13
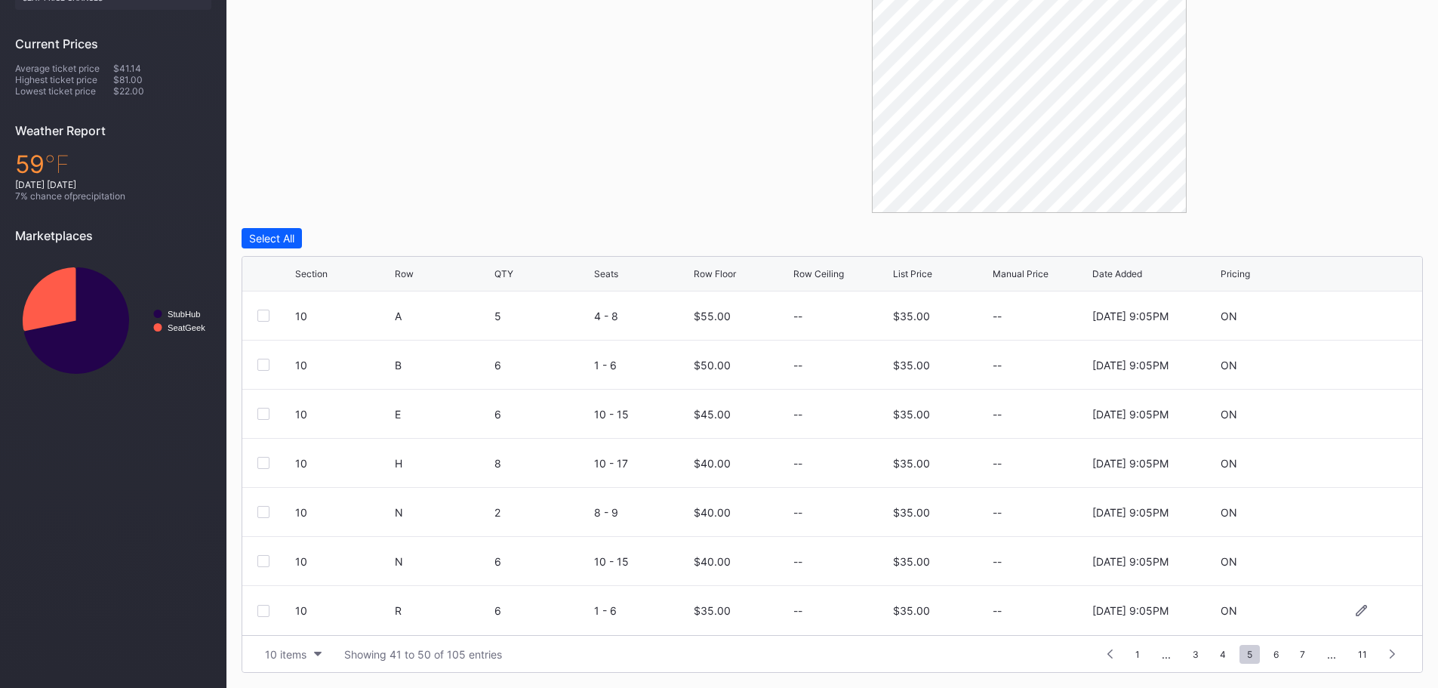
click at [260, 610] on div at bounding box center [263, 610] width 12 height 12
click at [339, 233] on div "Edit 1 Row" at bounding box center [346, 238] width 51 height 13
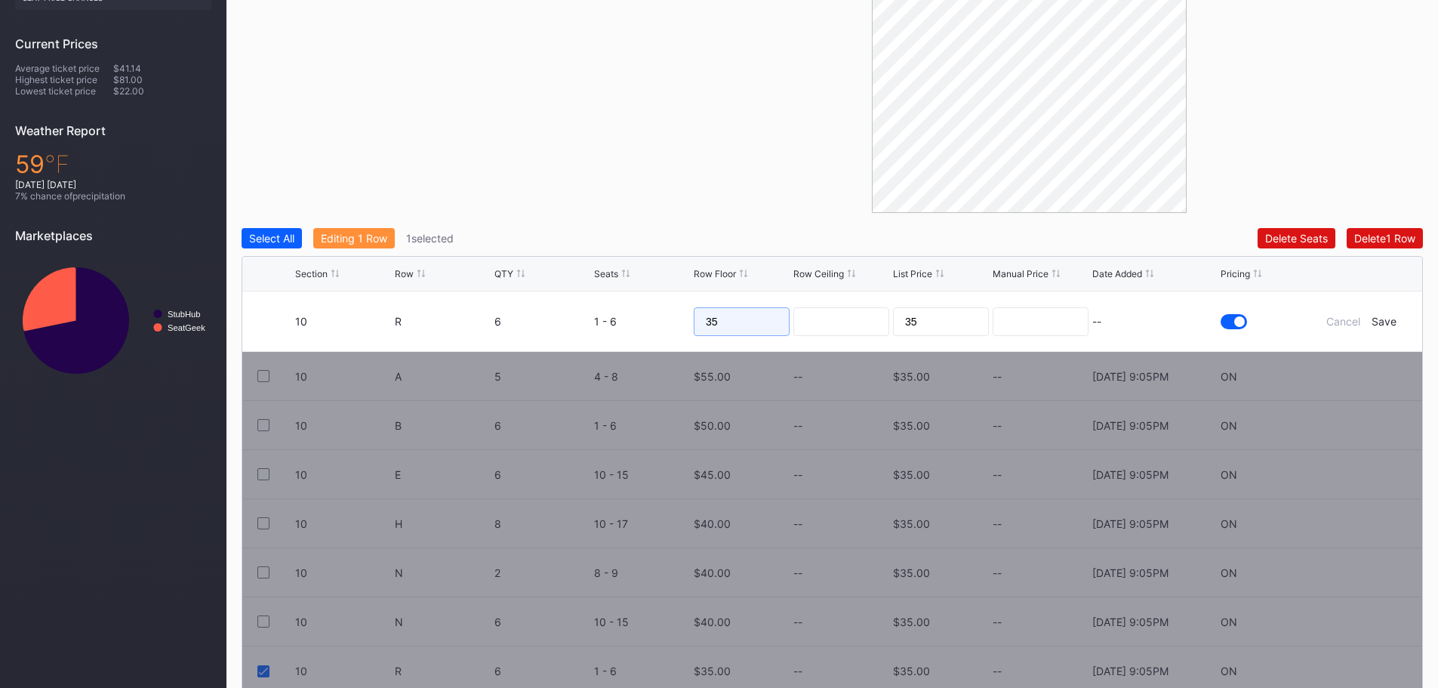
drag, startPoint x: 761, startPoint y: 323, endPoint x: 686, endPoint y: 322, distance: 75.5
click at [686, 322] on form "10 R 6 1 - 6 35 35 -- Cancel Save" at bounding box center [851, 321] width 1112 height 60
type input "45"
click at [1387, 321] on div "Save" at bounding box center [1383, 321] width 25 height 13
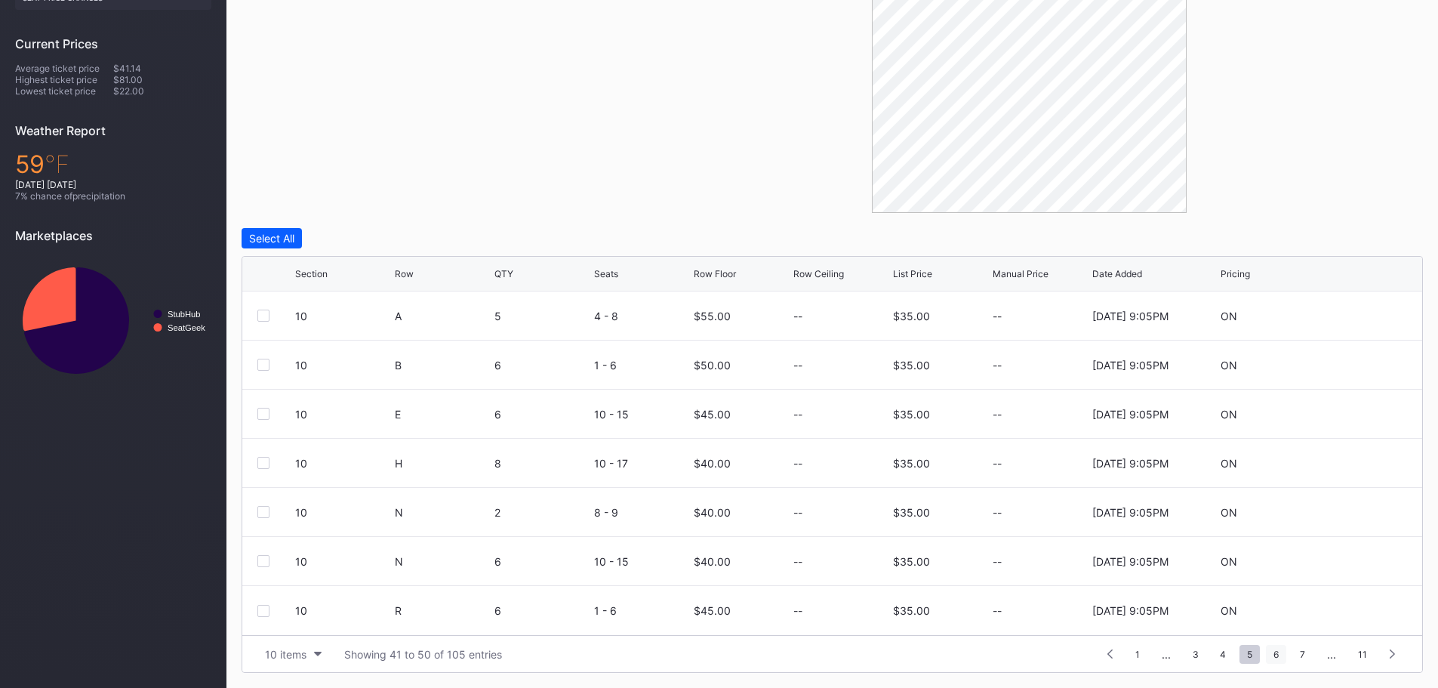
click at [1274, 655] on span "6" at bounding box center [1276, 653] width 20 height 19
click at [263, 314] on div at bounding box center [263, 315] width 12 height 12
click at [363, 240] on div "Edit 1 Row" at bounding box center [346, 238] width 51 height 13
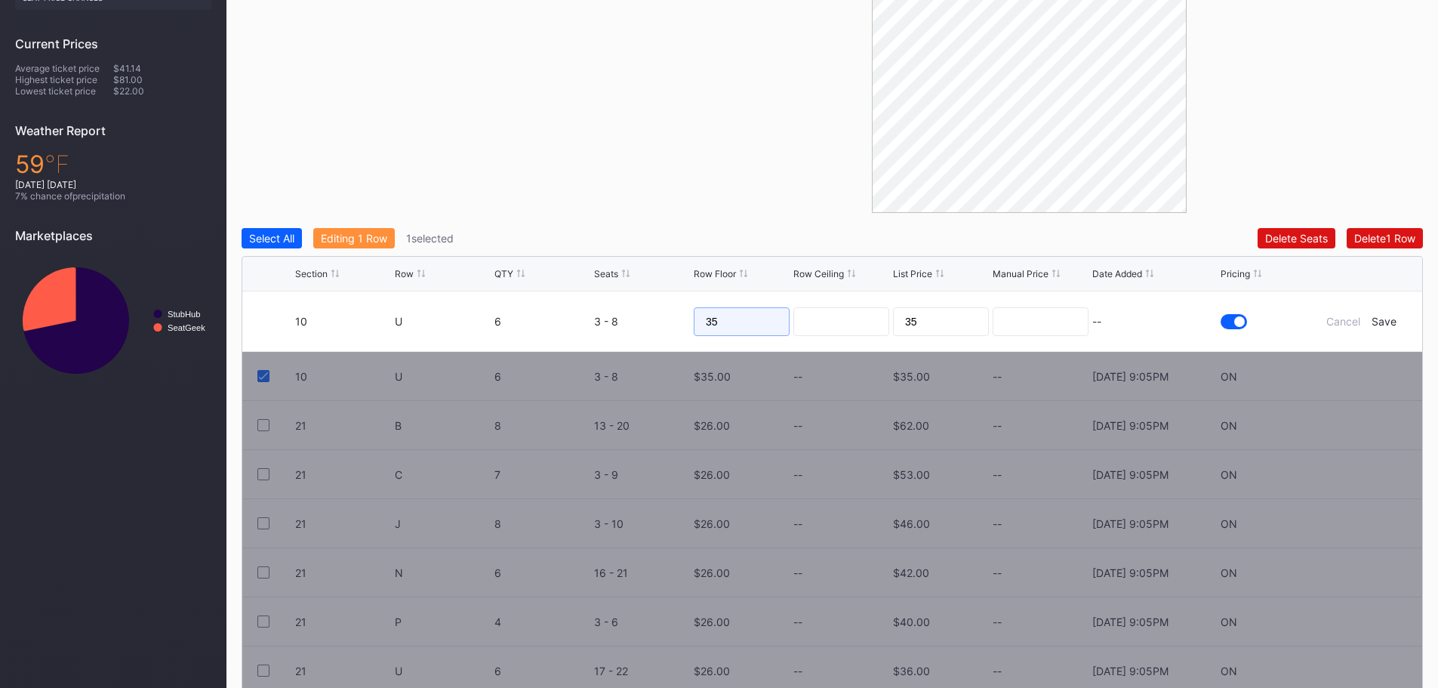
drag, startPoint x: 718, startPoint y: 324, endPoint x: 692, endPoint y: 319, distance: 26.8
click at [692, 319] on form "10 U 6 3 - 8 35 35 -- Cancel Save" at bounding box center [851, 321] width 1112 height 60
type input "40"
click at [1380, 322] on div "Save" at bounding box center [1383, 321] width 25 height 13
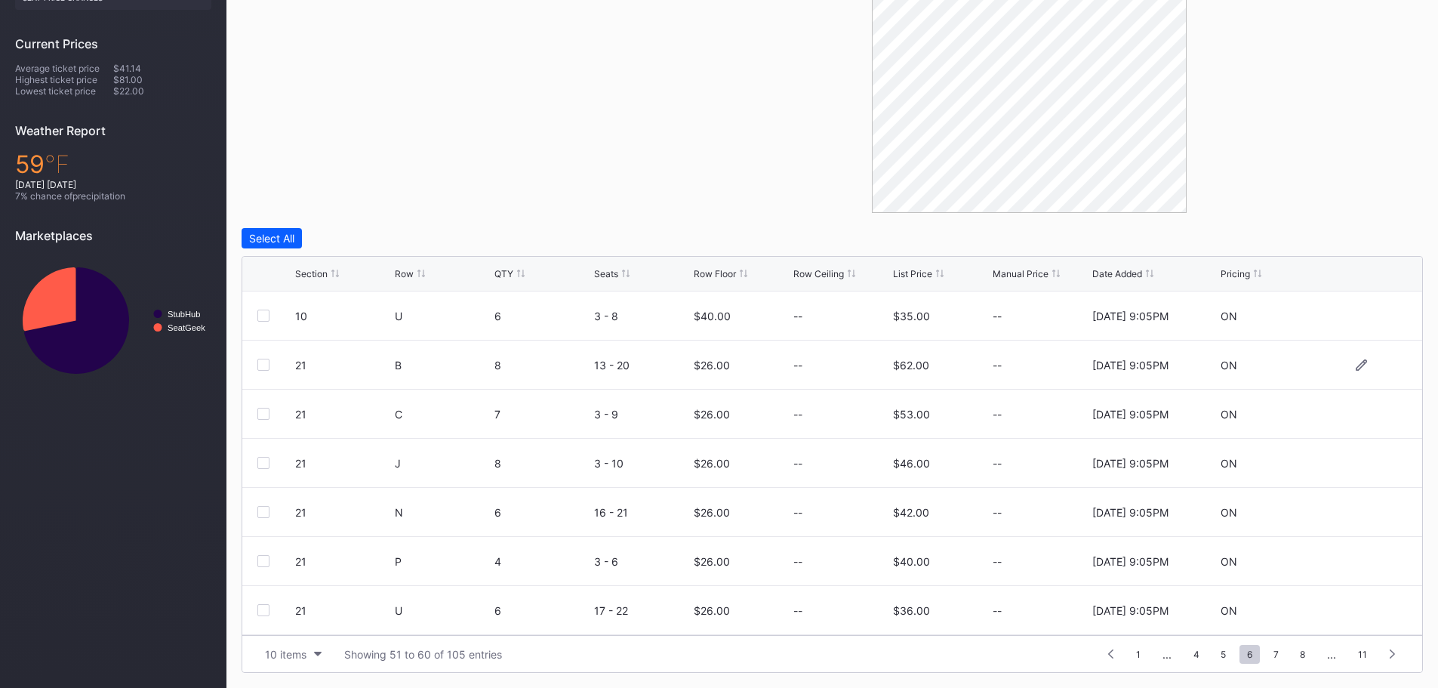
click at [264, 362] on div at bounding box center [263, 364] width 12 height 12
click at [354, 234] on div "Edit 1 Row" at bounding box center [346, 238] width 51 height 13
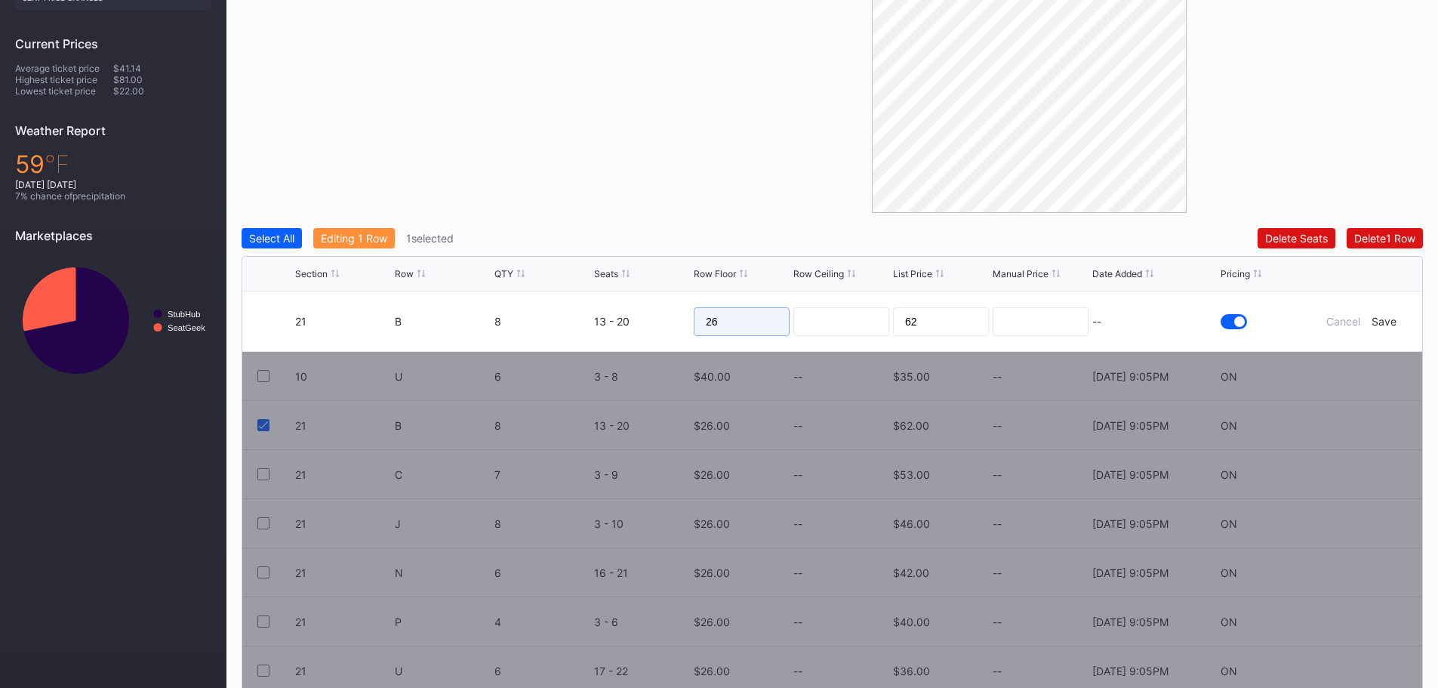
drag, startPoint x: 757, startPoint y: 321, endPoint x: 706, endPoint y: 322, distance: 51.3
click at [706, 322] on input "26" at bounding box center [742, 321] width 96 height 29
drag, startPoint x: 716, startPoint y: 318, endPoint x: 669, endPoint y: 318, distance: 46.8
click at [669, 318] on form "21 B 8 13 - 20 35 62 -- Cancel Save" at bounding box center [851, 321] width 1112 height 60
type input "45"
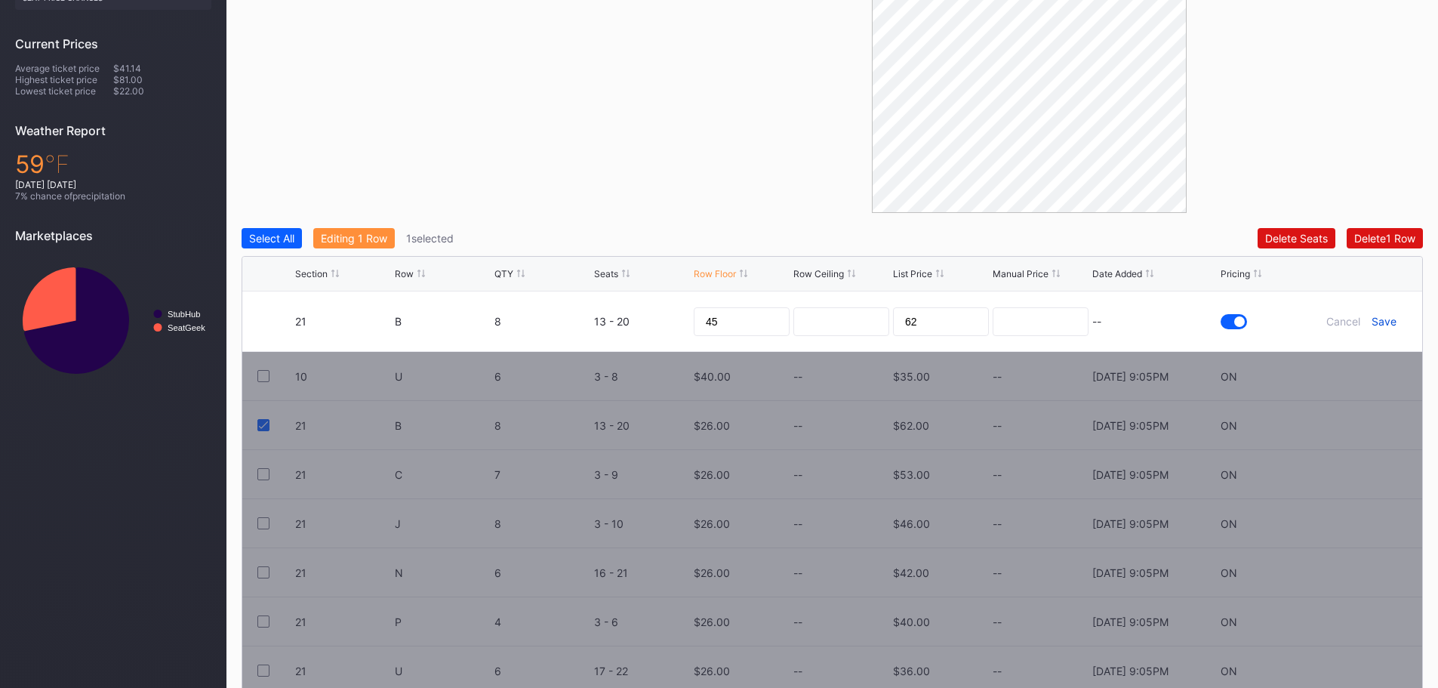
click at [1386, 322] on div "Save" at bounding box center [1383, 321] width 25 height 13
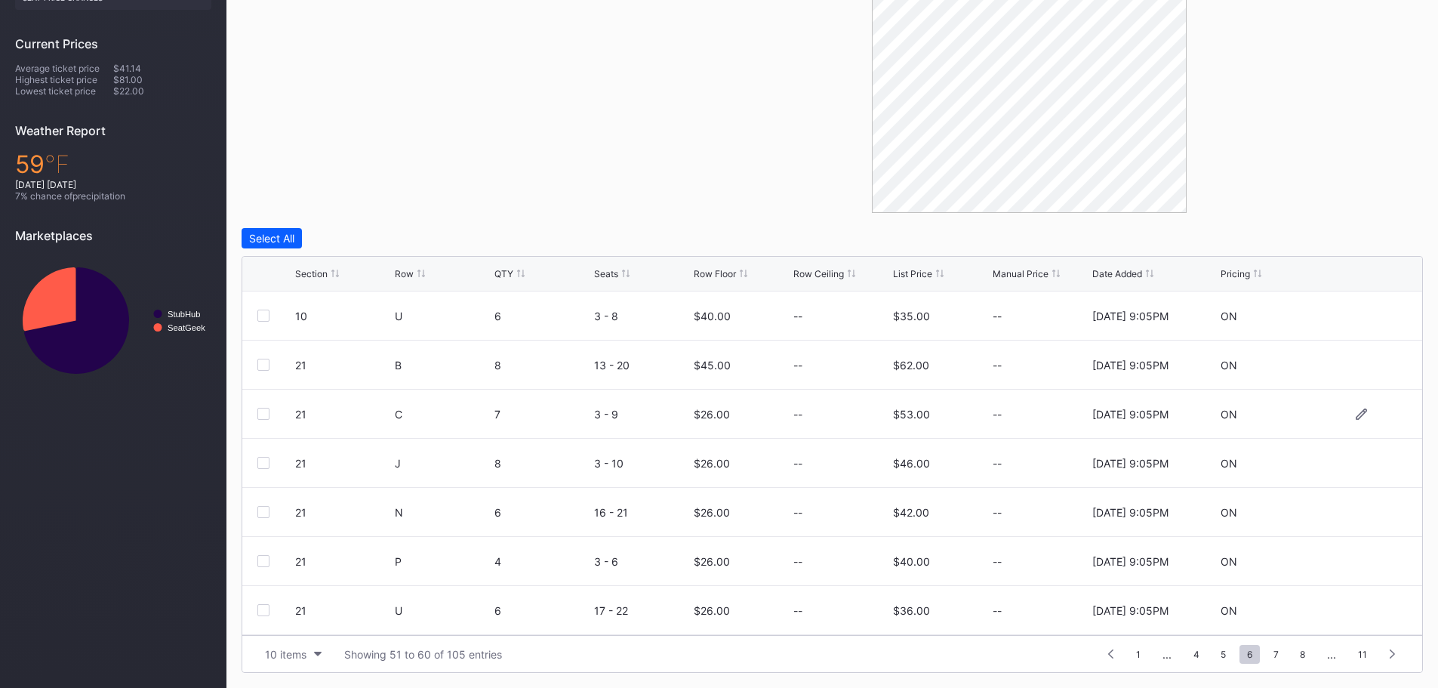
click at [262, 411] on div at bounding box center [263, 414] width 12 height 12
click at [332, 240] on div "Edit 1 Row" at bounding box center [346, 238] width 51 height 13
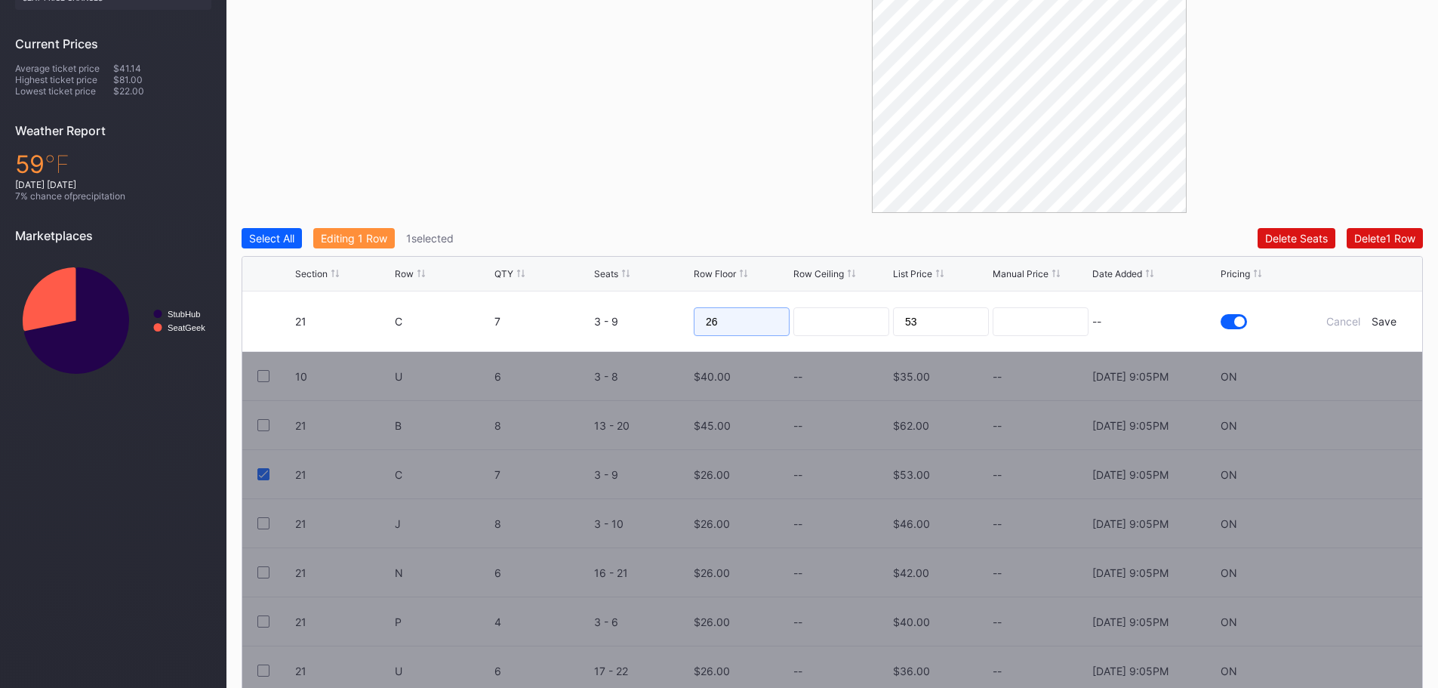
drag, startPoint x: 760, startPoint y: 328, endPoint x: 691, endPoint y: 321, distance: 68.9
click at [691, 321] on form "21 C 7 3 - 9 26 53 -- Cancel Save" at bounding box center [851, 321] width 1112 height 60
type input "45"
click at [1389, 319] on div "Save" at bounding box center [1383, 321] width 25 height 13
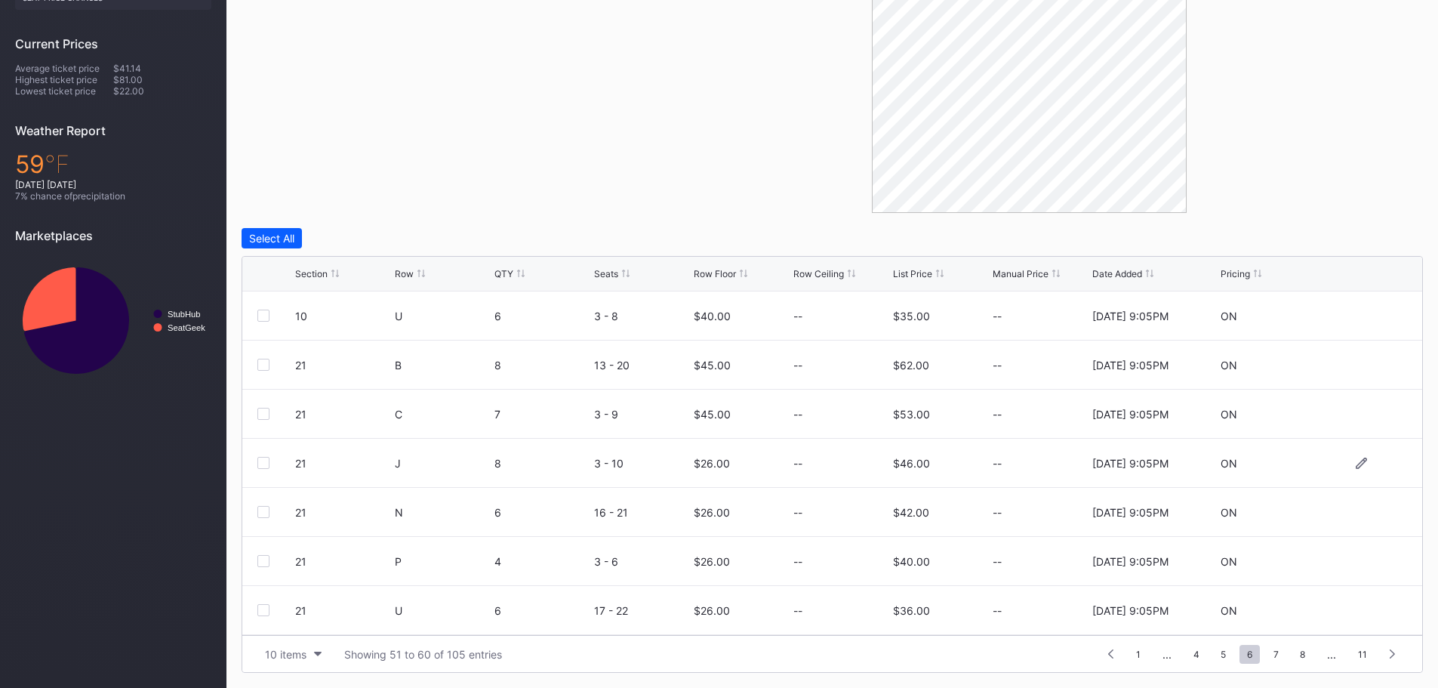
click at [266, 462] on div at bounding box center [263, 463] width 12 height 12
click at [267, 512] on div at bounding box center [263, 512] width 12 height 12
click at [263, 562] on div at bounding box center [263, 561] width 12 height 12
click at [267, 612] on div at bounding box center [263, 610] width 12 height 12
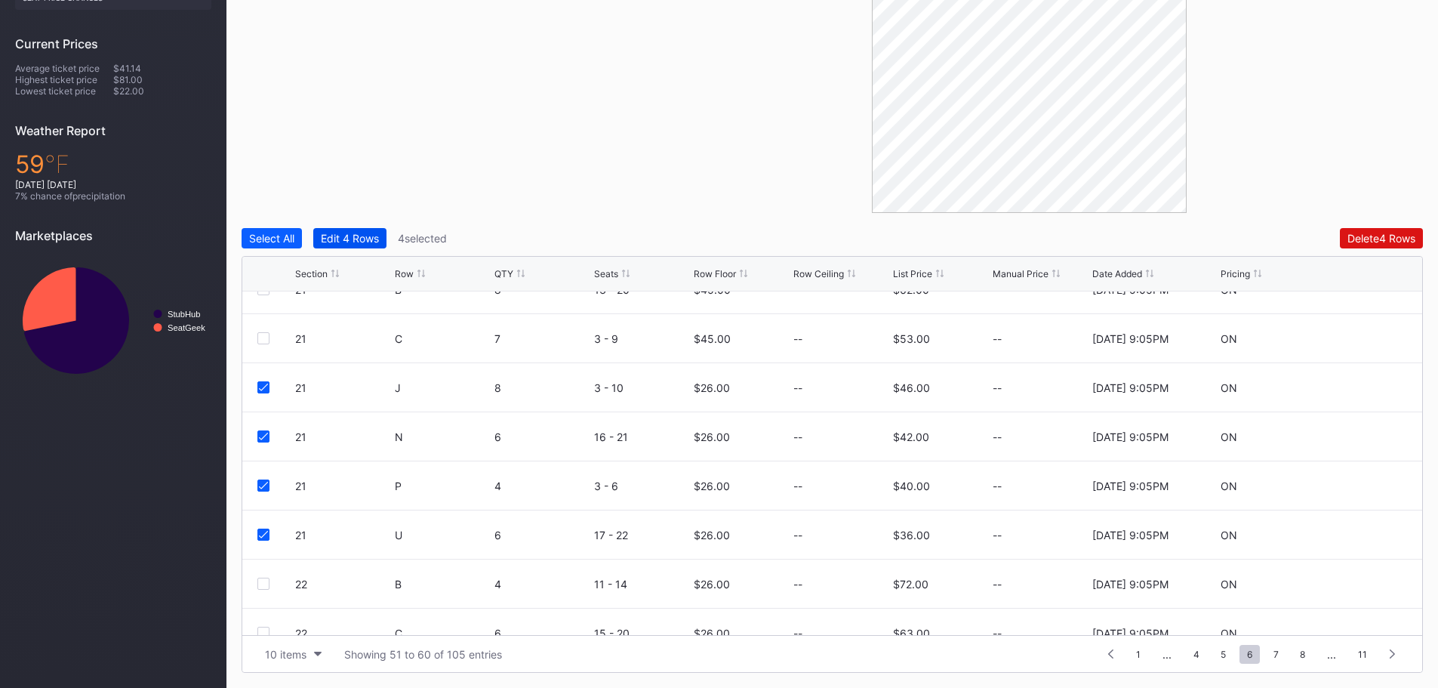
click at [340, 237] on div "Edit 4 Rows" at bounding box center [350, 238] width 58 height 13
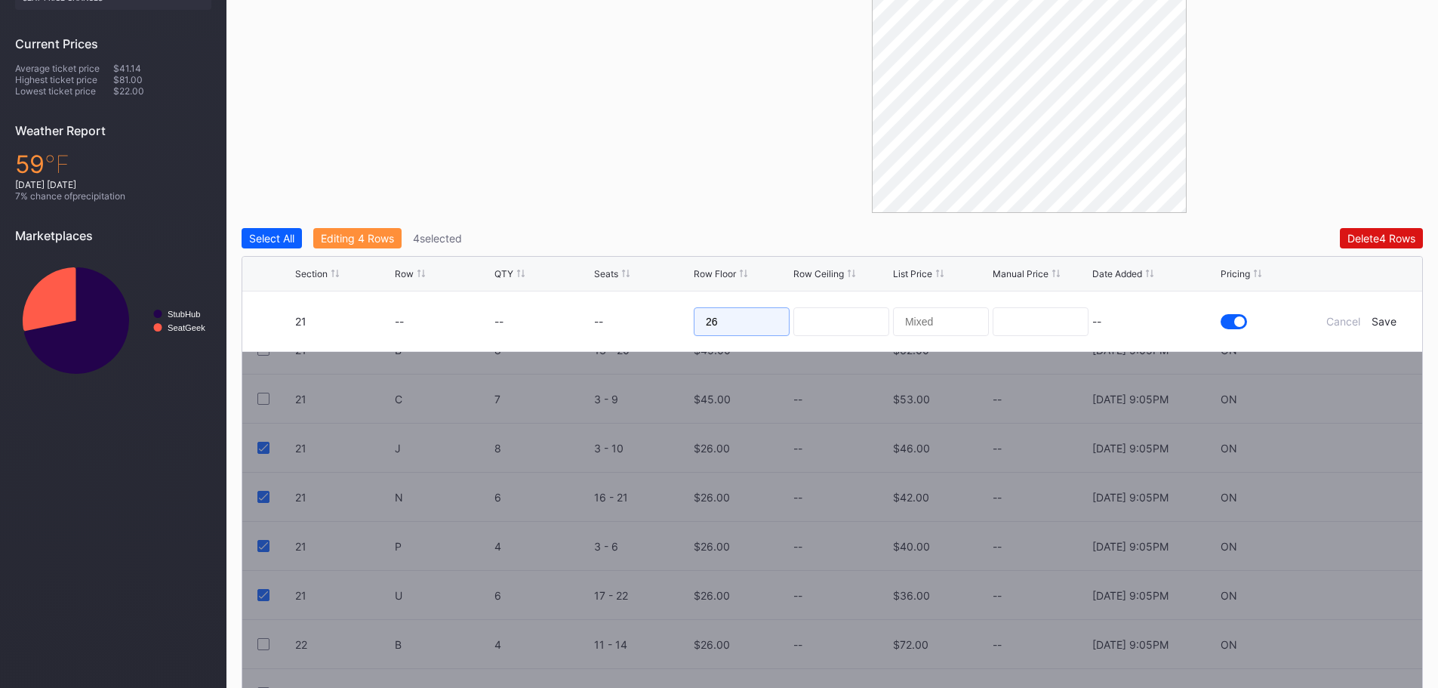
drag, startPoint x: 735, startPoint y: 318, endPoint x: 692, endPoint y: 320, distance: 43.1
click at [696, 319] on input "26" at bounding box center [742, 321] width 96 height 29
type input "40"
click at [1383, 320] on div "Save" at bounding box center [1383, 321] width 25 height 13
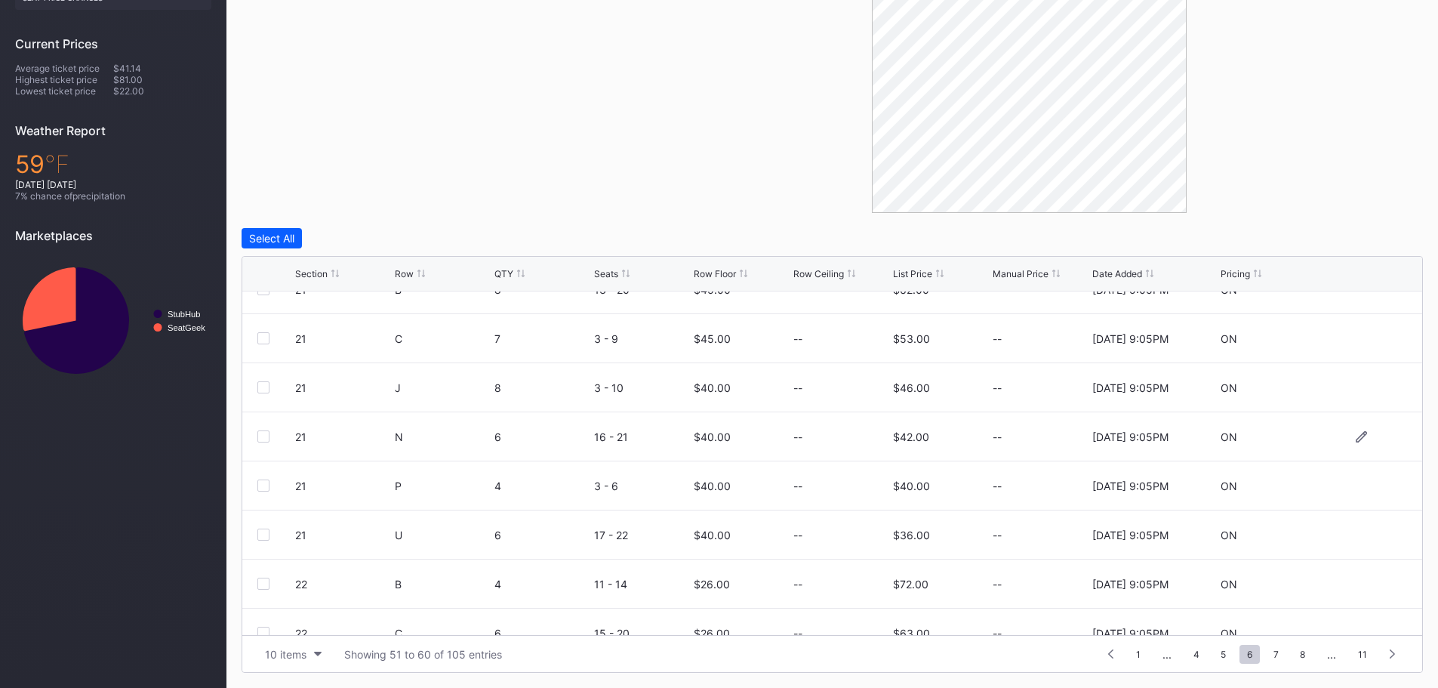
scroll to position [147, 0]
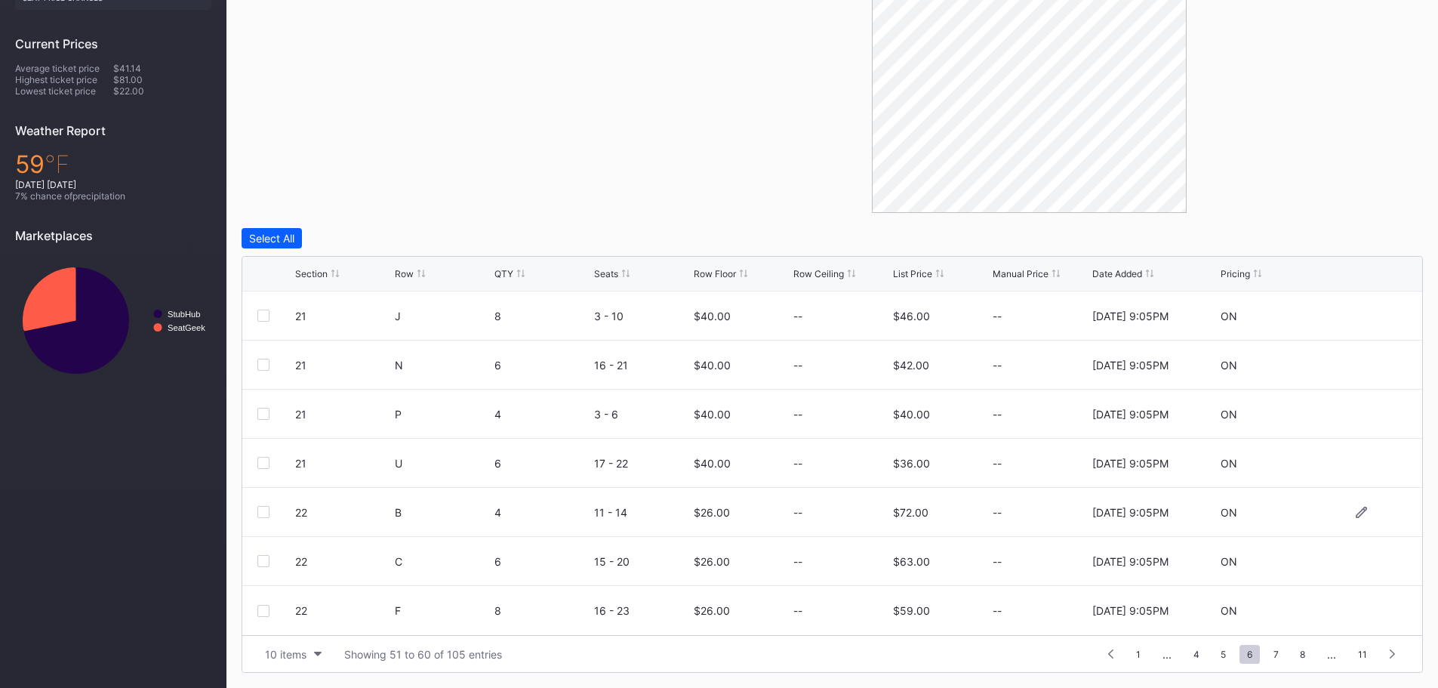
click at [264, 510] on div at bounding box center [263, 512] width 12 height 12
click at [355, 236] on div "Edit 1 Row" at bounding box center [346, 238] width 51 height 13
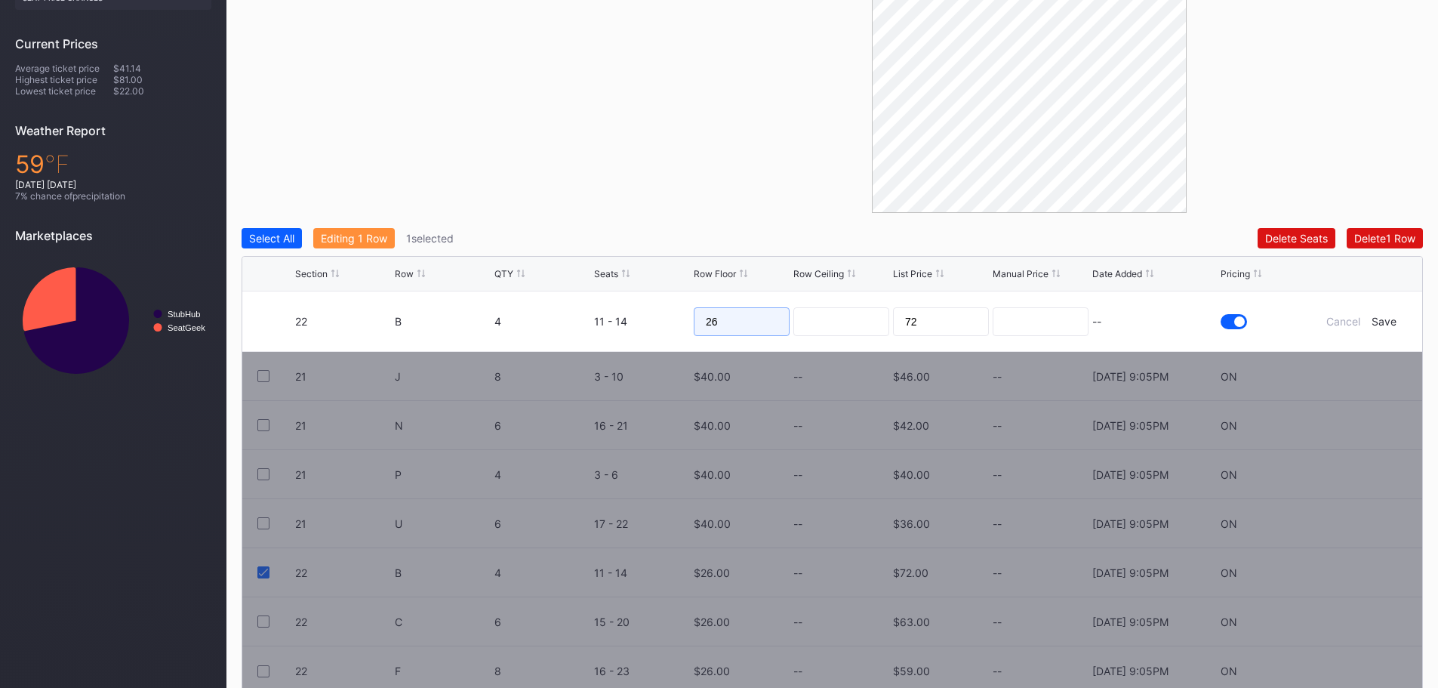
drag, startPoint x: 735, startPoint y: 318, endPoint x: 693, endPoint y: 319, distance: 42.3
click at [694, 319] on input "26" at bounding box center [742, 321] width 96 height 29
type input "65"
click at [1378, 321] on div "Save" at bounding box center [1383, 321] width 25 height 13
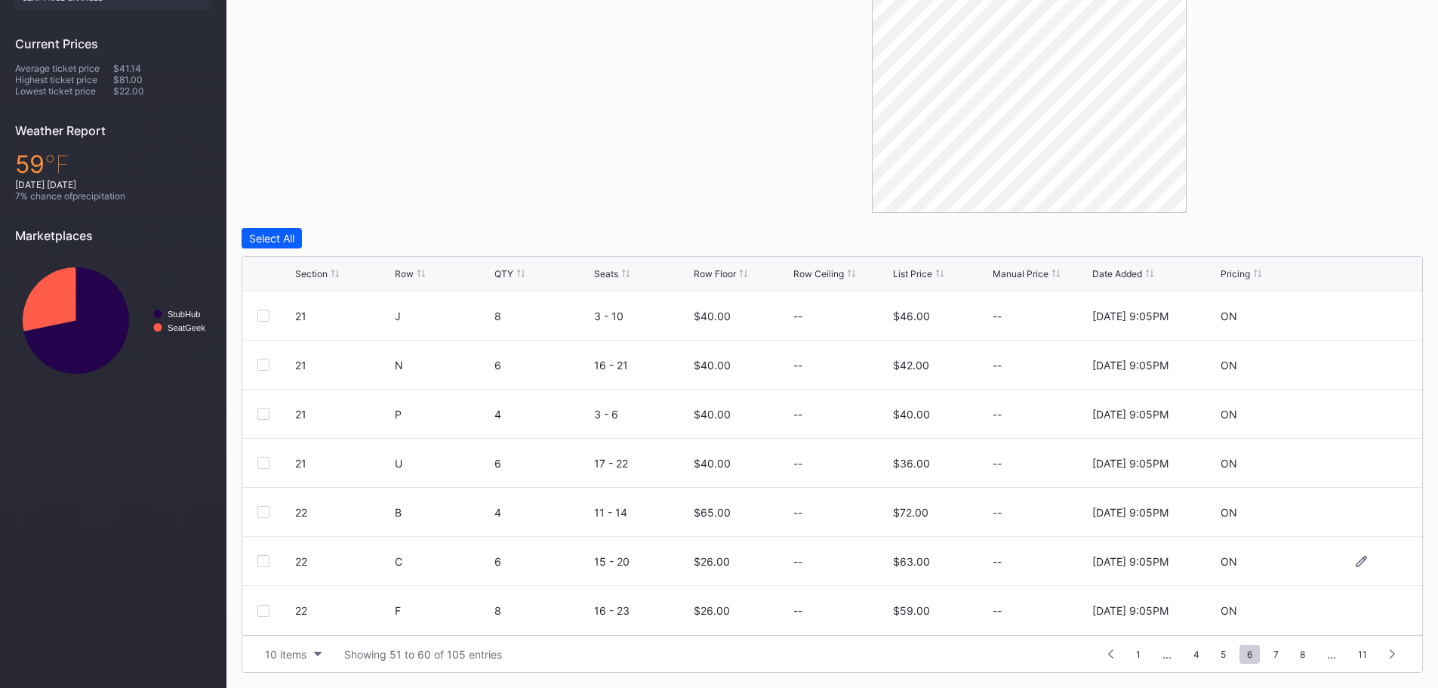
click at [263, 557] on div at bounding box center [263, 561] width 12 height 12
click at [337, 241] on div "Edit 1 Row" at bounding box center [346, 238] width 51 height 13
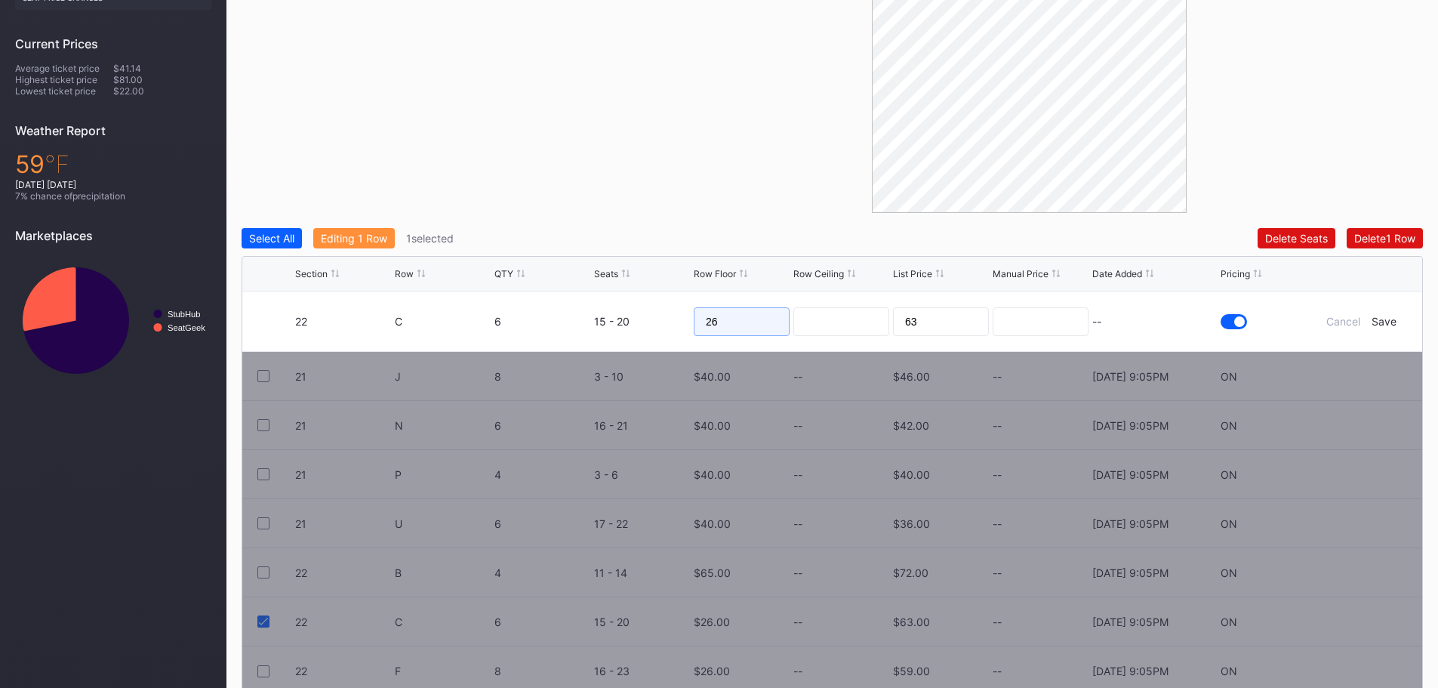
drag, startPoint x: 732, startPoint y: 321, endPoint x: 701, endPoint y: 321, distance: 31.0
click at [701, 321] on input "26" at bounding box center [742, 321] width 96 height 29
type input "60"
click at [1380, 320] on div "Save" at bounding box center [1383, 321] width 25 height 13
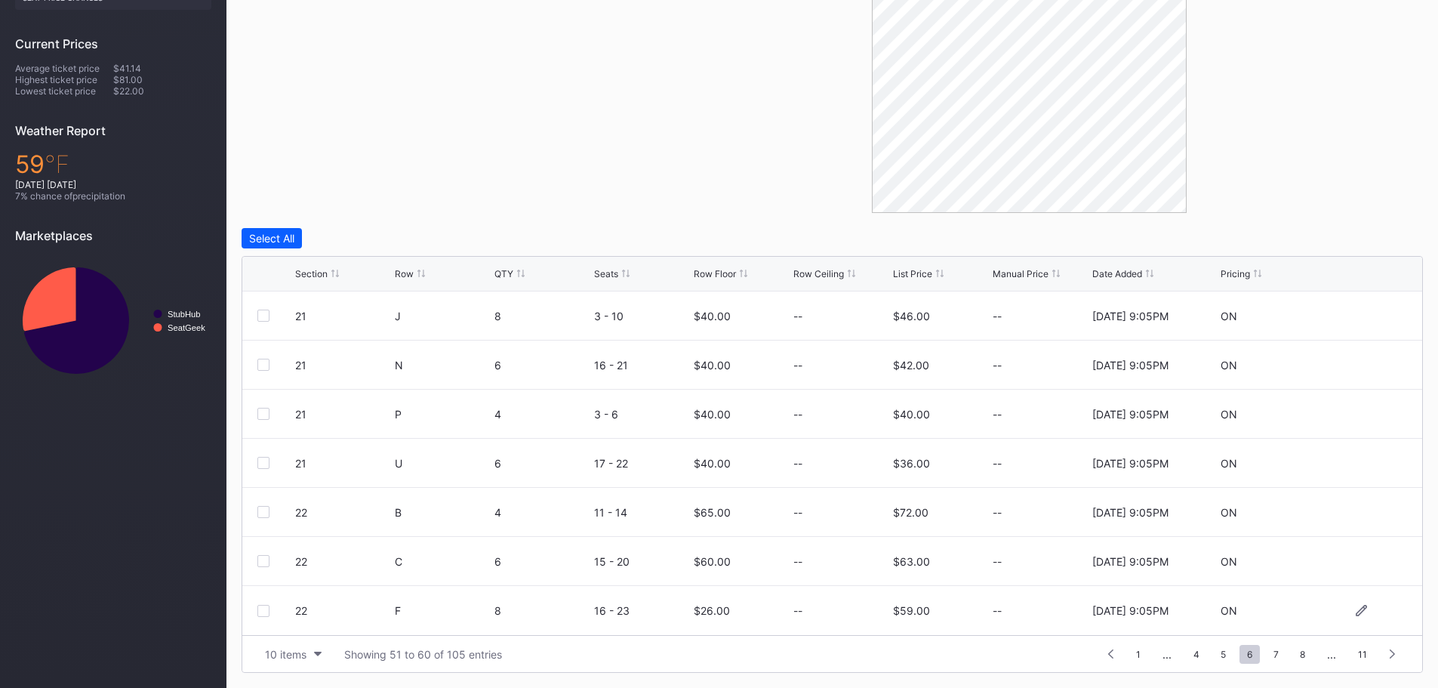
click at [259, 611] on div at bounding box center [263, 610] width 12 height 12
click at [364, 238] on div "Edit 1 Row" at bounding box center [346, 238] width 51 height 13
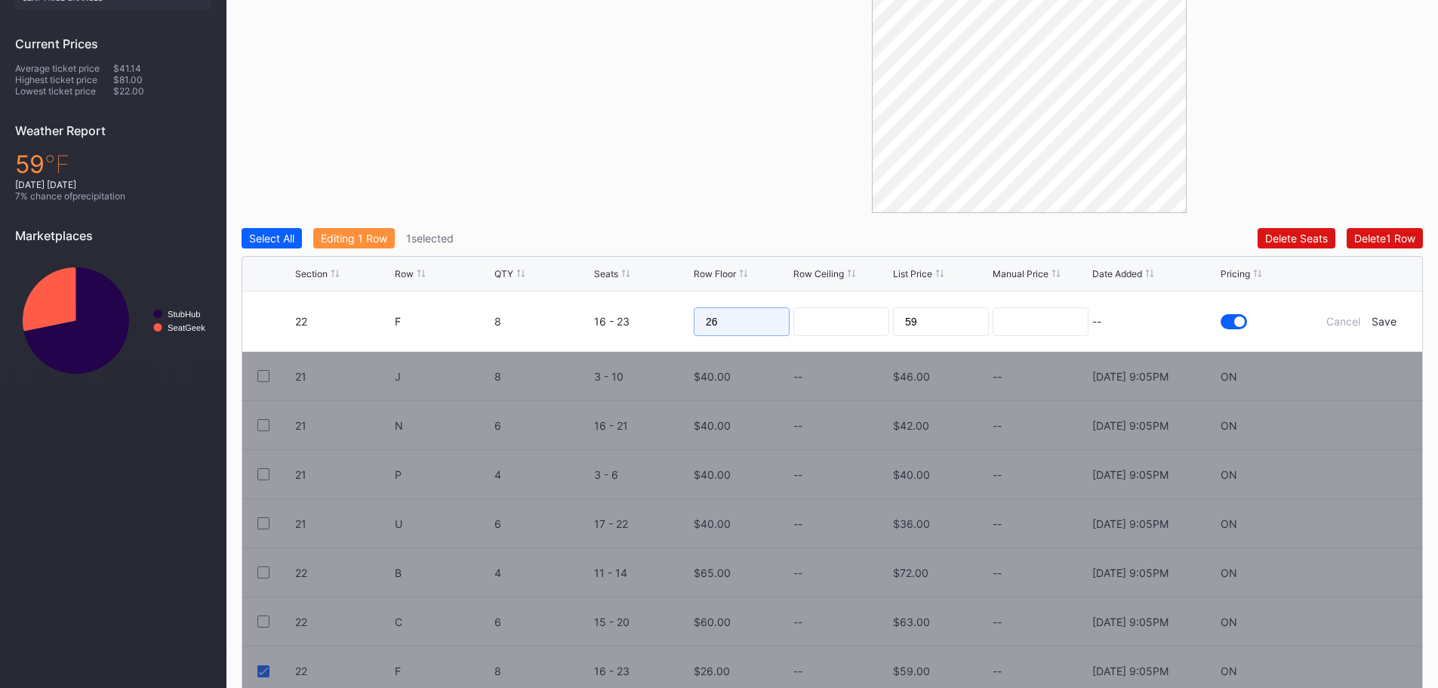
drag, startPoint x: 769, startPoint y: 323, endPoint x: 692, endPoint y: 325, distance: 77.0
click at [692, 325] on form "22 F 8 16 - 23 26 59 -- Cancel Save" at bounding box center [851, 321] width 1112 height 60
type input "50"
click at [1384, 320] on div "Save" at bounding box center [1383, 321] width 25 height 13
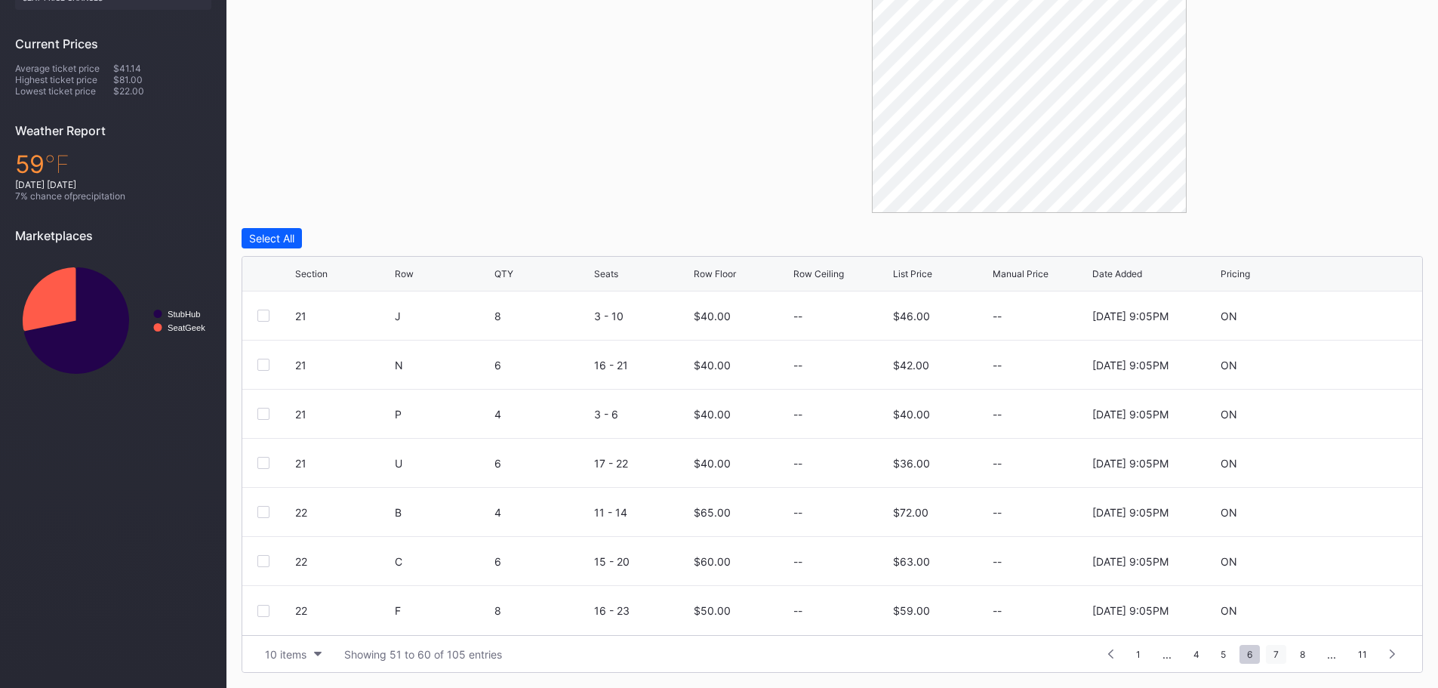
click at [1277, 656] on span "7" at bounding box center [1276, 653] width 20 height 19
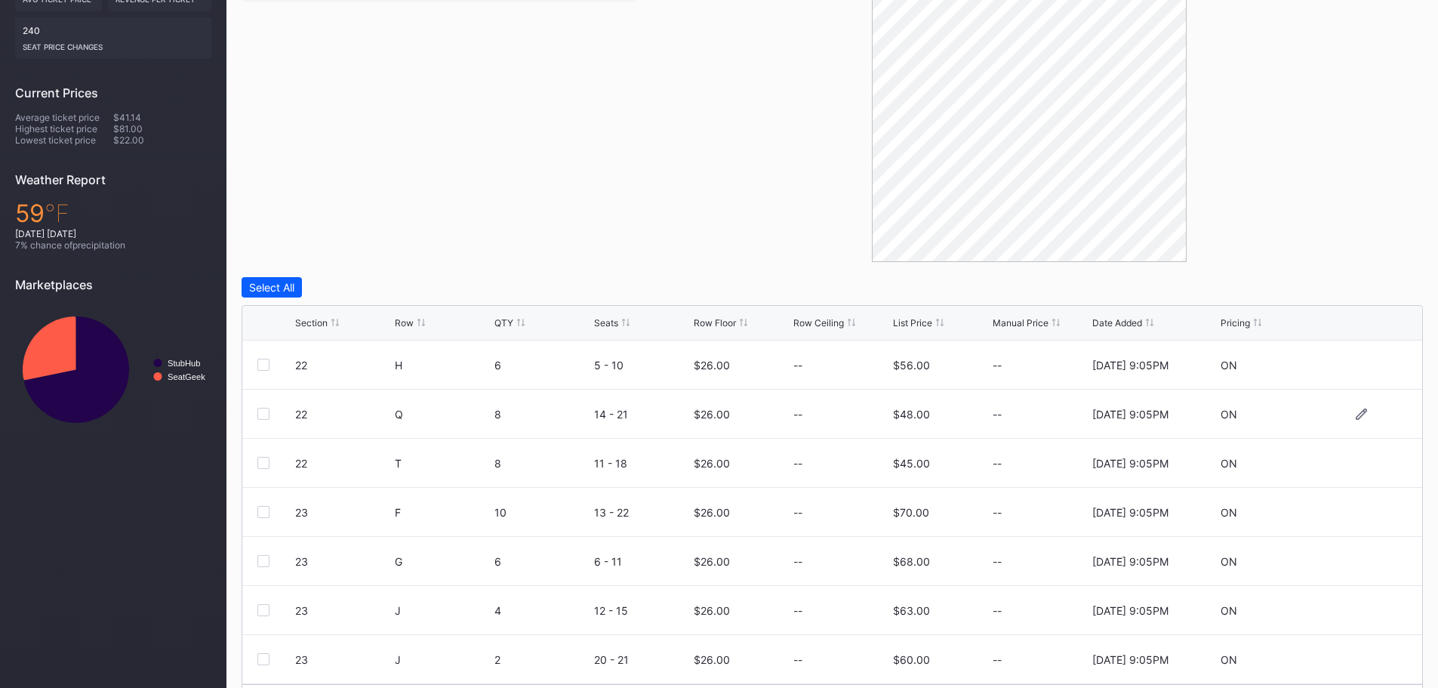
scroll to position [354, 0]
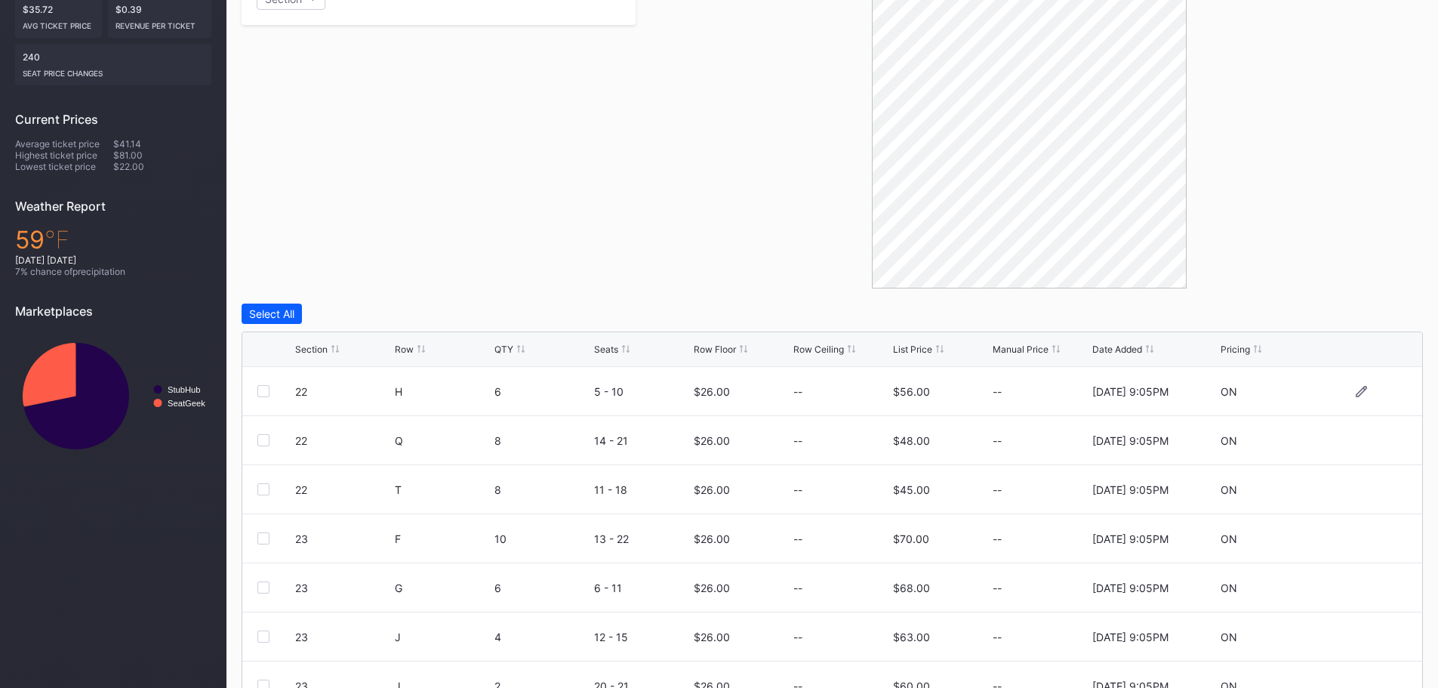
click at [265, 387] on div at bounding box center [263, 391] width 12 height 12
click at [262, 442] on div at bounding box center [263, 440] width 12 height 12
drag, startPoint x: 262, startPoint y: 487, endPoint x: 265, endPoint y: 501, distance: 14.7
click at [262, 488] on div at bounding box center [263, 489] width 12 height 12
click at [265, 536] on div at bounding box center [263, 538] width 12 height 12
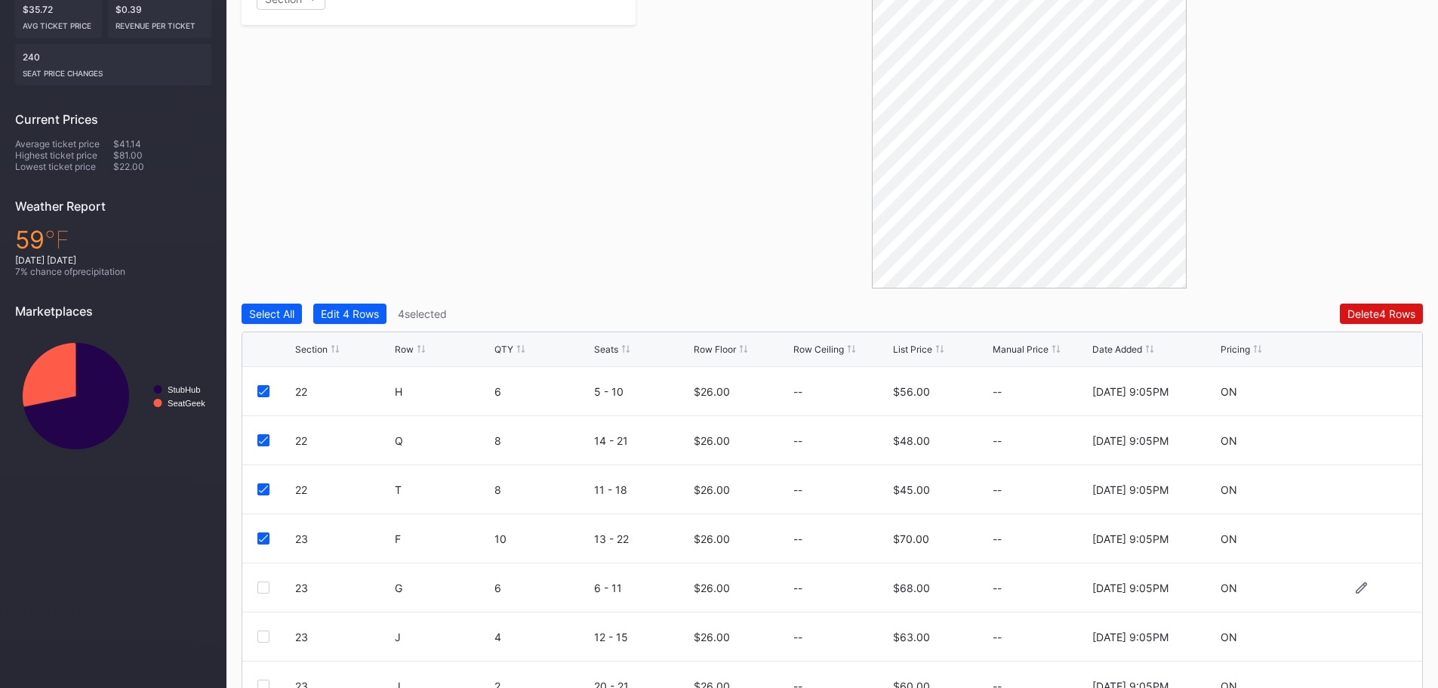
click at [268, 585] on div at bounding box center [263, 587] width 12 height 12
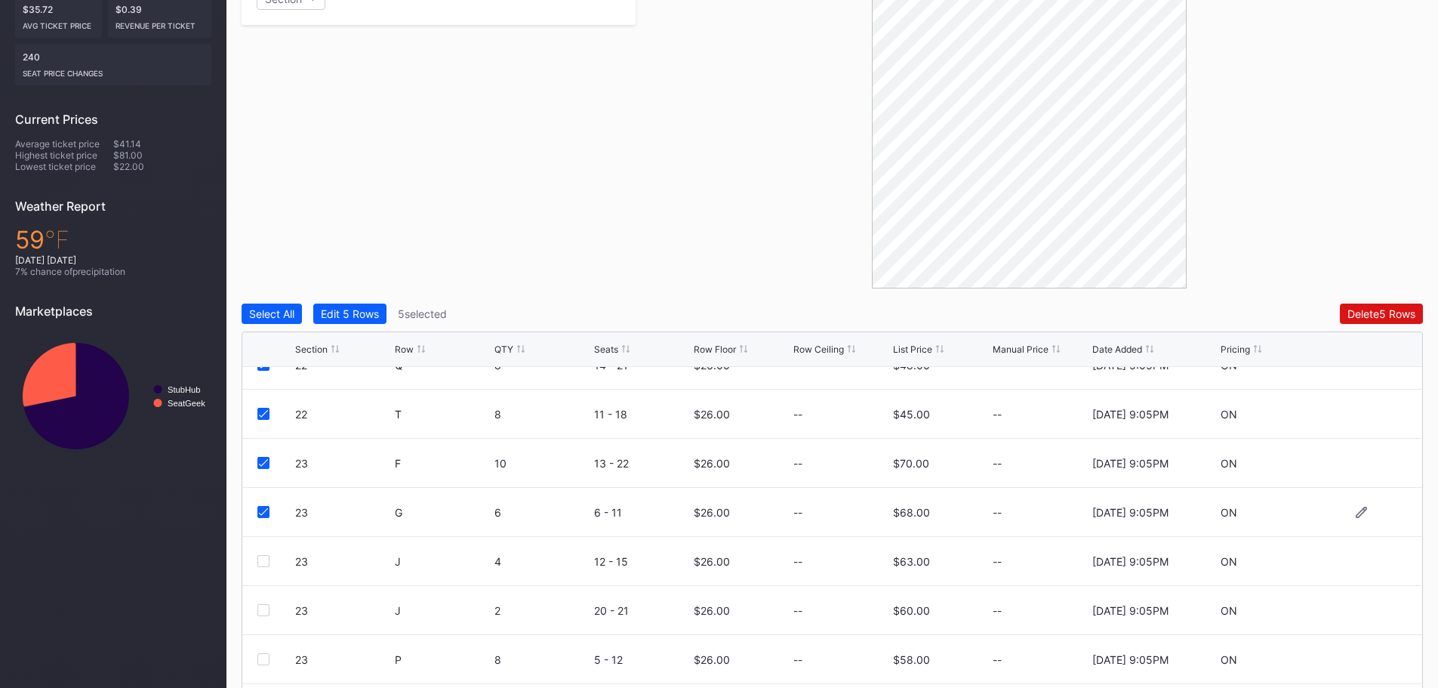
click at [264, 510] on icon at bounding box center [263, 512] width 9 height 8
click at [258, 457] on div "23 F 10 13 - 22 $26.00 -- $70.00 -- 8/15/2025 9:05PM ON" at bounding box center [832, 462] width 1180 height 49
click at [261, 460] on icon at bounding box center [263, 463] width 9 height 8
click at [347, 308] on div "Edit 3 Rows" at bounding box center [350, 313] width 58 height 13
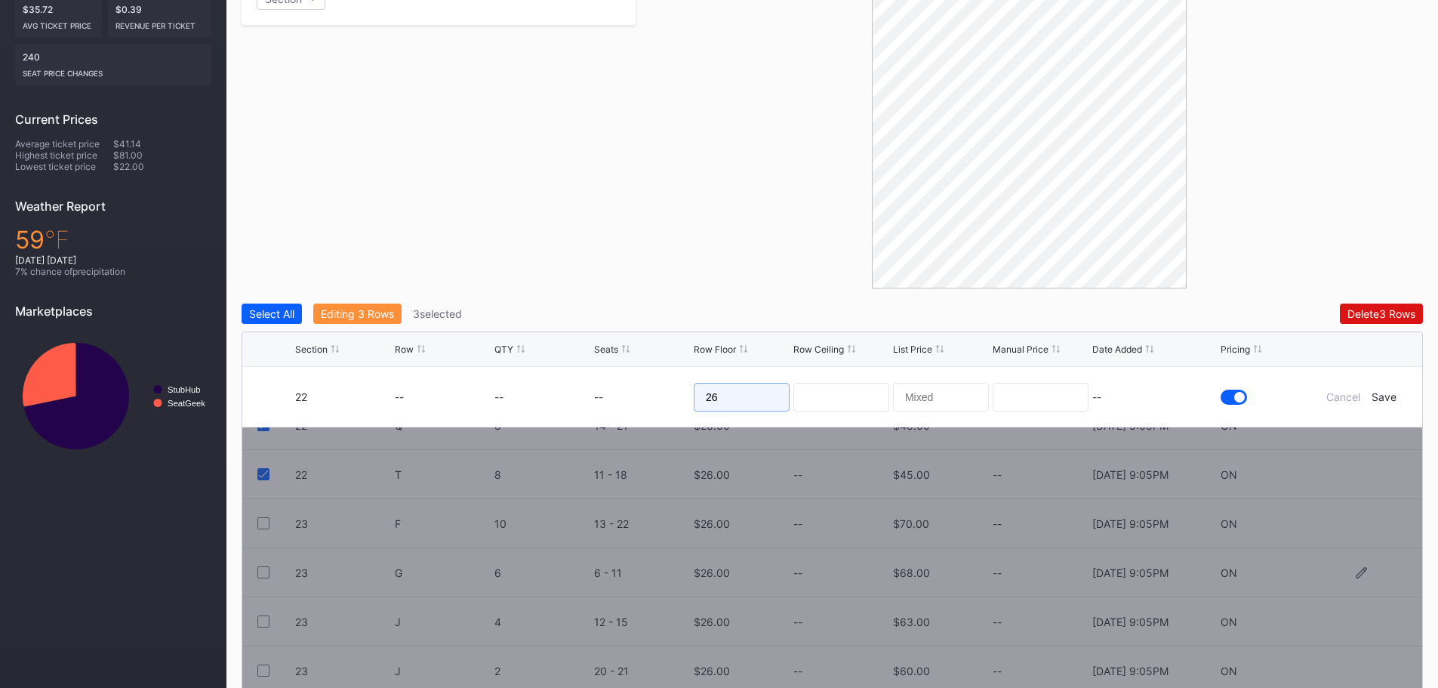
drag, startPoint x: 734, startPoint y: 405, endPoint x: 692, endPoint y: 395, distance: 43.4
click at [692, 395] on form "22 -- -- -- 26 -- Cancel Save" at bounding box center [851, 397] width 1112 height 60
type input "35"
click at [1380, 396] on div "Save" at bounding box center [1383, 396] width 25 height 13
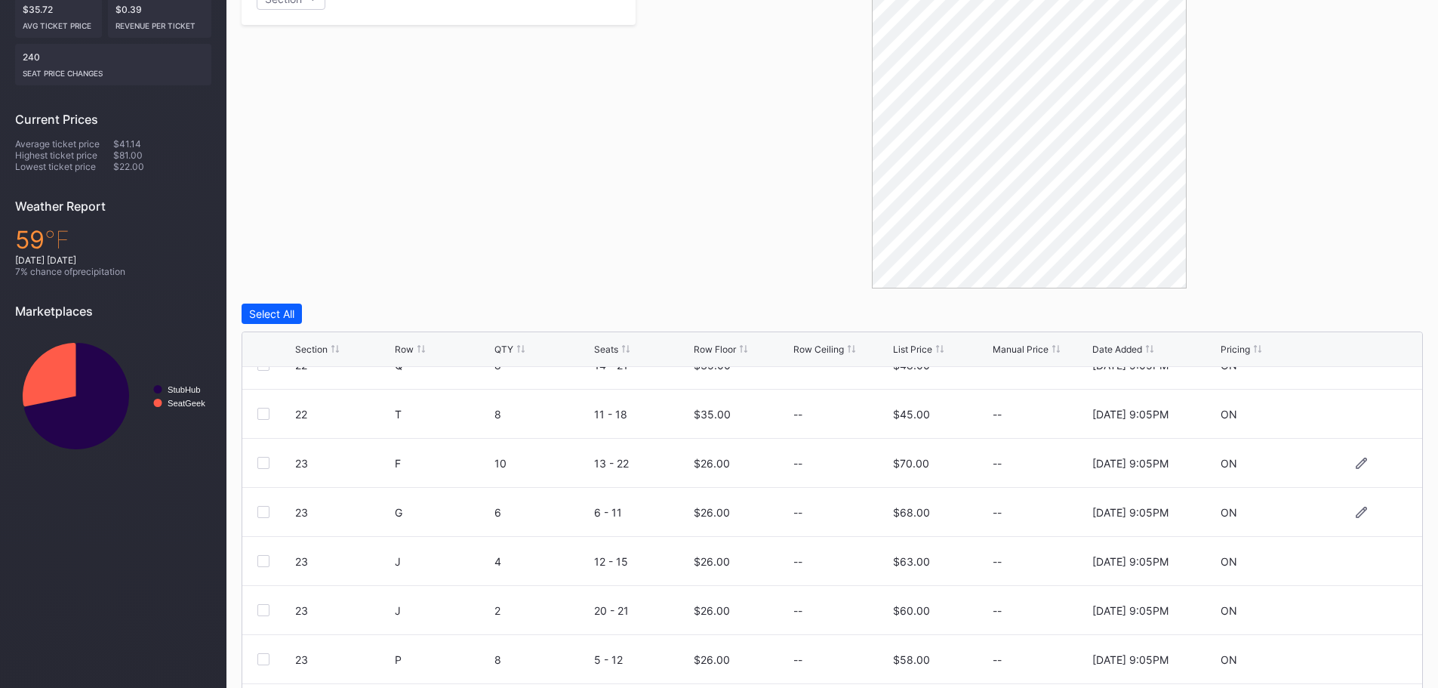
click at [265, 458] on div at bounding box center [263, 463] width 12 height 12
click at [264, 511] on div at bounding box center [263, 512] width 12 height 12
click at [267, 561] on div at bounding box center [263, 561] width 12 height 12
click at [268, 608] on div at bounding box center [263, 610] width 12 height 12
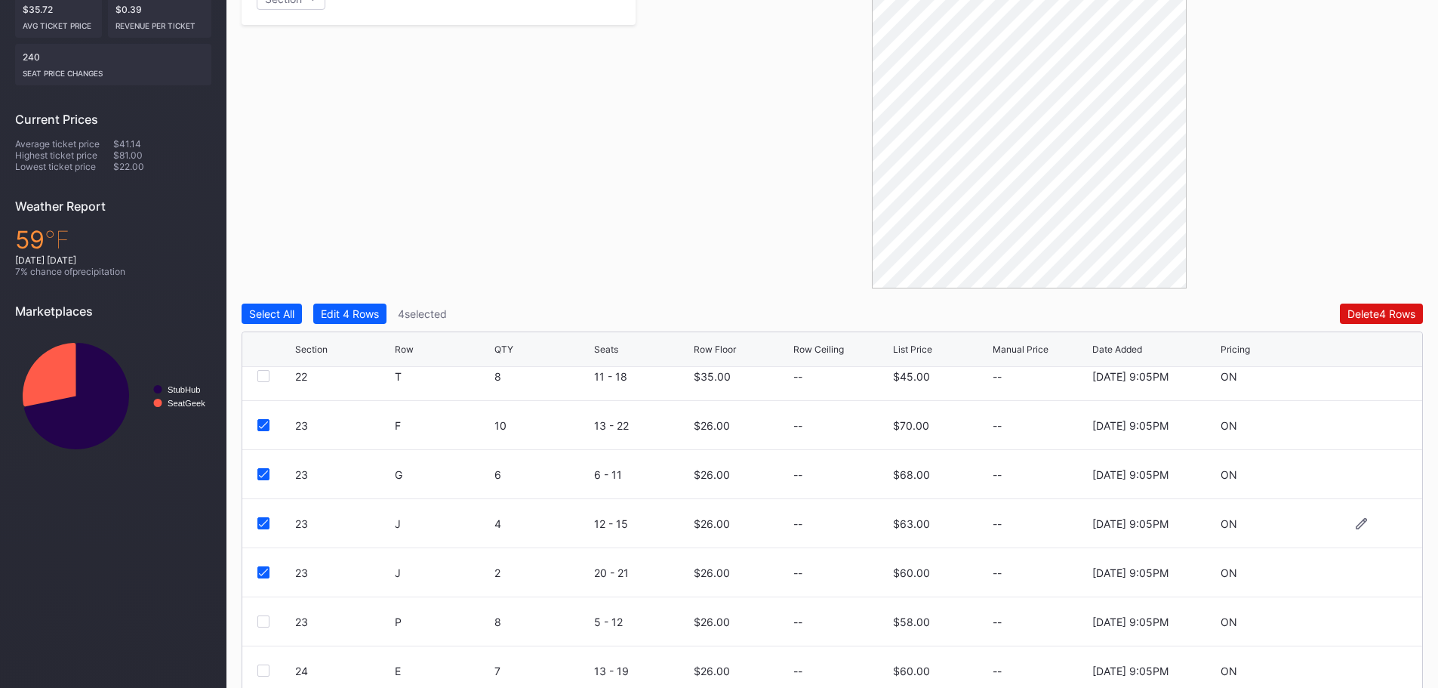
scroll to position [147, 0]
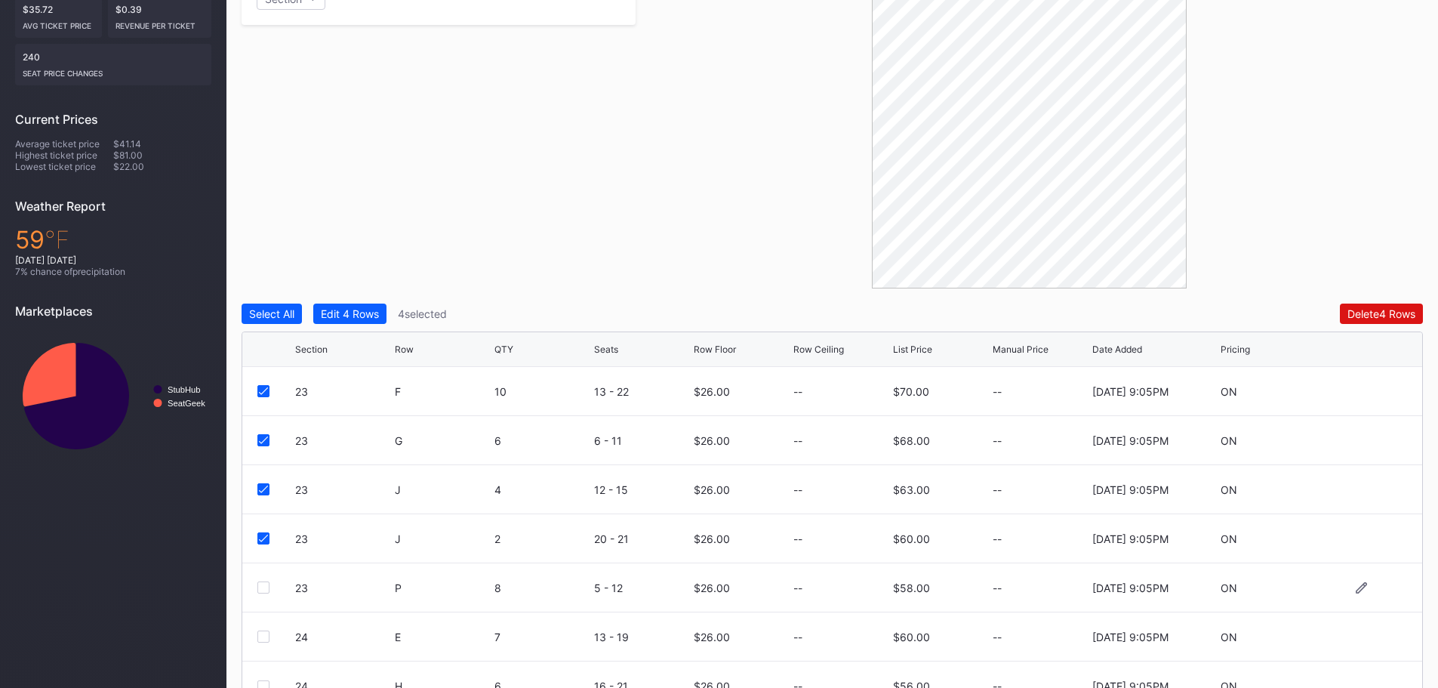
click at [266, 585] on div at bounding box center [263, 587] width 12 height 12
click at [367, 312] on div "Edit 5 Rows" at bounding box center [350, 313] width 58 height 13
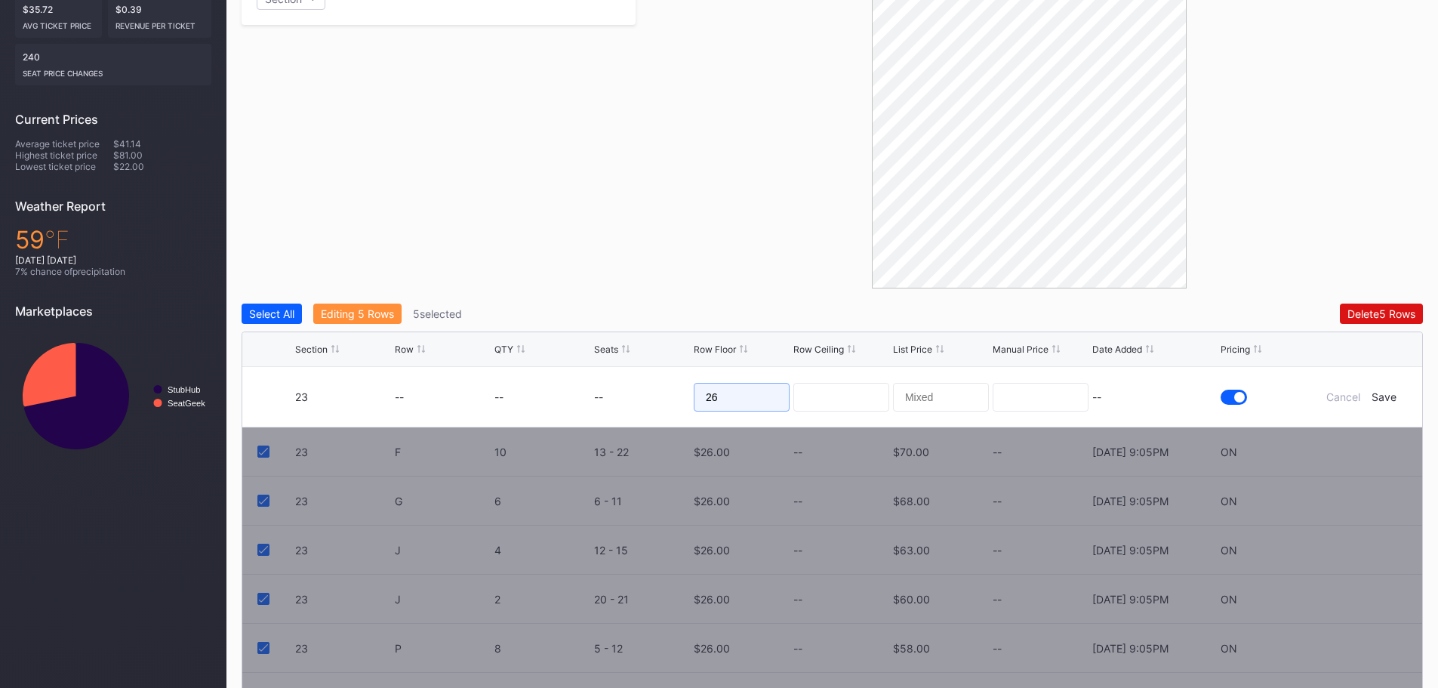
drag, startPoint x: 750, startPoint y: 398, endPoint x: 699, endPoint y: 391, distance: 51.9
click at [699, 391] on input "26" at bounding box center [742, 397] width 96 height 29
type input "55"
click at [1386, 395] on div "Save" at bounding box center [1383, 396] width 25 height 13
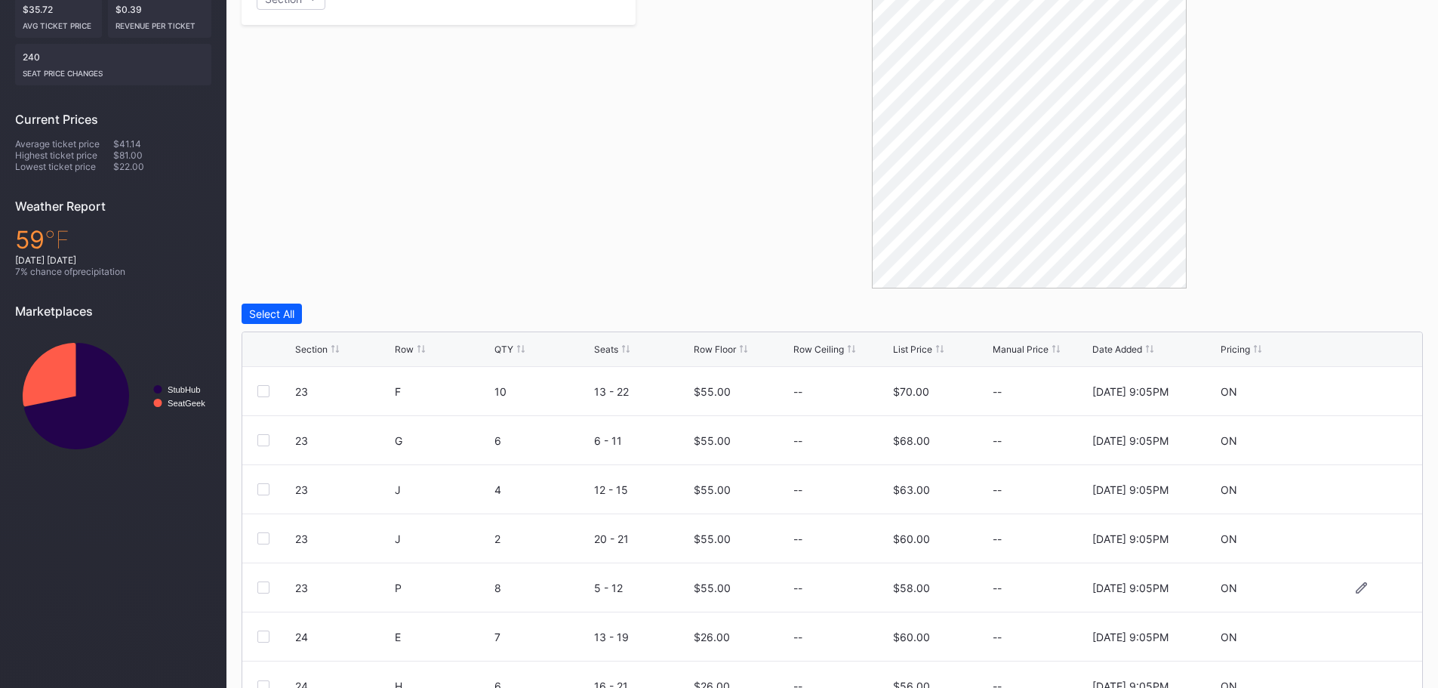
scroll to position [429, 0]
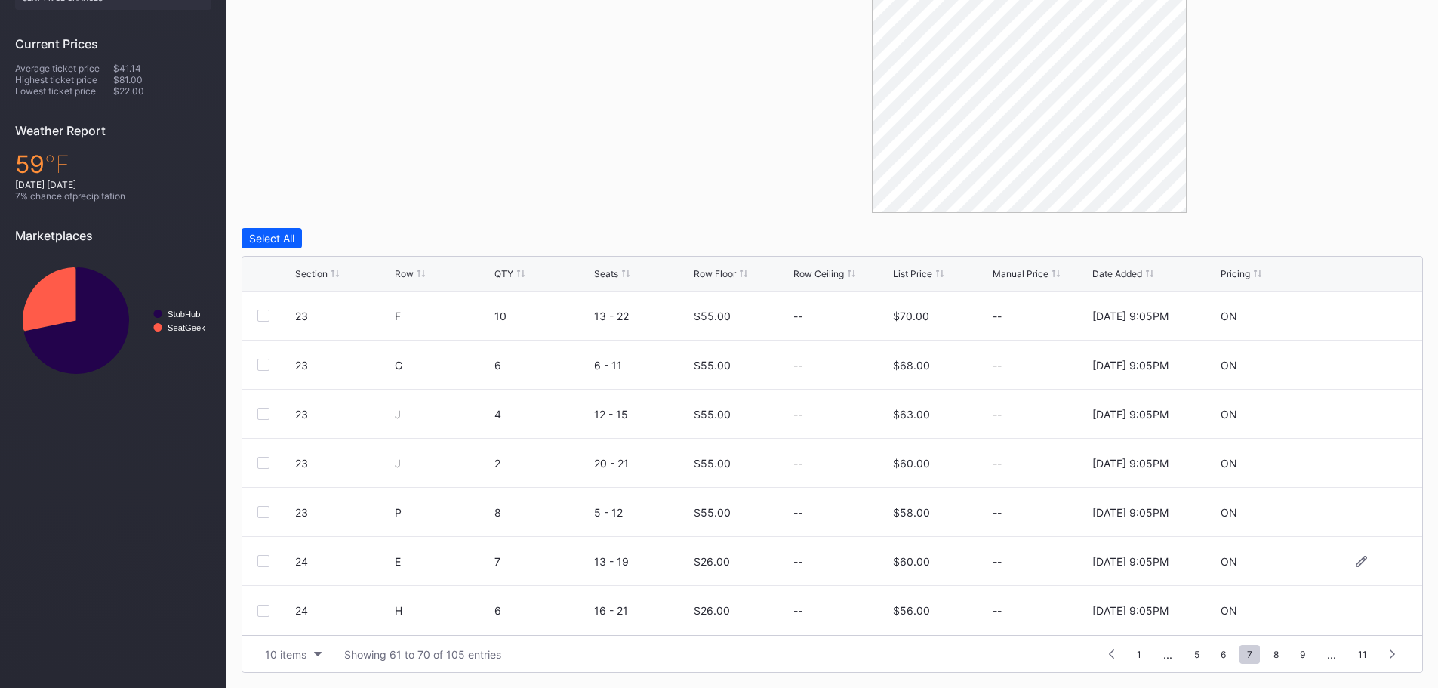
click at [263, 558] on div at bounding box center [263, 561] width 12 height 12
click at [268, 608] on div at bounding box center [263, 610] width 12 height 12
click at [260, 608] on icon at bounding box center [263, 611] width 9 height 8
click at [364, 235] on div "Edit 1 Row" at bounding box center [346, 238] width 51 height 13
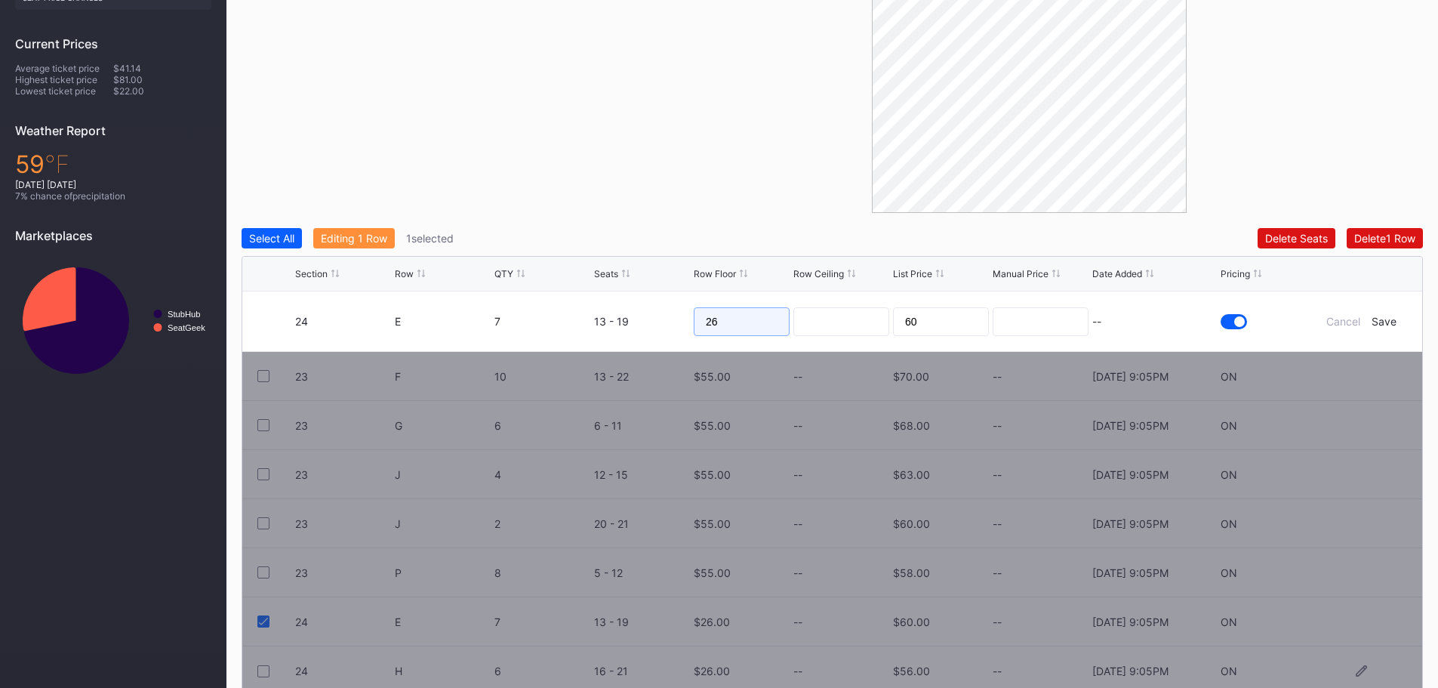
drag, startPoint x: 740, startPoint y: 322, endPoint x: 684, endPoint y: 321, distance: 55.9
click at [684, 321] on form "24 E 7 13 - 19 26 60 -- Cancel Save" at bounding box center [851, 321] width 1112 height 60
type input "55"
click at [1383, 322] on div "Save" at bounding box center [1383, 321] width 25 height 13
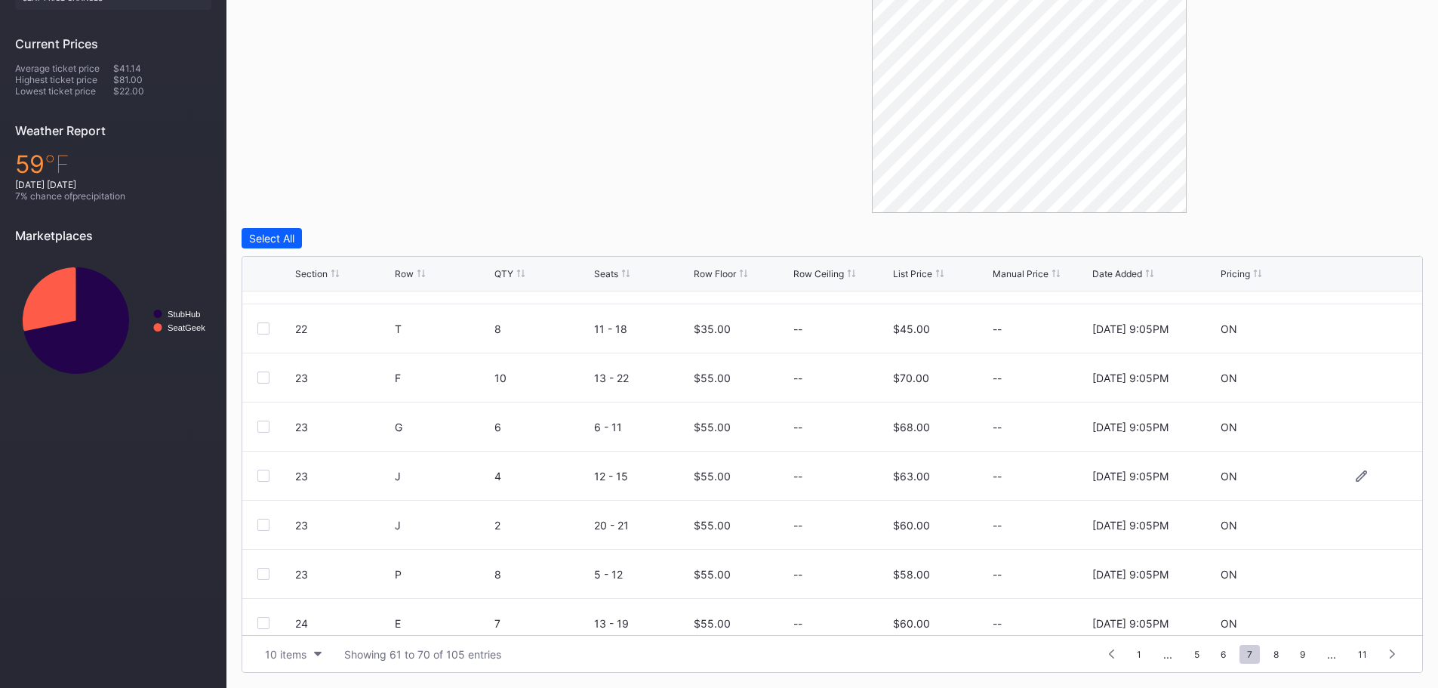
scroll to position [147, 0]
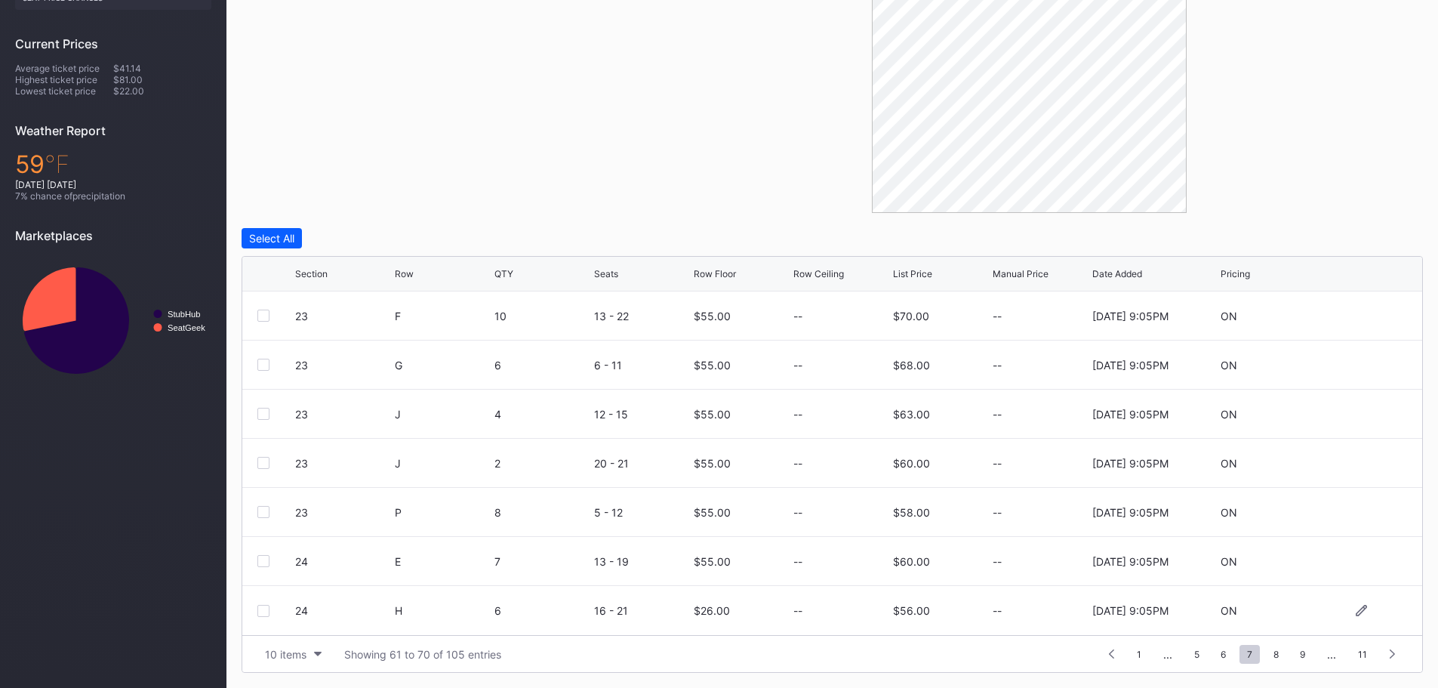
click at [263, 606] on div at bounding box center [263, 610] width 12 height 12
click at [340, 238] on div "Edit 1 Row" at bounding box center [346, 238] width 51 height 13
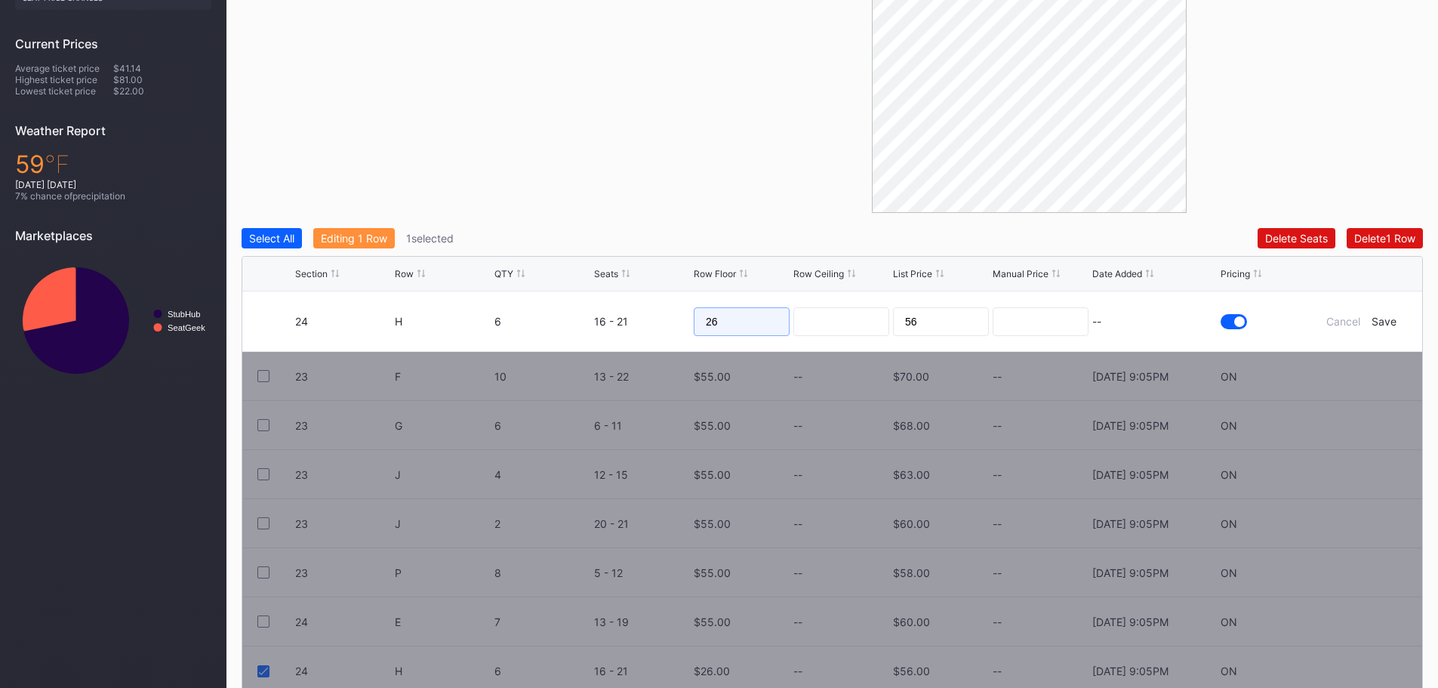
drag, startPoint x: 688, startPoint y: 323, endPoint x: 677, endPoint y: 323, distance: 11.3
click at [677, 323] on form "24 H 6 16 - 21 26 56 -- Cancel Save" at bounding box center [851, 321] width 1112 height 60
type input "50"
click at [1376, 322] on div "Save" at bounding box center [1383, 321] width 25 height 13
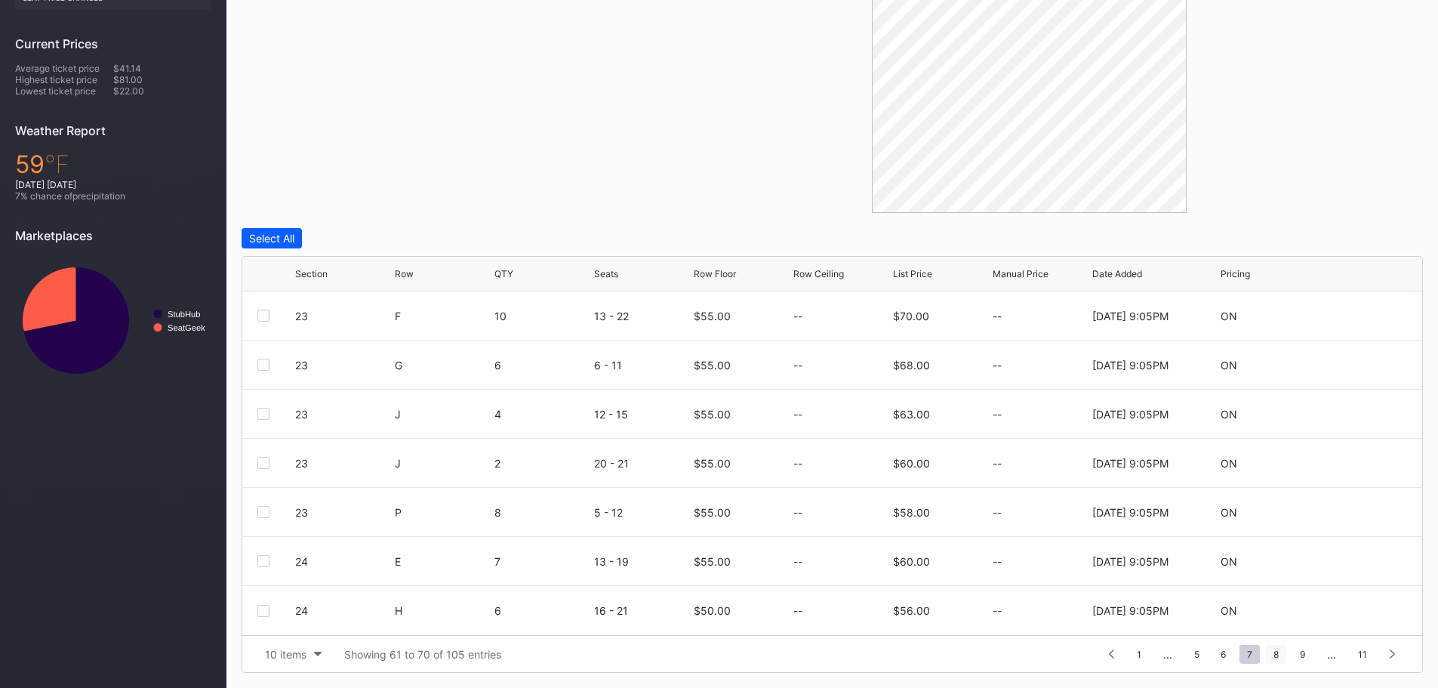
click at [1272, 653] on span "8" at bounding box center [1276, 653] width 20 height 19
click at [261, 314] on div at bounding box center [263, 315] width 12 height 12
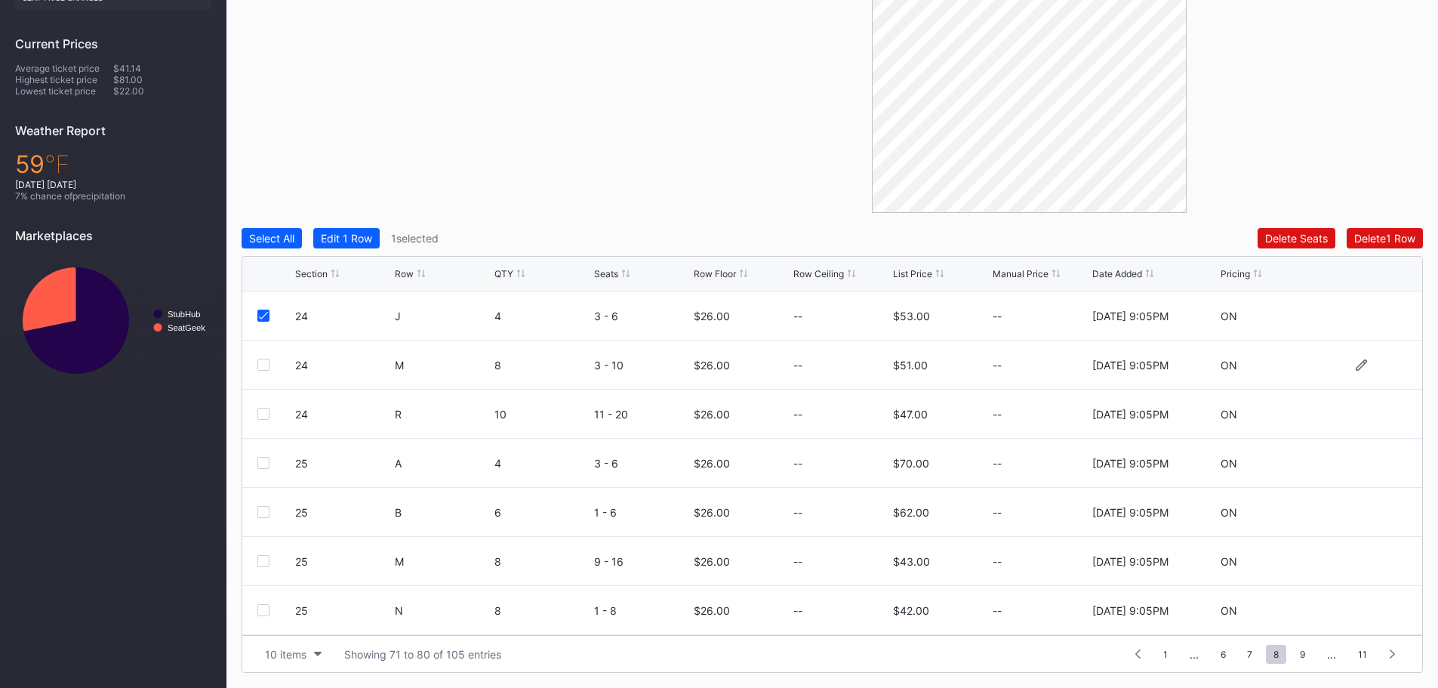
click at [262, 365] on div at bounding box center [263, 364] width 12 height 12
click at [265, 411] on div at bounding box center [263, 414] width 12 height 12
click at [362, 238] on div "Edit 3 Rows" at bounding box center [350, 238] width 58 height 13
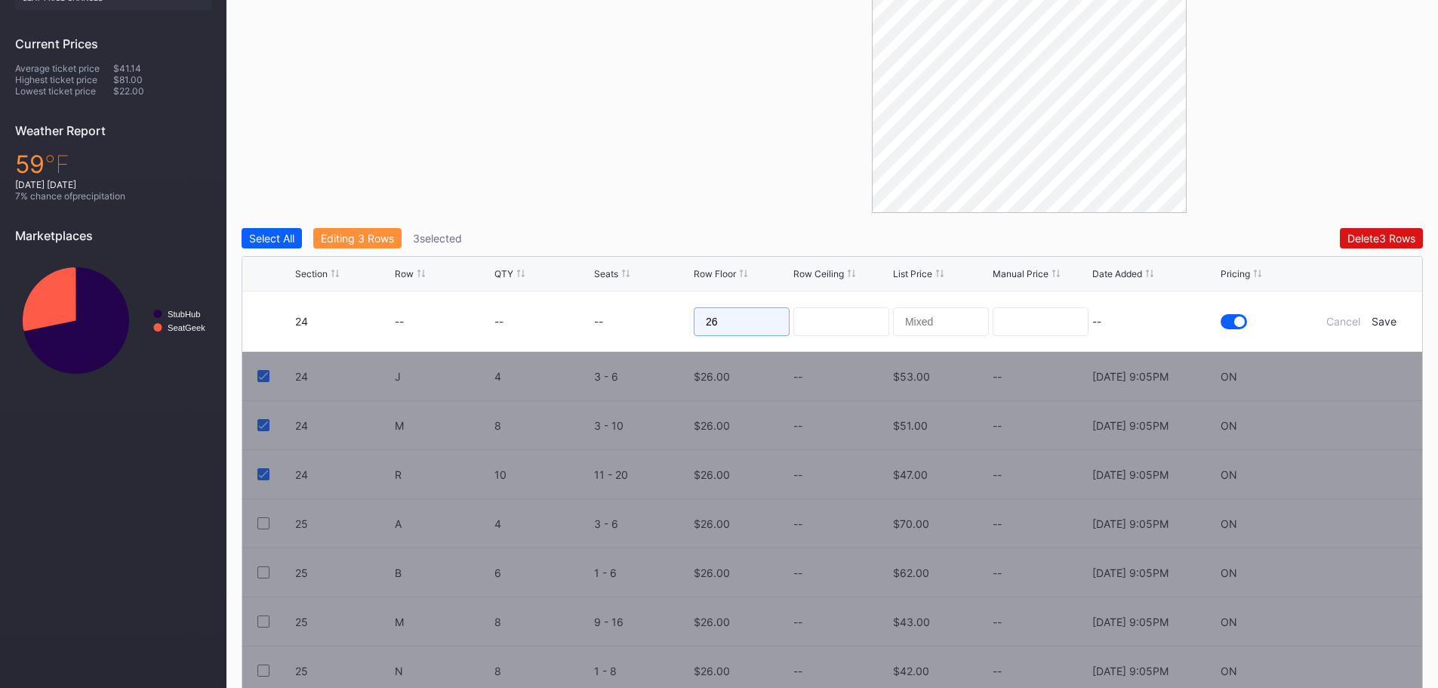
drag, startPoint x: 753, startPoint y: 317, endPoint x: 670, endPoint y: 320, distance: 83.1
click at [670, 320] on form "24 -- -- -- 26 -- Cancel Save" at bounding box center [851, 321] width 1112 height 60
drag, startPoint x: 736, startPoint y: 320, endPoint x: 713, endPoint y: 318, distance: 22.7
click at [713, 318] on input "40" at bounding box center [742, 321] width 96 height 29
type input "45"
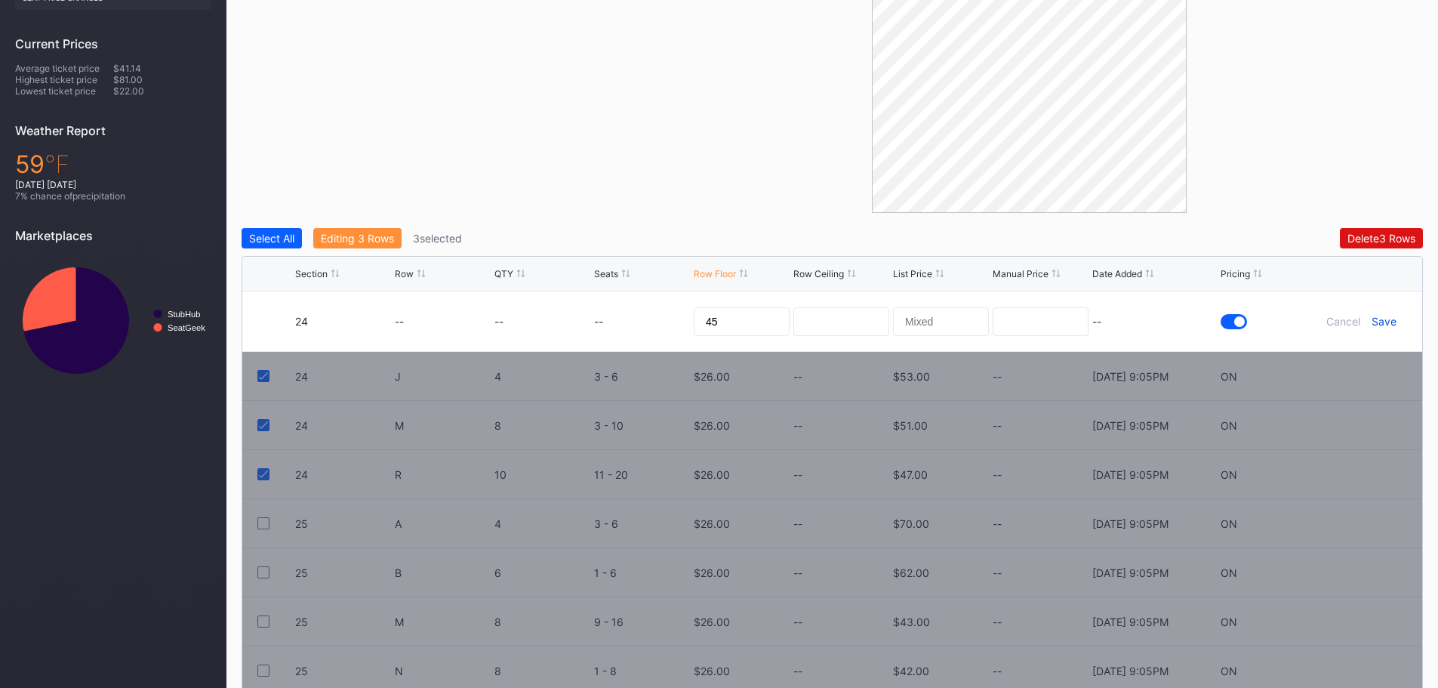
click at [1385, 318] on div "Save" at bounding box center [1383, 321] width 25 height 13
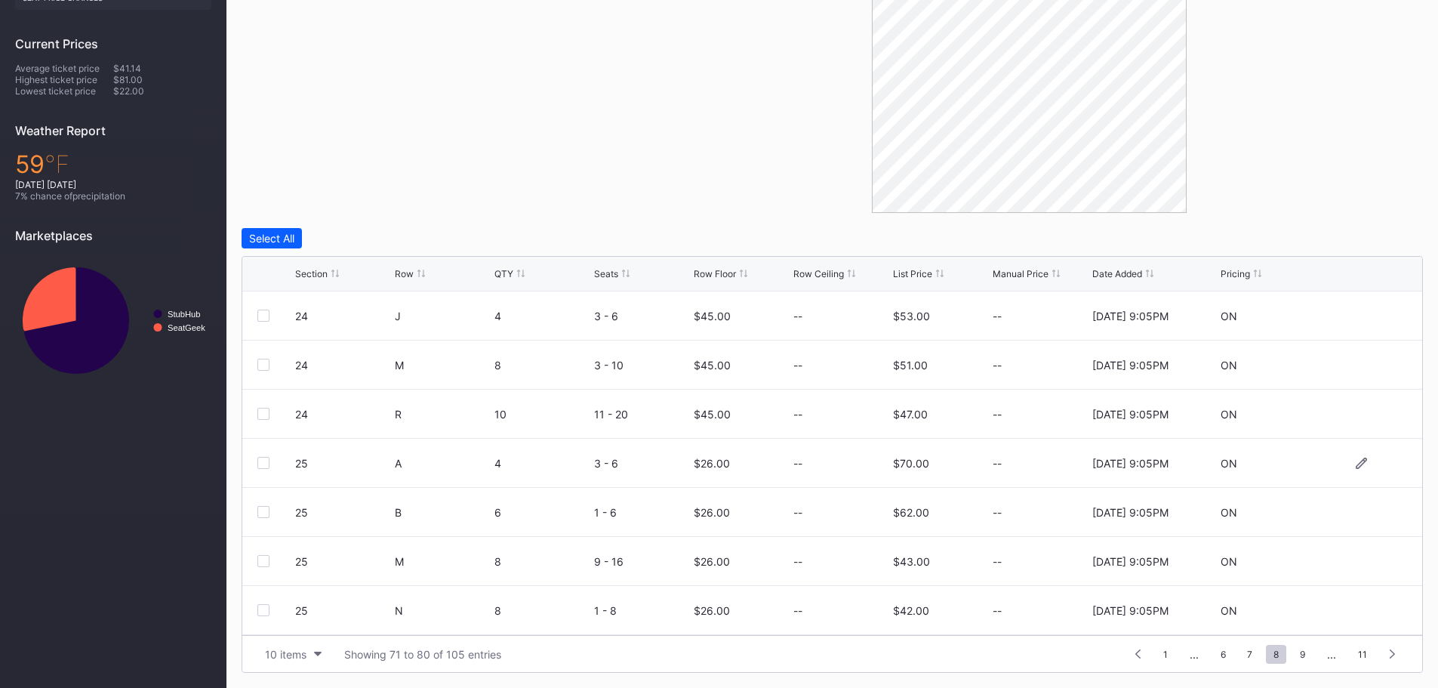
click at [262, 458] on div at bounding box center [263, 463] width 12 height 12
click at [354, 232] on div "Edit 1 Row" at bounding box center [346, 238] width 51 height 13
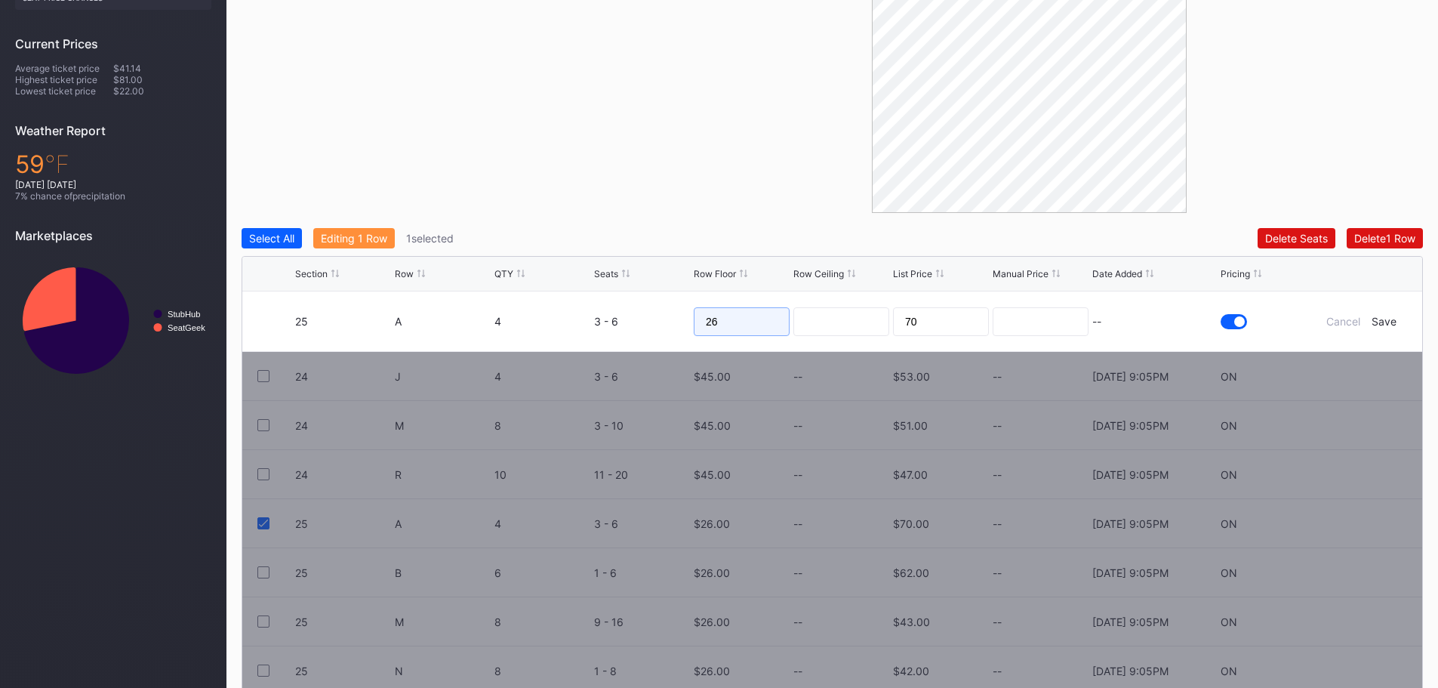
drag, startPoint x: 749, startPoint y: 319, endPoint x: 691, endPoint y: 319, distance: 57.4
click at [691, 319] on form "25 A 4 3 - 6 26 70 -- Cancel Save" at bounding box center [851, 321] width 1112 height 60
type input "65"
click at [1389, 325] on div "Save" at bounding box center [1383, 321] width 25 height 13
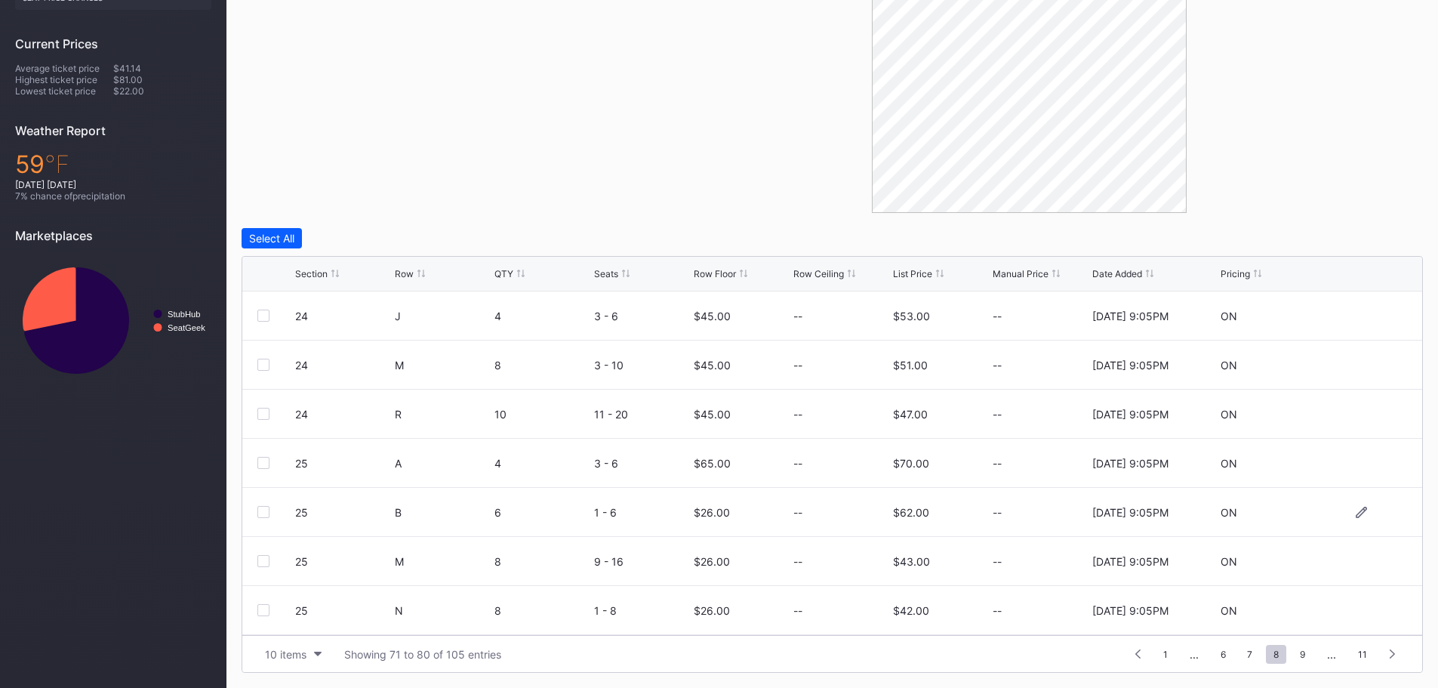
click at [257, 509] on div "25 B 6 1 - 6 $26.00 -- $62.00 -- 8/15/2025 9:05PM ON" at bounding box center [832, 512] width 1180 height 49
click at [263, 509] on div at bounding box center [263, 512] width 12 height 12
click at [343, 235] on div "Edit 1 Row" at bounding box center [346, 238] width 51 height 13
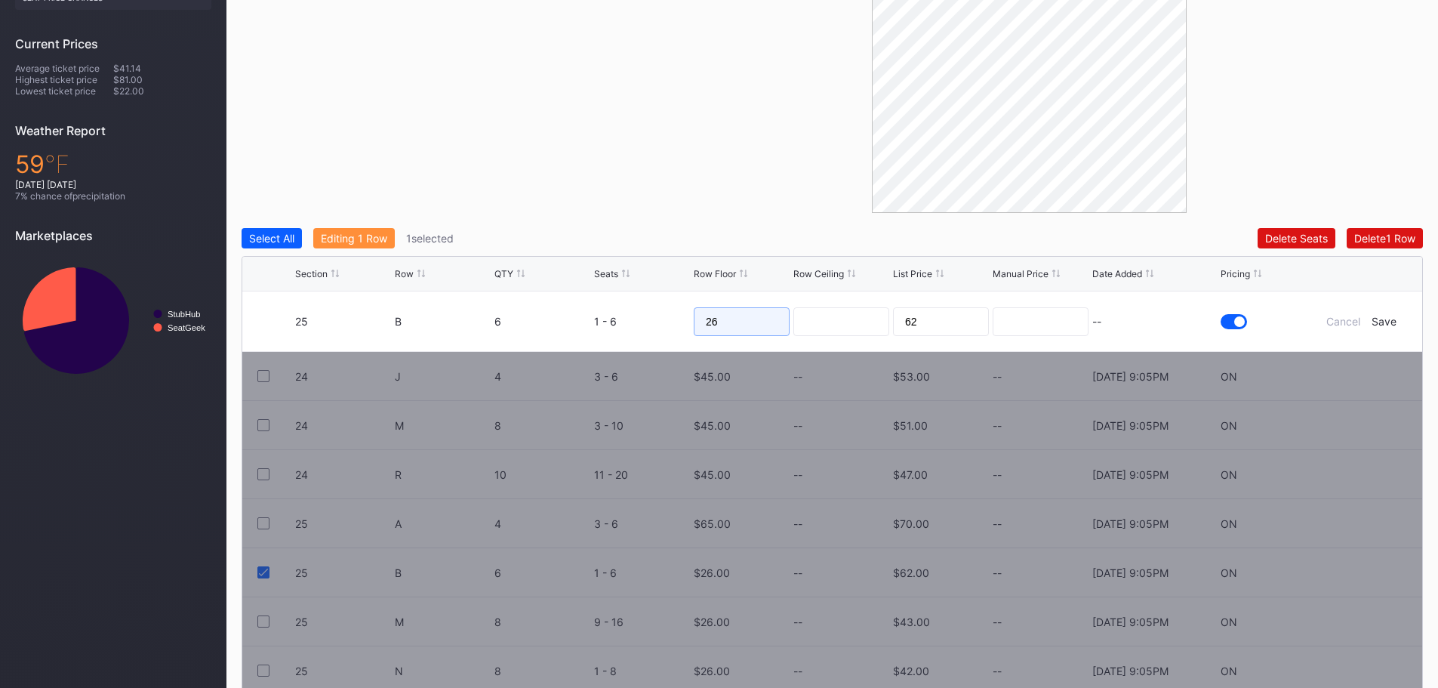
drag, startPoint x: 737, startPoint y: 321, endPoint x: 683, endPoint y: 318, distance: 53.7
click at [683, 318] on form "25 B 6 1 - 6 26 62 -- Cancel Save" at bounding box center [851, 321] width 1112 height 60
type input "60"
click at [1376, 320] on div "Save" at bounding box center [1383, 321] width 25 height 13
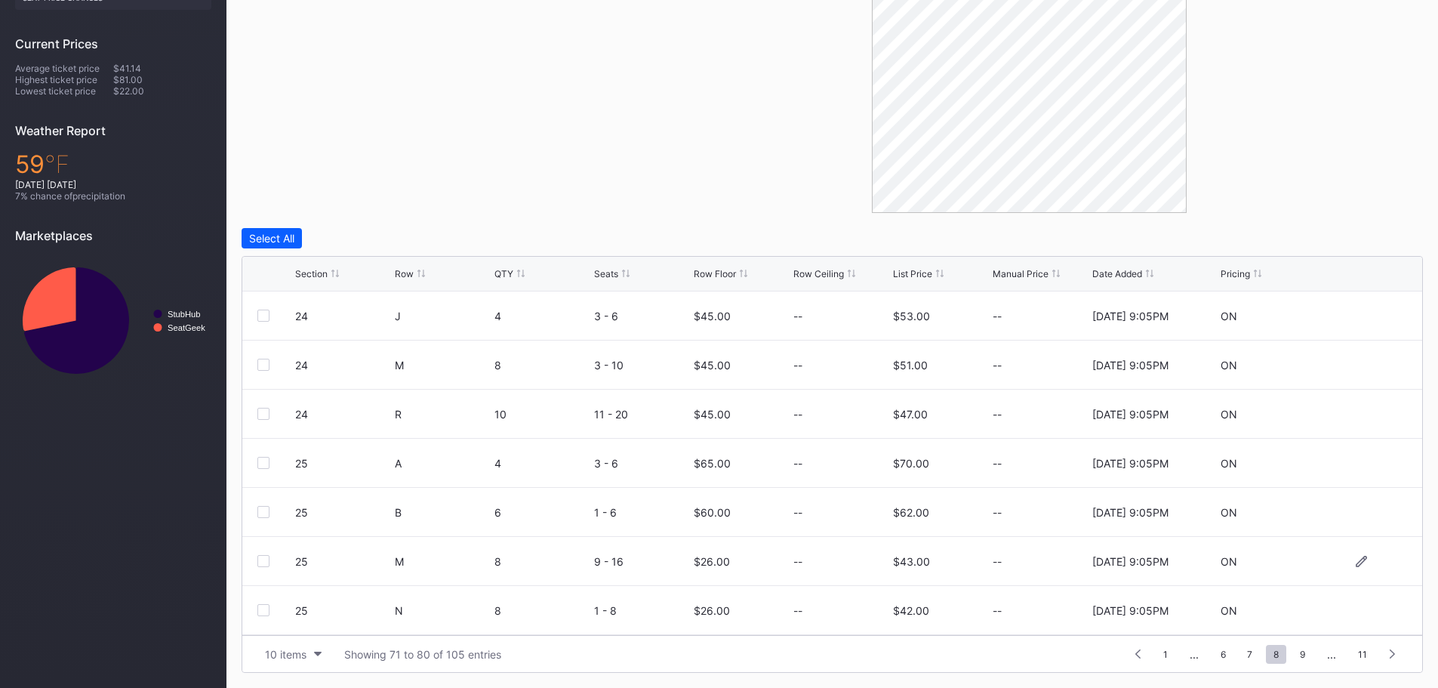
scroll to position [75, 0]
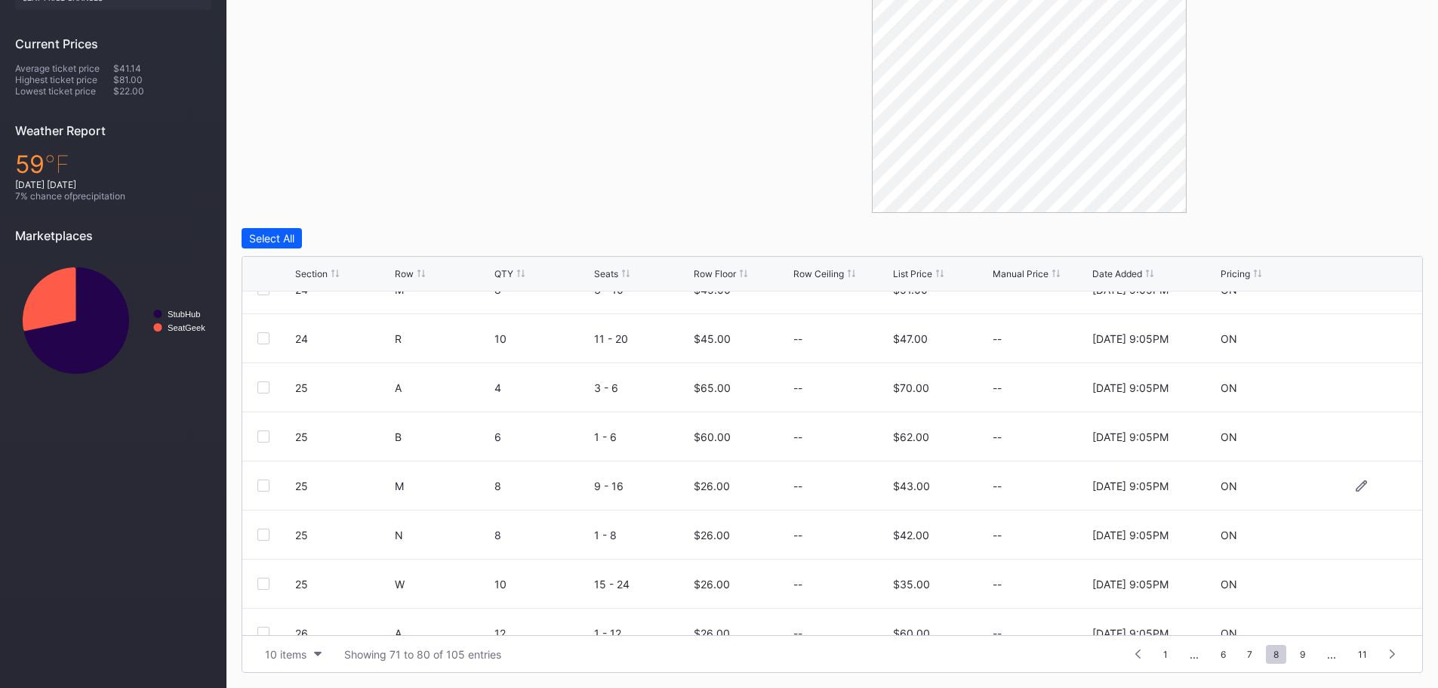
click at [263, 483] on div at bounding box center [263, 485] width 12 height 12
click at [263, 532] on div at bounding box center [263, 534] width 12 height 12
click at [365, 236] on div "Edit 2 Rows" at bounding box center [349, 238] width 57 height 13
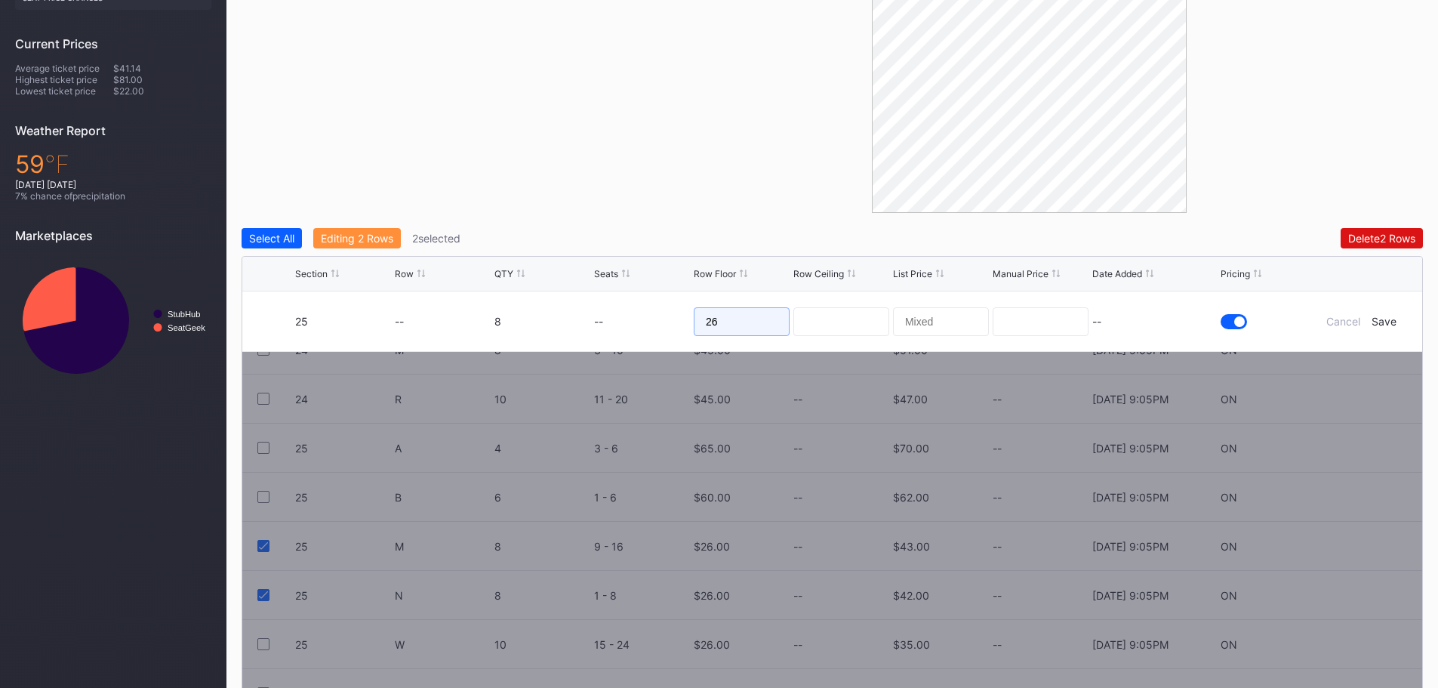
drag, startPoint x: 746, startPoint y: 324, endPoint x: 684, endPoint y: 316, distance: 62.3
click at [684, 316] on form "25 -- 8 -- 26 -- Cancel Save" at bounding box center [851, 321] width 1112 height 60
type input "40"
click at [1386, 325] on div "Save" at bounding box center [1383, 321] width 25 height 13
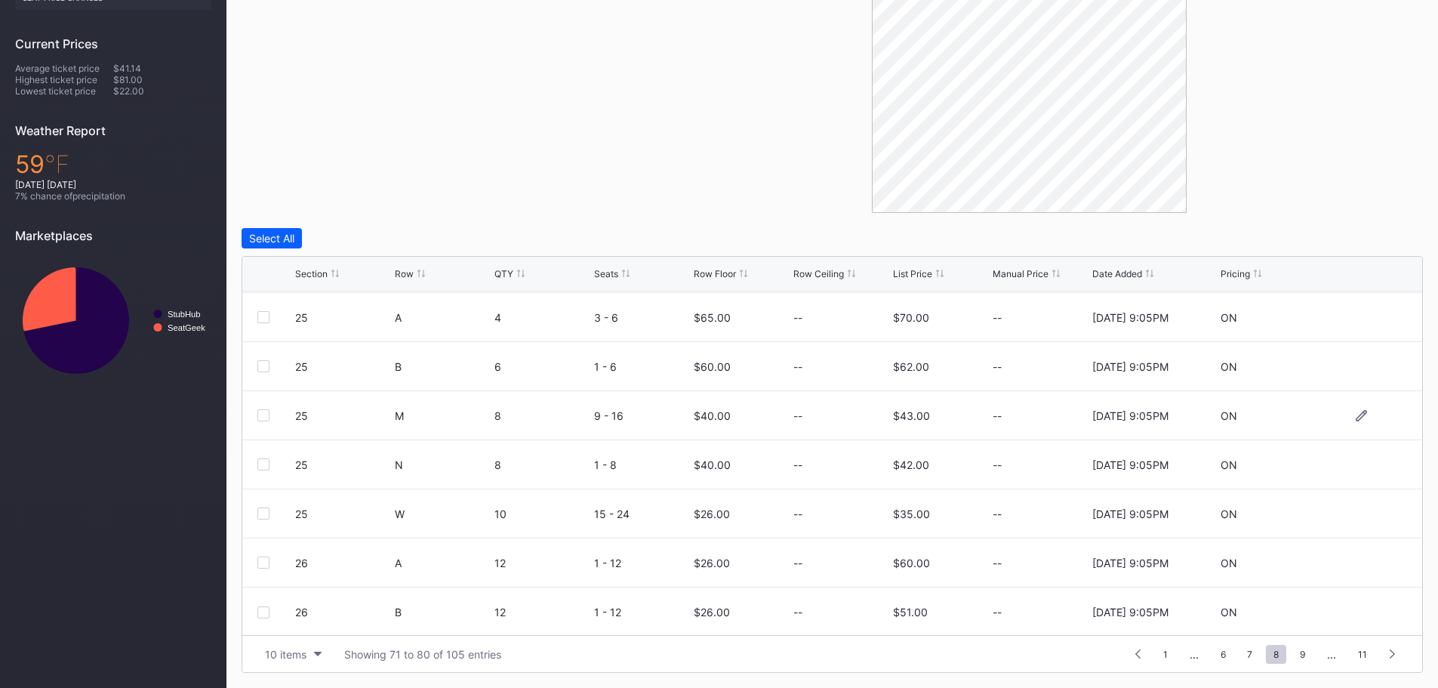
scroll to position [147, 0]
click at [266, 558] on div at bounding box center [263, 561] width 12 height 12
drag, startPoint x: 360, startPoint y: 238, endPoint x: 382, endPoint y: 255, distance: 27.9
click at [360, 238] on div "Edit 1 Row" at bounding box center [346, 238] width 51 height 13
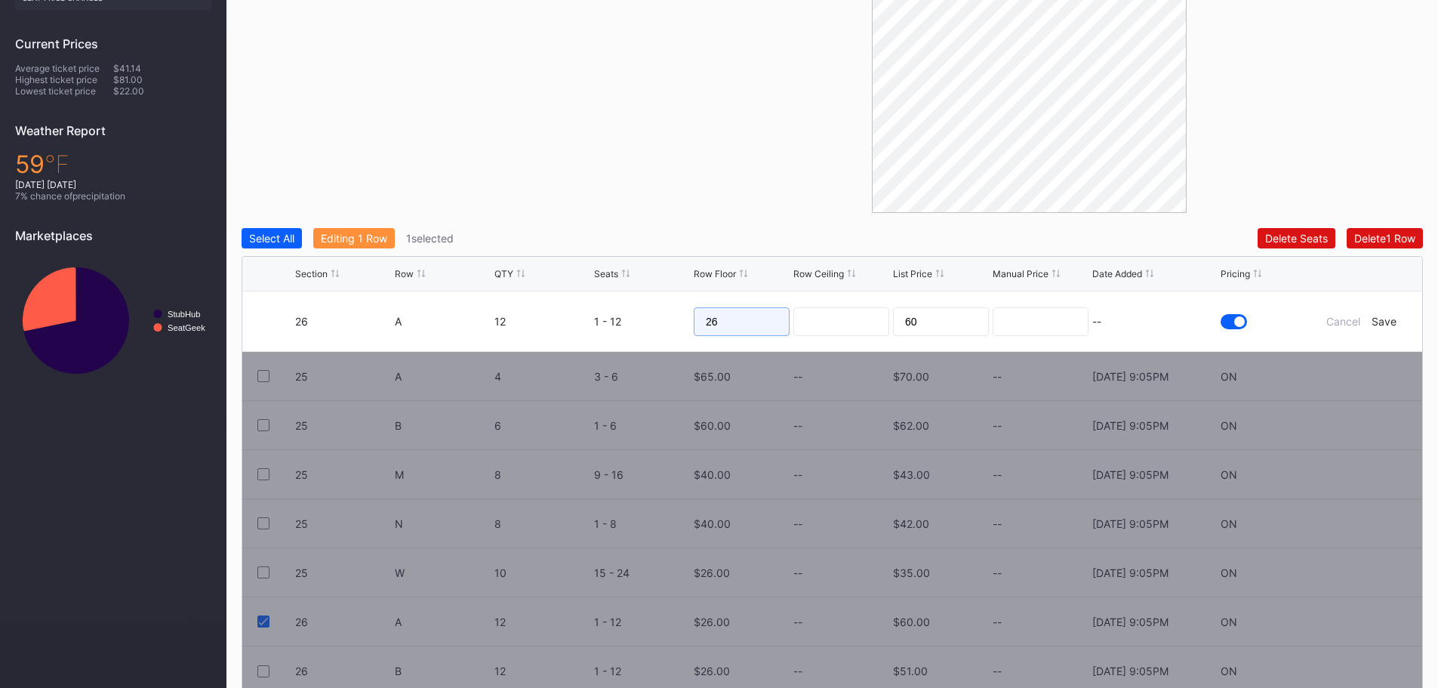
drag, startPoint x: 747, startPoint y: 330, endPoint x: 684, endPoint y: 324, distance: 63.7
click at [684, 324] on form "26 A 12 1 - 12 26 60 -- Cancel Save" at bounding box center [851, 321] width 1112 height 60
type input "55"
click at [1384, 320] on div "Save" at bounding box center [1383, 321] width 25 height 13
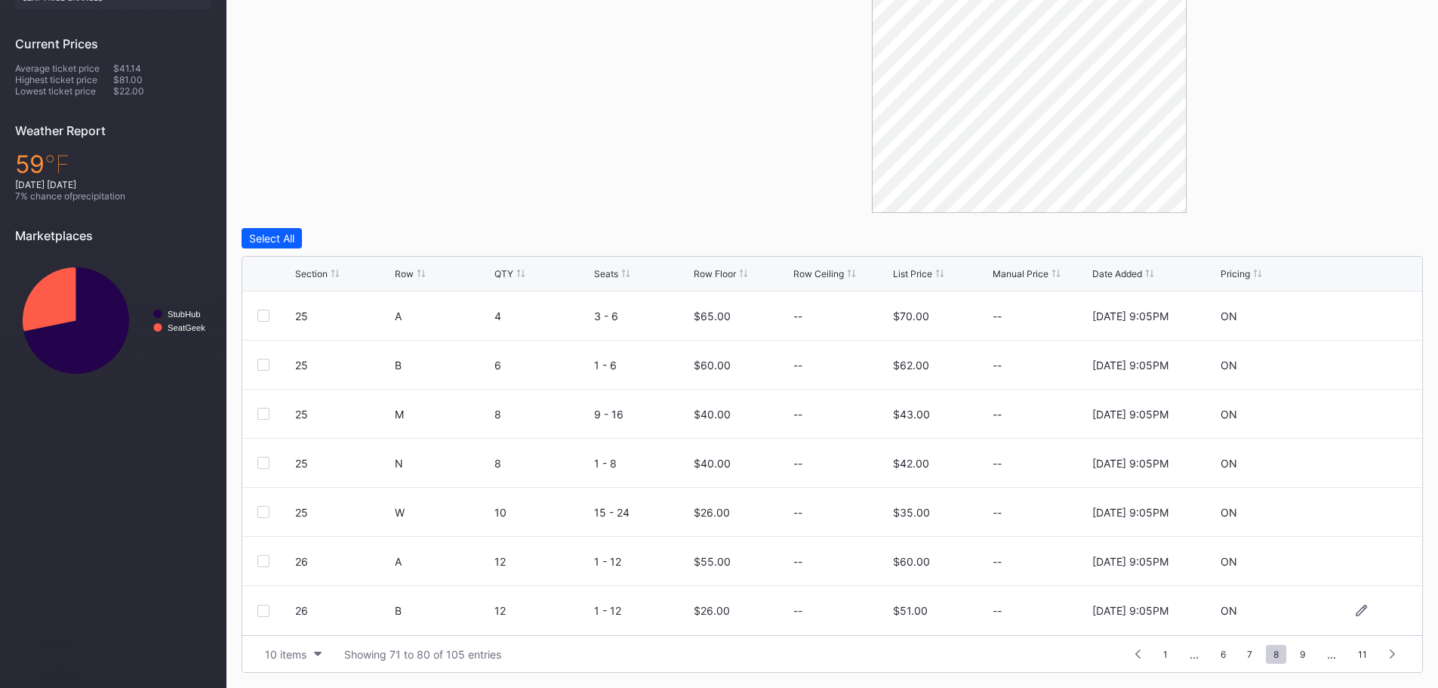
click at [261, 609] on div at bounding box center [263, 610] width 12 height 12
click at [349, 238] on div "Edit 1 Row" at bounding box center [346, 238] width 51 height 13
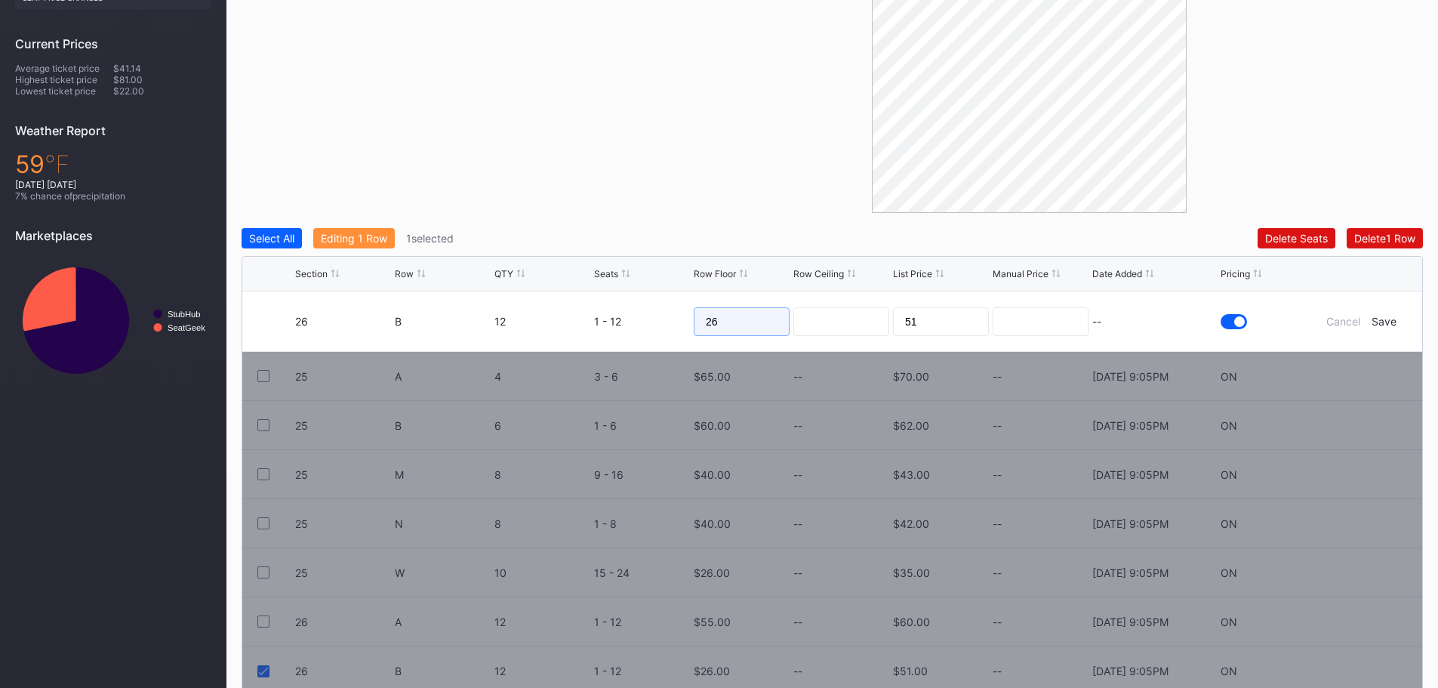
drag, startPoint x: 729, startPoint y: 320, endPoint x: 695, endPoint y: 320, distance: 34.0
click at [695, 320] on input "26" at bounding box center [742, 321] width 96 height 29
type input "45"
click at [1385, 316] on div "Save" at bounding box center [1383, 321] width 25 height 13
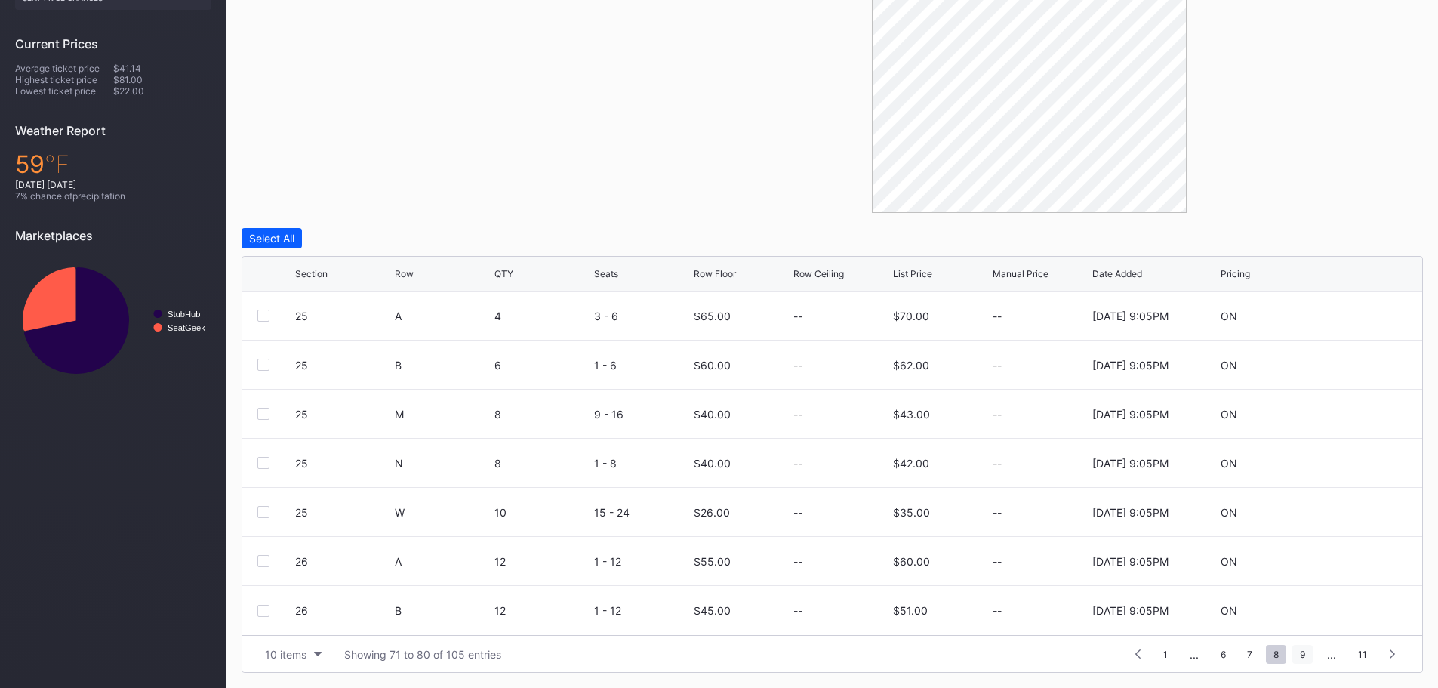
click at [1308, 653] on span "9" at bounding box center [1302, 653] width 20 height 19
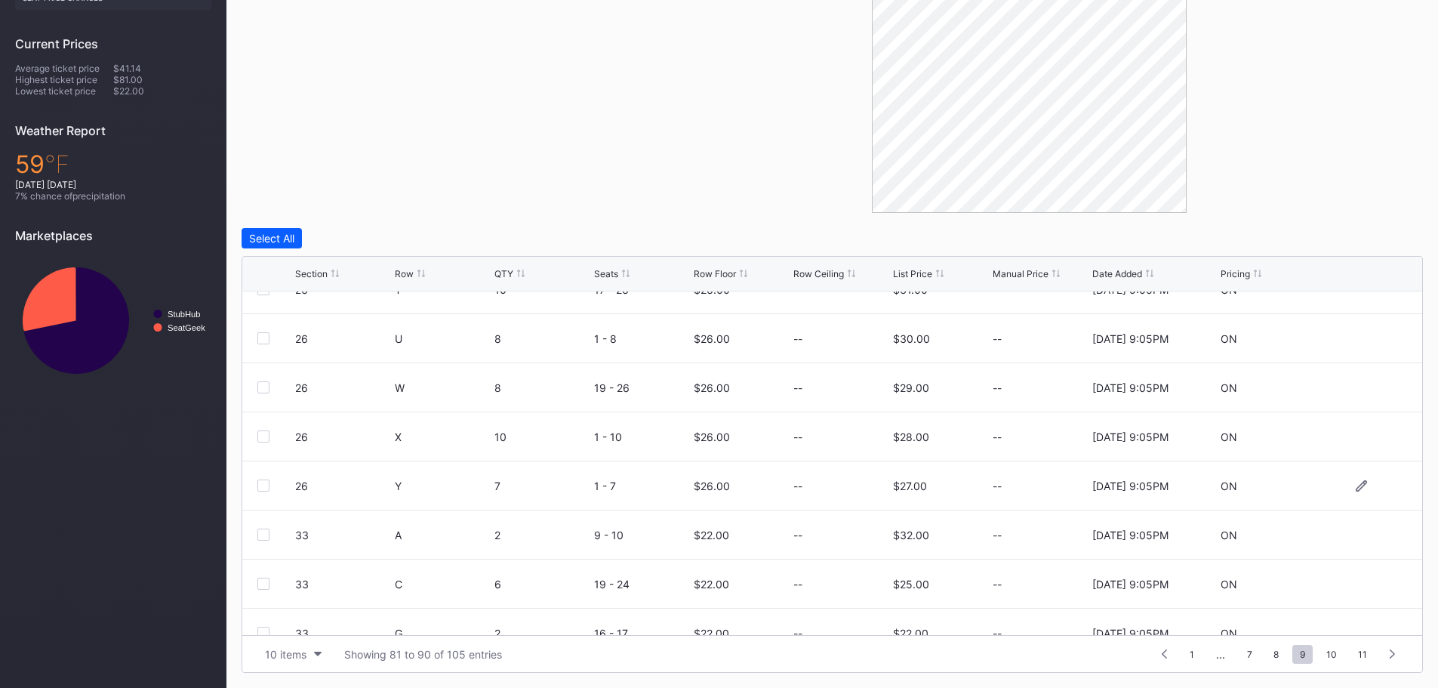
scroll to position [0, 0]
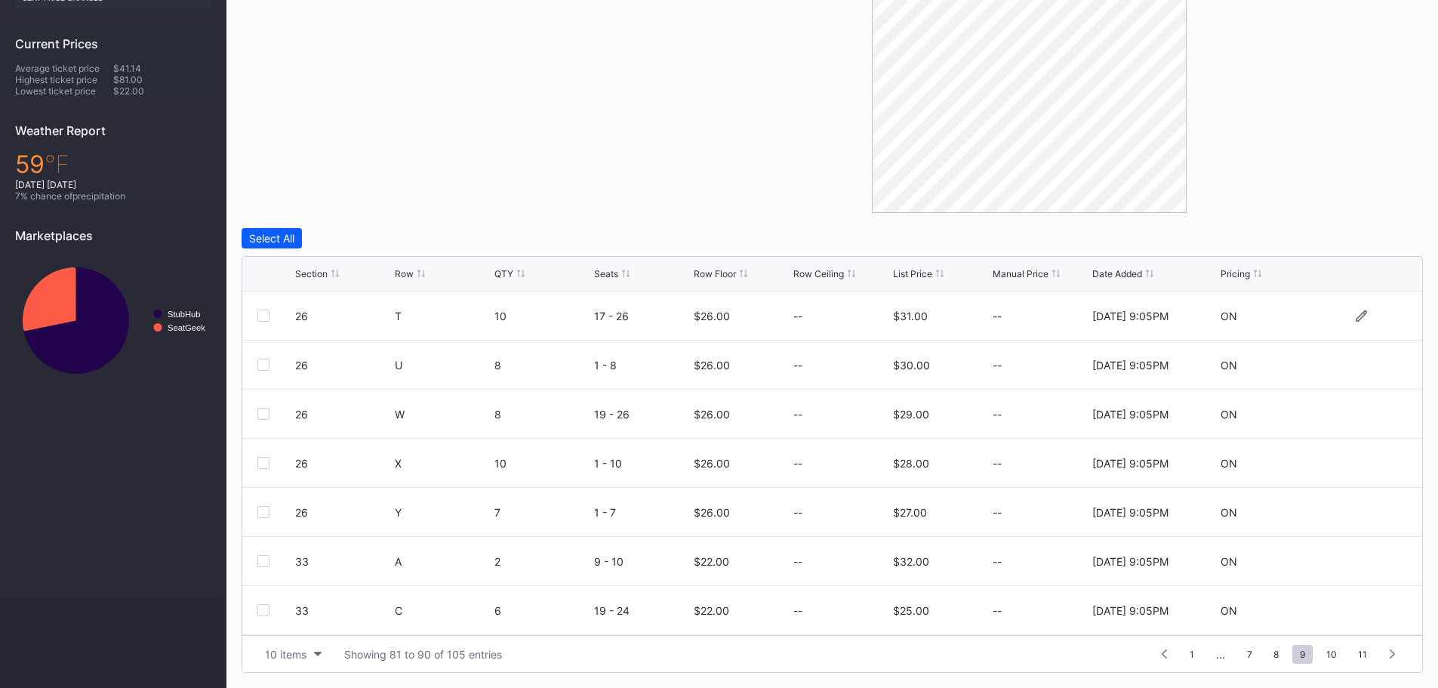
click at [266, 312] on div at bounding box center [263, 315] width 12 height 12
click at [263, 361] on div at bounding box center [263, 364] width 12 height 12
drag, startPoint x: 262, startPoint y: 411, endPoint x: 262, endPoint y: 420, distance: 9.1
click at [262, 413] on div at bounding box center [263, 414] width 12 height 12
click at [263, 463] on div at bounding box center [263, 463] width 12 height 12
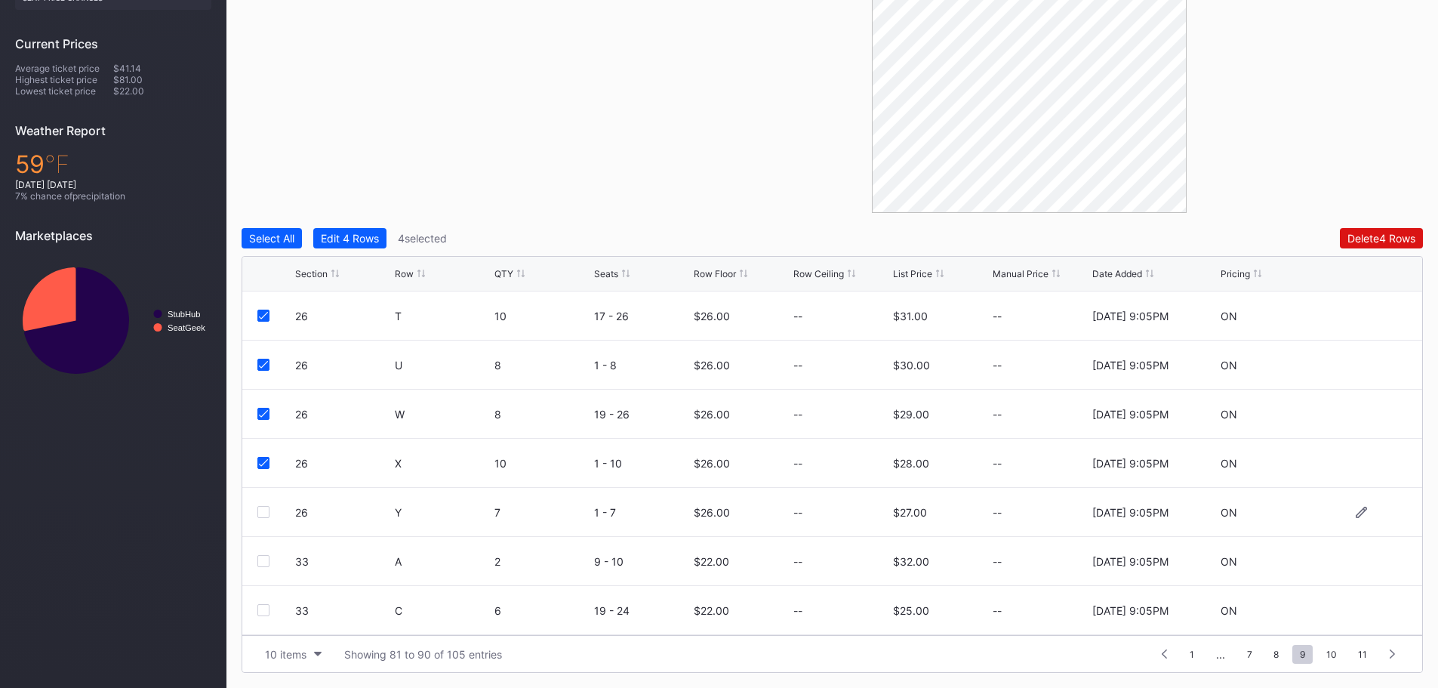
click at [261, 506] on div at bounding box center [263, 512] width 12 height 12
click at [355, 238] on div "Edit 5 Rows" at bounding box center [350, 238] width 58 height 13
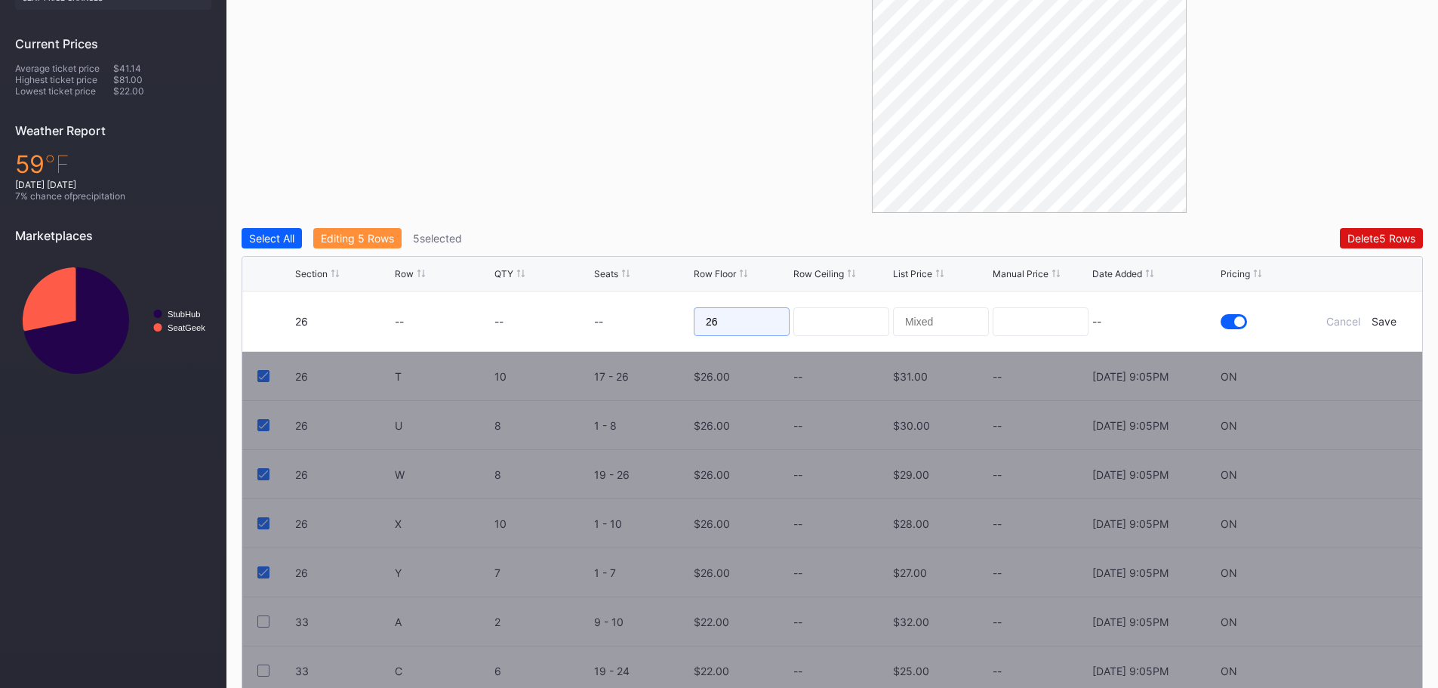
drag, startPoint x: 724, startPoint y: 323, endPoint x: 667, endPoint y: 315, distance: 57.1
click at [667, 315] on form "26 -- -- -- 26 -- Cancel Save" at bounding box center [851, 321] width 1112 height 60
type input "35"
click at [1384, 323] on div "Save" at bounding box center [1383, 321] width 25 height 13
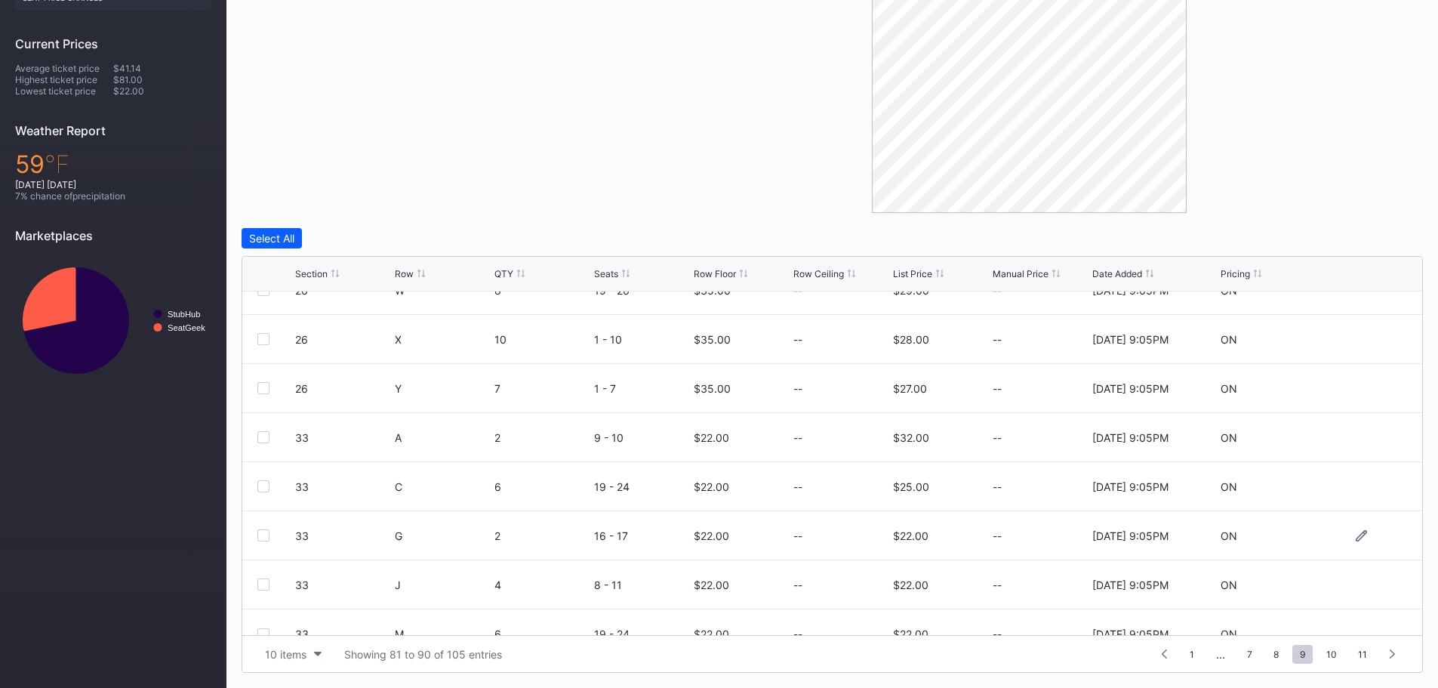
scroll to position [147, 0]
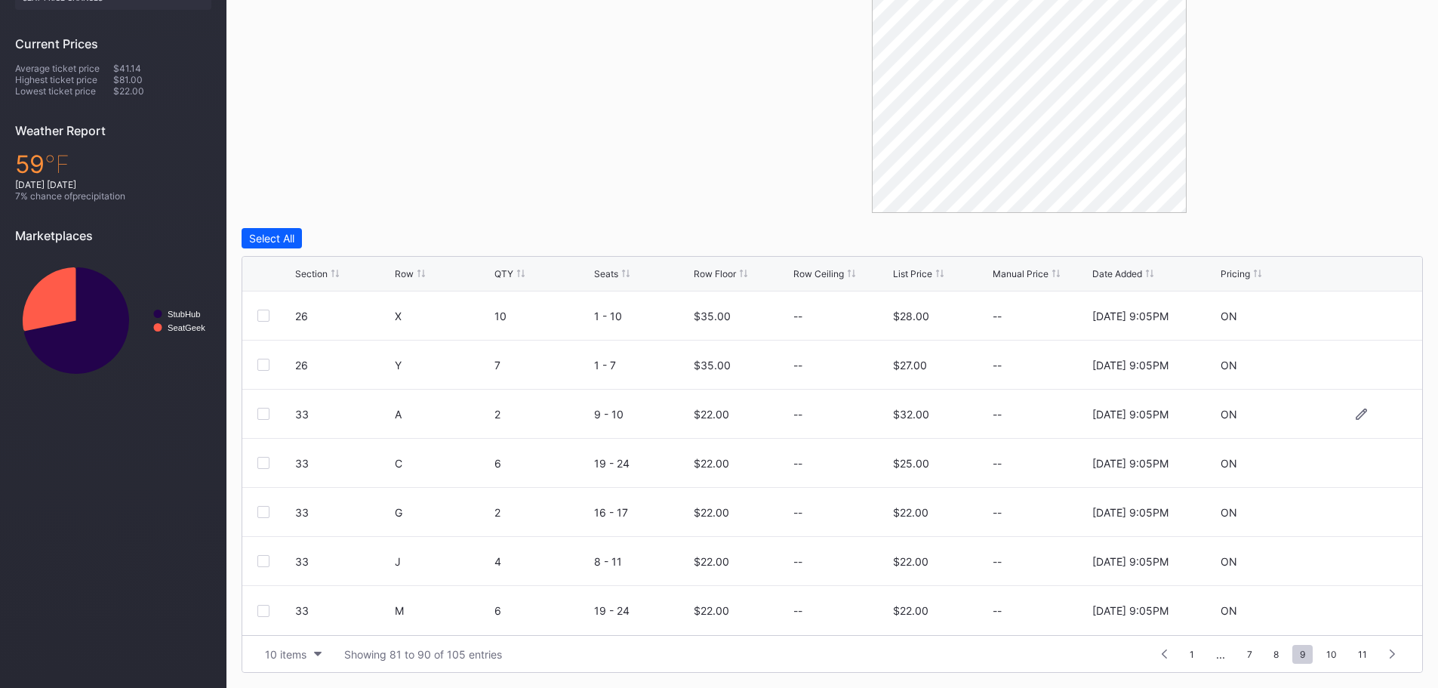
click at [266, 414] on div at bounding box center [263, 414] width 12 height 12
click at [339, 235] on div "Edit 1 Row" at bounding box center [346, 238] width 51 height 13
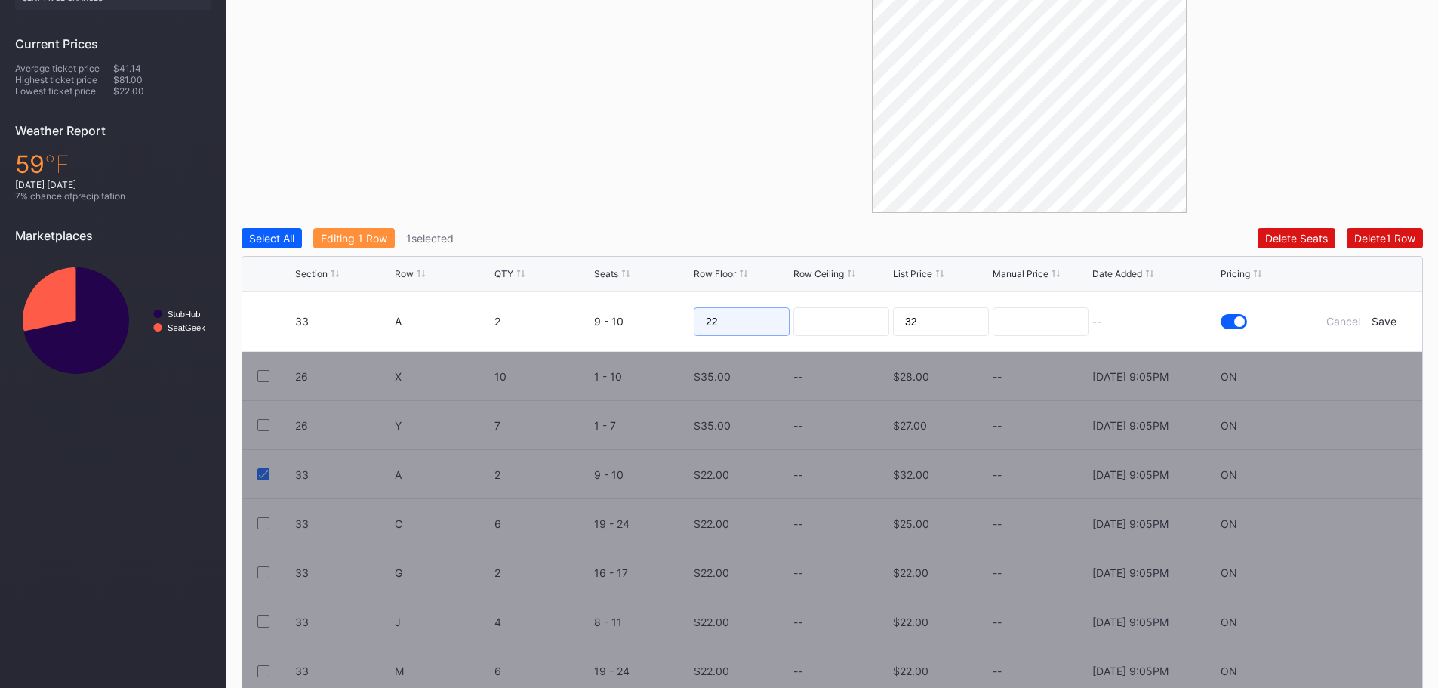
drag, startPoint x: 734, startPoint y: 321, endPoint x: 684, endPoint y: 316, distance: 49.3
click at [684, 316] on form "33 A 2 9 - 10 22 32 -- Cancel Save" at bounding box center [851, 321] width 1112 height 60
type input "35"
click at [1383, 323] on div "Save" at bounding box center [1383, 321] width 25 height 13
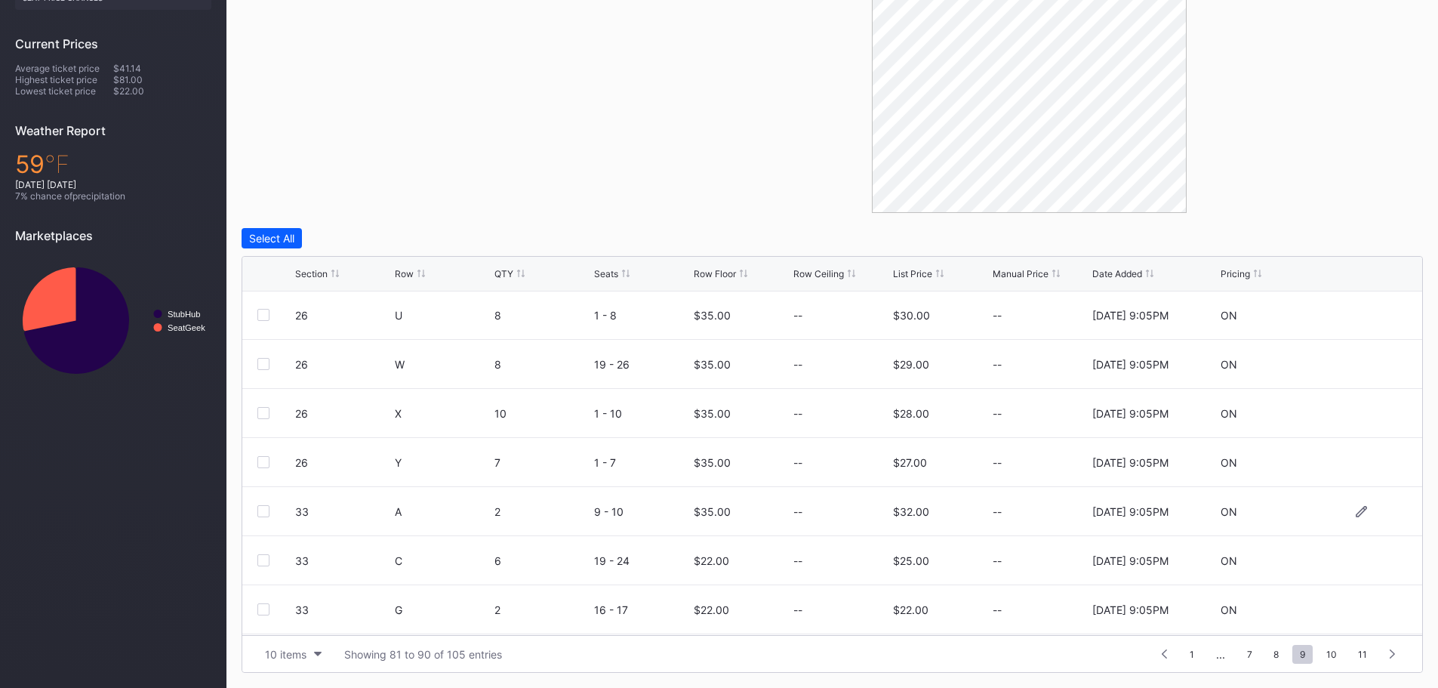
scroll to position [75, 0]
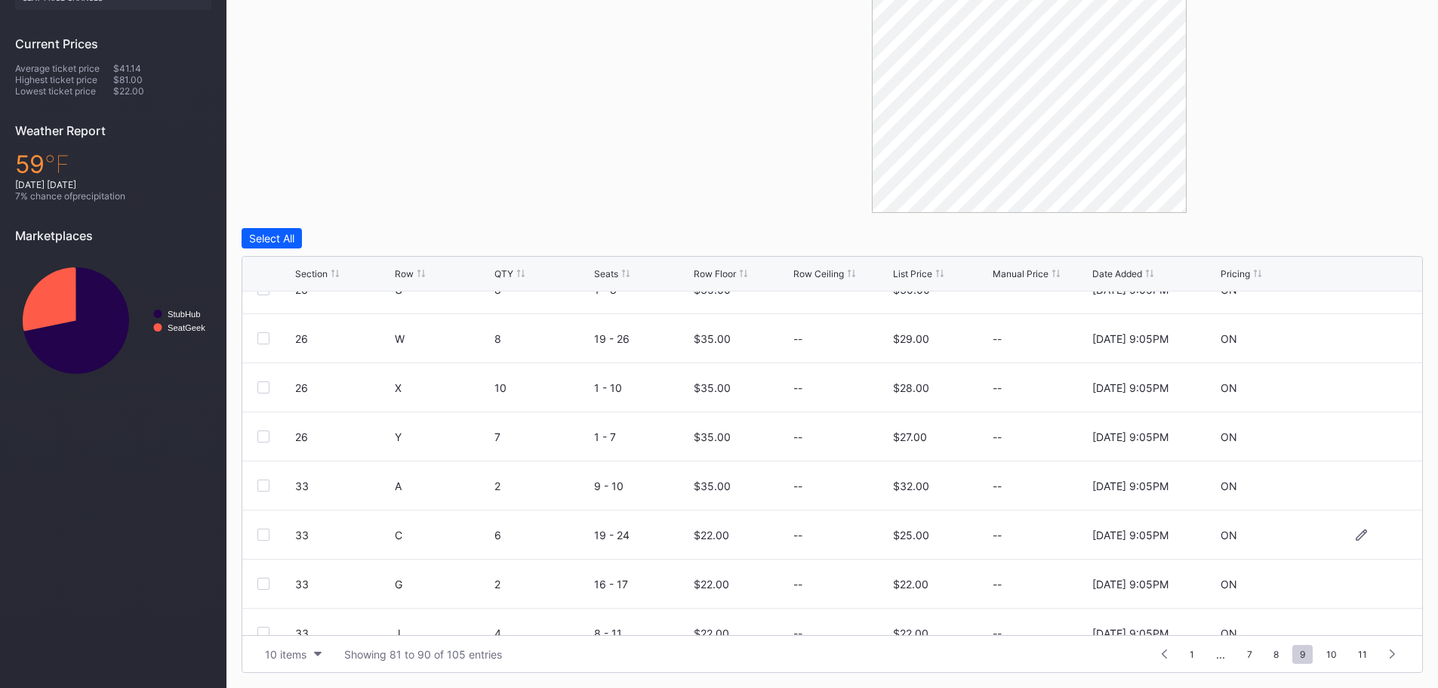
click at [263, 534] on div at bounding box center [263, 534] width 12 height 12
click at [349, 240] on div "Edit 1 Row" at bounding box center [346, 238] width 51 height 13
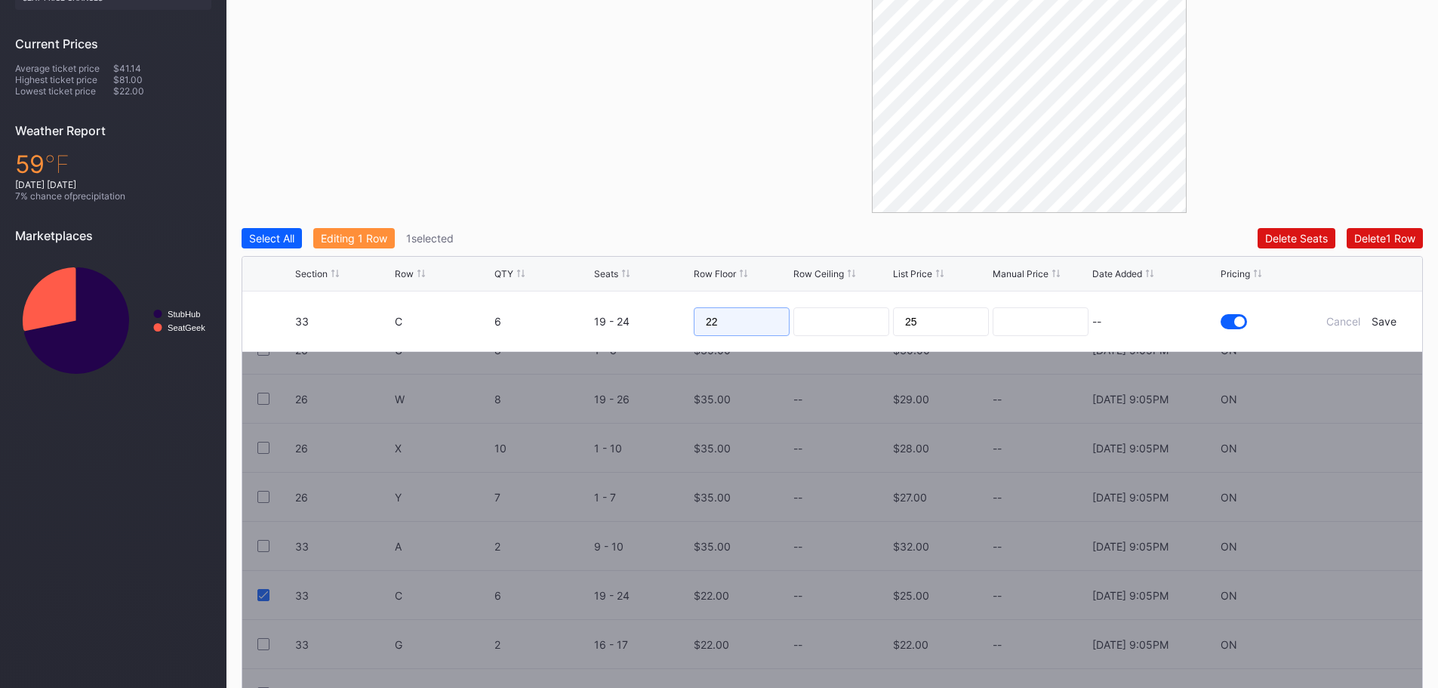
drag, startPoint x: 752, startPoint y: 321, endPoint x: 658, endPoint y: 325, distance: 93.7
click at [658, 325] on form "33 C 6 19 - 24 22 25 -- Cancel Save" at bounding box center [851, 321] width 1112 height 60
type input "35"
click at [1386, 323] on div "Save" at bounding box center [1383, 321] width 25 height 13
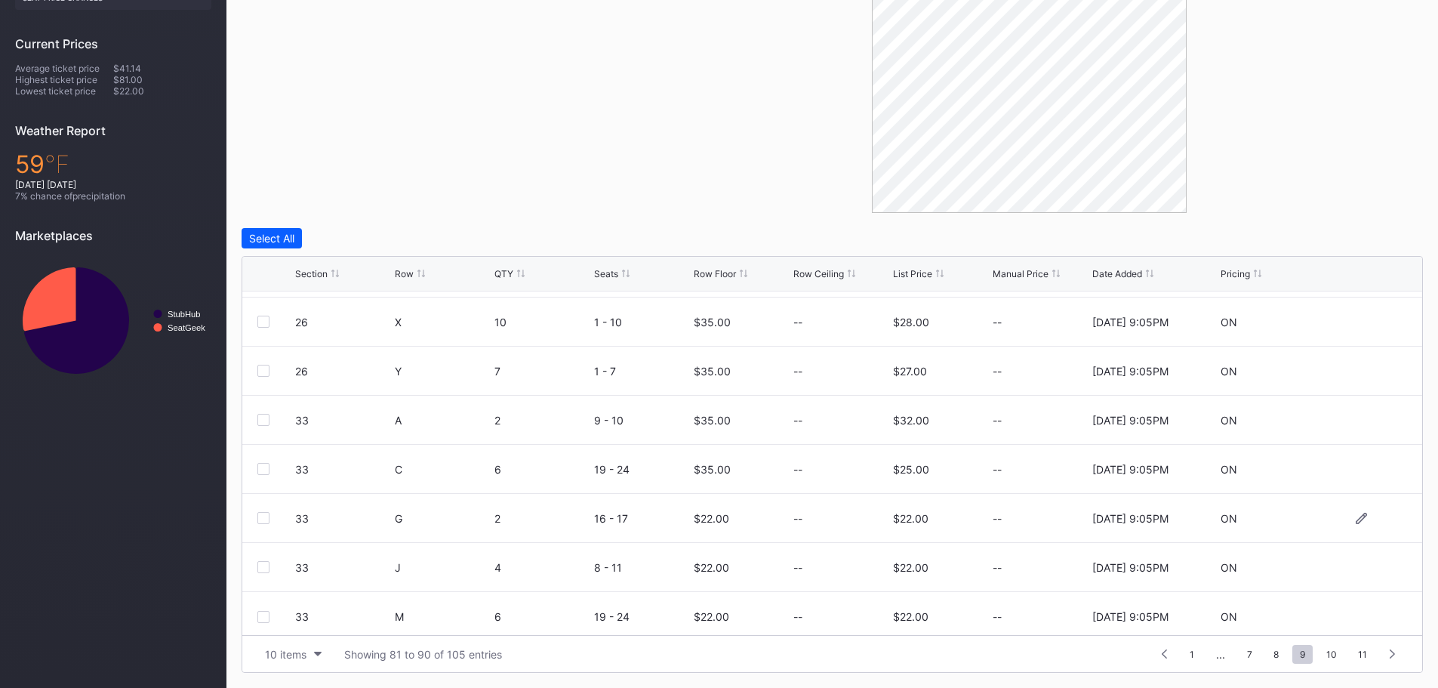
scroll to position [147, 0]
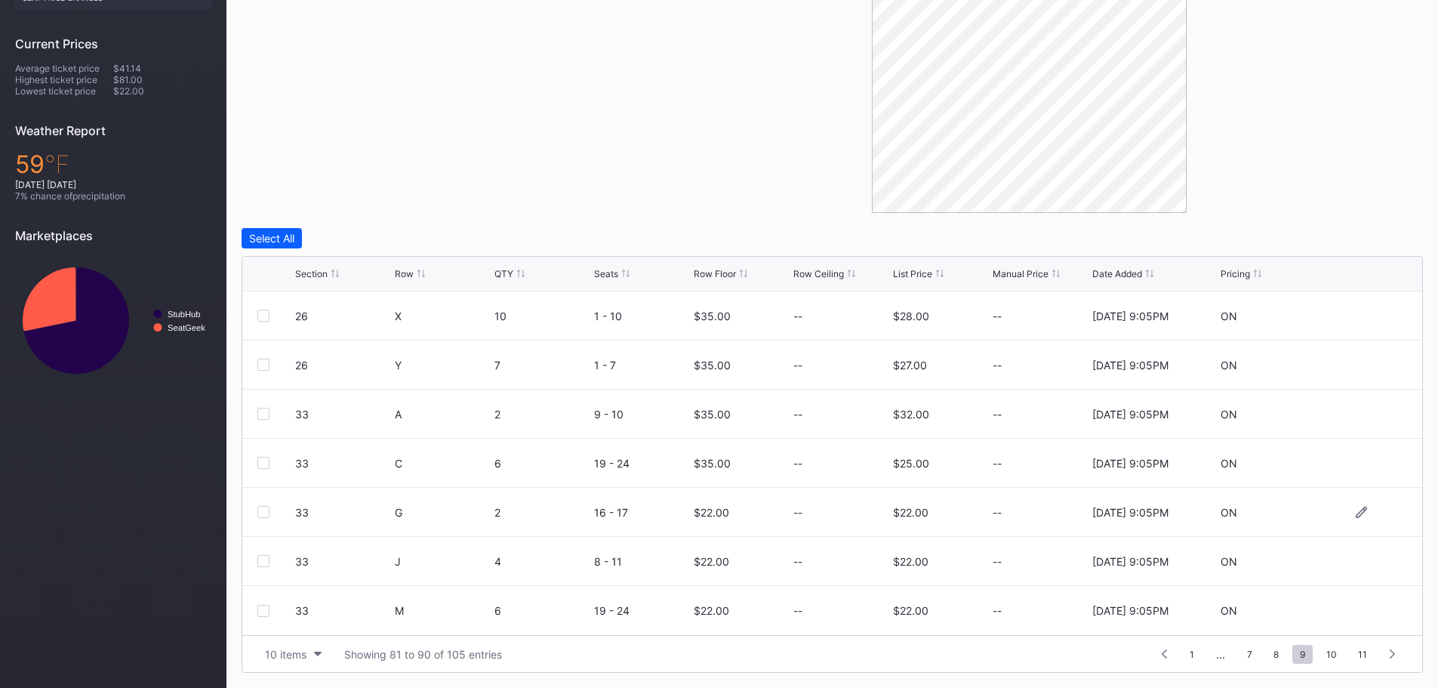
click at [261, 510] on div at bounding box center [263, 512] width 12 height 12
click at [262, 558] on div at bounding box center [263, 561] width 12 height 12
click at [266, 608] on div at bounding box center [263, 610] width 12 height 12
click at [361, 241] on div "Edit 3 Rows" at bounding box center [350, 238] width 58 height 13
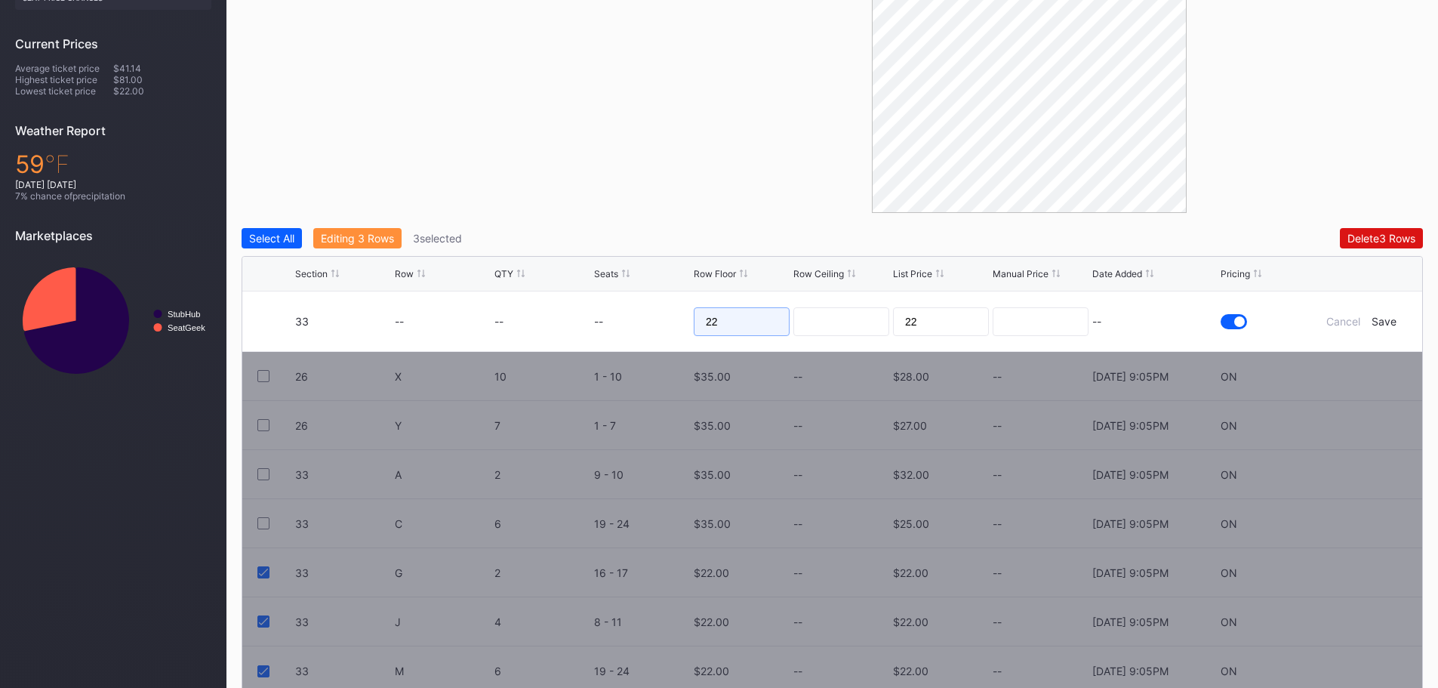
drag, startPoint x: 738, startPoint y: 326, endPoint x: 676, endPoint y: 323, distance: 62.0
click at [676, 323] on form "33 -- -- -- 22 22 -- Cancel Save" at bounding box center [851, 321] width 1112 height 60
type input "30"
click at [1386, 319] on div "Save" at bounding box center [1383, 321] width 25 height 13
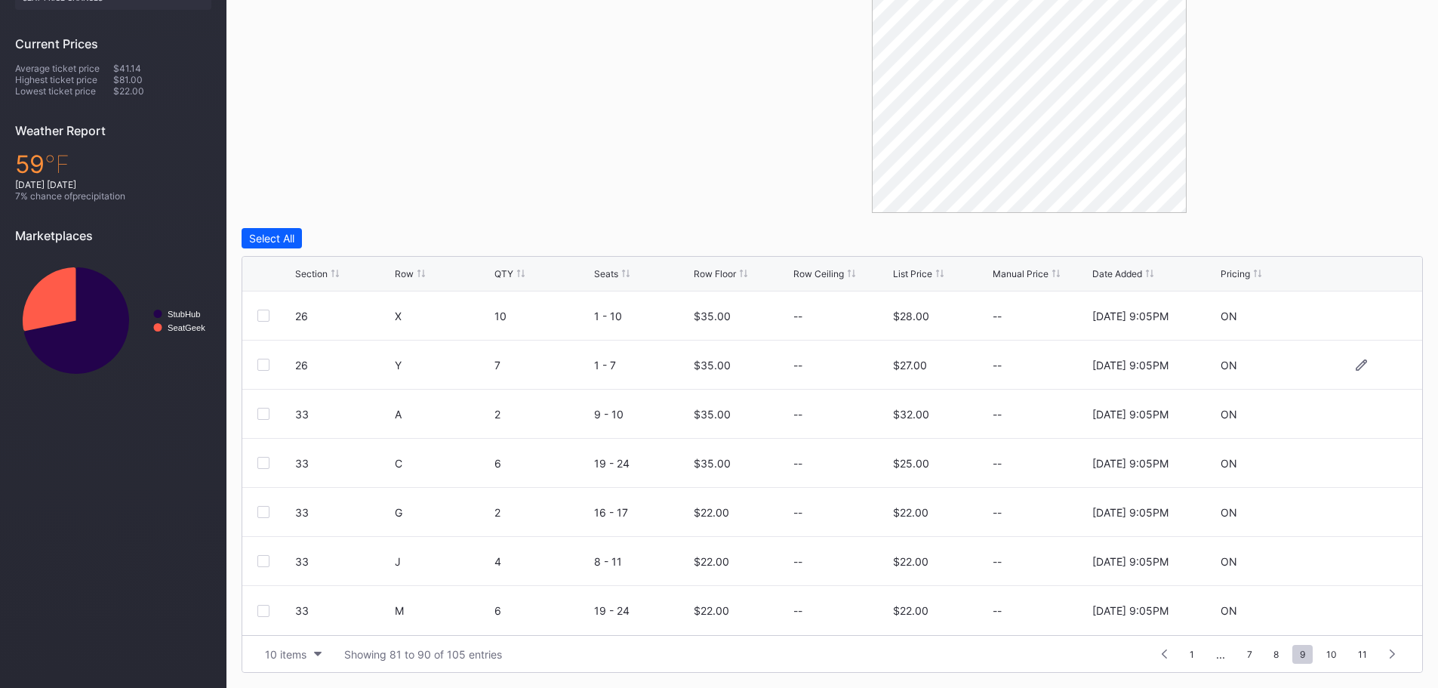
scroll to position [0, 0]
click at [1330, 654] on span "10" at bounding box center [1331, 653] width 26 height 19
click at [262, 312] on div at bounding box center [263, 315] width 12 height 12
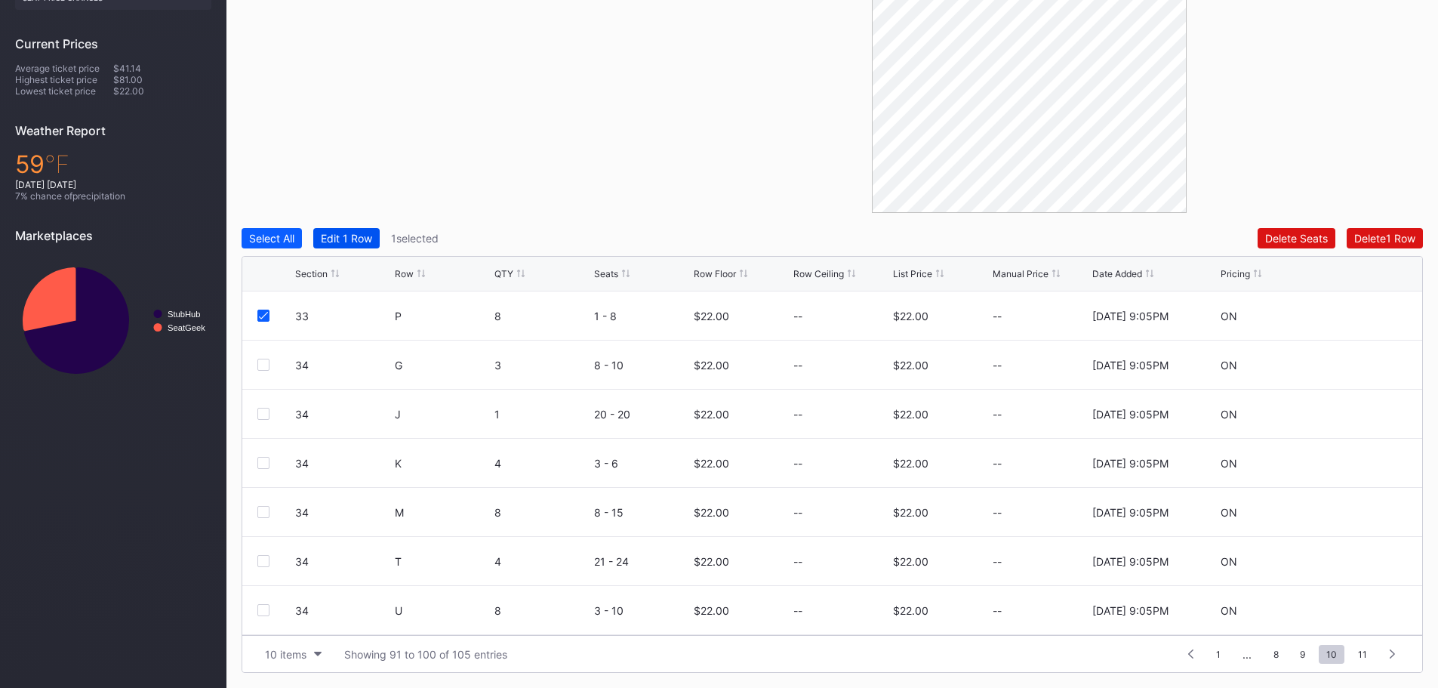
click at [349, 230] on button "Edit 1 Row" at bounding box center [346, 238] width 66 height 20
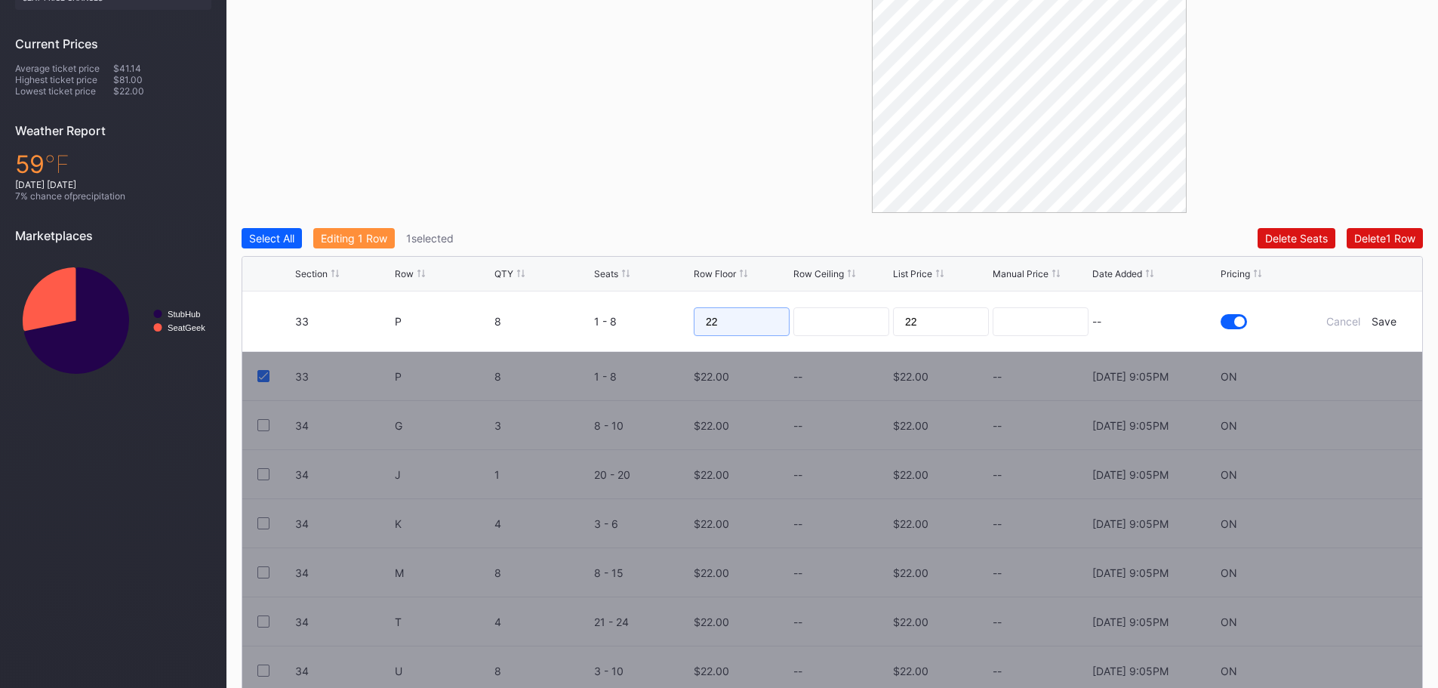
drag, startPoint x: 699, startPoint y: 321, endPoint x: 663, endPoint y: 321, distance: 35.5
click at [664, 321] on form "33 P 8 1 - 8 22 22 -- Cancel Save" at bounding box center [851, 321] width 1112 height 60
type input "30"
click at [1384, 321] on div "Save" at bounding box center [1383, 321] width 25 height 13
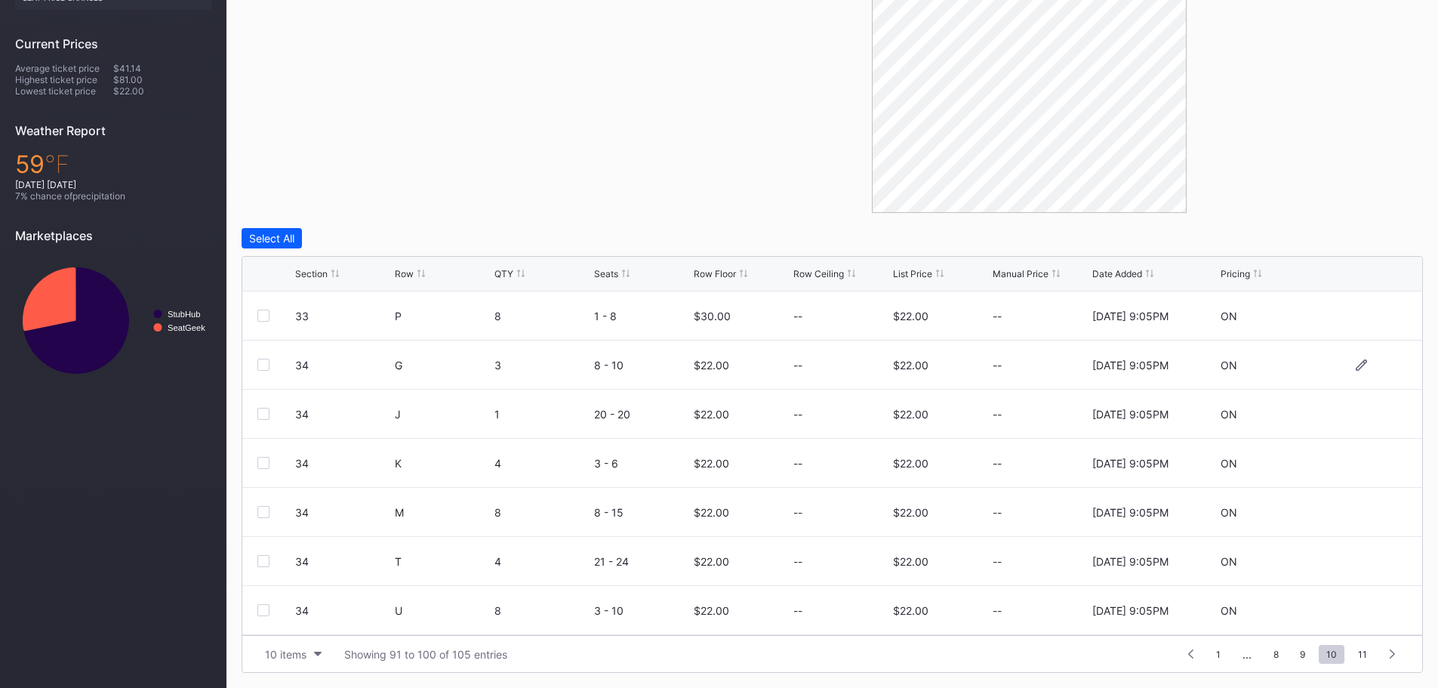
click at [261, 365] on div at bounding box center [263, 364] width 12 height 12
click at [265, 415] on div at bounding box center [263, 414] width 12 height 12
click at [265, 458] on div at bounding box center [263, 463] width 12 height 12
click at [264, 511] on div at bounding box center [263, 512] width 12 height 12
click at [262, 558] on div at bounding box center [263, 561] width 12 height 12
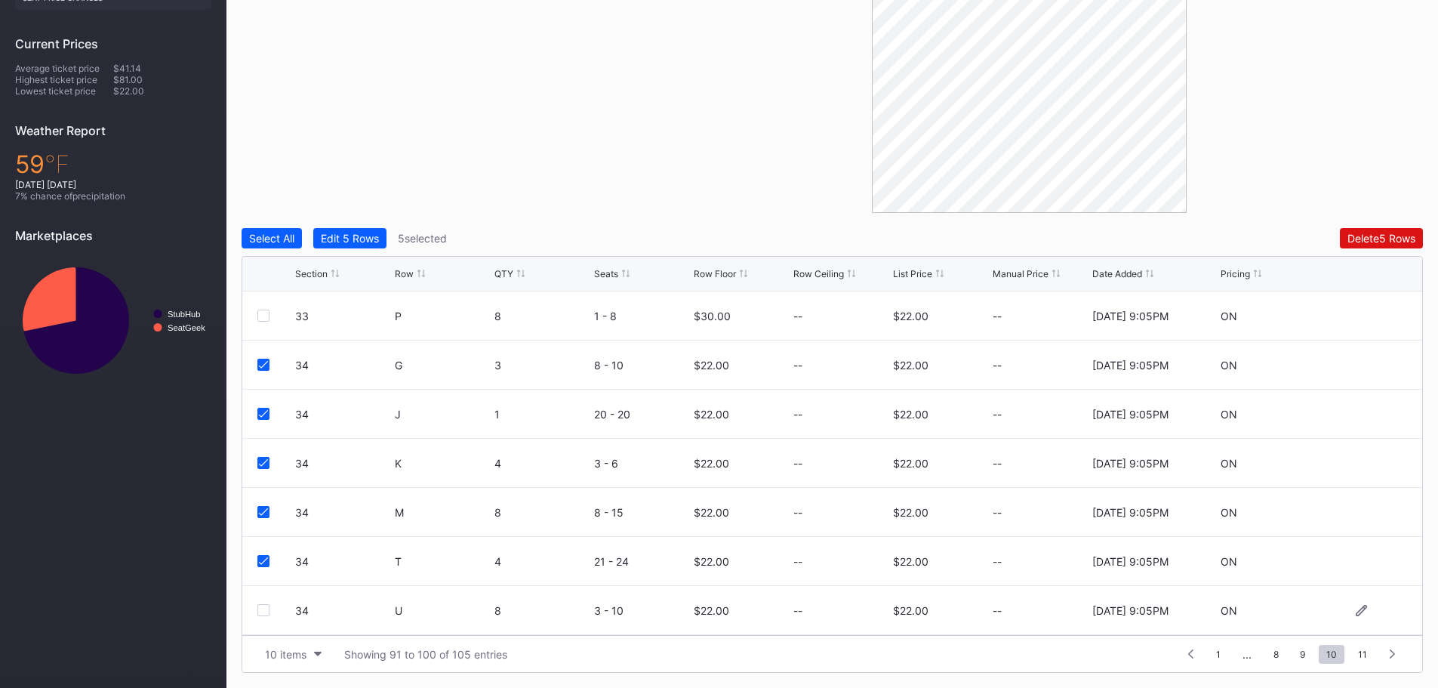
click at [263, 608] on div at bounding box center [263, 610] width 12 height 12
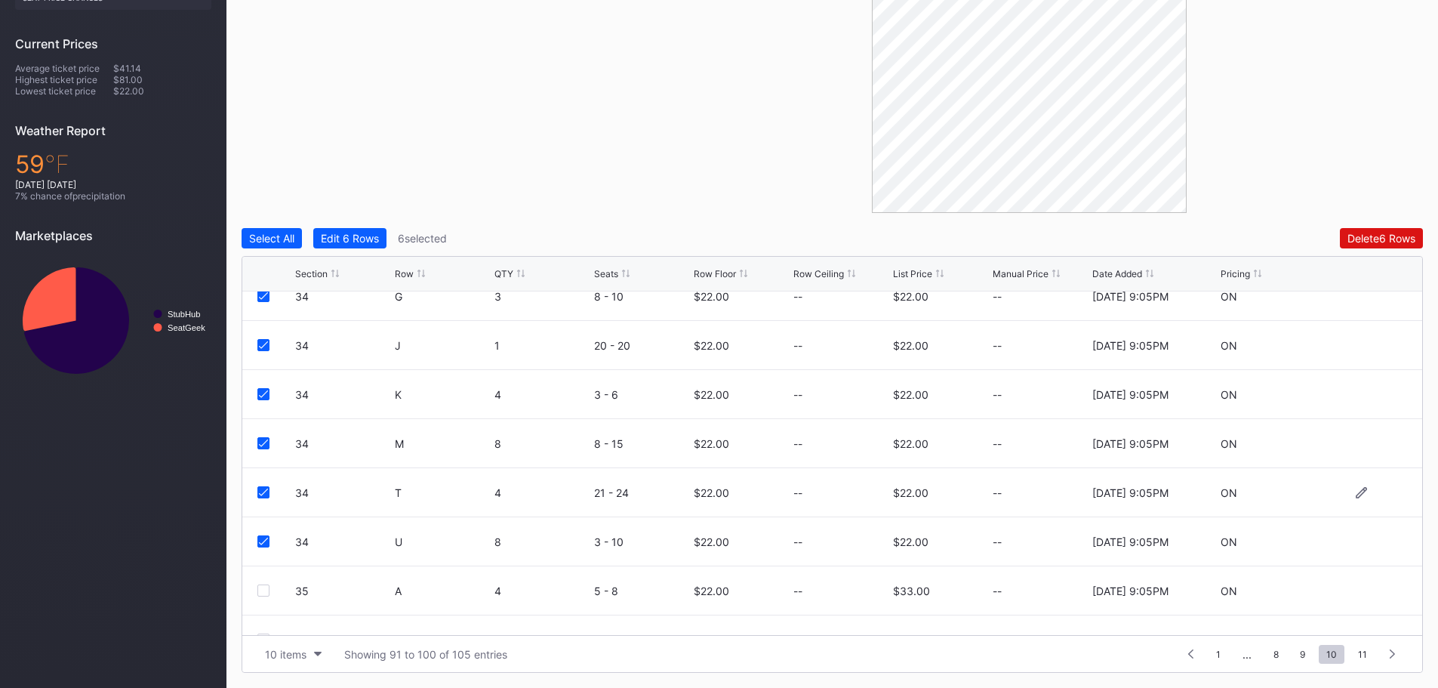
scroll to position [147, 0]
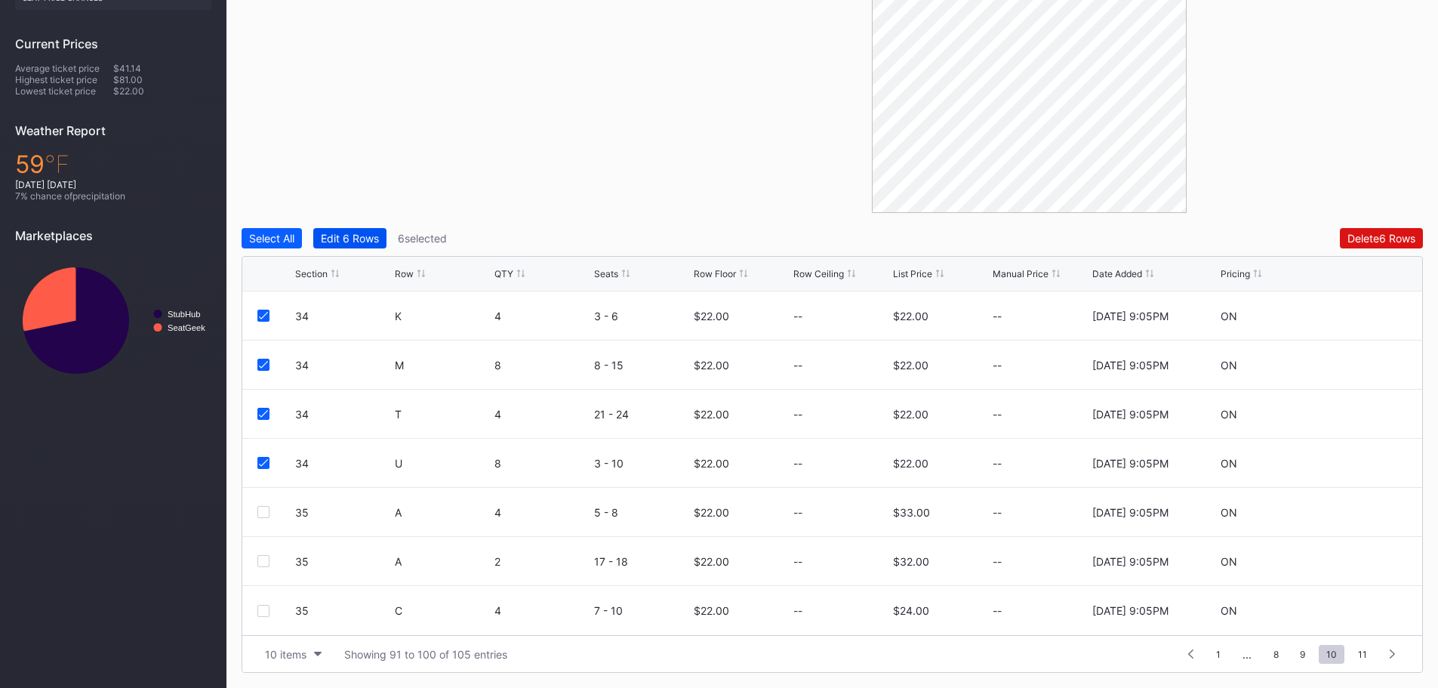
click at [358, 235] on div "Edit 6 Rows" at bounding box center [350, 238] width 58 height 13
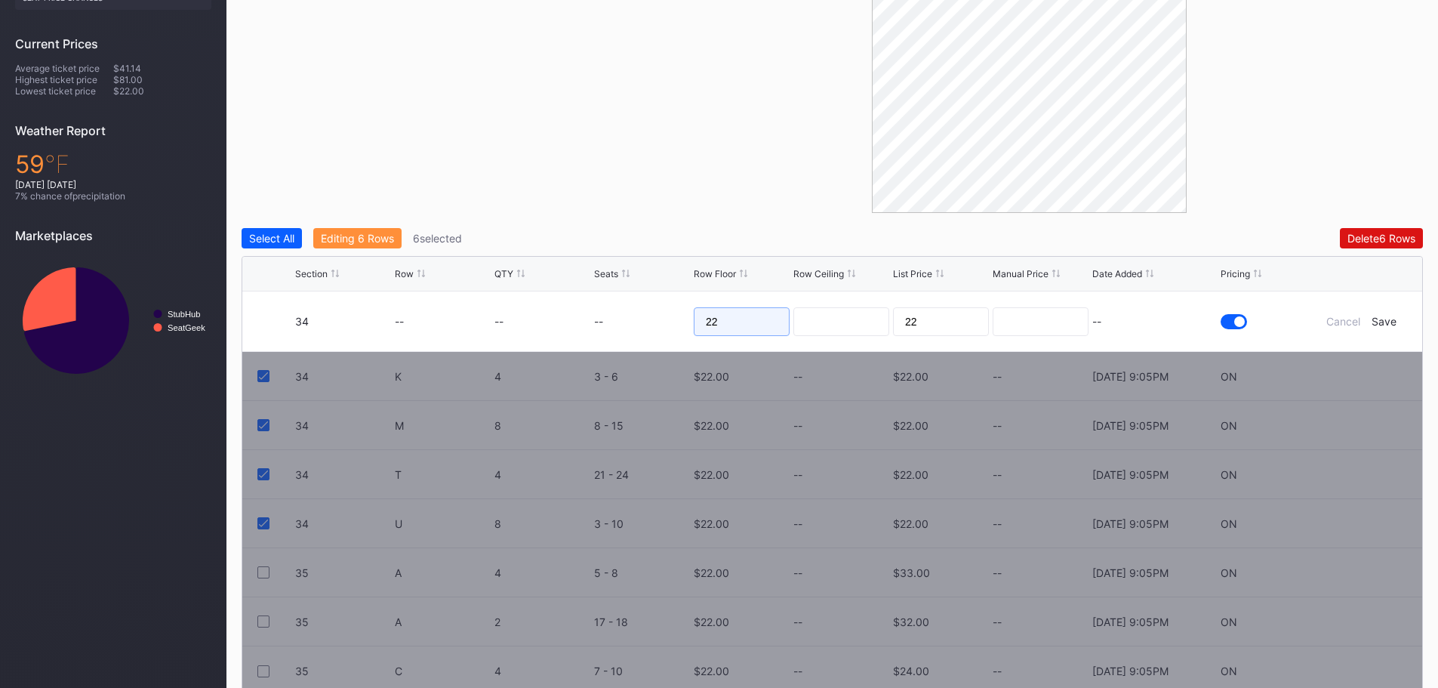
drag, startPoint x: 737, startPoint y: 322, endPoint x: 692, endPoint y: 324, distance: 45.3
click at [692, 324] on form "34 -- -- -- 22 22 -- Cancel Save" at bounding box center [851, 321] width 1112 height 60
type input "32"
click at [1387, 319] on div "Save" at bounding box center [1383, 321] width 25 height 13
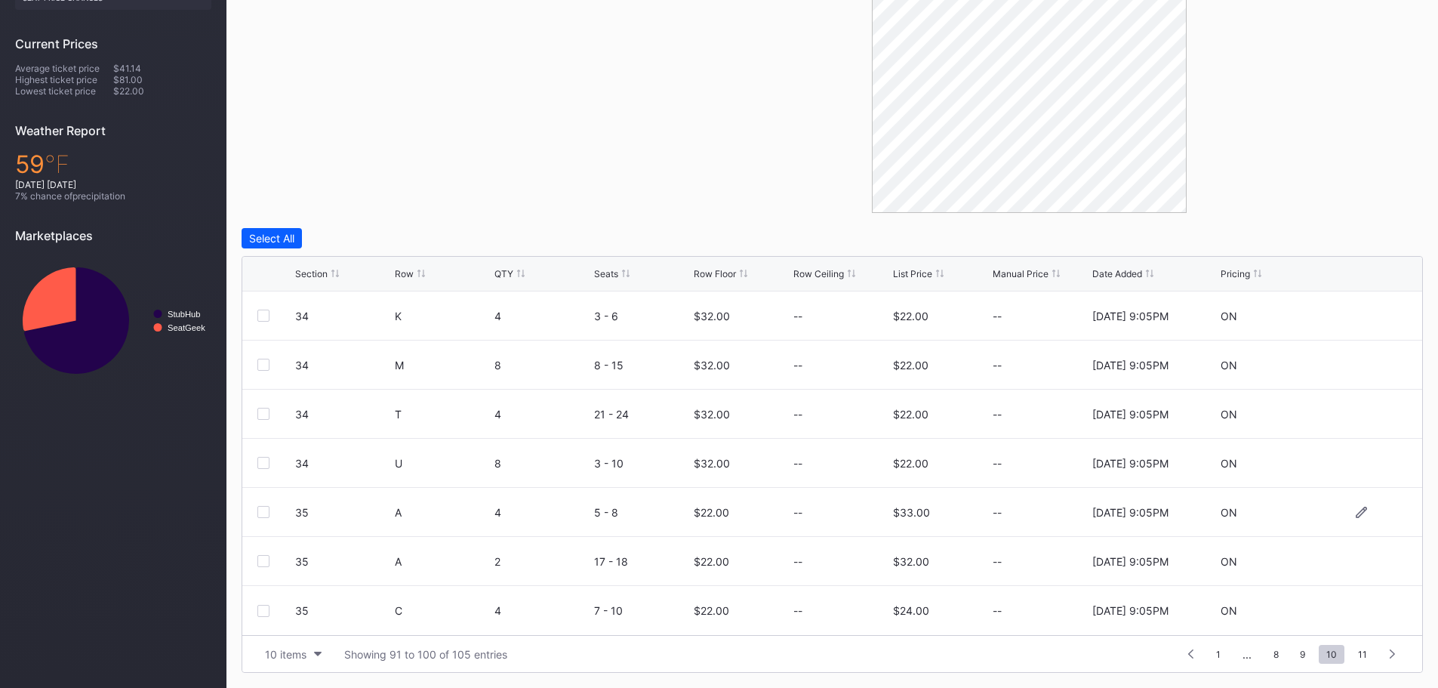
click at [262, 512] on div at bounding box center [263, 512] width 12 height 12
click at [264, 558] on div at bounding box center [263, 561] width 12 height 12
click at [365, 232] on div "Edit 2 Rows" at bounding box center [349, 238] width 57 height 13
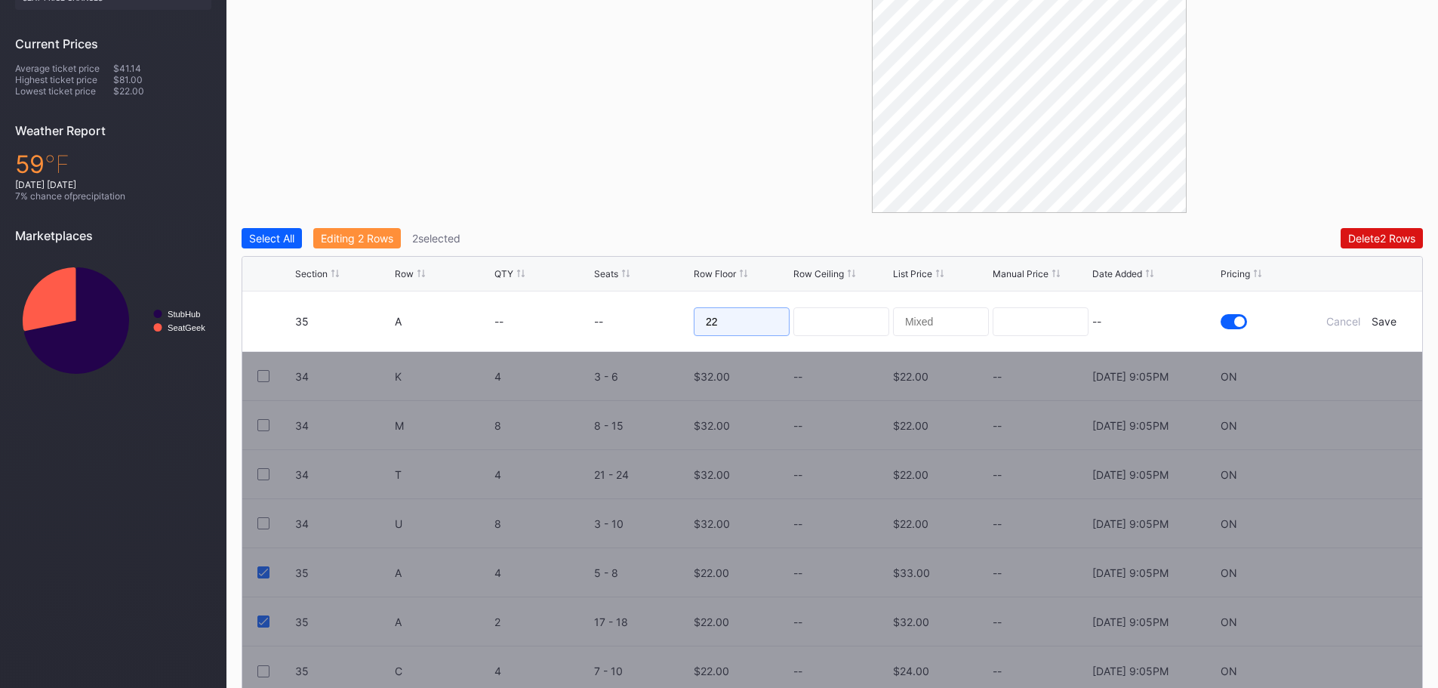
drag, startPoint x: 757, startPoint y: 314, endPoint x: 694, endPoint y: 321, distance: 63.8
click at [694, 321] on input "22" at bounding box center [742, 321] width 96 height 29
type input "35"
click at [1383, 322] on div "Save" at bounding box center [1383, 321] width 25 height 13
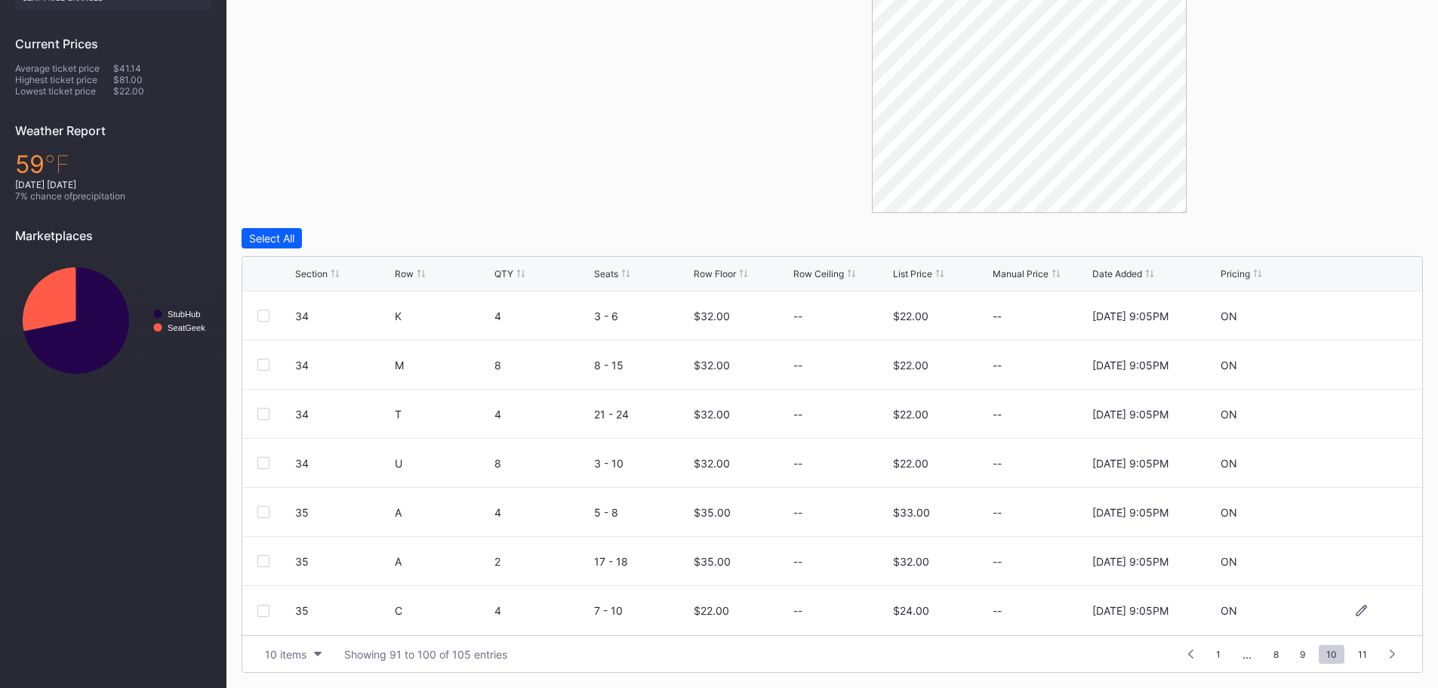
click at [257, 611] on div "35 C 4 7 - 10 $22.00 -- $24.00 -- 8/15/2025 9:05PM ON" at bounding box center [832, 610] width 1180 height 49
click at [262, 611] on div at bounding box center [263, 610] width 12 height 12
click at [348, 238] on div "Edit 1 Row" at bounding box center [346, 238] width 51 height 13
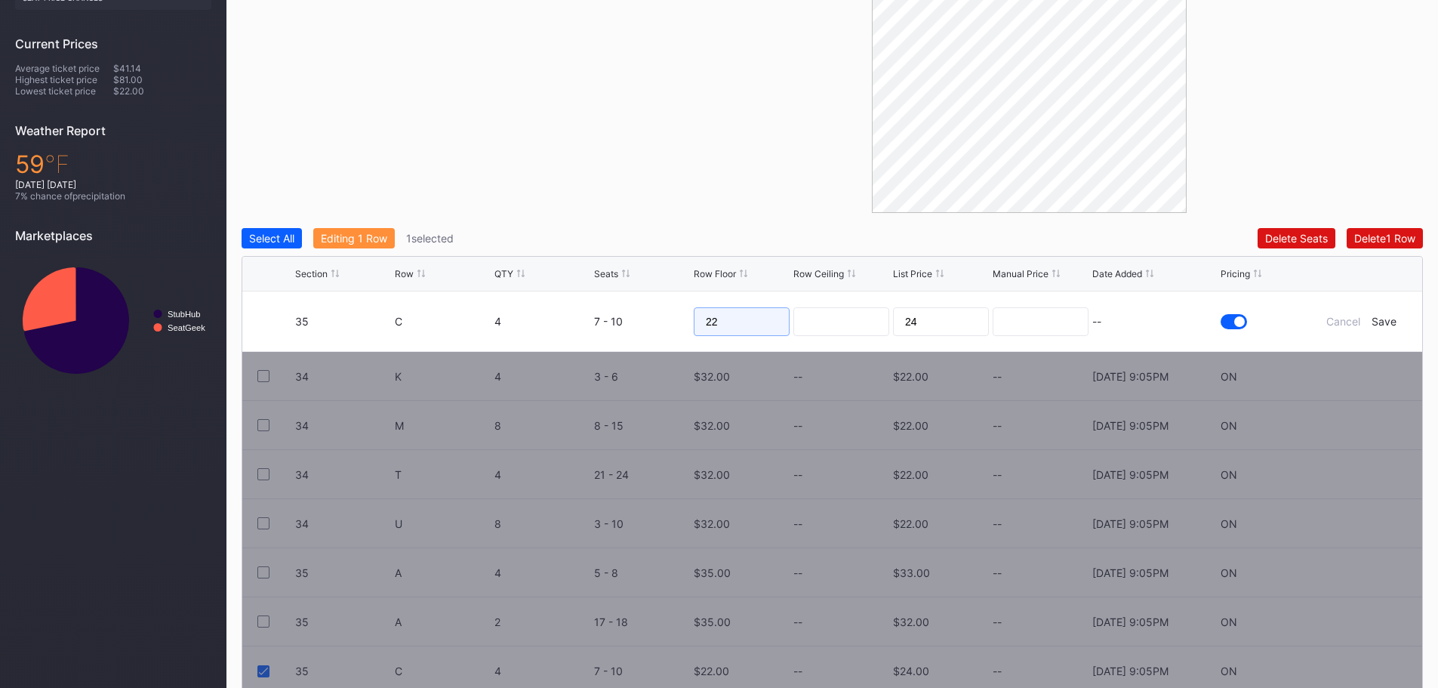
drag, startPoint x: 736, startPoint y: 328, endPoint x: 687, endPoint y: 323, distance: 49.3
click at [688, 323] on form "35 C 4 7 - 10 22 24 -- Cancel Save" at bounding box center [851, 321] width 1112 height 60
type input "30"
click at [1386, 320] on div "Save" at bounding box center [1383, 321] width 25 height 13
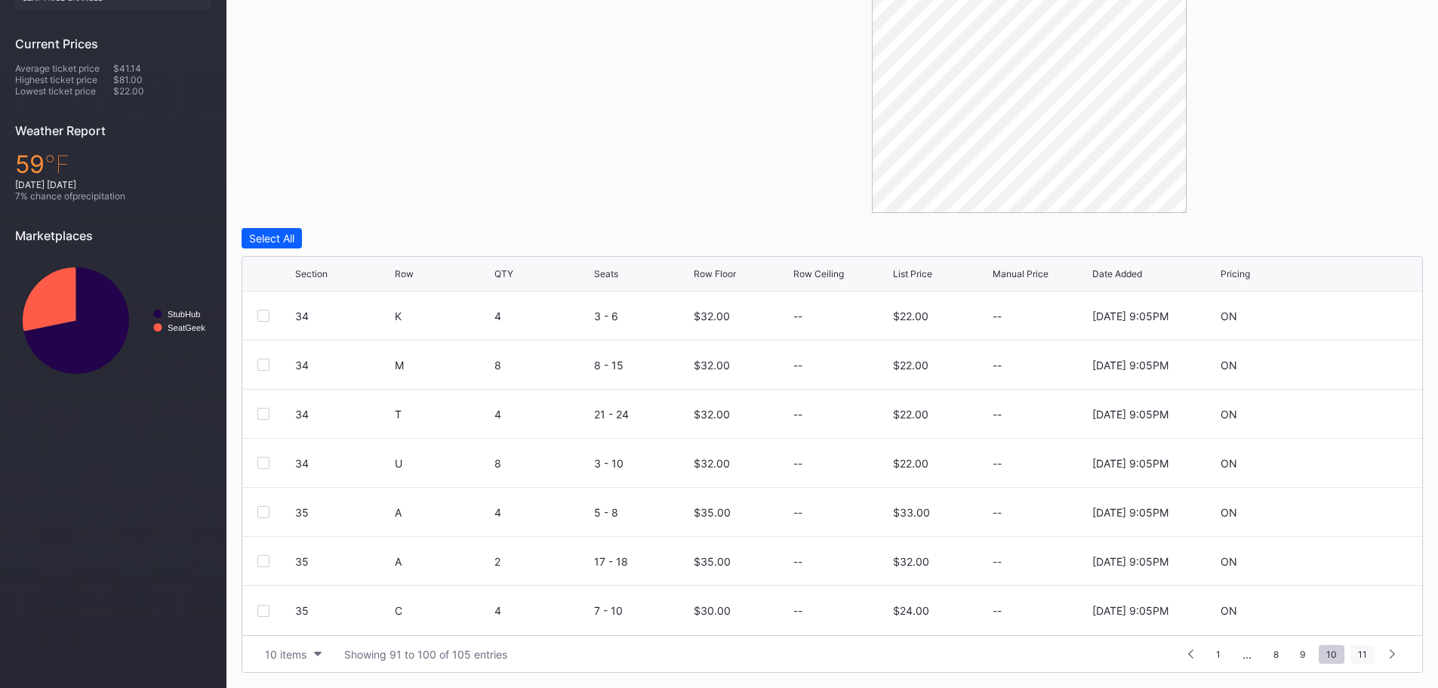
click at [1365, 648] on span "11" at bounding box center [1362, 653] width 24 height 19
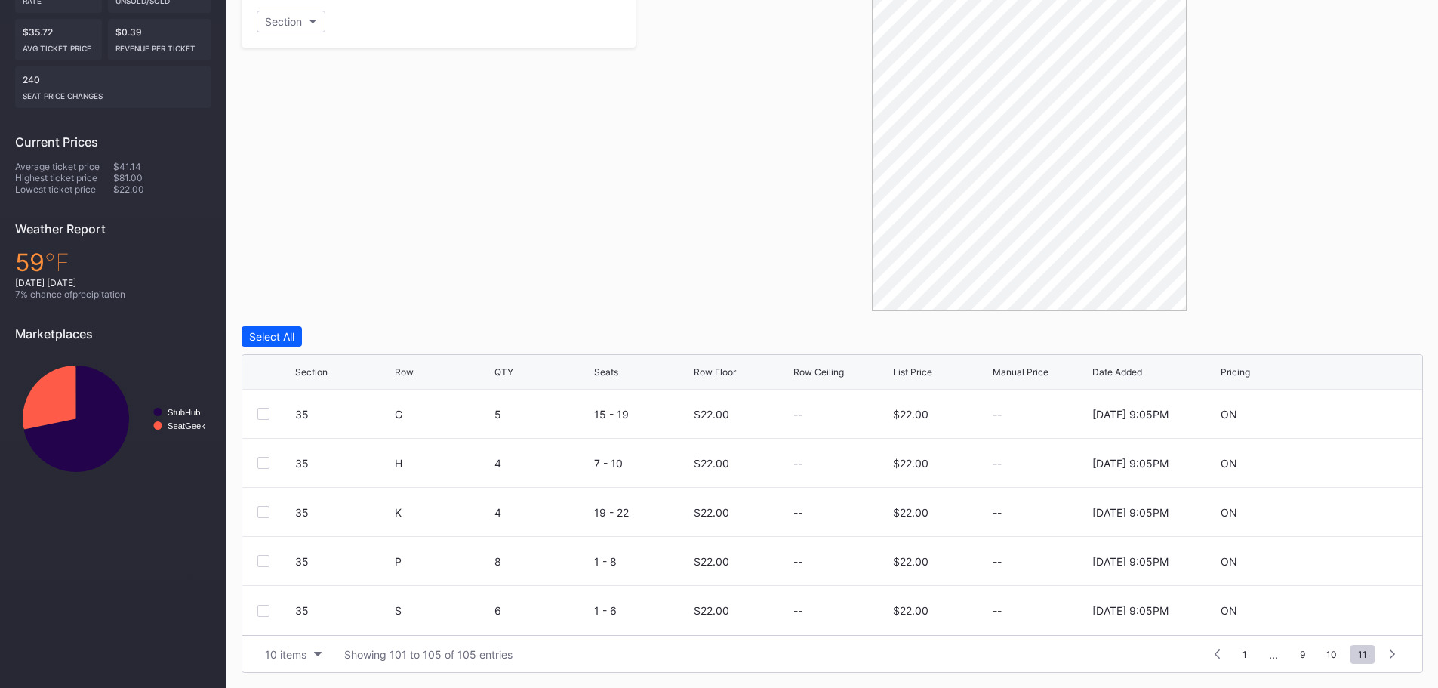
scroll to position [331, 0]
click at [269, 410] on div at bounding box center [263, 414] width 12 height 12
click at [261, 460] on div at bounding box center [263, 463] width 12 height 12
click at [264, 514] on div at bounding box center [263, 512] width 12 height 12
click at [262, 560] on div at bounding box center [263, 561] width 12 height 12
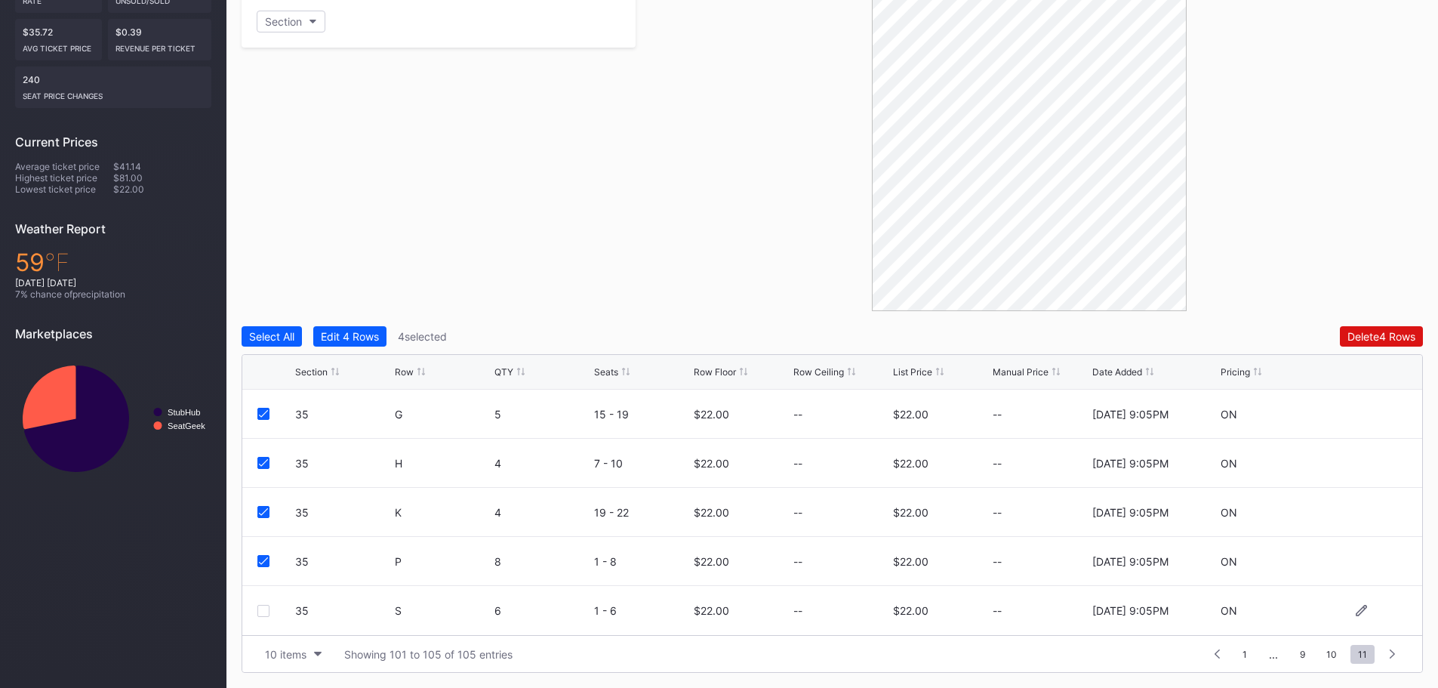
click at [266, 614] on div at bounding box center [263, 610] width 12 height 12
click at [344, 336] on div "Edit 5 Rows" at bounding box center [350, 336] width 58 height 13
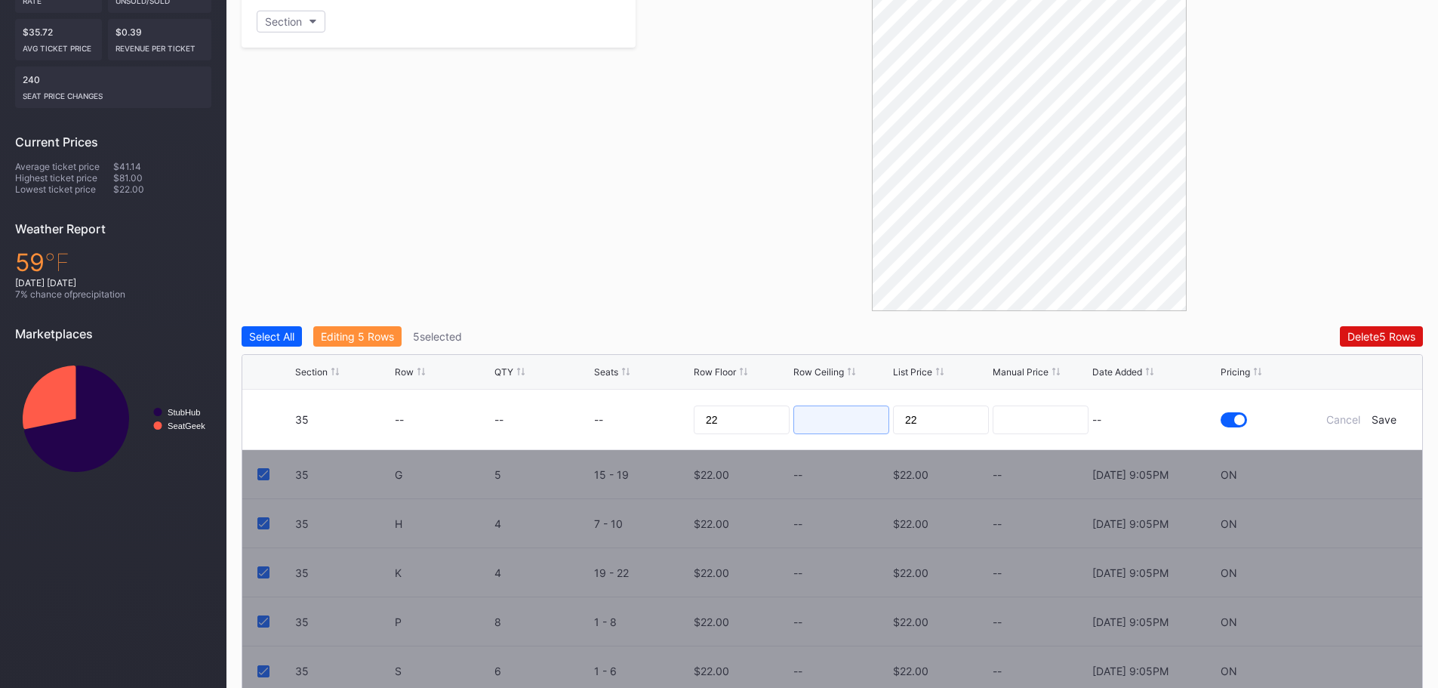
drag, startPoint x: 803, startPoint y: 417, endPoint x: 715, endPoint y: 423, distance: 87.7
click at [692, 417] on form "35 -- -- -- 22 22 -- Cancel Save" at bounding box center [851, 419] width 1112 height 60
drag, startPoint x: 722, startPoint y: 423, endPoint x: 681, endPoint y: 418, distance: 41.0
click at [681, 418] on form "35 -- -- -- 22 22 -- Cancel Save" at bounding box center [851, 419] width 1112 height 60
type input "30"
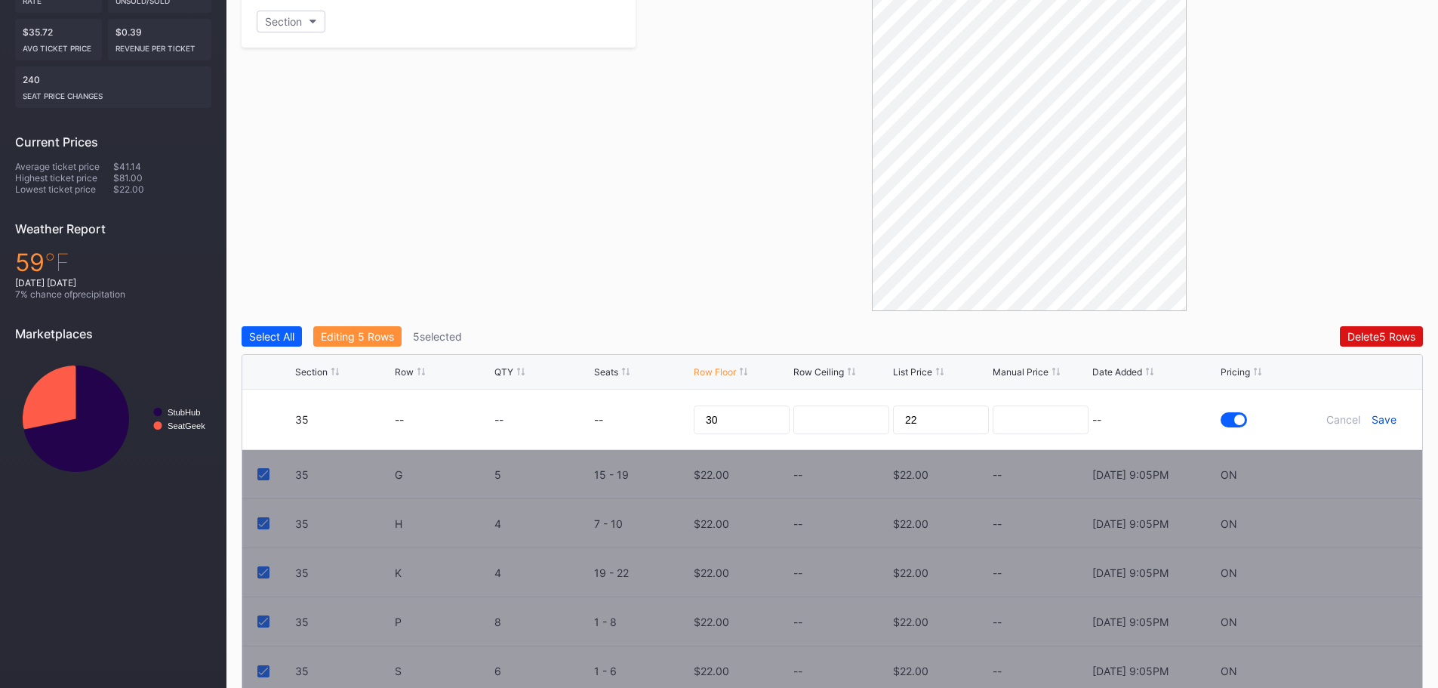
click at [1389, 419] on div "Save" at bounding box center [1383, 419] width 25 height 13
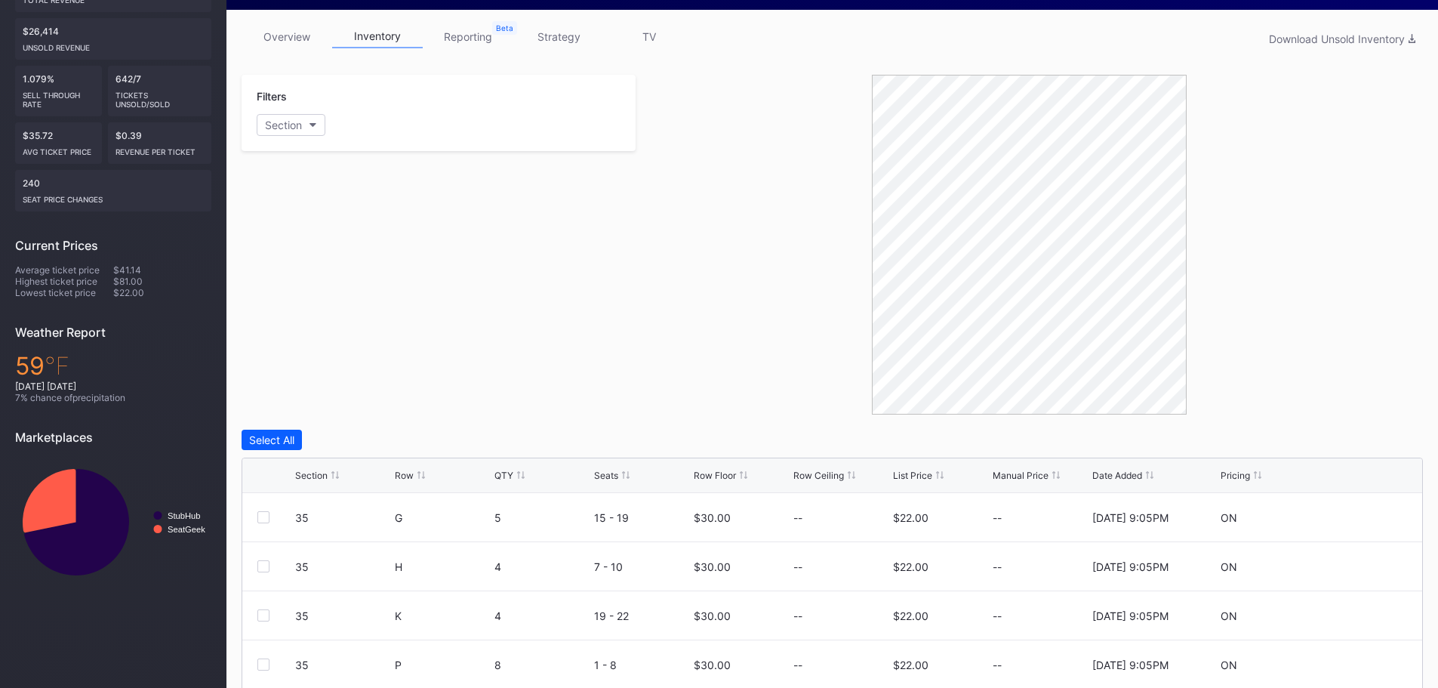
scroll to position [0, 0]
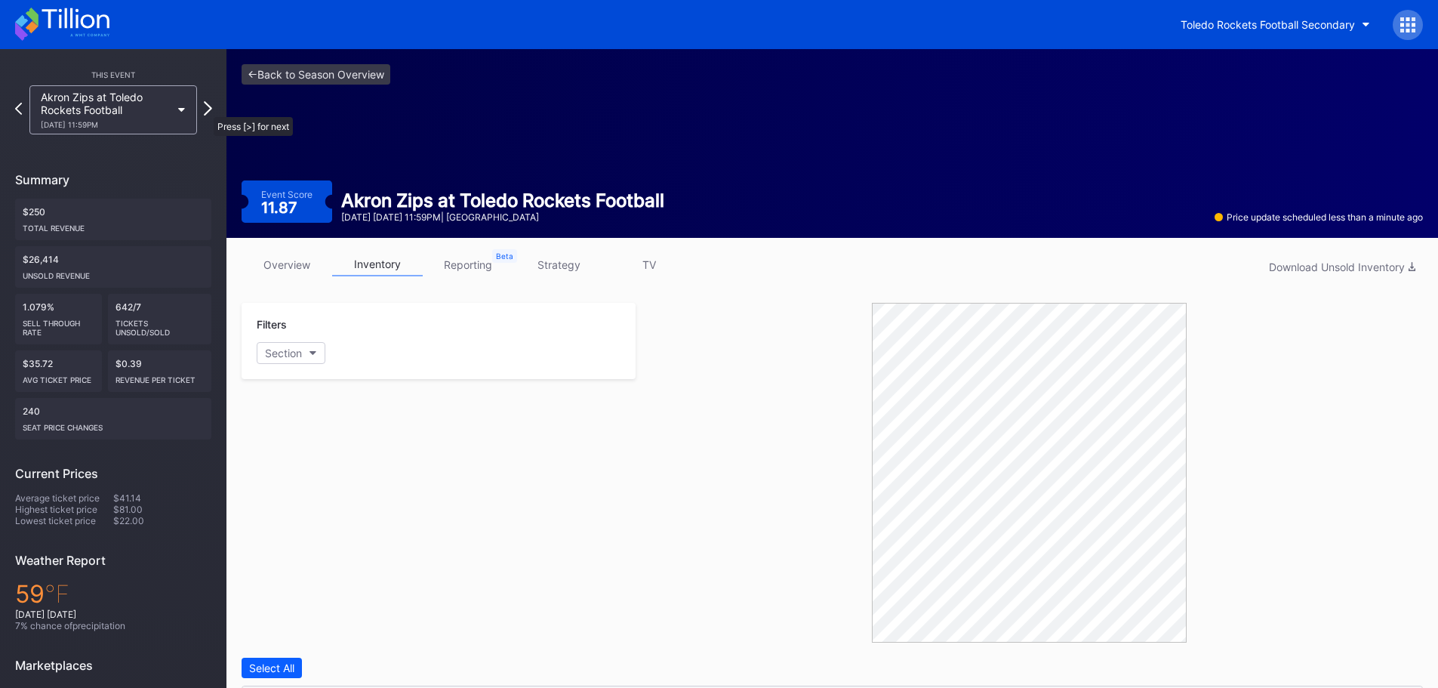
click at [206, 109] on icon at bounding box center [208, 108] width 8 height 14
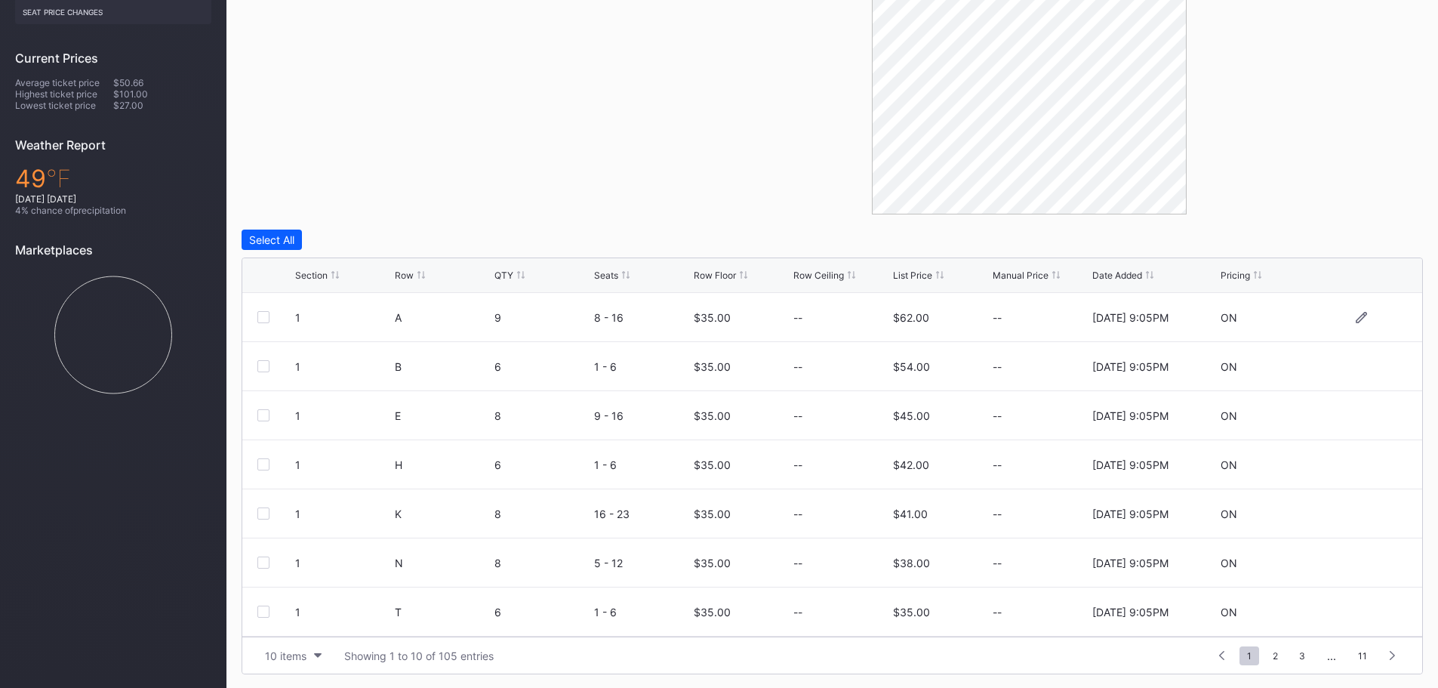
scroll to position [429, 0]
click at [266, 318] on div at bounding box center [263, 315] width 12 height 12
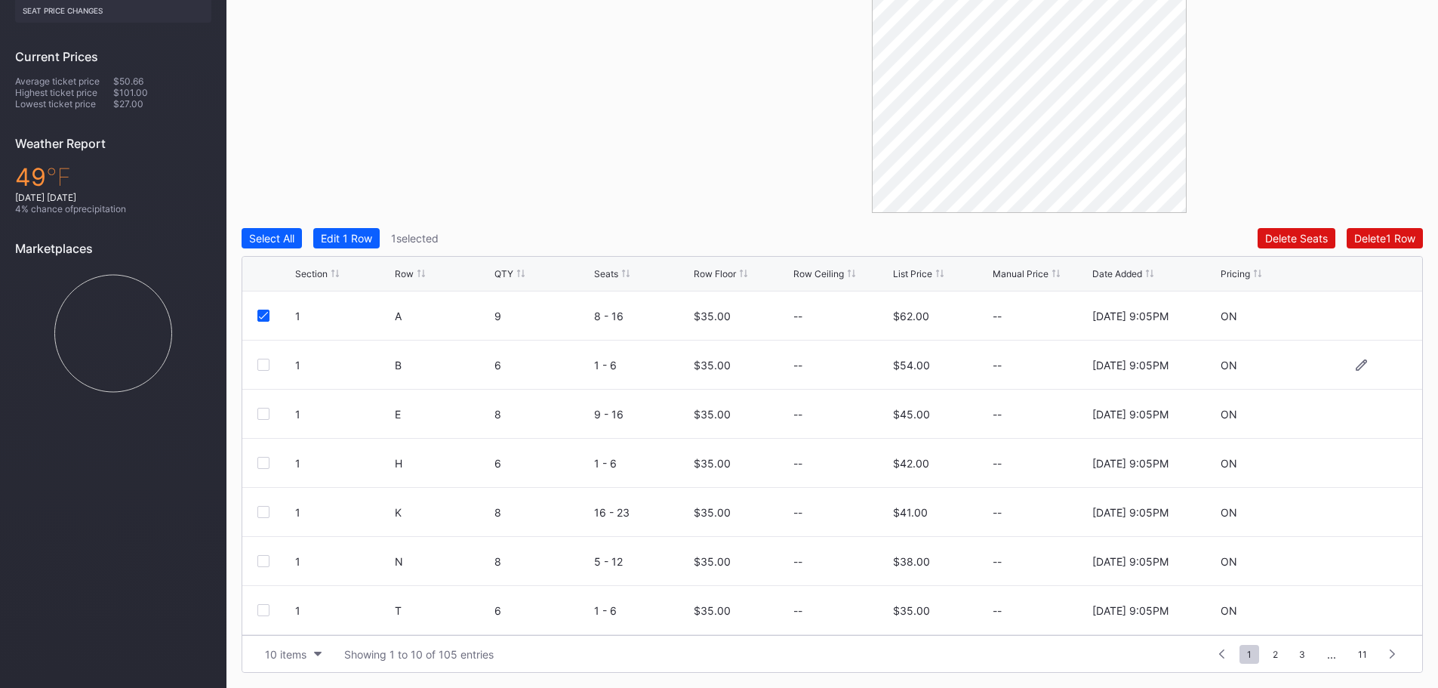
click at [260, 362] on div at bounding box center [263, 364] width 12 height 12
click at [261, 361] on icon at bounding box center [263, 365] width 9 height 8
click at [350, 236] on div "Edit 1 Row" at bounding box center [346, 238] width 51 height 13
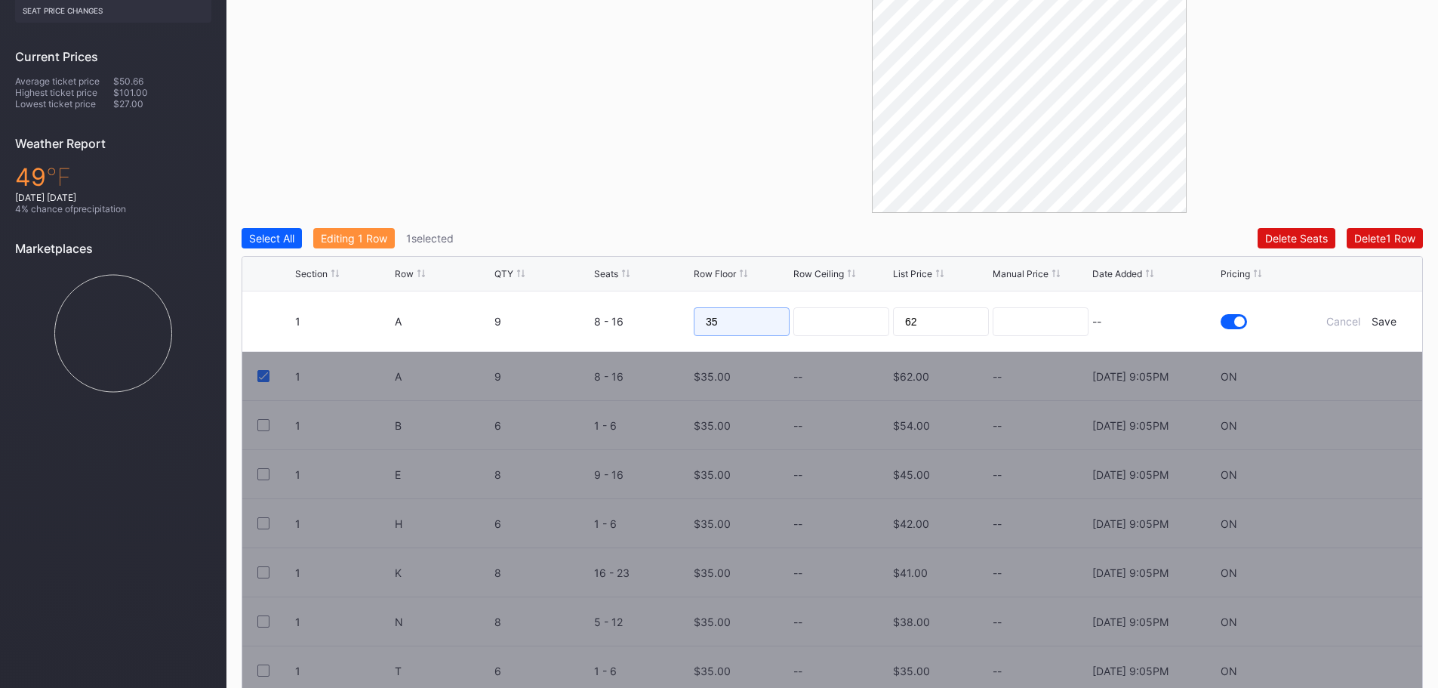
drag, startPoint x: 749, startPoint y: 330, endPoint x: 655, endPoint y: 321, distance: 94.0
click at [655, 321] on form "1 A 9 8 - 16 35 62 -- Cancel Save" at bounding box center [851, 321] width 1112 height 60
type input "45"
click at [1391, 325] on div "Save" at bounding box center [1383, 321] width 25 height 13
